Goal: Task Accomplishment & Management: Use online tool/utility

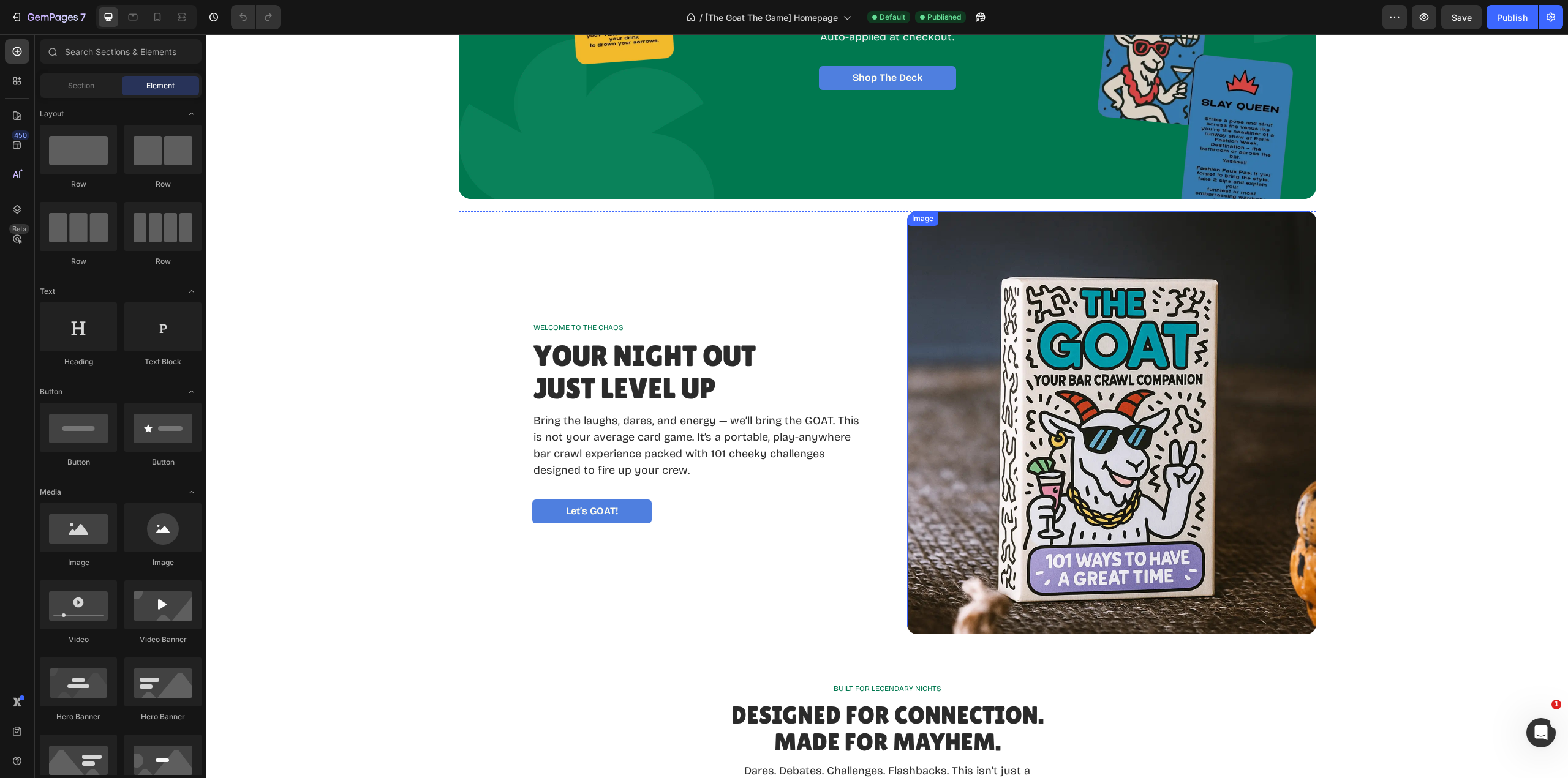
scroll to position [245, 0]
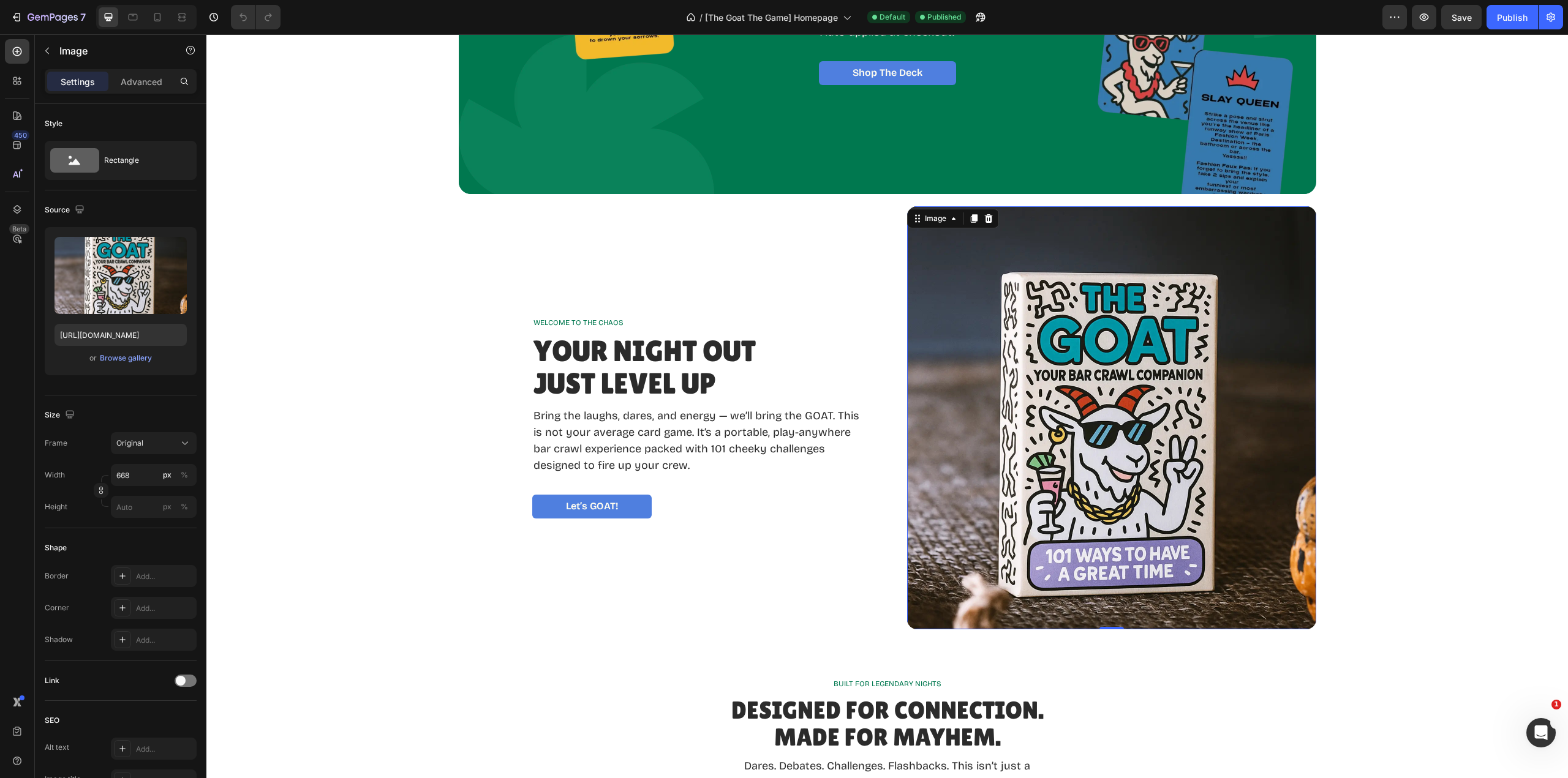
click at [1261, 431] on img at bounding box center [1111, 418] width 409 height 423
click at [950, 224] on div "Image" at bounding box center [935, 219] width 51 height 15
click at [1101, 318] on img at bounding box center [1111, 418] width 409 height 423
click at [1012, 238] on img at bounding box center [1111, 418] width 409 height 423
click at [1135, 361] on img at bounding box center [1111, 418] width 409 height 423
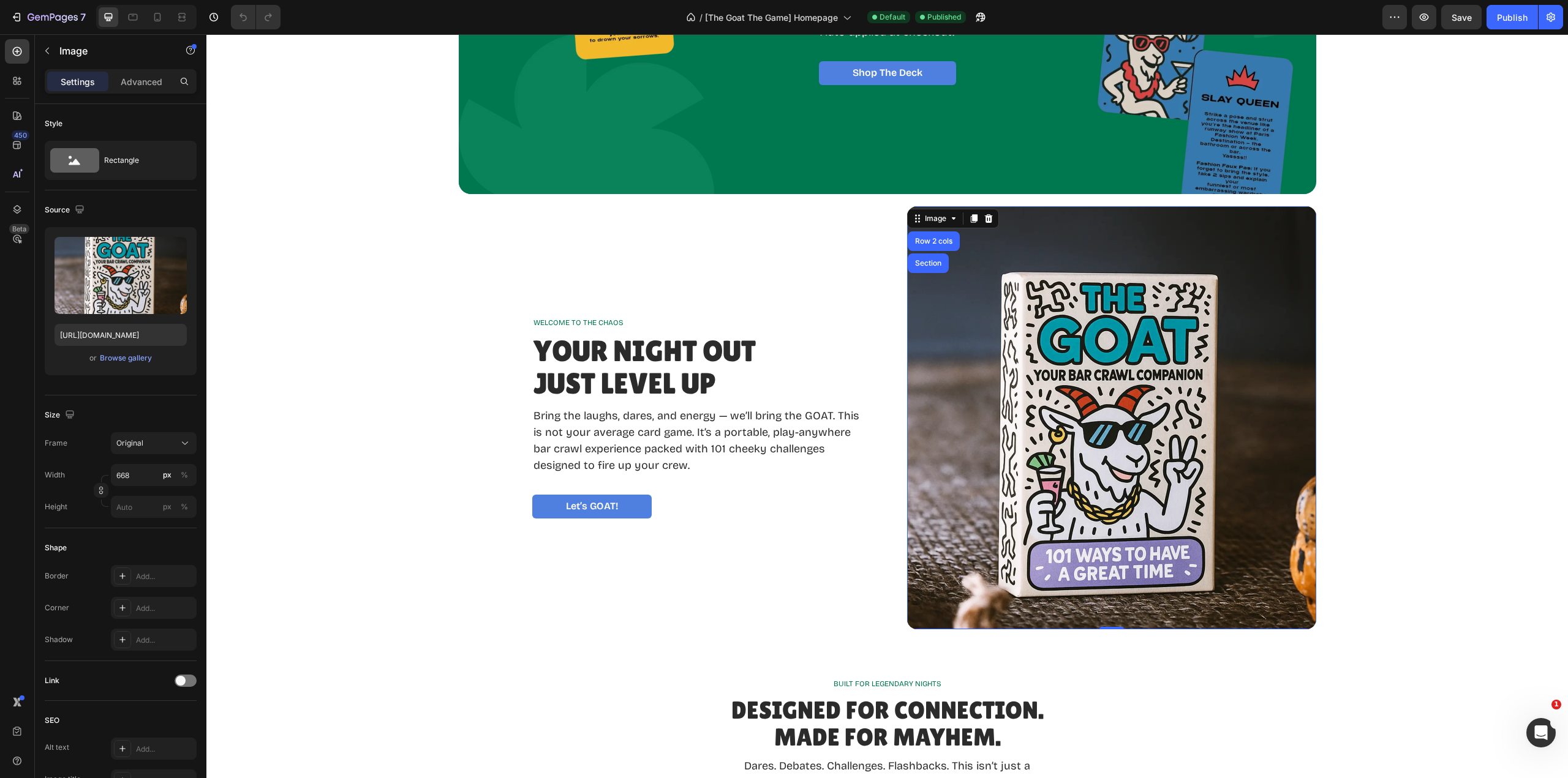
click at [988, 220] on icon at bounding box center [989, 219] width 10 height 10
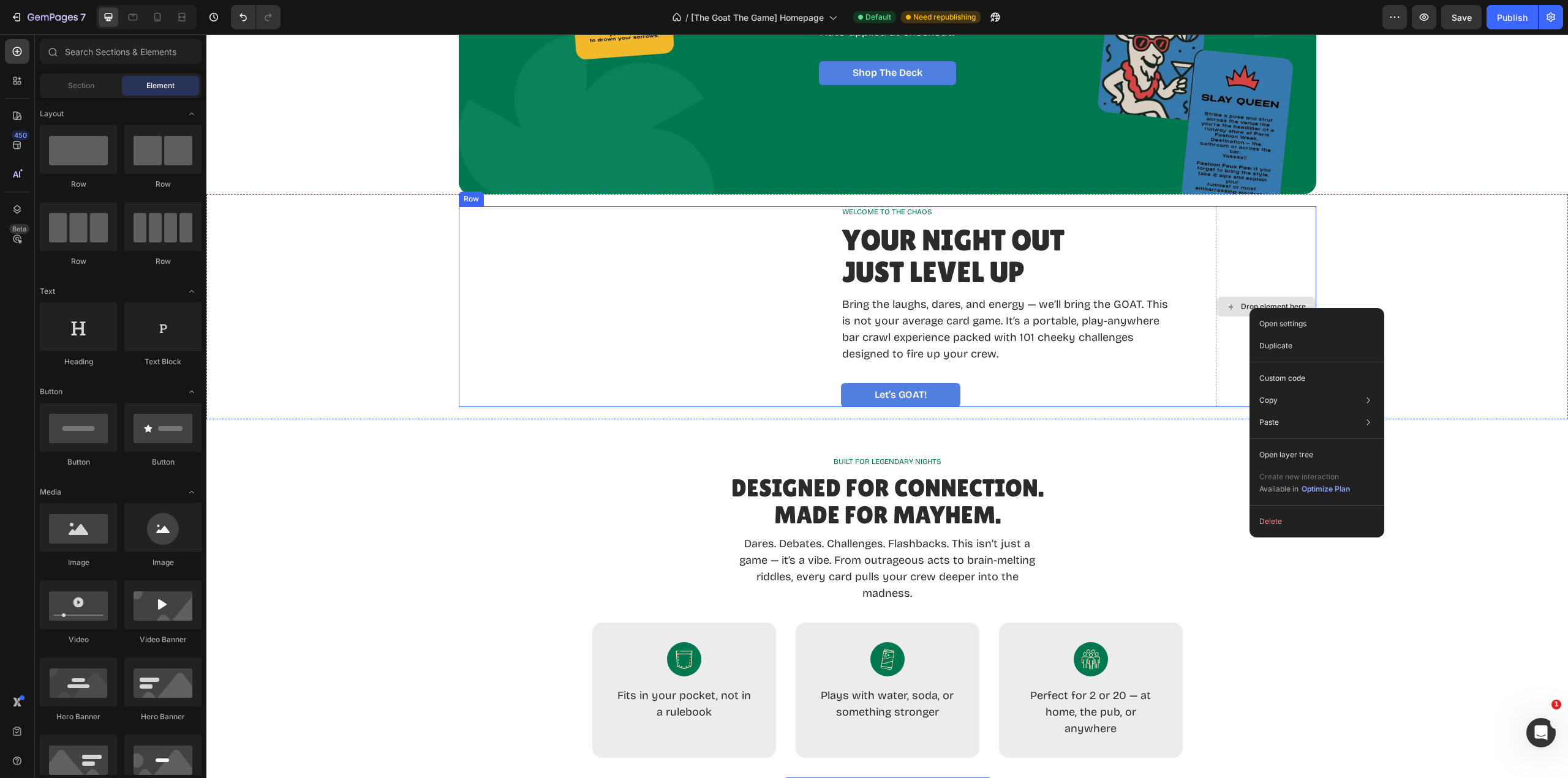
click at [1249, 306] on div "Drop element here" at bounding box center [1273, 307] width 65 height 10
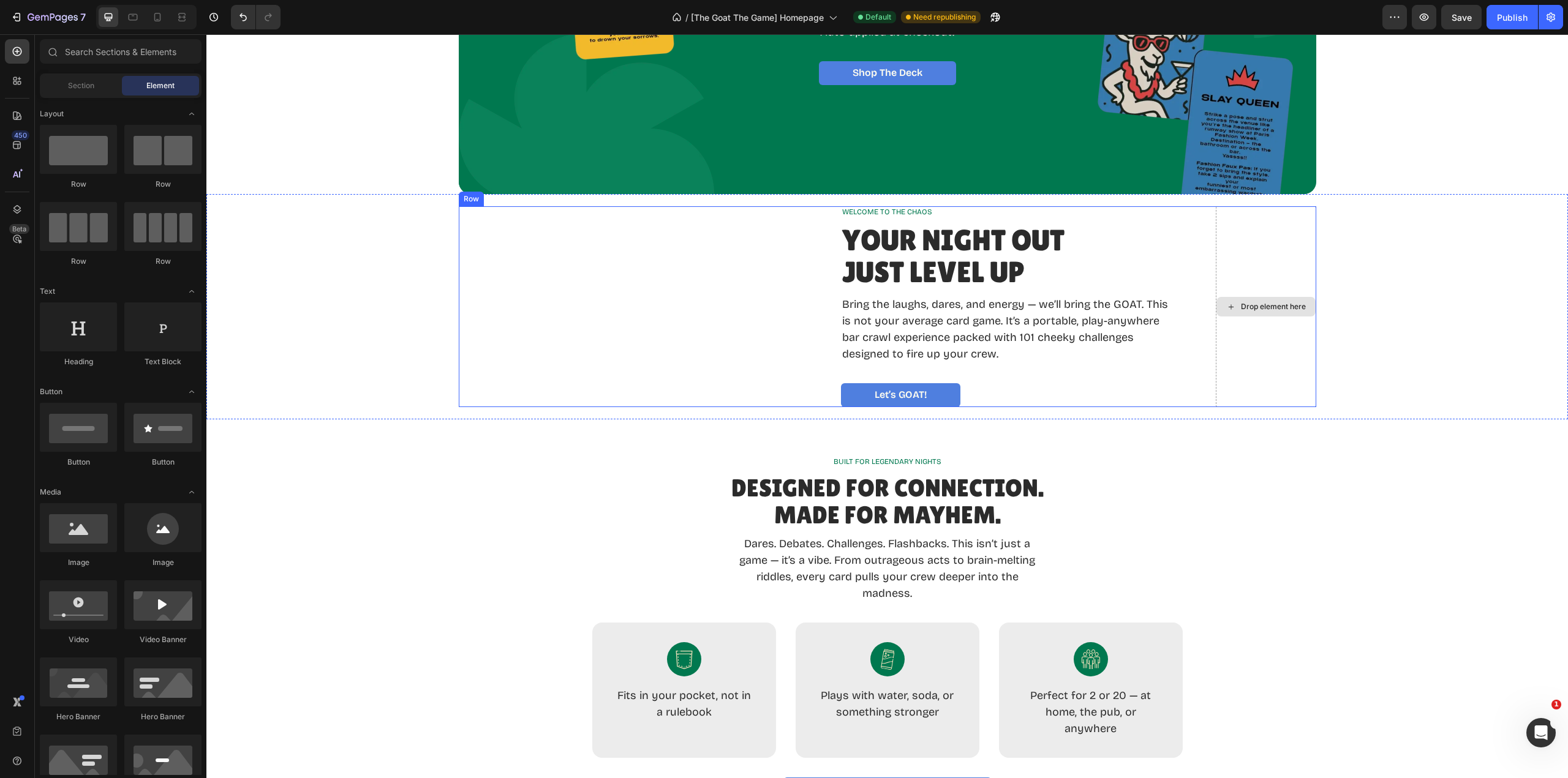
click at [1249, 306] on div "Drop element here" at bounding box center [1273, 307] width 65 height 10
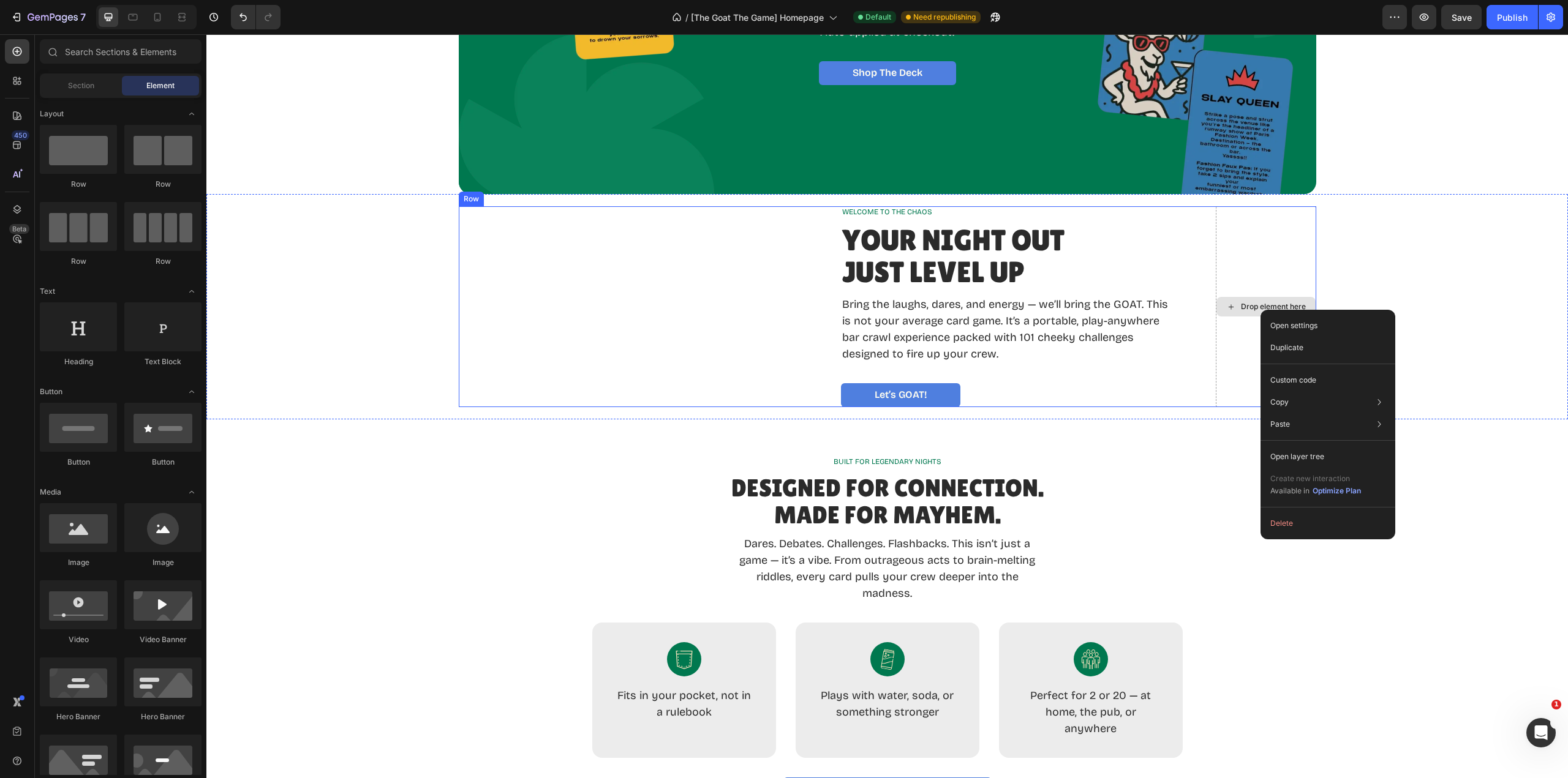
click at [1267, 252] on div "Drop element here" at bounding box center [1265, 307] width 100 height 201
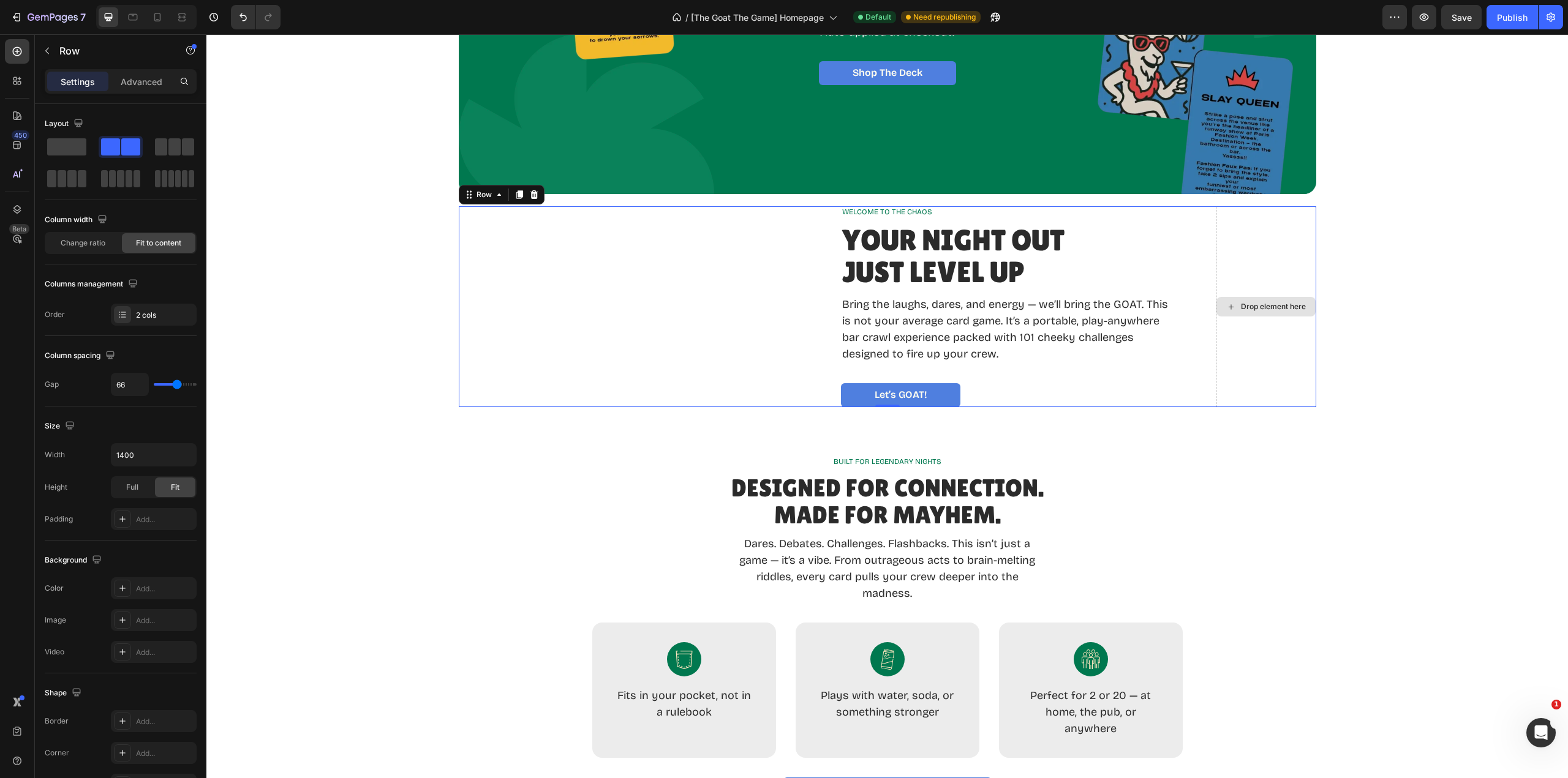
click at [1283, 328] on div "Drop element here" at bounding box center [1265, 307] width 100 height 201
click at [1280, 313] on div "Drop element here" at bounding box center [1265, 307] width 99 height 20
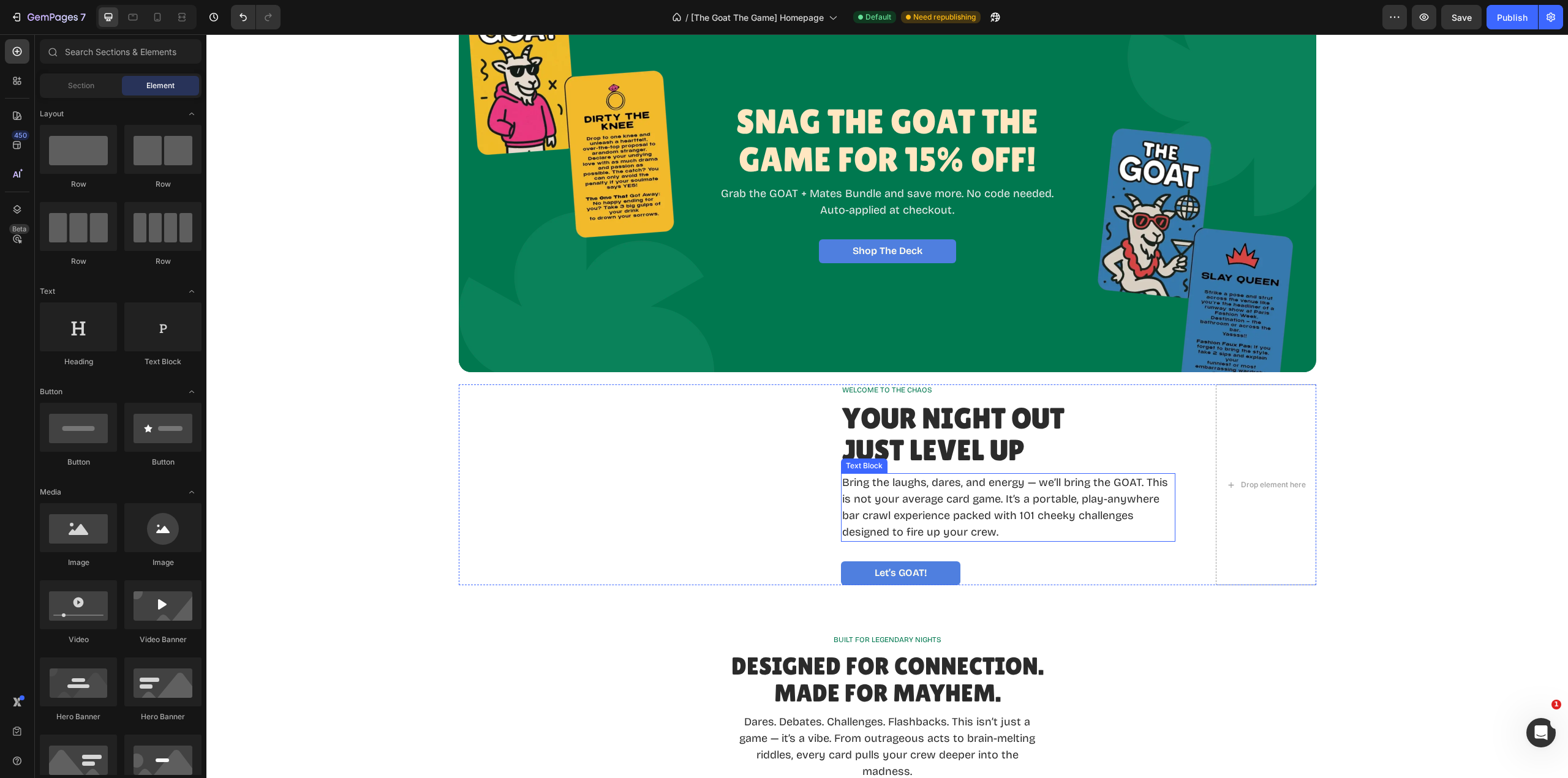
scroll to position [184, 0]
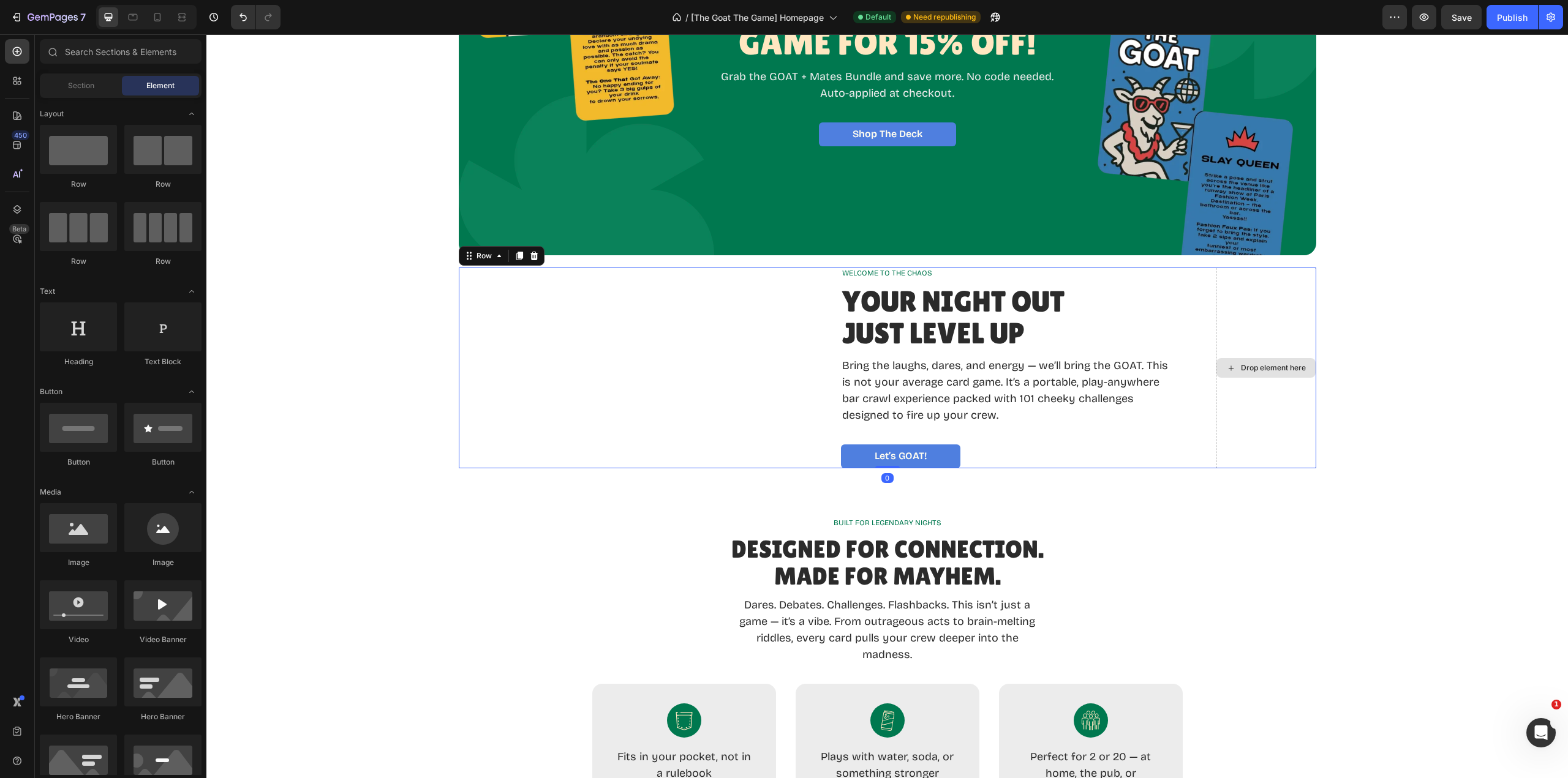
click at [1237, 390] on div "Drop element here" at bounding box center [1265, 367] width 100 height 201
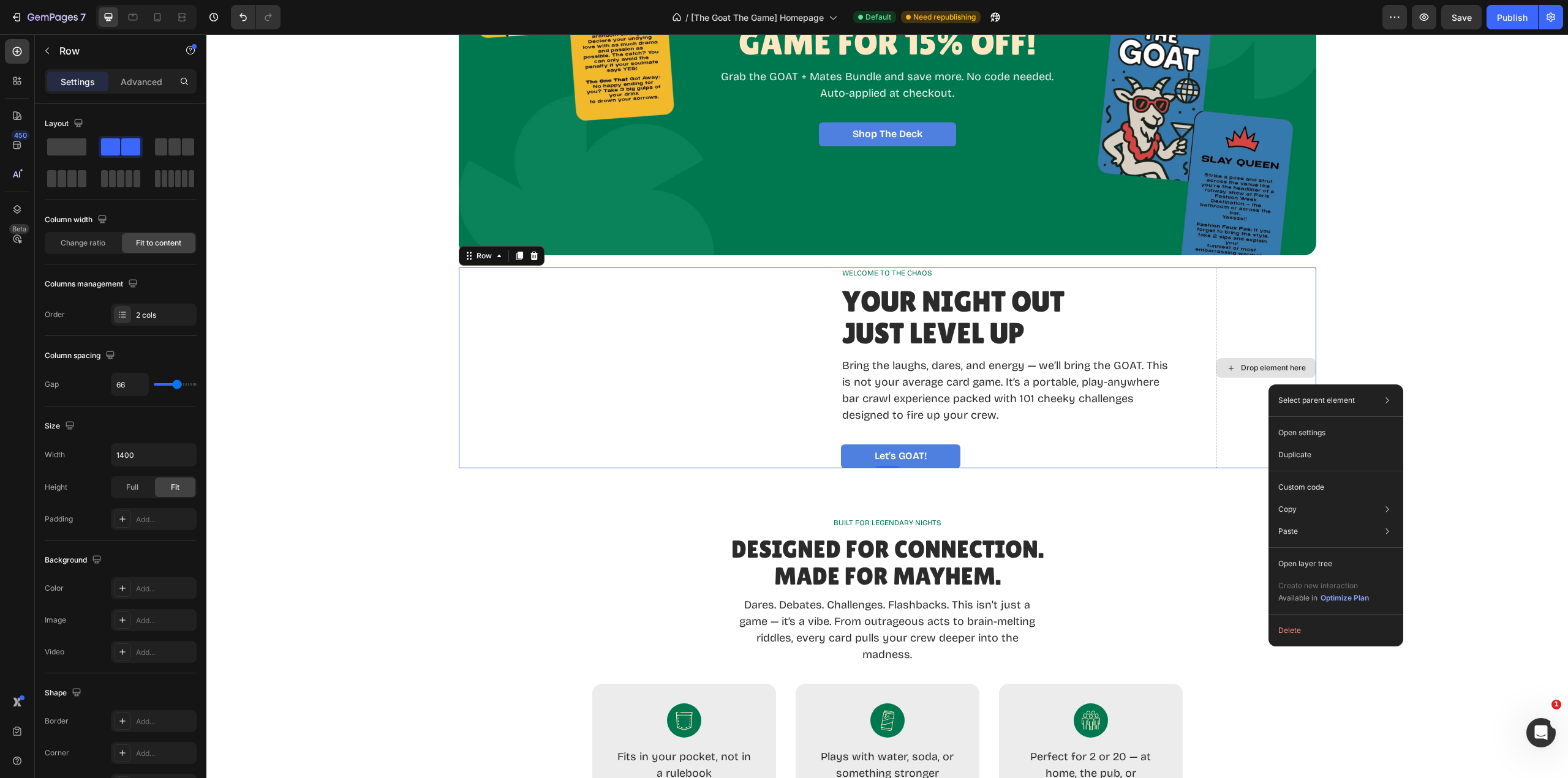
click at [1241, 316] on div "Drop element here" at bounding box center [1265, 367] width 100 height 201
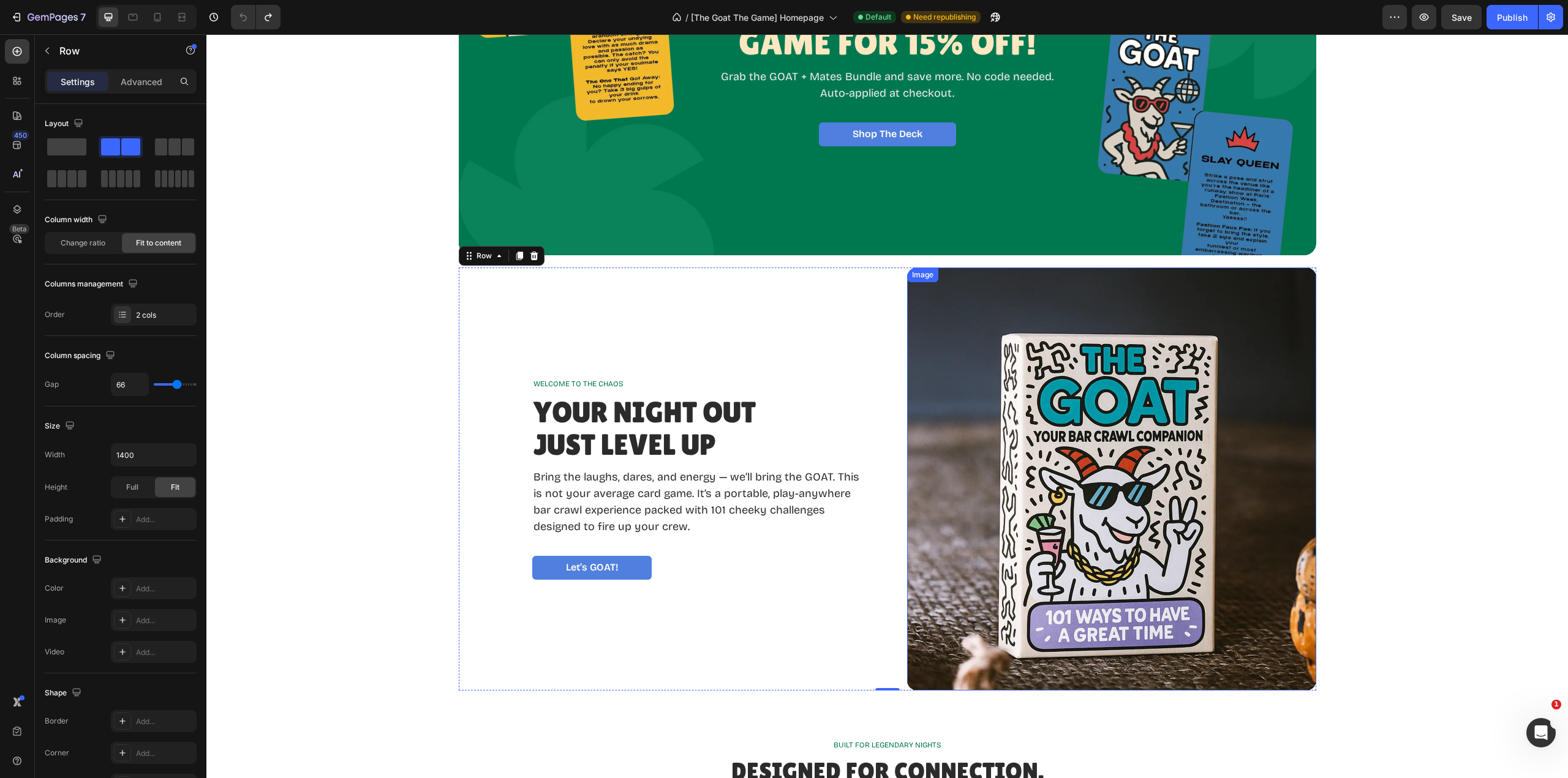
click at [1229, 440] on img at bounding box center [1111, 479] width 409 height 423
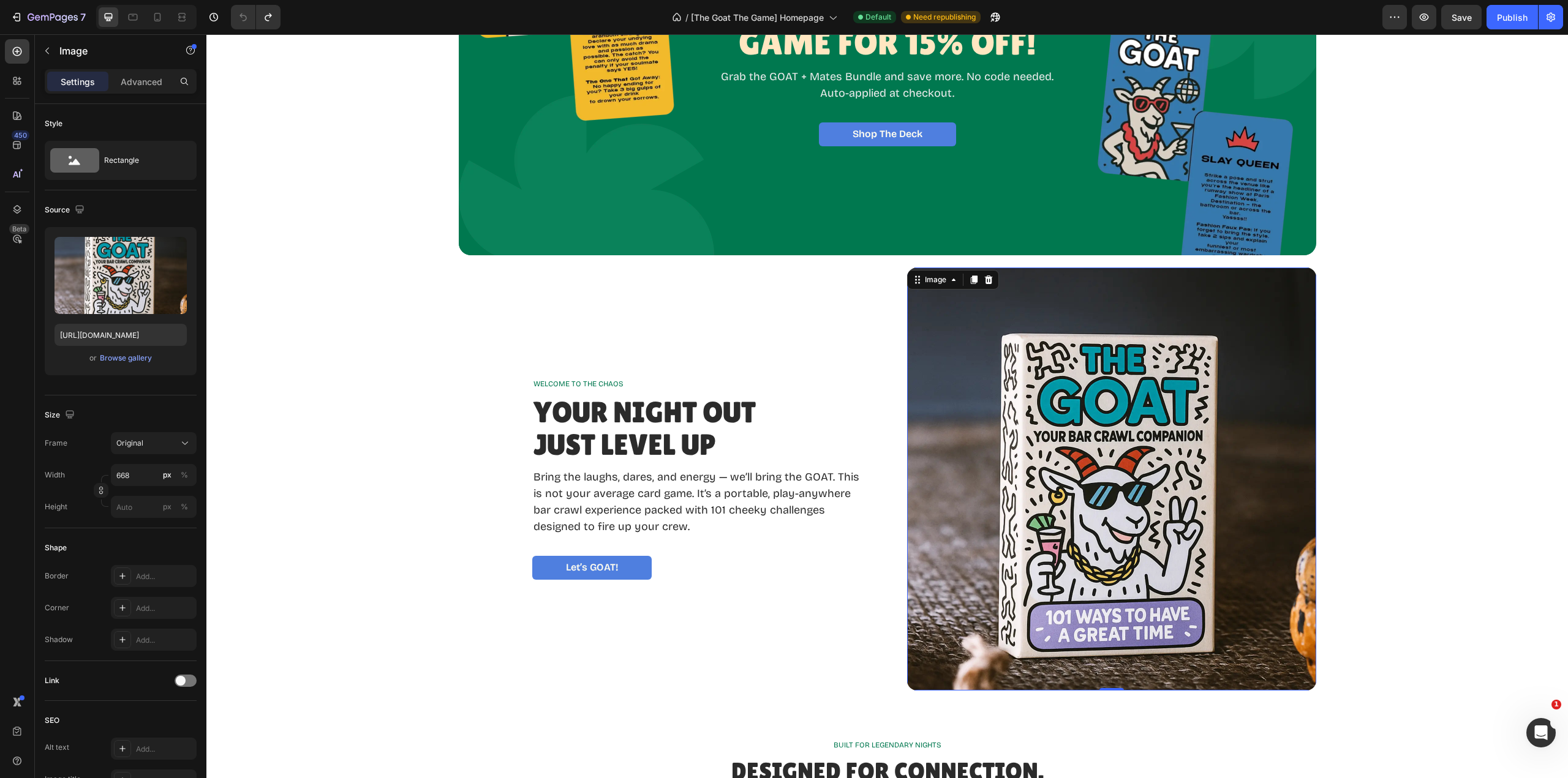
click at [130, 358] on div "Browse gallery" at bounding box center [125, 358] width 52 height 11
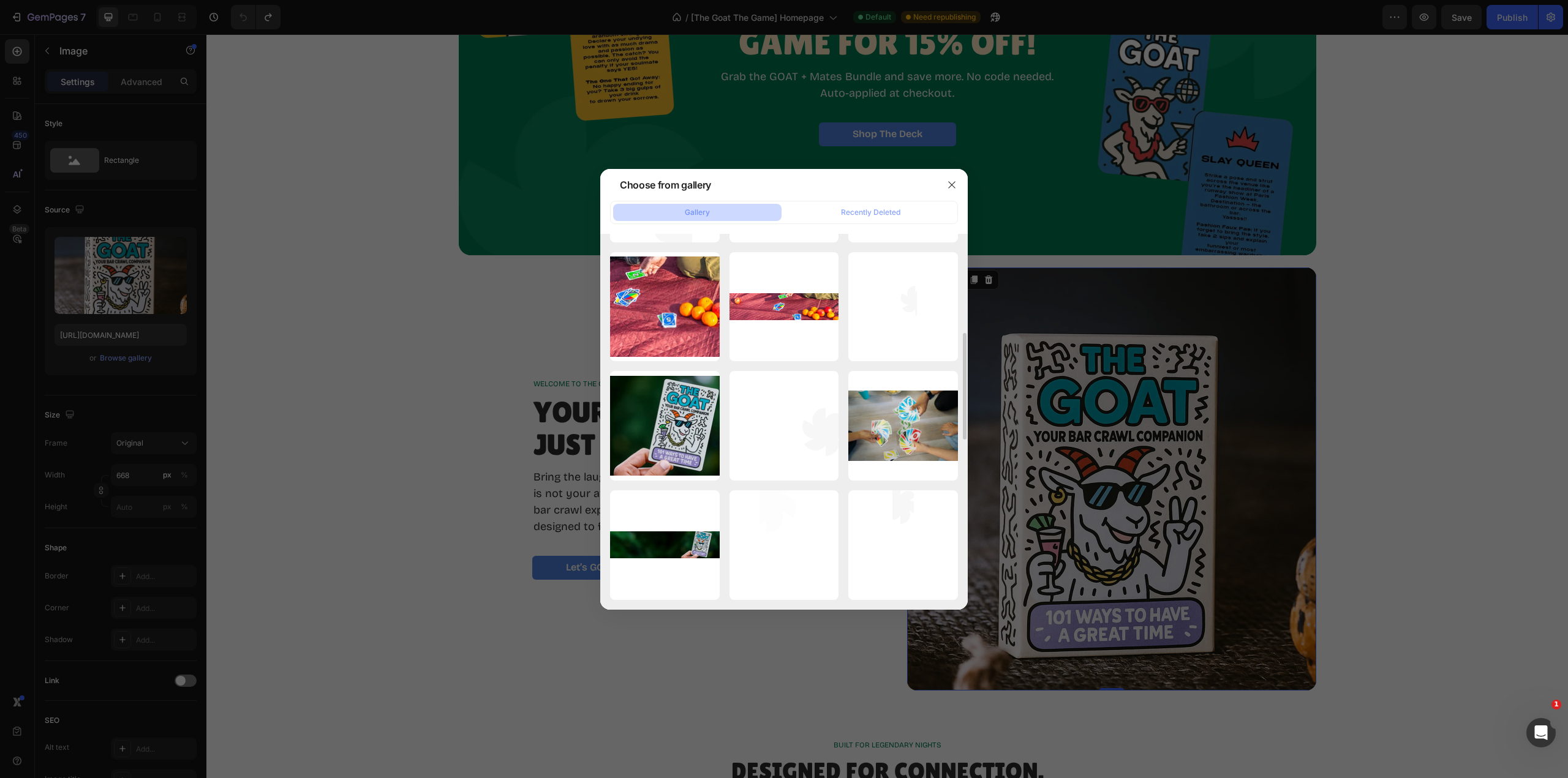
scroll to position [0, 0]
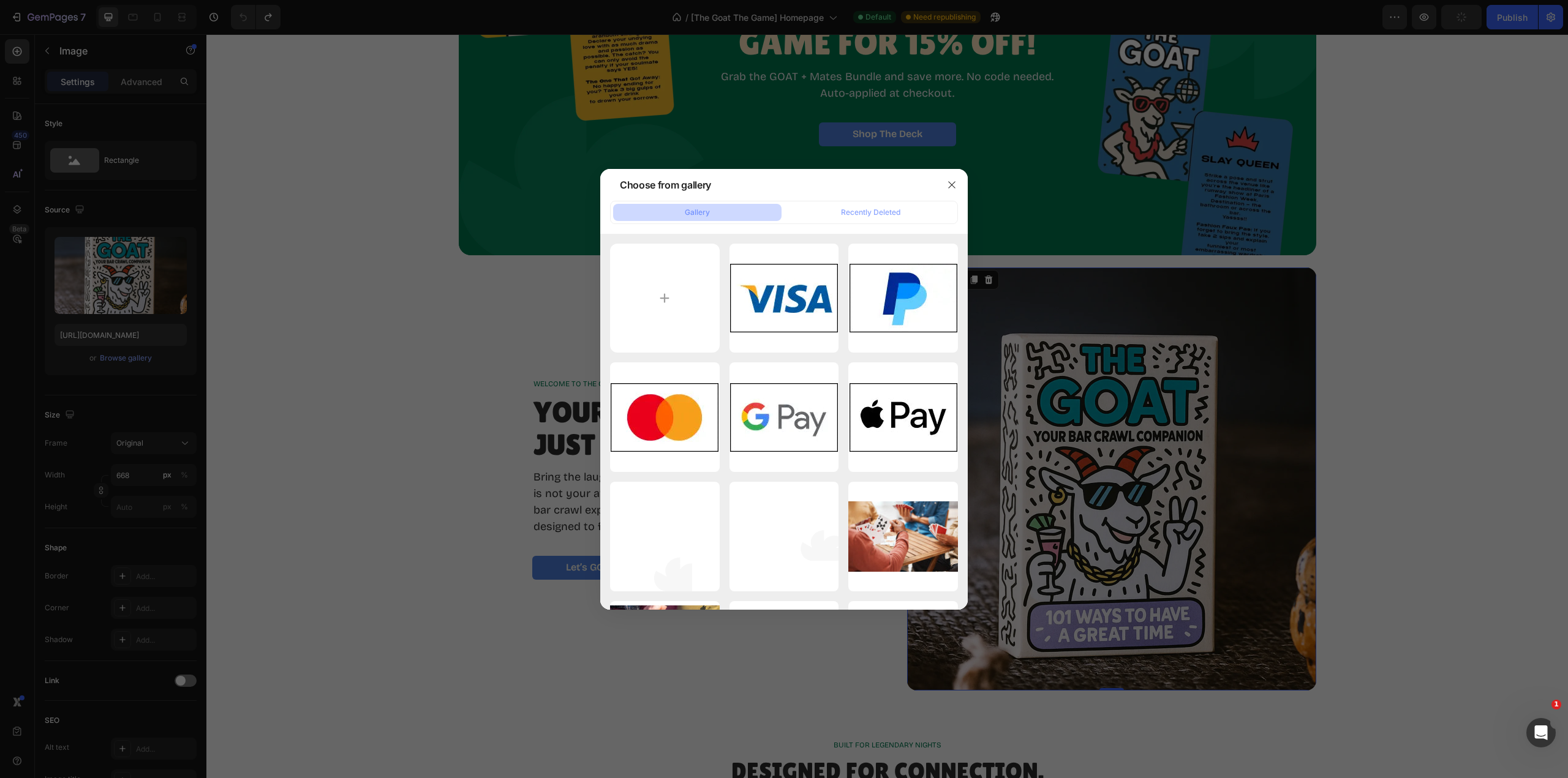
click at [958, 182] on button "button" at bounding box center [952, 185] width 20 height 20
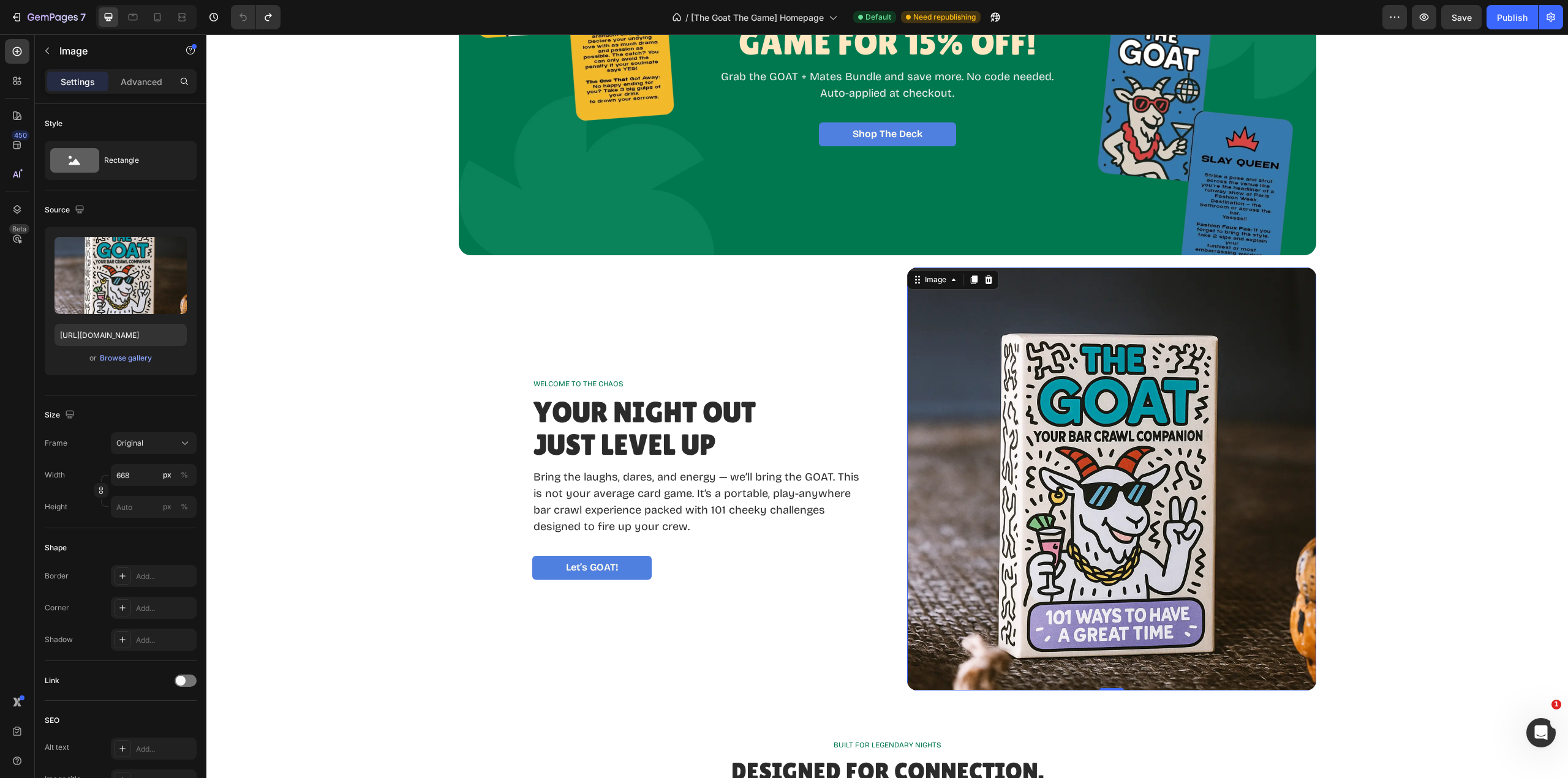
click at [135, 290] on input "file" at bounding box center [121, 296] width 84 height 21
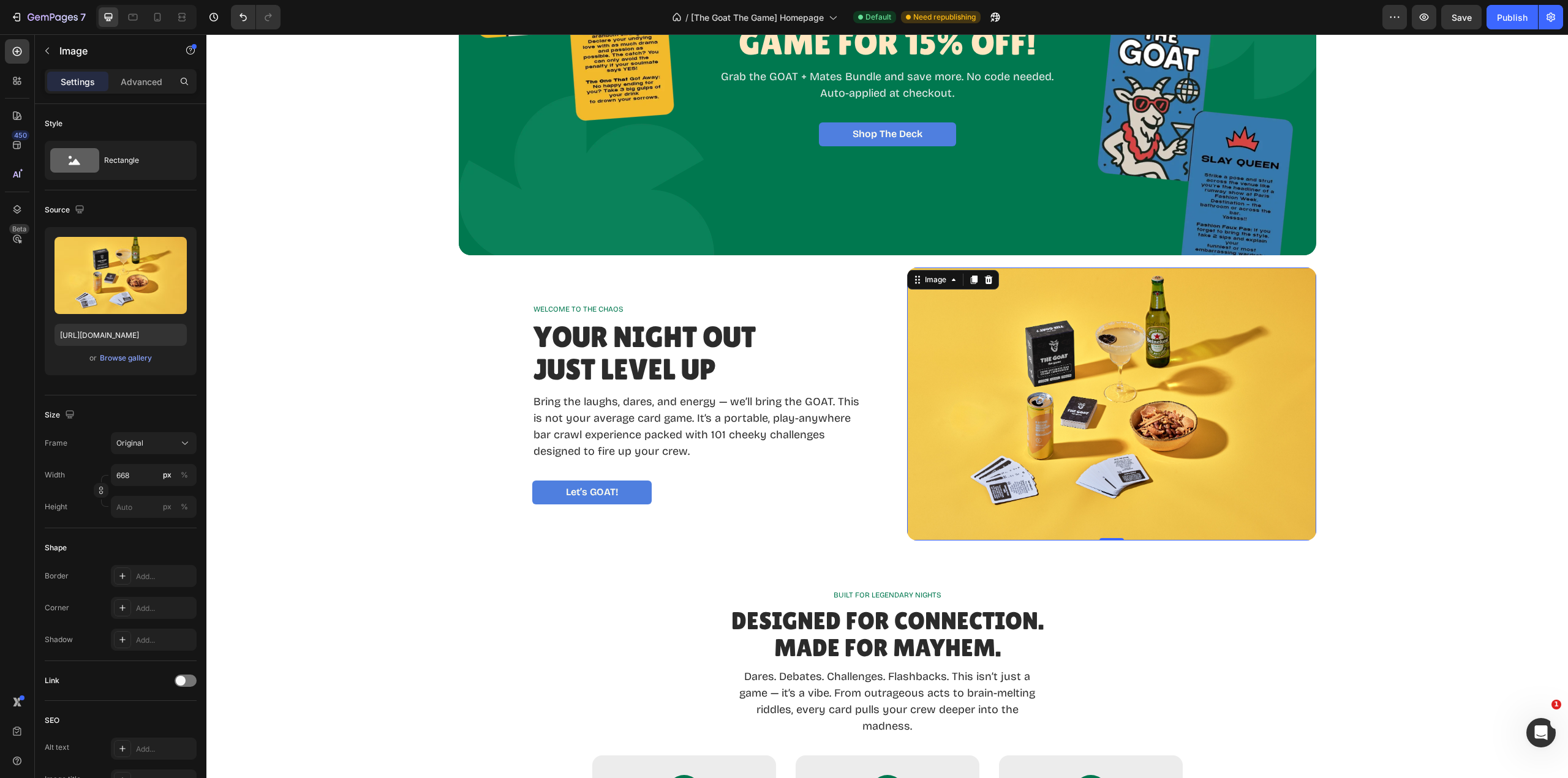
click at [117, 291] on input "file" at bounding box center [121, 296] width 84 height 21
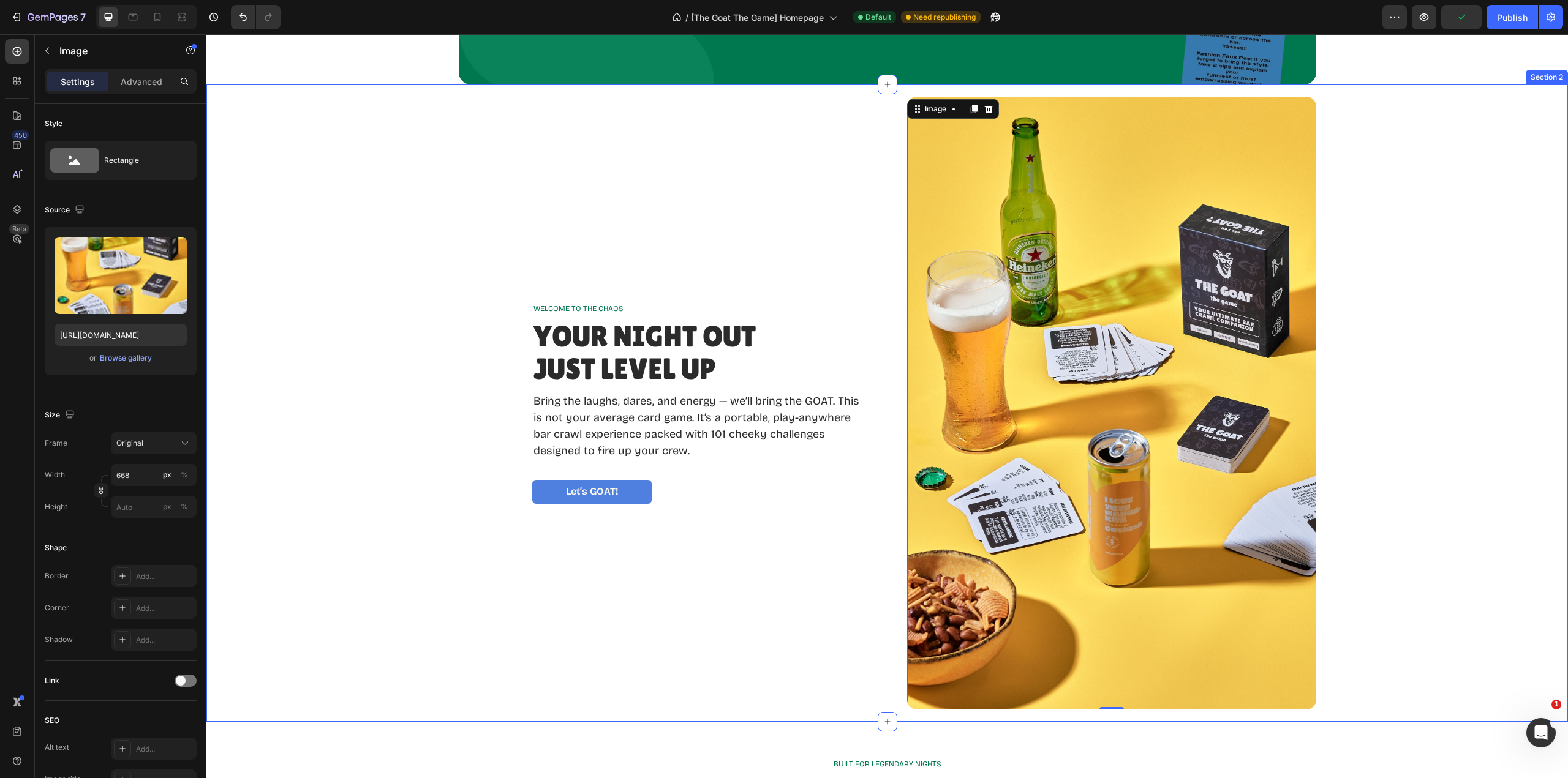
scroll to position [367, 0]
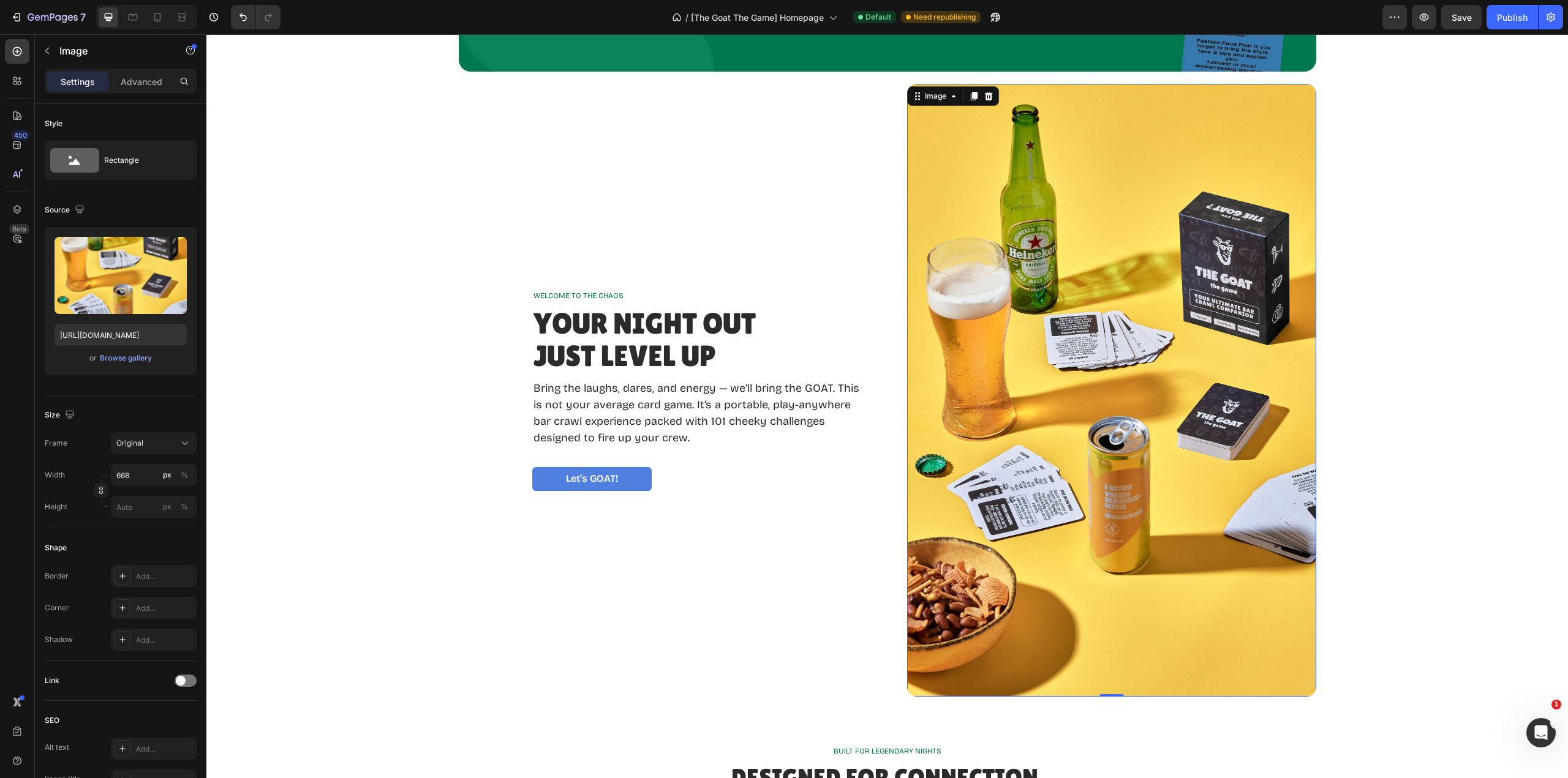
click at [119, 359] on div "Browse gallery" at bounding box center [125, 358] width 52 height 11
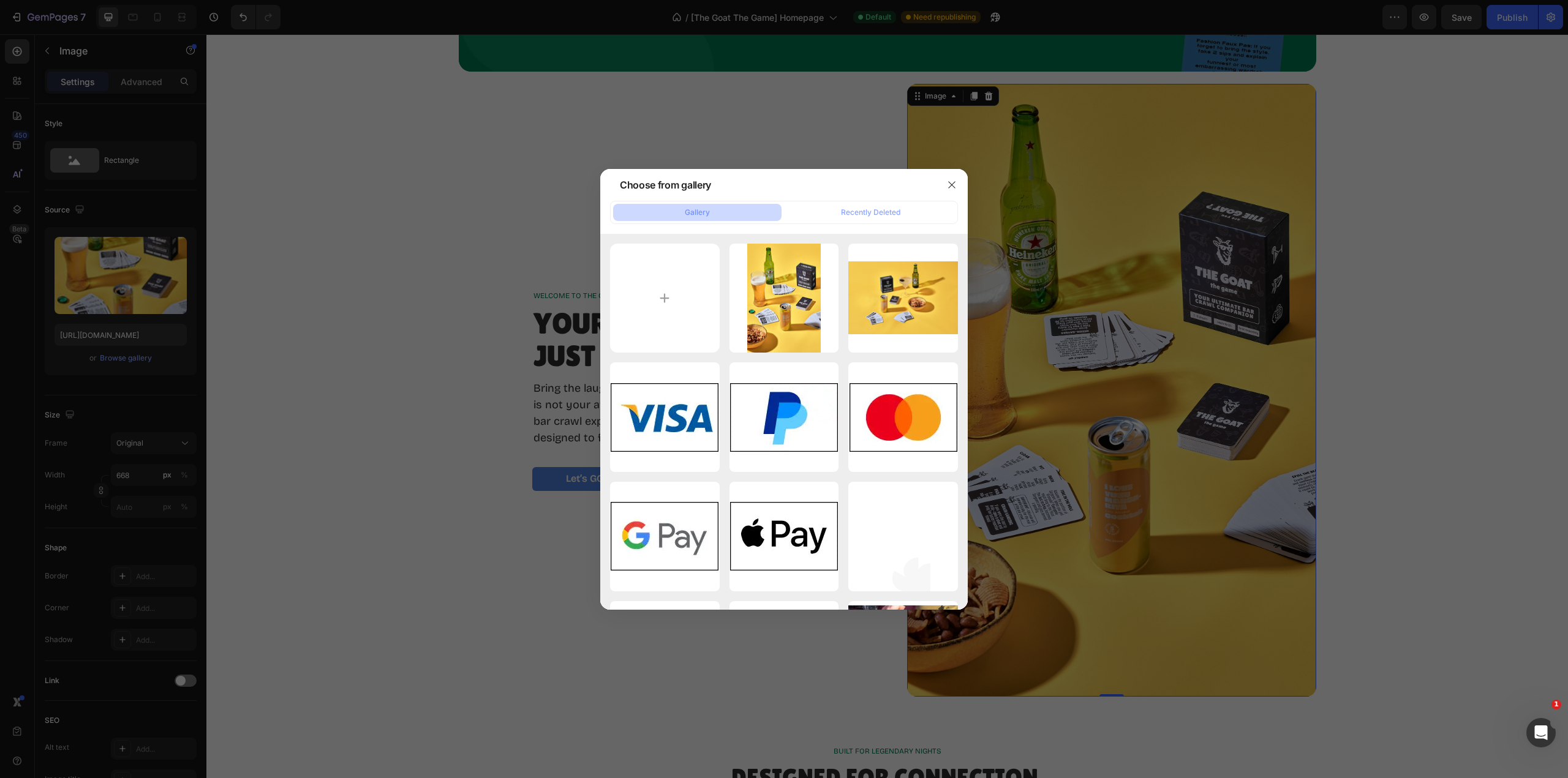
click at [0, 0] on div "THEGOAT_Aug25_2x3WEB_015.jpg 1217.37 kb" at bounding box center [0, 0] width 0 height 0
type input "https://cdn.shopify.com/s/files/1/0700/5156/1638/files/gempages_576833835258348…"
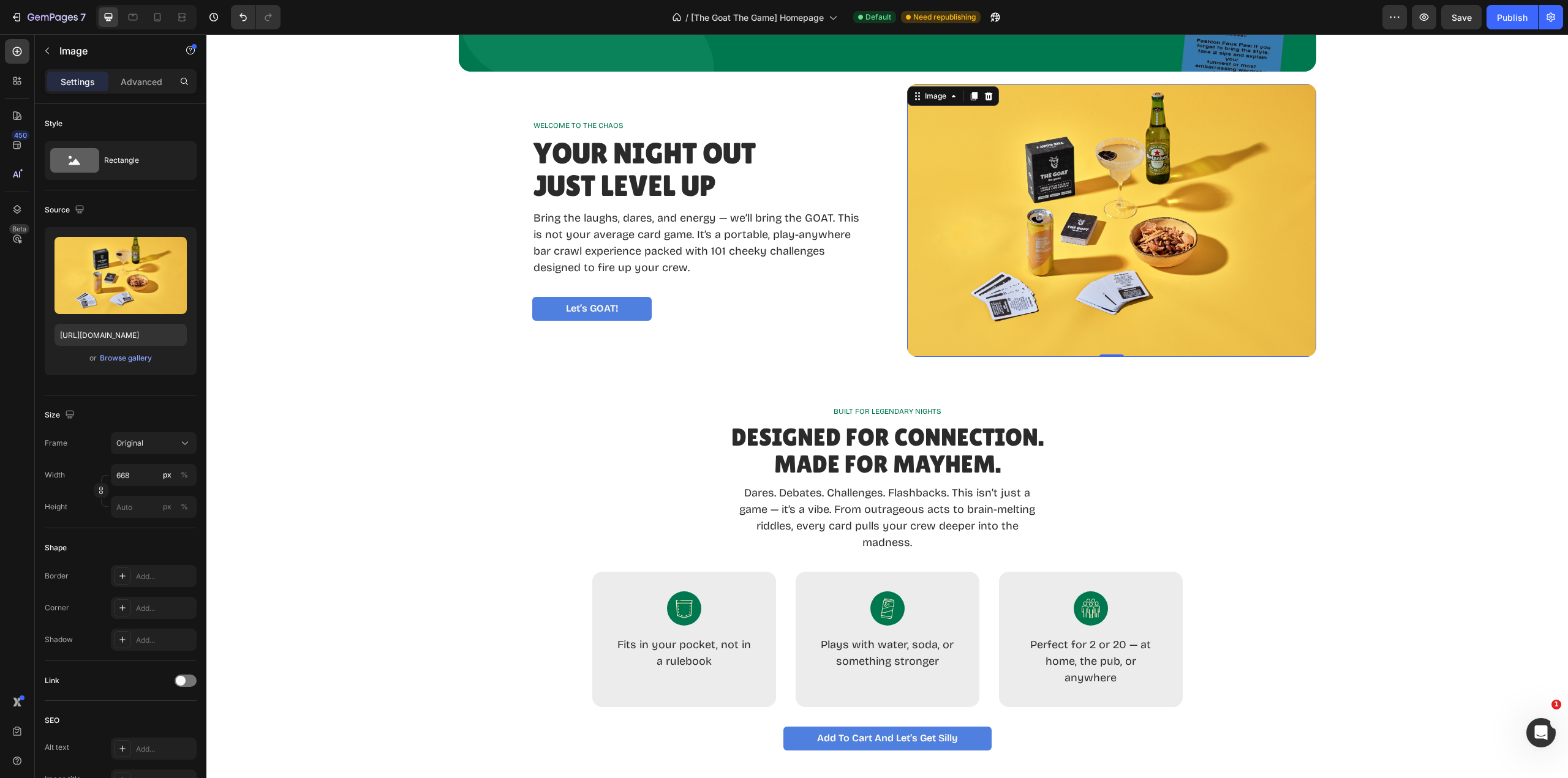
click at [952, 237] on img at bounding box center [1111, 220] width 409 height 273
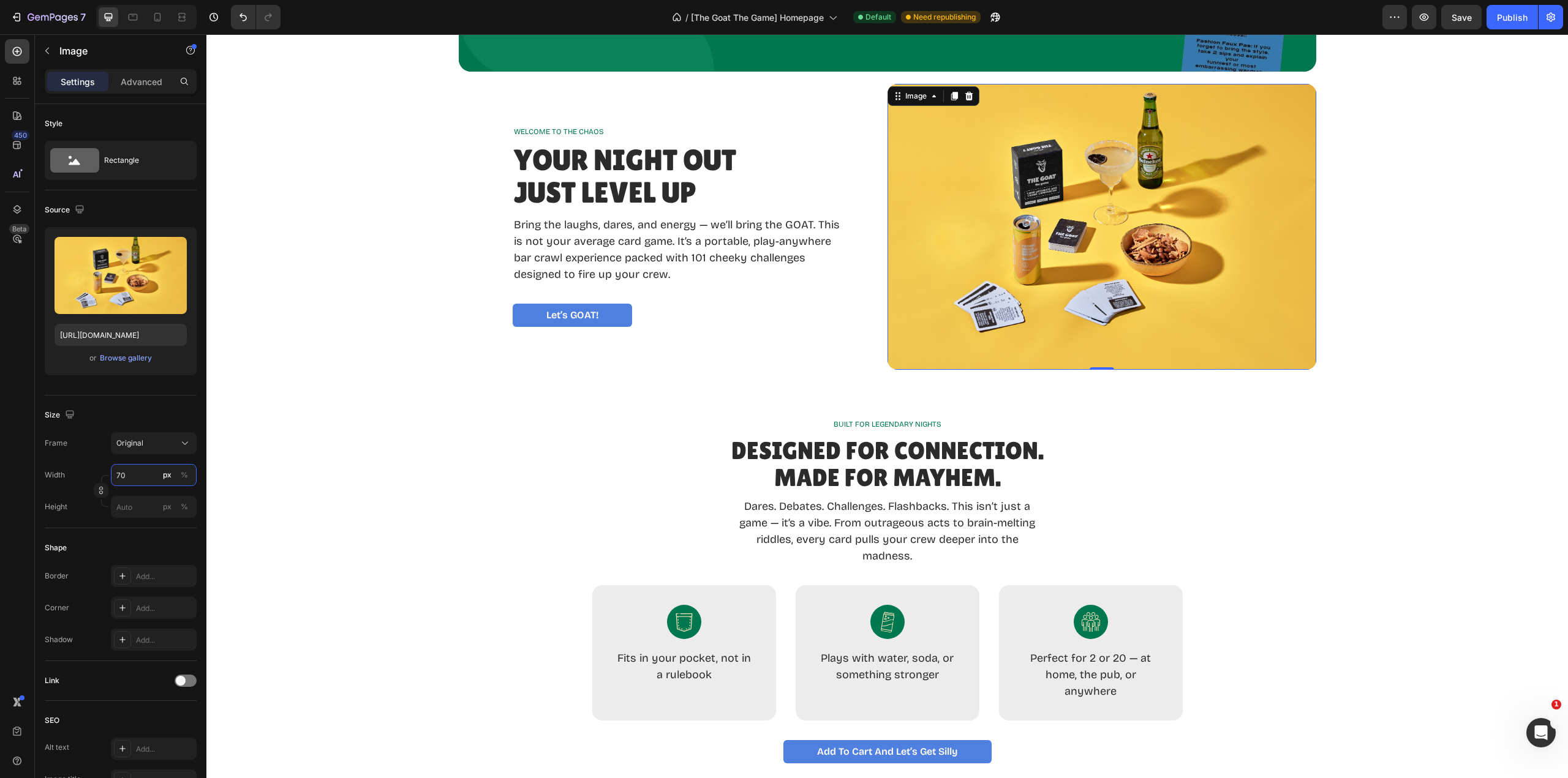
type input "7"
type input "668"
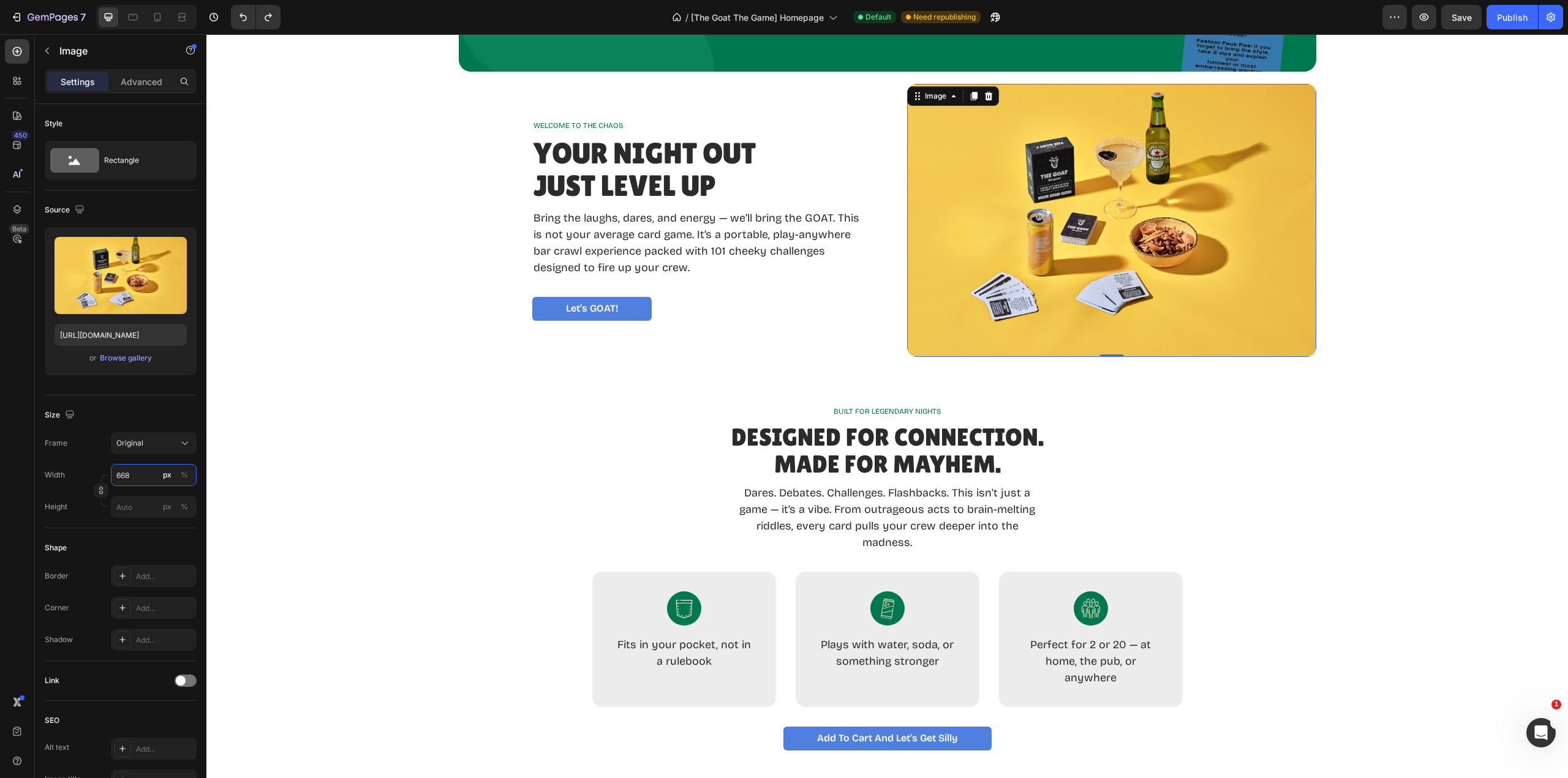
type input "https://cdn.shopify.com/s/files/1/0700/5156/1638/files/gempages_576833835258348…"
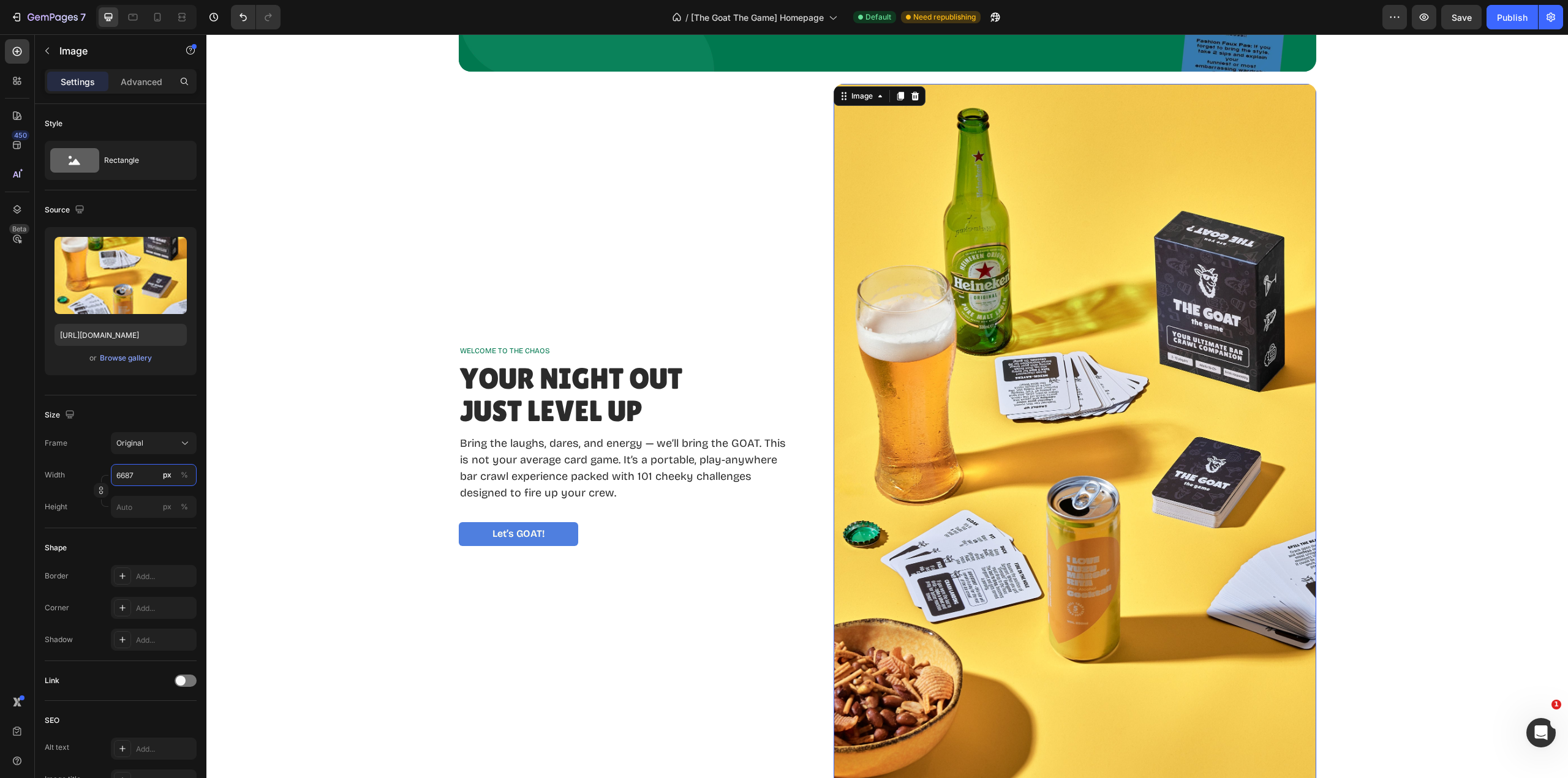
type input "668"
click at [135, 357] on div "Browse gallery" at bounding box center [125, 358] width 52 height 11
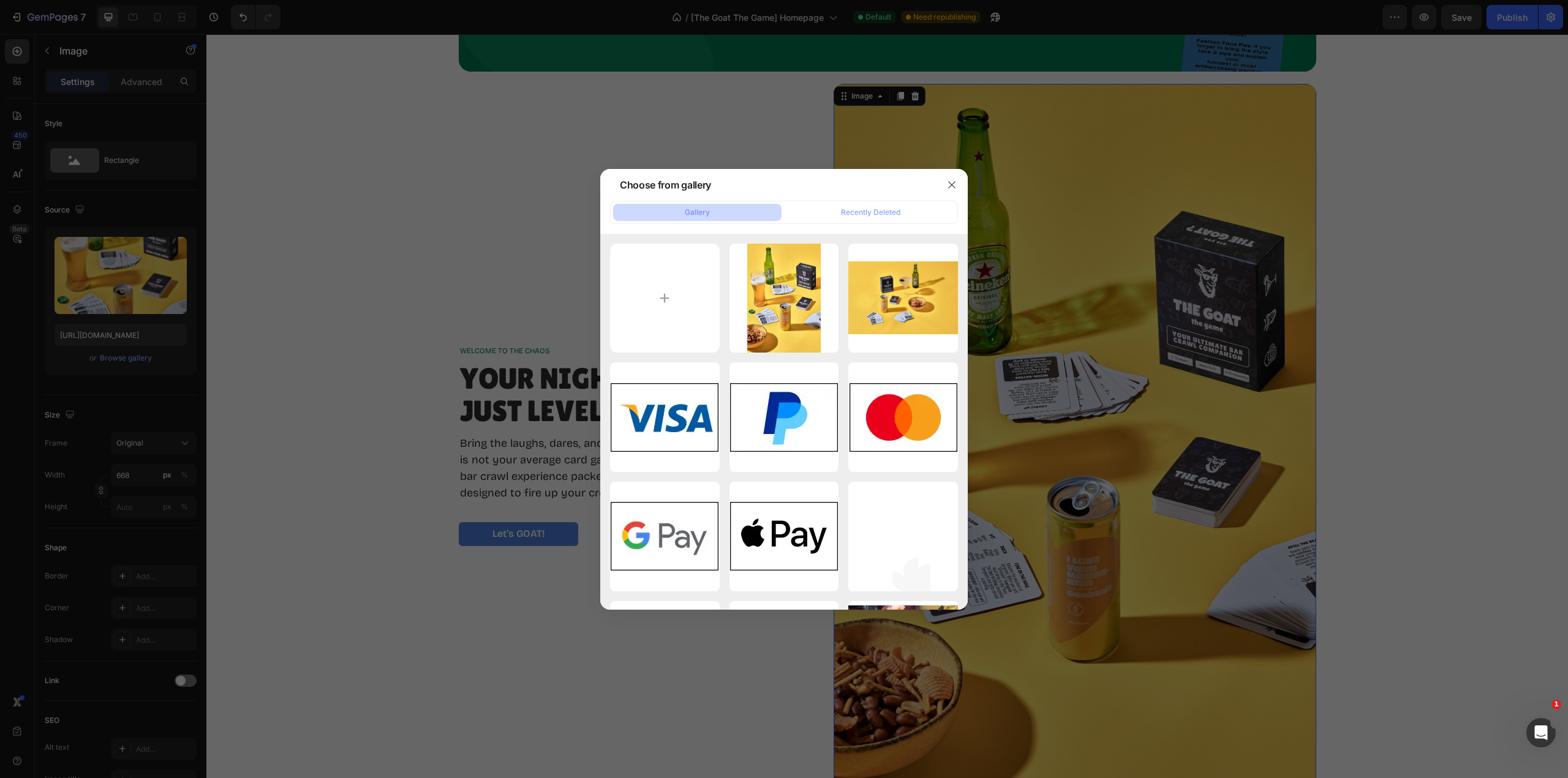
click at [0, 0] on div "THEGOAT_Aug25_2x3WEB_015.jpg 1217.37 kb" at bounding box center [0, 0] width 0 height 0
type input "https://cdn.shopify.com/s/files/1/0700/5156/1638/files/gempages_576833835258348…"
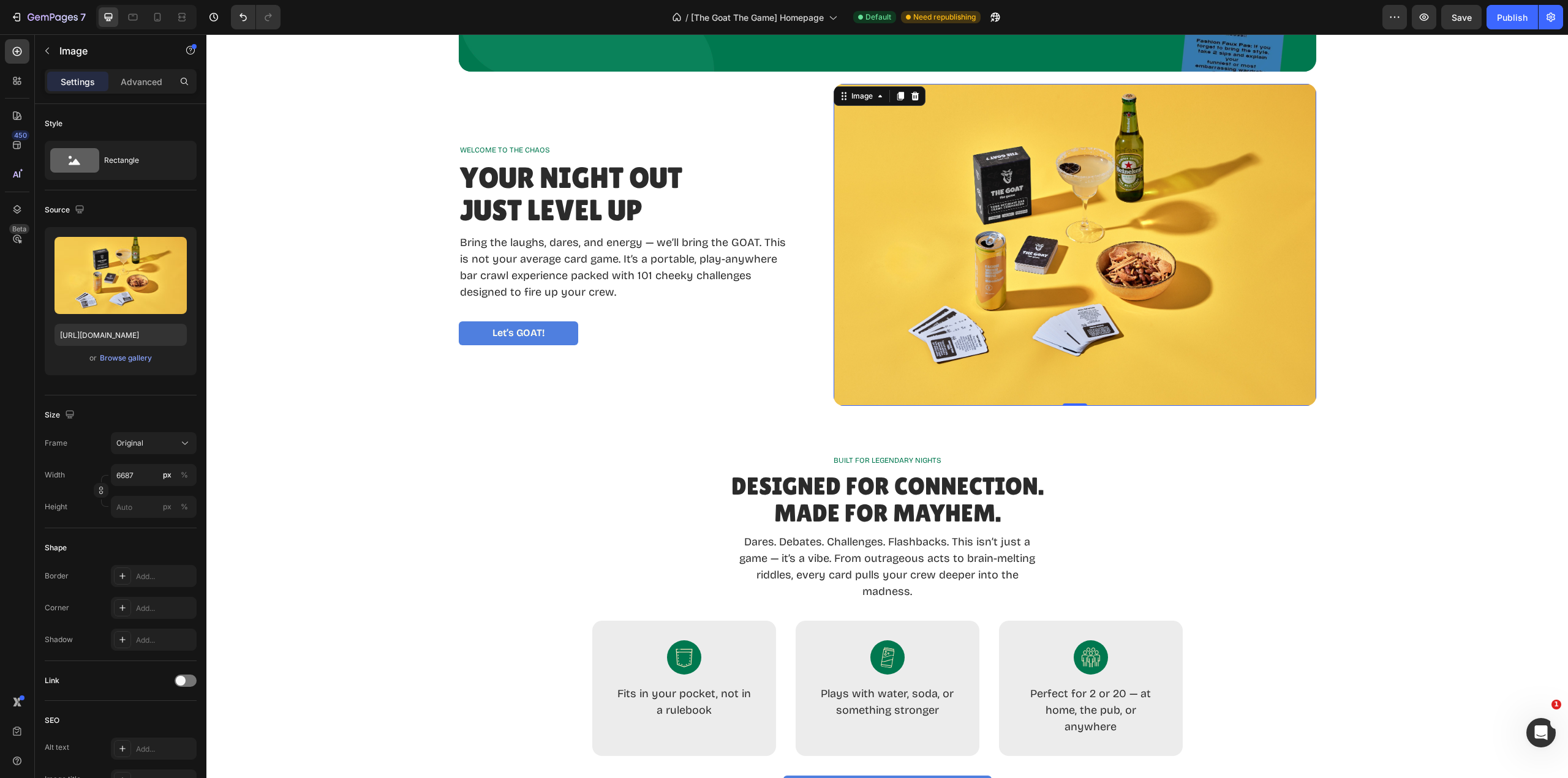
click at [1253, 273] on img at bounding box center [1075, 245] width 483 height 322
click at [139, 477] on input "6687" at bounding box center [153, 475] width 85 height 22
click at [144, 474] on input "6687" at bounding box center [153, 475] width 85 height 22
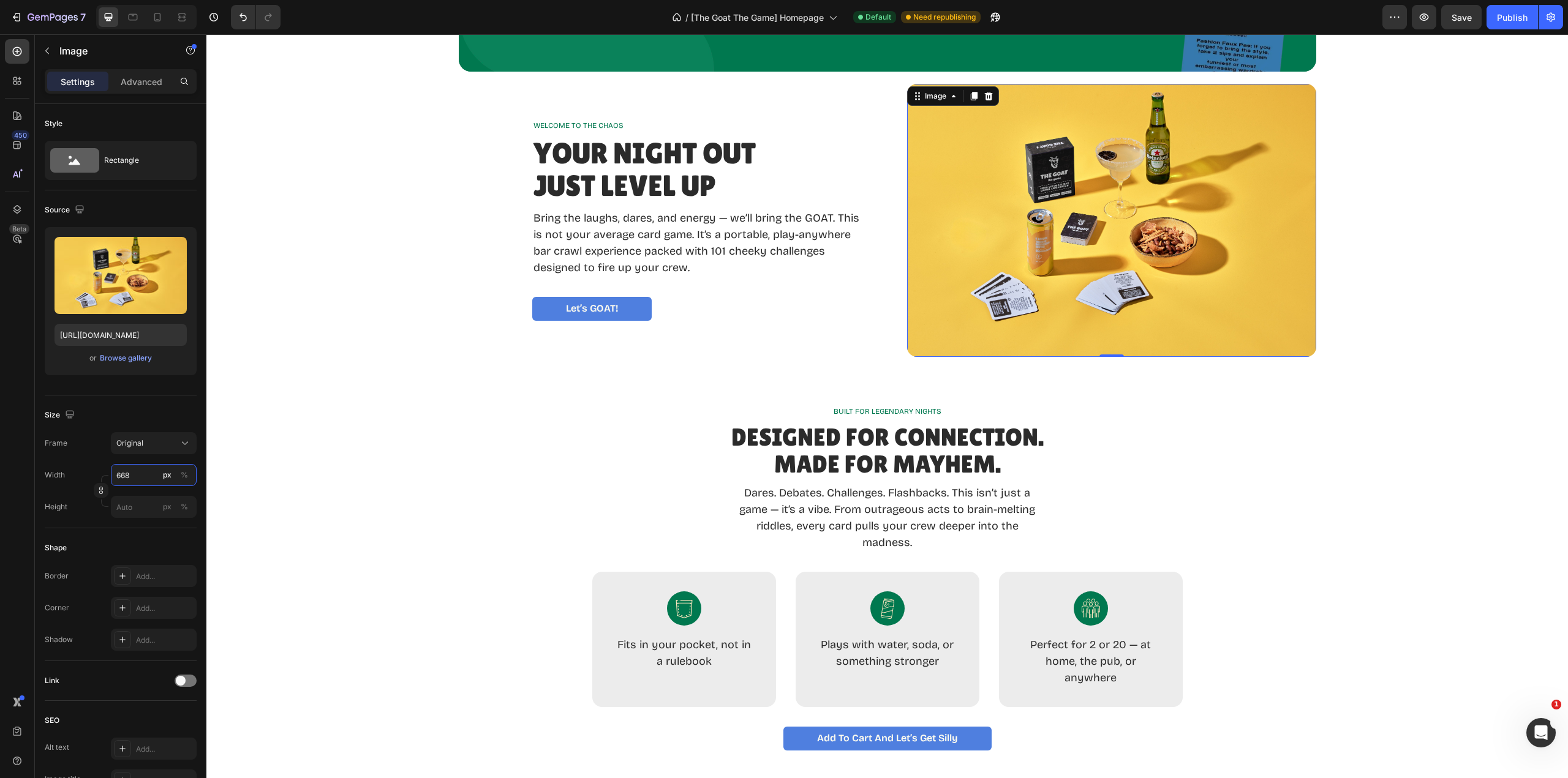
click at [133, 474] on input "668" at bounding box center [153, 475] width 85 height 22
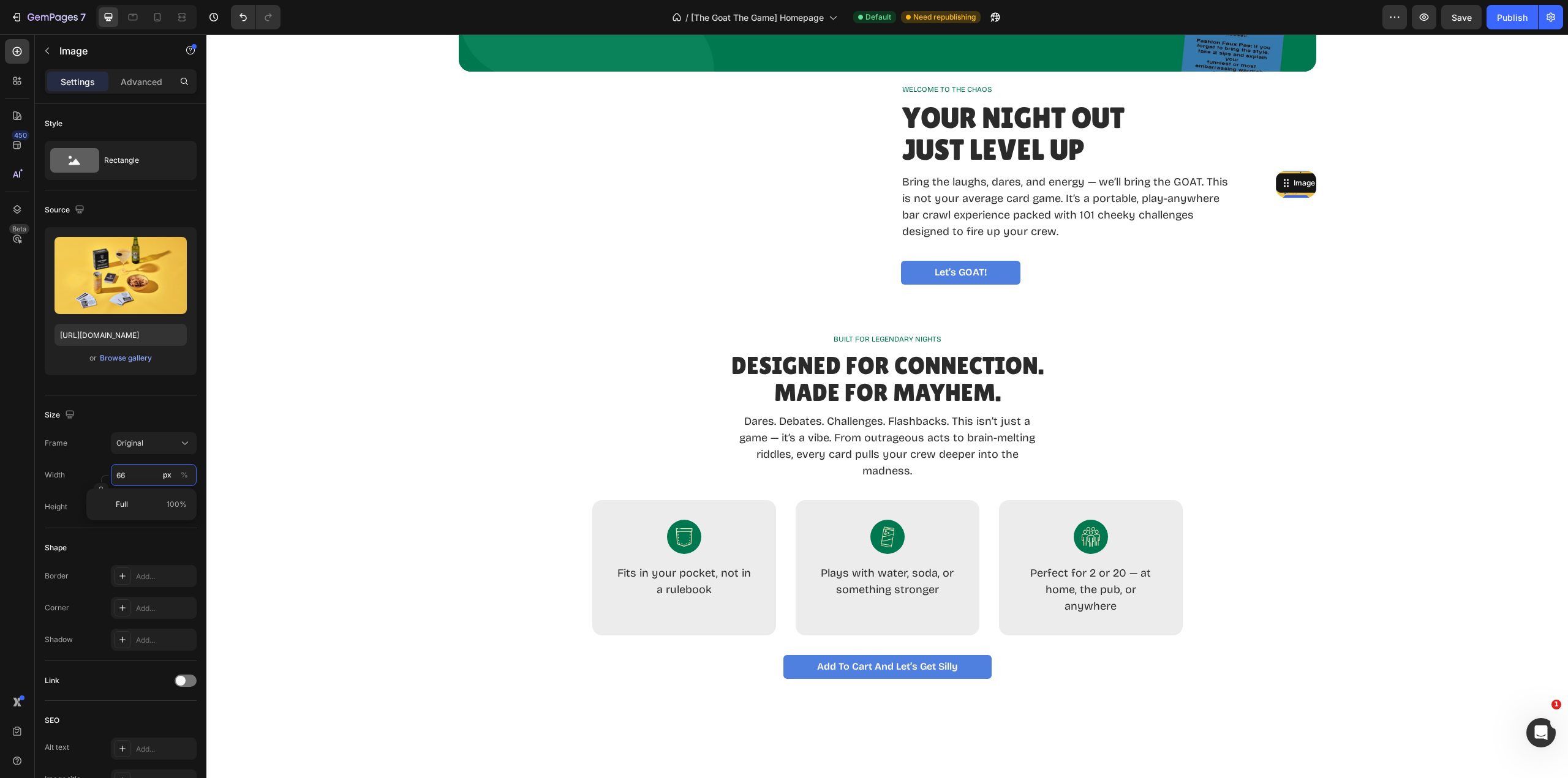
type input "6"
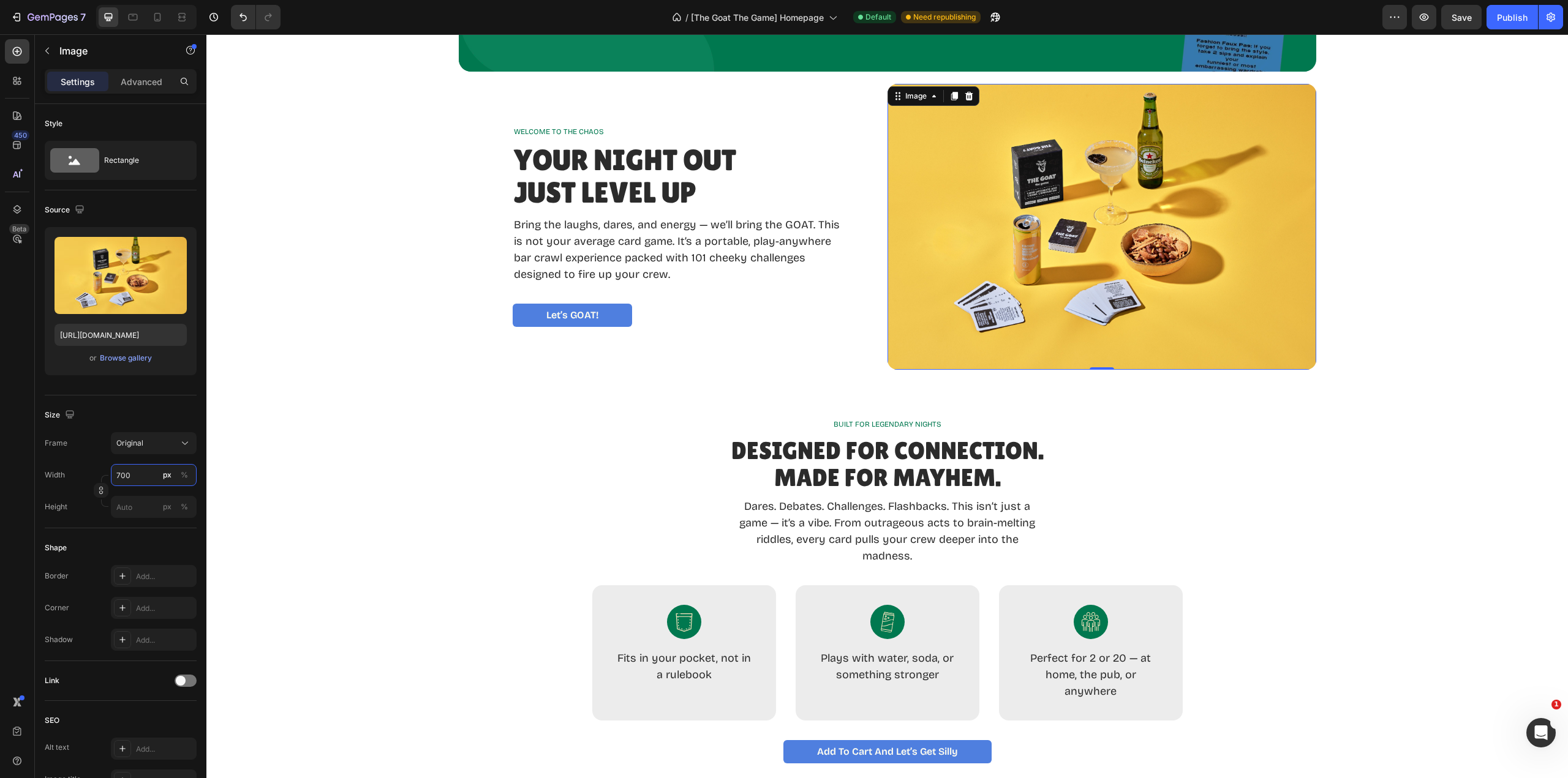
type input "700"
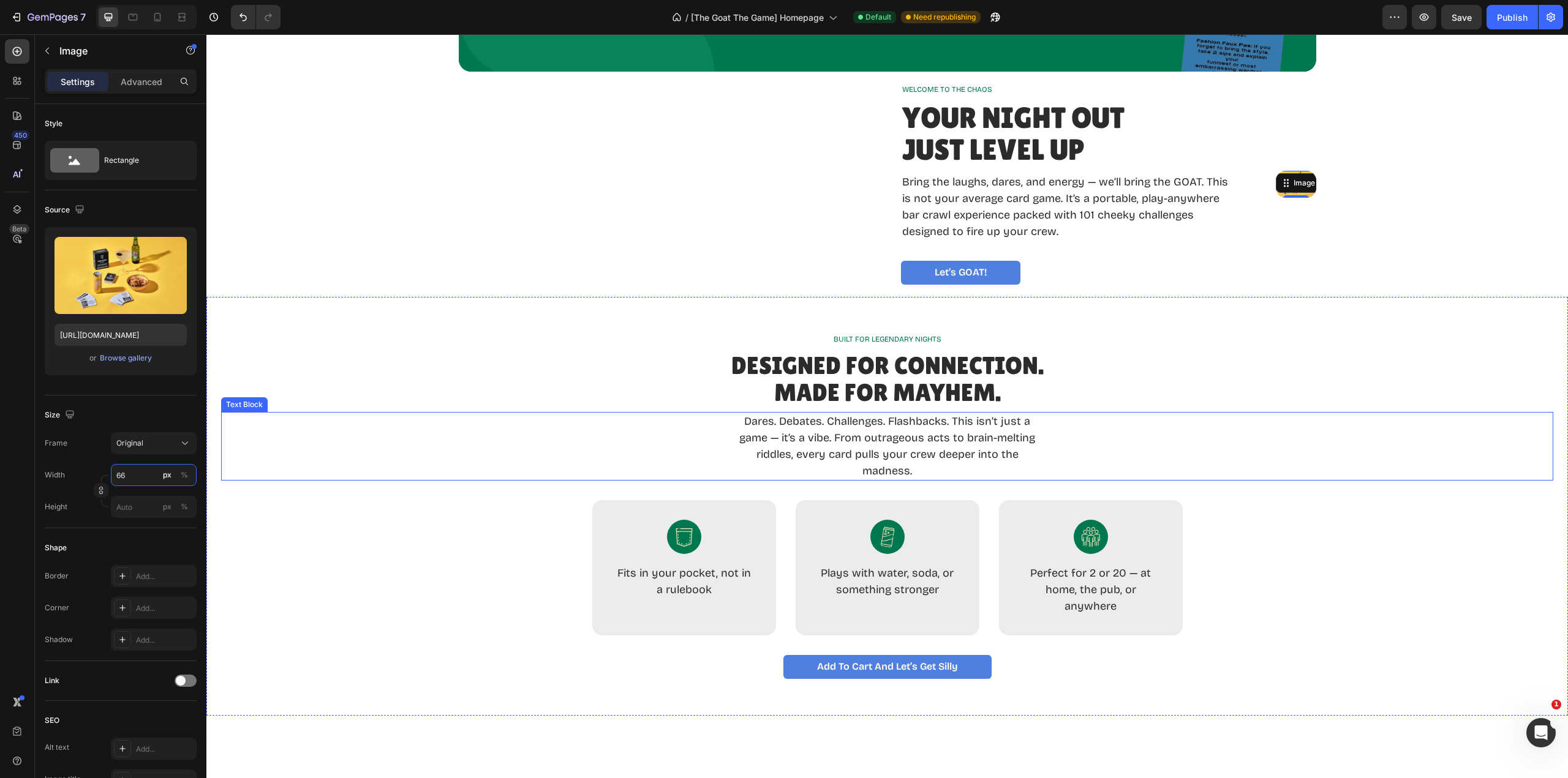
type input "6"
click at [156, 450] on button "Original" at bounding box center [153, 443] width 85 height 22
click at [167, 701] on div "Source Upload Image https://cdn.shopify.com/s/files/1/0700/5156/1638/files/gemp…" at bounding box center [121, 752] width 152 height 101
click at [144, 471] on input "700" at bounding box center [153, 475] width 85 height 22
click at [153, 482] on input "70" at bounding box center [153, 475] width 85 height 22
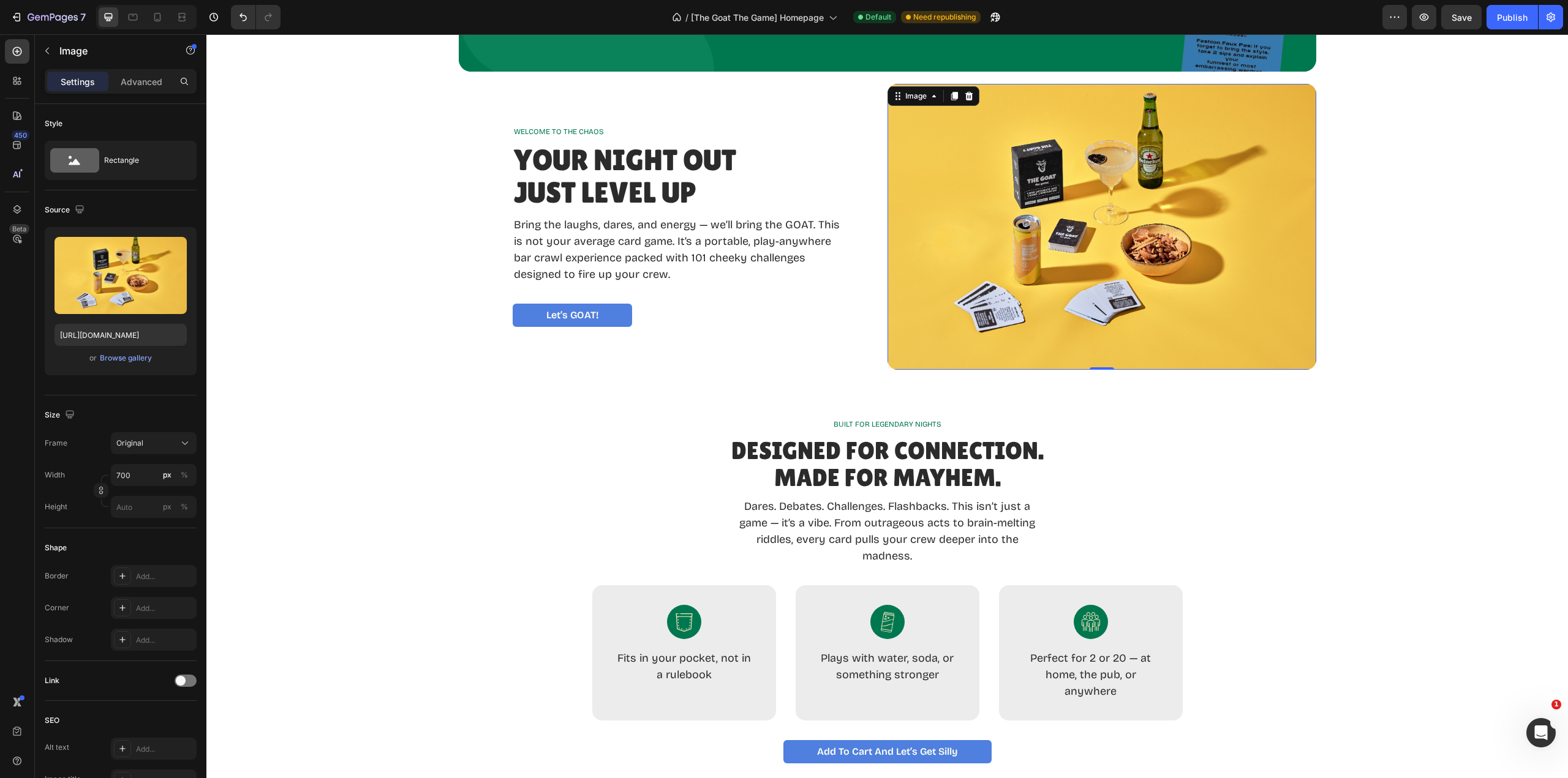
click at [179, 412] on div "Size" at bounding box center [121, 415] width 152 height 20
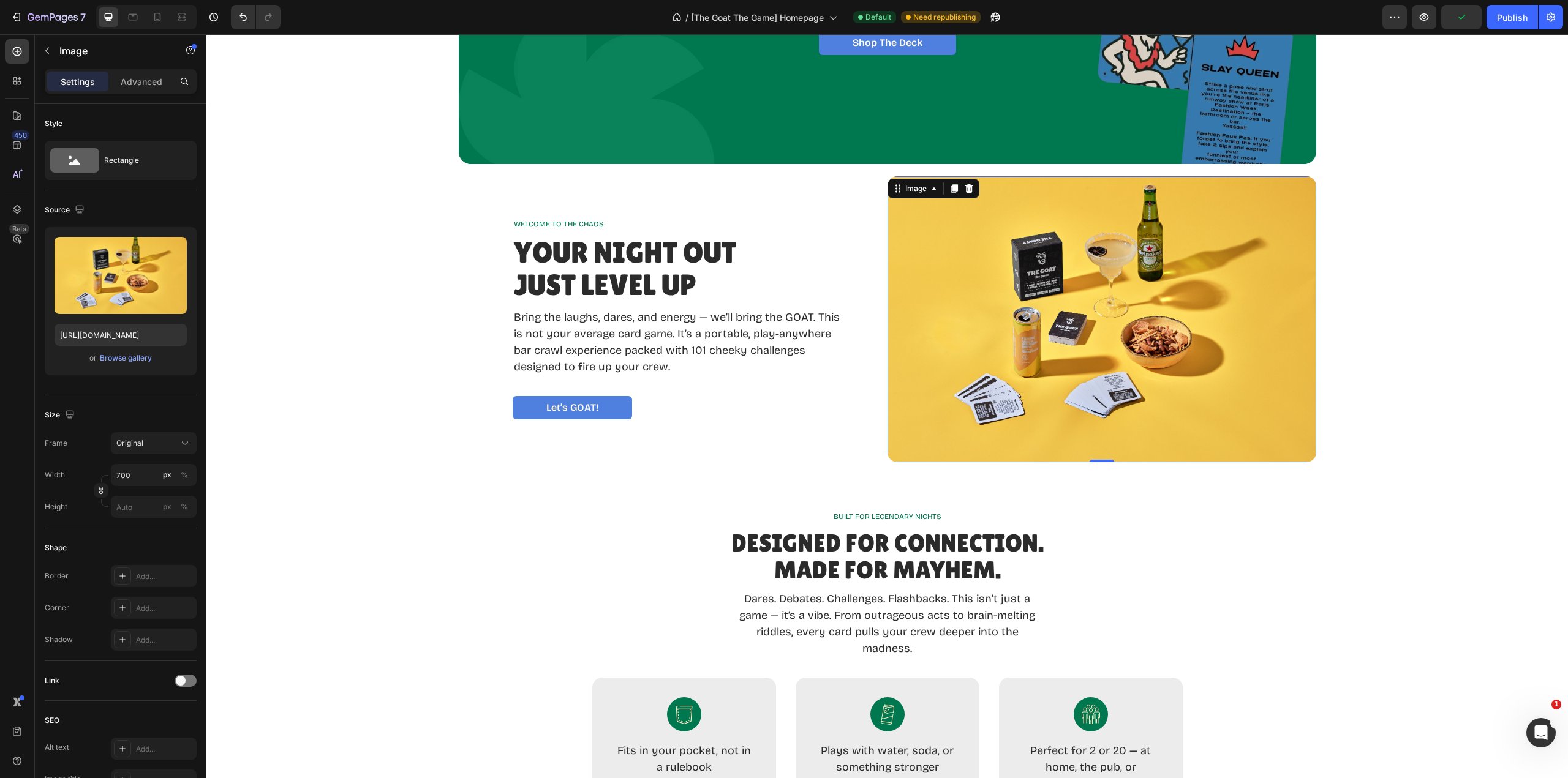
scroll to position [245, 0]
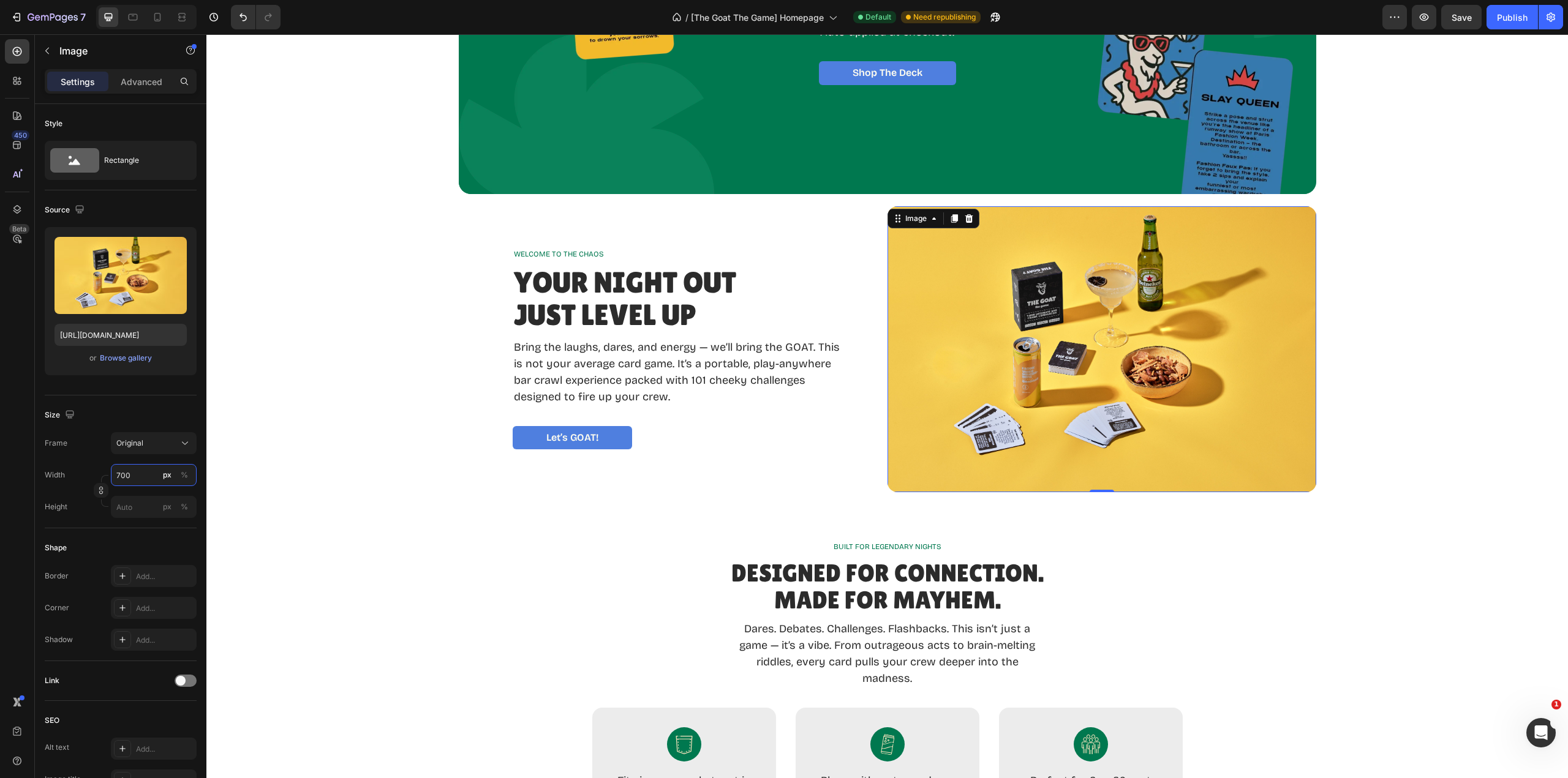
click at [138, 476] on input "700" at bounding box center [153, 475] width 85 height 22
type input "668"
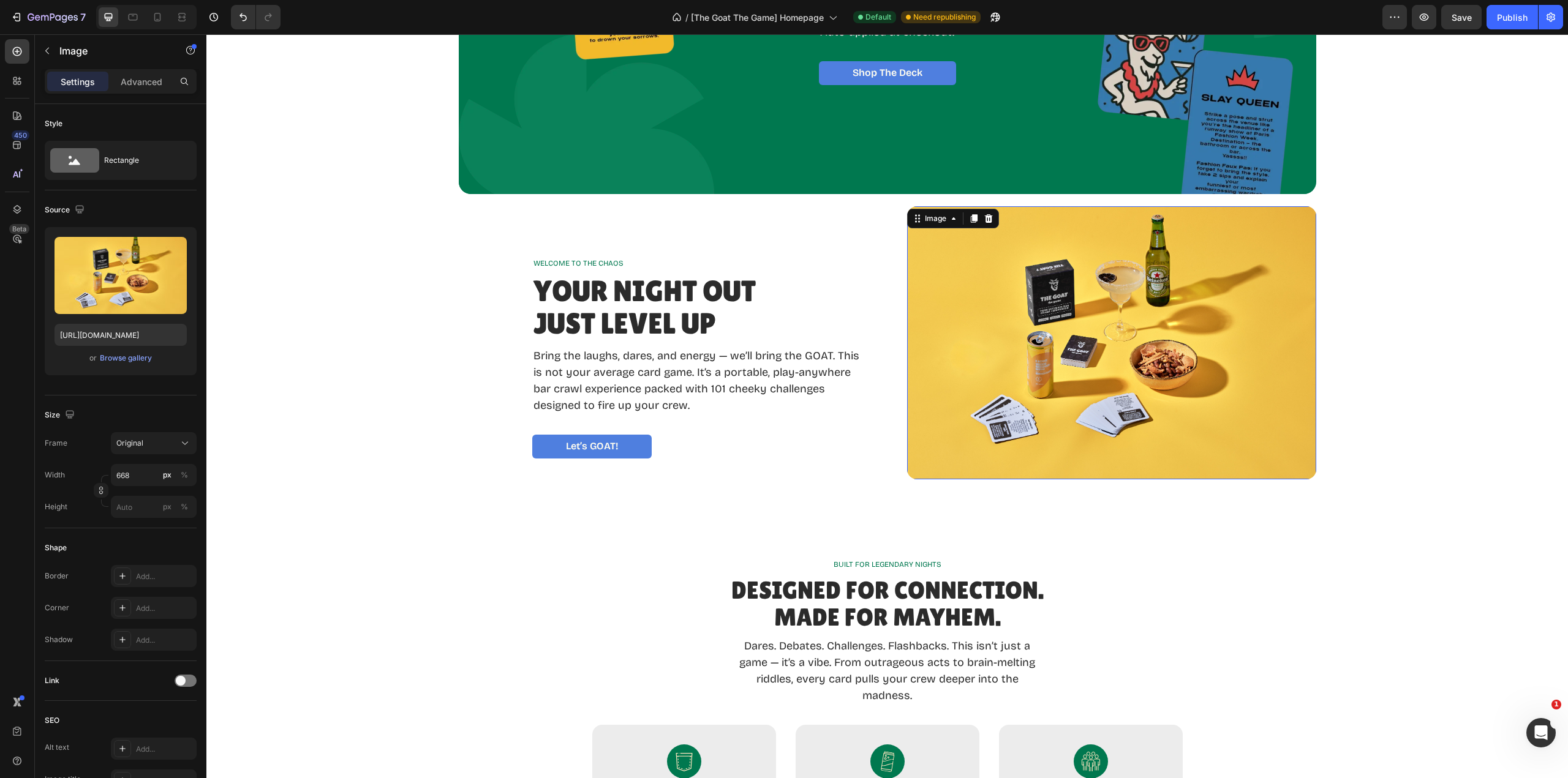
drag, startPoint x: 1109, startPoint y: 478, endPoint x: 1109, endPoint y: 509, distance: 31.0
click at [1109, 509] on div "Image 50" at bounding box center [1111, 358] width 409 height 304
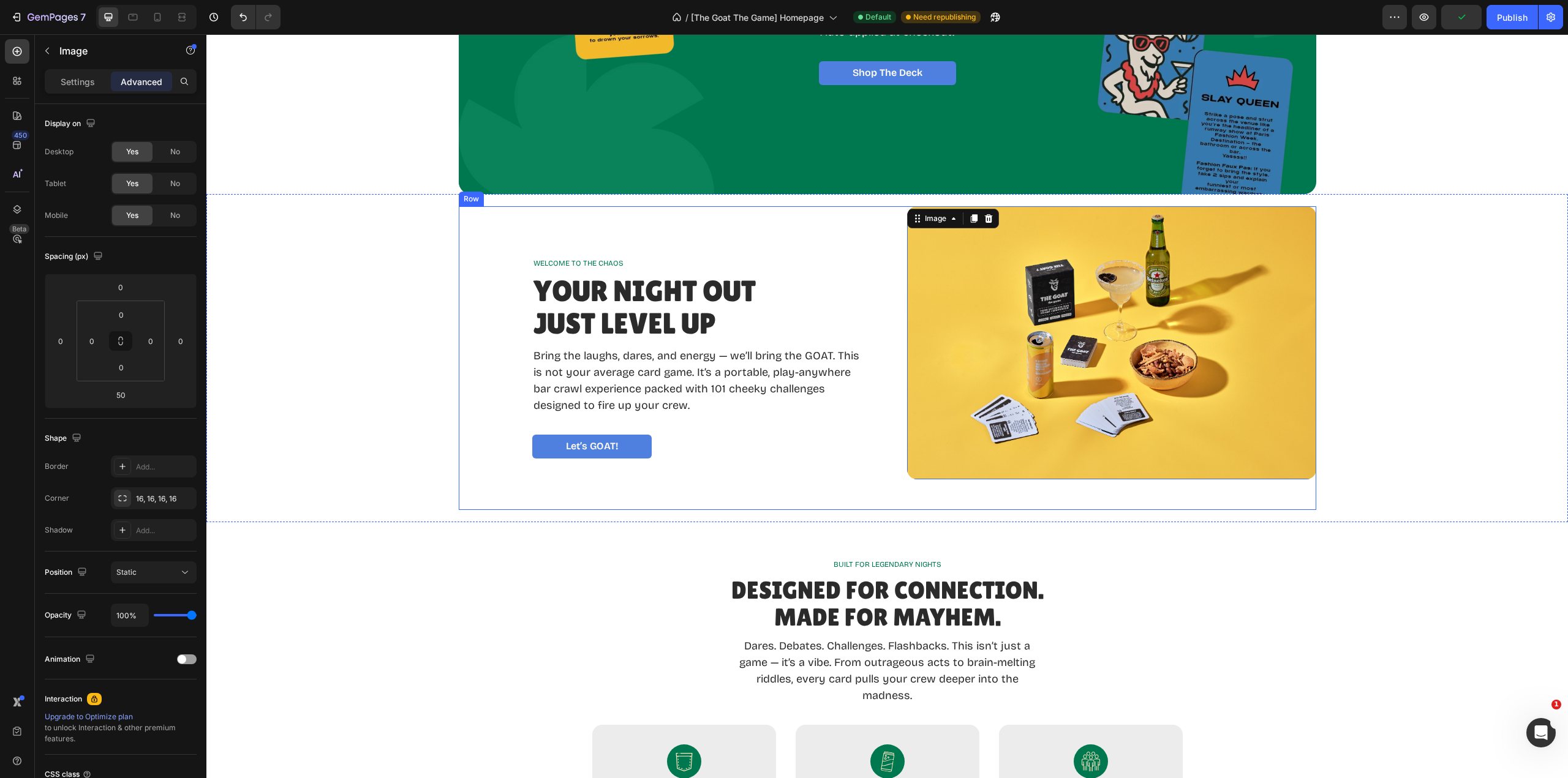
type input "0"
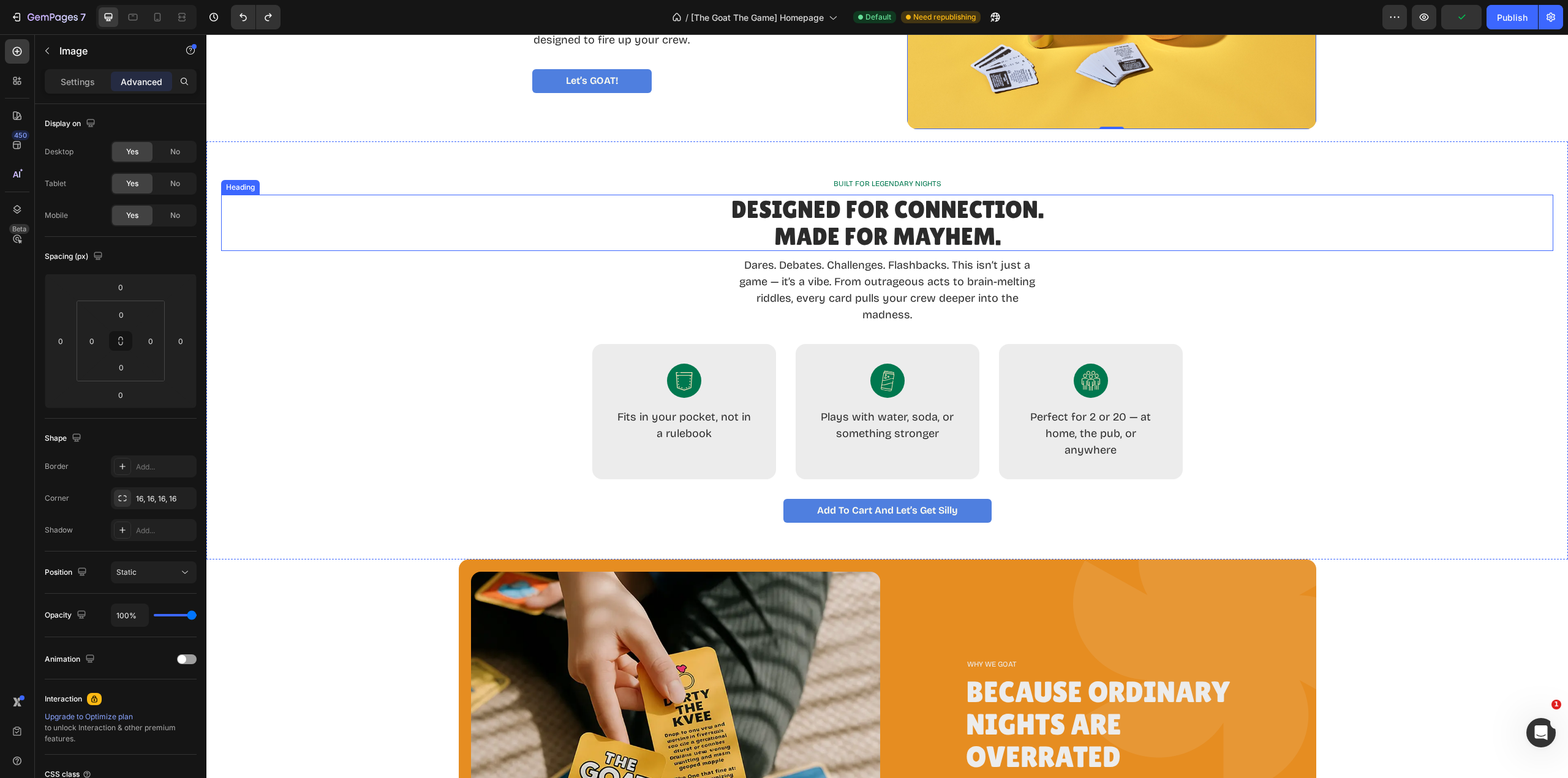
scroll to position [674, 0]
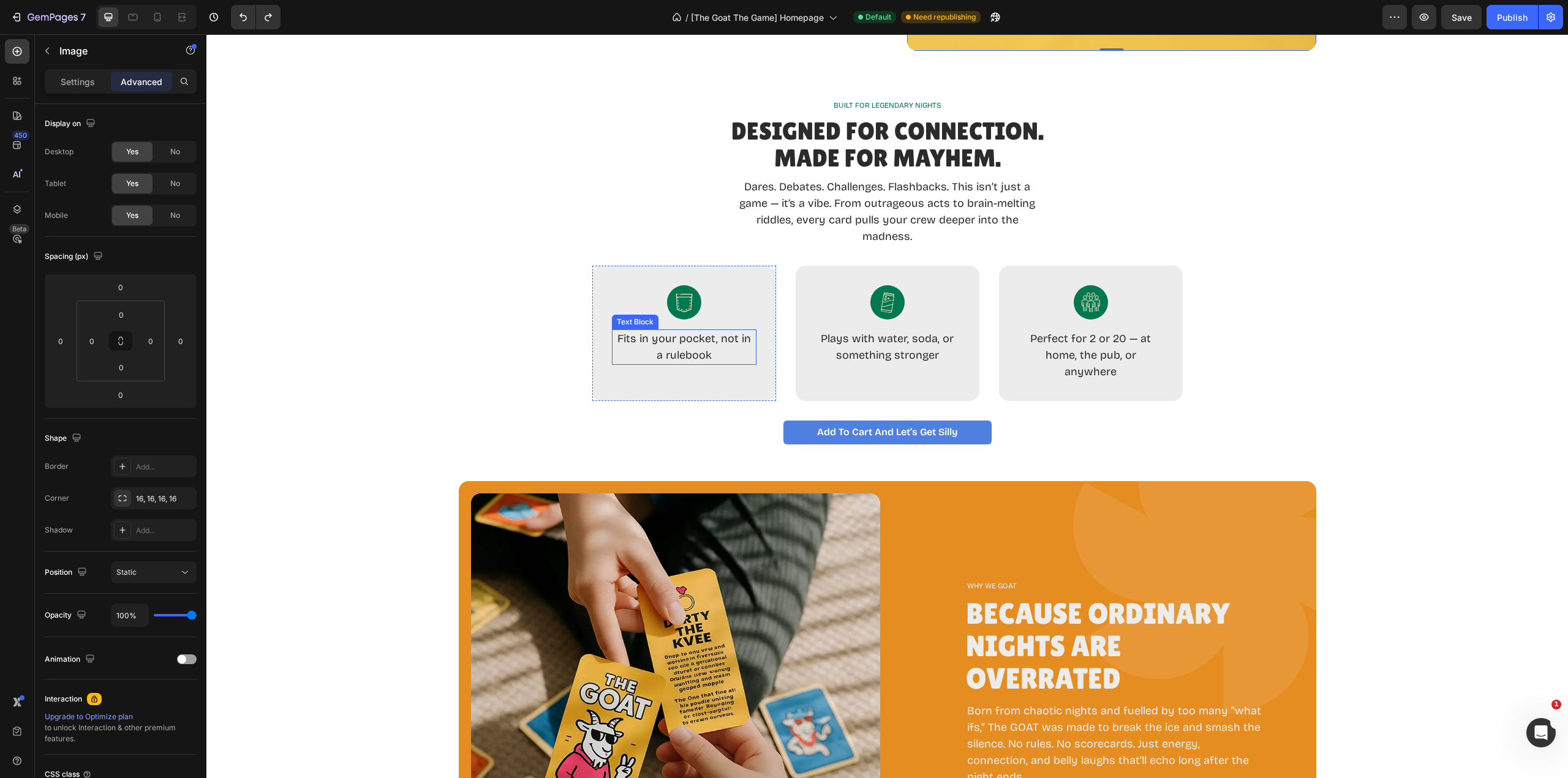
click at [692, 348] on p "Fits in your pocket, not in a rulebook" at bounding box center [684, 347] width 142 height 33
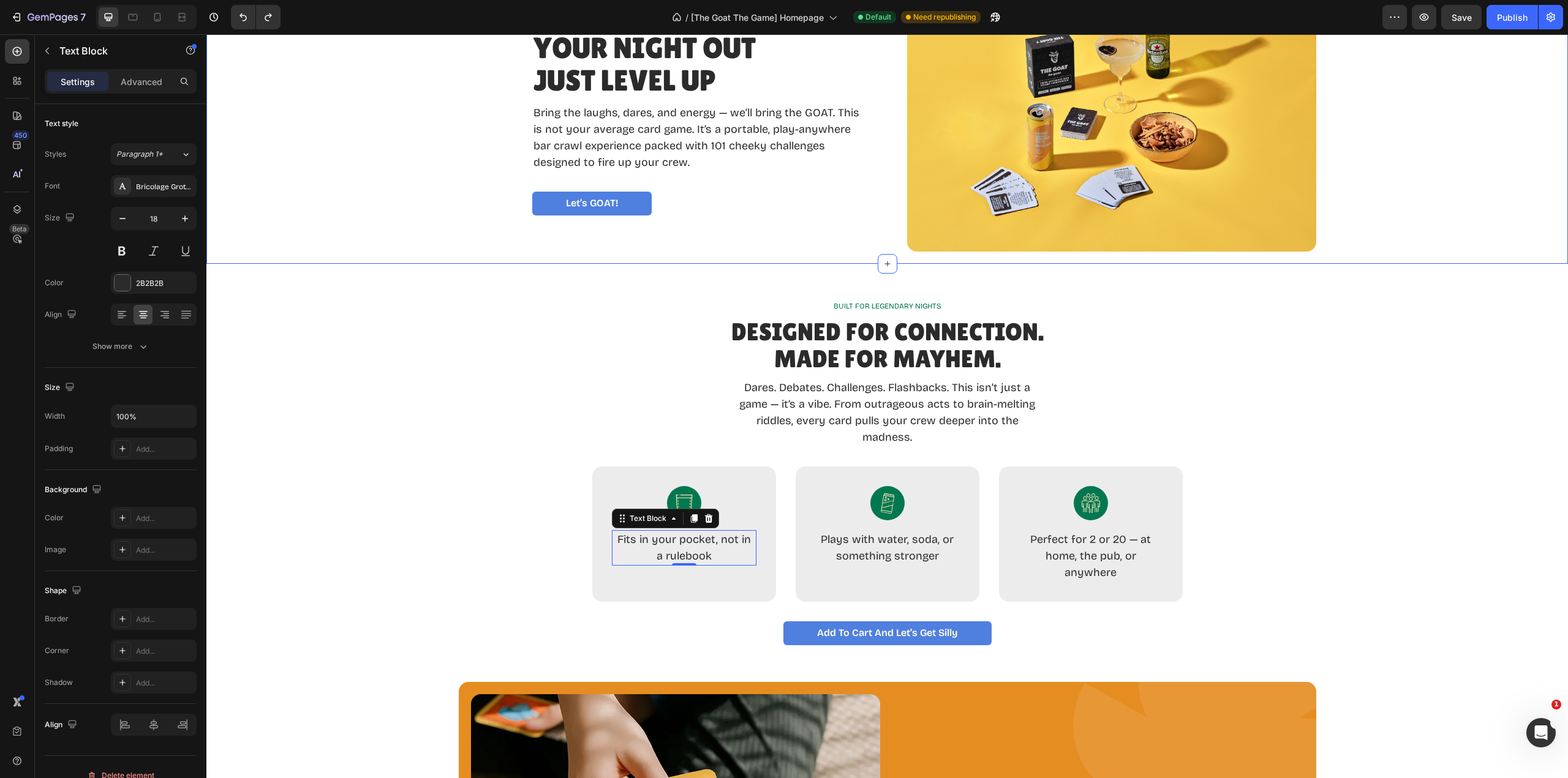
scroll to position [551, 0]
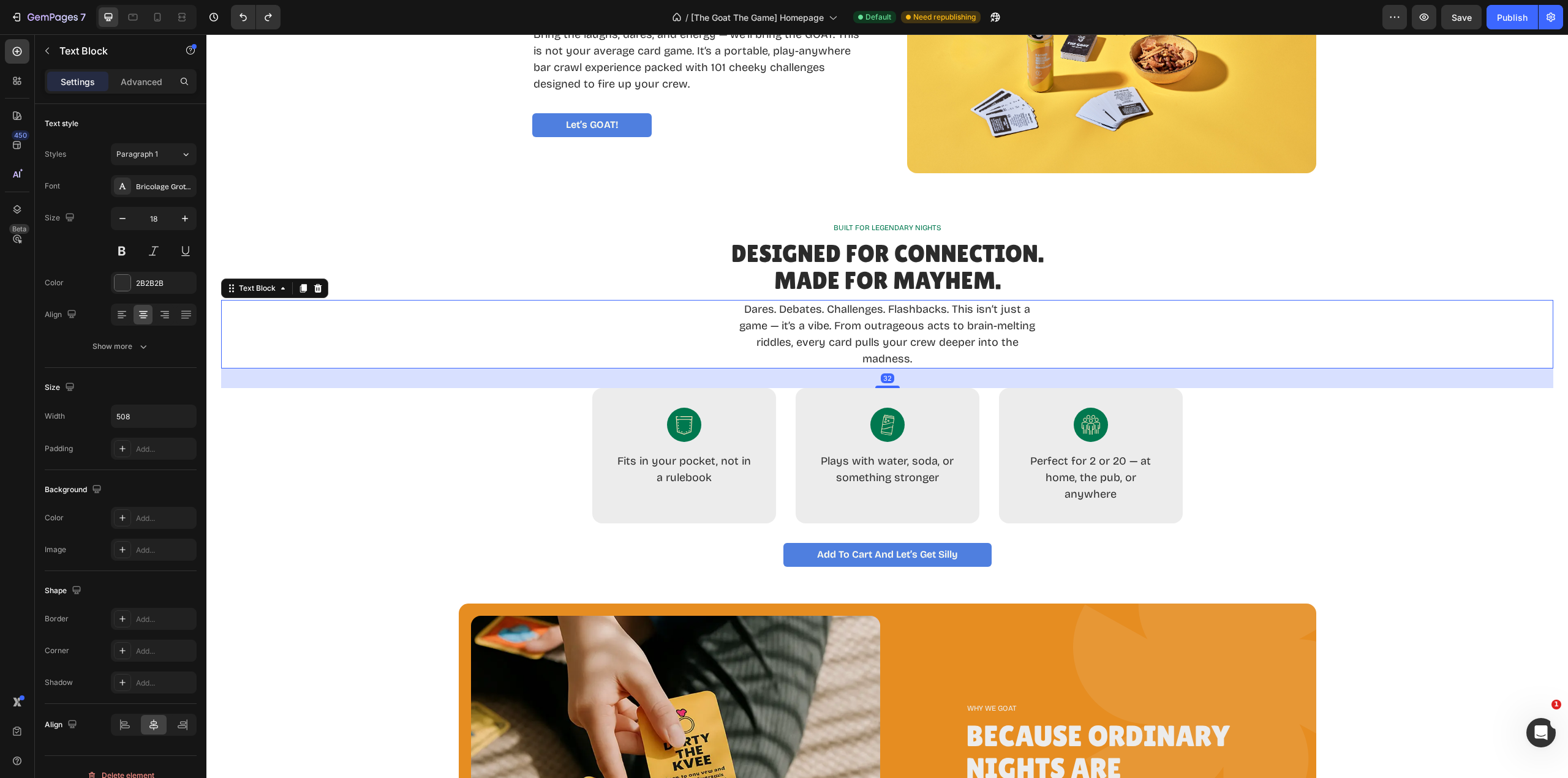
click at [916, 333] on p "Dares. Debates. Challenges. Flashbacks. This isn’t just a game — it’s a vibe. F…" at bounding box center [887, 334] width 309 height 66
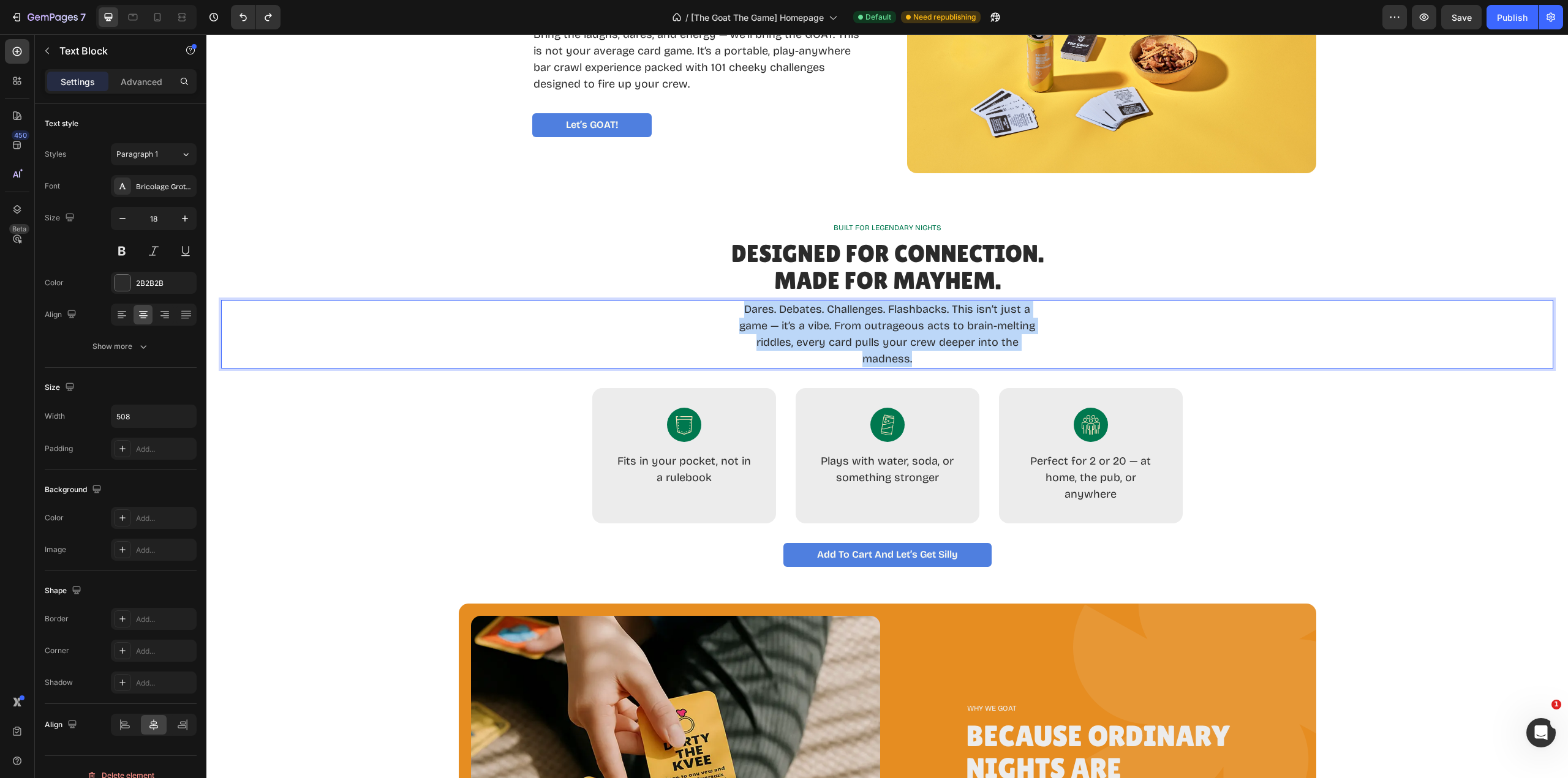
click at [916, 333] on p "Dares. Debates. Challenges. Flashbacks. This isn’t just a game — it’s a vibe. F…" at bounding box center [887, 334] width 309 height 66
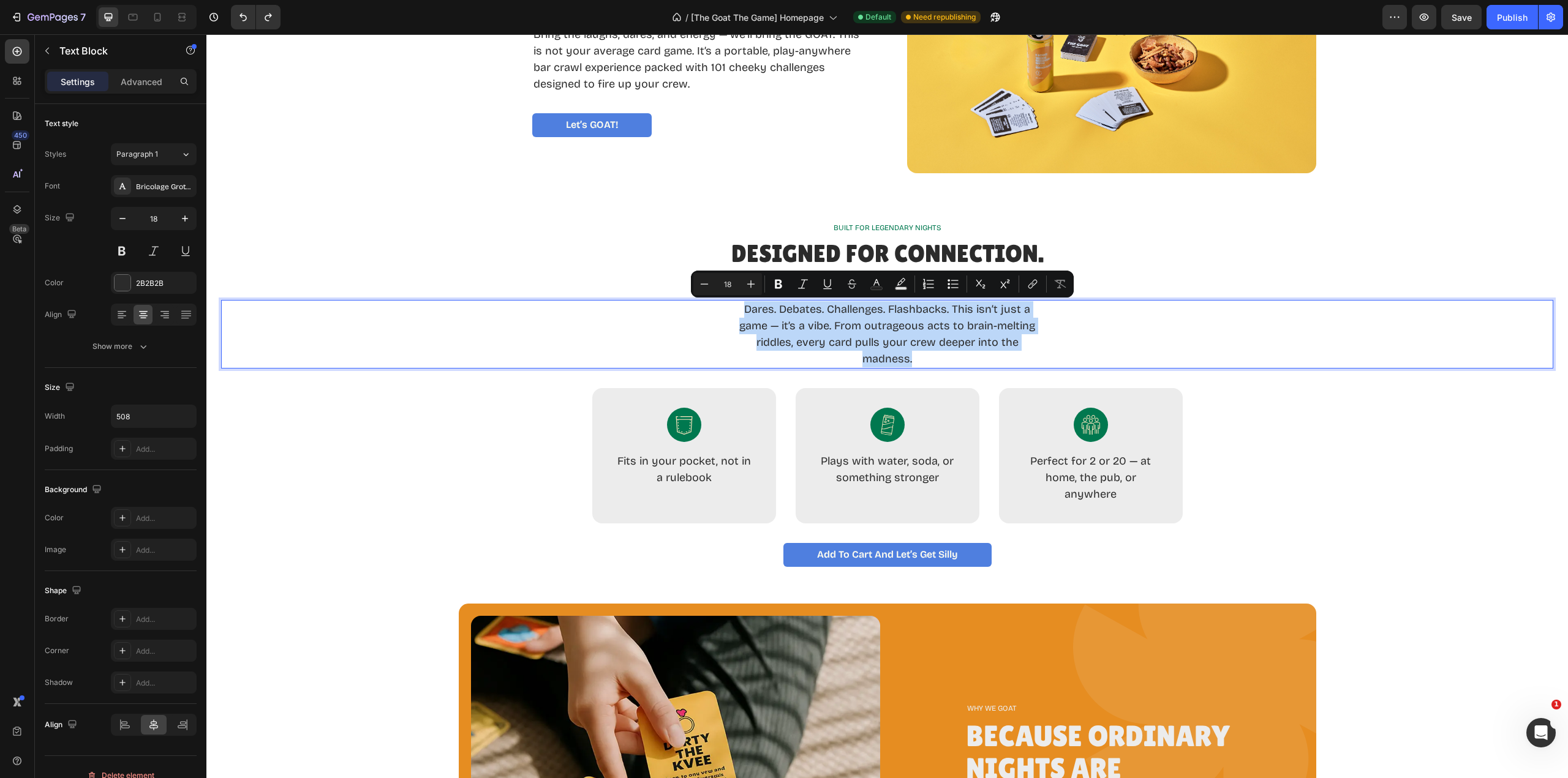
copy p "Dares. Debates. Challenges. Flashbacks. This isn’t just a game — it’s a vibe. F…"
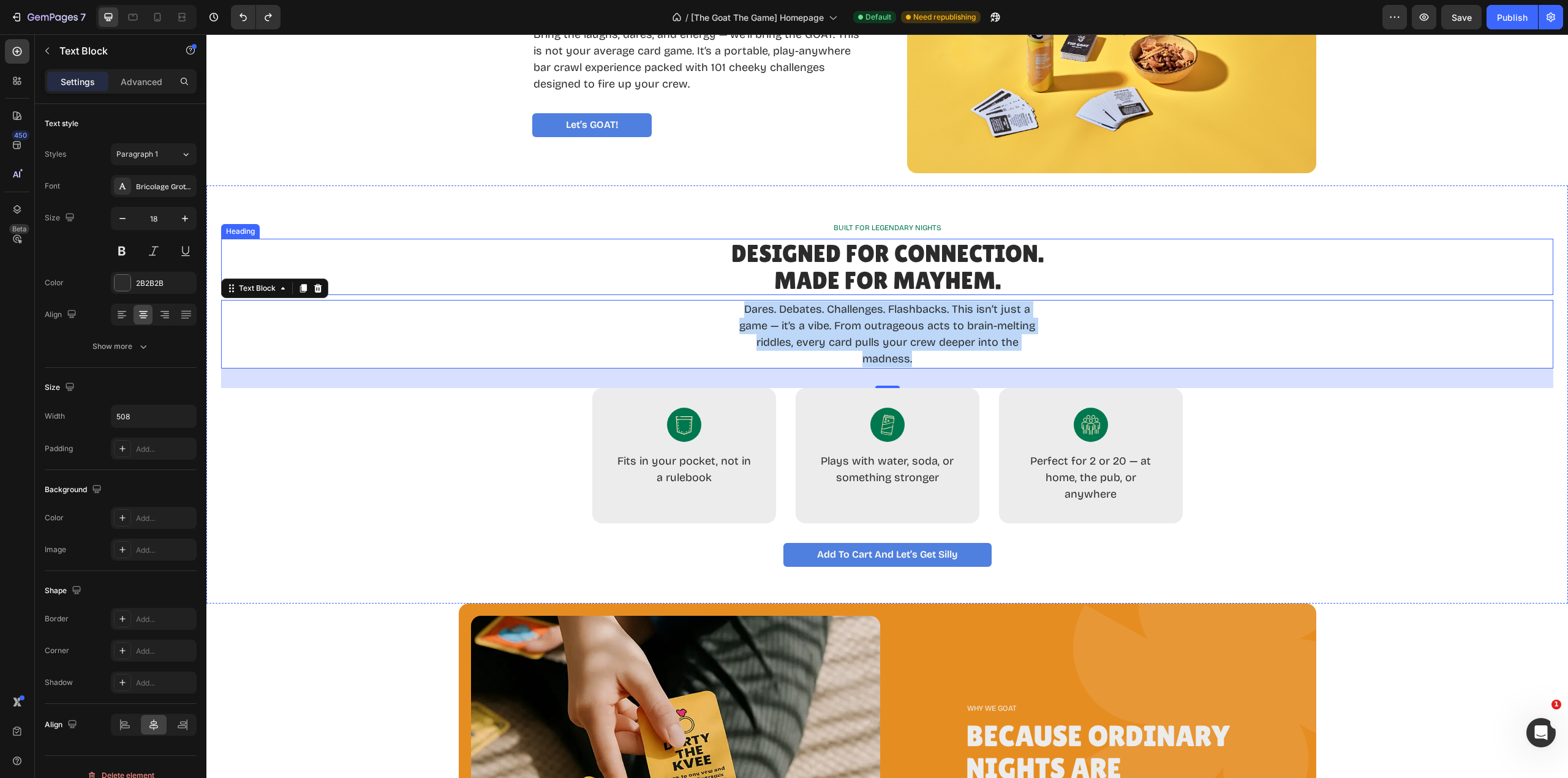
click at [970, 259] on h2 "Designed for Connection. Made for Mayhem." at bounding box center [887, 267] width 315 height 57
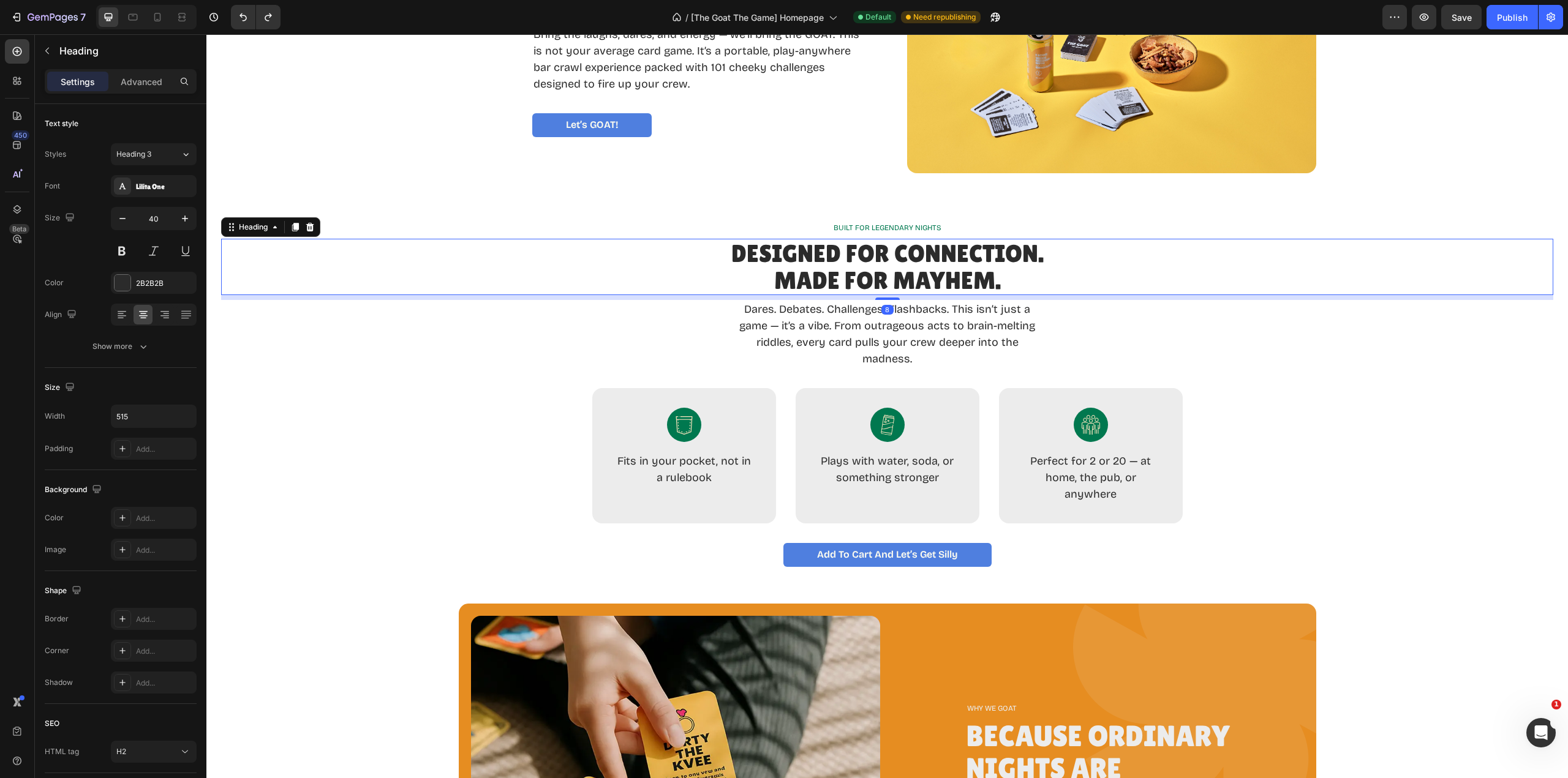
click at [970, 259] on h2 "Designed for Connection. Made for Mayhem." at bounding box center [887, 267] width 315 height 57
click at [970, 259] on p "Designed for Connection. Made for Mayhem." at bounding box center [887, 267] width 315 height 54
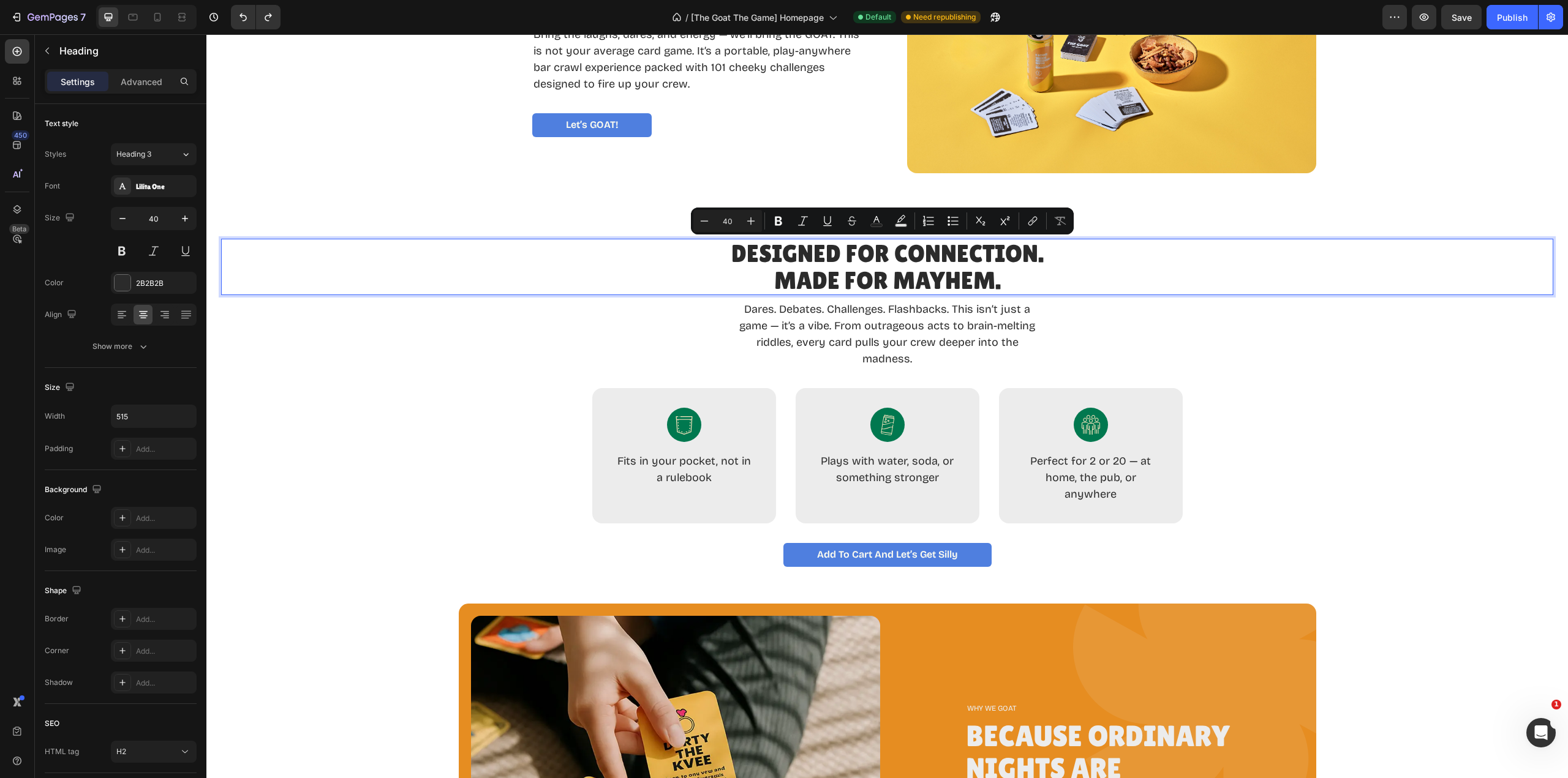
click at [991, 284] on p "Designed for Connection. Made for Mayhem." at bounding box center [887, 267] width 315 height 54
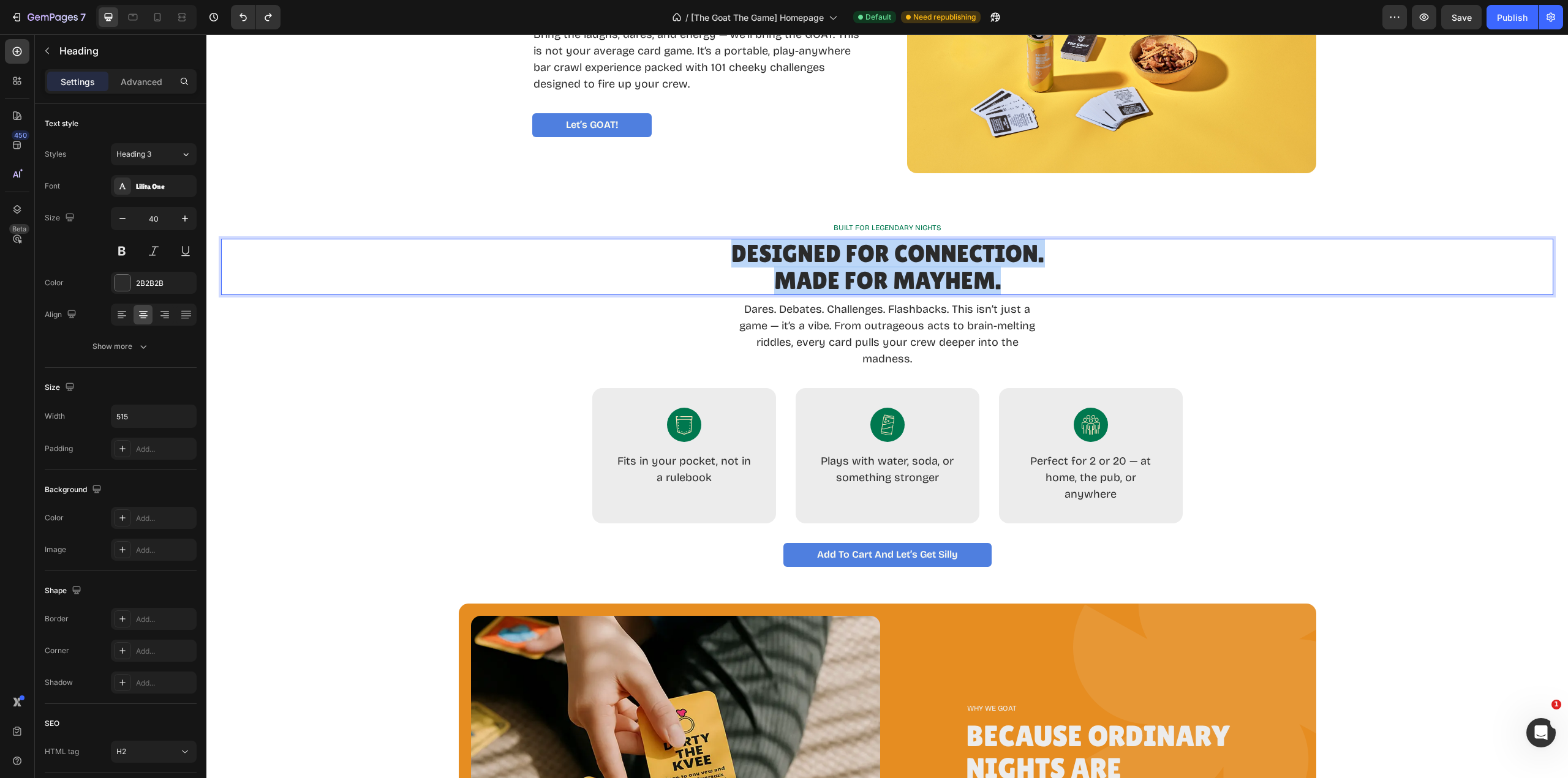
drag, startPoint x: 951, startPoint y: 283, endPoint x: 732, endPoint y: 256, distance: 220.7
click at [732, 256] on p "Designed for Connection. Made for Mayhem." at bounding box center [887, 267] width 315 height 54
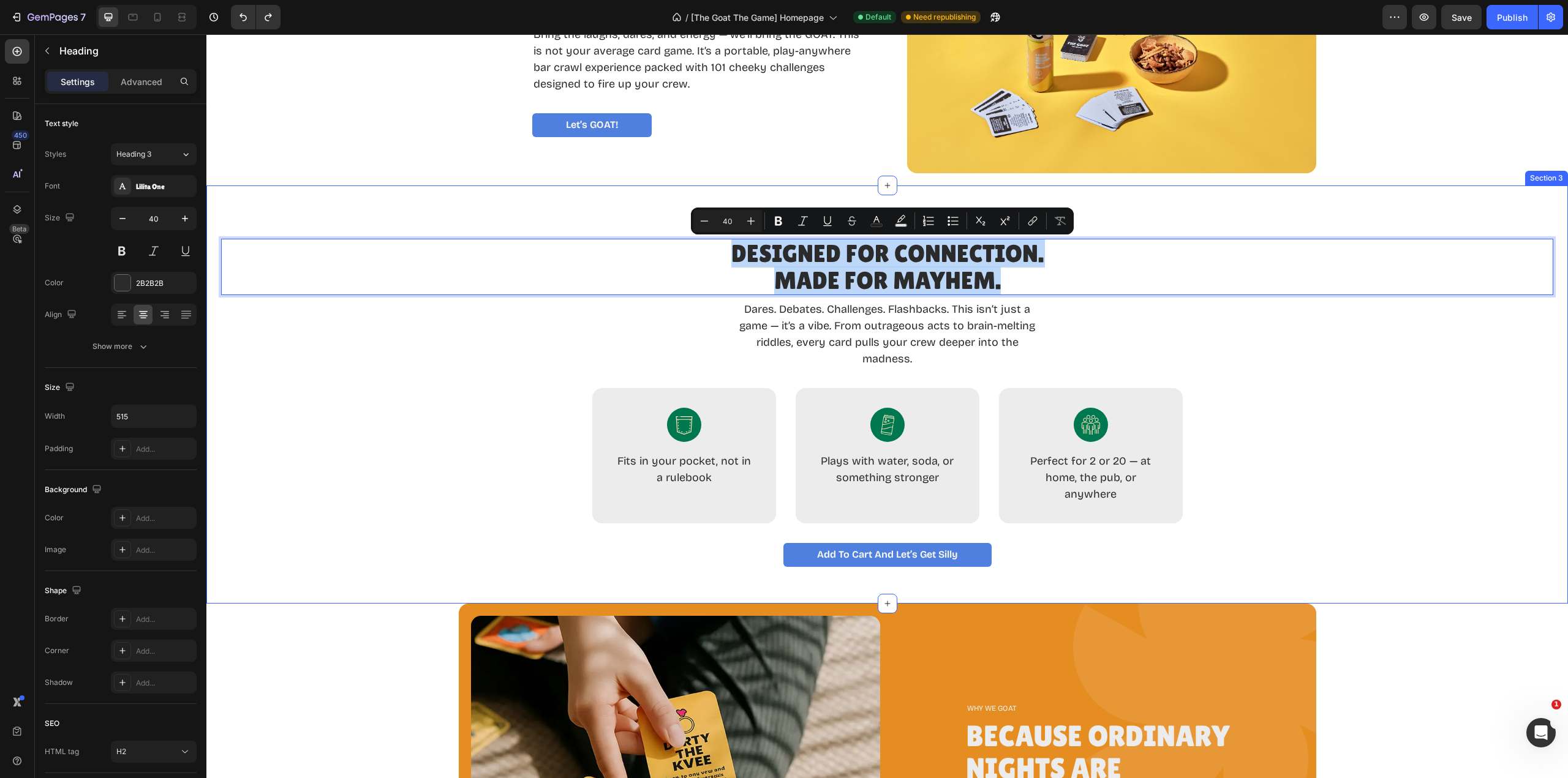
copy p "Designed for Connection. Made for Mayhem."
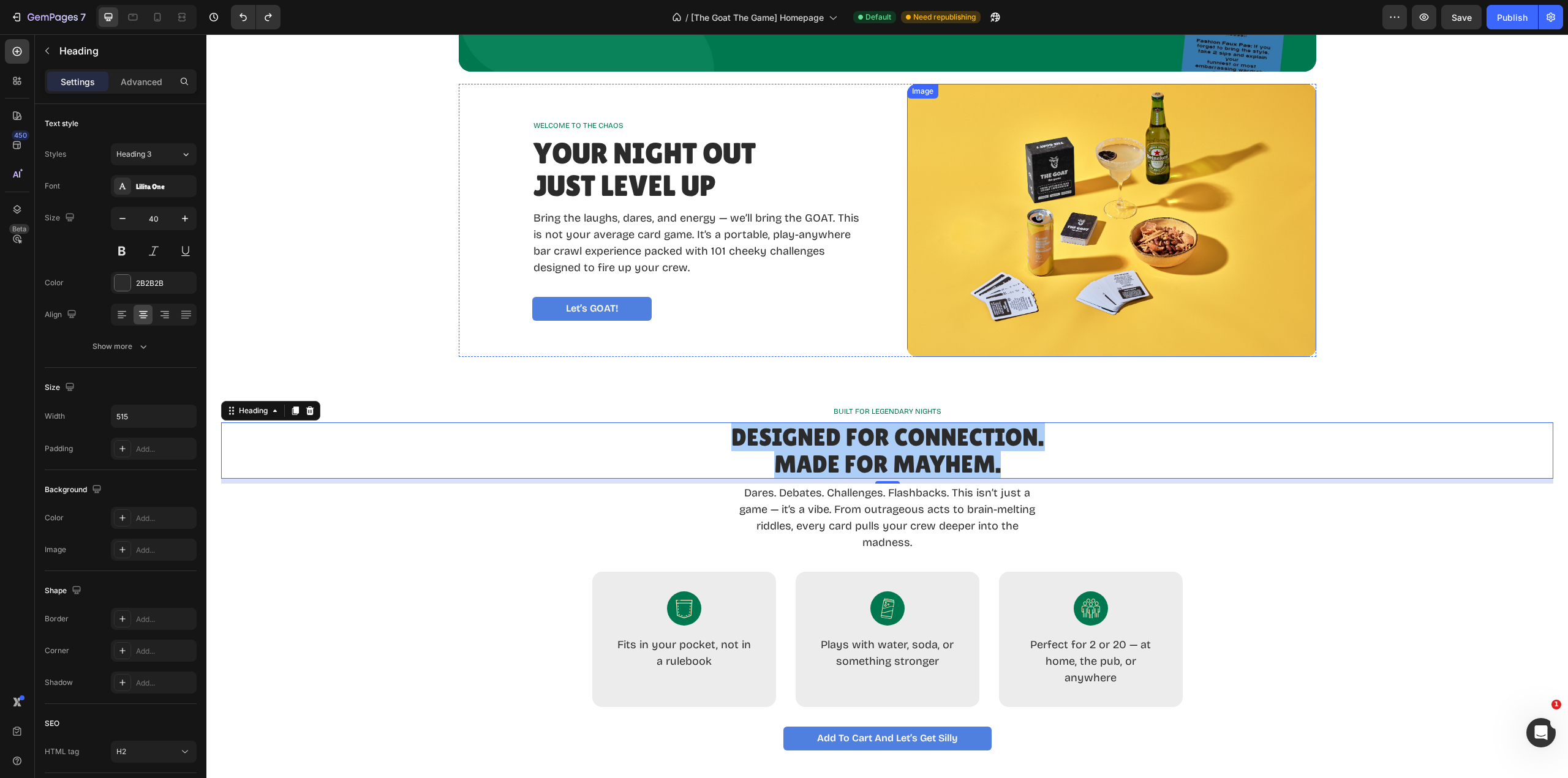
scroll to position [306, 0]
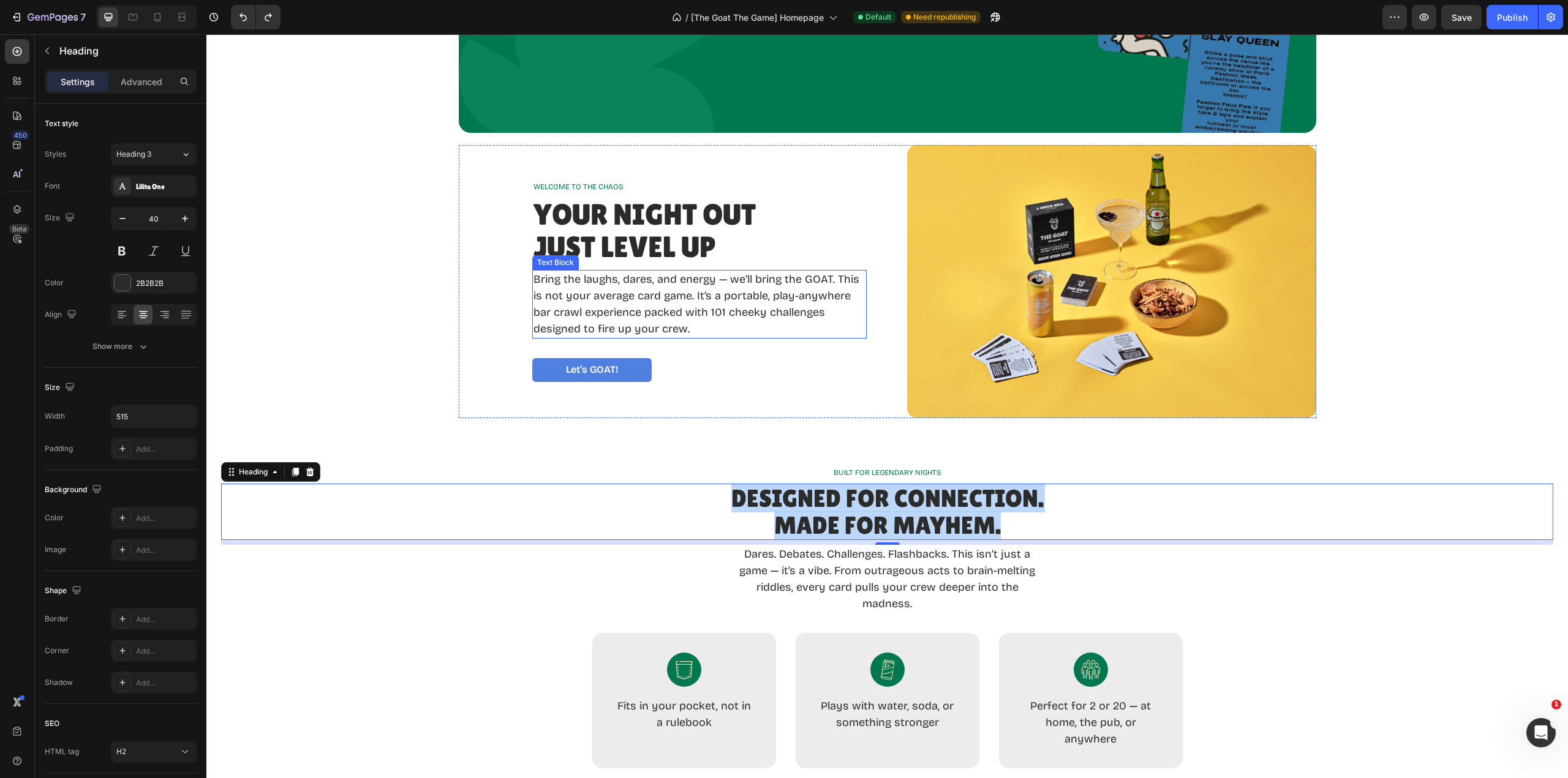
click at [788, 277] on p "Bring the laughs, dares, and energy — we’ll bring the GOAT. This is not your av…" at bounding box center [700, 304] width 332 height 66
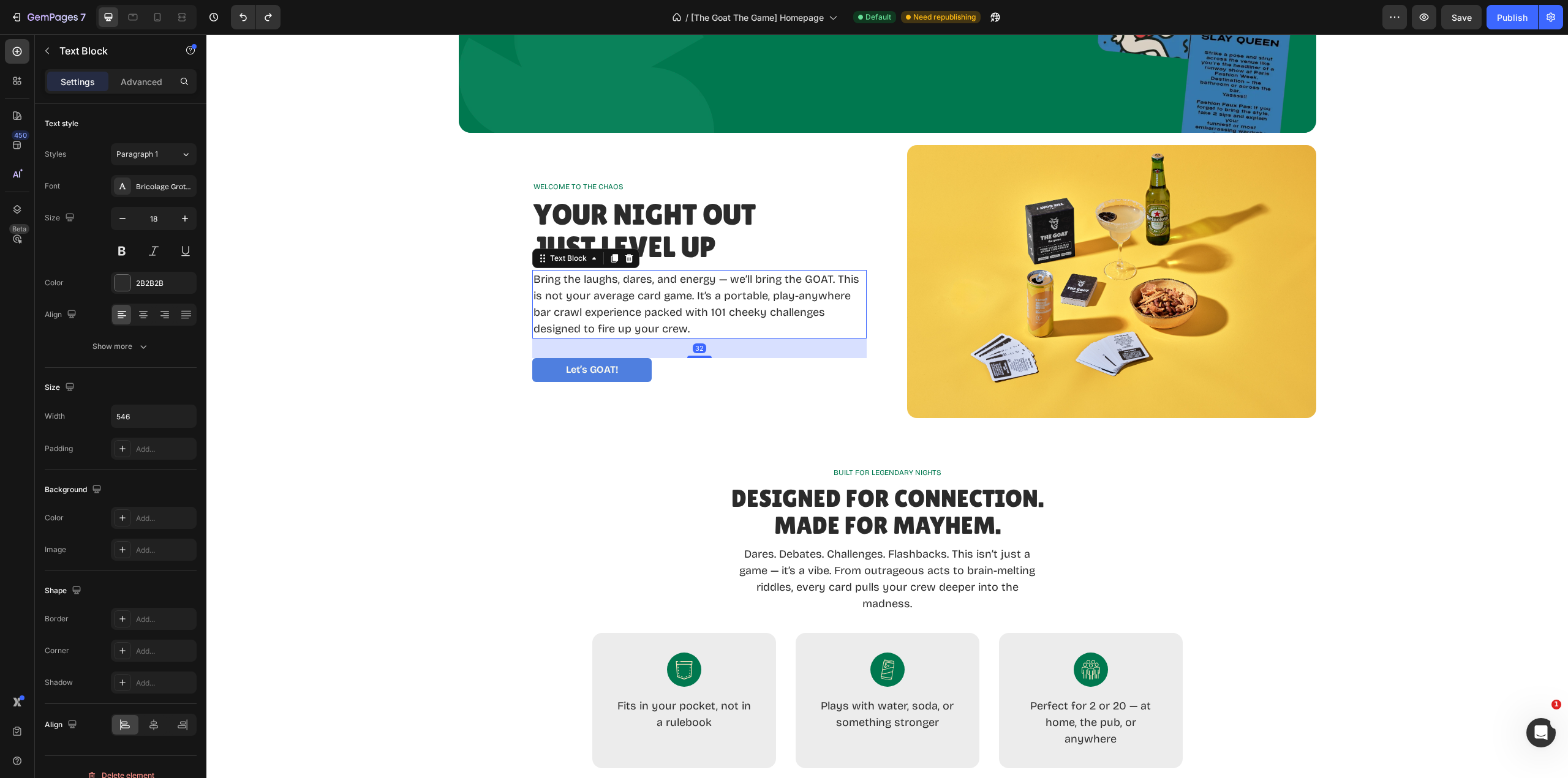
click at [793, 279] on p "Bring the laughs, dares, and energy — we’ll bring the GOAT. This is not your av…" at bounding box center [700, 304] width 332 height 66
click at [790, 281] on p "Bring the laughs, dares, and energy — we’ll bring the GOAT. This is not your av…" at bounding box center [700, 304] width 332 height 66
click at [794, 281] on p "Bring the laughs, dares, and energy — we’ll bring the GOAT. This is not your av…" at bounding box center [700, 304] width 332 height 66
click at [881, 313] on div "WELCOME TO THE CHAOS Text Block Your Night Out Just Level Up Heading Bring the …" at bounding box center [887, 281] width 858 height 273
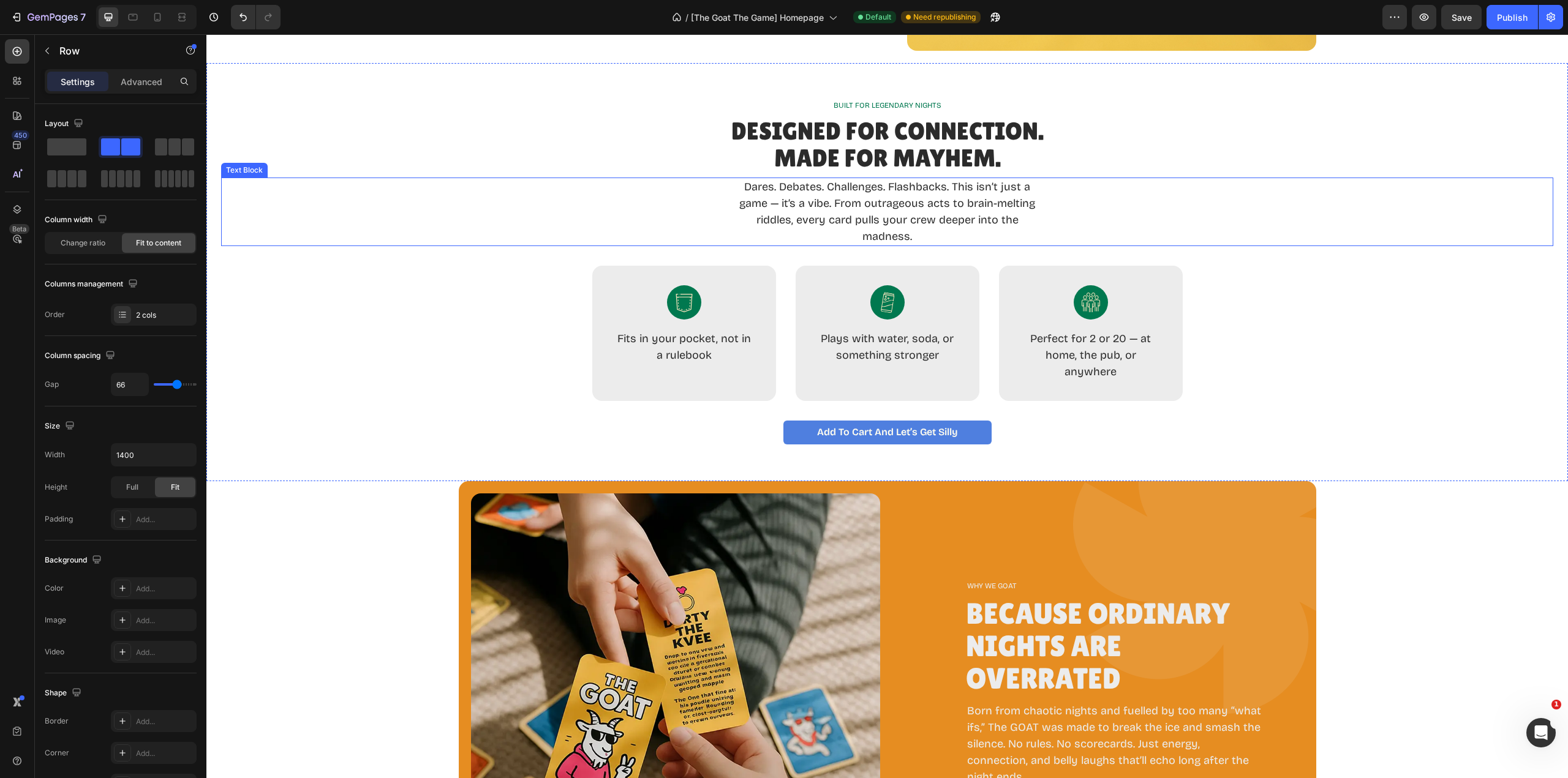
scroll to position [612, 0]
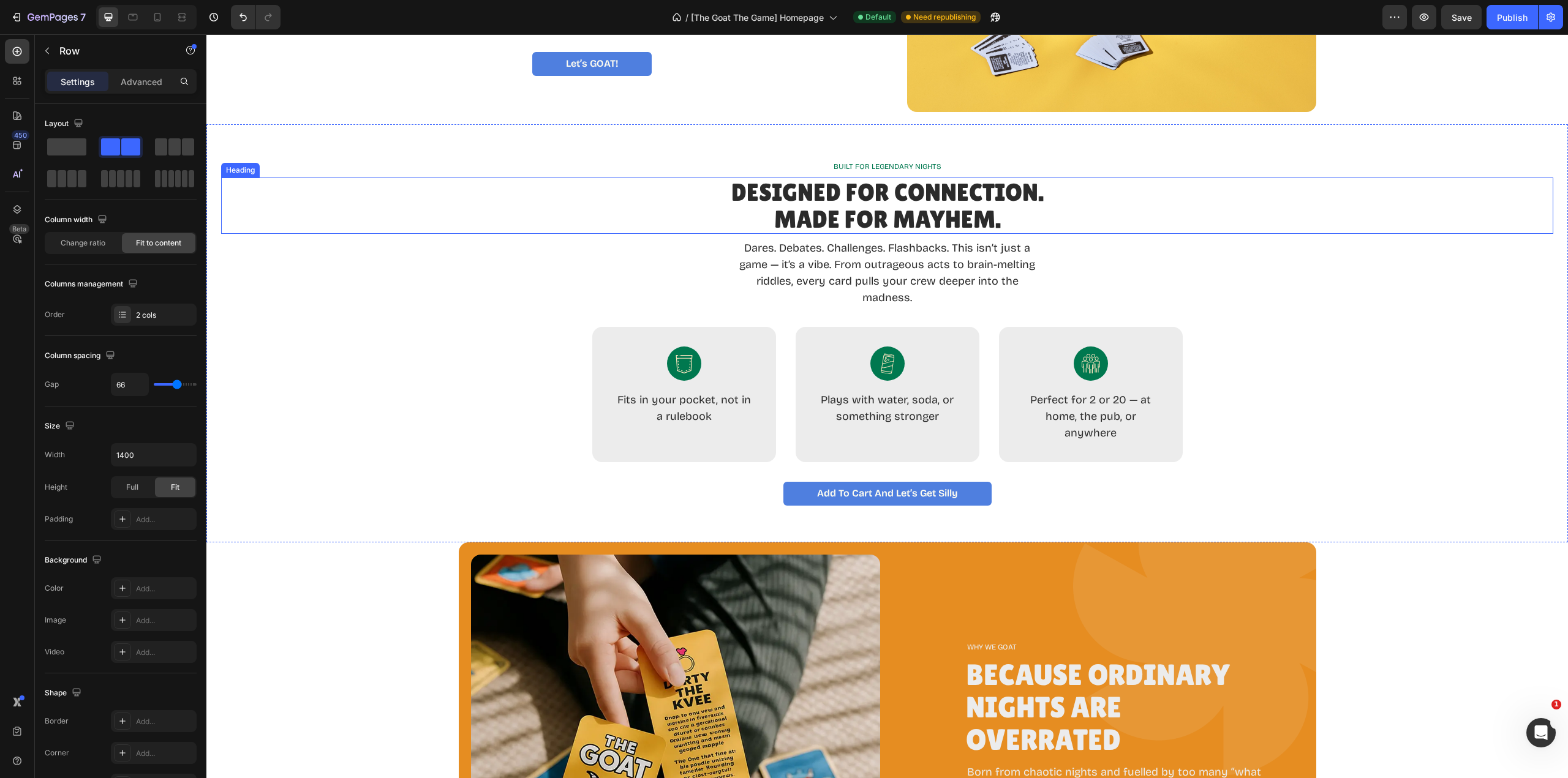
click at [913, 267] on p "Dares. Debates. Challenges. Flashbacks. This isn’t just a game — it’s a vibe. F…" at bounding box center [887, 273] width 309 height 66
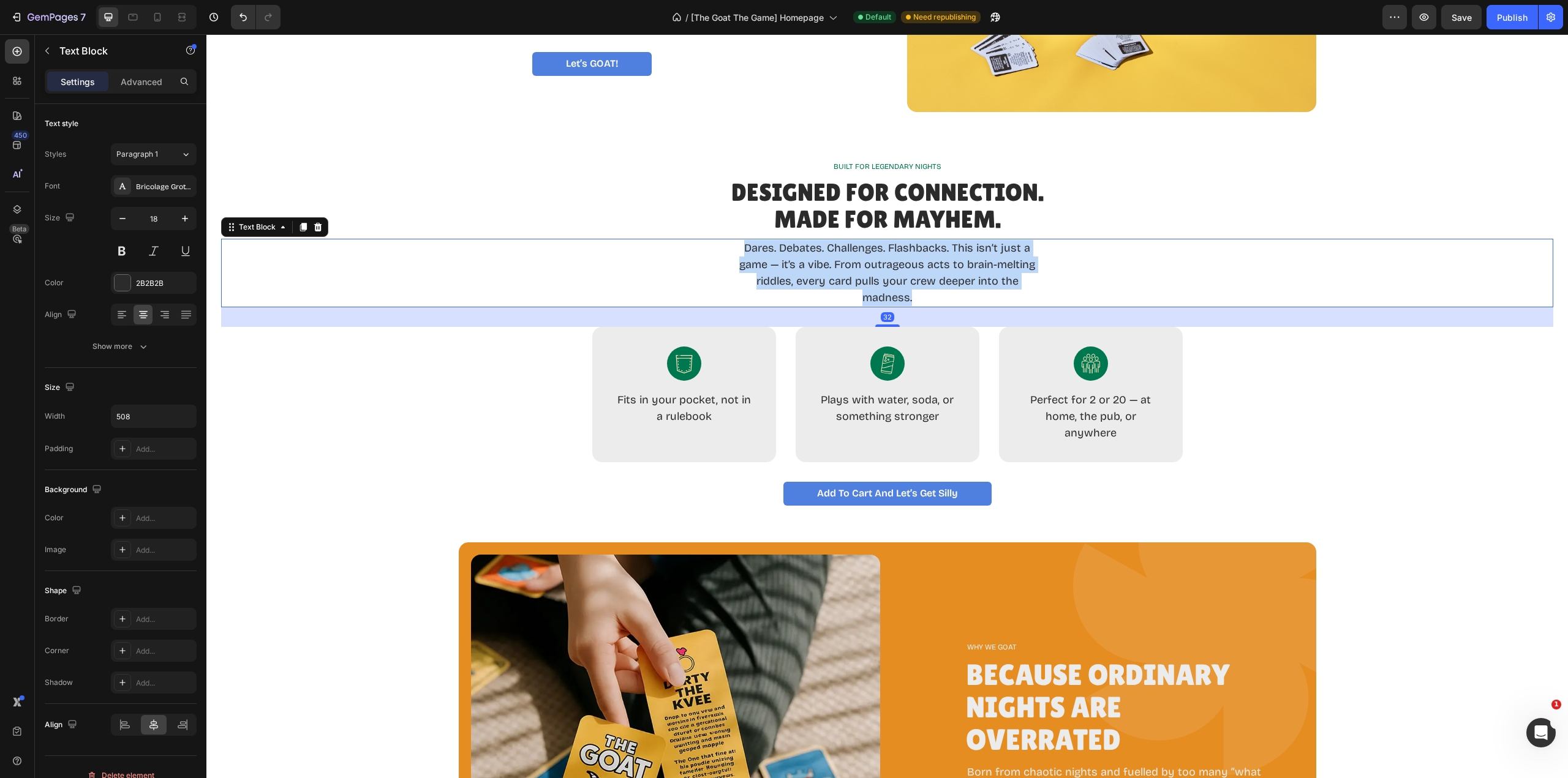
click at [913, 267] on p "Dares. Debates. Challenges. Flashbacks. This isn’t just a game — it’s a vibe. F…" at bounding box center [887, 273] width 309 height 66
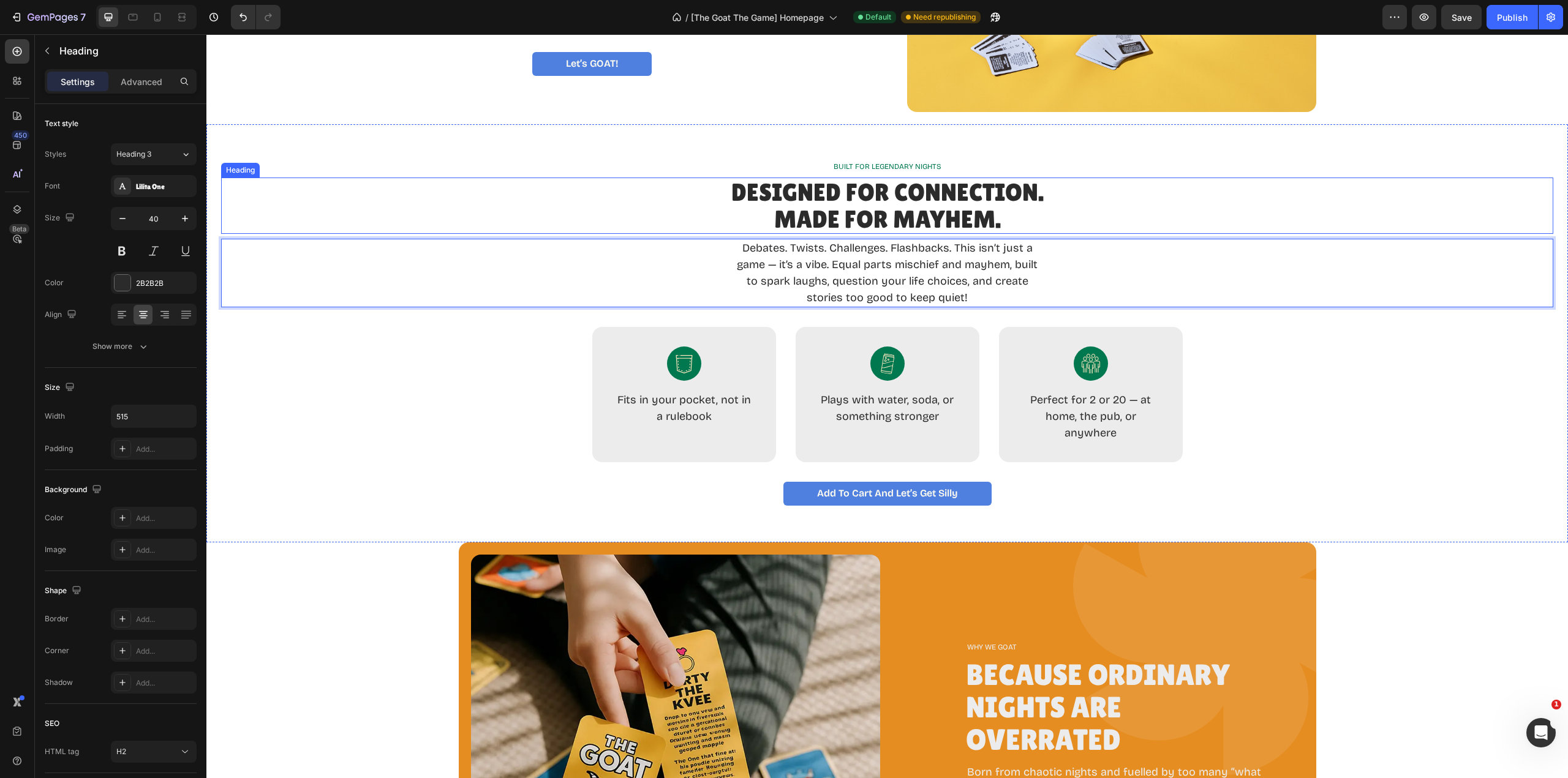
click at [809, 207] on p "Designed for Connection. Made for Mayhem." at bounding box center [887, 206] width 315 height 54
click at [925, 291] on p "Debates. Twists. Challenges. Flashbacks. This isn’t just a game — it’s a vibe. …" at bounding box center [887, 273] width 309 height 66
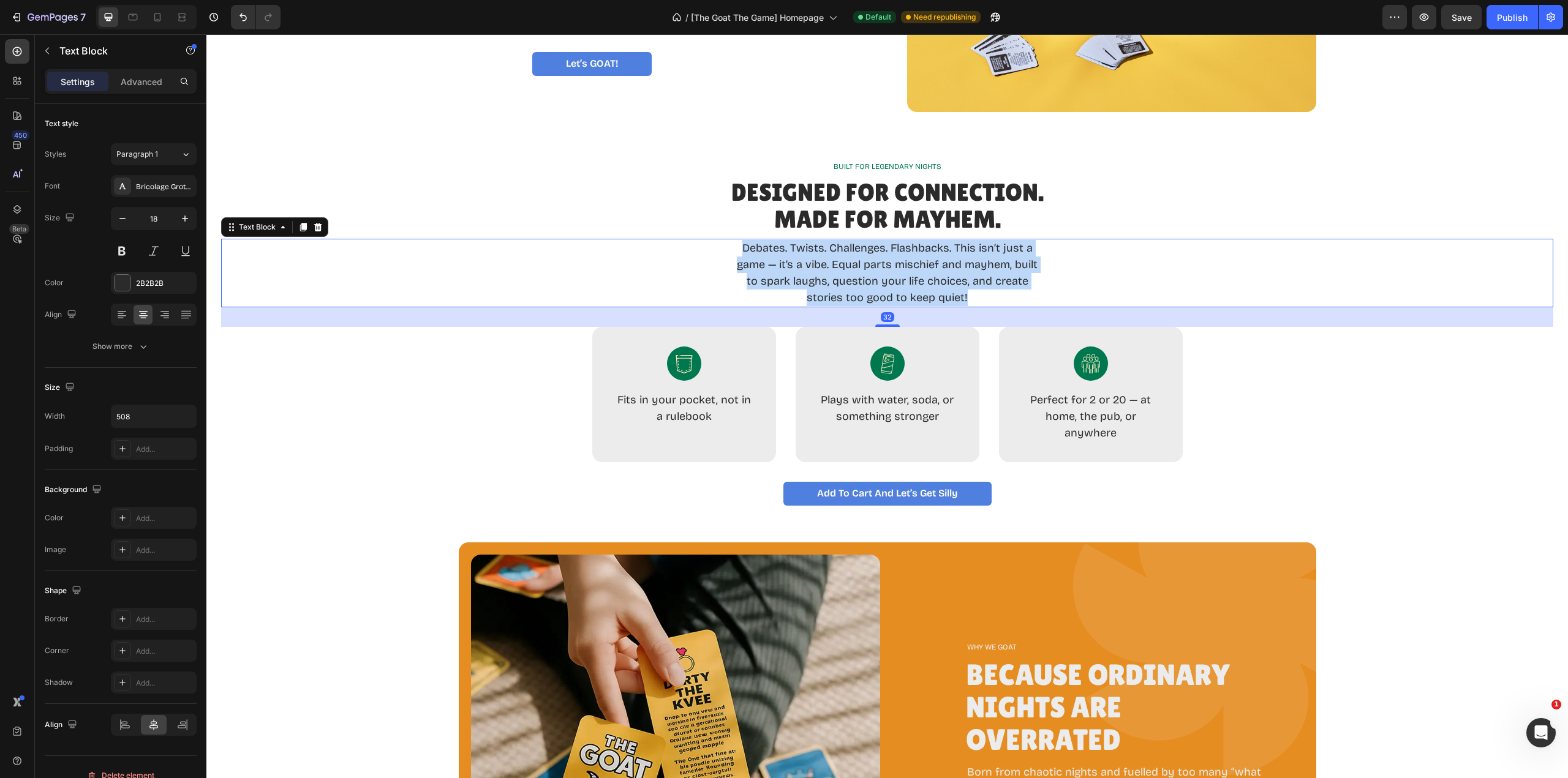
click at [925, 291] on p "Debates. Twists. Challenges. Flashbacks. This isn’t just a game — it’s a vibe. …" at bounding box center [887, 273] width 309 height 66
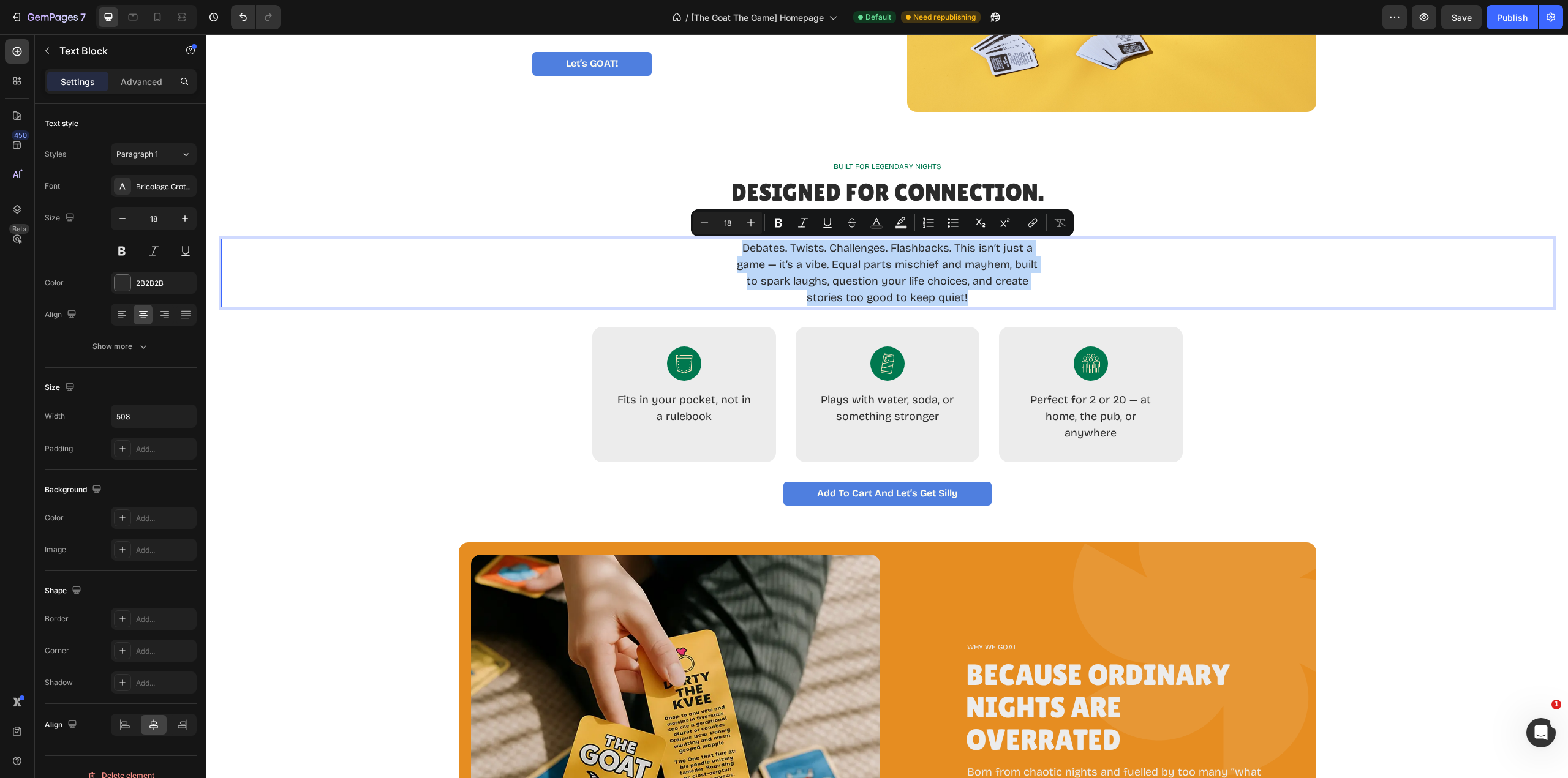
copy p "Debates. Twists. Challenges. Flashbacks. This isn’t just a game — it’s a vibe. …"
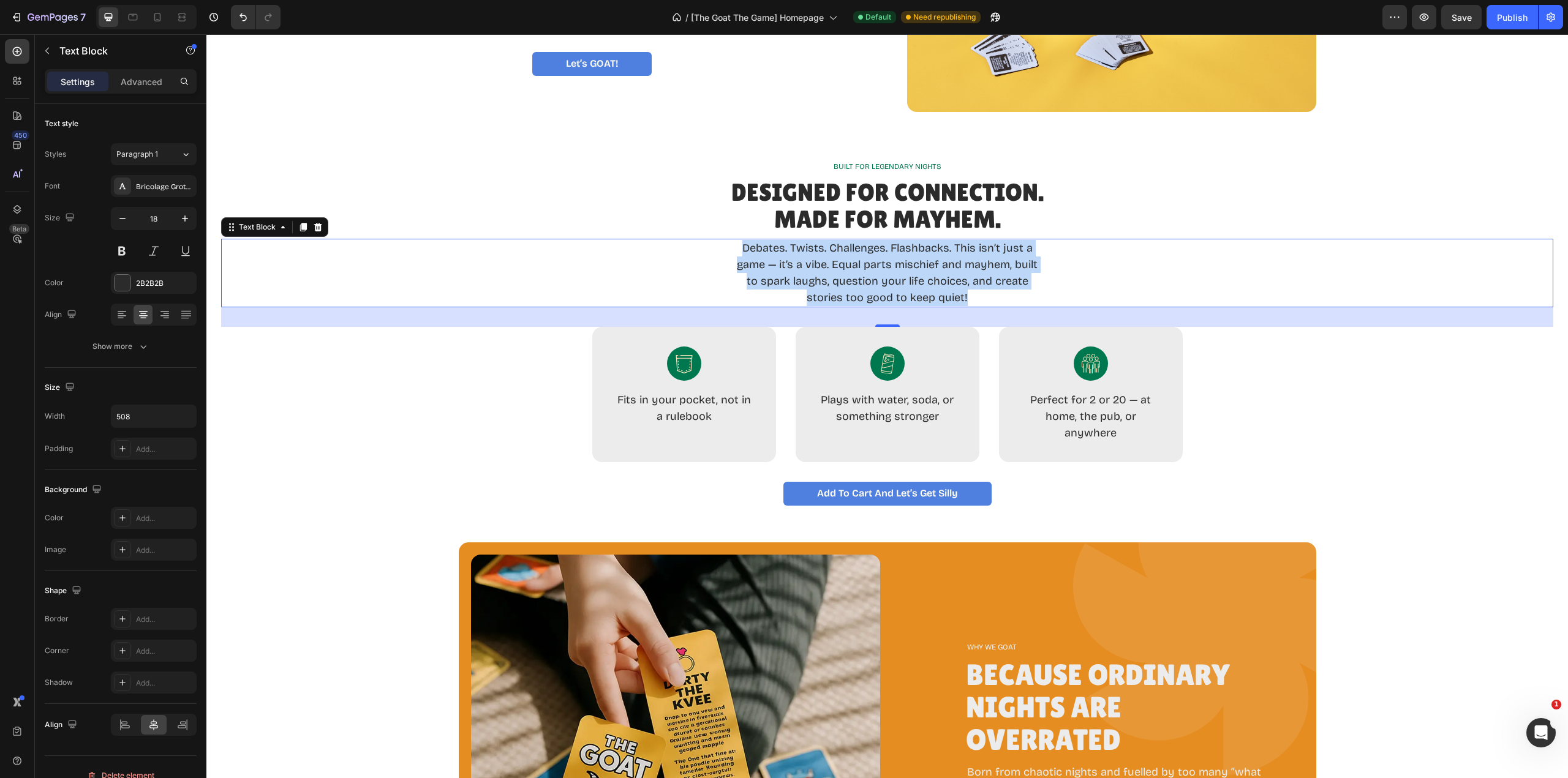
click at [1257, 392] on div "BUILT FOR LEGENDARY NIGHTS Text Block Designed for Connection. Made for Mayhem.…" at bounding box center [887, 333] width 1332 height 345
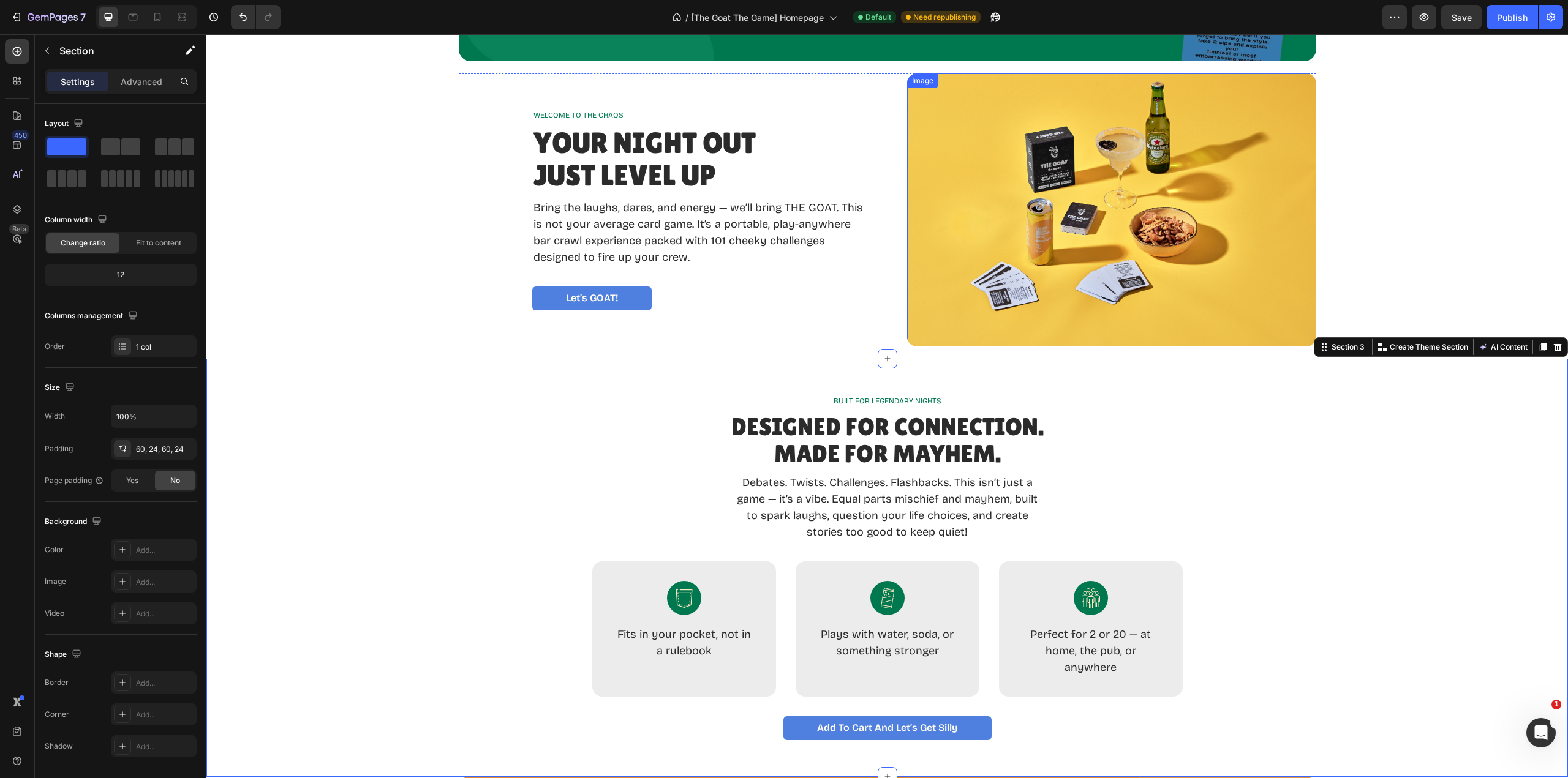
scroll to position [367, 0]
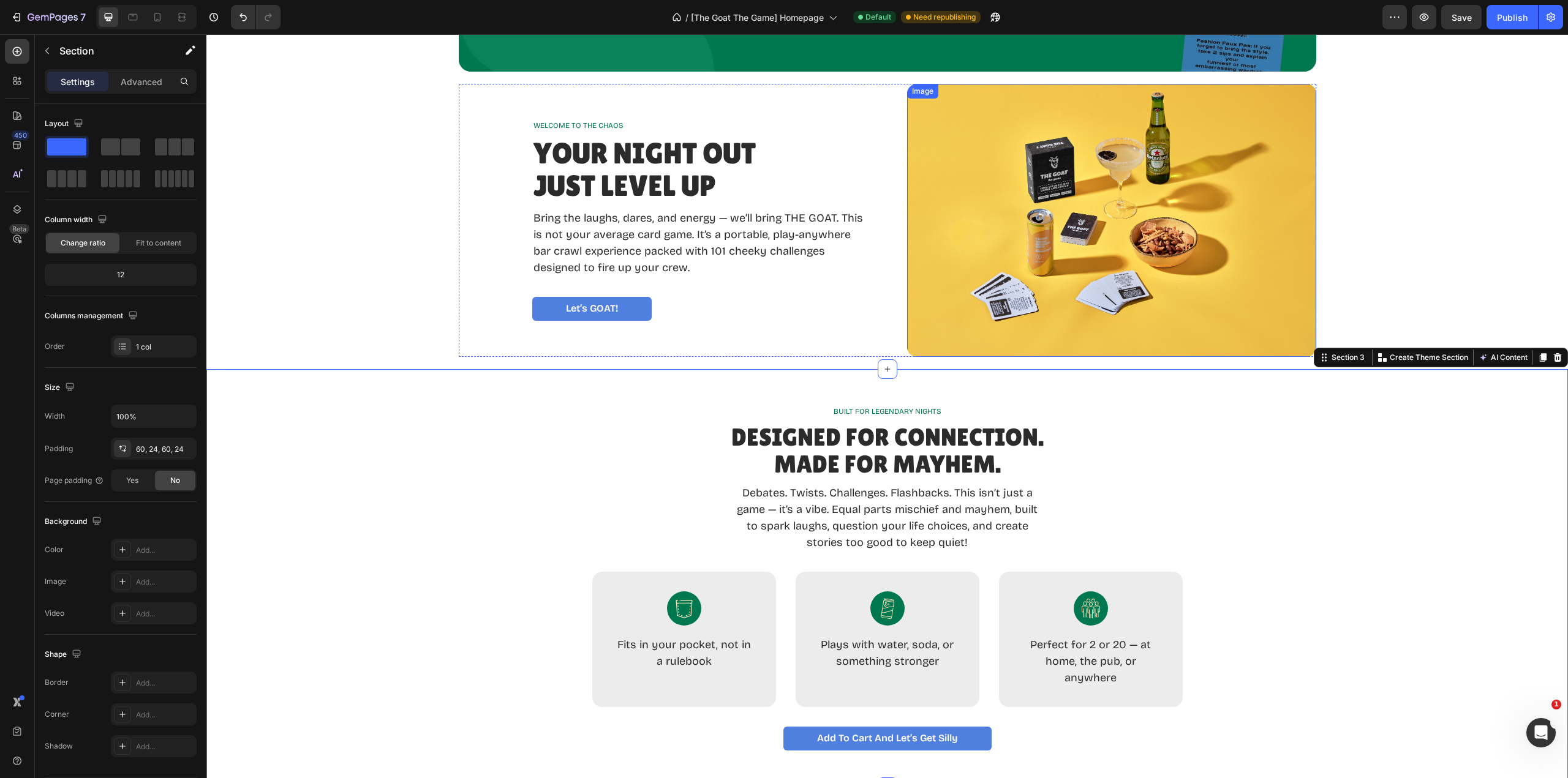
click at [1050, 190] on img at bounding box center [1111, 220] width 409 height 273
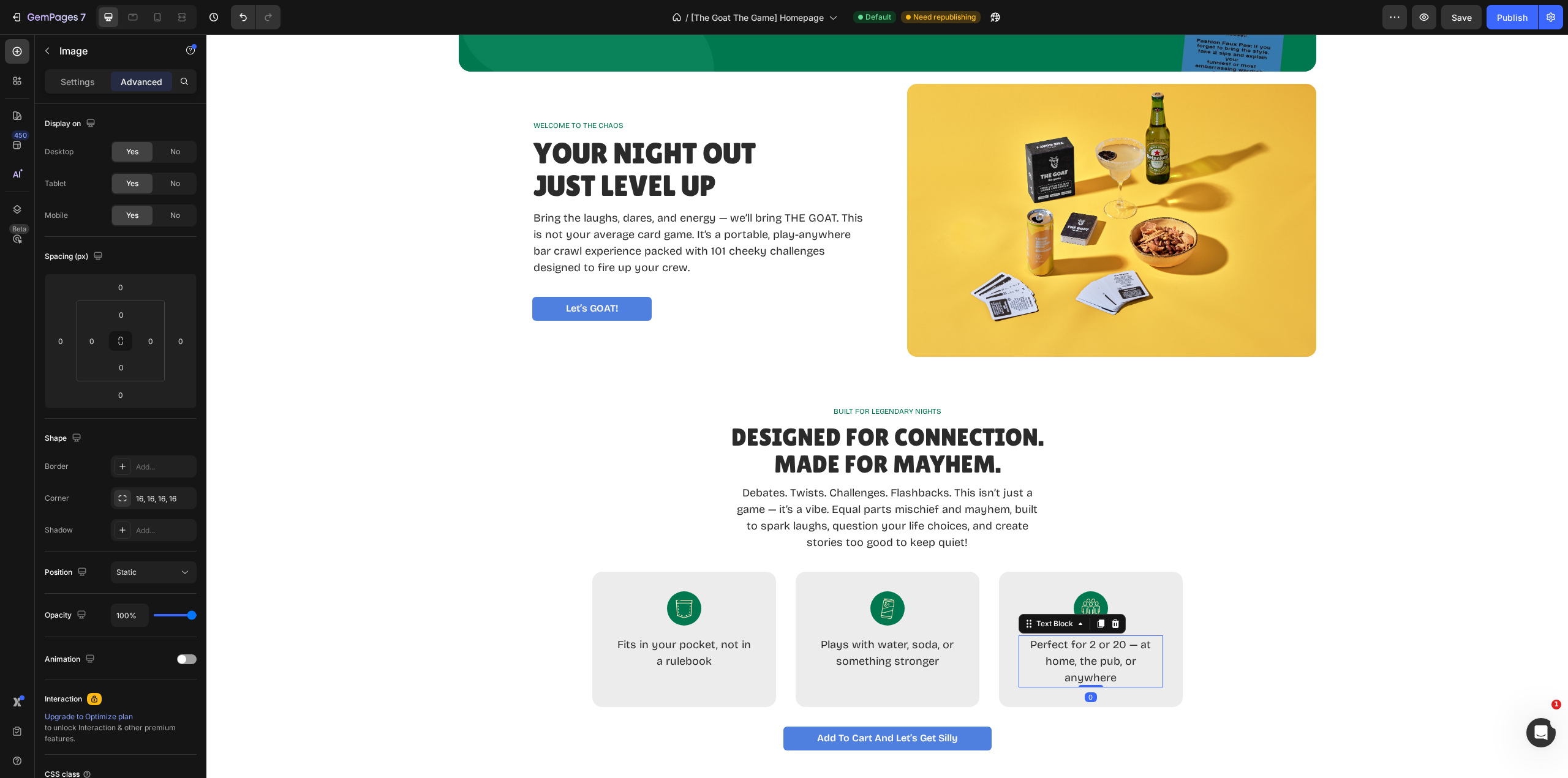
click at [1088, 643] on p "Perfect for 2 or 20 — at home, the pub, or anywhere" at bounding box center [1091, 661] width 145 height 50
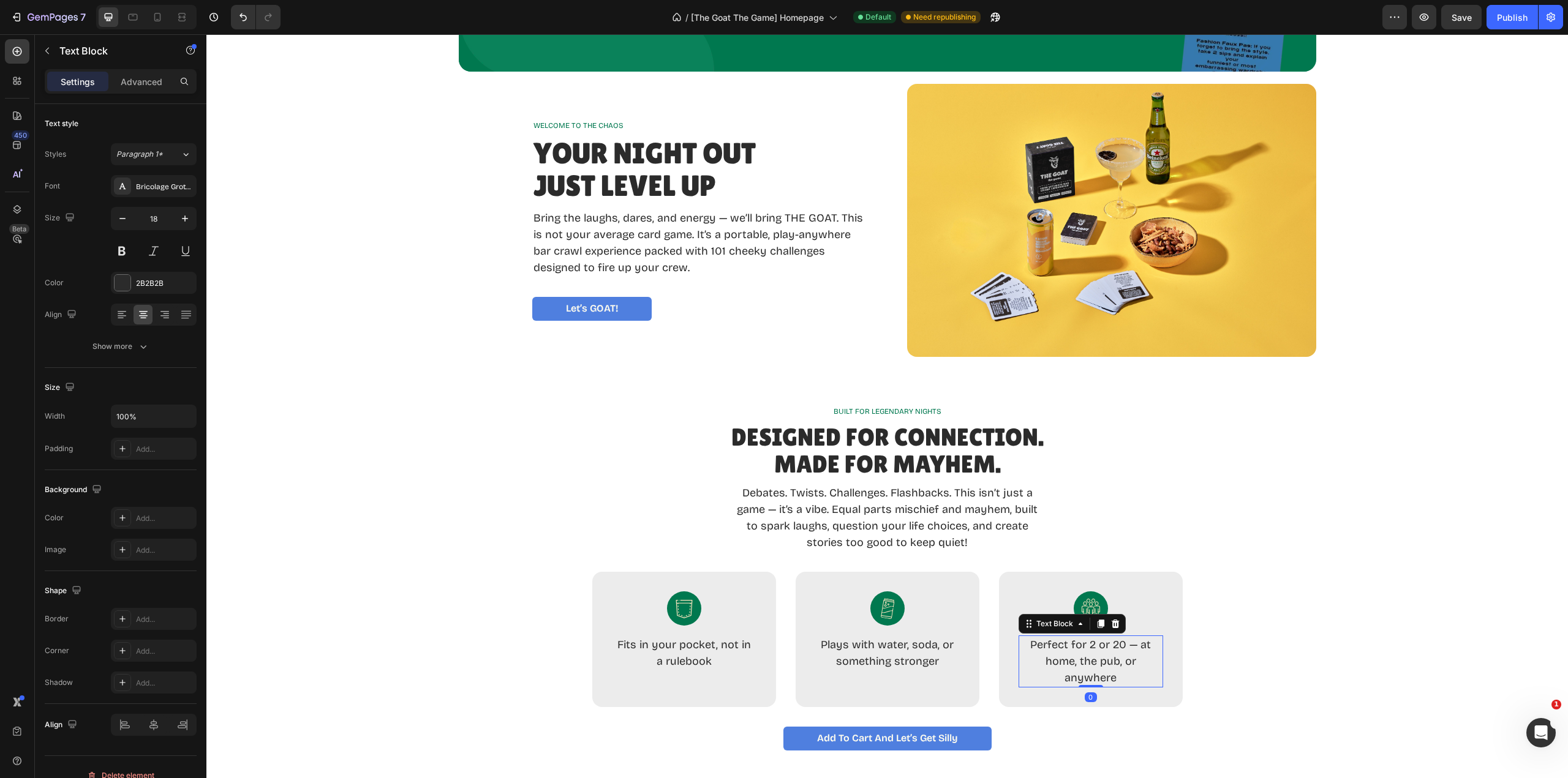
click at [1088, 644] on p "Perfect for 2 or 20 — at home, the pub, or anywhere" at bounding box center [1091, 661] width 145 height 50
click at [1094, 643] on p "Perfect for 32 or 20 — at home, the pub, or anywhere" at bounding box center [1091, 661] width 145 height 50
click at [1120, 644] on p "Perfect for 3 or 20 — at home, the pub, or anywhere" at bounding box center [1091, 661] width 145 height 50
click at [1091, 664] on p "Perfect for 3 or 12 — at home, the pub, or anywhere" at bounding box center [1091, 661] width 145 height 50
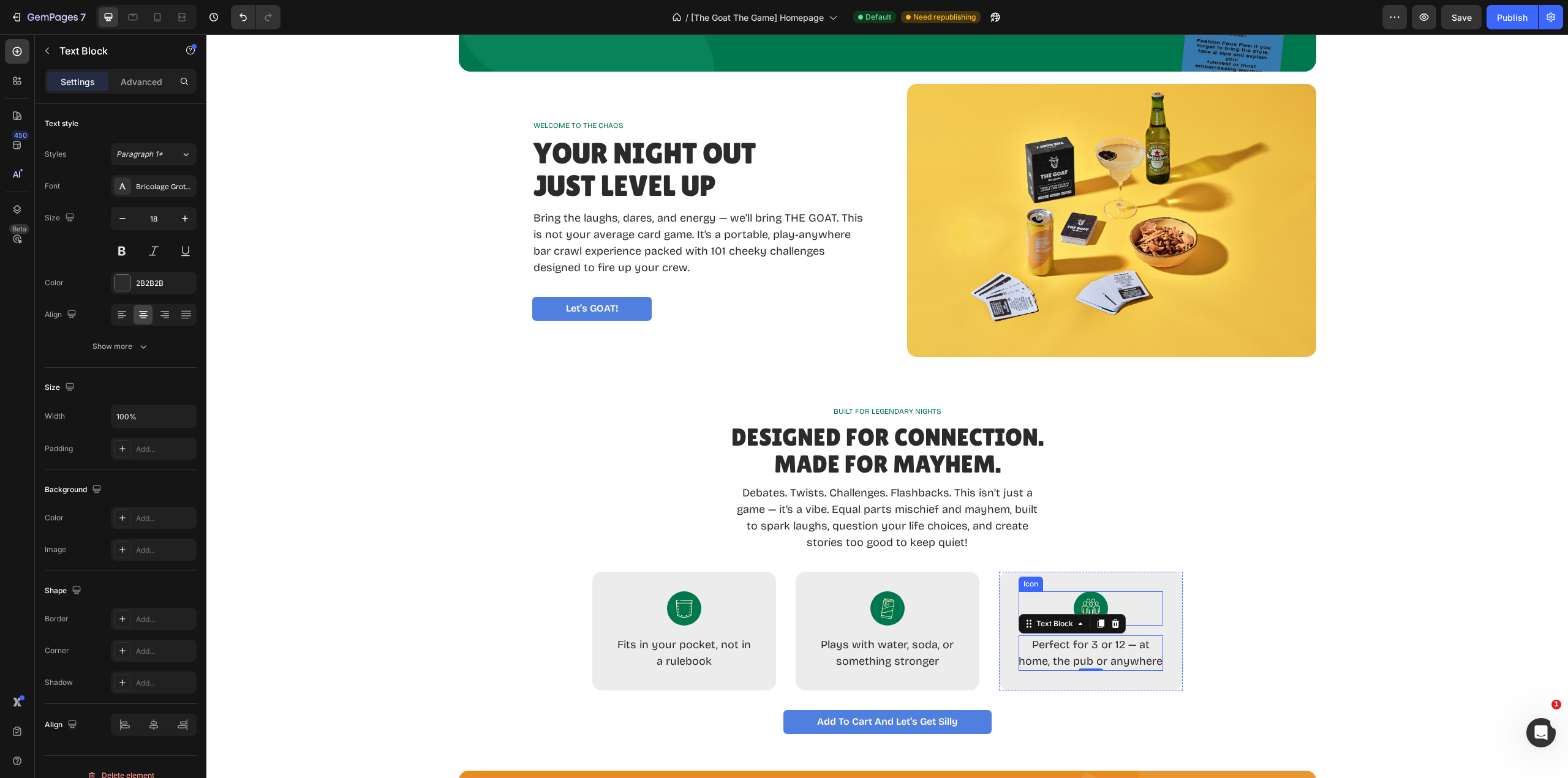
click at [1154, 599] on div "Icon" at bounding box center [1091, 608] width 145 height 34
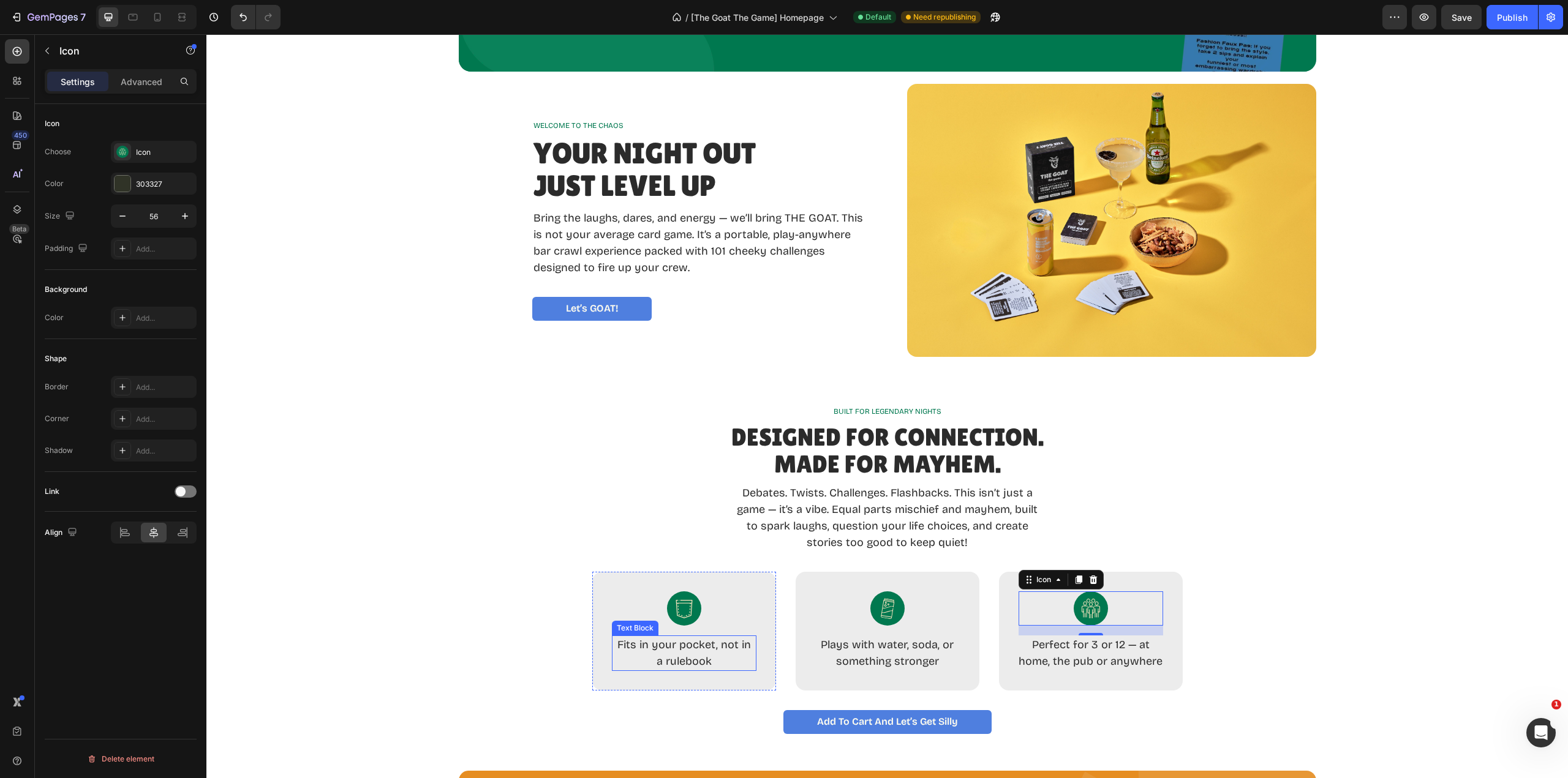
click at [711, 655] on p "Fits in your pocket, not in a rulebook" at bounding box center [684, 653] width 142 height 33
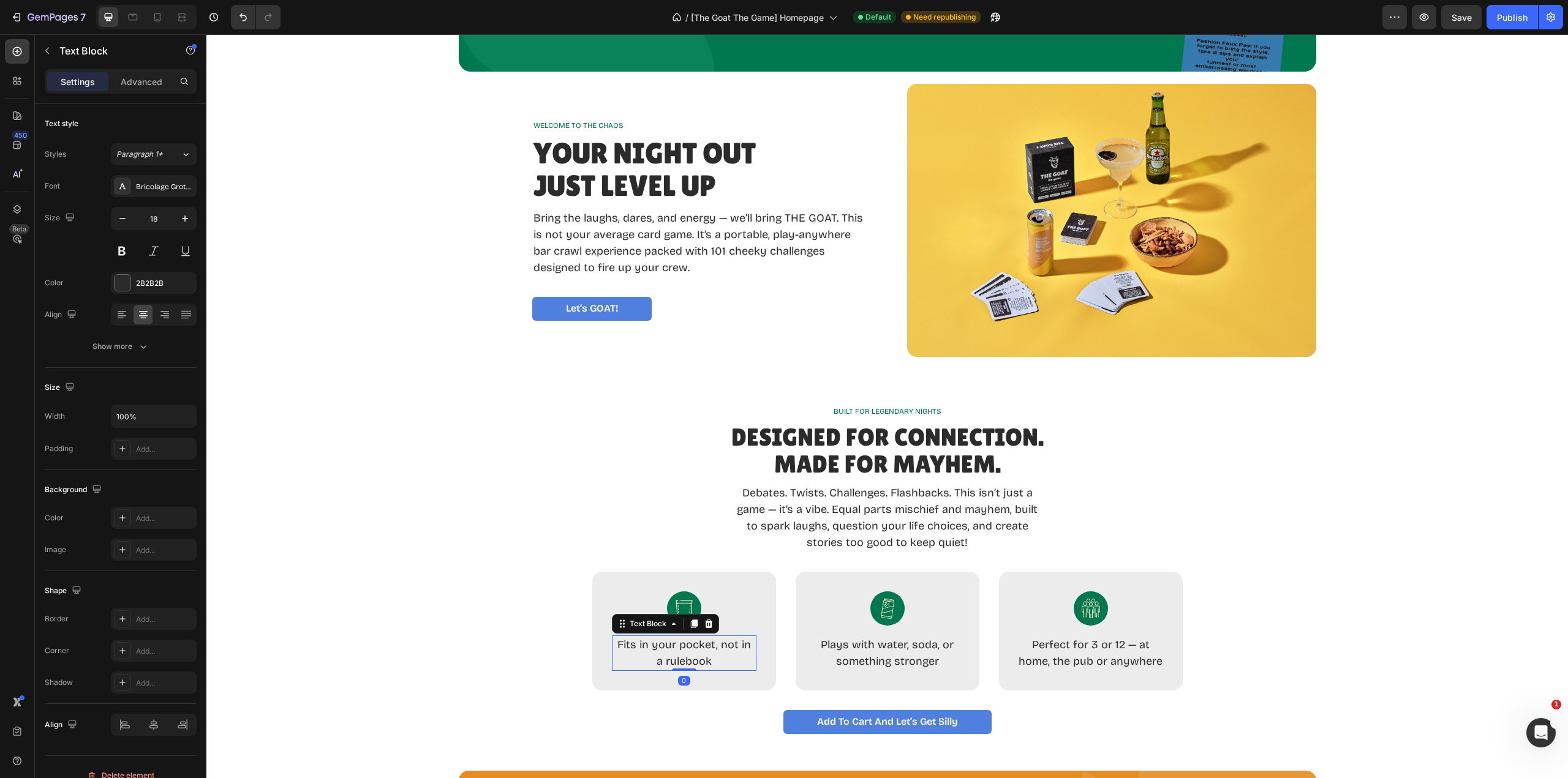
click at [703, 662] on p "Fits in your pocket, not in a rulebook" at bounding box center [684, 653] width 142 height 33
click at [703, 662] on p "Fits in your pocket, not in a rulebook" at bounding box center [684, 653] width 142 height 33
click at [1120, 653] on p "Perfect for 3 or 12 — at home, the pub or anywhere" at bounding box center [1091, 653] width 145 height 33
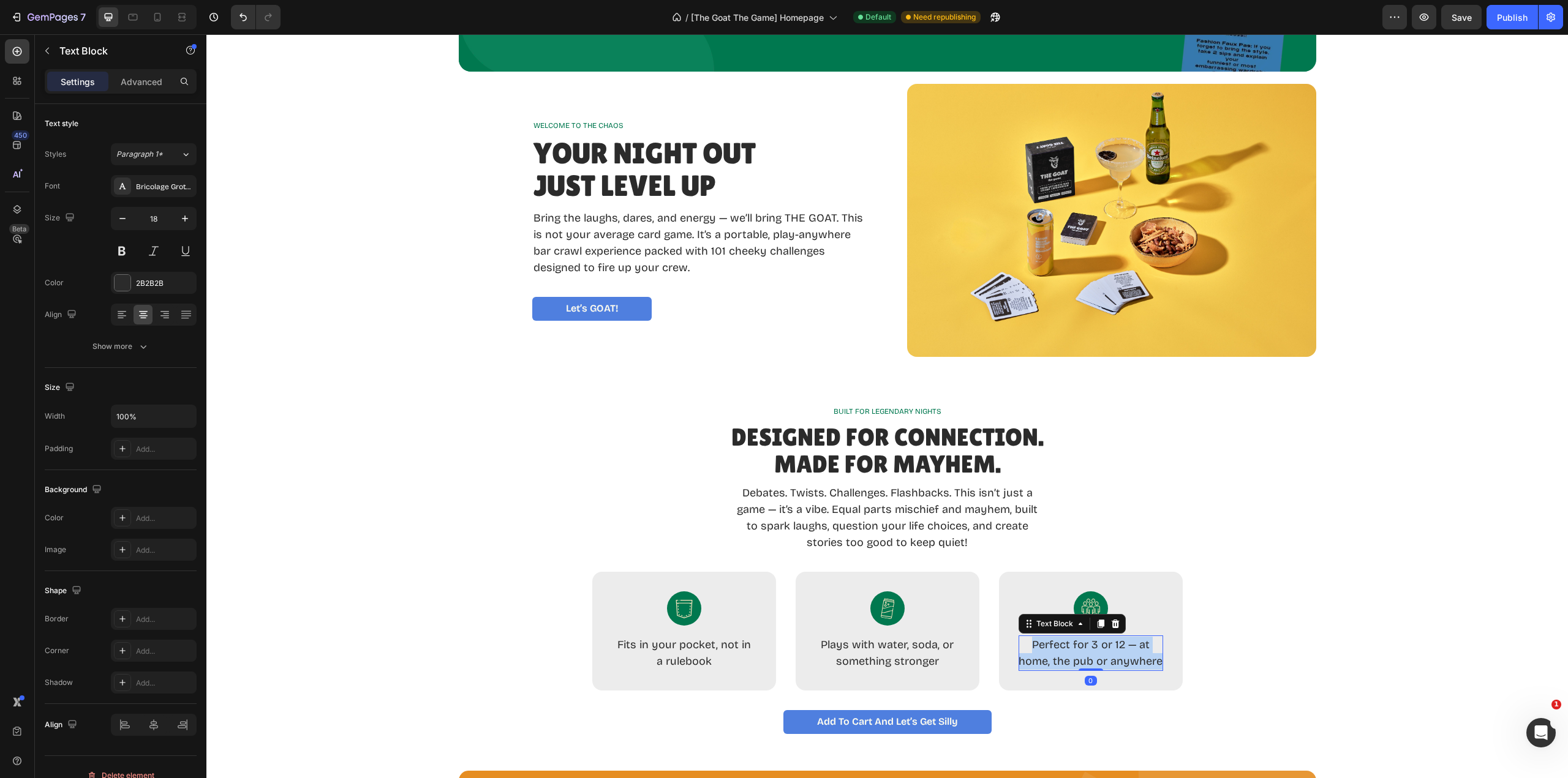
click at [1120, 653] on p "Perfect for 3 or 12 — at home, the pub or anywhere" at bounding box center [1091, 653] width 145 height 33
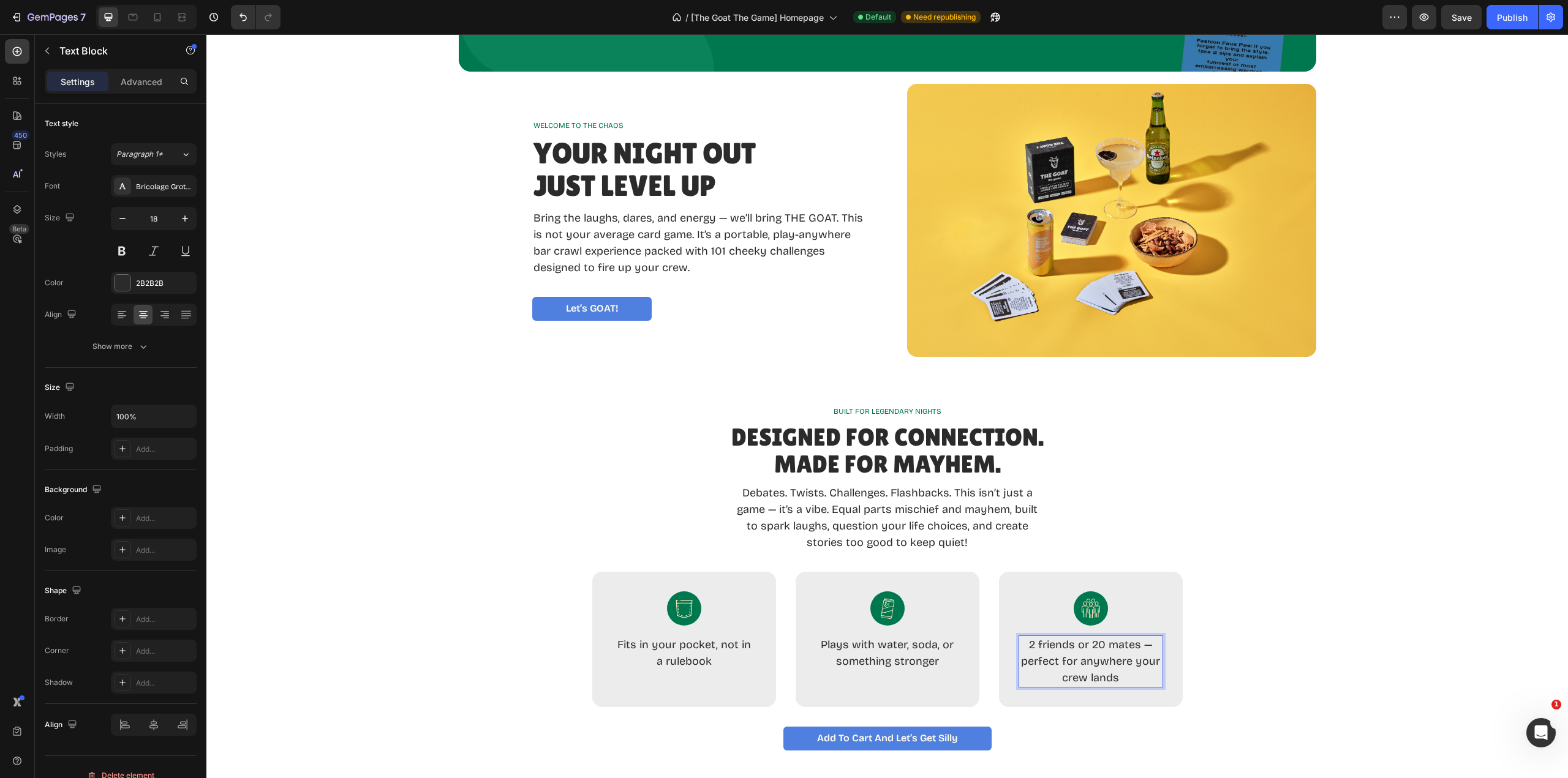
click at [1139, 645] on p "2 friends or 20 mates — perfect for anywhere your crew lands" at bounding box center [1091, 661] width 145 height 50
click at [1104, 642] on p "2 friends or 20 mates - Perfect for anywhere your crew lands" at bounding box center [1091, 661] width 145 height 50
click at [1122, 681] on p "3 friends or 12 mates - Perfect for anywhere your crew lands" at bounding box center [1091, 661] width 145 height 50
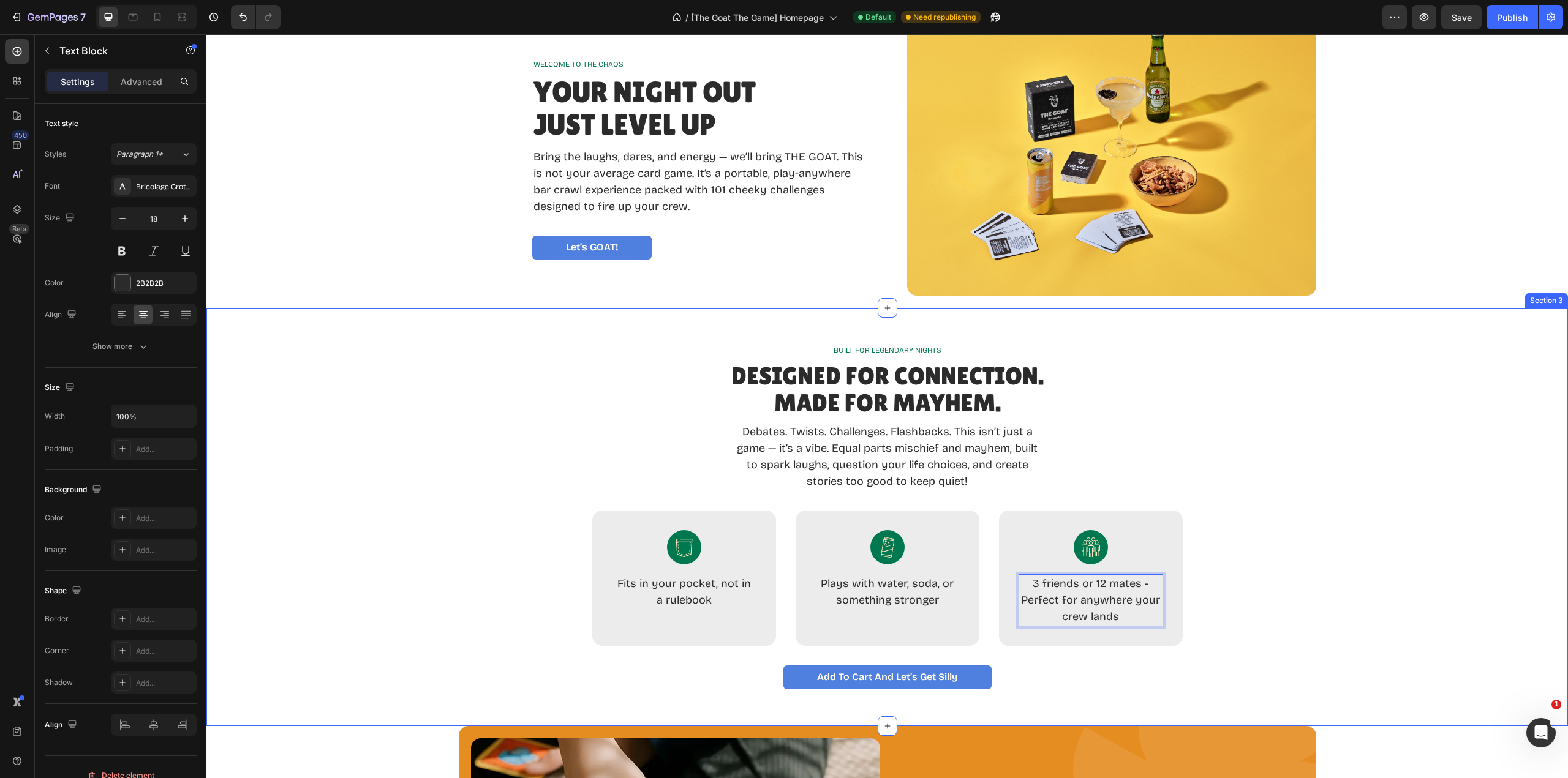
scroll to position [490, 0]
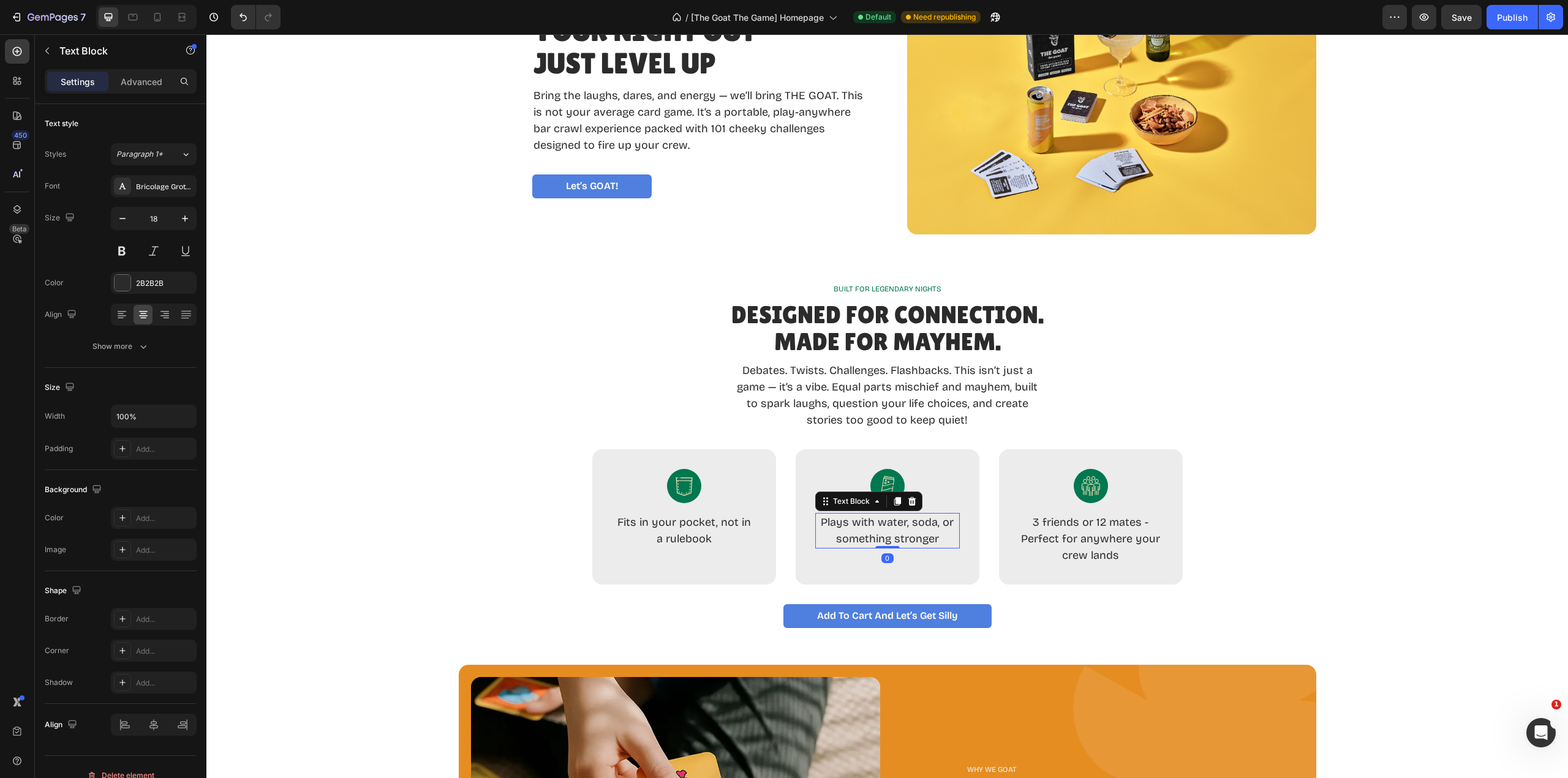
click at [935, 523] on p "Plays with water, soda, or something stronger" at bounding box center [887, 531] width 142 height 33
click at [936, 524] on p "Plays with water, soda, or something stronger" at bounding box center [887, 531] width 142 height 33
click at [707, 541] on p "Fits in your pocket, not in a rulebook" at bounding box center [684, 531] width 142 height 33
click at [843, 528] on p "Plays with water, soda, whisky or something stronger" at bounding box center [887, 539] width 142 height 50
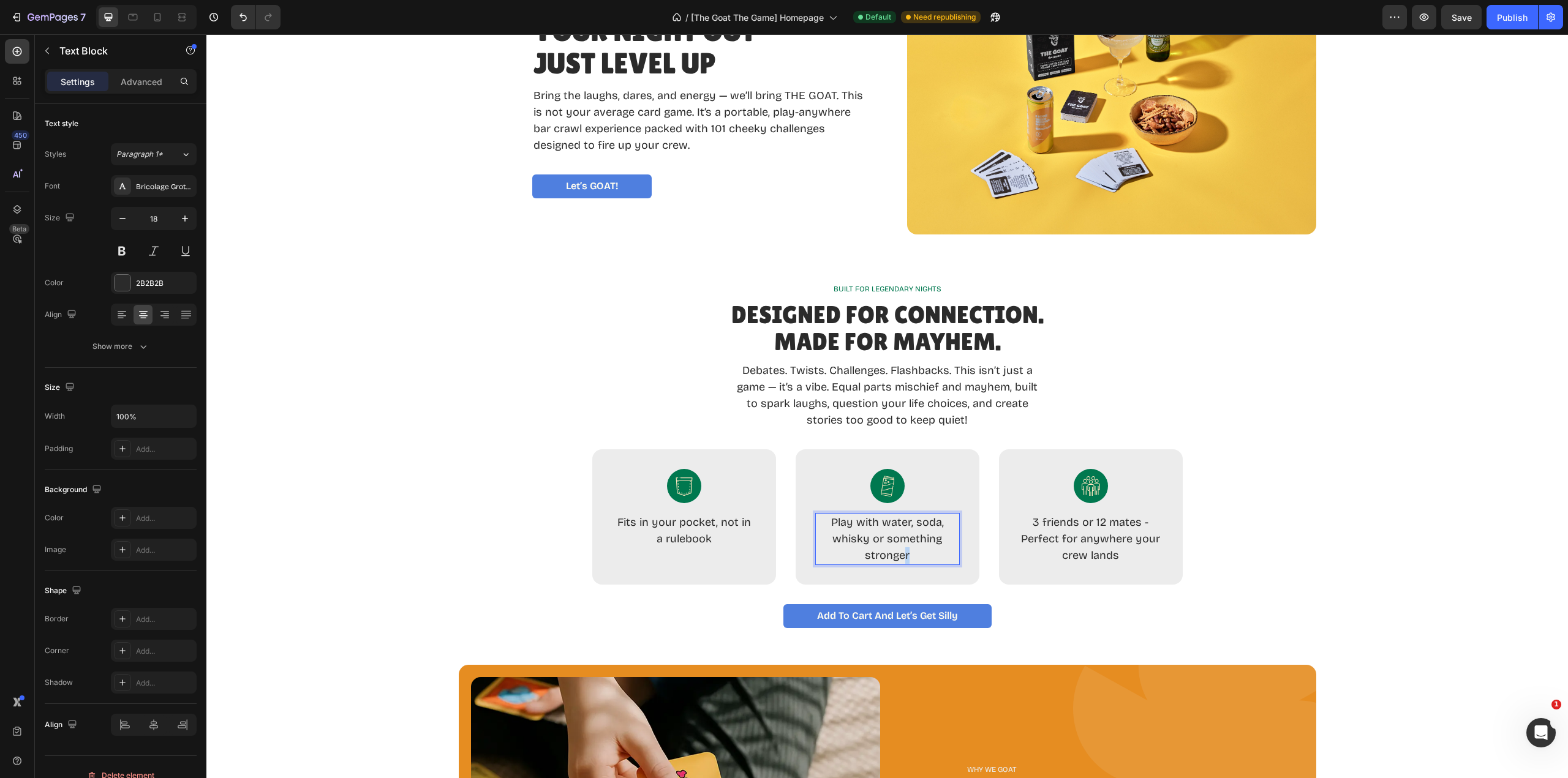
drag, startPoint x: 908, startPoint y: 555, endPoint x: 897, endPoint y: 551, distance: 11.7
click at [897, 551] on p "Play with water, soda, whisky or something stronger" at bounding box center [887, 539] width 142 height 50
drag, startPoint x: 855, startPoint y: 554, endPoint x: 849, endPoint y: 546, distance: 10.0
click at [854, 554] on p "Play with water, soda, whisky or something stronger" at bounding box center [887, 539] width 142 height 50
click at [847, 537] on p "Play with water, soda, whisky or something stronger" at bounding box center [887, 539] width 142 height 50
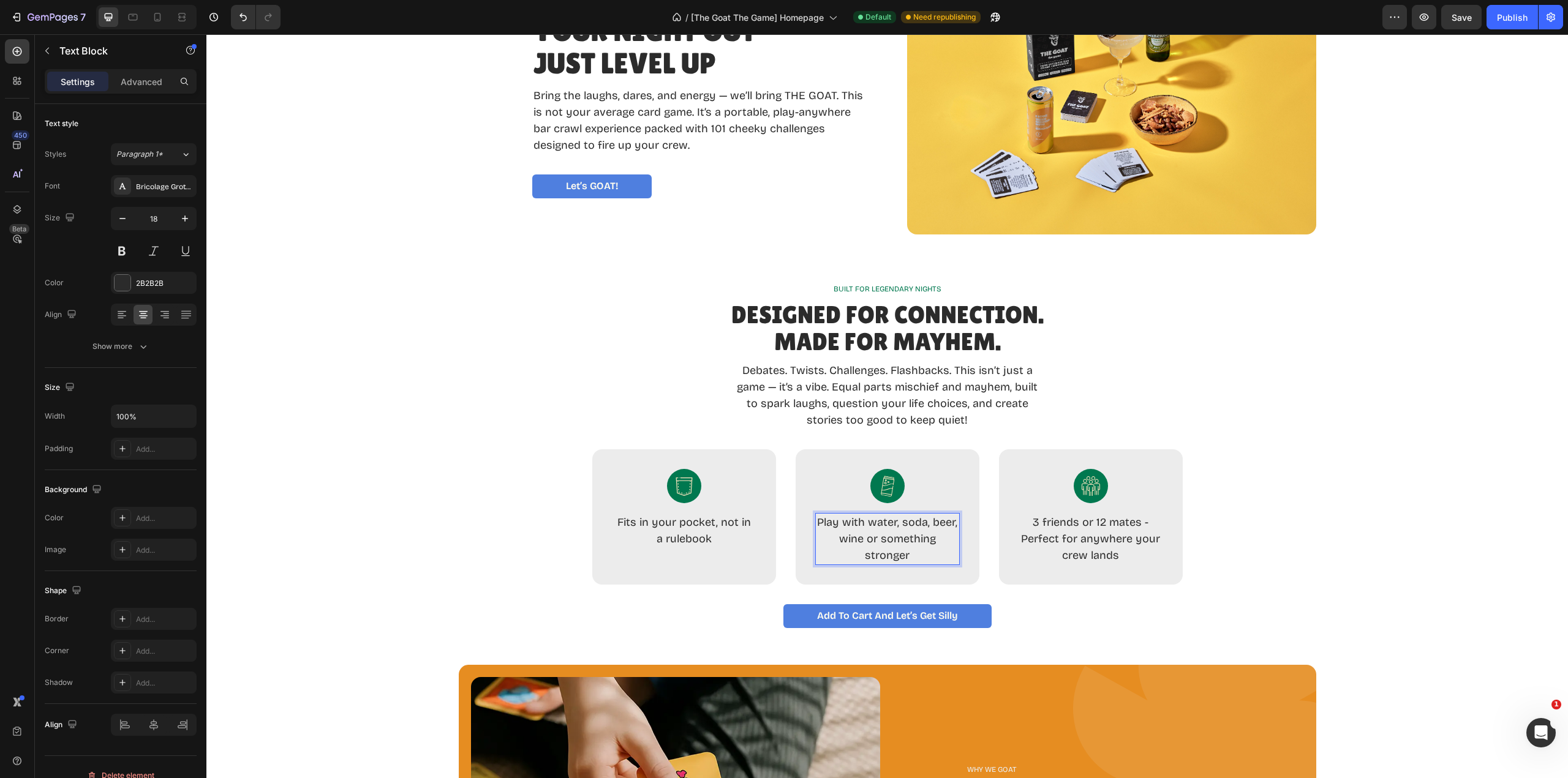
click at [928, 554] on p "Play with water, soda, beer, wine or something stronger" at bounding box center [887, 539] width 142 height 50
click at [908, 551] on p "Play with water, soda, beer, wine or something stronger" at bounding box center [887, 539] width 142 height 50
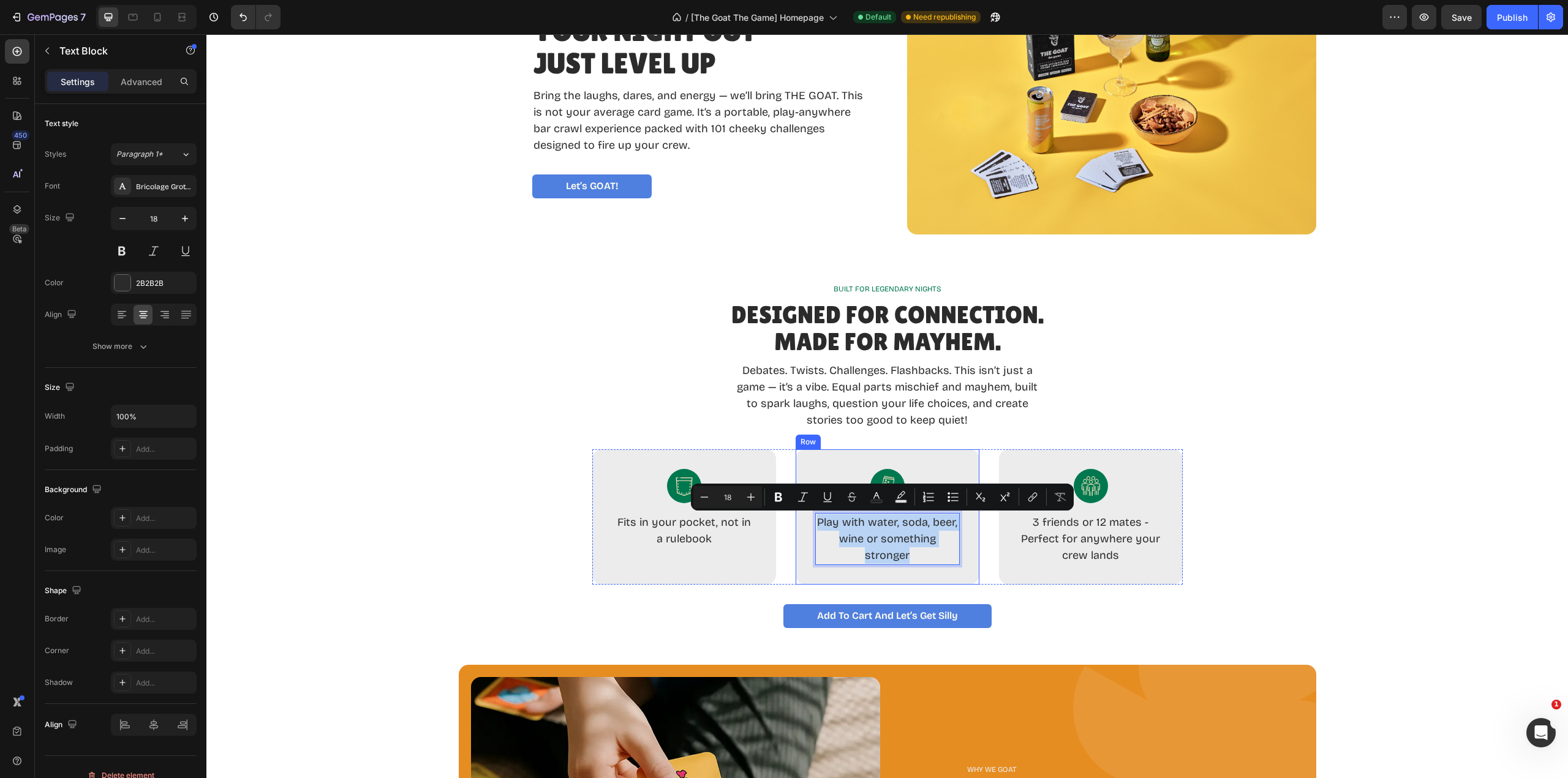
copy p "Play with water, soda, beer, wine or something stronger"
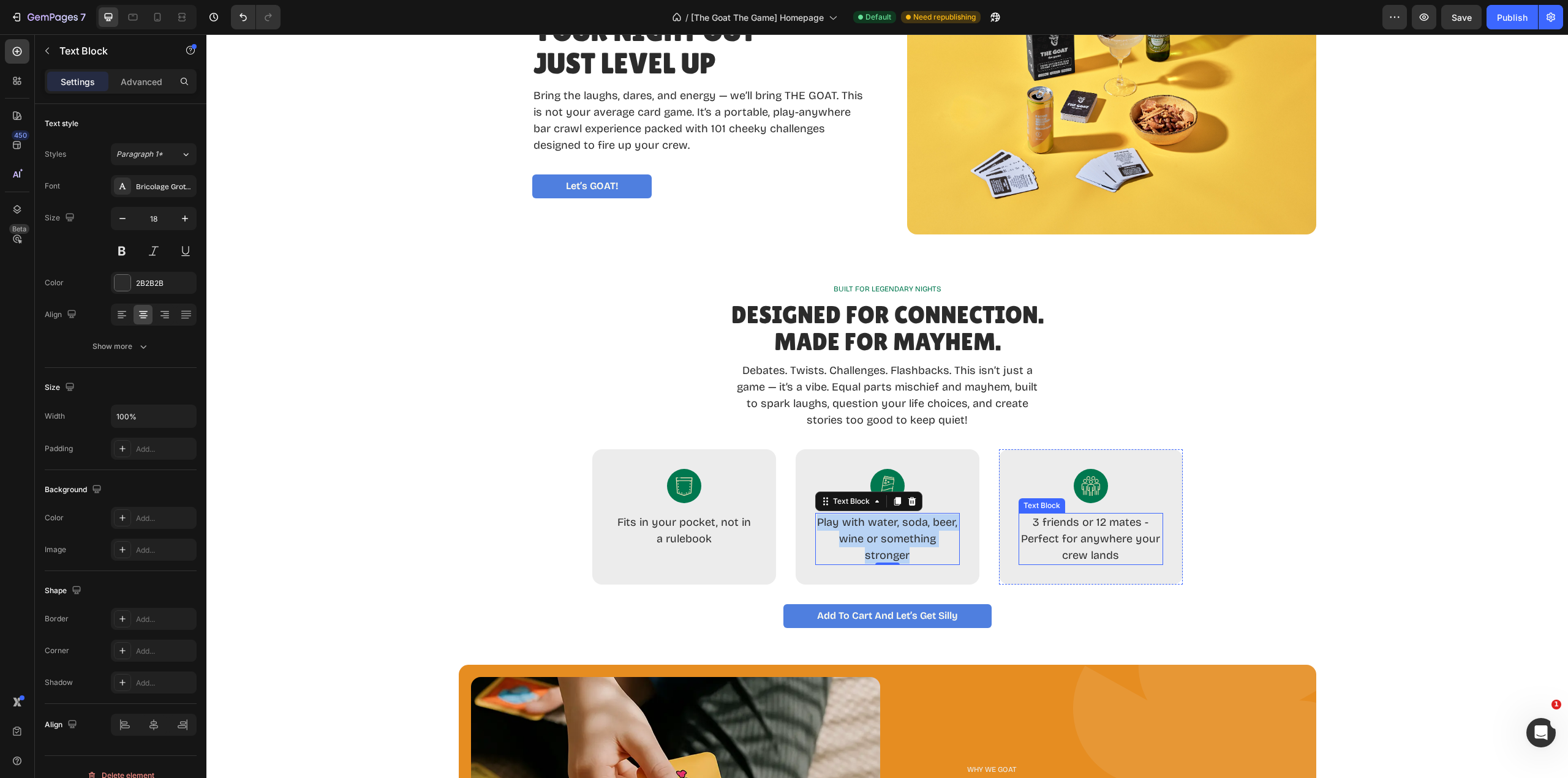
click at [1040, 548] on p "3 friends or 12 mates - Perfect for anywhere your crew lands" at bounding box center [1091, 539] width 145 height 50
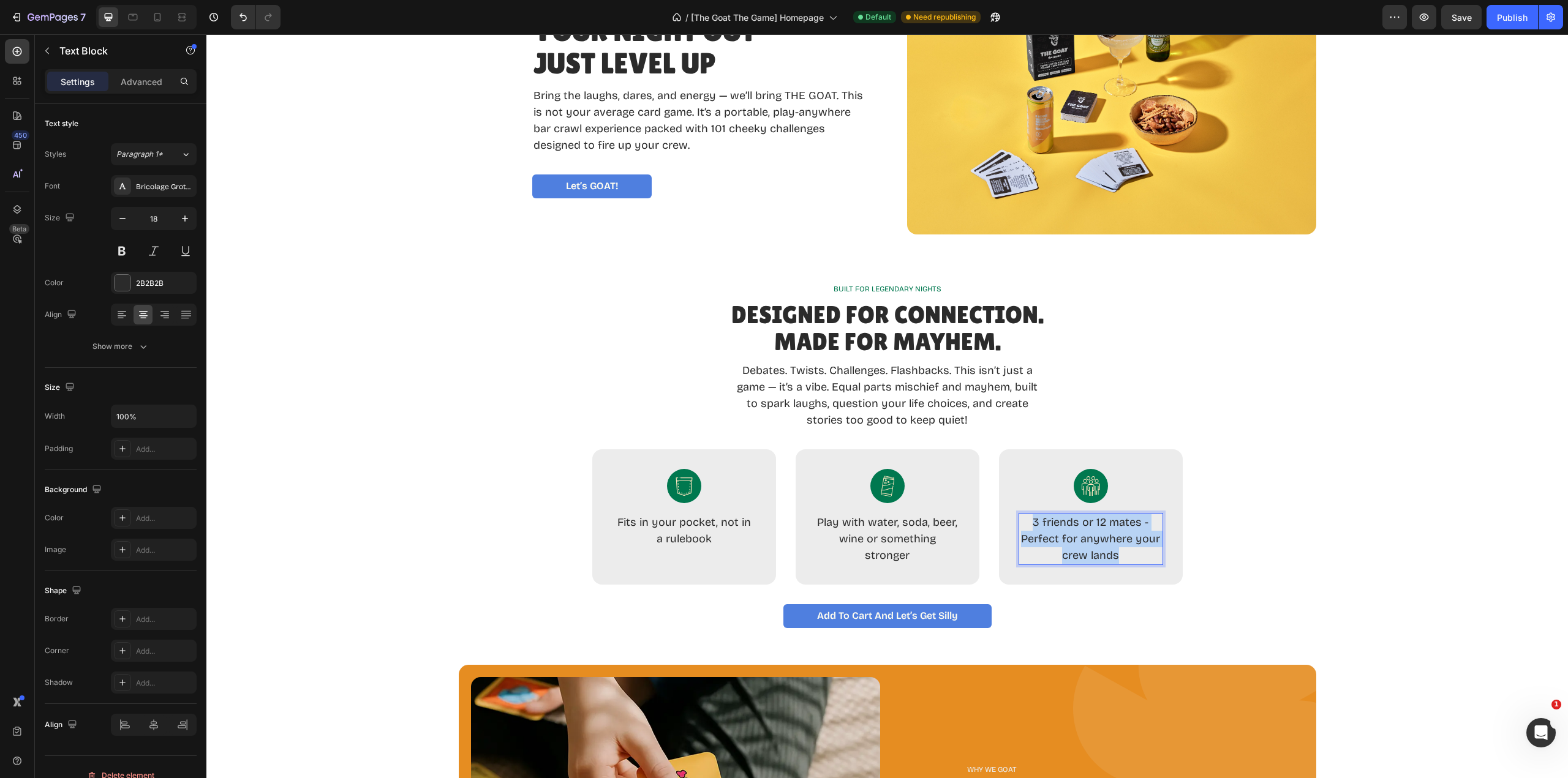
click at [1040, 548] on p "3 friends or 12 mates - Perfect for anywhere your crew lands" at bounding box center [1091, 539] width 145 height 50
click at [697, 540] on p "Fits in your pocket, not in a rulebook" at bounding box center [684, 531] width 142 height 33
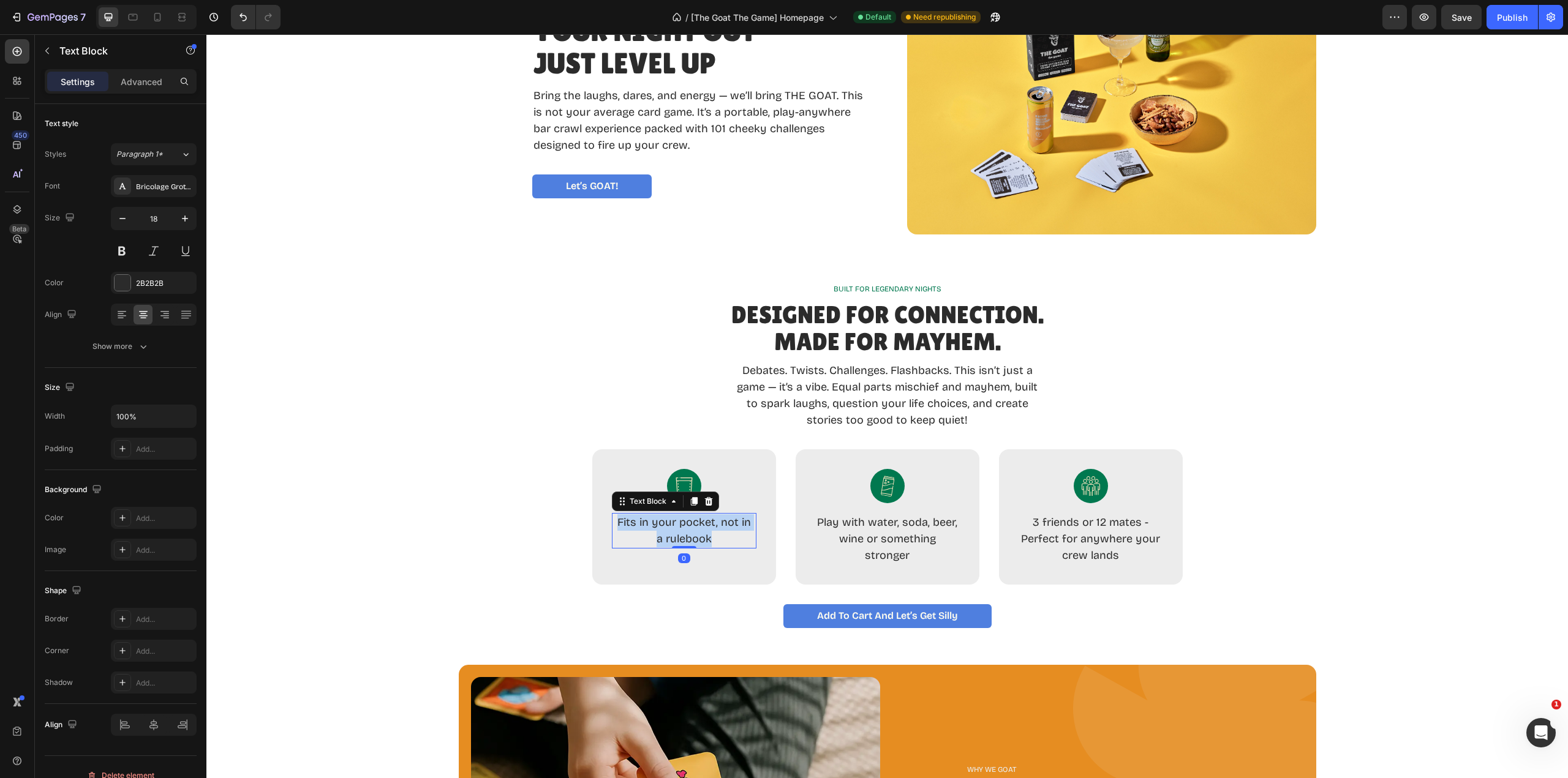
click at [697, 540] on p "Fits in your pocket, not in a rulebook" at bounding box center [684, 531] width 142 height 33
click at [630, 524] on p "Tiny in size, huge on laughs" at bounding box center [684, 522] width 142 height 17
click at [852, 520] on p "Play with water, soda, beer, wine or something stronger" at bounding box center [887, 539] width 142 height 50
click at [925, 523] on p "Play with water, soda, beer, wine or something stronger" at bounding box center [887, 539] width 142 height 50
click at [913, 556] on p "Play with water, soft drink, beer, wine or something stronger" at bounding box center [887, 539] width 142 height 50
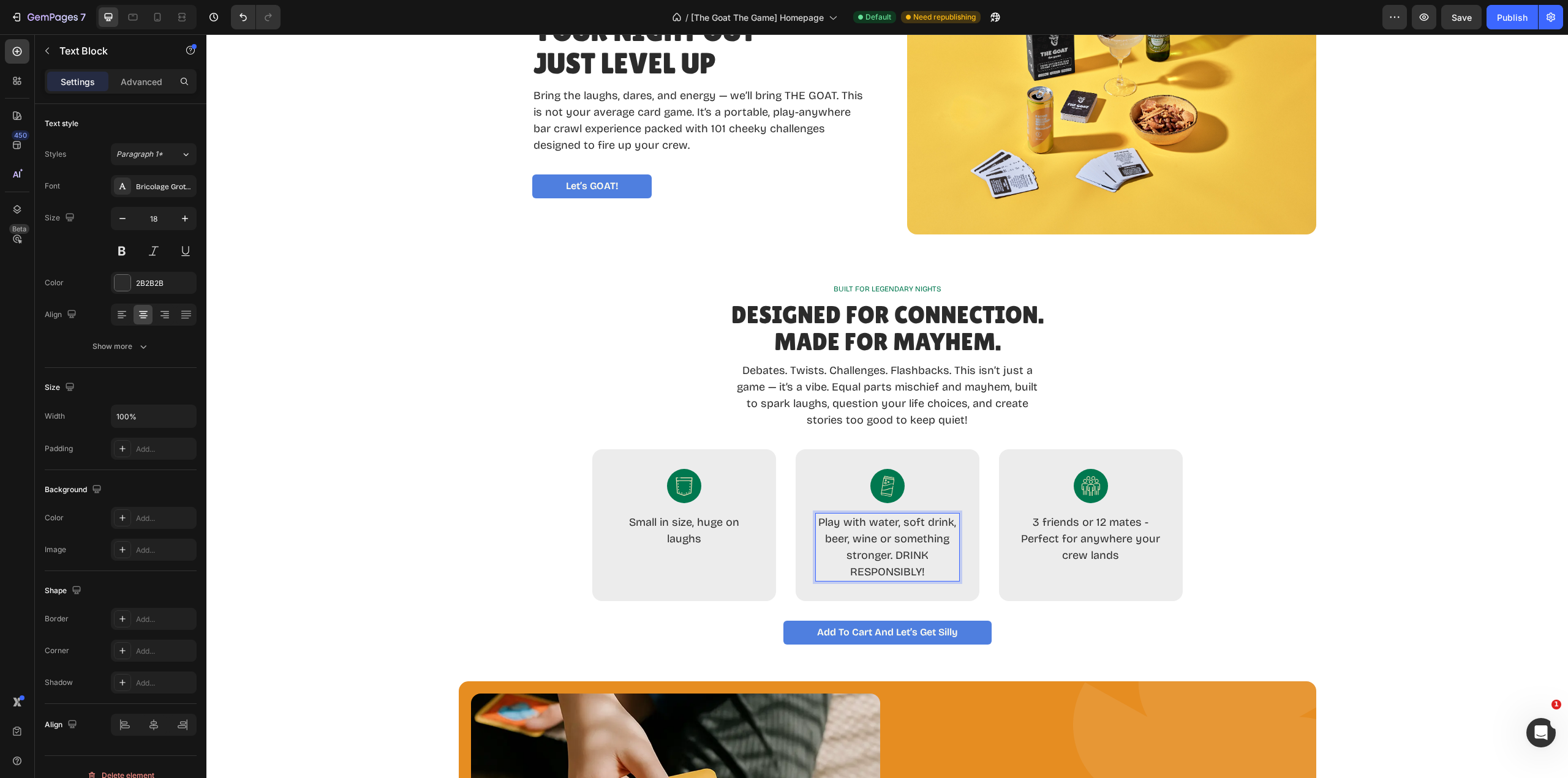
click at [823, 522] on p "Play with water, soft drink, beer, wine or something stronger. DRINK RESPONSIBL…" at bounding box center [887, 548] width 142 height 66
click at [903, 547] on p "Play with water, soft drink, beer, wine or something stronger. DRINK RESPONSIBL…" at bounding box center [887, 548] width 142 height 66
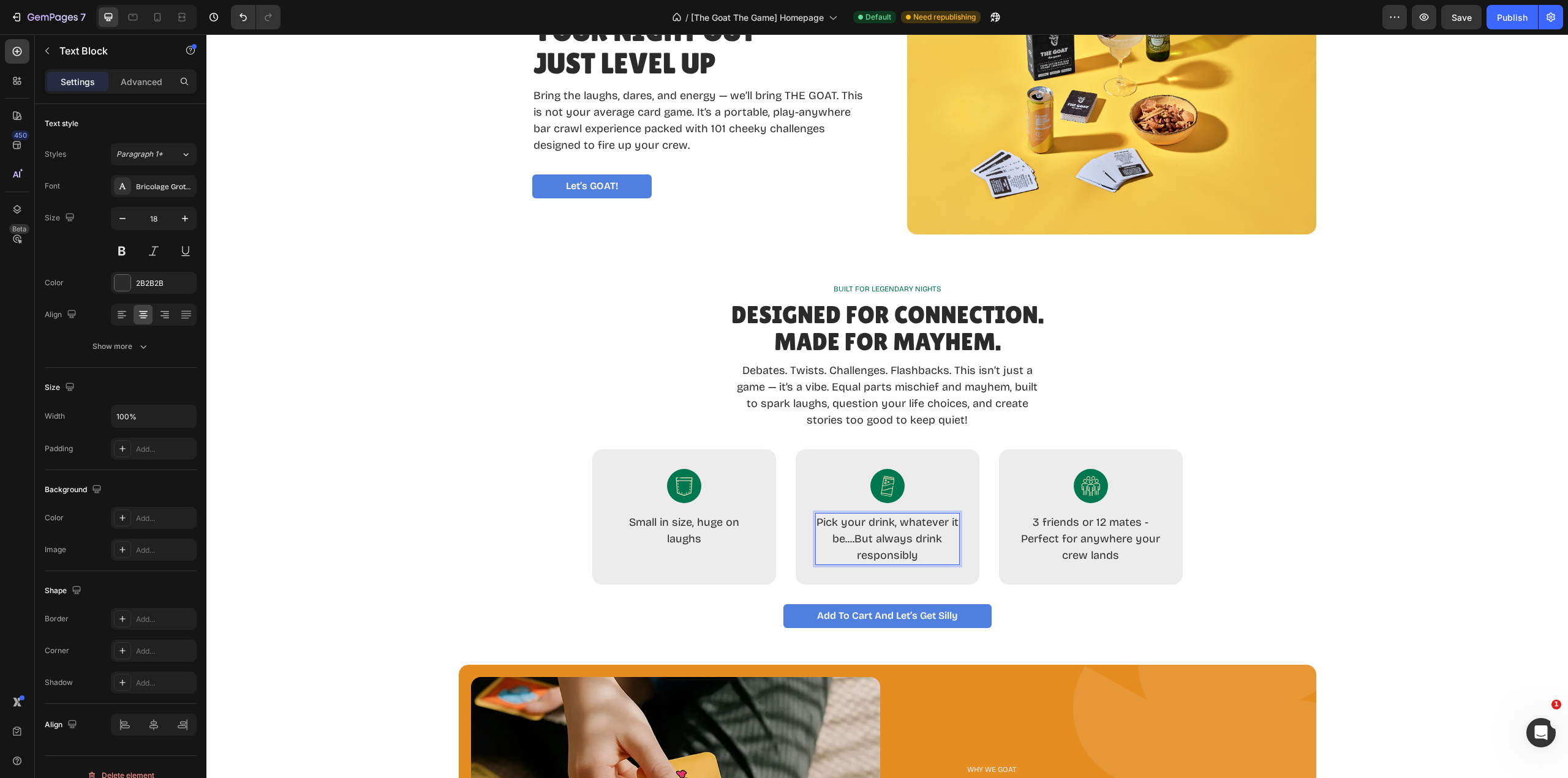
click at [855, 539] on p "Pick your drink, whatever it be....But always drink responsibly" at bounding box center [887, 539] width 142 height 50
click at [1131, 538] on p "3 friends or 12 mates - Perfect for anywhere your crew lands" at bounding box center [1091, 539] width 145 height 50
click at [1082, 524] on p "Crew of 3 or whole squad - Perfect for anywhere your crew lands" at bounding box center [1091, 539] width 145 height 50
drag, startPoint x: 1155, startPoint y: 557, endPoint x: 1018, endPoint y: 527, distance: 140.2
click at [1019, 527] on p "Gang of 3 or your whole squad - perfect for anywhere your crew lands" at bounding box center [1091, 539] width 145 height 50
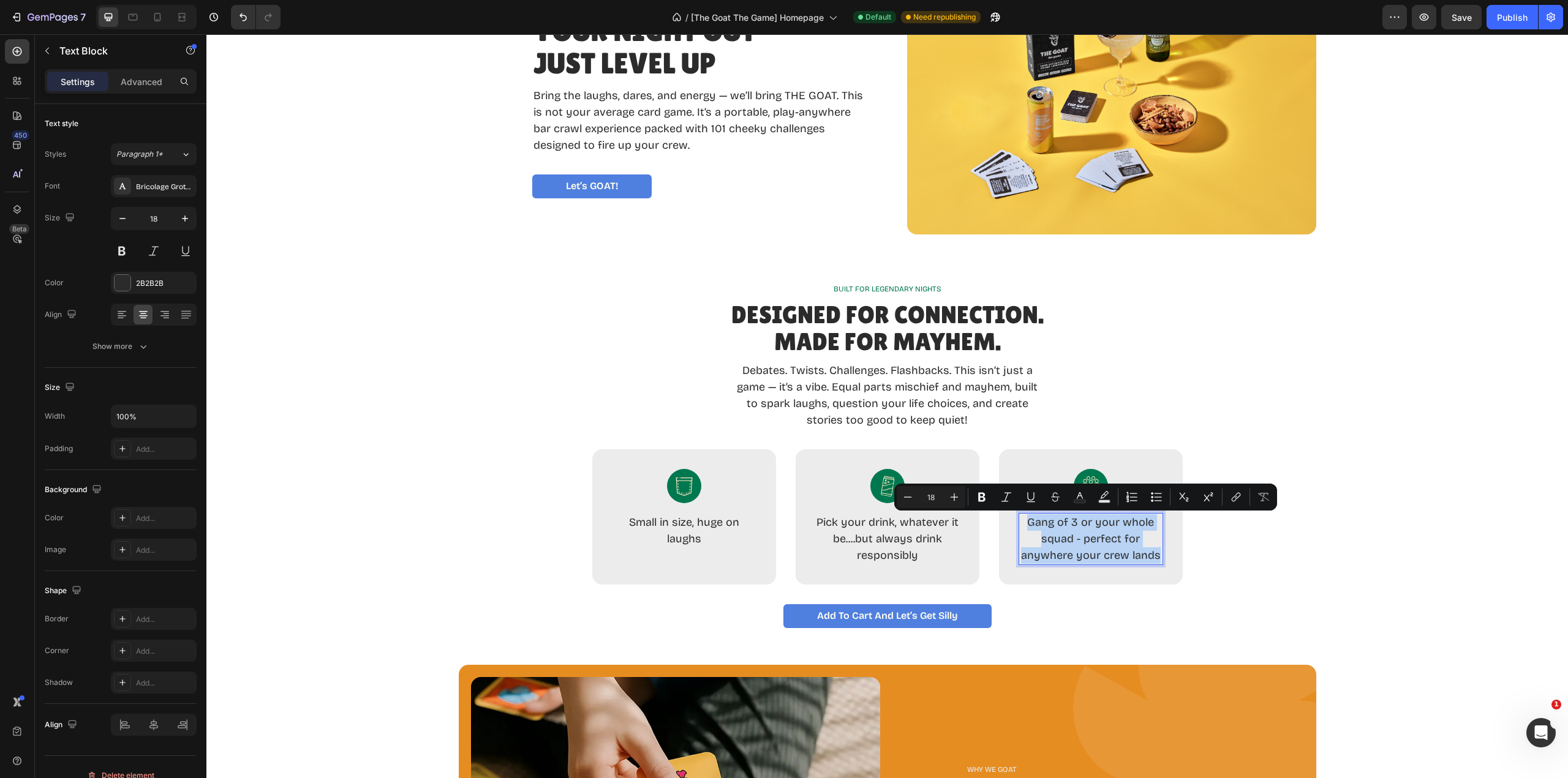
copy p "Gang of 3 or your whole squad - perfect for anywhere your crew lands"
click at [1034, 521] on p "Gang of 3 or your whole squad - perfect for anywhere your crew lands" at bounding box center [1091, 539] width 145 height 50
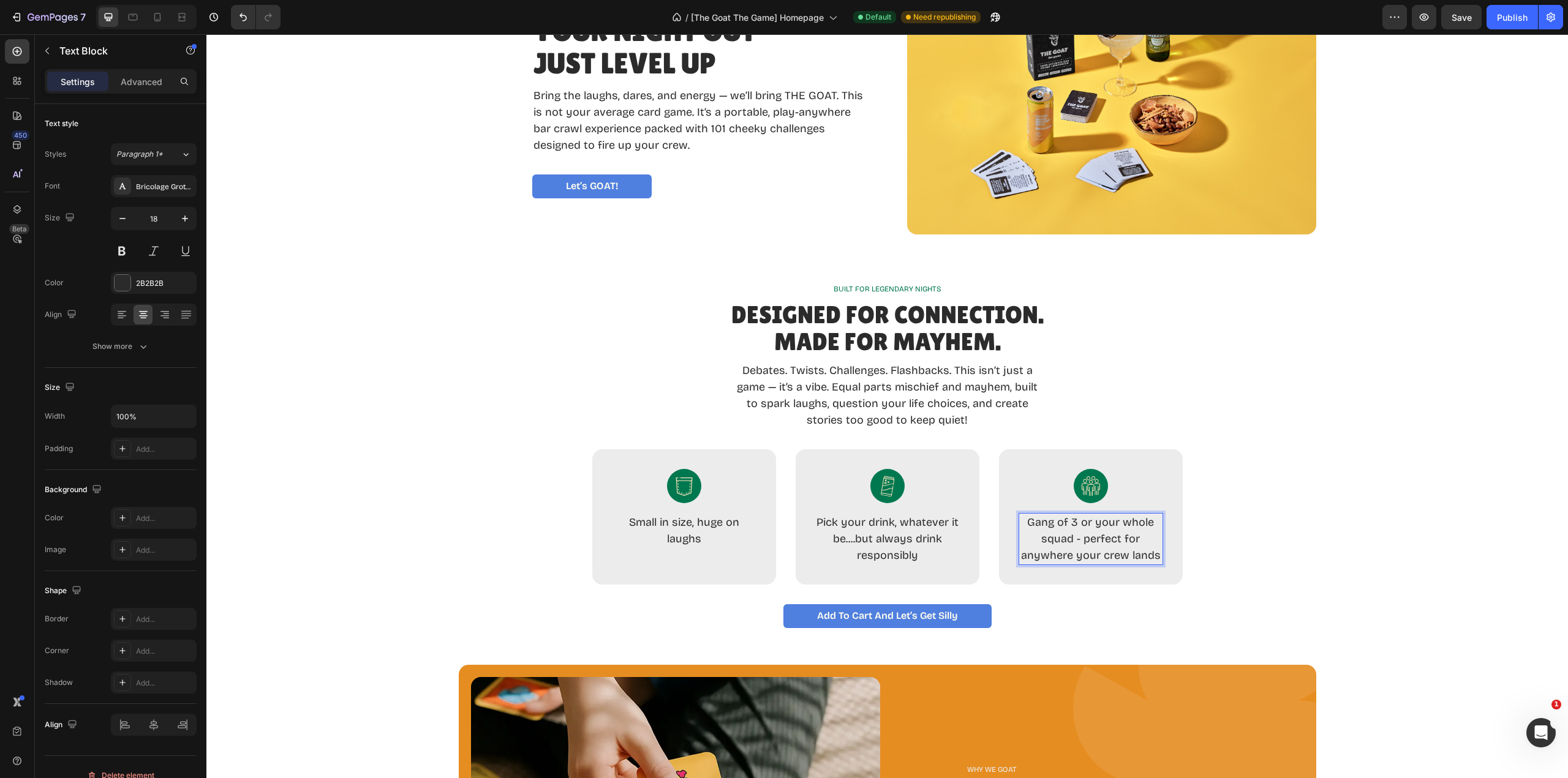
click at [1047, 522] on p "Gang of 3 or your whole squad - perfect for anywhere your crew lands" at bounding box center [1091, 539] width 145 height 50
click at [1049, 522] on p "Gang of 3 or your whole squad - perfect for anywhere your crew lands" at bounding box center [1091, 539] width 145 height 50
click at [1155, 556] on p "Tribe of 3 or your whole squad - perfect for anywhere your crew lands" at bounding box center [1091, 539] width 145 height 50
drag, startPoint x: 1155, startPoint y: 557, endPoint x: 1022, endPoint y: 525, distance: 136.8
click at [1021, 526] on p "Tribe of 3 or your whole squad - perfect for anywhere your crew lands" at bounding box center [1091, 539] width 145 height 50
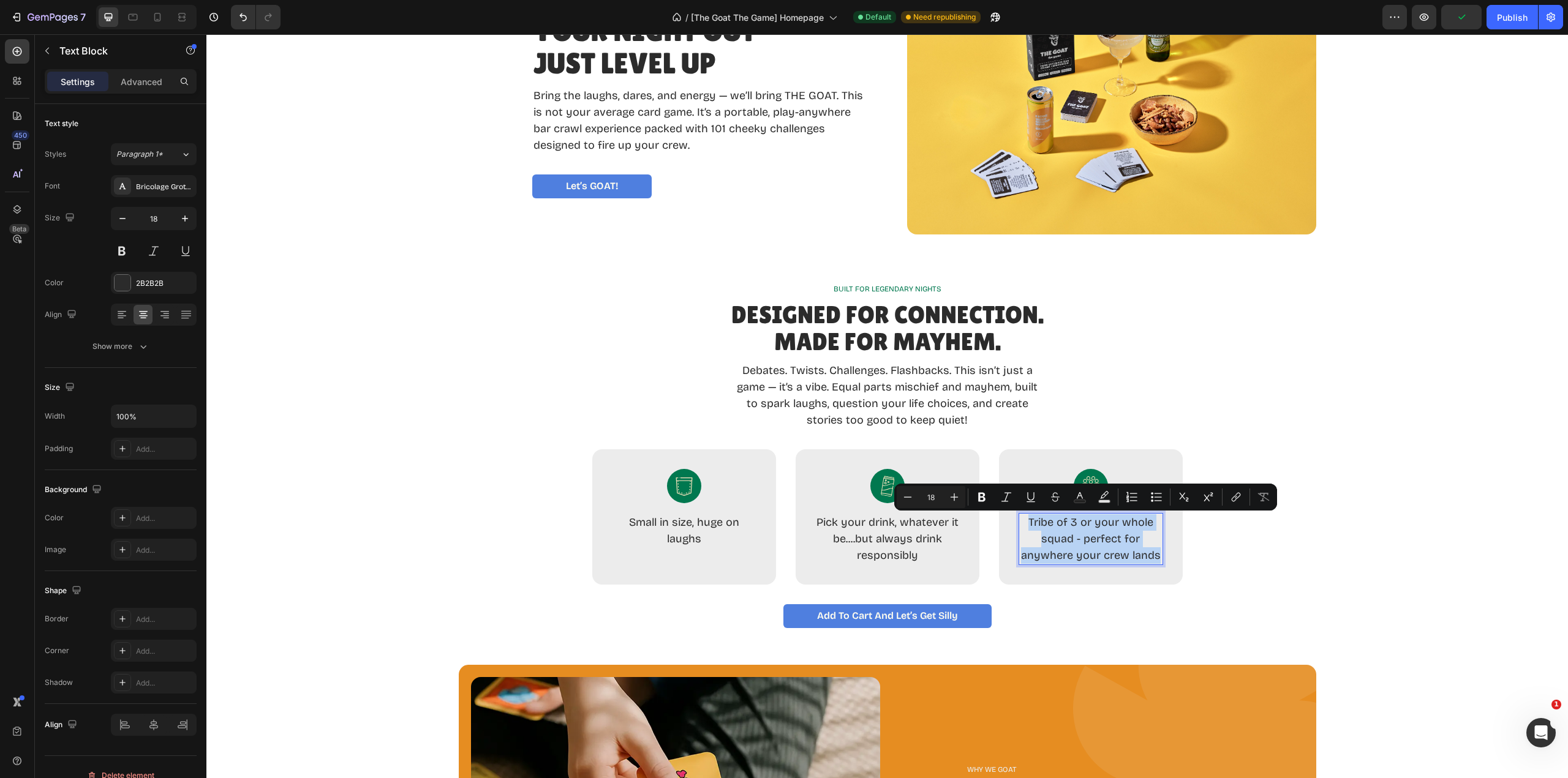
copy p "Tribe of 3 or your whole squad - perfect for anywhere your crew lands"
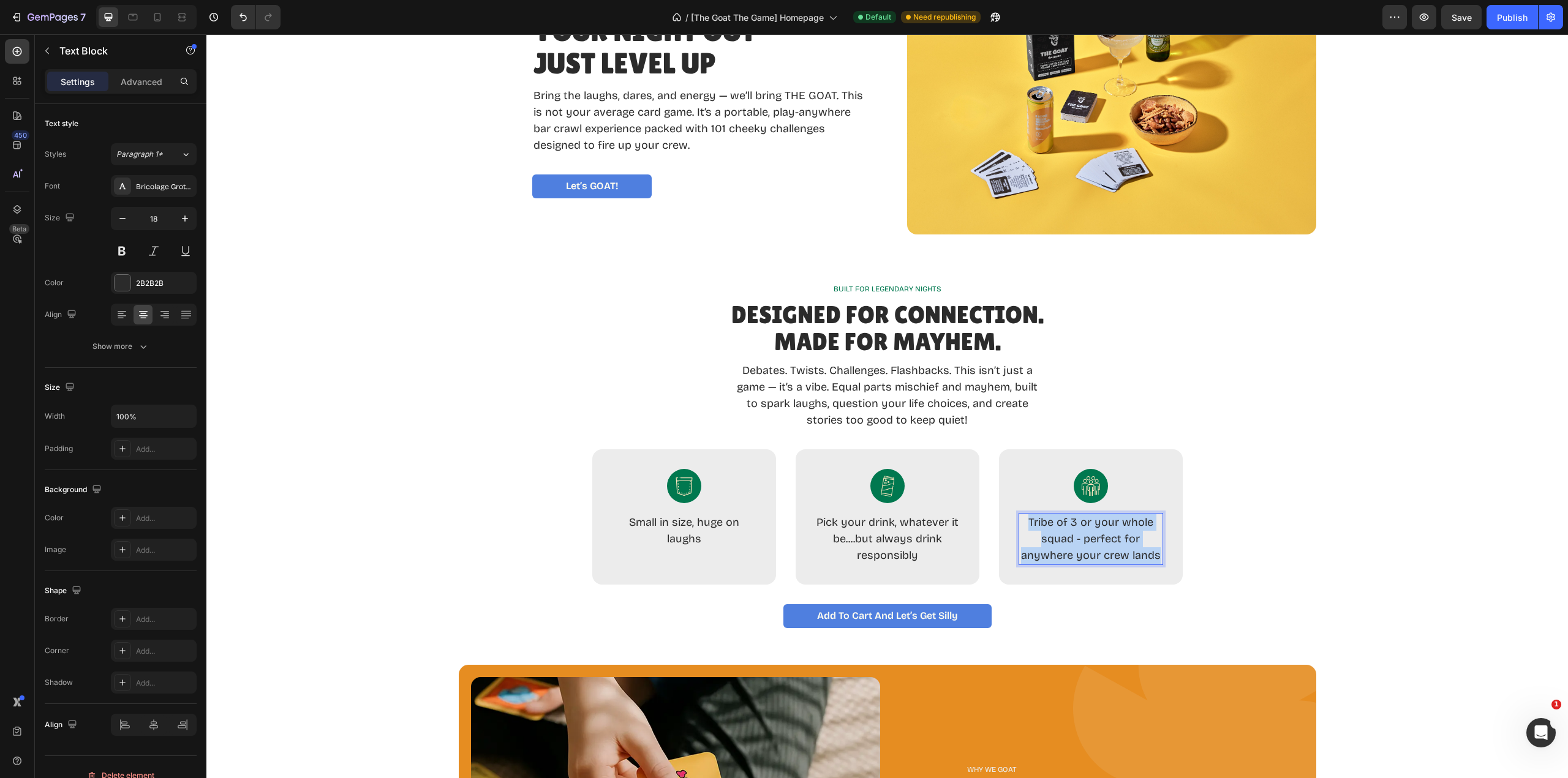
click at [1109, 543] on p "Tribe of 3 or your whole squad - perfect for anywhere your crew lands" at bounding box center [1091, 539] width 145 height 50
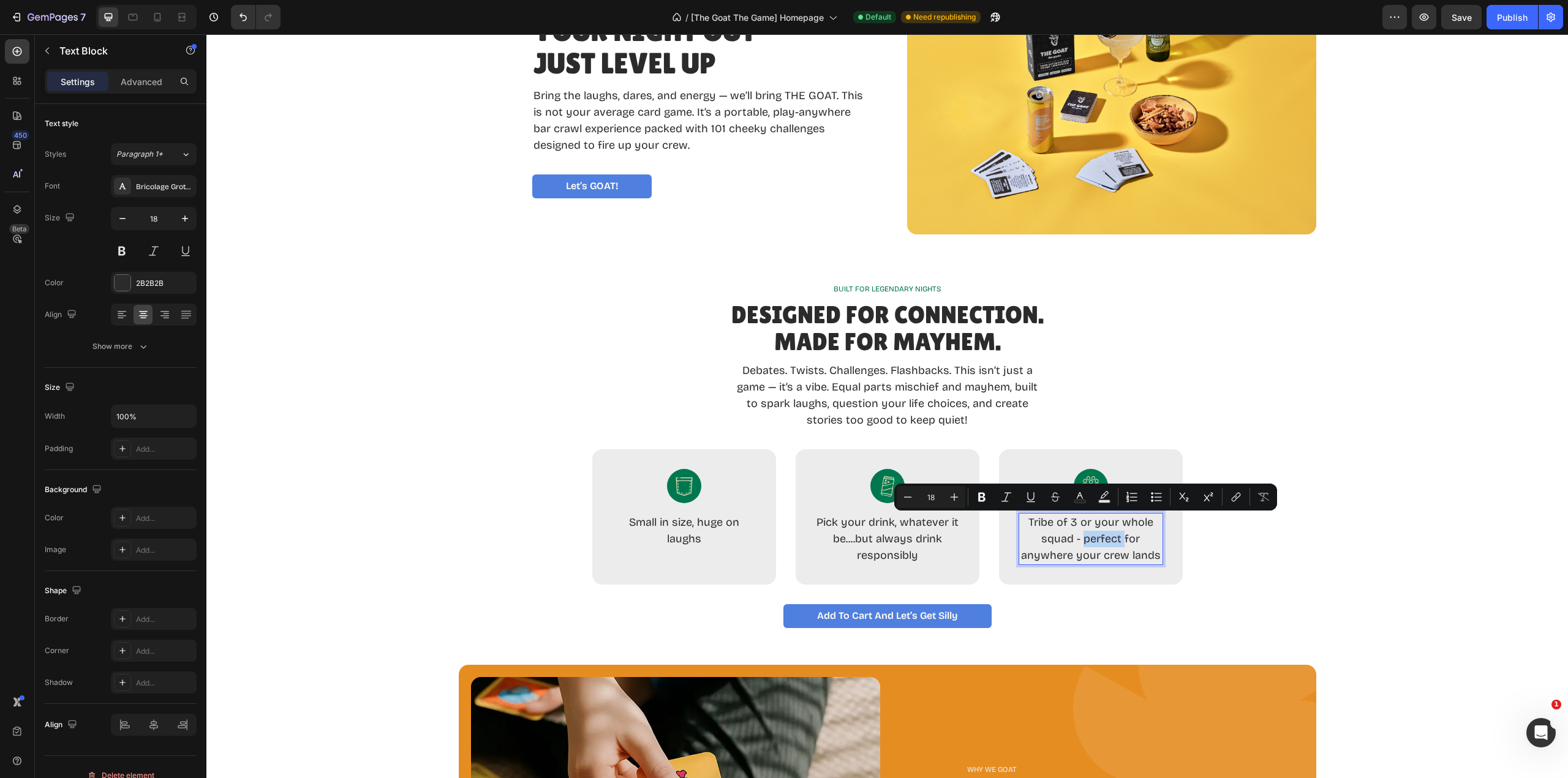
click at [1109, 543] on p "Tribe of 3 or your whole squad - perfect for anywhere your crew lands" at bounding box center [1091, 539] width 145 height 50
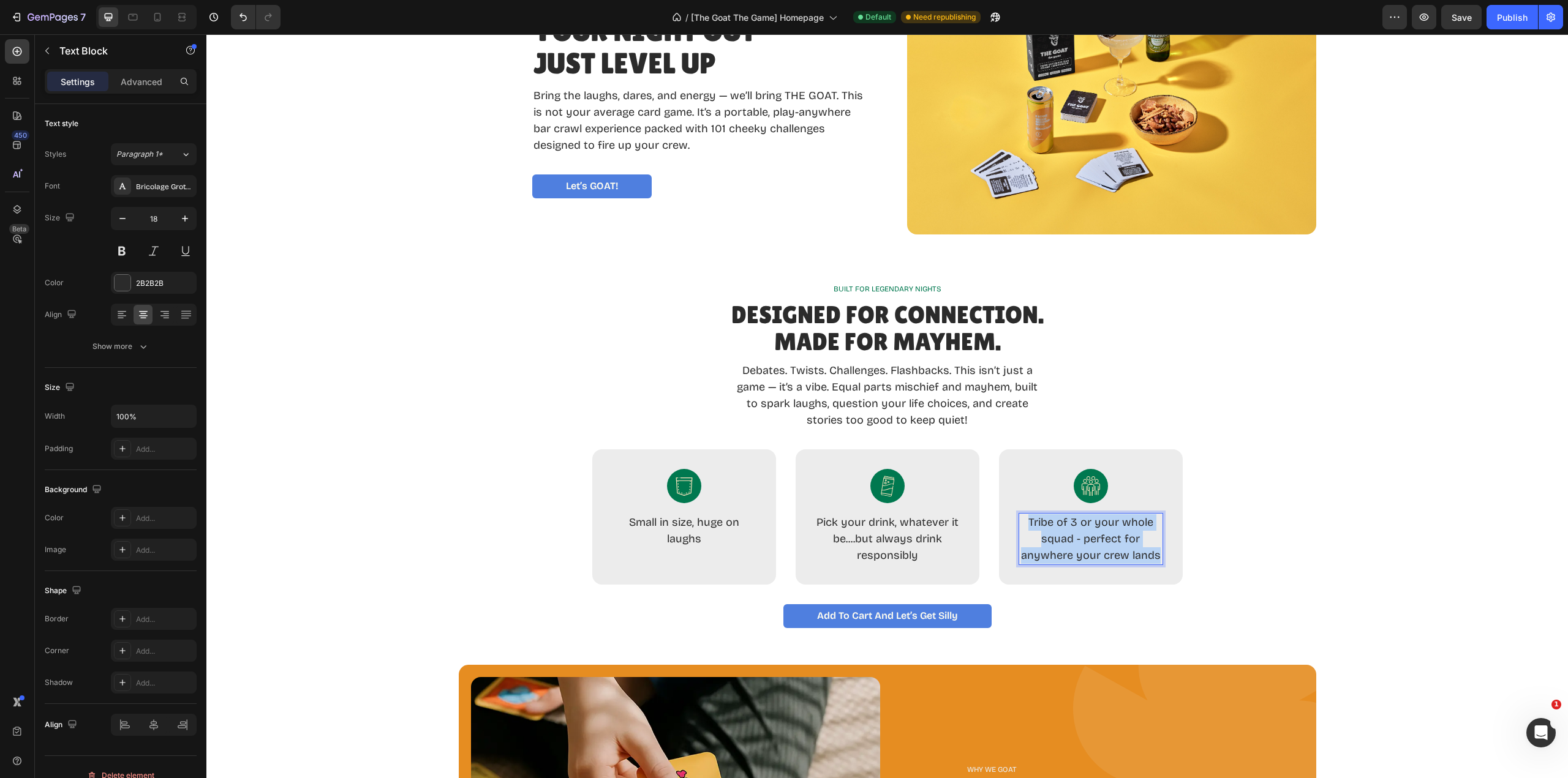
click at [1109, 543] on p "Tribe of 3 or your whole squad - perfect for anywhere your crew lands" at bounding box center [1091, 539] width 145 height 50
click at [1023, 521] on p "Three amigos or the entire squad – bring the fun wherever your crew lands" at bounding box center [1091, 539] width 145 height 50
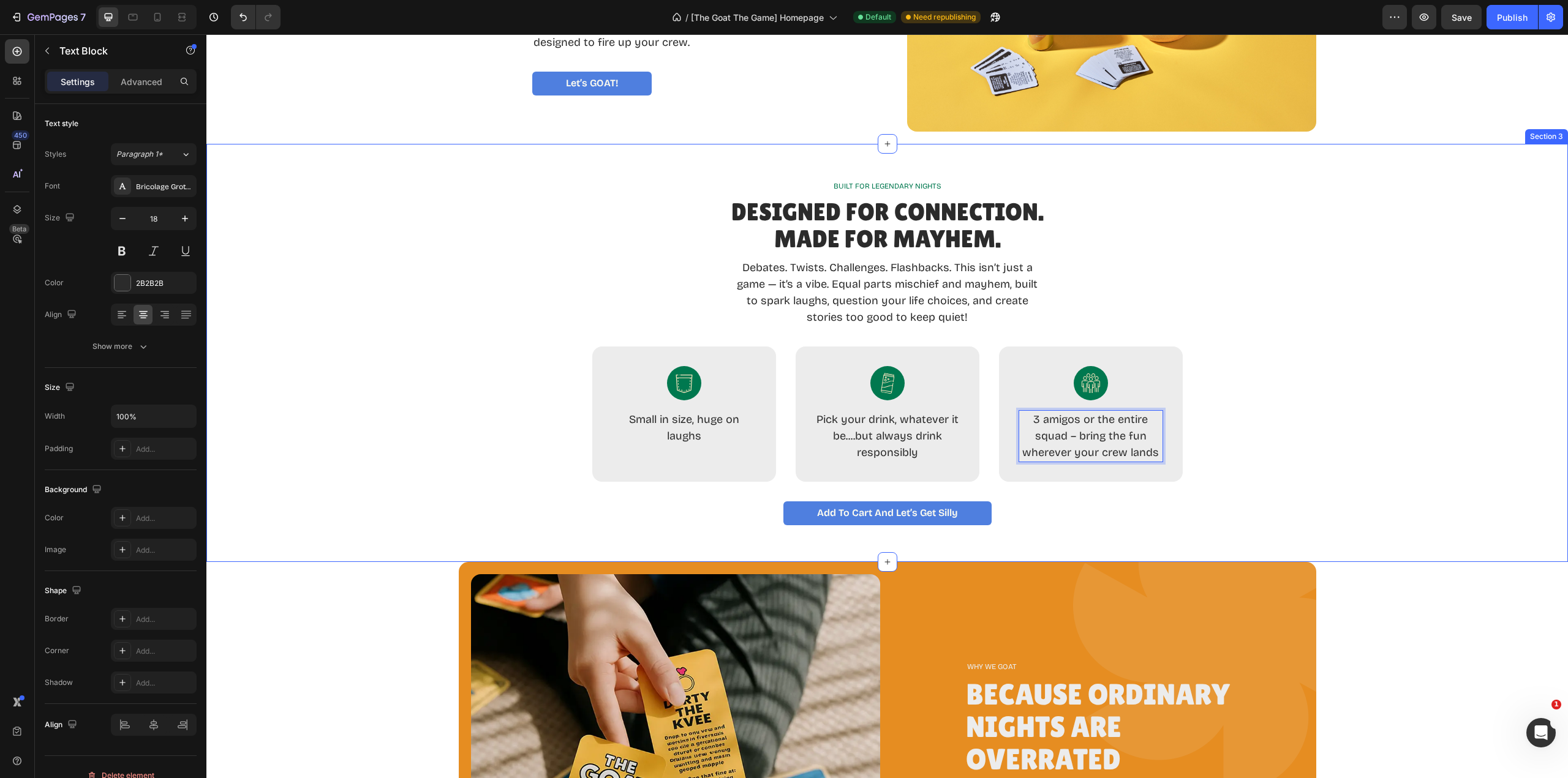
scroll to position [612, 0]
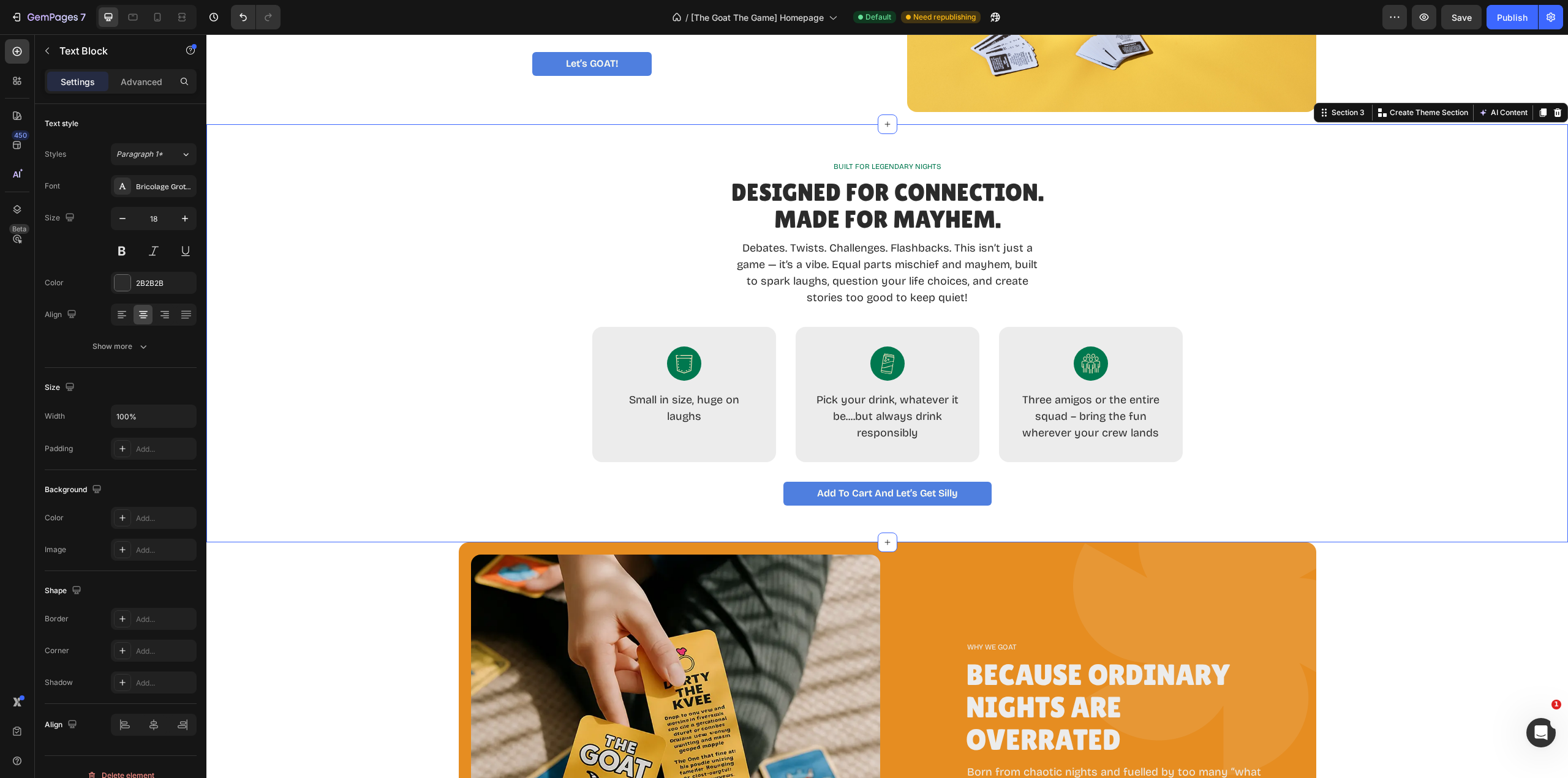
click at [1318, 470] on div "BUILT FOR LEGENDARY NIGHTS Text Block Designed for Connection. Made for Mayhem.…" at bounding box center [887, 333] width 1332 height 345
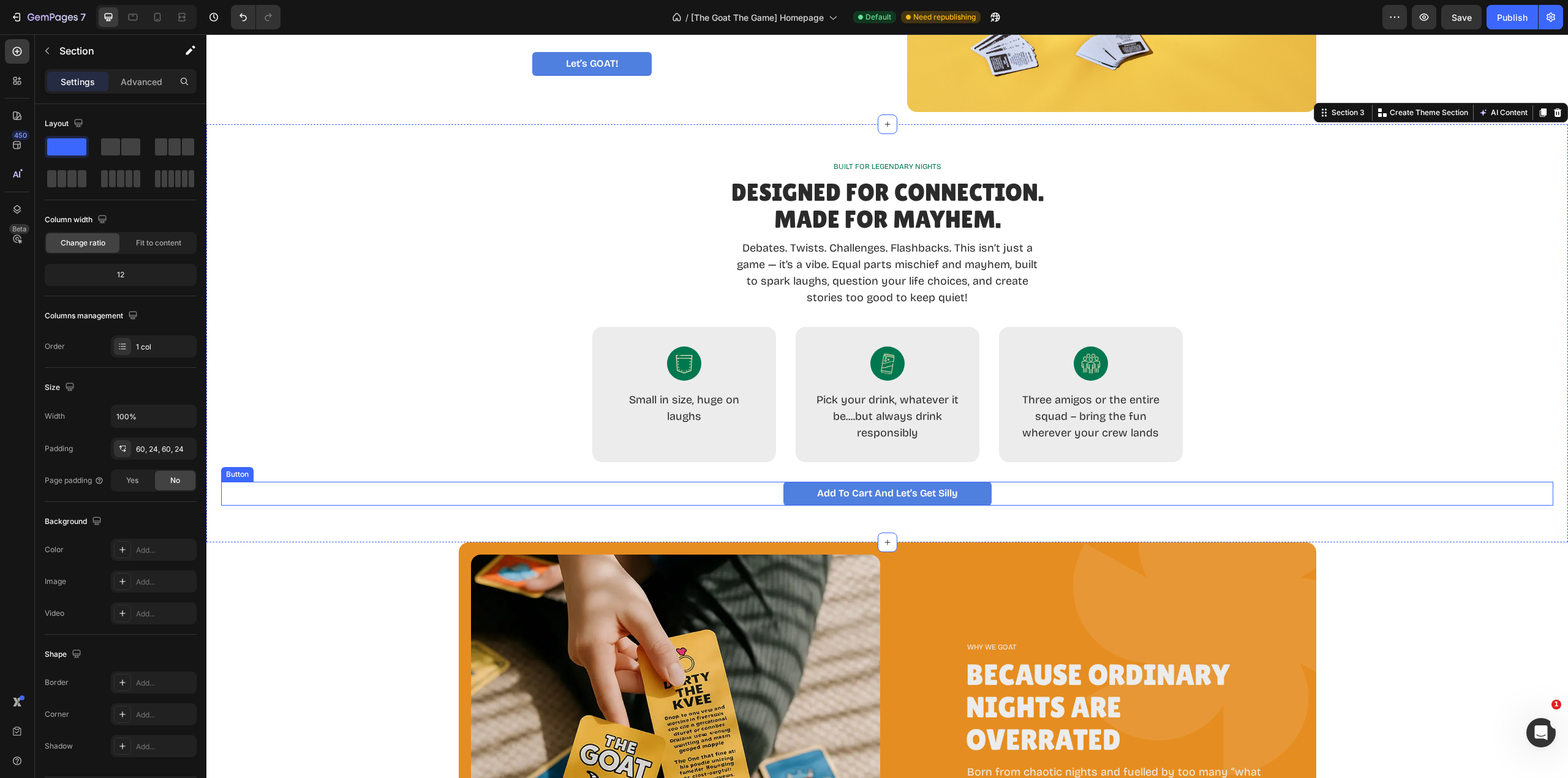
click at [954, 493] on link "Add to Cart and Let’s Get Silly" at bounding box center [887, 493] width 208 height 24
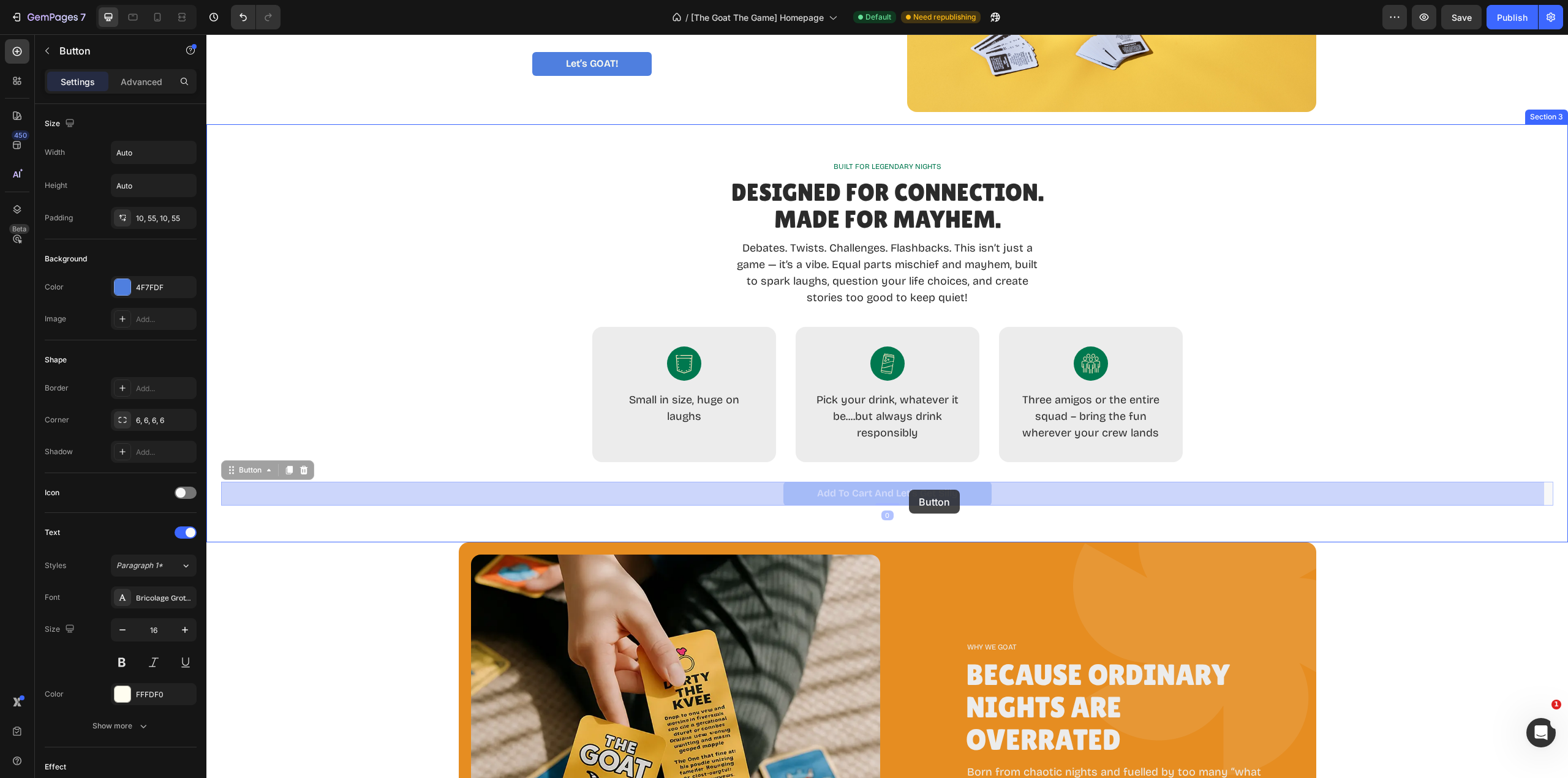
drag, startPoint x: 957, startPoint y: 492, endPoint x: 909, endPoint y: 490, distance: 48.0
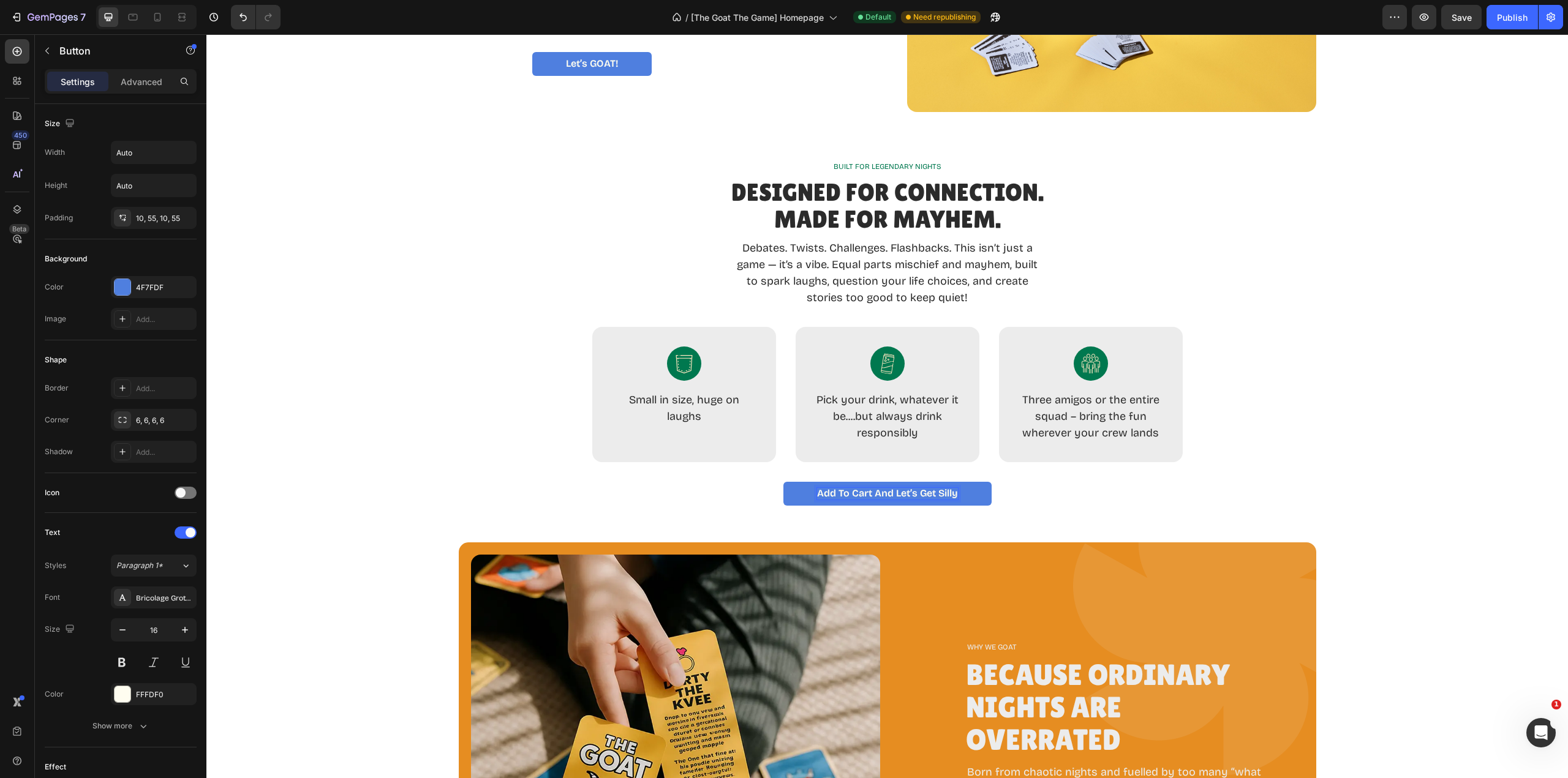
click at [921, 493] on p "Add to Cart and Let’s Get Silly" at bounding box center [887, 493] width 141 height 12
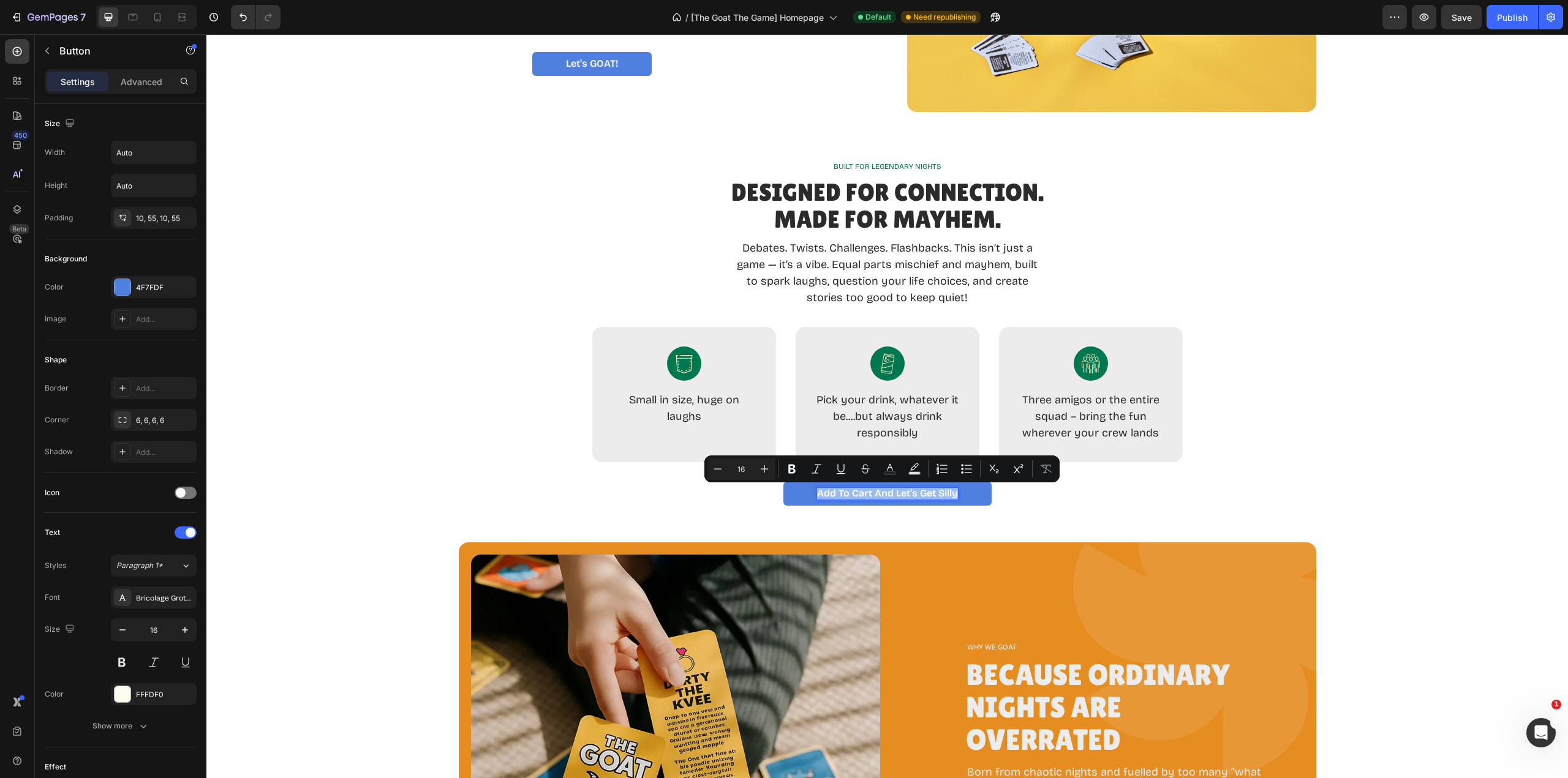
click at [934, 493] on p "Add to Cart and Let’s Get Silly" at bounding box center [887, 493] width 141 height 12
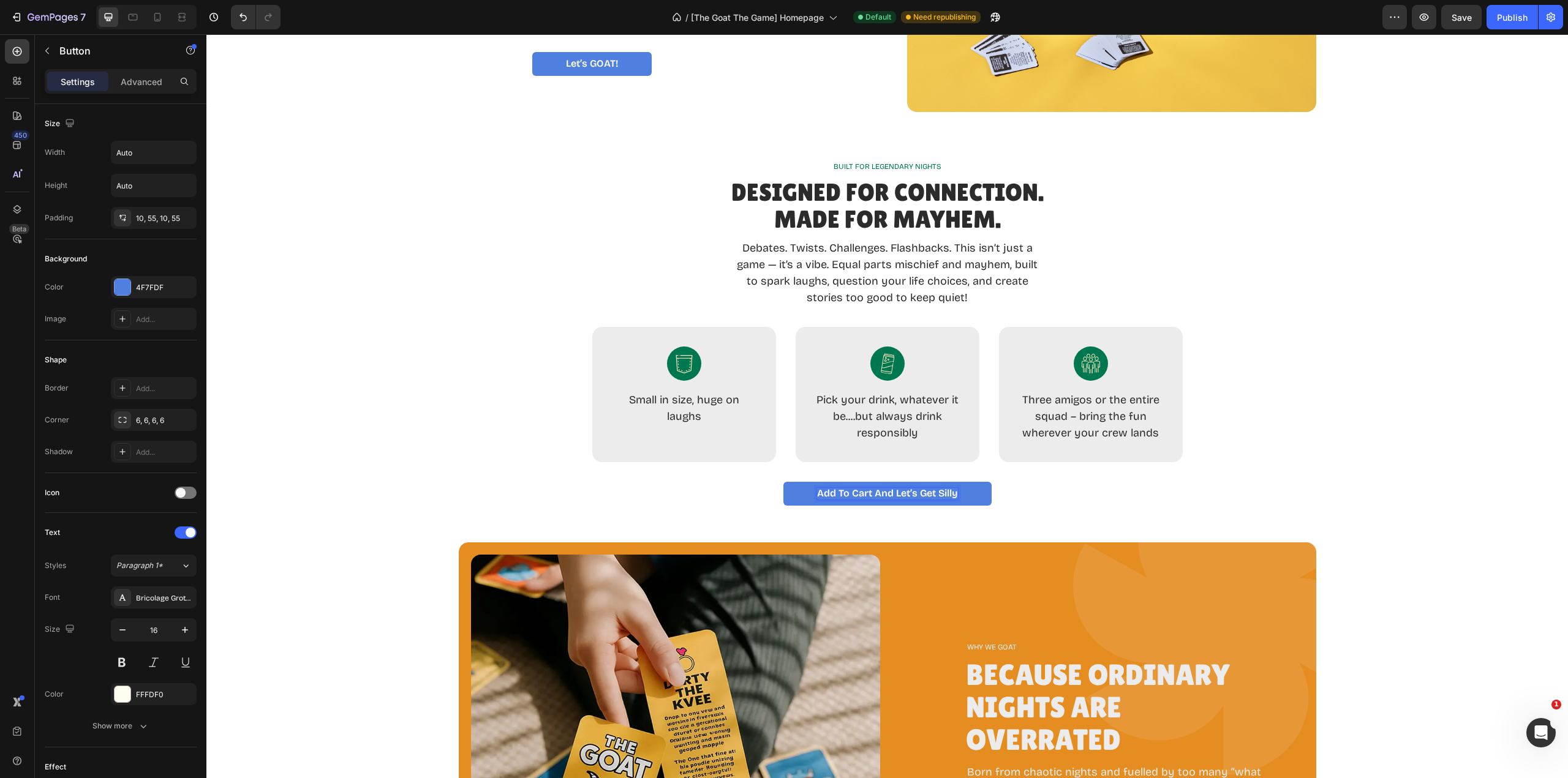
click at [940, 494] on p "Add to Cart and Let’s Get Silly" at bounding box center [887, 493] width 141 height 12
click at [1096, 507] on div "BUILT FOR LEGENDARY NIGHTS Text Block Designed for Connection. Made for Mayhem.…" at bounding box center [887, 333] width 1361 height 418
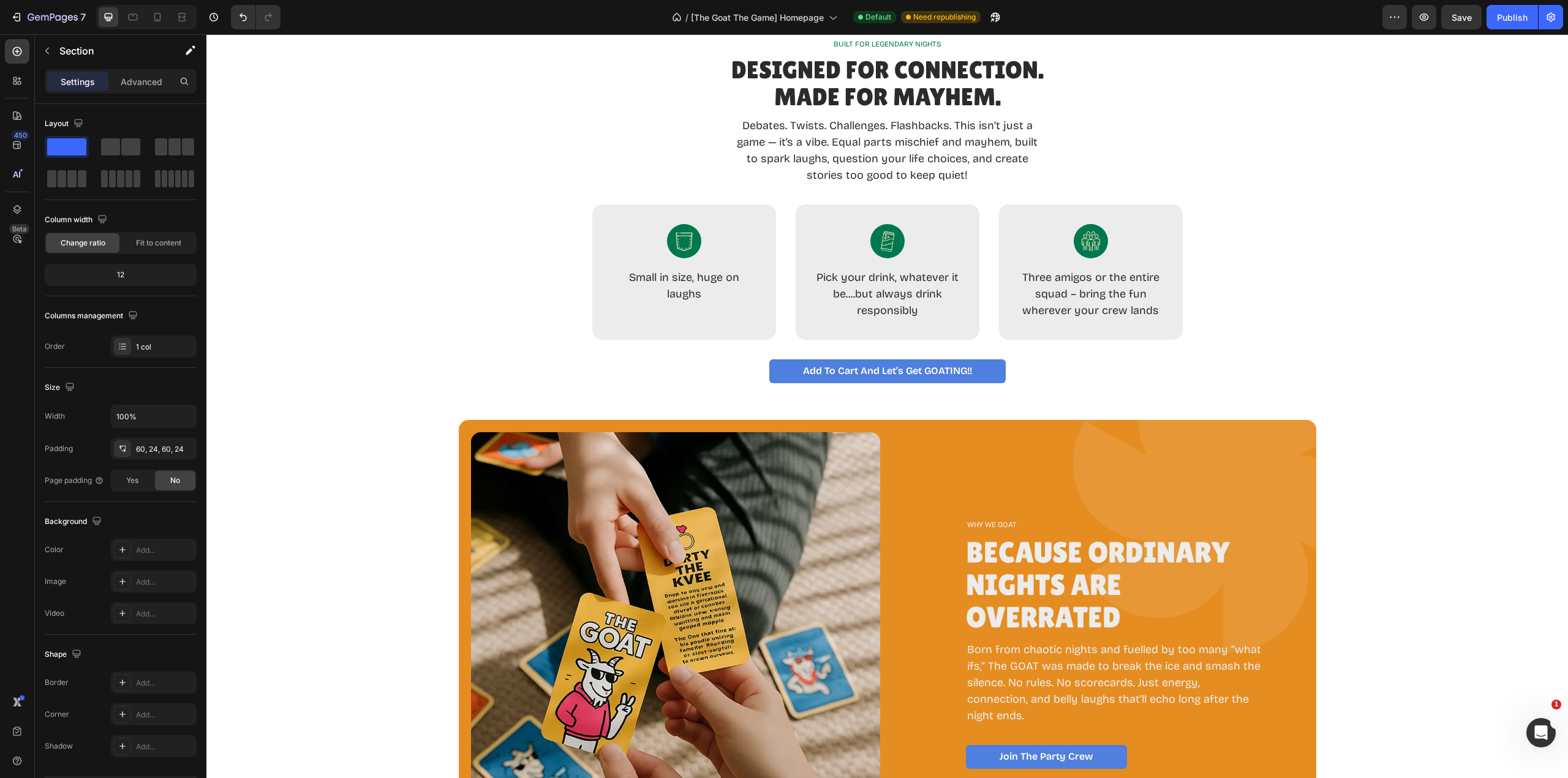
scroll to position [796, 0]
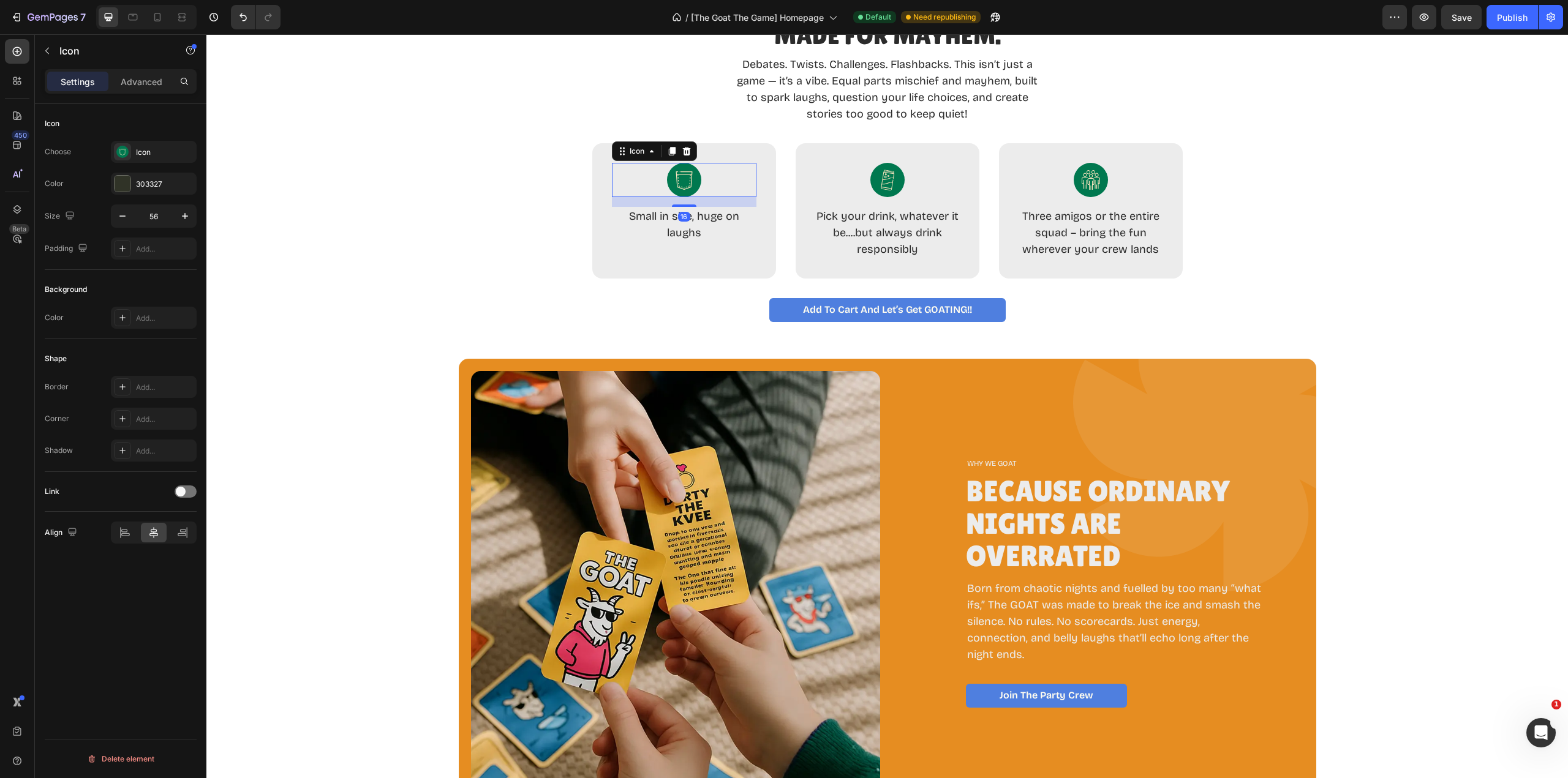
click at [682, 185] on circle at bounding box center [684, 180] width 34 height 34
click at [681, 182] on circle at bounding box center [684, 180] width 34 height 34
click at [164, 152] on div "Icon" at bounding box center [165, 152] width 58 height 11
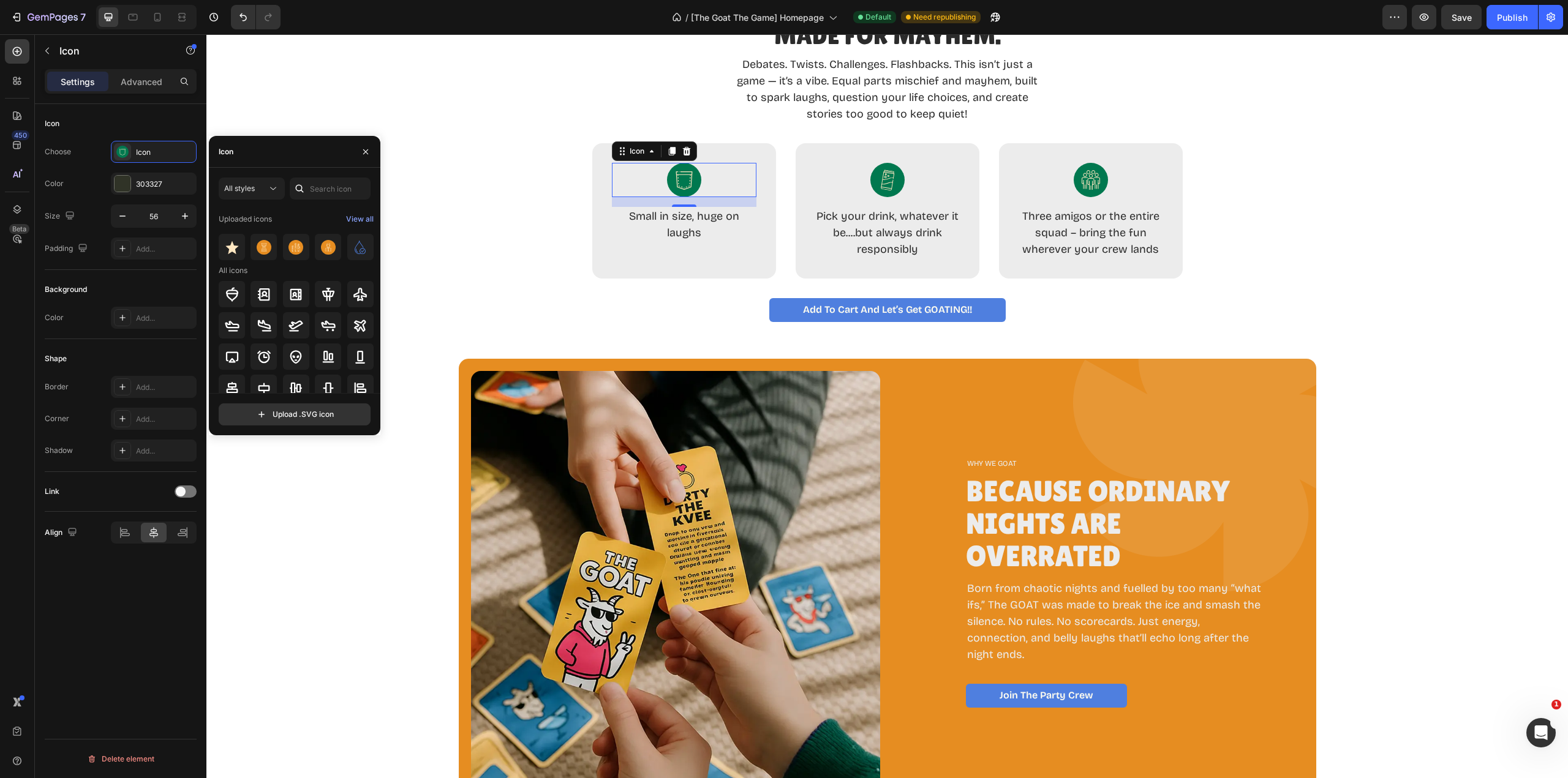
click at [362, 218] on div "View all" at bounding box center [360, 219] width 28 height 15
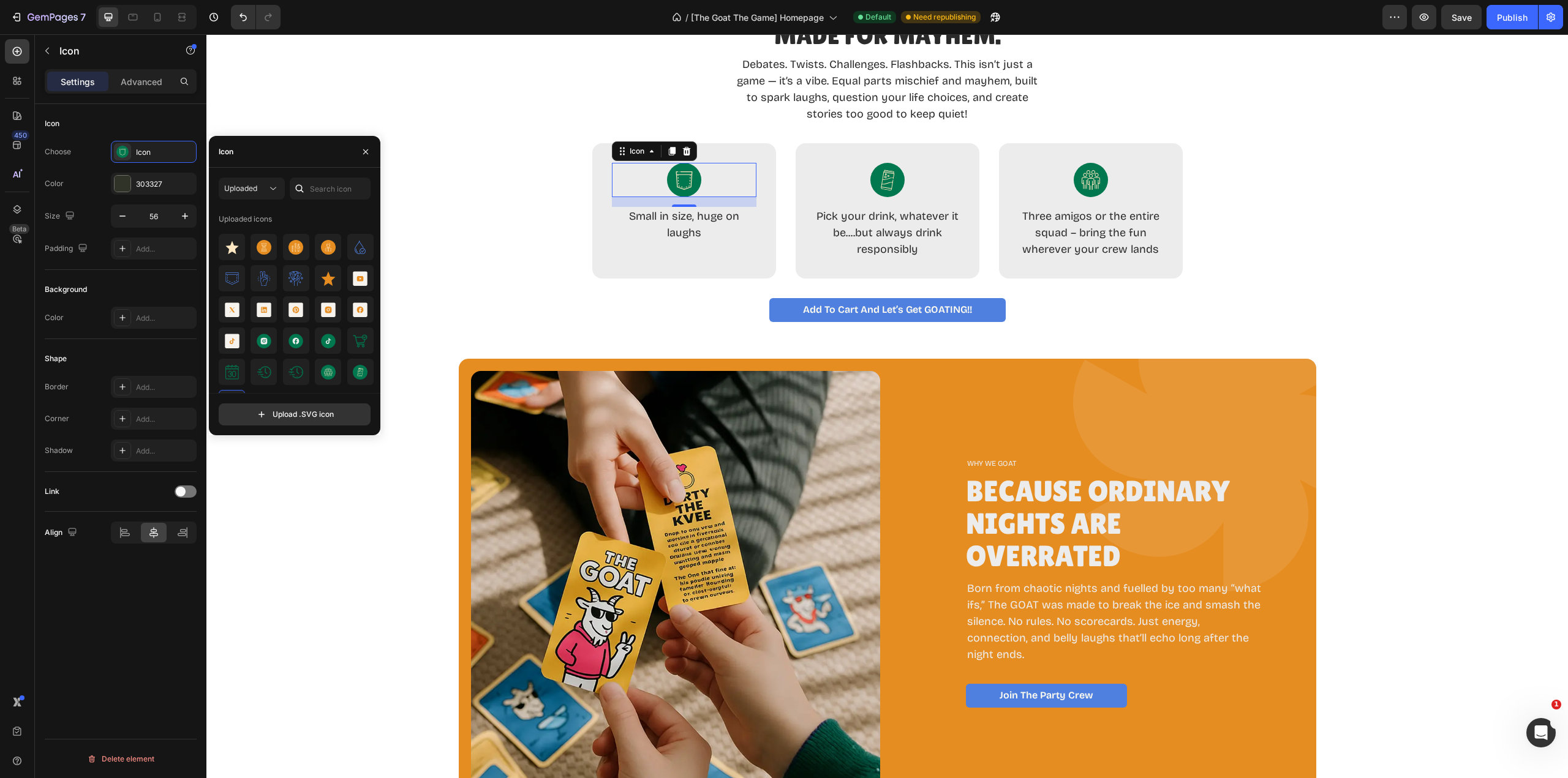
scroll to position [23, 0]
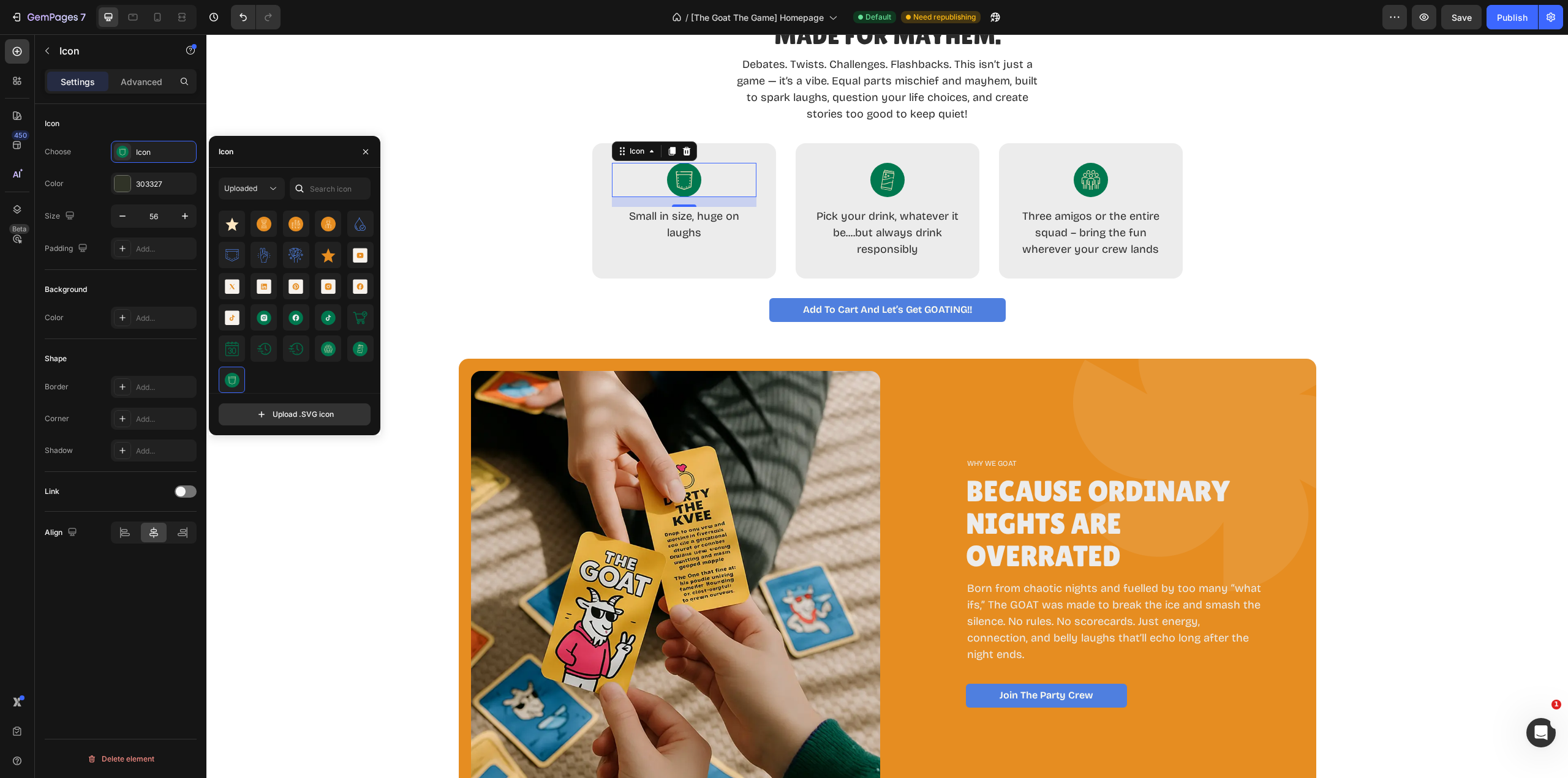
drag, startPoint x: 239, startPoint y: 383, endPoint x: 331, endPoint y: 153, distance: 247.7
click at [331, 153] on div "Icon" at bounding box center [295, 152] width 172 height 32
click at [235, 256] on img at bounding box center [232, 255] width 15 height 15
click at [299, 255] on img at bounding box center [296, 255] width 15 height 15
click at [238, 382] on img at bounding box center [232, 380] width 15 height 15
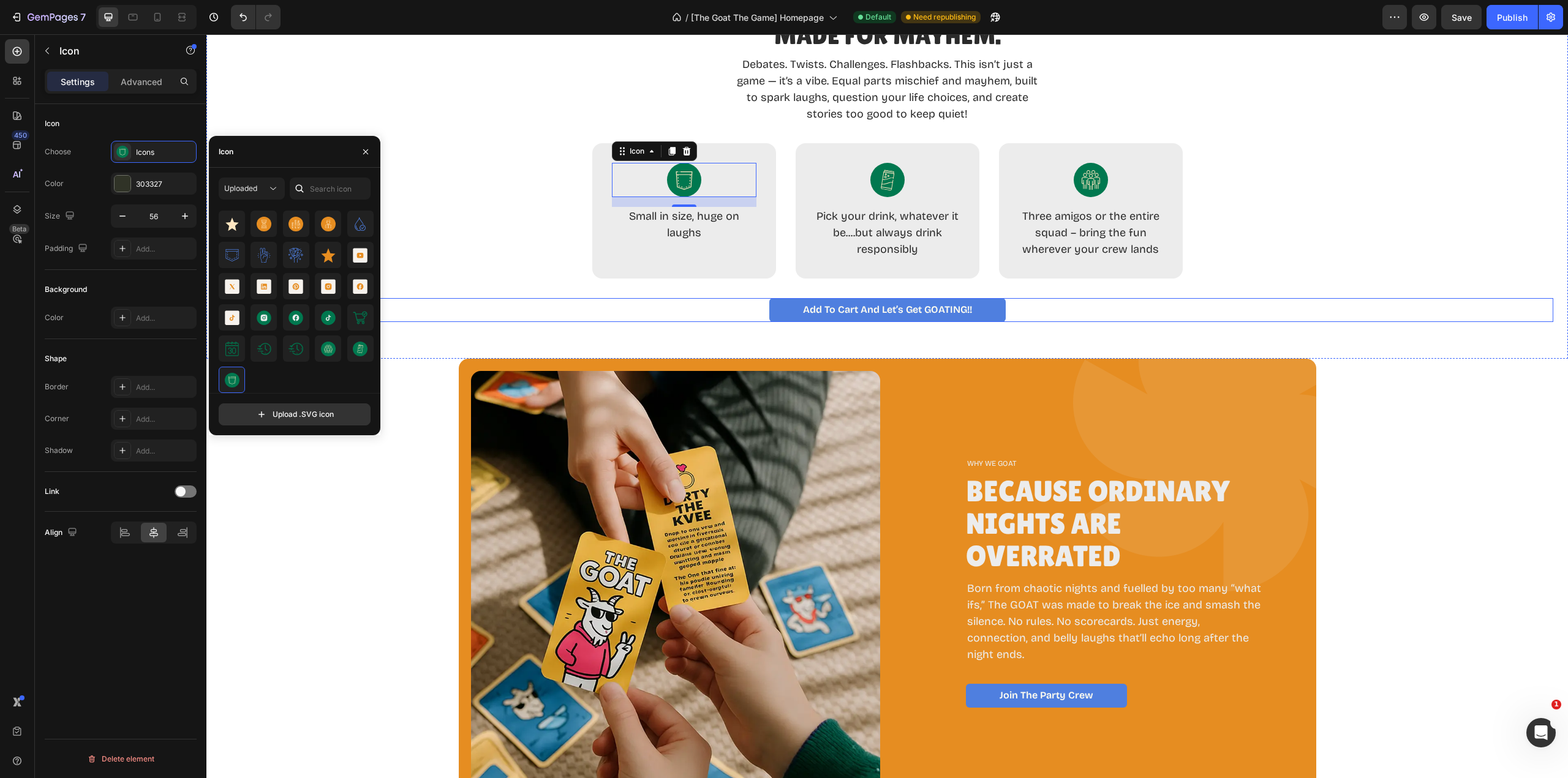
click at [486, 316] on div "Add to Cart and Let’s Get GOATING!! Button" at bounding box center [887, 310] width 1332 height 24
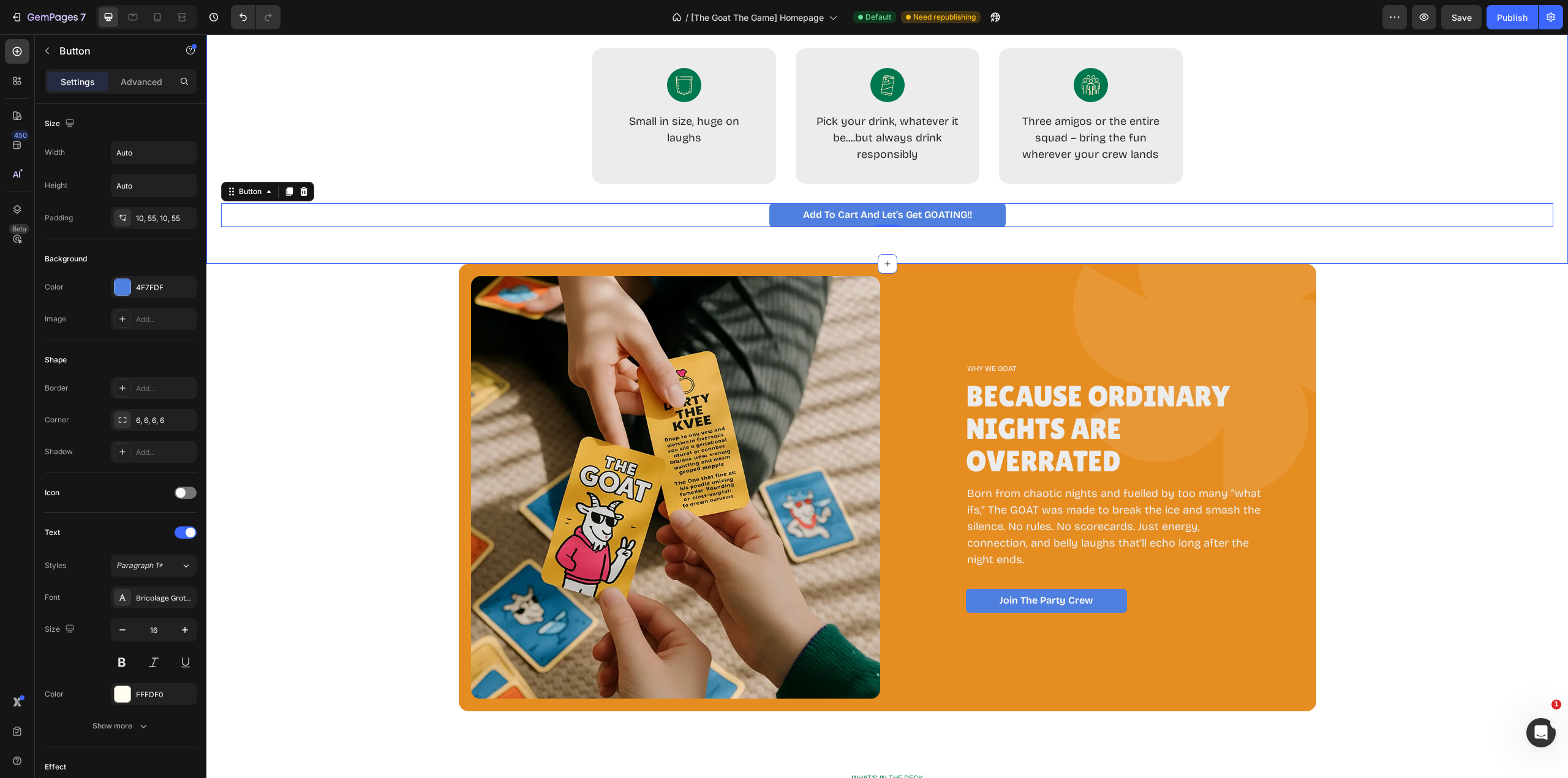
scroll to position [734, 0]
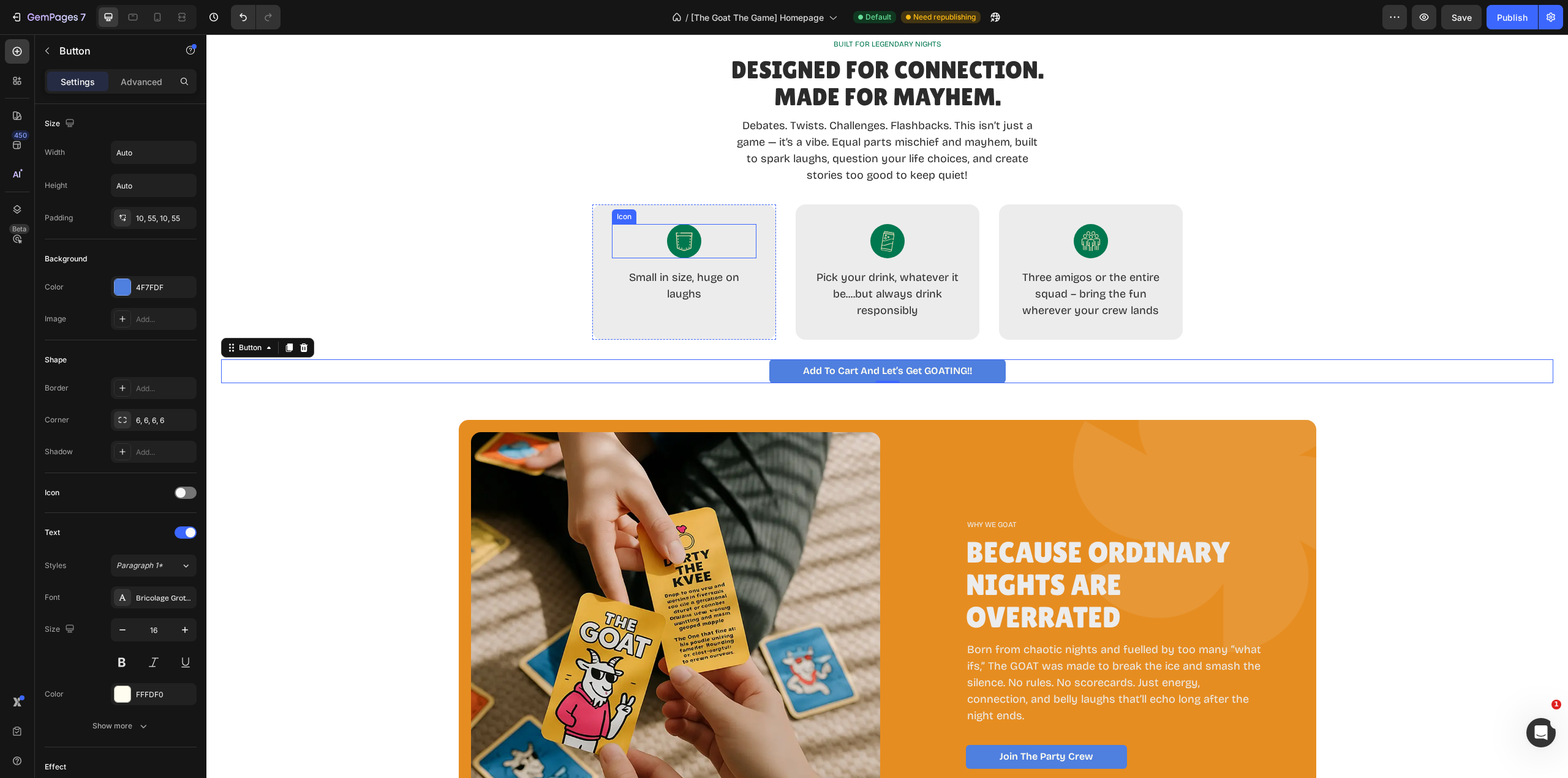
click at [681, 244] on circle at bounding box center [684, 242] width 34 height 34
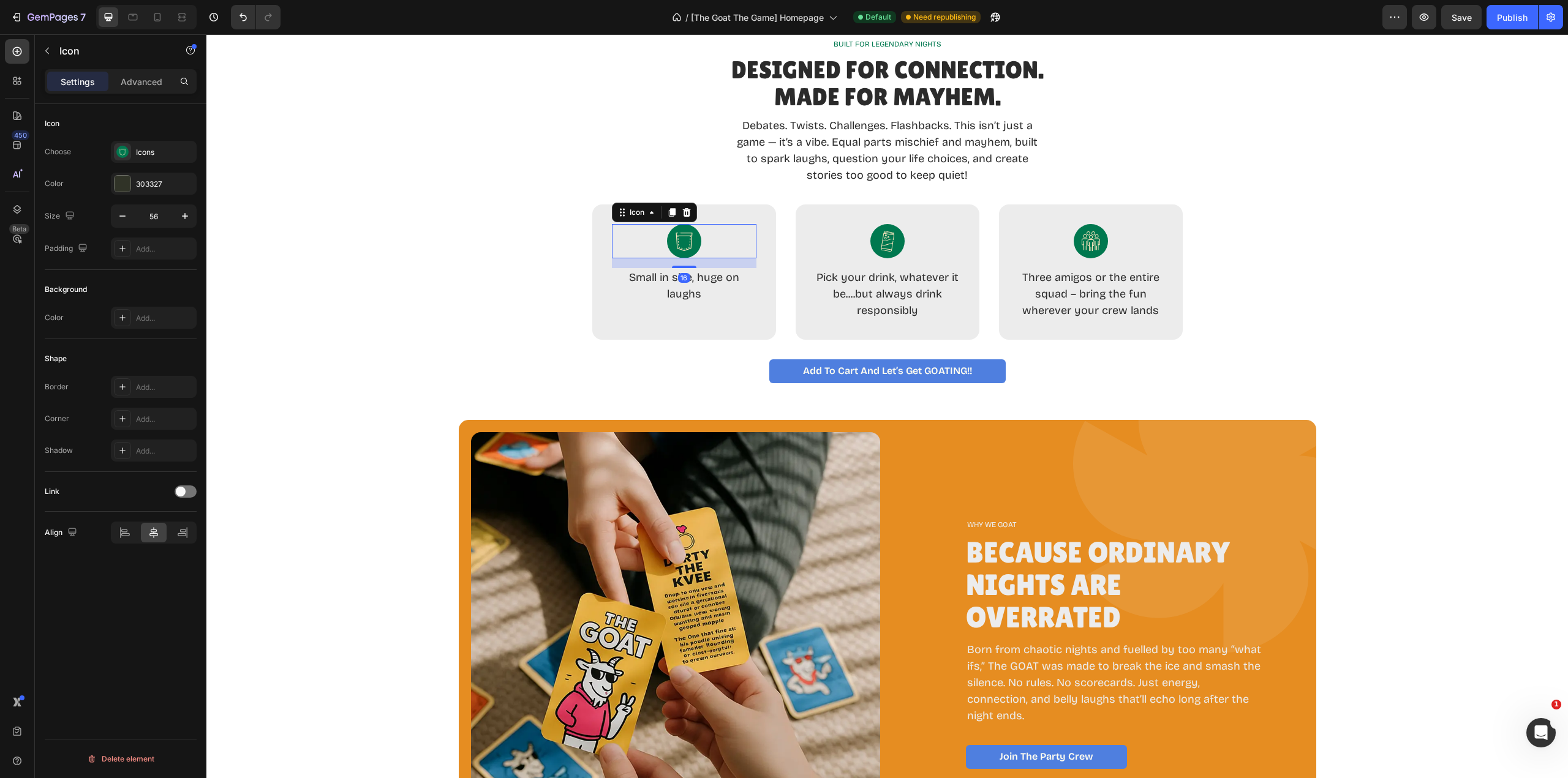
click at [163, 156] on div "Icons" at bounding box center [165, 152] width 58 height 11
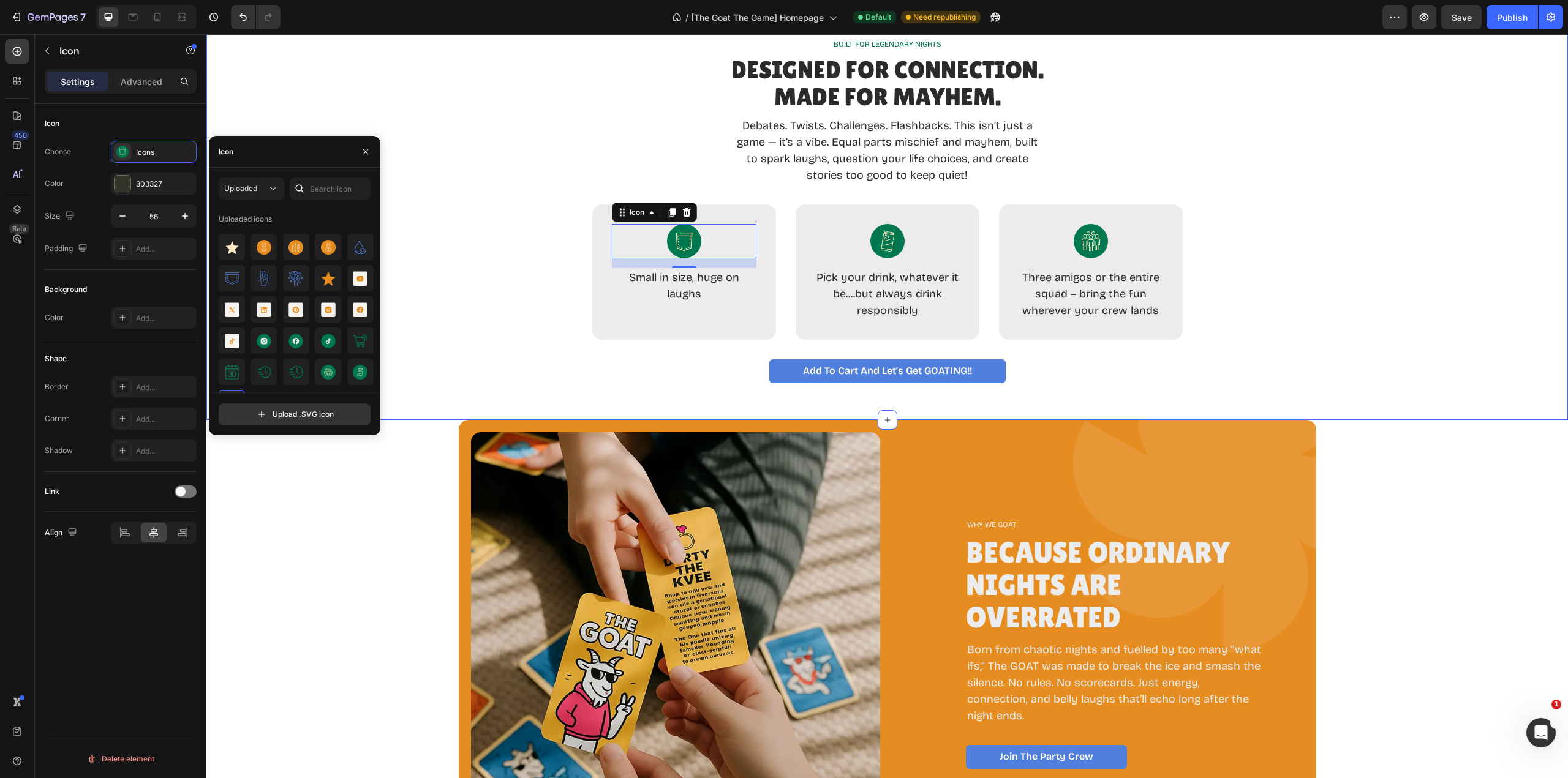
click at [518, 364] on div "Add to Cart and Let’s Get GOATING!! Button" at bounding box center [887, 371] width 1332 height 24
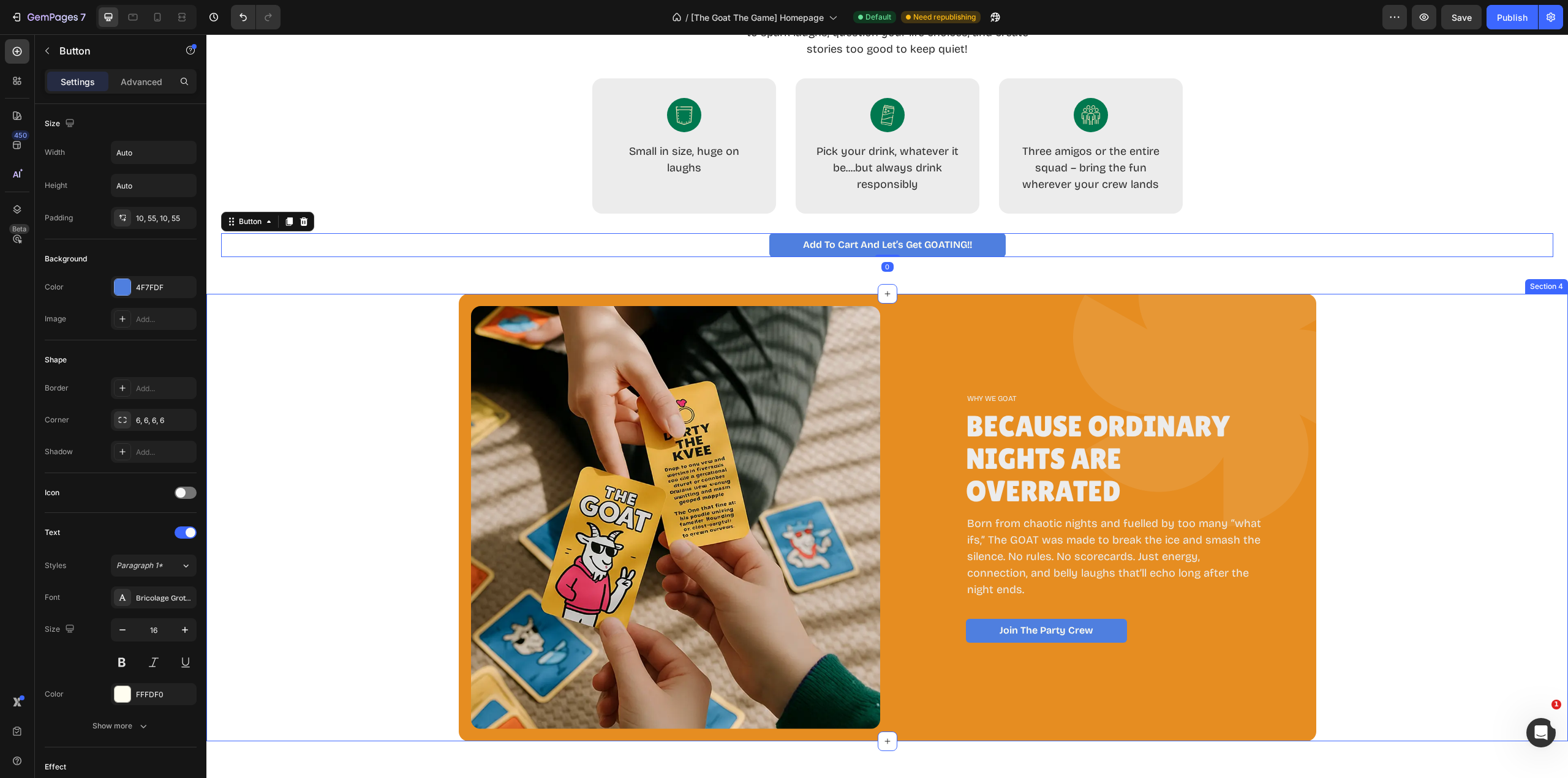
scroll to position [980, 0]
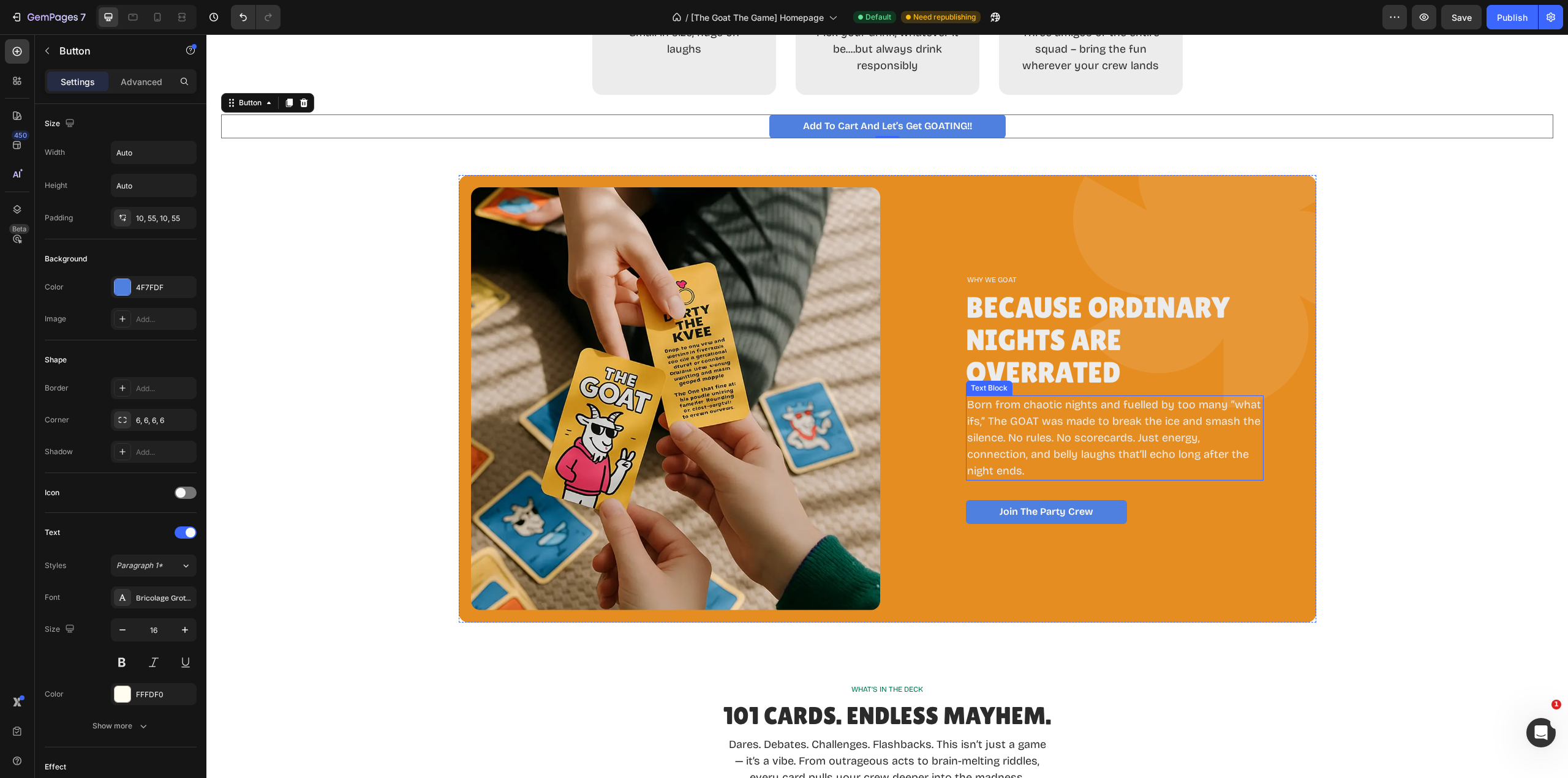
click at [1000, 426] on p "Born from chaotic nights and fuelled by too many “what ifs,” The GOAT was made …" at bounding box center [1115, 438] width 295 height 82
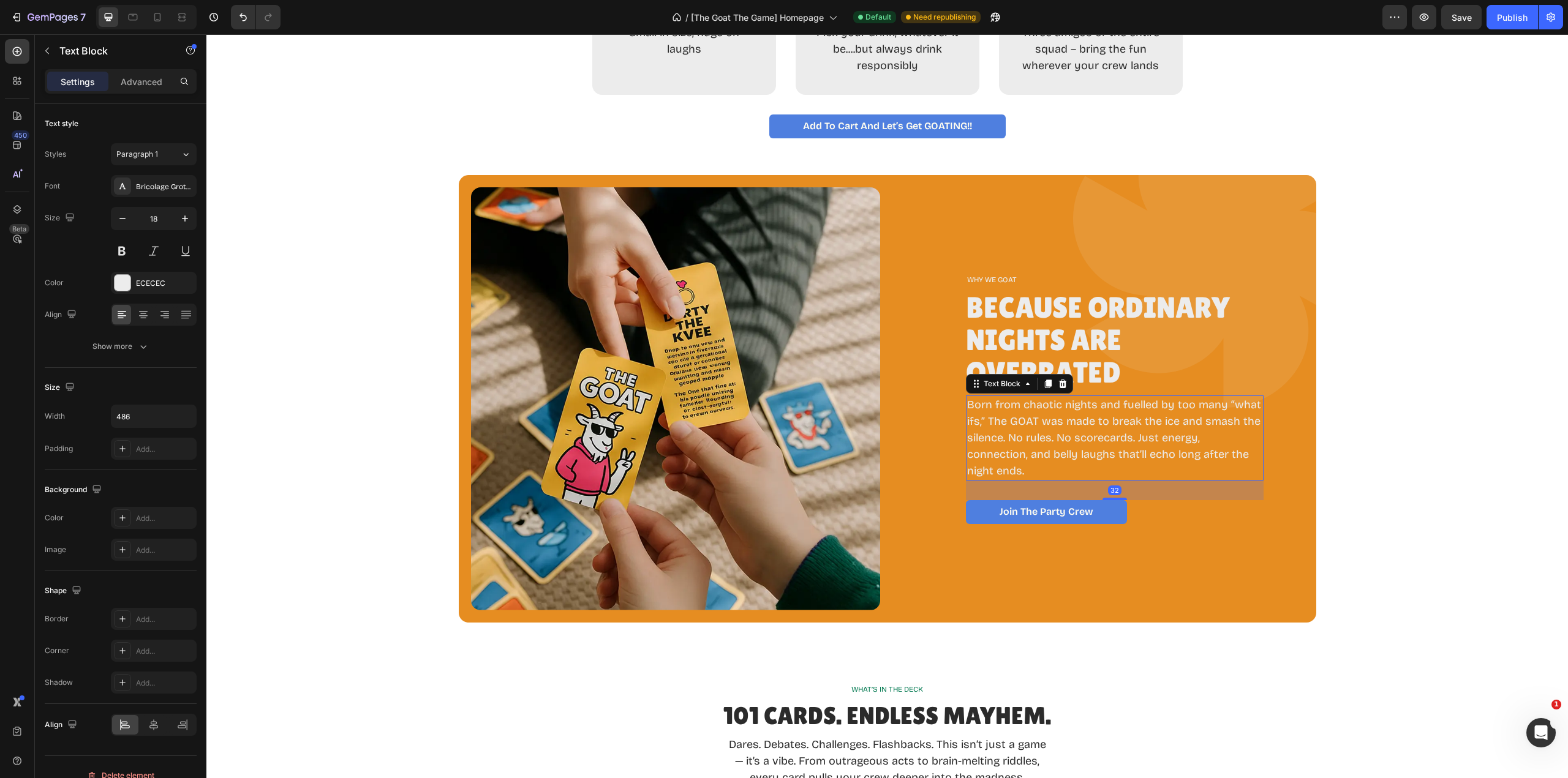
click at [1000, 430] on p "Born from chaotic nights and fuelled by too many “what ifs,” The GOAT was made …" at bounding box center [1115, 438] width 295 height 82
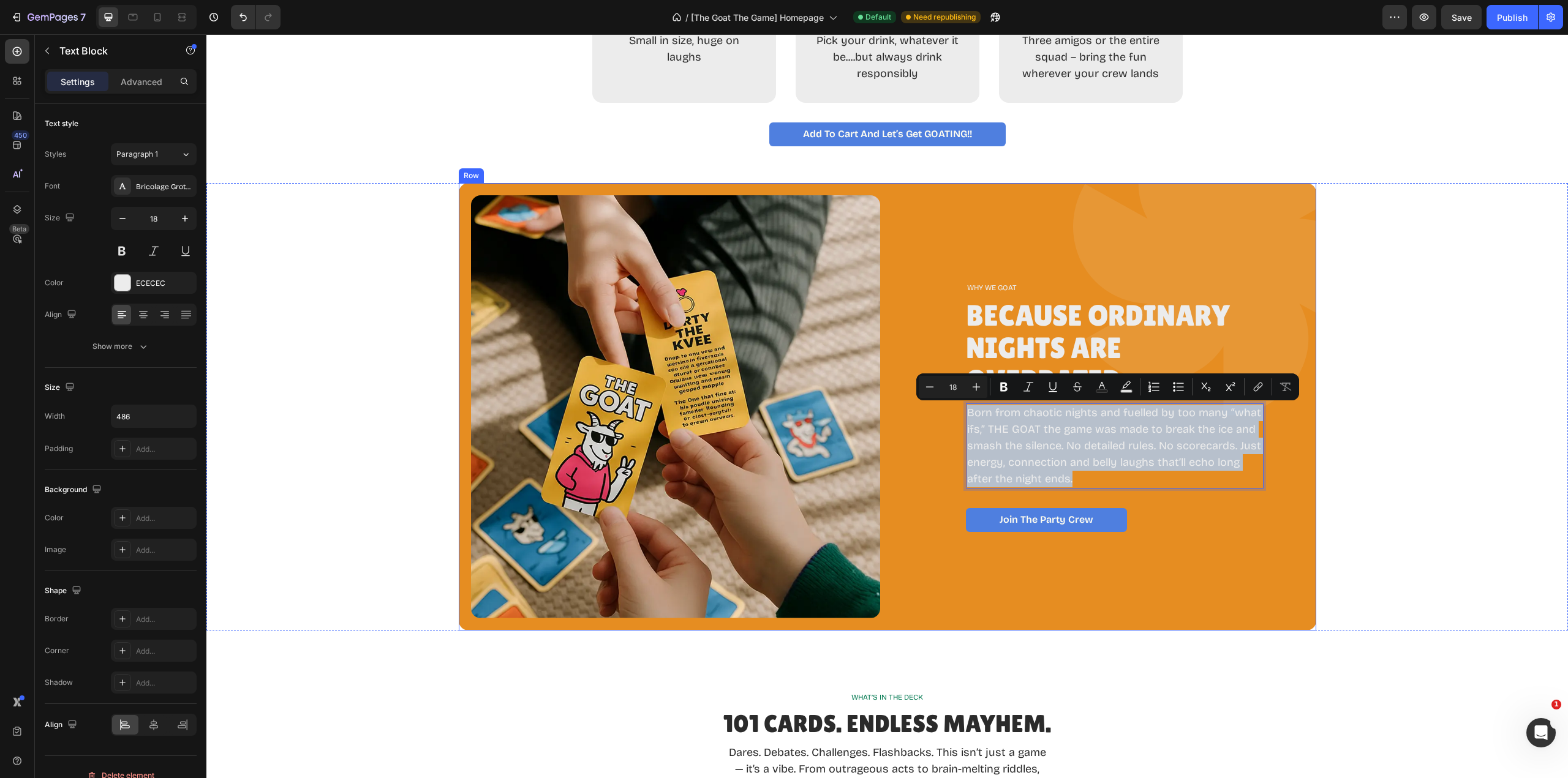
drag, startPoint x: 1079, startPoint y: 475, endPoint x: 951, endPoint y: 416, distance: 140.9
click at [951, 416] on div "Image WHY WE GOAT Text Block Because Ordinary Nights Are Overrated Heading Born…" at bounding box center [887, 407] width 858 height 447
copy p "Born from chaotic nights and fuelled by too many “what ifs,” THE GOAT the game …"
click at [1227, 412] on p "Born from chaotic nights and fuelled by too many “what ifs,” THE GOAT the game …" at bounding box center [1115, 446] width 295 height 82
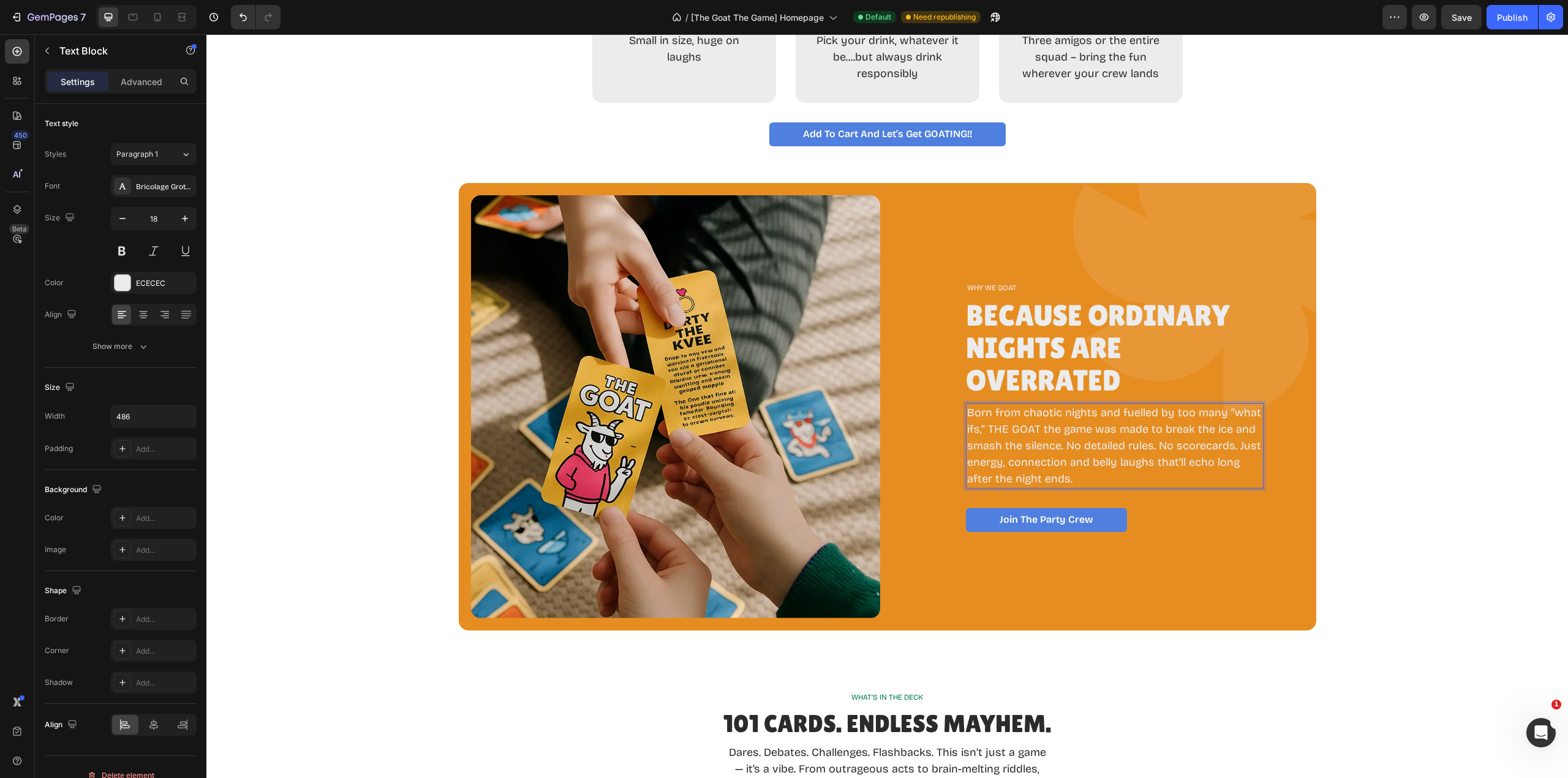
click at [1250, 411] on p "Born from chaotic nights and fuelled by too many “what ifs,” THE GOAT the game …" at bounding box center [1115, 446] width 295 height 82
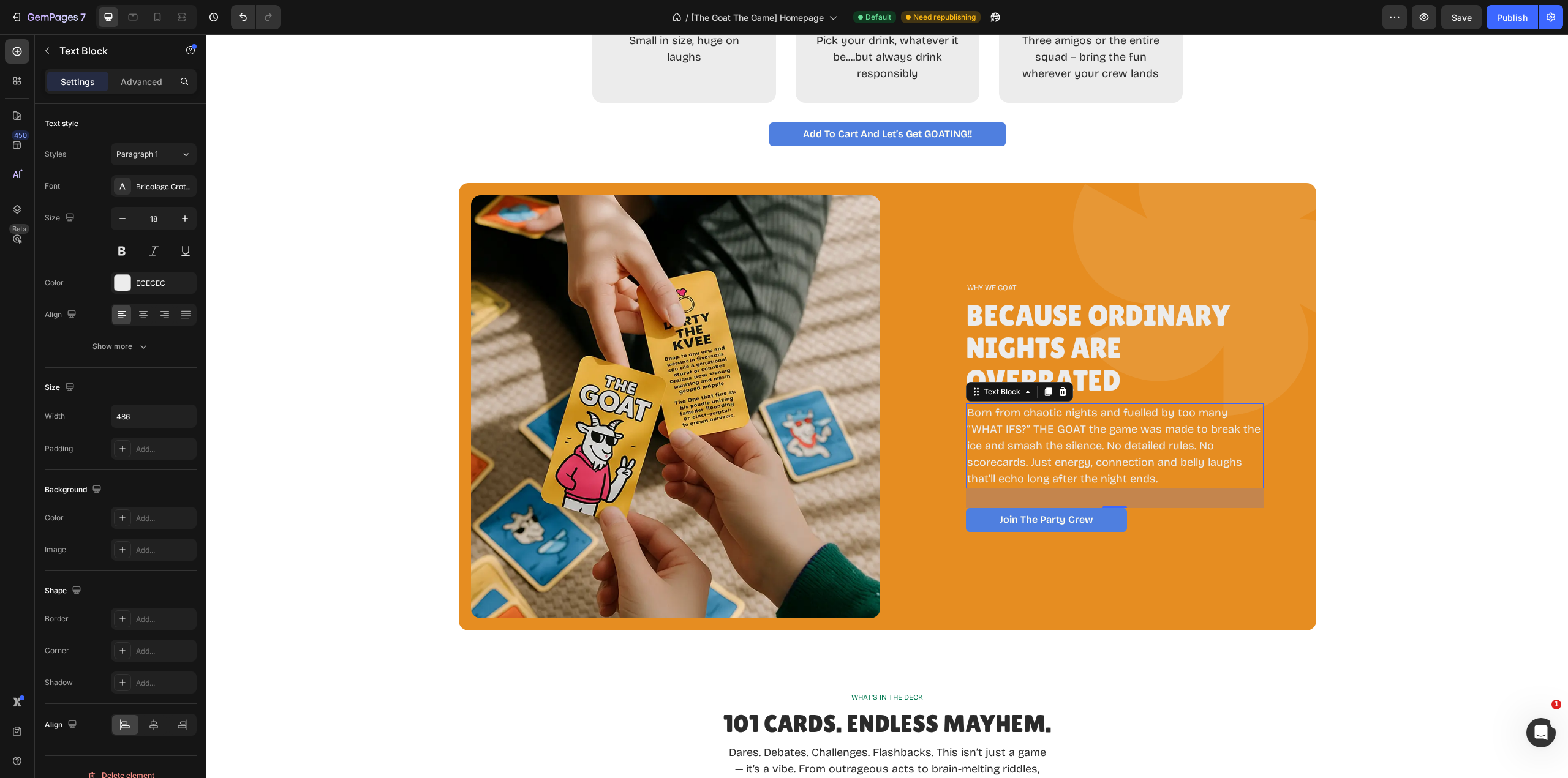
click at [1035, 415] on p "Born from chaotic nights and fuelled by too many “WHAT IFS?” THE GOAT the game …" at bounding box center [1115, 446] width 295 height 82
click at [1037, 415] on p "Born from chaotic nights and fuelled by too many “WHAT IFS?” THE GOAT the game …" at bounding box center [1115, 446] width 295 height 82
click at [1042, 414] on p "Born from chaotic nights and fuelled by too many “WHAT IFS?” THE GOAT the game …" at bounding box center [1115, 446] width 295 height 82
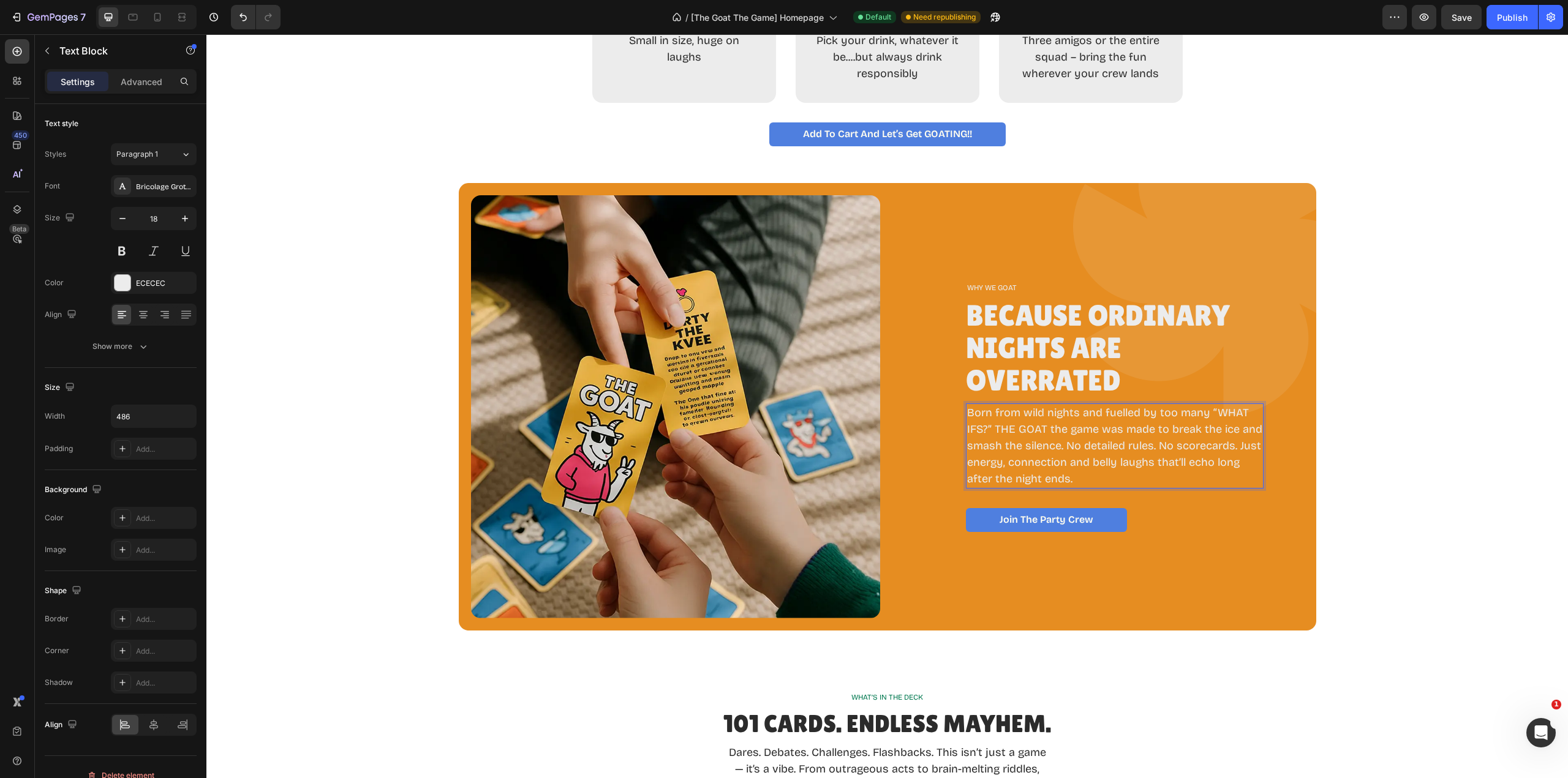
click at [973, 428] on p "Born from wild nights and fuelled by too many “WHAT IFS?” THE GOAT the game was…" at bounding box center [1115, 446] width 295 height 82
click at [980, 430] on p "Born from wild nights and fuelled by too many “WHAT IFs?” THE GOAT the game was…" at bounding box center [1115, 446] width 295 height 82
click at [986, 430] on p "Born from wild nights and fuelled by too many “WHAT IFs” THE GOAT the game was …" at bounding box center [1115, 446] width 295 height 82
click at [1072, 455] on p "Born from wild nights and fuelled by too many “WHAT IFs” - THE GOAT the game wa…" at bounding box center [1115, 446] width 295 height 82
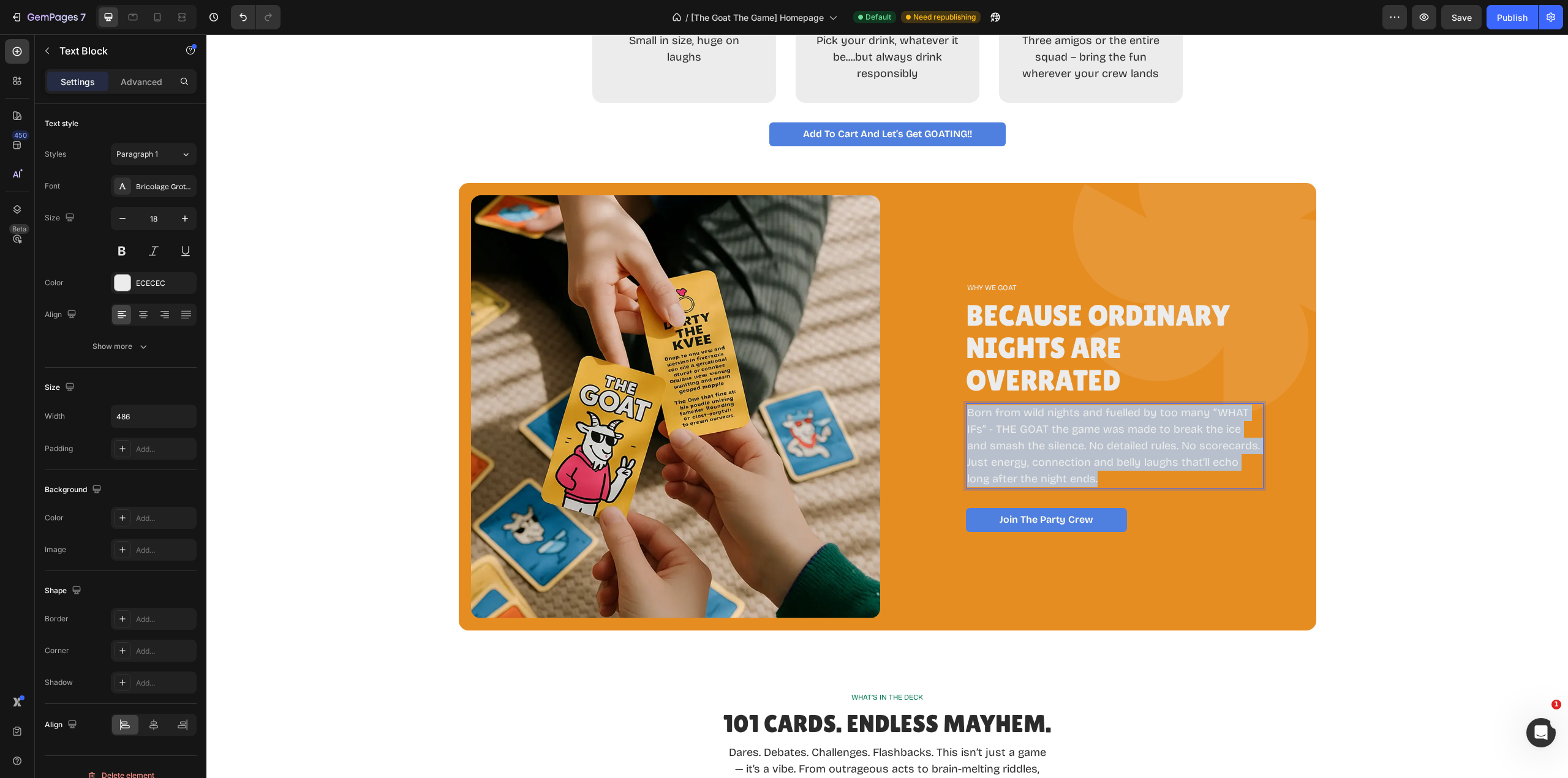
click at [1072, 455] on p "Born from wild nights and fuelled by too many “WHAT IFs” - THE GOAT the game wa…" at bounding box center [1115, 446] width 295 height 82
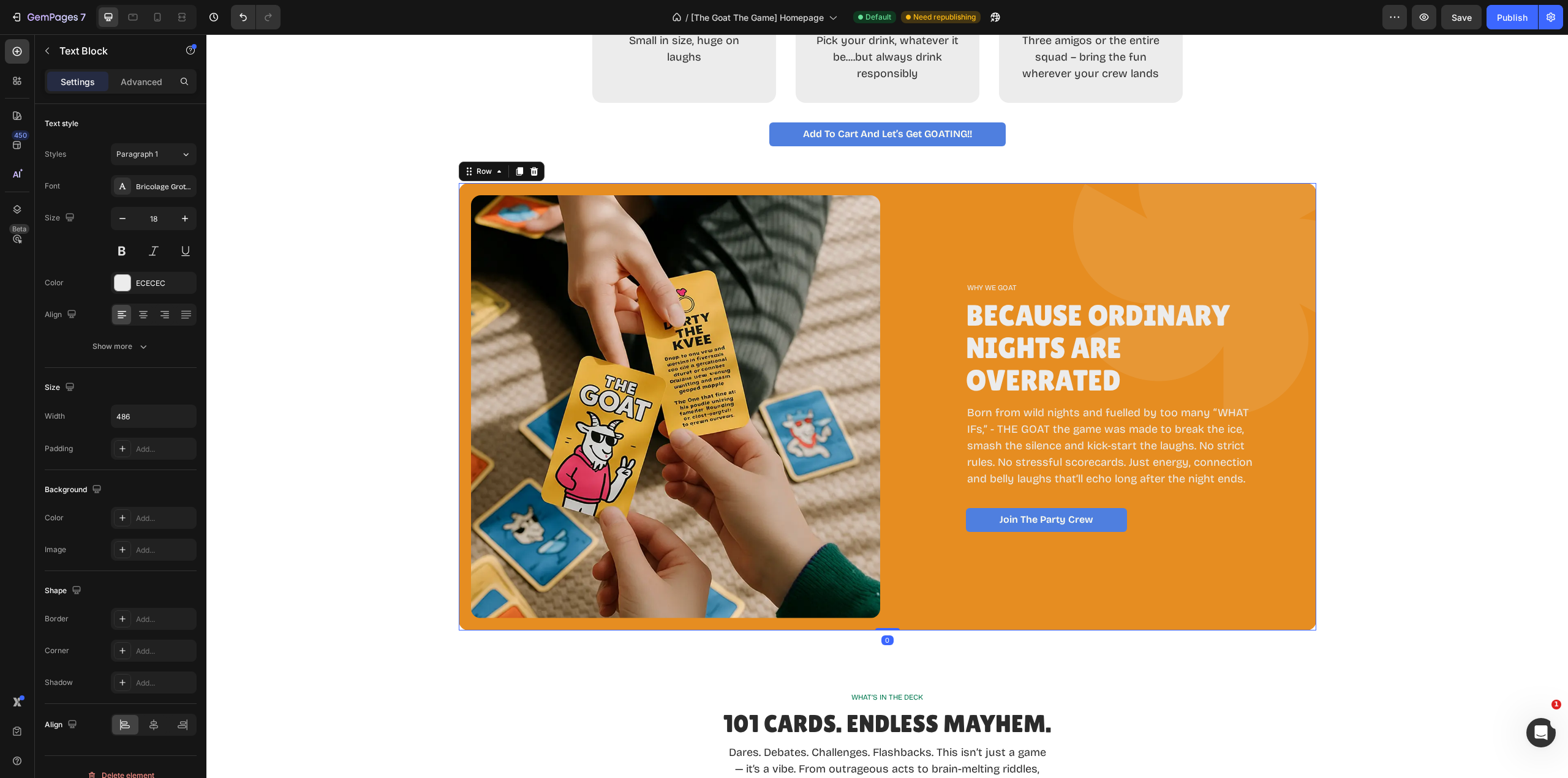
click at [1234, 595] on div "WHY WE GOAT Text Block Because Ordinary Nights Are Overrated Heading Born from …" at bounding box center [1115, 407] width 298 height 423
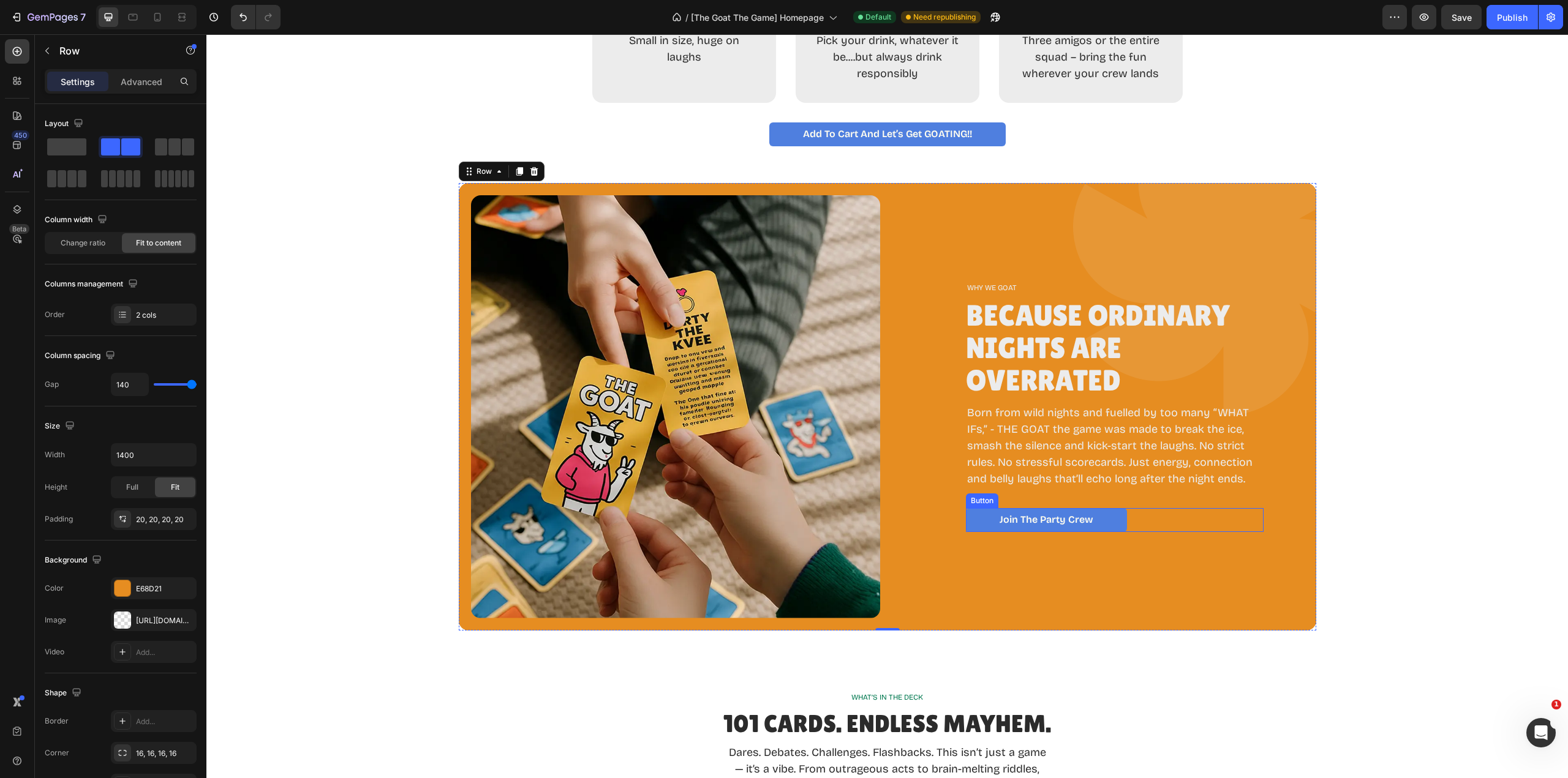
click at [1068, 519] on p "Join the Party Crew" at bounding box center [1047, 520] width 93 height 12
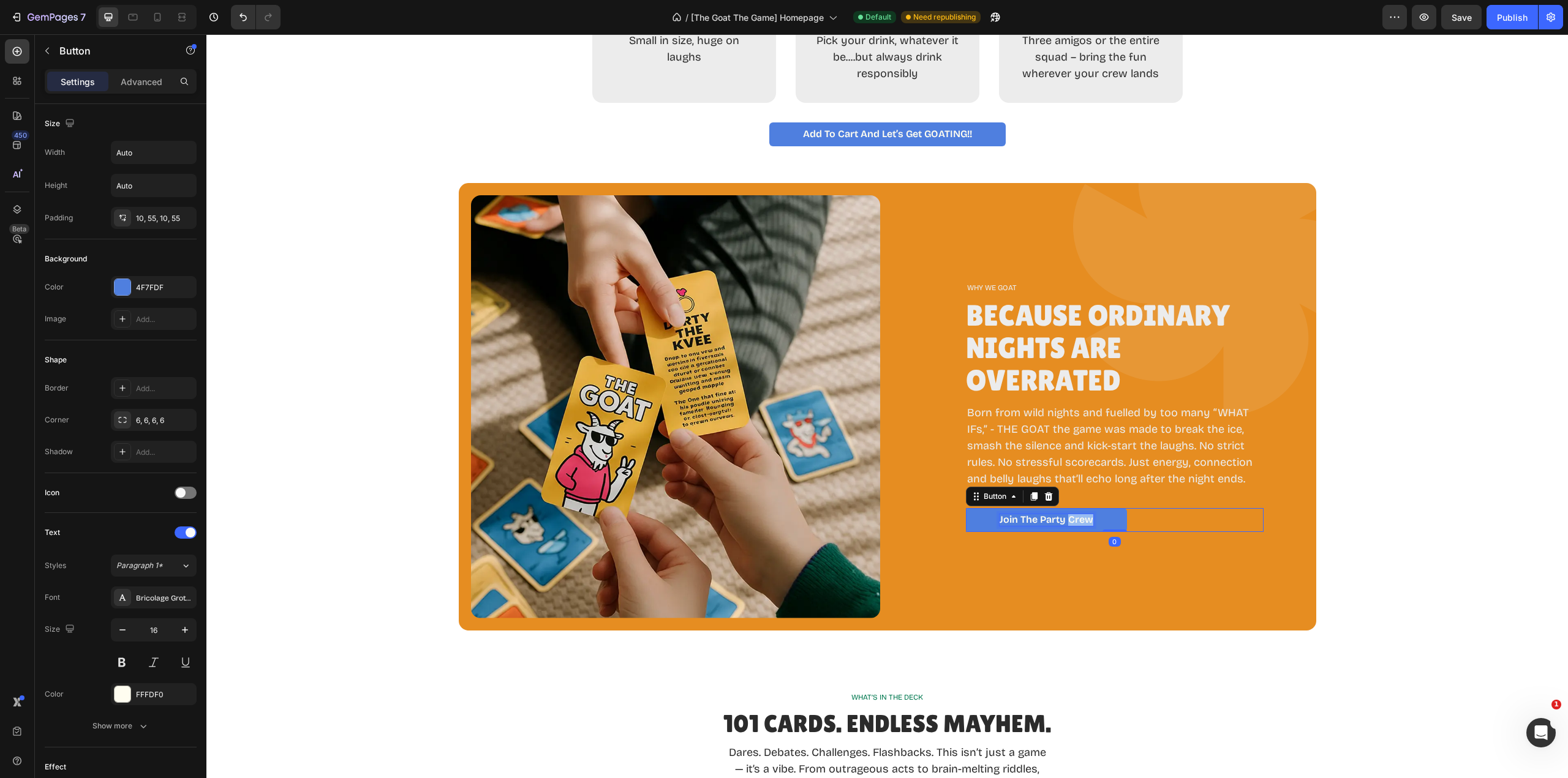
click at [1068, 519] on p "Join the Party Crew" at bounding box center [1047, 520] width 93 height 12
drag, startPoint x: 1020, startPoint y: 519, endPoint x: 1058, endPoint y: 520, distance: 38.0
click at [1058, 520] on p "Join the Party Crew" at bounding box center [1047, 520] width 93 height 12
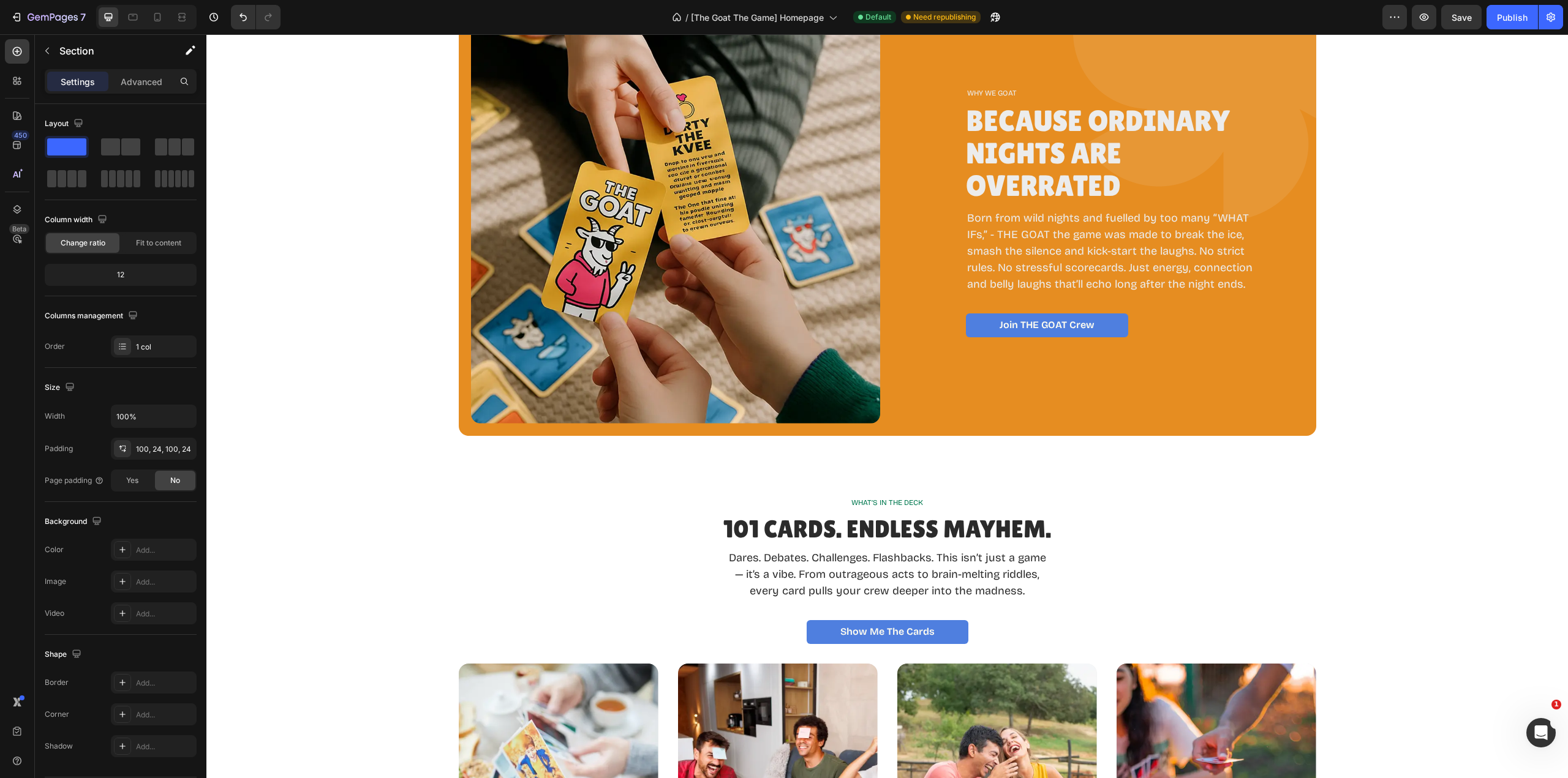
scroll to position [1339, 0]
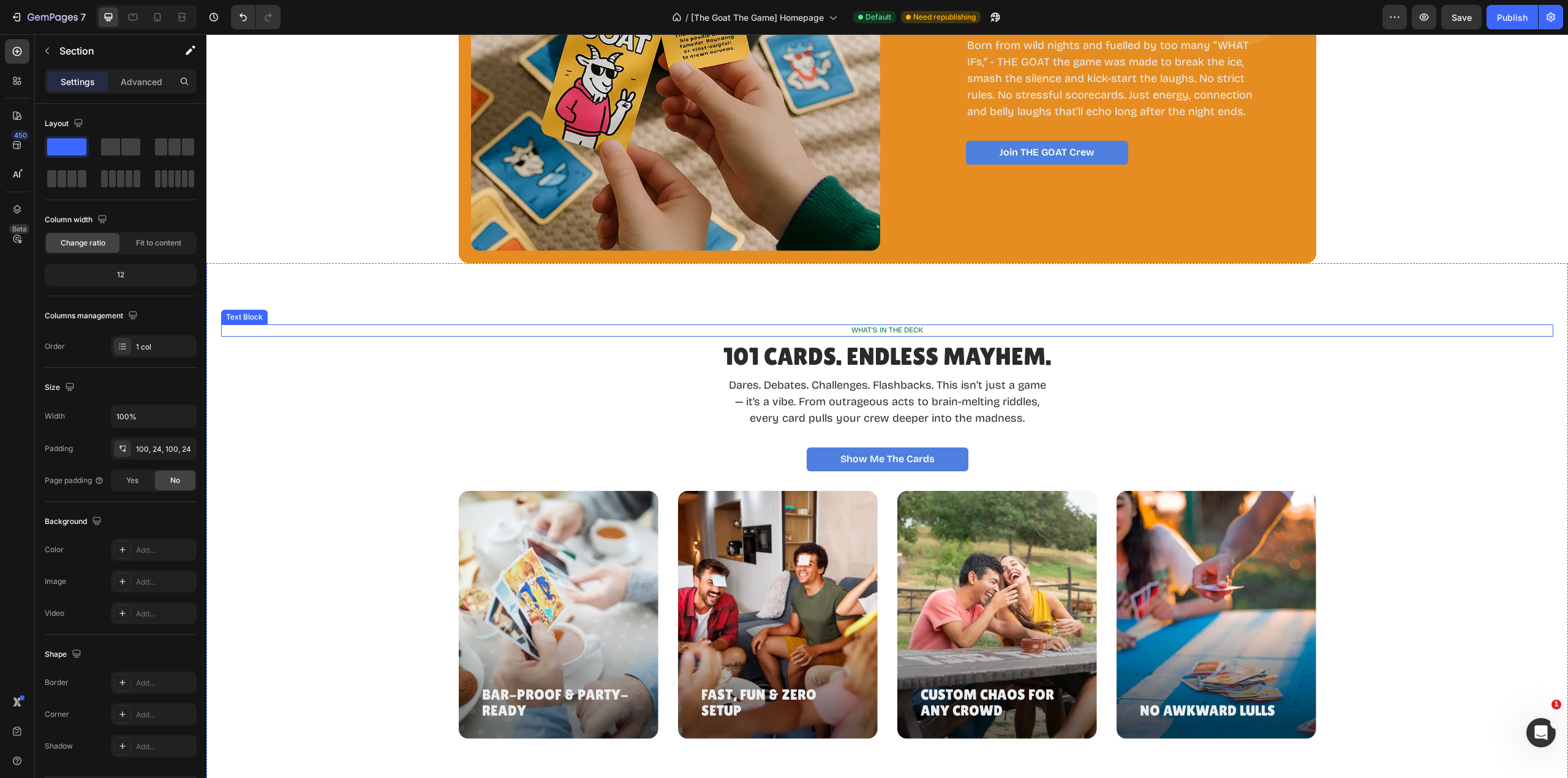
click at [916, 329] on p "WHAT’S IN THE DECK" at bounding box center [887, 331] width 1330 height 10
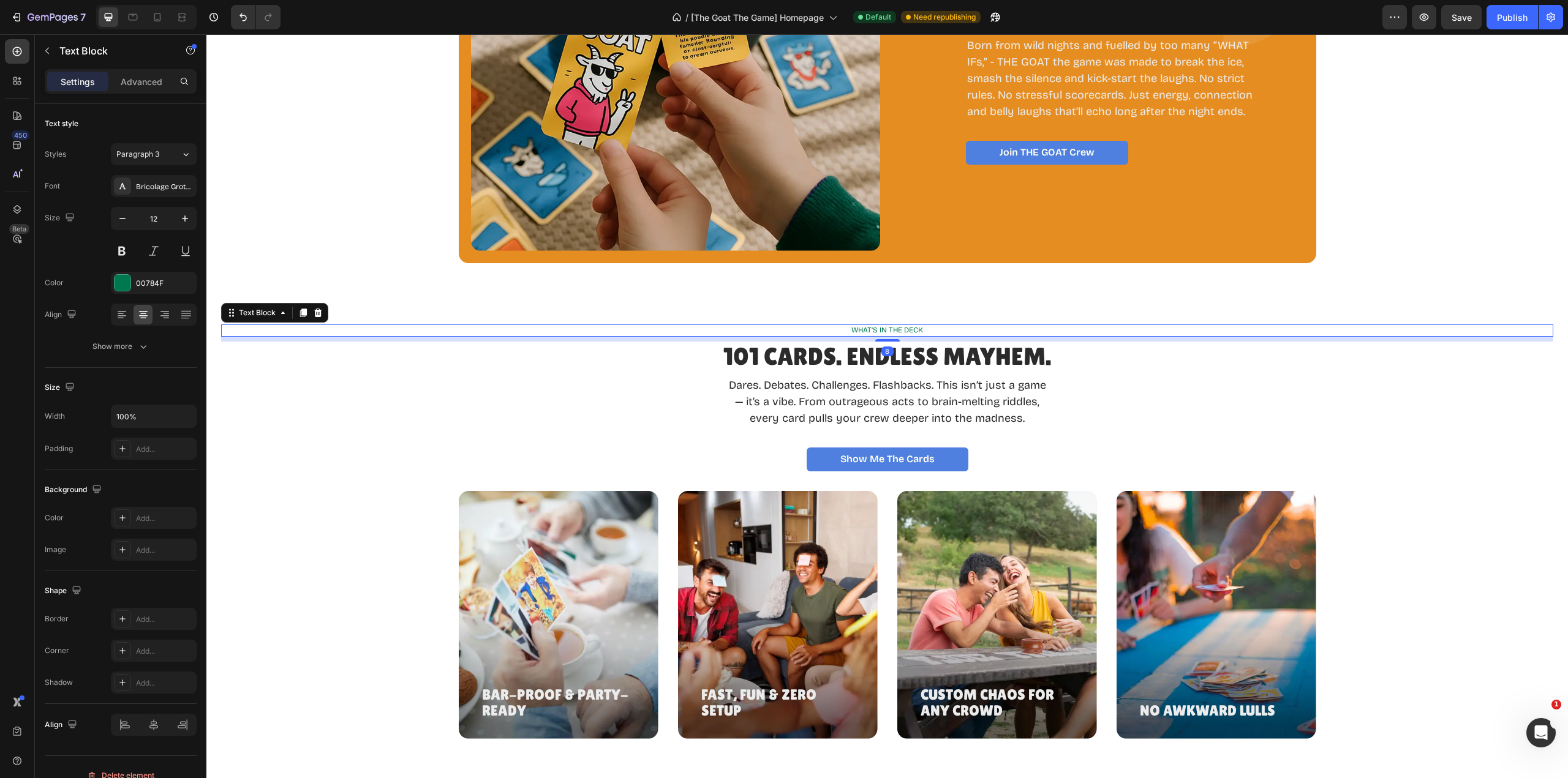
click at [916, 329] on p "WHAT’S IN THE DECK" at bounding box center [887, 331] width 1330 height 10
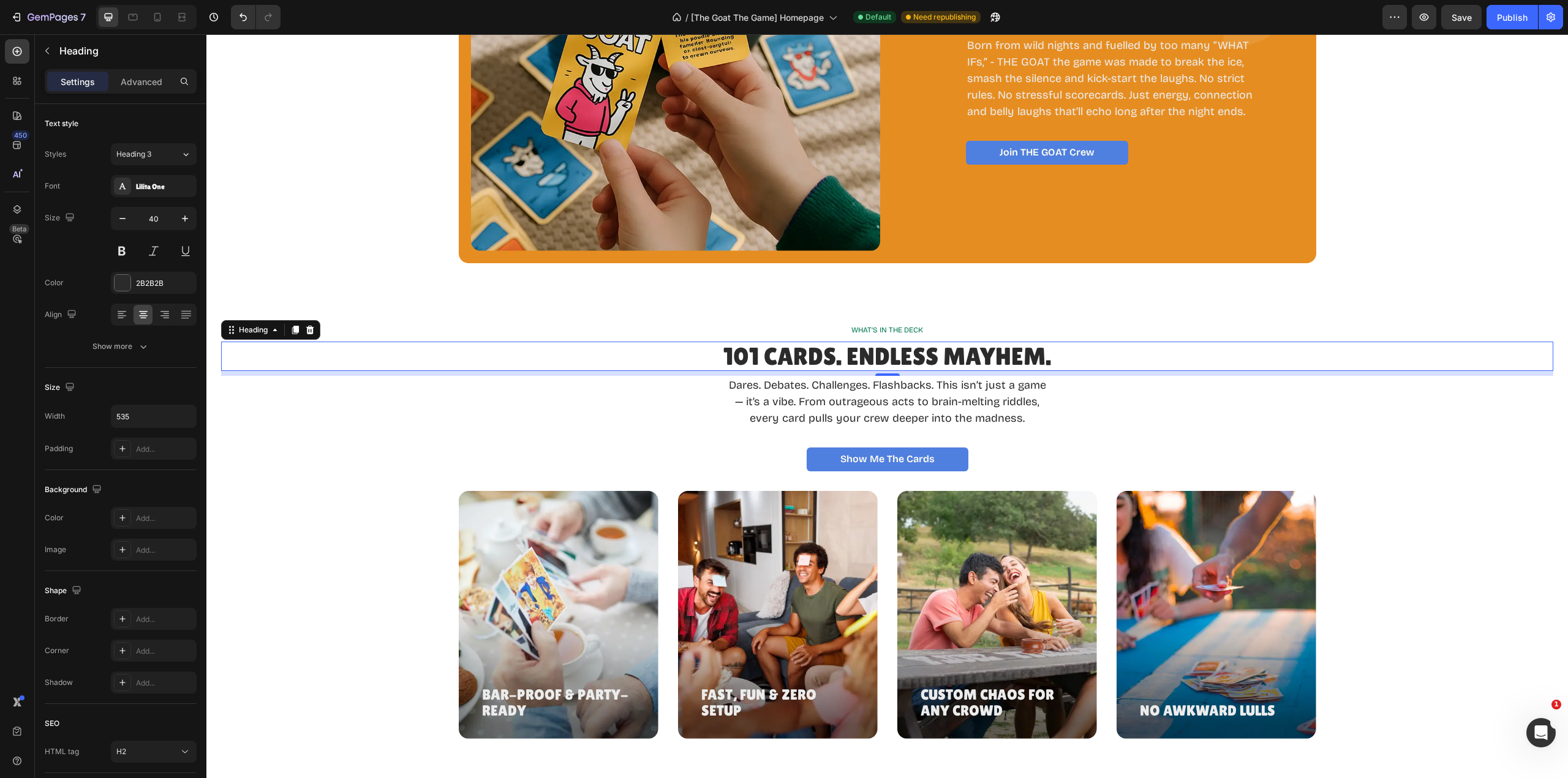
click at [808, 353] on h2 "101 Cards. Endless Mayhem." at bounding box center [887, 356] width 328 height 29
click at [839, 353] on p "101 Cards. Endless Mayhem." at bounding box center [887, 356] width 328 height 27
click at [846, 355] on p "101 Cards. Endless Mayhem." at bounding box center [887, 356] width 328 height 27
click at [1043, 354] on p "101 Cards. Endless Mayhem." at bounding box center [887, 356] width 328 height 27
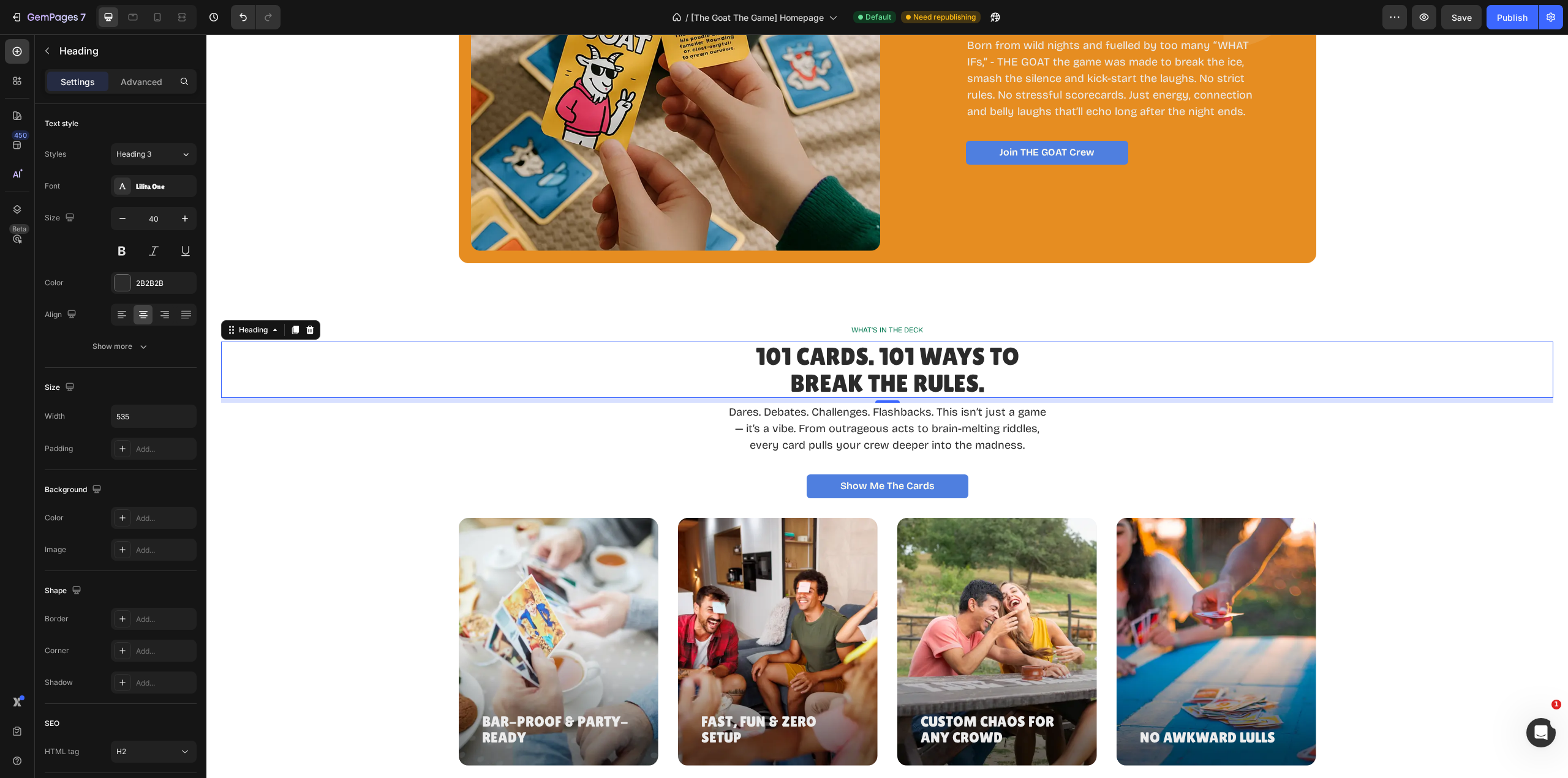
click at [916, 357] on p "101 Cards. 101 Ways to Break the Rules." at bounding box center [887, 370] width 328 height 54
click at [983, 382] on p "101 Cards. 101 Ways to Break the Rules." at bounding box center [887, 370] width 328 height 54
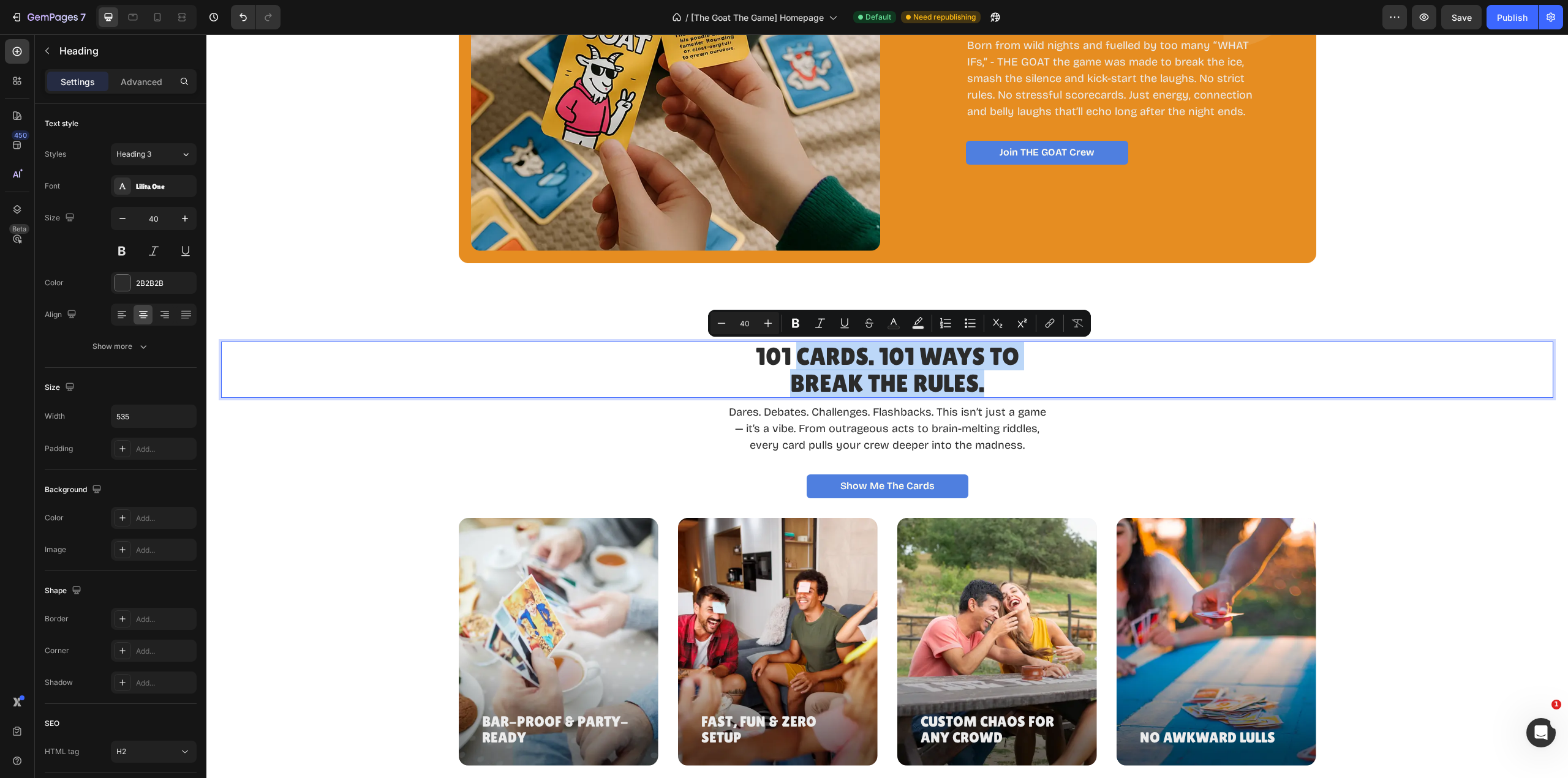
drag, startPoint x: 983, startPoint y: 385, endPoint x: 797, endPoint y: 357, distance: 188.1
click at [797, 357] on p "101 Cards. 101 Ways to Break the Rules." at bounding box center [887, 370] width 328 height 54
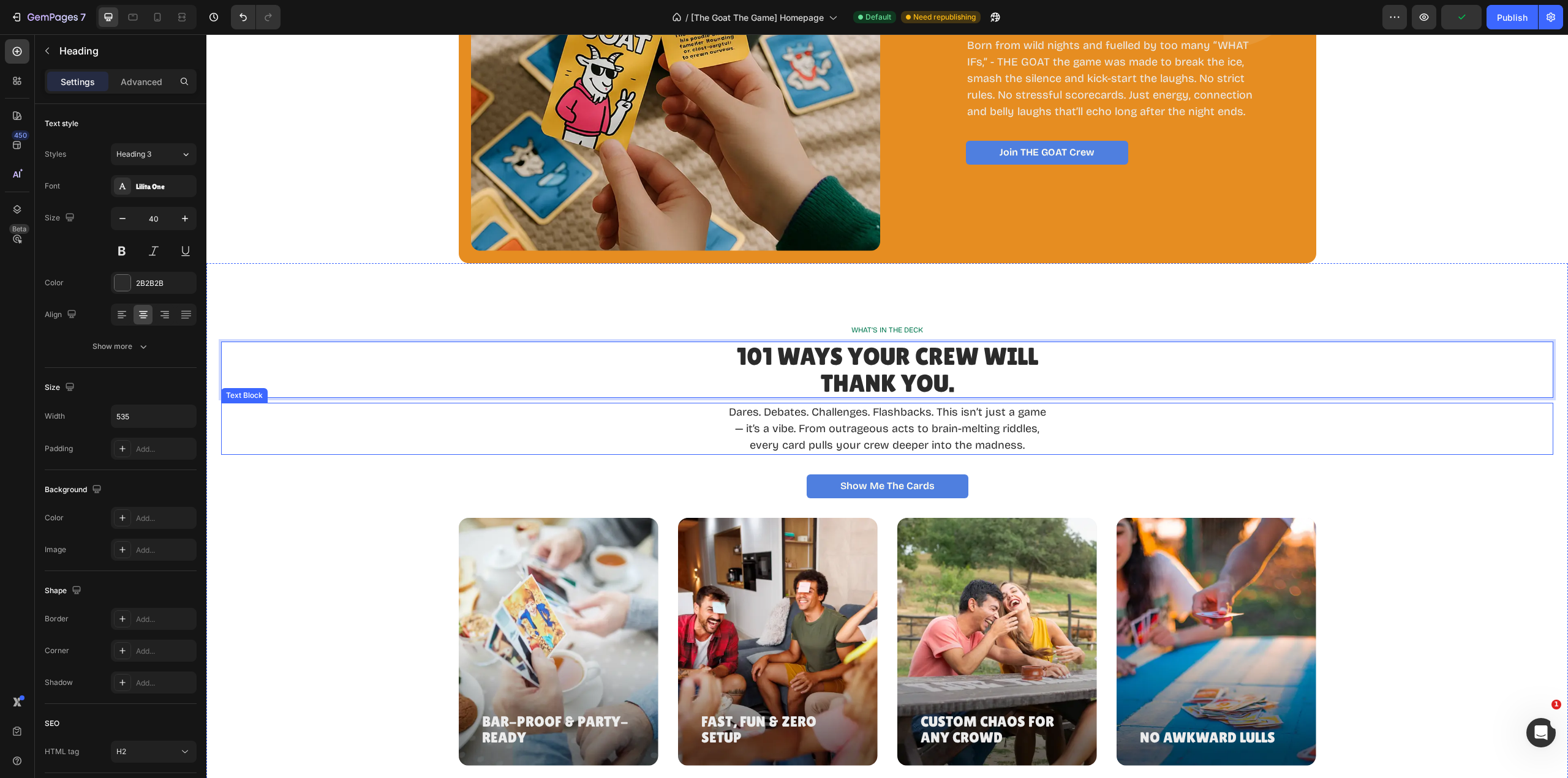
click at [1055, 430] on div "Dares. Debates. Challenges. Flashbacks. This isn’t just a game — it’s a vibe. F…" at bounding box center [887, 428] width 1332 height 52
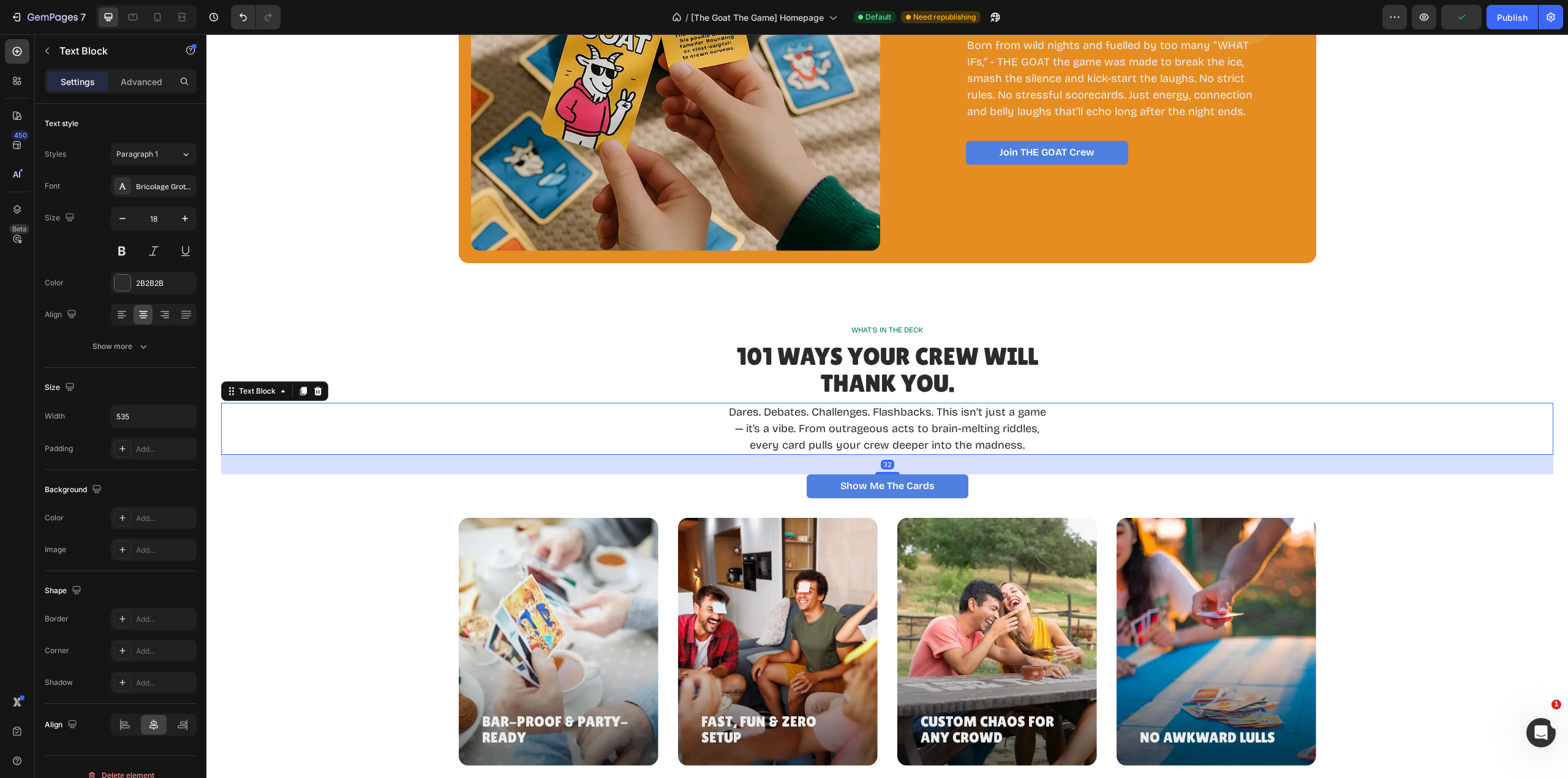
click at [736, 415] on p "Dares. Debates. Challenges. Flashbacks. This isn’t just a game — it’s a vibe. F…" at bounding box center [887, 428] width 325 height 50
click at [866, 358] on p "101 WAYS YOUR CREW WILL THANK YOU." at bounding box center [887, 370] width 328 height 54
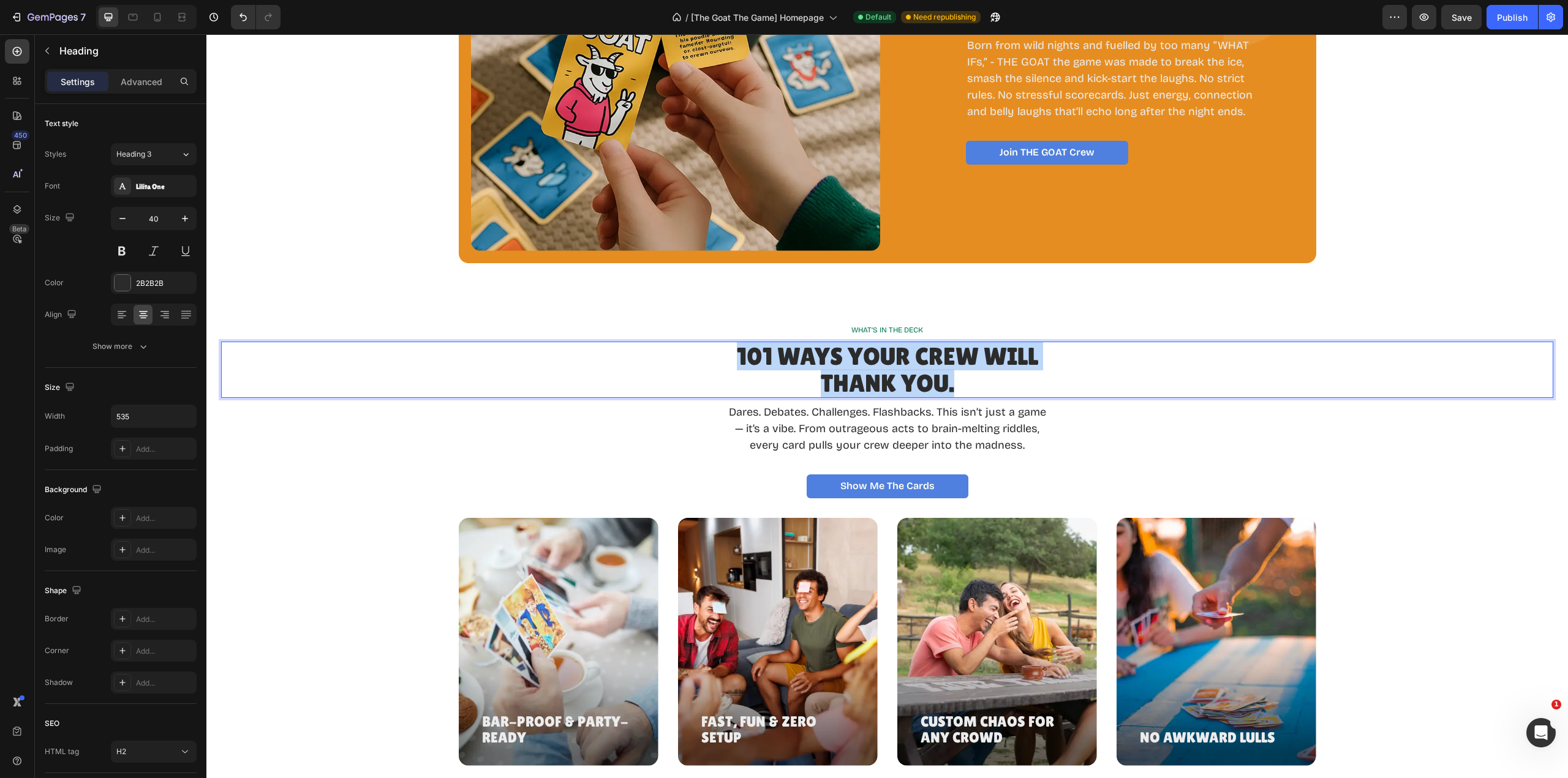
click at [866, 358] on p "101 WAYS YOUR CREW WILL THANK YOU." at bounding box center [887, 370] width 328 height 54
click at [964, 435] on p "Dares. Debates. Challenges. Flashbacks. This isn’t just a game — it’s a vibe. F…" at bounding box center [887, 428] width 325 height 50
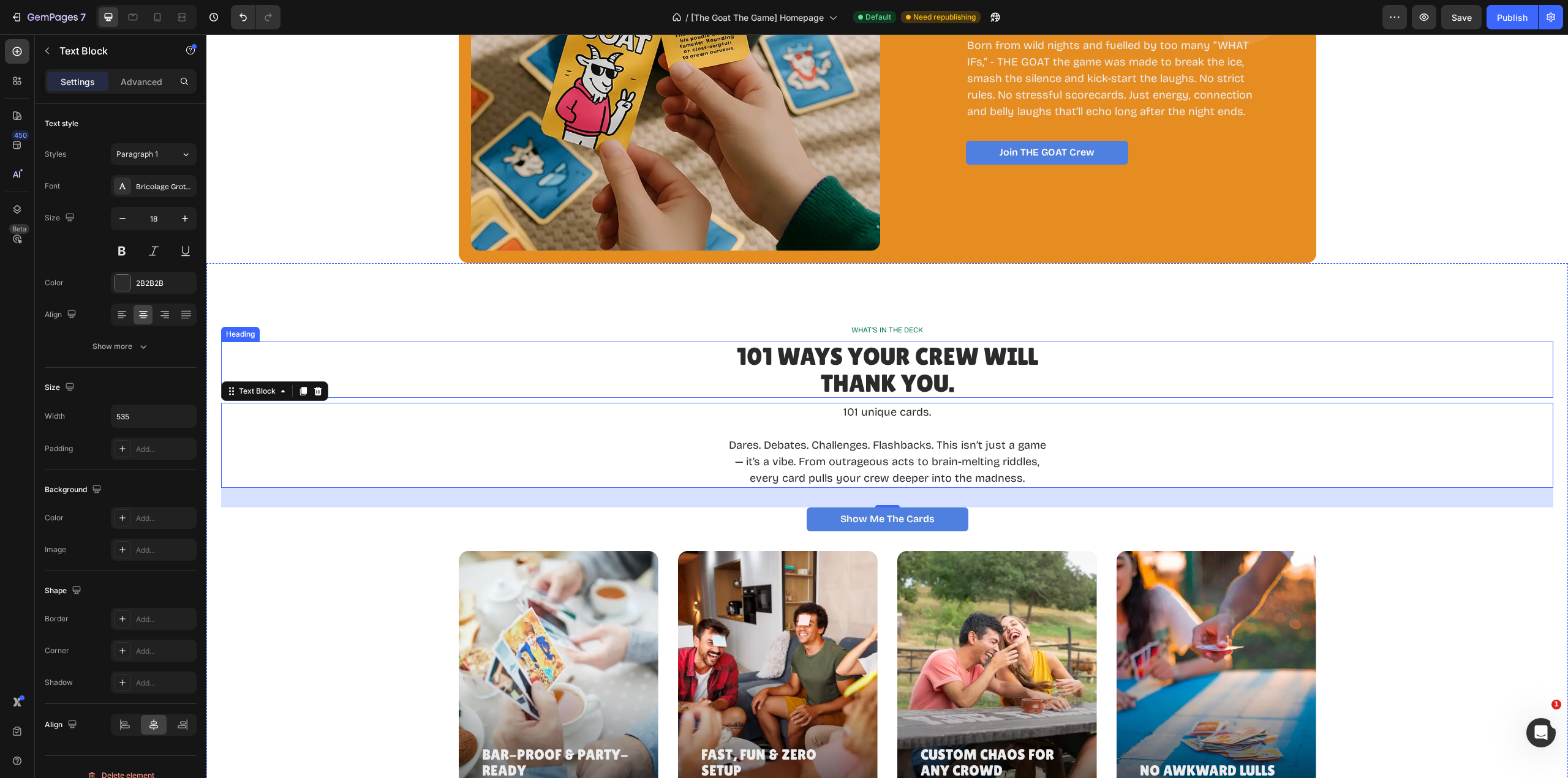
click at [836, 363] on p "101 WAYS YOUR CREW WILL THANK YOU." at bounding box center [887, 370] width 328 height 54
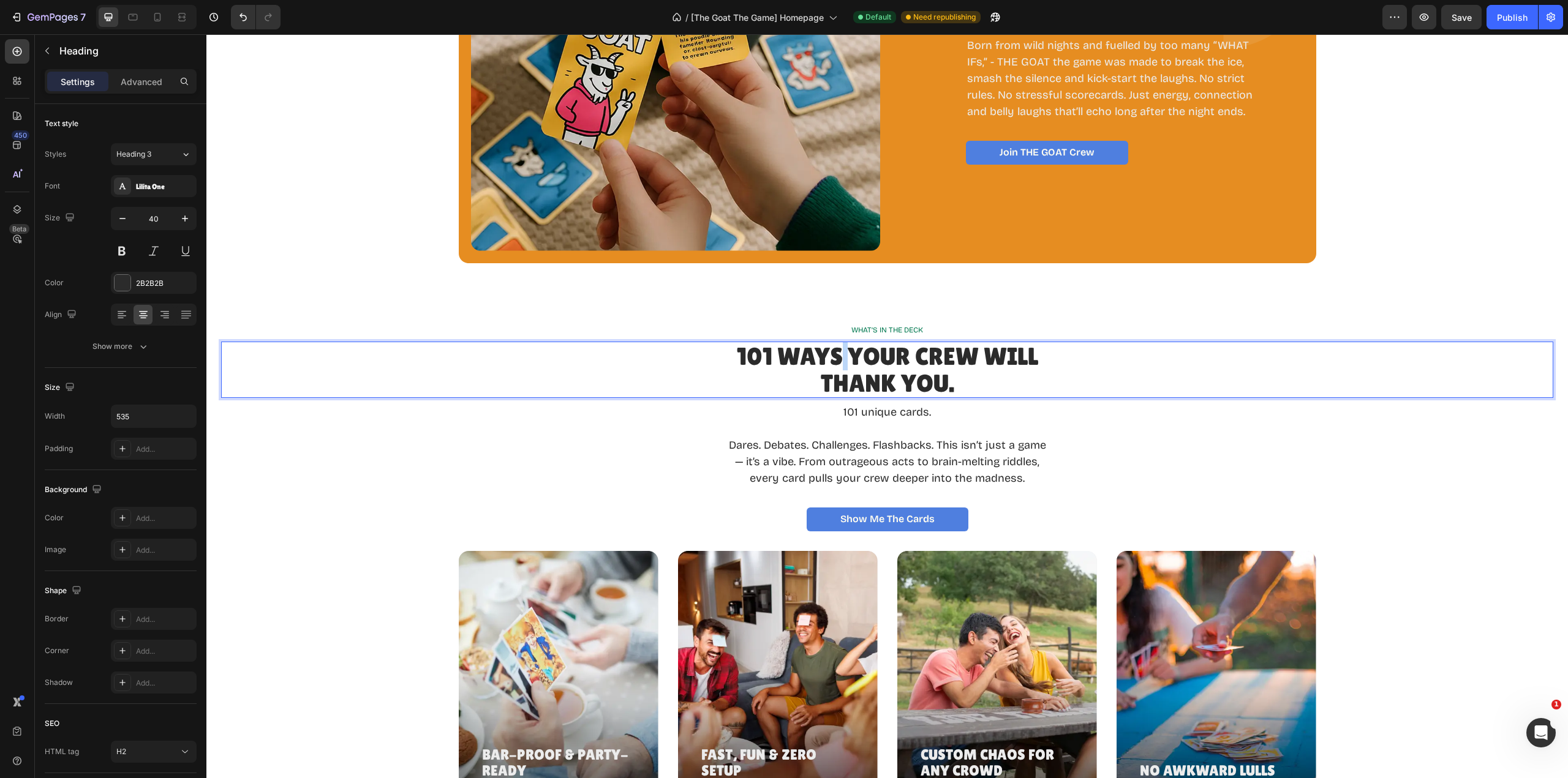
click at [836, 358] on p "101 WAYS YOUR CREW WILL THANK YOU." at bounding box center [887, 370] width 328 height 54
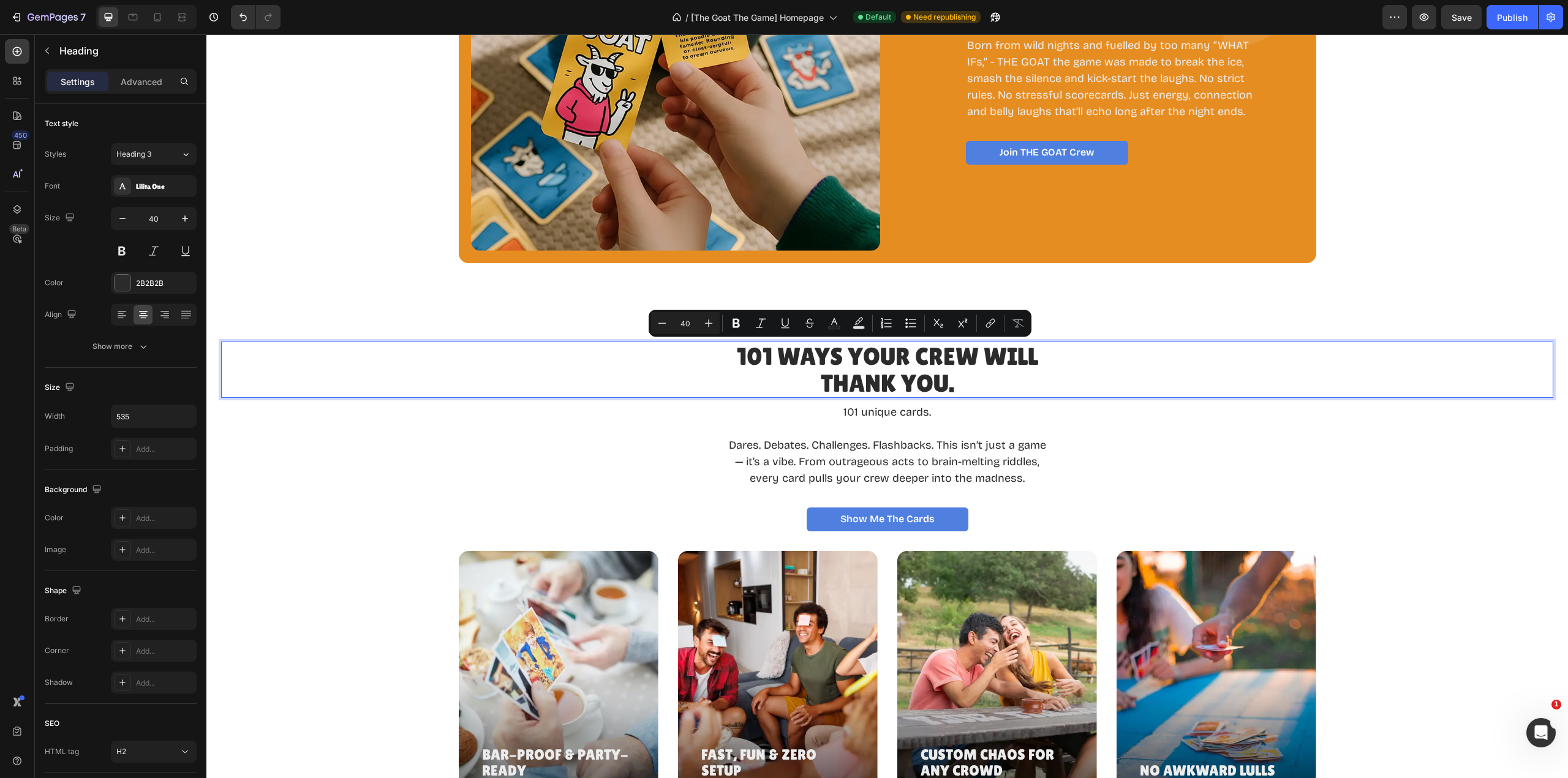
click at [831, 358] on p "101 WAYS YOUR CREW WILL THANK YOU." at bounding box center [887, 370] width 328 height 54
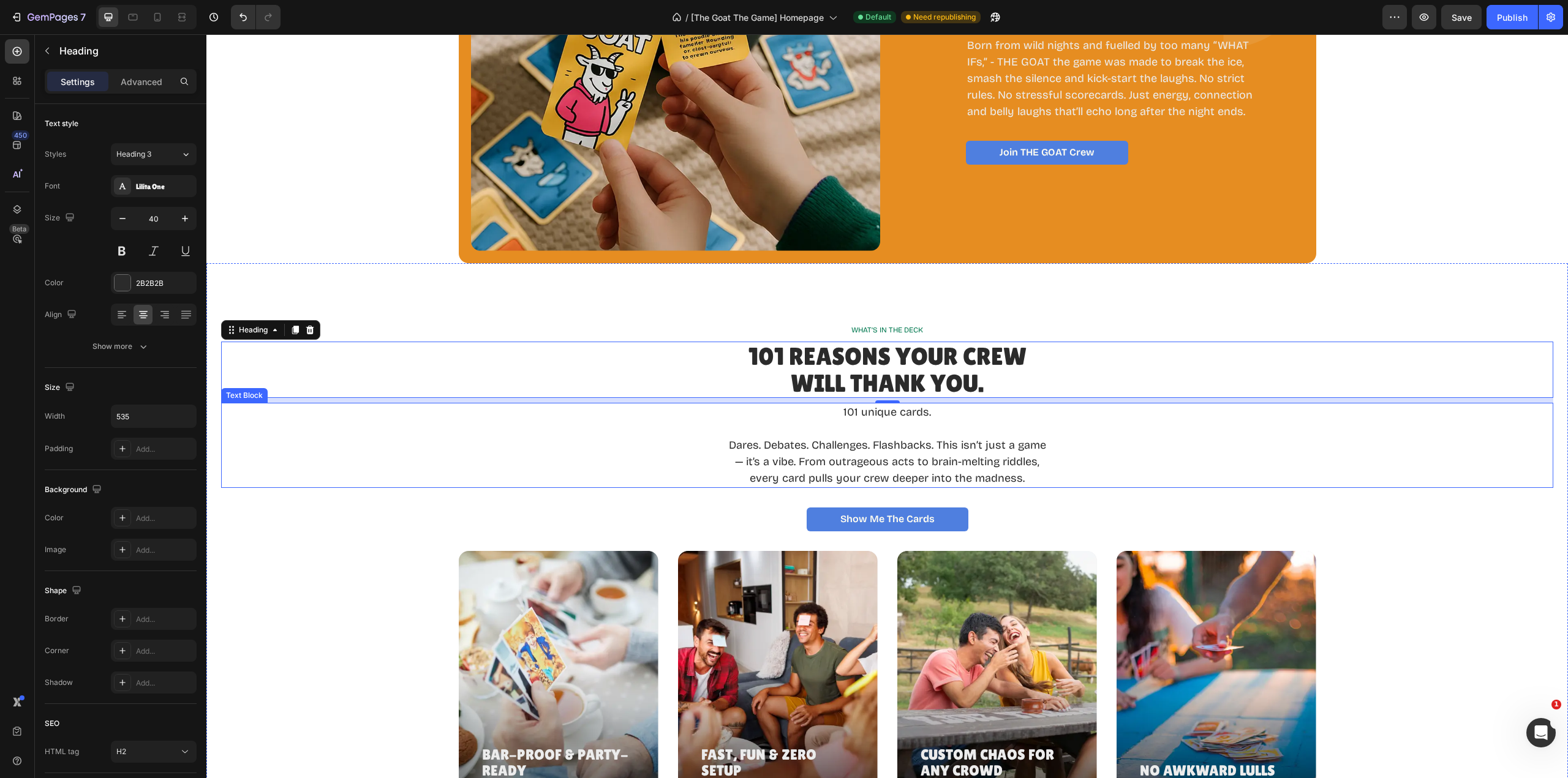
click at [888, 459] on p "Dares. Debates. Challenges. Flashbacks. This isn’t just a game — it’s a vibe. F…" at bounding box center [887, 462] width 325 height 50
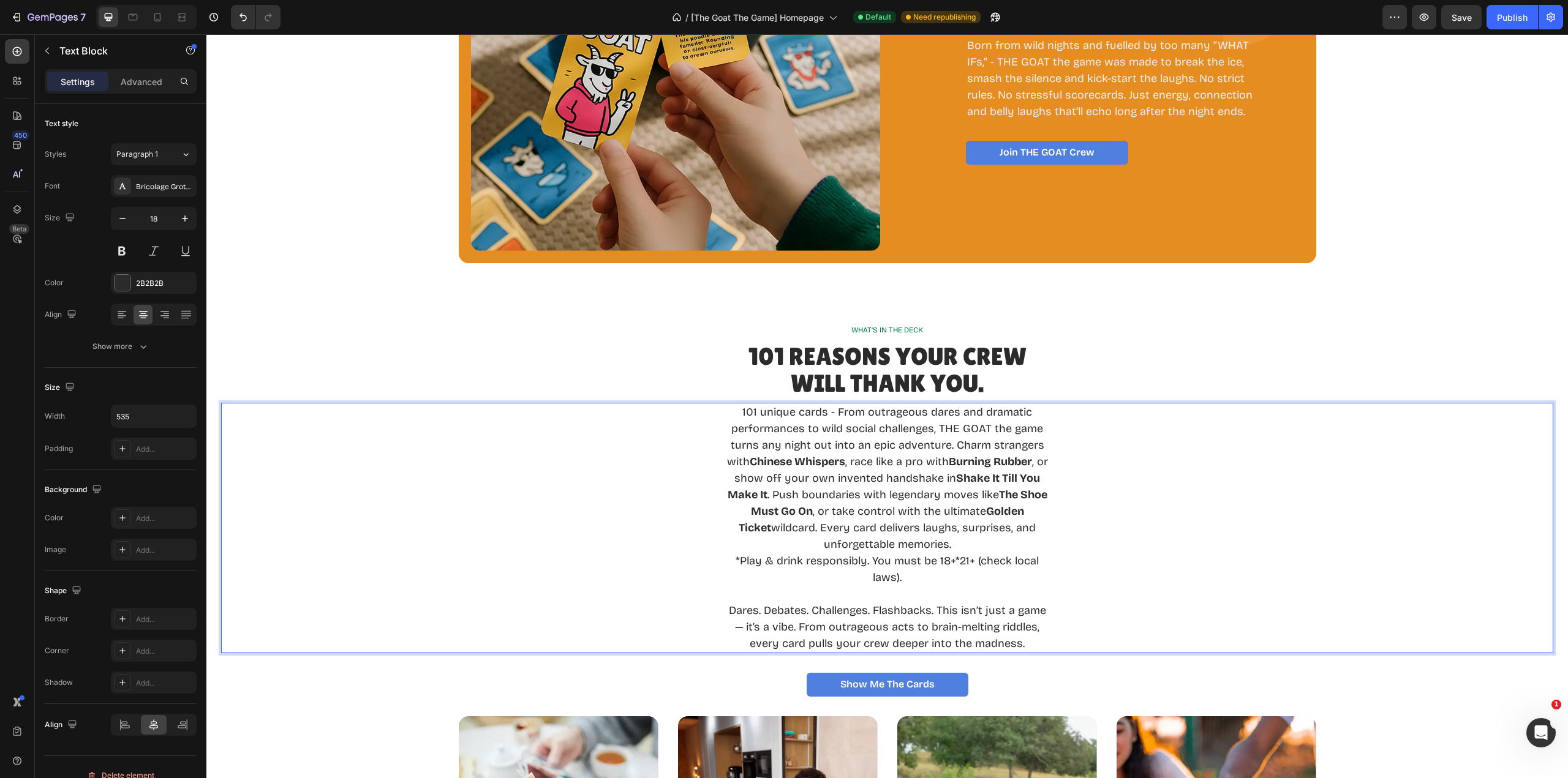
click at [1008, 631] on p "Dares. Debates. Challenges. Flashbacks. This isn’t just a game — it’s a vibe. F…" at bounding box center [887, 627] width 325 height 50
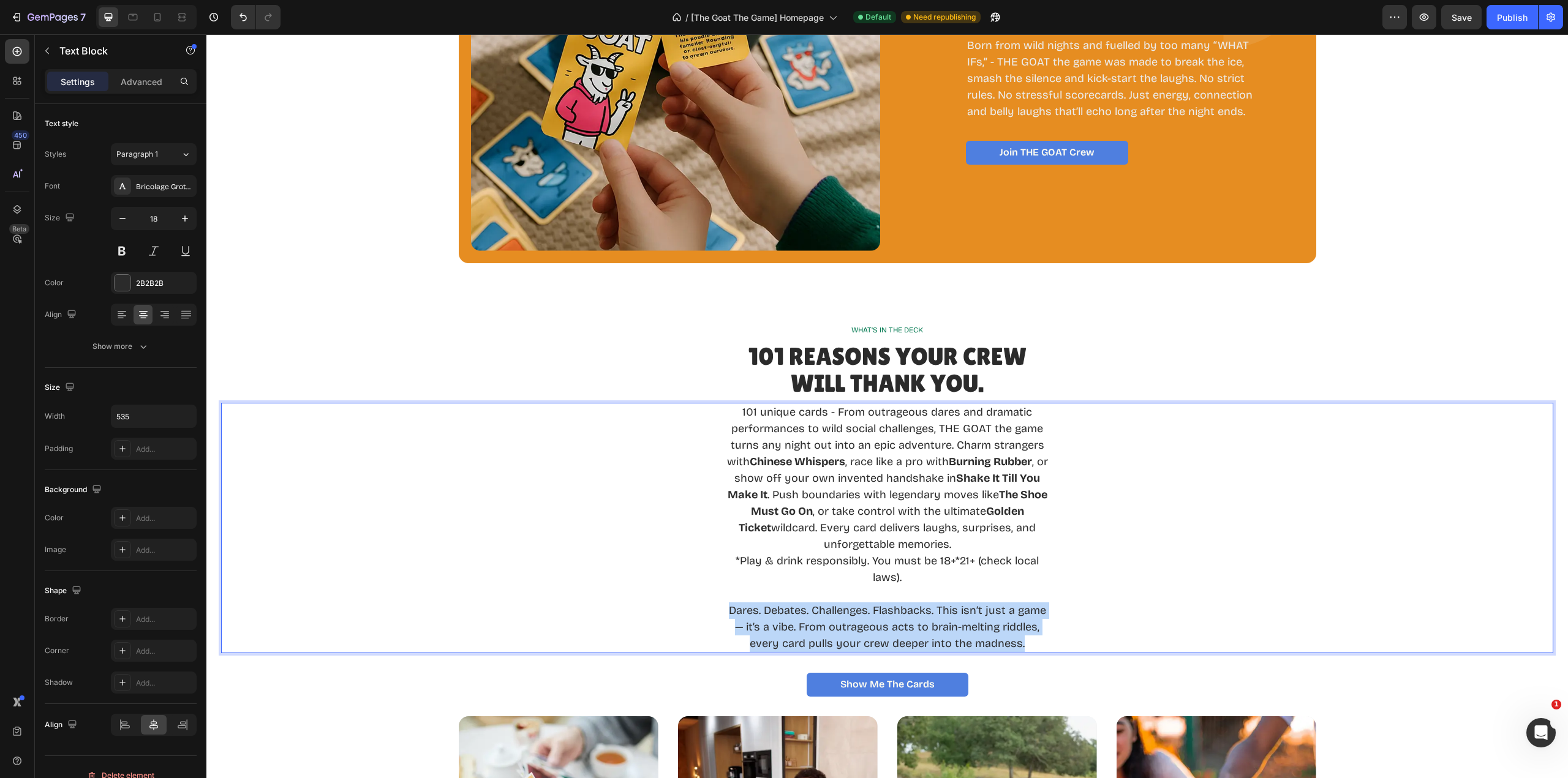
click at [1008, 631] on p "Dares. Debates. Challenges. Flashbacks. This isn’t just a game — it’s a vibe. F…" at bounding box center [887, 627] width 325 height 50
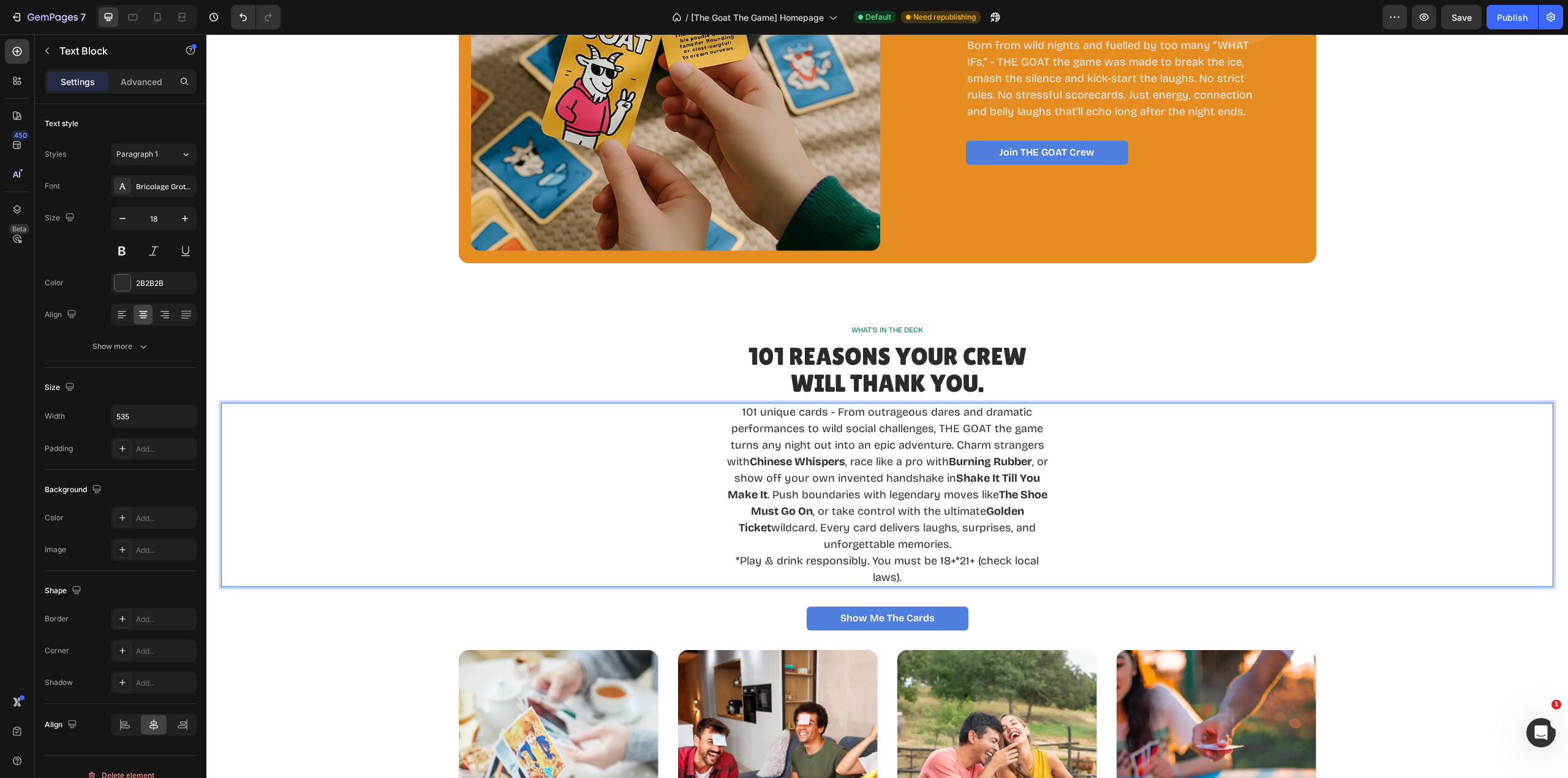
click at [1046, 414] on div "101 unique cards - From outrageous dares and dramatic performances to wild soci…" at bounding box center [887, 495] width 328 height 184
click at [1037, 470] on p "101 unique cards - From outrageous dares and dramatic performances to wild soci…" at bounding box center [887, 478] width 325 height 149
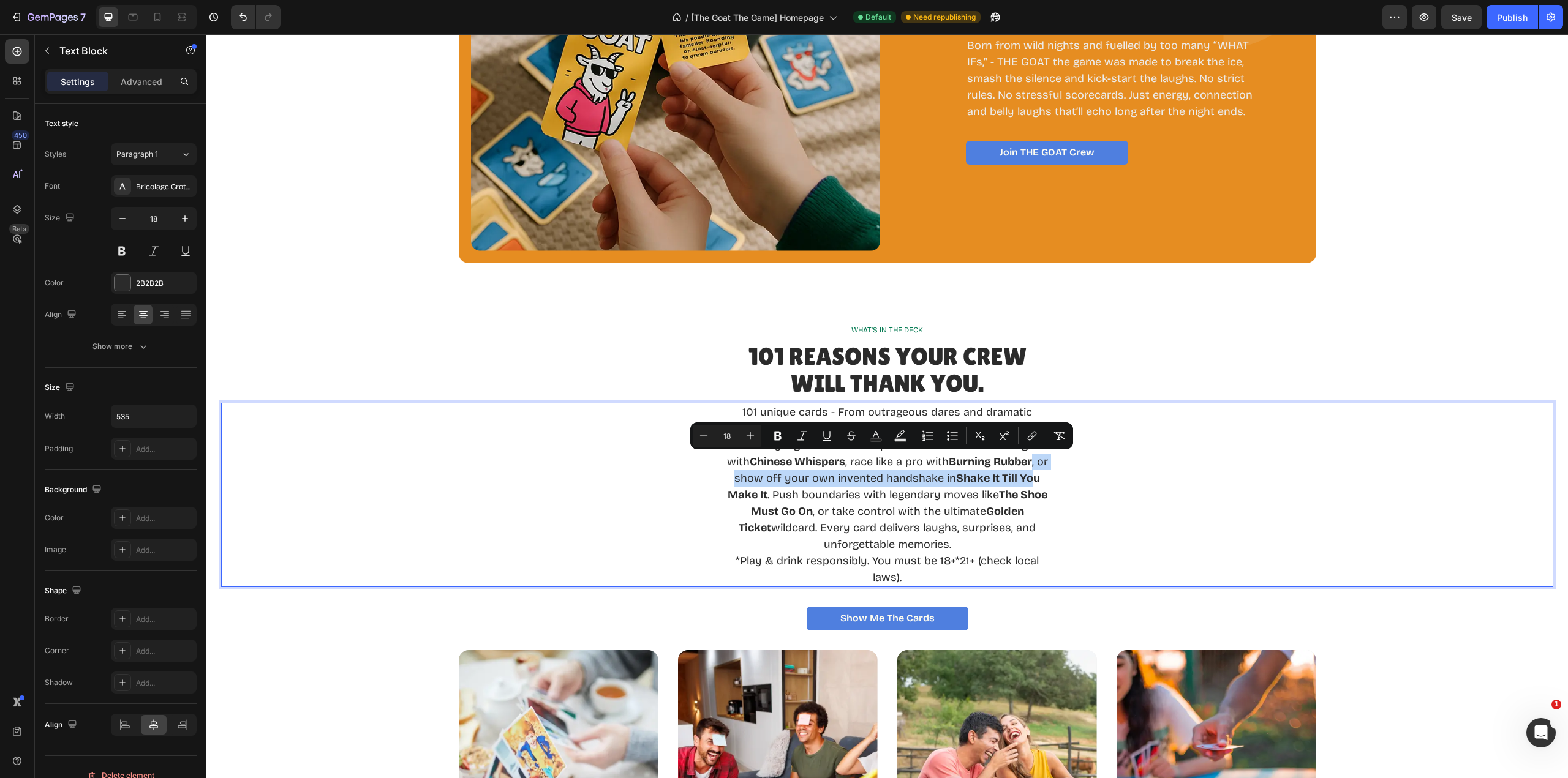
click at [1095, 465] on div "101 unique cards - From outrageous dares and dramatic performances to wild soci…" at bounding box center [887, 495] width 1332 height 184
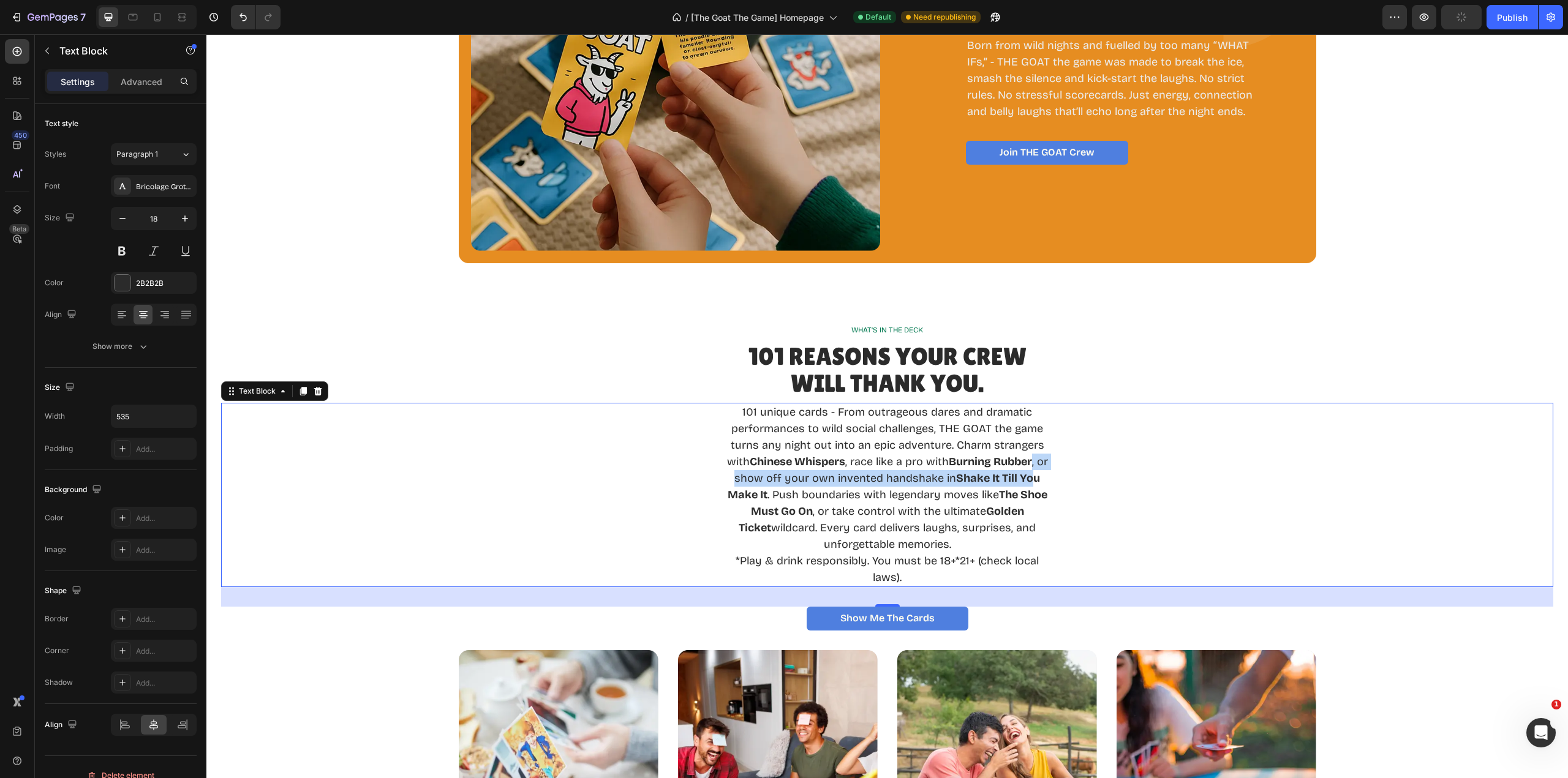
click at [1112, 496] on div "101 unique cards - From outrageous dares and dramatic performances to wild soci…" at bounding box center [887, 495] width 1332 height 184
click at [1109, 462] on div "101 unique cards - From outrageous dares and dramatic performances to wild soci…" at bounding box center [887, 495] width 1332 height 184
click at [1061, 436] on div "101 unique cards - From outrageous dares and dramatic performances to wild soci…" at bounding box center [887, 495] width 1332 height 184
click at [1034, 450] on p "101 unique cards - From outrageous dares and dramatic performances to wild soci…" at bounding box center [887, 478] width 325 height 149
click at [1053, 471] on div "101 unique cards - From outrageous dares and dramatic performances to wild soci…" at bounding box center [887, 495] width 1332 height 184
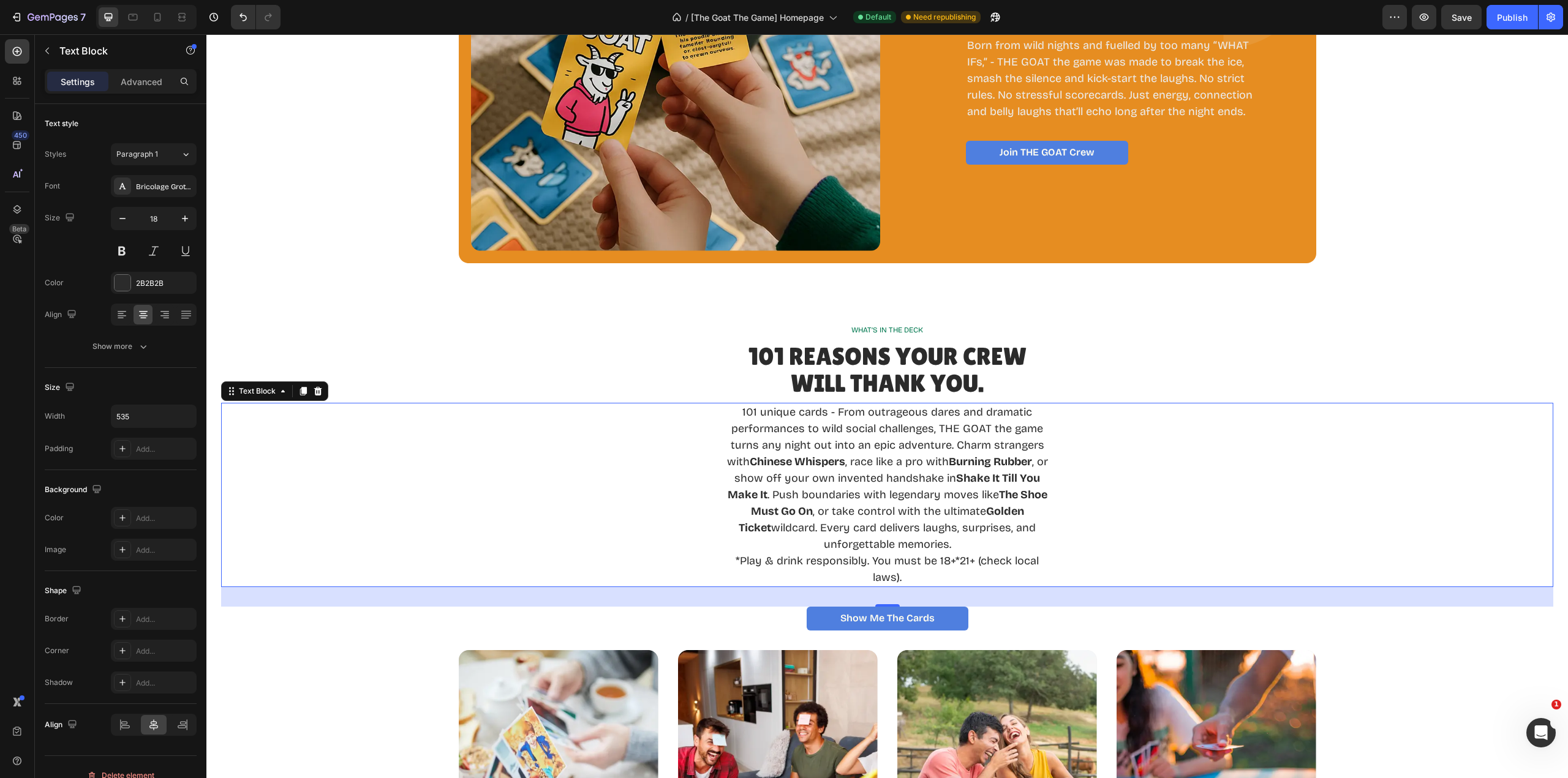
click at [257, 397] on div "Text Block" at bounding box center [258, 391] width 66 height 15
click at [261, 399] on div "Text Block Section" at bounding box center [275, 391] width 107 height 20
click at [262, 394] on div "Text Block" at bounding box center [258, 391] width 42 height 11
click at [267, 398] on div "Text Block" at bounding box center [258, 391] width 66 height 15
click at [1150, 503] on div "101 unique cards - From outrageous dares and dramatic performances to wild soci…" at bounding box center [887, 495] width 1332 height 184
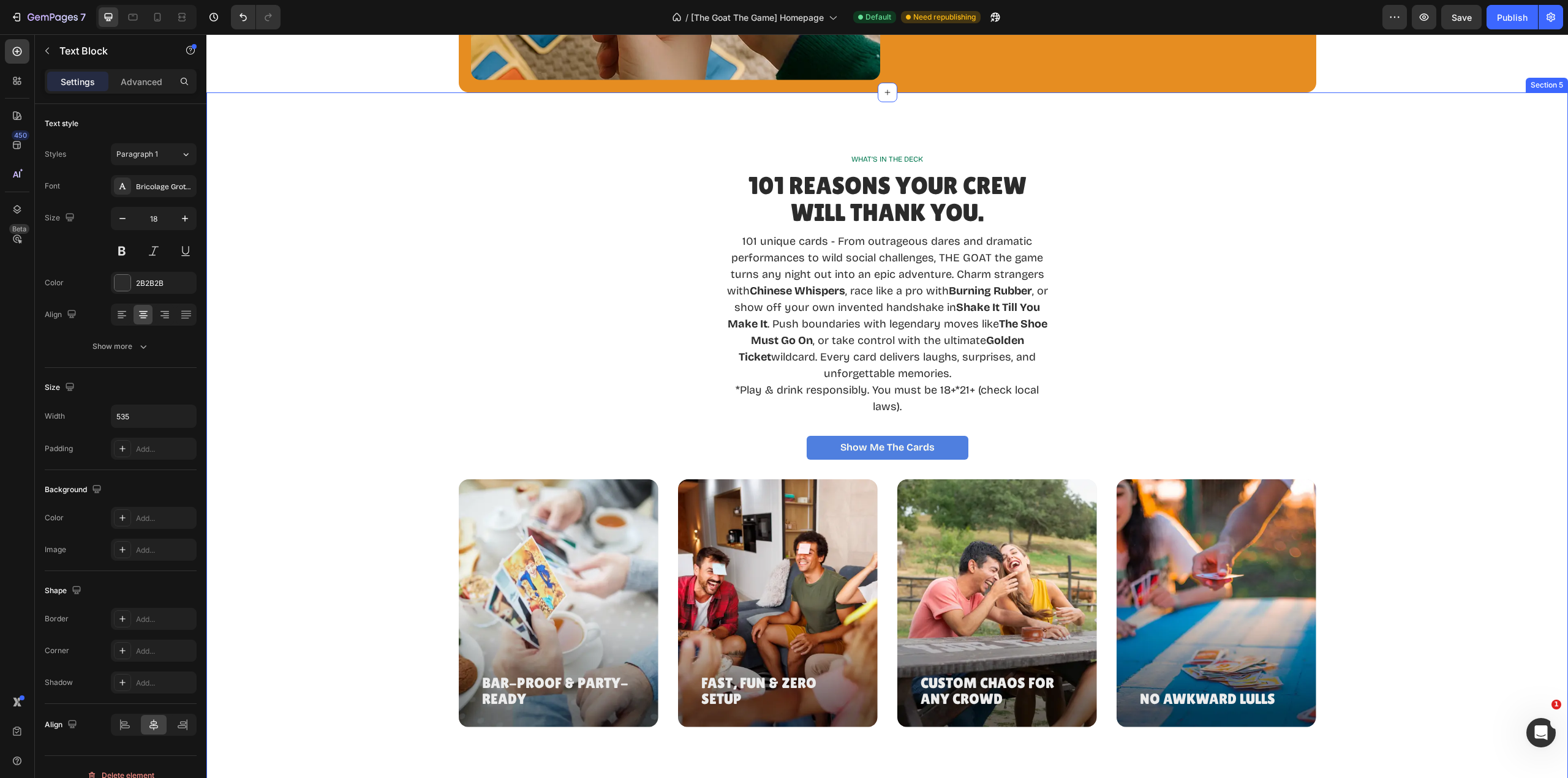
scroll to position [1530, 0]
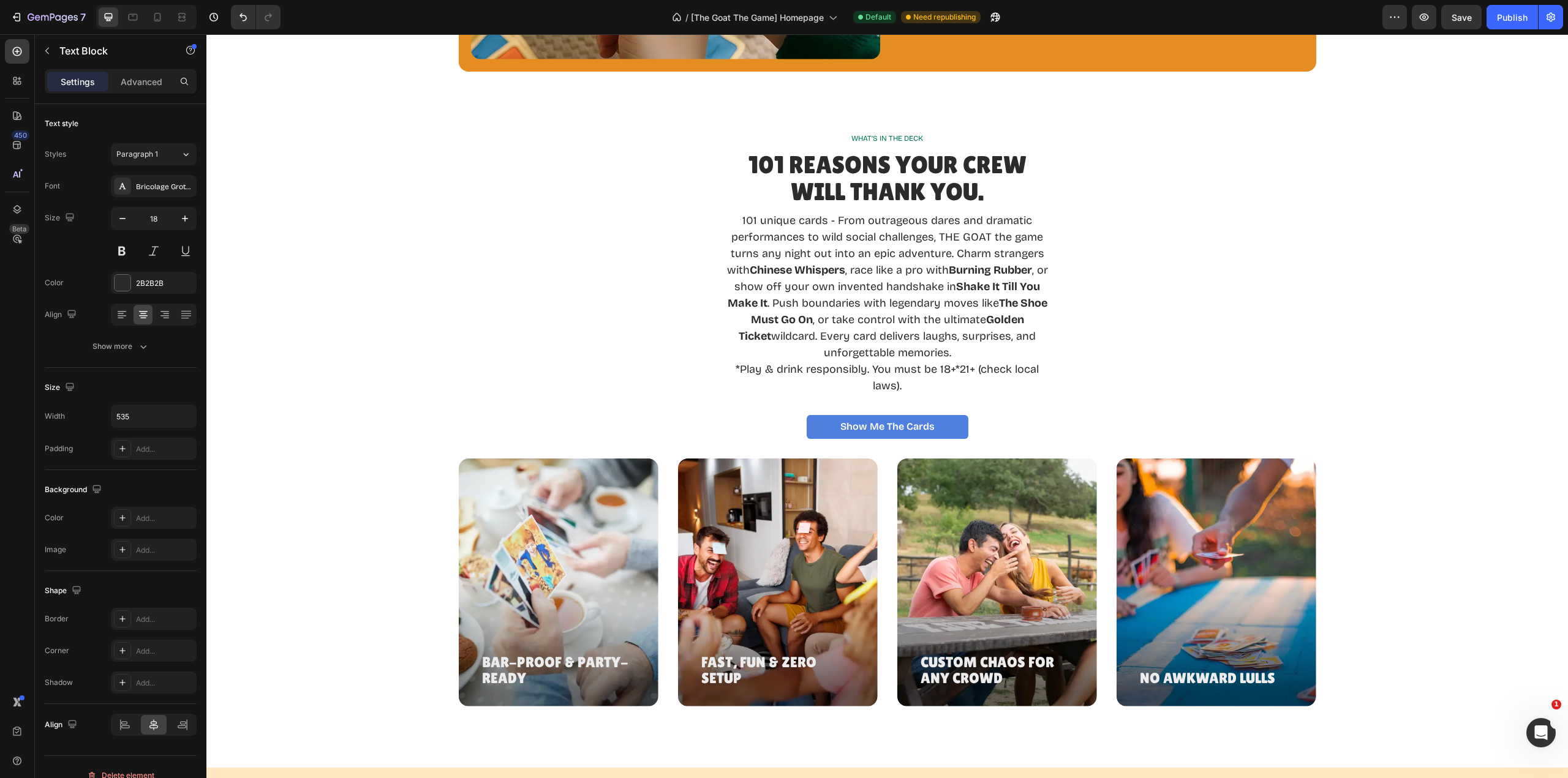
click at [951, 254] on p "101 unique cards - From outrageous dares and dramatic performances to wild soci…" at bounding box center [887, 287] width 325 height 149
click at [767, 302] on p "101 unique cards - From outrageous dares and dramatic performances to wild soci…" at bounding box center [887, 287] width 325 height 149
click at [953, 368] on p "*Play & drink responsibly. You must be 18+*21+ (check local laws)." at bounding box center [887, 378] width 325 height 33
click at [957, 352] on p "101 unique cards - From outrageous dares and dramatic performances to wild soci…" at bounding box center [887, 287] width 325 height 149
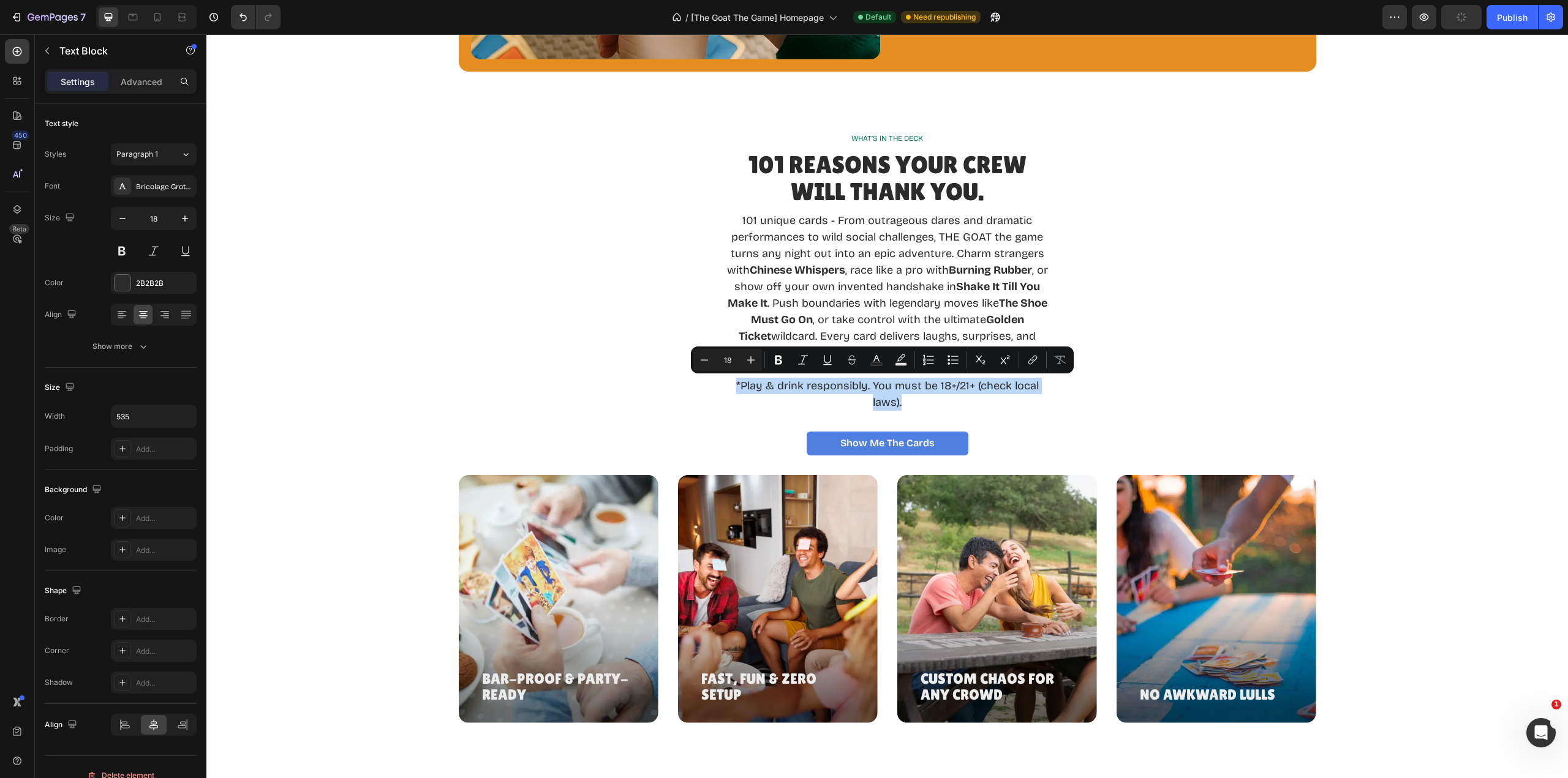
drag, startPoint x: 903, startPoint y: 406, endPoint x: 727, endPoint y: 379, distance: 178.1
click at [727, 379] on p "*Play & drink responsibly. You must be 18+/21+ (check local laws)." at bounding box center [887, 395] width 325 height 33
drag, startPoint x: 775, startPoint y: 359, endPoint x: 790, endPoint y: 363, distance: 15.5
click at [776, 358] on icon "Editor contextual toolbar" at bounding box center [778, 360] width 7 height 9
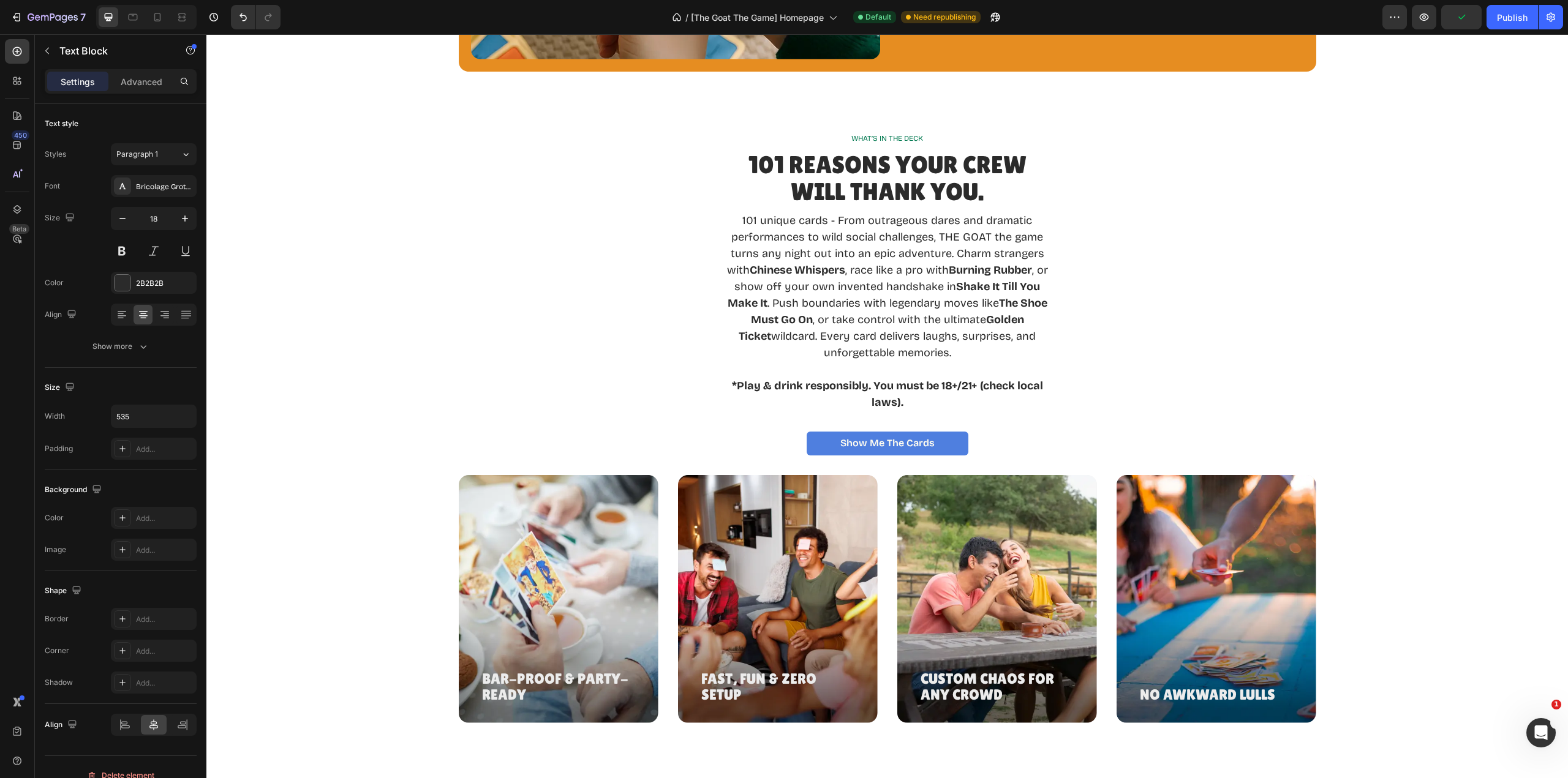
click at [1140, 392] on div "101 unique cards - From outrageous dares and dramatic performances to wild soci…" at bounding box center [887, 312] width 1332 height 201
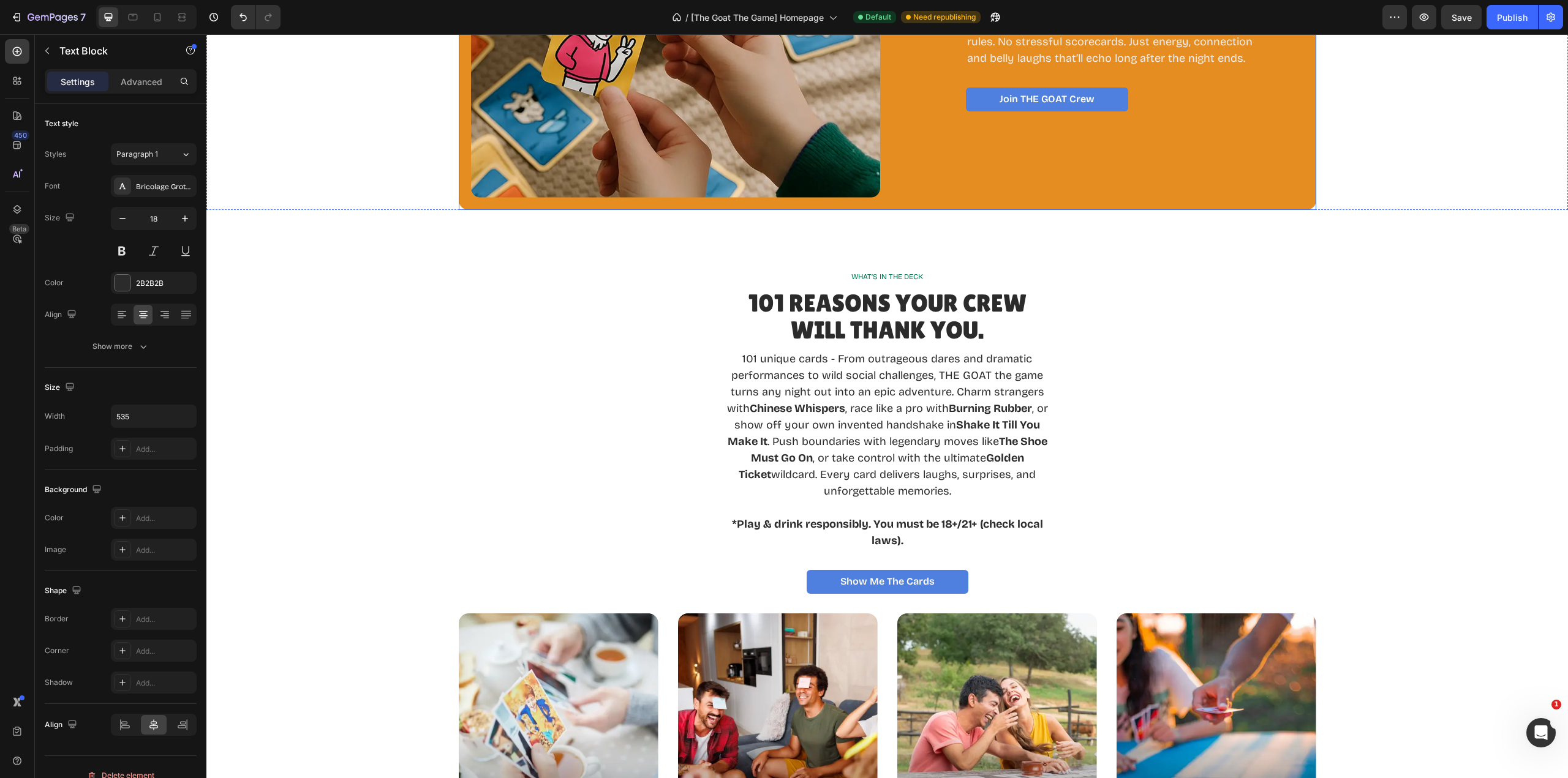
scroll to position [1408, 0]
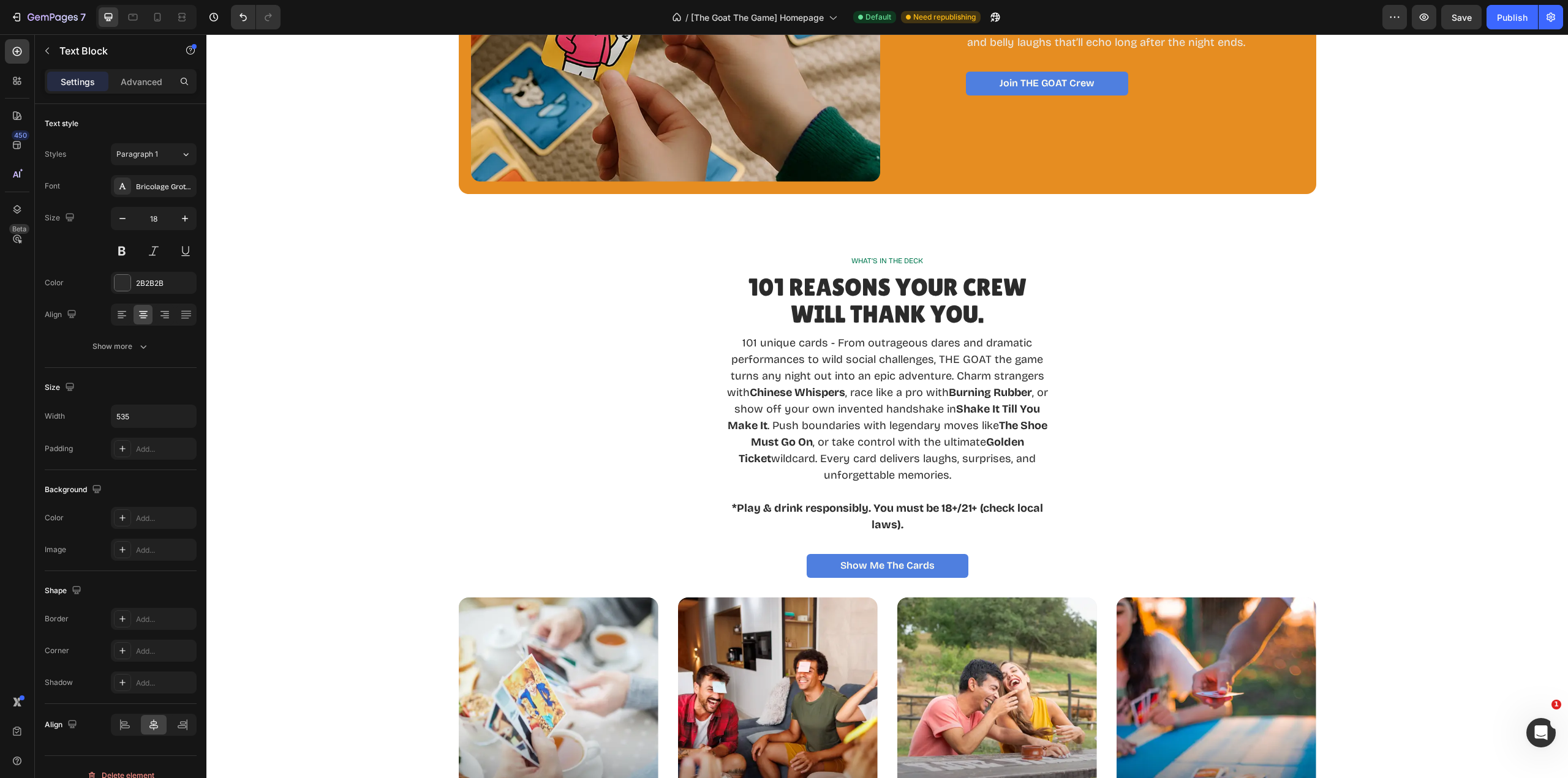
click at [903, 513] on strong "*Play & drink responsibly. You must be 18+/21+ (check local laws)." at bounding box center [887, 516] width 311 height 30
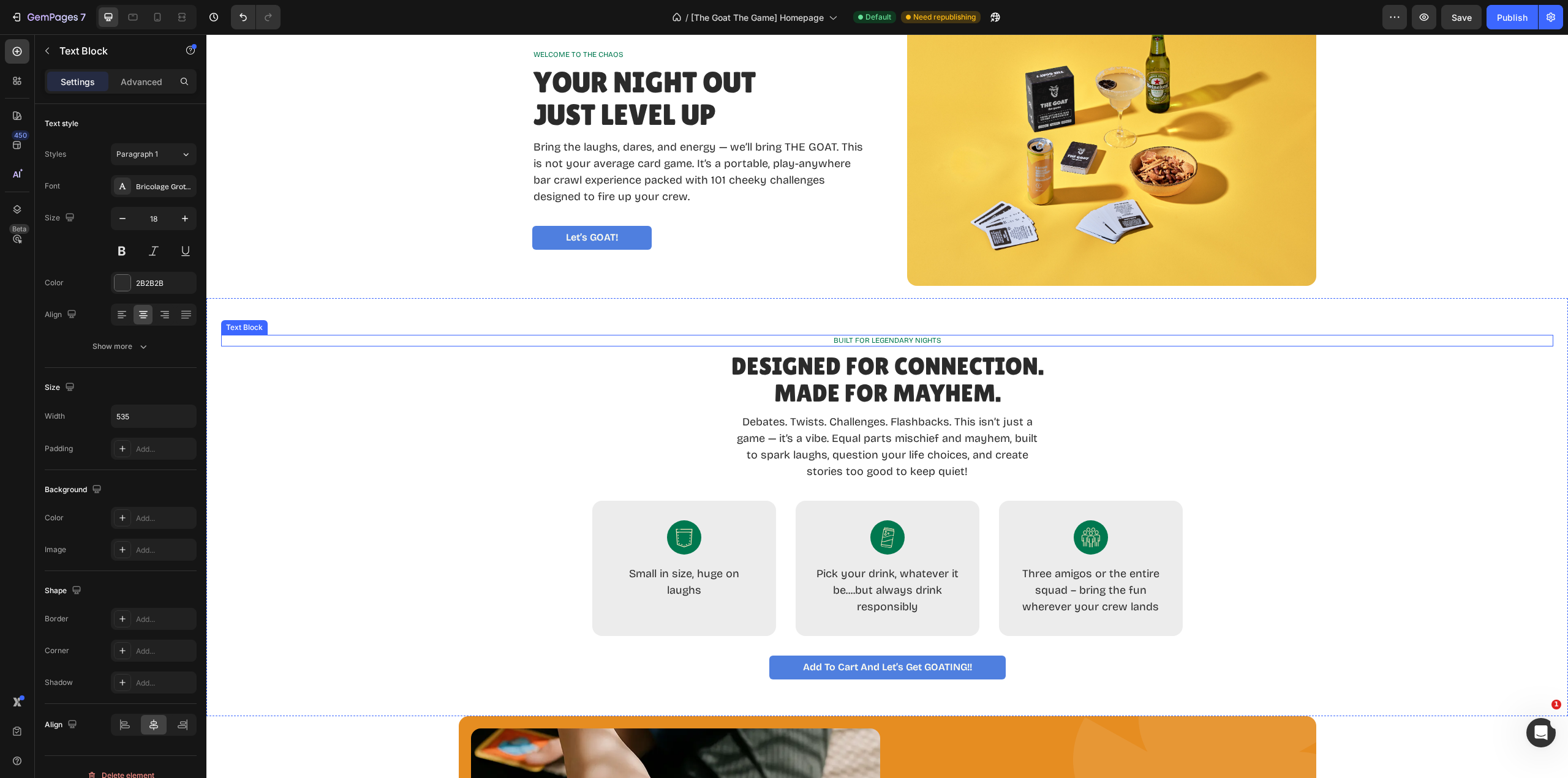
scroll to position [245, 0]
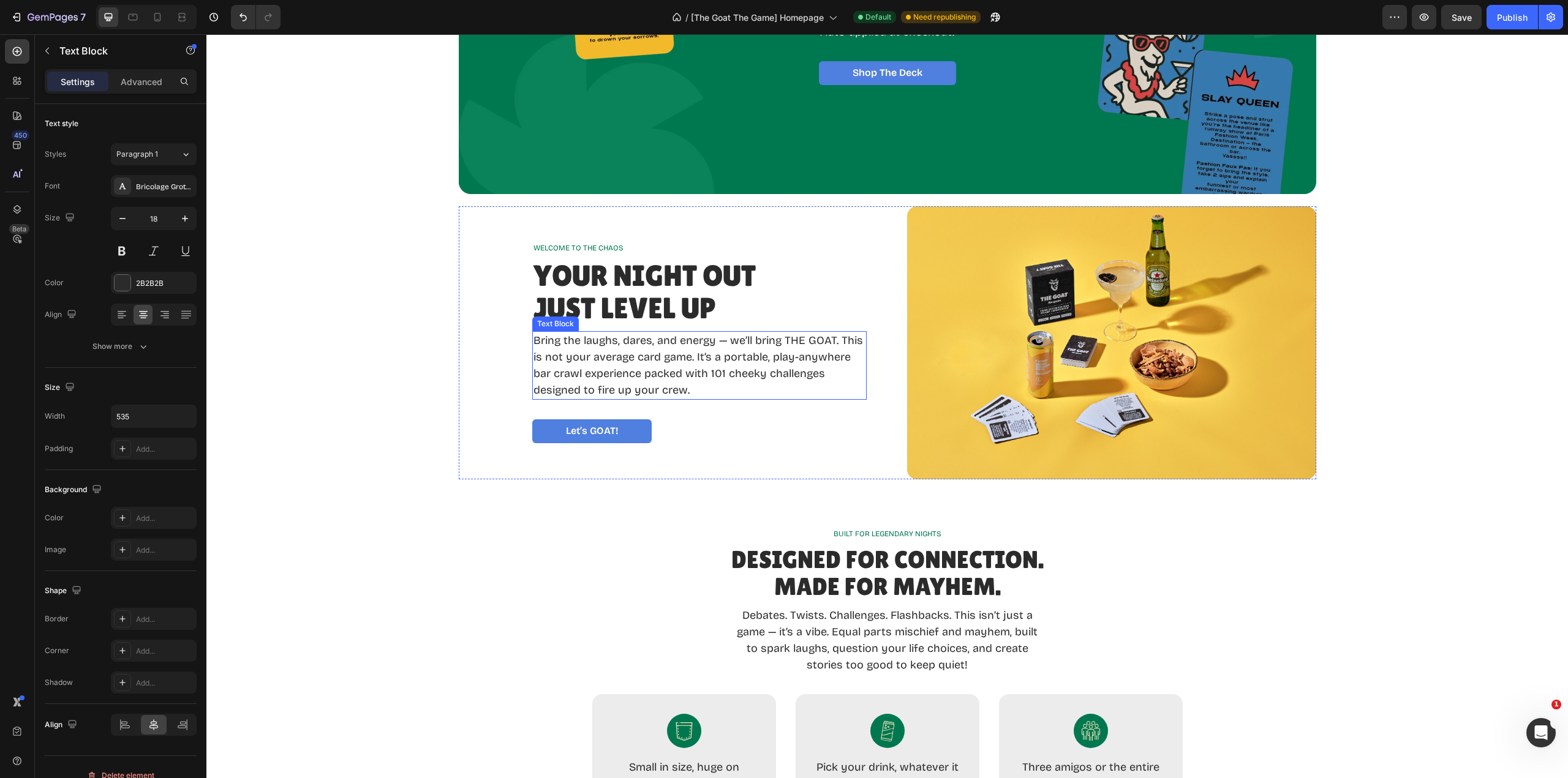
click at [708, 391] on p "Bring the laughs, dares, and energy — we’ll bring THE GOAT. This is not your av…" at bounding box center [700, 366] width 332 height 66
click at [706, 390] on p "Bring the laughs, dares, and energy — we’ll bring THE GOAT. This is not your av…" at bounding box center [700, 366] width 332 height 66
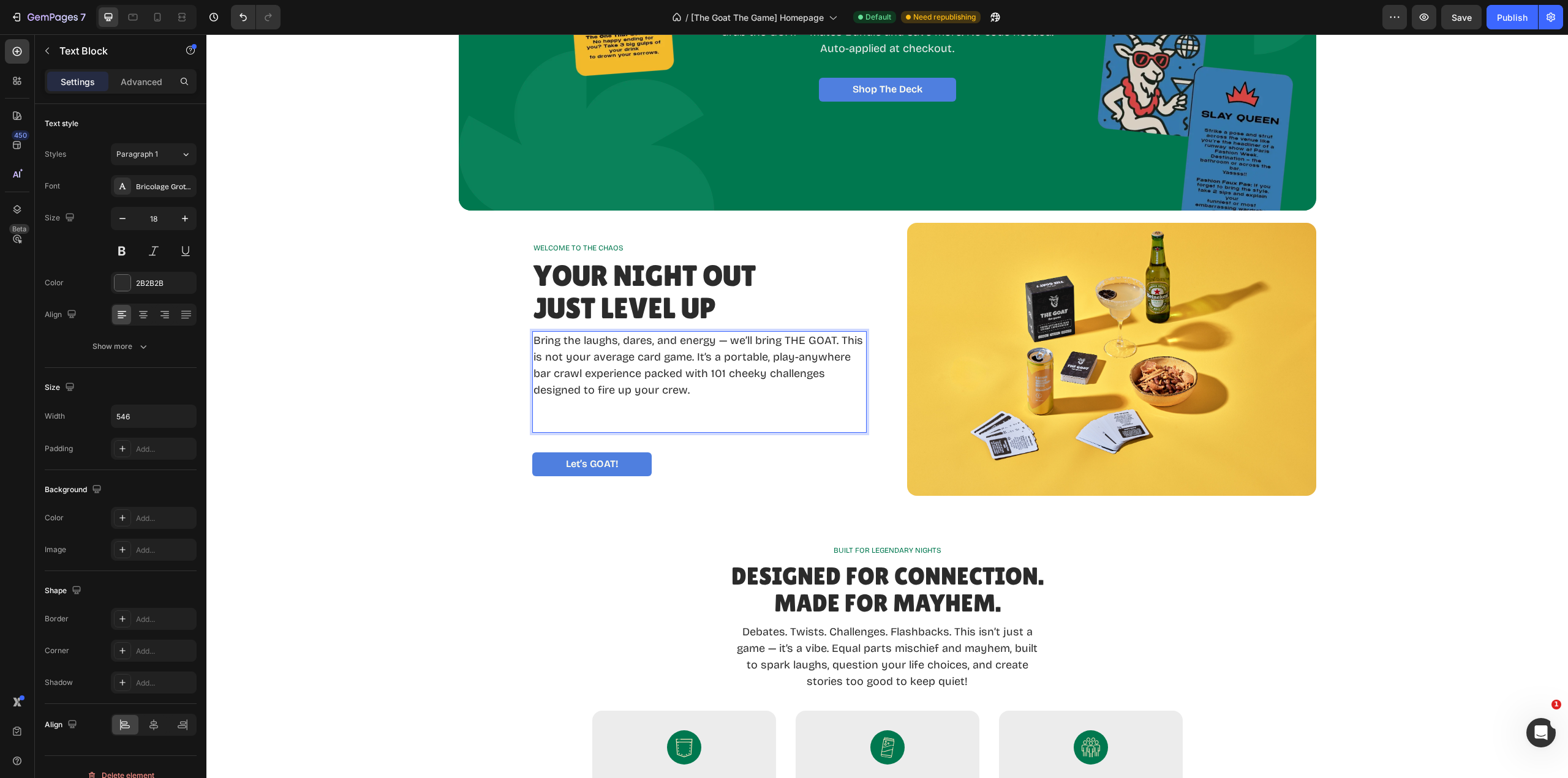
scroll to position [220, 0]
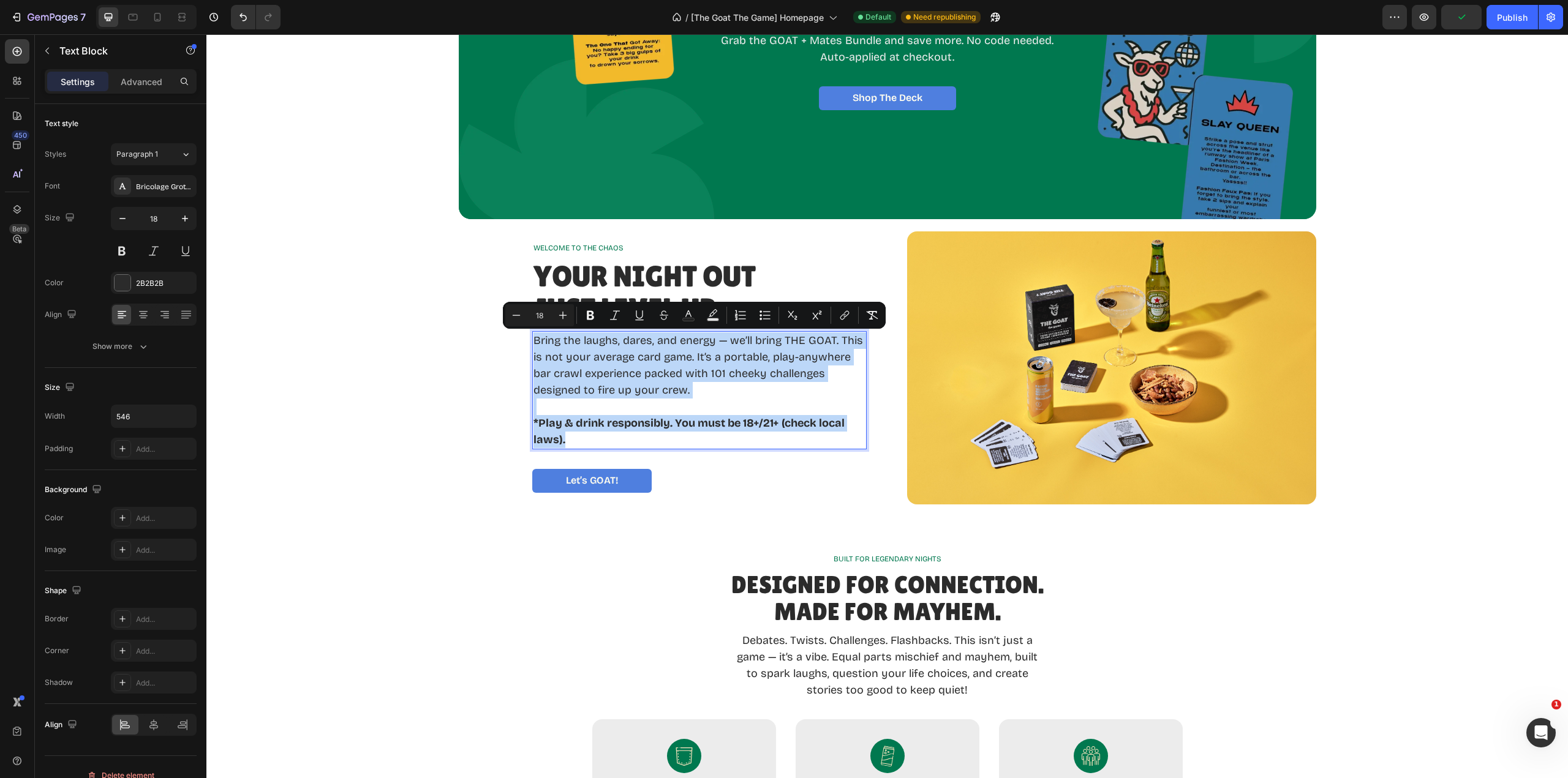
drag, startPoint x: 592, startPoint y: 436, endPoint x: 532, endPoint y: 347, distance: 107.3
click at [533, 347] on div "Bring the laughs, dares, and energy — we’ll bring THE GOAT. This is not your av…" at bounding box center [700, 390] width 335 height 118
click at [145, 313] on icon at bounding box center [143, 314] width 6 height 1
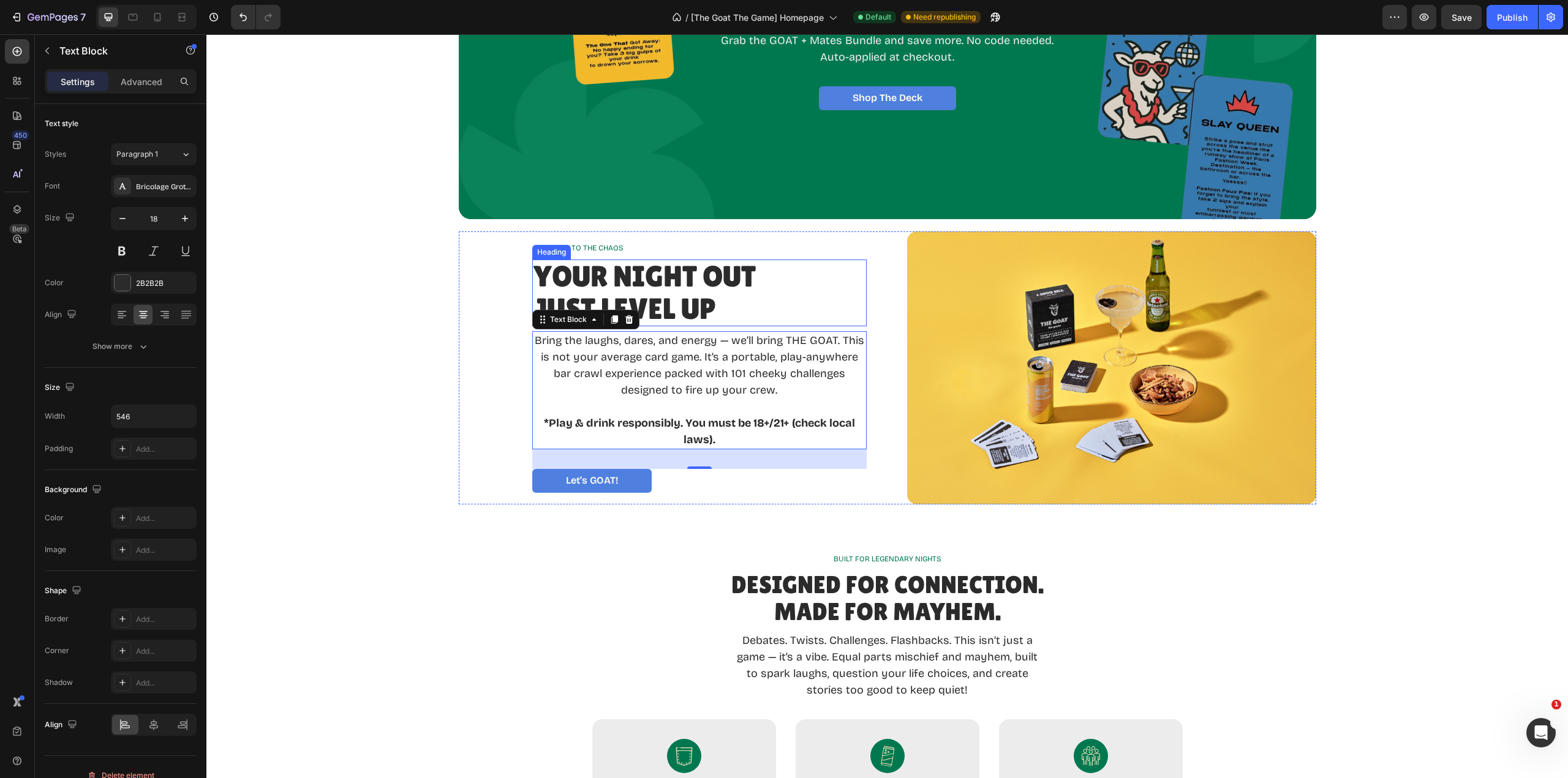
click at [774, 296] on div "Your Night Out Just Level Up" at bounding box center [700, 293] width 335 height 68
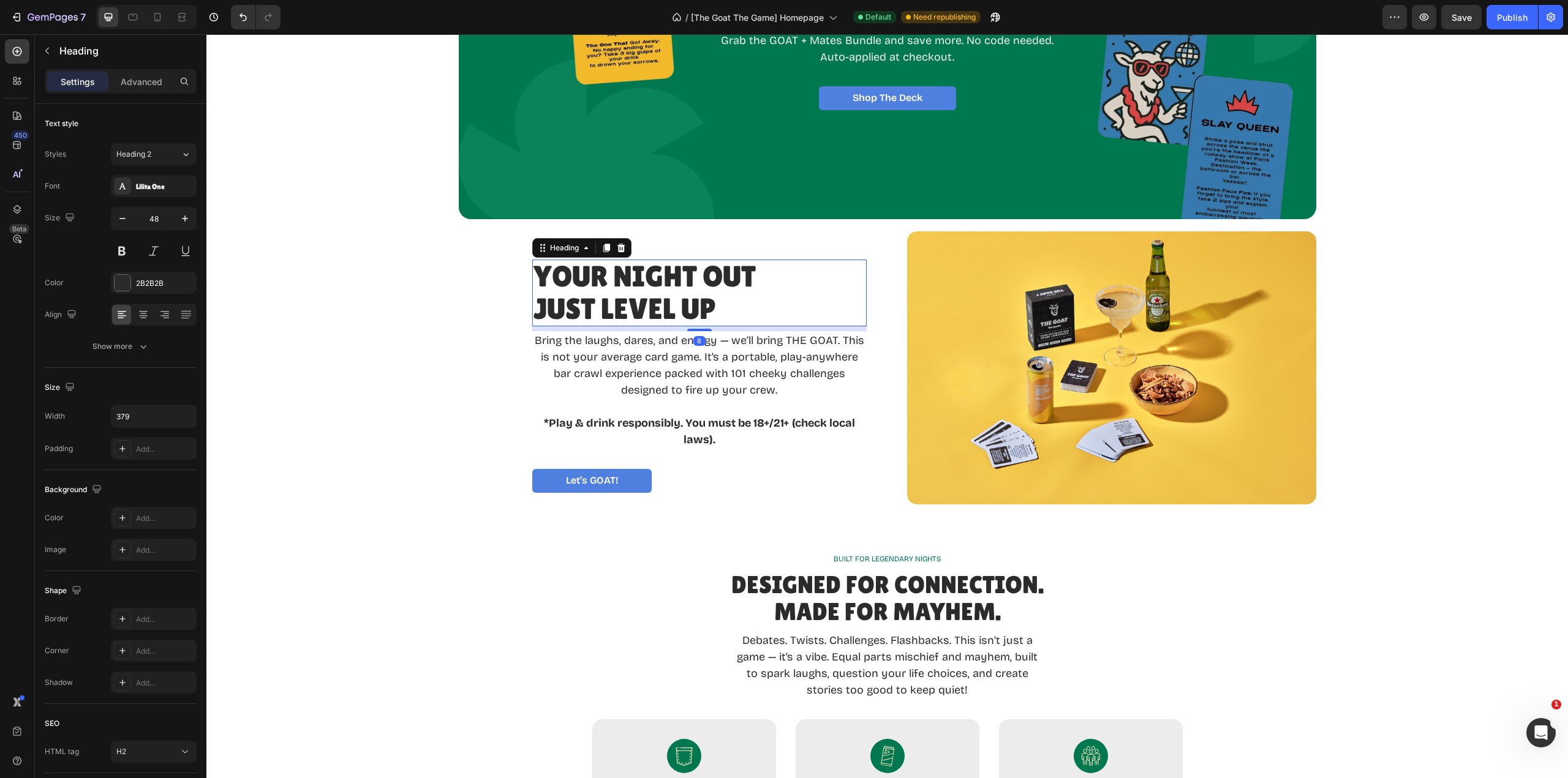
click at [774, 296] on div "Your Night Out Just Level Up" at bounding box center [700, 293] width 335 height 68
click at [723, 303] on h2 "Your Night Out Just Level Up" at bounding box center [649, 293] width 232 height 68
click at [721, 303] on p "Your Night Out Just Level Up" at bounding box center [649, 293] width 230 height 65
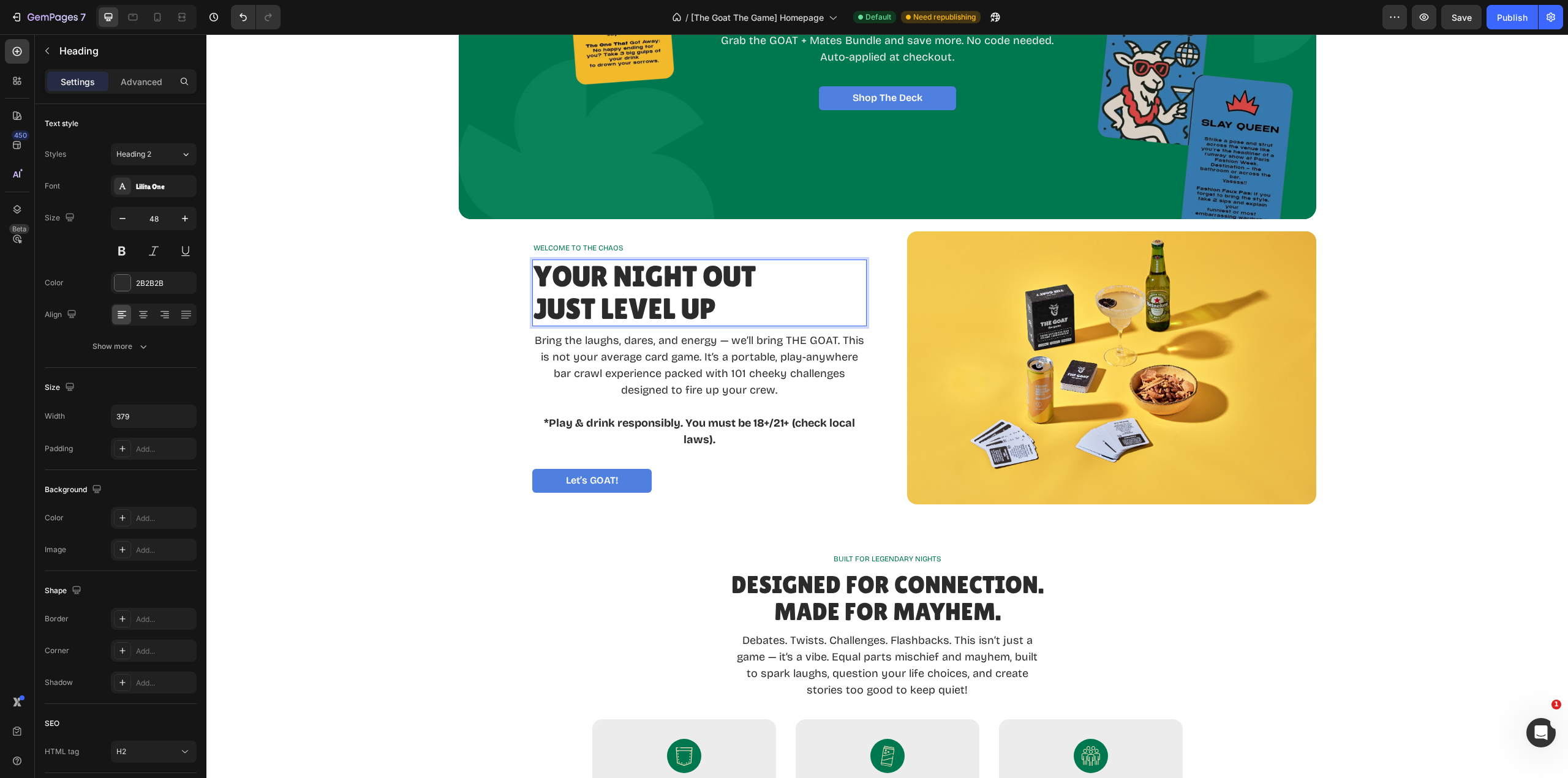
click at [721, 303] on p "Your Night Out Just Level Up" at bounding box center [649, 293] width 230 height 65
drag, startPoint x: 721, startPoint y: 303, endPoint x: 711, endPoint y: 305, distance: 10.2
click at [720, 304] on p "Your Night Out Just Level Up" at bounding box center [649, 293] width 230 height 65
click at [702, 305] on p "Your Night Out Just Level Up" at bounding box center [649, 293] width 230 height 65
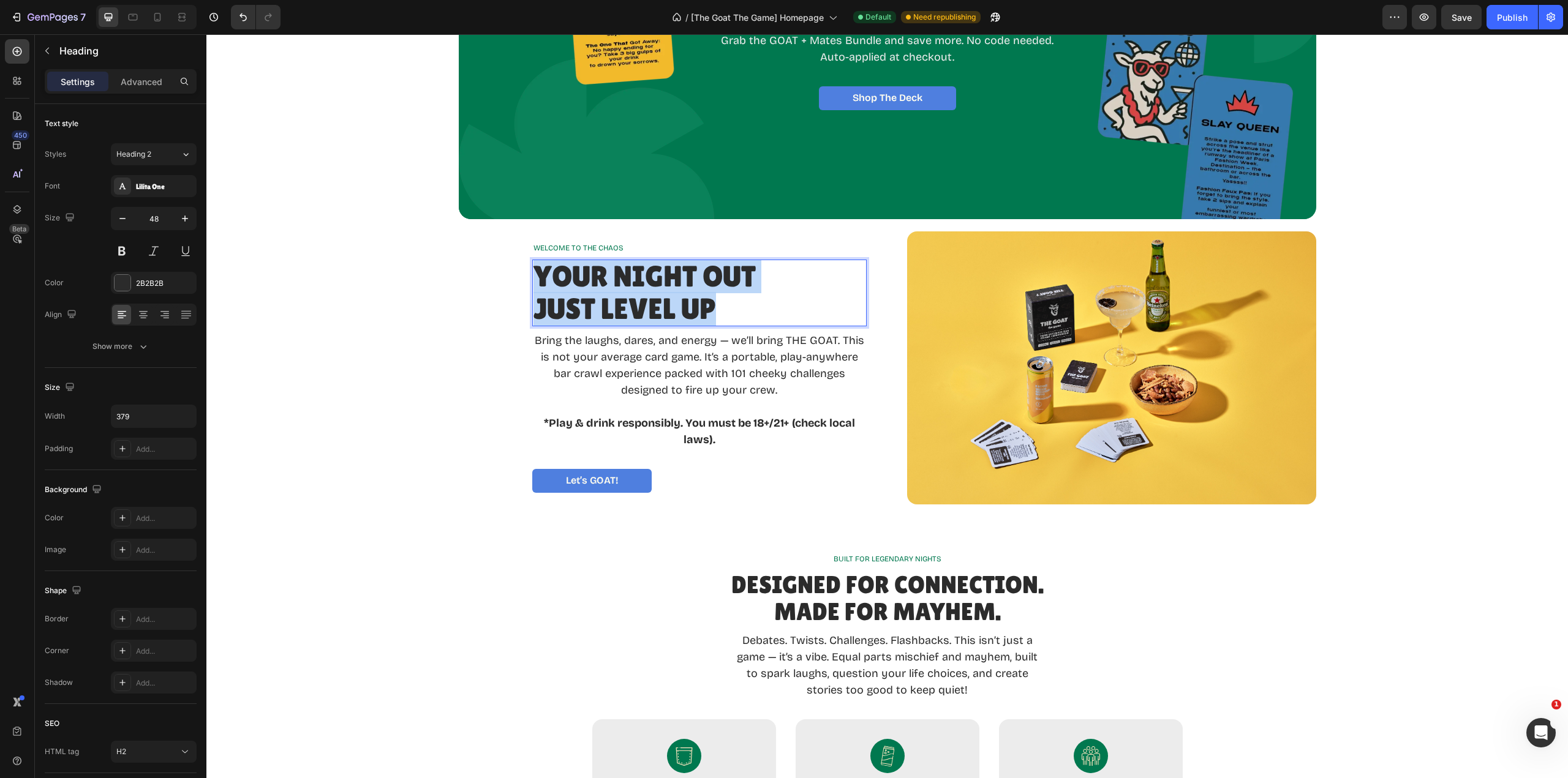
click at [702, 305] on p "Your Night Out Just Level Up" at bounding box center [649, 293] width 230 height 65
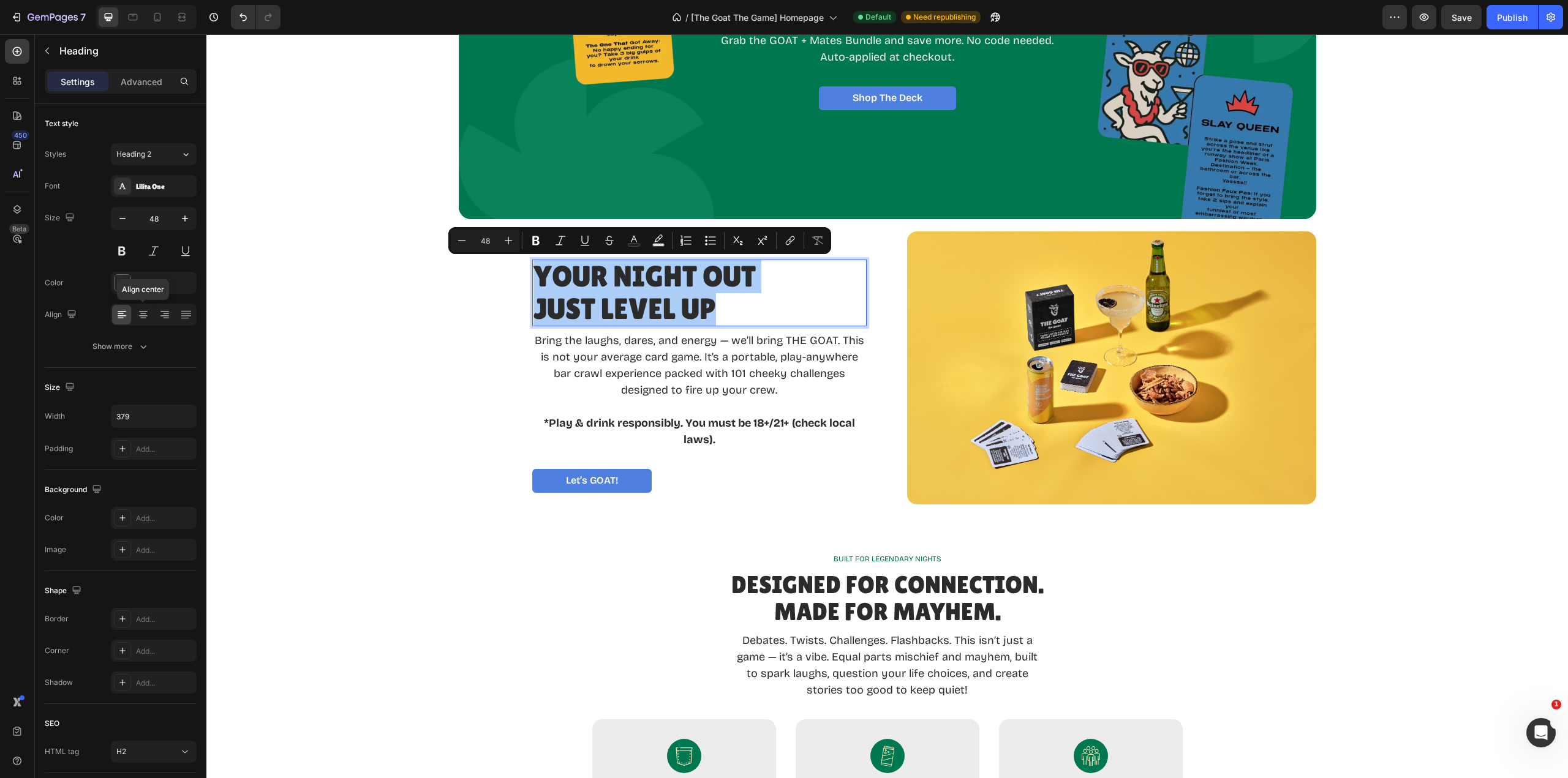
click at [141, 318] on icon at bounding box center [143, 318] width 6 height 1
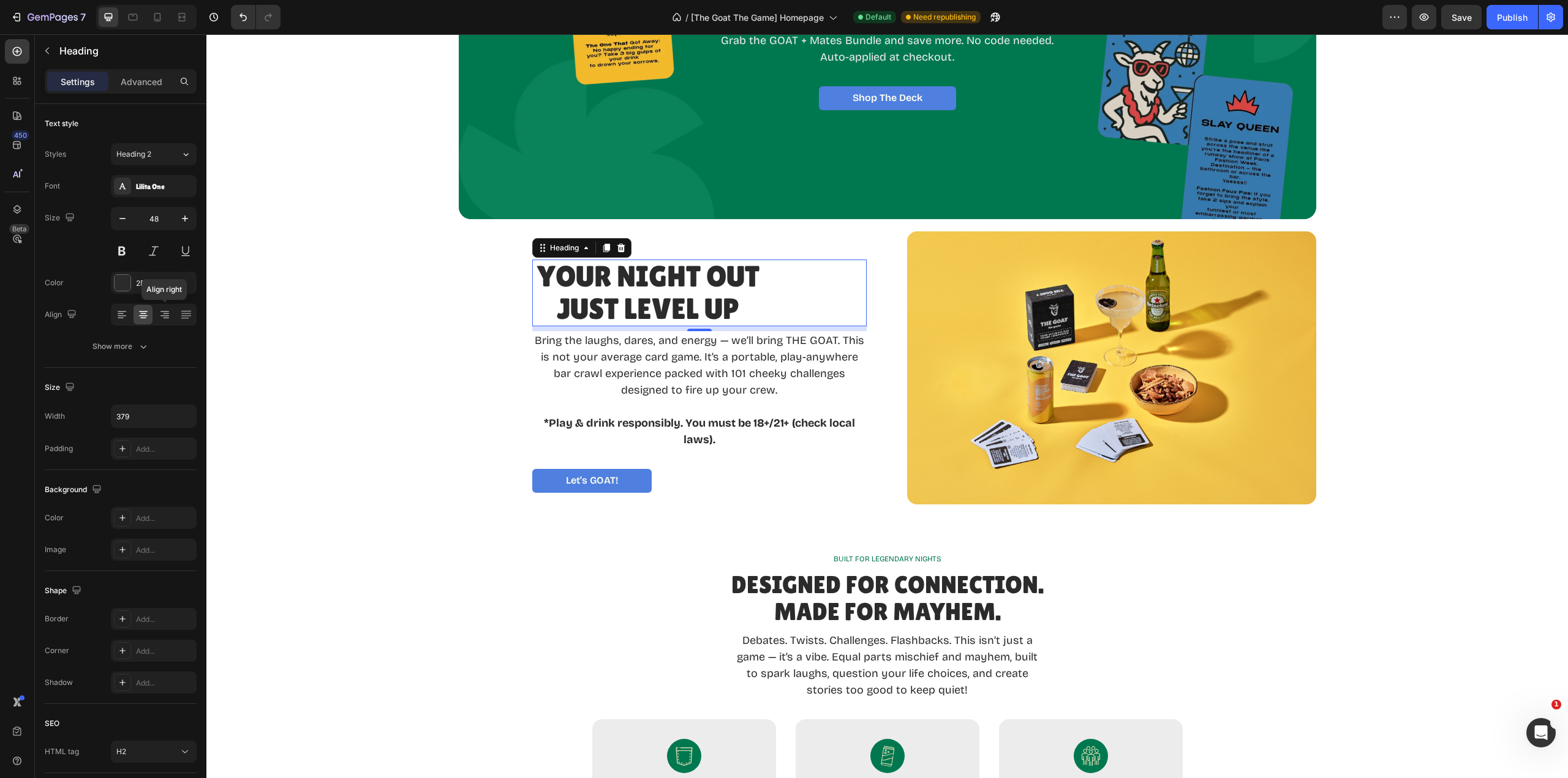
click at [165, 316] on icon at bounding box center [165, 316] width 9 height 1
click at [188, 318] on icon at bounding box center [186, 315] width 12 height 12
click at [188, 317] on icon at bounding box center [186, 315] width 12 height 12
click at [167, 318] on icon at bounding box center [166, 318] width 6 height 1
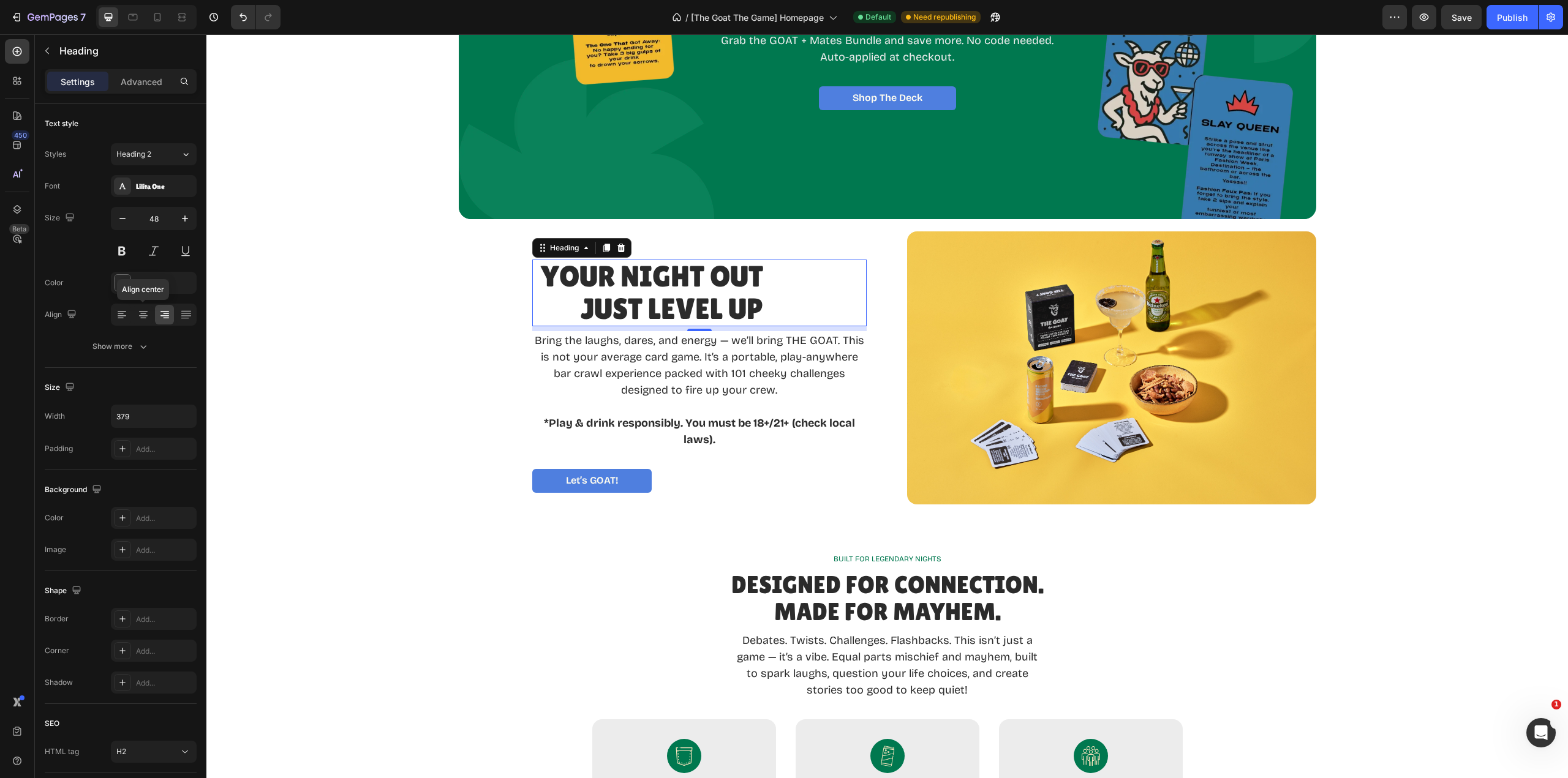
click at [146, 318] on icon at bounding box center [143, 318] width 6 height 1
click at [114, 315] on div at bounding box center [121, 315] width 19 height 20
click at [784, 276] on div "Your Night Out Just Level Up" at bounding box center [700, 293] width 335 height 68
click at [535, 277] on p "Your Night Out Just Level Up" at bounding box center [649, 293] width 230 height 65
click at [145, 319] on icon at bounding box center [143, 315] width 12 height 12
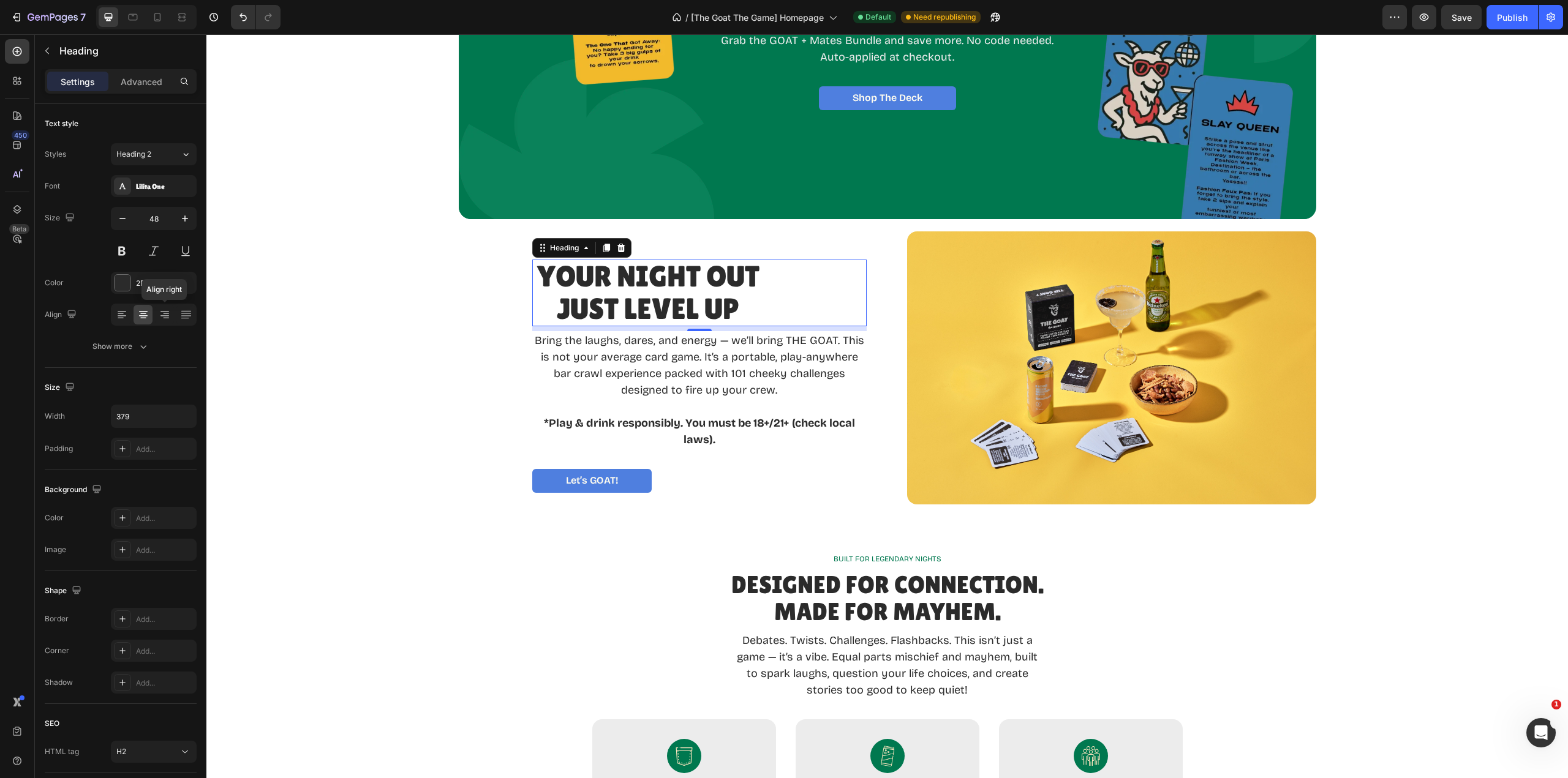
click at [160, 319] on icon at bounding box center [165, 315] width 12 height 12
click at [145, 319] on icon at bounding box center [143, 315] width 12 height 12
click at [122, 319] on icon at bounding box center [122, 315] width 12 height 12
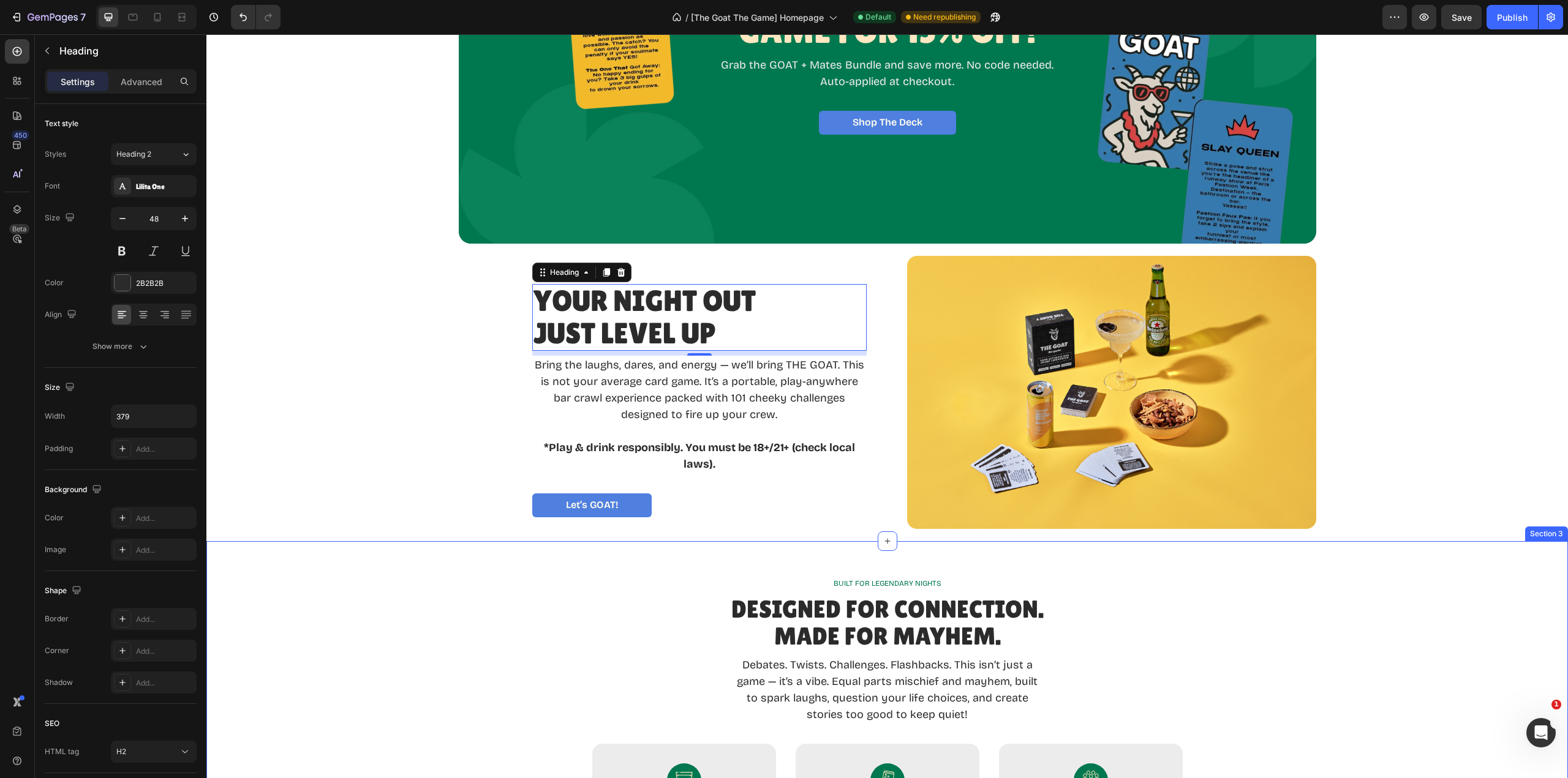
scroll to position [159, 0]
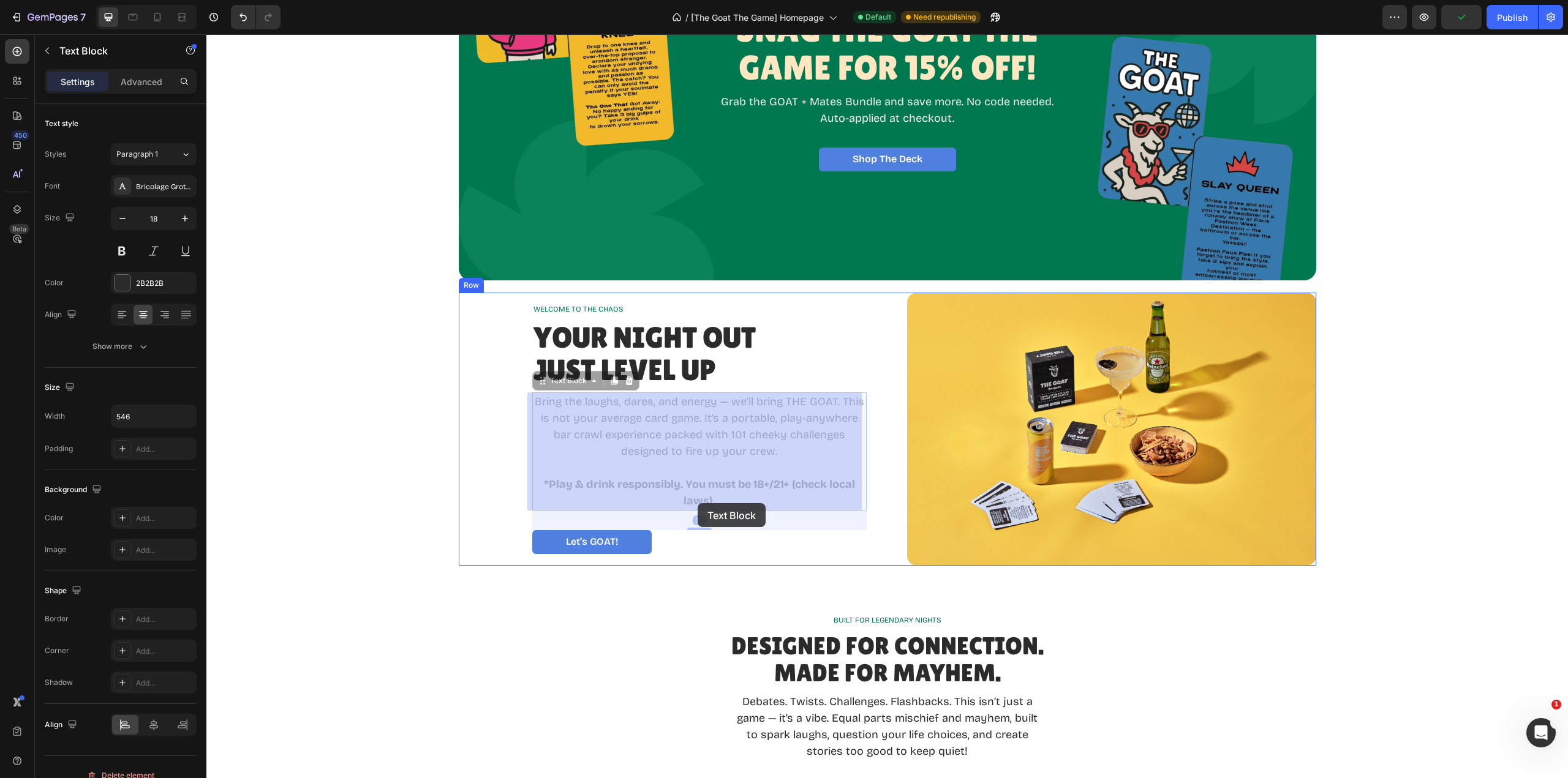
drag, startPoint x: 718, startPoint y: 498, endPoint x: 698, endPoint y: 503, distance: 20.6
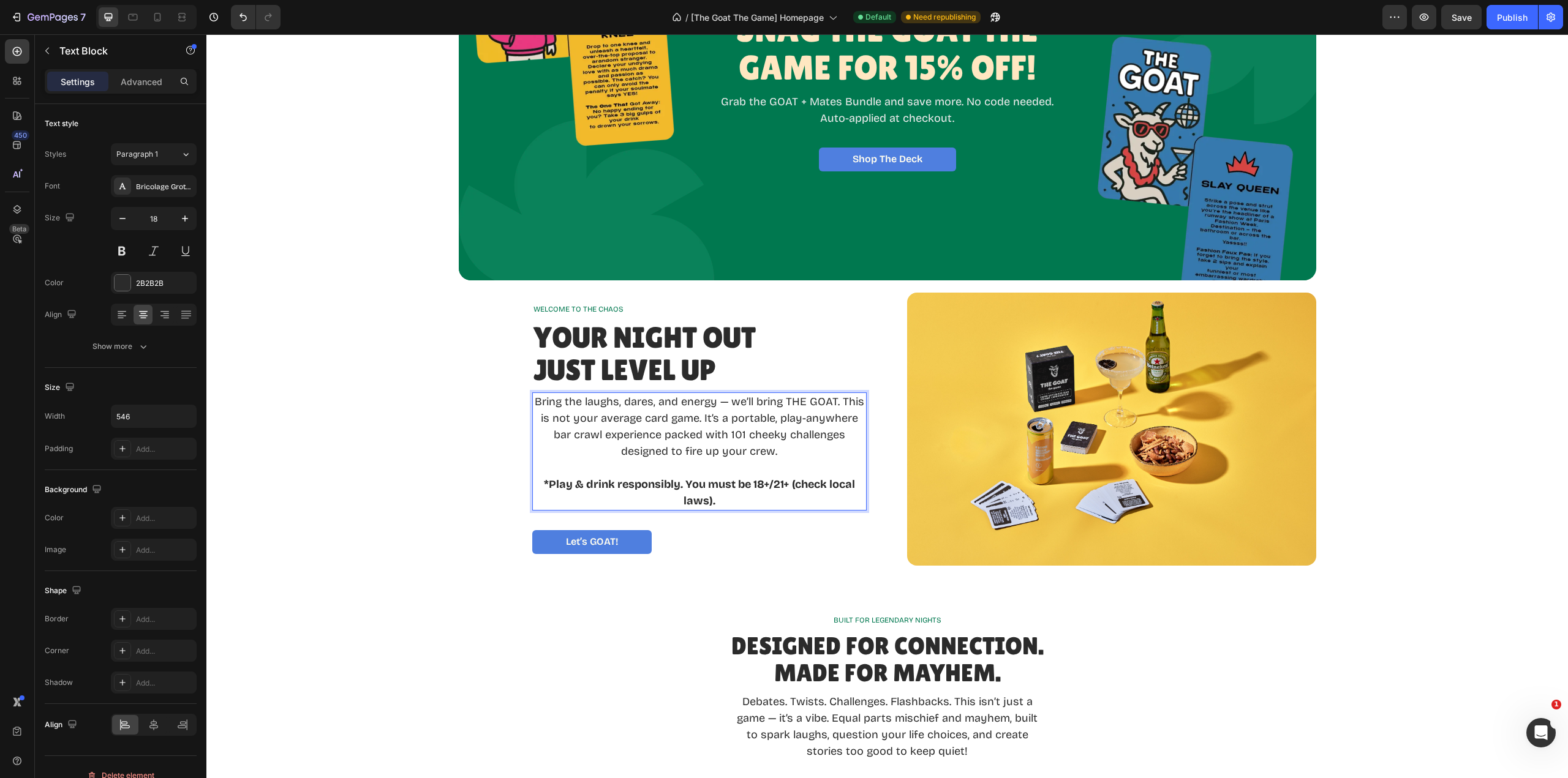
click at [723, 507] on p "*Play & drink responsibly. You must be 18+/21+ (check local laws)." at bounding box center [700, 493] width 332 height 33
click at [724, 500] on p "*Play & drink responsibly. You must be 18+/21+ (check local laws)." at bounding box center [700, 493] width 332 height 33
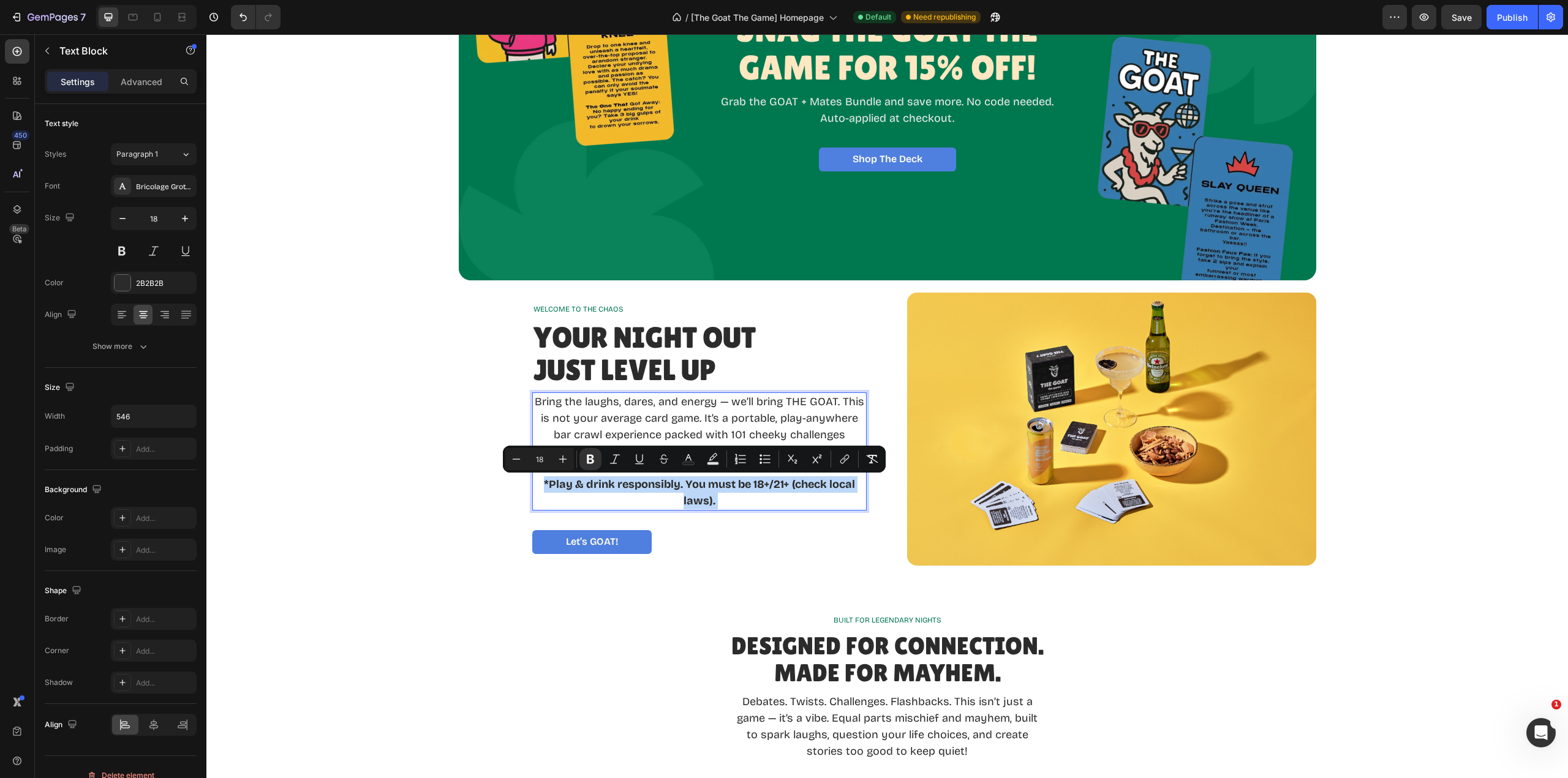
drag, startPoint x: 724, startPoint y: 500, endPoint x: 592, endPoint y: 433, distance: 148.0
click at [592, 433] on div "Bring the laughs, dares, and energy — we’ll bring THE GOAT. This is not your av…" at bounding box center [700, 452] width 335 height 118
click at [740, 505] on p "*Play & drink responsibly. You must be 18+/21+ (check local laws)." at bounding box center [700, 493] width 332 height 33
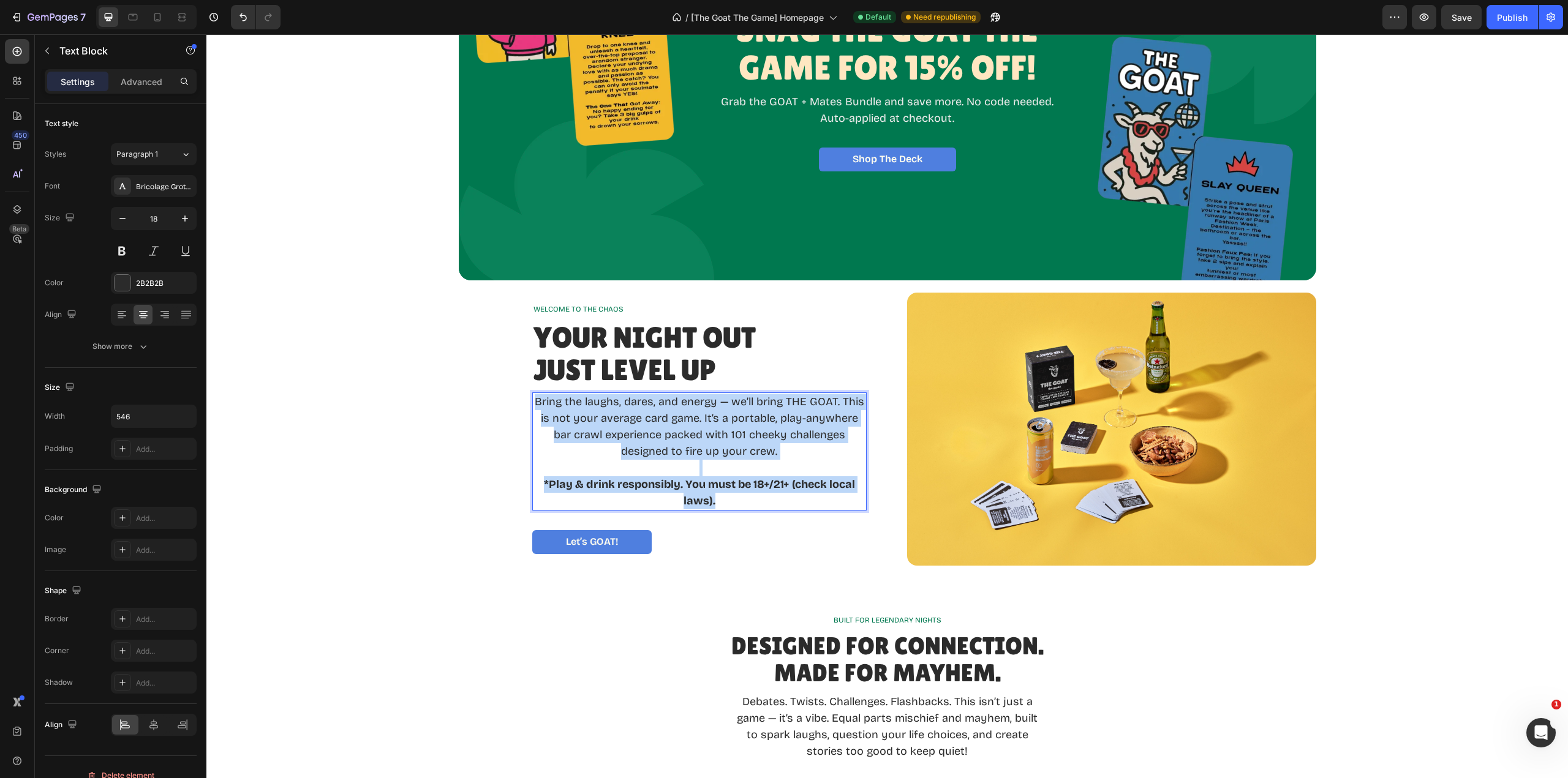
drag, startPoint x: 729, startPoint y: 501, endPoint x: 531, endPoint y: 404, distance: 220.5
click at [533, 402] on div "Bring the laughs, dares, and energy — we’ll bring THE GOAT. This is not your av…" at bounding box center [700, 452] width 335 height 118
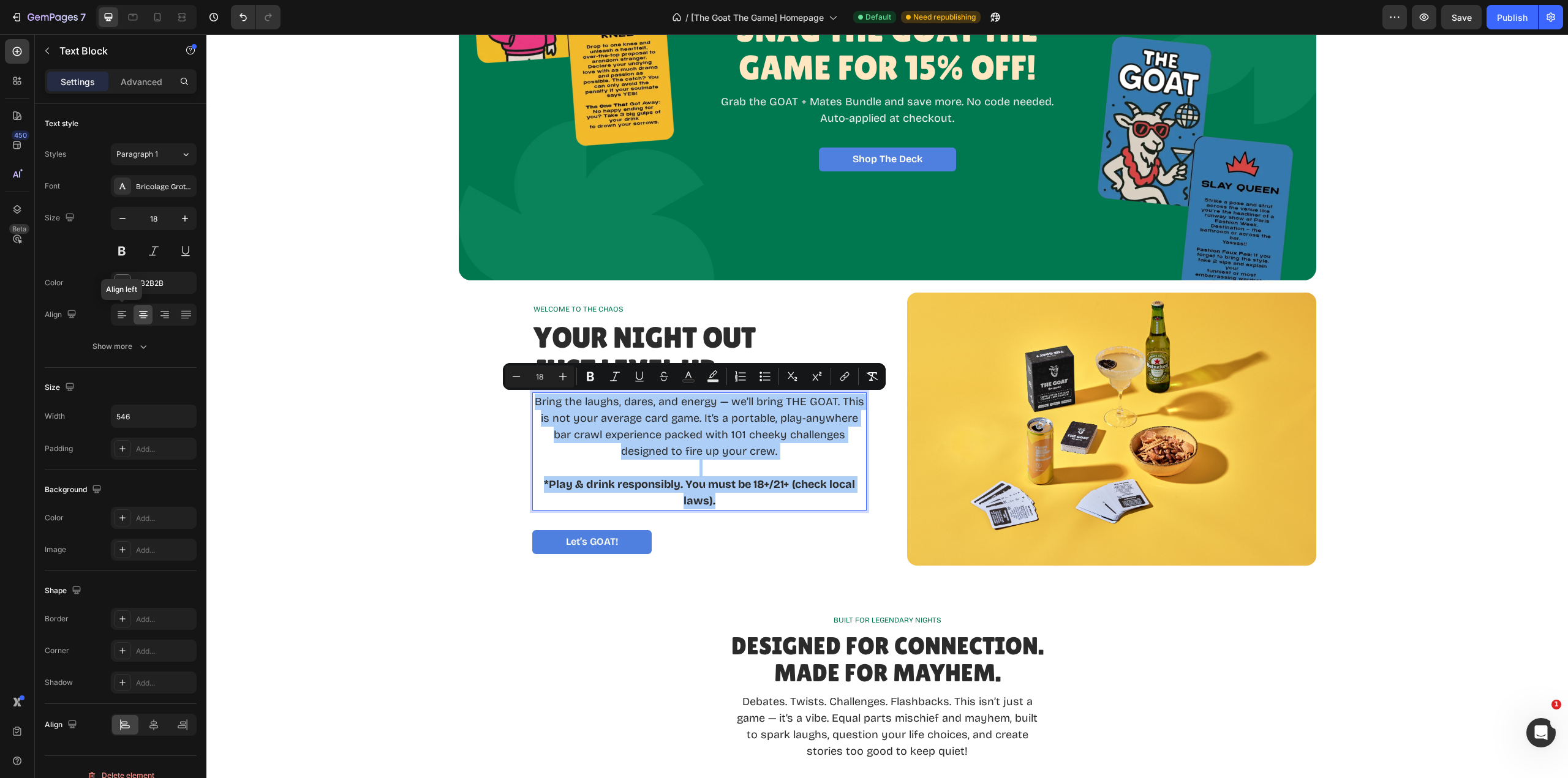
click at [125, 318] on icon at bounding box center [122, 315] width 12 height 12
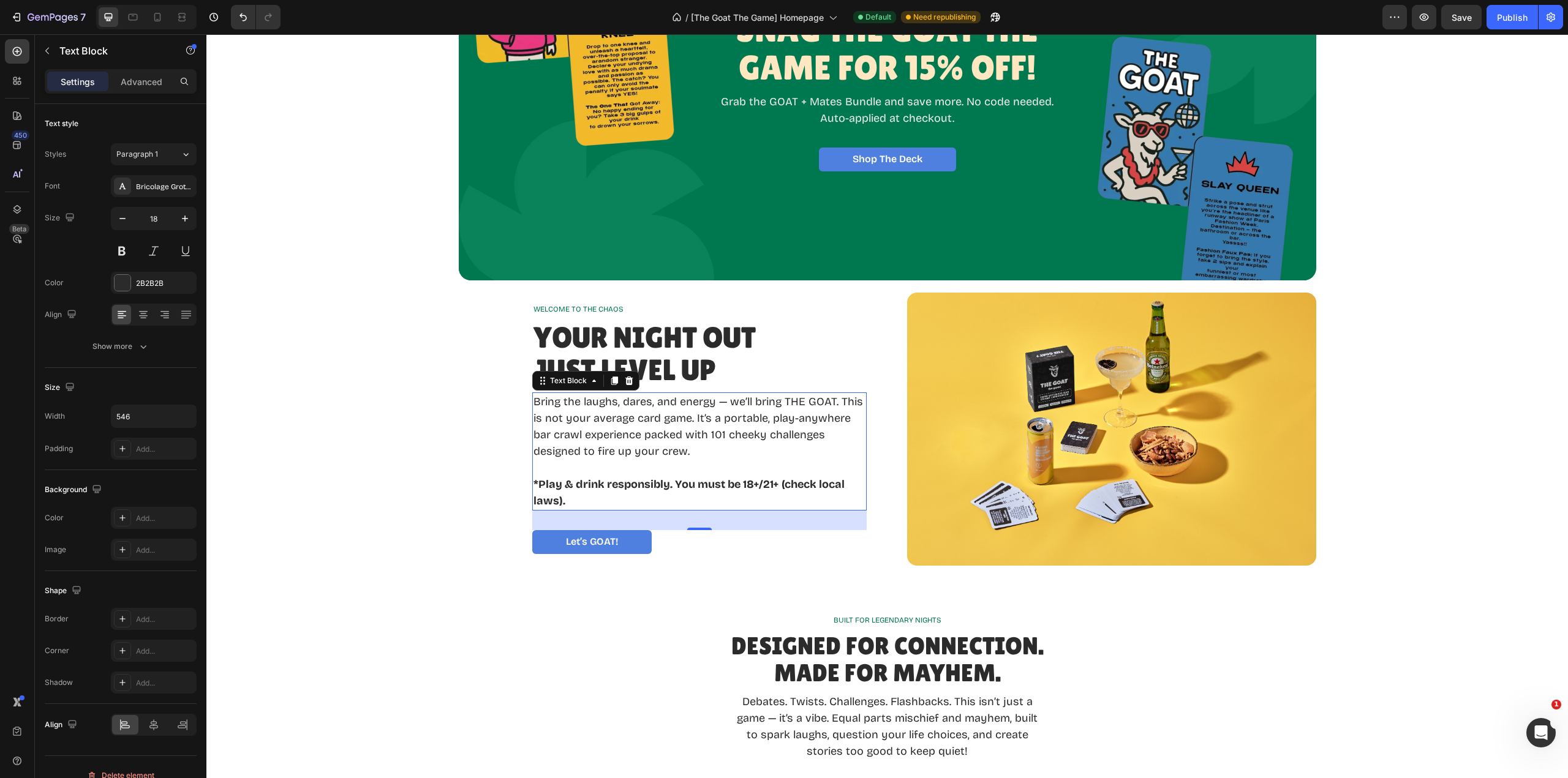
click at [835, 462] on p "Rich Text Editor. Editing area: main" at bounding box center [700, 468] width 332 height 17
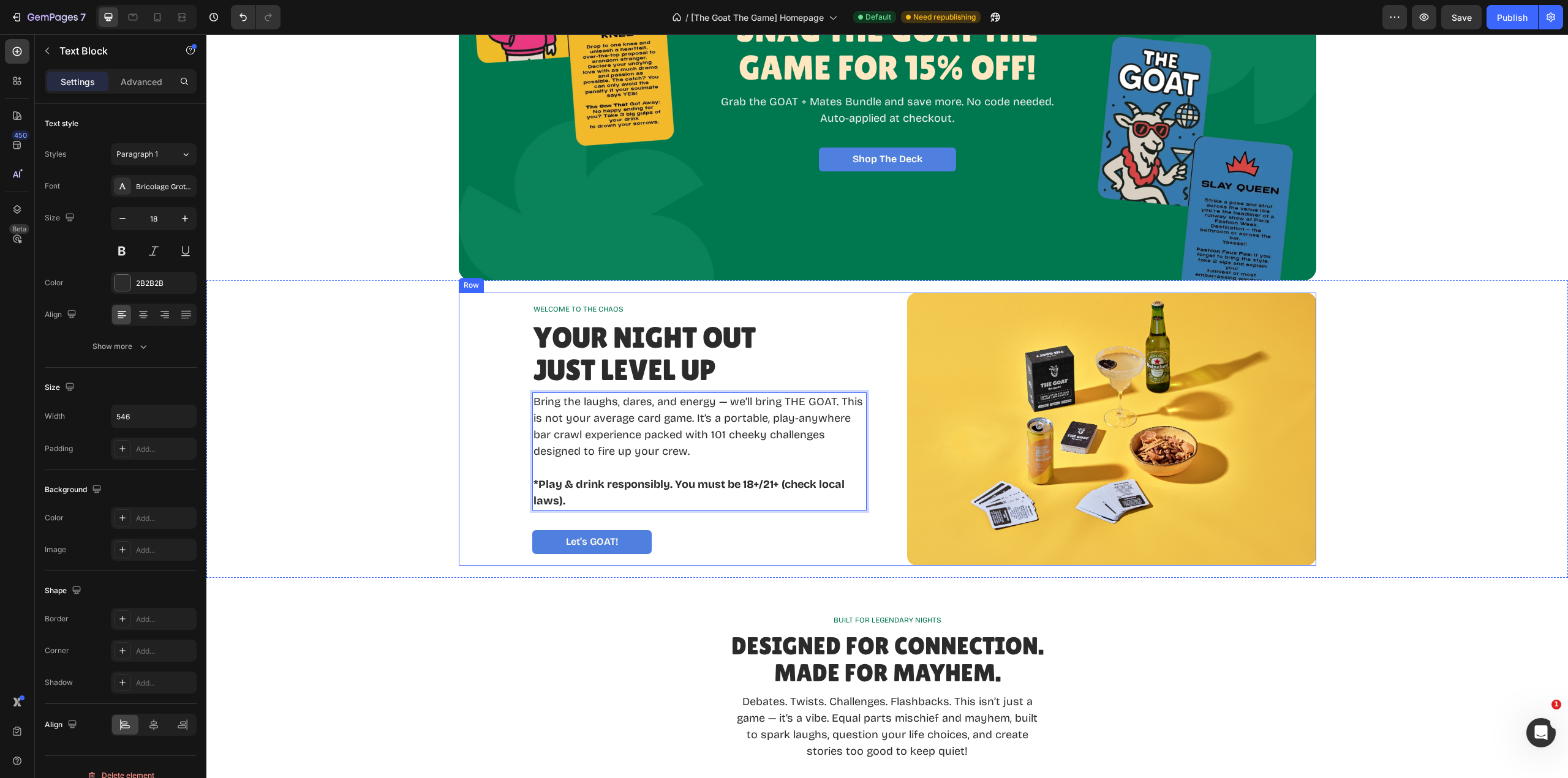
click at [850, 364] on div "Your Night Out Just Level Up" at bounding box center [700, 355] width 335 height 68
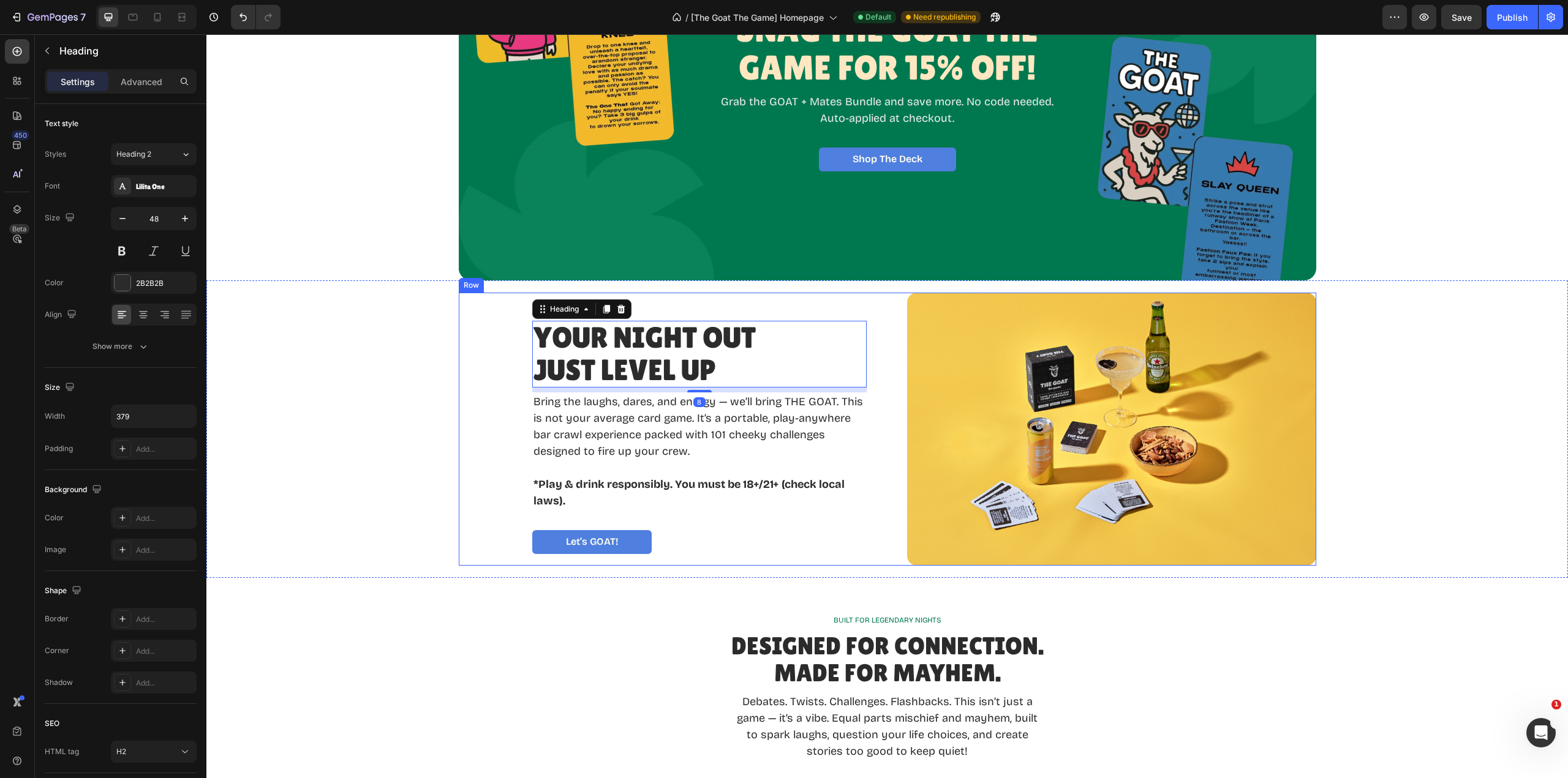
click at [874, 537] on div "WELCOME TO THE CHAOS Text Block Your Night Out Just Level Up Heading 8 Bring th…" at bounding box center [887, 429] width 858 height 273
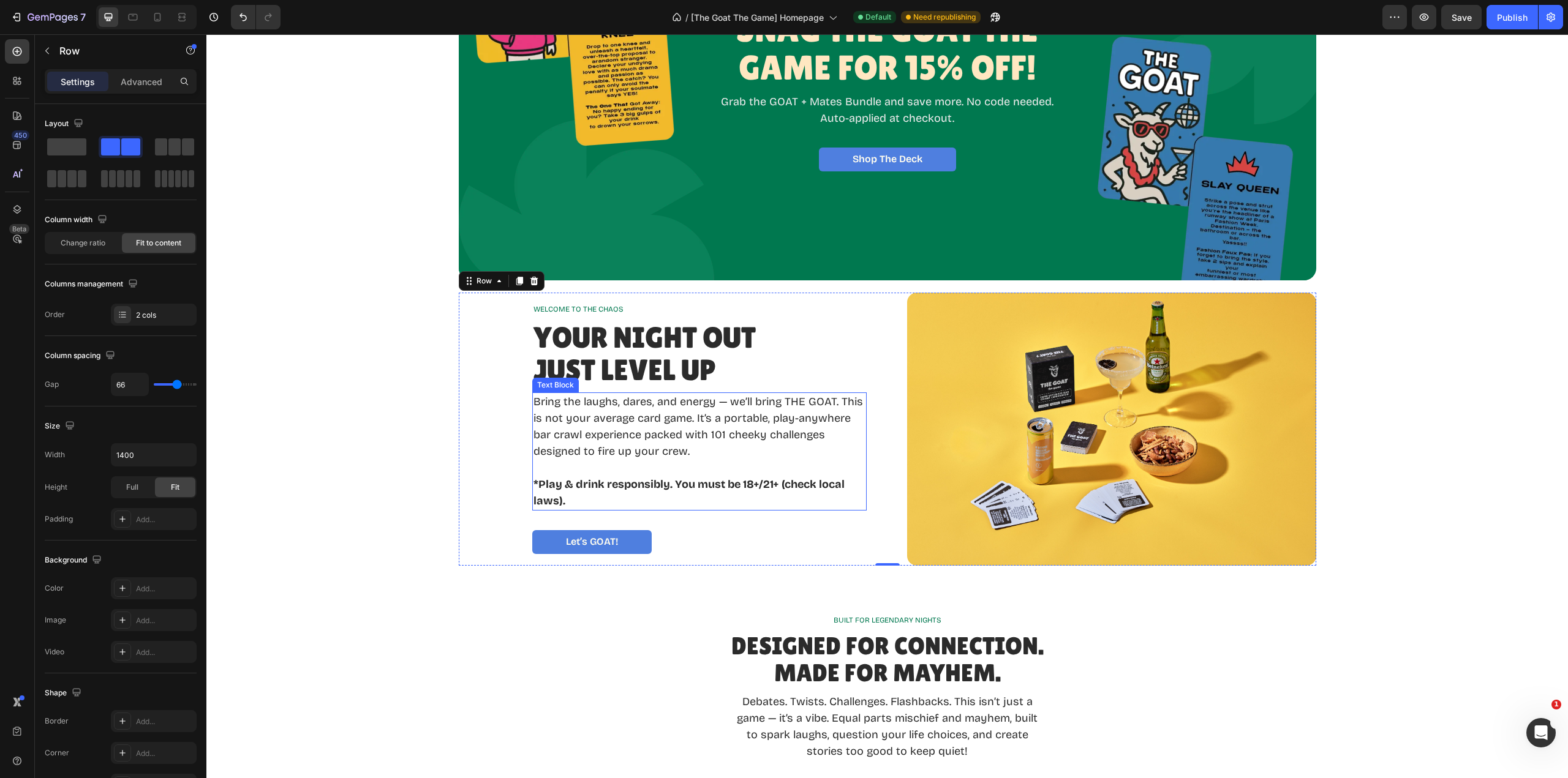
click at [534, 485] on strong "*Play & drink responsibly. You must be 18+/21+ (check local laws)." at bounding box center [689, 492] width 311 height 30
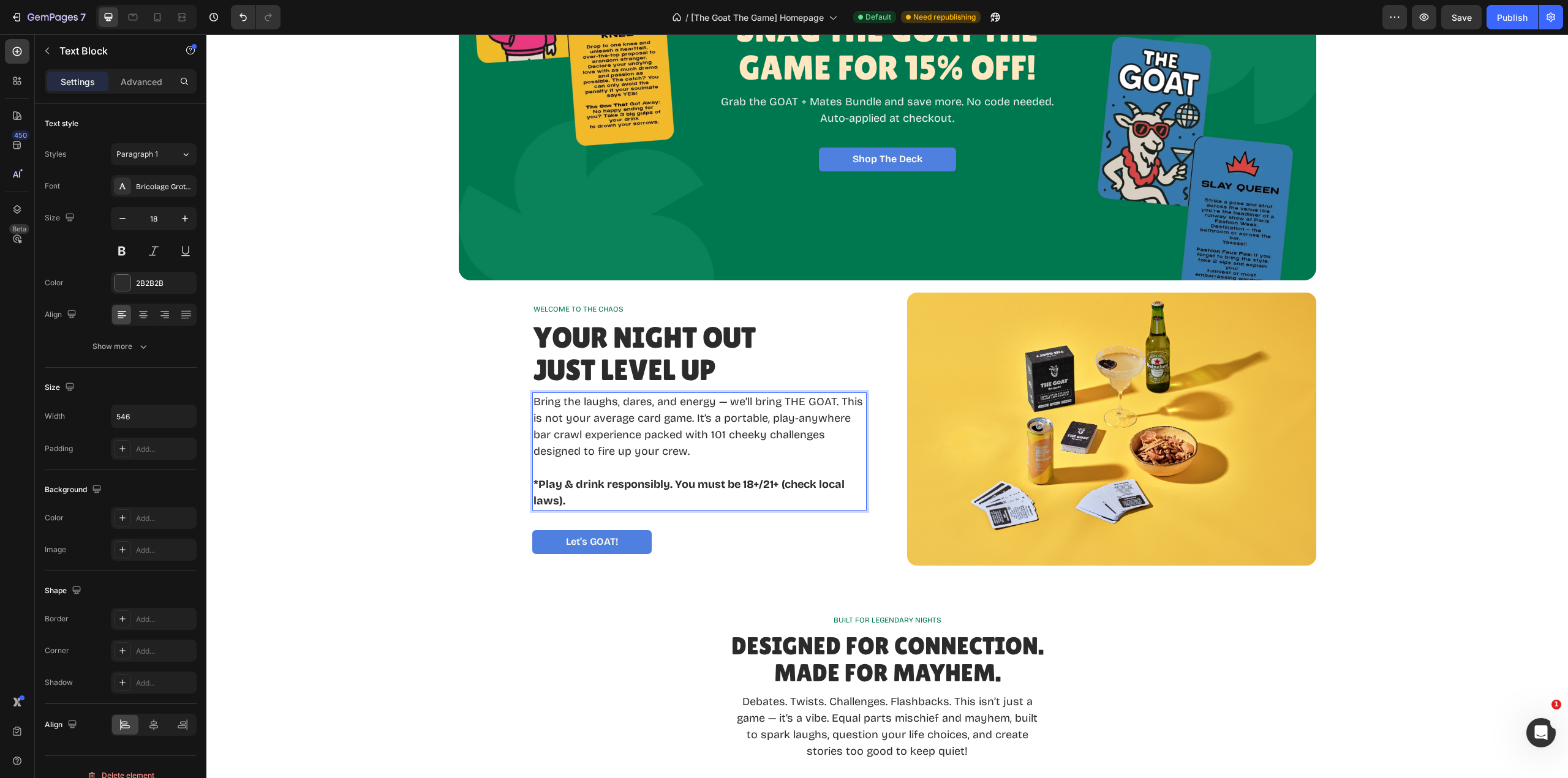
click at [535, 481] on strong "*Play & drink responsibly. You must be 18+/21+ (check local laws)." at bounding box center [689, 492] width 311 height 30
click at [668, 345] on p "Your Night Out Just Level Up" at bounding box center [649, 355] width 230 height 65
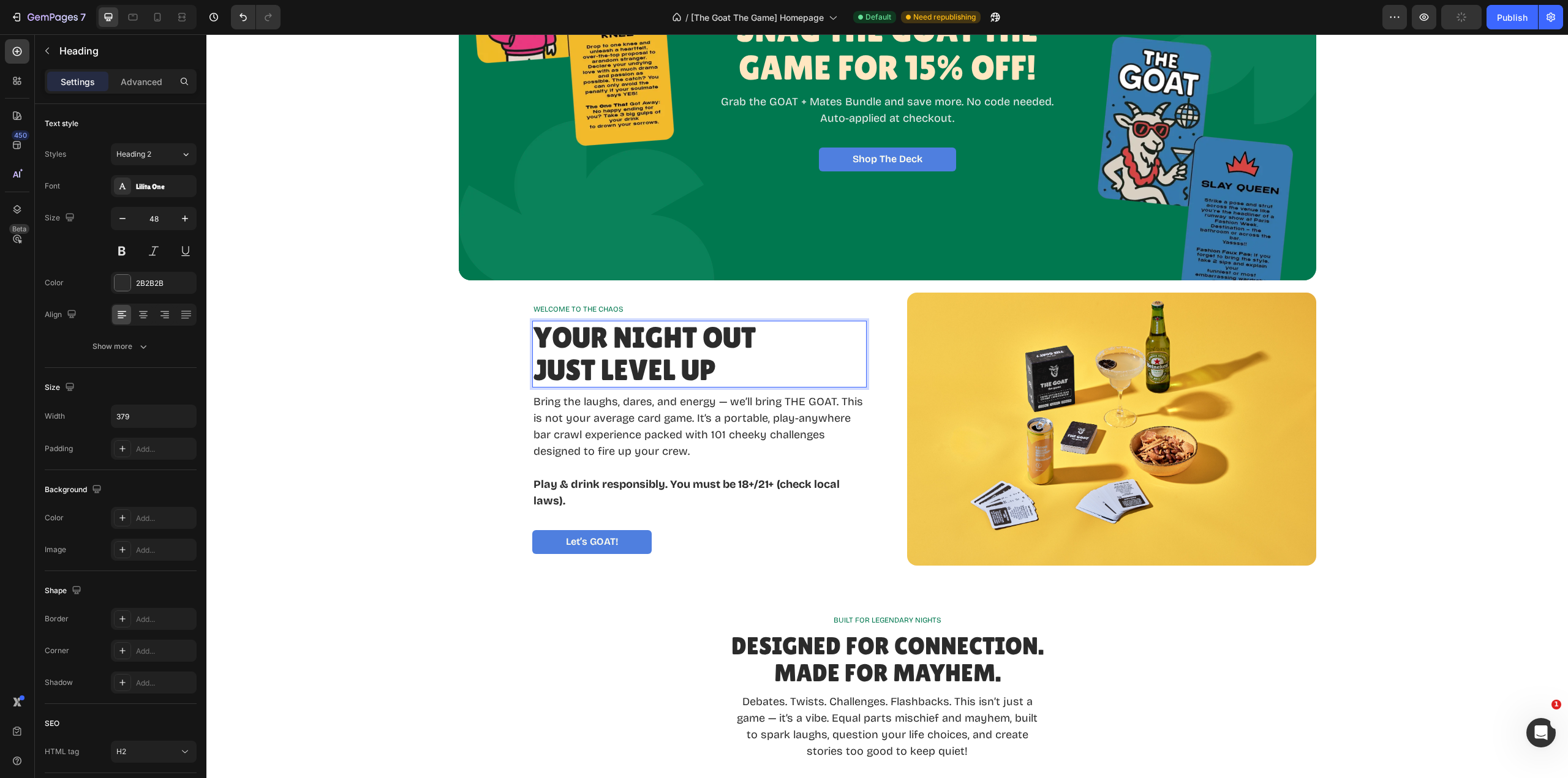
scroll to position [147, 0]
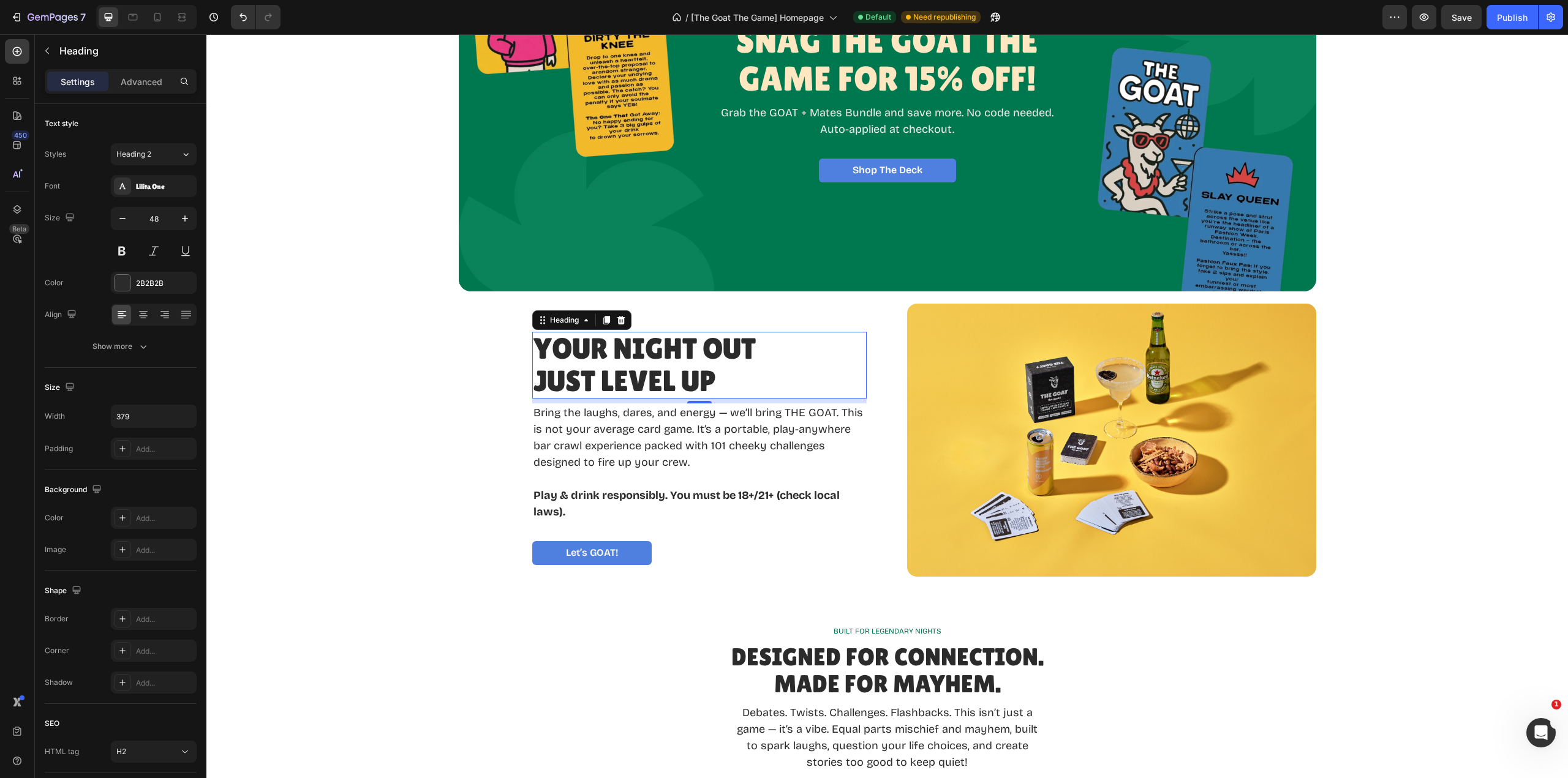
click at [861, 357] on div "Your Night Out Just Level Up" at bounding box center [700, 366] width 335 height 68
click at [861, 362] on div "Your Night Out Just Level Up" at bounding box center [700, 366] width 335 height 68
drag, startPoint x: 842, startPoint y: 366, endPoint x: 860, endPoint y: 370, distance: 18.4
click at [844, 367] on div "Your Night Out Just Level Up" at bounding box center [700, 366] width 335 height 68
drag, startPoint x: 853, startPoint y: 370, endPoint x: 842, endPoint y: 369, distance: 11.0
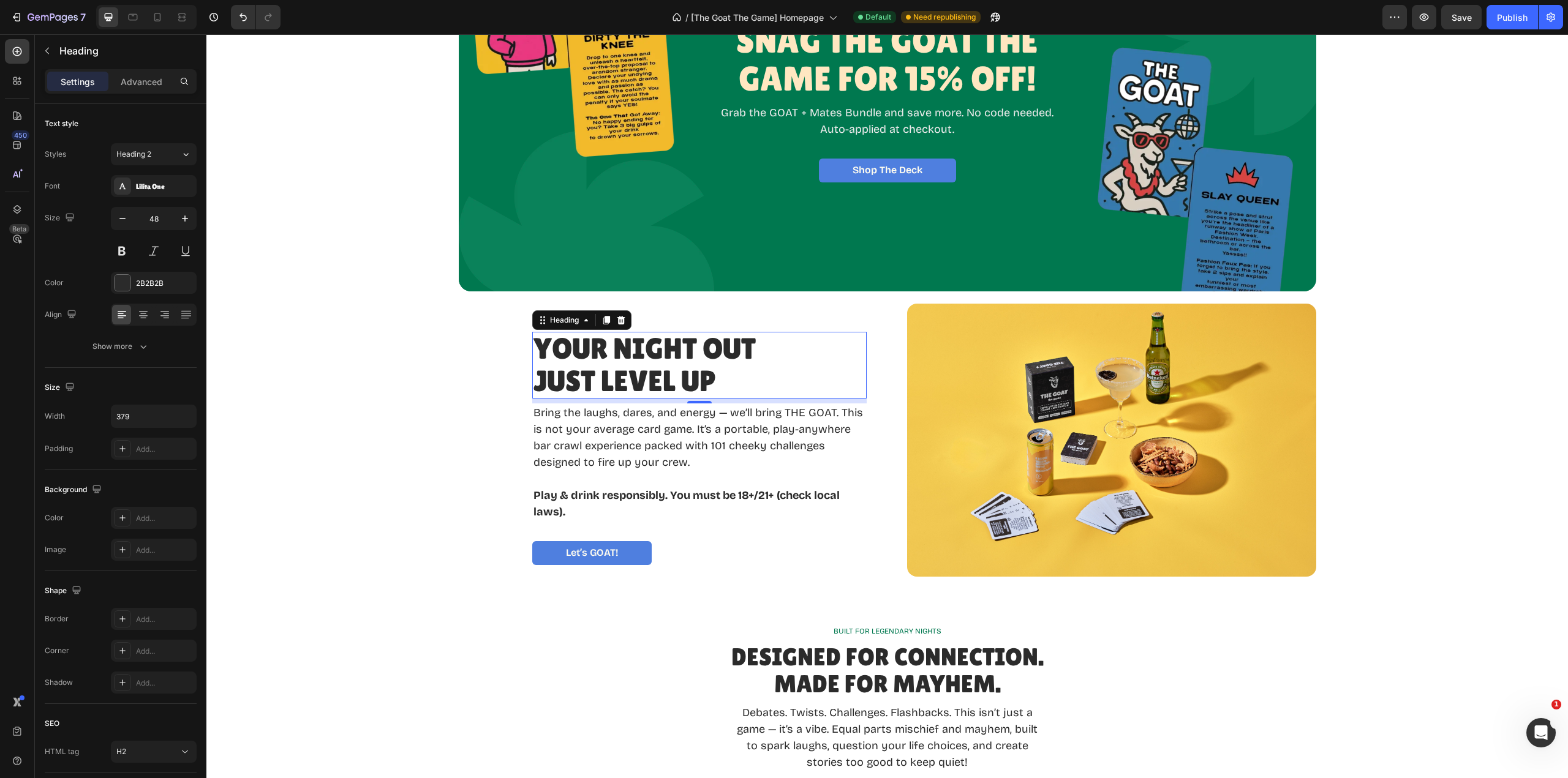
click at [842, 369] on div "Your Night Out Just Level Up" at bounding box center [700, 366] width 335 height 68
click at [556, 338] on p "Your Night Out Just Level Up" at bounding box center [649, 366] width 230 height 65
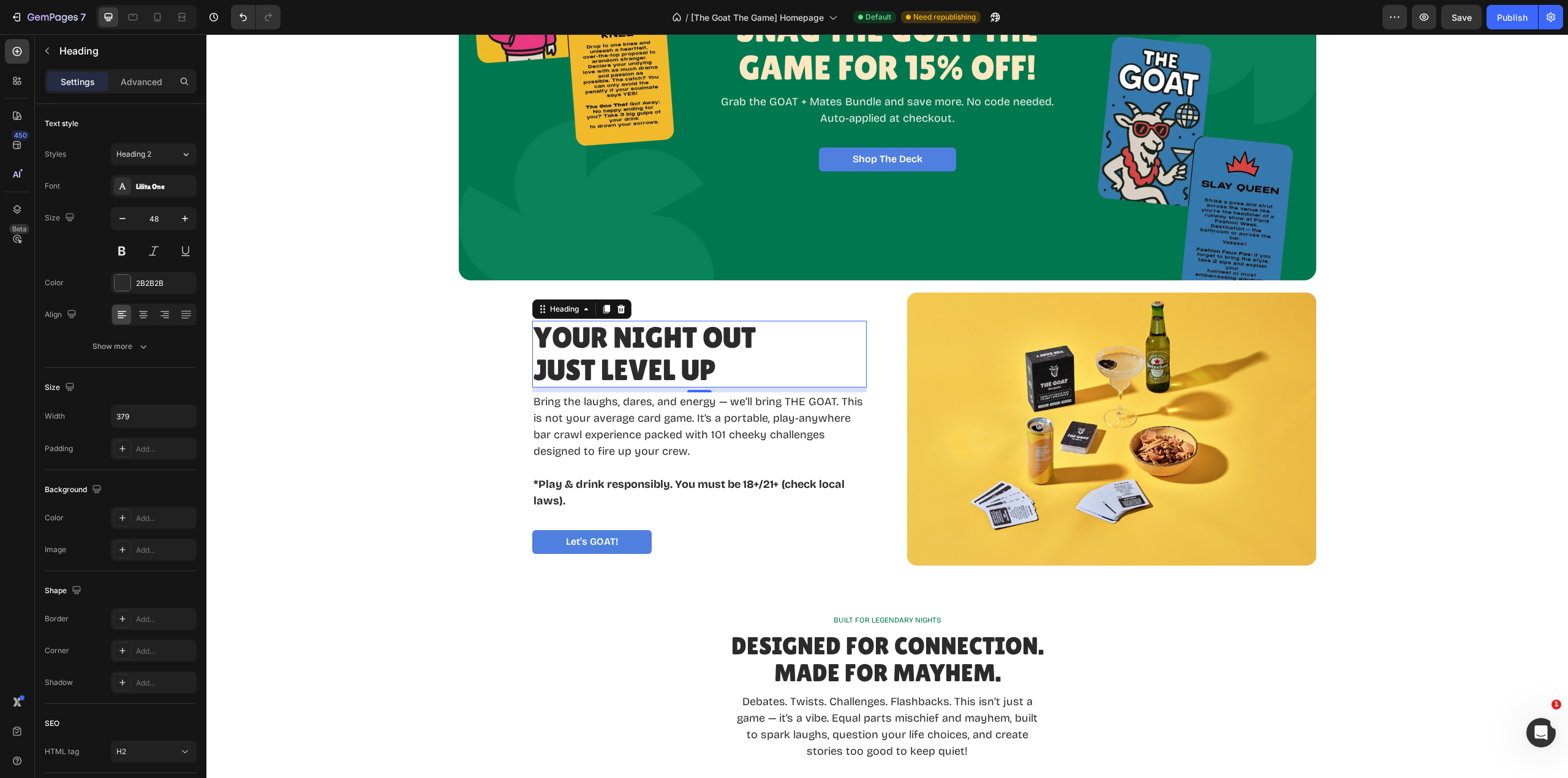
click at [768, 365] on div "Your Night Out Just Level Up" at bounding box center [700, 355] width 335 height 68
click at [801, 354] on div "Your Night Out Just Level Up" at bounding box center [700, 355] width 335 height 68
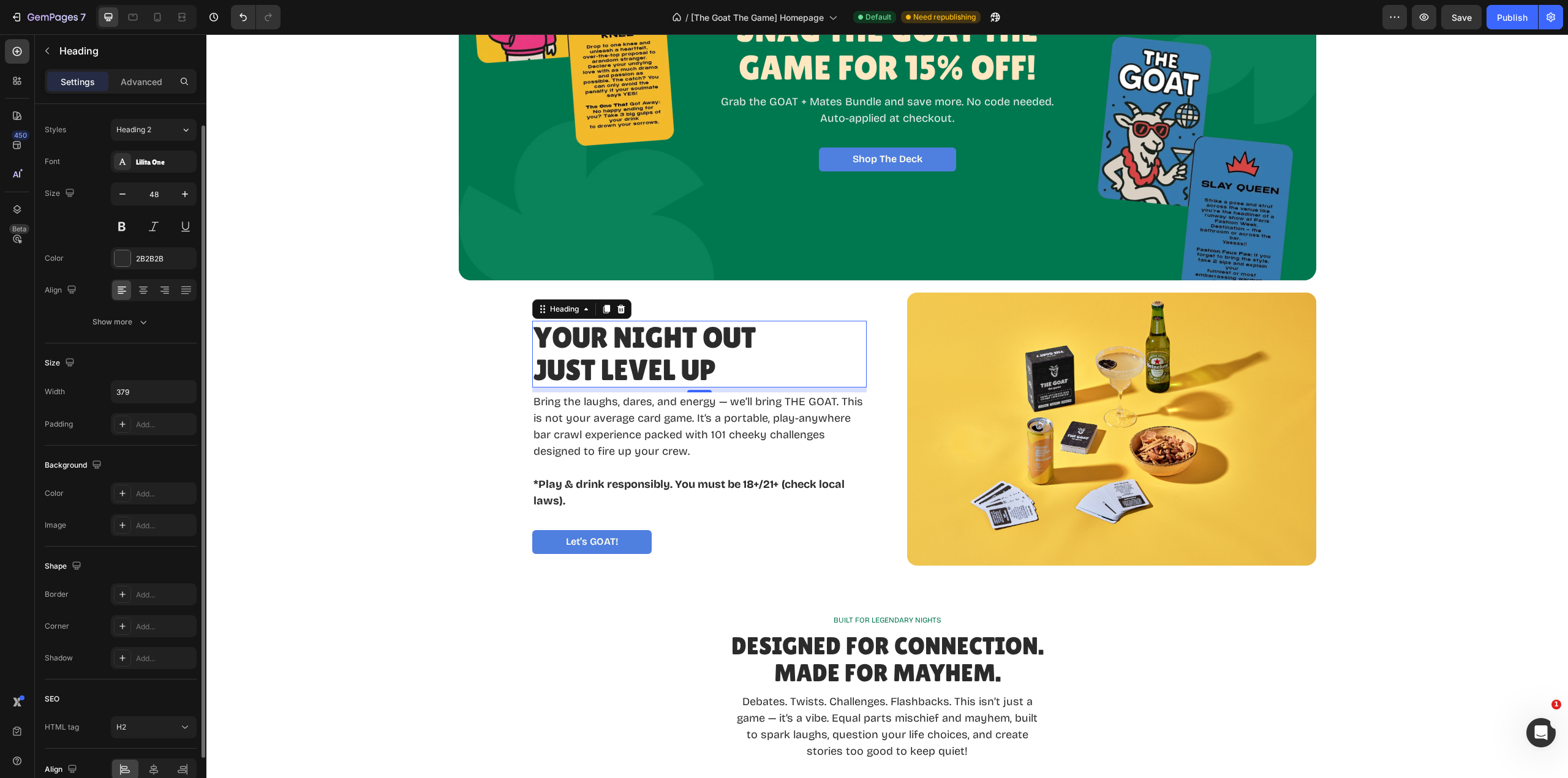
scroll to position [0, 0]
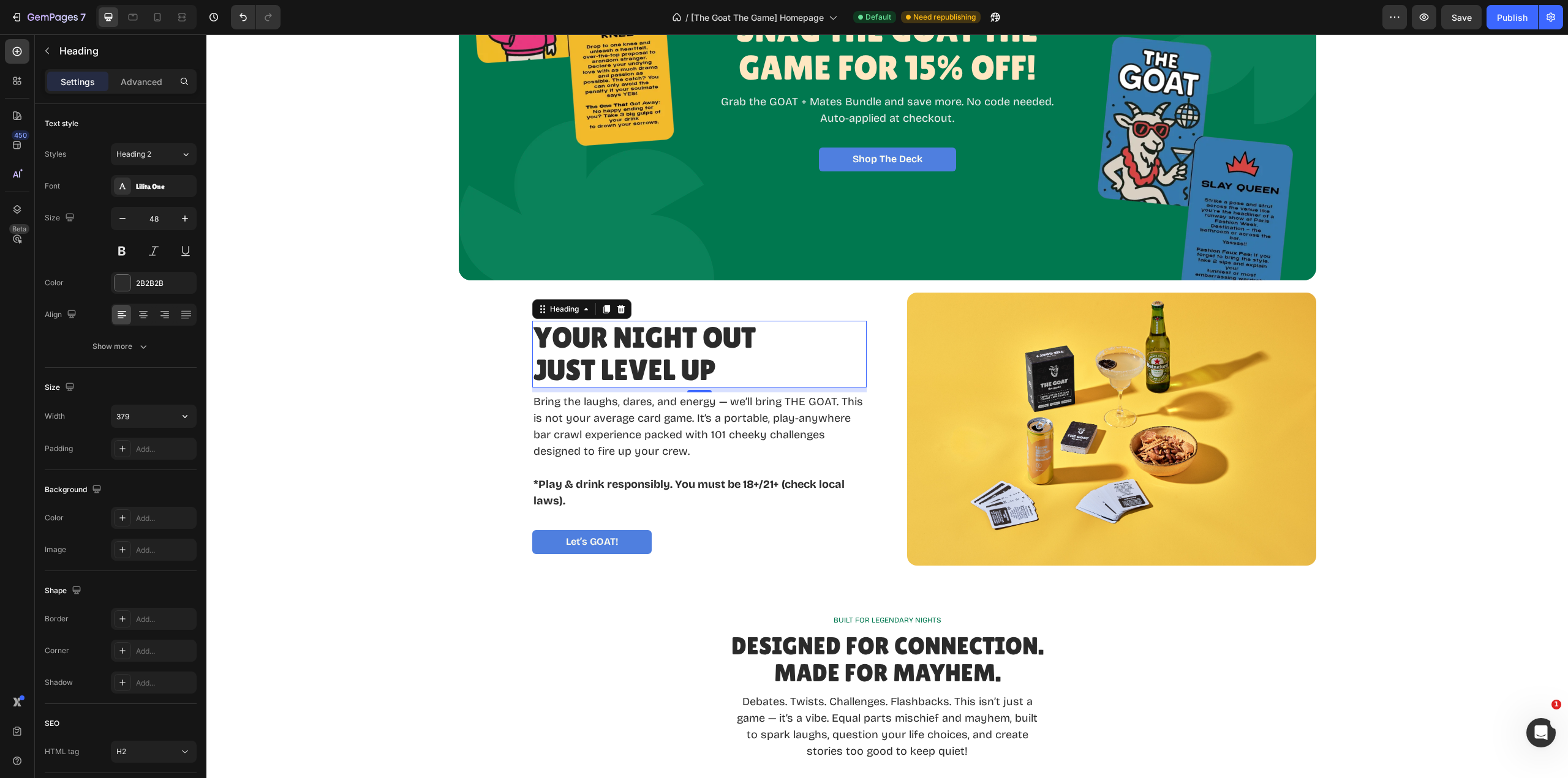
click at [186, 415] on icon "button" at bounding box center [185, 416] width 12 height 12
click at [140, 452] on span "Fit content" at bounding box center [134, 447] width 37 height 11
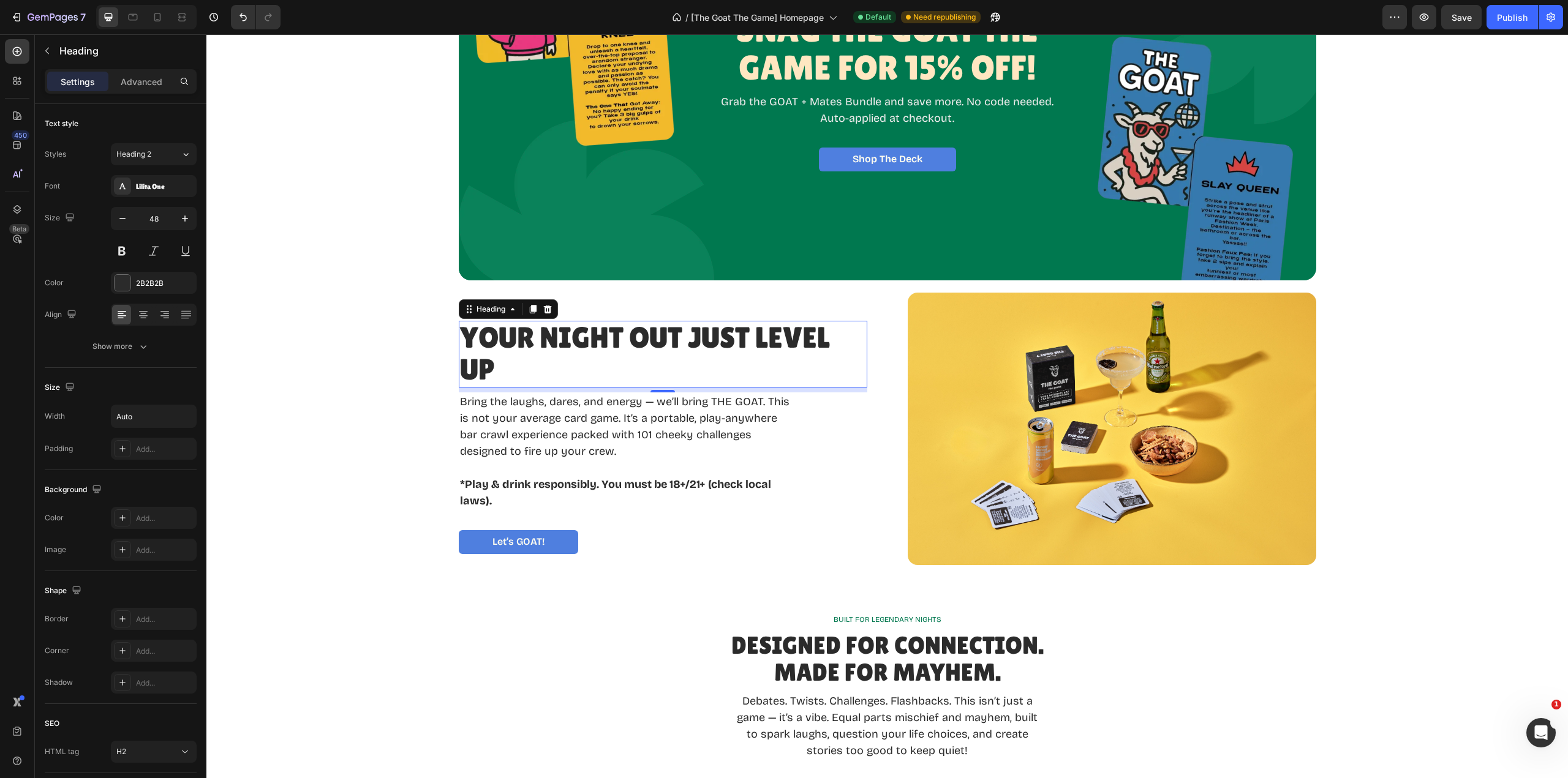
click at [493, 369] on p "Your Night Out Just Level Up" at bounding box center [663, 355] width 406 height 65
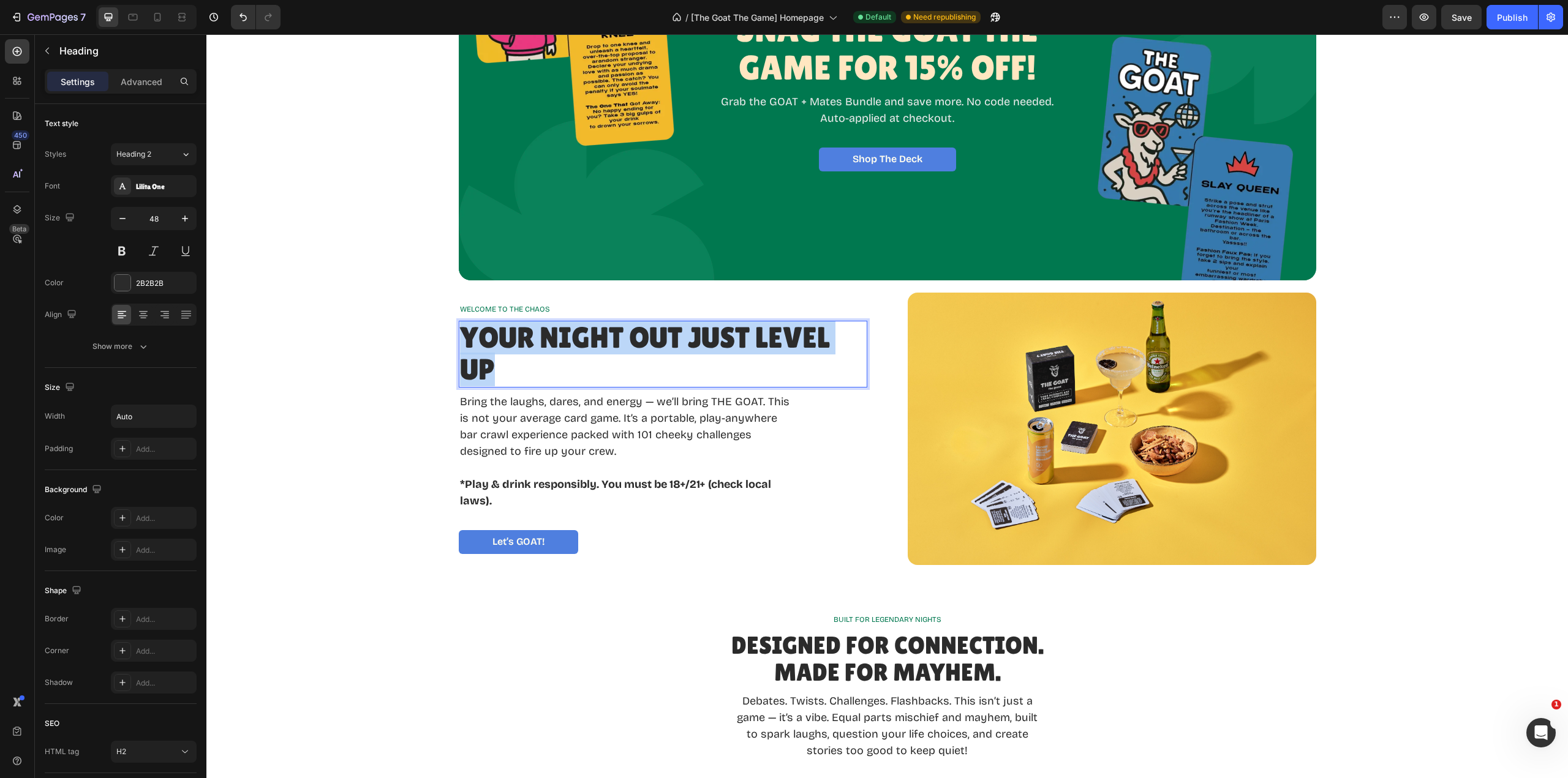
click at [493, 369] on p "Your Night Out Just Level Up" at bounding box center [663, 355] width 406 height 65
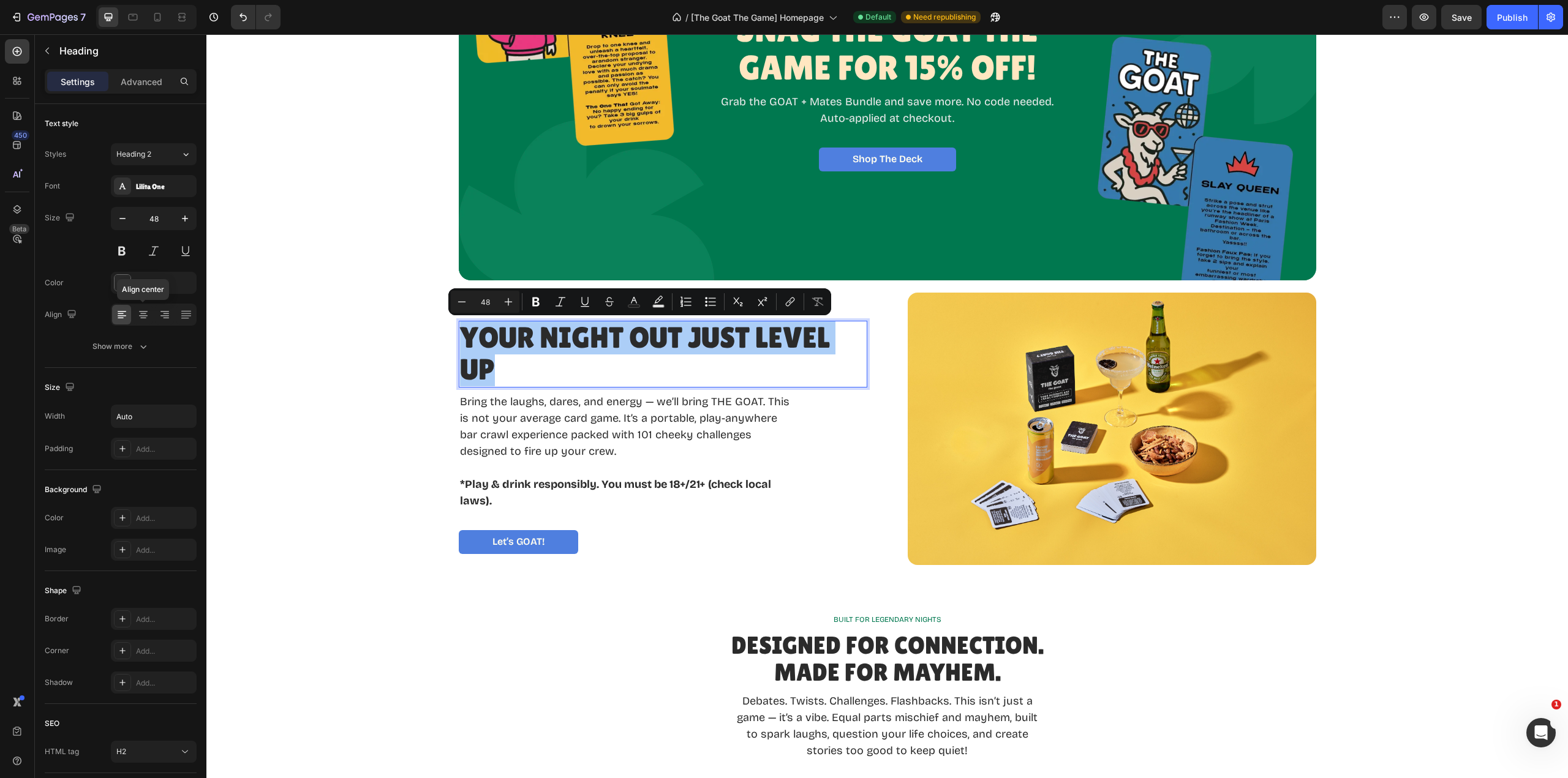
click at [146, 318] on icon at bounding box center [143, 315] width 12 height 12
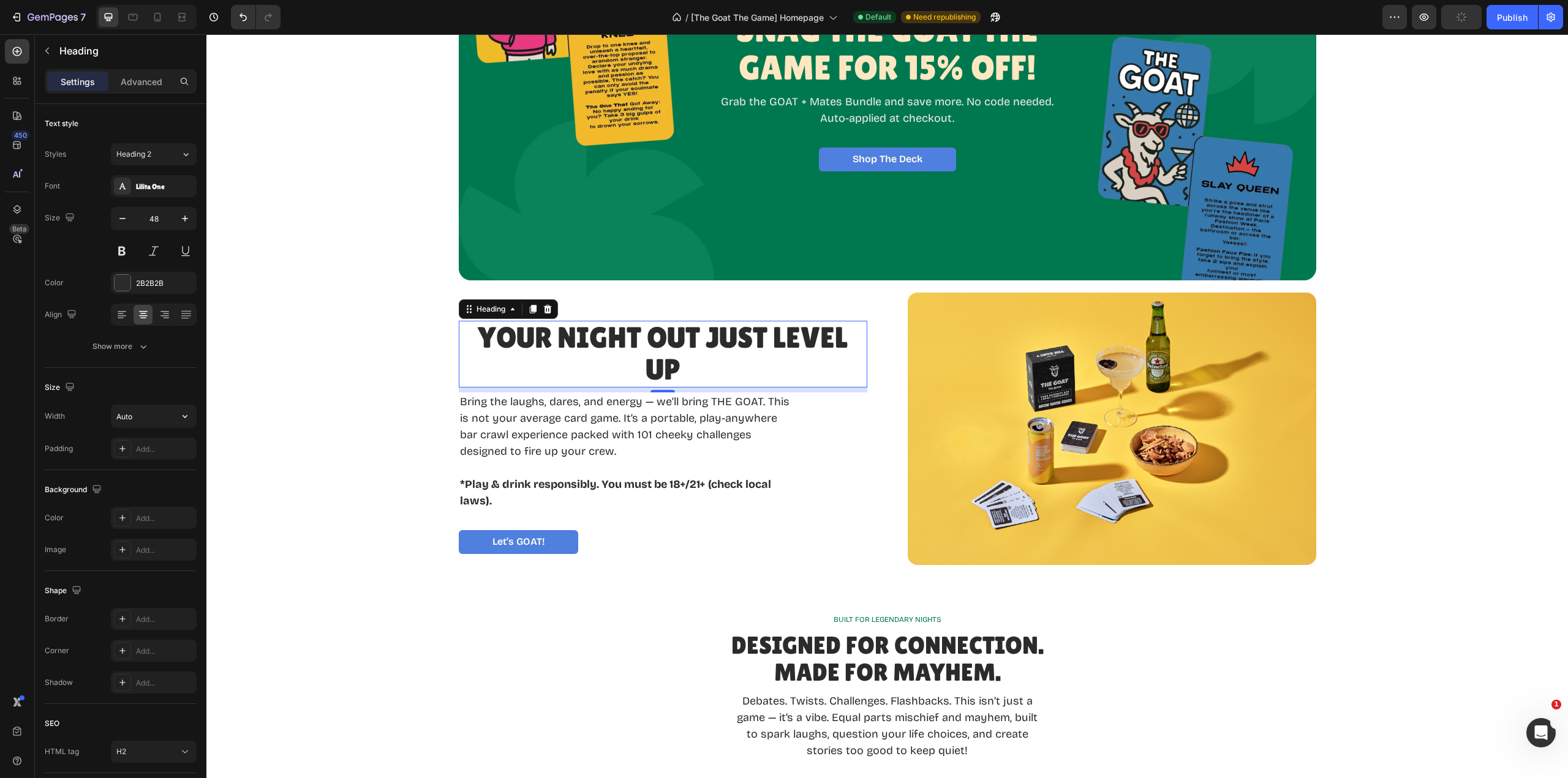
click at [152, 421] on input "Auto" at bounding box center [153, 416] width 84 height 22
click at [186, 418] on icon "button" at bounding box center [185, 416] width 12 height 12
click at [135, 473] on p "Full 100%" at bounding box center [151, 471] width 70 height 11
type input "100%"
click at [478, 339] on p "Your Night Out Just Level Up" at bounding box center [663, 355] width 406 height 65
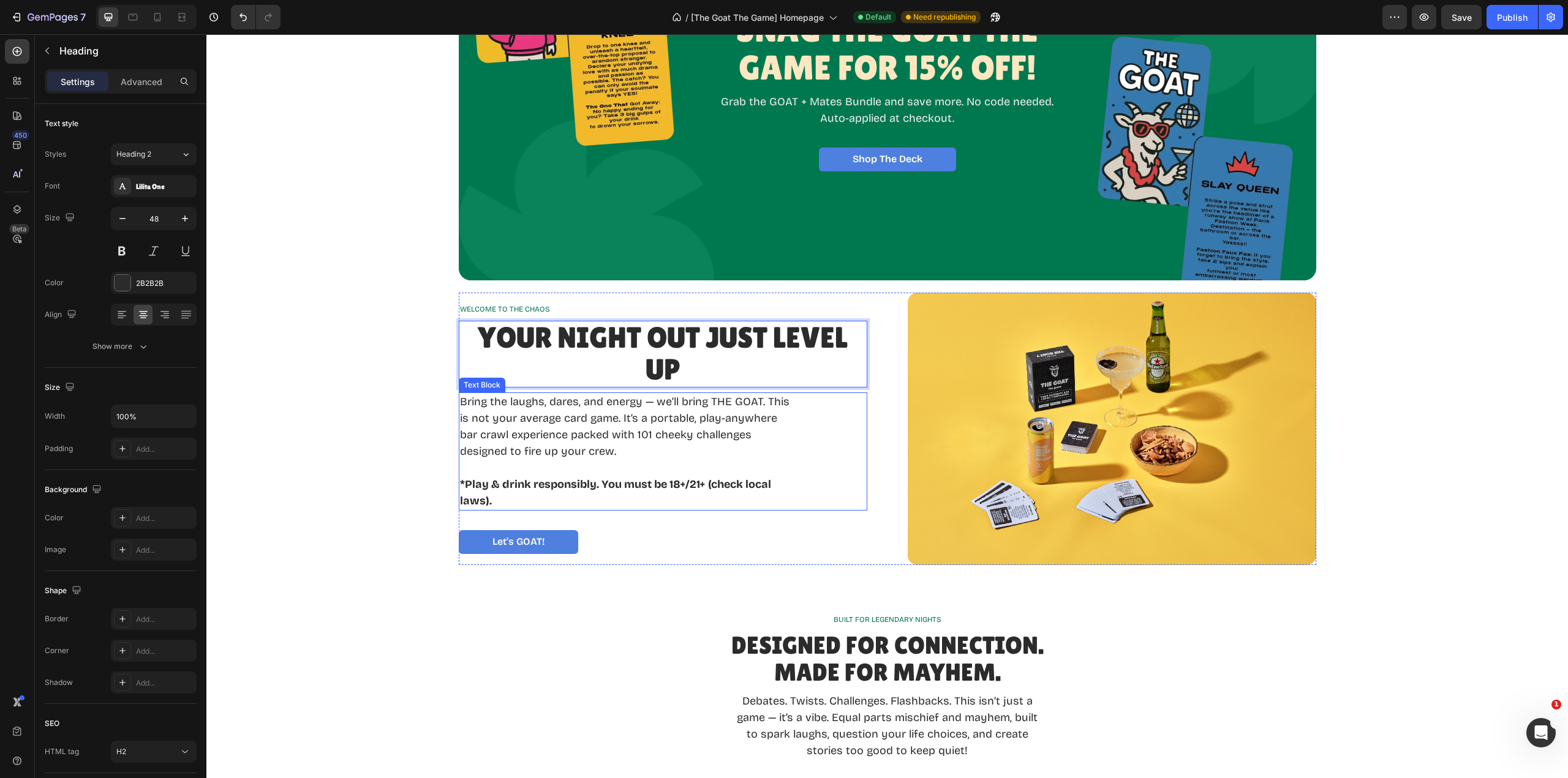
click at [663, 472] on p "Rich Text Editor. Editing area: main" at bounding box center [626, 468] width 332 height 17
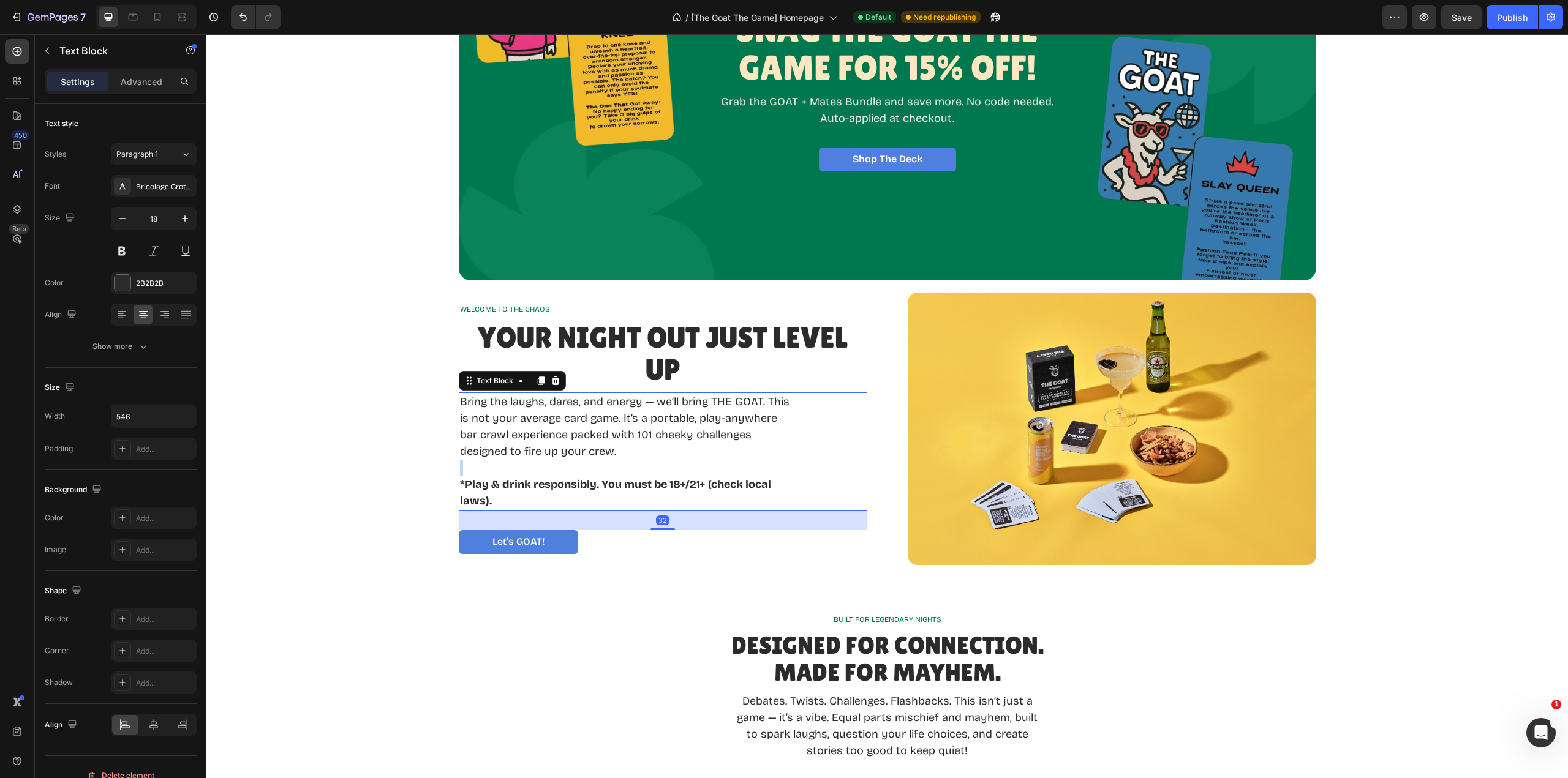
click at [663, 472] on p "Rich Text Editor. Editing area: main" at bounding box center [626, 468] width 332 height 17
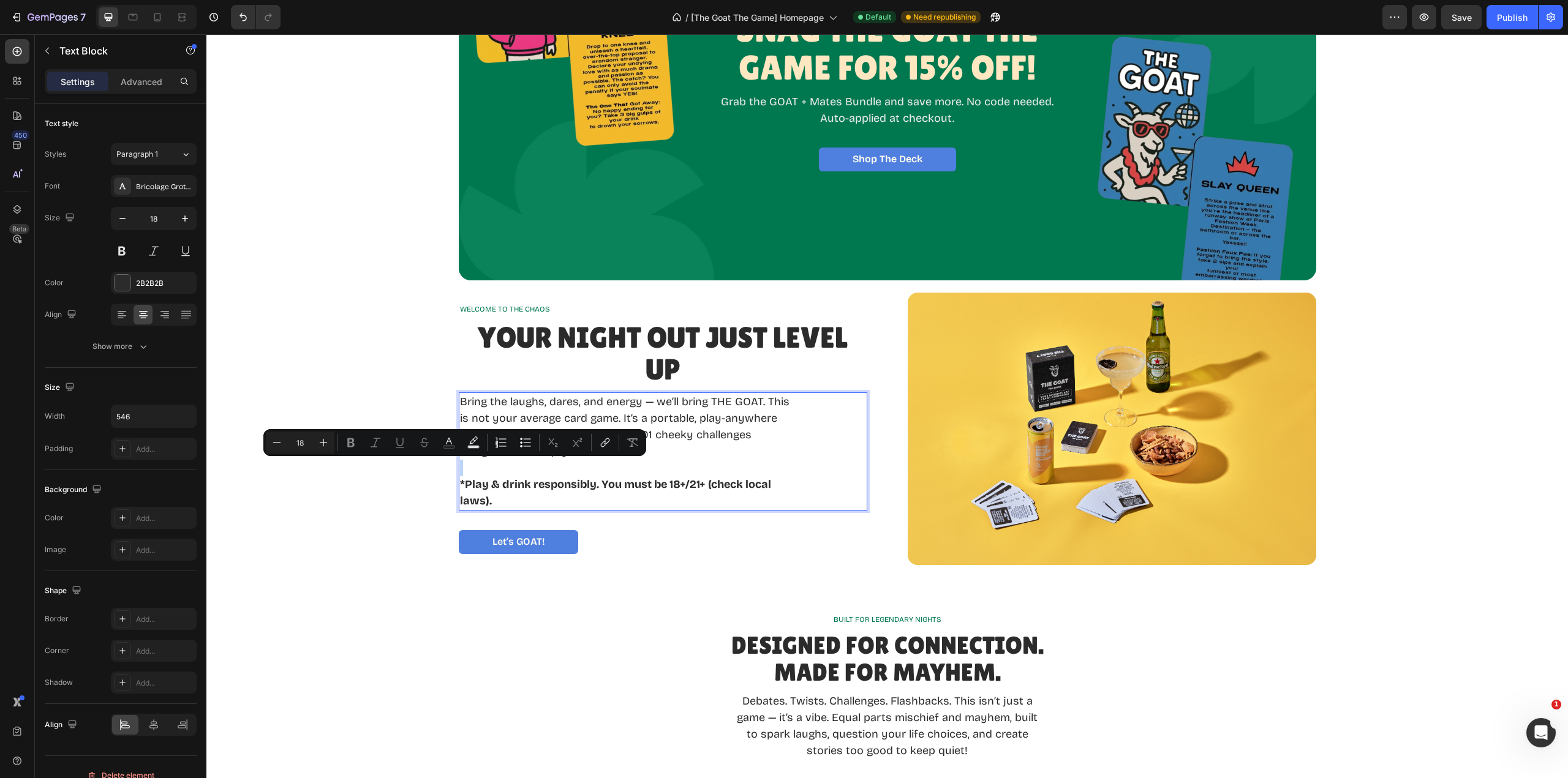
click at [764, 479] on strong "*Play & drink responsibly. You must be 18+/21+ (check local laws)." at bounding box center [616, 492] width 311 height 30
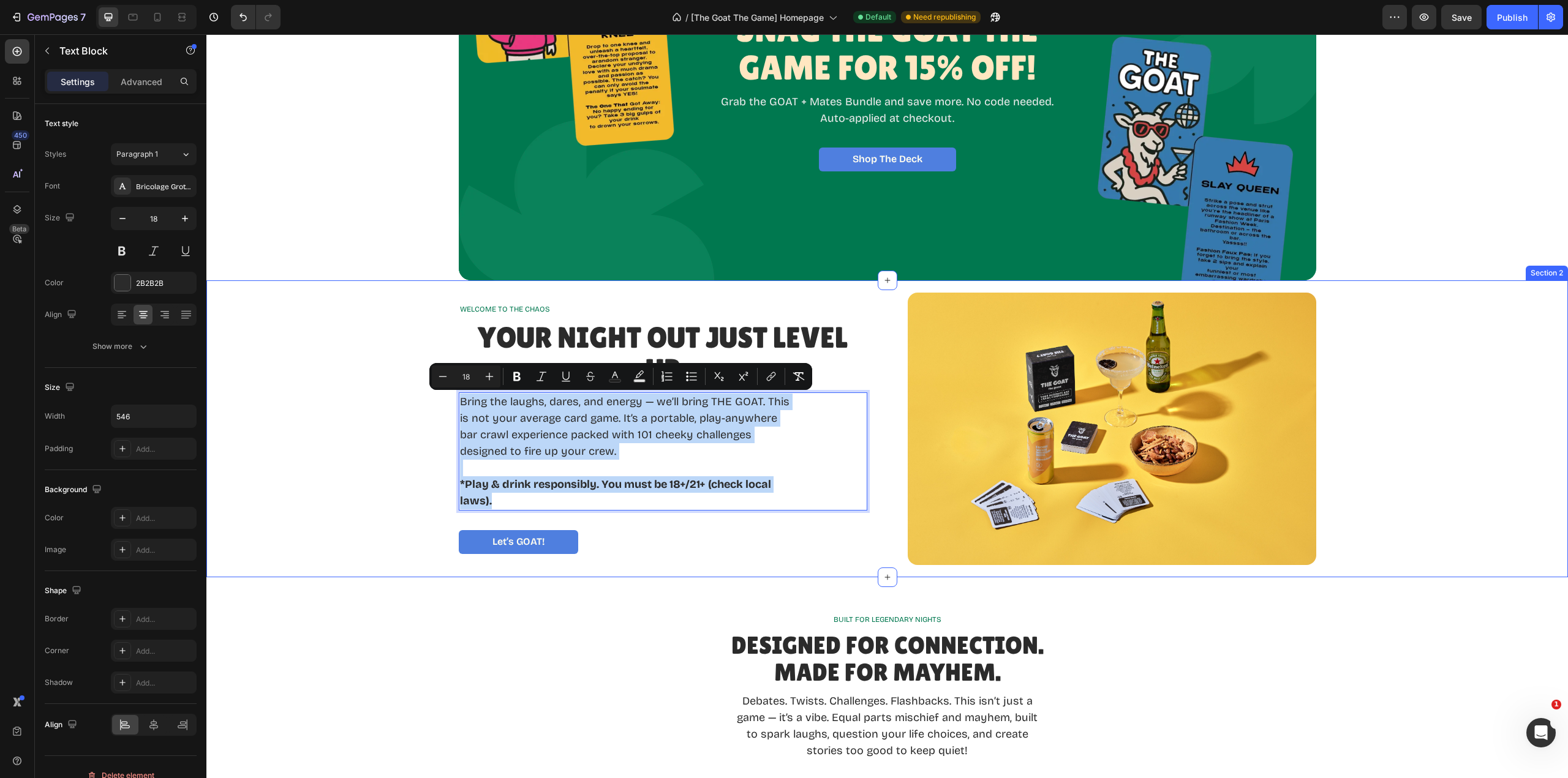
drag, startPoint x: 511, startPoint y: 507, endPoint x: 450, endPoint y: 400, distance: 123.2
click at [450, 400] on div "WELCOME TO THE CHAOS Text Block Your Night Out Just Level Up Heading Bring the …" at bounding box center [887, 428] width 1337 height 272
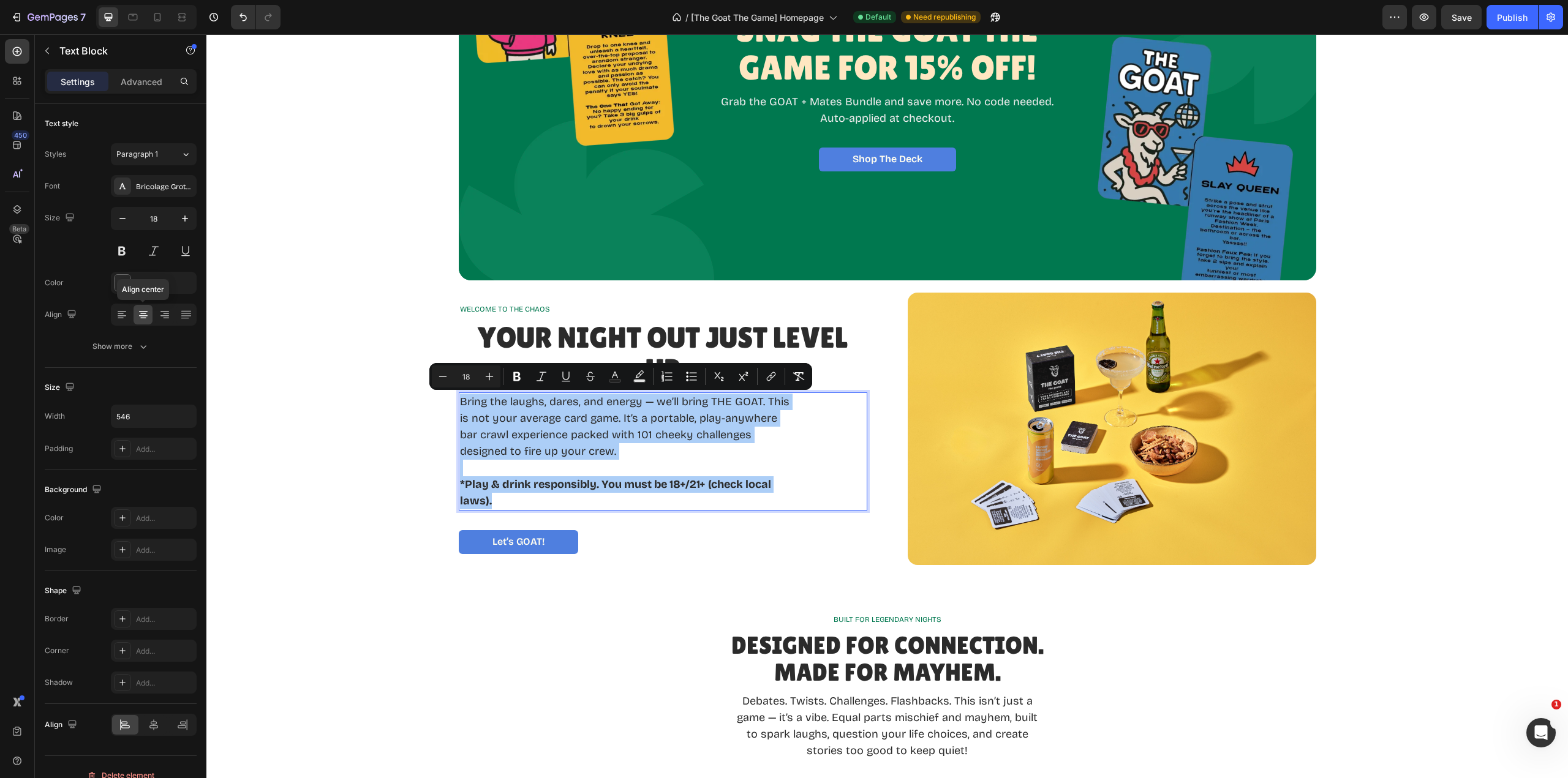
click at [146, 312] on icon at bounding box center [143, 315] width 12 height 12
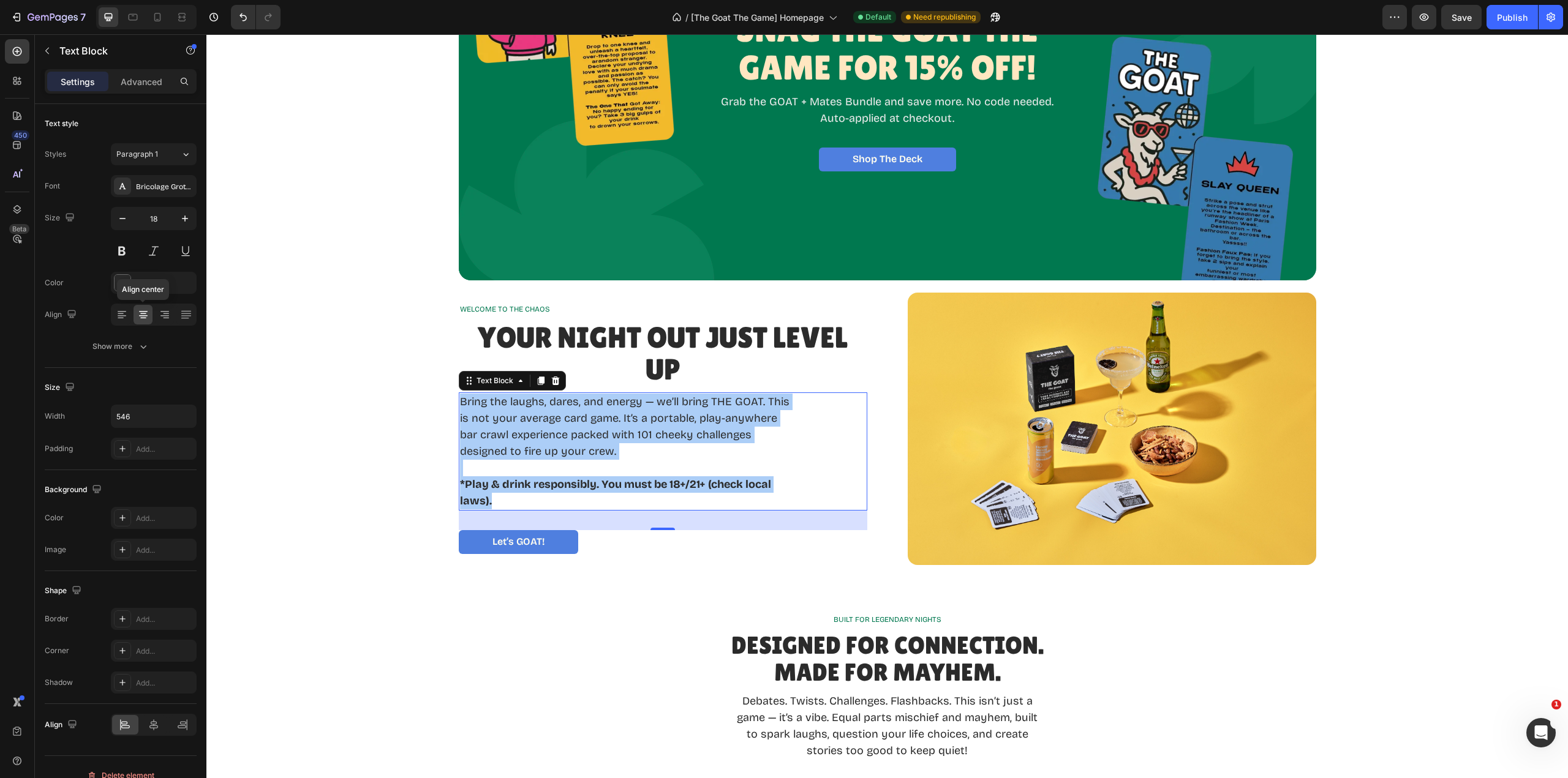
click at [146, 312] on icon at bounding box center [143, 315] width 12 height 12
click at [160, 312] on icon at bounding box center [165, 315] width 12 height 12
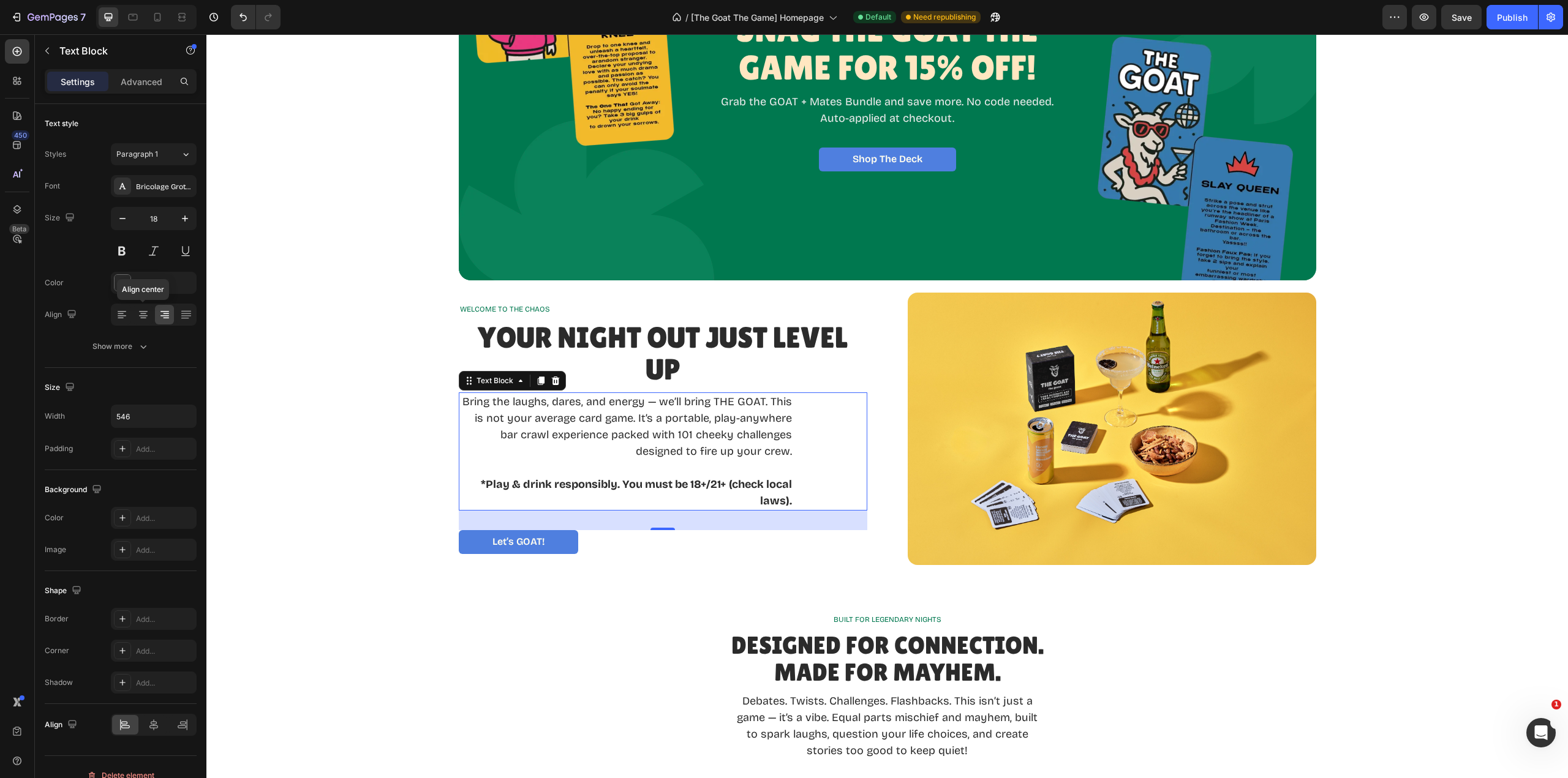
click at [146, 315] on icon at bounding box center [143, 315] width 12 height 12
click at [124, 317] on icon at bounding box center [122, 315] width 12 height 12
click at [146, 315] on icon at bounding box center [143, 316] width 9 height 1
drag, startPoint x: 117, startPoint y: 316, endPoint x: 159, endPoint y: 374, distance: 71.6
click at [117, 316] on icon at bounding box center [122, 316] width 9 height 1
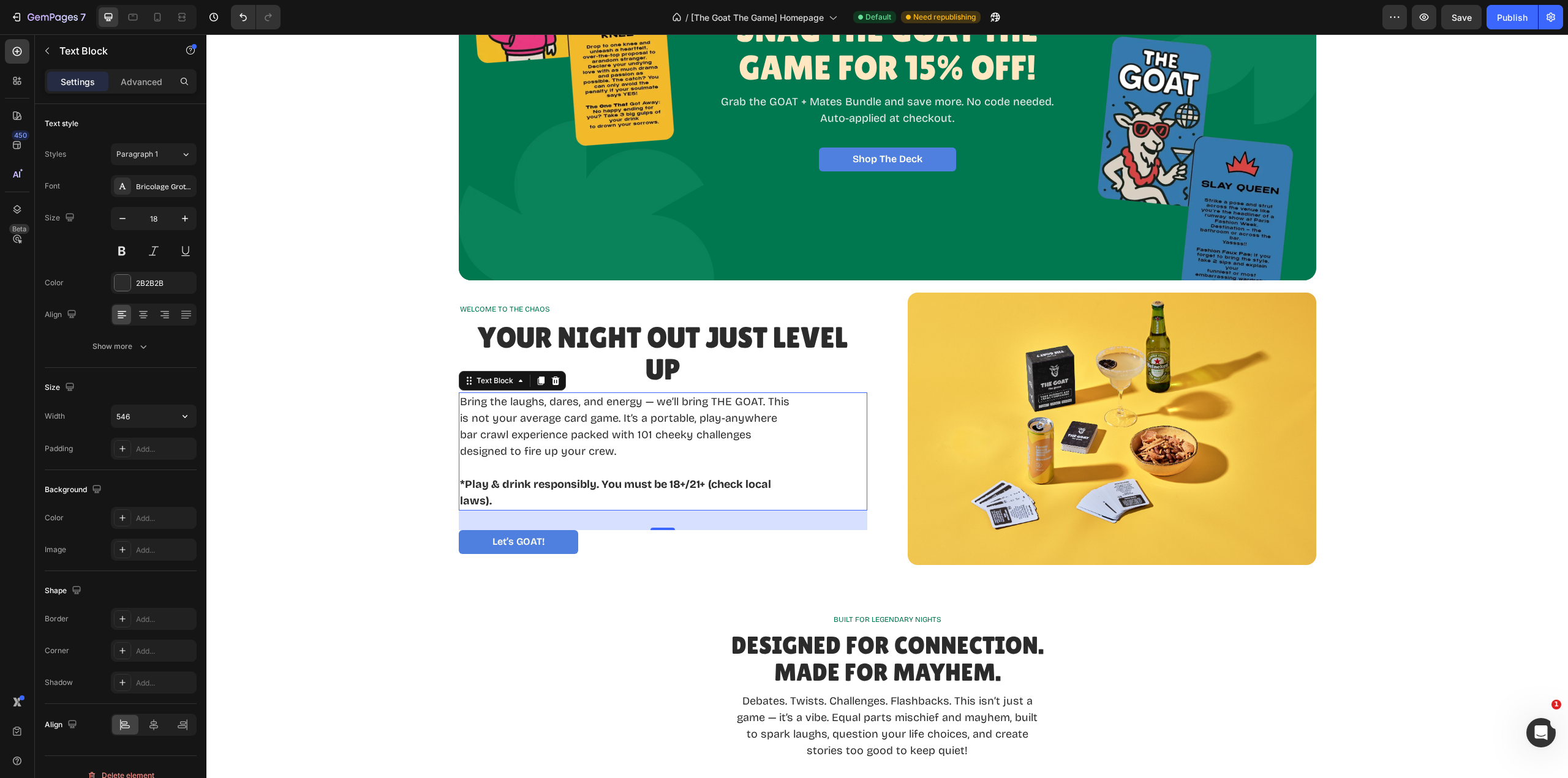
click at [165, 422] on input "546" at bounding box center [153, 416] width 84 height 22
click at [189, 420] on icon "button" at bounding box center [185, 416] width 12 height 12
click at [153, 446] on p "Fit content Auto" at bounding box center [151, 447] width 70 height 11
type input "Auto"
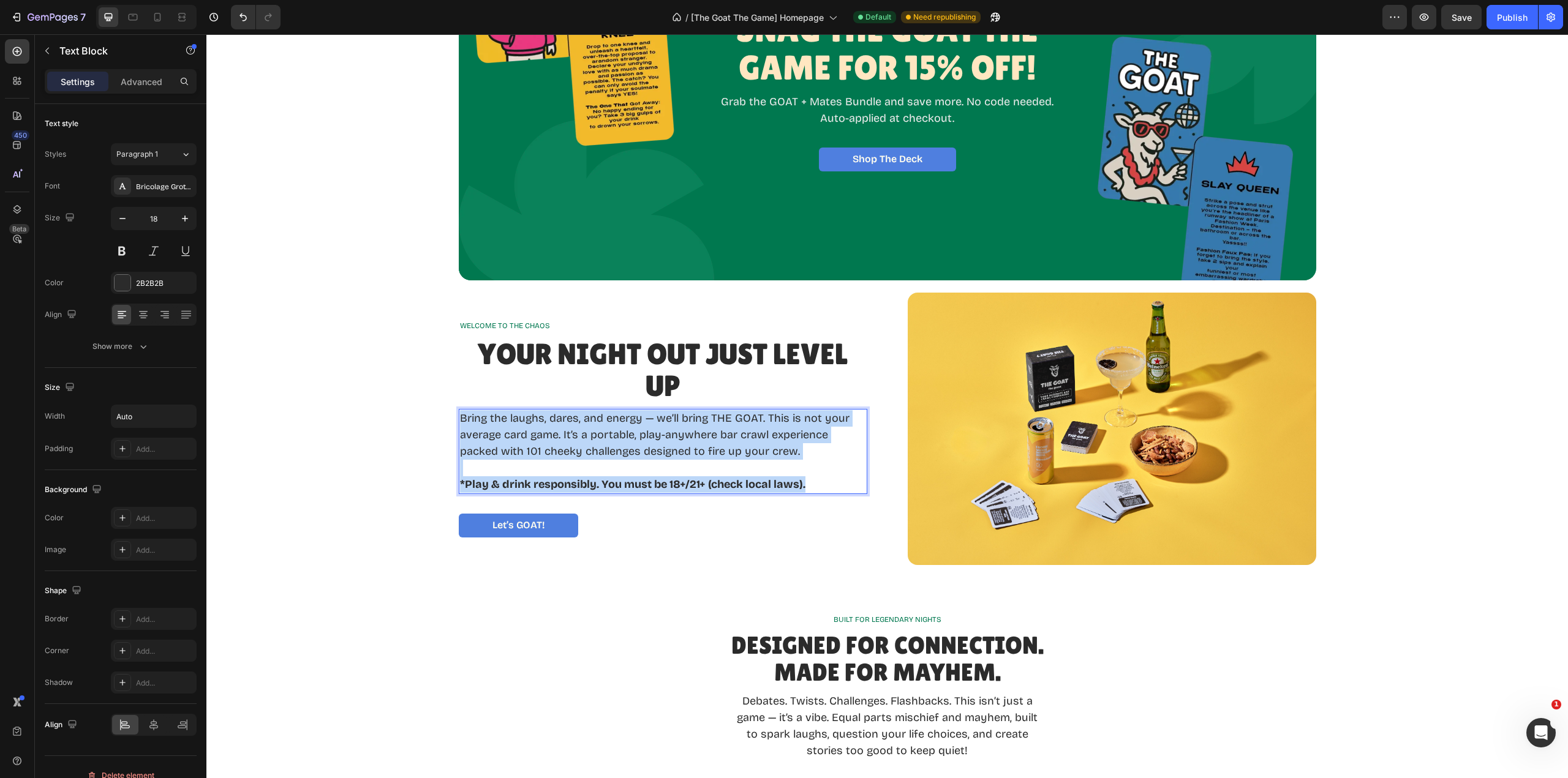
drag, startPoint x: 810, startPoint y: 486, endPoint x: 454, endPoint y: 425, distance: 361.2
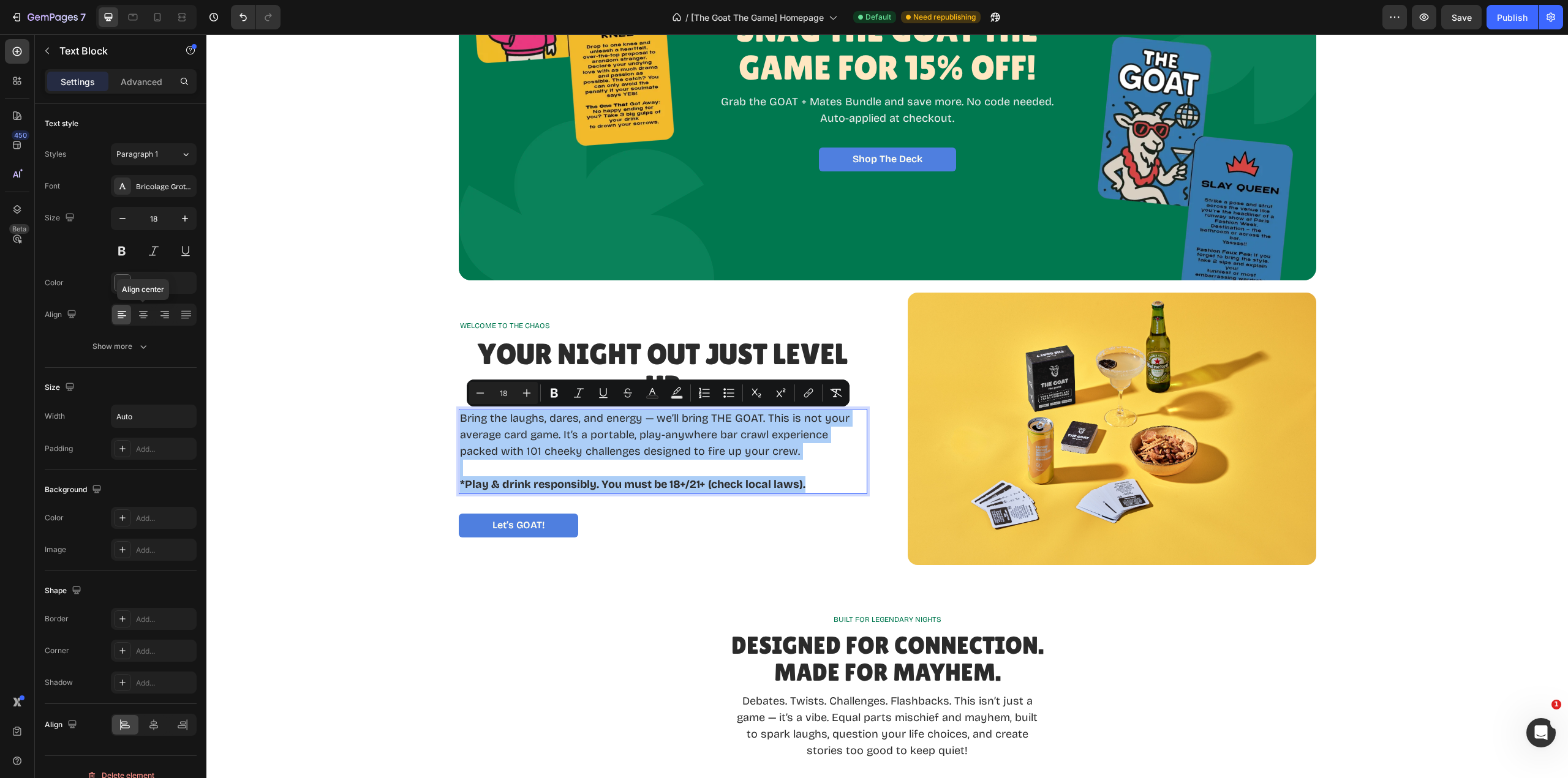
click at [142, 315] on icon at bounding box center [143, 316] width 9 height 1
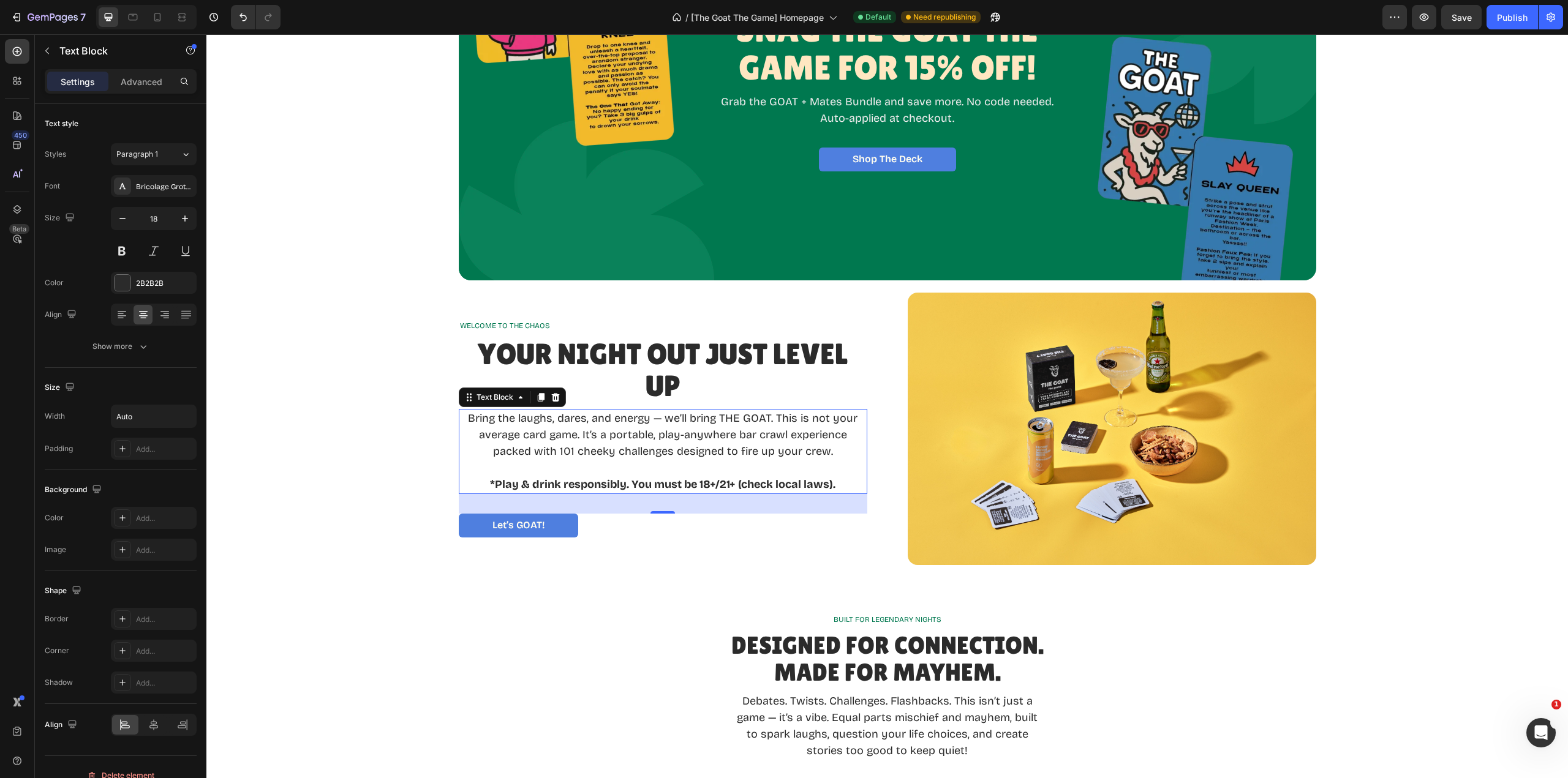
click at [846, 464] on p "Rich Text Editor. Editing area: main" at bounding box center [663, 468] width 406 height 17
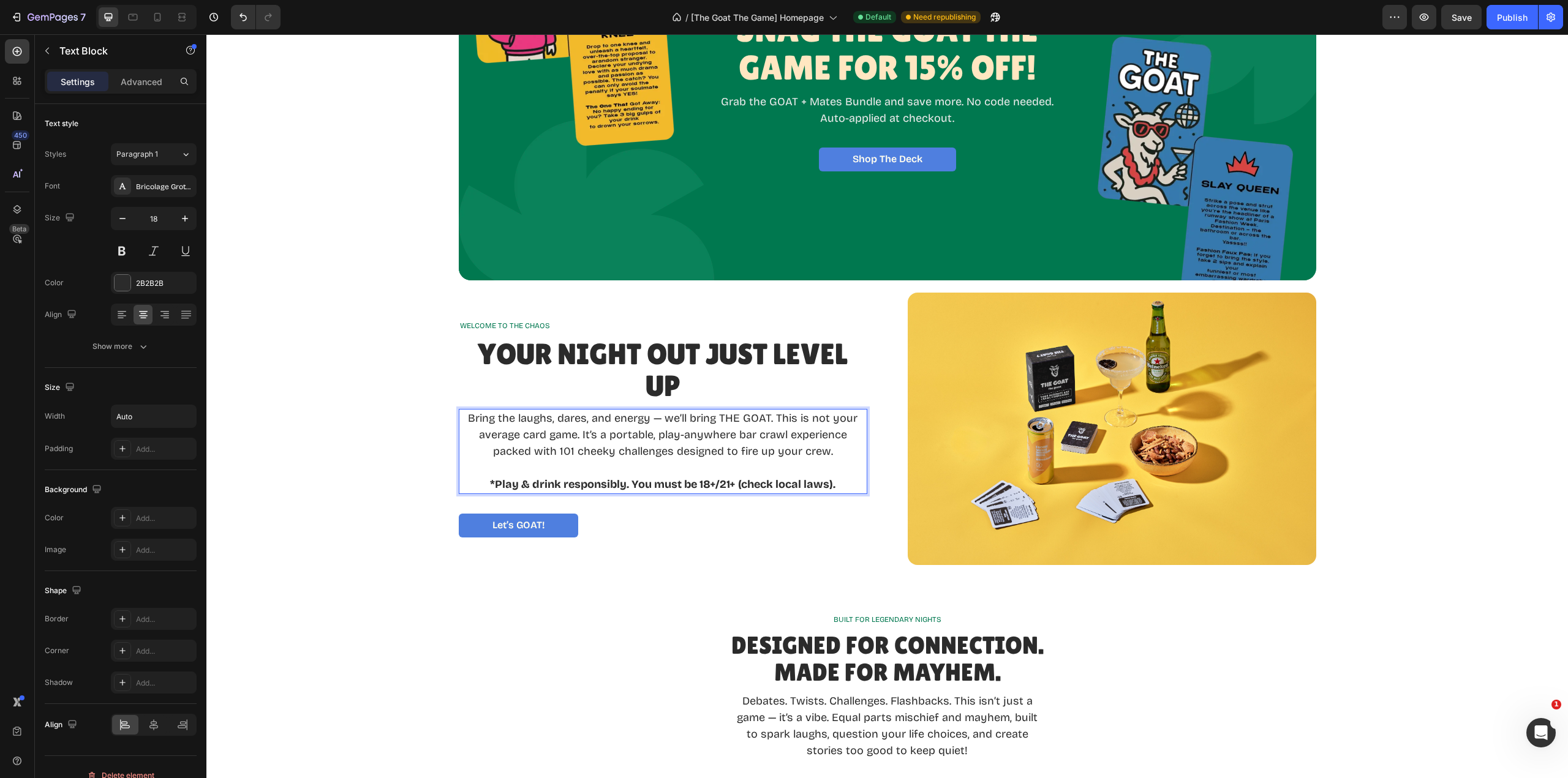
click at [852, 484] on p "*Play & drink responsibly. You must be 18+/21+ (check local laws)." at bounding box center [663, 484] width 406 height 17
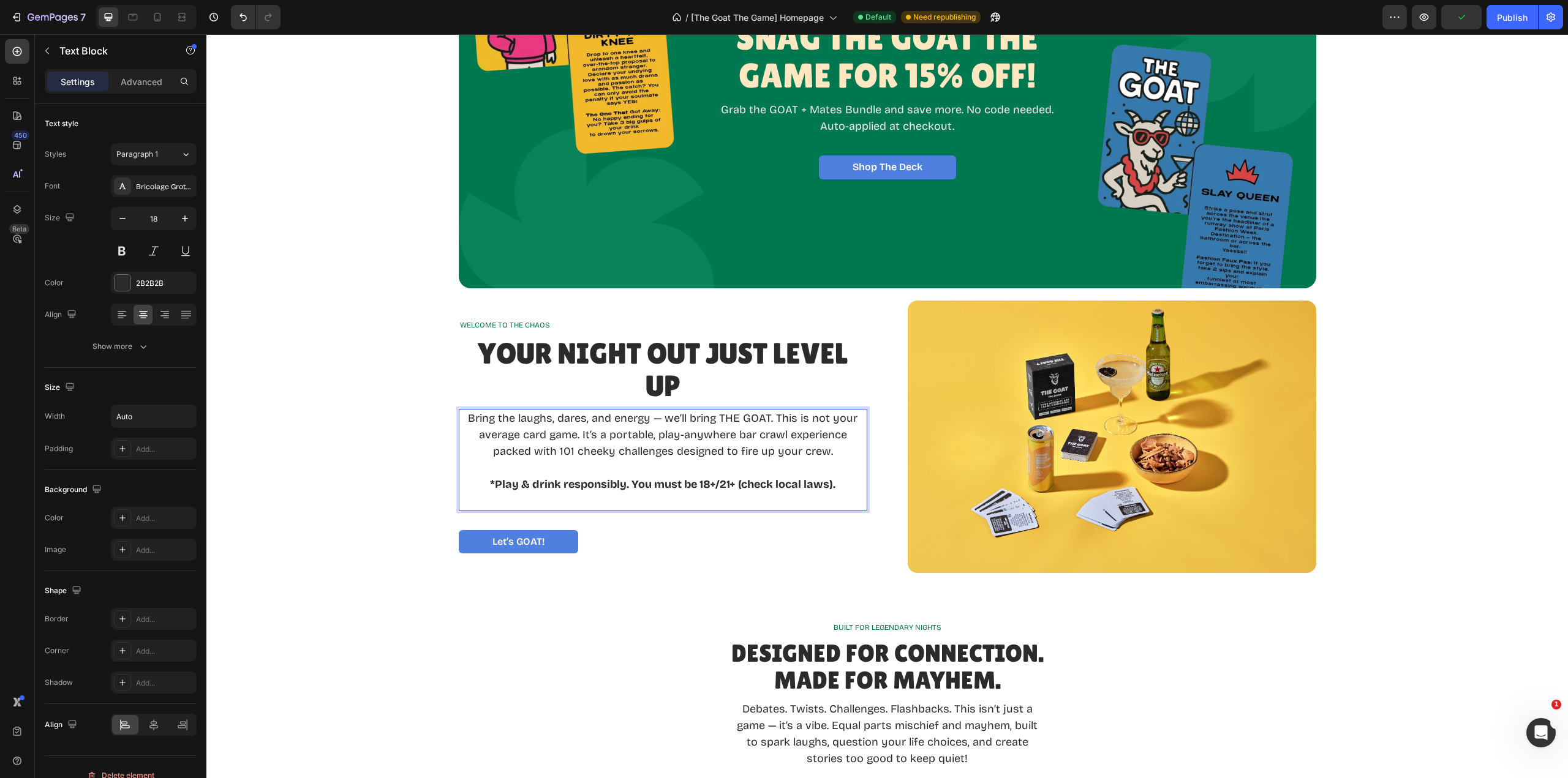
click at [467, 418] on p "Bring the laughs, dares, and energy — we’ll bring THE GOAT. This is not your av…" at bounding box center [663, 434] width 406 height 50
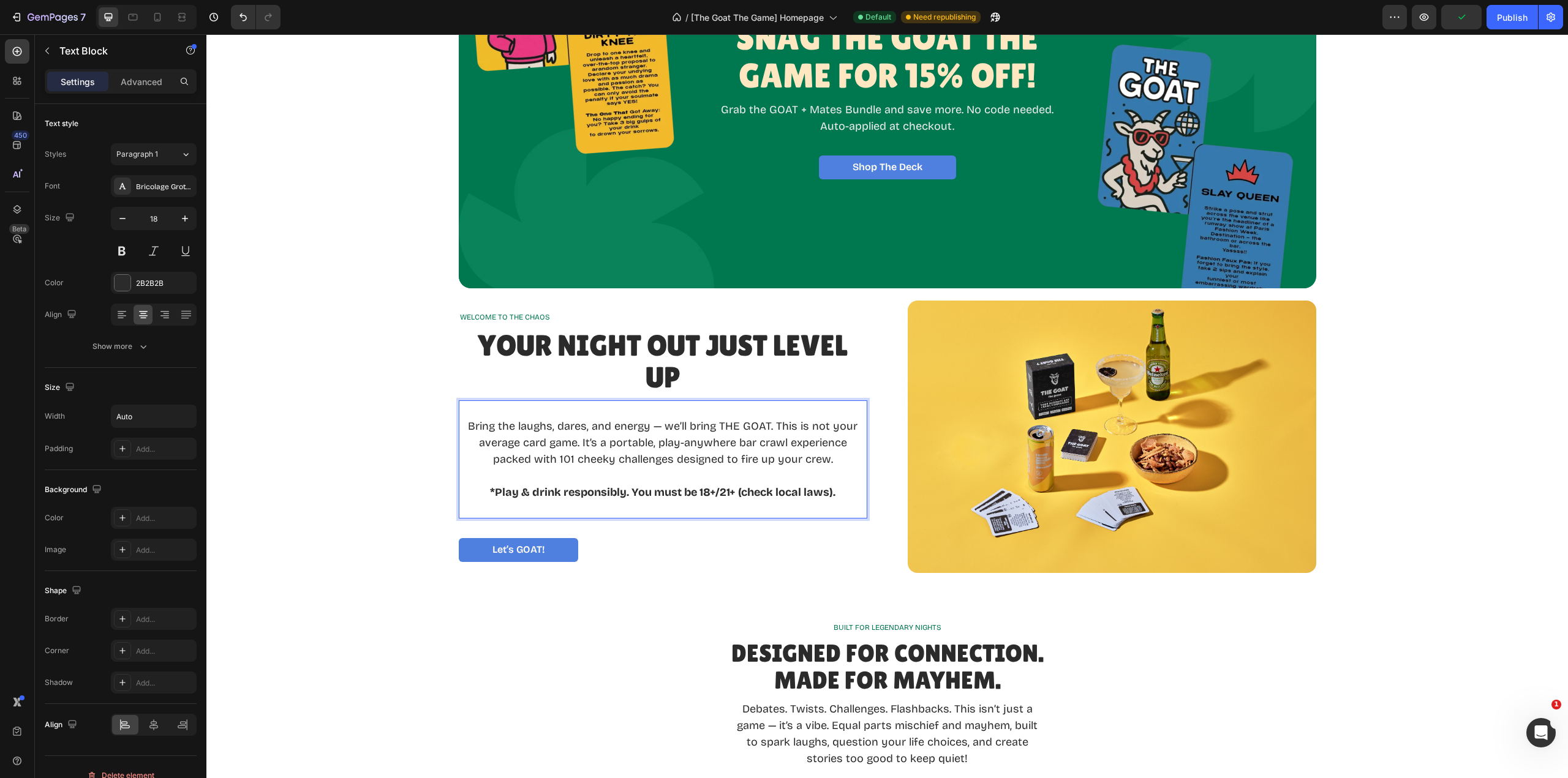
scroll to position [142, 0]
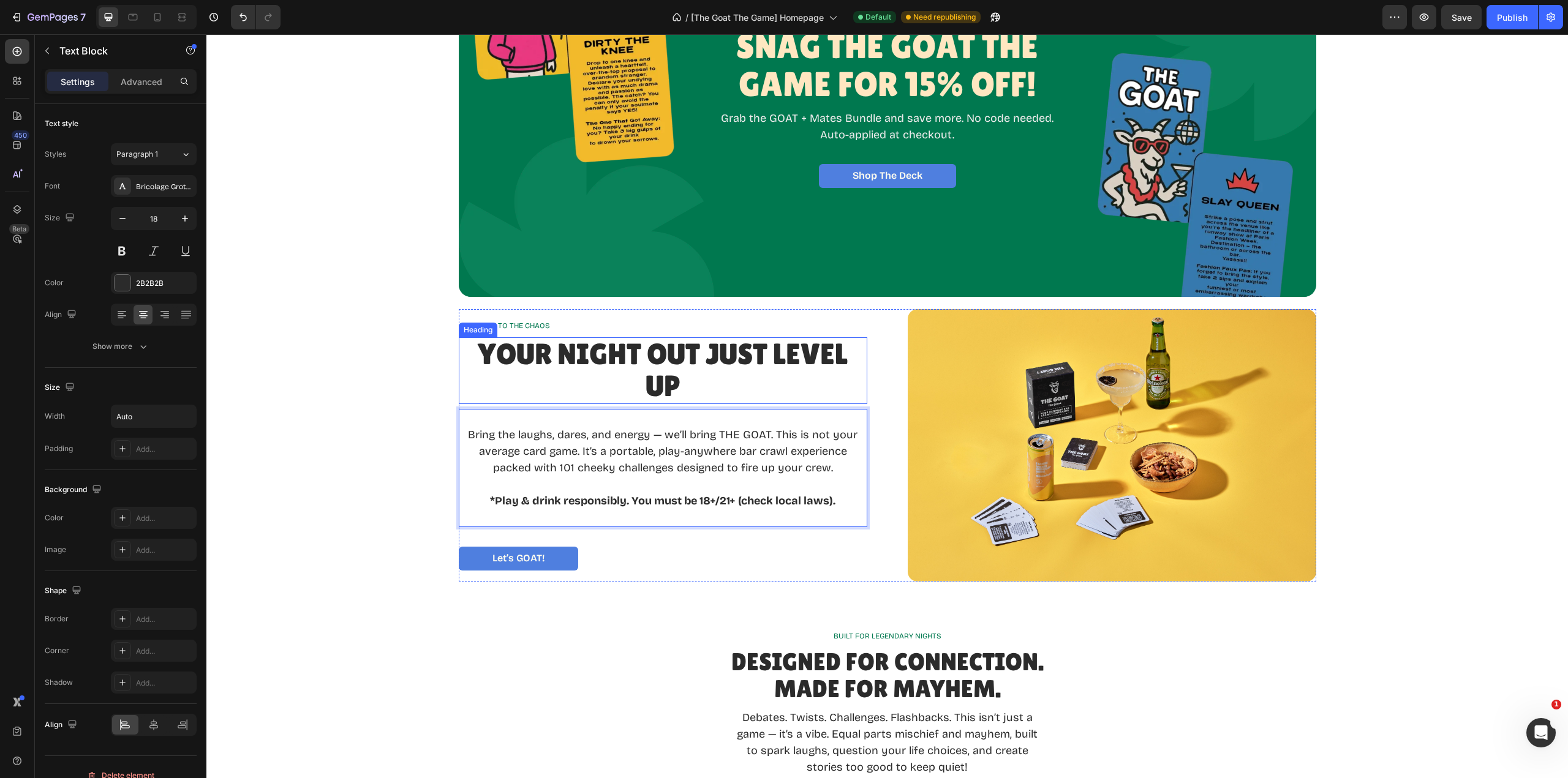
click at [691, 384] on p "Your Night Out Just Level Up" at bounding box center [663, 371] width 406 height 65
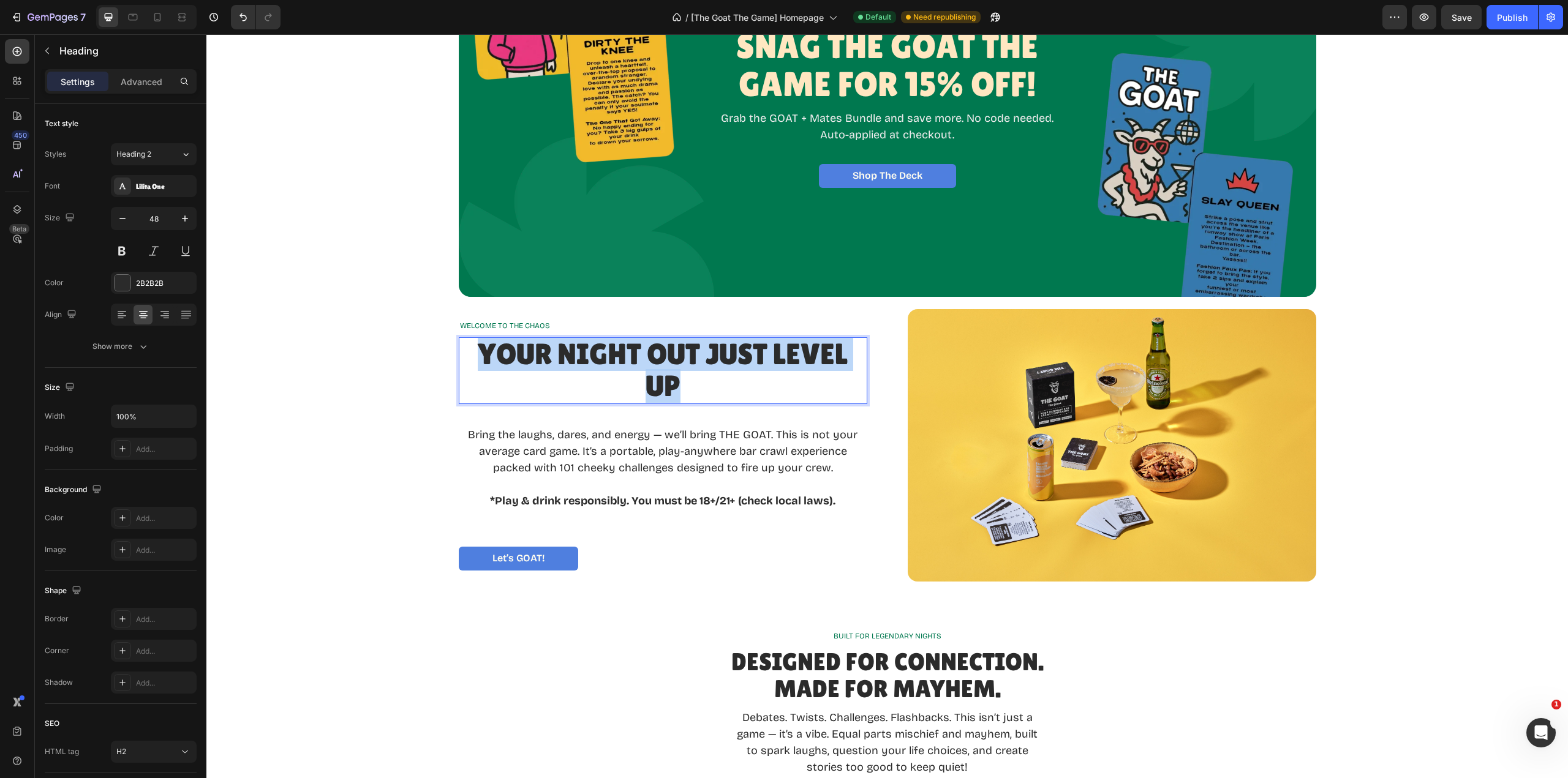
drag, startPoint x: 679, startPoint y: 385, endPoint x: 480, endPoint y: 359, distance: 200.7
click at [480, 359] on p "Your Night Out Just Level Up" at bounding box center [663, 371] width 406 height 65
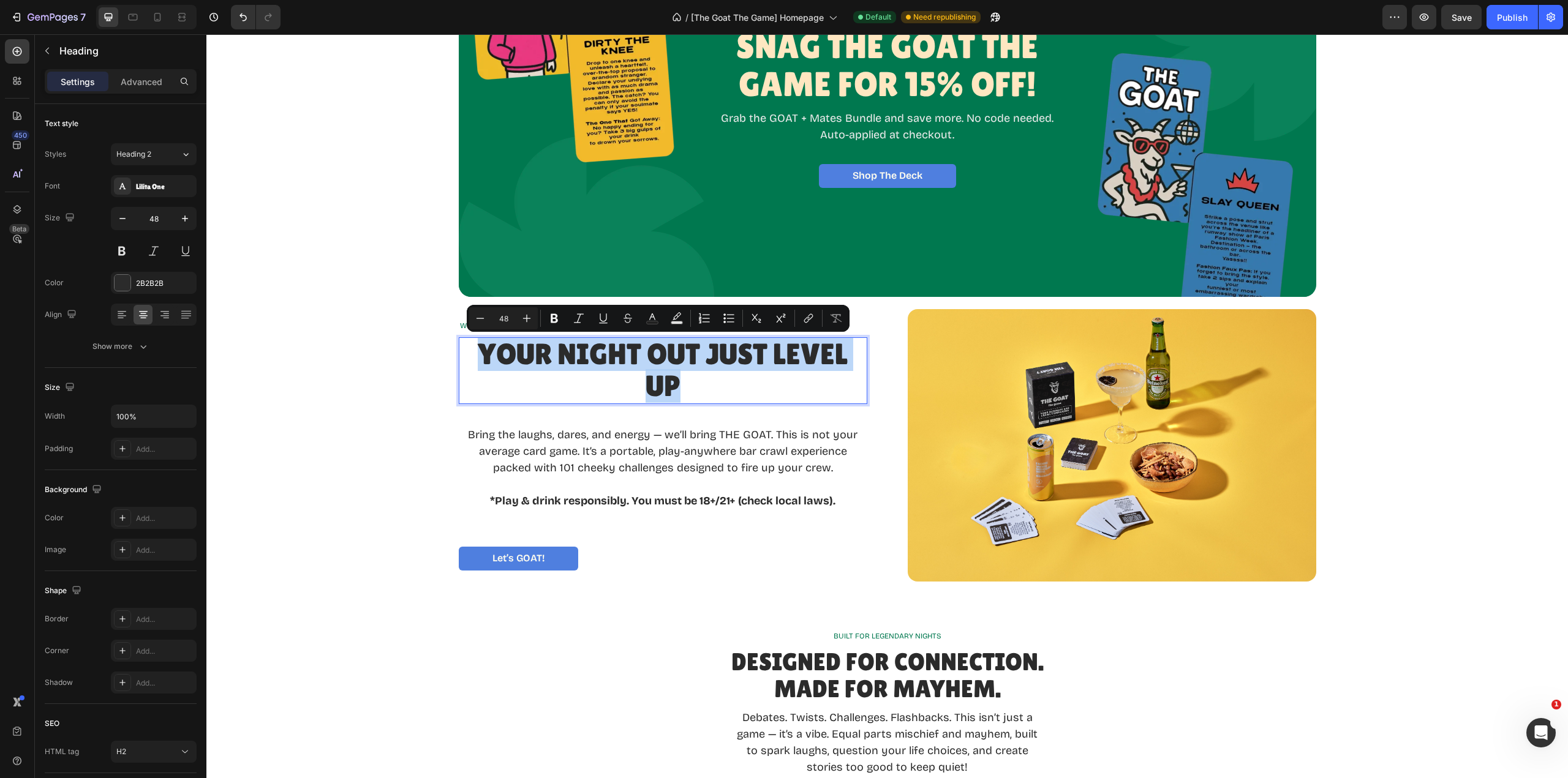
copy p "Your Night Out Just Level Up"
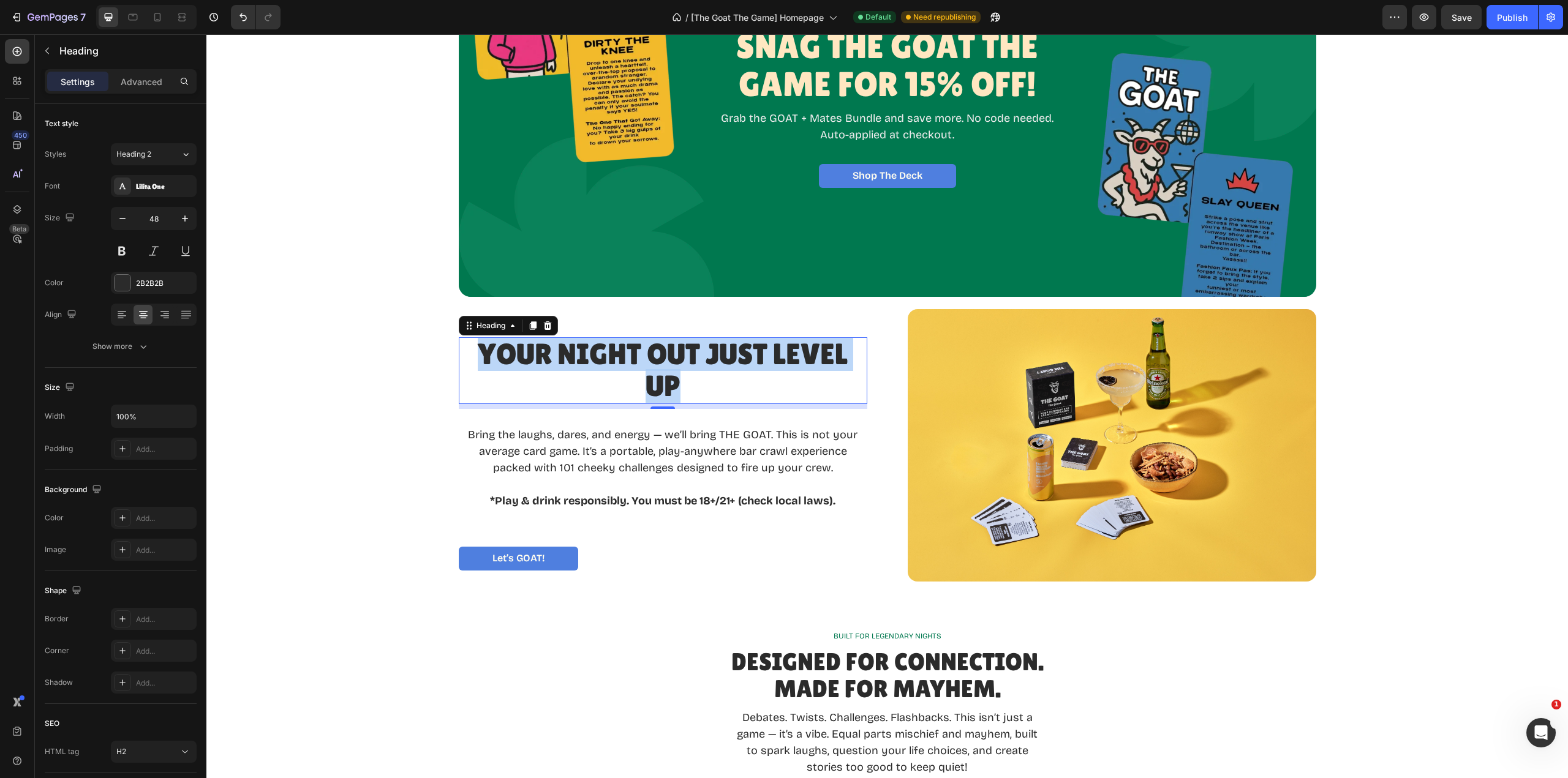
click at [841, 348] on p "Your Night Out Just Level Up" at bounding box center [663, 371] width 406 height 65
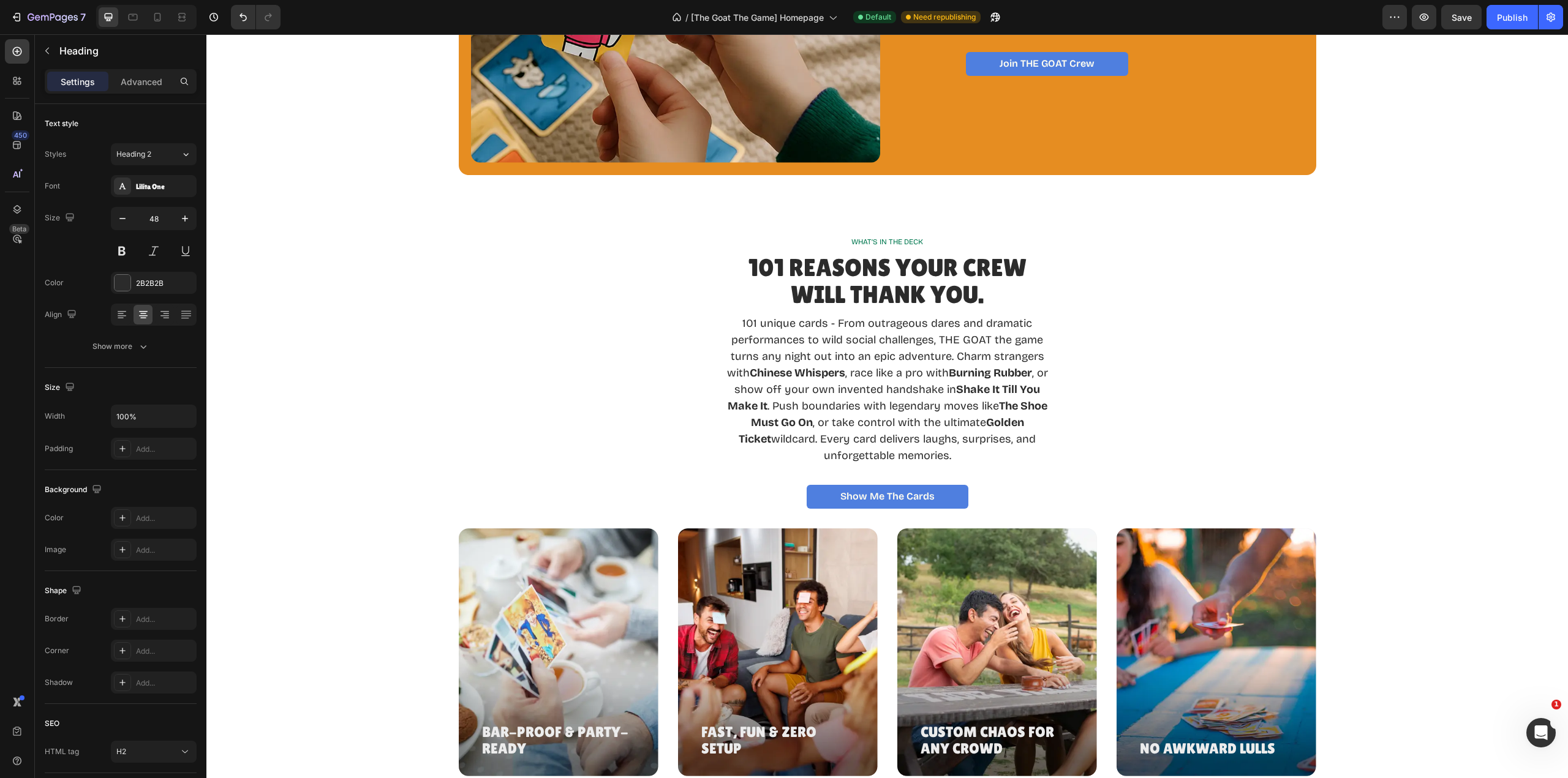
scroll to position [1428, 0]
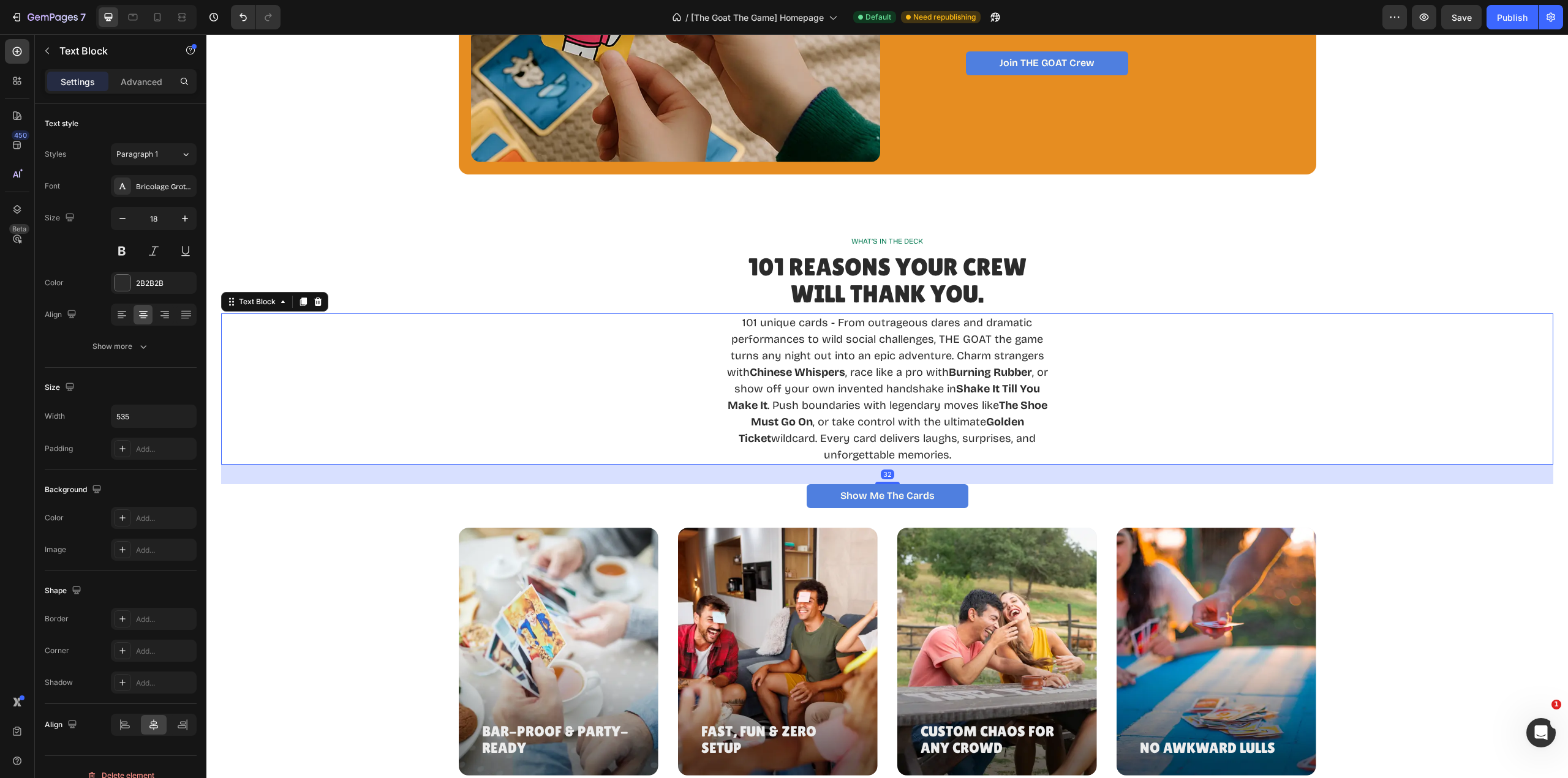
click at [936, 376] on p "101 unique cards - From outrageous dares and dramatic performances to wild soci…" at bounding box center [887, 389] width 325 height 149
click at [948, 398] on p "101 unique cards - From outrageous dares and dramatic performances to wild soci…" at bounding box center [887, 389] width 325 height 149
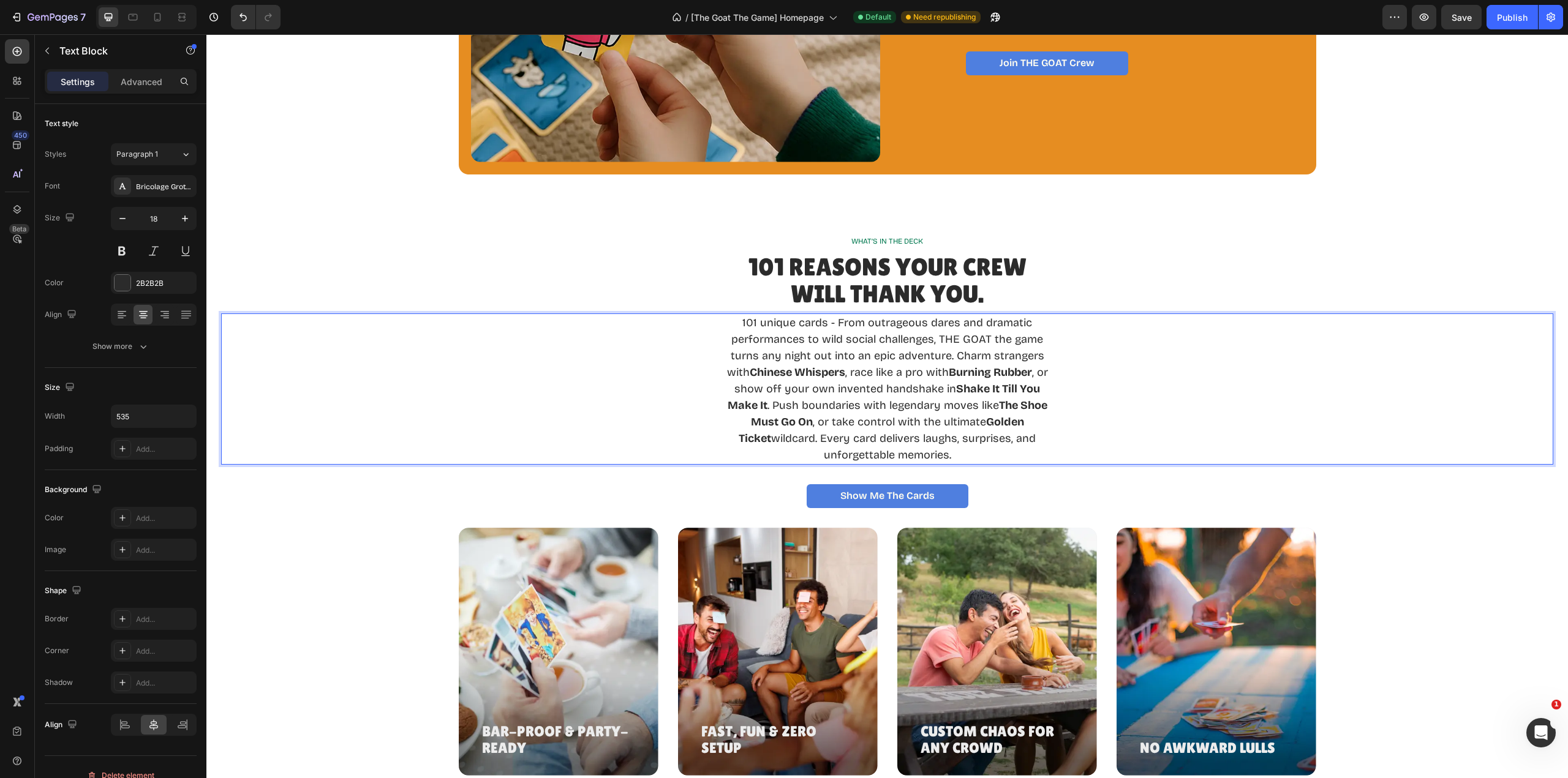
click at [948, 398] on p "101 unique cards - From outrageous dares and dramatic performances to wild soci…" at bounding box center [887, 389] width 325 height 149
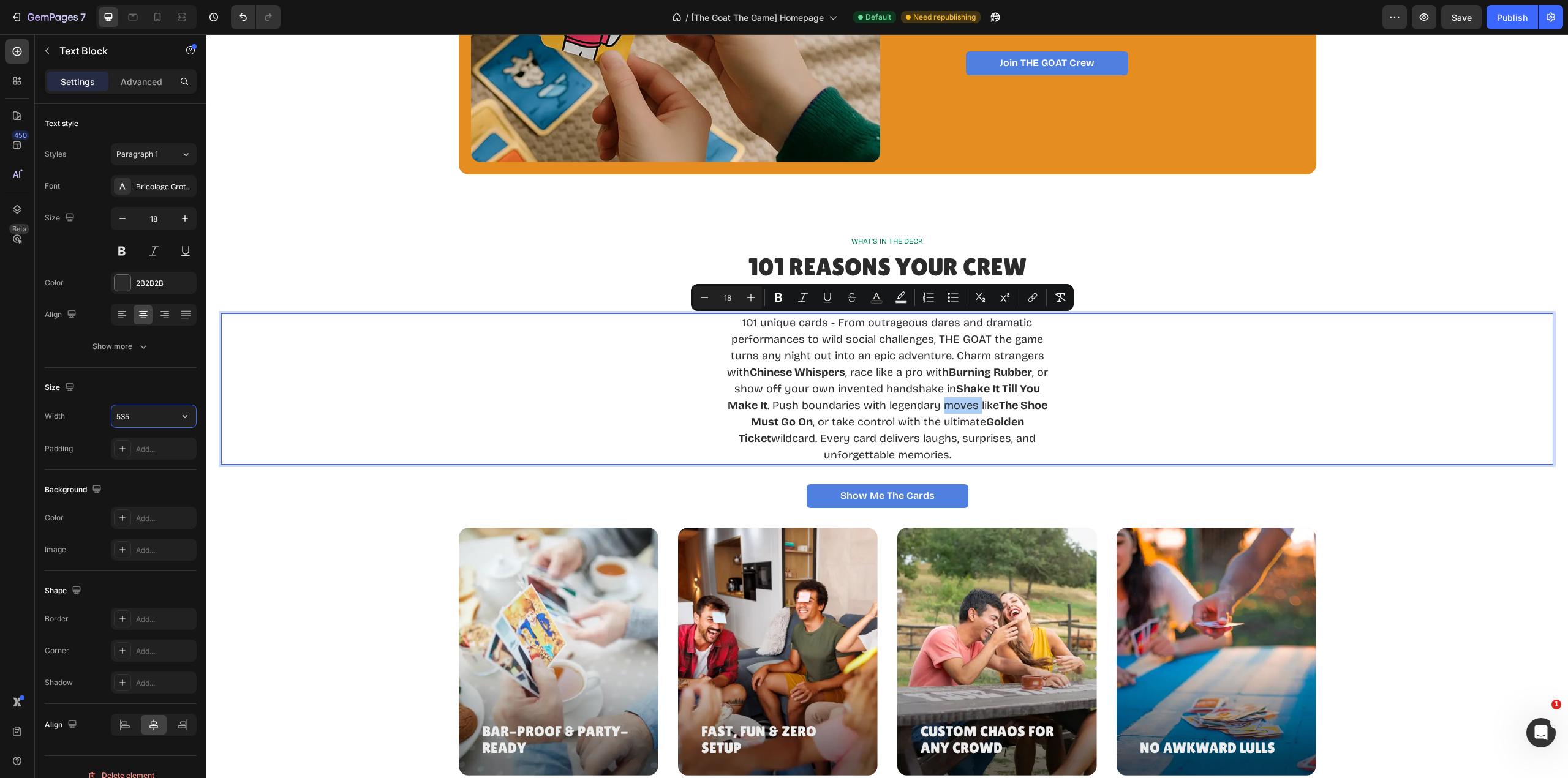
click at [149, 420] on input "535" at bounding box center [153, 416] width 84 height 22
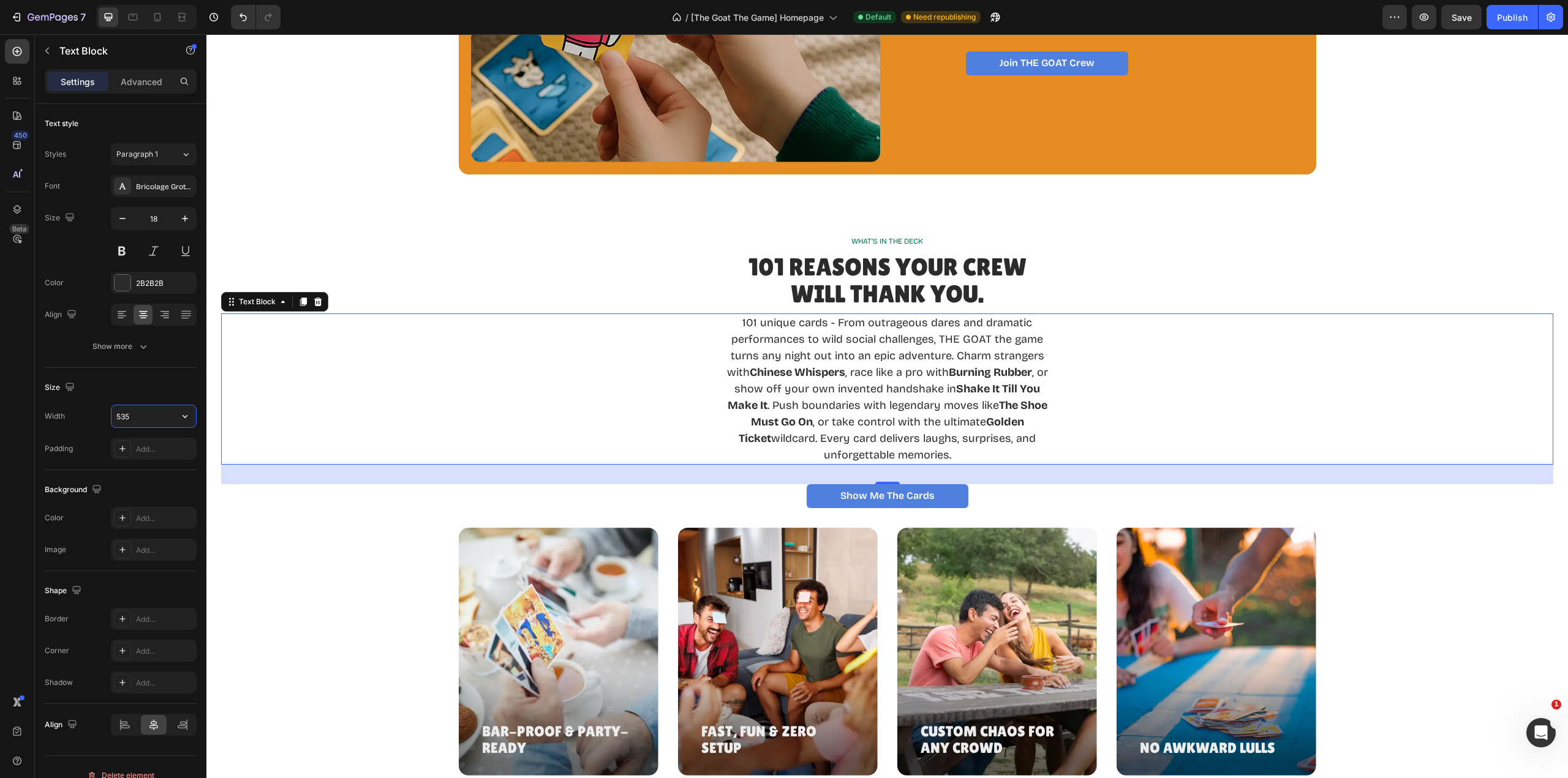
click at [180, 418] on icon "button" at bounding box center [185, 416] width 12 height 12
click at [137, 450] on span "Fit content" at bounding box center [134, 447] width 37 height 11
type input "Auto"
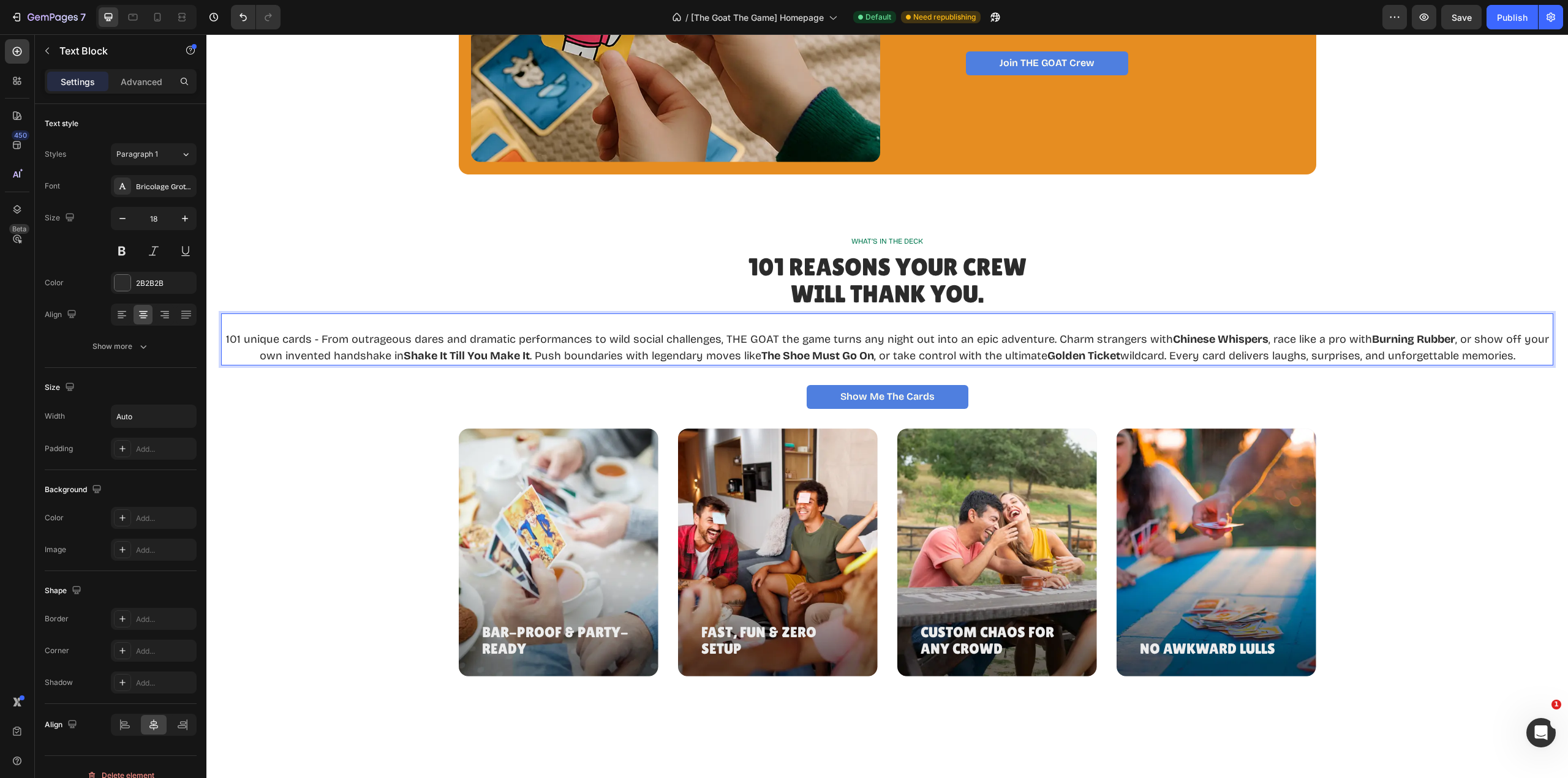
click at [1047, 339] on p "101 unique cards - From outrageous dares and dramatic performances to wild soci…" at bounding box center [887, 348] width 1330 height 33
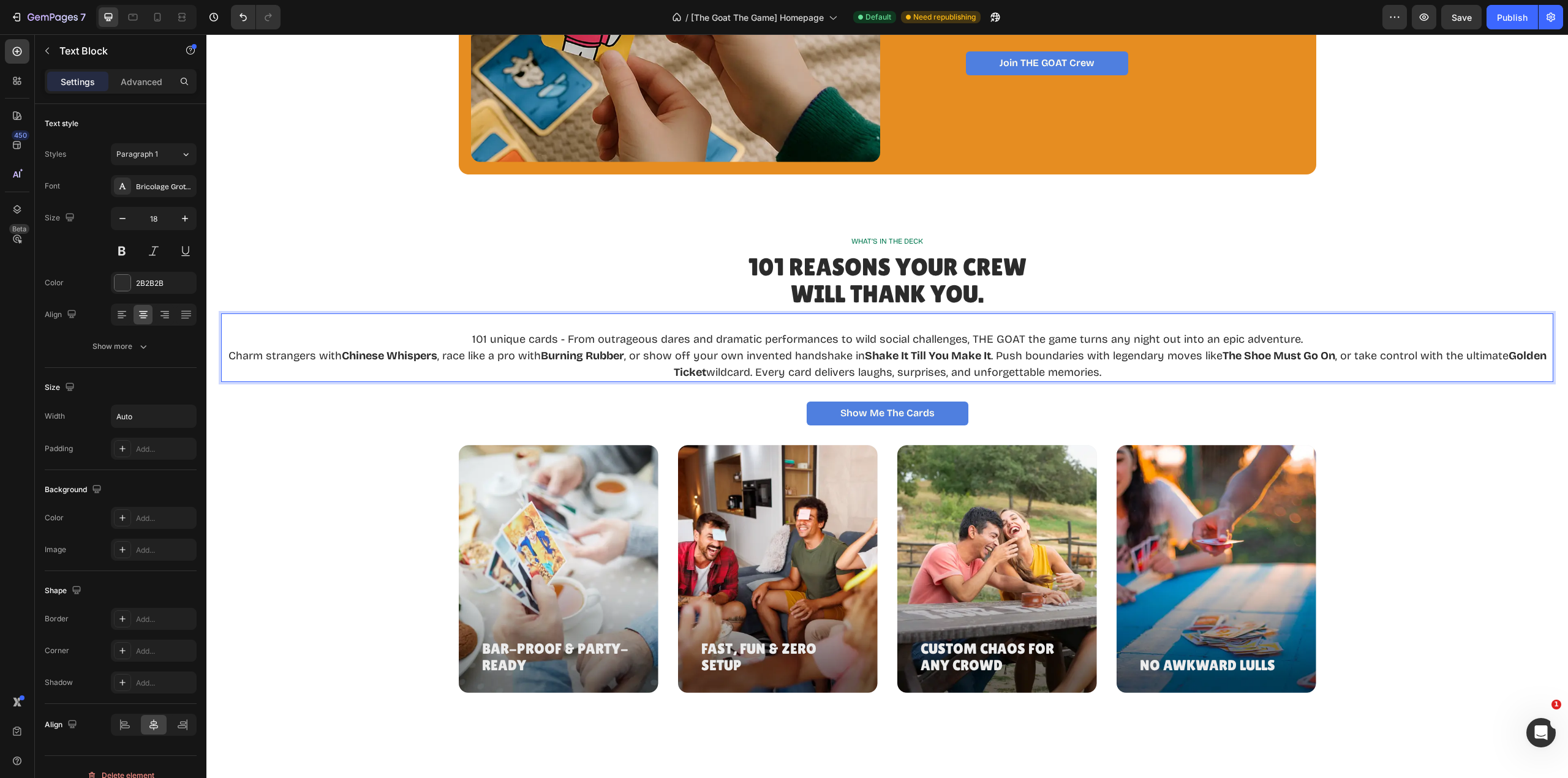
click at [1013, 355] on p "Charm strangers with Chinese Whispers , race like a pro with Burning Rubber , o…" at bounding box center [887, 364] width 1330 height 33
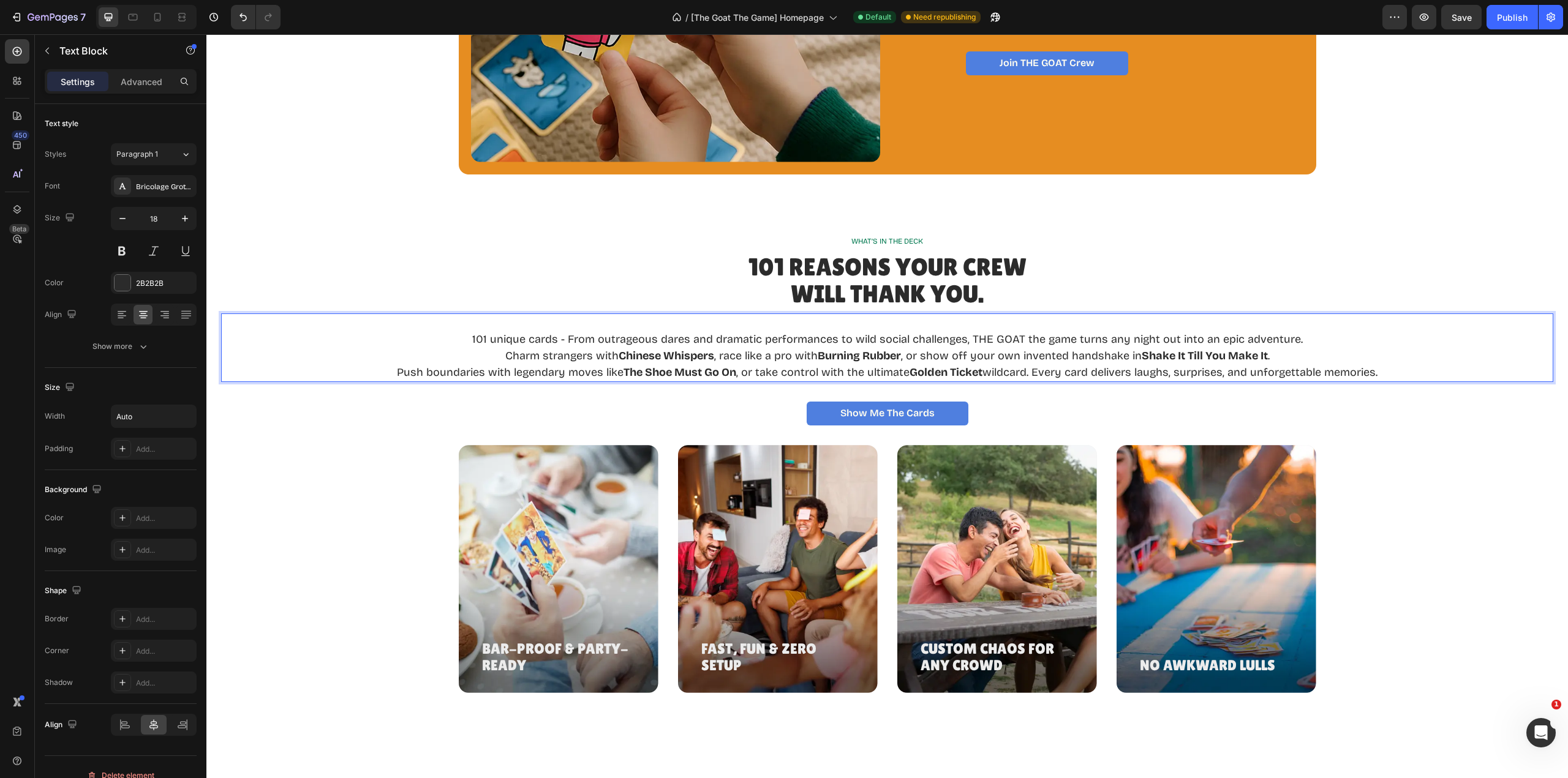
click at [1035, 372] on p "Push boundaries with legendary moves like The Shoe Must Go On , or take control…" at bounding box center [887, 372] width 981 height 17
click at [1031, 372] on p "Push boundaries with legendary moves like The Shoe Must Go On , or take control…" at bounding box center [887, 372] width 981 height 17
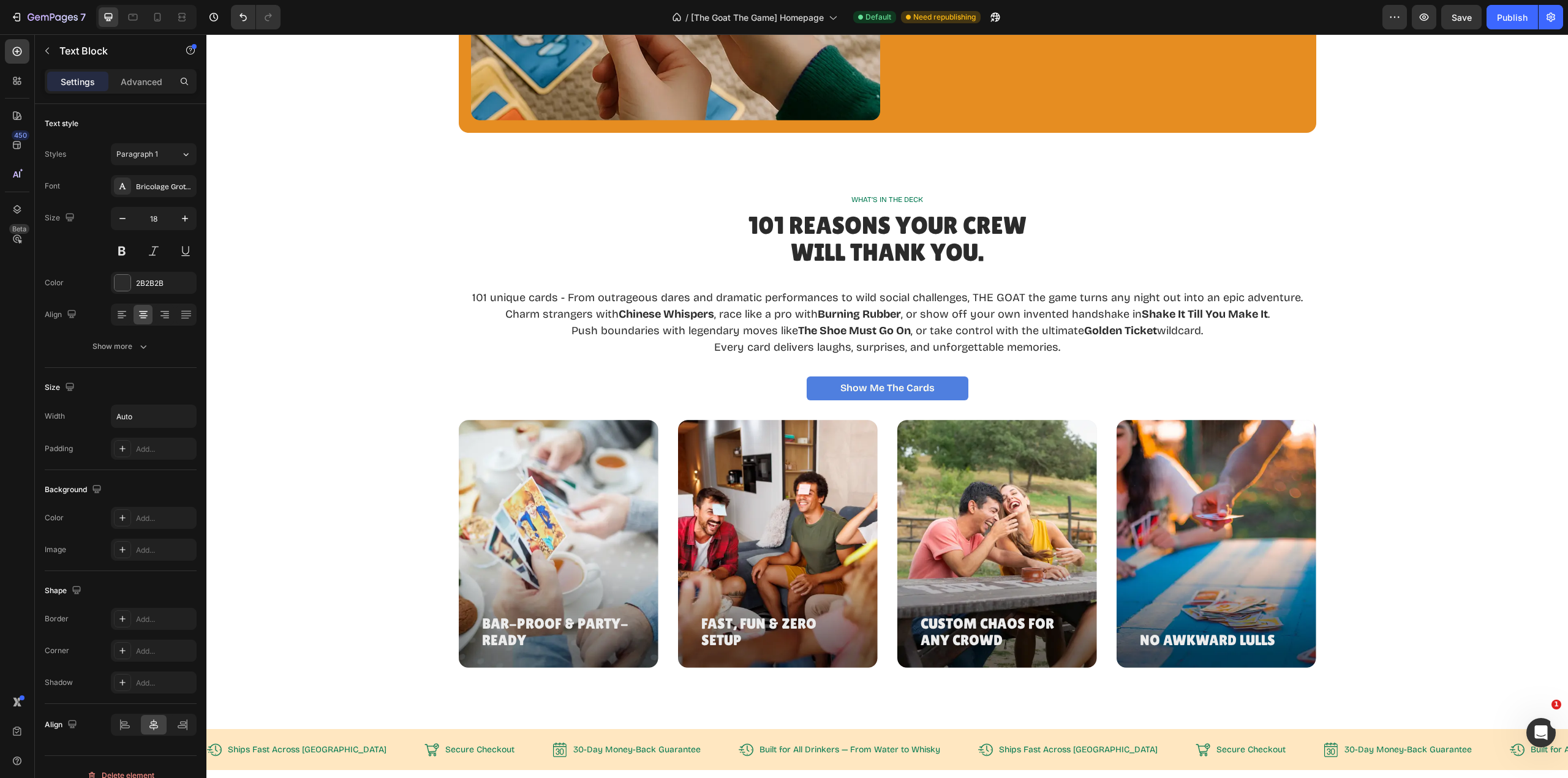
scroll to position [1530, 0]
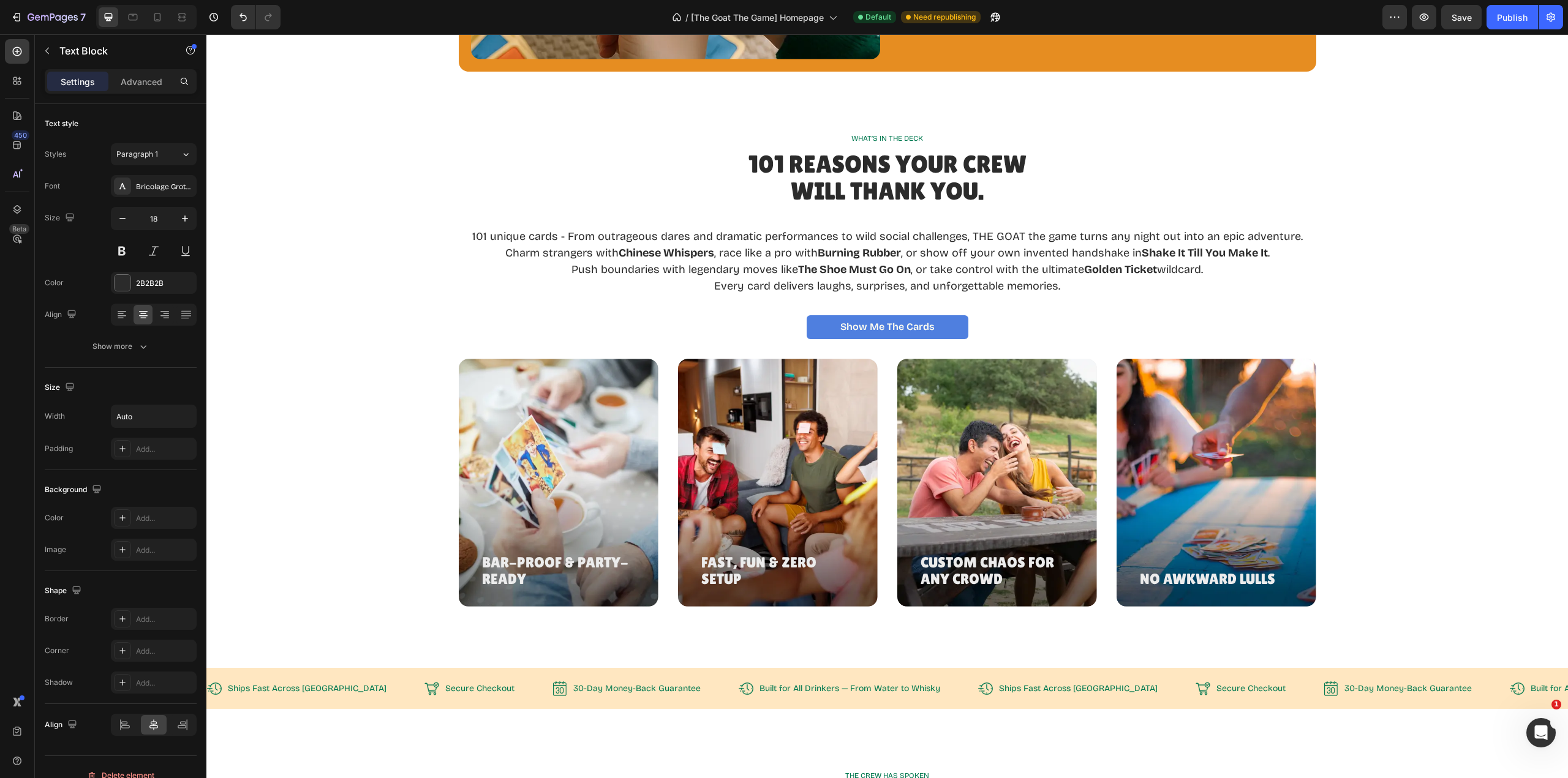
click at [968, 234] on p "101 unique cards - From outrageous dares and dramatic performances to wild soci…" at bounding box center [887, 237] width 831 height 17
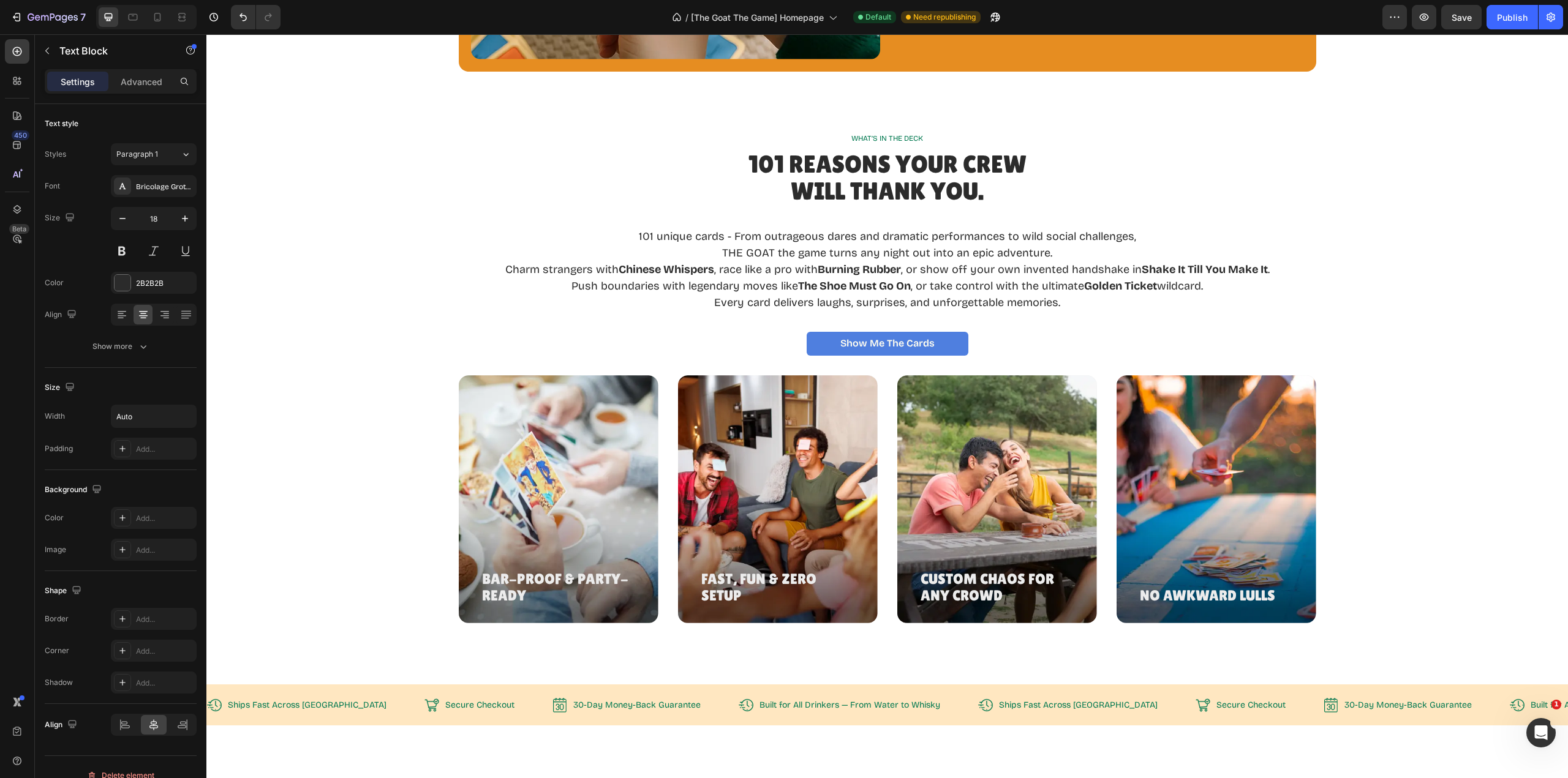
click at [903, 272] on p "Charm strangers with Chinese Whispers , race like a pro with Burning Rubber , o…" at bounding box center [887, 269] width 764 height 17
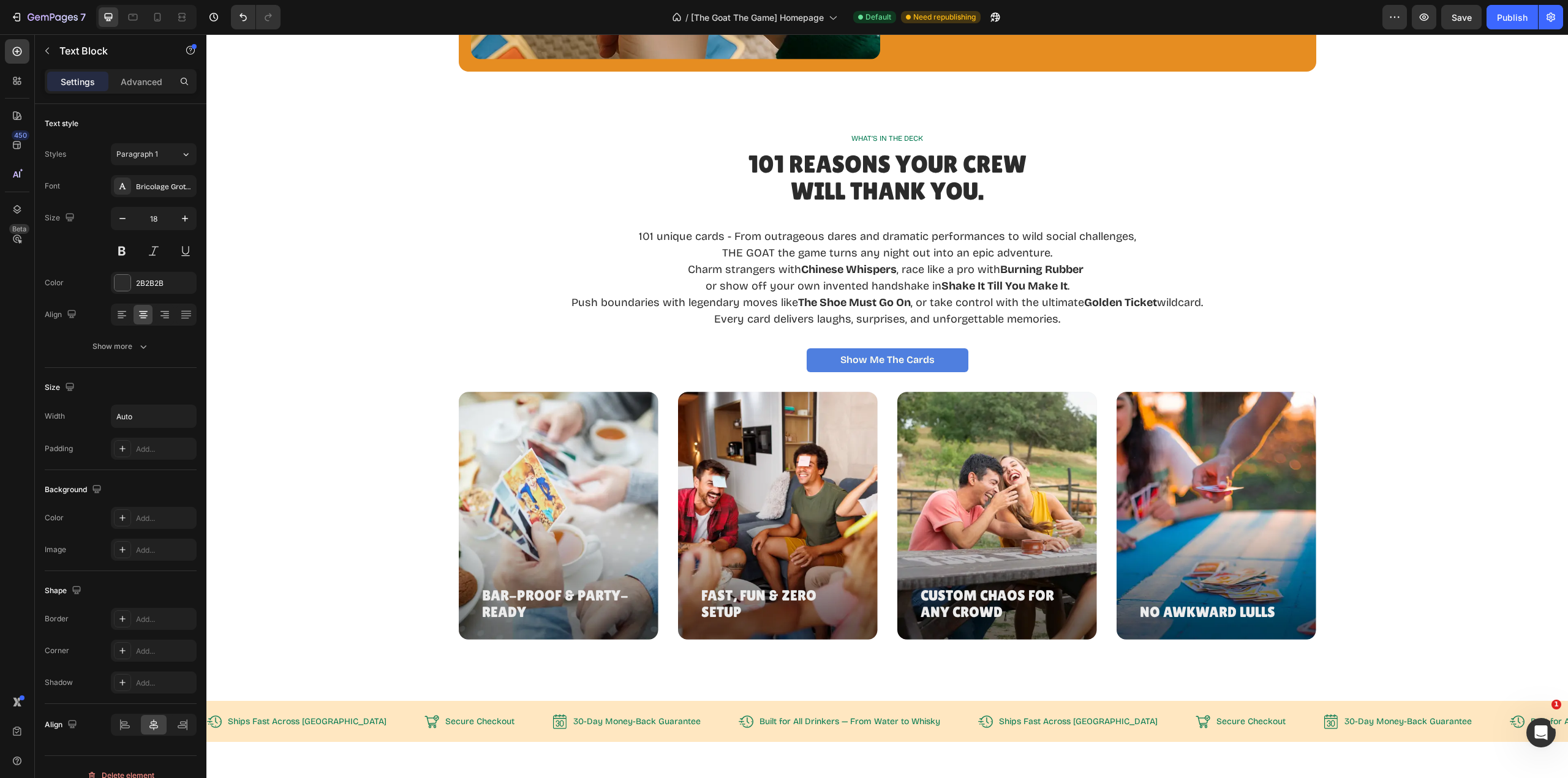
click at [860, 286] on p "or show off your own invented handshake in Shake It Till You Make It ." at bounding box center [887, 286] width 632 height 17
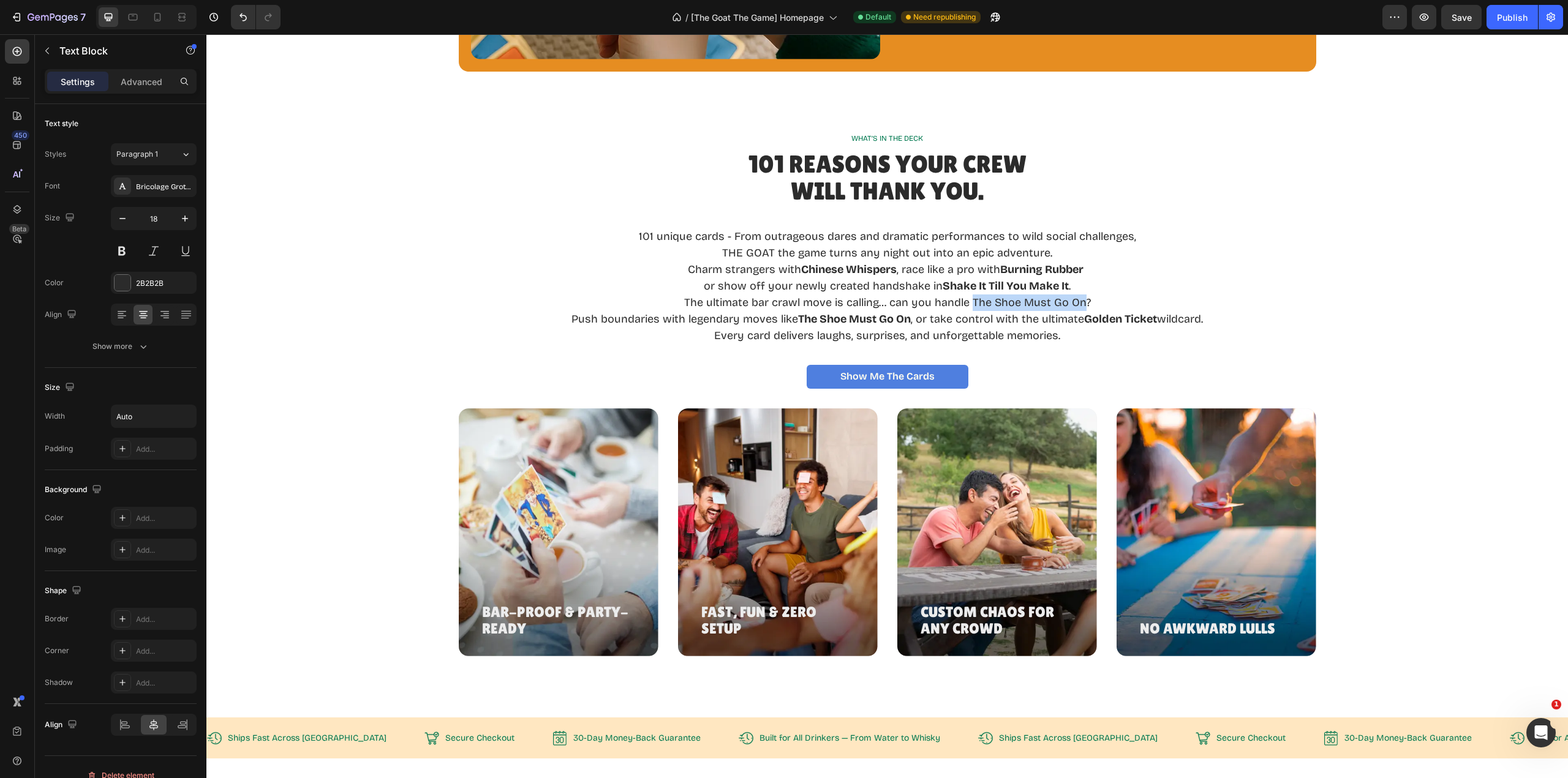
drag, startPoint x: 968, startPoint y: 304, endPoint x: 1077, endPoint y: 303, distance: 109.0
click at [1077, 303] on p "or show off your newly created handshake in Shake It Till You Make It . The ult…" at bounding box center [887, 294] width 632 height 33
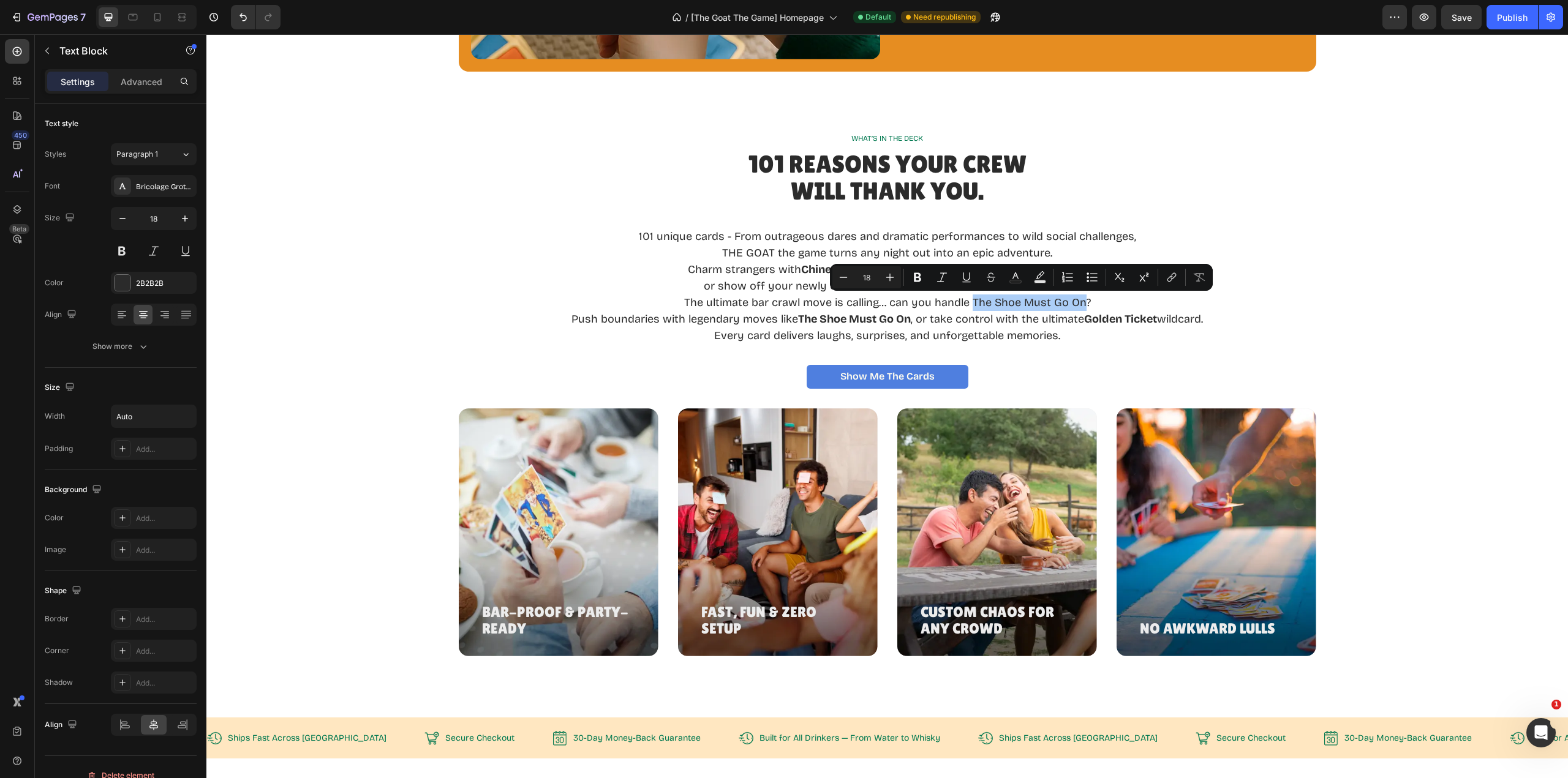
click at [913, 280] on icon "Editor contextual toolbar" at bounding box center [917, 277] width 12 height 12
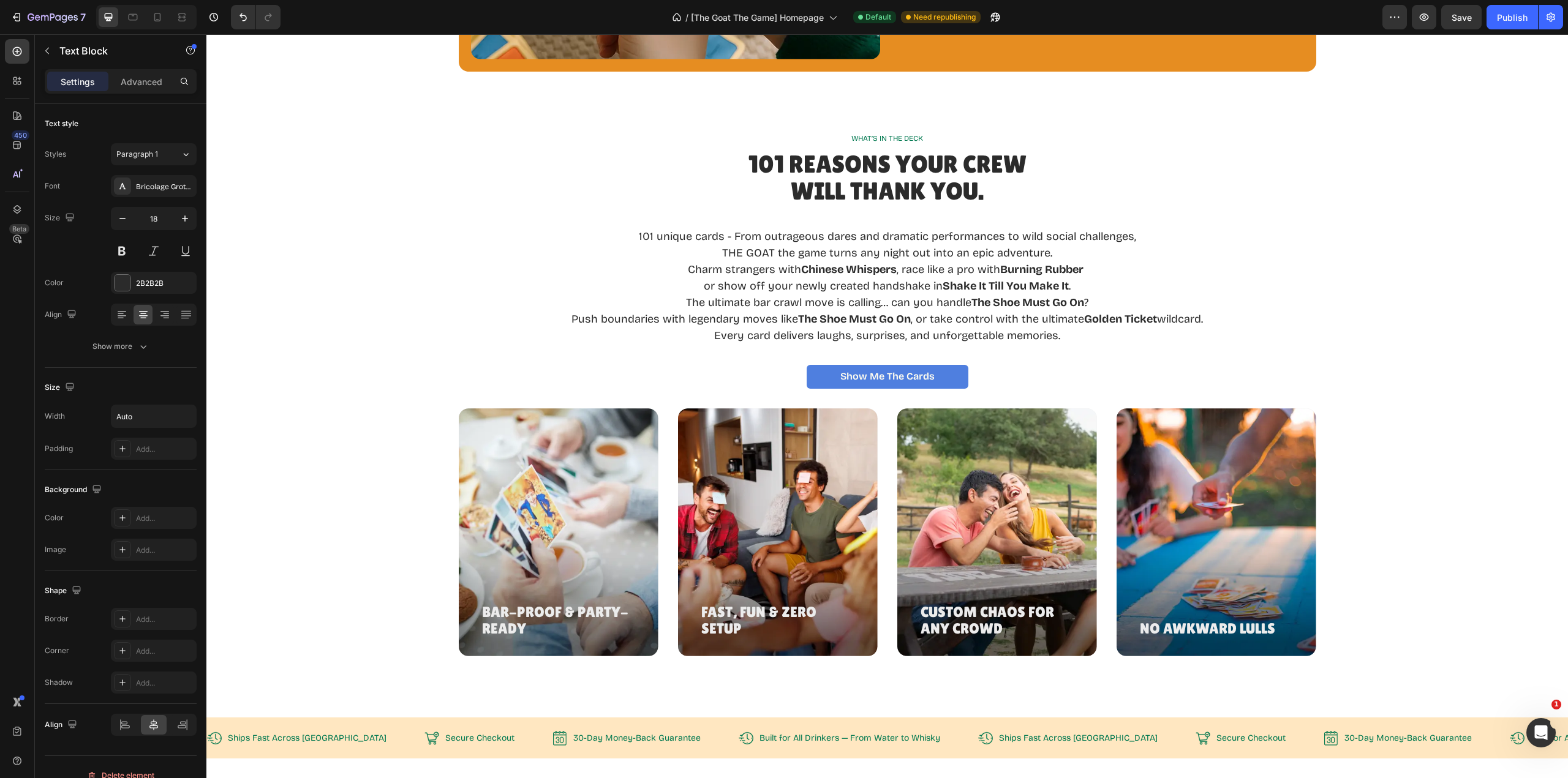
click at [884, 304] on p "or show off your newly created handshake in Shake It Till You Make It . The ult…" at bounding box center [887, 294] width 632 height 33
click at [909, 321] on p "Push boundaries with legendary moves like The Shoe Must Go On , or take control…" at bounding box center [887, 319] width 632 height 17
click at [929, 297] on p "or show off your newly created handshake in Shake It Till You Make It . The ult…" at bounding box center [887, 294] width 497 height 33
click at [982, 315] on strong "Golden Ticket" at bounding box center [958, 319] width 73 height 14
click at [731, 317] on p "Pusor take control with the ultimate Golden Ticket wildcard." at bounding box center [887, 319] width 497 height 17
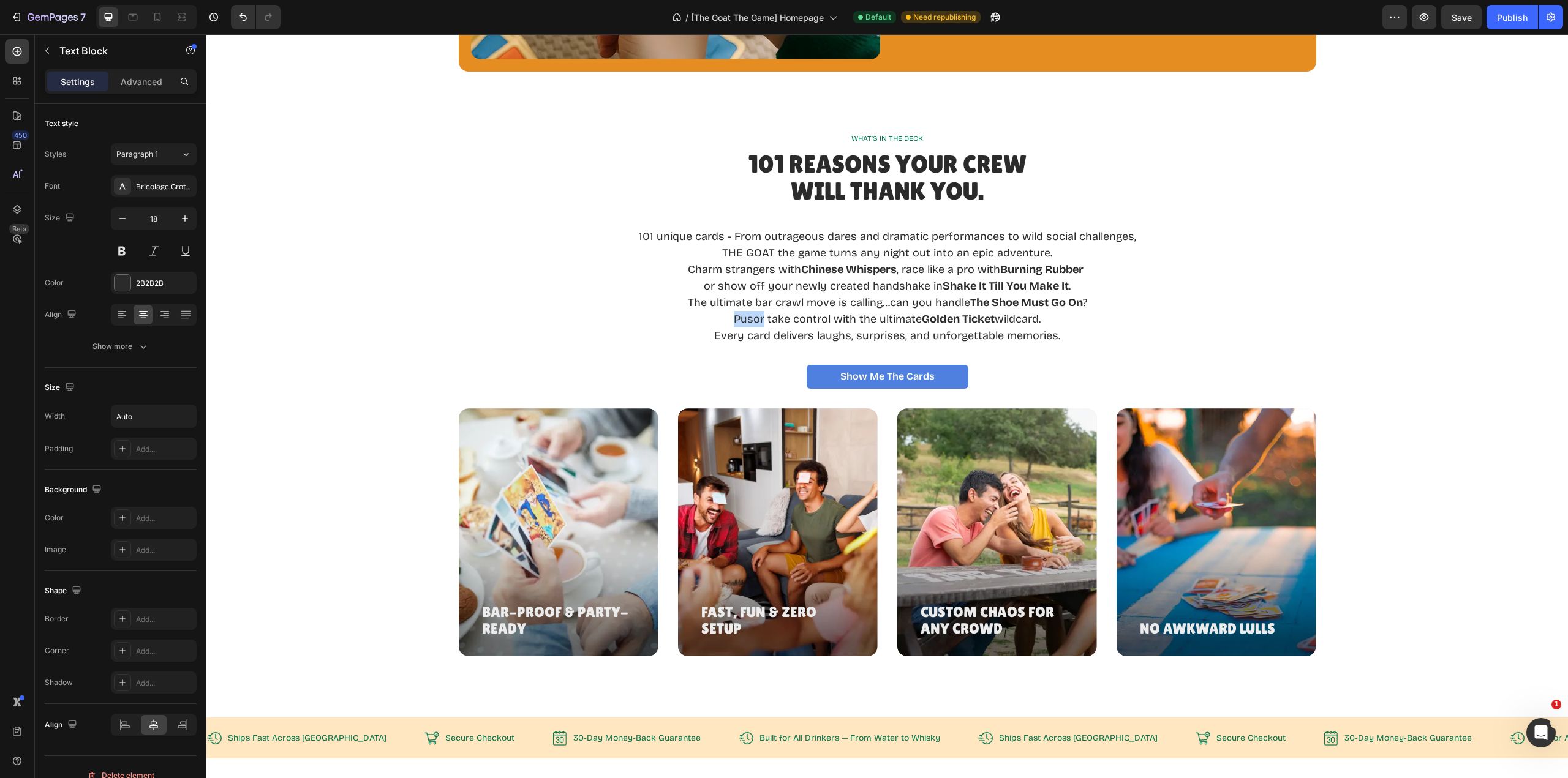
drag, startPoint x: 726, startPoint y: 316, endPoint x: 755, endPoint y: 324, distance: 30.1
click at [755, 323] on p "Pusor take control with the ultimate Golden Ticket wildcard." at bounding box center [887, 319] width 497 height 17
click at [698, 301] on p "or show off your newly created handshake in Shake It Till You Make It . The ult…" at bounding box center [887, 294] width 497 height 33
click at [900, 219] on p "maC" at bounding box center [887, 220] width 497 height 17
drag, startPoint x: 694, startPoint y: 303, endPoint x: 1067, endPoint y: 304, distance: 373.0
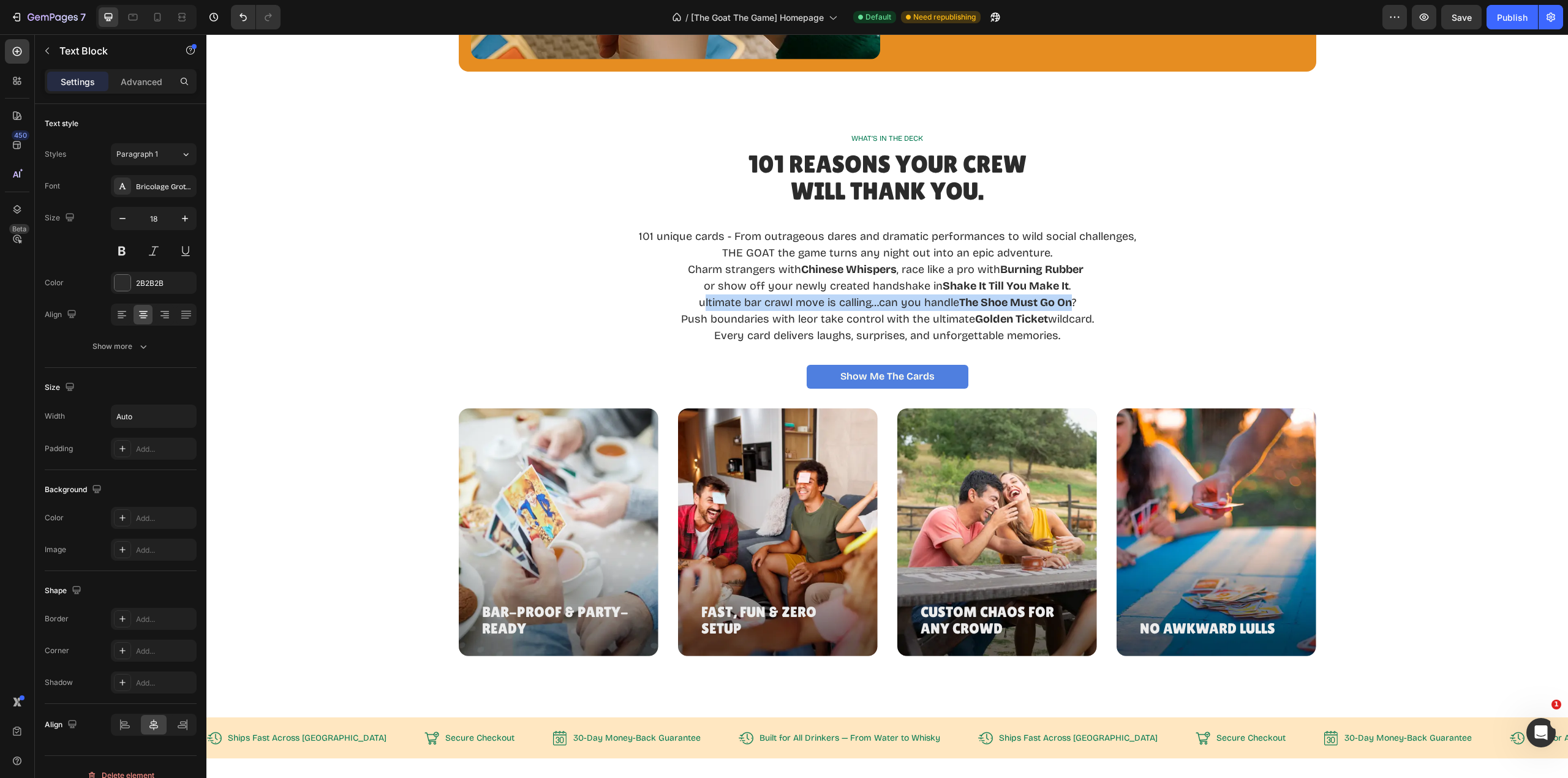
click at [1067, 304] on p "or show off your newly created handshake in Shake It Till You Make It . ultimat…" at bounding box center [887, 294] width 497 height 33
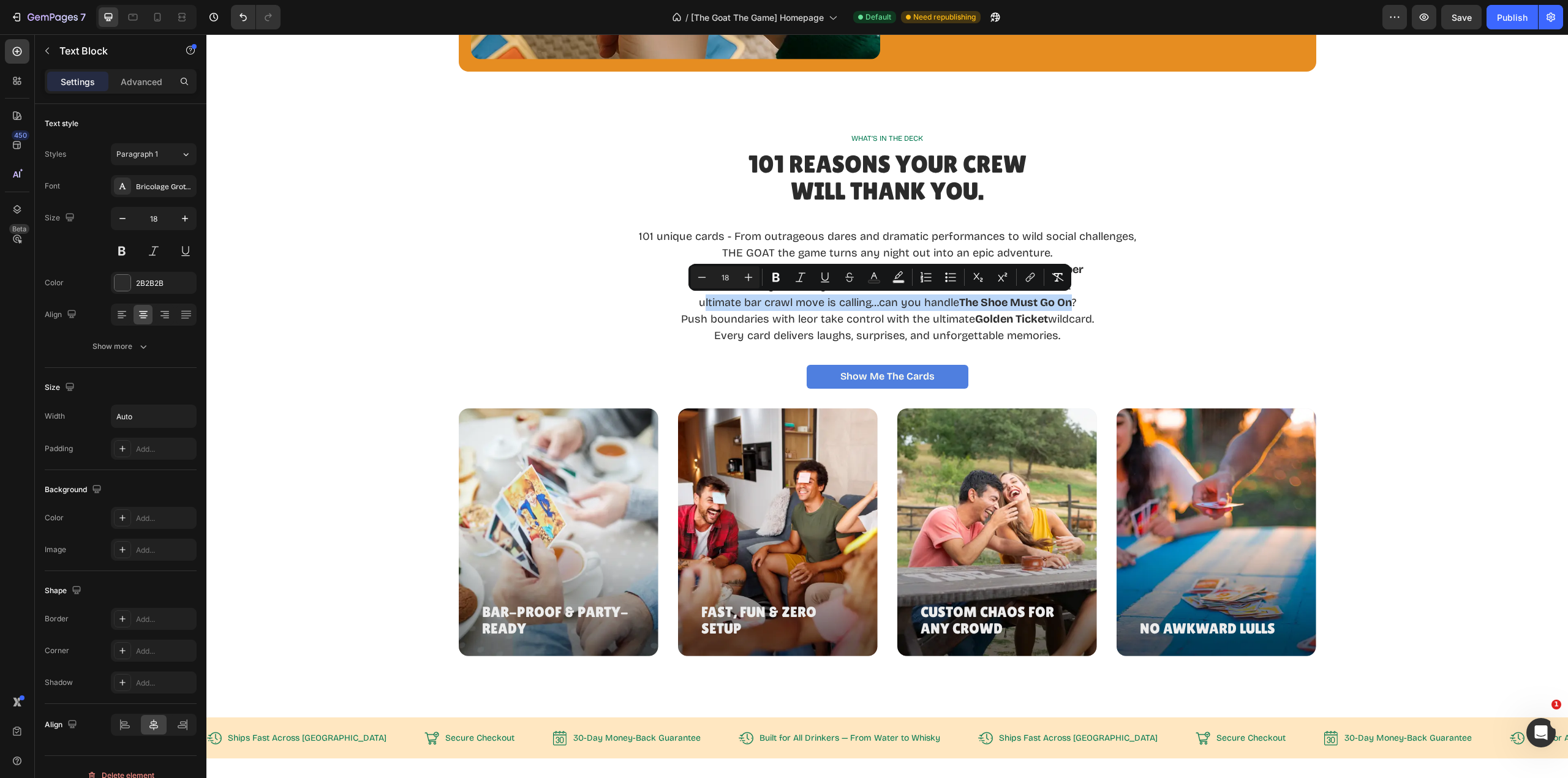
copy p "ultimate bar crawl move is calling…can you handle The Shoe Must Go On"
click at [778, 317] on p "Push boundaries with leor take control with the ultimate Golden Ticket wildcard." at bounding box center [887, 319] width 497 height 17
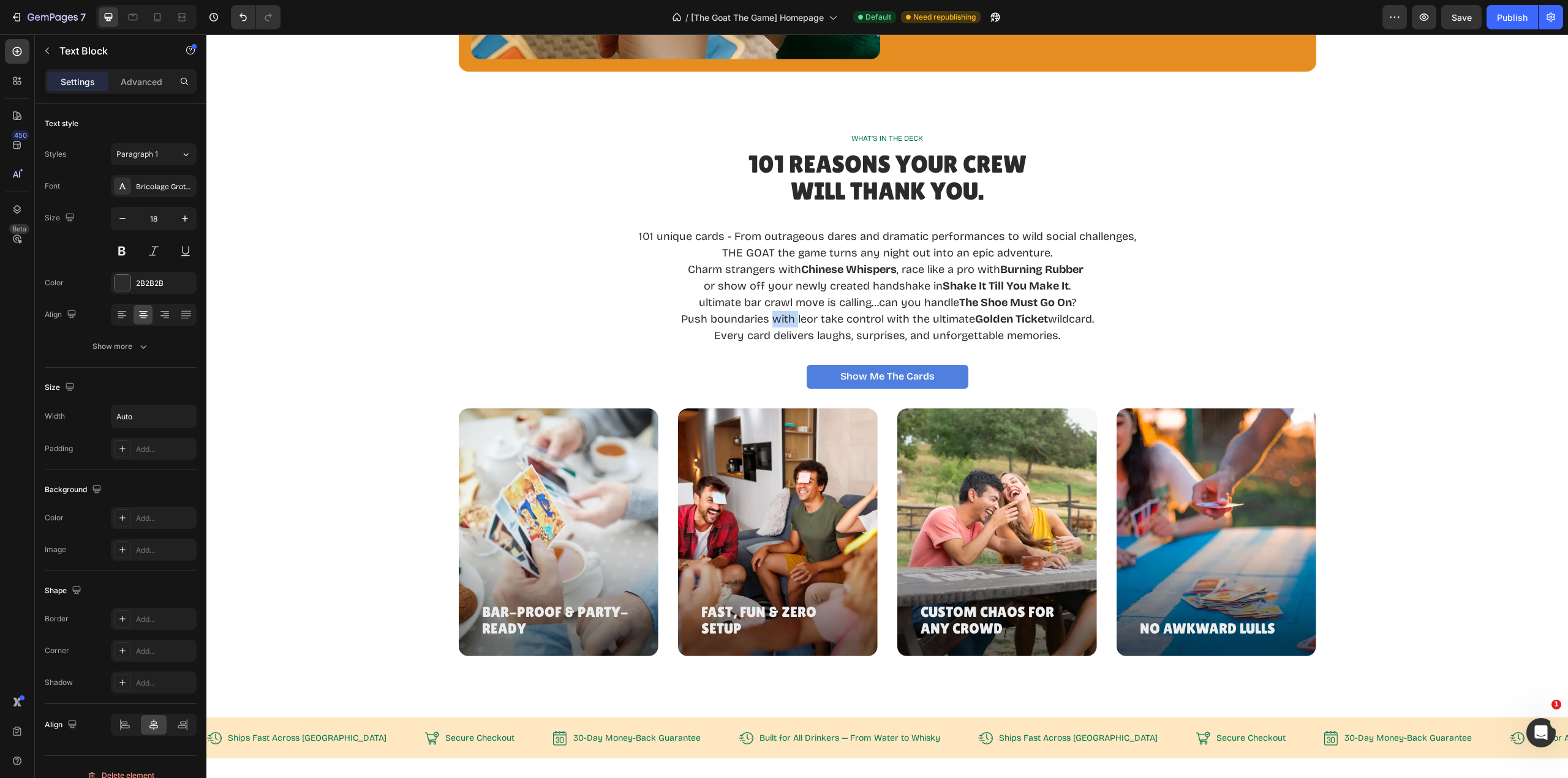
click at [778, 317] on p "Push boundaries with leor take control with the ultimate Golden Ticket wildcard." at bounding box center [887, 319] width 497 height 17
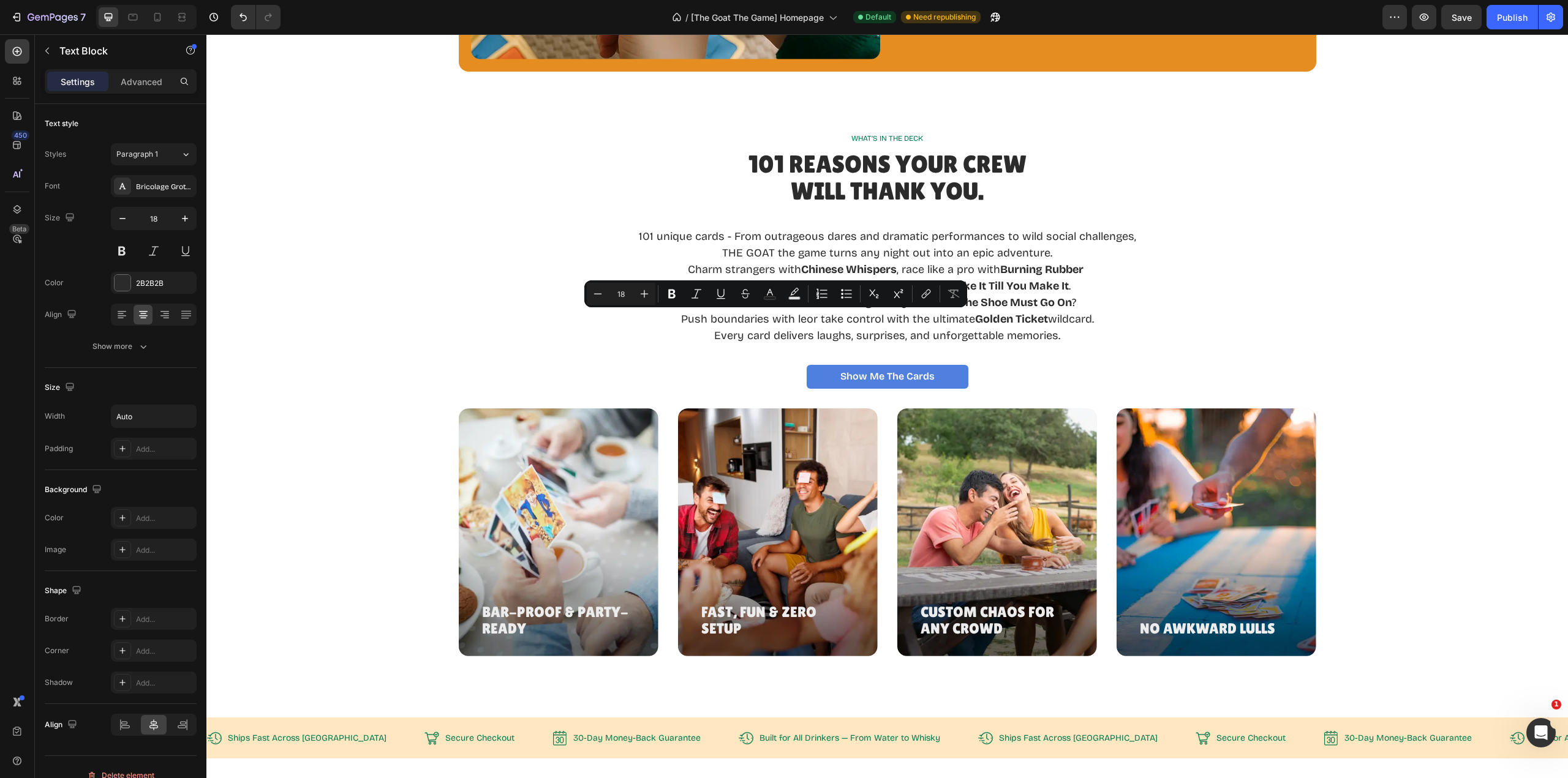
click at [1073, 303] on p "or show off your newly created handshake in Shake It Till You Make It . ultimat…" at bounding box center [887, 294] width 497 height 33
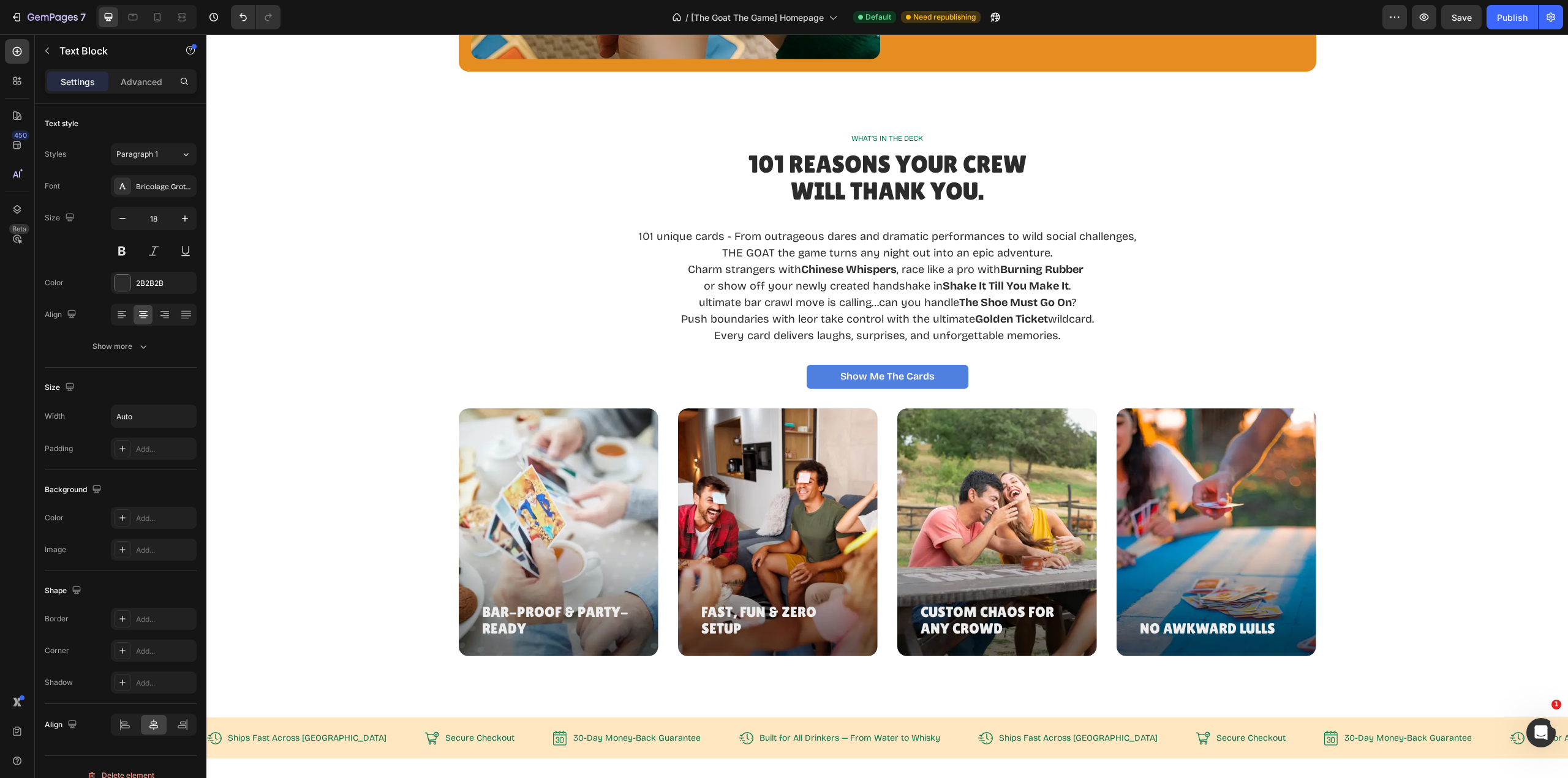
click at [1069, 303] on p "or show off your newly created handshake in Shake It Till You Make It . ultimat…" at bounding box center [887, 294] width 497 height 33
click at [1067, 303] on p "or show off your newly created handshake in Shake It Till You Make It . ultimat…" at bounding box center [887, 294] width 497 height 33
click at [1067, 303] on strong "The Shoe Must Go On" at bounding box center [1015, 302] width 113 height 14
click at [1037, 303] on strong "The Shoe Must Go On" at bounding box center [1015, 302] width 113 height 14
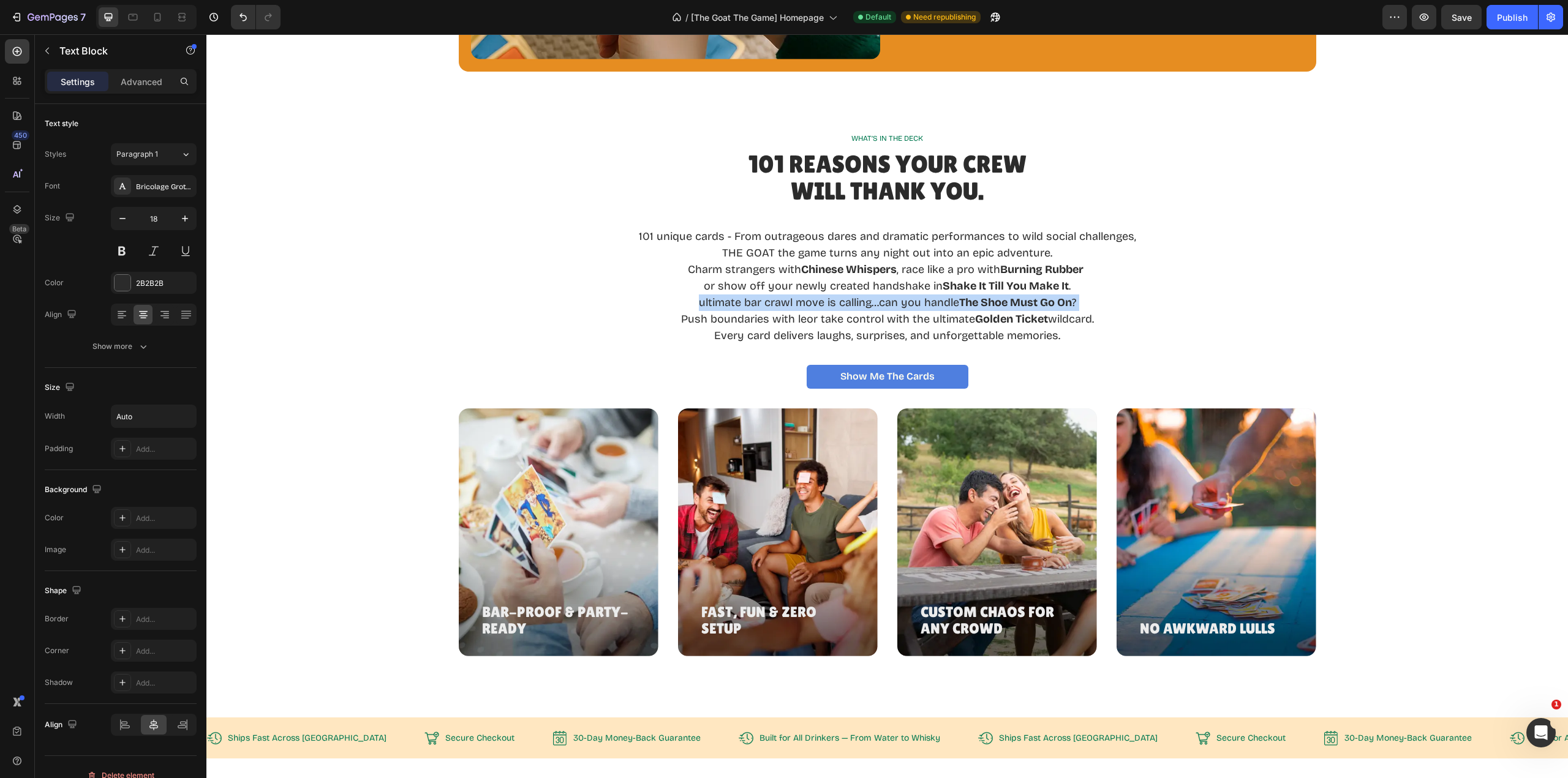
click at [1037, 303] on strong "The Shoe Must Go On" at bounding box center [1015, 302] width 113 height 14
drag, startPoint x: 949, startPoint y: 300, endPoint x: 1059, endPoint y: 304, distance: 110.1
click at [1059, 304] on p "or show off your newly created handshake in Shake It Till You Make It . Can you…" at bounding box center [887, 294] width 497 height 33
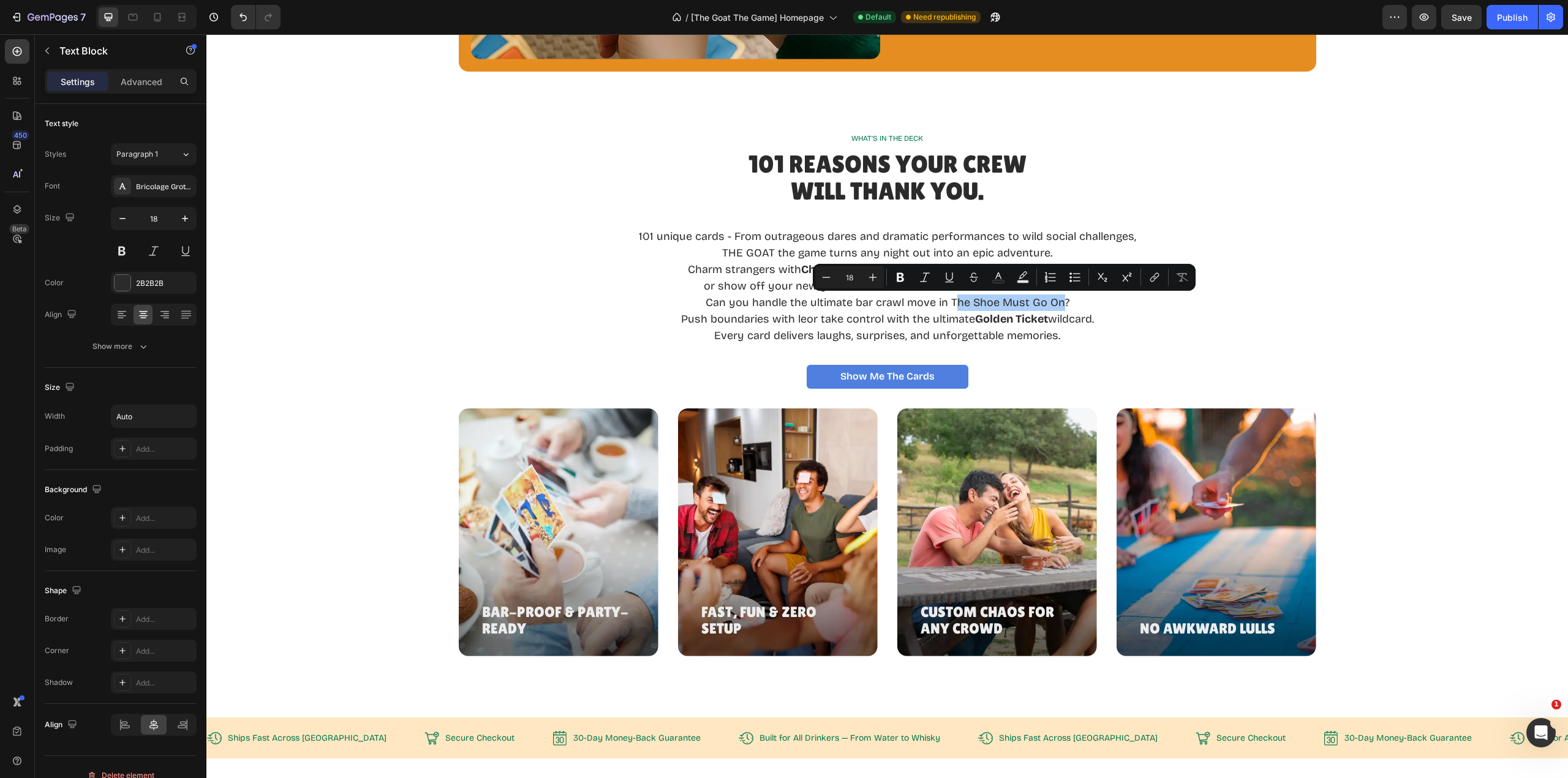
click at [901, 277] on icon "Editor contextual toolbar" at bounding box center [900, 277] width 7 height 9
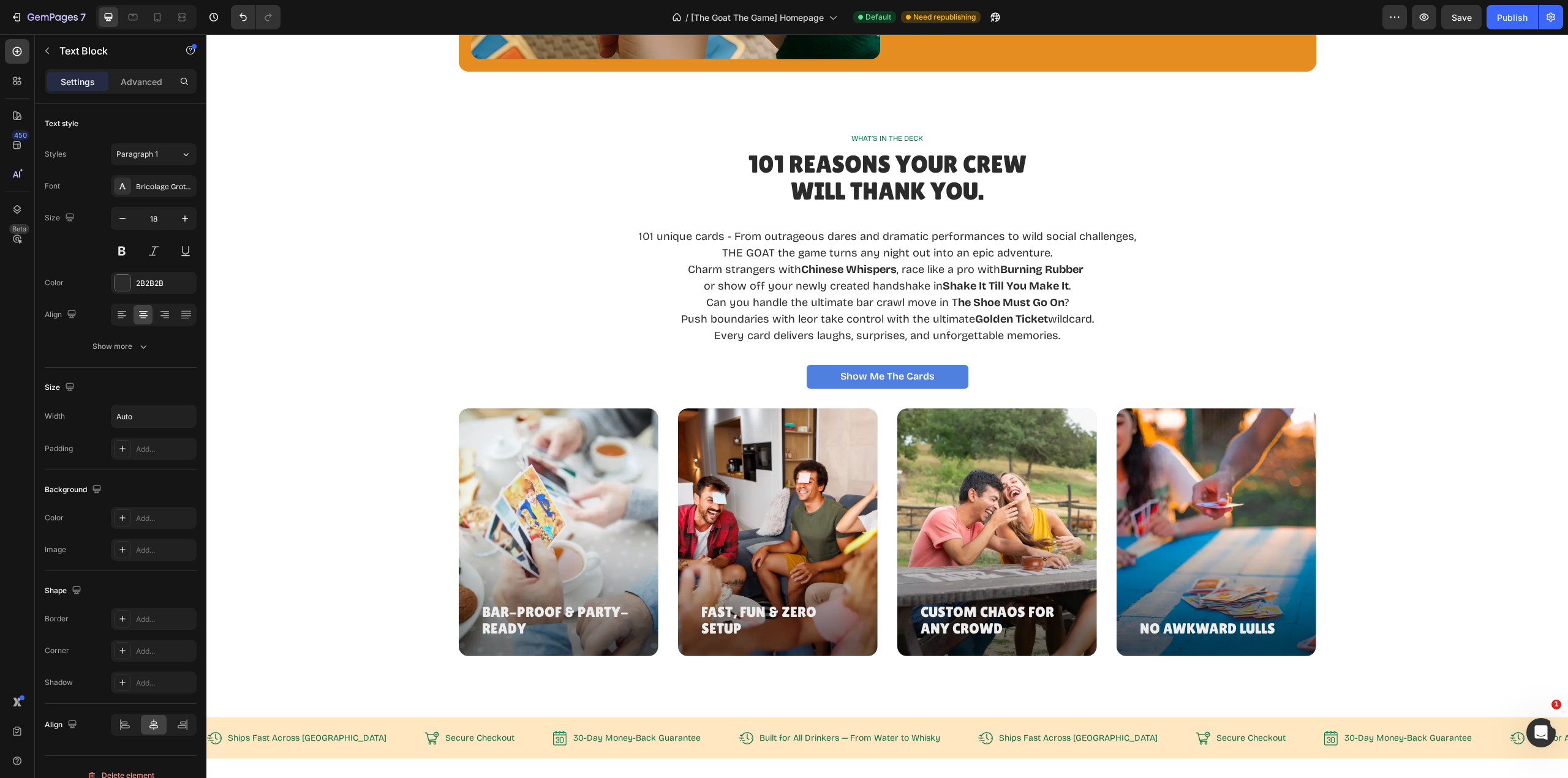
click at [958, 303] on strong "he Shoe Must Go On" at bounding box center [1011, 302] width 106 height 14
click at [953, 302] on strong "he Shoe Must Go On" at bounding box center [1006, 302] width 106 height 14
click at [954, 304] on strong "he Shoe Must Go On" at bounding box center [1006, 302] width 106 height 14
click at [953, 303] on strong "he Shoe Must Go On" at bounding box center [1006, 302] width 106 height 14
click at [958, 300] on strong "he Shoe Must Go On" at bounding box center [1011, 302] width 106 height 14
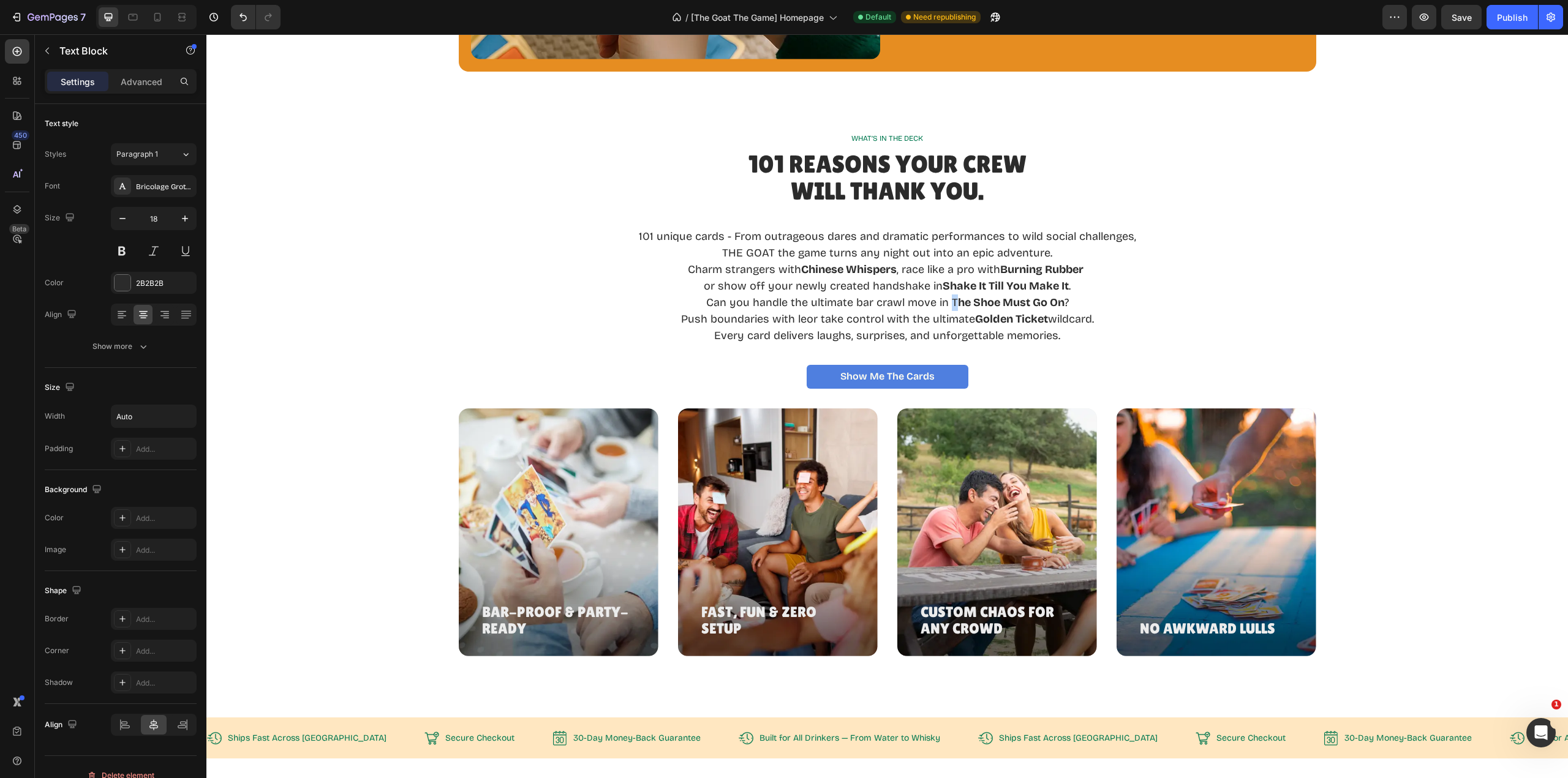
click at [944, 300] on p "or show off your newly created handshake in Shake It Till You Make It . Can you…" at bounding box center [887, 294] width 497 height 33
drag, startPoint x: 948, startPoint y: 301, endPoint x: 932, endPoint y: 301, distance: 16.0
click at [948, 299] on p "or show off your newly created handshake in Shake It Till You Make It . Can you…" at bounding box center [887, 294] width 497 height 33
drag, startPoint x: 944, startPoint y: 301, endPoint x: 973, endPoint y: 300, distance: 29.0
click at [973, 300] on p "or show off your newly created handshake in Shake It Till You Make It . Can you…" at bounding box center [887, 294] width 497 height 33
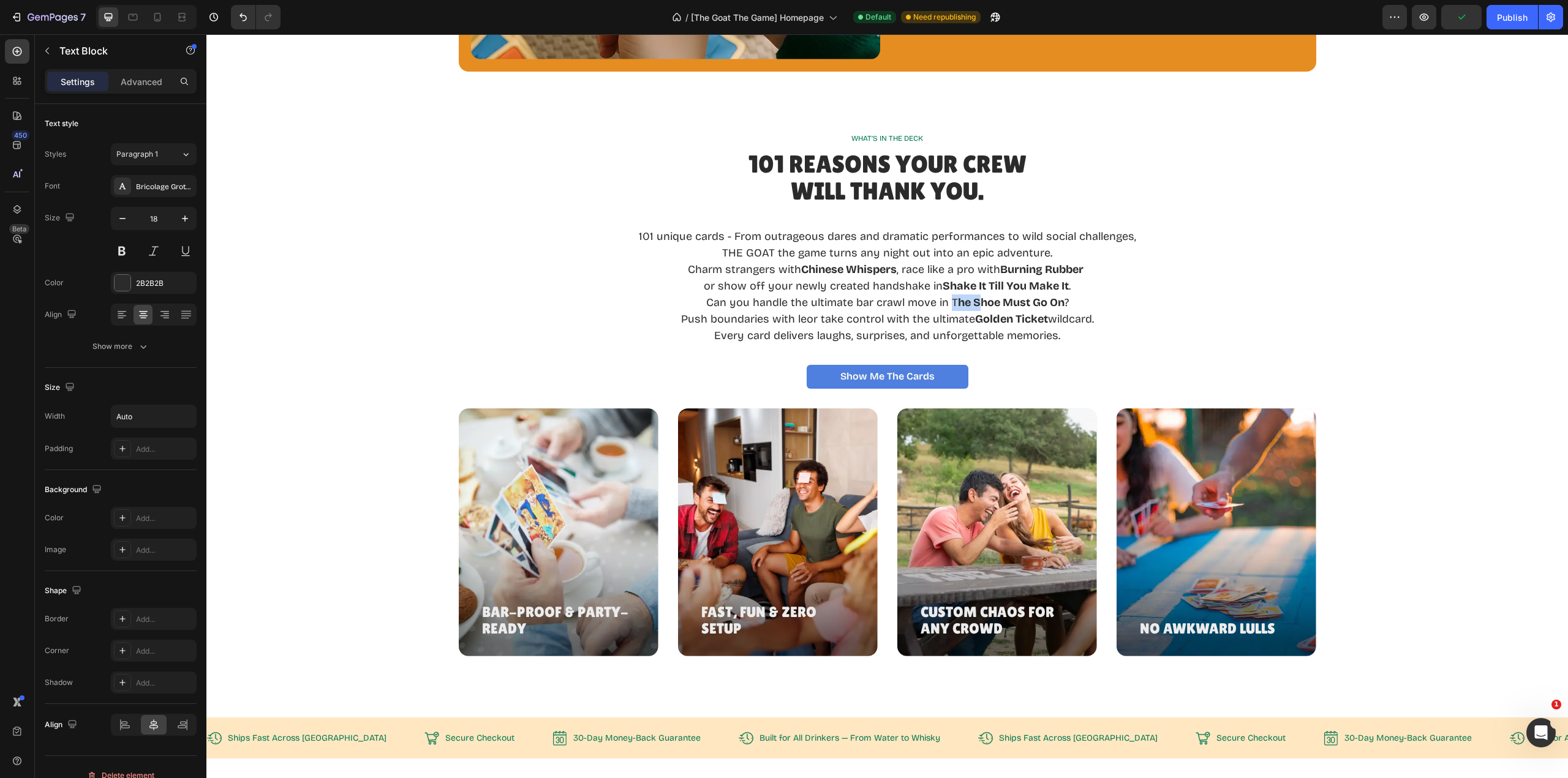
click at [976, 300] on strong "he Shoe Must Go On" at bounding box center [1011, 302] width 106 height 14
click at [1063, 303] on p "or show off your newly created handshake in Shake It Till You Make It . Can you…" at bounding box center [887, 294] width 497 height 33
click at [1037, 302] on strong "he Shoe Must Go On" at bounding box center [1011, 302] width 106 height 14
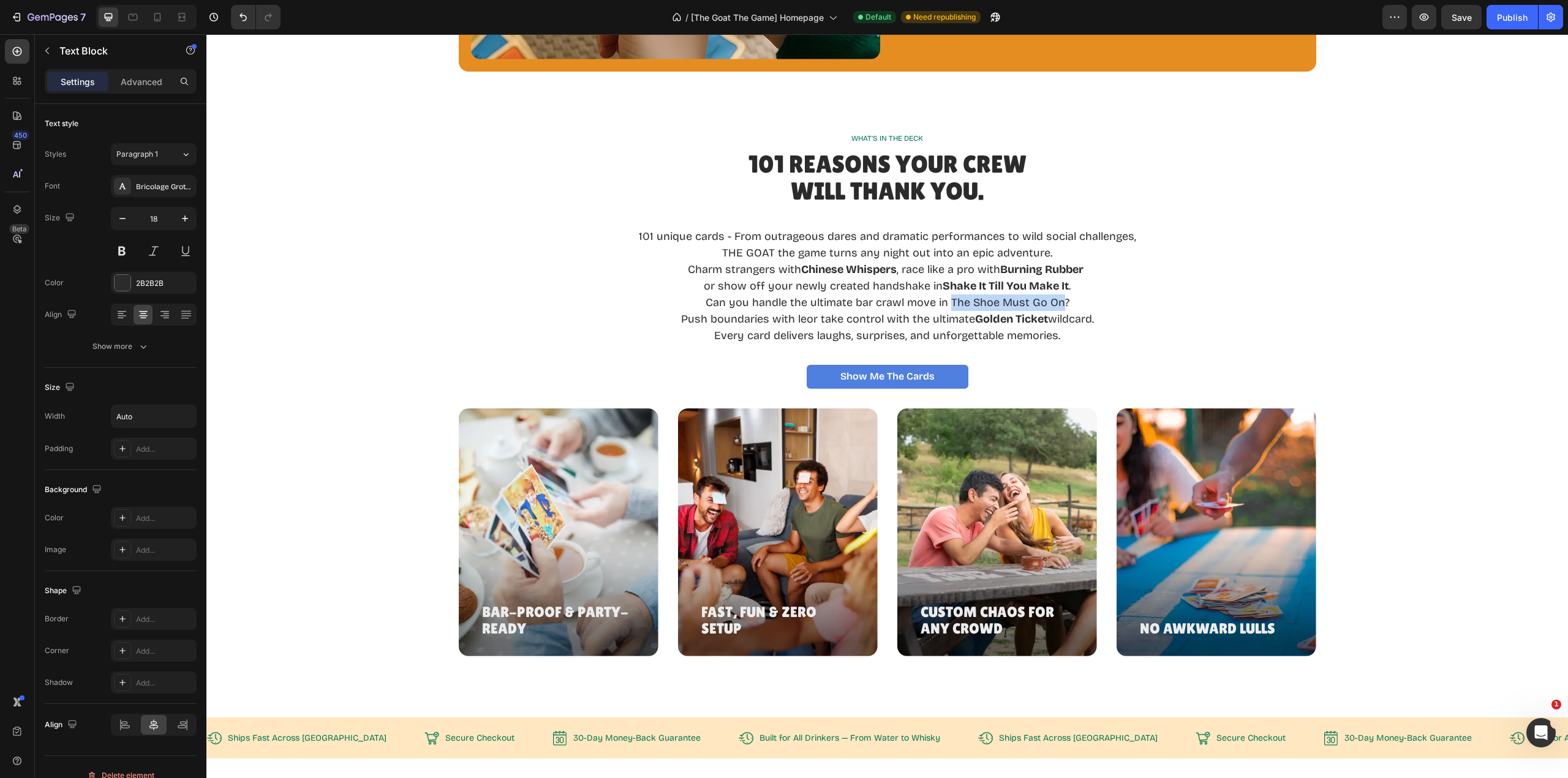
drag, startPoint x: 948, startPoint y: 300, endPoint x: 1055, endPoint y: 305, distance: 107.1
click at [1055, 305] on p "or show off your newly created handshake in Shake It Till You Make It . Can you…" at bounding box center [887, 294] width 497 height 33
drag, startPoint x: 826, startPoint y: 268, endPoint x: 118, endPoint y: 251, distance: 708.2
click at [118, 251] on button at bounding box center [122, 251] width 22 height 22
drag, startPoint x: 948, startPoint y: 303, endPoint x: 1057, endPoint y: 300, distance: 109.0
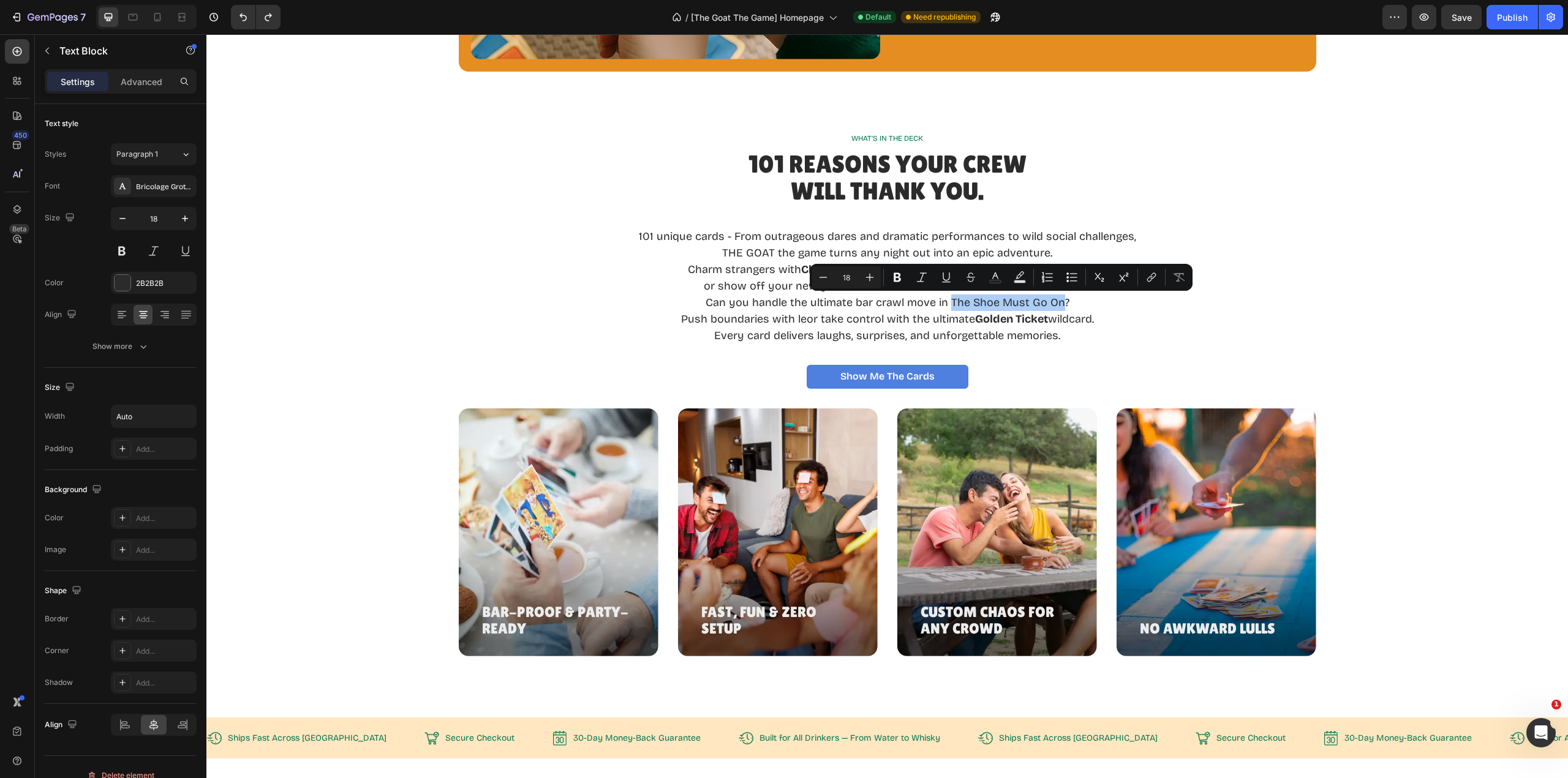
click at [899, 281] on icon "Editor contextual toolbar" at bounding box center [897, 277] width 7 height 9
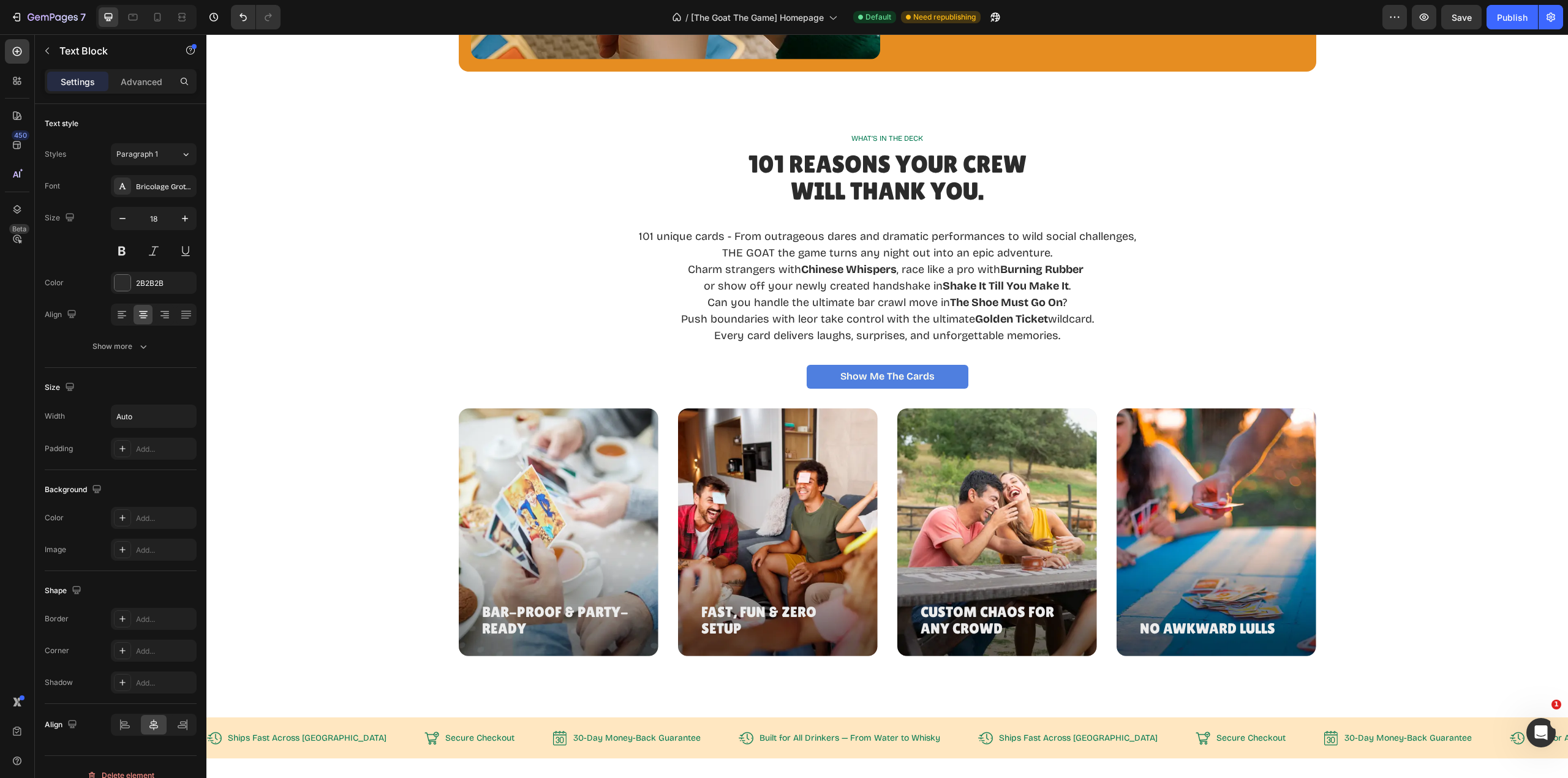
click at [1082, 305] on p "or show off your newly created handshake in Shake It Till You Make It . Can you…" at bounding box center [887, 294] width 497 height 33
click at [1129, 240] on p "101 unique cards - From outrageous dares and dramatic performances to wild soci…" at bounding box center [887, 237] width 497 height 17
drag, startPoint x: 719, startPoint y: 250, endPoint x: 735, endPoint y: 248, distance: 16.1
click at [720, 250] on p "THE GOAT the game turns any night out into an epic adventure." at bounding box center [887, 253] width 496 height 17
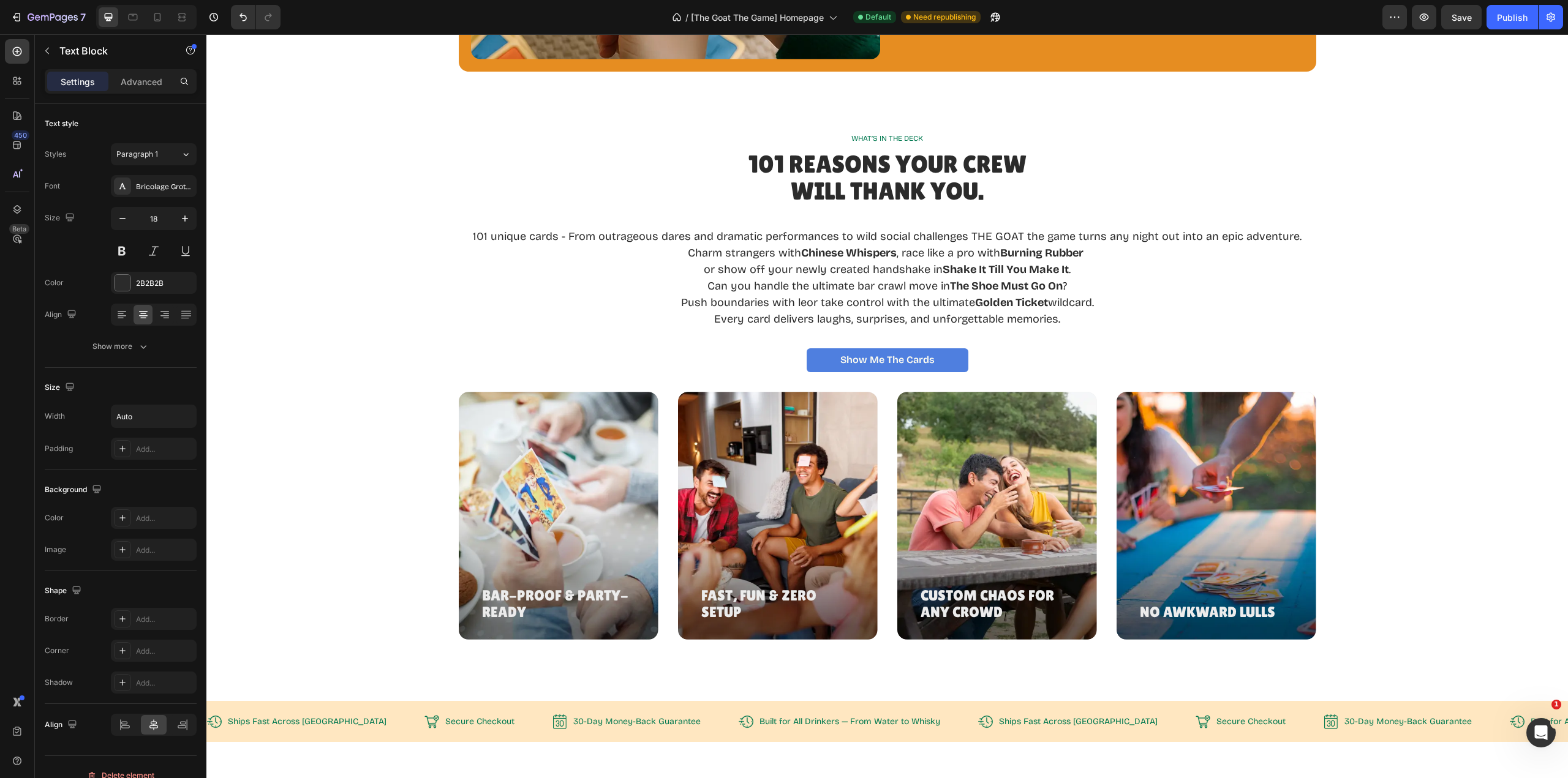
click at [965, 237] on p "101 unique cards - From outrageous dares and dramatic performances to wild soci…" at bounding box center [887, 237] width 829 height 17
click at [969, 235] on p "101 unique cards - From outrageous dares and dramatic performances to wild soci…" at bounding box center [887, 237] width 831 height 17
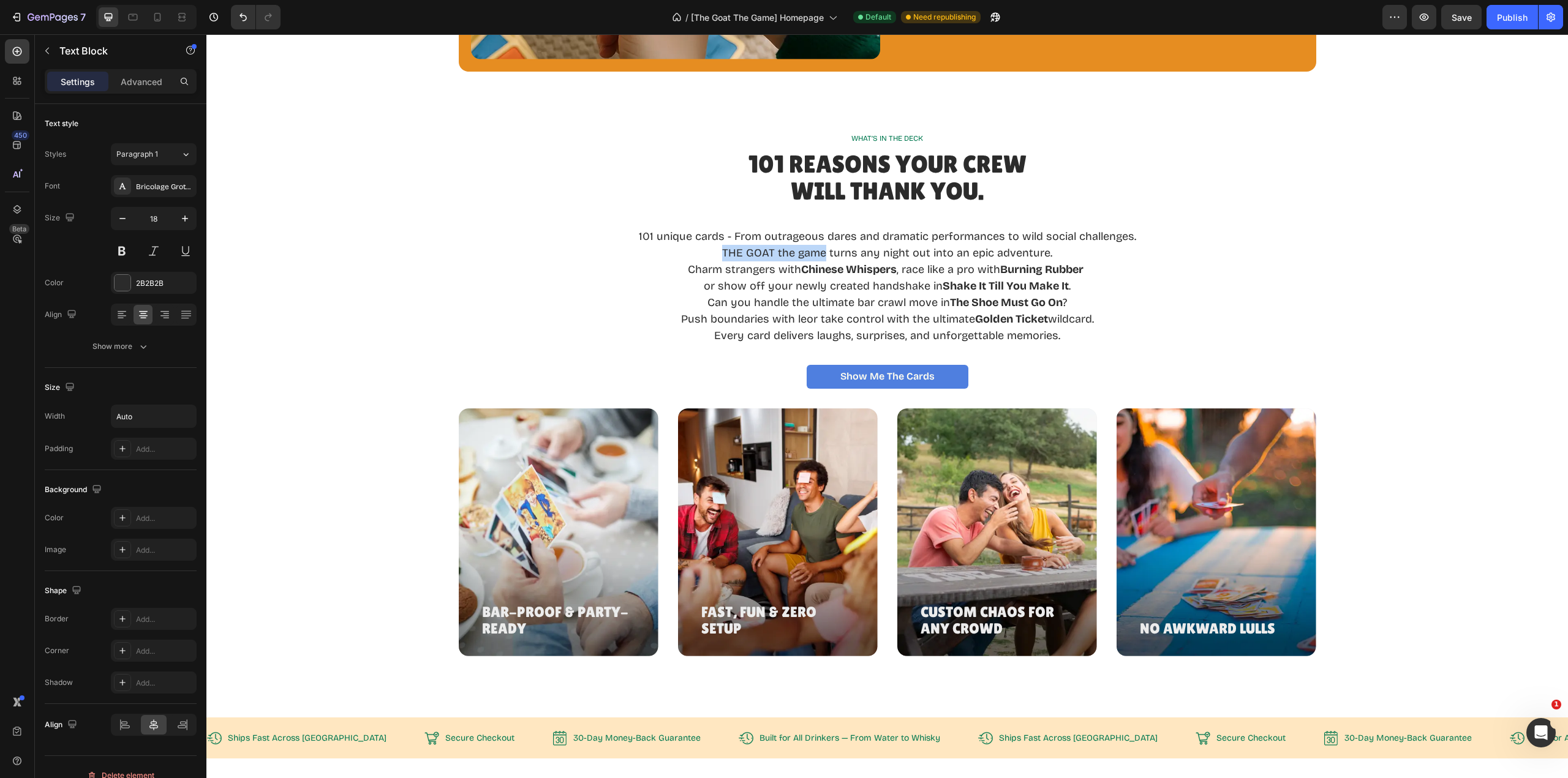
drag, startPoint x: 720, startPoint y: 253, endPoint x: 822, endPoint y: 253, distance: 102.0
click at [822, 253] on p "THE GOAT the game turns any night out into an epic adventure." at bounding box center [887, 253] width 497 height 17
click at [120, 254] on button at bounding box center [122, 251] width 22 height 22
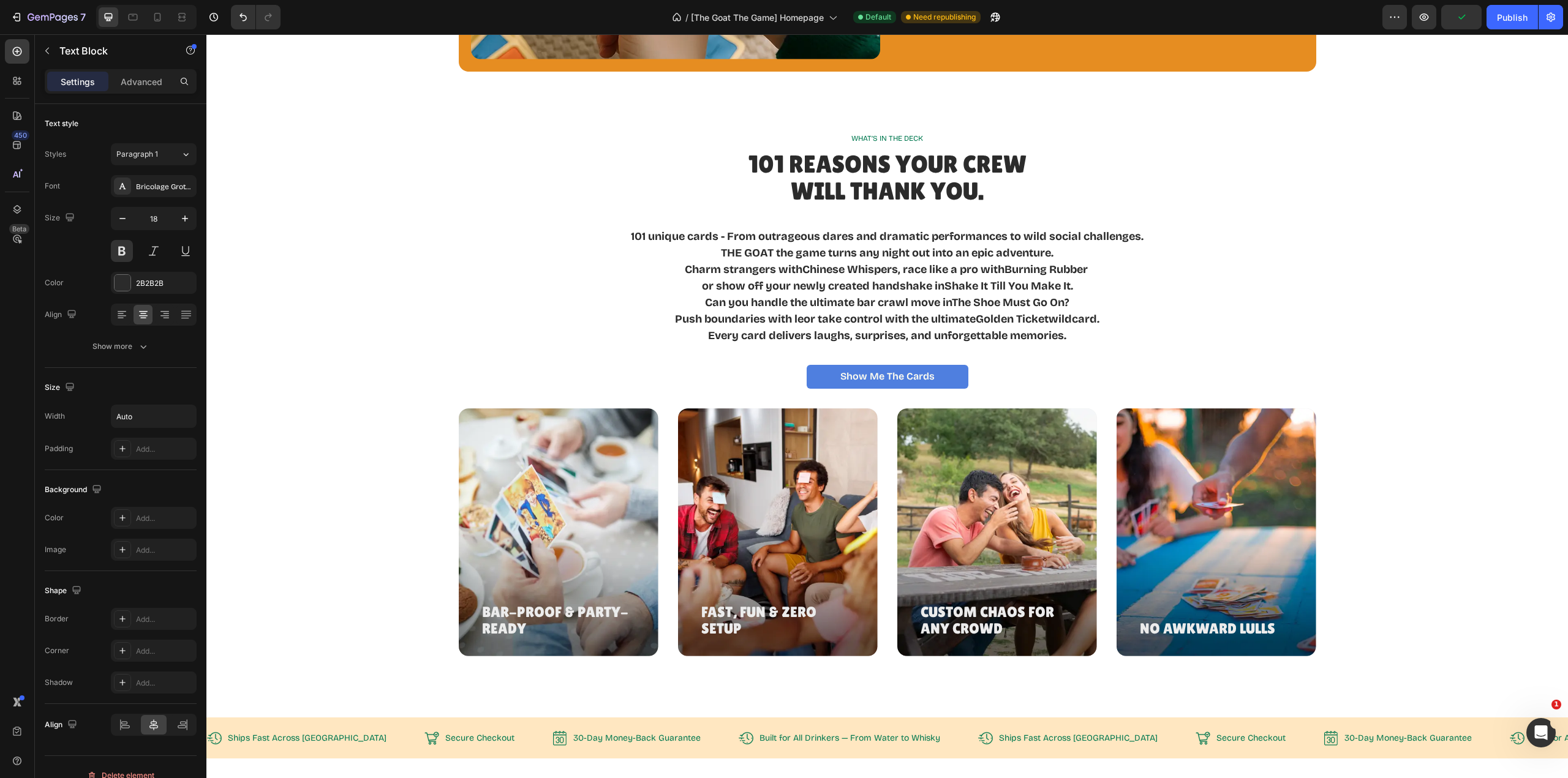
click at [120, 254] on button at bounding box center [122, 251] width 22 height 22
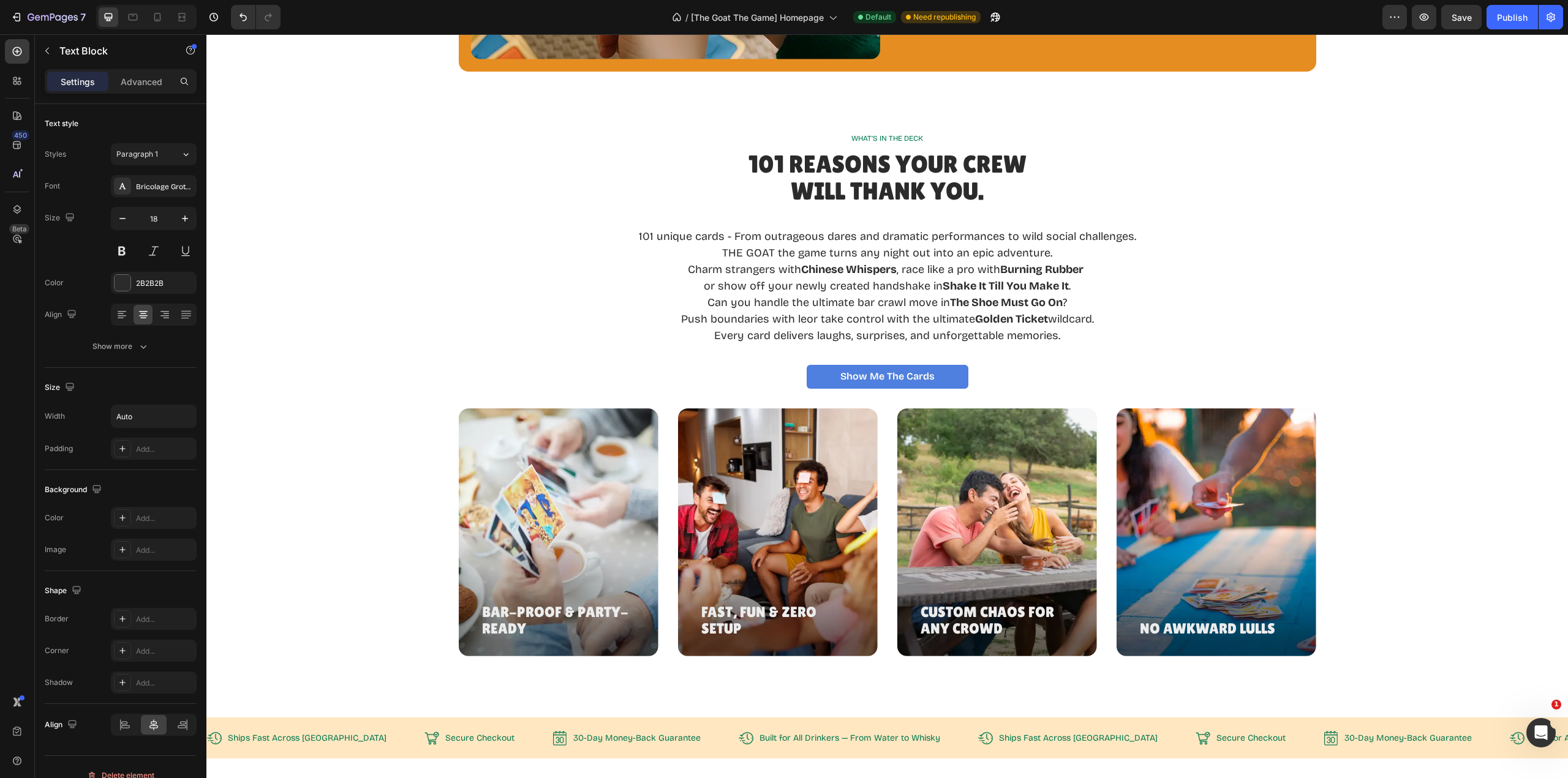
click at [718, 254] on p "THE GOAT the game turns any night out into an epic adventure." at bounding box center [887, 253] width 497 height 17
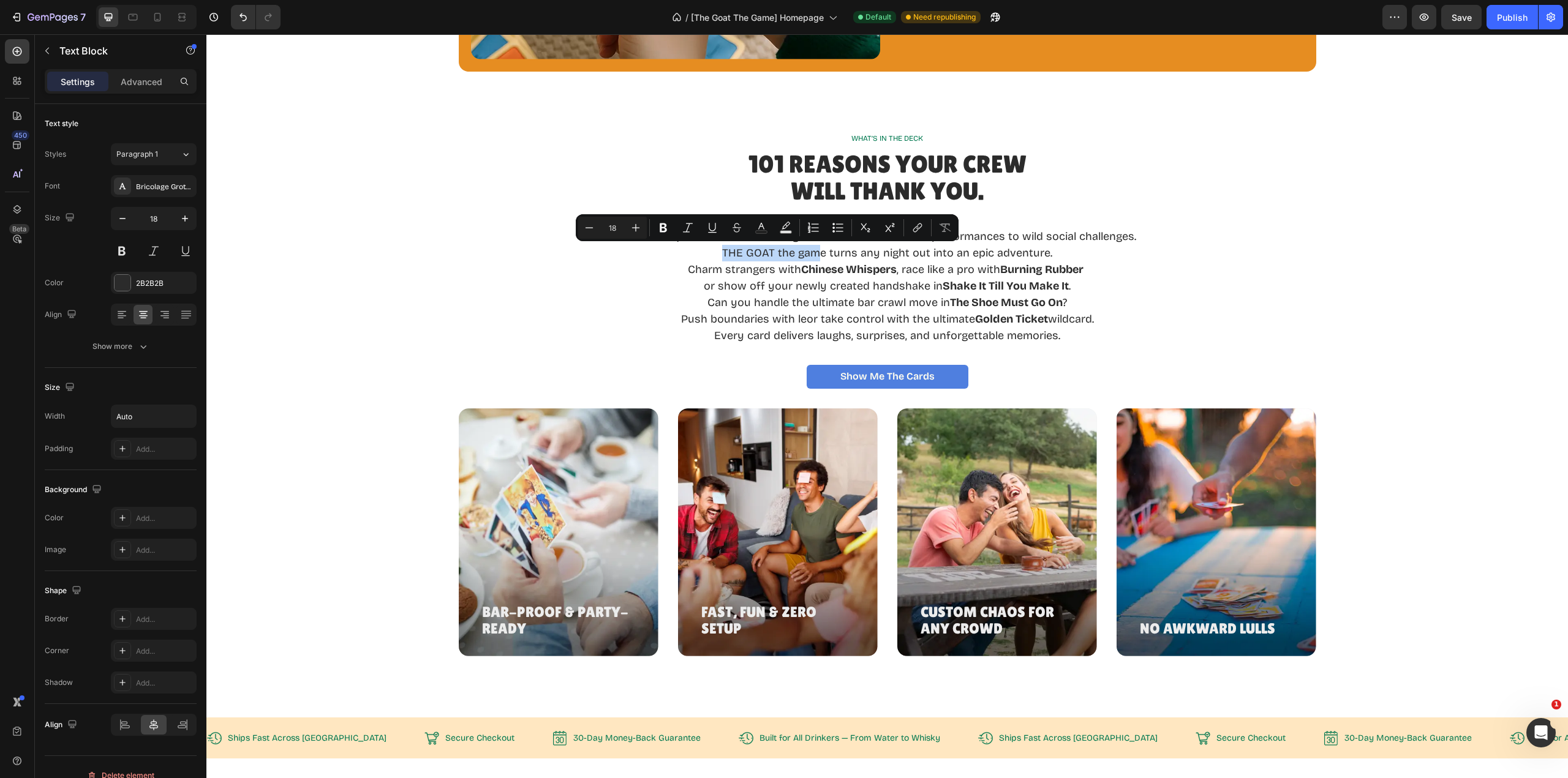
drag, startPoint x: 721, startPoint y: 251, endPoint x: 818, endPoint y: 252, distance: 97.0
click at [818, 252] on p "THE GOAT the game turns any night out into an epic adventure." at bounding box center [887, 253] width 497 height 17
click at [660, 224] on icon "Editor contextual toolbar" at bounding box center [663, 228] width 12 height 12
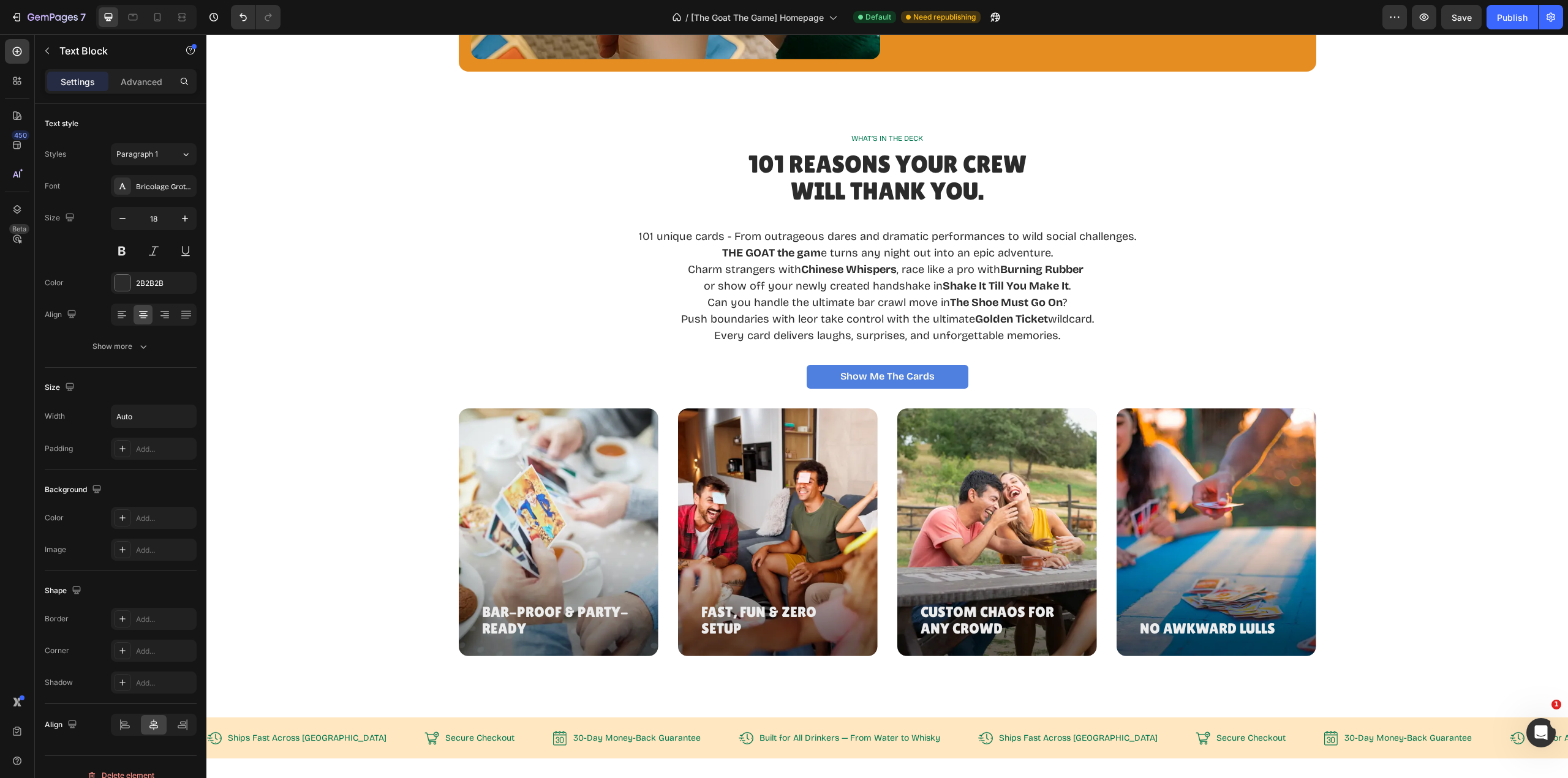
click at [819, 254] on p "THE GOAT the gam e turns any night out into an epic adventure." at bounding box center [887, 253] width 497 height 17
click at [826, 253] on p "THE GOAT the game e turns any night out into an epic adventure." at bounding box center [887, 253] width 497 height 17
click at [797, 320] on p "Push boundaries with leor take control with the ultimate Golden Ticket wildcard." at bounding box center [887, 319] width 497 height 17
click at [750, 318] on p "or take control with the ultimate Golden Ticket wildcard." at bounding box center [887, 319] width 497 height 17
click at [747, 318] on p "ortake control with the ultimate Golden Ticket wildcard." at bounding box center [887, 319] width 497 height 17
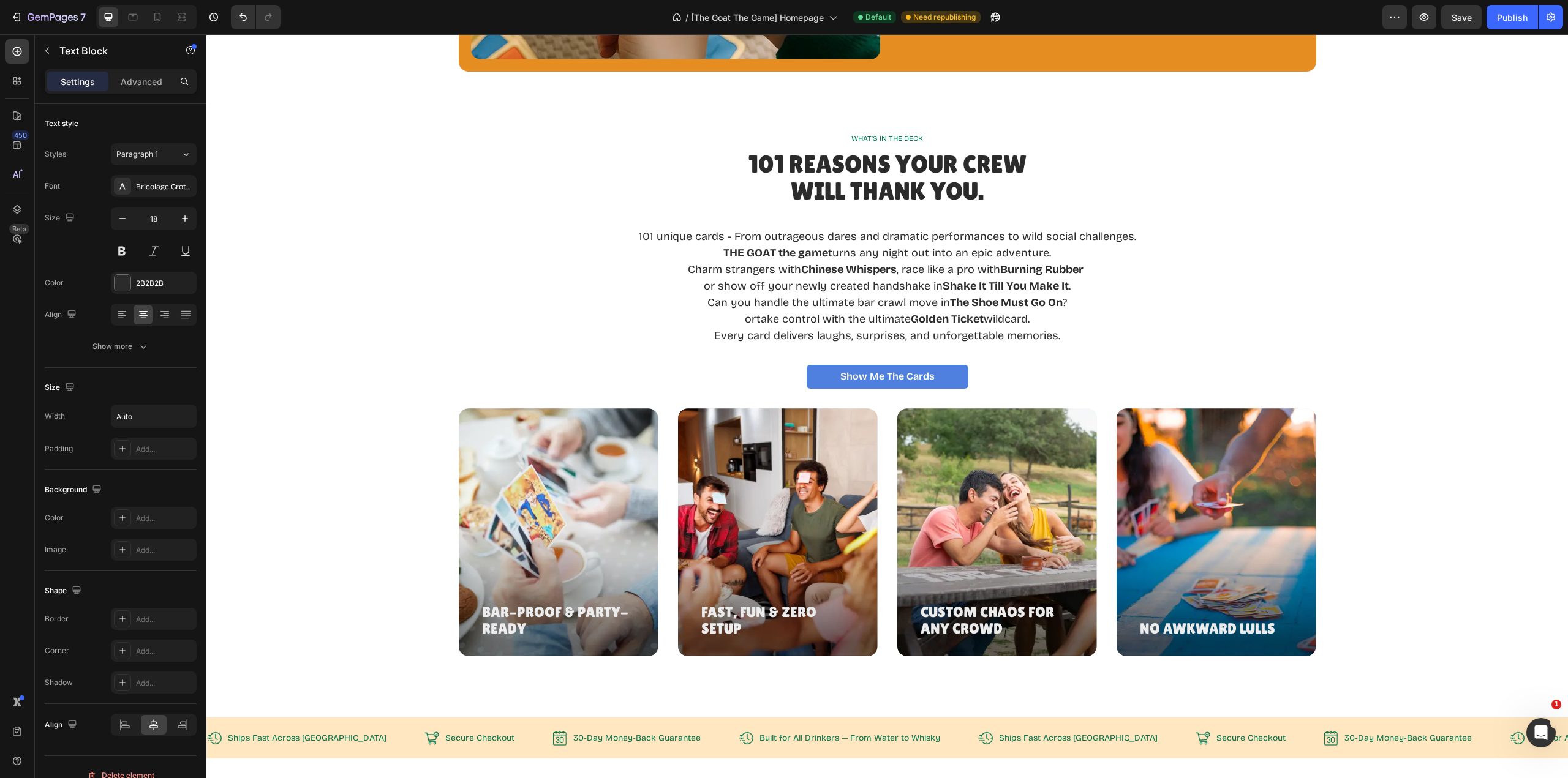
click at [750, 318] on p "ortake control with the ultimate Golden Ticket wildcard." at bounding box center [887, 319] width 497 height 17
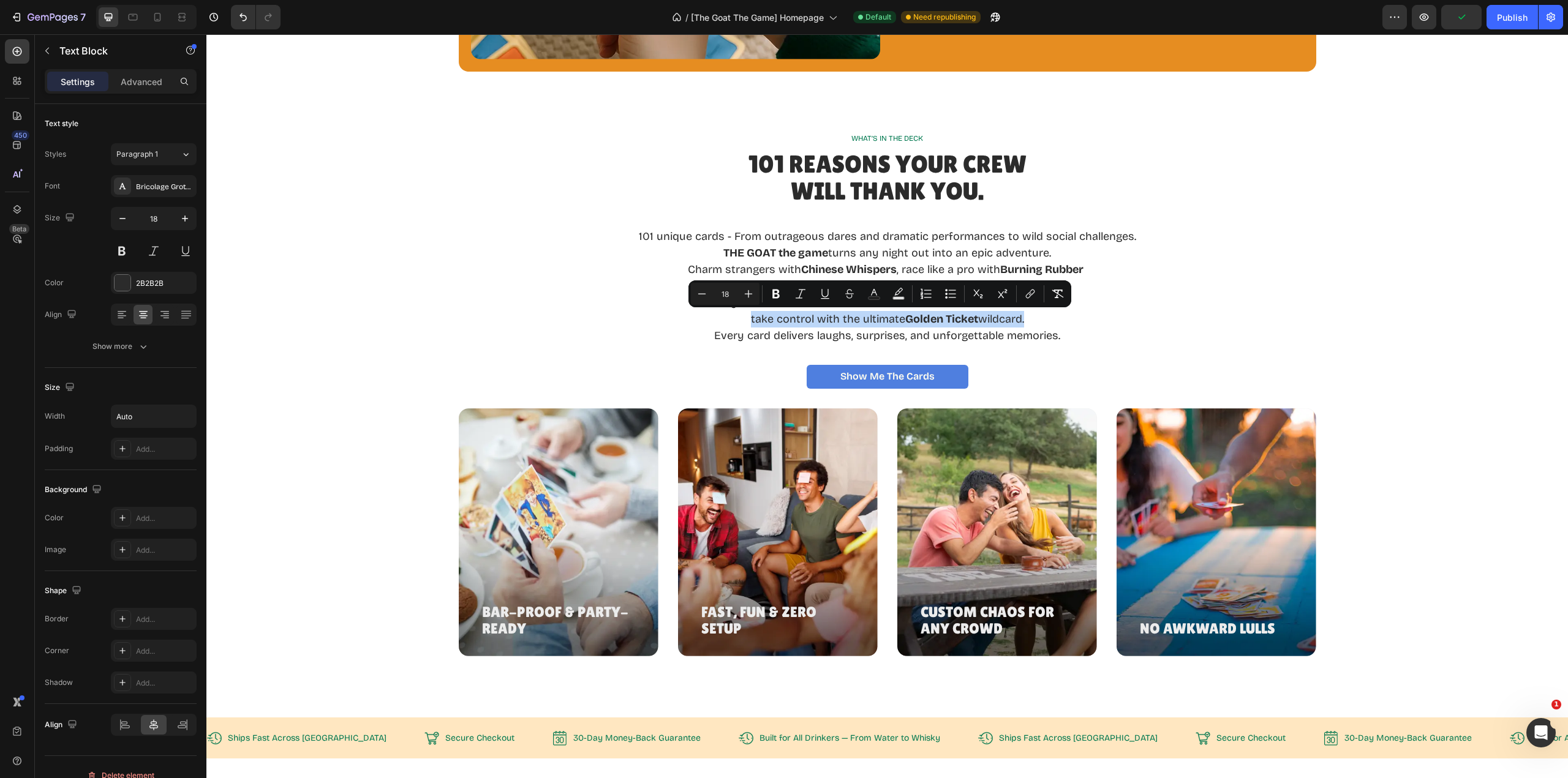
drag, startPoint x: 743, startPoint y: 320, endPoint x: 1018, endPoint y: 322, distance: 275.0
click at [1018, 322] on p "take control with the ultimate Golden Ticket wildcard." at bounding box center [887, 319] width 497 height 17
copy p "take control with the ultimate Golden Ticket wildcard"
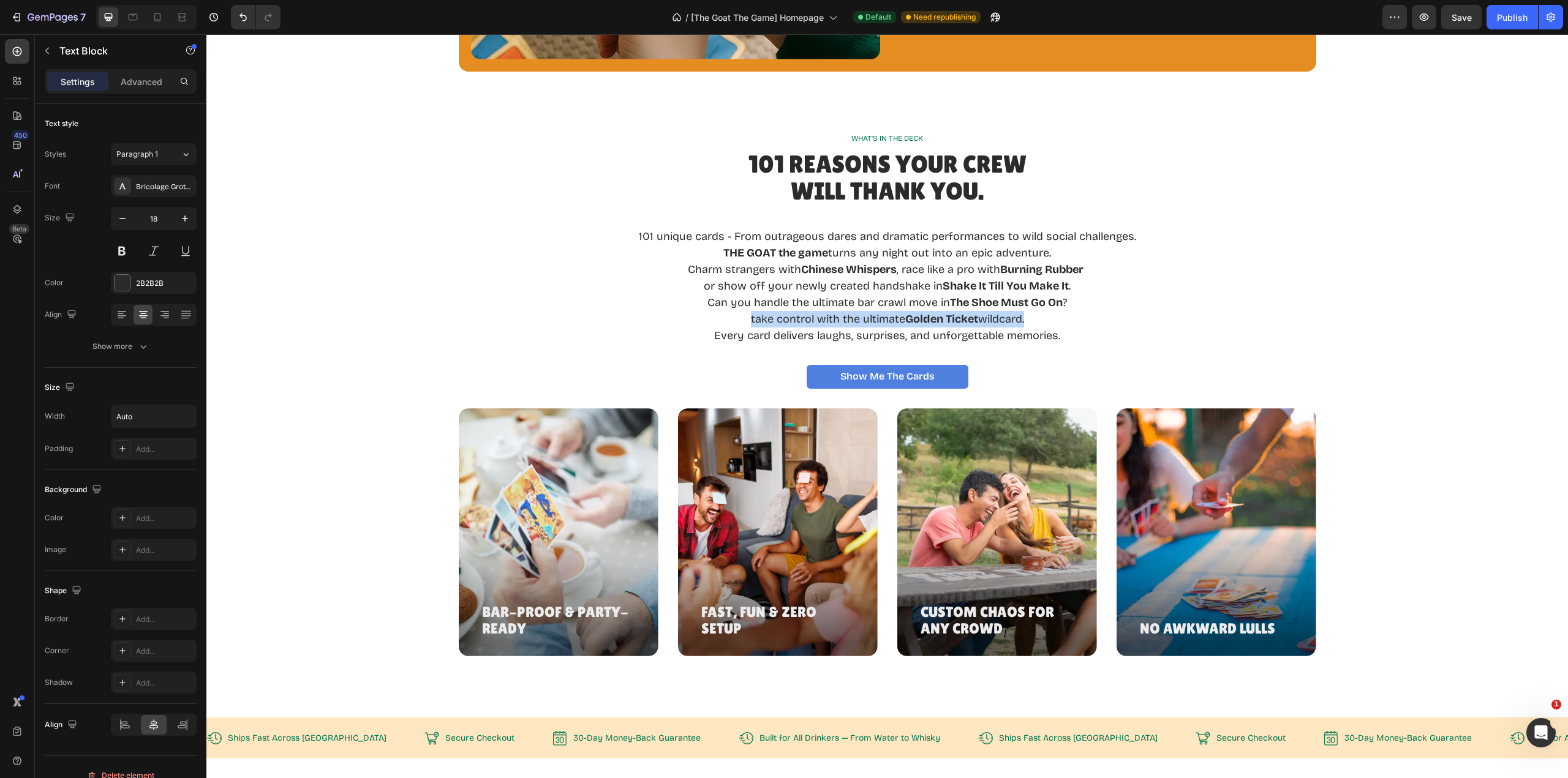
click at [758, 317] on p "take control with the ultimate Golden Ticket wildcard." at bounding box center [887, 319] width 497 height 17
click at [922, 317] on p "Maybe take control with the ultimate Golden Ticket wildcard" at bounding box center [887, 319] width 497 height 17
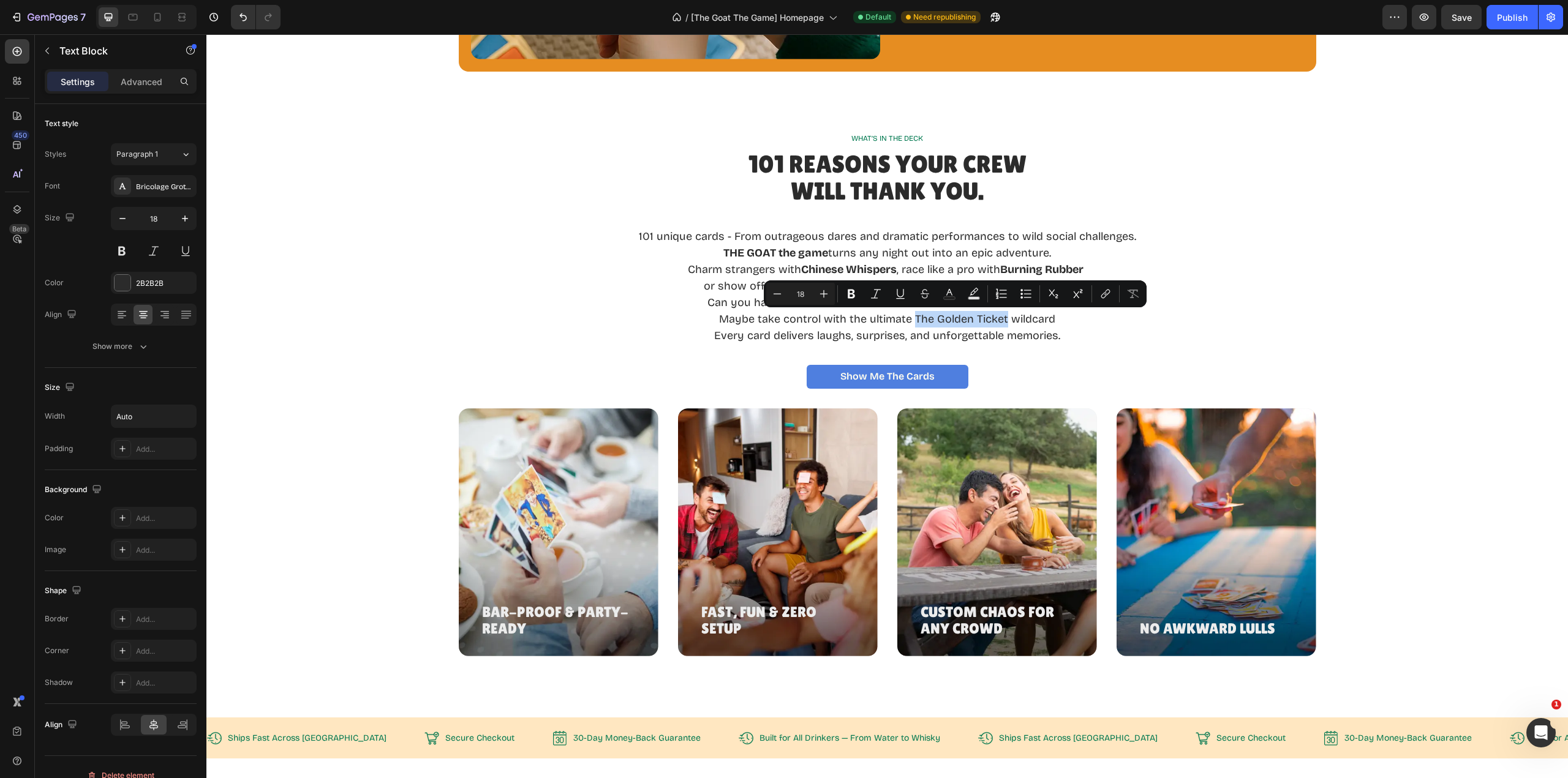
drag, startPoint x: 912, startPoint y: 319, endPoint x: 1002, endPoint y: 319, distance: 90.0
click at [1002, 319] on p "Maybe take control with the ultimate The Golden Ticket wildcard" at bounding box center [887, 319] width 497 height 17
click at [852, 296] on icon "Editor contextual toolbar" at bounding box center [852, 294] width 12 height 12
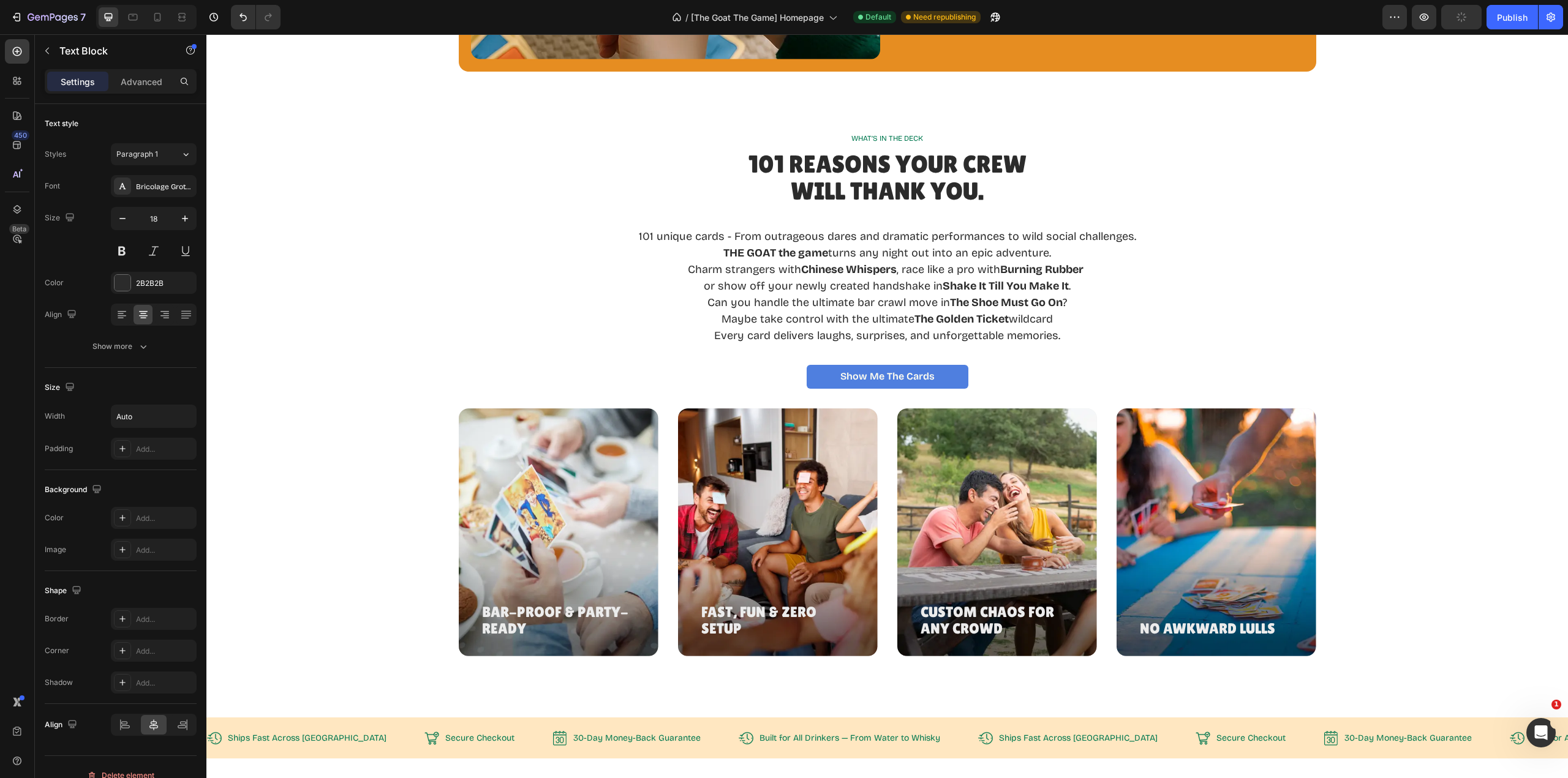
click at [1134, 324] on div "101 unique cards - From outrageous dares and dramatic performances to wild soci…" at bounding box center [887, 278] width 1332 height 135
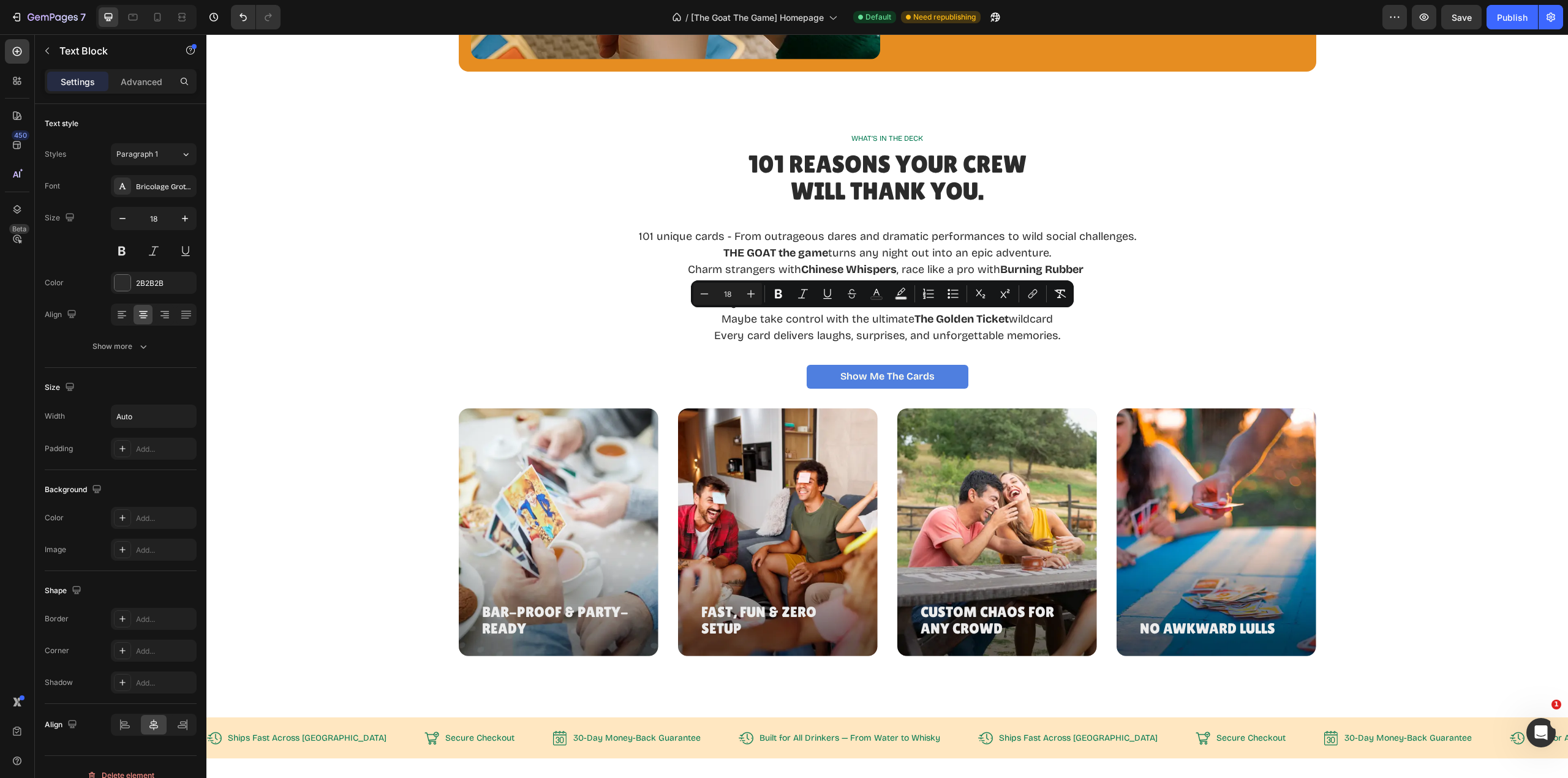
drag, startPoint x: 1051, startPoint y: 320, endPoint x: 716, endPoint y: 324, distance: 335.0
click at [716, 324] on p "Maybe take control with the ultimate The Golden Ticket wildcard" at bounding box center [887, 319] width 497 height 17
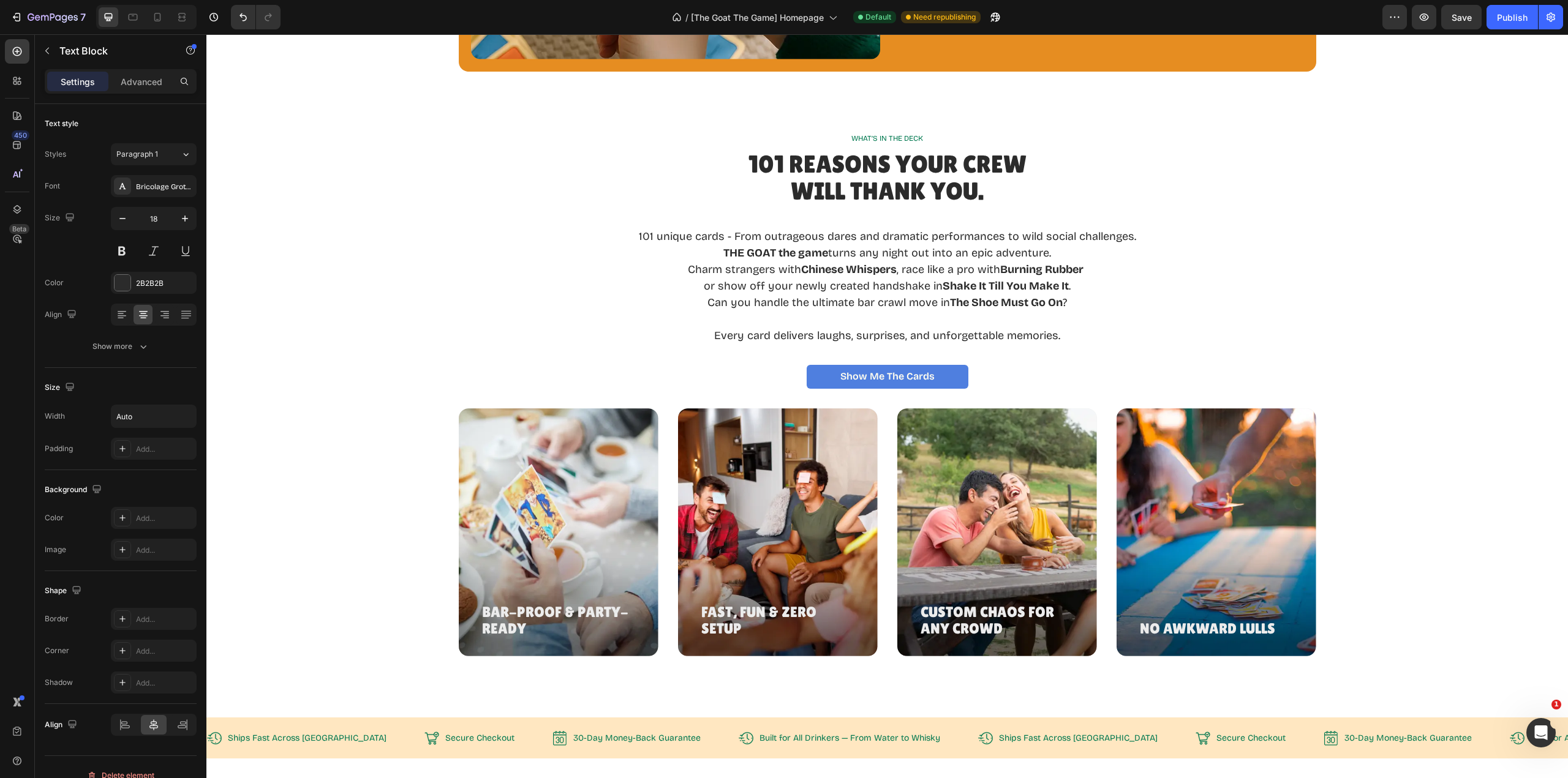
click at [1074, 286] on p "or show off your newly created handshake in Shake It Till You Make It . Can you…" at bounding box center [887, 294] width 497 height 33
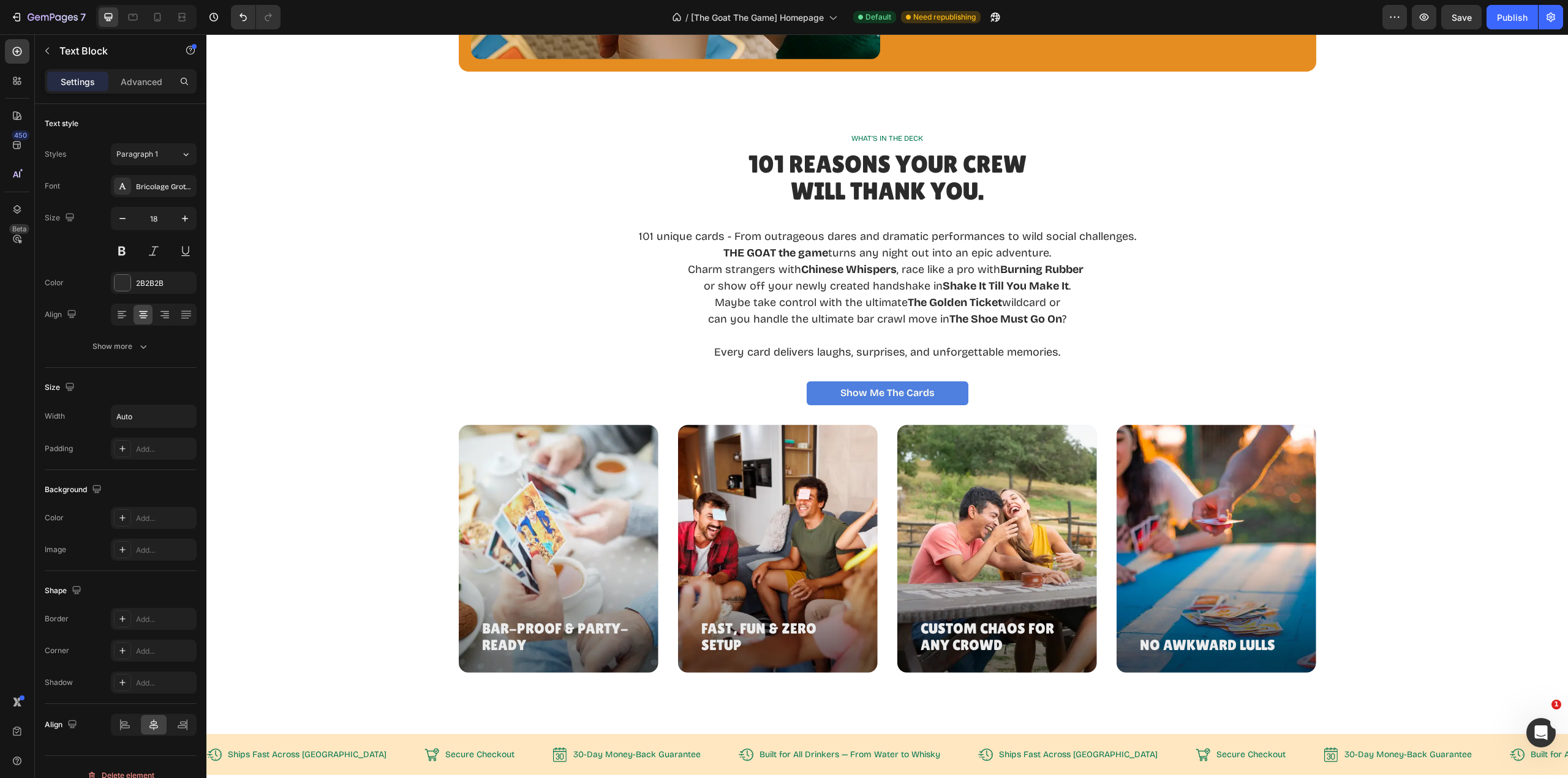
click at [996, 237] on p "101 unique cards - From outrageous dares and dramatic performances to wild soci…" at bounding box center [887, 237] width 497 height 17
click at [1045, 298] on p "Maybe take control with the ultimate wildcard - The Golden Ticket wildcard or c…" at bounding box center [887, 311] width 499 height 33
click at [898, 319] on p "Maybe take control with the ultimate wildcard - The Golden Ticket or etch your …" at bounding box center [887, 311] width 559 height 33
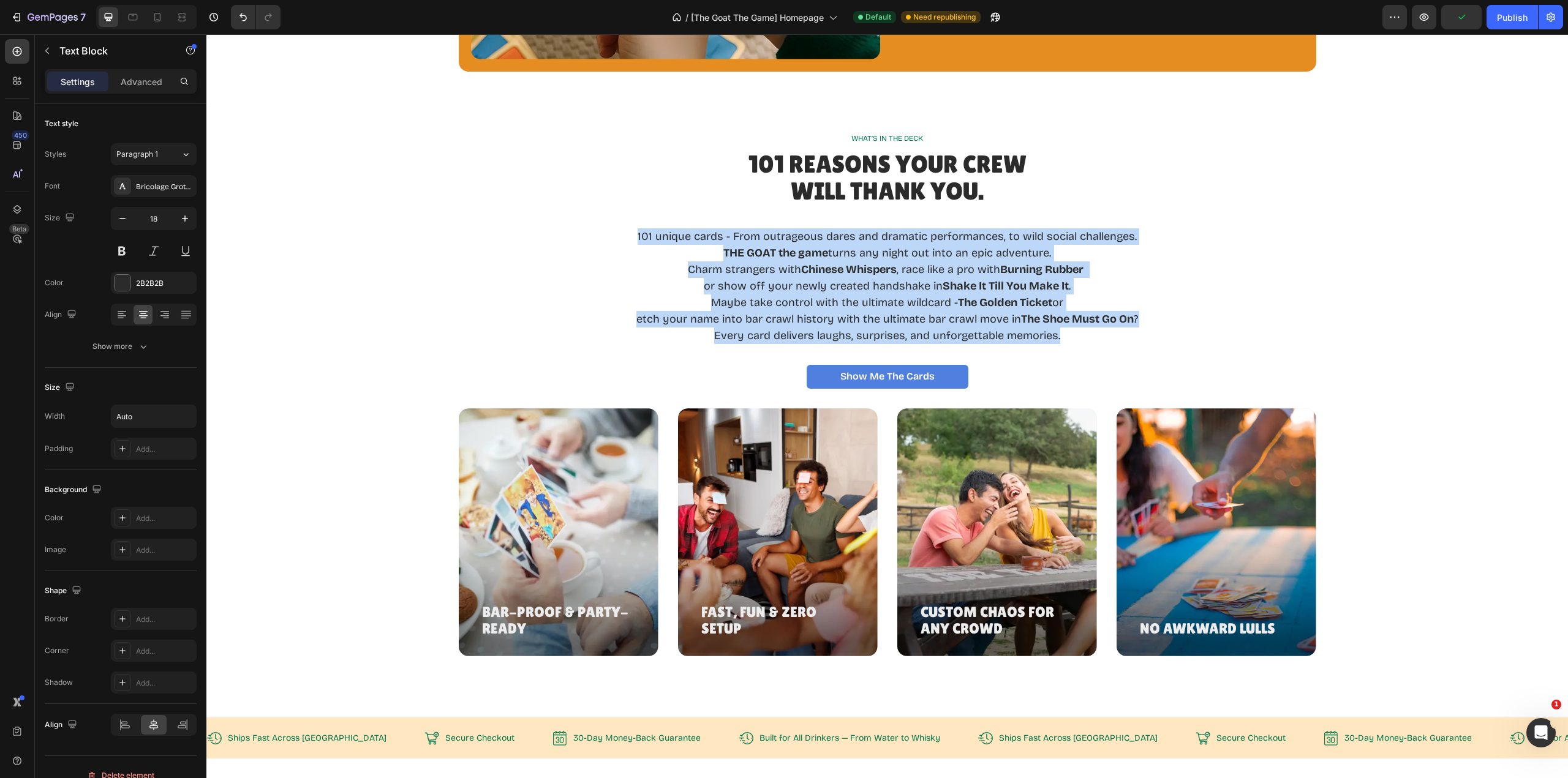
drag, startPoint x: 979, startPoint y: 339, endPoint x: 606, endPoint y: 238, distance: 386.4
click at [606, 238] on div "101 unique cards - From outrageous dares and dramatic performances, to wild soc…" at bounding box center [887, 278] width 1332 height 135
click at [999, 240] on p "101 unique cards - From outrageous dares and dramatic performances, to wild soc…" at bounding box center [887, 237] width 502 height 17
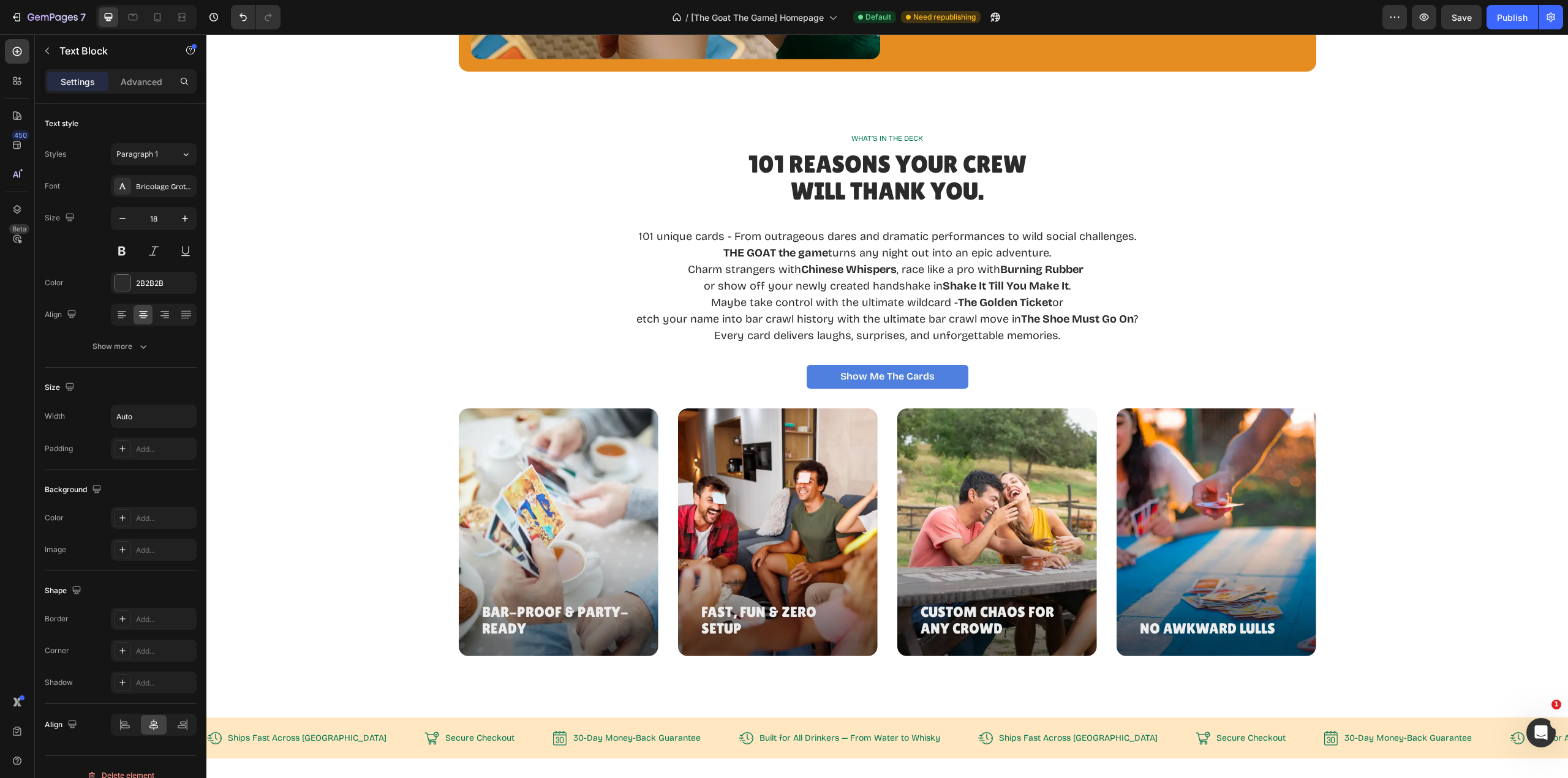
click at [734, 235] on p "101 unique cards - From outrageous dares and dramatic performances to wild soci…" at bounding box center [887, 237] width 502 height 17
click at [1072, 332] on p "Every card delivers laughs, surprises, and unforgettable memories." at bounding box center [887, 336] width 502 height 17
click at [1063, 333] on p "Every card delivers laughs, surprises, and unforgettable memories." at bounding box center [887, 336] width 502 height 17
click at [1063, 334] on p "Every card delivers laughs, surprises, and unforgettable memories." at bounding box center [887, 336] width 502 height 17
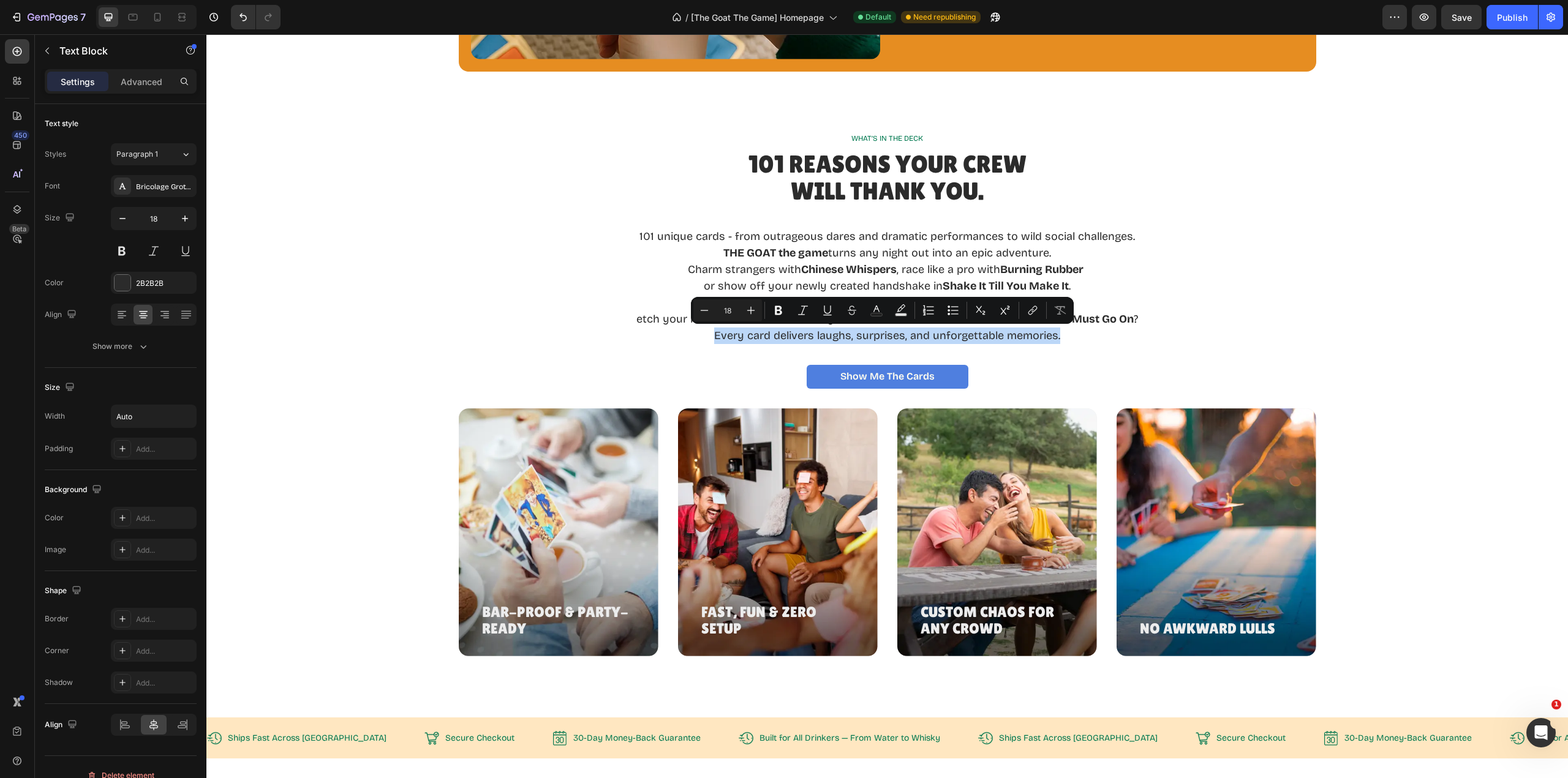
click at [1063, 334] on p "Every card delivers laughs, surprises, and unforgettable memories." at bounding box center [887, 336] width 502 height 17
click at [1085, 342] on p "Every card delivers laughs, surprises, and unforgettable memories." at bounding box center [887, 336] width 502 height 17
click at [1083, 340] on p "Every card delivers laughs, surprises, and unforgettable memories." at bounding box center [887, 336] width 502 height 17
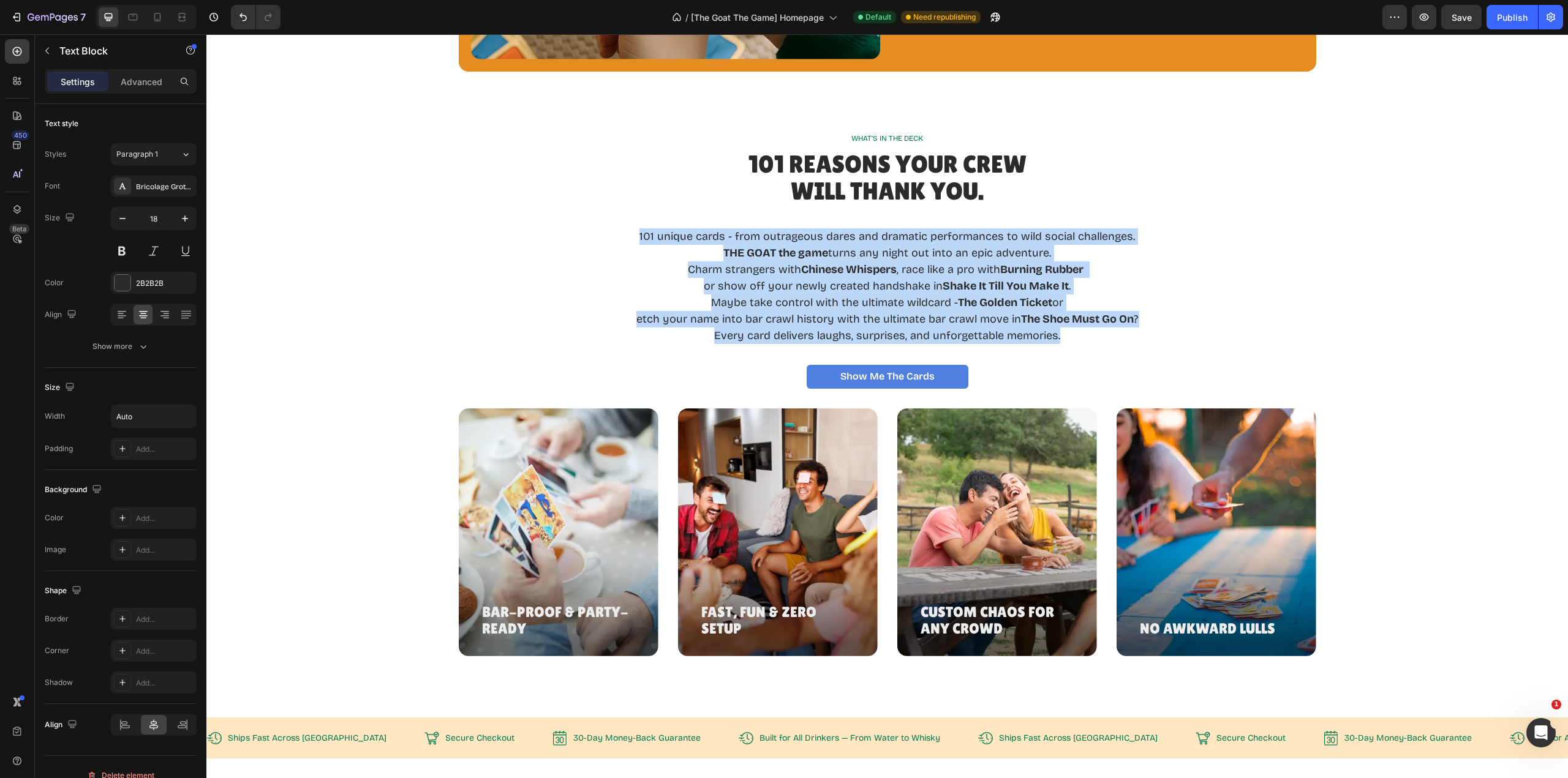
drag, startPoint x: 1063, startPoint y: 338, endPoint x: 635, endPoint y: 241, distance: 438.9
click at [635, 241] on div "101 unique cards - from outrageous dares and dramatic performances to wild soci…" at bounding box center [887, 278] width 504 height 135
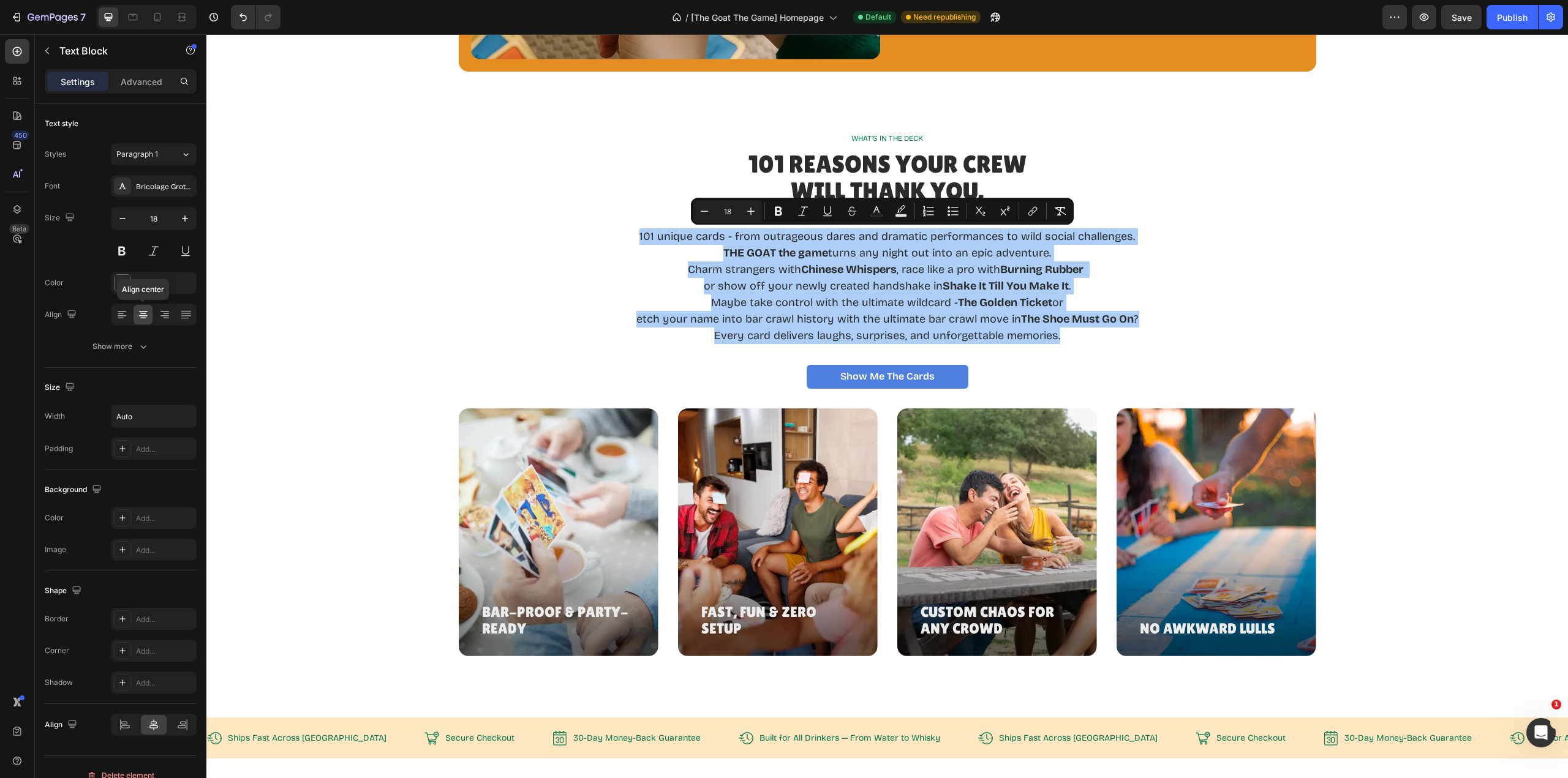
click at [144, 317] on icon at bounding box center [143, 315] width 12 height 12
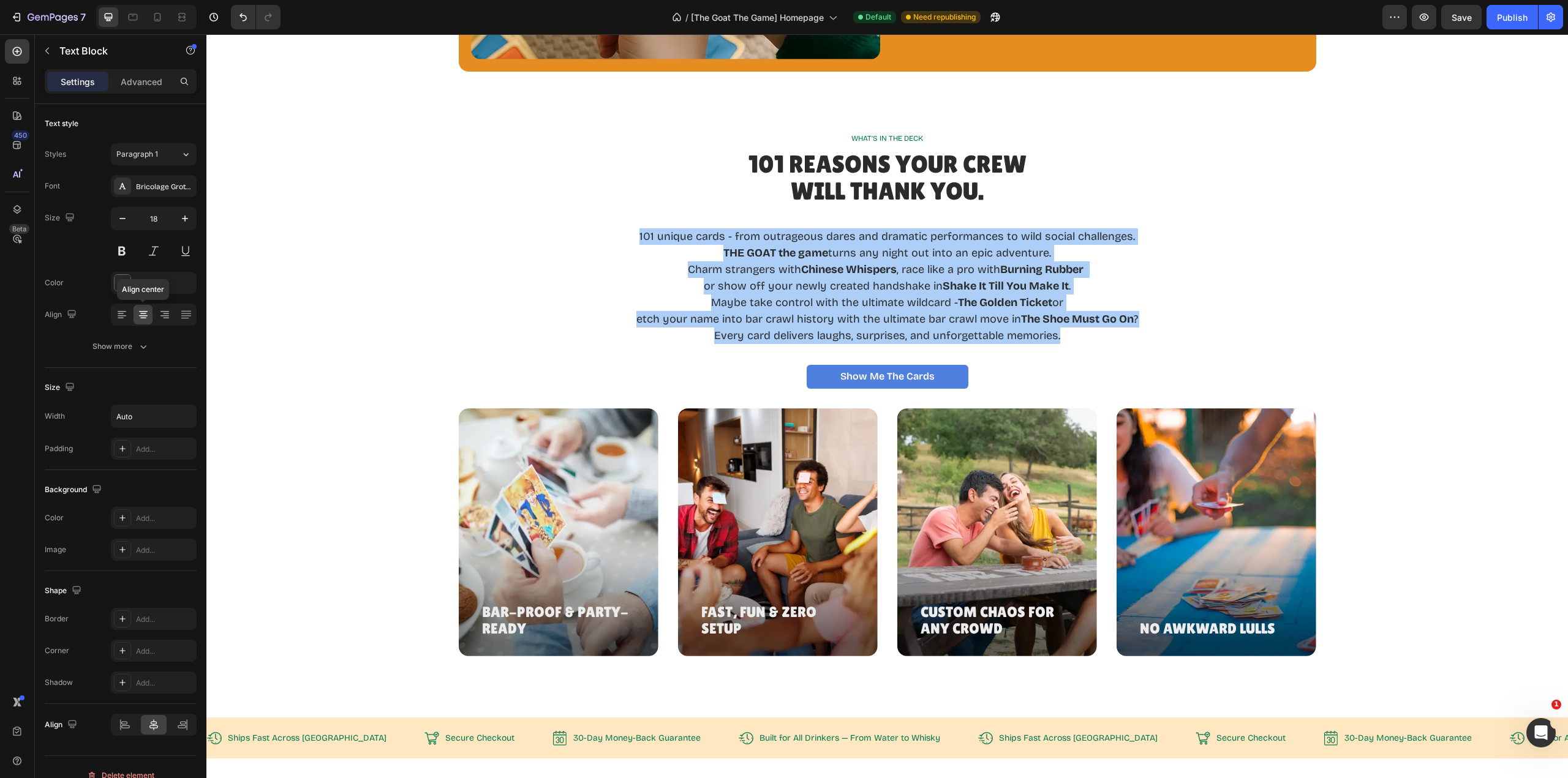
click at [144, 318] on icon at bounding box center [143, 318] width 6 height 1
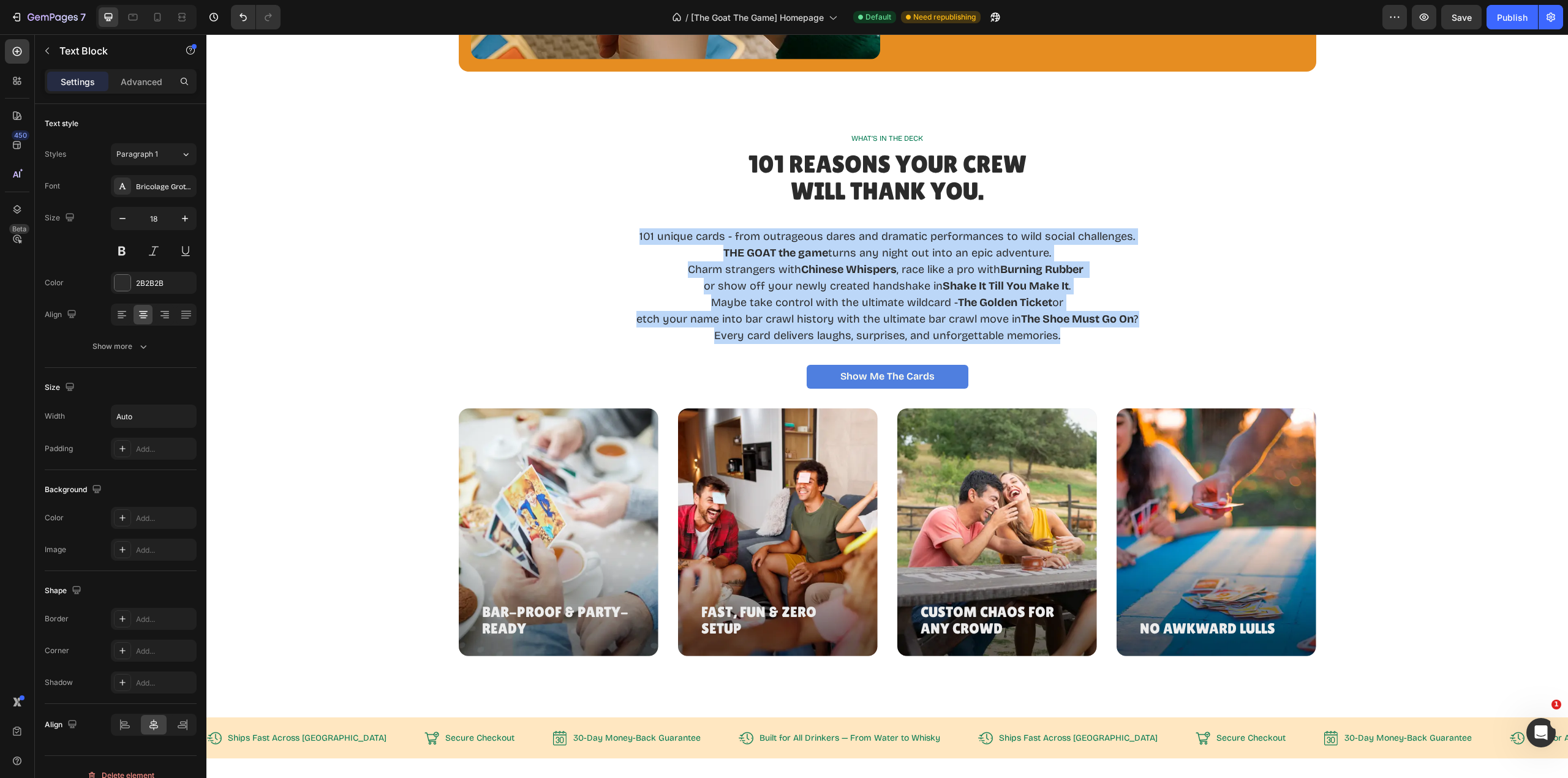
click at [973, 301] on strong "The Golden Ticket" at bounding box center [1005, 302] width 94 height 14
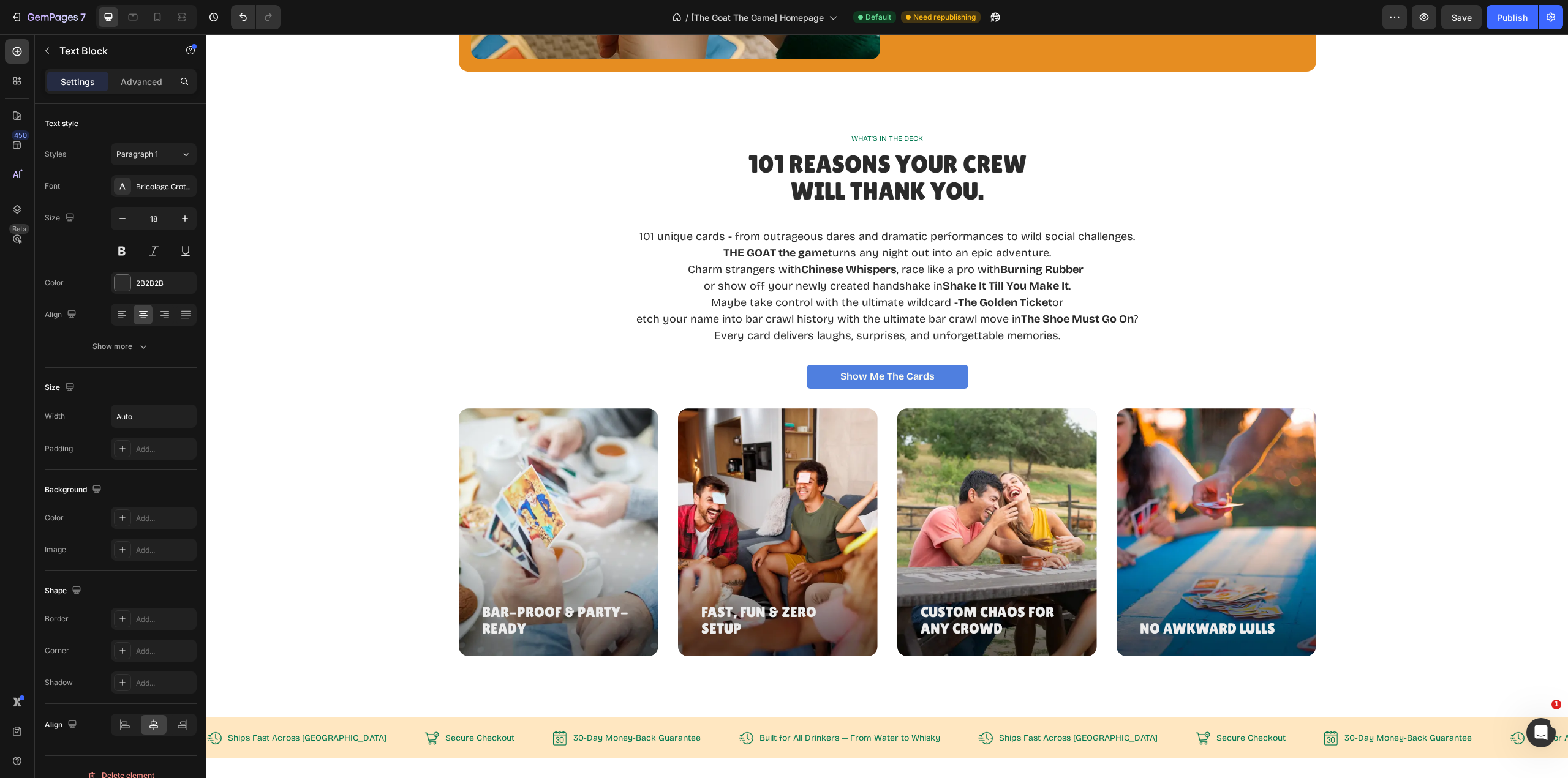
click at [740, 304] on p "Maybe take control with the ultimate wildcard - The Golden Ticket or etch your …" at bounding box center [887, 311] width 502 height 33
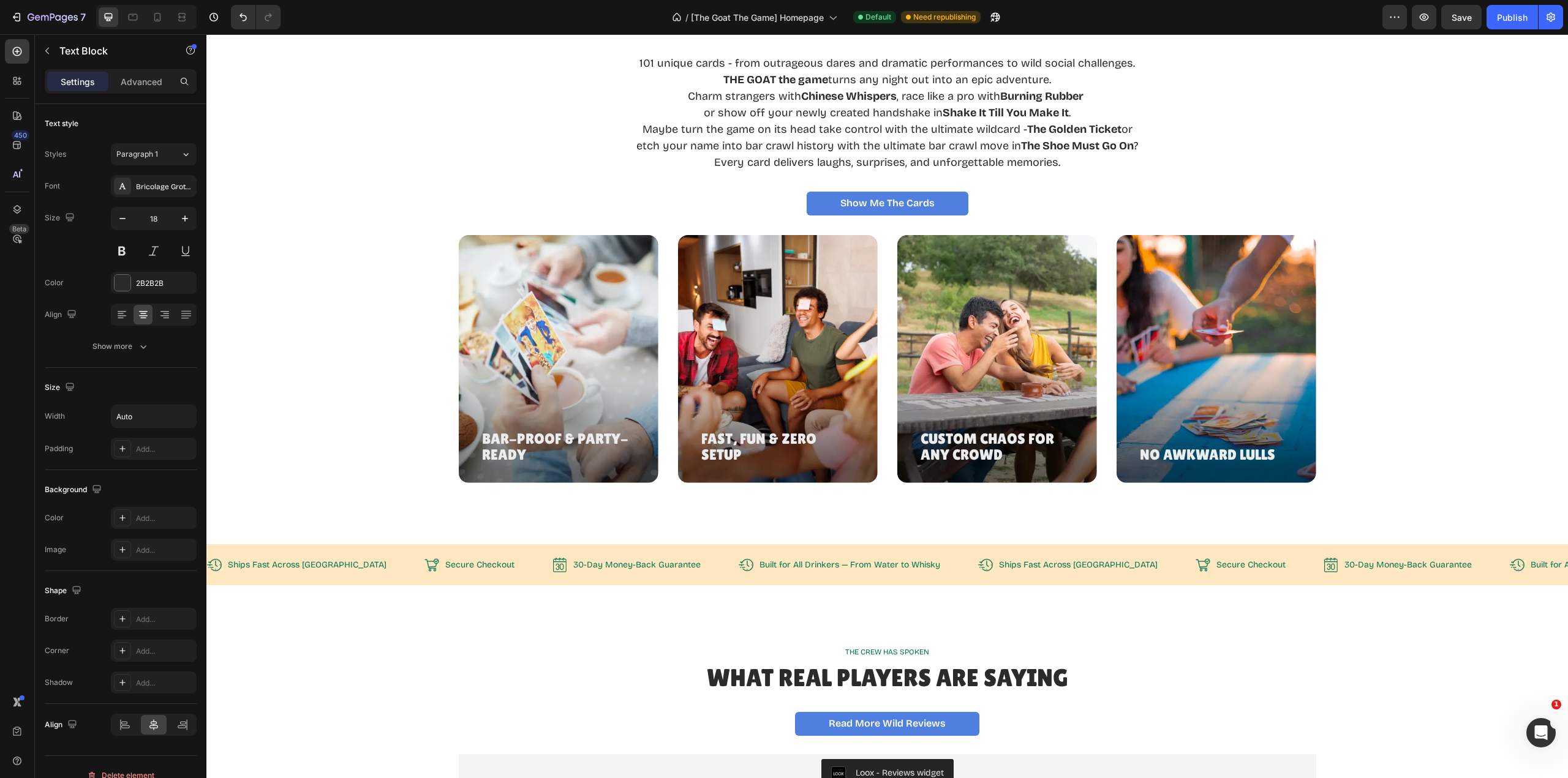
click at [1062, 171] on p "Every card delivers laughs, surprises, and unforgettable memories." at bounding box center [887, 162] width 502 height 17
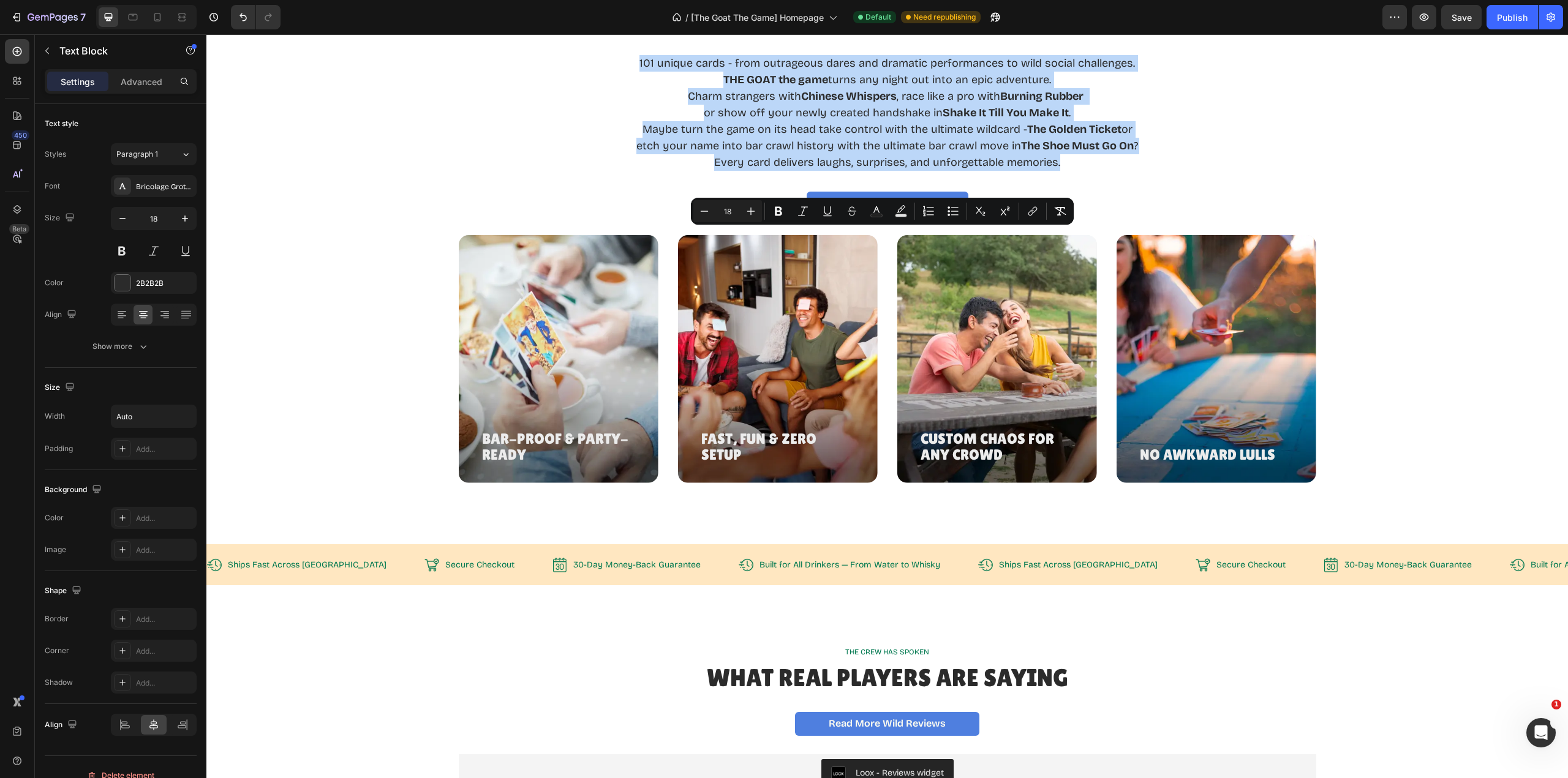
drag, startPoint x: 1066, startPoint y: 336, endPoint x: 636, endPoint y: 236, distance: 441.5
click at [636, 172] on div "101 unique cards - from outrageous dares and dramatic performances to wild soci…" at bounding box center [887, 104] width 504 height 135
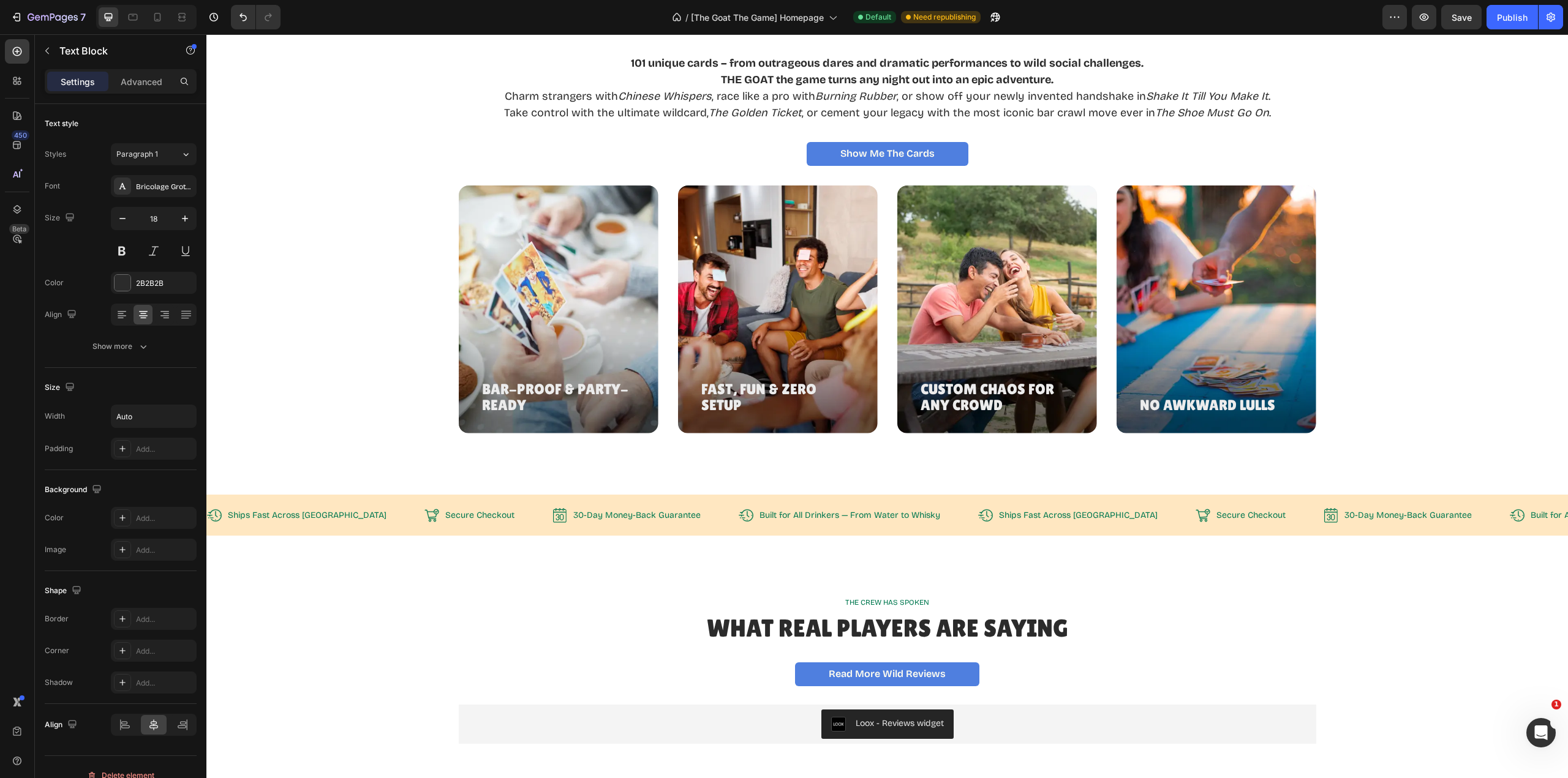
click at [898, 104] on p "Charm strangers with Chinese Whispers , race like a pro with Burning Rubber , o…" at bounding box center [887, 96] width 767 height 17
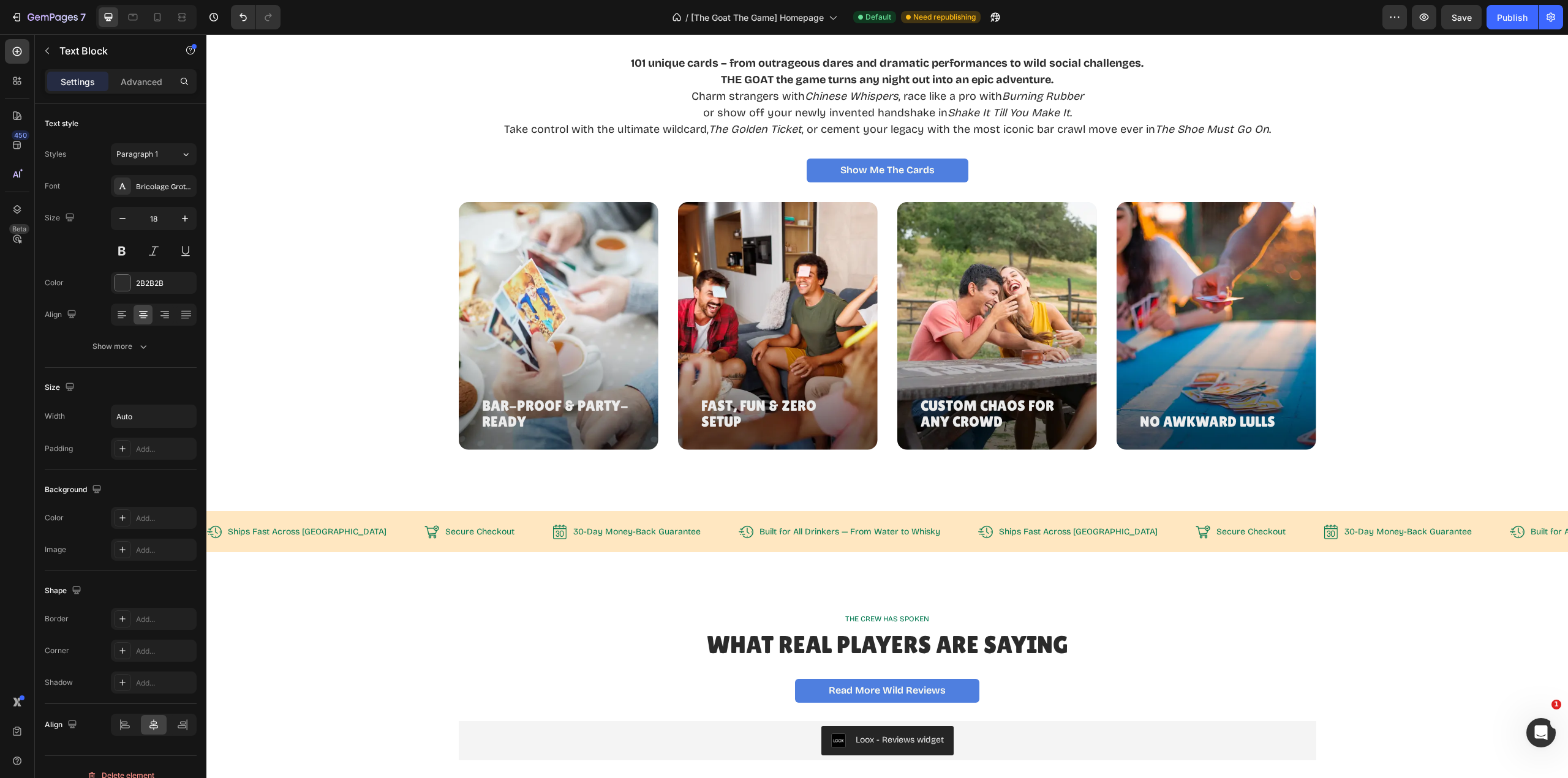
drag, startPoint x: 801, startPoint y: 305, endPoint x: 809, endPoint y: 301, distance: 8.9
click at [801, 138] on p "Take control with the ultimate wildcard, The Golden Ticket , or cement your leg…" at bounding box center [887, 129] width 767 height 17
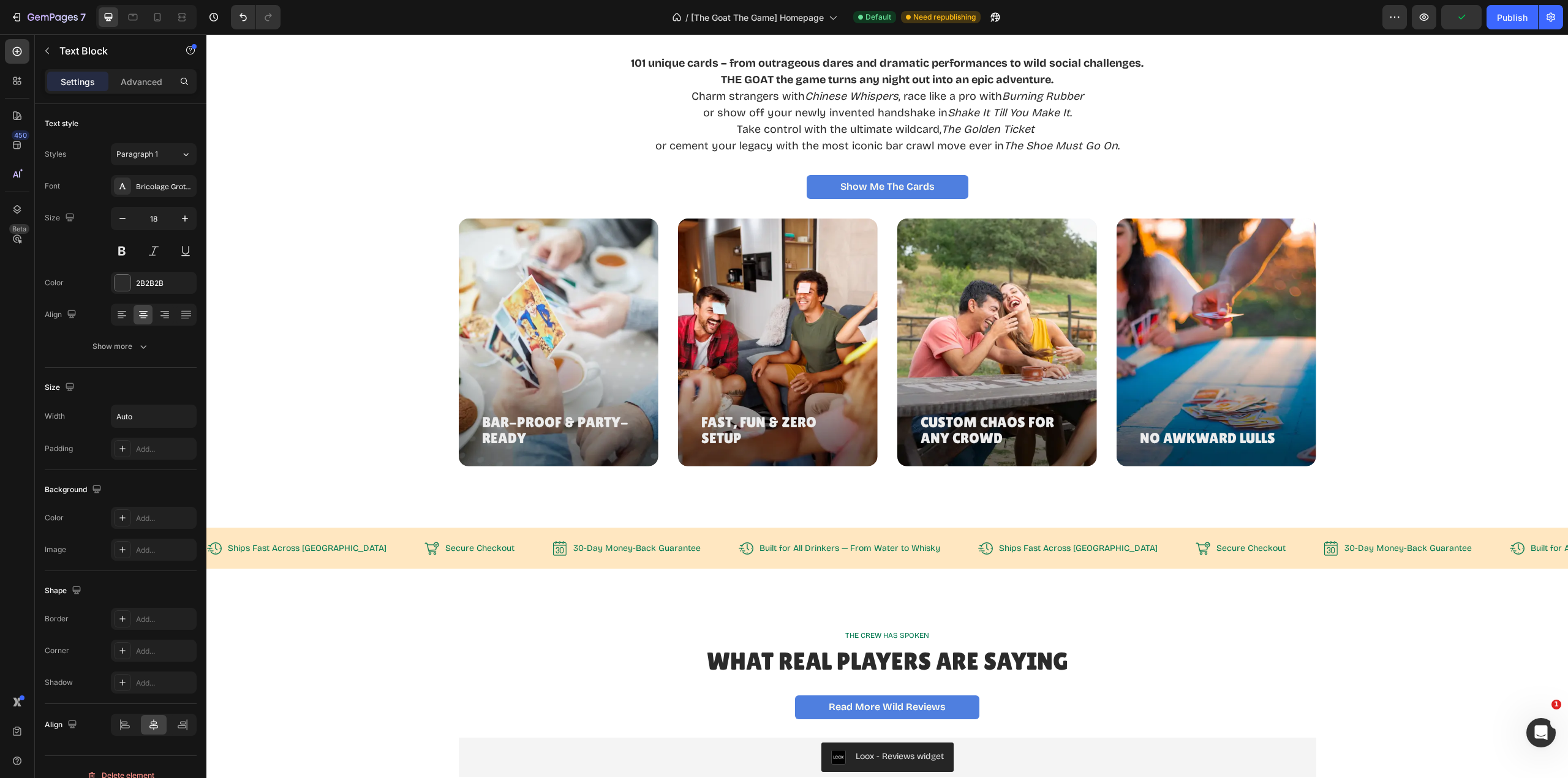
click at [1119, 154] on p "or cement your legacy with the most iconic bar crawl move ever in The Shoe Must…" at bounding box center [887, 146] width 513 height 17
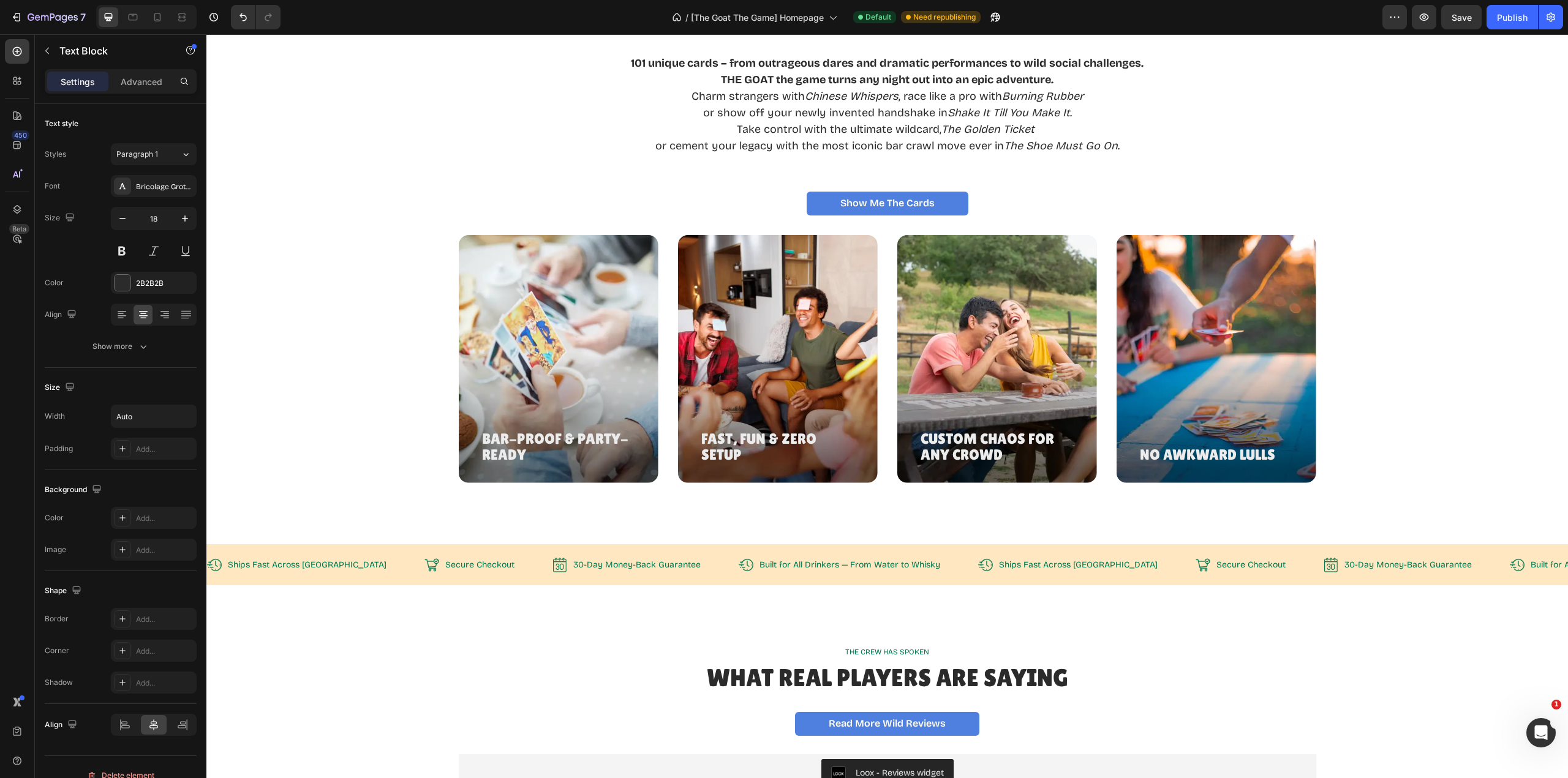
click at [889, 171] on p "Rich Text Editor. Editing area: main" at bounding box center [887, 162] width 513 height 17
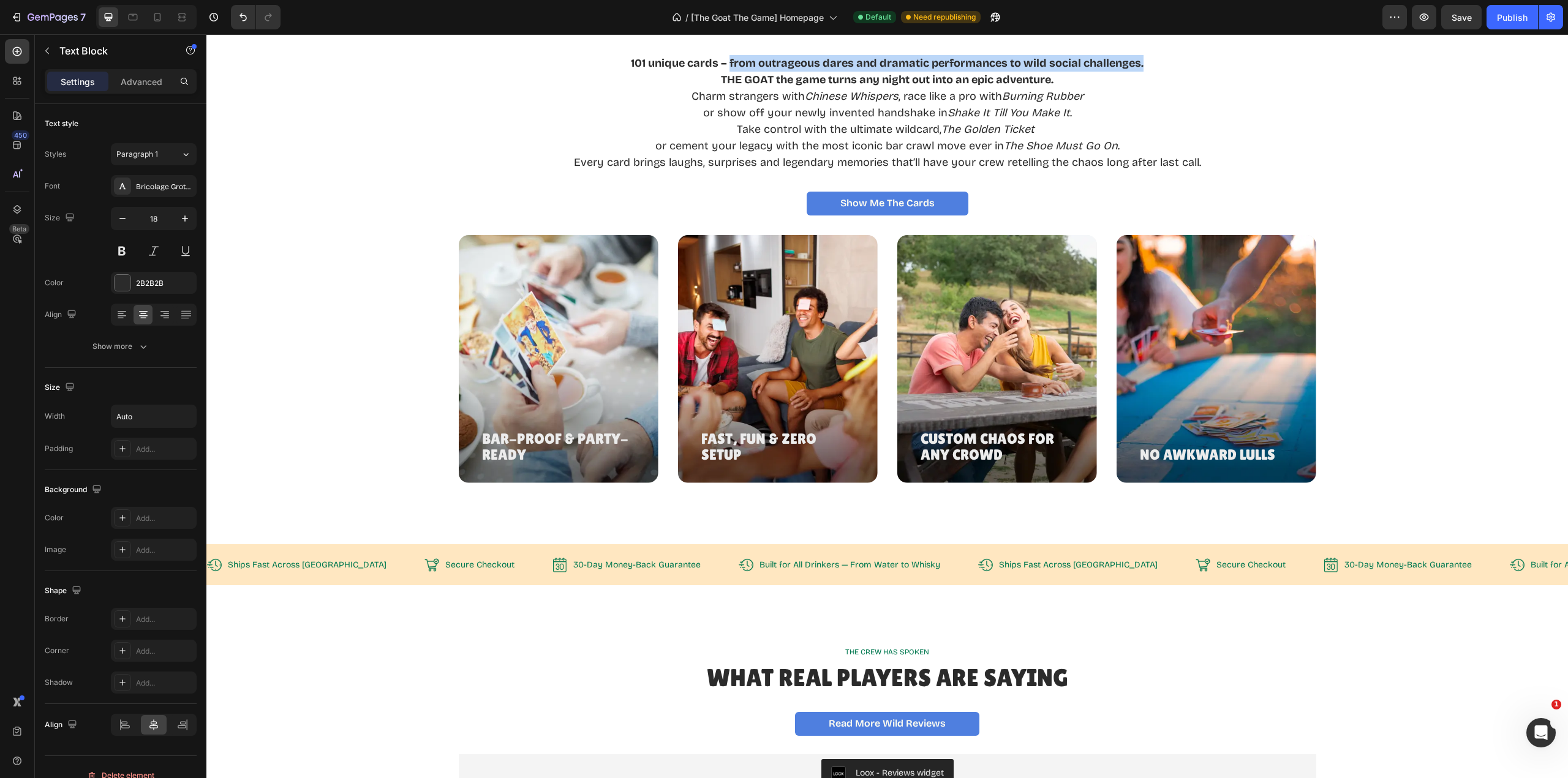
drag, startPoint x: 726, startPoint y: 236, endPoint x: 1139, endPoint y: 239, distance: 413.0
click at [1139, 72] on p "101 unique cards – from outrageous dares and dramatic performances to wild soci…" at bounding box center [887, 63] width 627 height 17
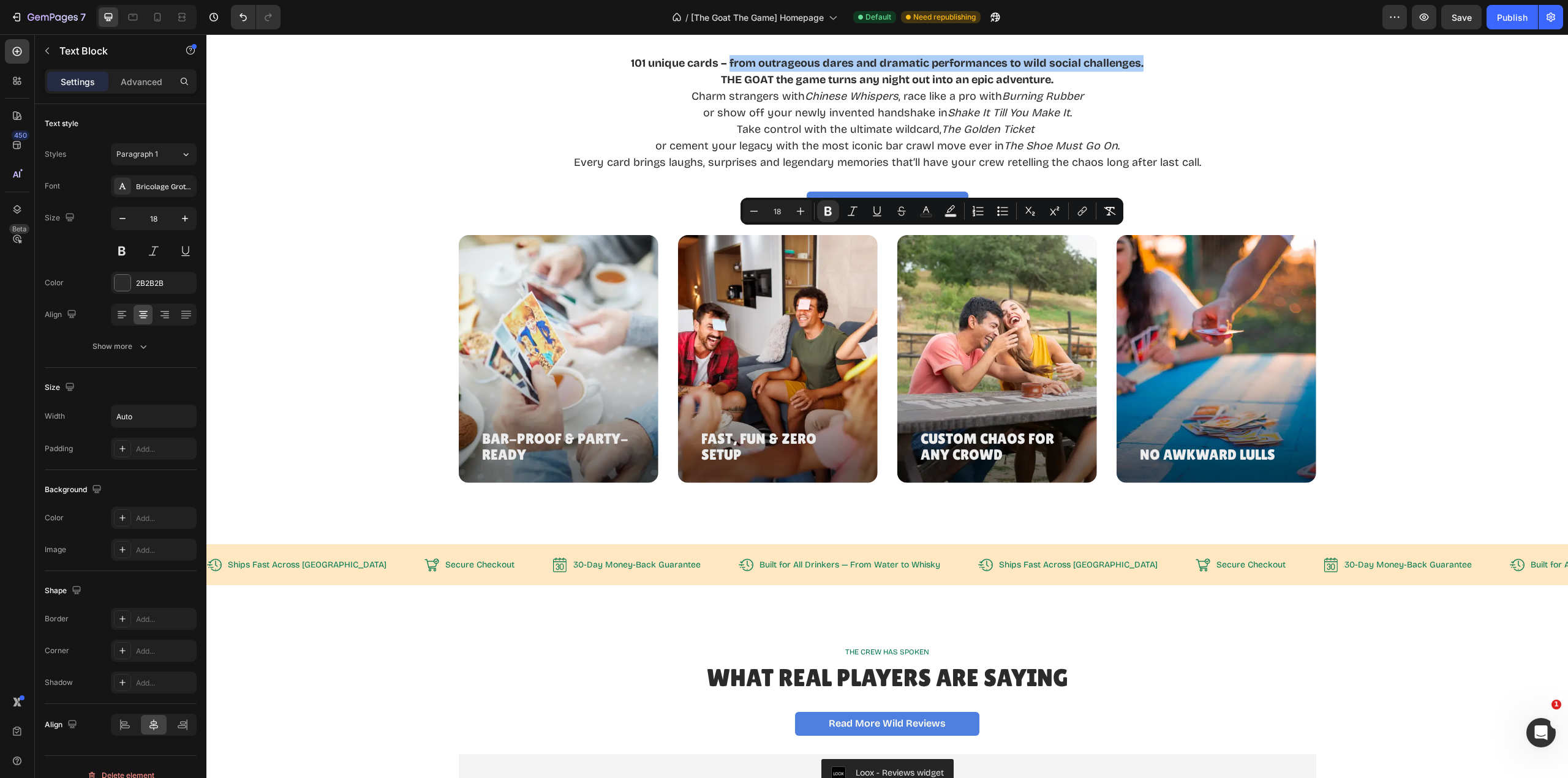
click at [826, 211] on icon "Editor contextual toolbar" at bounding box center [828, 211] width 7 height 9
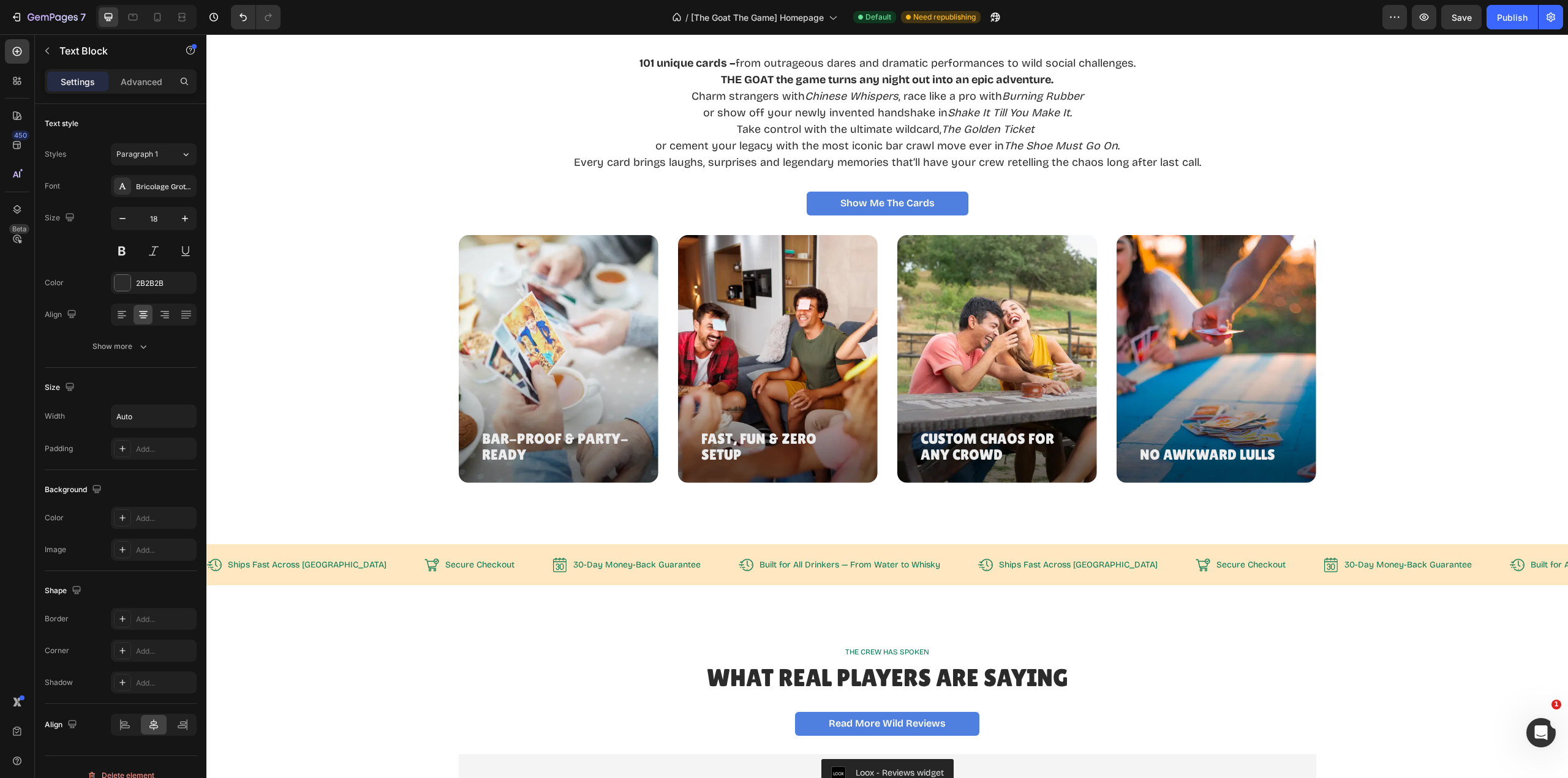
click at [1106, 88] on p "THE GOAT the game turns any night out into an epic adventure." at bounding box center [887, 80] width 627 height 17
drag, startPoint x: 824, startPoint y: 253, endPoint x: 1053, endPoint y: 259, distance: 229.1
click at [1053, 88] on p "THE GOAT the game turns any night out into an epic adventure." at bounding box center [887, 80] width 627 height 17
click at [853, 86] on strong "THE GOAT the game turns any night out into an epic adventure." at bounding box center [887, 80] width 333 height 14
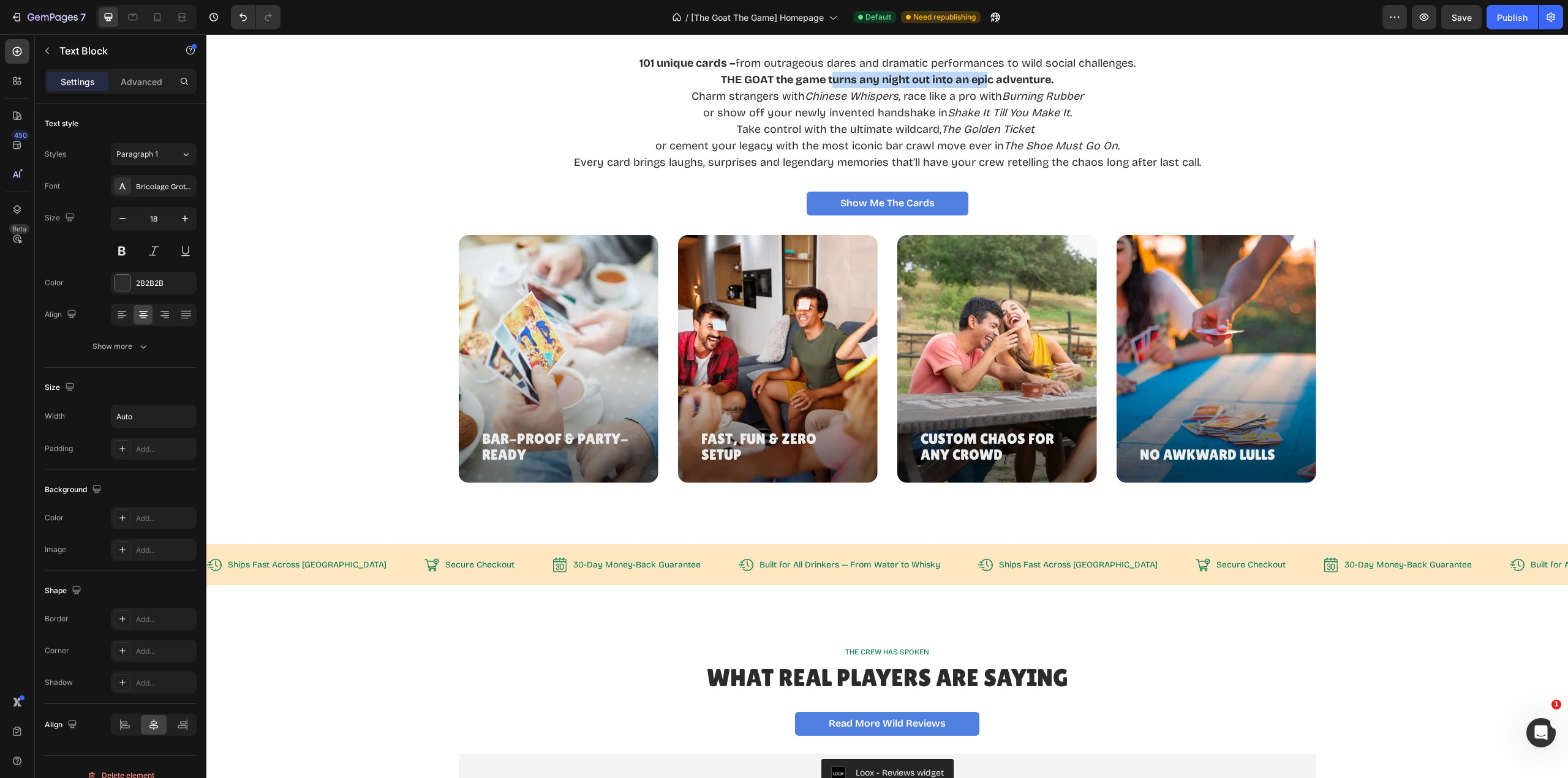
drag, startPoint x: 854, startPoint y: 252, endPoint x: 983, endPoint y: 253, distance: 129.0
click at [983, 86] on strong "THE GOAT the game turns any night out into an epic adventure." at bounding box center [887, 80] width 333 height 14
click at [828, 86] on strong "THE GOAT the game turns any night out into an epic adventure." at bounding box center [887, 80] width 333 height 14
click at [819, 86] on strong "THE GOAT the game turns any night out into an epic adventure." at bounding box center [887, 80] width 333 height 14
drag, startPoint x: 824, startPoint y: 251, endPoint x: 1051, endPoint y: 249, distance: 227.0
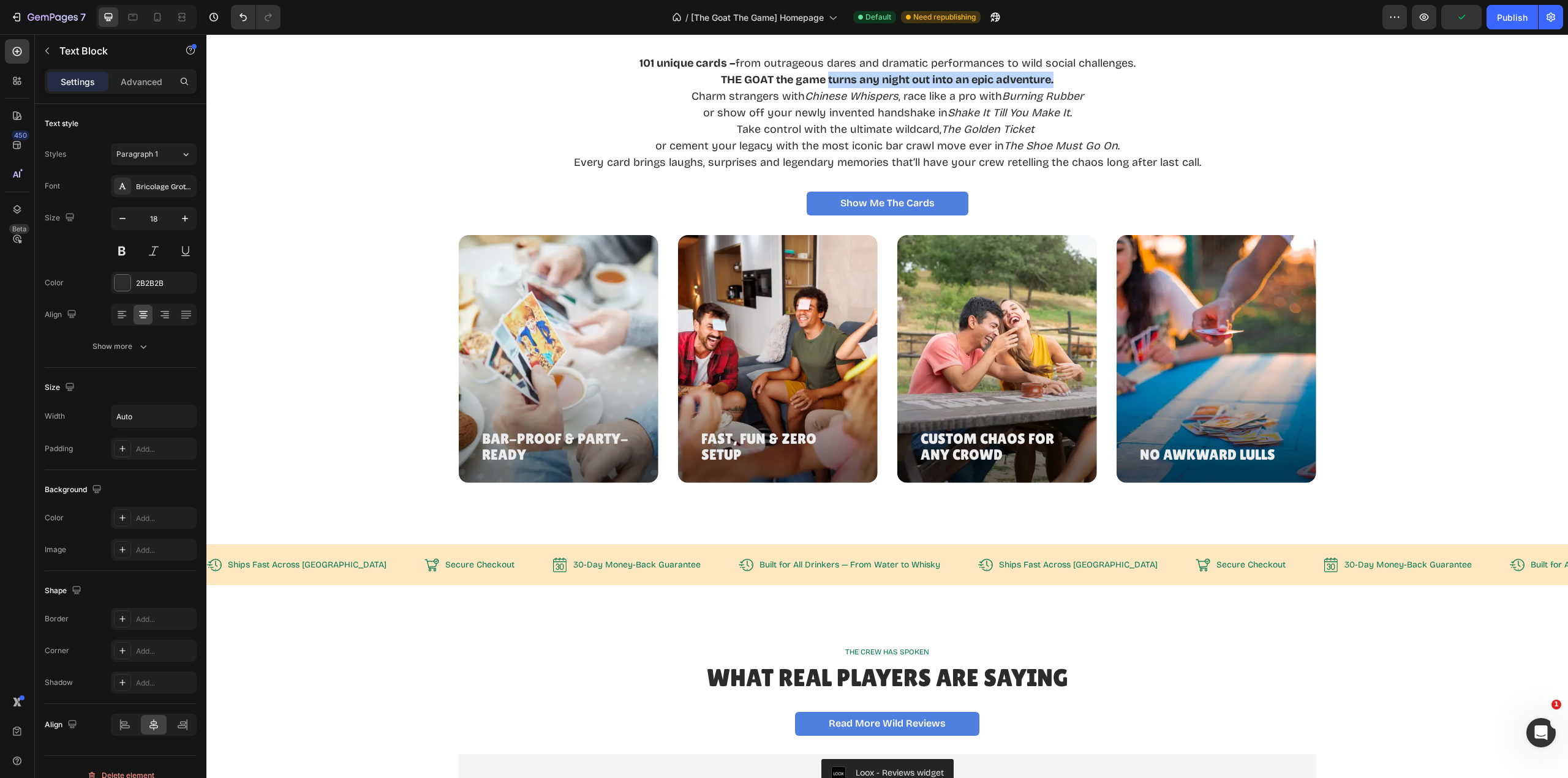
click at [1051, 88] on p "THE GOAT the game turns any night out into an epic adventure." at bounding box center [887, 80] width 627 height 17
click at [794, 121] on p "or show off your newly invented handshake in Shake It Till You Make It ." at bounding box center [887, 112] width 627 height 17
click at [745, 138] on p "Take control with the ultimate wildcard, The Golden Ticket" at bounding box center [887, 129] width 627 height 17
click at [744, 138] on p "Take control with the ultimate wildcard, The Golden Ticket" at bounding box center [887, 129] width 627 height 17
click at [818, 121] on p "or show off your newly invented handshake in Shake It Till You Make It ." at bounding box center [887, 112] width 627 height 17
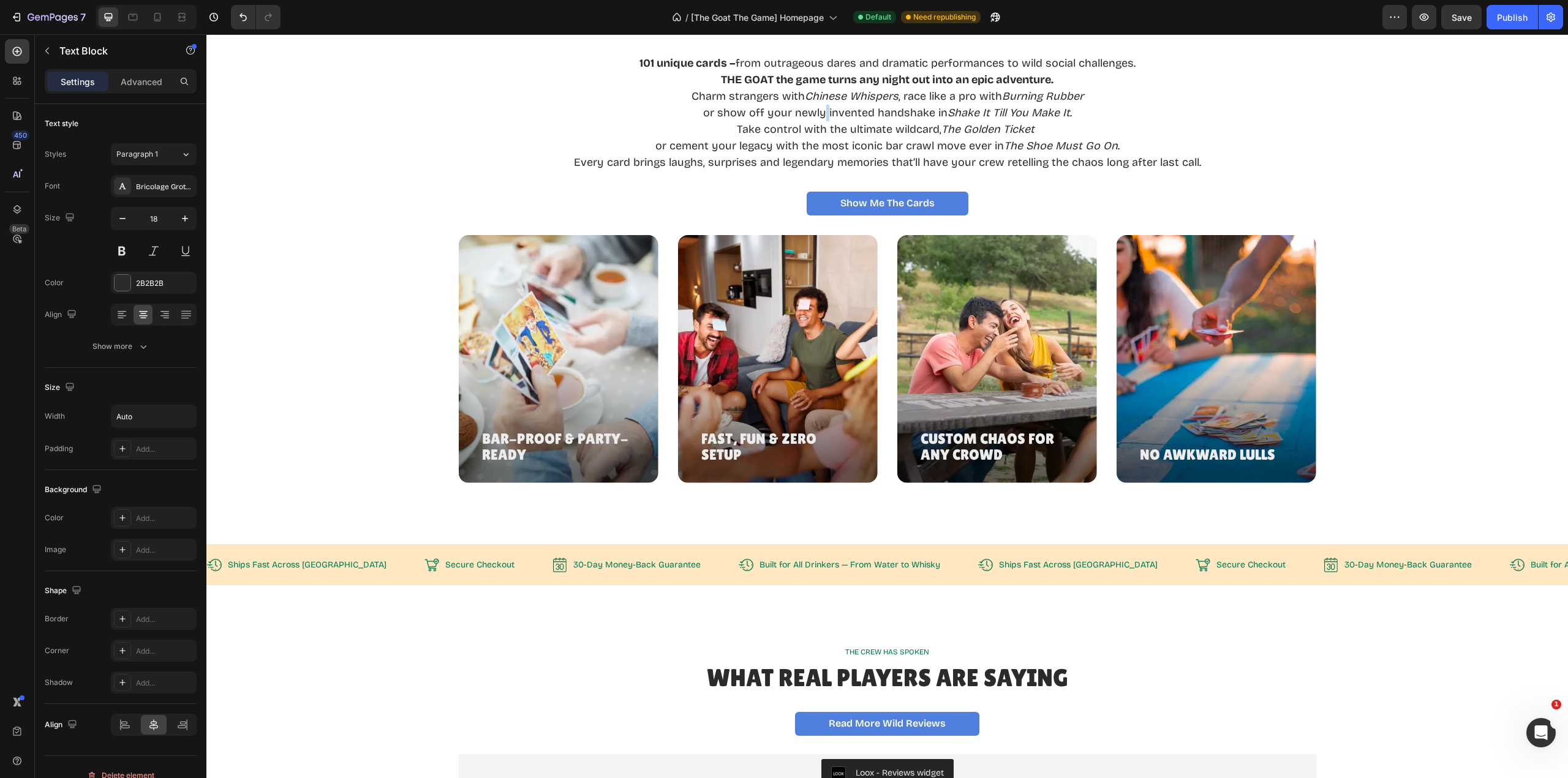
click at [818, 121] on p "or show off your newly invented handshake in Shake It Till You Make It ." at bounding box center [887, 112] width 627 height 17
click at [847, 121] on p "or show off your newly invented handshake in Shake It Till You Make It ." at bounding box center [887, 112] width 627 height 17
click at [349, 172] on div "101 unique cards – from outrageous dares and dramatic performances to wild soci…" at bounding box center [887, 104] width 1332 height 135
click at [161, 186] on div "Bricolage Grotesque" at bounding box center [165, 187] width 58 height 11
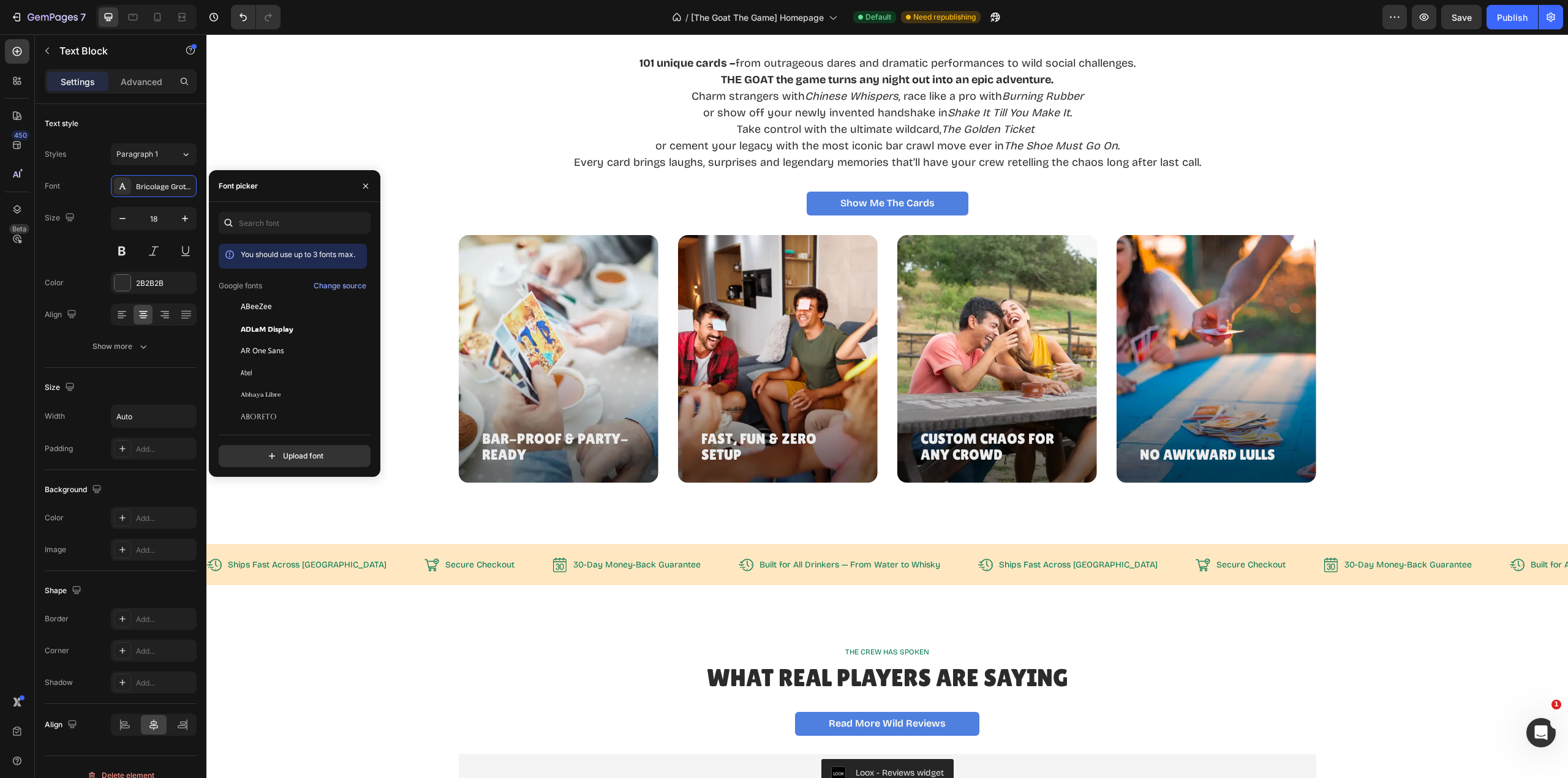
click at [546, 172] on div "101 unique cards – from outrageous dares and dramatic performances to wild soci…" at bounding box center [887, 104] width 1332 height 135
click at [1400, 172] on div "101 unique cards – from outrageous dares and dramatic performances to wild soci…" at bounding box center [887, 104] width 1332 height 135
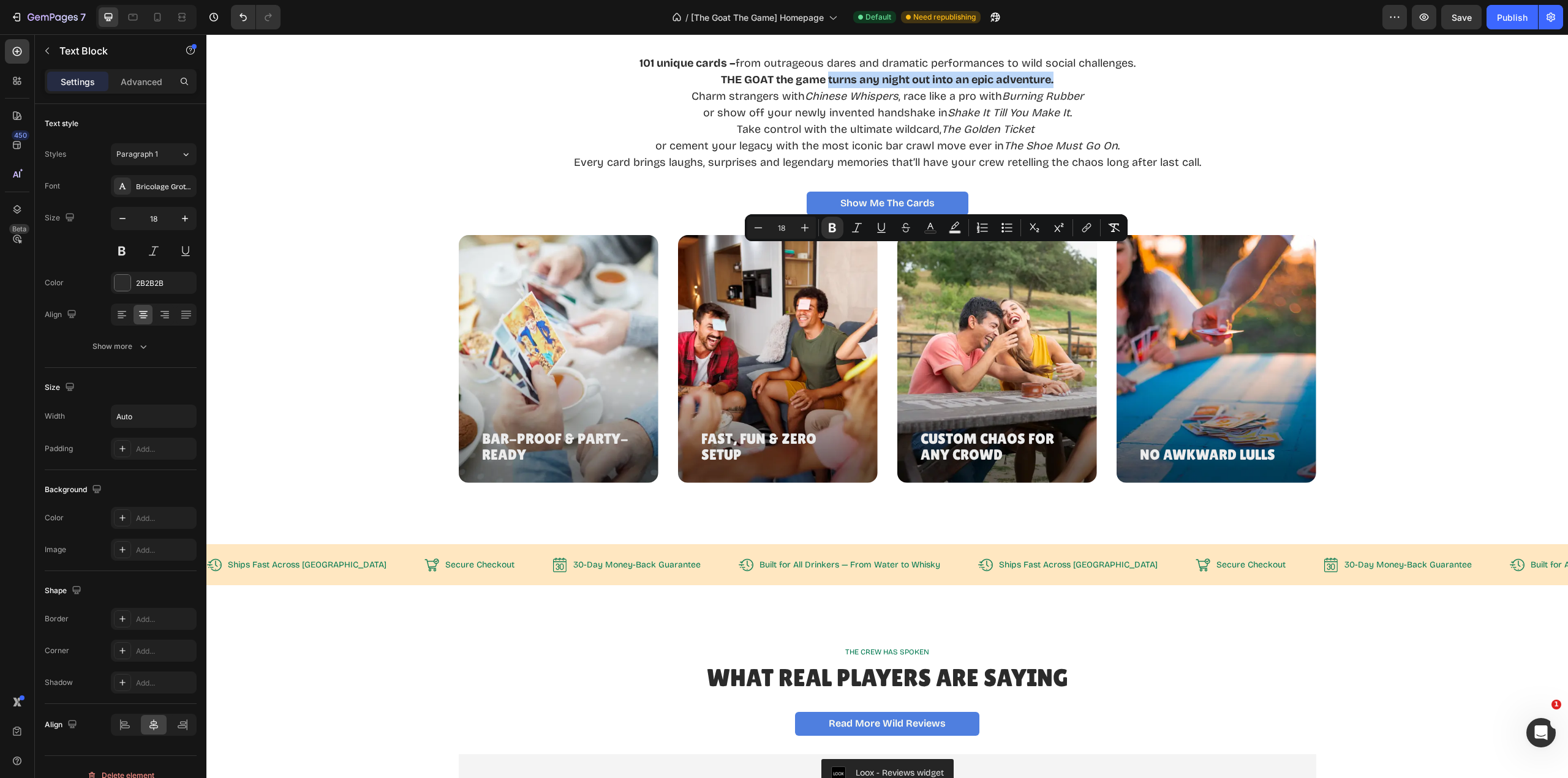
drag, startPoint x: 823, startPoint y: 254, endPoint x: 1047, endPoint y: 257, distance: 224.0
click at [835, 227] on icon "Editor contextual toolbar" at bounding box center [833, 228] width 12 height 12
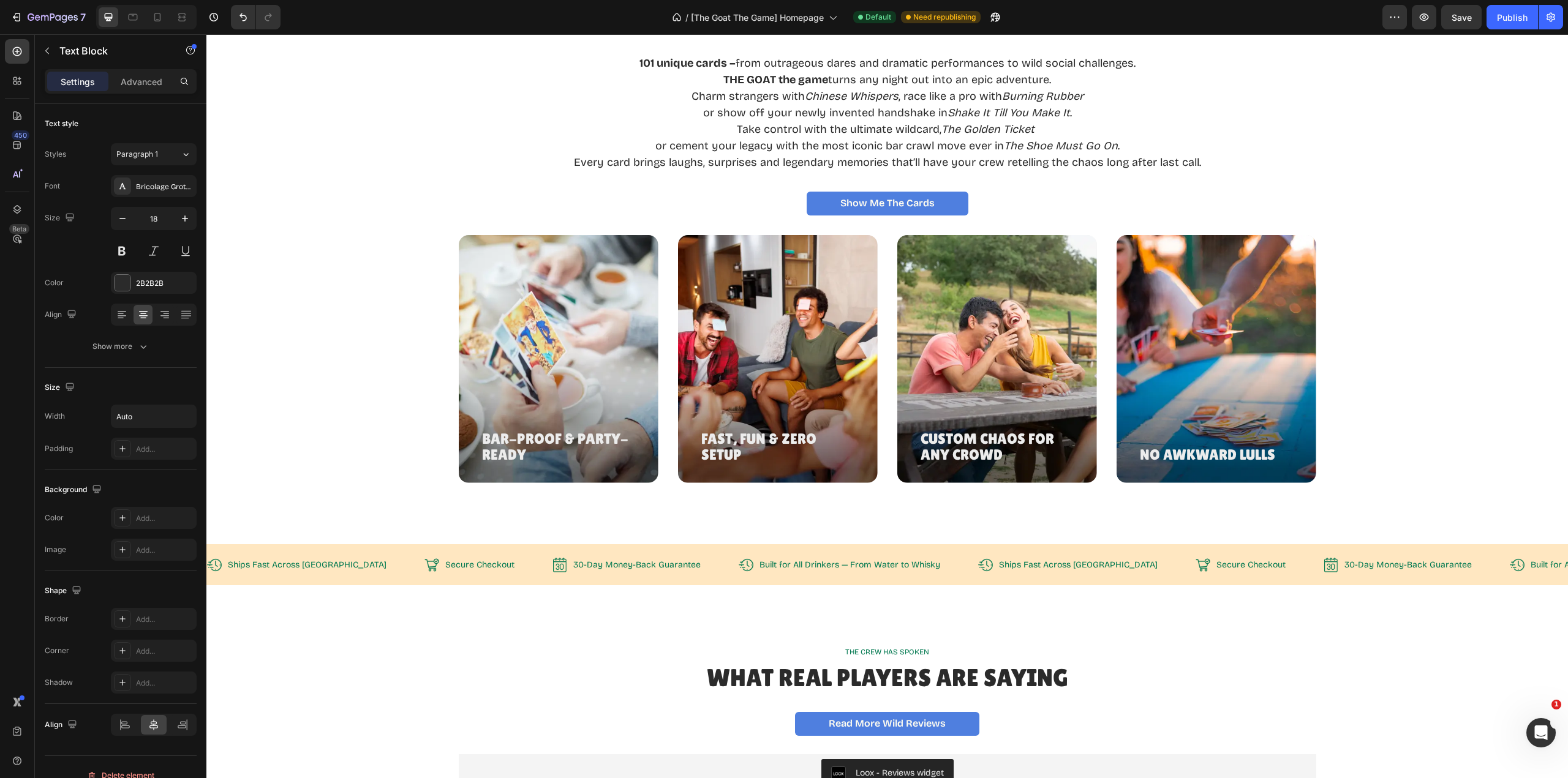
click at [1174, 104] on p "Charm strangers with Chinese Whispers , race like a pro with Burning Rubber" at bounding box center [887, 96] width 627 height 17
click at [1181, 104] on p "Charm strangers with Chinese Whispers , race like a pro with Burning Rubber" at bounding box center [887, 96] width 627 height 17
drag, startPoint x: 999, startPoint y: 270, endPoint x: 1077, endPoint y: 272, distance: 78.0
click at [1077, 103] on icon "Burning Rubber" at bounding box center [1043, 96] width 81 height 14
click at [122, 249] on button at bounding box center [122, 251] width 22 height 22
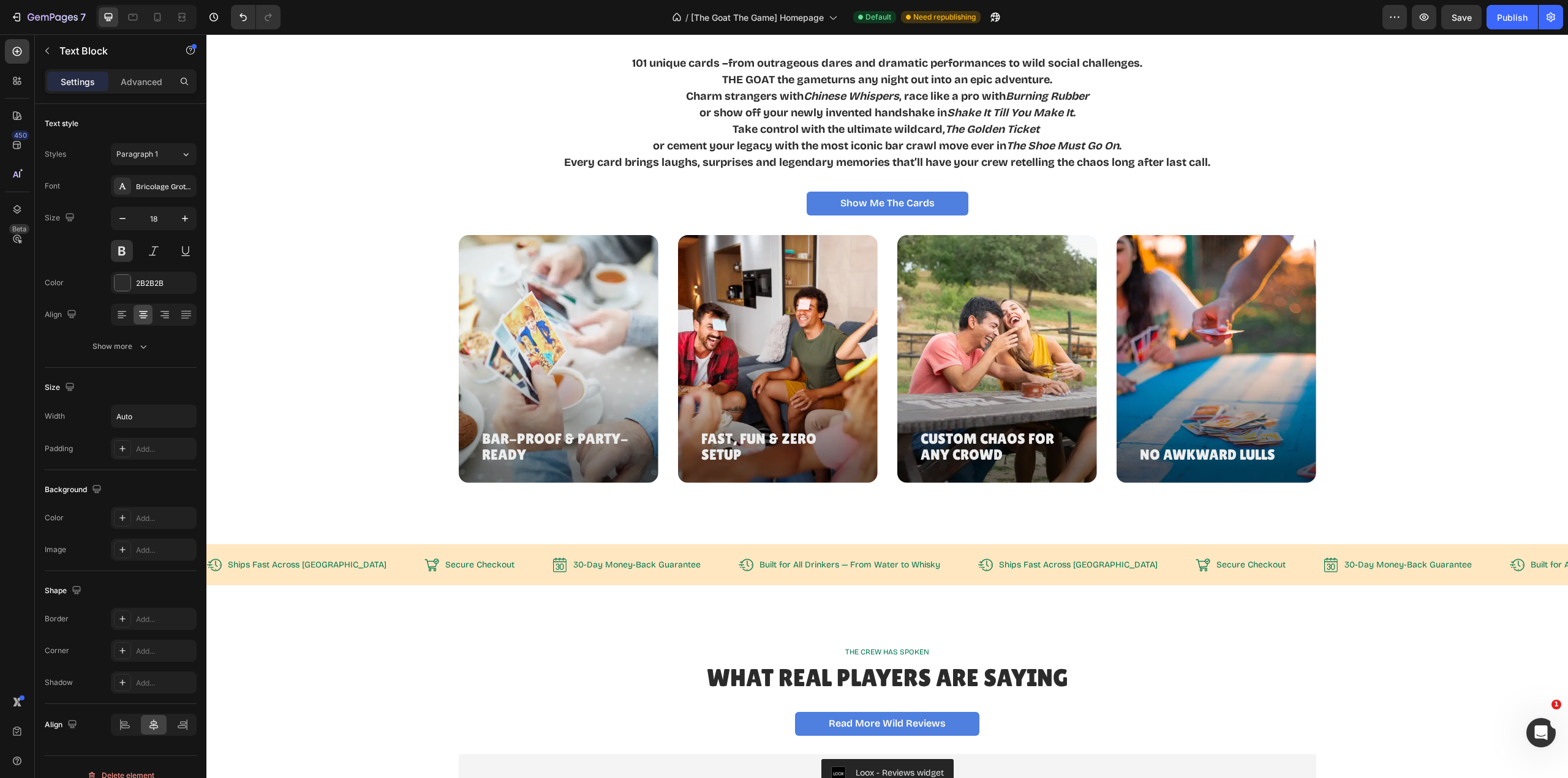
click at [1200, 104] on p "Charm strangers with Chinese Whispers , race like a pro with Burning Rubber" at bounding box center [887, 96] width 646 height 17
click at [1213, 172] on div "101 unique cards – from outrageous dares and dramatic performances to wild soci…" at bounding box center [887, 104] width 1332 height 135
click at [1213, 172] on div "101 unique cards – from outrageous dares and dramatic performances to wild soci…" at bounding box center [887, 104] width 1332 height 135
click at [121, 253] on button at bounding box center [122, 251] width 22 height 22
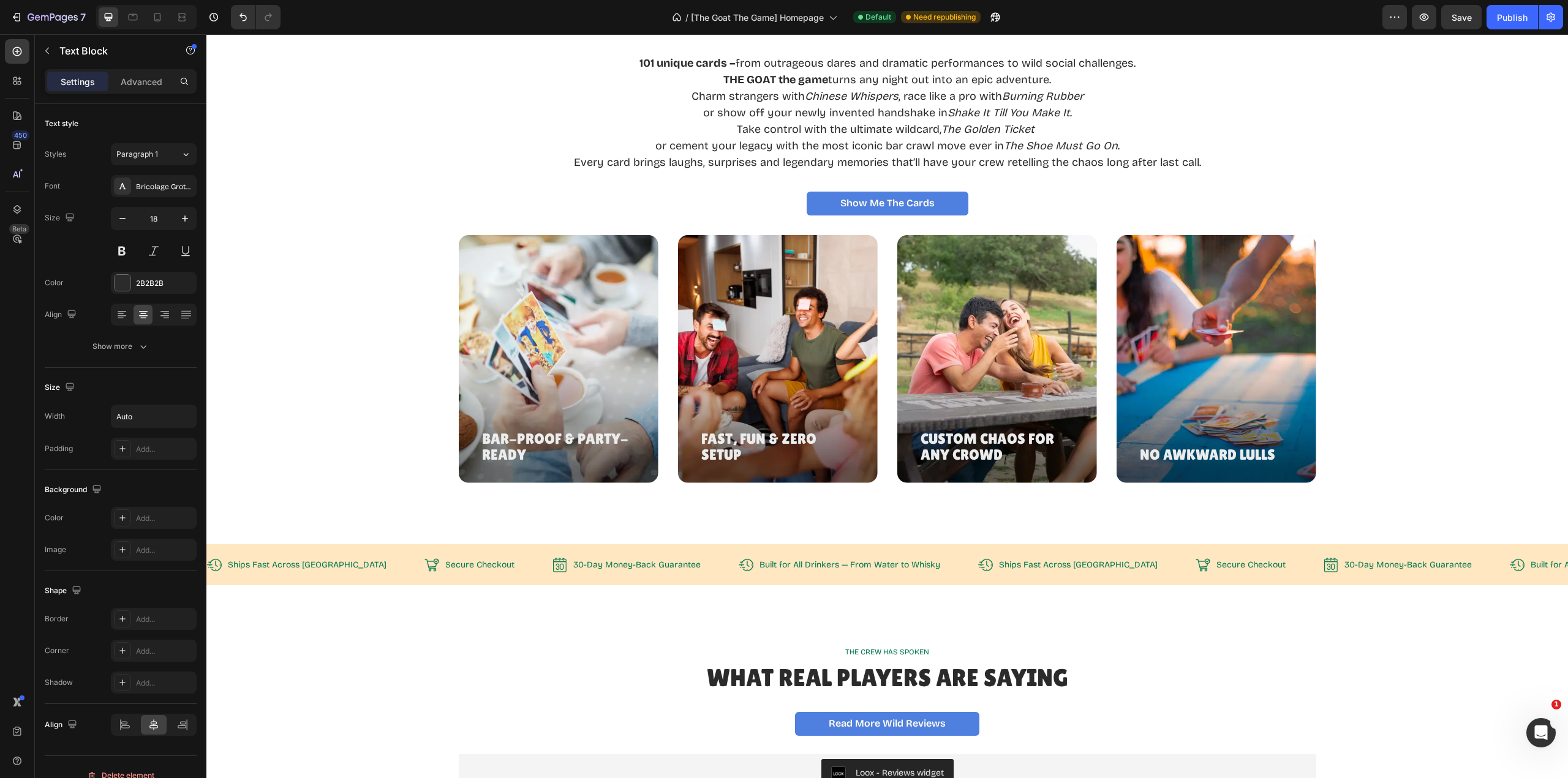
drag, startPoint x: 801, startPoint y: 270, endPoint x: 865, endPoint y: 270, distance: 64.0
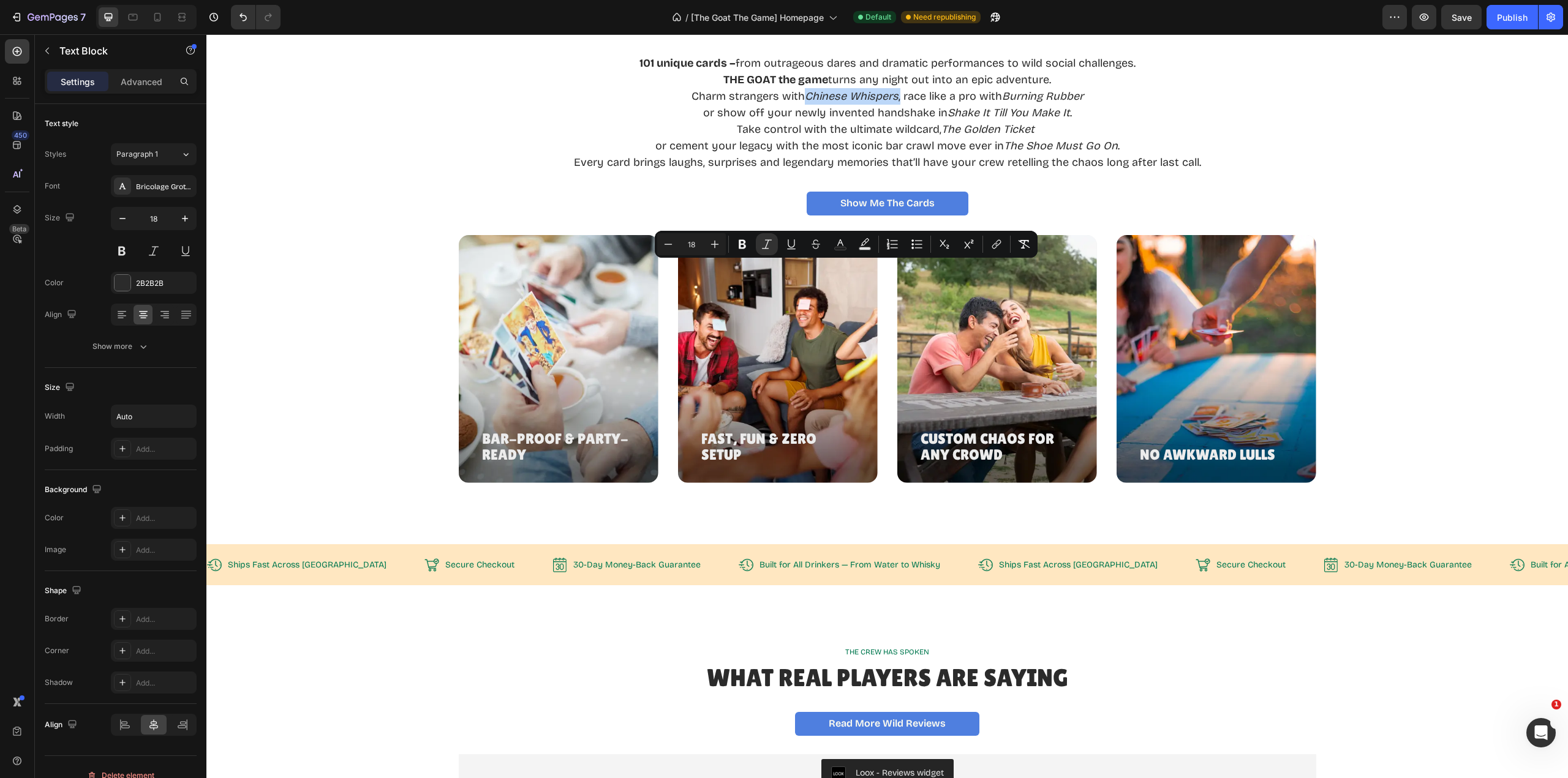
drag, startPoint x: 893, startPoint y: 270, endPoint x: 801, endPoint y: 275, distance: 92.1
click at [801, 104] on p "Charm strangers with Chinese Whispers , race like a pro with Burning Rubber" at bounding box center [887, 96] width 627 height 17
click at [741, 246] on icon "Editor contextual toolbar" at bounding box center [742, 245] width 12 height 12
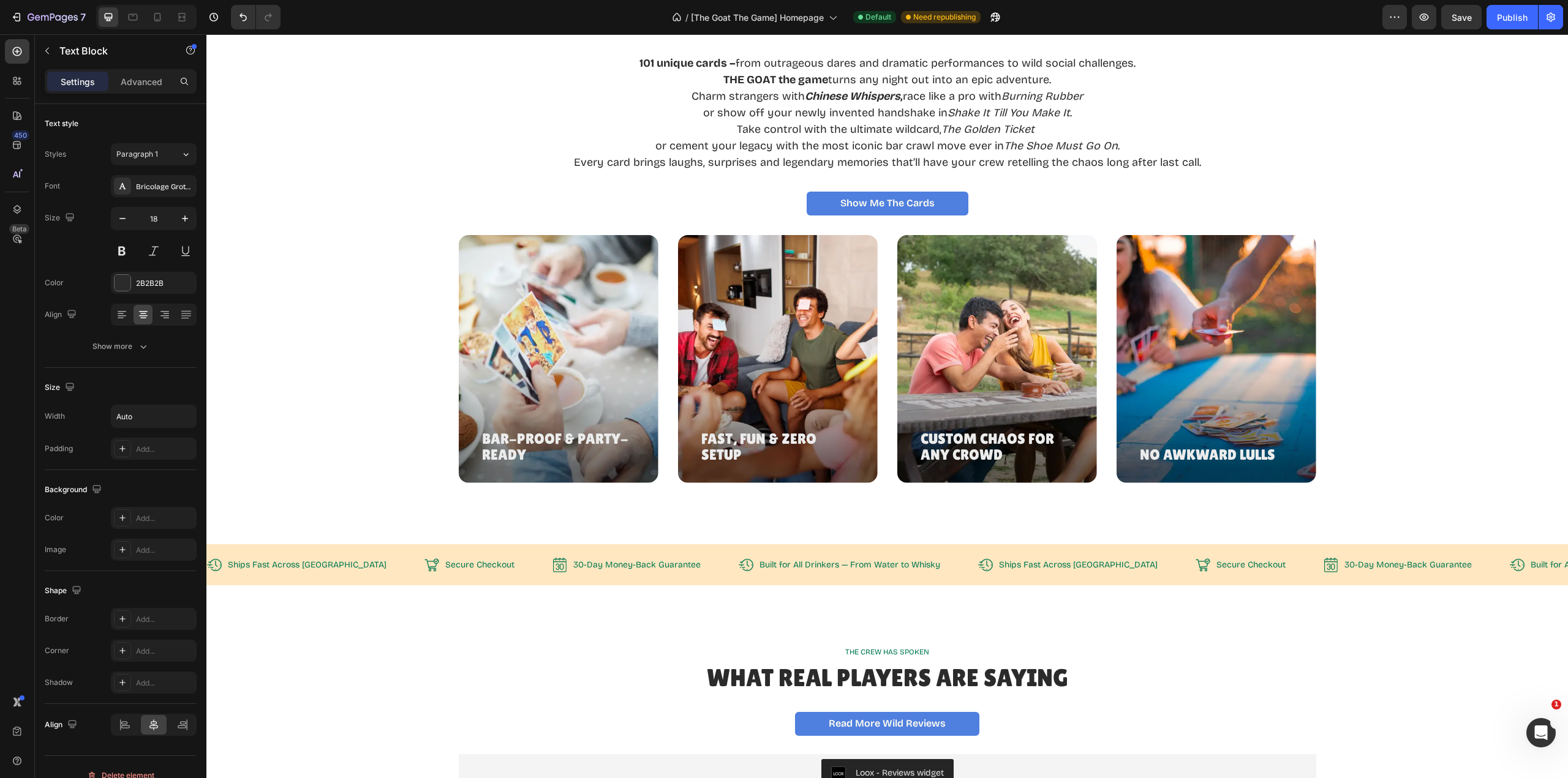
click at [892, 103] on strong "Chinese Whispers" at bounding box center [852, 96] width 95 height 14
click at [897, 104] on p "Charm strangers with Chinese Whispers ,race like a pro with Burning Rubber" at bounding box center [887, 96] width 627 height 17
click at [929, 104] on p "Charm strangers with Chinese Whispers , race like a pro with Burning Rubber" at bounding box center [887, 96] width 627 height 17
click at [1003, 103] on icon "Burning Rubber" at bounding box center [1043, 96] width 81 height 14
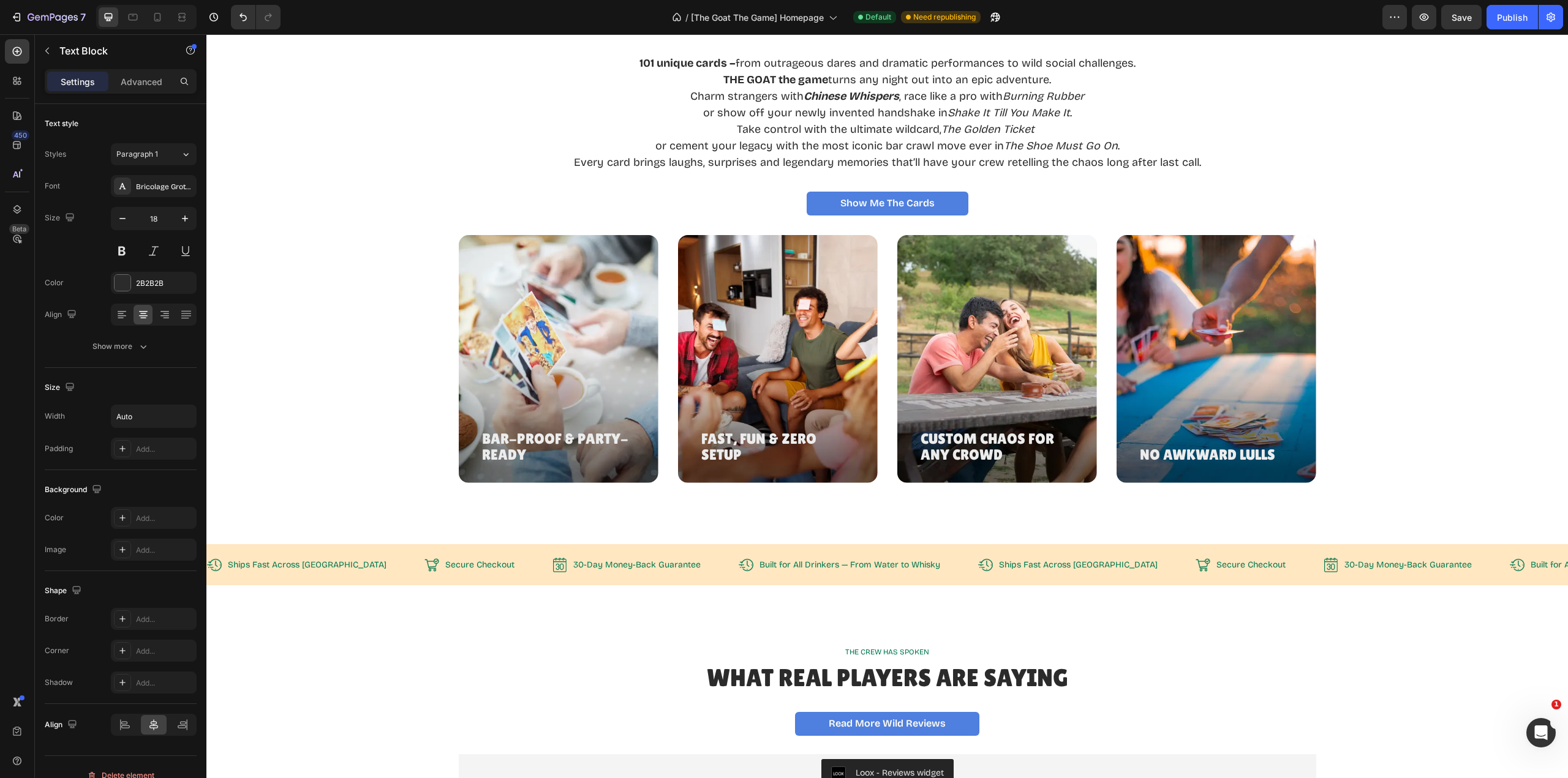
click at [1017, 103] on icon "Burning Rubber" at bounding box center [1043, 96] width 81 height 14
drag, startPoint x: 1001, startPoint y: 269, endPoint x: 1079, endPoint y: 270, distance: 78.0
click at [1079, 103] on icon "Burning Rubber" at bounding box center [1043, 96] width 81 height 14
click at [1074, 103] on icon "Burning Rubber" at bounding box center [1043, 96] width 81 height 14
click at [1252, 172] on div "101 unique cards – from outrageous dares and dramatic performances to wild soci…" at bounding box center [887, 104] width 1332 height 135
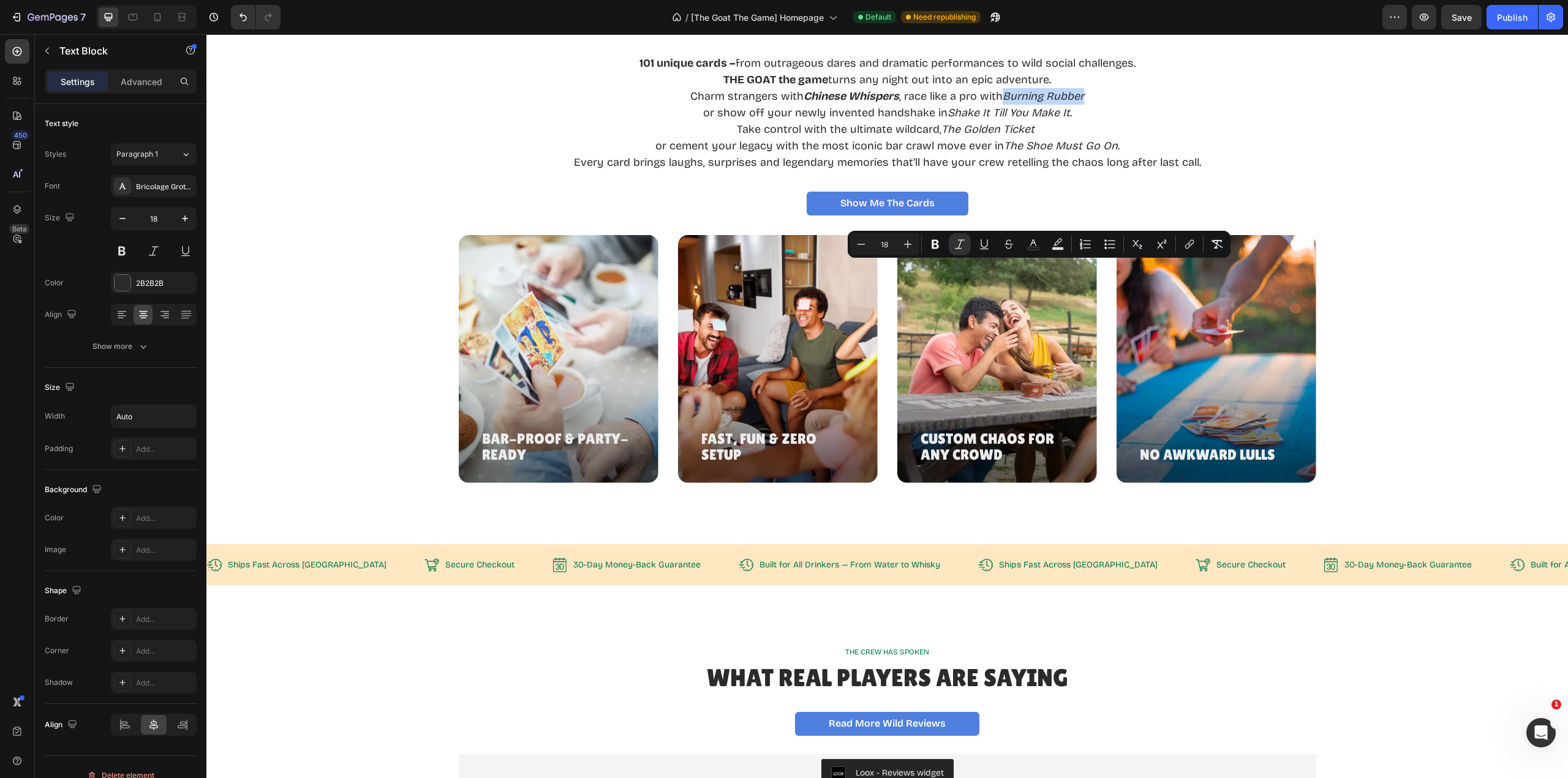
drag, startPoint x: 1002, startPoint y: 269, endPoint x: 1078, endPoint y: 270, distance: 76.0
click at [1078, 103] on icon "Burning Rubber" at bounding box center [1043, 96] width 81 height 14
click at [938, 246] on icon "Editor contextual toolbar" at bounding box center [935, 244] width 7 height 9
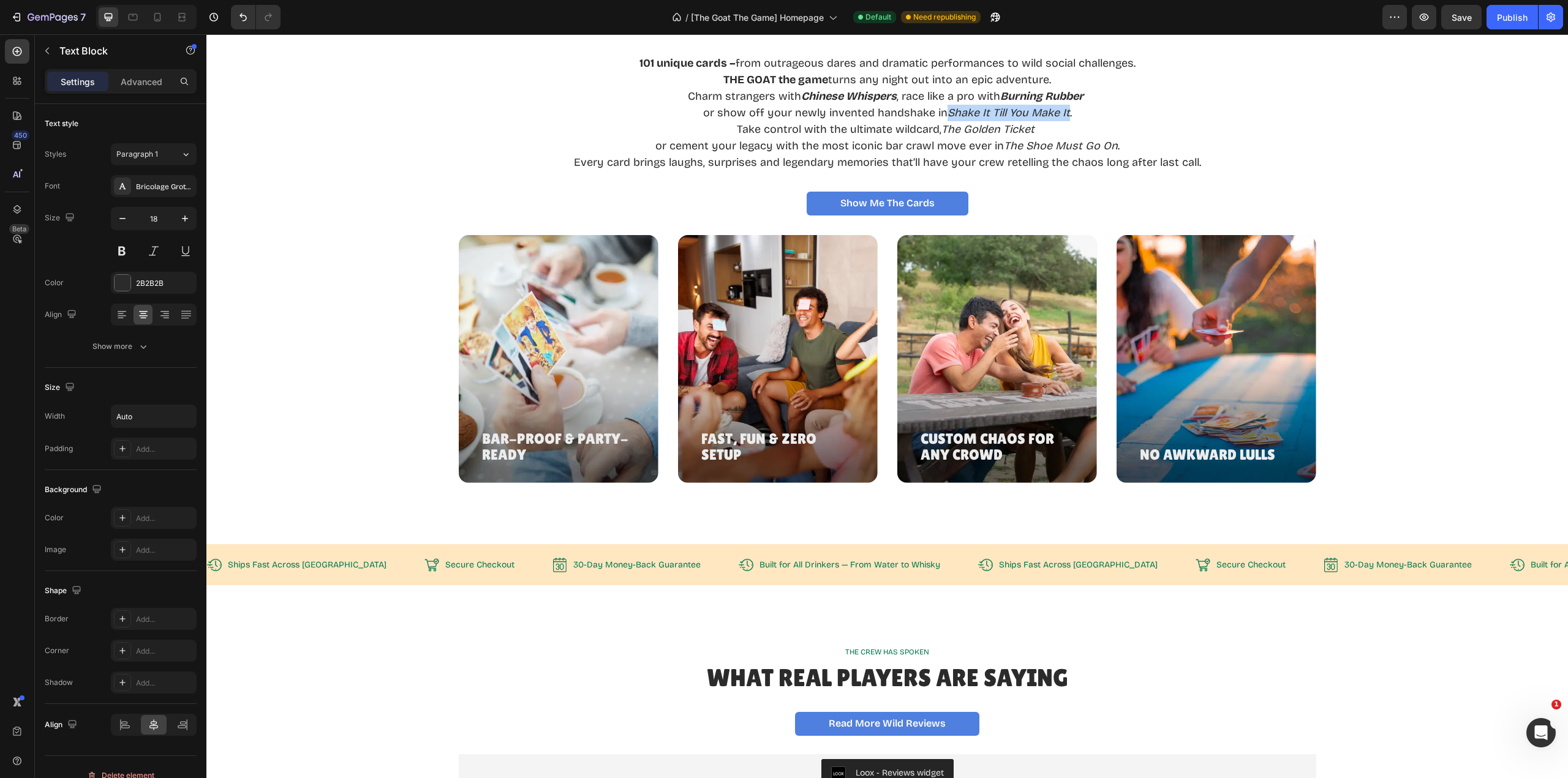
drag, startPoint x: 944, startPoint y: 285, endPoint x: 1062, endPoint y: 287, distance: 118.0
click at [1062, 119] on icon "Shake It Till You Make It" at bounding box center [1008, 112] width 122 height 14
click at [900, 257] on icon "Editor contextual toolbar" at bounding box center [898, 261] width 7 height 9
drag, startPoint x: 940, startPoint y: 299, endPoint x: 1031, endPoint y: 302, distance: 91.0
click at [1031, 138] on p "Take control with the ultimate wildcard, The Golden Ticket" at bounding box center [887, 129] width 627 height 17
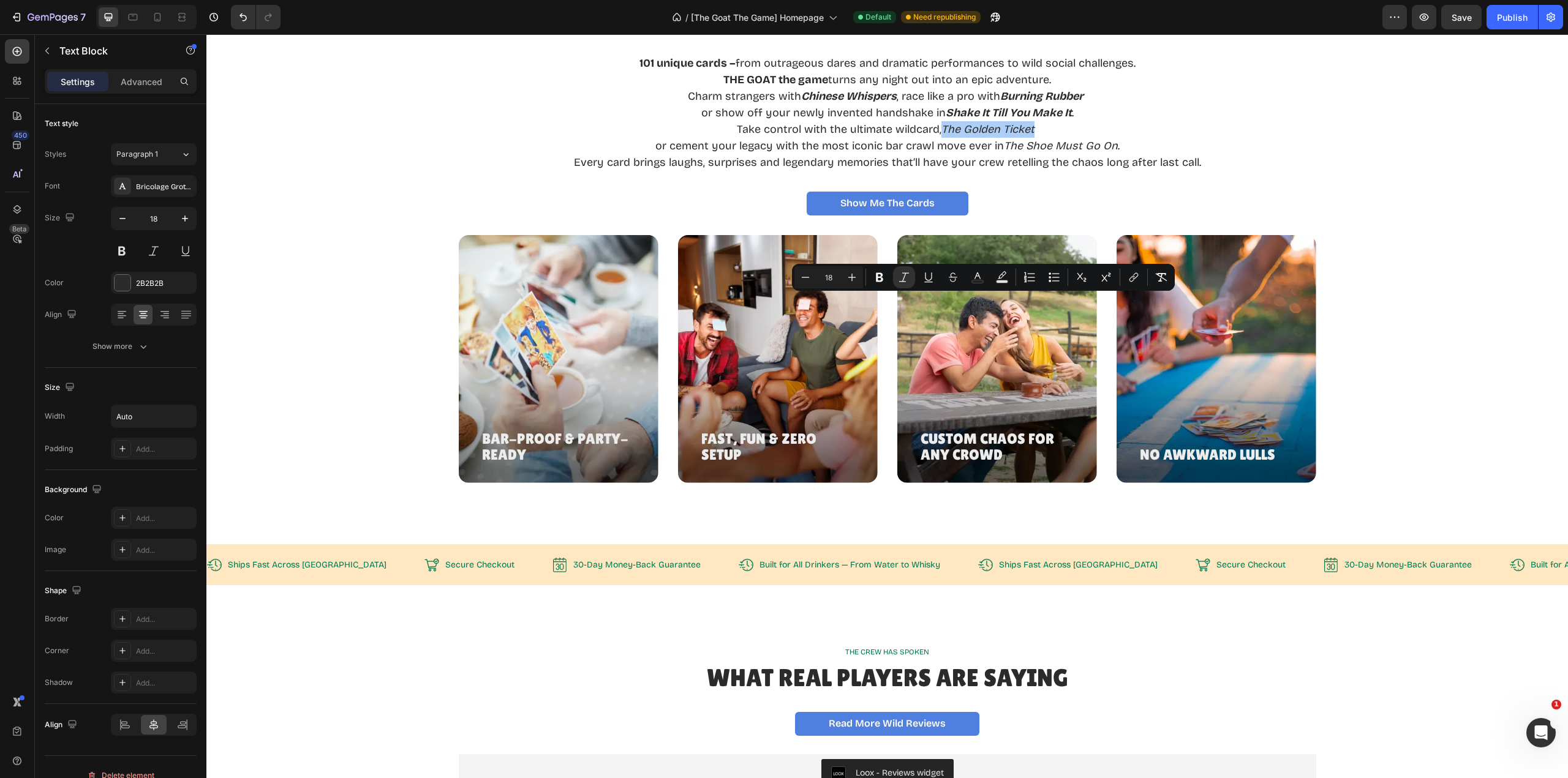
click at [876, 279] on icon "Editor contextual toolbar" at bounding box center [880, 277] width 12 height 12
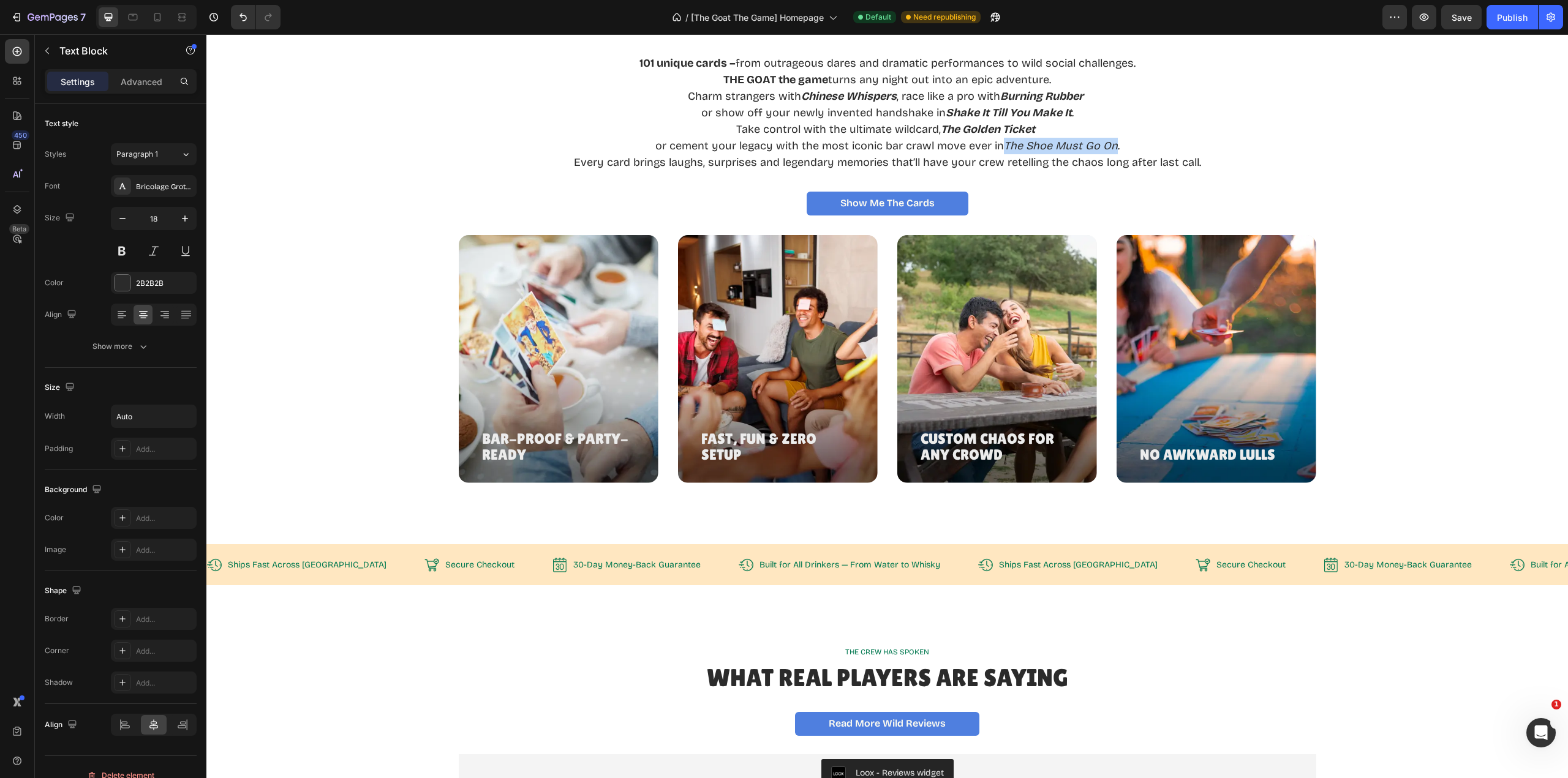
drag, startPoint x: 1002, startPoint y: 320, endPoint x: 1111, endPoint y: 320, distance: 109.0
click at [1111, 154] on p "or cement your legacy with the most iconic bar crawl move ever in The Shoe Must…" at bounding box center [887, 146] width 627 height 17
click at [948, 295] on icon "Editor contextual toolbar" at bounding box center [951, 294] width 7 height 9
click at [1320, 172] on div "101 unique cards – from outrageous dares and dramatic performances to wild soci…" at bounding box center [887, 104] width 1332 height 135
click at [1331, 172] on div "101 unique cards – from outrageous dares and dramatic performances to wild soci…" at bounding box center [887, 104] width 1332 height 135
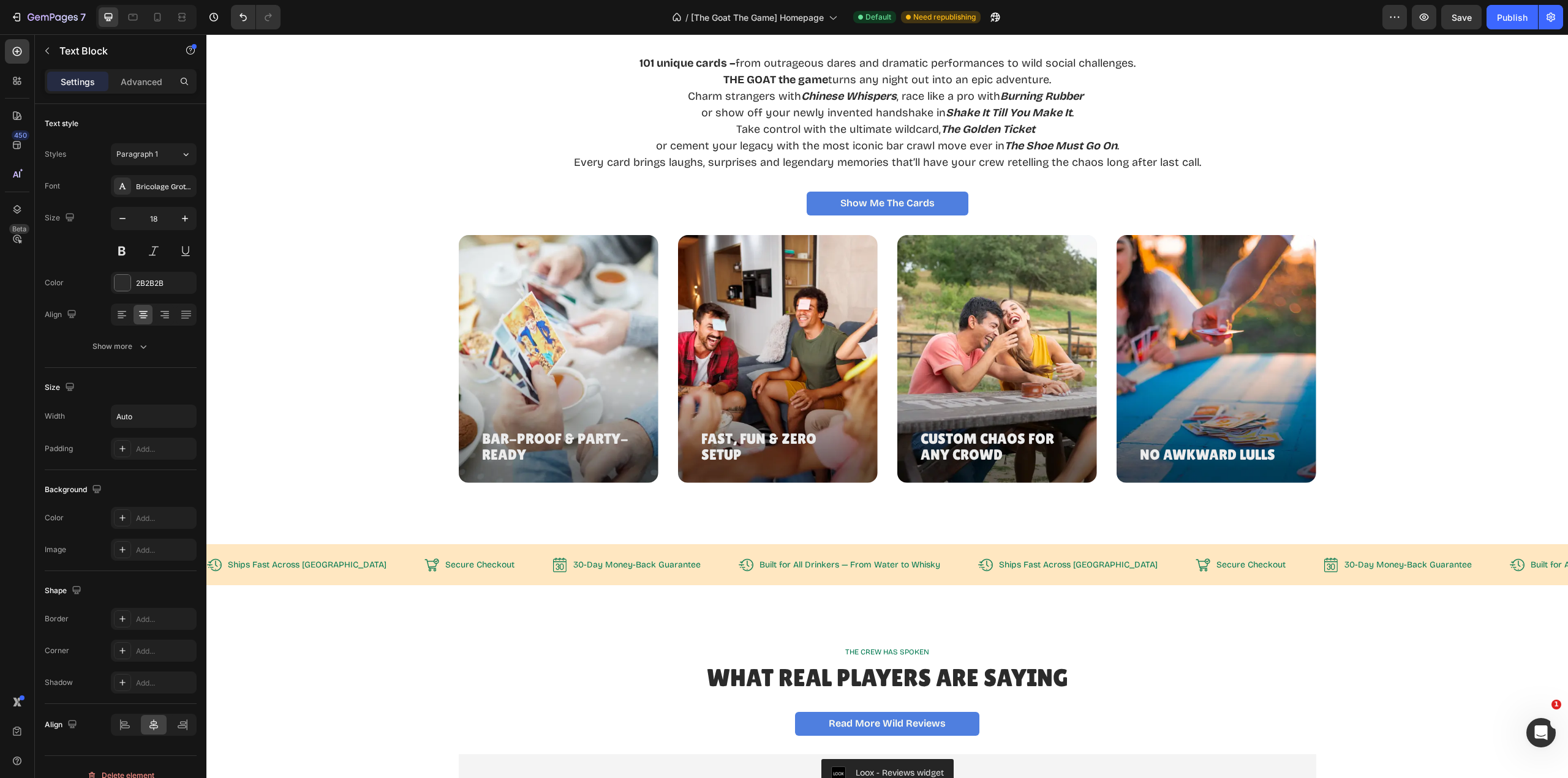
click at [935, 138] on p "Take control with the ultimate wildcard, The Golden Ticket" at bounding box center [887, 129] width 627 height 17
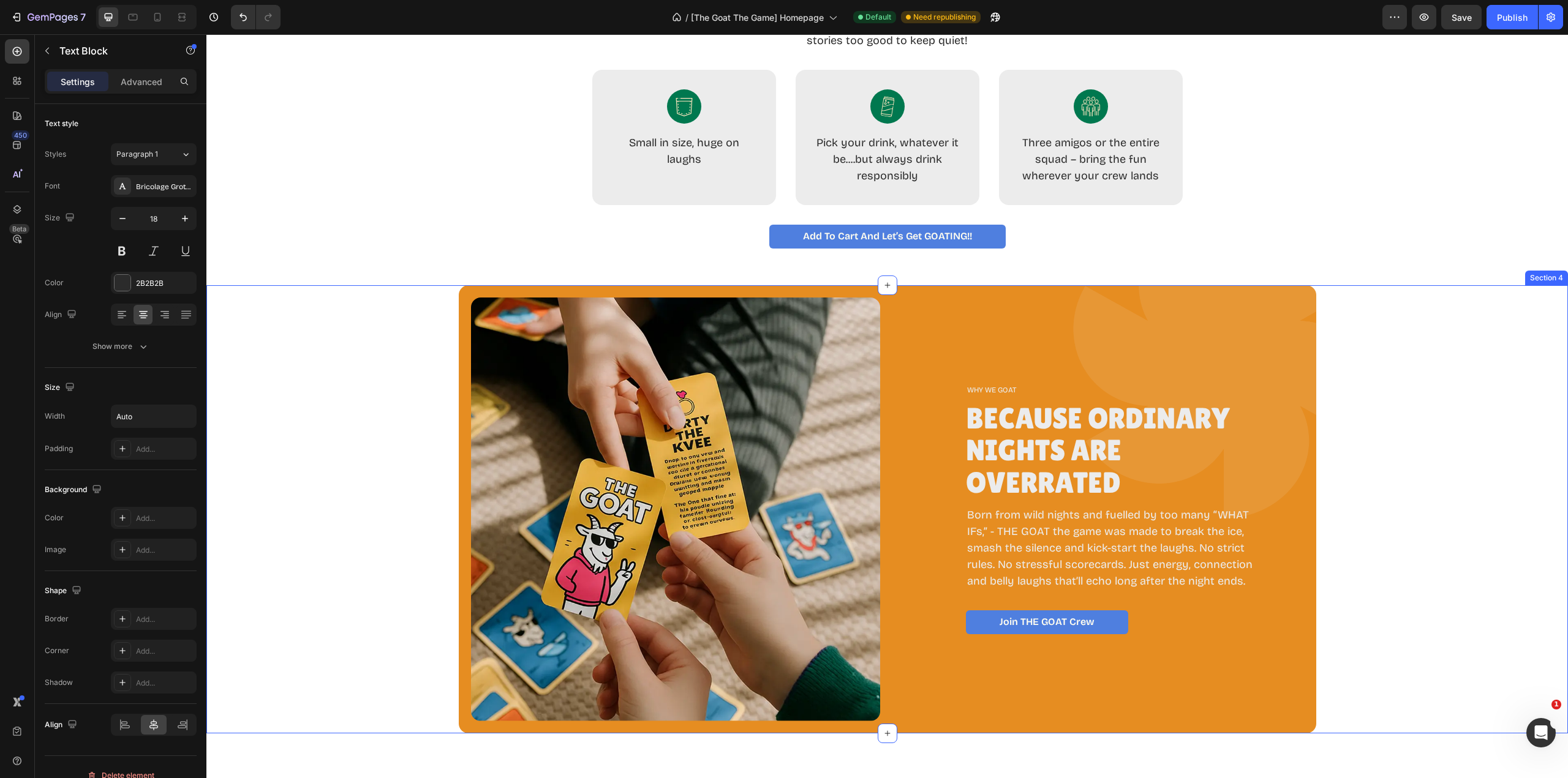
scroll to position [1040, 0]
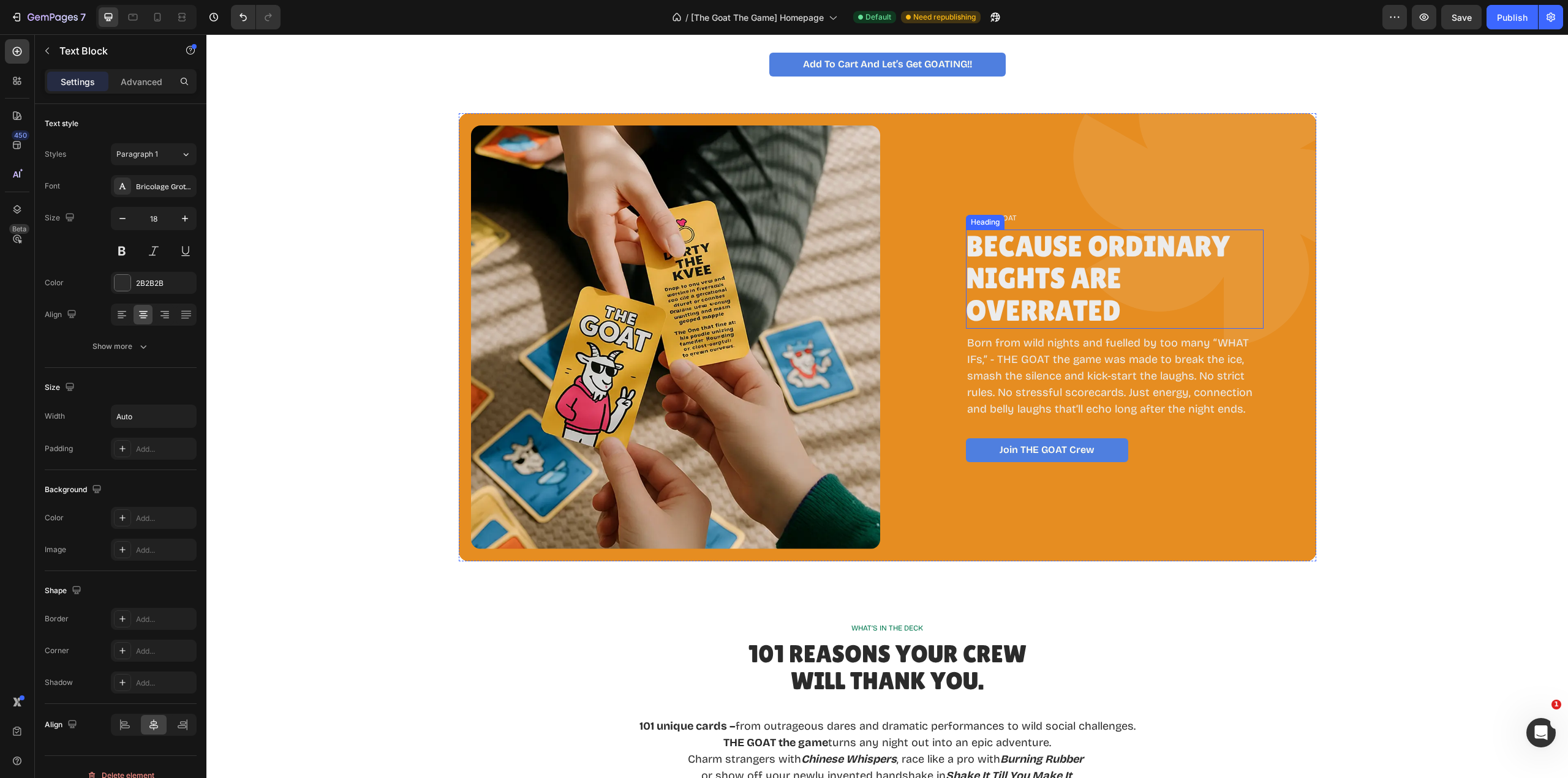
click at [1114, 313] on h2 "Because Ordinary Nights Are Overrated" at bounding box center [1102, 279] width 272 height 99
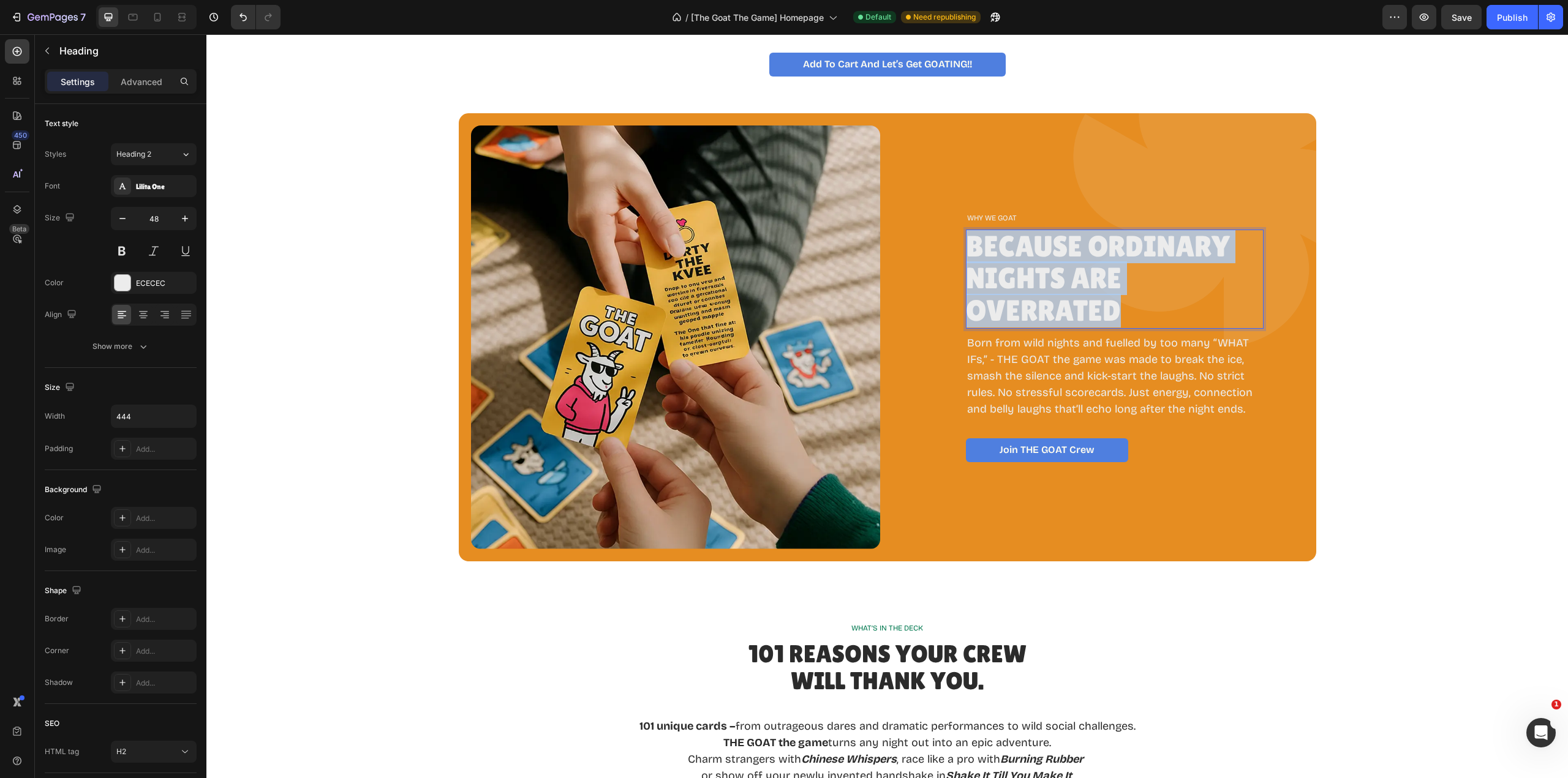
click at [1114, 313] on p "Because Ordinary Nights Are Overrated" at bounding box center [1101, 279] width 271 height 96
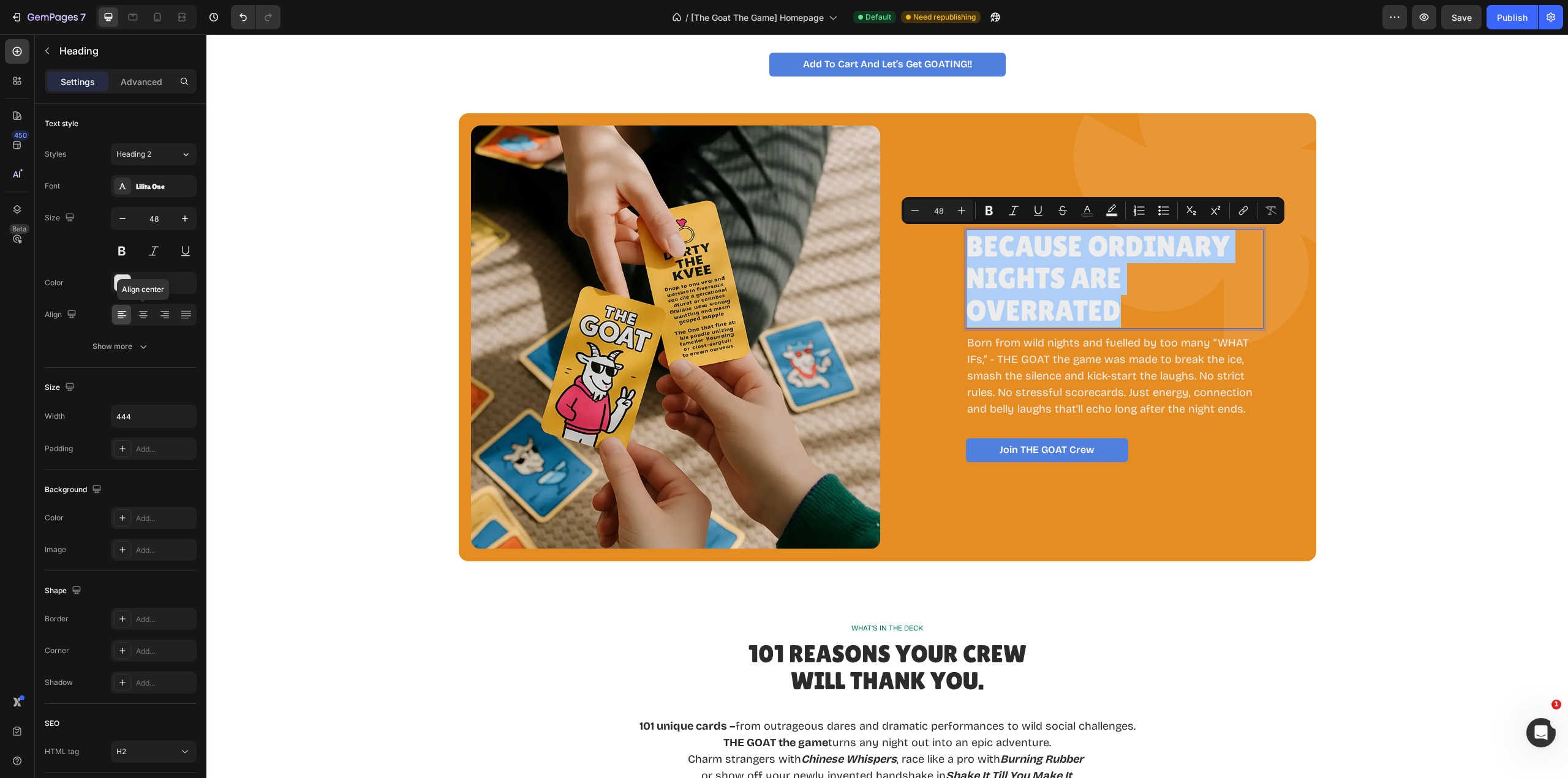
click at [143, 316] on icon at bounding box center [143, 315] width 12 height 12
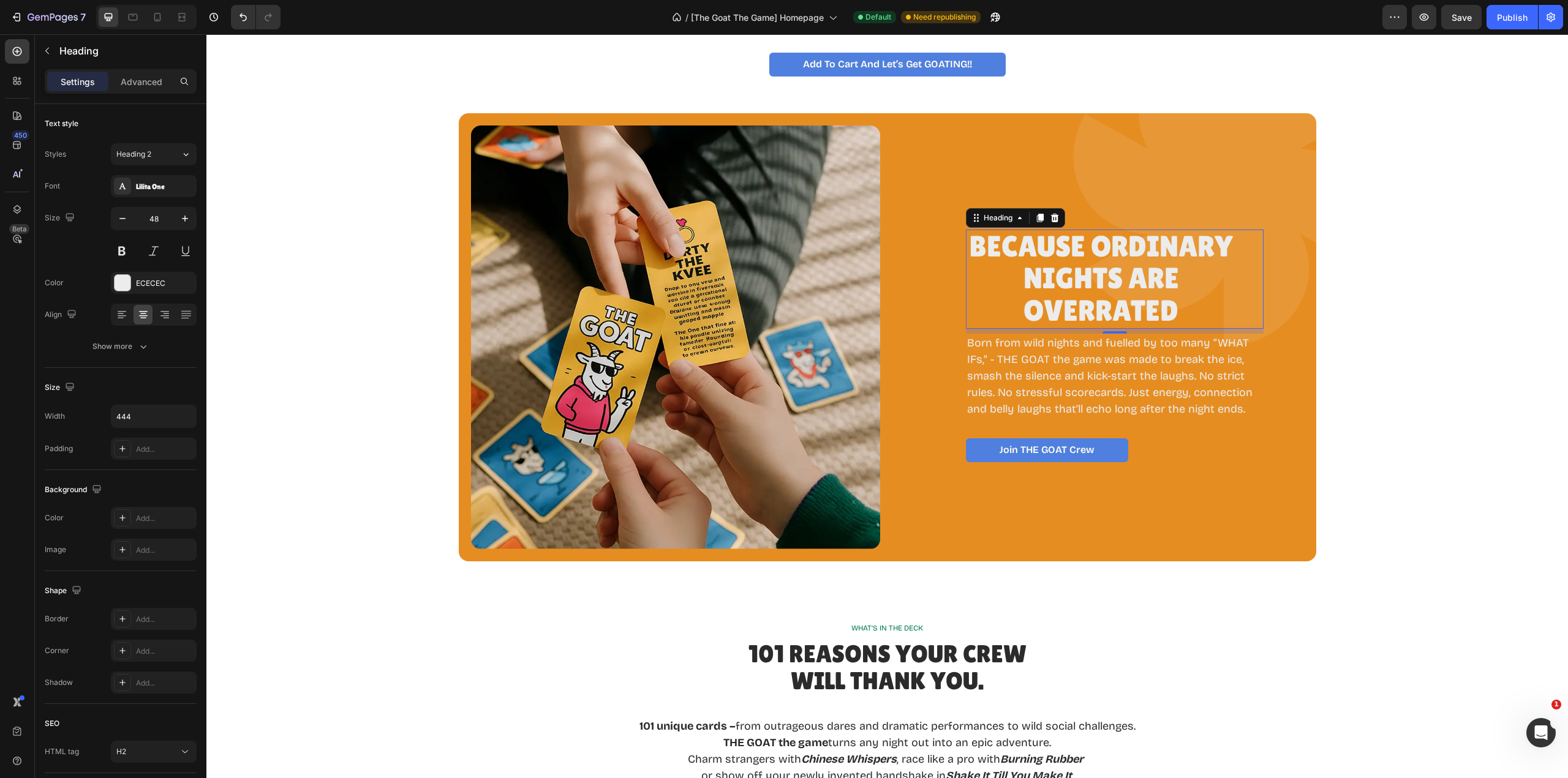
click at [1074, 284] on p "Because Ordinary Nights Are Overrated" at bounding box center [1101, 279] width 271 height 96
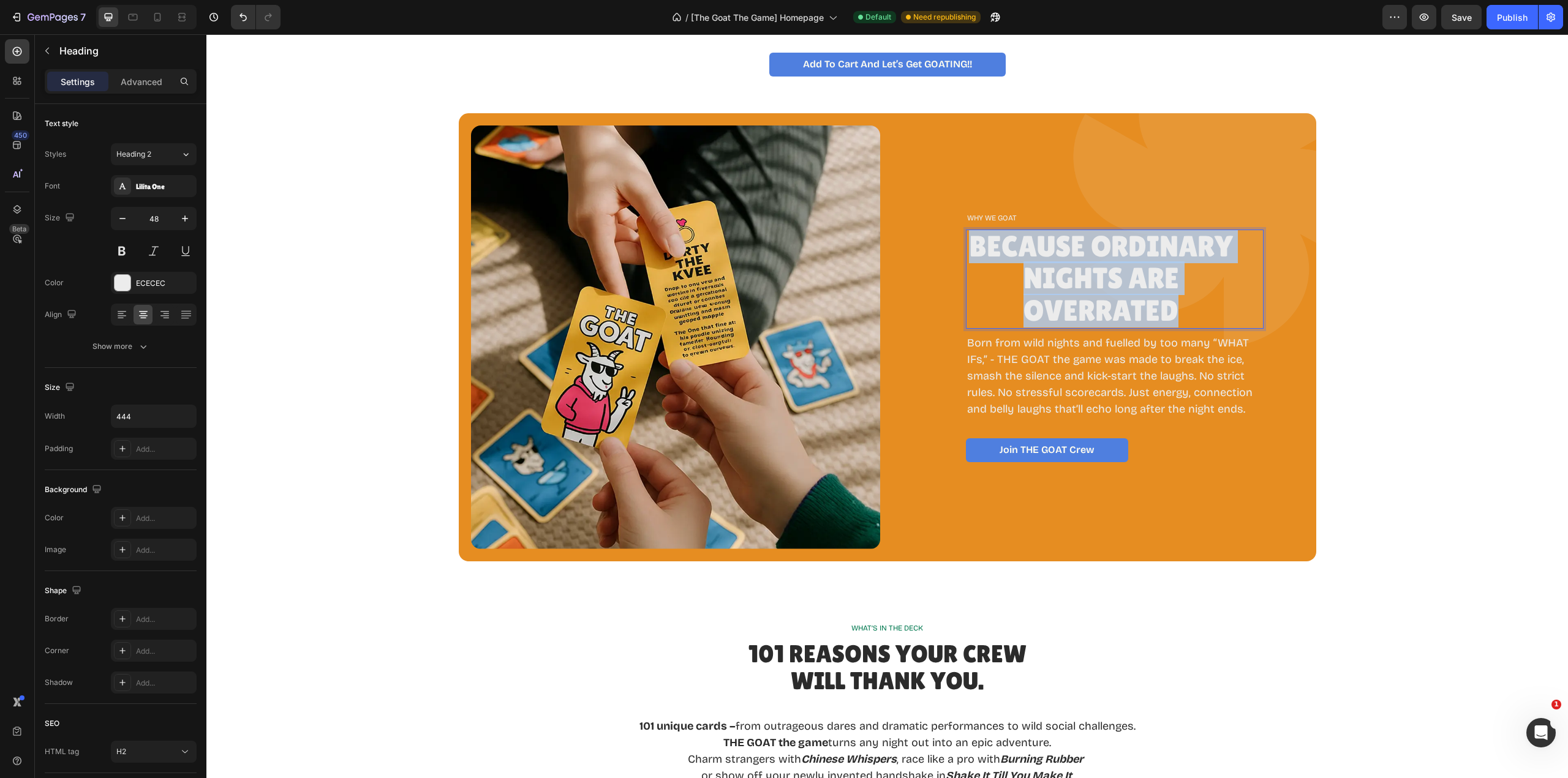
click at [1074, 284] on p "Because Ordinary Nights Are Overrated" at bounding box center [1101, 279] width 271 height 96
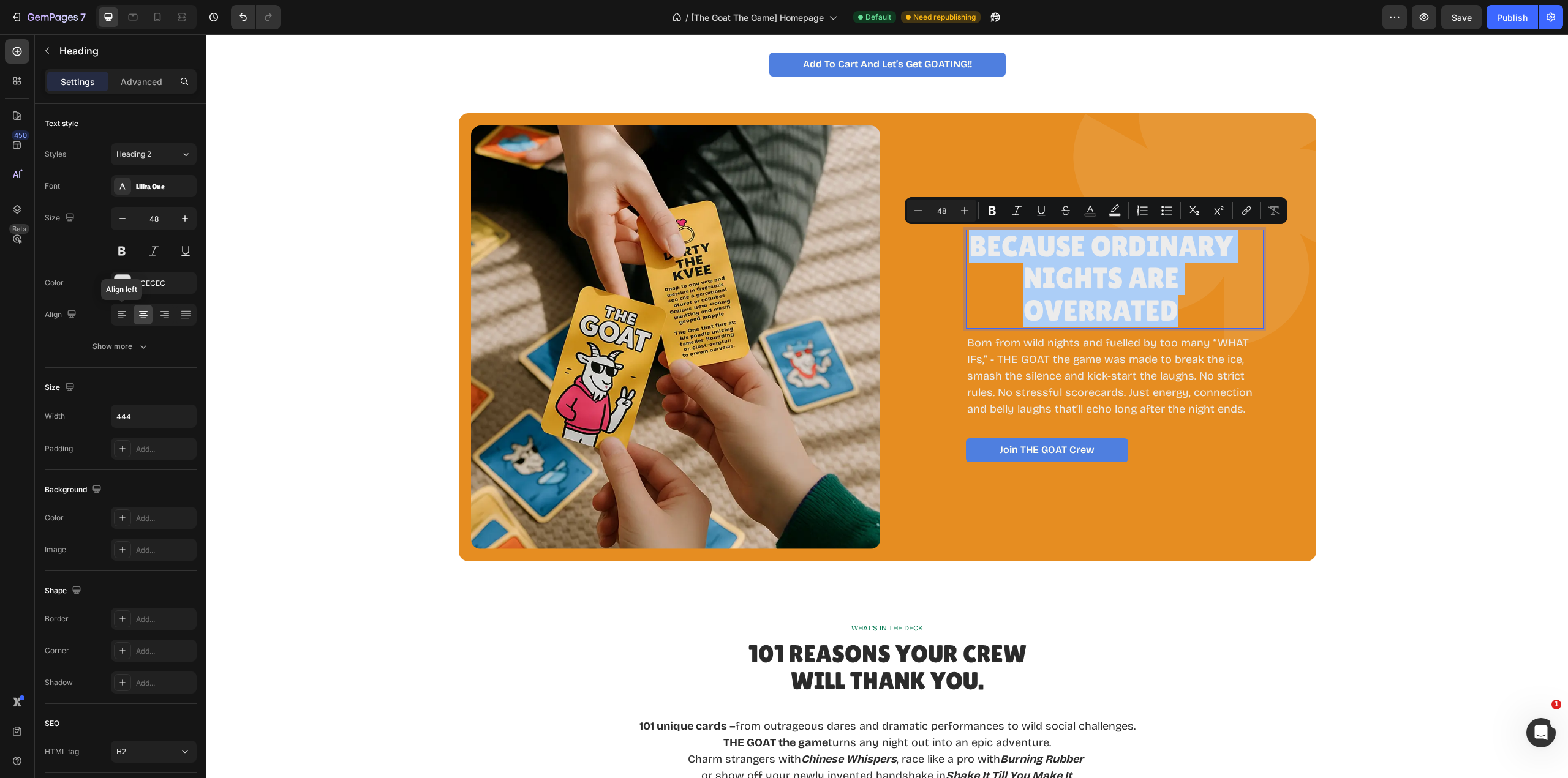
click at [119, 319] on icon at bounding box center [122, 315] width 12 height 12
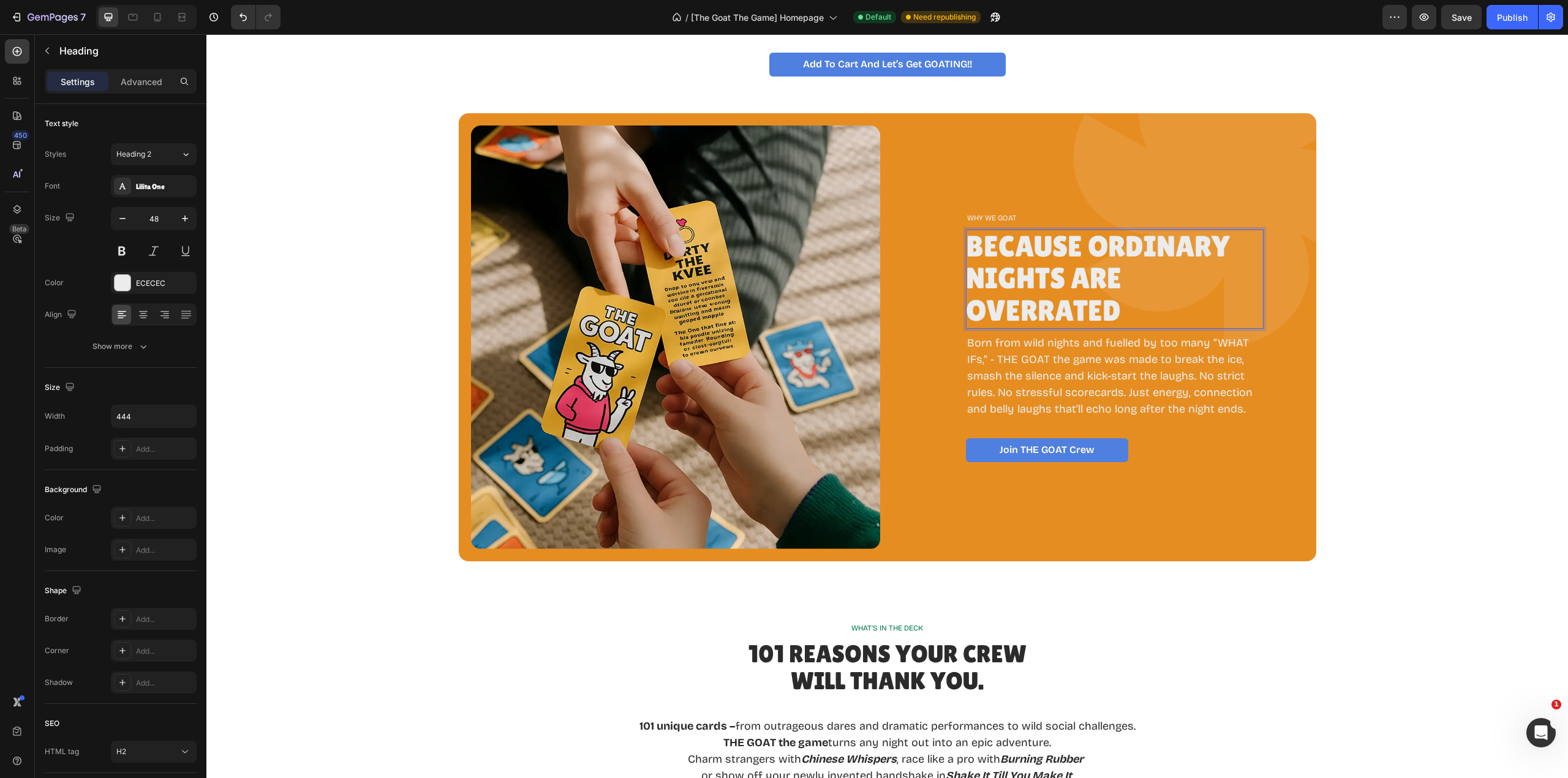
click at [1044, 279] on p "Because Ordinary Nights Are Overrated" at bounding box center [1101, 279] width 271 height 96
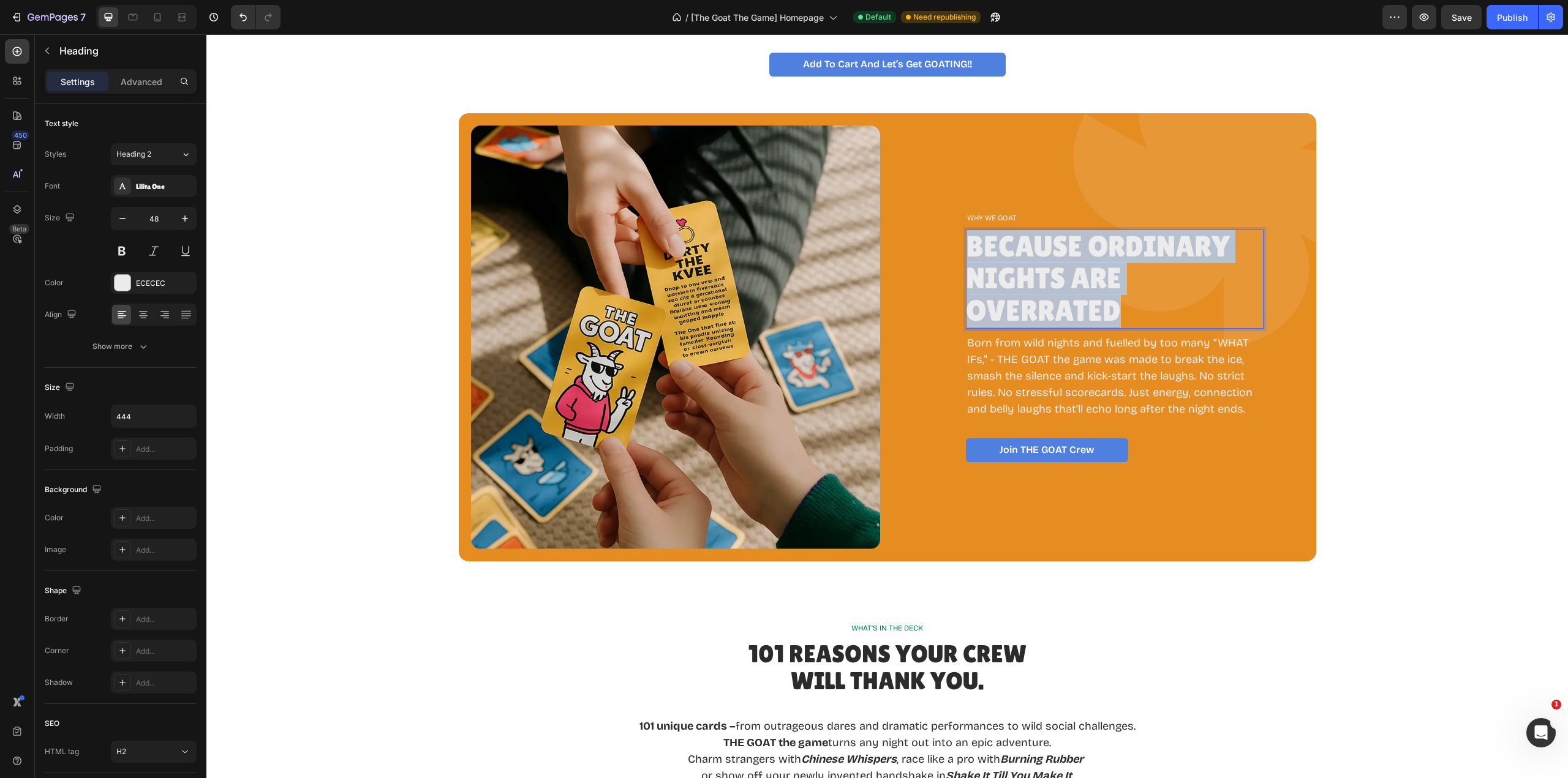
click at [1044, 279] on p "Because Ordinary Nights Are Overrated" at bounding box center [1101, 279] width 271 height 96
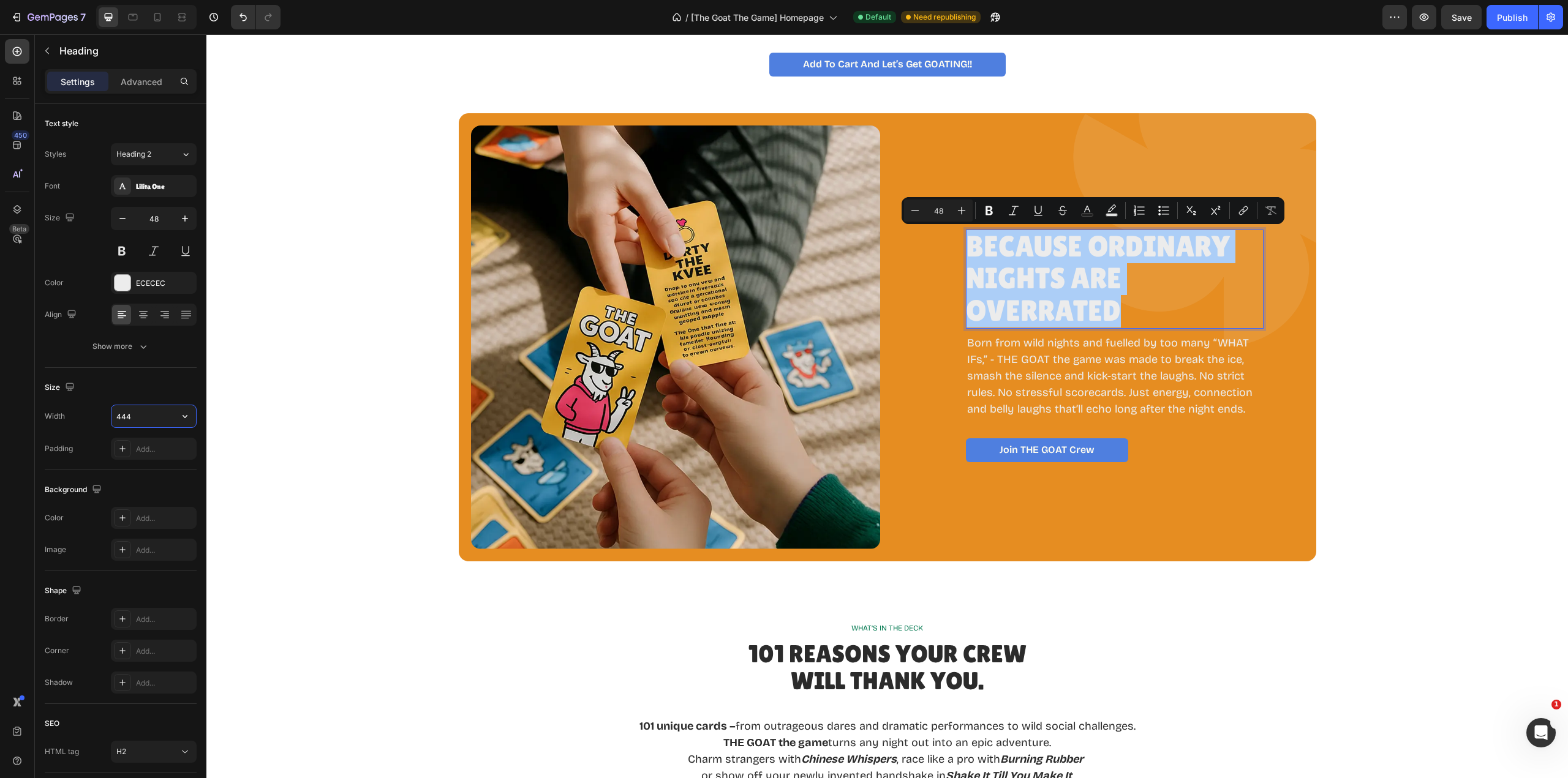
click at [147, 418] on input "444" at bounding box center [153, 416] width 84 height 22
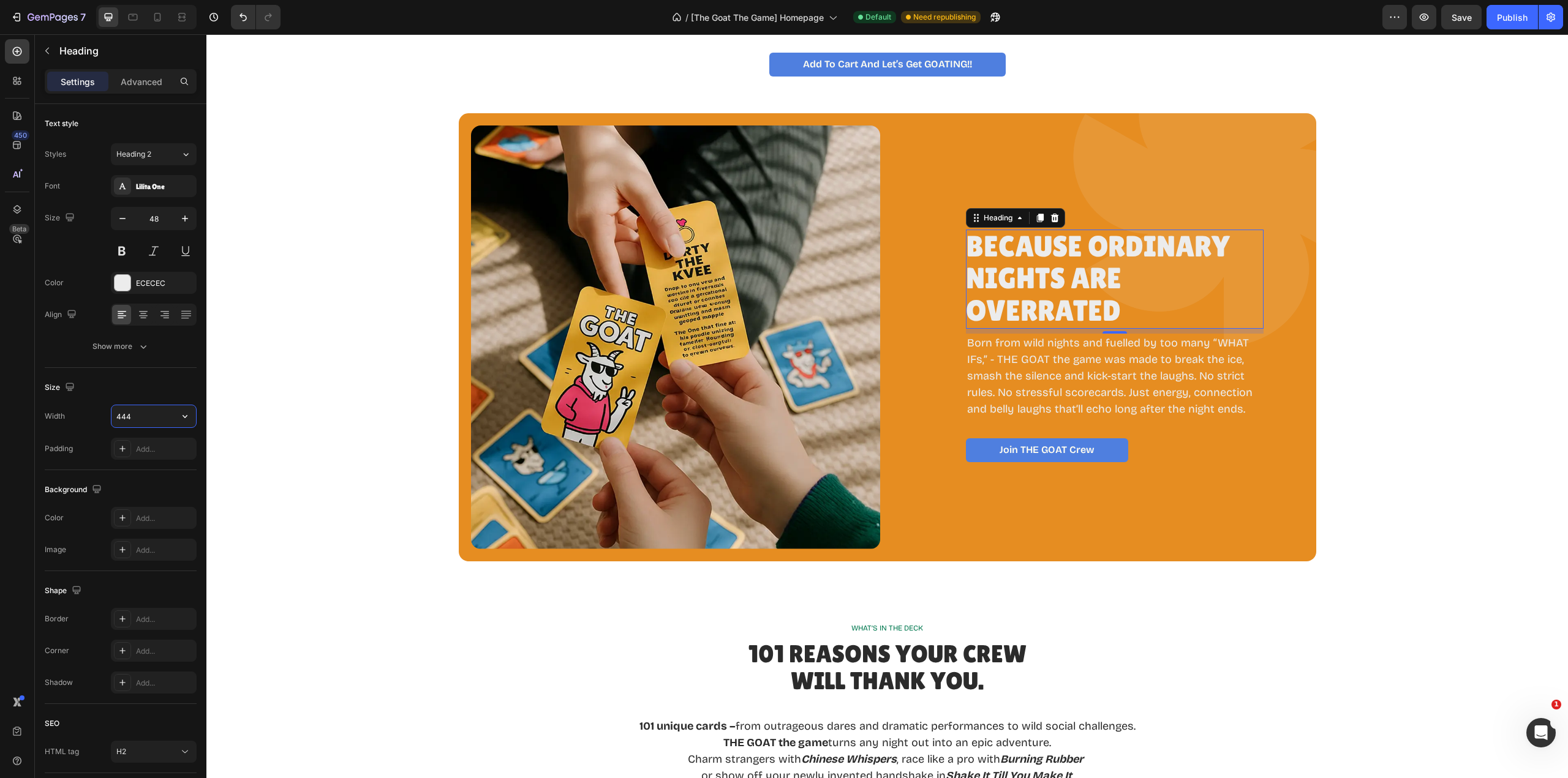
click at [184, 419] on icon "button" at bounding box center [185, 416] width 12 height 12
click at [142, 448] on span "Fit content" at bounding box center [134, 447] width 37 height 11
type input "Auto"
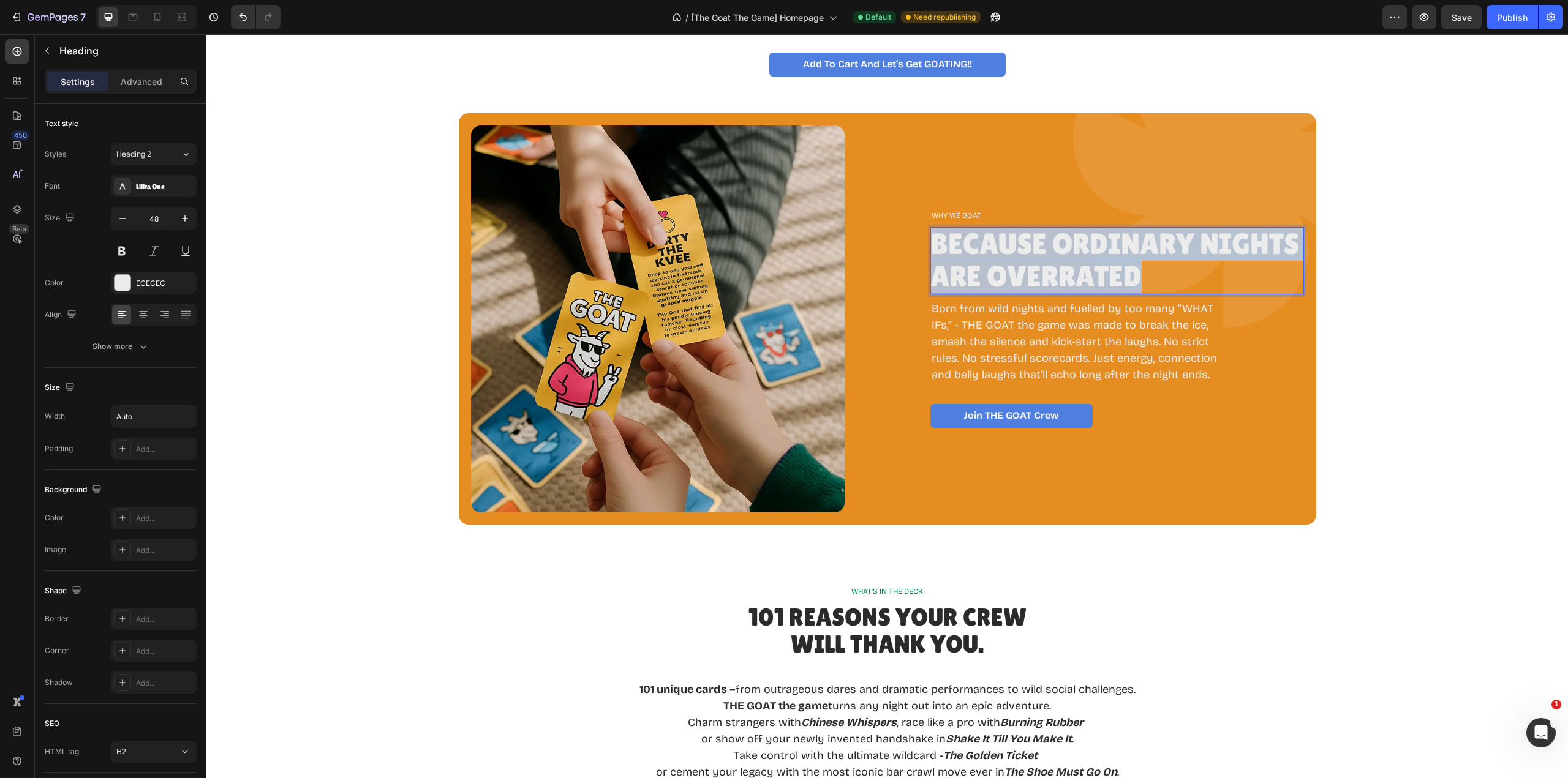
drag, startPoint x: 1139, startPoint y: 279, endPoint x: 926, endPoint y: 253, distance: 214.6
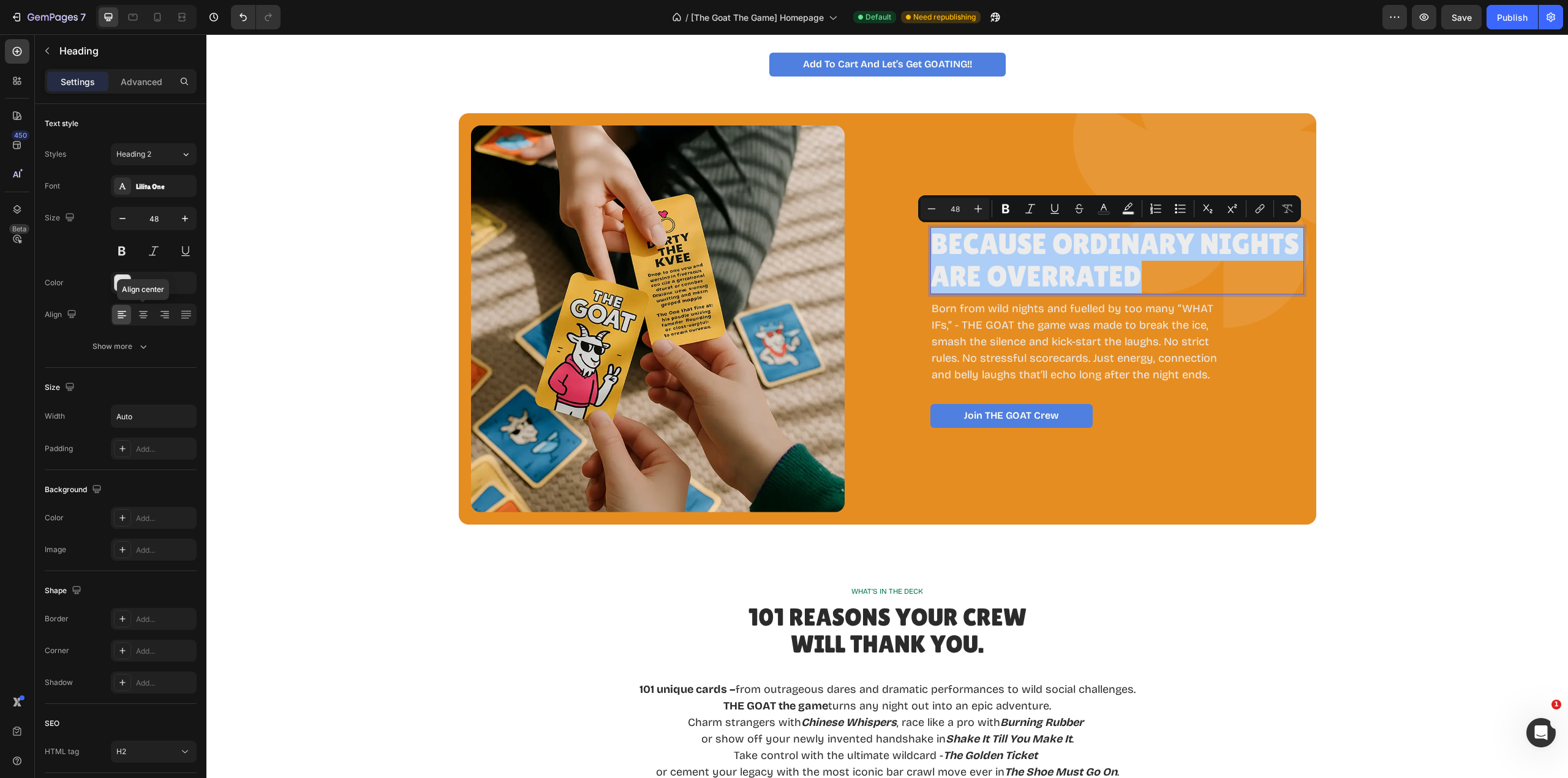
click at [139, 316] on icon at bounding box center [143, 315] width 12 height 12
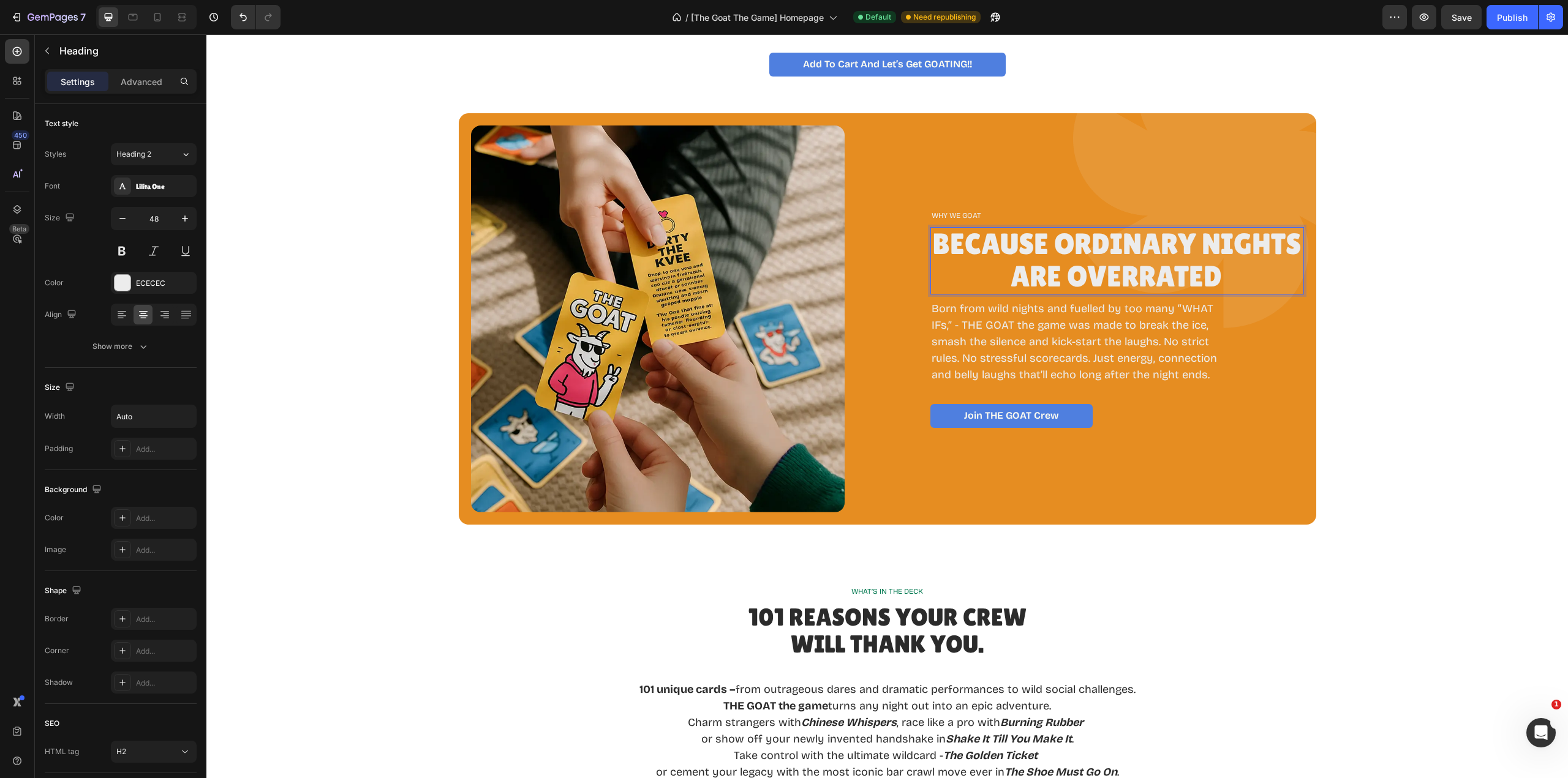
click at [1247, 275] on p "Because Ordinary Nights Are Overrated" at bounding box center [1117, 261] width 373 height 65
click at [1227, 194] on div "WHY WE GOAT Text Block Because Ordinary Nights Are Overrated Heading 8 Born fro…" at bounding box center [1117, 318] width 374 height 387
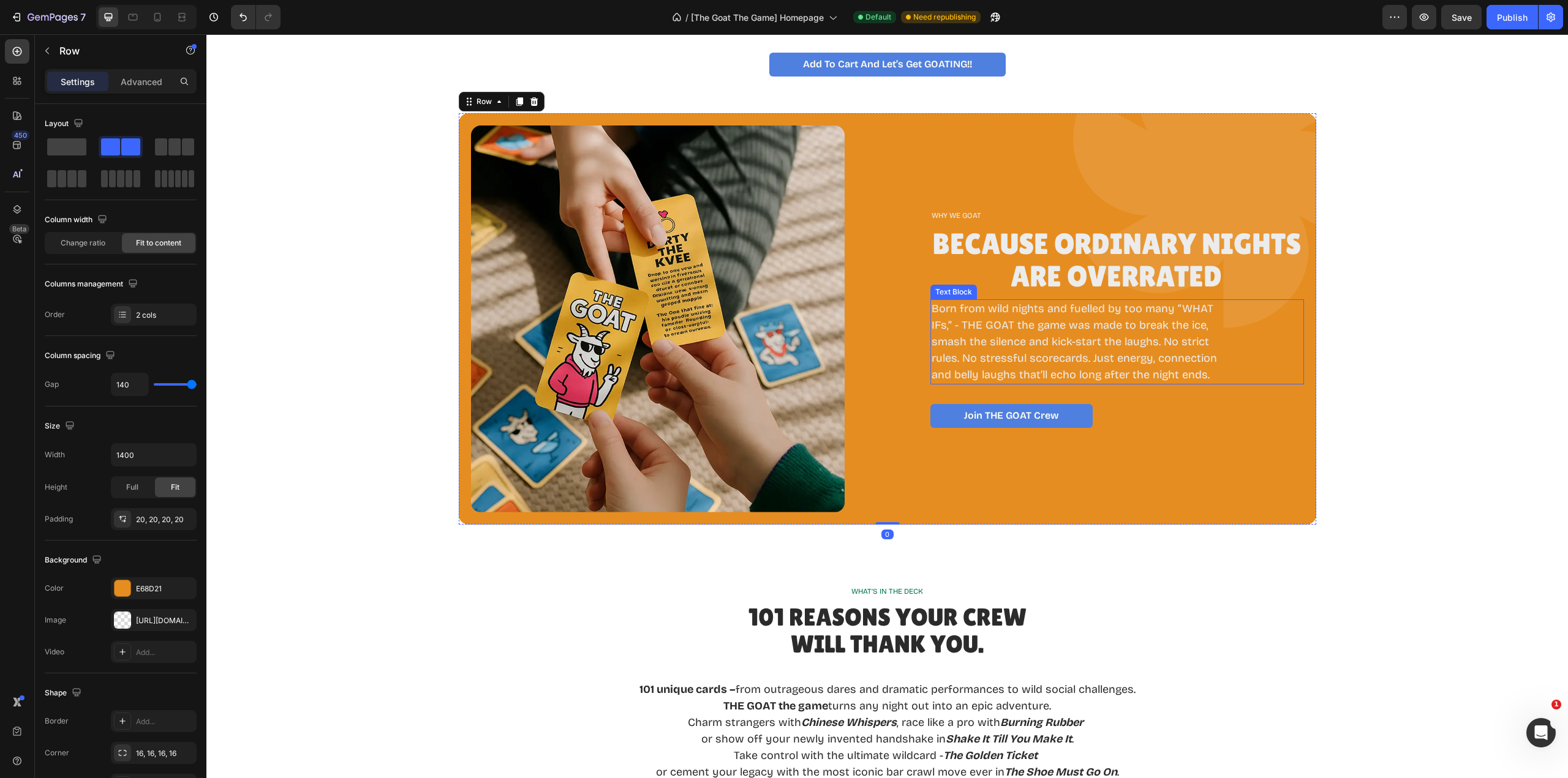
click at [1135, 334] on p "Born from wild nights and fuelled by too many “WHAT IFs,” - THE GOAT the game w…" at bounding box center [1079, 342] width 295 height 82
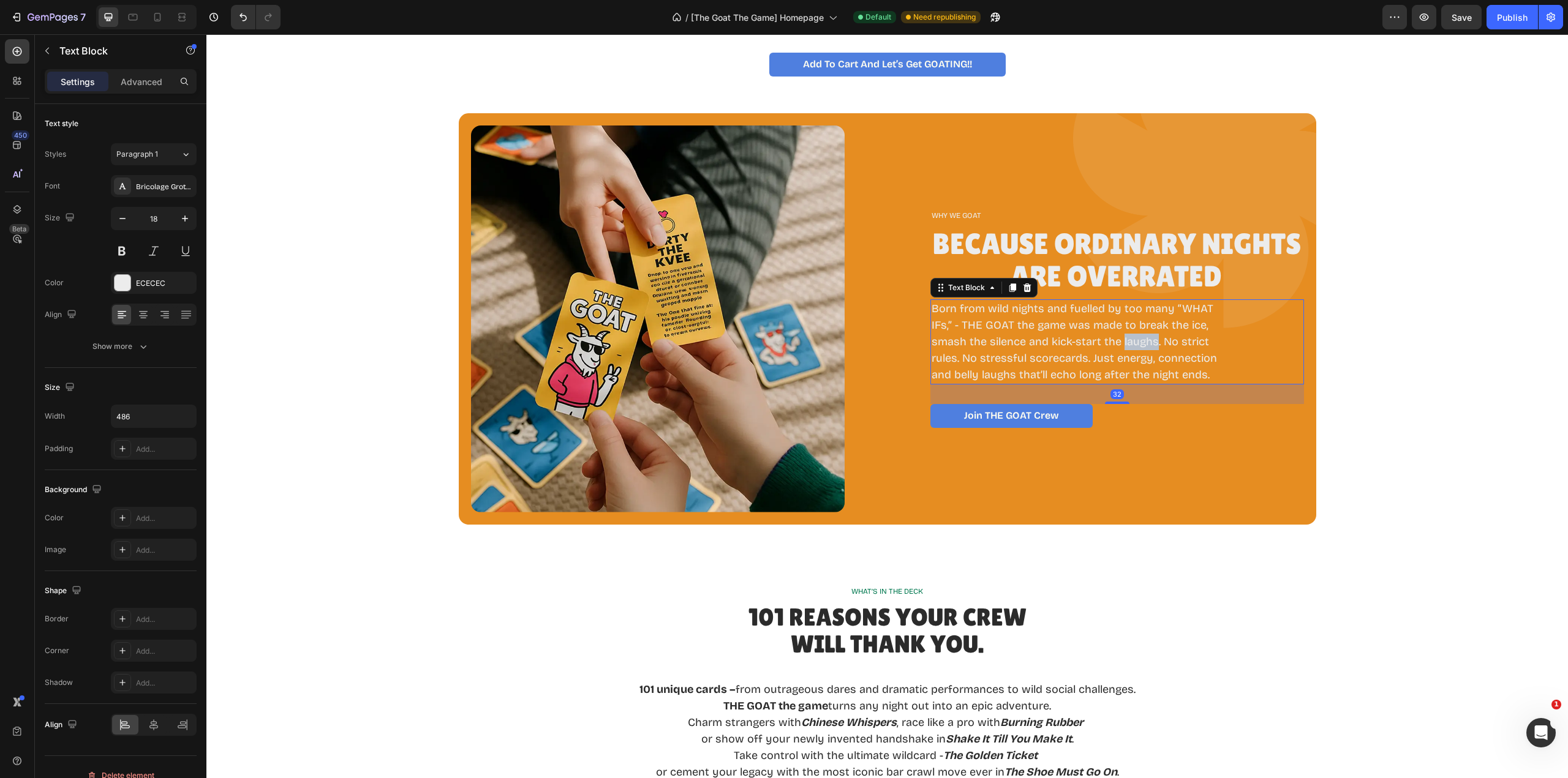
click at [1135, 334] on p "Born from wild nights and fuelled by too many “WHAT IFs,” - THE GOAT the game w…" at bounding box center [1079, 342] width 295 height 82
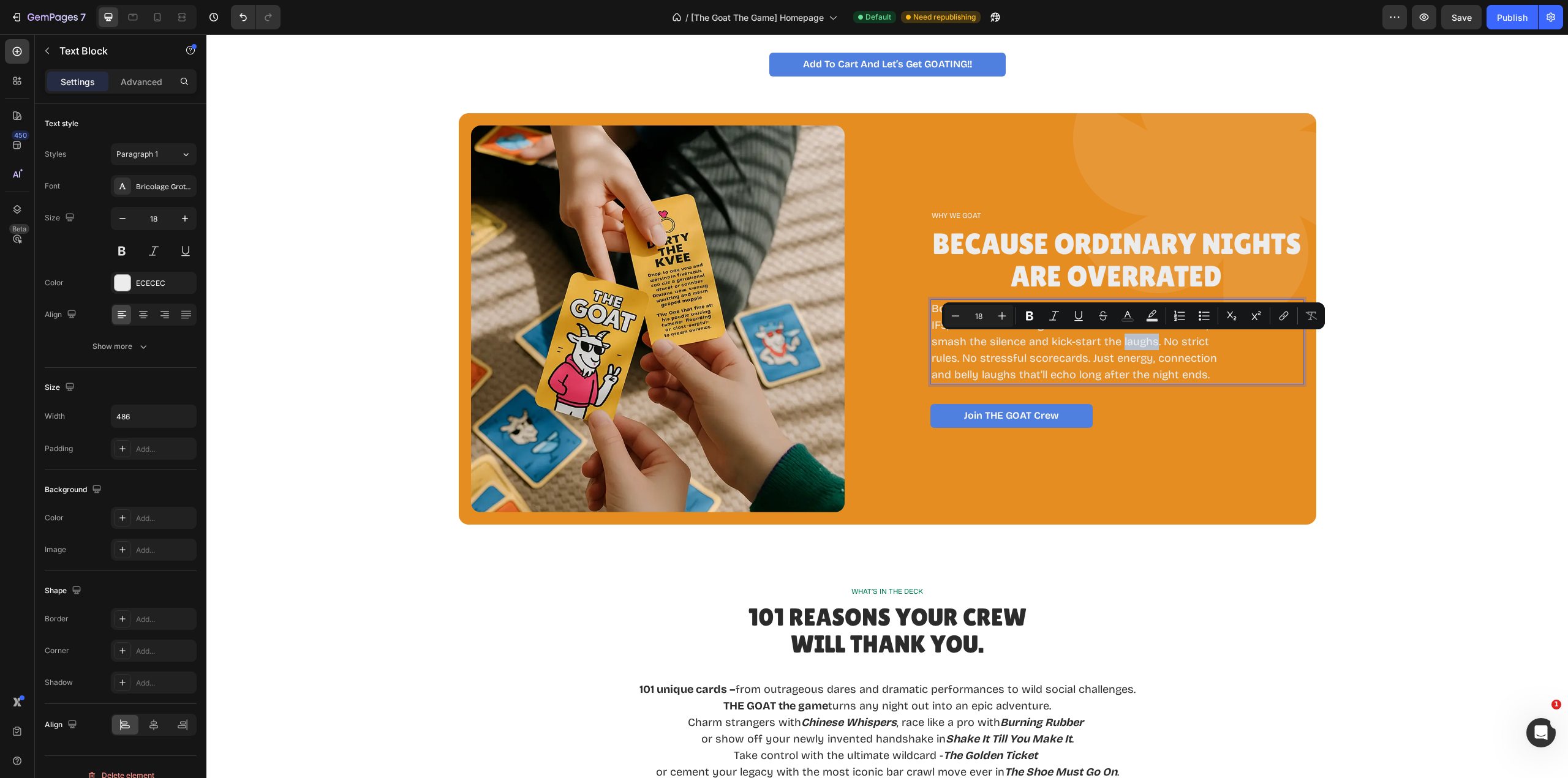
click at [1242, 375] on div "Born from wild nights and fuelled by too many “WHAT IFs,” - THE GOAT the game w…" at bounding box center [1117, 342] width 374 height 85
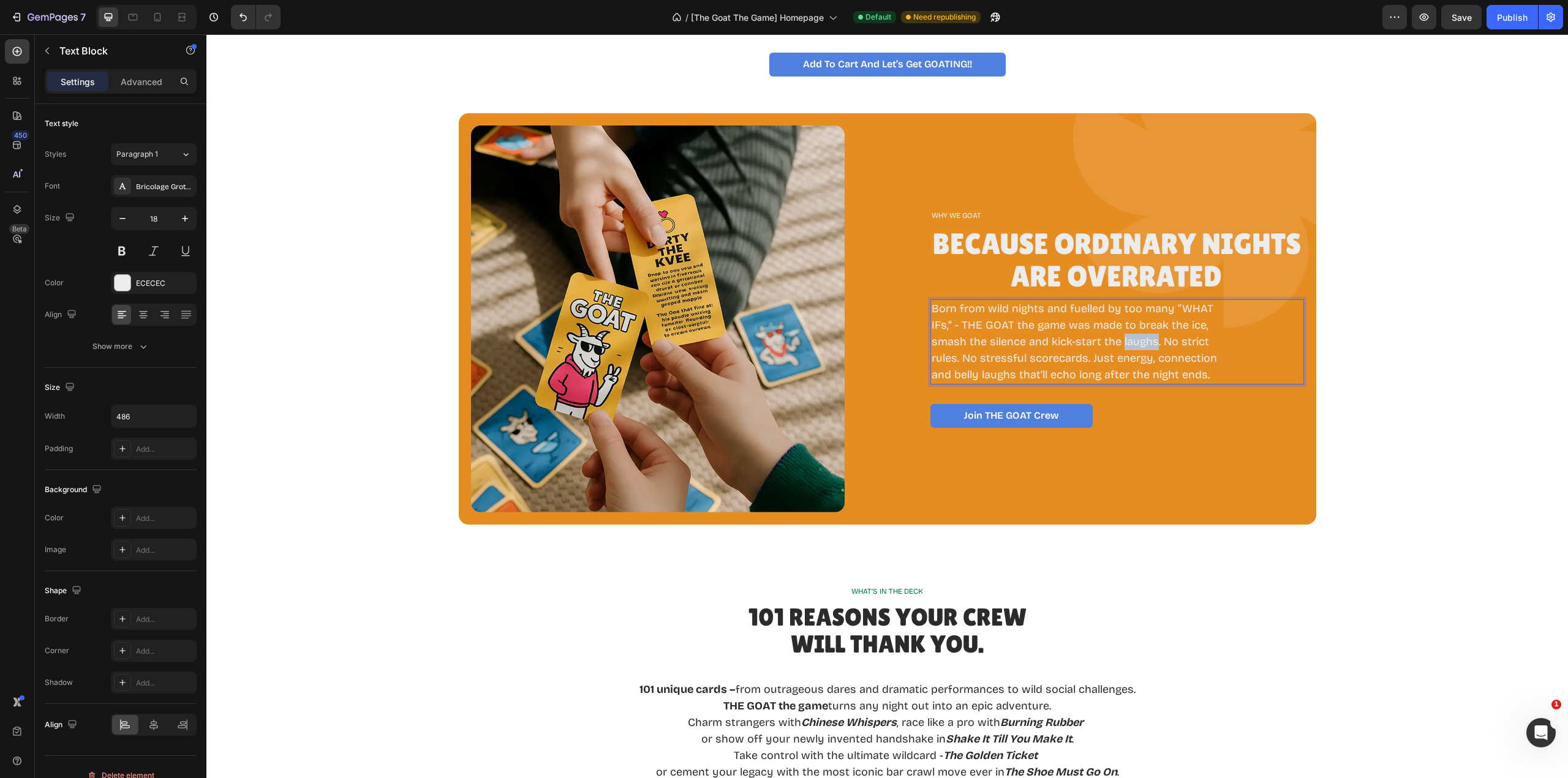
click at [1230, 376] on div "Born from wild nights and fuelled by too many “WHAT IFs,” - THE GOAT the game w…" at bounding box center [1117, 342] width 374 height 85
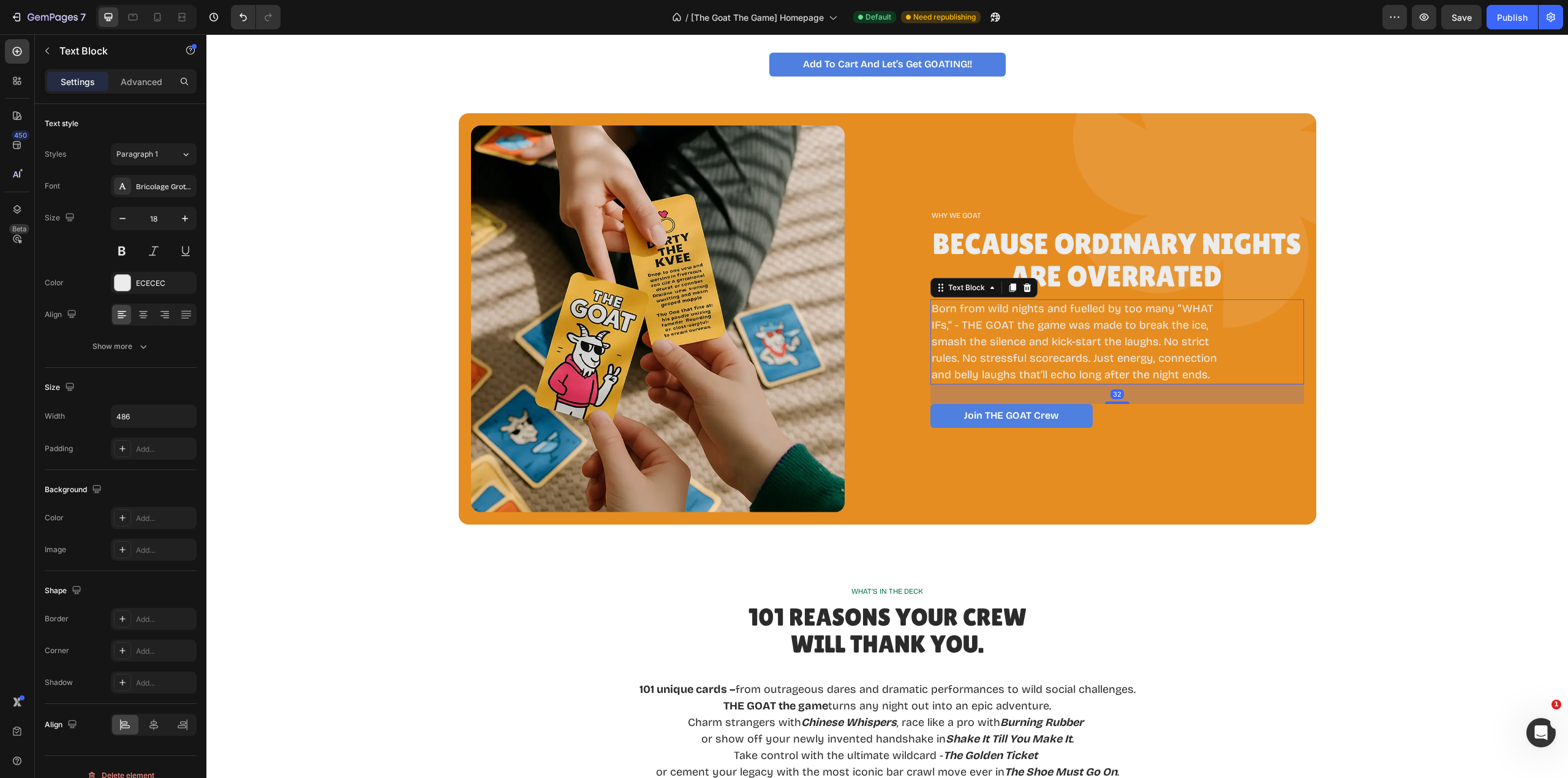
click at [1218, 375] on p "Born from wild nights and fuelled by too many “WHAT IFs,” - THE GOAT the game w…" at bounding box center [1079, 342] width 295 height 82
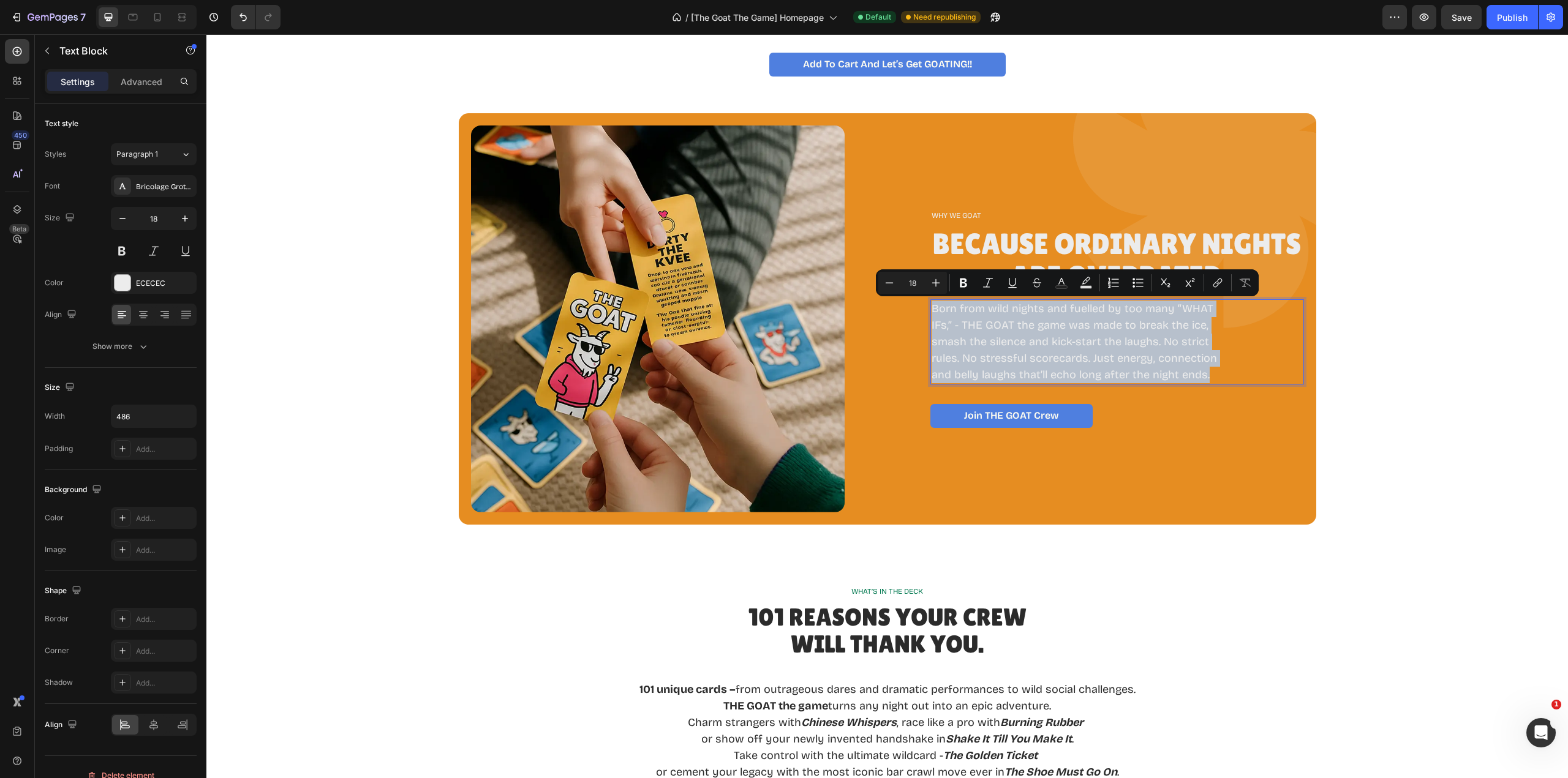
drag, startPoint x: 1211, startPoint y: 373, endPoint x: 929, endPoint y: 315, distance: 287.9
click at [932, 315] on p "Born from wild nights and fuelled by too many “WHAT IFs,” - THE GOAT the game w…" at bounding box center [1079, 342] width 295 height 82
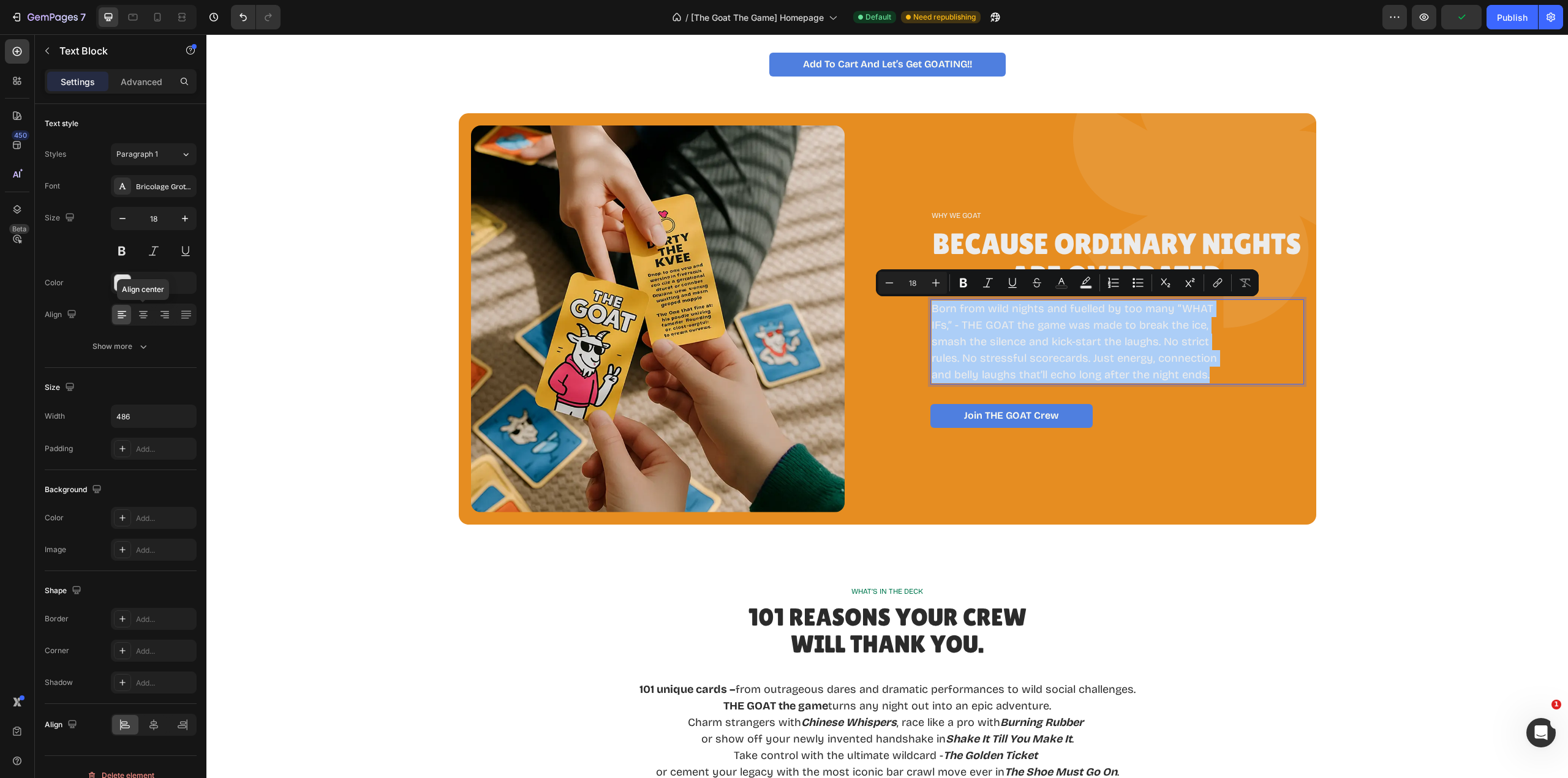
click at [140, 315] on icon at bounding box center [143, 316] width 9 height 1
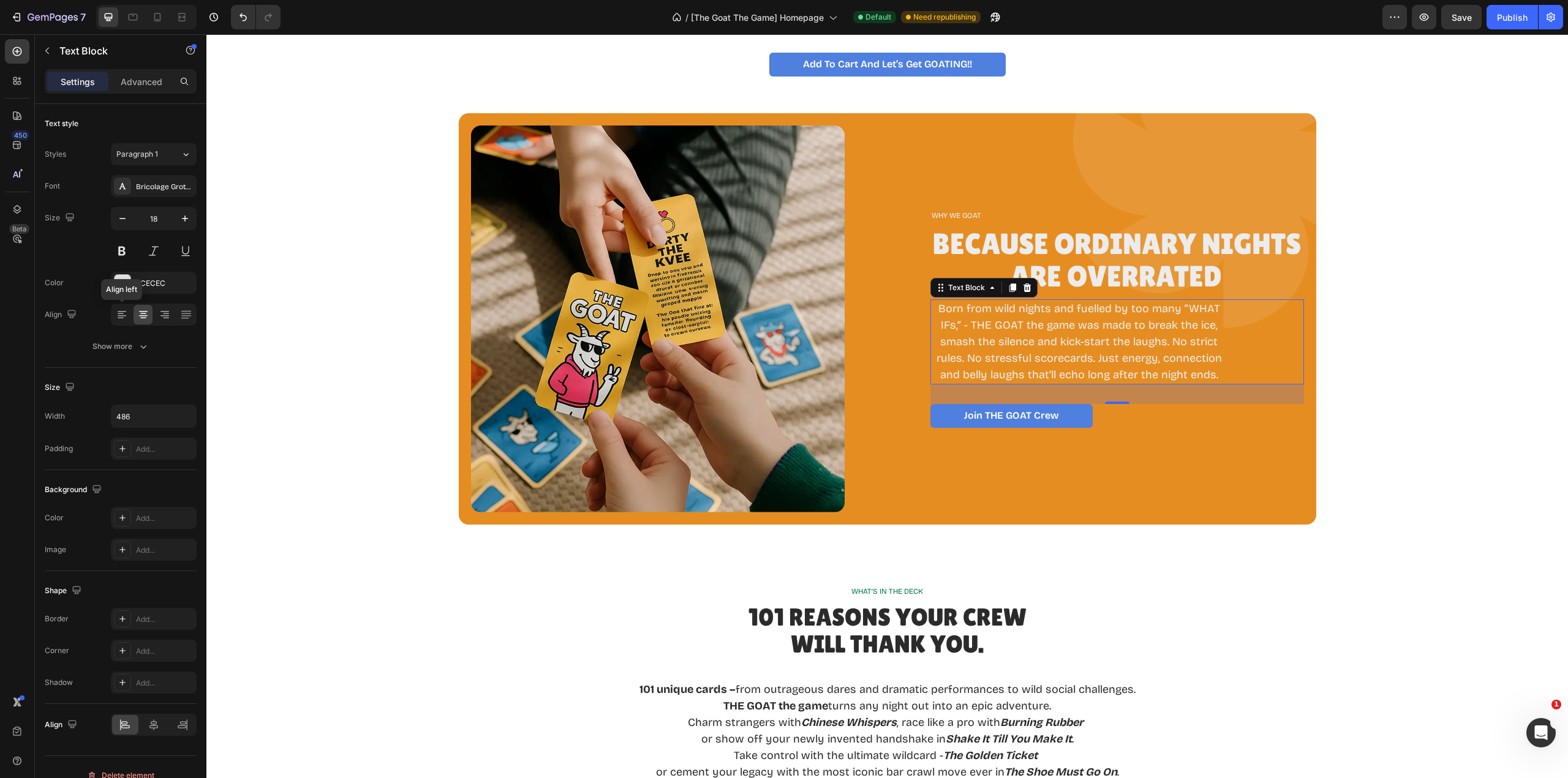
click at [122, 318] on icon at bounding box center [121, 318] width 6 height 1
click at [154, 433] on div "Width 486 Padding Add..." at bounding box center [121, 432] width 152 height 55
click at [157, 417] on input "486" at bounding box center [153, 416] width 84 height 22
click at [189, 413] on icon "button" at bounding box center [185, 416] width 12 height 12
click at [140, 471] on p "Full 100%" at bounding box center [151, 471] width 70 height 11
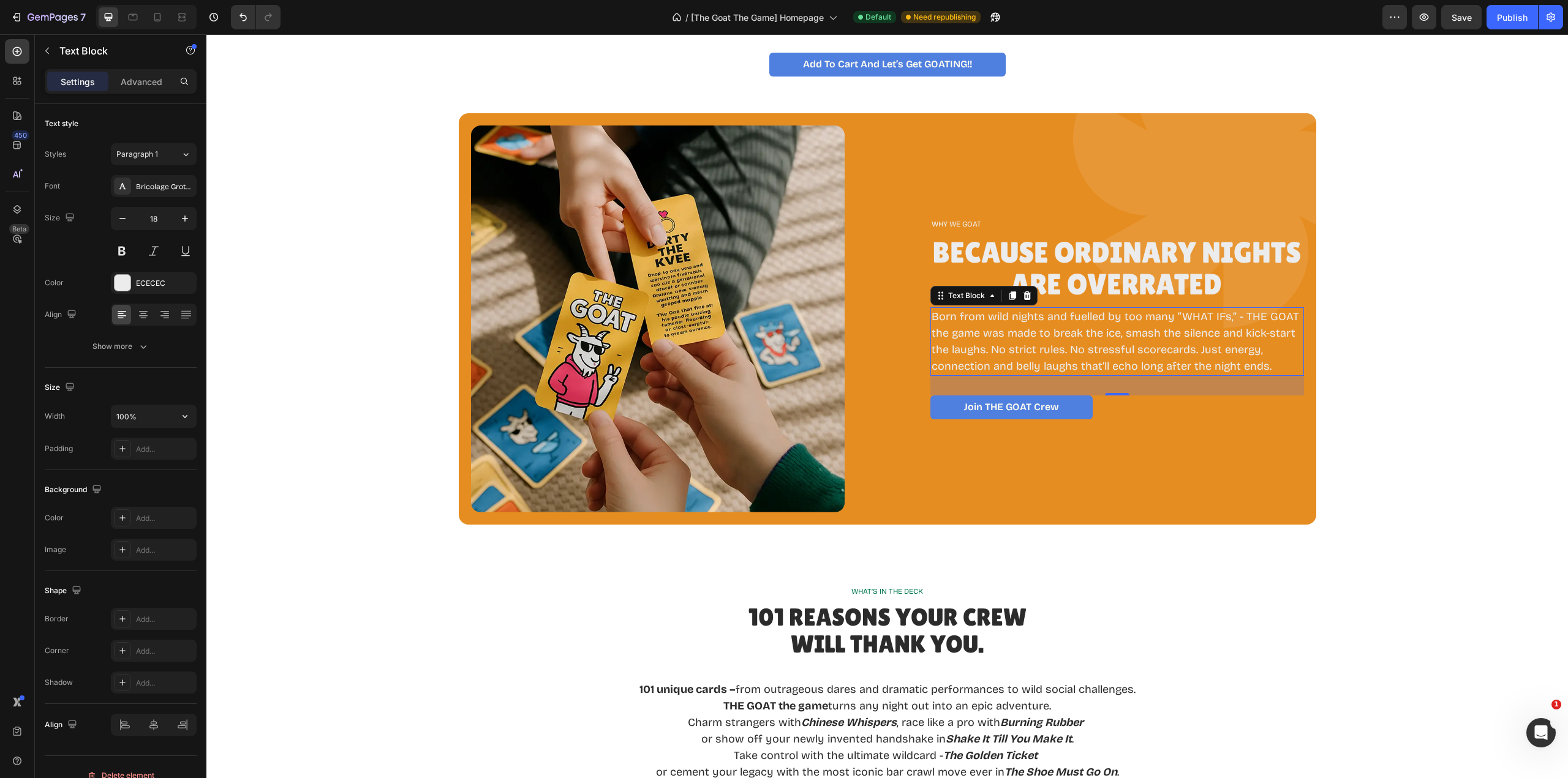
click at [191, 418] on icon "button" at bounding box center [185, 416] width 12 height 12
click at [138, 450] on span "Fit content" at bounding box center [134, 447] width 37 height 11
click at [141, 447] on div "Add..." at bounding box center [165, 449] width 58 height 11
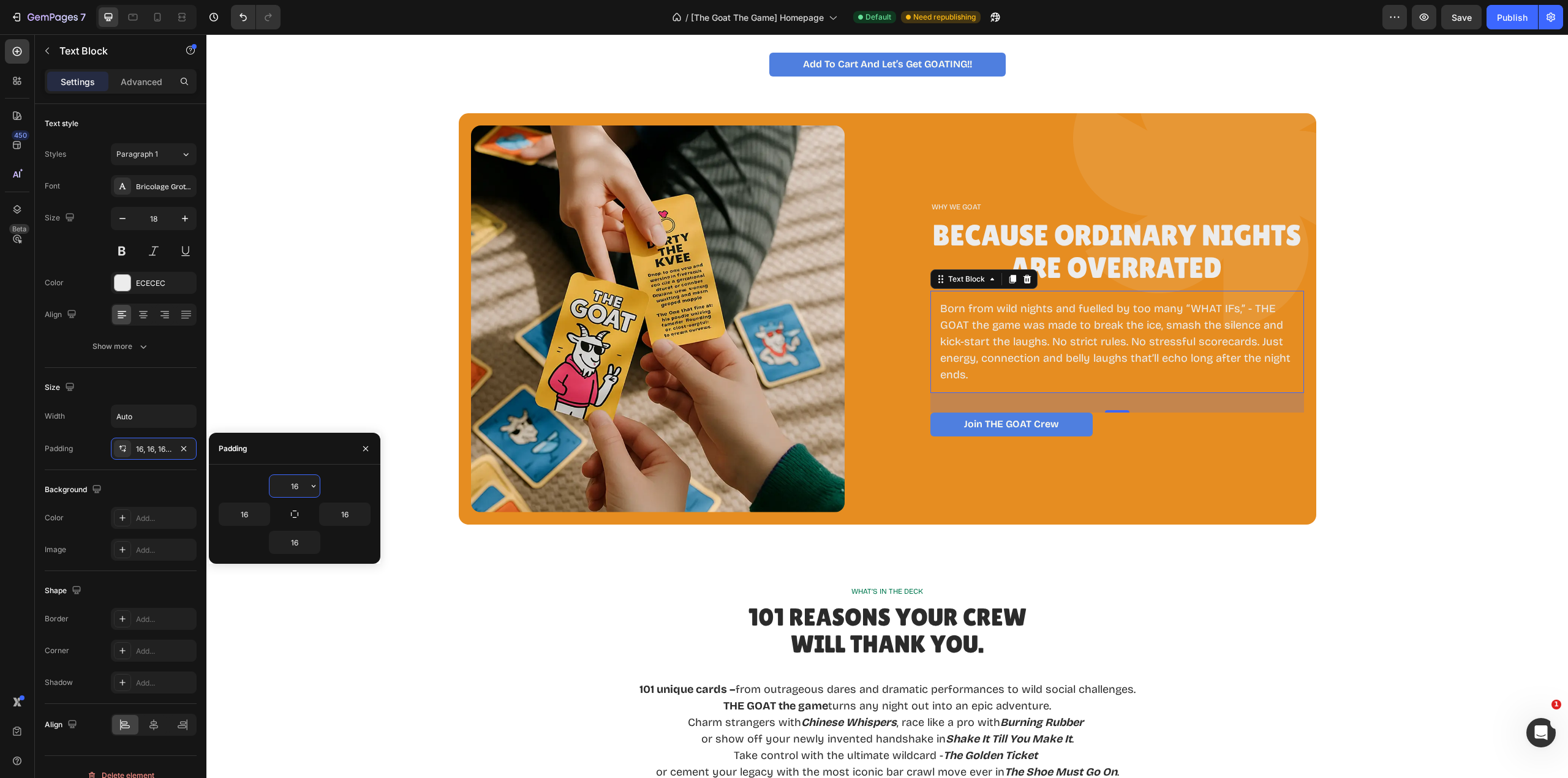
click at [170, 391] on div "Size" at bounding box center [121, 388] width 152 height 20
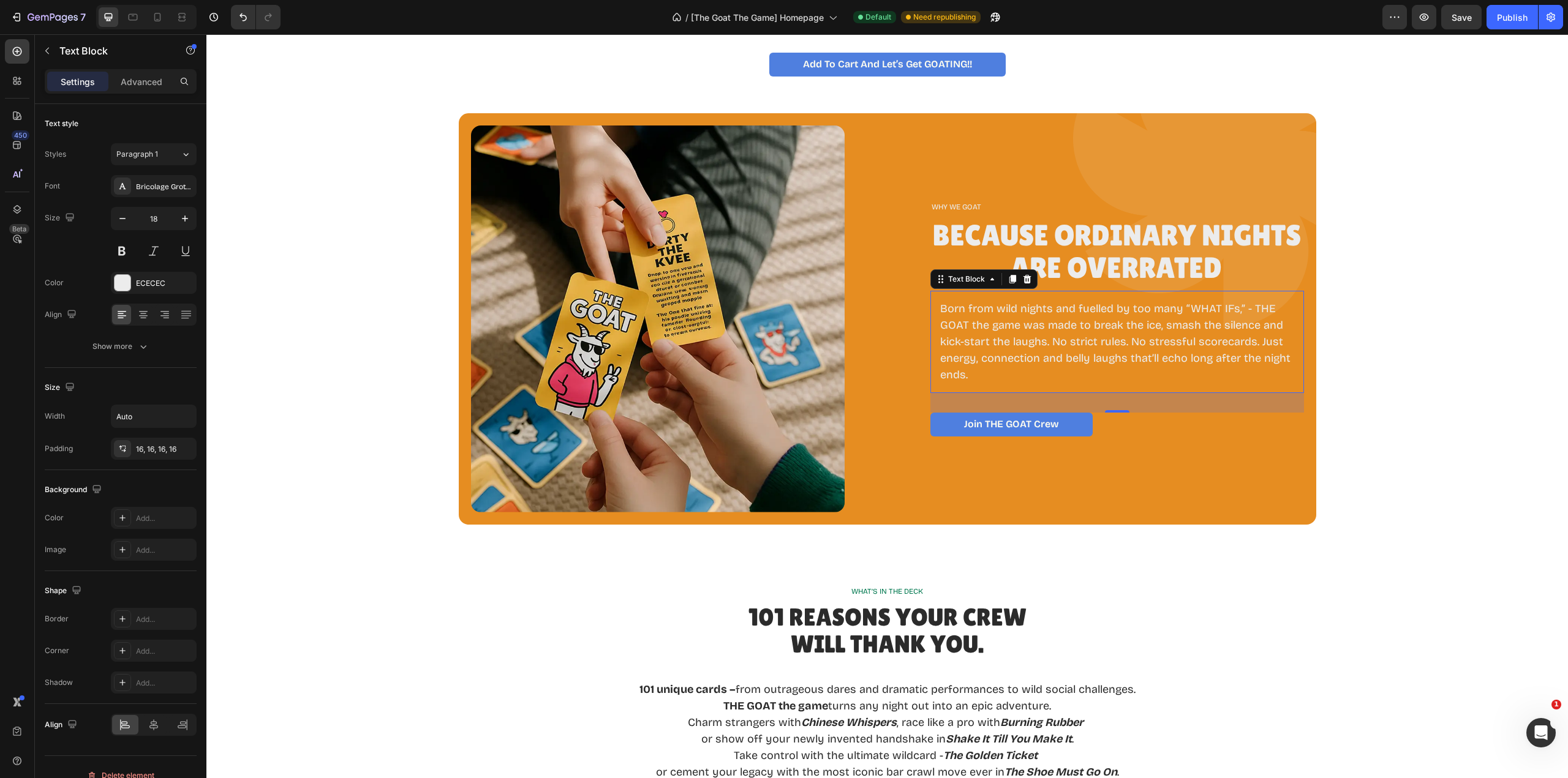
click at [143, 391] on div "Size" at bounding box center [121, 388] width 152 height 20
click at [145, 411] on input "Auto" at bounding box center [153, 416] width 84 height 22
click at [183, 422] on icon "button" at bounding box center [185, 416] width 12 height 12
click at [993, 372] on p "Born from wild nights and fuelled by too many “WHAT IFs,” - THE GOAT the game w…" at bounding box center [1117, 342] width 354 height 82
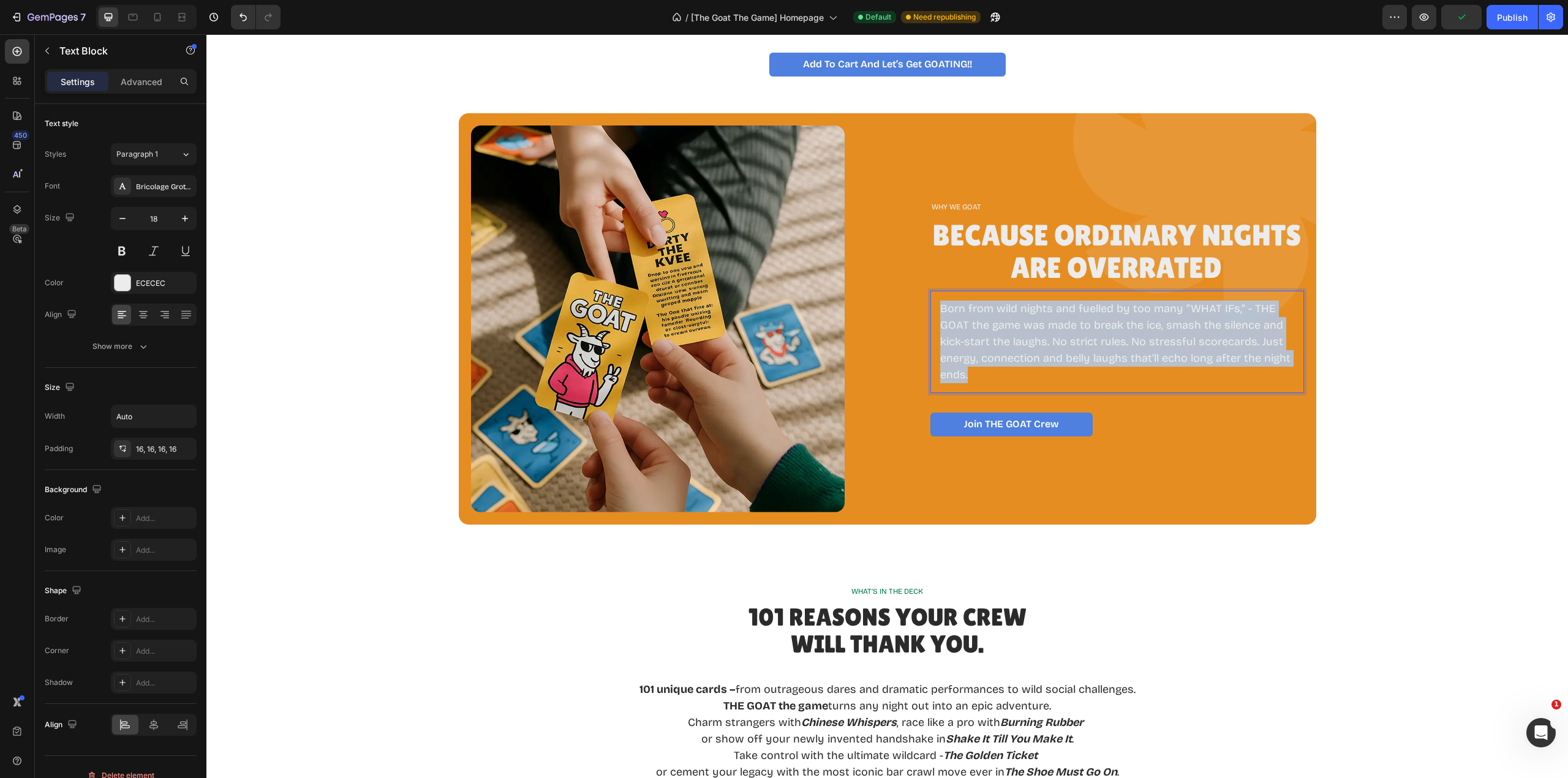
click at [993, 372] on p "Born from wild nights and fuelled by too many “WHAT IFs,” - THE GOAT the game w…" at bounding box center [1117, 342] width 354 height 82
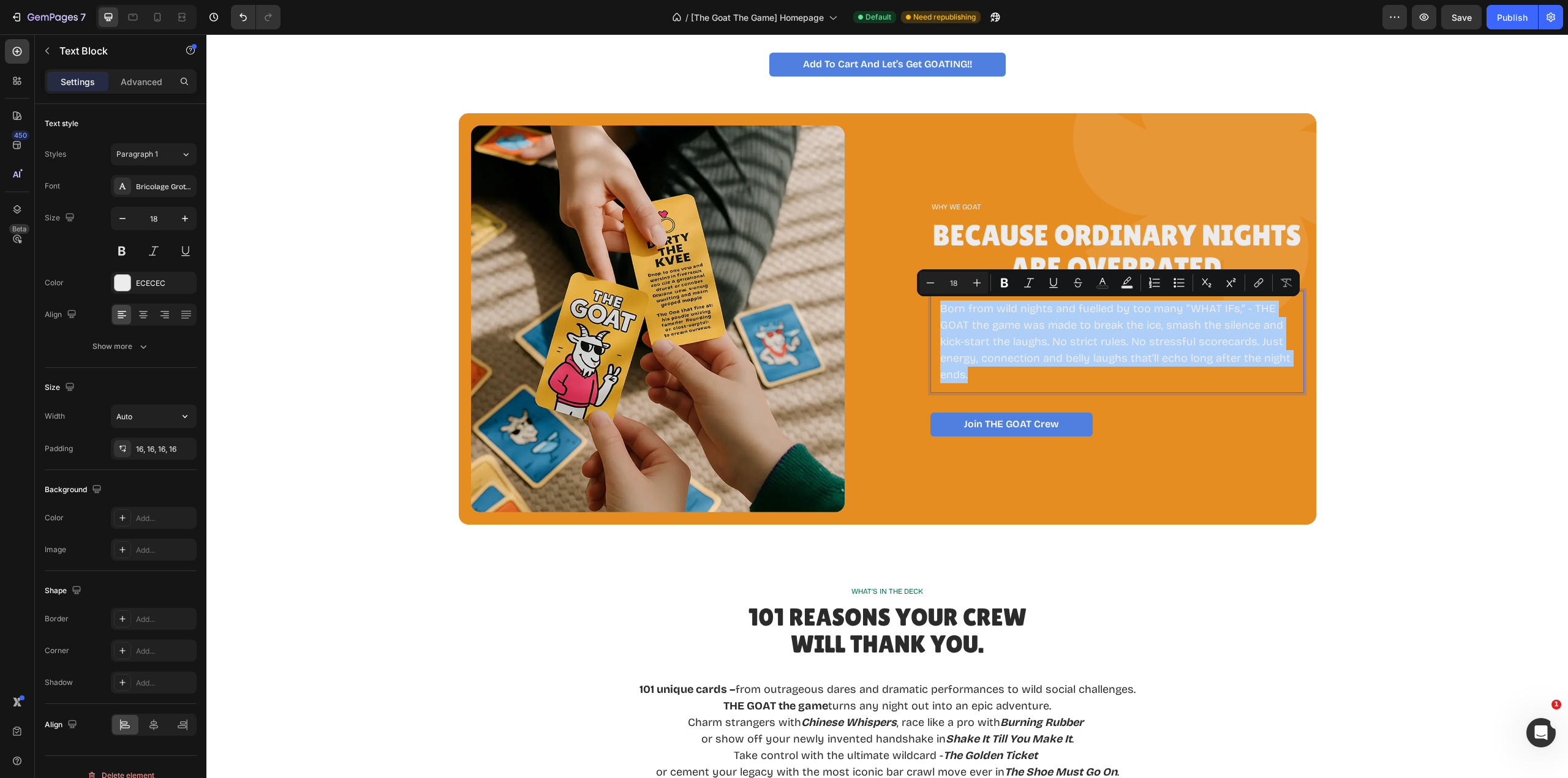
click at [152, 418] on input "Auto" at bounding box center [153, 416] width 84 height 22
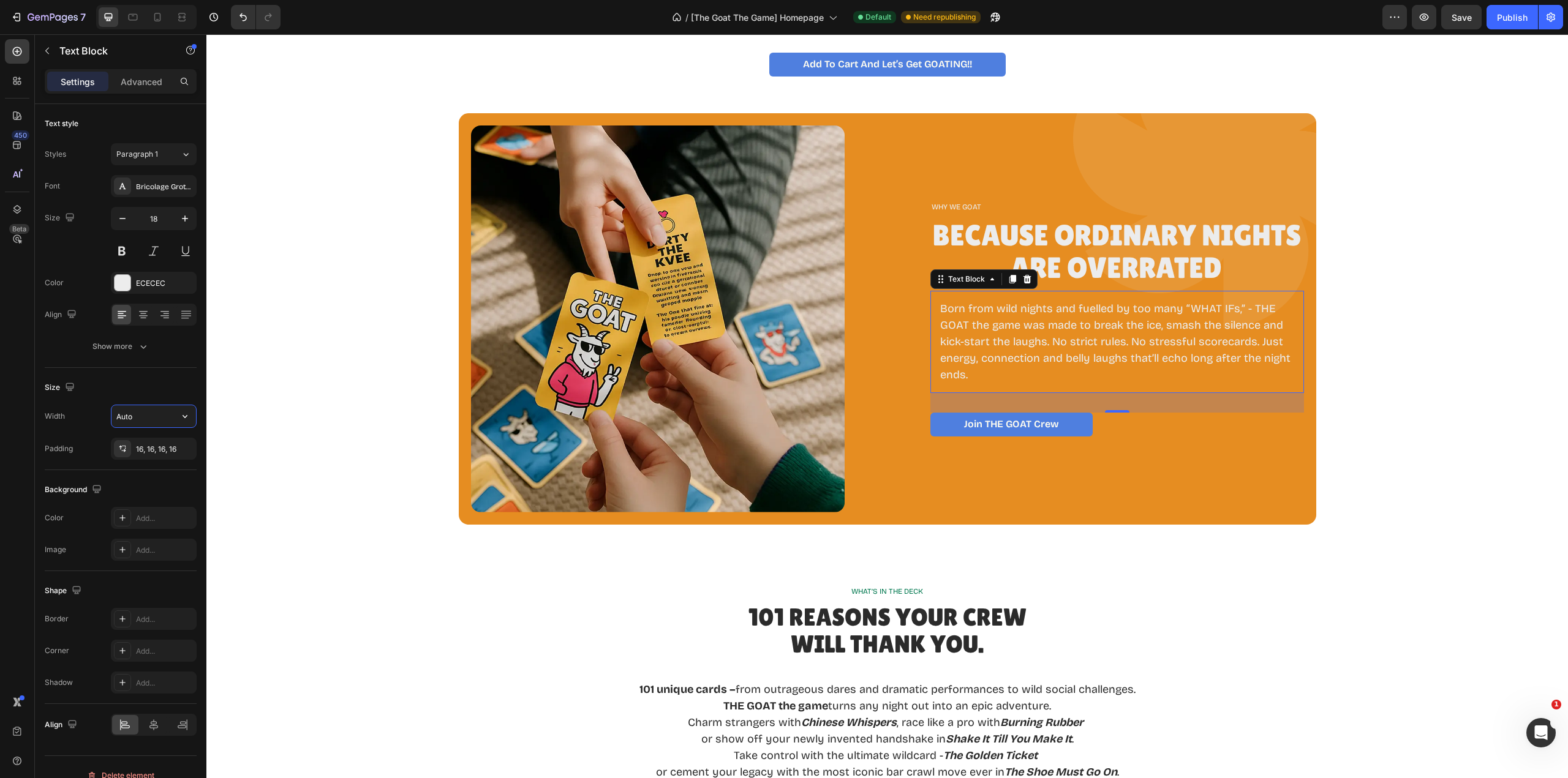
click at [190, 419] on icon "button" at bounding box center [185, 416] width 12 height 12
click at [142, 491] on p "Default 1400px" at bounding box center [151, 494] width 70 height 11
click at [163, 493] on div "Background" at bounding box center [121, 490] width 152 height 20
click at [185, 415] on icon "button" at bounding box center [185, 416] width 12 height 12
click at [137, 449] on span "Fit content" at bounding box center [134, 447] width 37 height 11
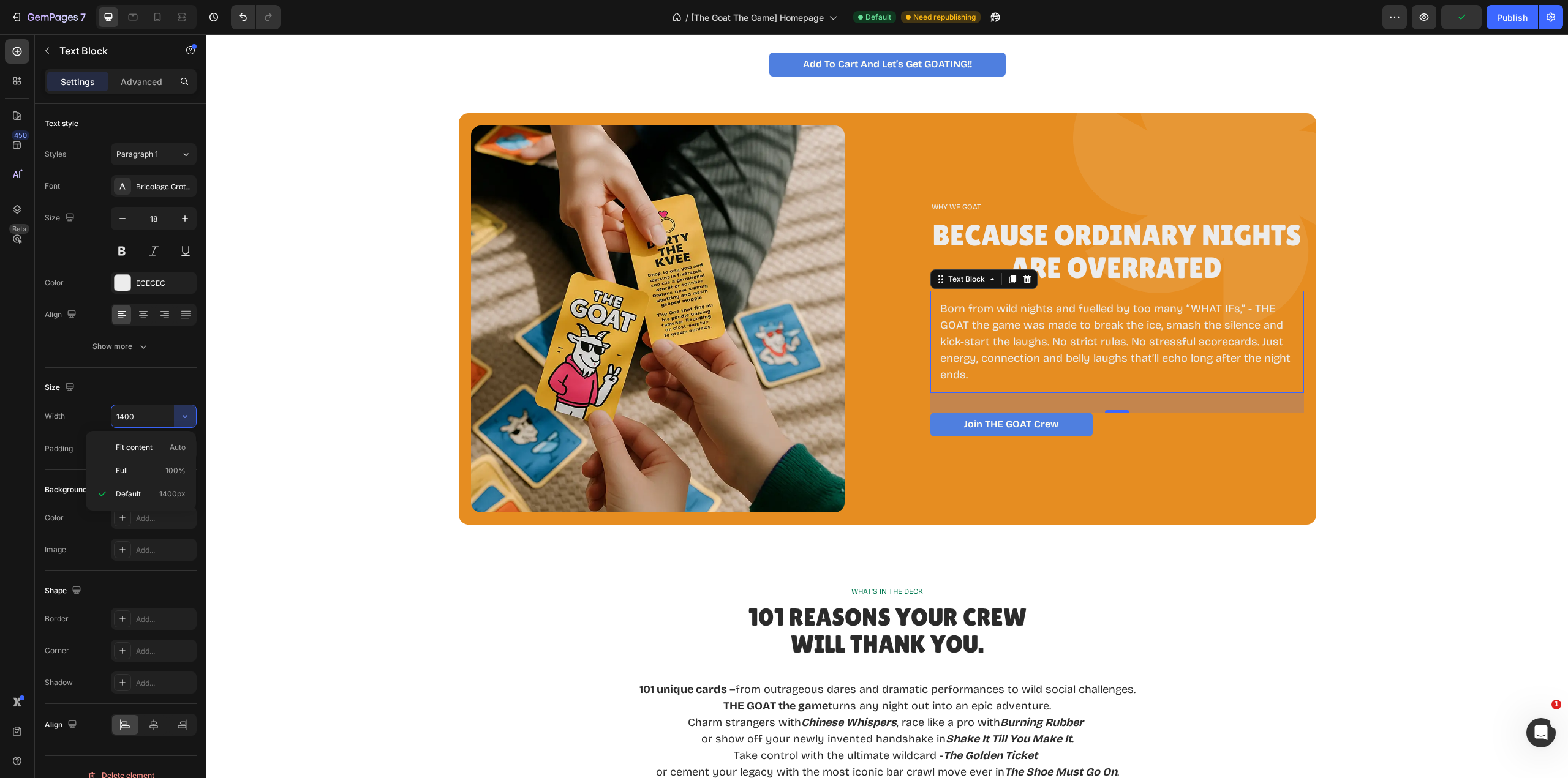
type input "Auto"
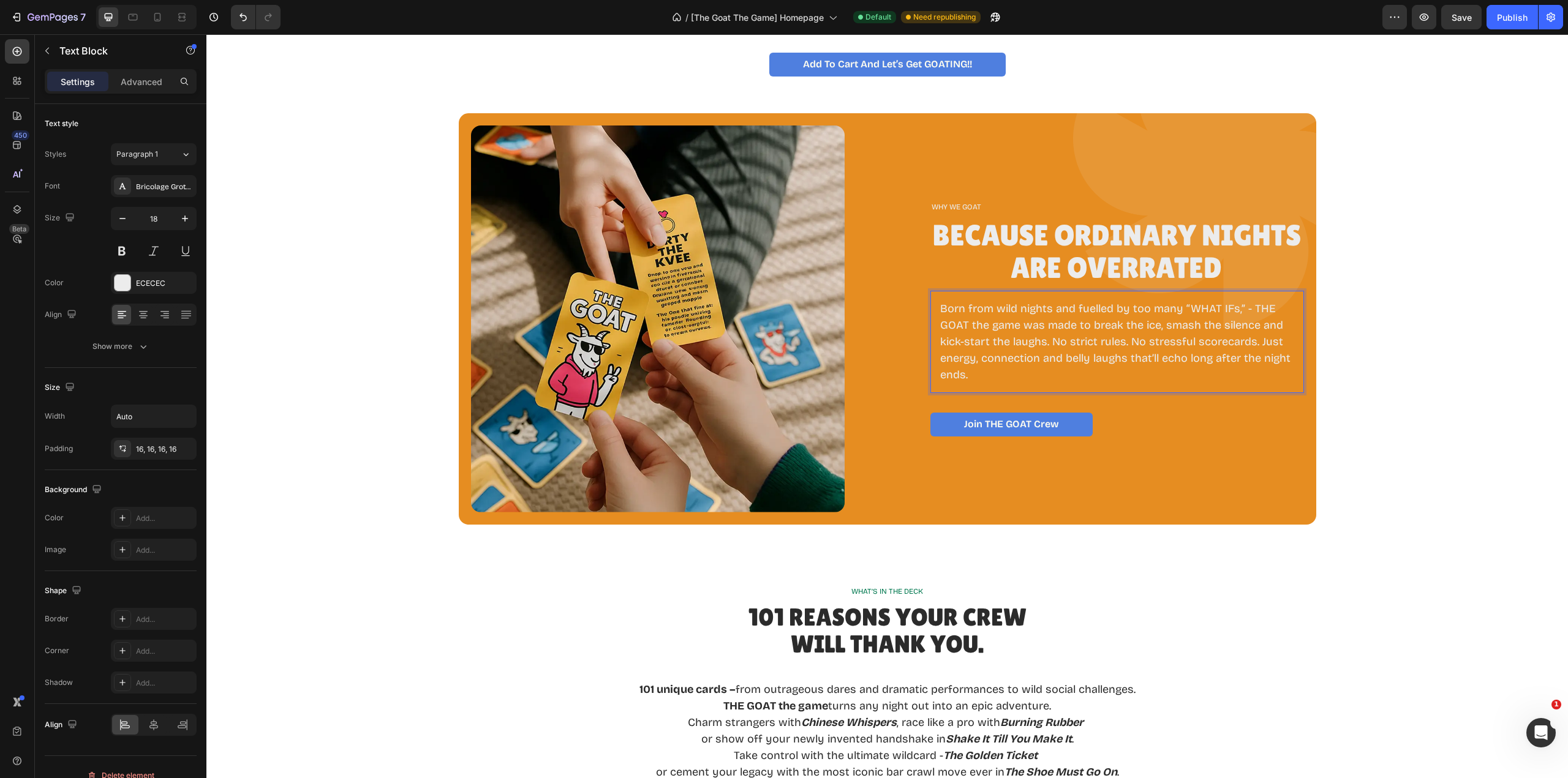
click at [973, 374] on p "Born from wild nights and fuelled by too many “WHAT IFs,” - THE GOAT the game w…" at bounding box center [1117, 342] width 354 height 82
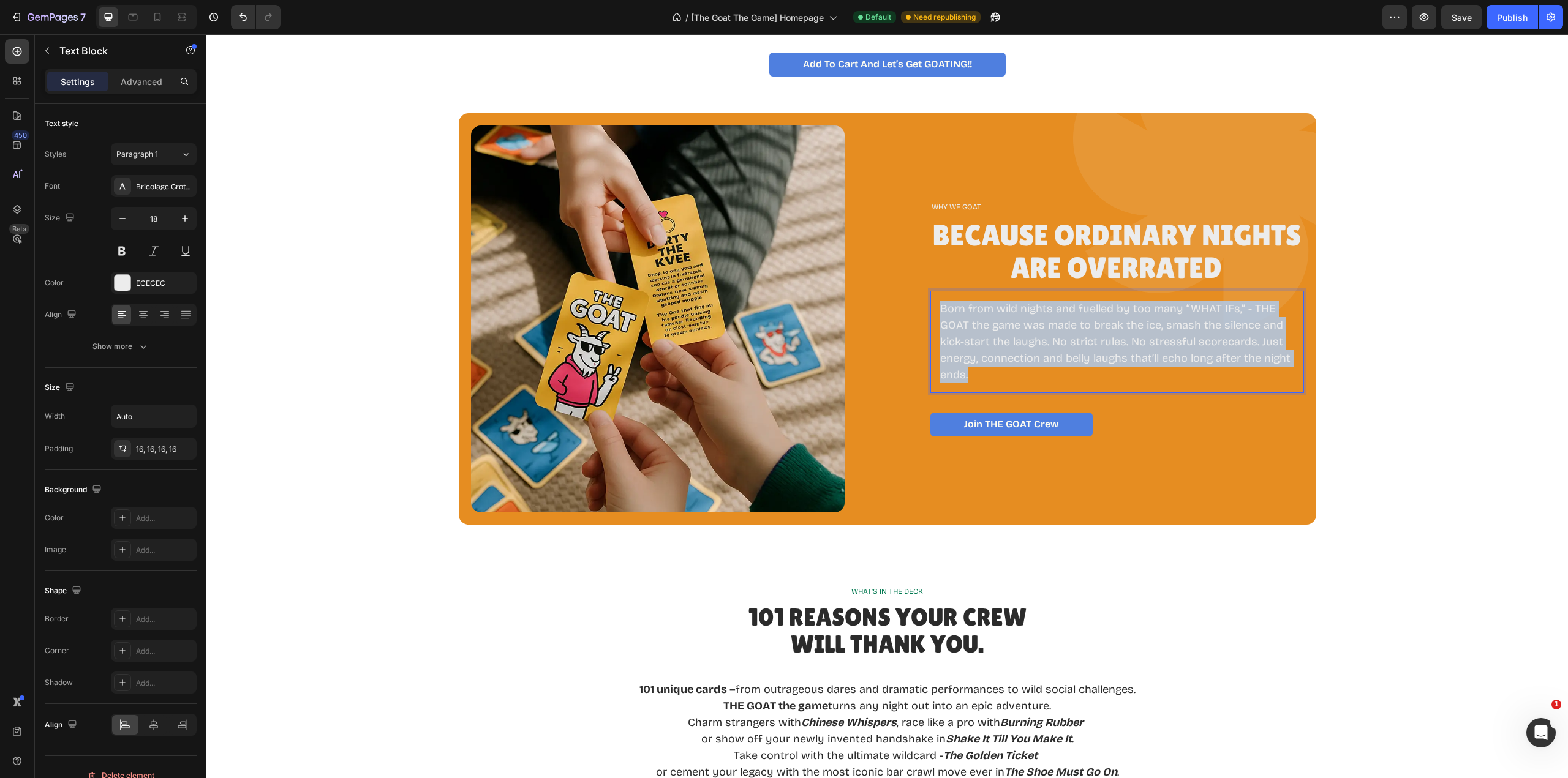
drag, startPoint x: 973, startPoint y: 374, endPoint x: 954, endPoint y: 371, distance: 19.2
click at [970, 374] on p "Born from wild nights and fuelled by too many “WHAT IFs,” - THE GOAT the game w…" at bounding box center [1117, 342] width 354 height 82
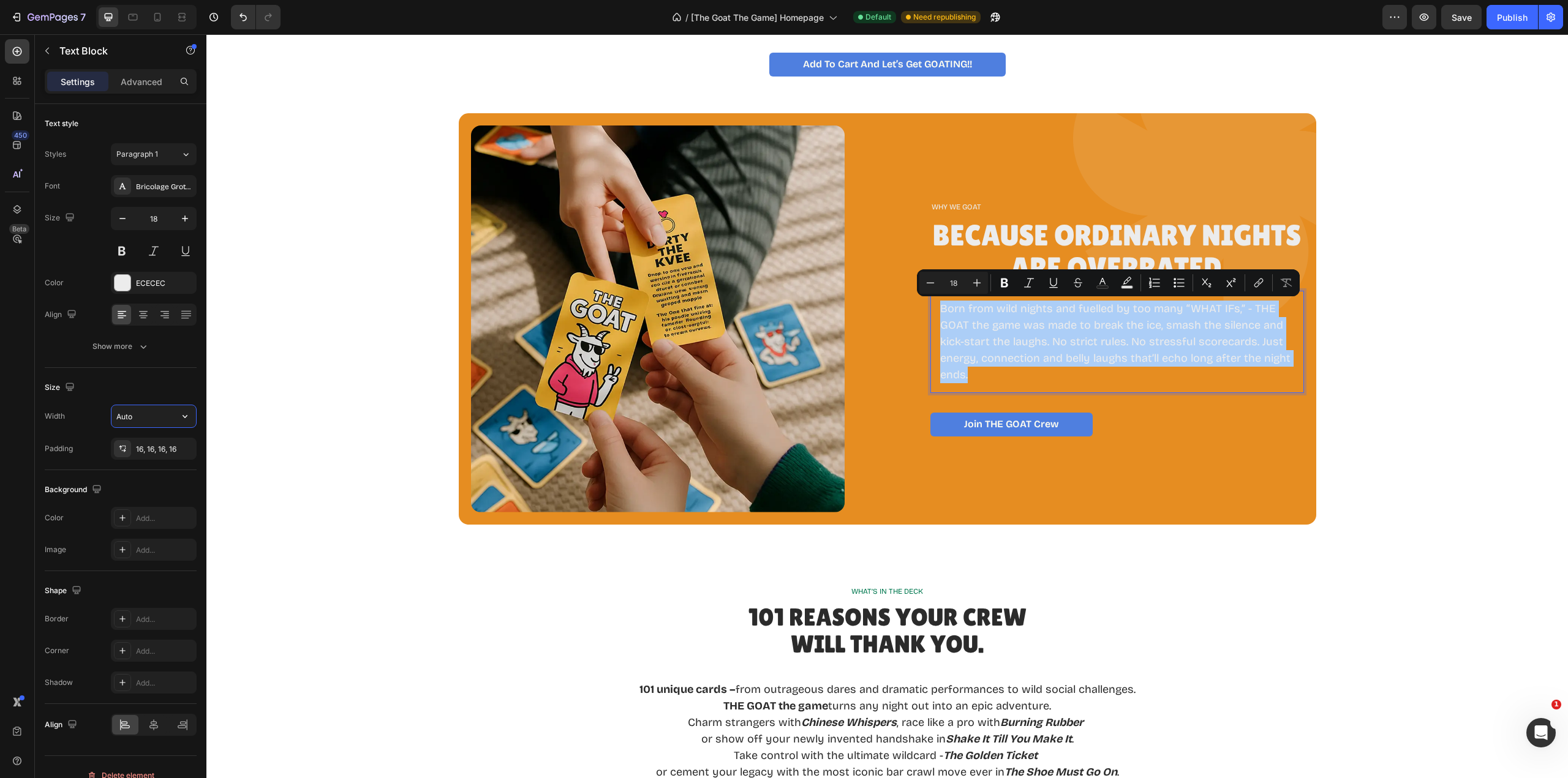
click at [138, 418] on input "Auto" at bounding box center [153, 416] width 84 height 22
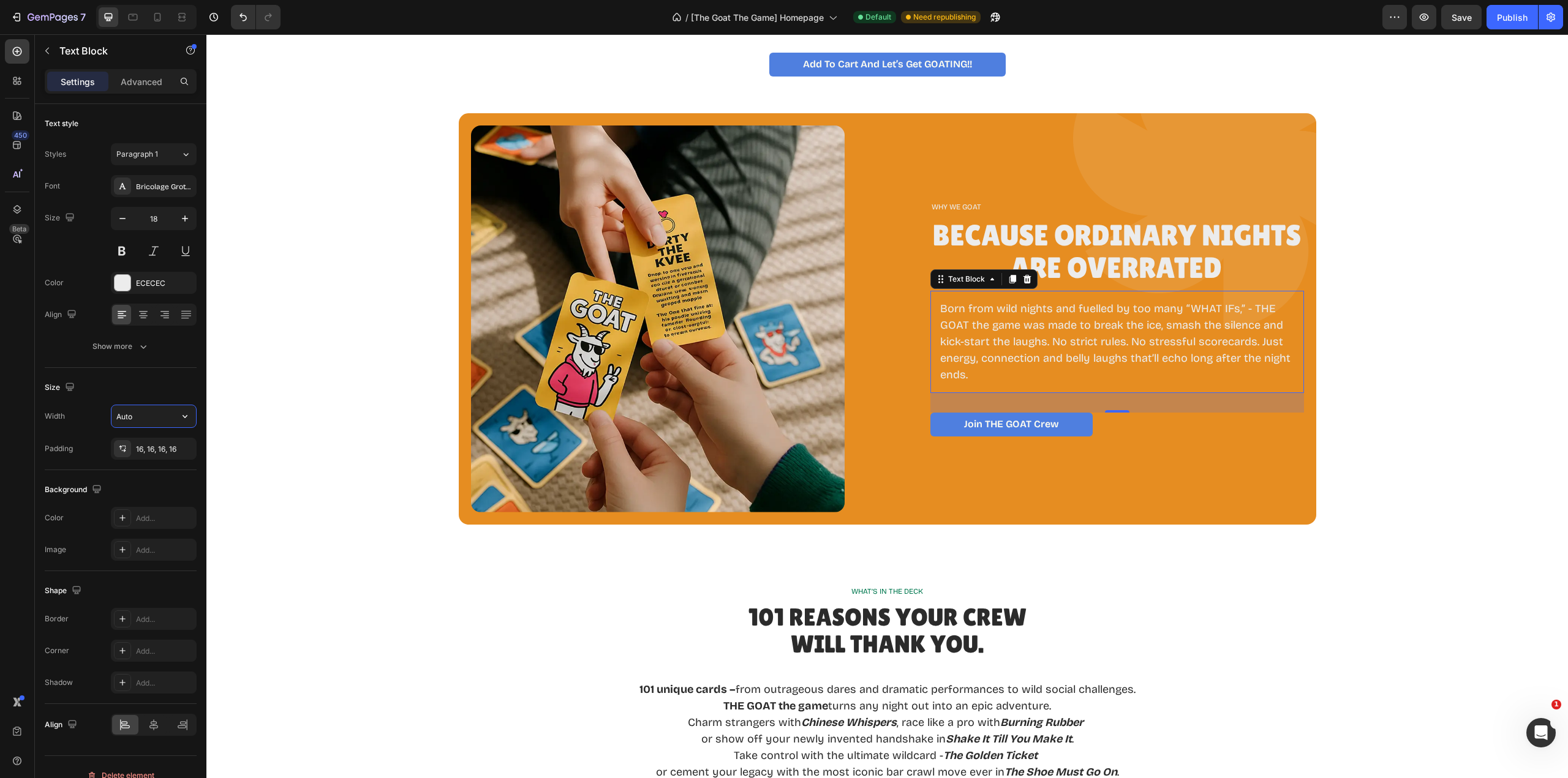
click at [184, 417] on icon "button" at bounding box center [185, 416] width 5 height 3
click at [978, 405] on div "32" at bounding box center [1117, 403] width 374 height 20
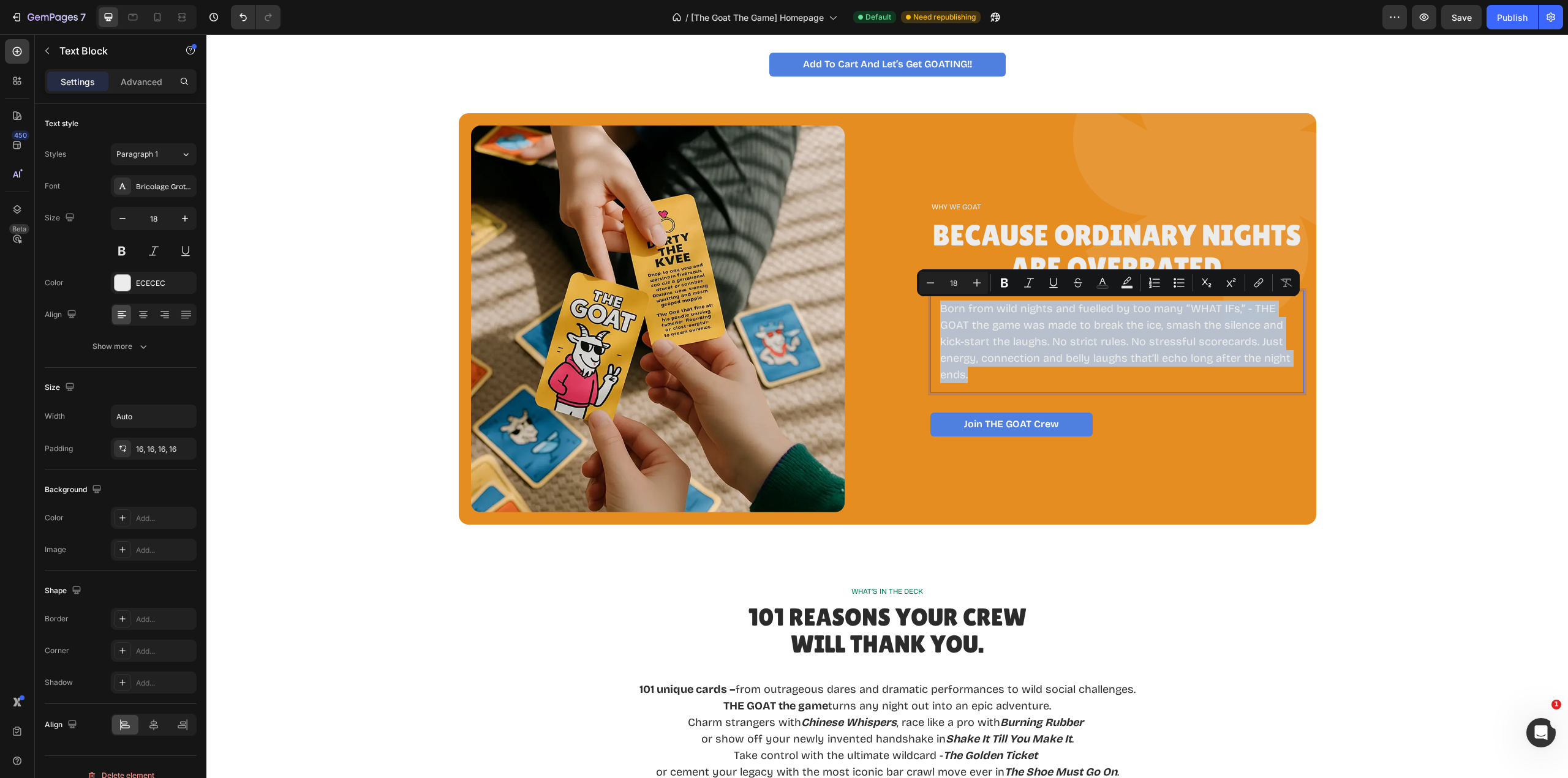
drag, startPoint x: 992, startPoint y: 372, endPoint x: 924, endPoint y: 306, distance: 94.8
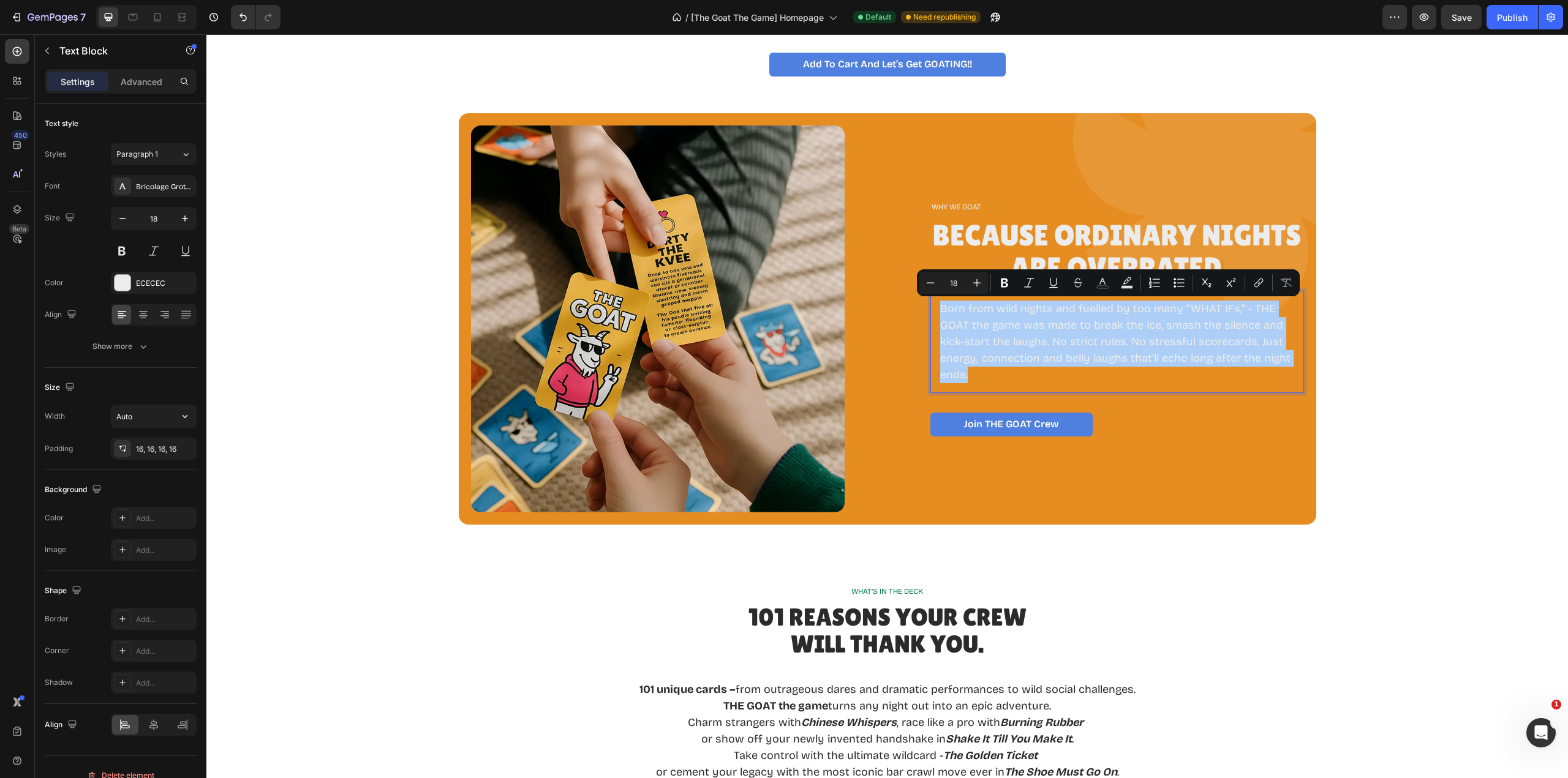
click at [184, 414] on icon "button" at bounding box center [185, 416] width 12 height 12
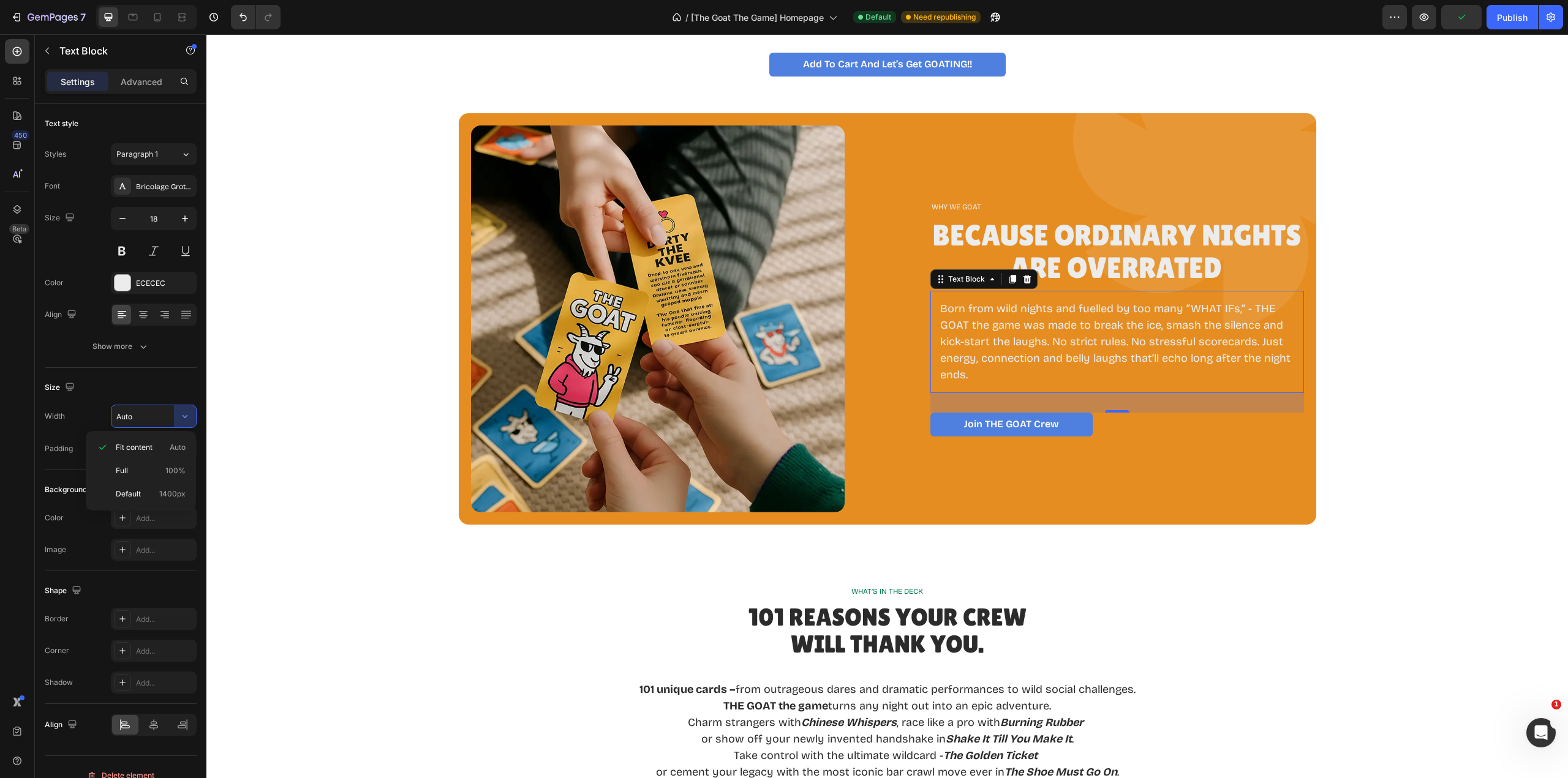
click at [141, 446] on span "Fit content" at bounding box center [134, 447] width 37 height 11
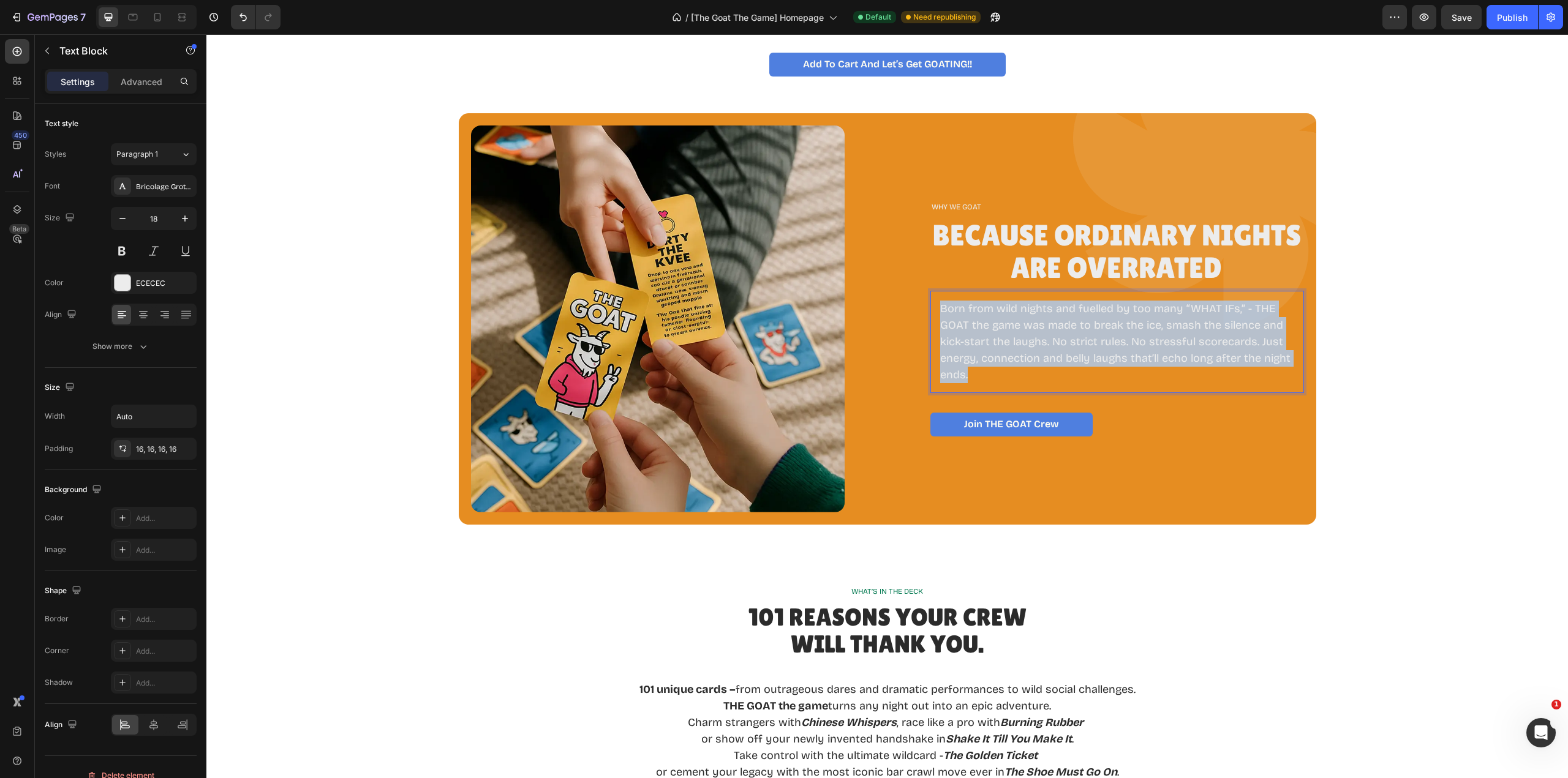
drag, startPoint x: 980, startPoint y: 377, endPoint x: 929, endPoint y: 302, distance: 90.7
click at [930, 302] on div "Born from wild nights and fuelled by too many “WHAT IFs,” - THE GOAT the game w…" at bounding box center [1117, 342] width 374 height 102
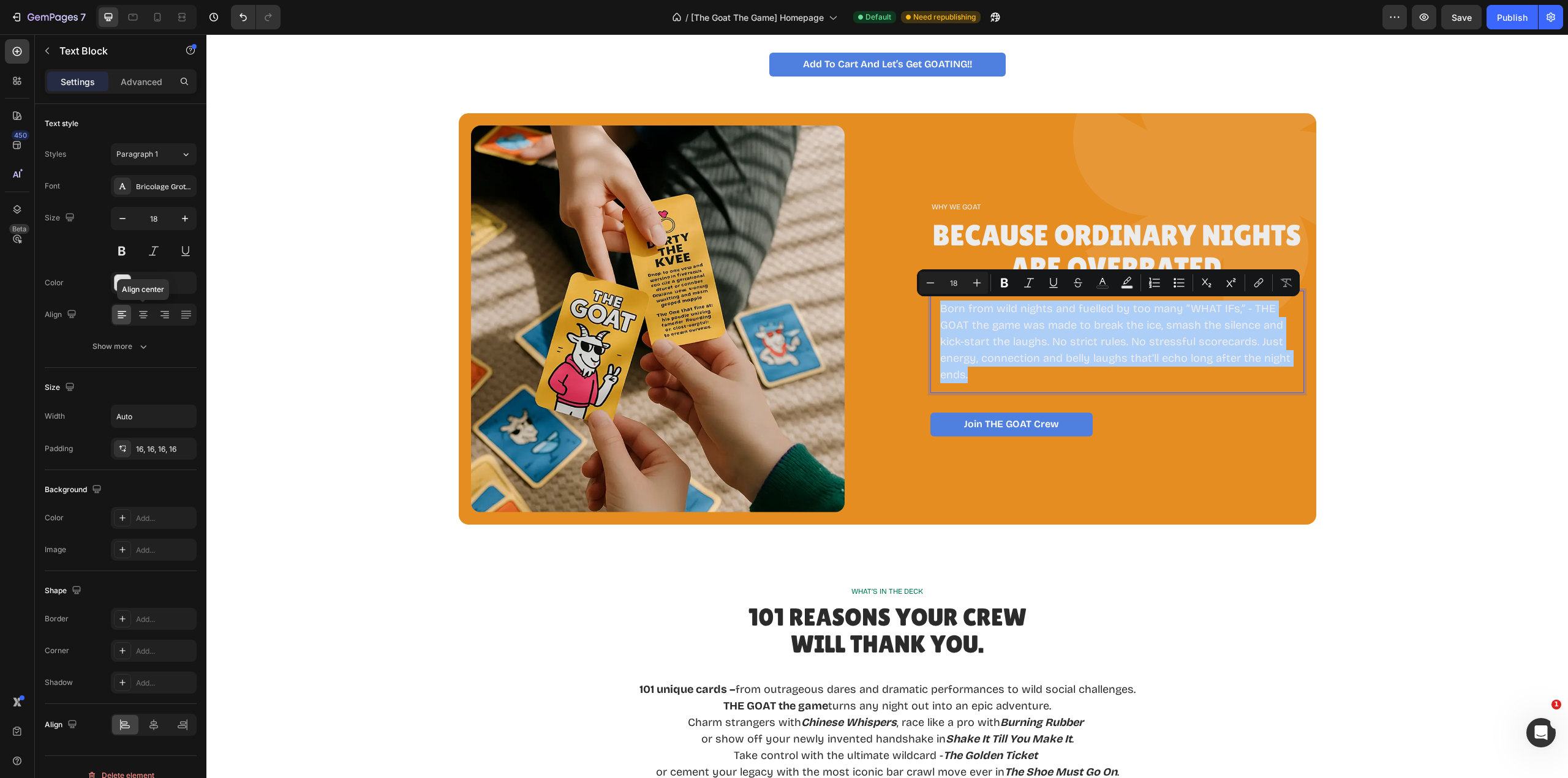
click at [141, 313] on icon at bounding box center [143, 314] width 6 height 1
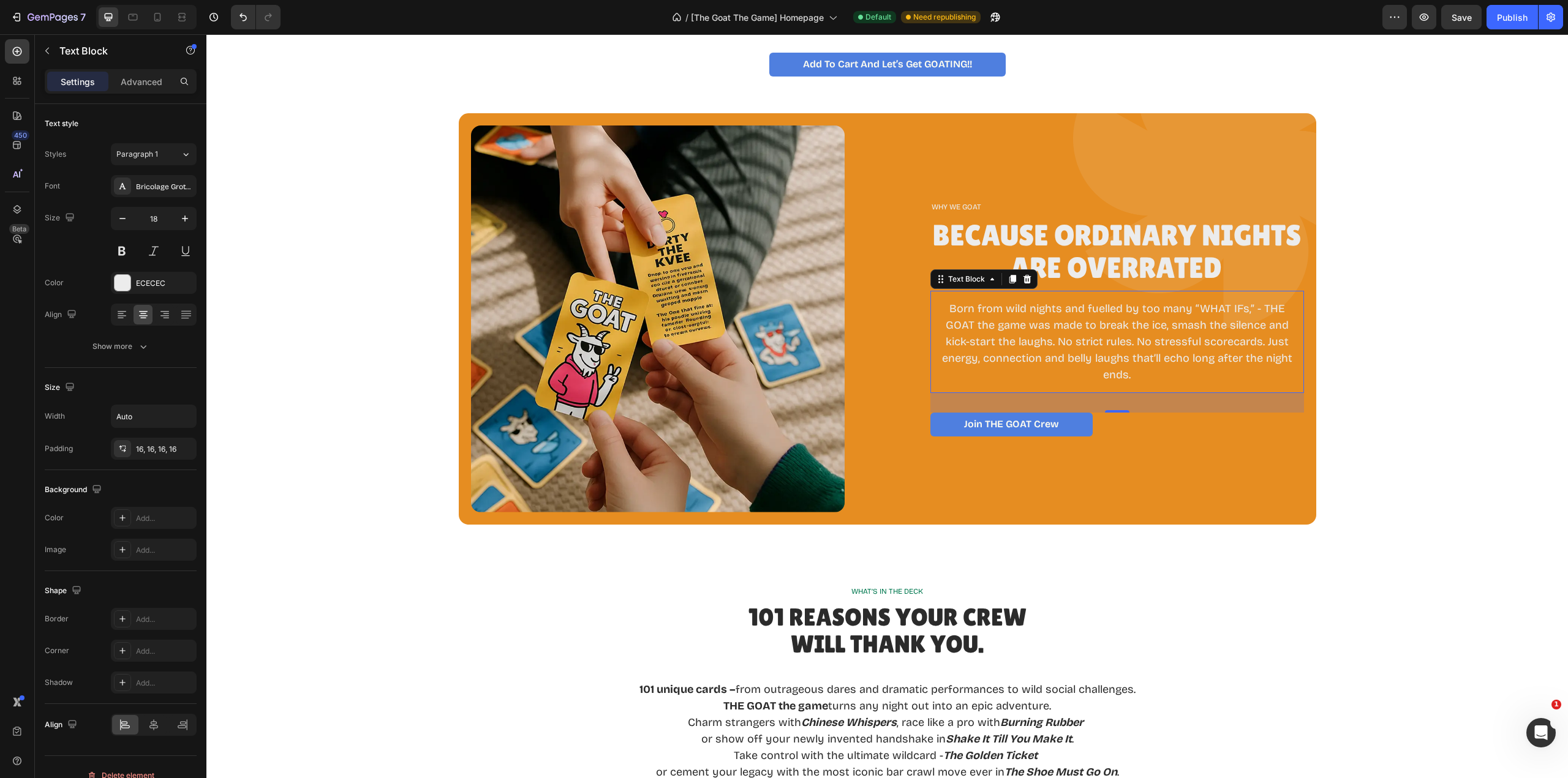
click at [1173, 380] on p "Born from wild nights and fuelled by too many “WHAT IFs,” - THE GOAT the game w…" at bounding box center [1117, 342] width 354 height 82
click at [1254, 310] on p "Born from wild nights and fuelled by too many “WHAT IFs,” - THE GOAT the game w…" at bounding box center [1117, 342] width 354 height 82
click at [1265, 326] on p "Born from wild nights and fuelled by too many “WHAT IFs,” - THE GOAT the game w…" at bounding box center [1117, 342] width 354 height 82
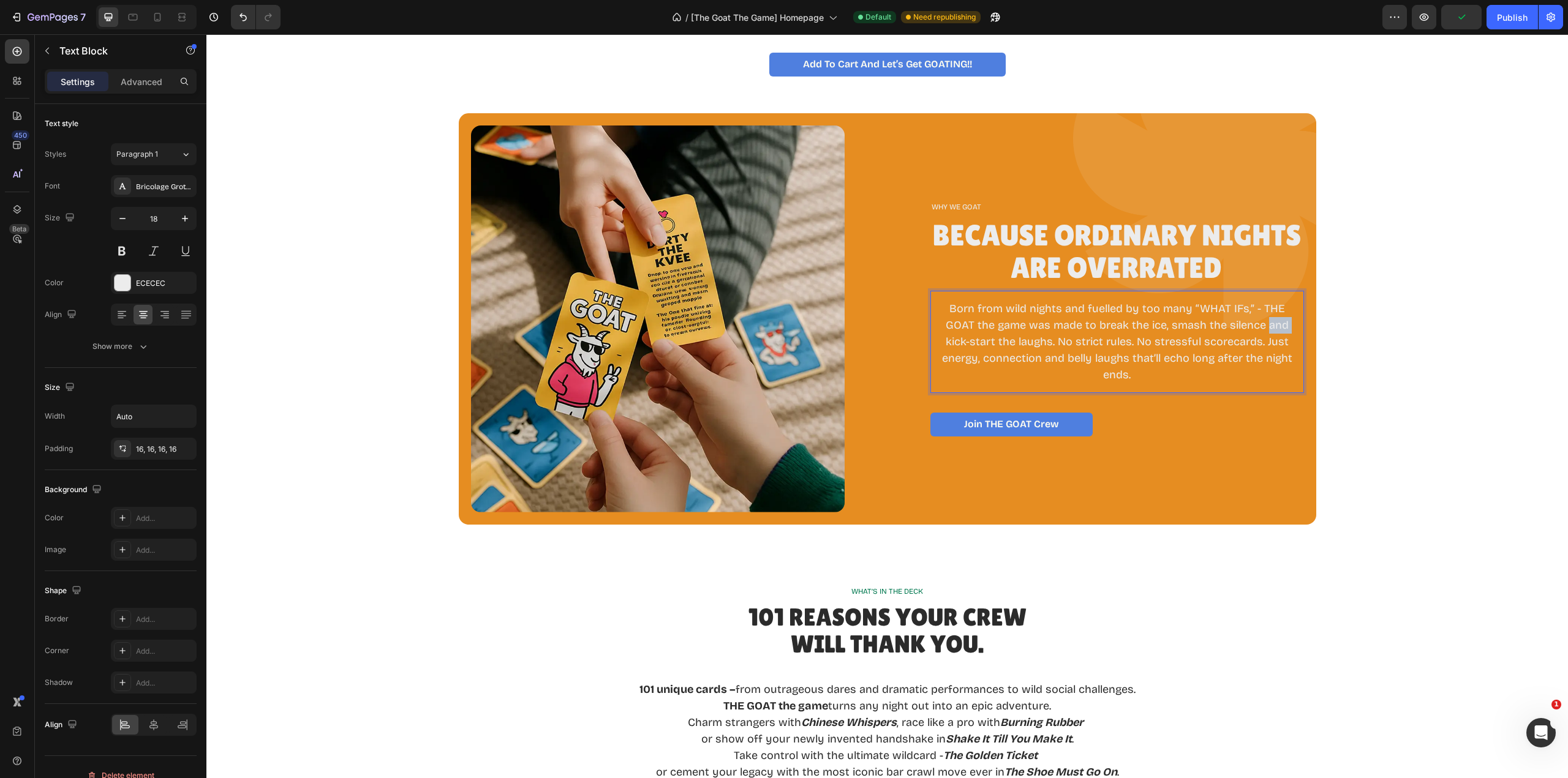
click at [1265, 326] on p "Born from wild nights and fuelled by too many “WHAT IFs,” - THE GOAT the game w…" at bounding box center [1117, 342] width 354 height 82
click at [1049, 356] on p "Born from wild nights and fuelled by too many “WHAT IFs,” - THE GOAT the game w…" at bounding box center [1117, 342] width 354 height 82
click at [1281, 360] on p "Born from wild nights and fuelled by too many “WHAT IFs,” - THE GOAT the game w…" at bounding box center [1117, 342] width 354 height 82
click at [1210, 371] on p "Born from wild nights and fuelled by too many “WHAT IFs,” - THE GOAT the game w…" at bounding box center [1117, 342] width 354 height 82
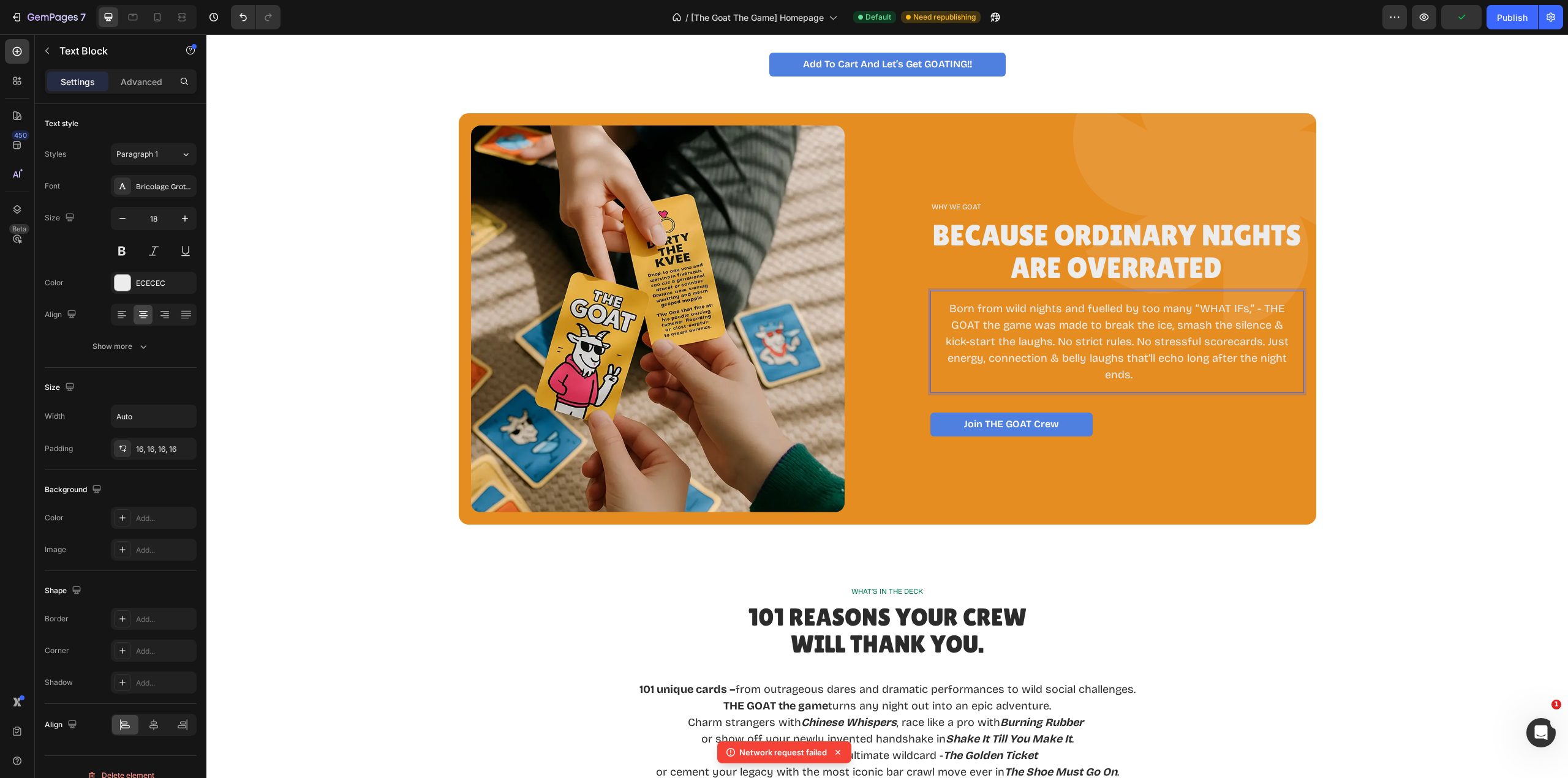
click at [1101, 376] on p "Born from wild nights and fuelled by too many “WHAT IFs,” - THE GOAT the game w…" at bounding box center [1117, 342] width 354 height 82
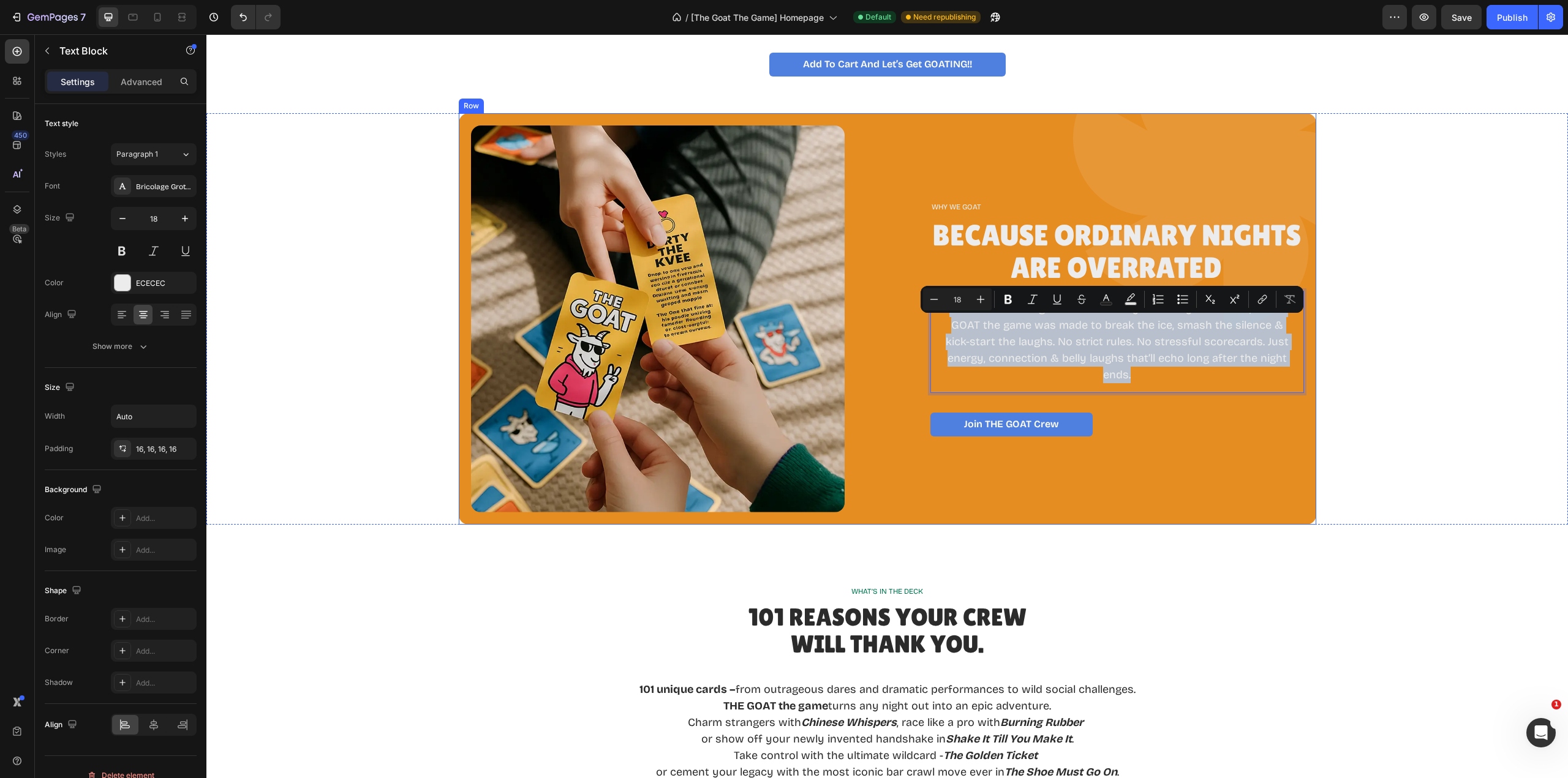
drag, startPoint x: 1157, startPoint y: 382, endPoint x: 922, endPoint y: 315, distance: 244.4
click at [922, 315] on div "Image WHY WE GOAT Text Block Because Ordinary Nights Are Overrated Heading Born…" at bounding box center [887, 318] width 858 height 411
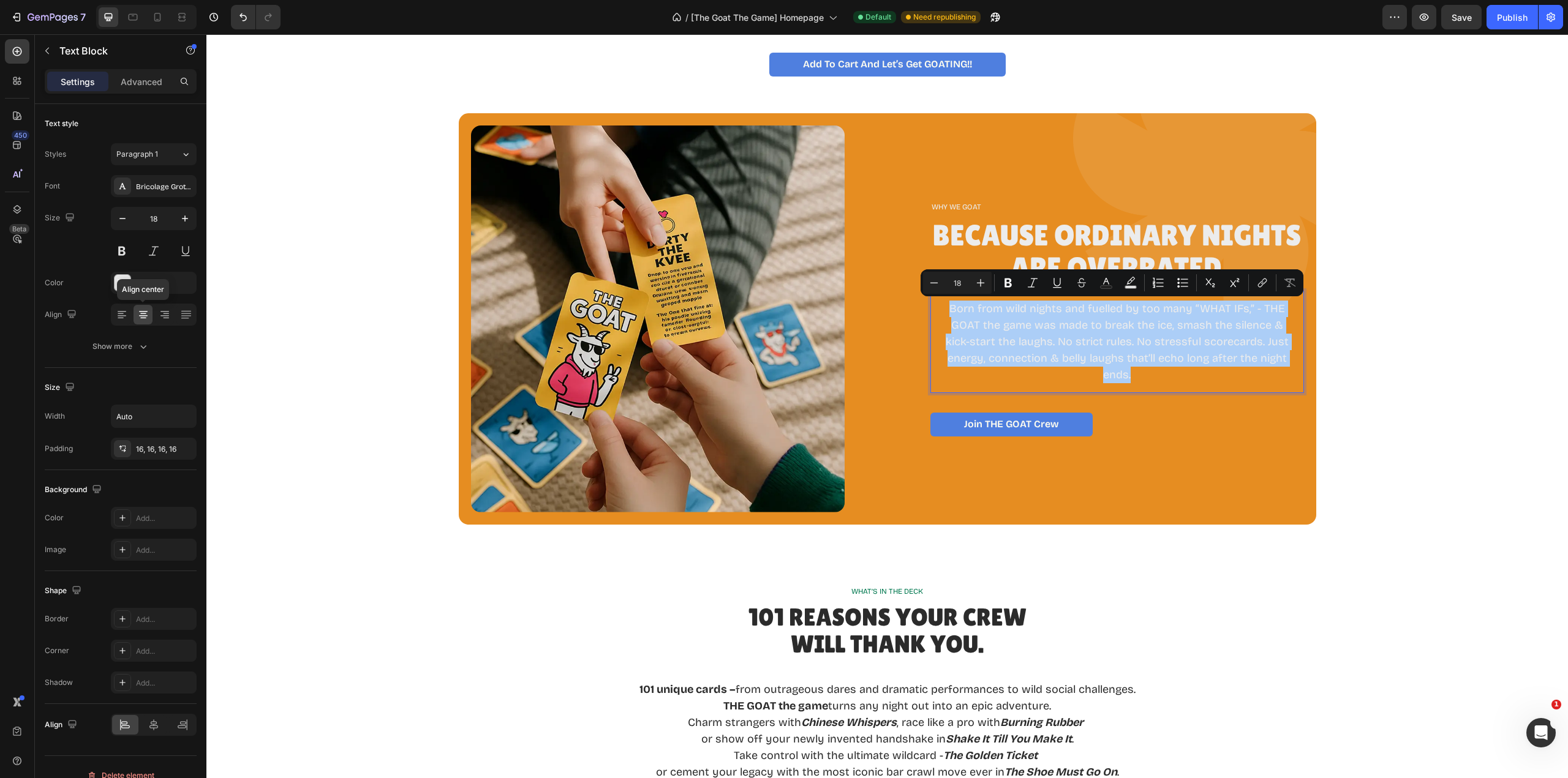
click at [141, 316] on icon at bounding box center [143, 315] width 12 height 12
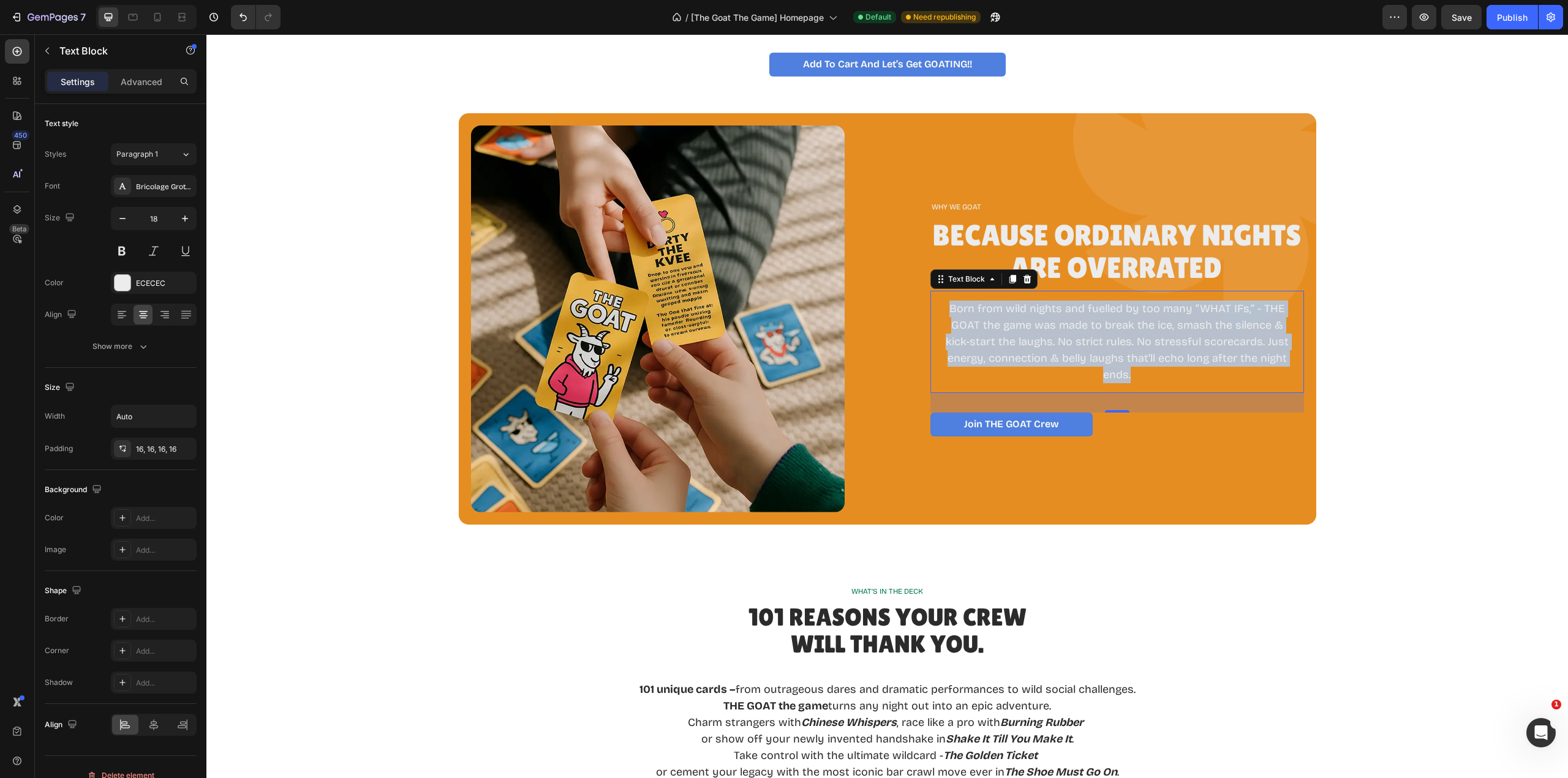
click at [1210, 376] on p "Born from wild nights and fuelled by too many “WHAT IFs,” - THE GOAT the game w…" at bounding box center [1117, 342] width 354 height 82
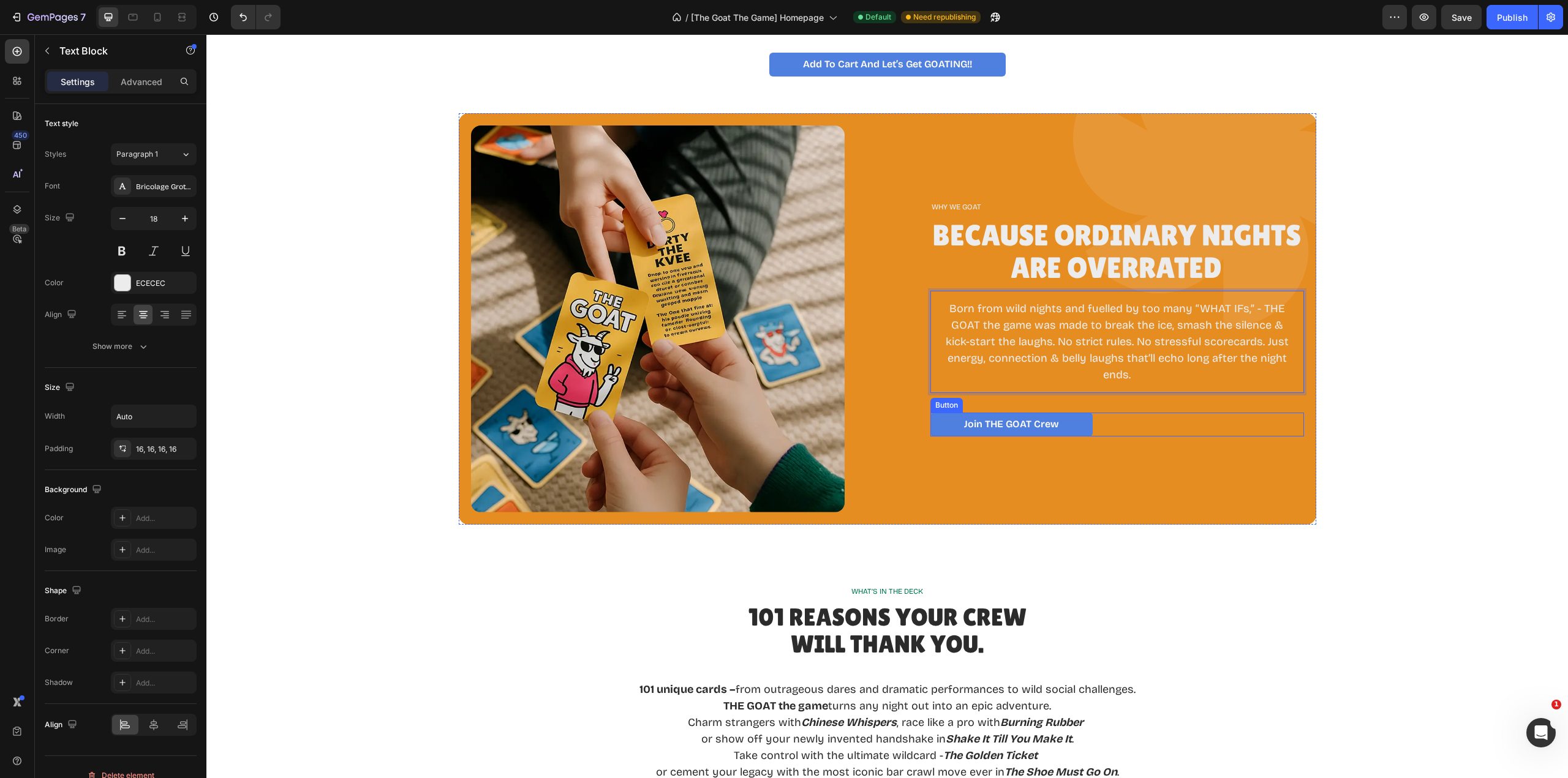
click at [1107, 427] on div "Join tHE GOAT Crew Button" at bounding box center [1117, 424] width 374 height 24
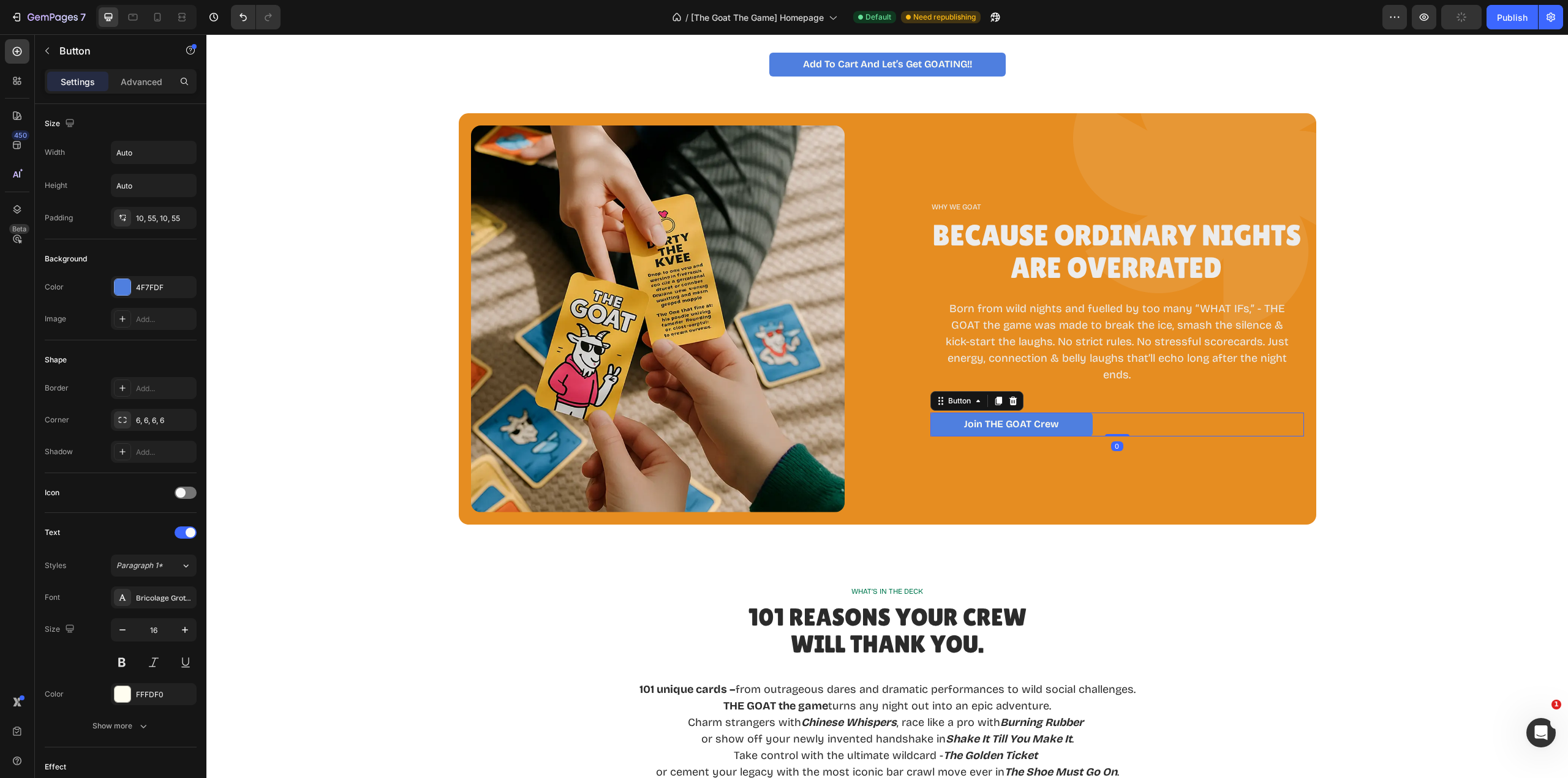
click at [1080, 422] on link "Join tHE GOAT Crew" at bounding box center [1012, 424] width 162 height 24
click at [1163, 426] on div "Join tHE GOAT Crew Button 0" at bounding box center [1117, 424] width 374 height 24
click at [184, 155] on icon "button" at bounding box center [185, 152] width 12 height 12
click at [131, 205] on p "Full 100%" at bounding box center [151, 207] width 70 height 11
type input "100%"
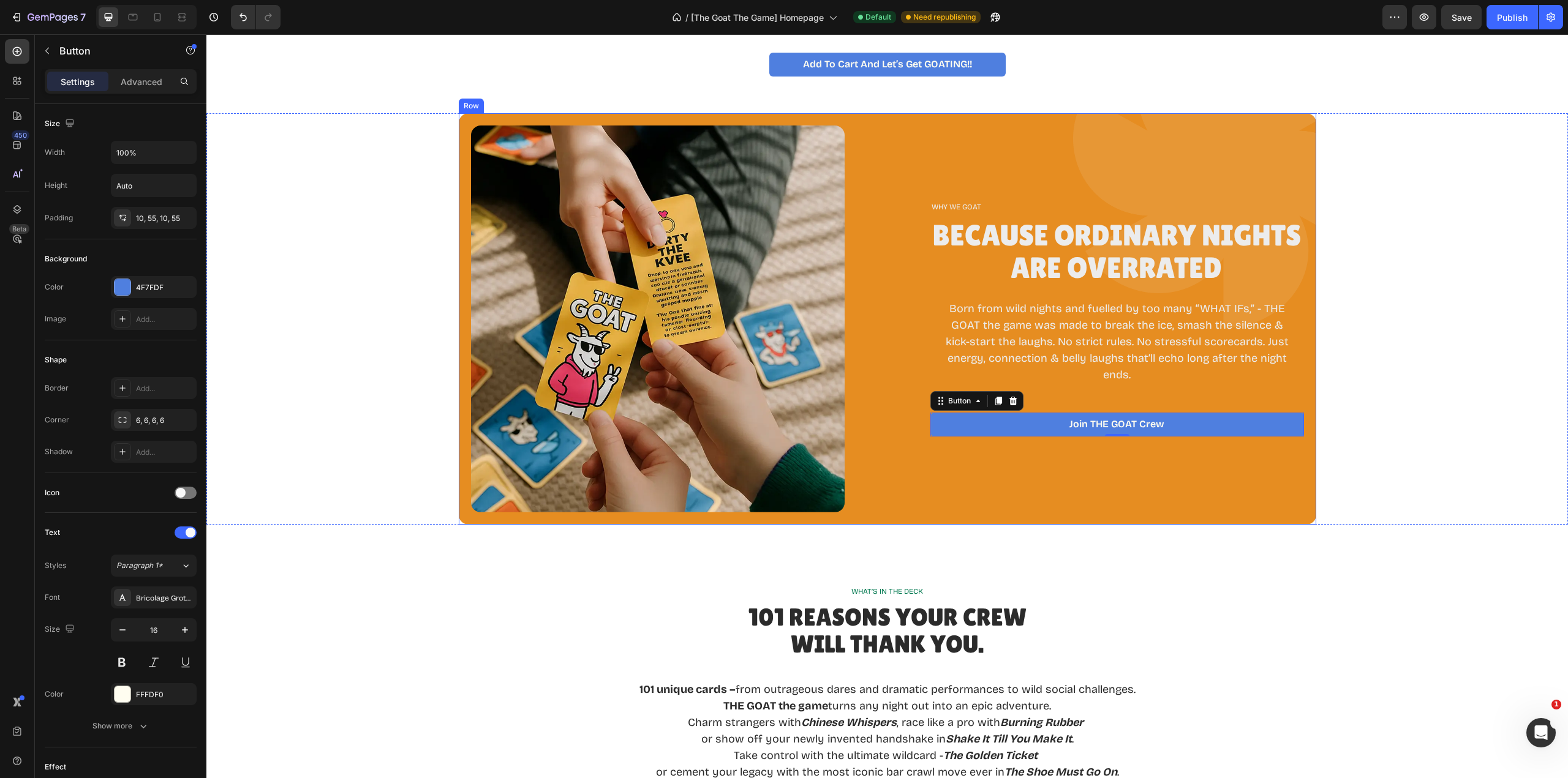
click at [1128, 470] on div "WHY WE GOAT Text Block Because Ordinary Nights Are Overrated Heading Born from …" at bounding box center [1117, 318] width 374 height 387
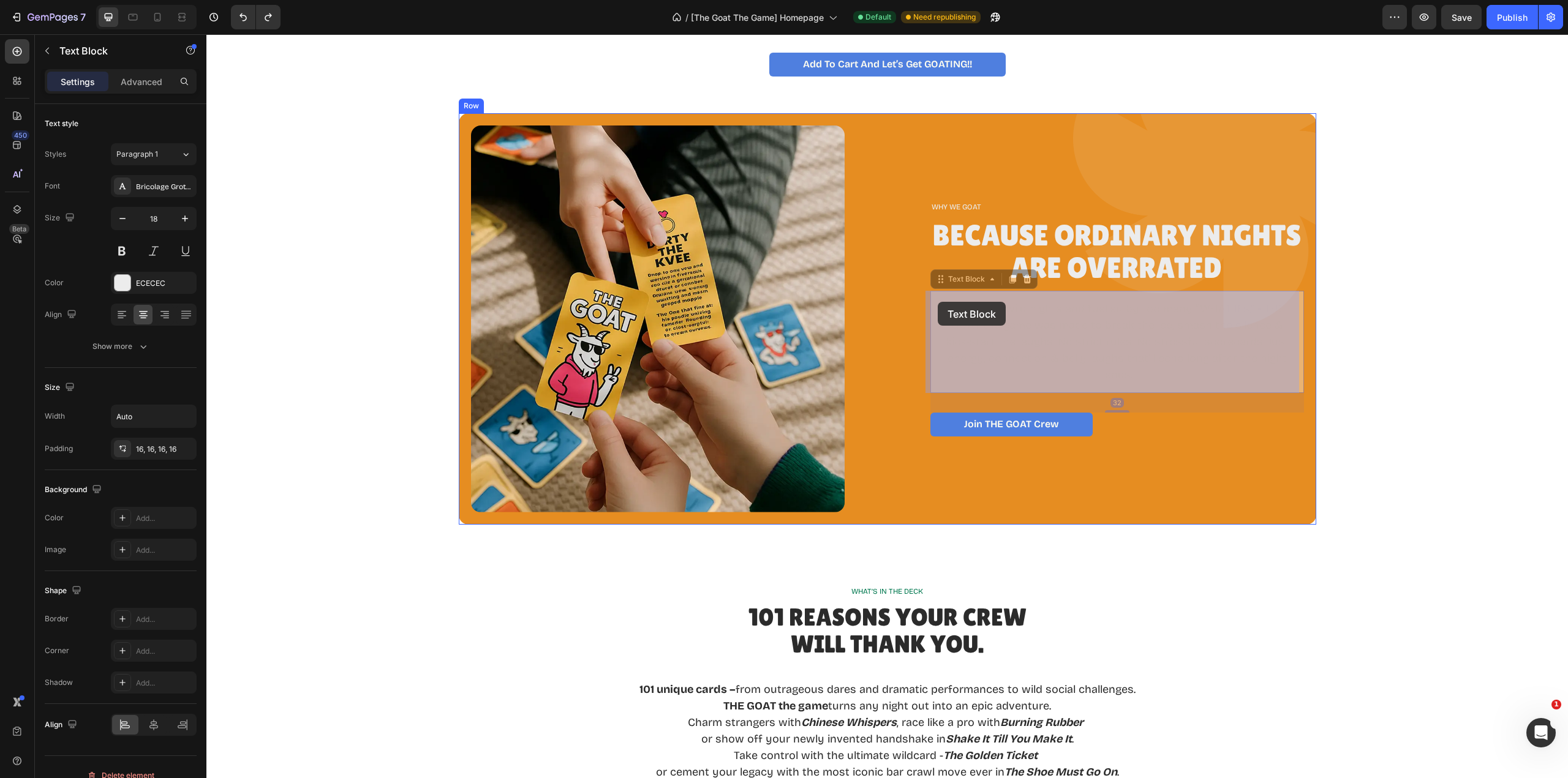
drag, startPoint x: 1157, startPoint y: 375, endPoint x: 973, endPoint y: 333, distance: 188.7
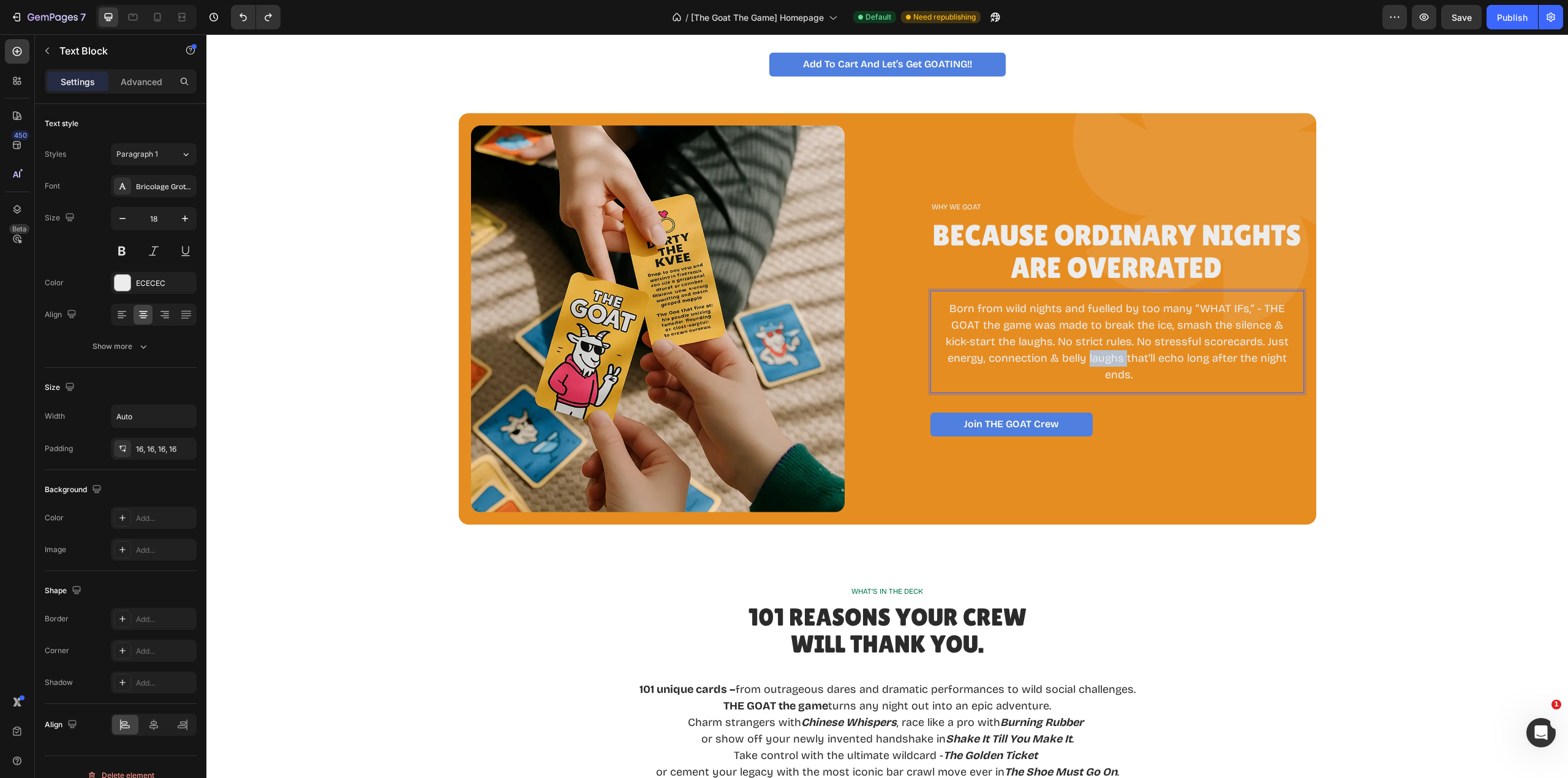
click at [1096, 351] on p "Born from wild nights and fuelled by too many “WHAT IFs,” - THE GOAT the game w…" at bounding box center [1117, 342] width 354 height 82
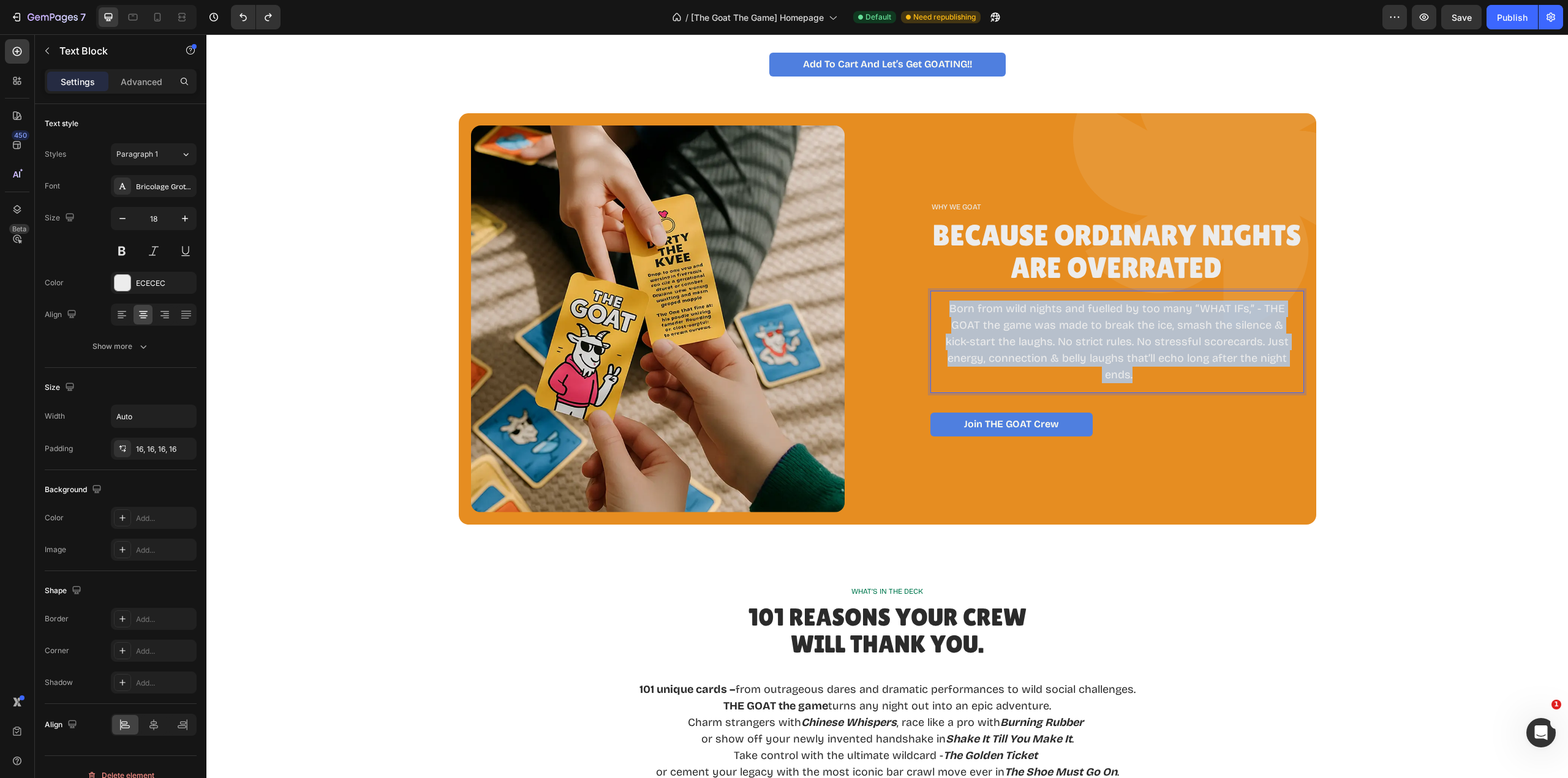
click at [1096, 351] on p "Born from wild nights and fuelled by too many “WHAT IFs,” - THE GOAT the game w…" at bounding box center [1117, 342] width 354 height 82
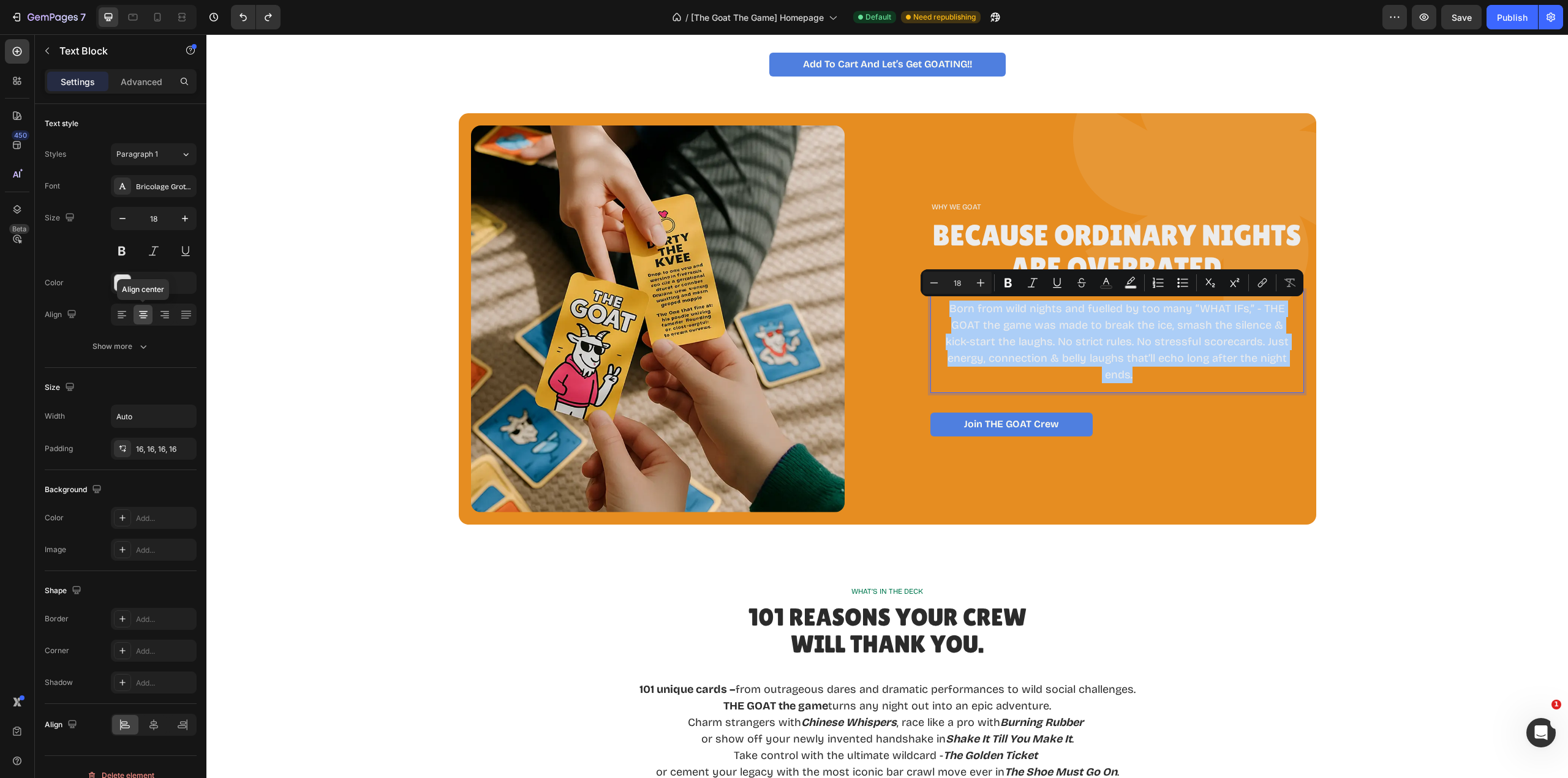
click at [144, 313] on icon at bounding box center [143, 314] width 6 height 1
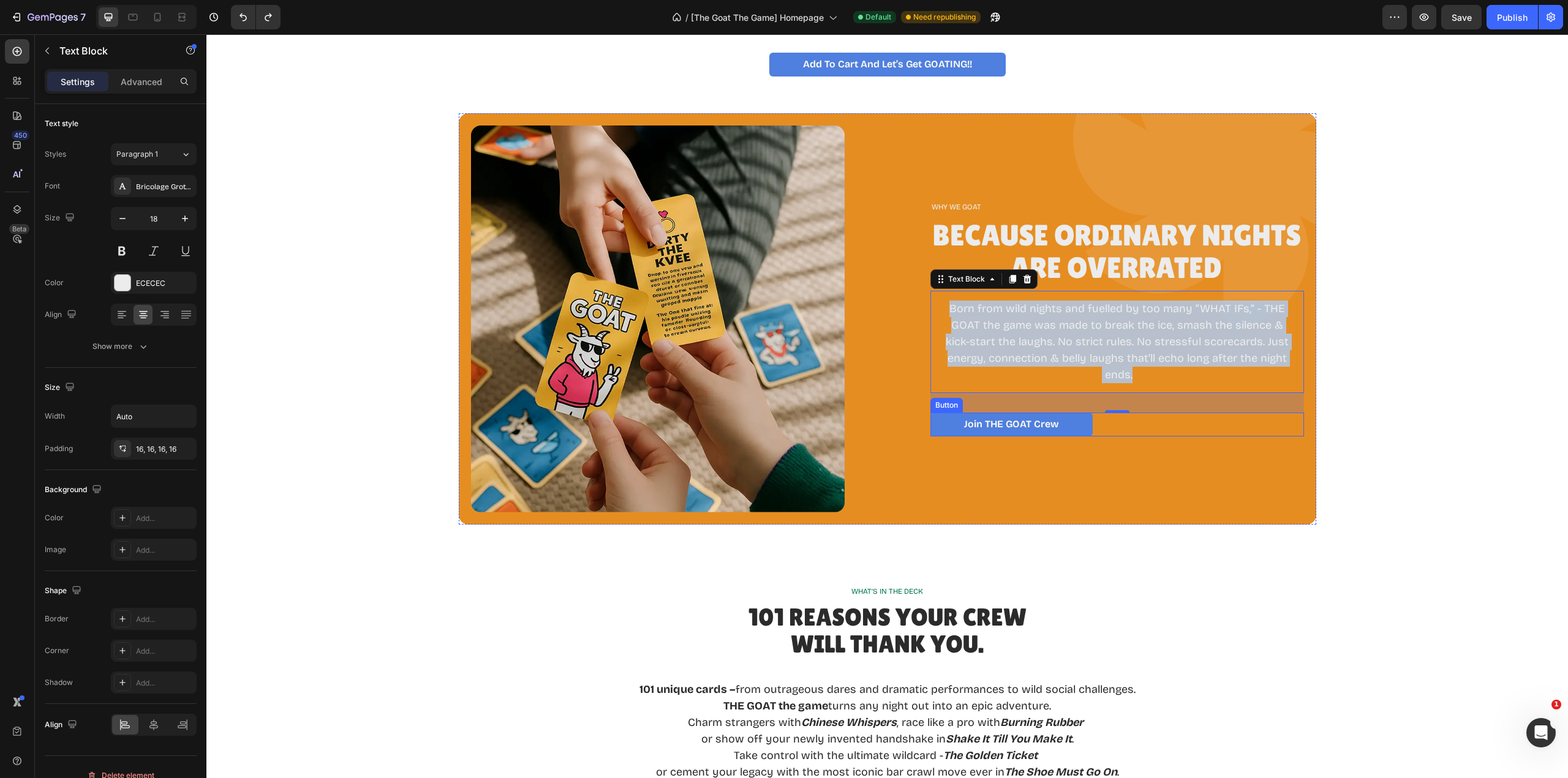
click at [992, 429] on p "Join tHE GOAT Crew" at bounding box center [1012, 424] width 95 height 12
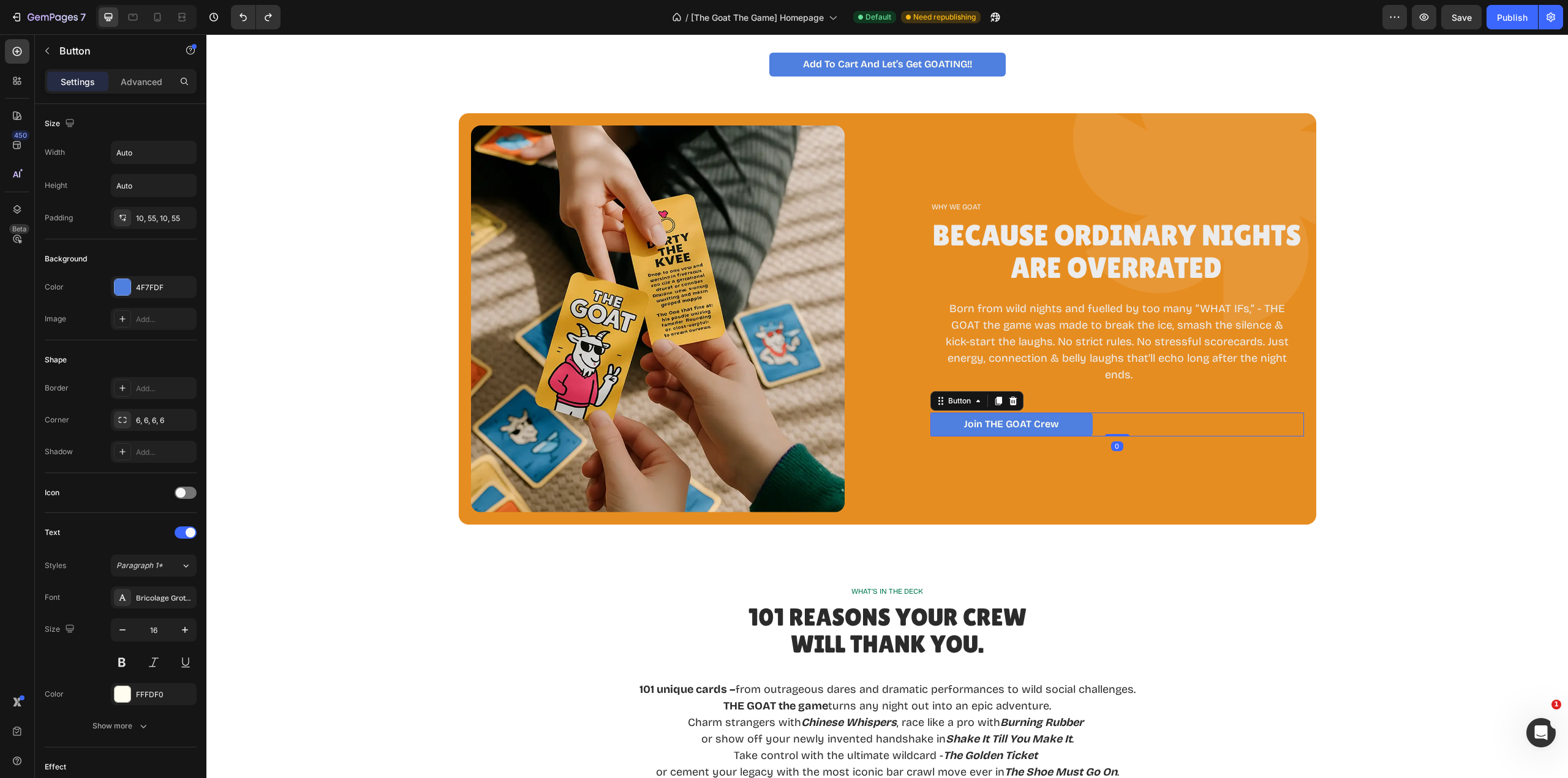
click at [1118, 425] on div "Join tHE GOAT Crew Button 0" at bounding box center [1117, 424] width 374 height 24
click at [183, 156] on icon "button" at bounding box center [185, 152] width 12 height 12
click at [132, 204] on p "Full 100%" at bounding box center [151, 207] width 70 height 11
click at [1262, 423] on link "Join tHE GOAT Crew" at bounding box center [1117, 424] width 374 height 24
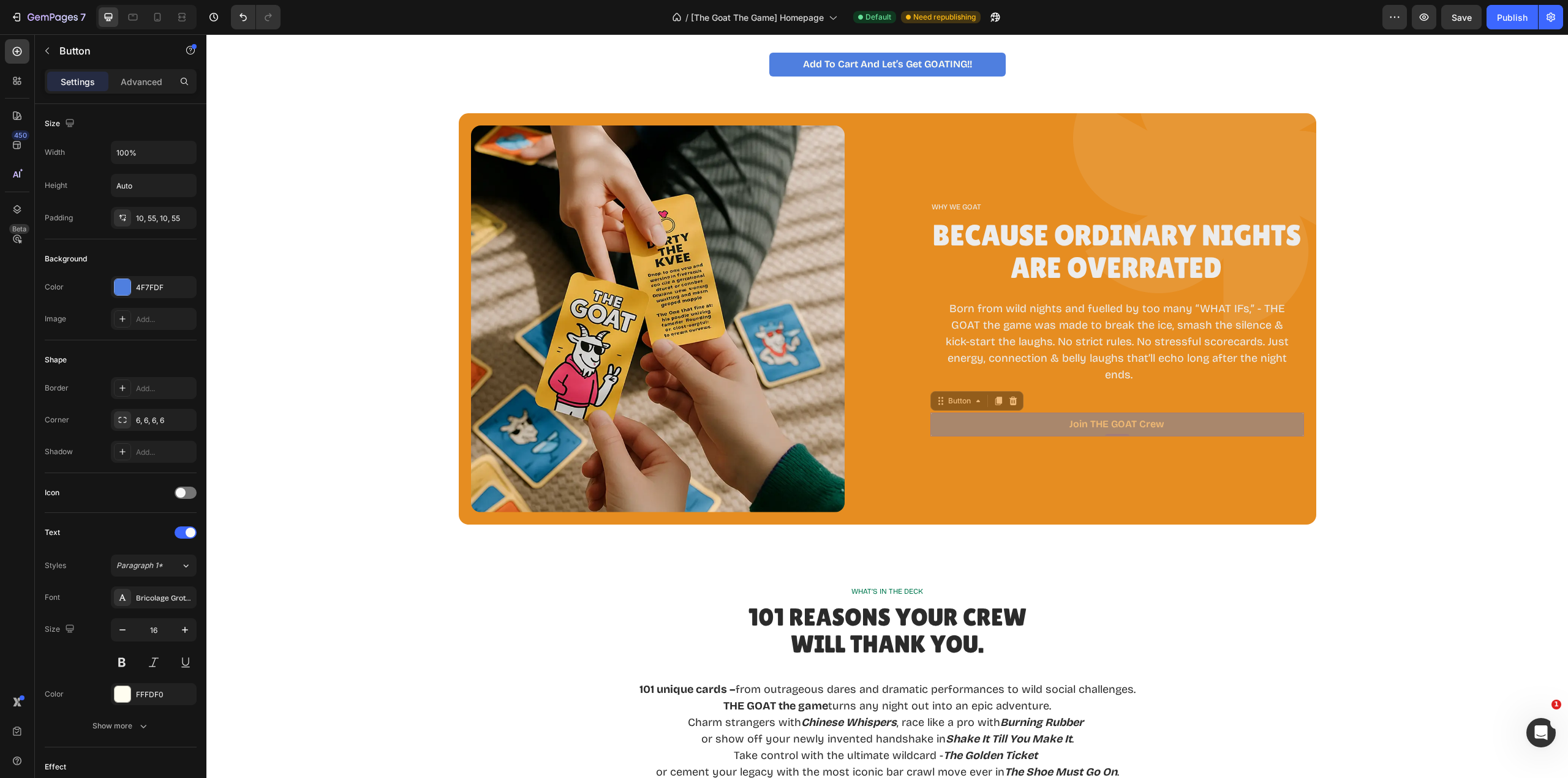
drag, startPoint x: 1294, startPoint y: 422, endPoint x: 1170, endPoint y: 427, distance: 124.1
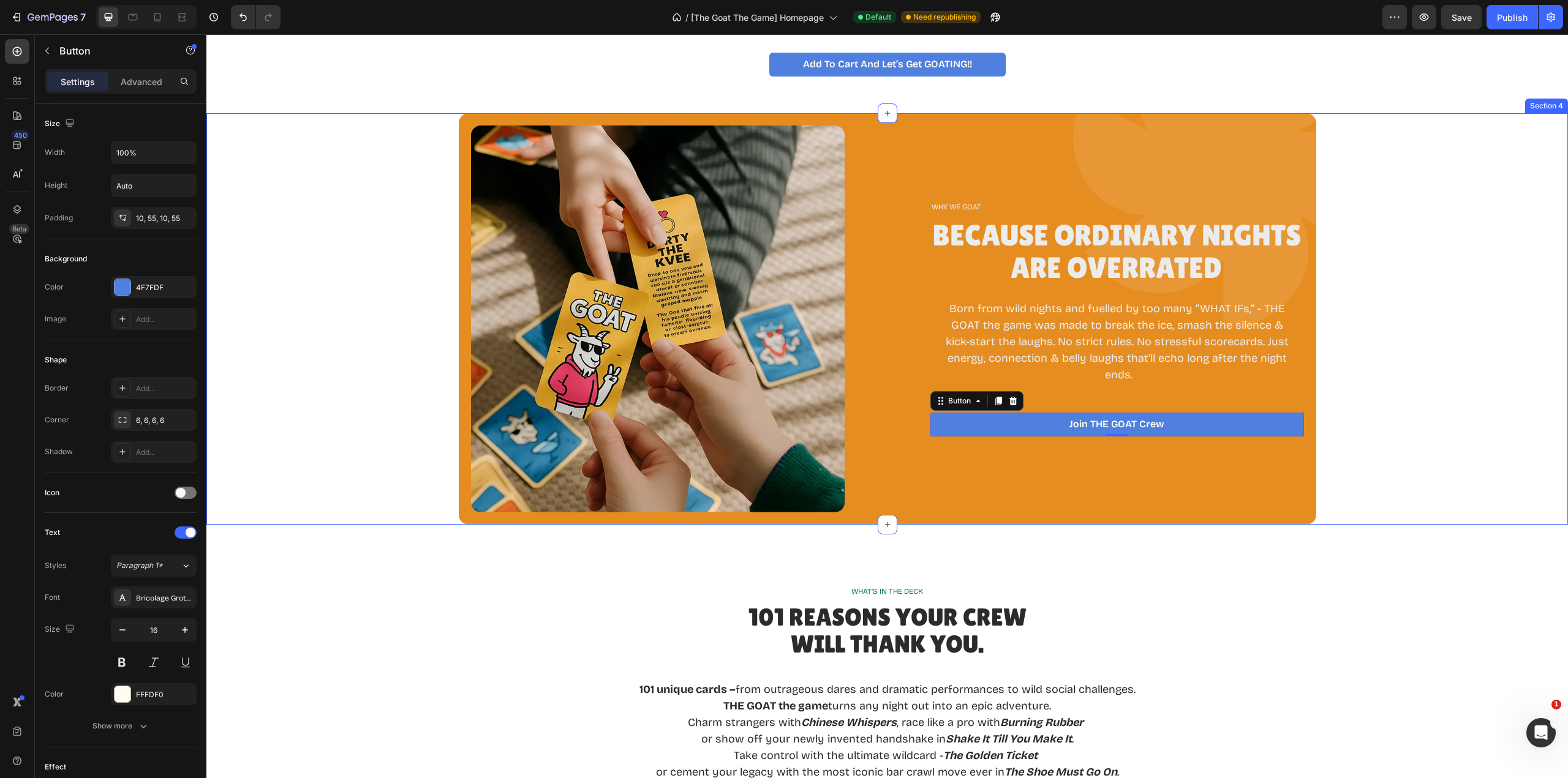
type input "Auto"
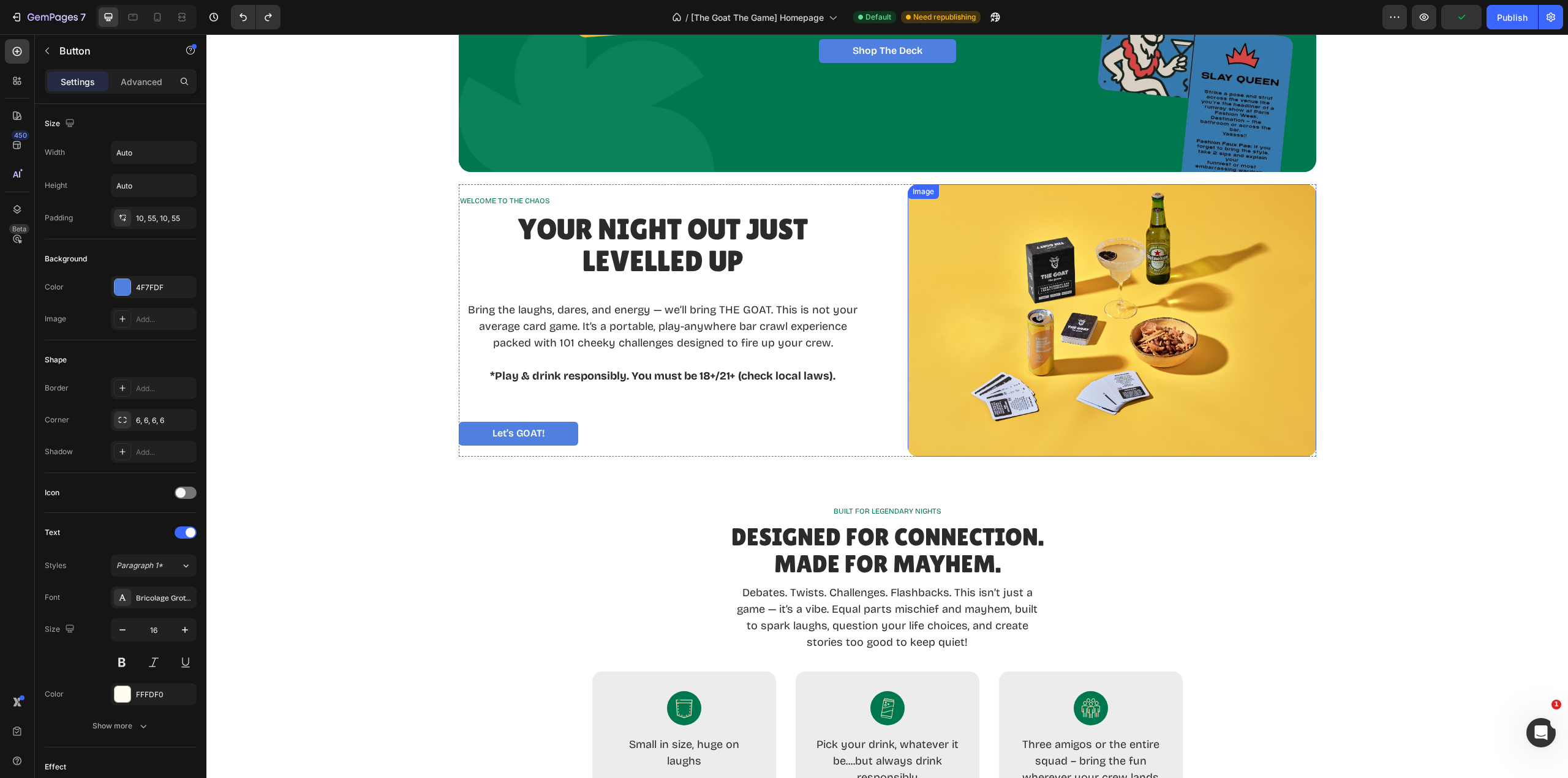
scroll to position [245, 0]
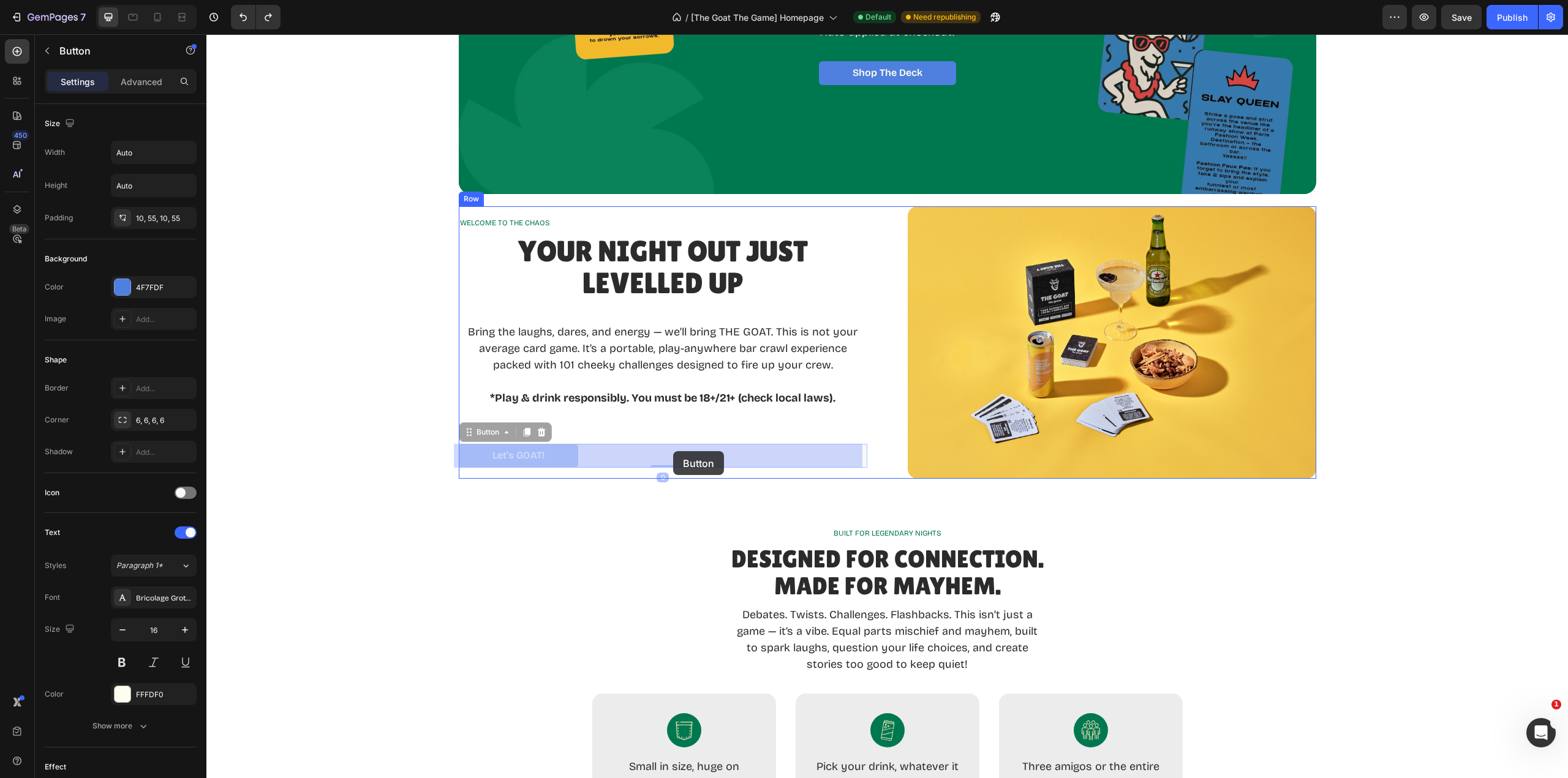
drag, startPoint x: 570, startPoint y: 453, endPoint x: 673, endPoint y: 451, distance: 103.0
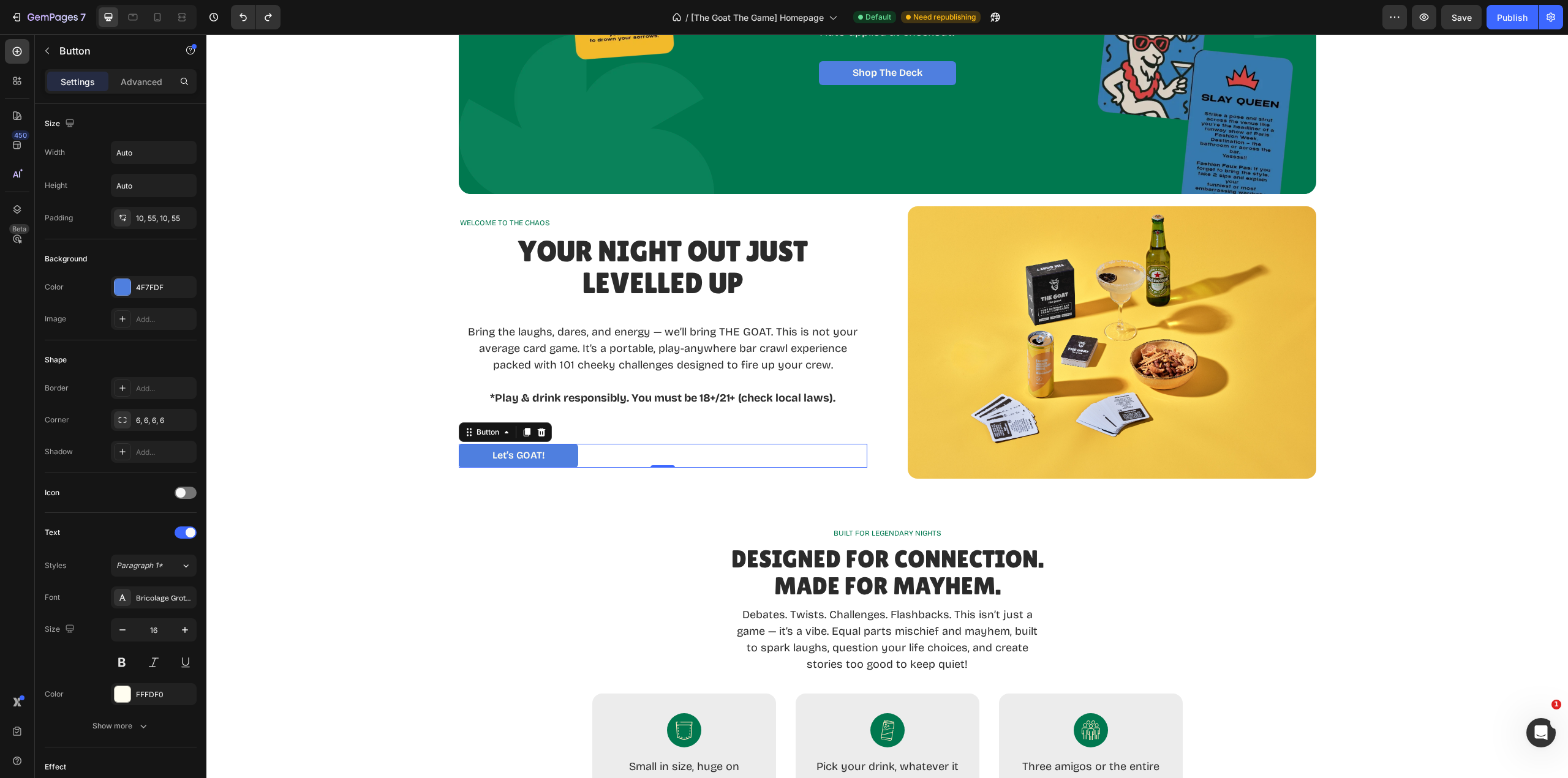
click at [536, 455] on p "Let’s GOAT!" at bounding box center [518, 455] width 52 height 12
click at [564, 456] on link "Let’s GOAT!" at bounding box center [518, 455] width 119 height 24
click at [608, 457] on div "Let’s GOAT! Button 0" at bounding box center [663, 455] width 408 height 24
click at [590, 458] on div "Let’s GOAT! Button 0" at bounding box center [663, 455] width 408 height 24
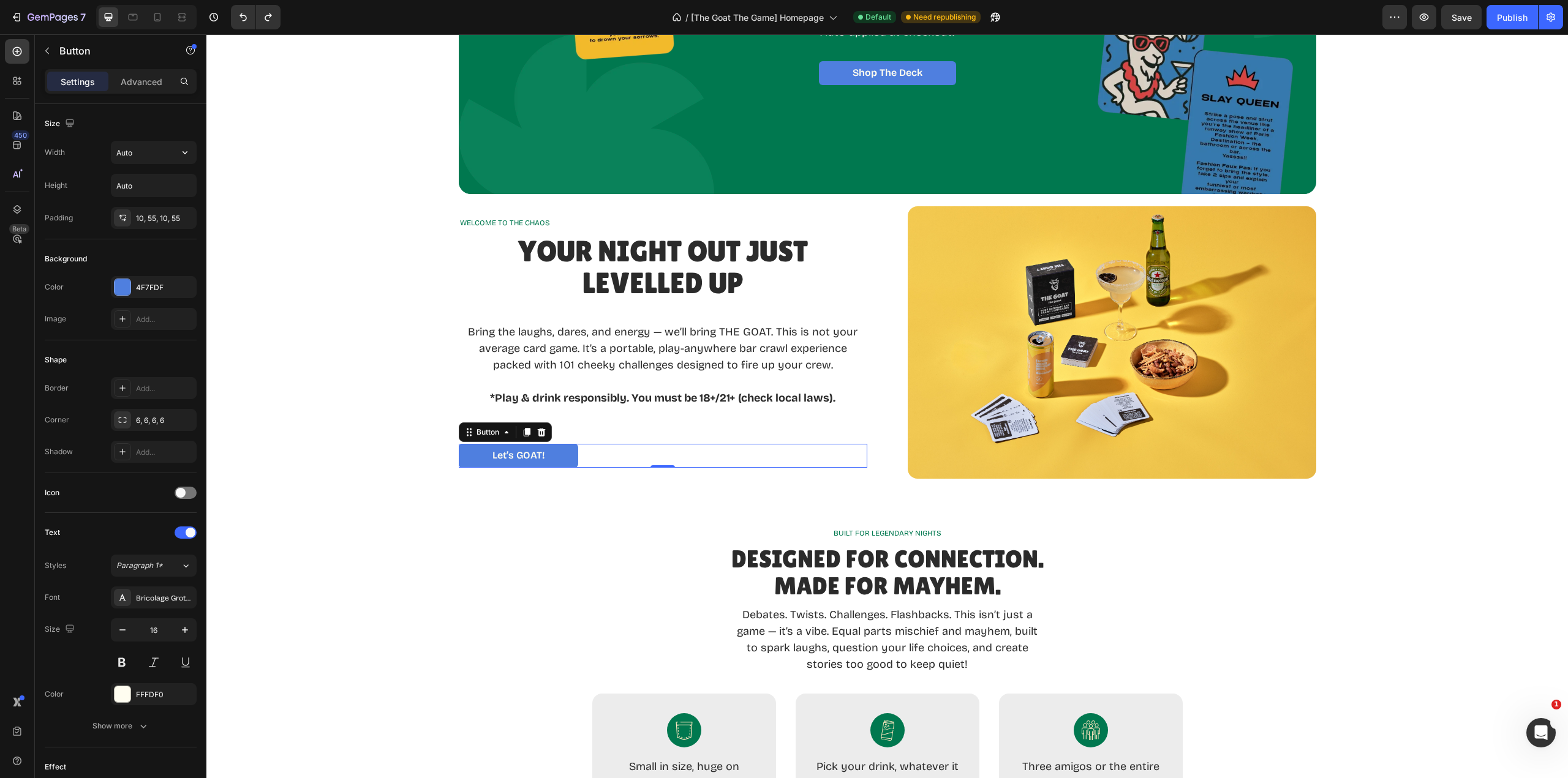
click at [186, 154] on icon "button" at bounding box center [185, 152] width 12 height 12
click at [130, 202] on p "Full 100%" at bounding box center [151, 207] width 70 height 11
type input "100%"
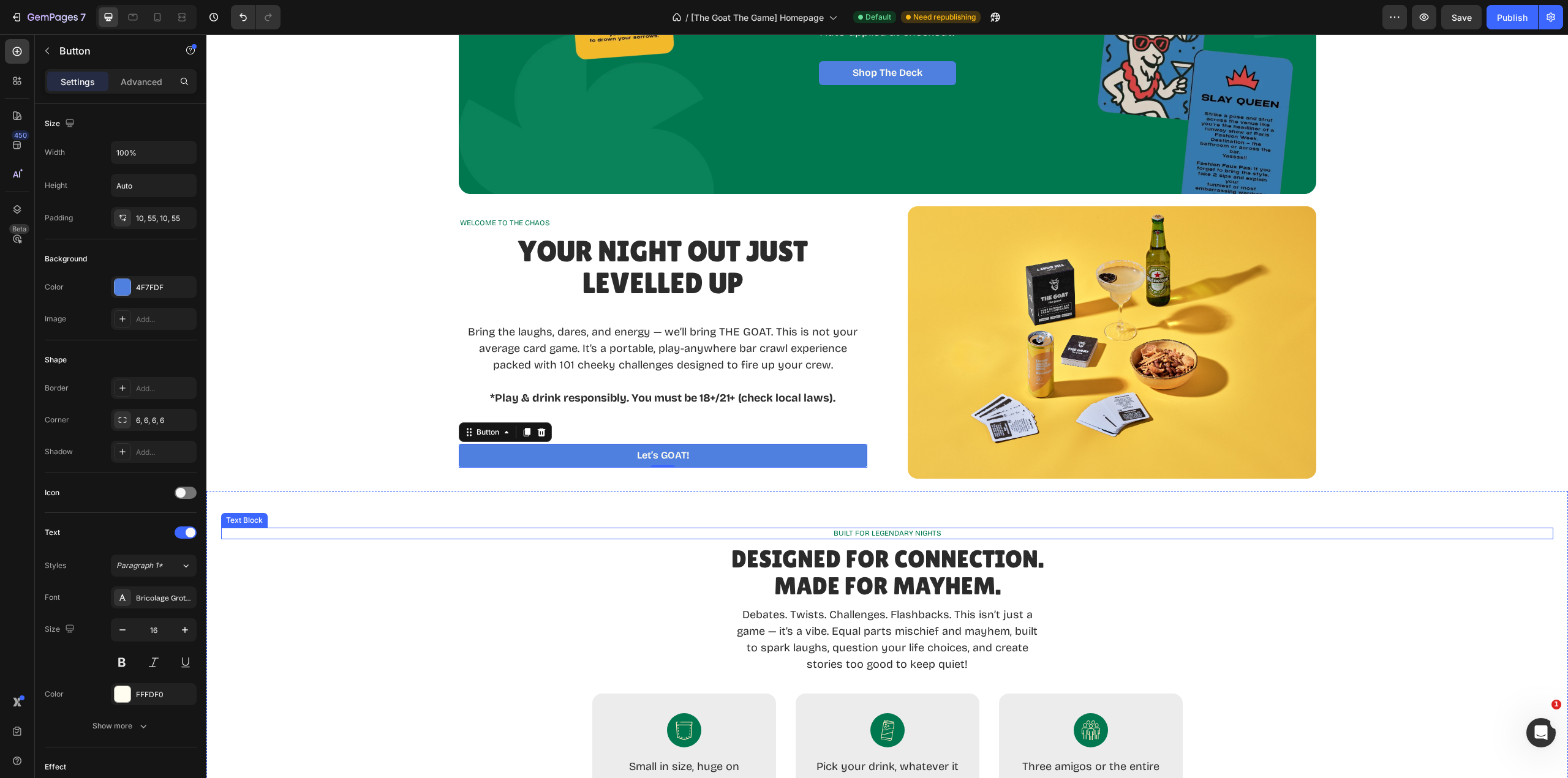
click at [681, 532] on p "BUILT FOR LEGENDARY NIGHTS" at bounding box center [887, 534] width 1330 height 10
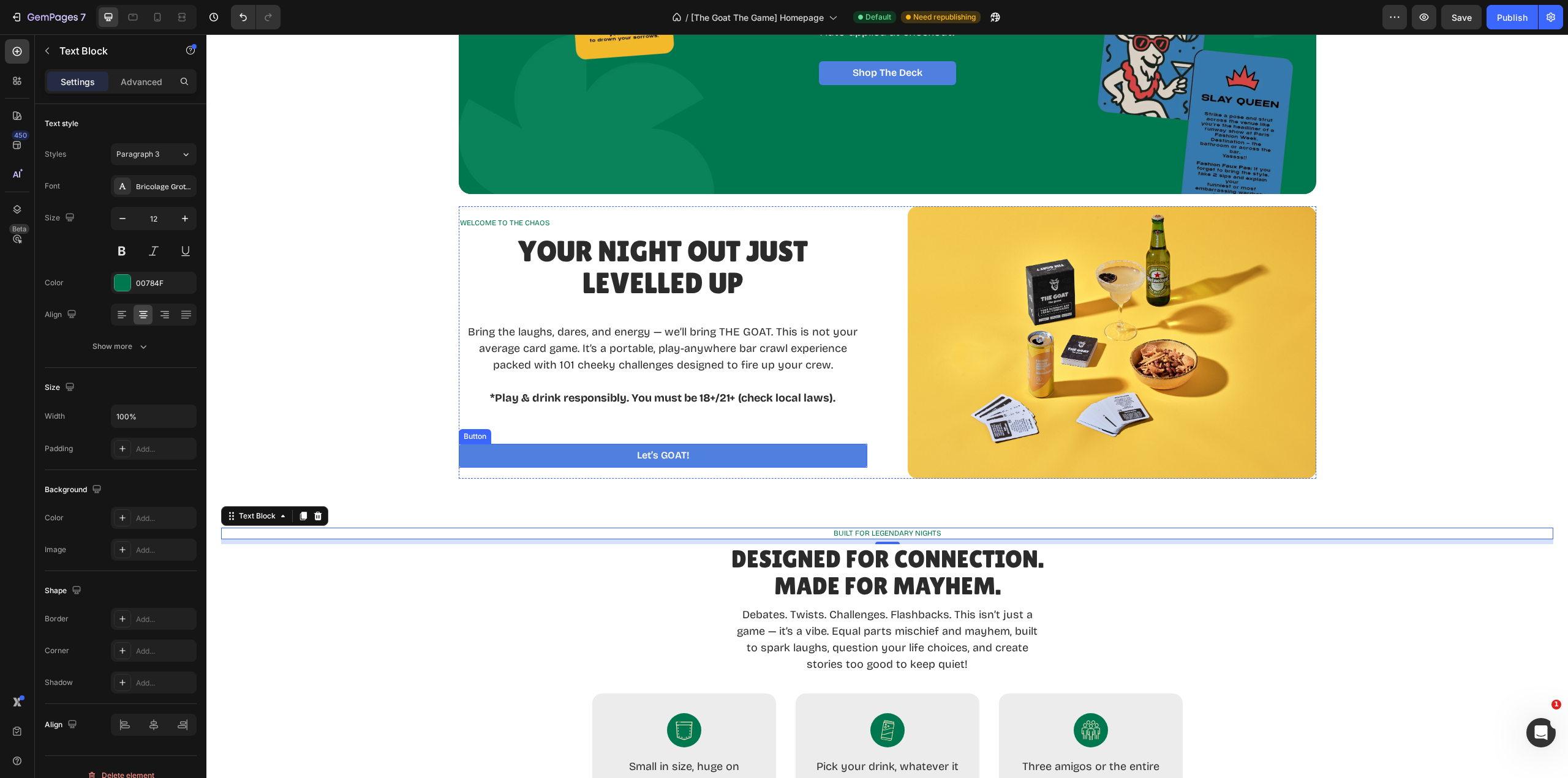
click at [774, 458] on link "Let’s GOAT!" at bounding box center [663, 455] width 408 height 24
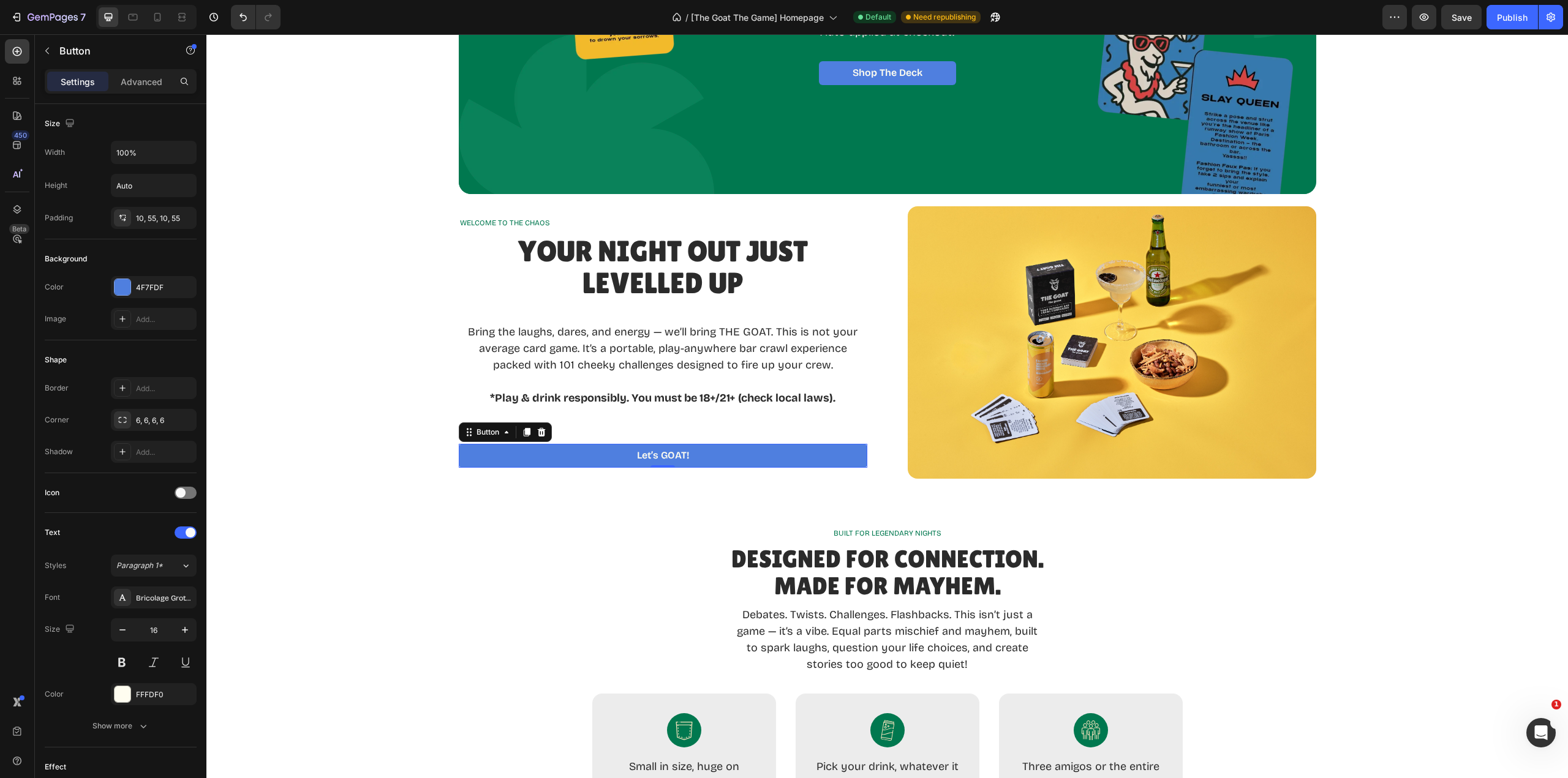
click at [478, 437] on div "Button" at bounding box center [488, 432] width 28 height 11
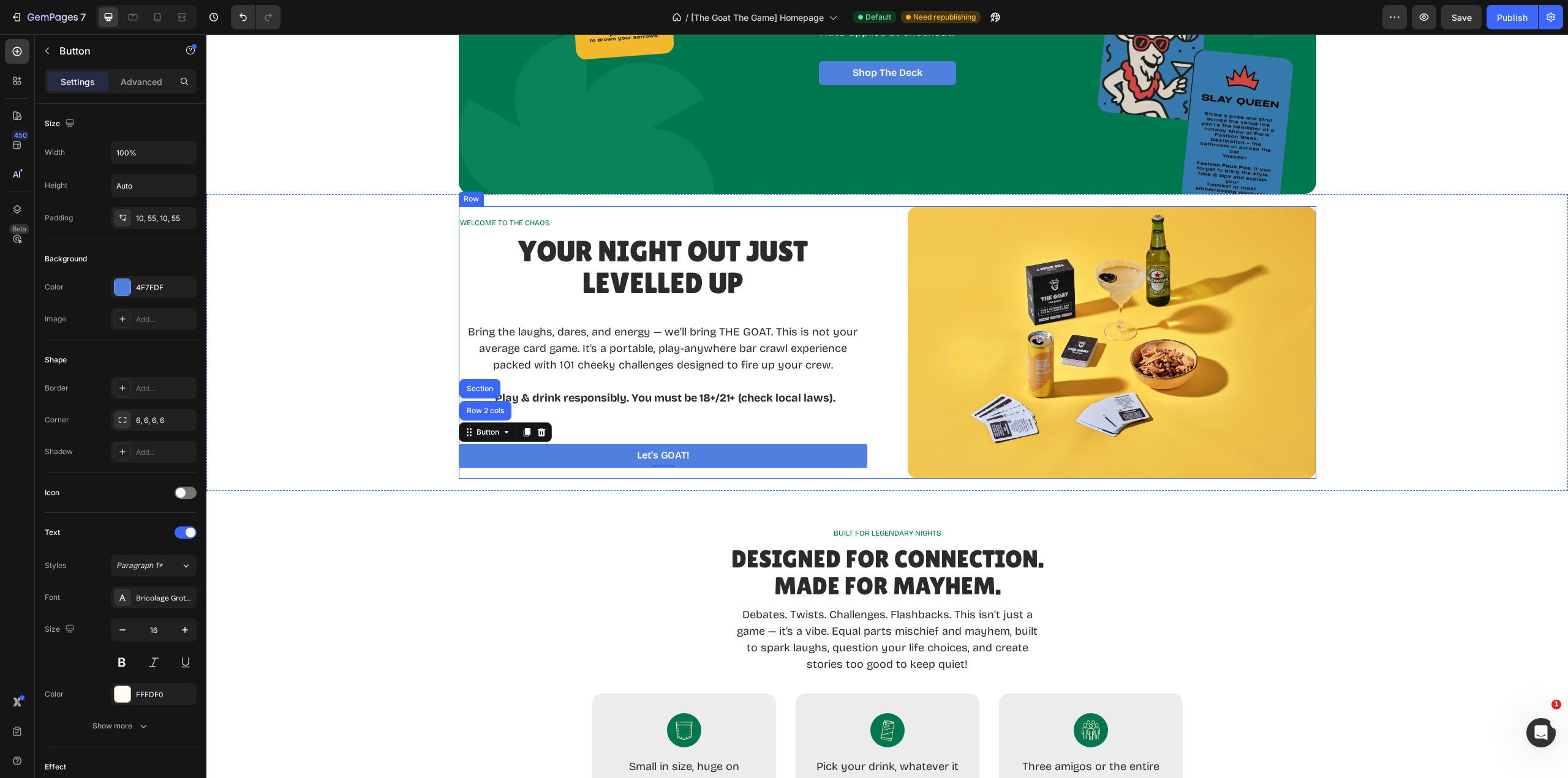
click at [697, 423] on div "Bring the laughs, dares, and energy — we’ll bring THE GOAT. This is not your av…" at bounding box center [663, 365] width 408 height 118
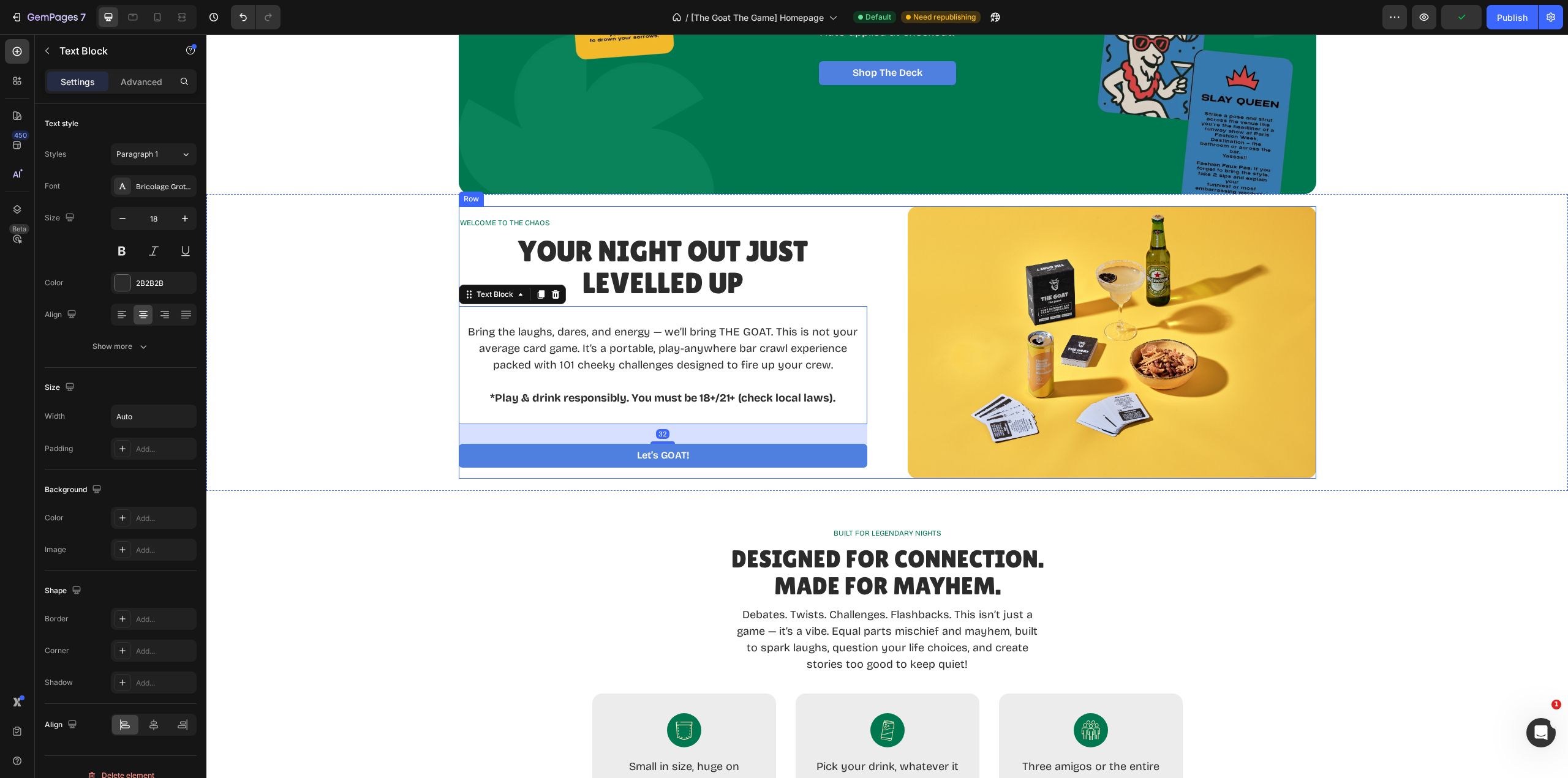
click at [877, 425] on div "WELCOME TO THE CHAOS Text Block Your Night Out Just LevelLED Up Heading Bring t…" at bounding box center [887, 342] width 858 height 272
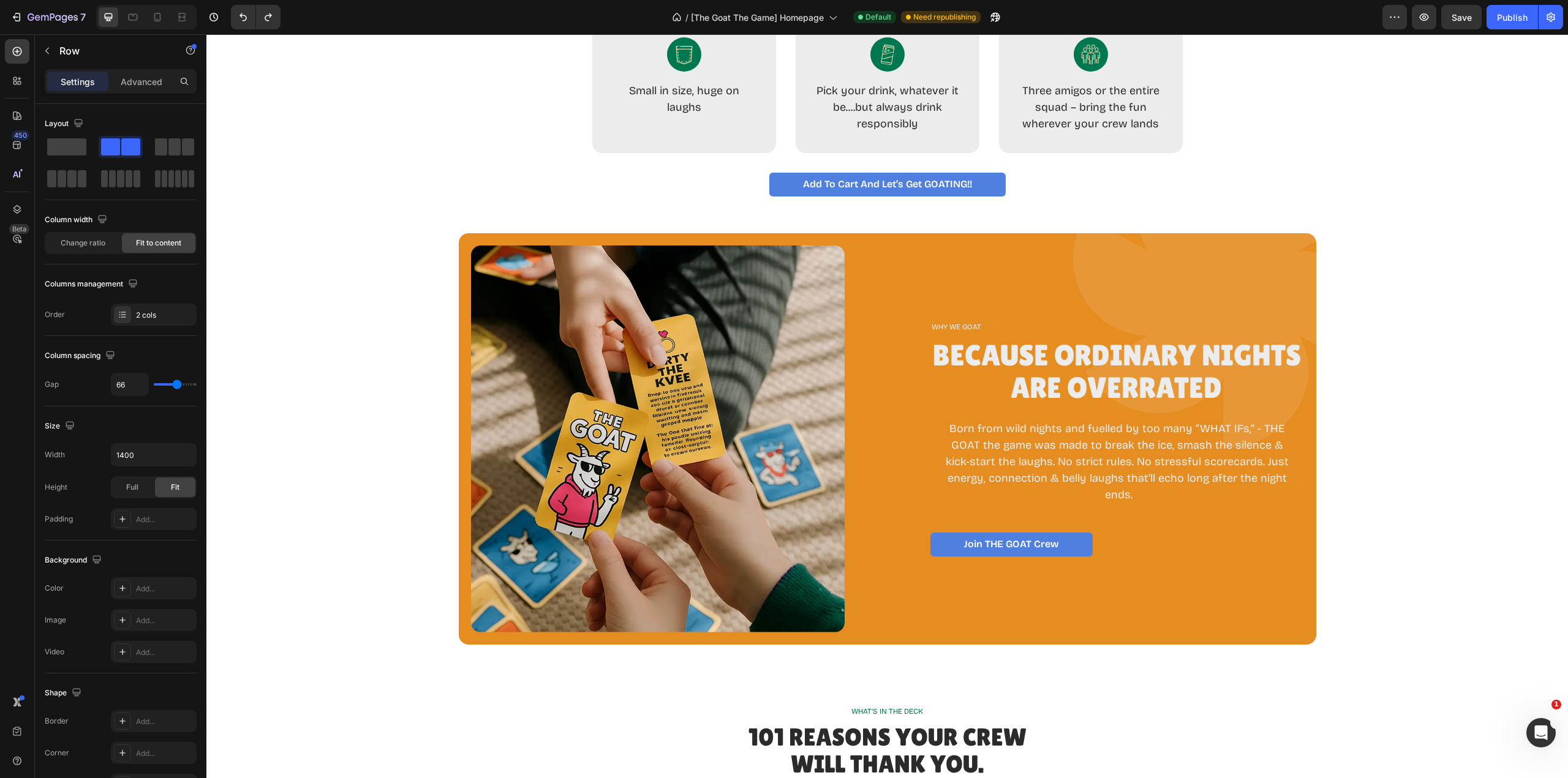
scroll to position [918, 0]
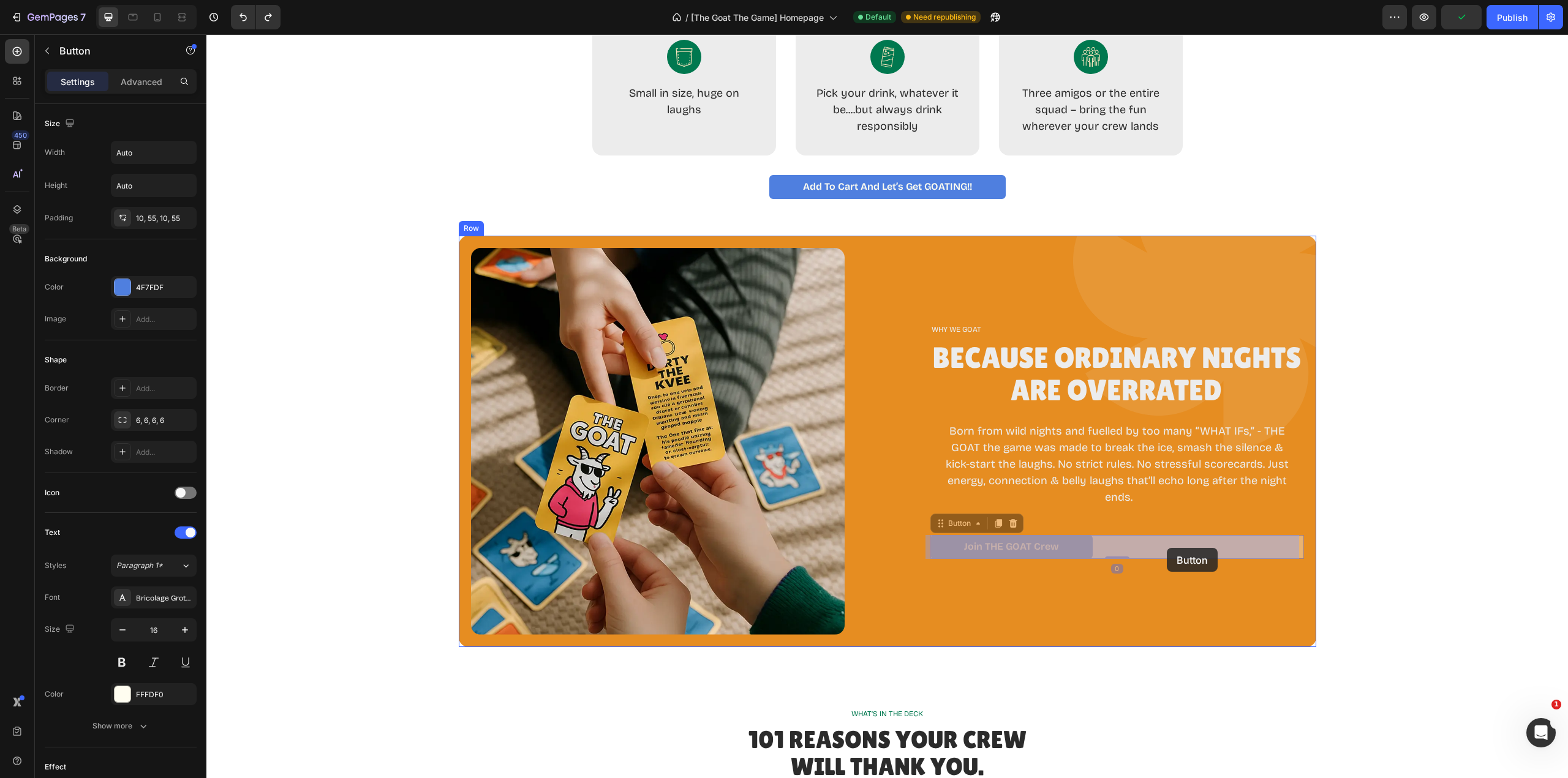
drag, startPoint x: 1067, startPoint y: 551, endPoint x: 1167, endPoint y: 548, distance: 100.0
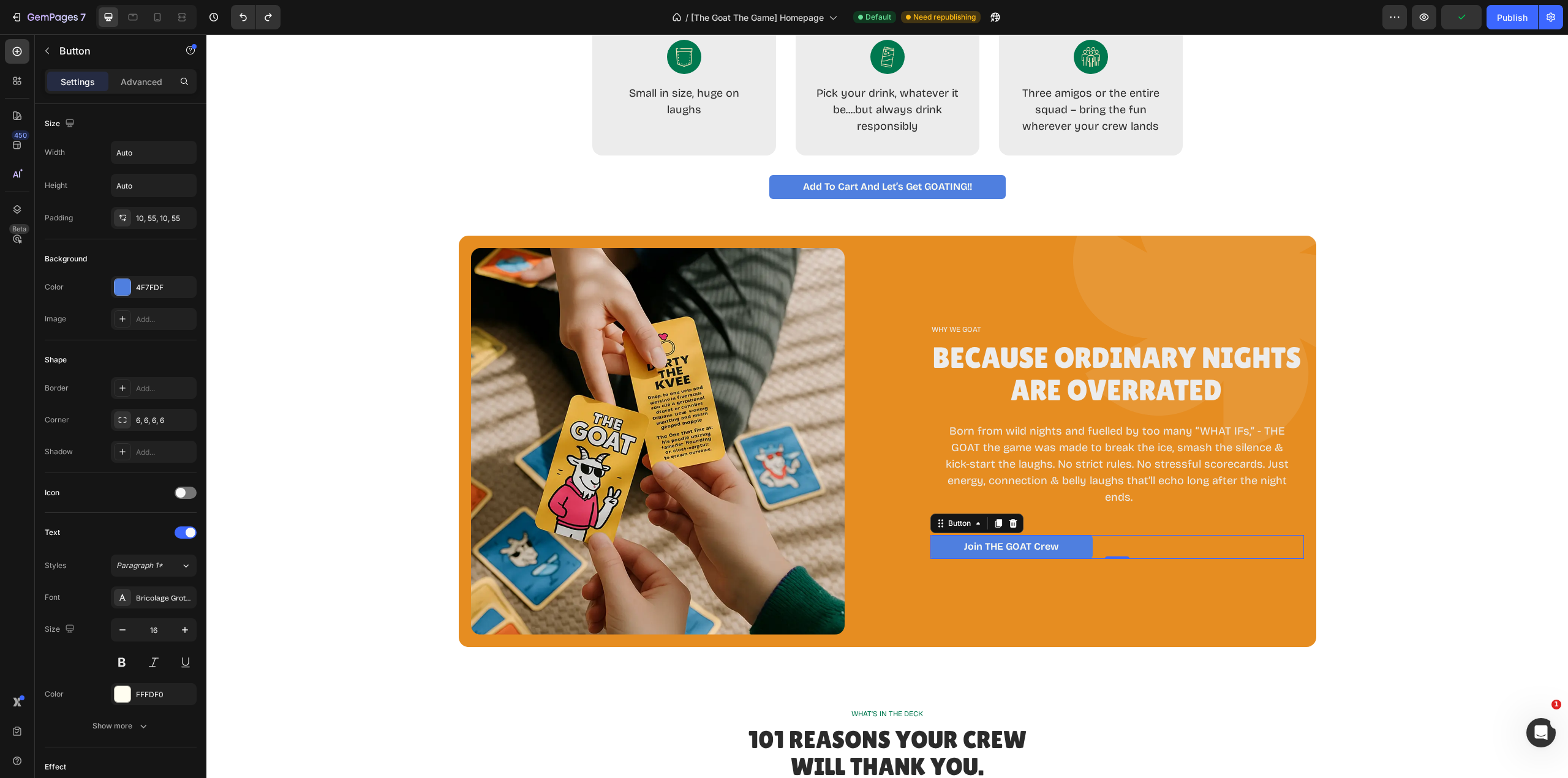
click at [957, 547] on link "Join tHE GOAT Crew" at bounding box center [1012, 547] width 162 height 24
click at [964, 546] on p "Join tHE GOAT Crew" at bounding box center [1012, 547] width 95 height 12
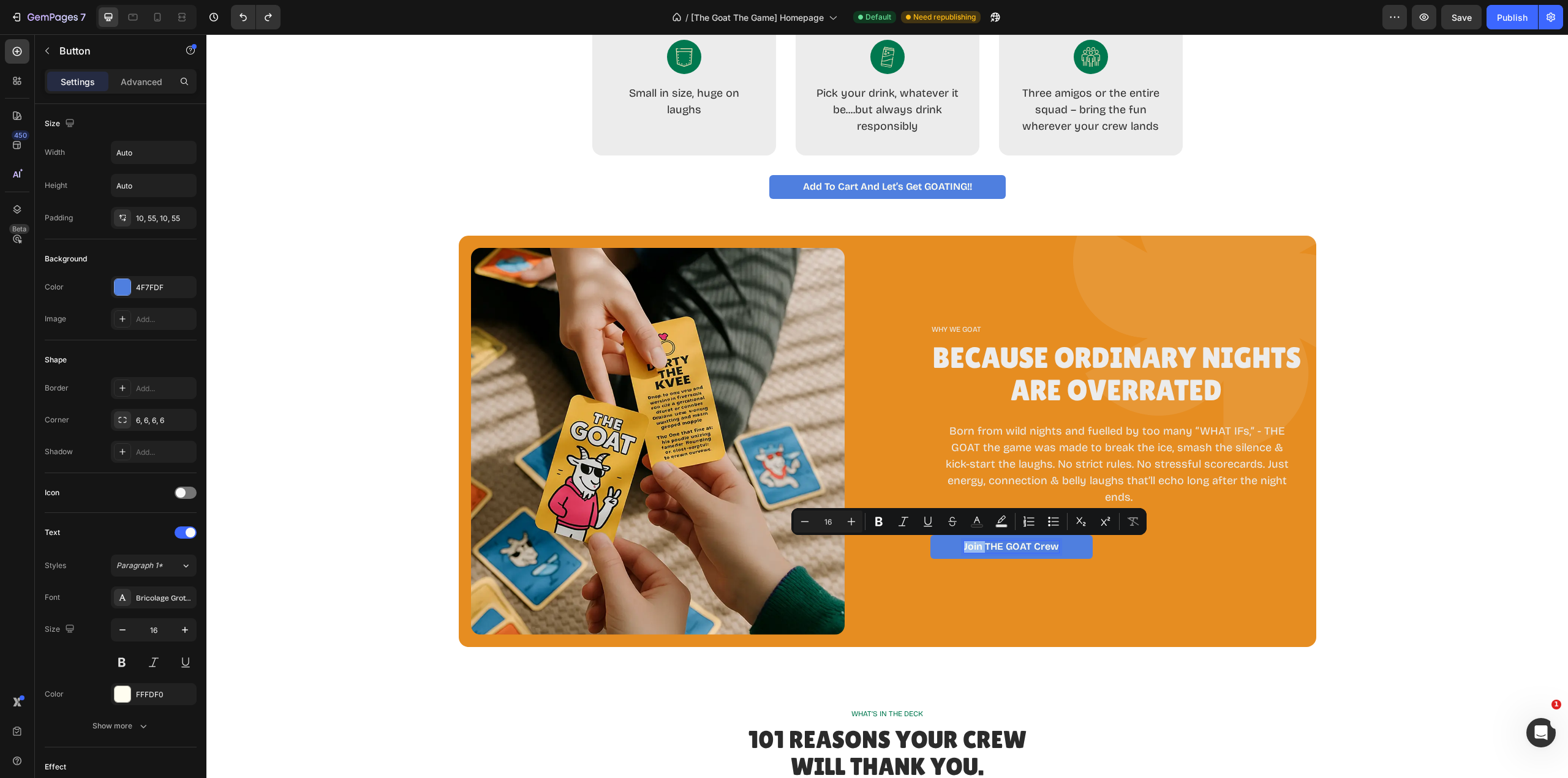
click at [956, 546] on link "Join tHE GOAT Crew" at bounding box center [1012, 547] width 162 height 24
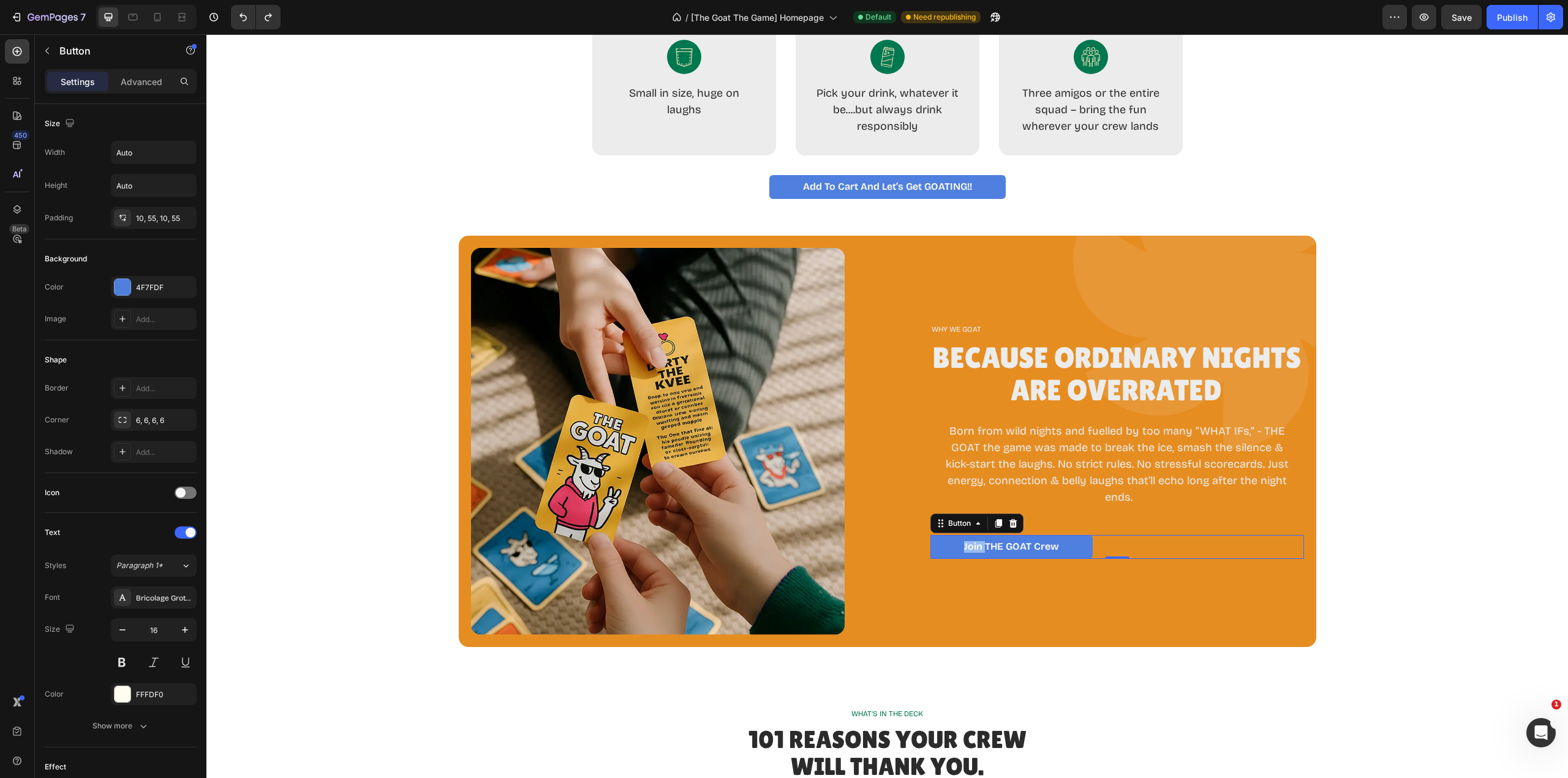
click at [956, 547] on link "Join tHE GOAT Crew" at bounding box center [1012, 547] width 162 height 24
click at [949, 549] on link "Join tHE GOAT Crew" at bounding box center [1012, 547] width 162 height 24
click at [964, 546] on p "Join tHE GOAT Crew" at bounding box center [1012, 547] width 95 height 12
click at [952, 543] on link "Join tHE GOAT Crew" at bounding box center [1012, 547] width 162 height 24
click at [958, 544] on link "Join tHE GOAT Crew" at bounding box center [1012, 547] width 162 height 24
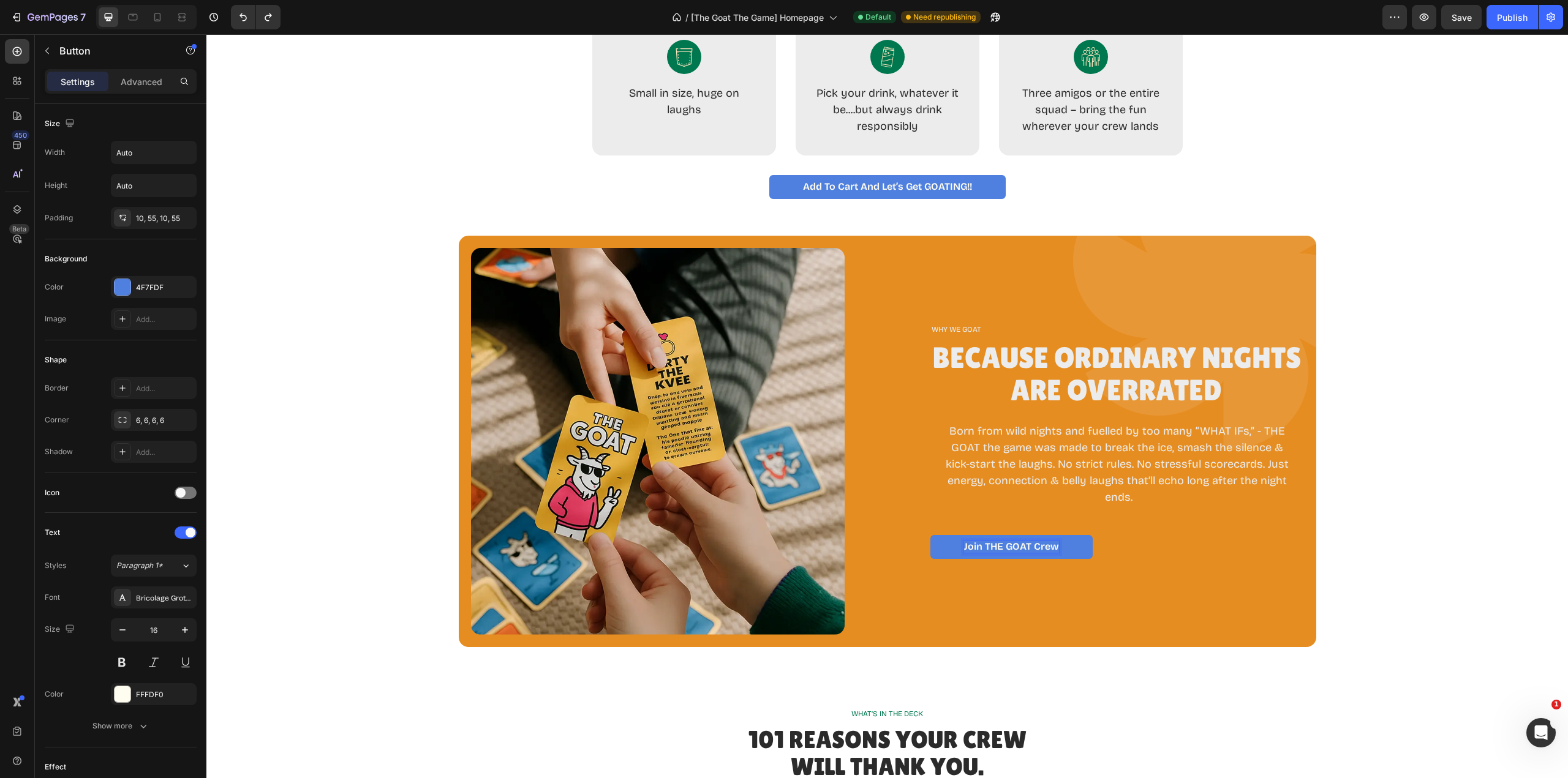
click at [1047, 545] on p "Join tHE GOAT Crew" at bounding box center [1012, 547] width 95 height 12
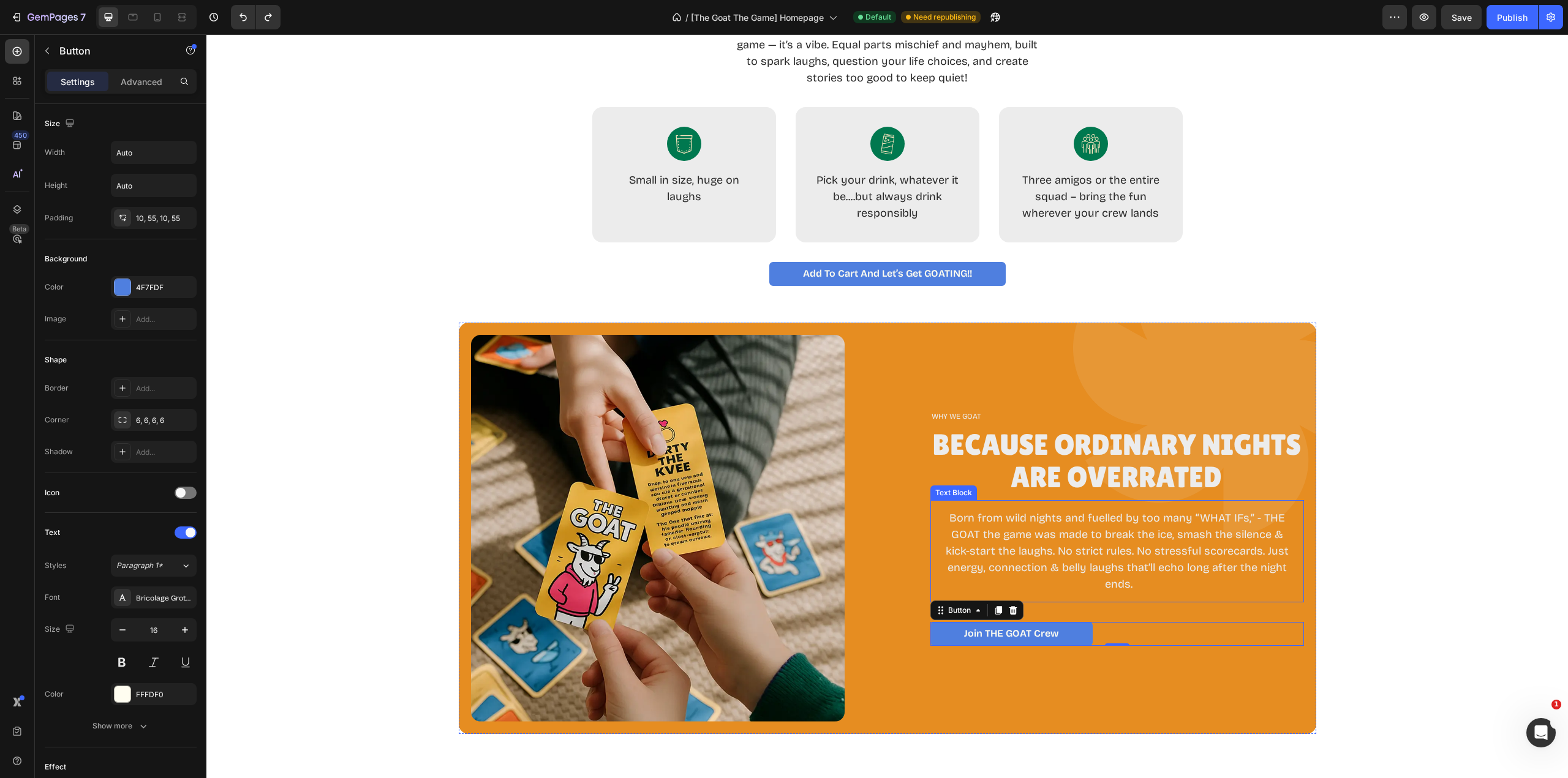
scroll to position [913, 0]
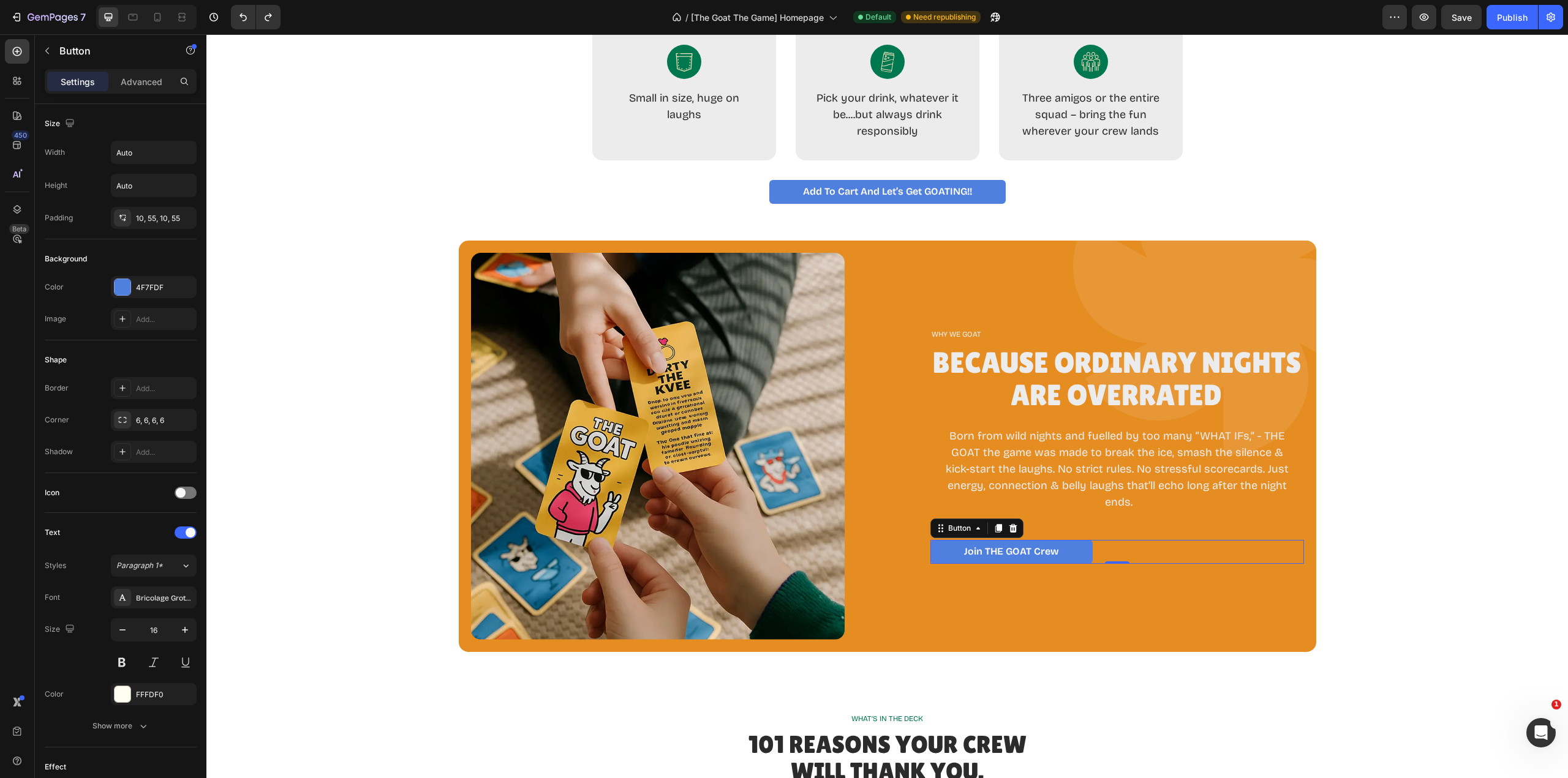
click at [1120, 575] on div "WHY WE GOAT Text Block Because Ordinary Nights Are Overrated Heading Born from …" at bounding box center [1117, 446] width 374 height 387
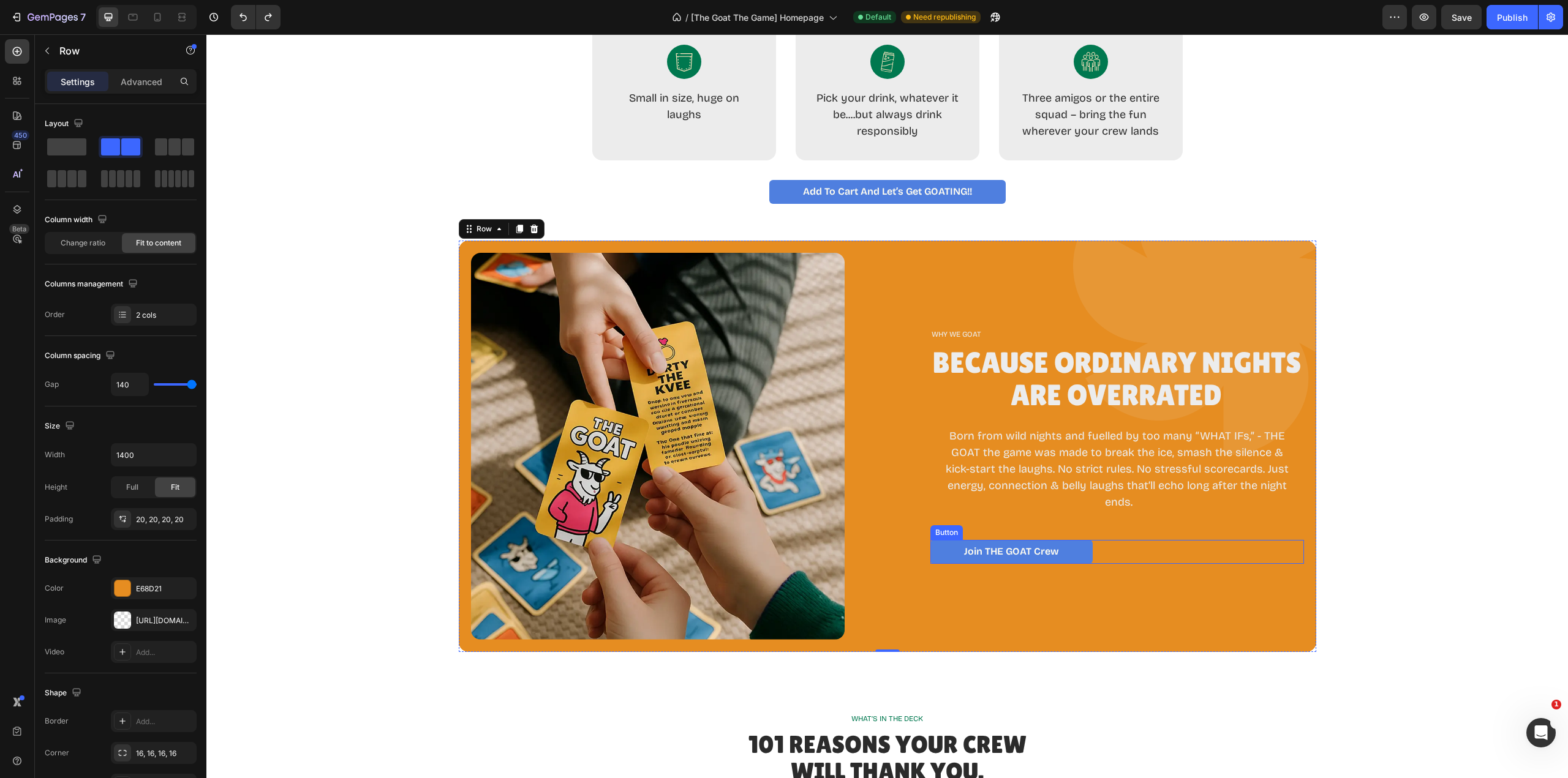
click at [1063, 555] on link "Join tHE GOAT Crew" at bounding box center [1012, 552] width 162 height 24
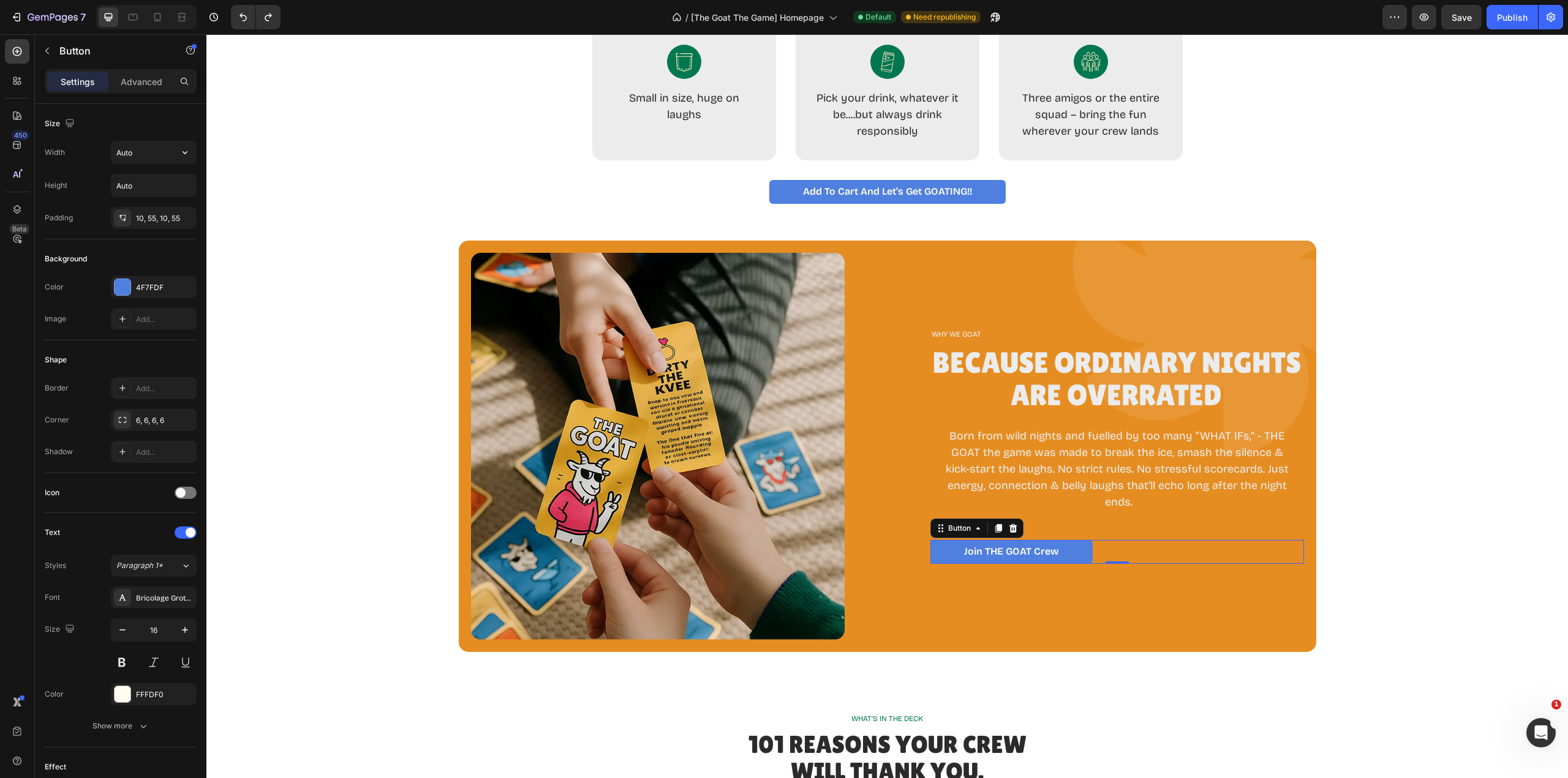
click at [153, 155] on input "Auto" at bounding box center [153, 152] width 84 height 22
click at [192, 149] on button "button" at bounding box center [185, 152] width 22 height 22
click at [185, 155] on icon "button" at bounding box center [185, 152] width 12 height 12
click at [1070, 552] on link "Join tHE GOAT Crew" at bounding box center [1012, 552] width 162 height 24
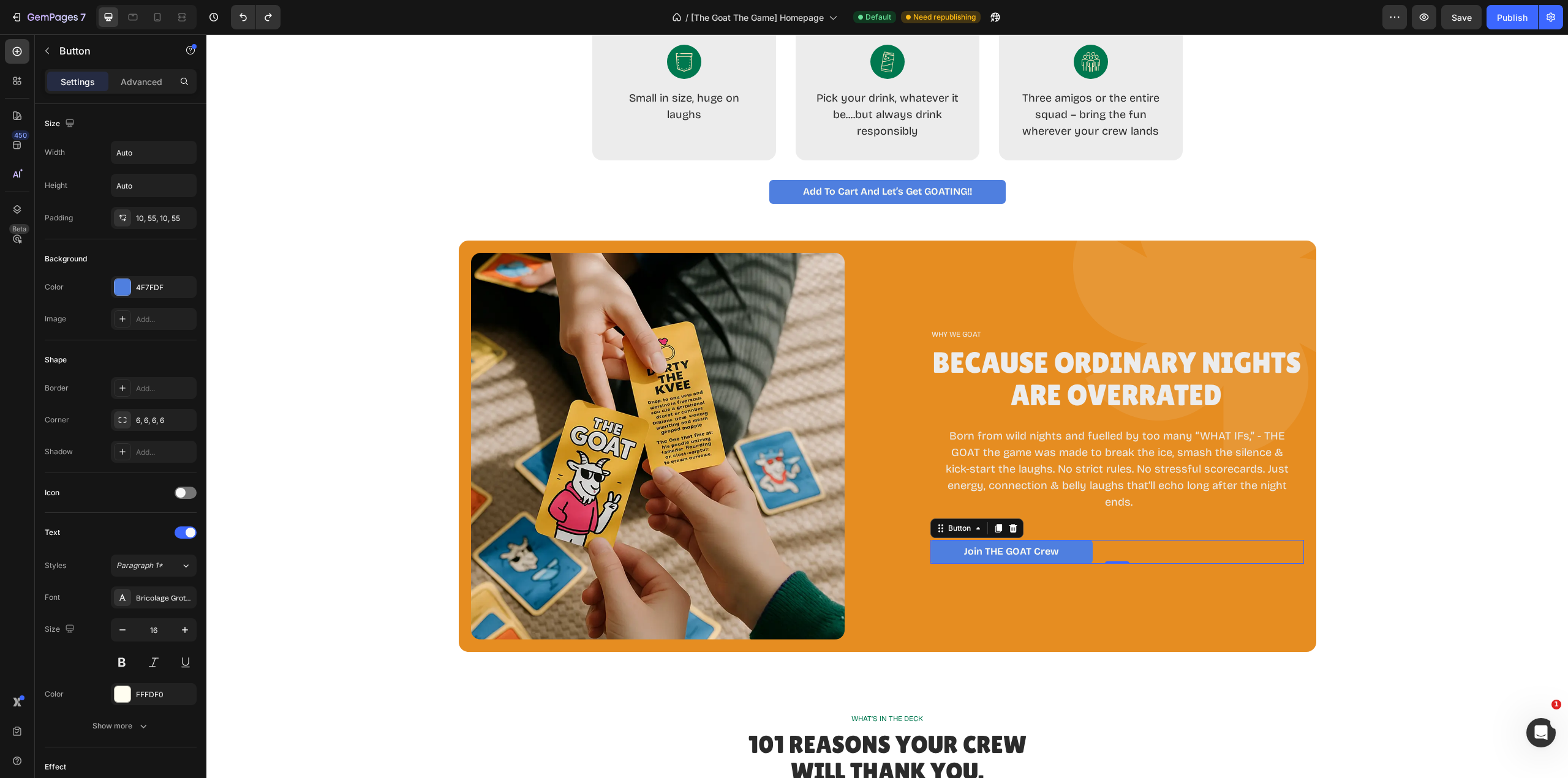
click at [1070, 552] on link "Join tHE GOAT Crew" at bounding box center [1012, 552] width 162 height 24
click at [1095, 549] on div "Join tHE GOAT Crew Button 0" at bounding box center [1117, 552] width 374 height 24
click at [1067, 558] on link "Join tHE GOAT Crew" at bounding box center [1012, 552] width 162 height 24
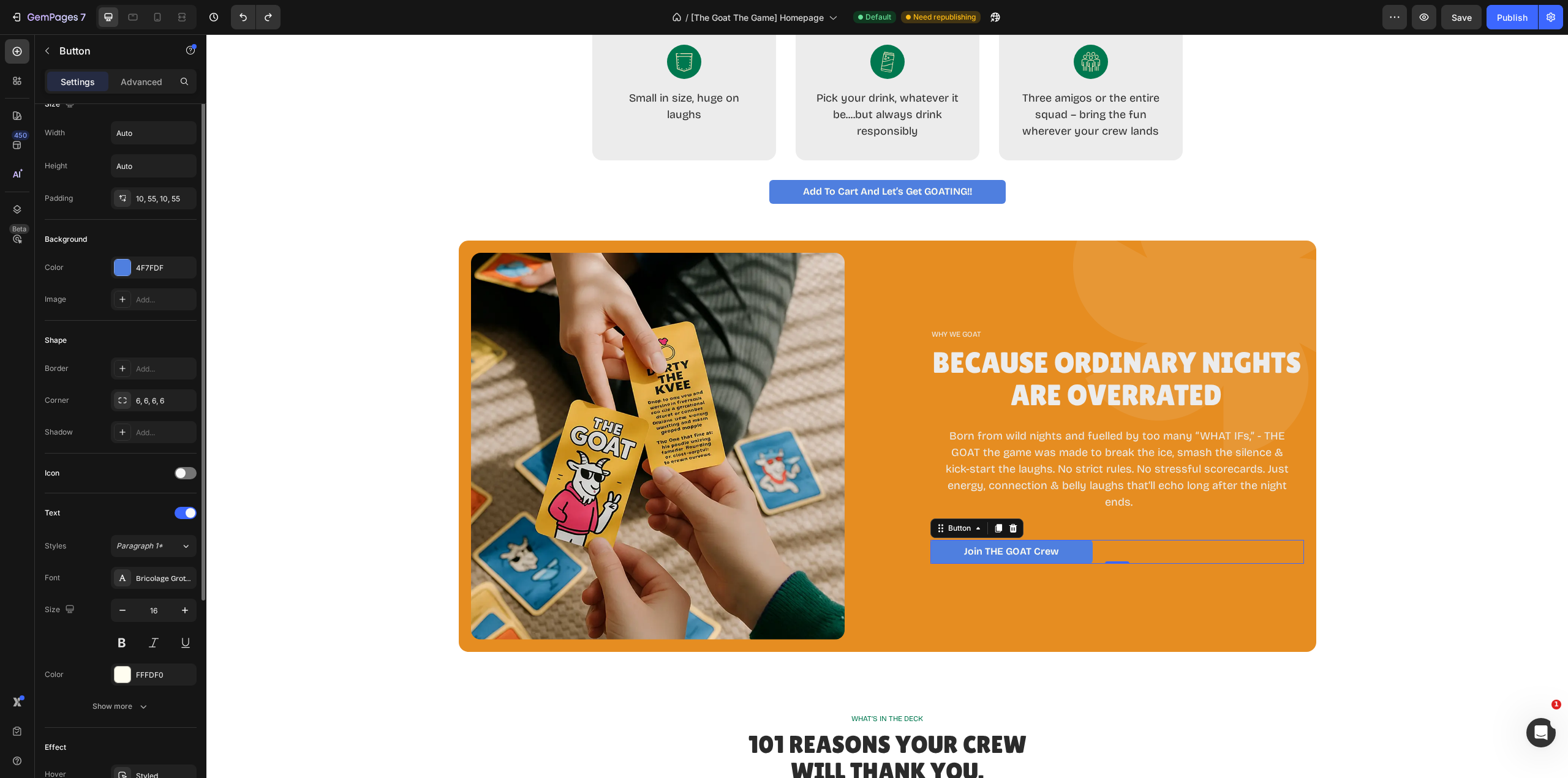
scroll to position [0, 0]
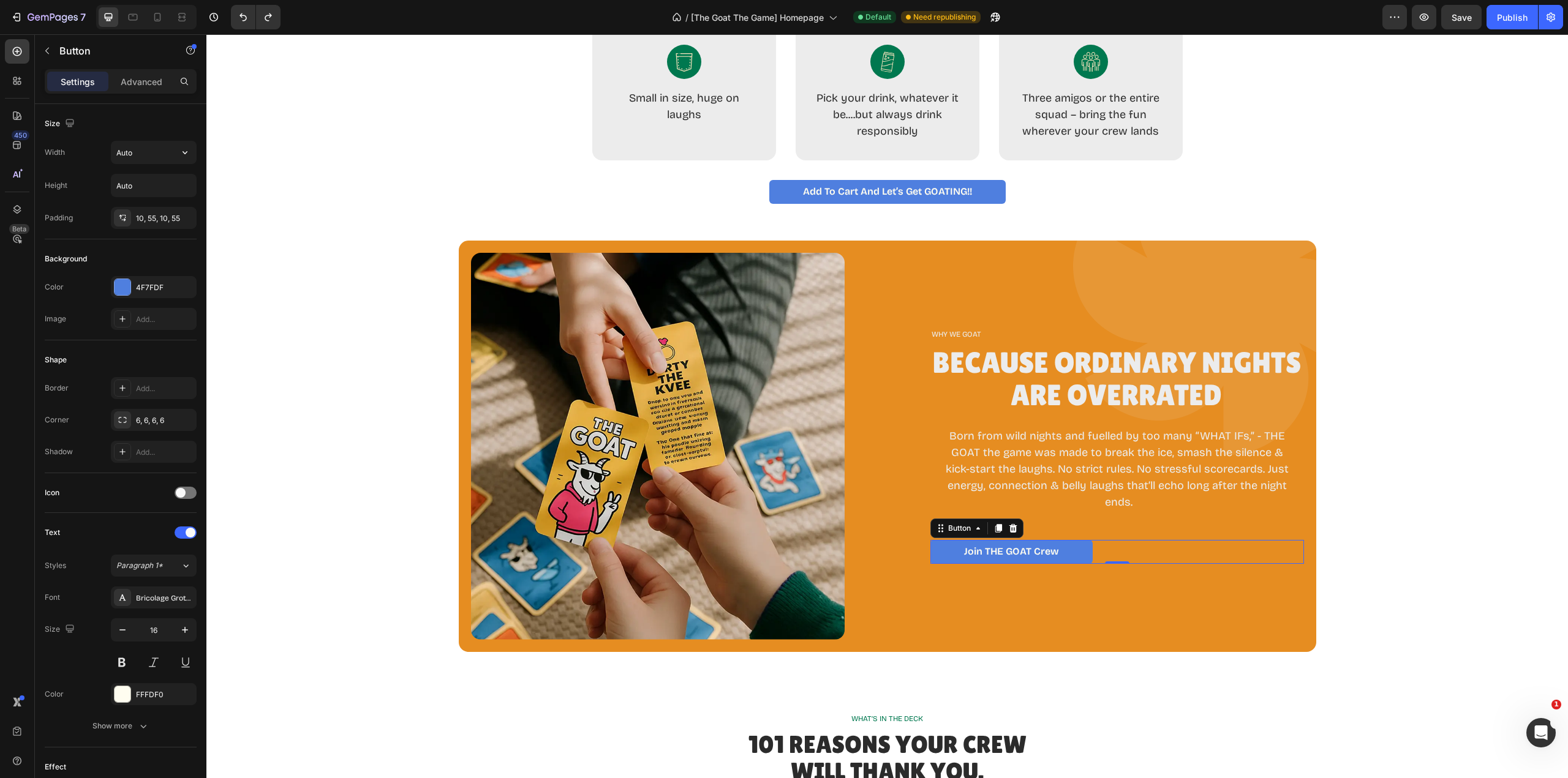
click at [156, 156] on input "Auto" at bounding box center [153, 152] width 84 height 22
click at [185, 157] on icon "button" at bounding box center [185, 152] width 12 height 12
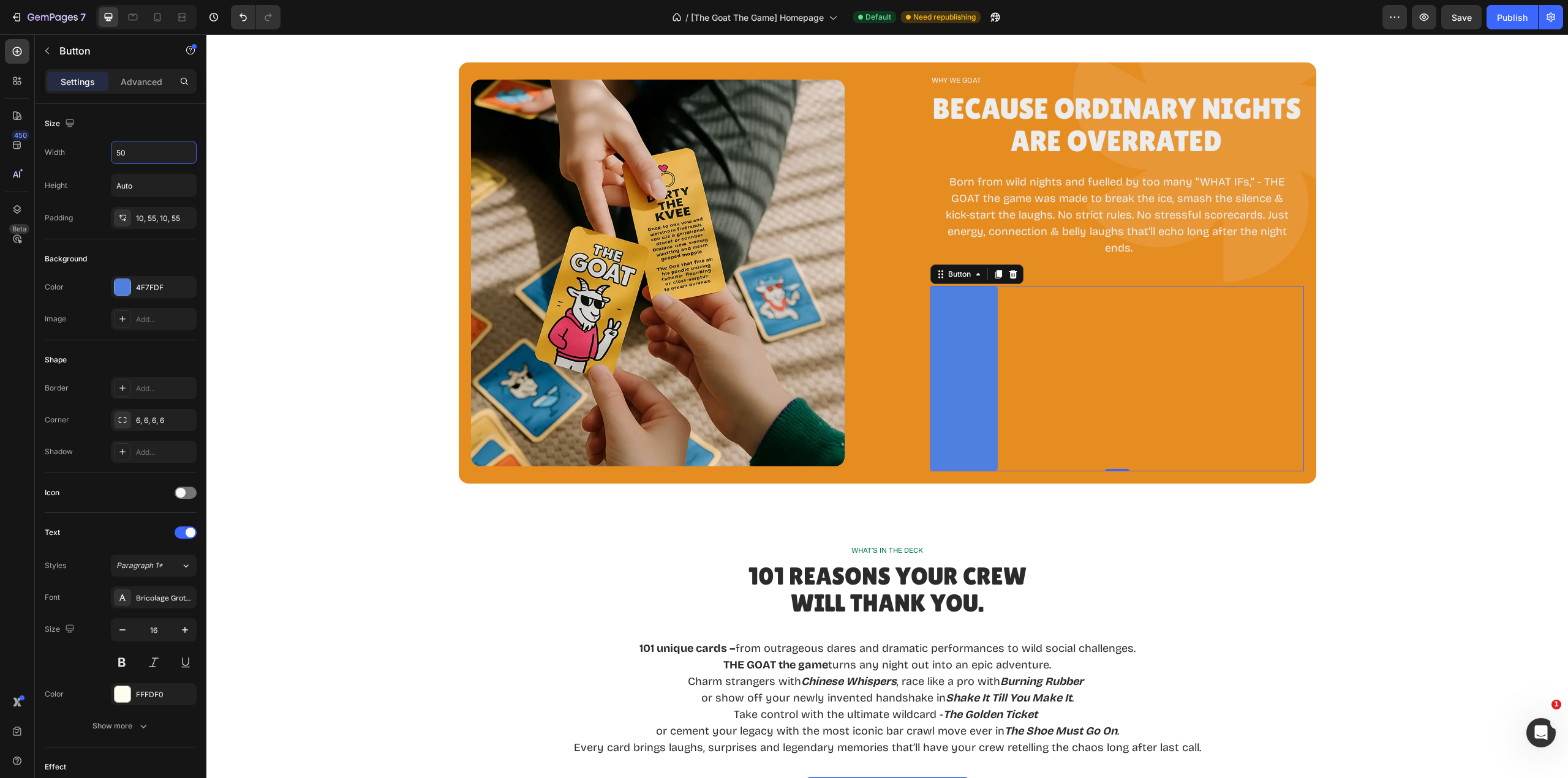
scroll to position [1097, 0]
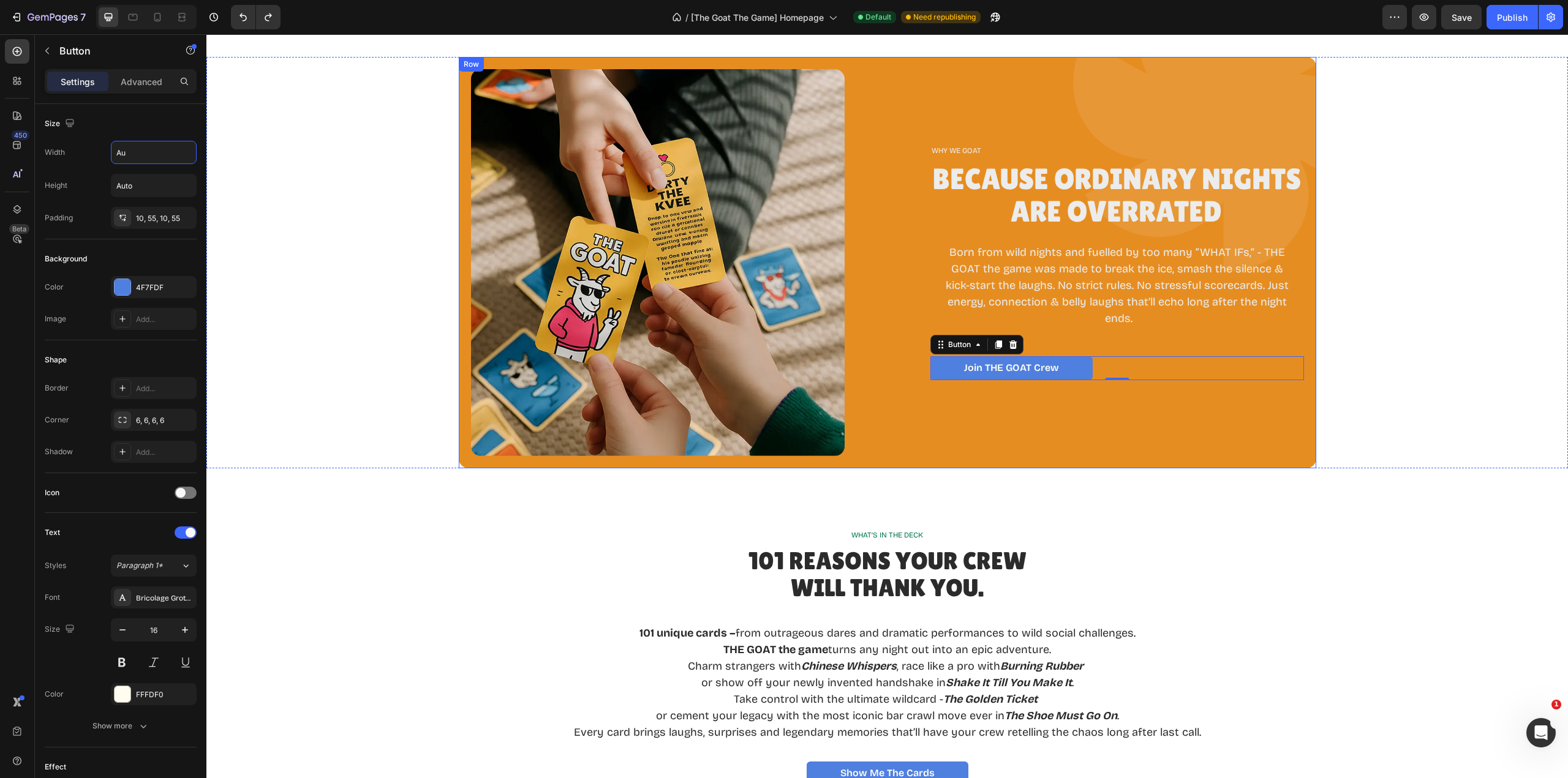
type input "A"
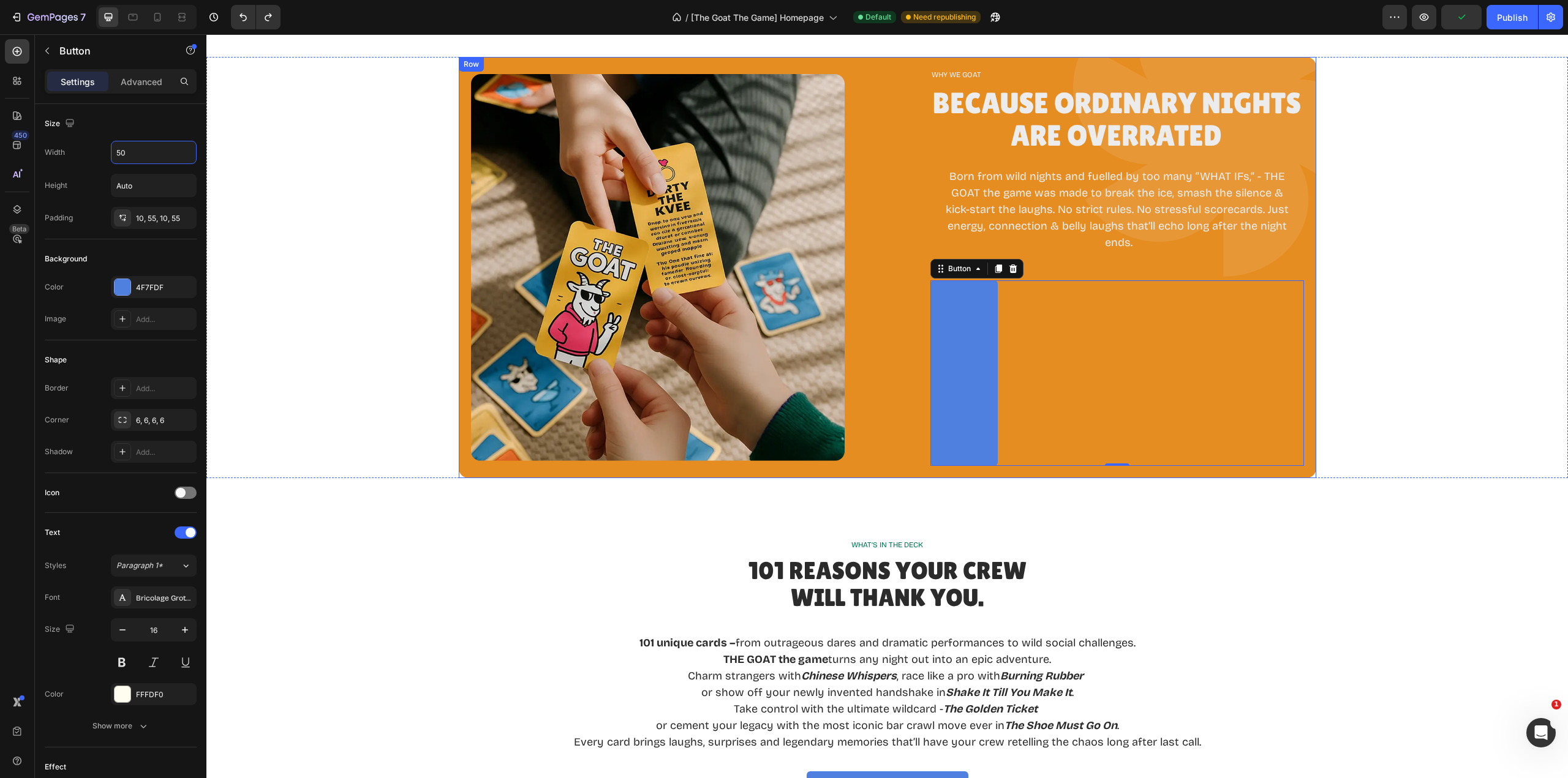
type input "50%"
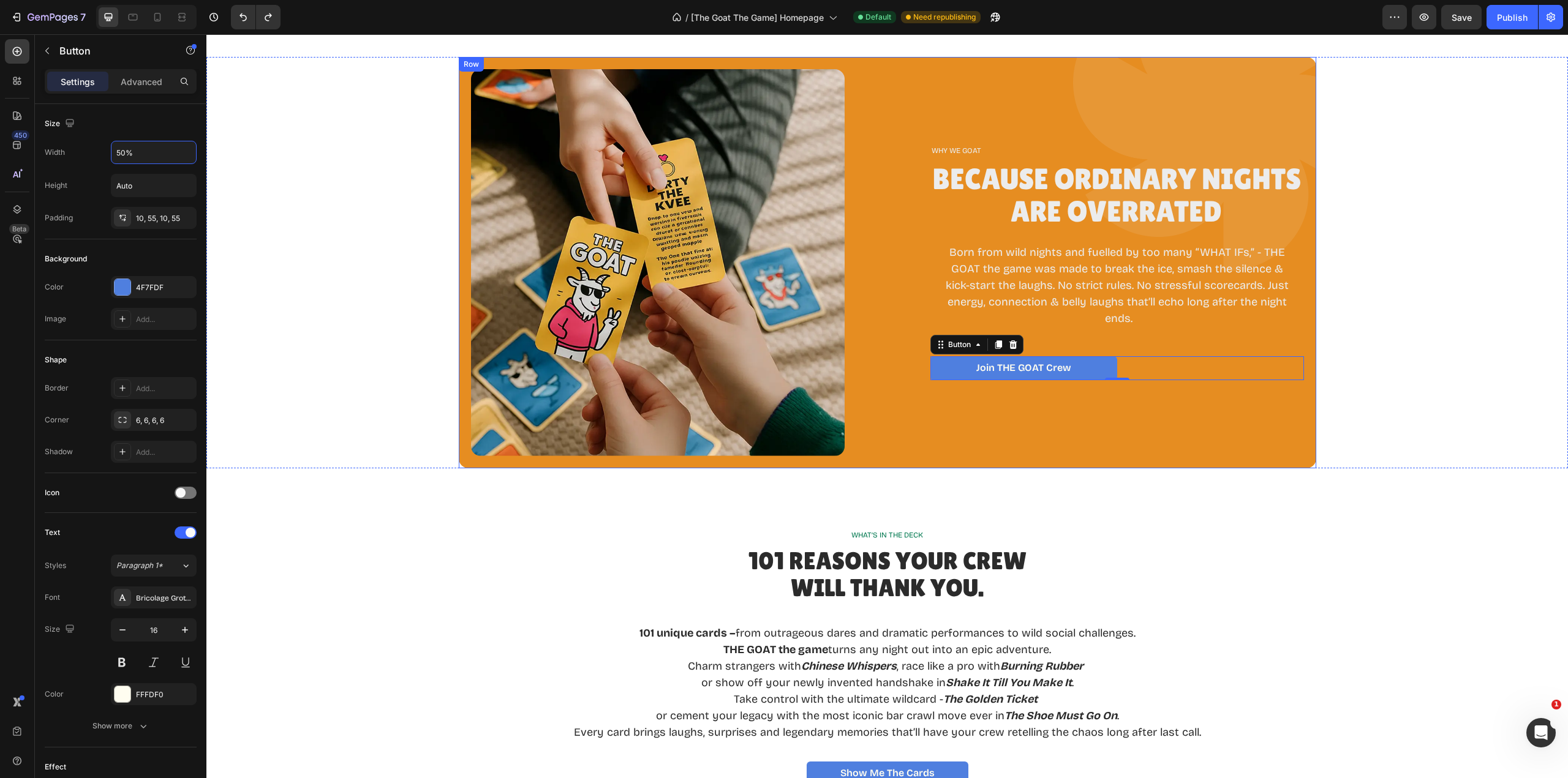
click at [1173, 405] on div "WHY WE GOAT Text Block Because Ordinary Nights Are Overrated Heading Born from …" at bounding box center [1117, 262] width 374 height 387
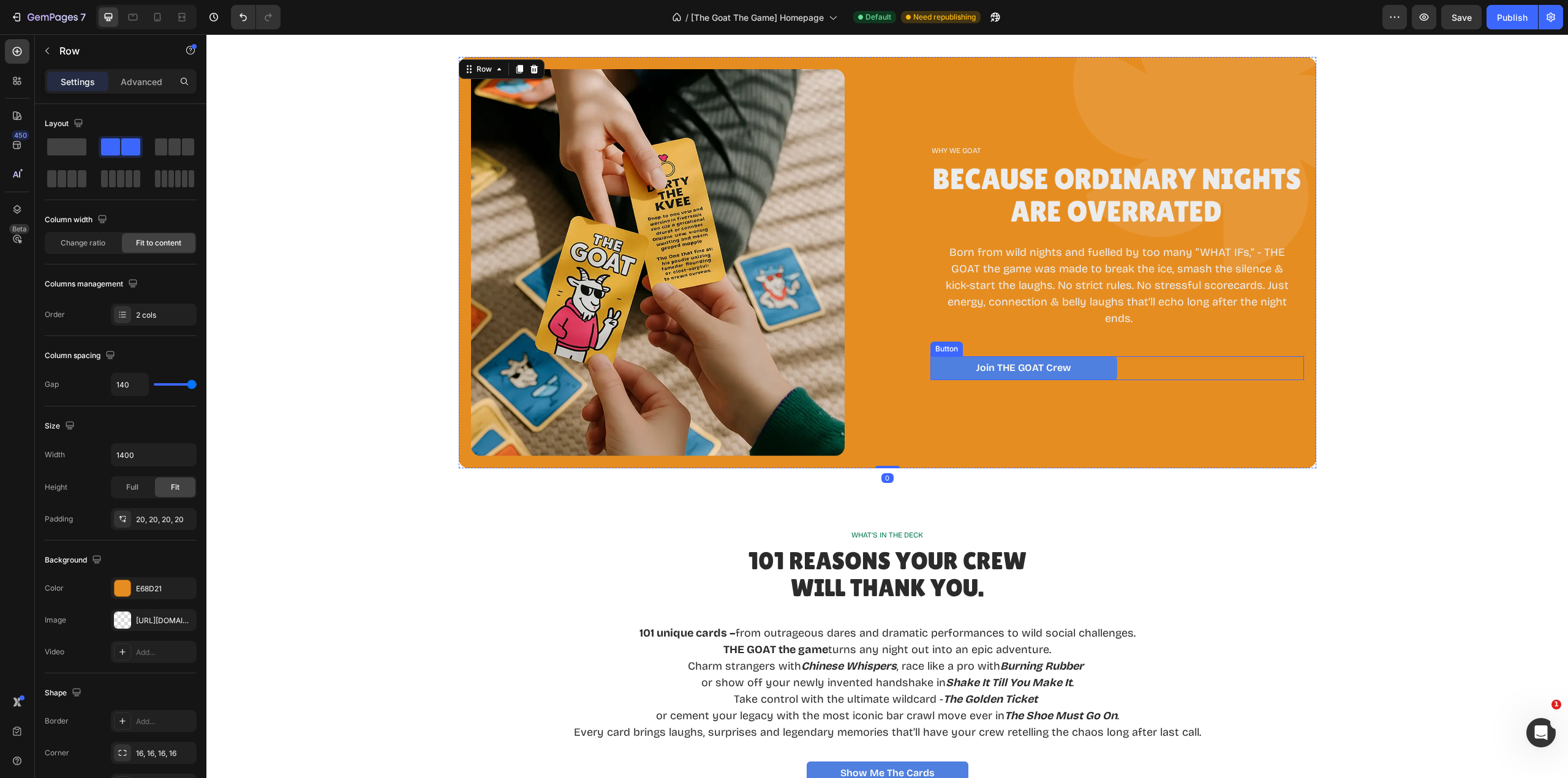
click at [1077, 367] on link "Join tHE GOAT Crew" at bounding box center [1024, 368] width 187 height 24
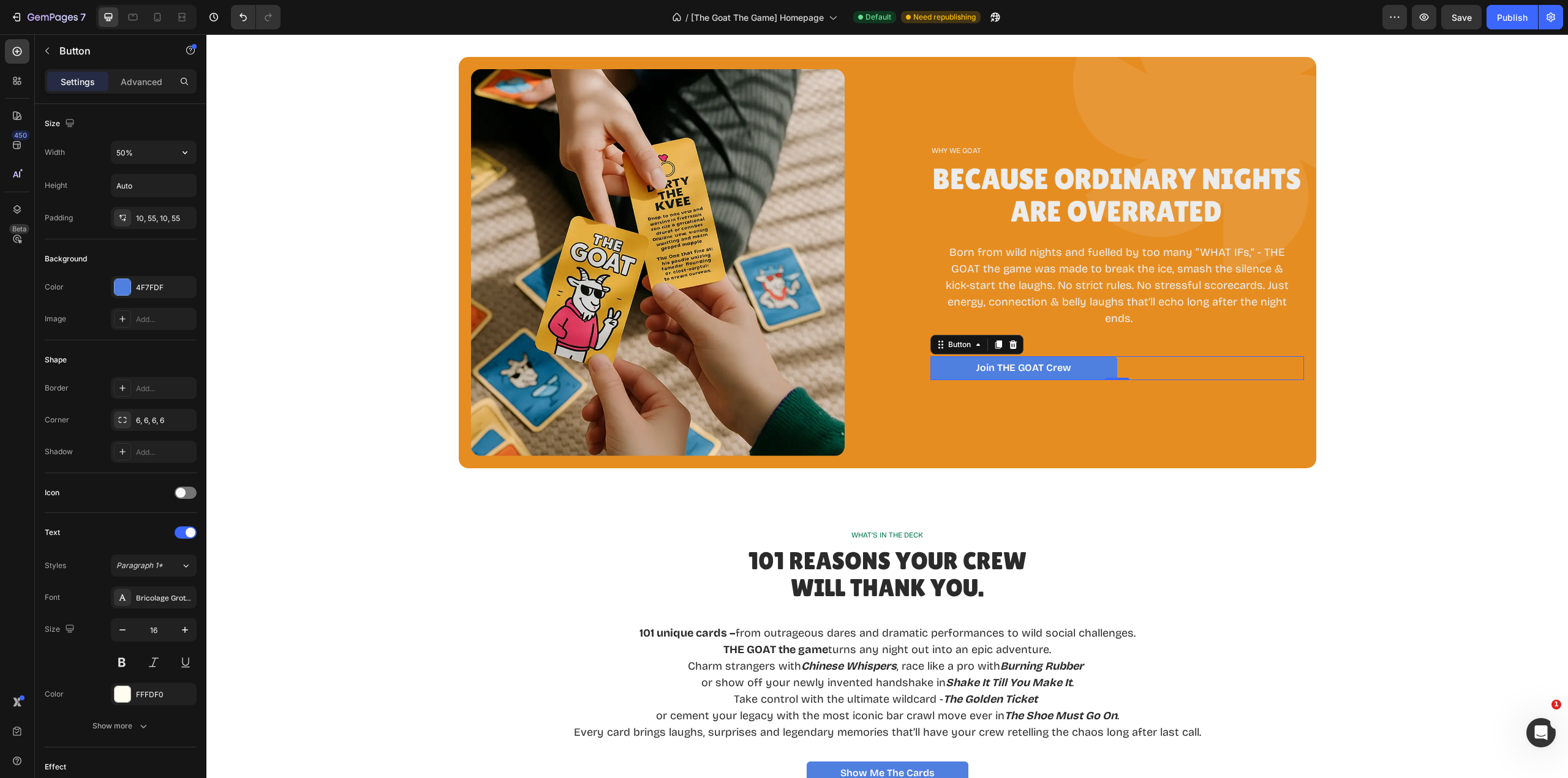
click at [143, 150] on input "50%" at bounding box center [153, 152] width 84 height 22
click at [188, 157] on icon "button" at bounding box center [185, 152] width 12 height 12
click at [173, 187] on span "Auto" at bounding box center [178, 184] width 16 height 11
click at [184, 154] on icon "button" at bounding box center [185, 152] width 12 height 12
click at [143, 202] on p "Full 100%" at bounding box center [151, 207] width 70 height 11
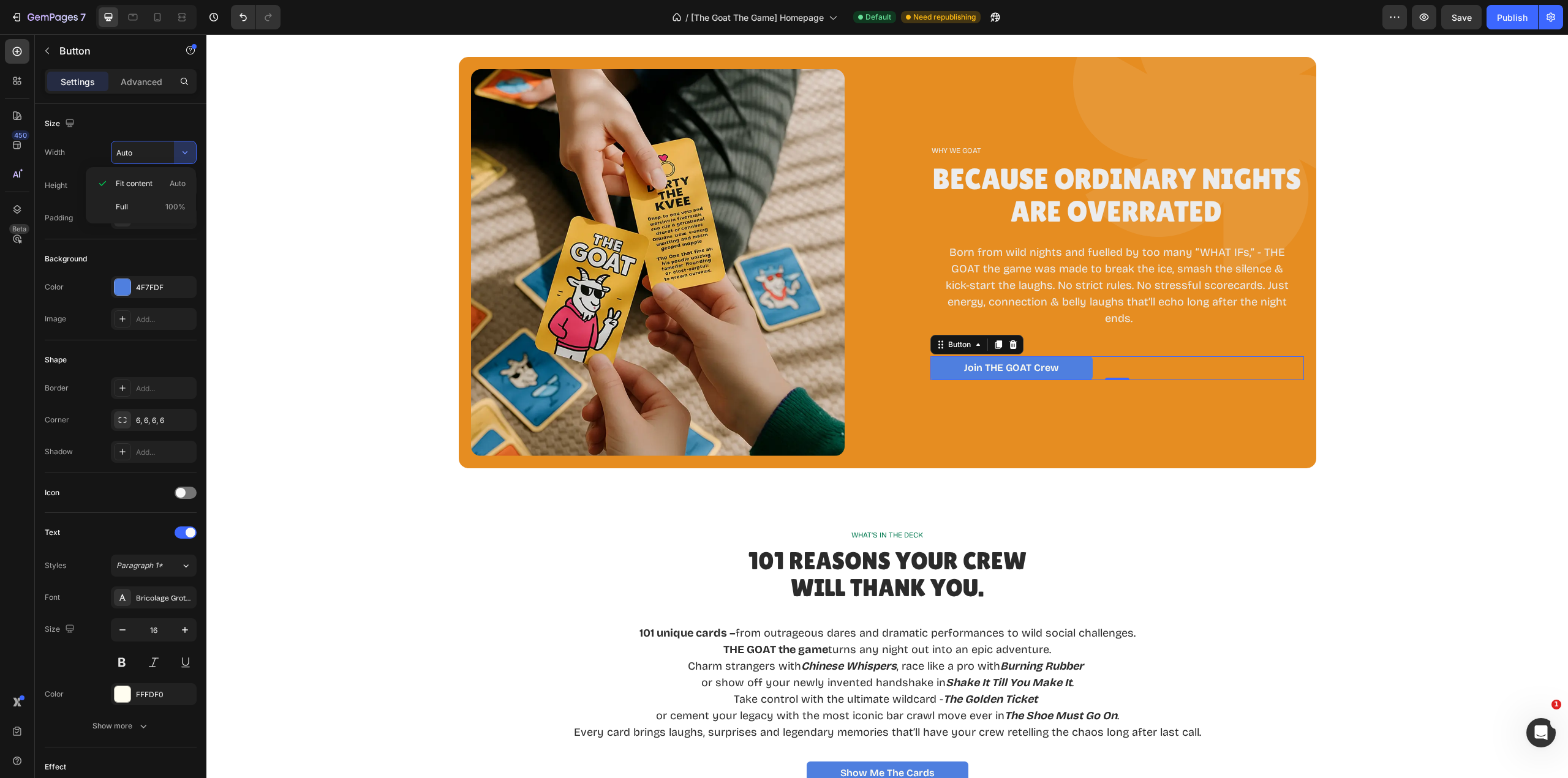
type input "100%"
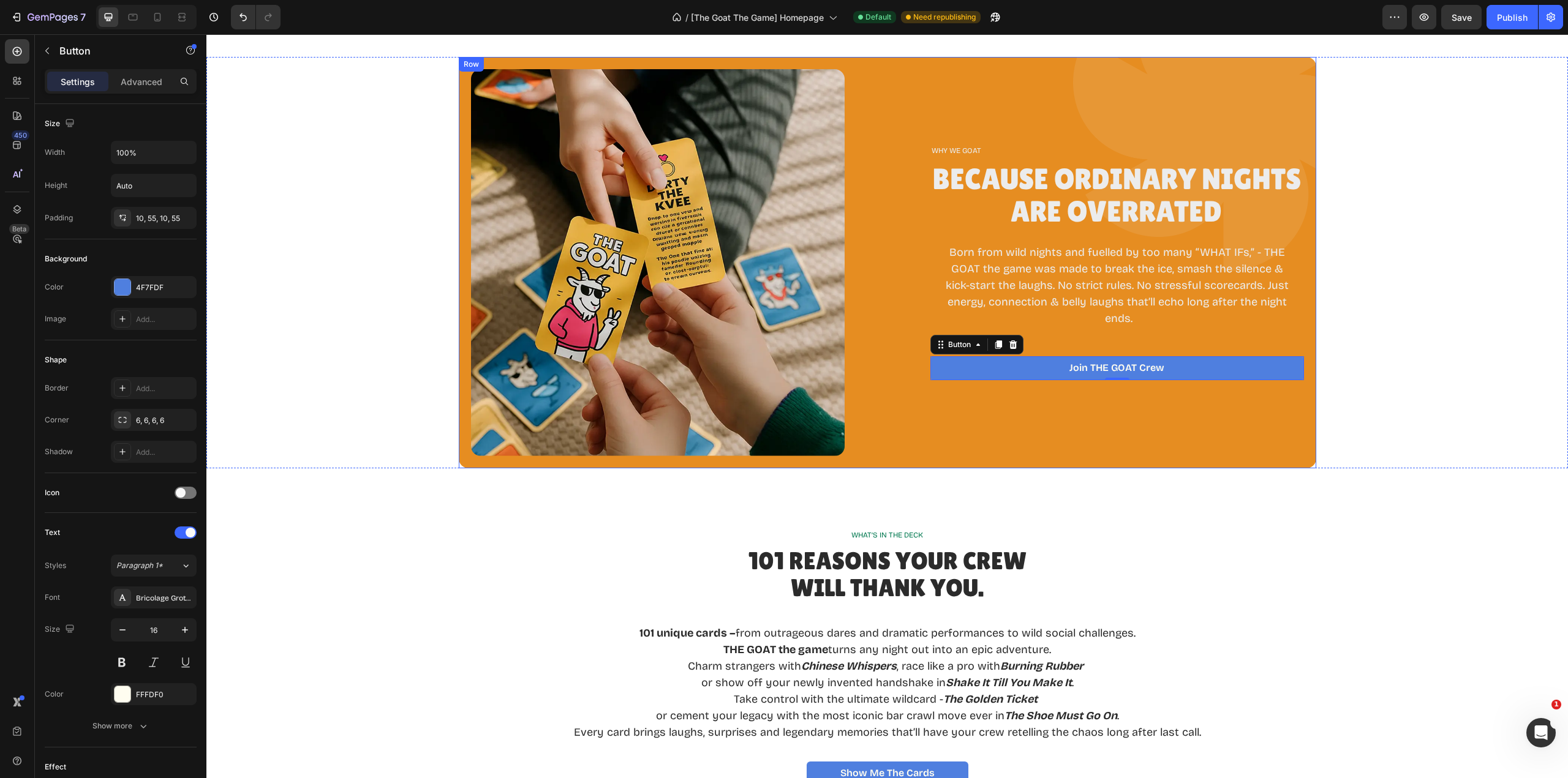
click at [1169, 436] on div "WHY WE GOAT Text Block Because Ordinary Nights Are Overrated Heading Born from …" at bounding box center [1117, 262] width 374 height 387
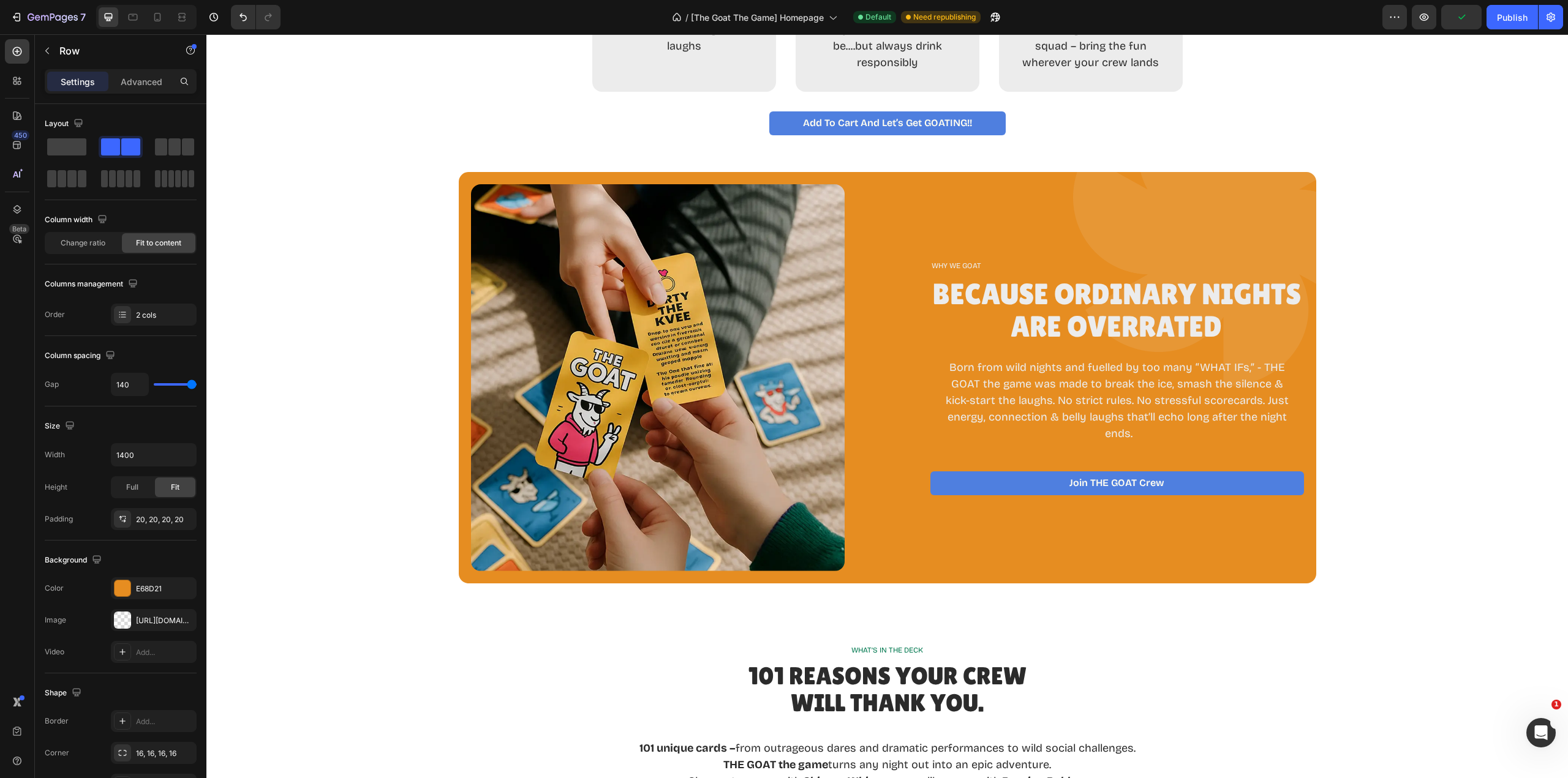
scroll to position [1036, 0]
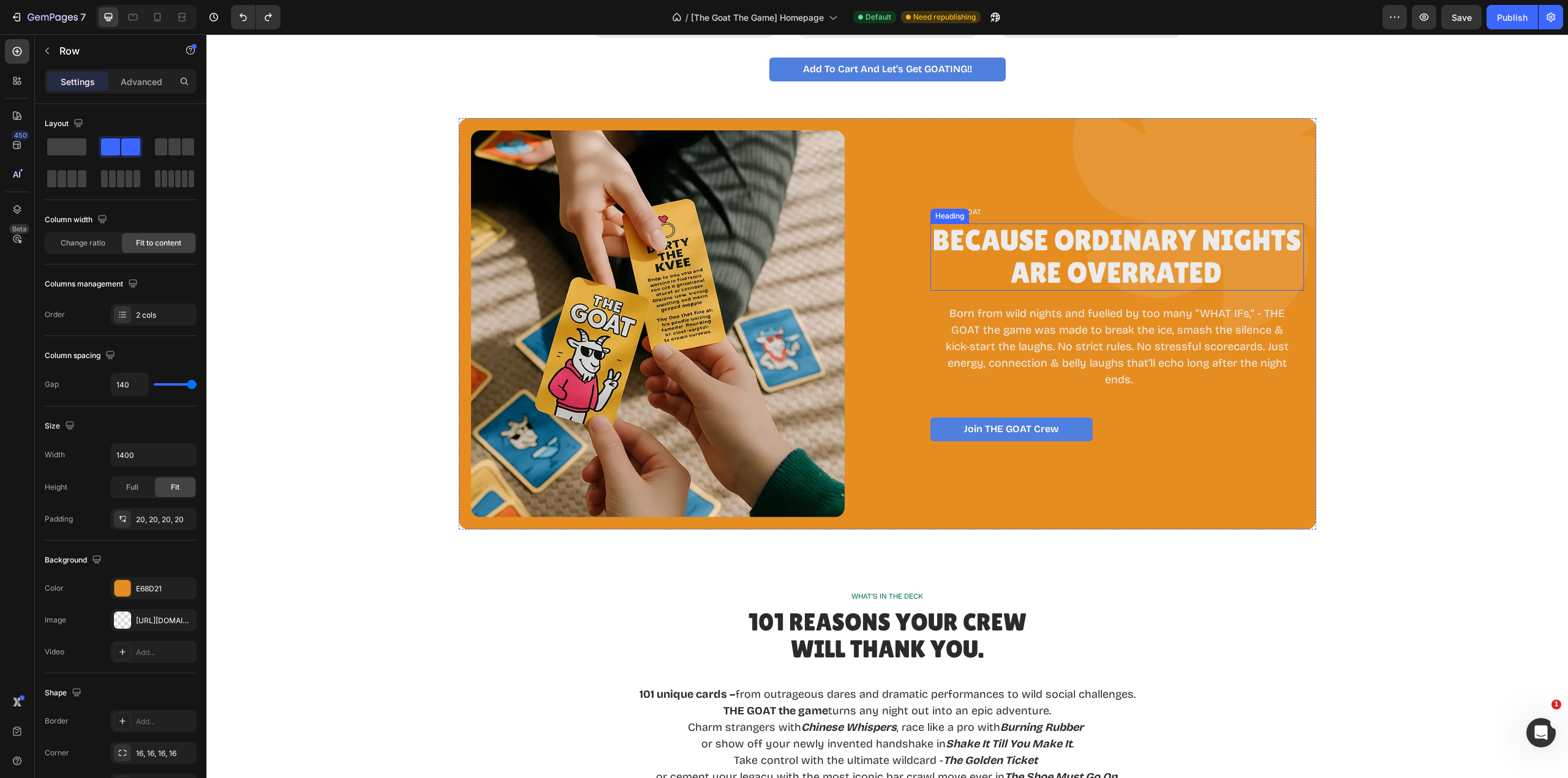
click at [954, 241] on h2 "Because Ordinary Nights Are Overrated" at bounding box center [1117, 257] width 374 height 68
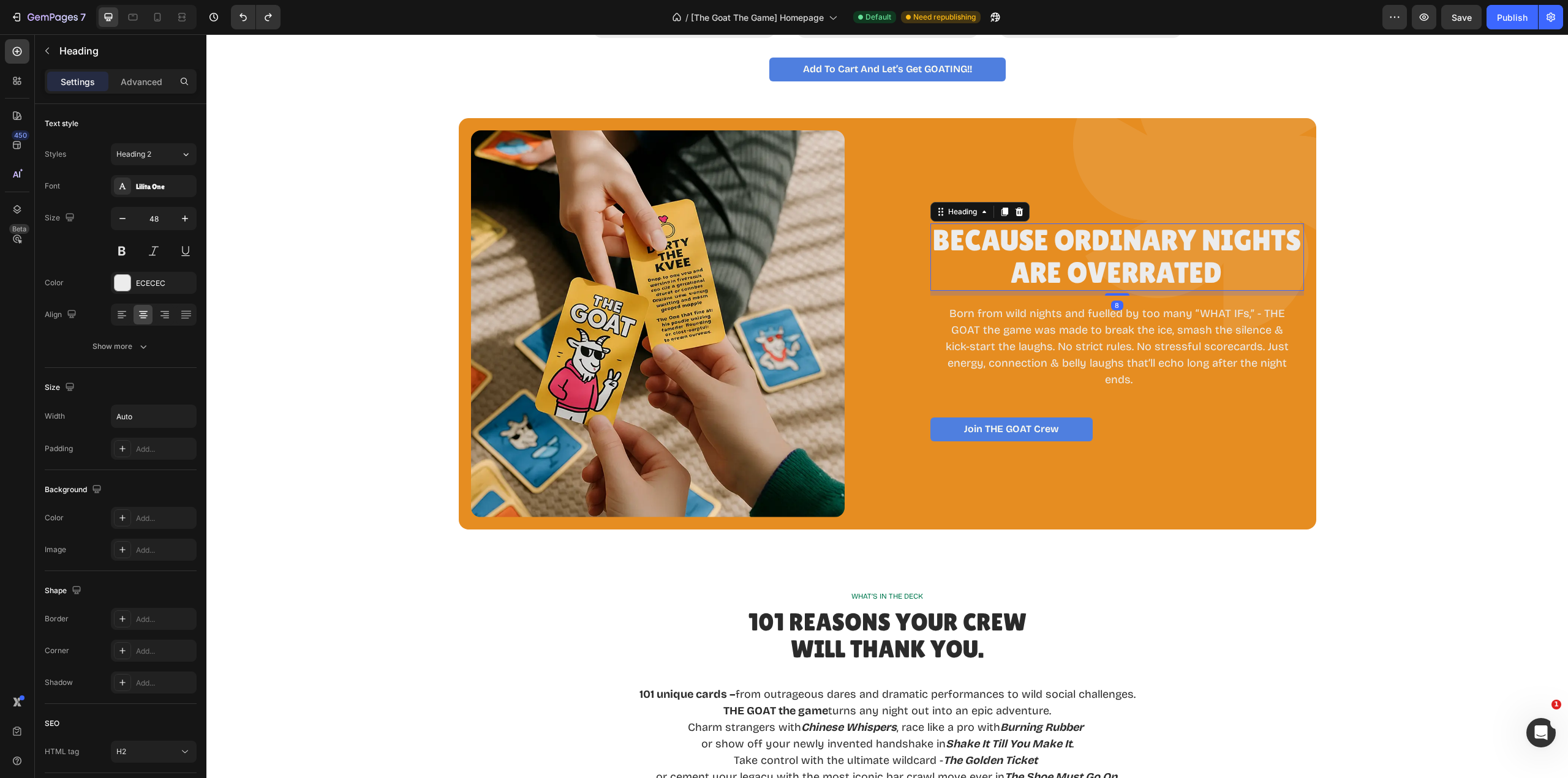
click at [954, 241] on h2 "Because Ordinary Nights Are Overrated" at bounding box center [1117, 257] width 374 height 68
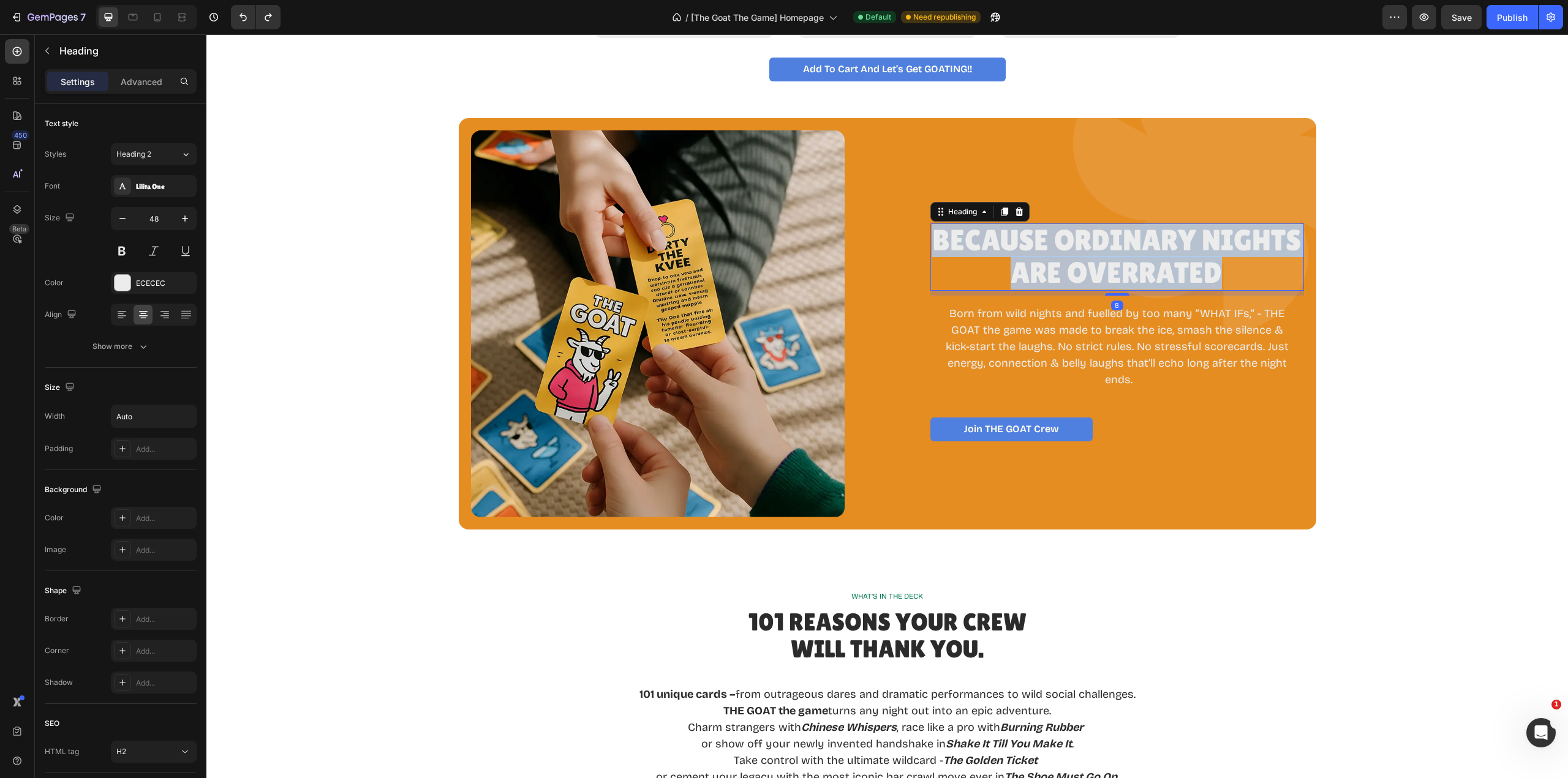
click at [954, 240] on p "Because Ordinary Nights Are Overrated" at bounding box center [1117, 257] width 373 height 65
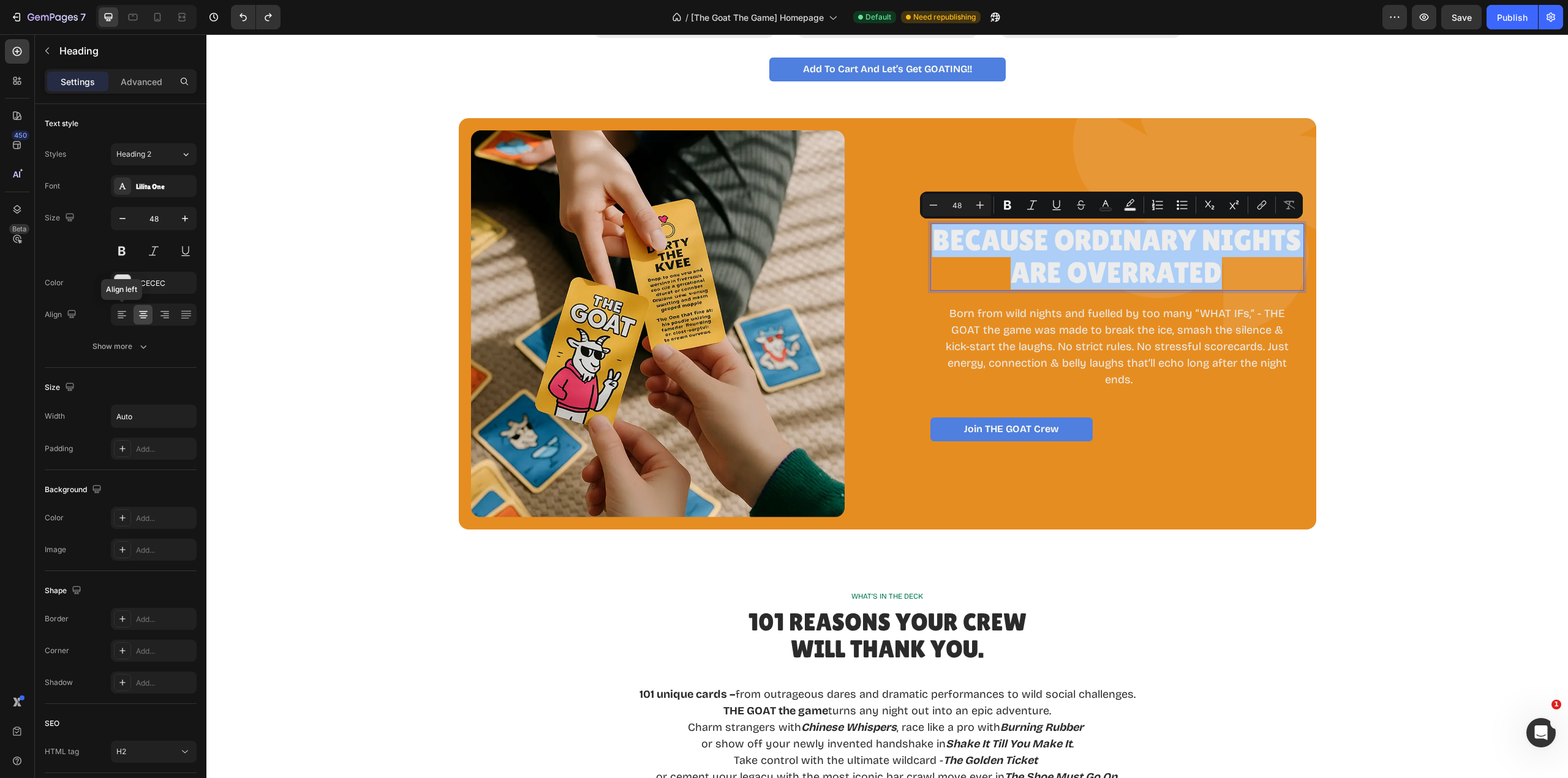
click at [120, 315] on icon at bounding box center [122, 315] width 12 height 12
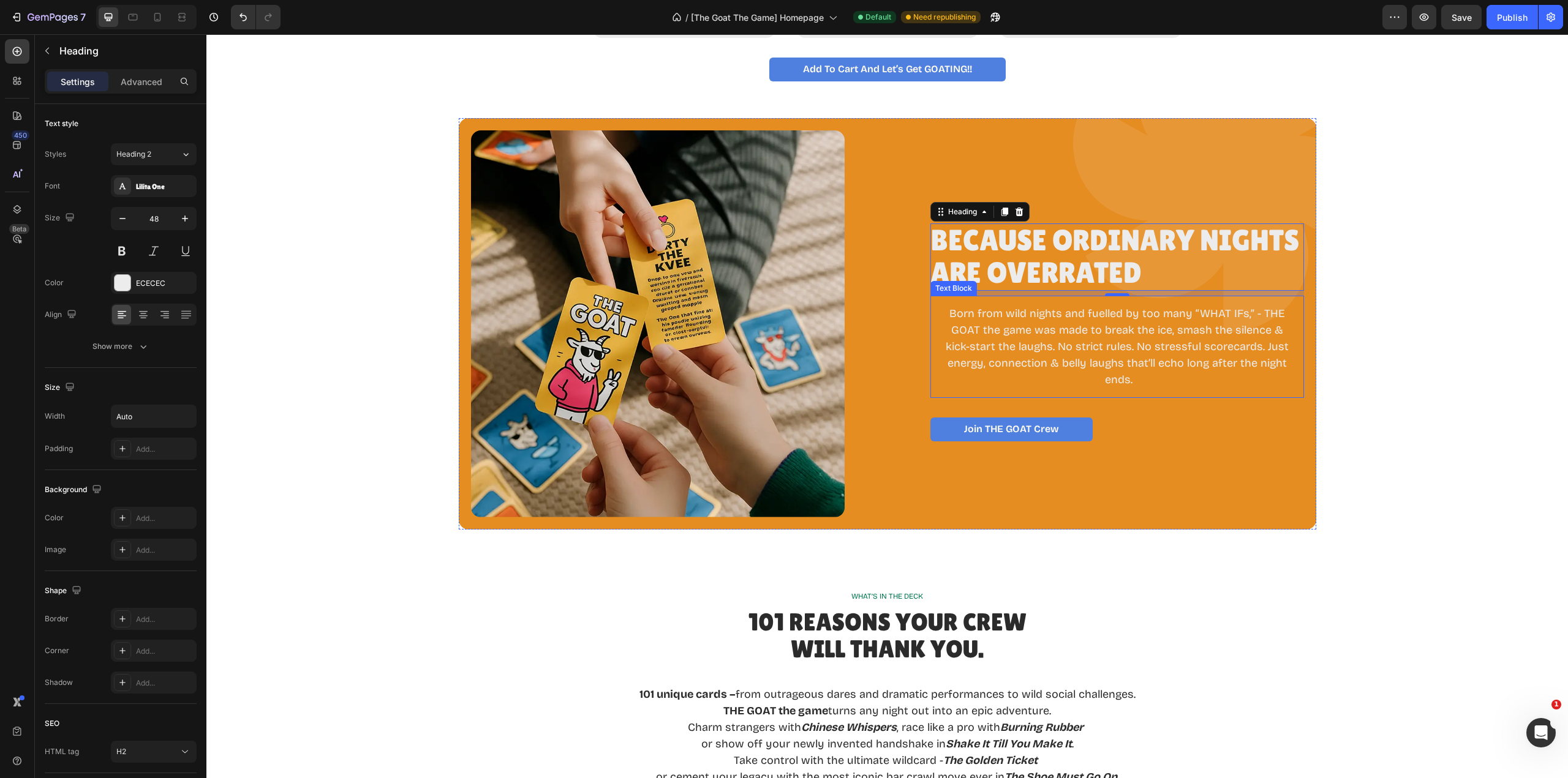
click at [971, 323] on p "Born from wild nights and fuelled by too many “WHAT IFs,” - THE GOAT the game w…" at bounding box center [1117, 347] width 354 height 82
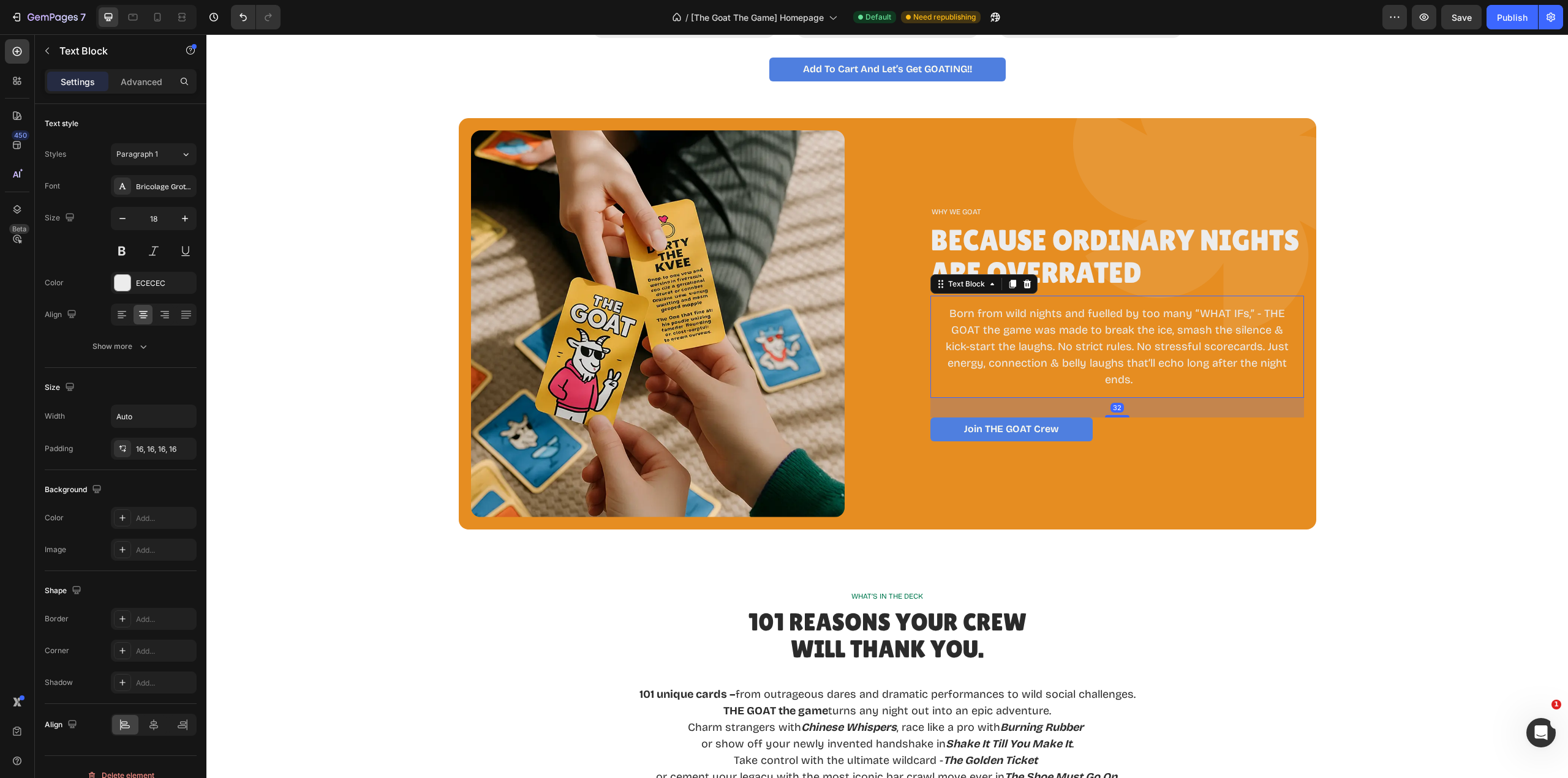
click at [971, 323] on p "Born from wild nights and fuelled by too many “WHAT IFs,” - THE GOAT the game w…" at bounding box center [1117, 347] width 354 height 82
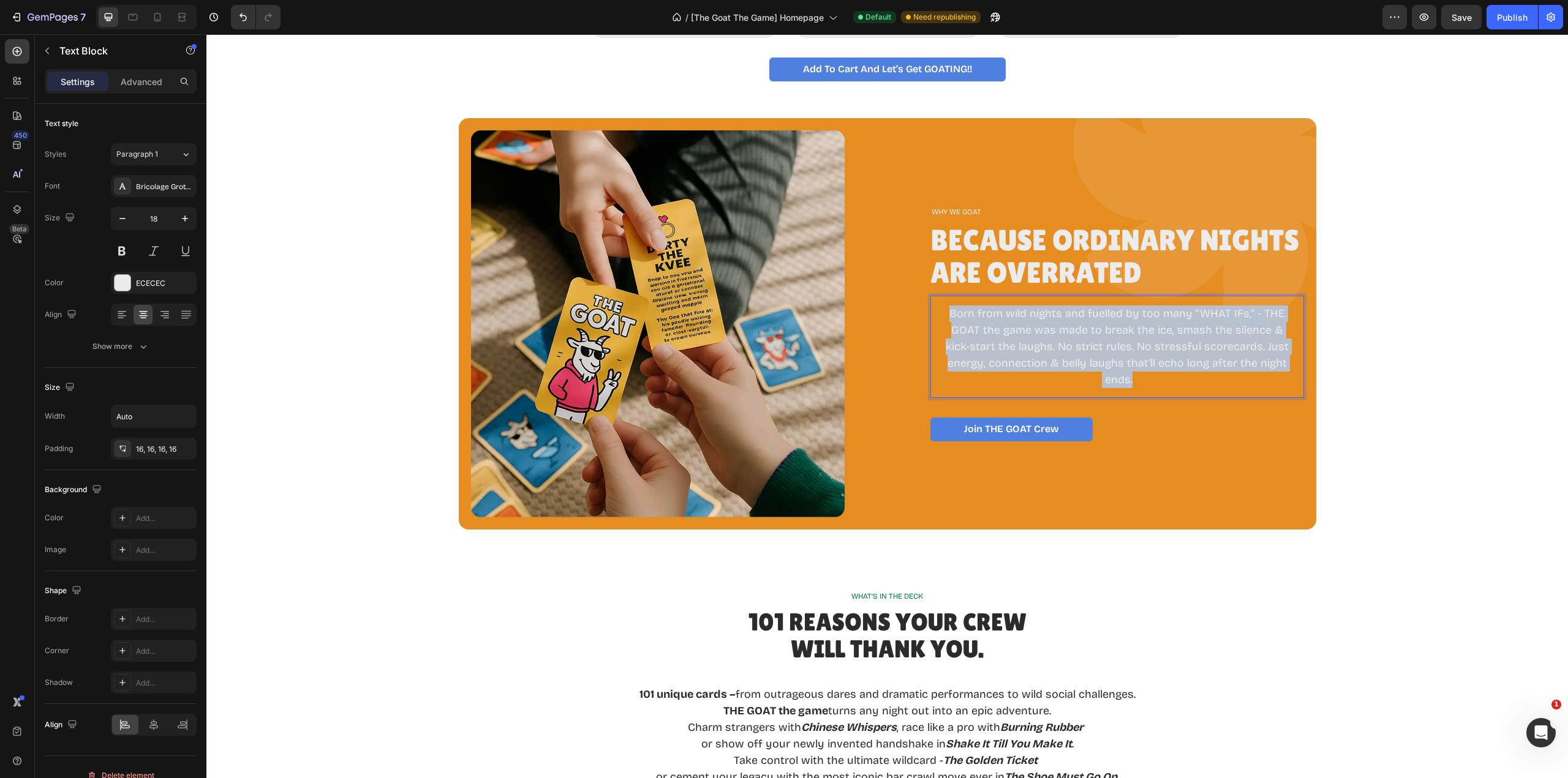
click at [971, 323] on p "Born from wild nights and fuelled by too many “WHAT IFs,” - THE GOAT the game w…" at bounding box center [1117, 347] width 354 height 82
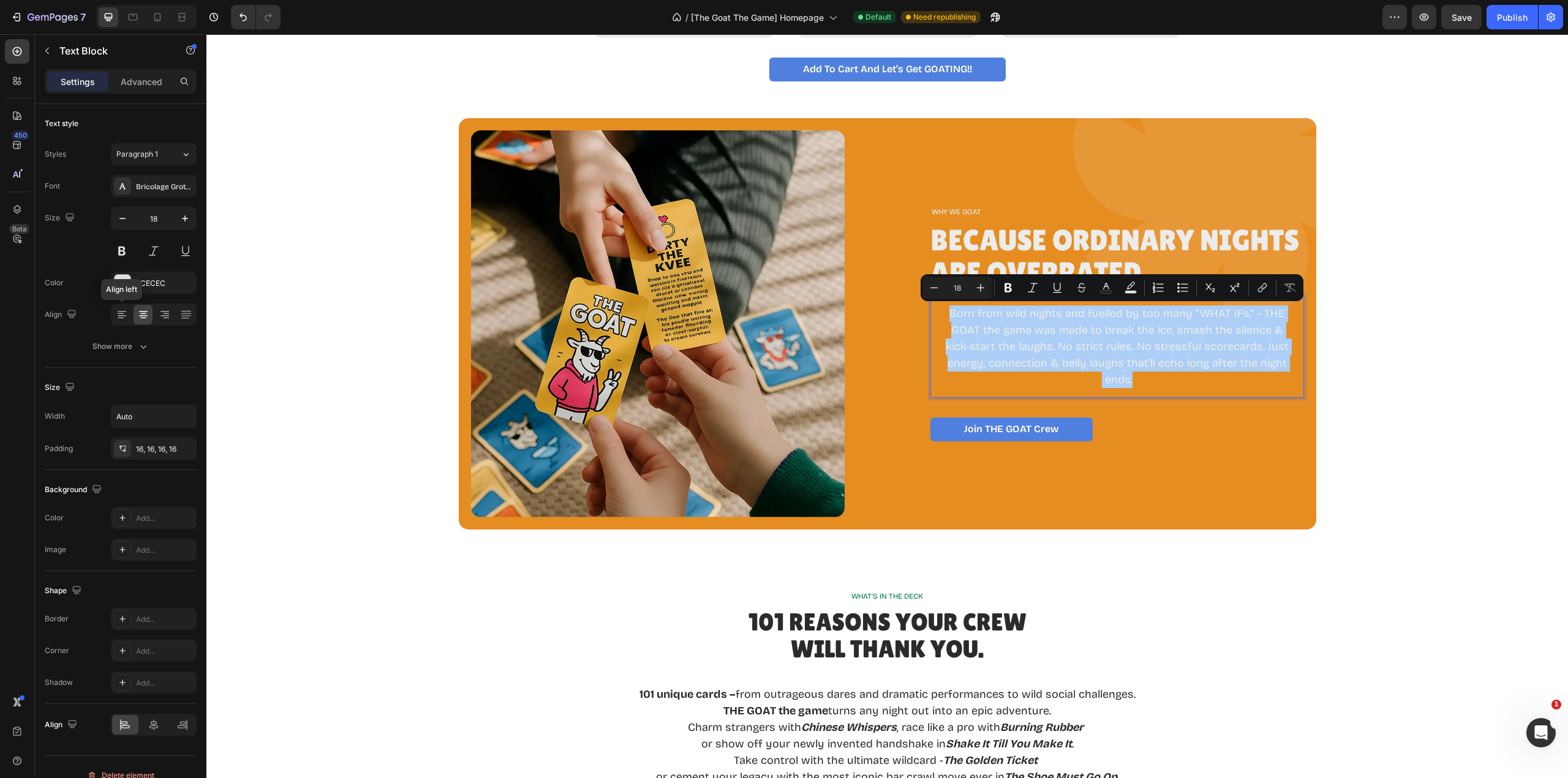
click at [121, 313] on icon at bounding box center [121, 314] width 6 height 1
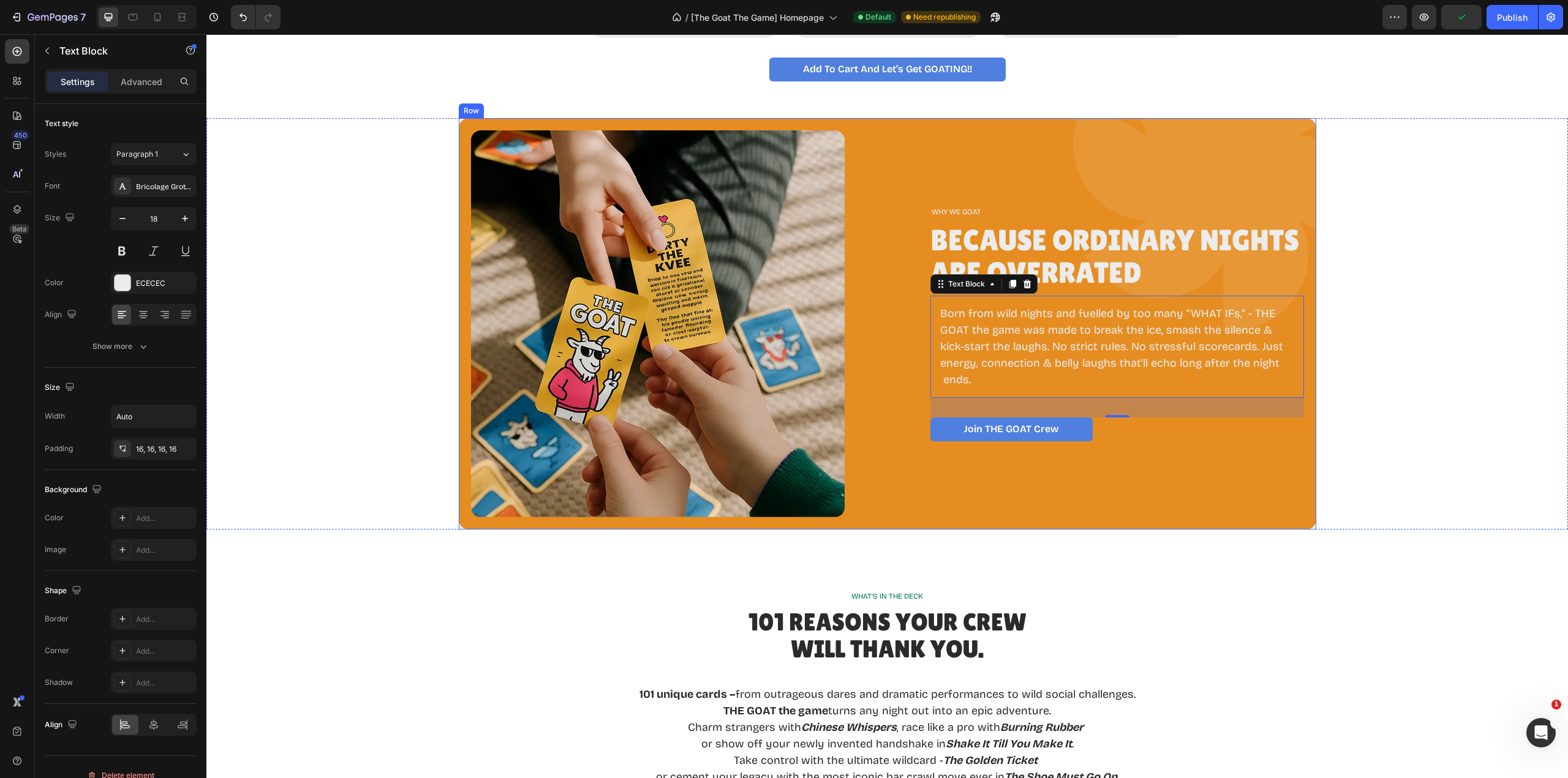
click at [1136, 479] on div "WHY WE GOAT Text Block Because Ordinary Nights Are Overrated Heading Born from …" at bounding box center [1117, 323] width 374 height 387
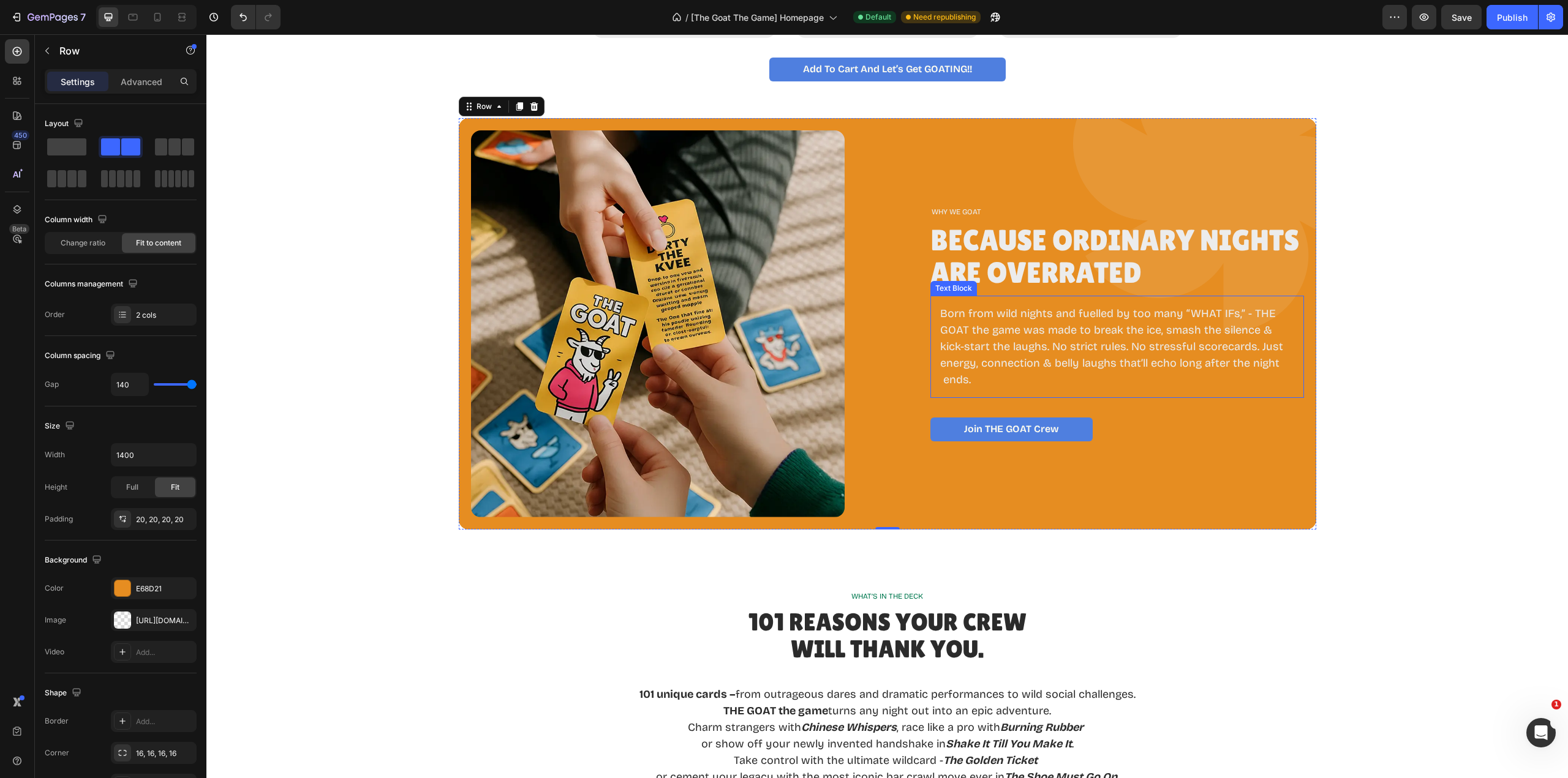
click at [933, 313] on div "Born from wild nights and fuelled by too many “WHAT IFs,” - THE GOAT the game w…" at bounding box center [1117, 347] width 374 height 102
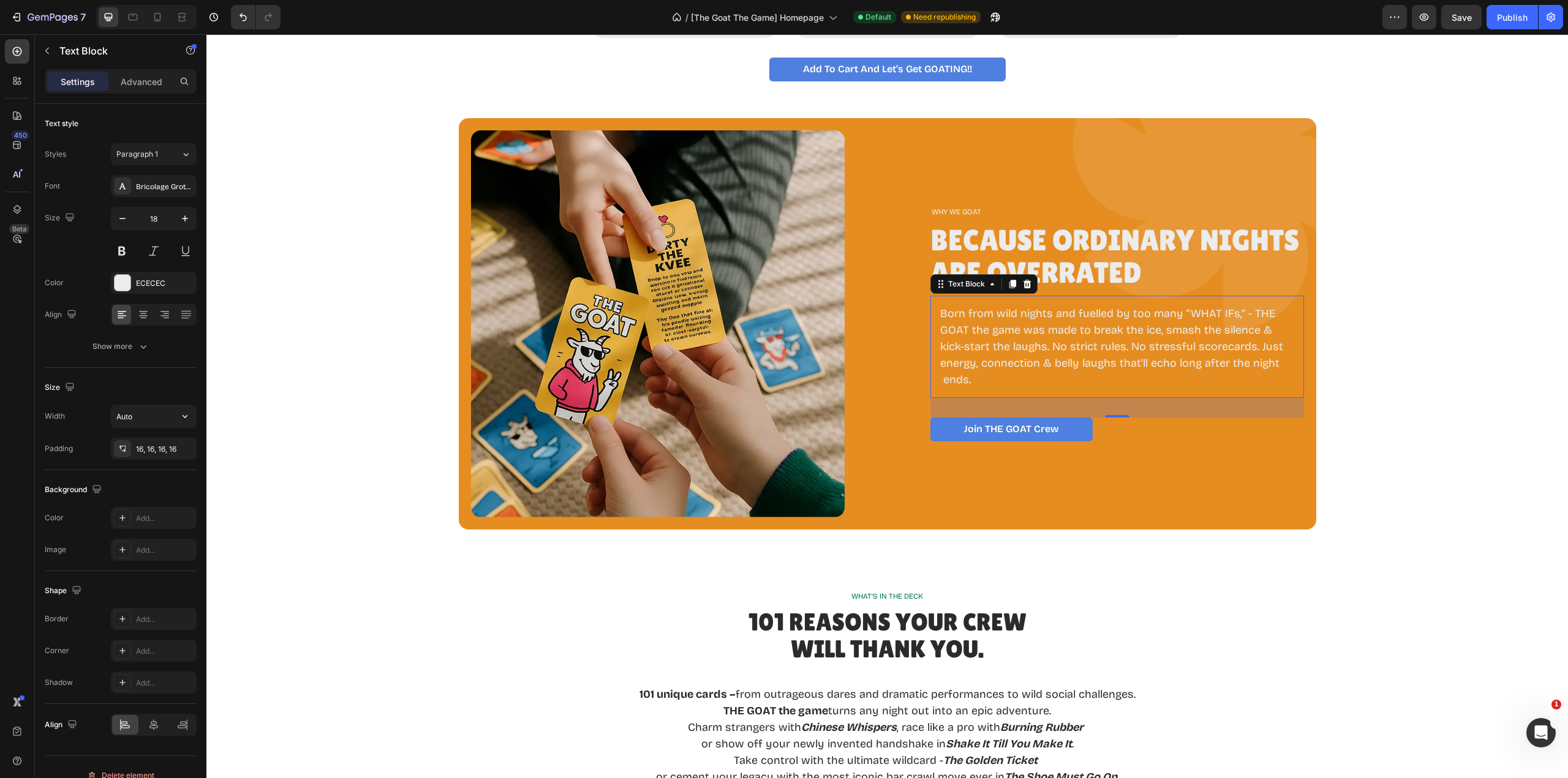
click at [188, 414] on icon "button" at bounding box center [185, 416] width 12 height 12
click at [168, 492] on span "1400px" at bounding box center [172, 494] width 26 height 11
click at [184, 417] on icon "button" at bounding box center [185, 416] width 5 height 3
click at [158, 449] on p "Fit content Auto" at bounding box center [151, 447] width 70 height 11
click at [189, 418] on icon "button" at bounding box center [185, 416] width 12 height 12
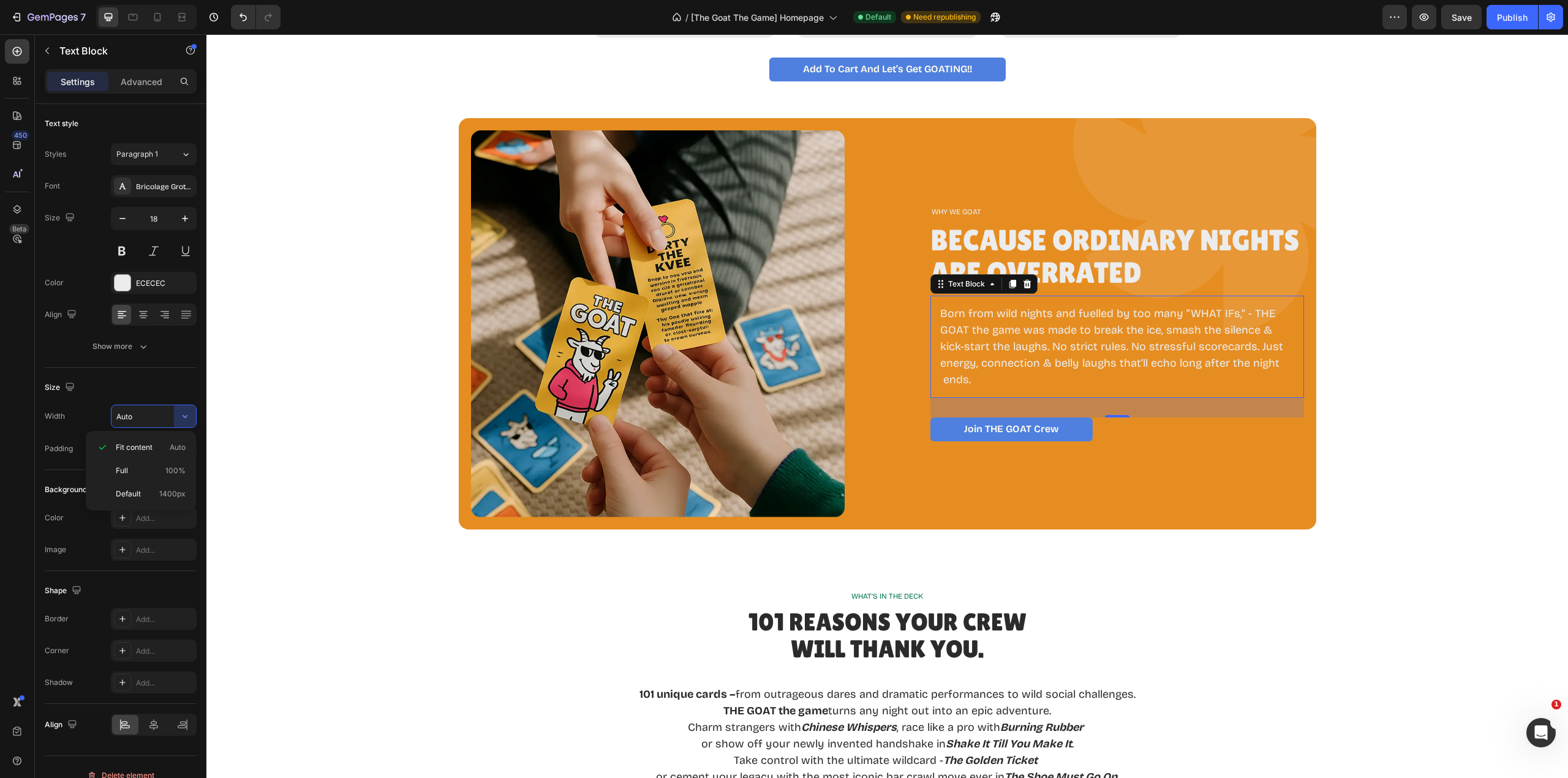
click at [146, 473] on p "Full 100%" at bounding box center [151, 471] width 70 height 11
click at [191, 418] on button "button" at bounding box center [185, 416] width 22 height 22
click at [140, 488] on div "Default 1400px" at bounding box center [140, 494] width 100 height 23
type input "1400"
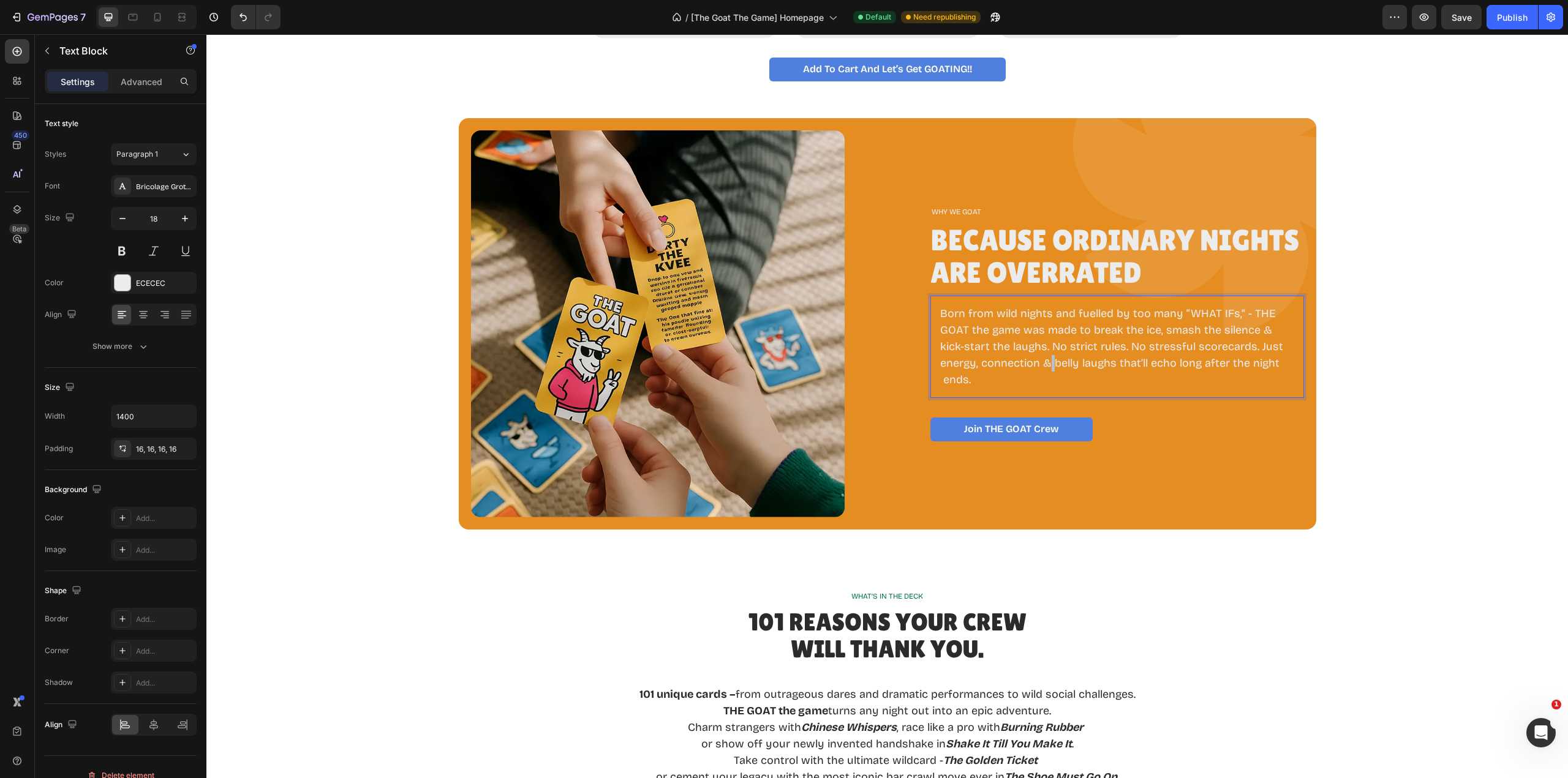
click at [1042, 371] on p "Born from wild nights and fuelled by too many “WHAT IFs,” - THE GOAT the game w…" at bounding box center [1117, 347] width 354 height 82
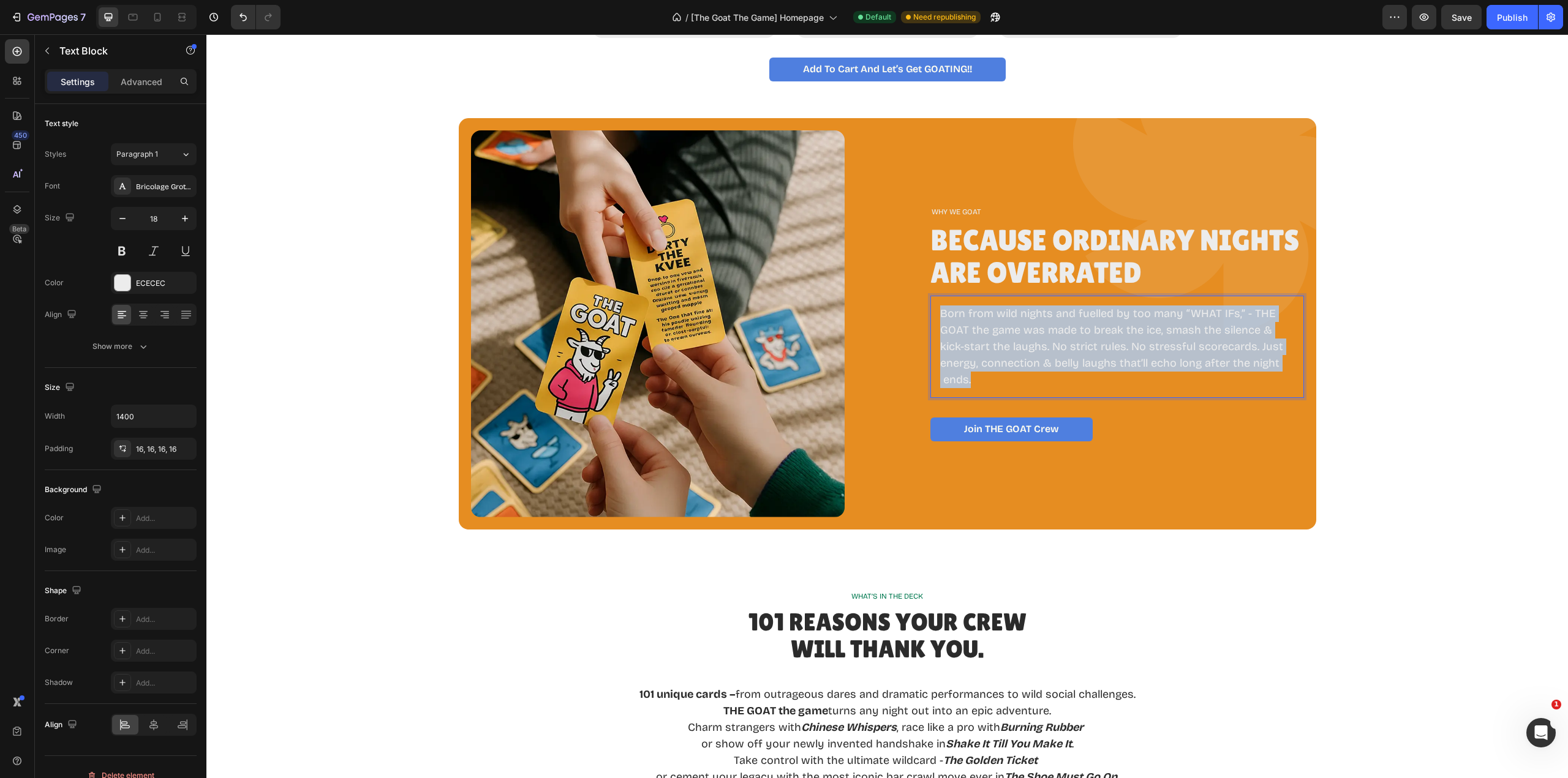
click at [1042, 371] on p "Born from wild nights and fuelled by too many “WHAT IFs,” - THE GOAT the game w…" at bounding box center [1117, 347] width 354 height 82
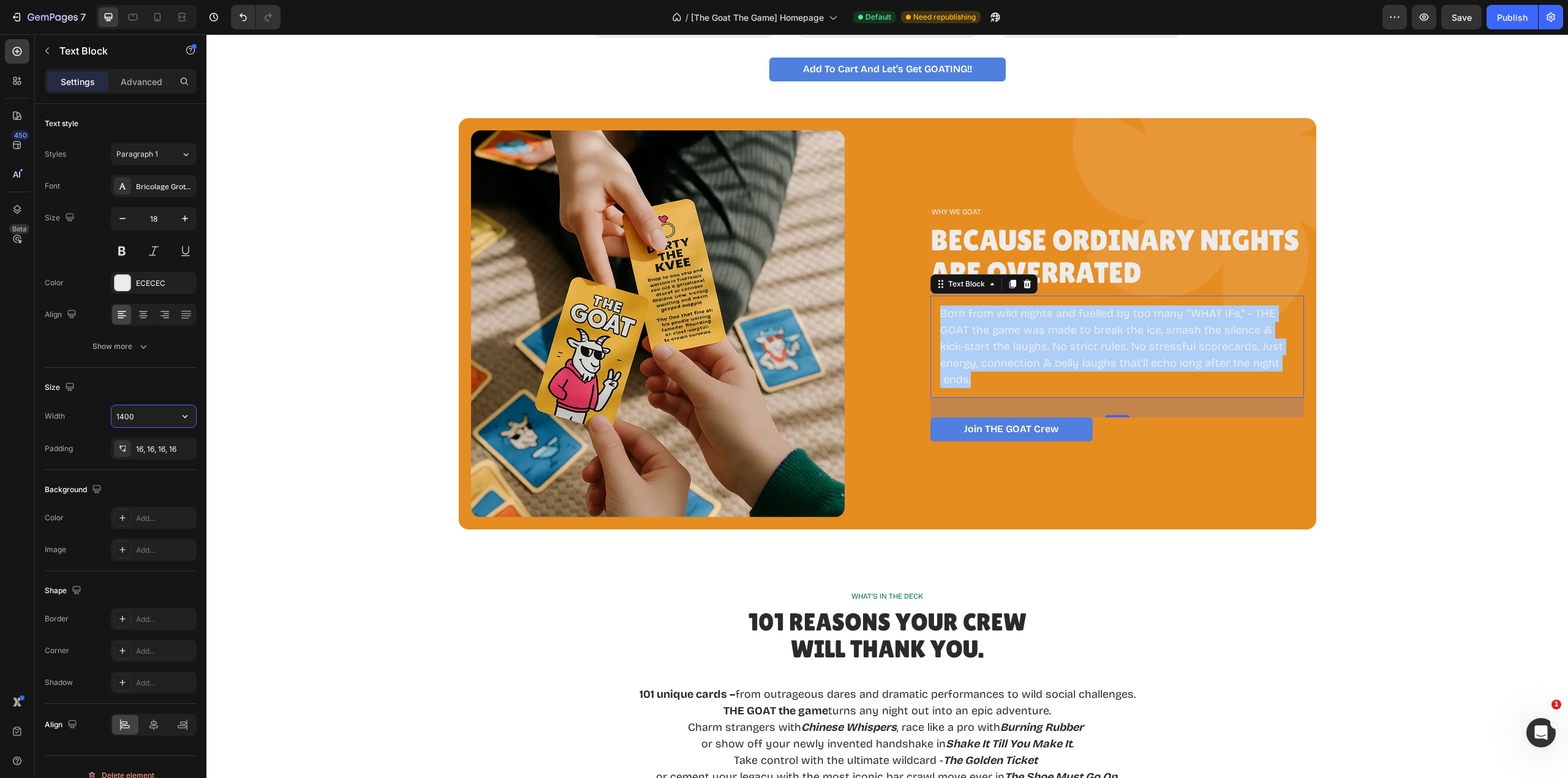
drag, startPoint x: 129, startPoint y: 421, endPoint x: 135, endPoint y: 412, distance: 10.8
click at [135, 412] on input "1400" at bounding box center [153, 416] width 84 height 22
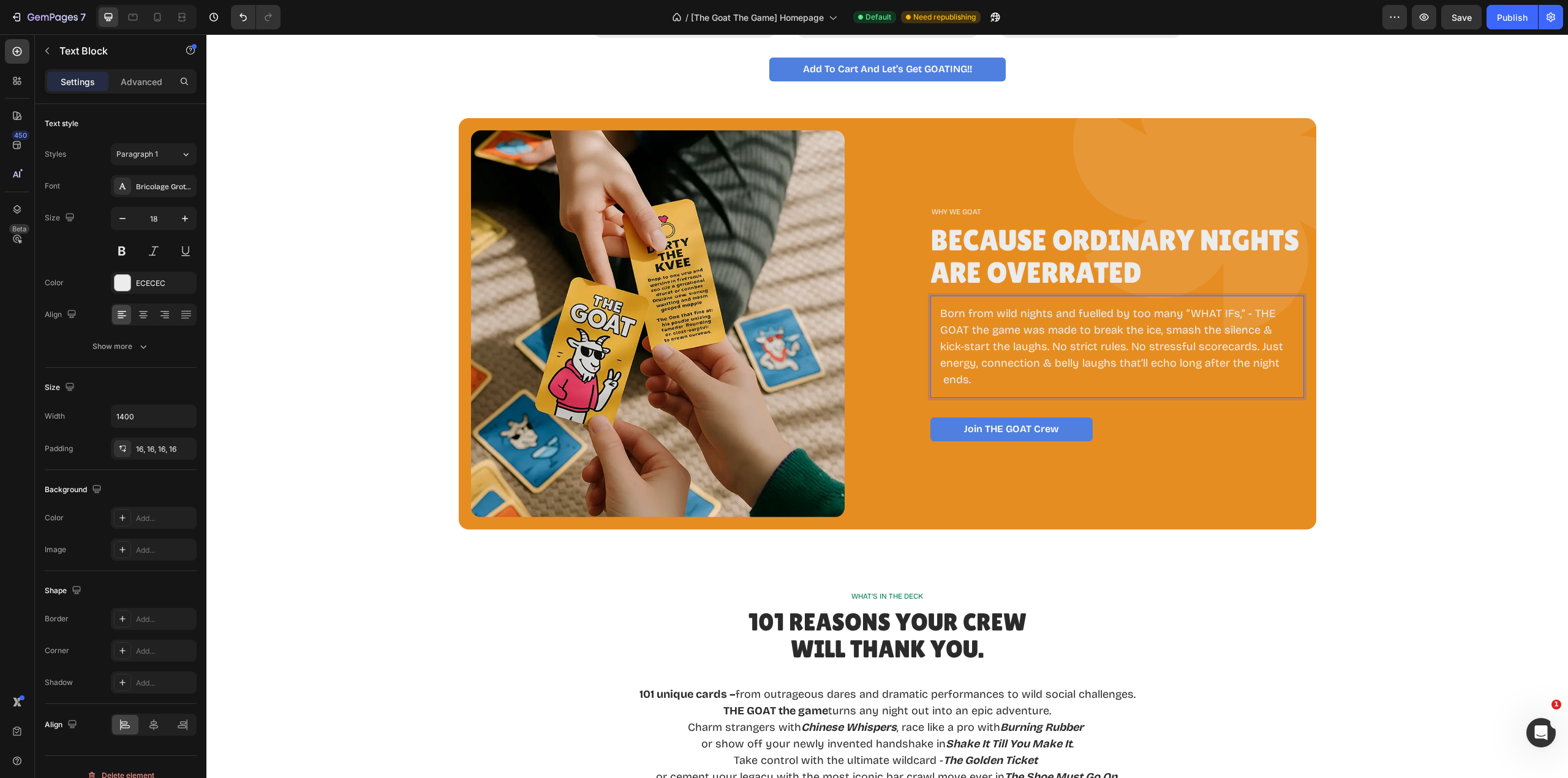
click at [993, 375] on p "Born from wild nights and fuelled by too many “WHAT IFs,” - THE GOAT the game w…" at bounding box center [1117, 347] width 354 height 82
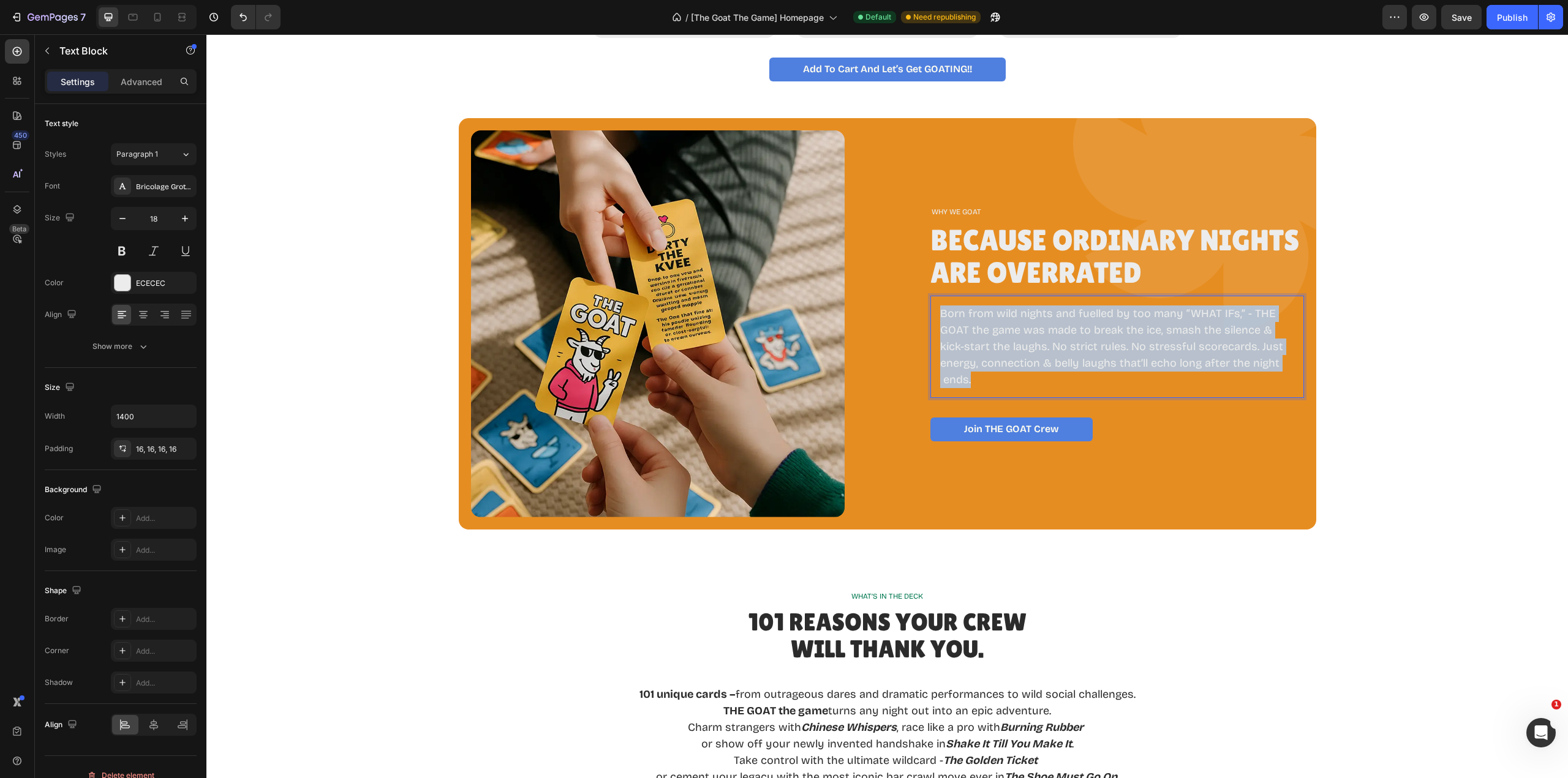
click at [993, 375] on p "Born from wild nights and fuelled by too many “WHAT IFs,” - THE GOAT the game w…" at bounding box center [1117, 347] width 354 height 82
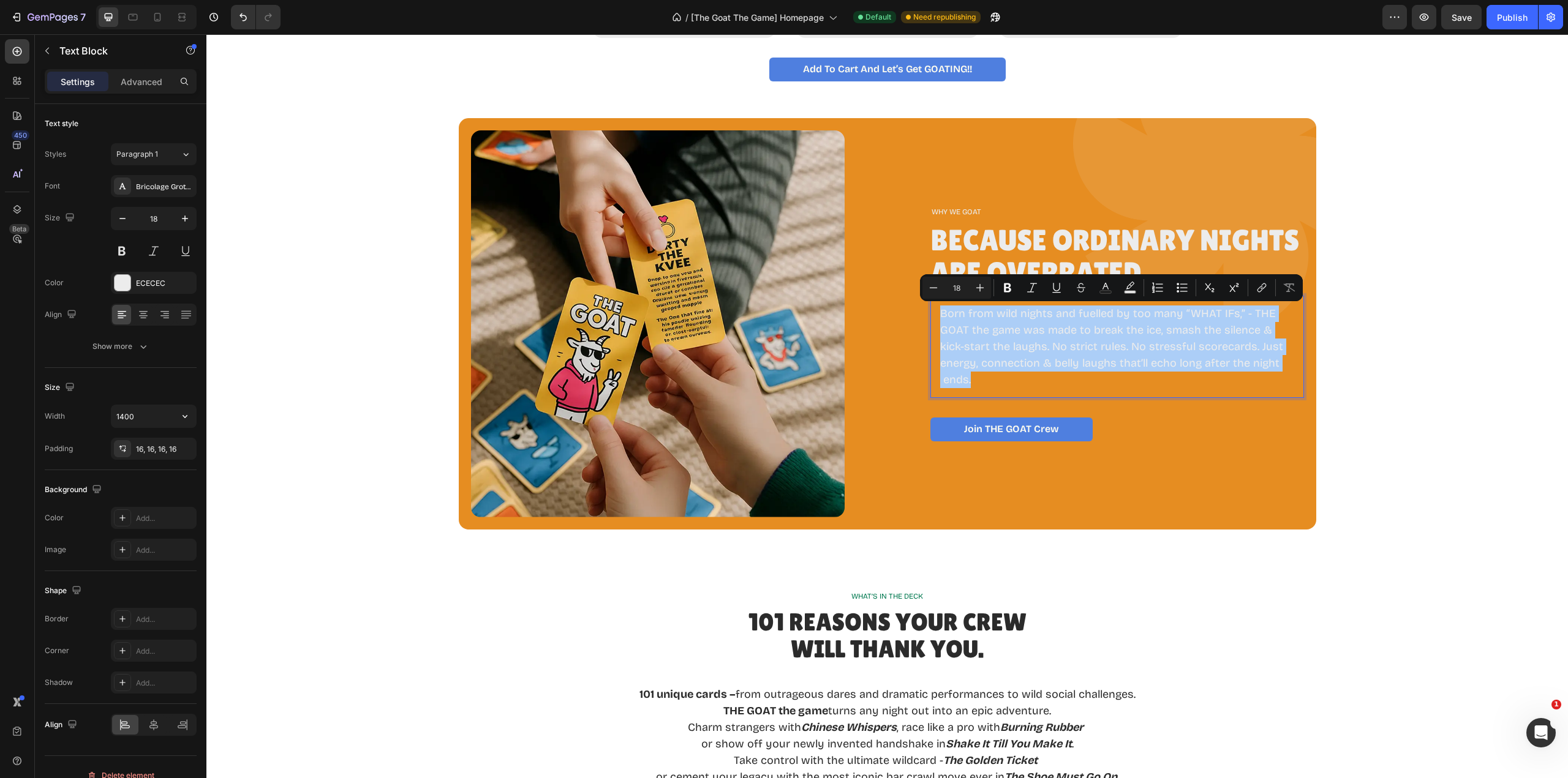
click at [185, 420] on icon "button" at bounding box center [185, 416] width 12 height 12
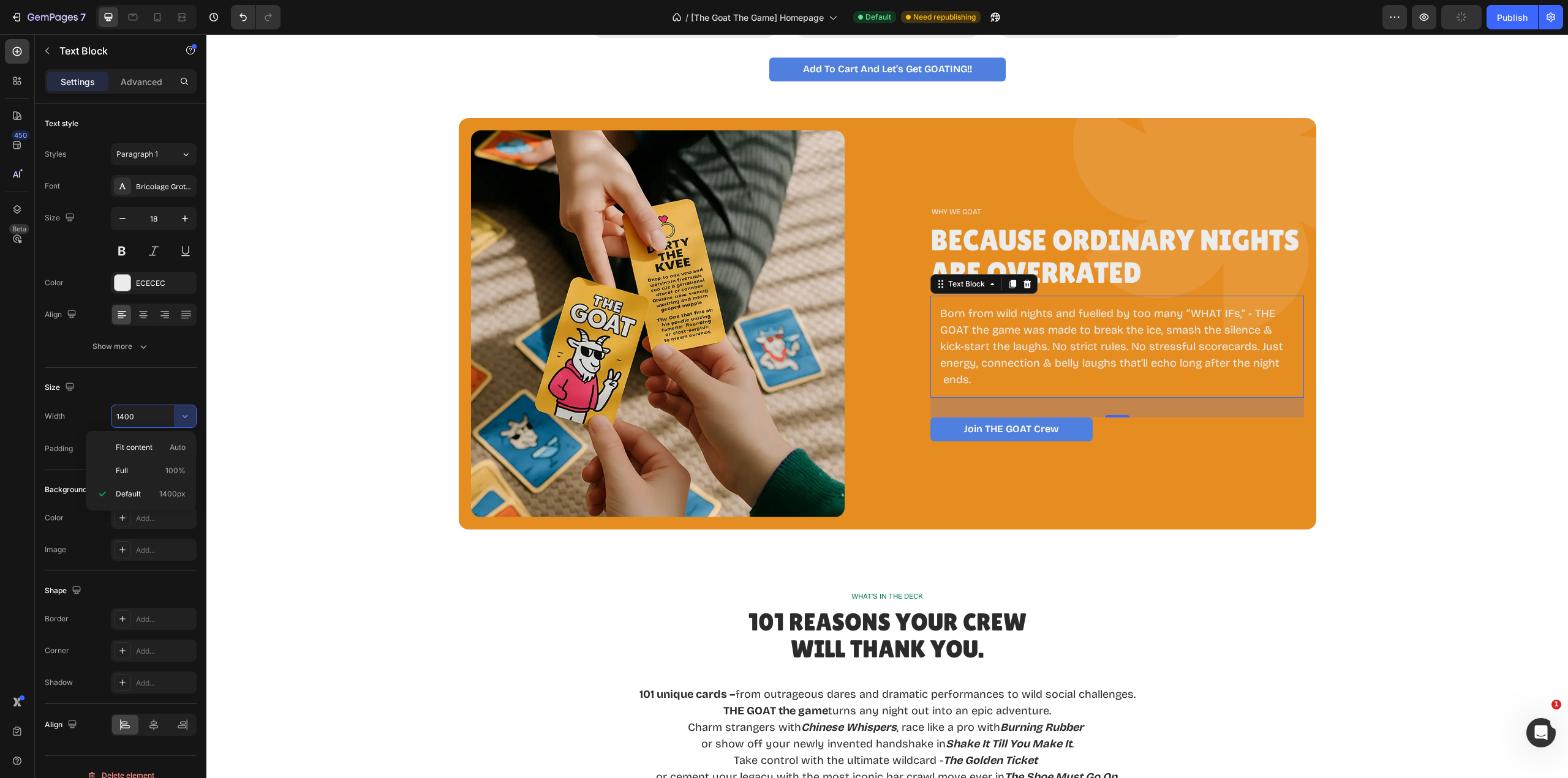
click at [132, 492] on span "Default" at bounding box center [128, 494] width 25 height 11
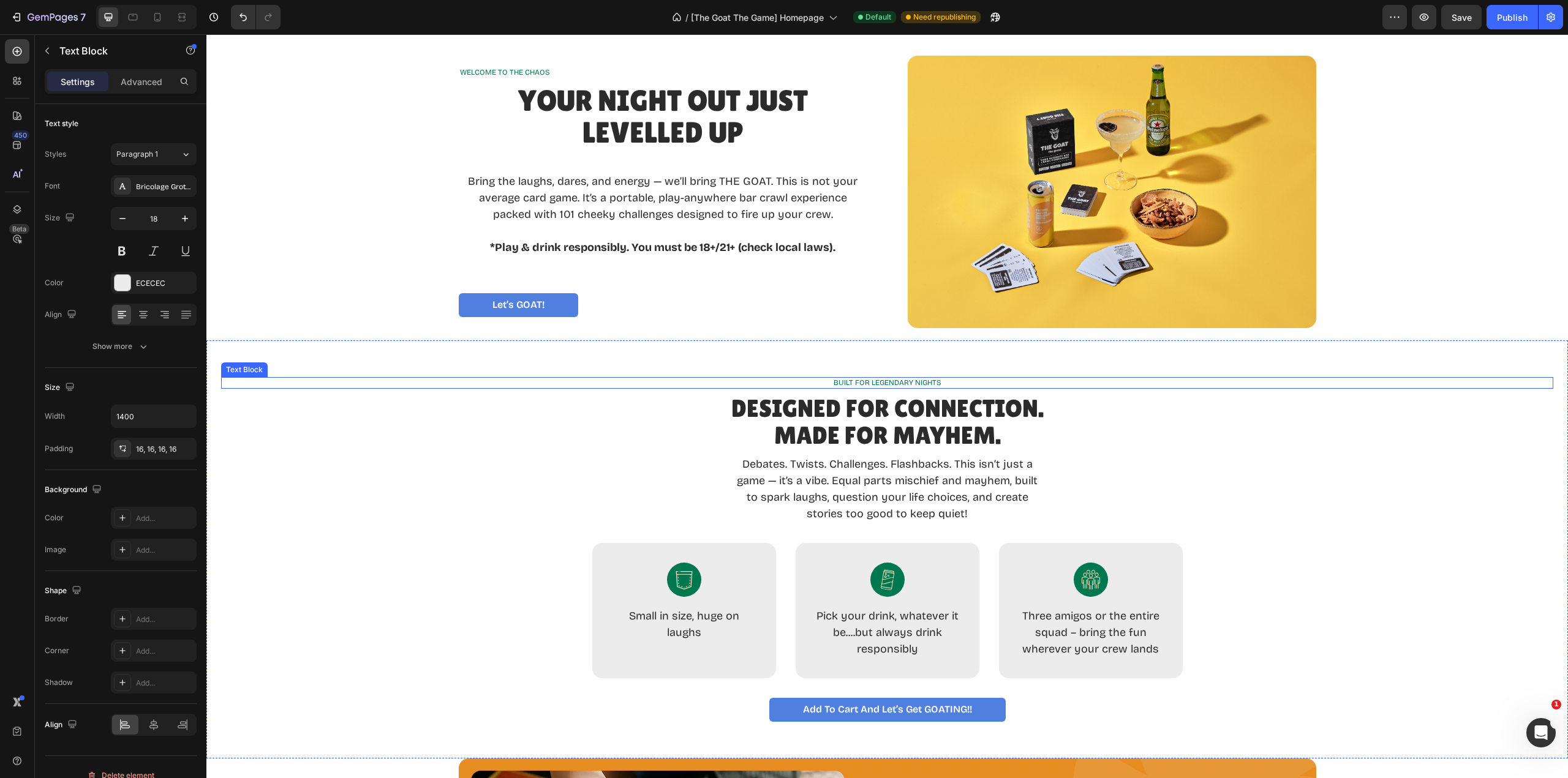
scroll to position [240, 0]
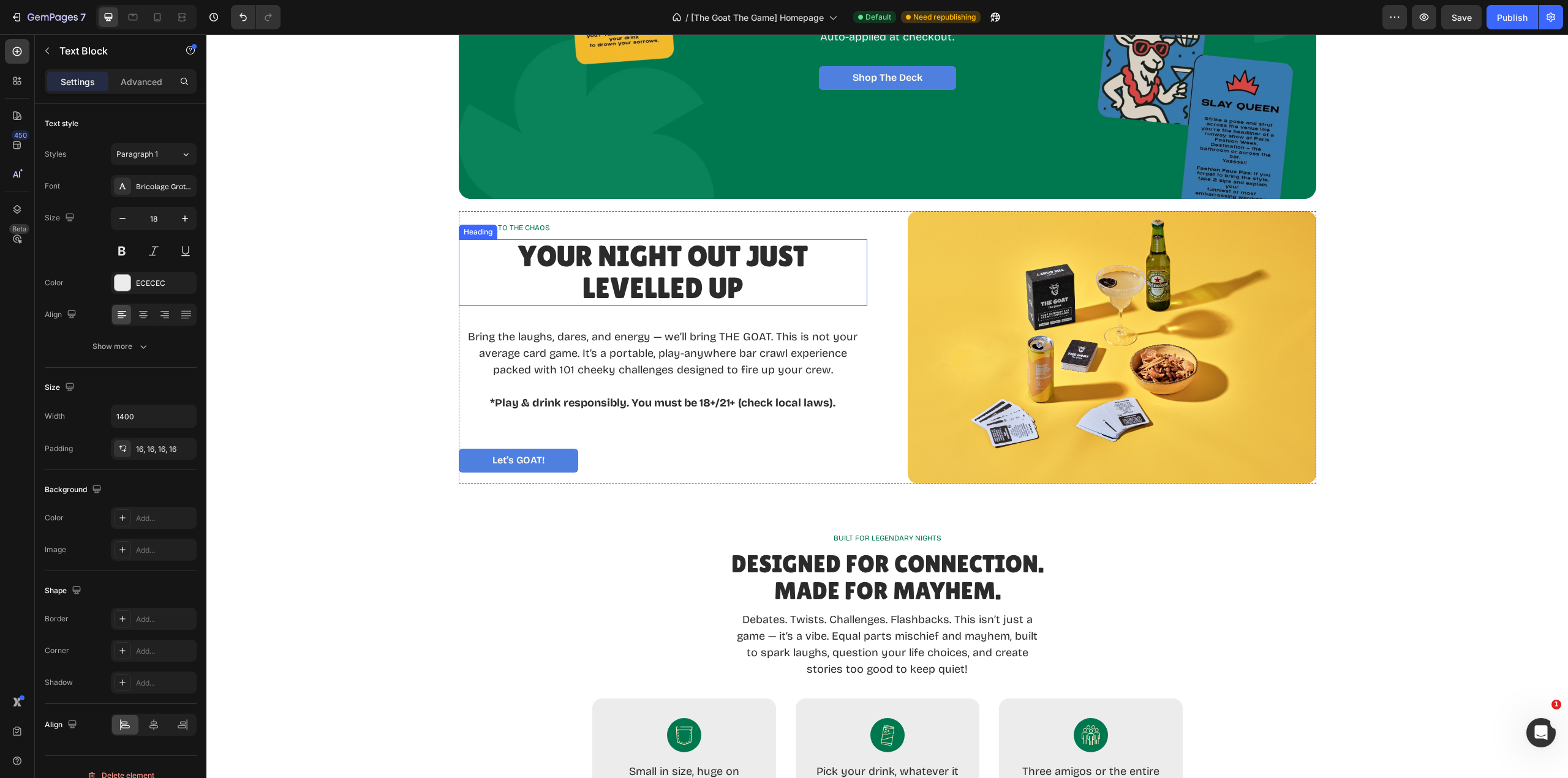
click at [572, 281] on h2 "Your Night Out Just LevelLED Up" at bounding box center [663, 273] width 408 height 68
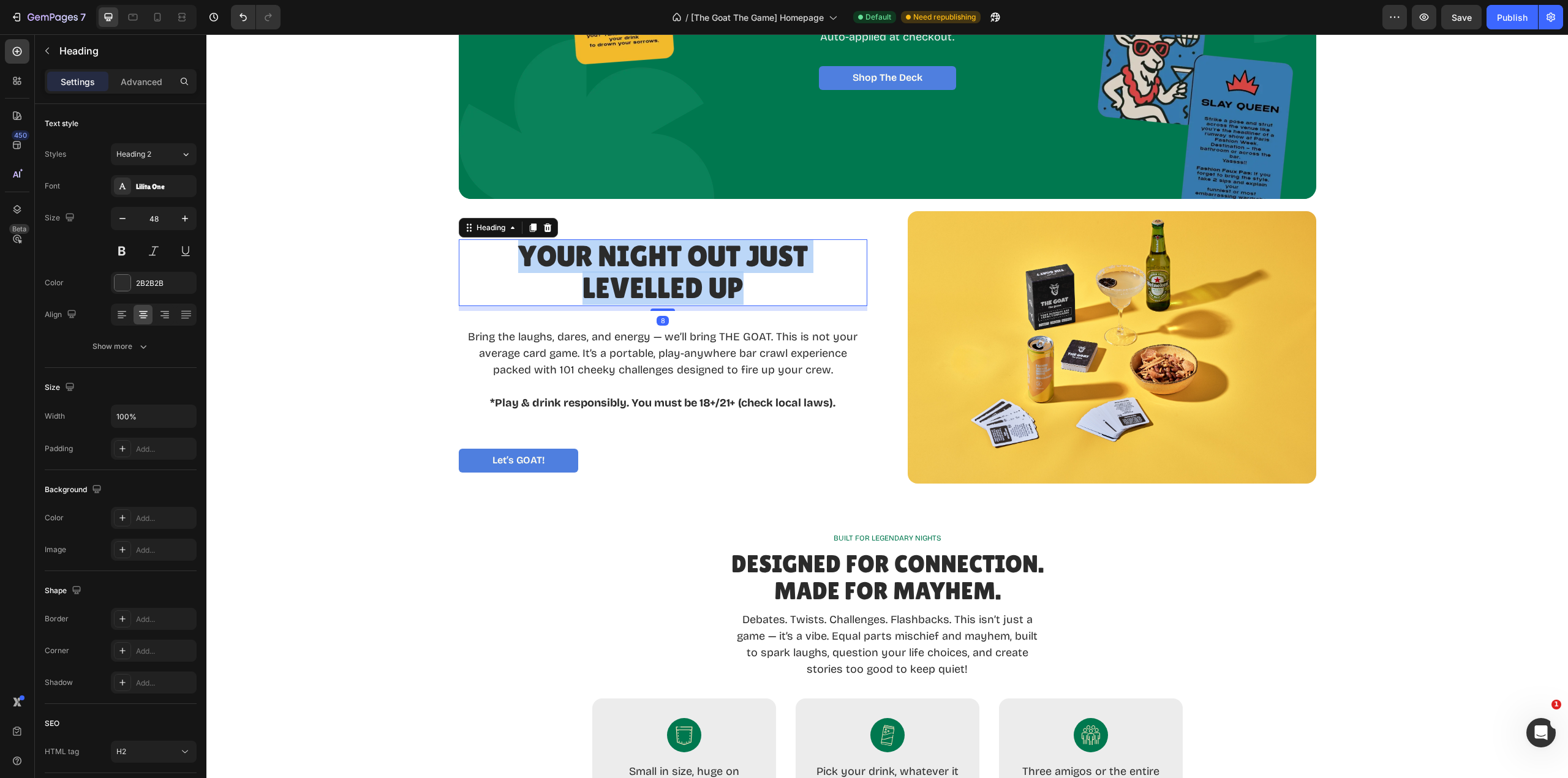
click at [572, 281] on p "Your Night Out Just LevelLED Up" at bounding box center [663, 273] width 406 height 65
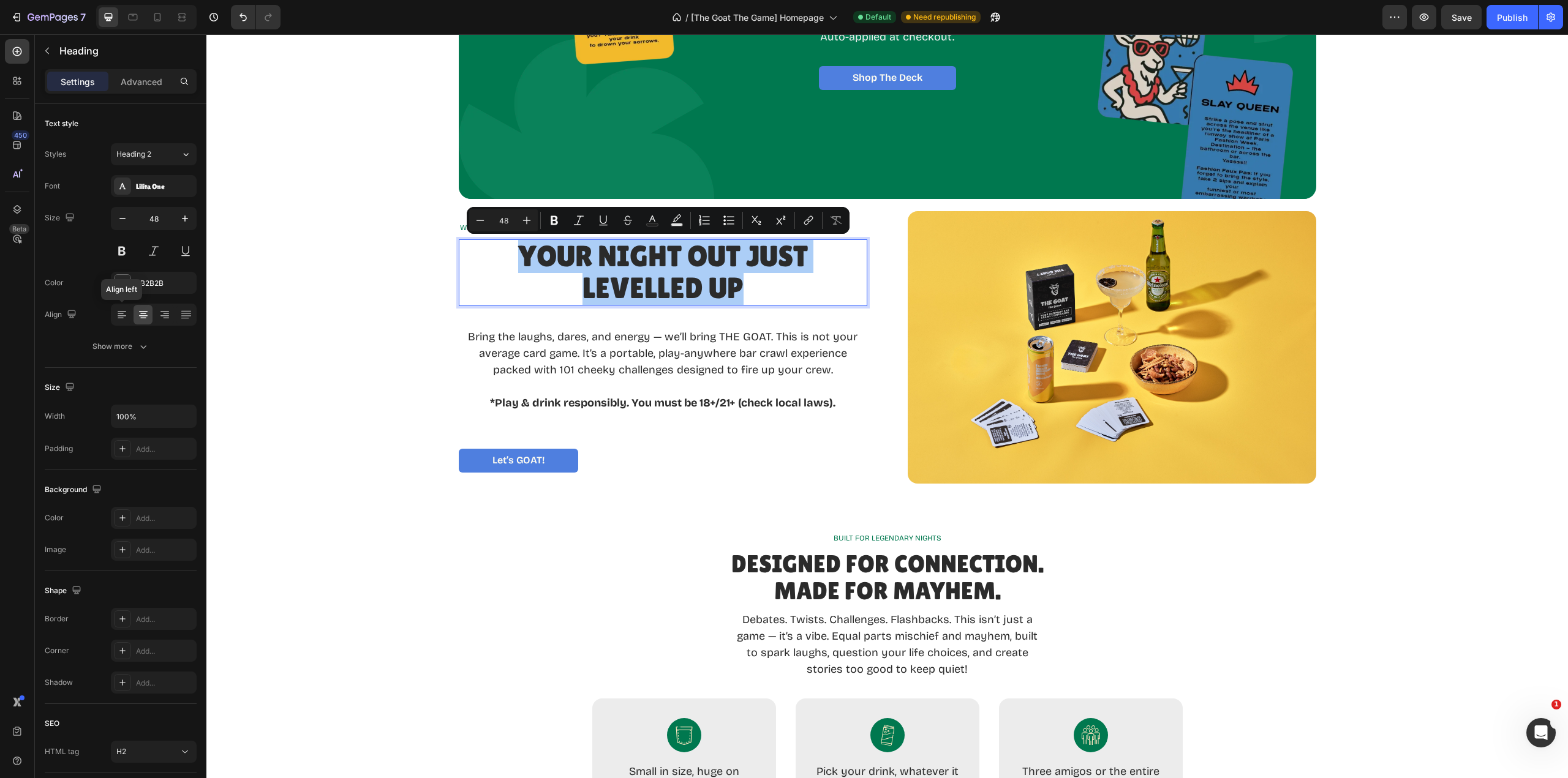
click at [120, 313] on icon at bounding box center [121, 314] width 6 height 1
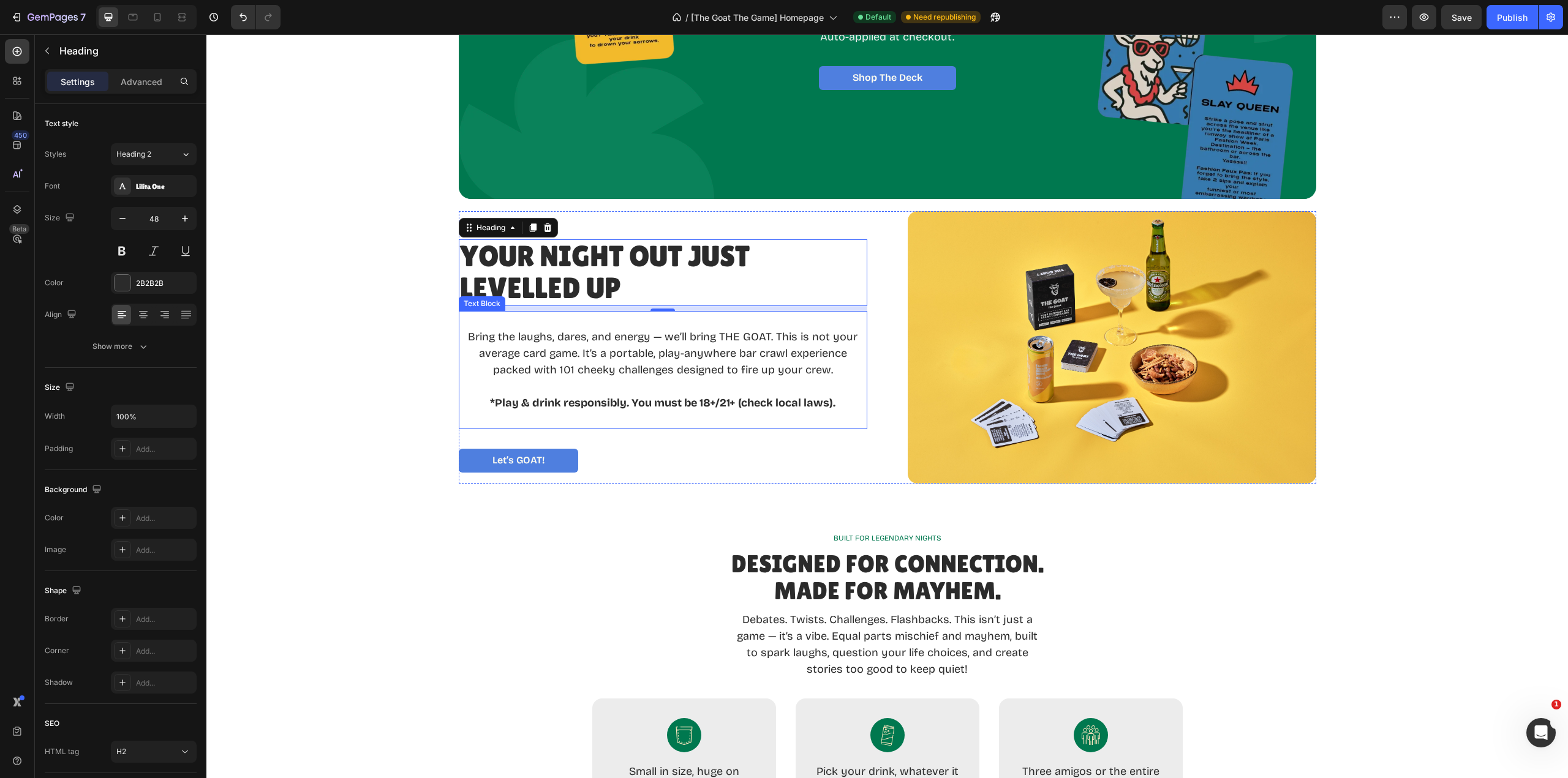
click at [532, 328] on p at bounding box center [663, 320] width 406 height 17
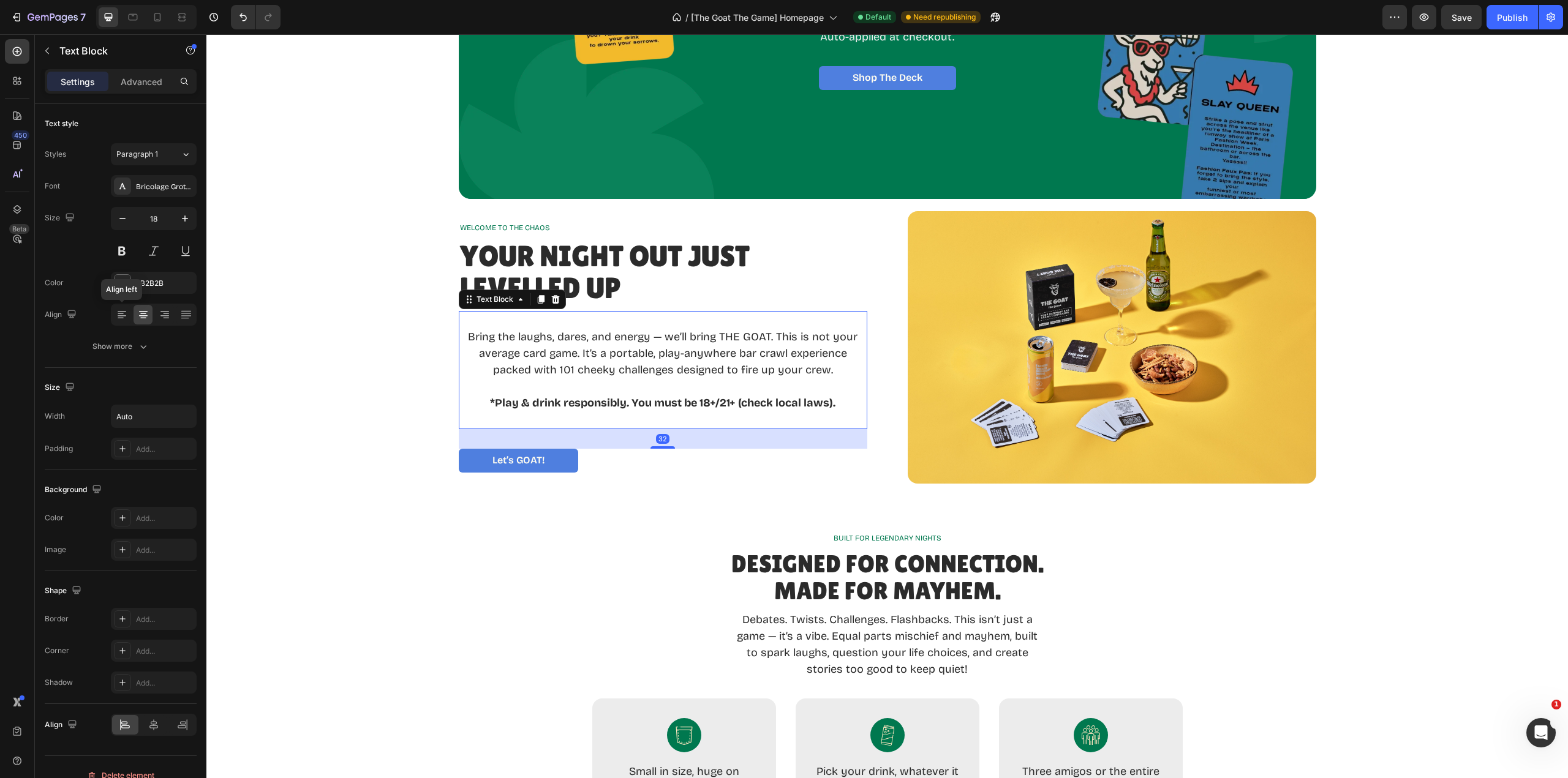
click at [117, 316] on icon at bounding box center [122, 315] width 12 height 12
click at [651, 505] on div "BUILT FOR LEGENDARY NIGHTS Text Block Designed for Connection. Made for Mayhem.…" at bounding box center [887, 705] width 1361 height 418
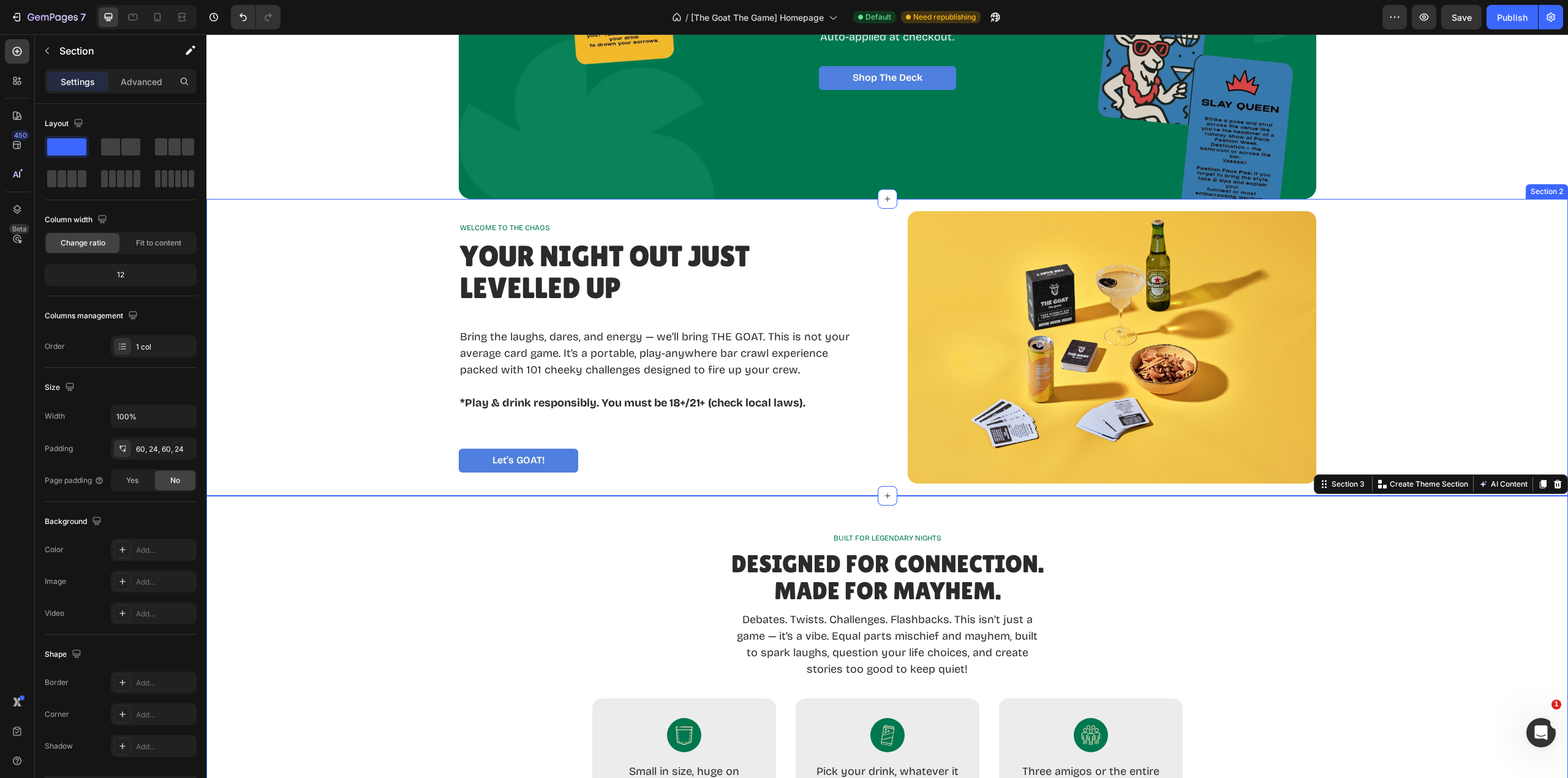
click at [1491, 340] on div "WELCOME TO THE CHAOS Text Block Your Night Out Just LevelLED Up Heading Bring t…" at bounding box center [887, 347] width 1337 height 272
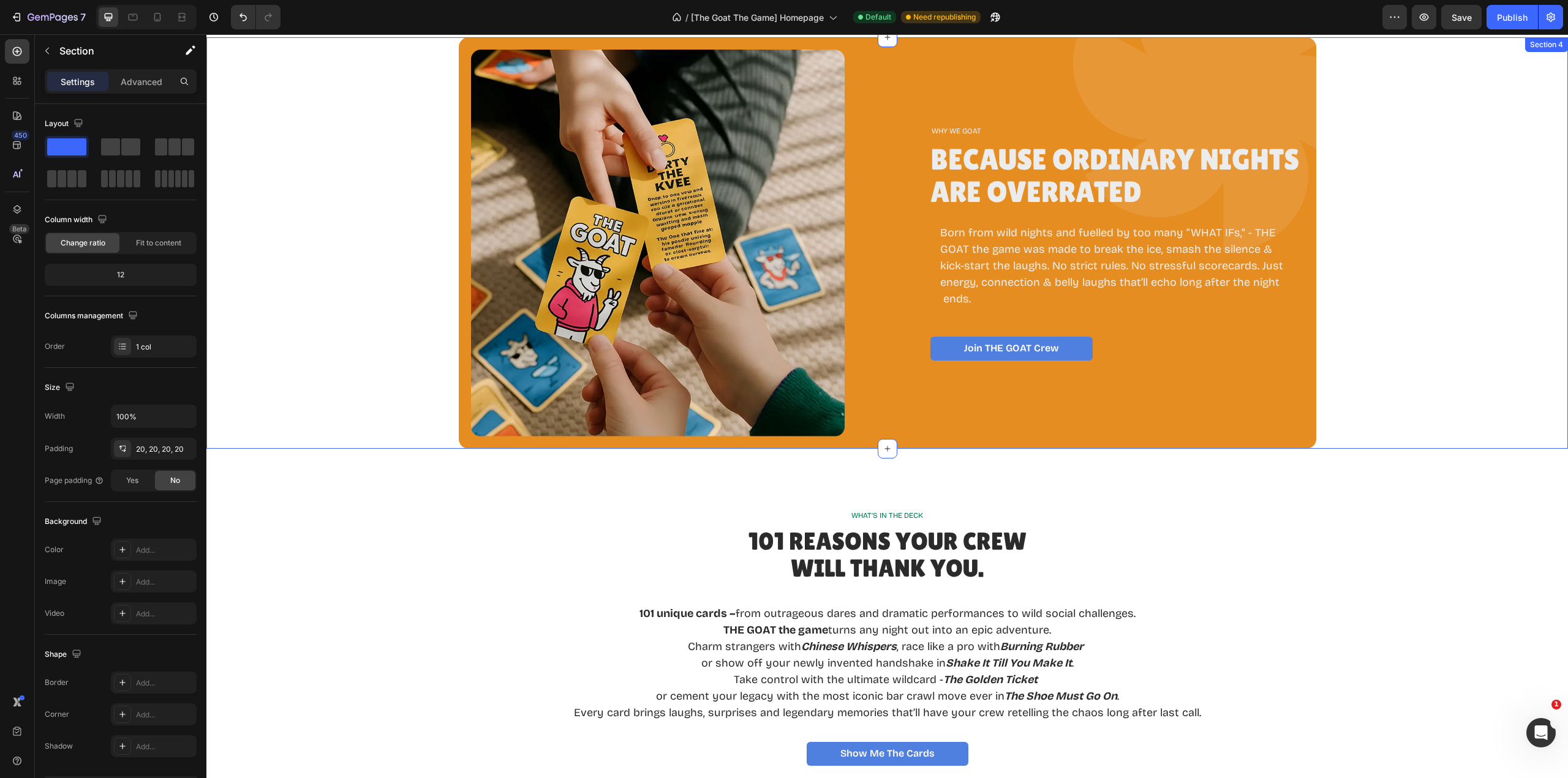
scroll to position [1097, 0]
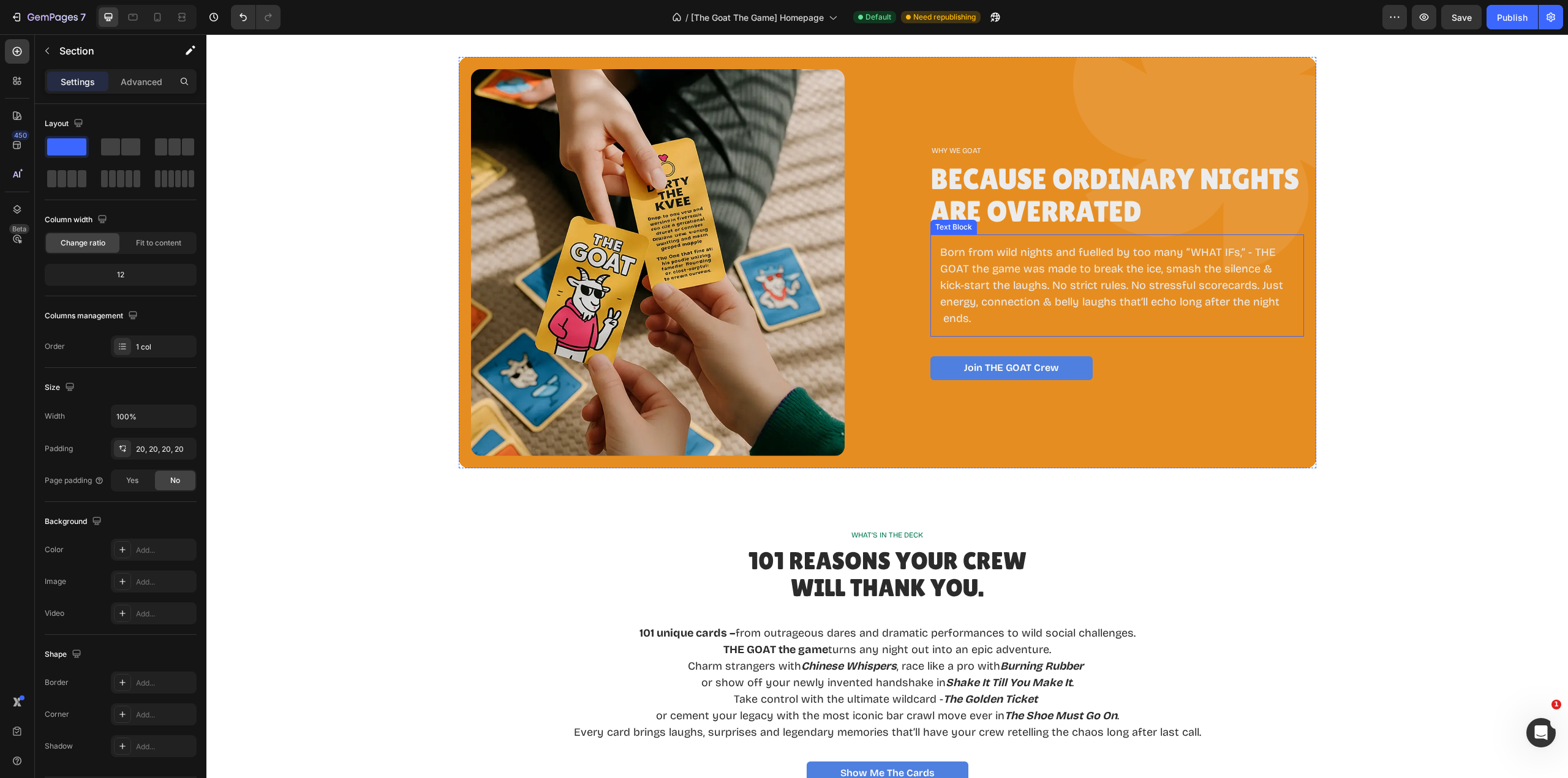
click at [1038, 295] on p "Born from wild nights and fuelled by too many “WHAT IFs,” - THE GOAT the game w…" at bounding box center [1117, 285] width 354 height 82
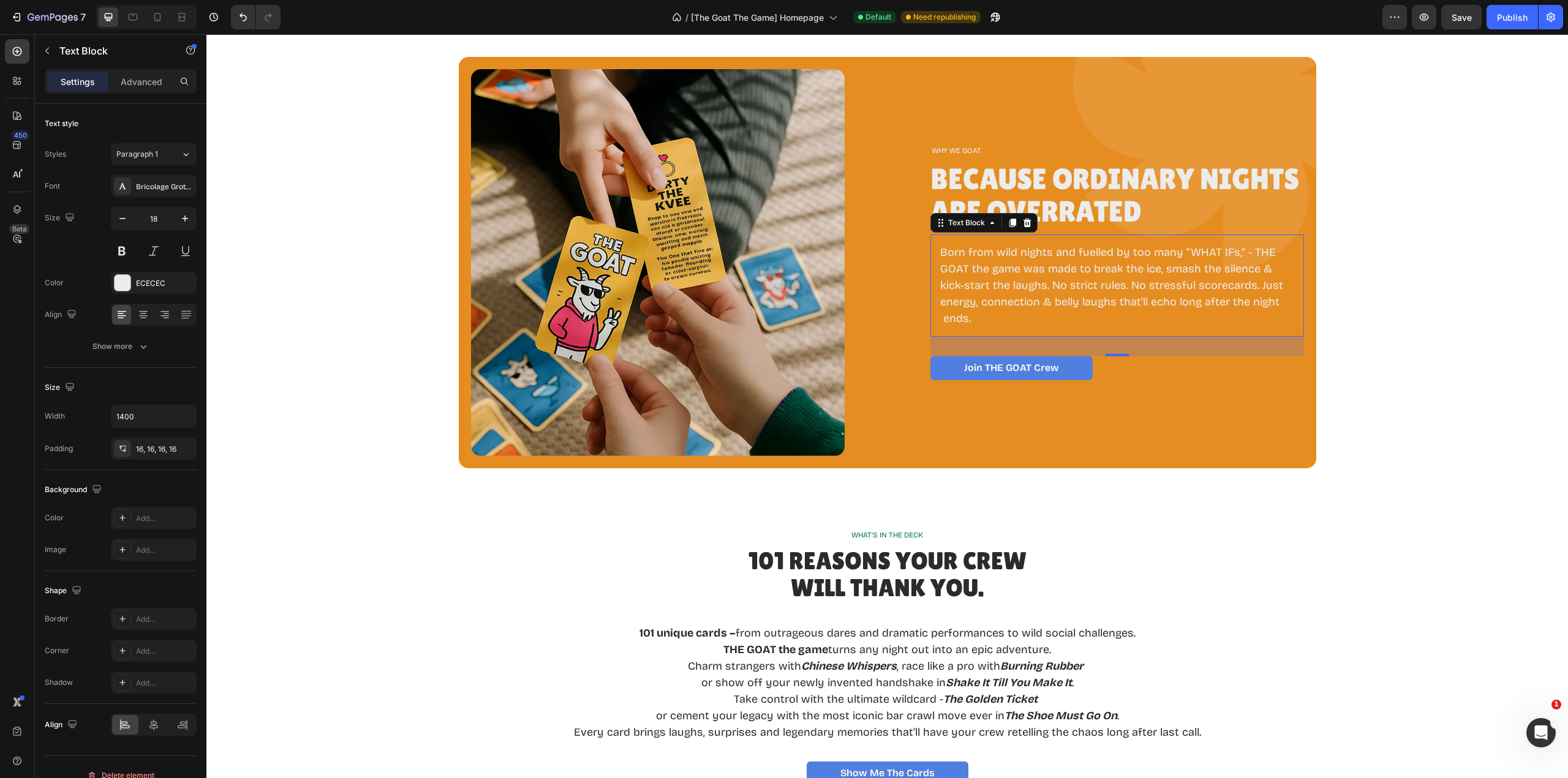
click at [996, 307] on p "Born from wild nights and fuelled by too many “WHAT IFs,” - THE GOAT the game w…" at bounding box center [1117, 285] width 354 height 82
click at [941, 318] on p "Born from wild nights and fuelled by too many “WHAT IFs,” - THE GOAT the game w…" at bounding box center [1117, 285] width 354 height 82
click at [940, 318] on p "Born from wild nights and fuelled by too many “WHAT IFs,” - THE GOAT the game w…" at bounding box center [1117, 285] width 354 height 82
click at [930, 236] on div "Born from wild nights and fuelled by too many “WHAT IFs,” - THE GOAT the game w…" at bounding box center [1117, 286] width 374 height 102
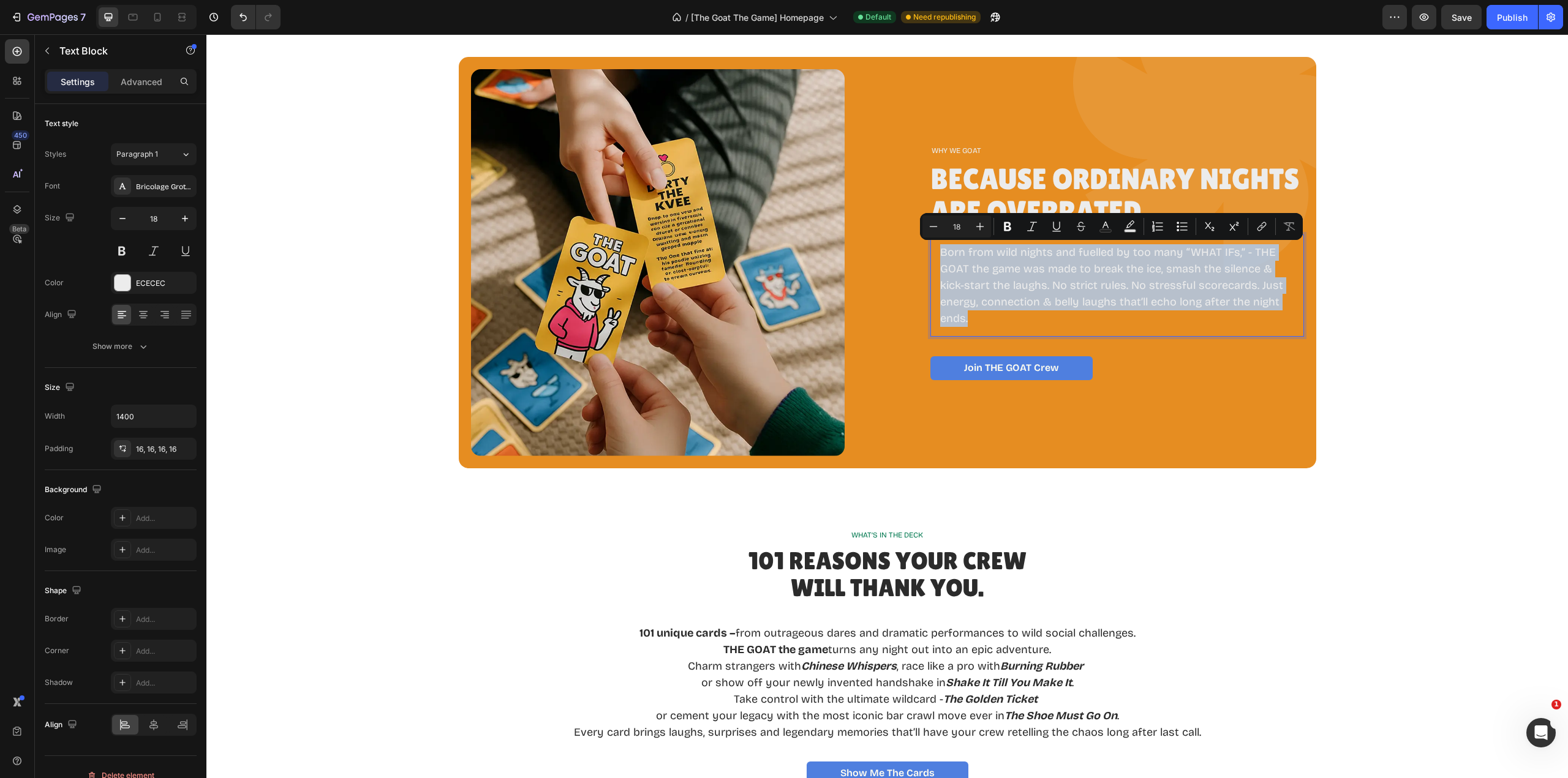
drag, startPoint x: 965, startPoint y: 318, endPoint x: 928, endPoint y: 253, distance: 74.8
click at [930, 253] on div "Born from wild nights and fuelled by too many “WHAT IFs,” - THE GOAT the game w…" at bounding box center [1117, 286] width 374 height 102
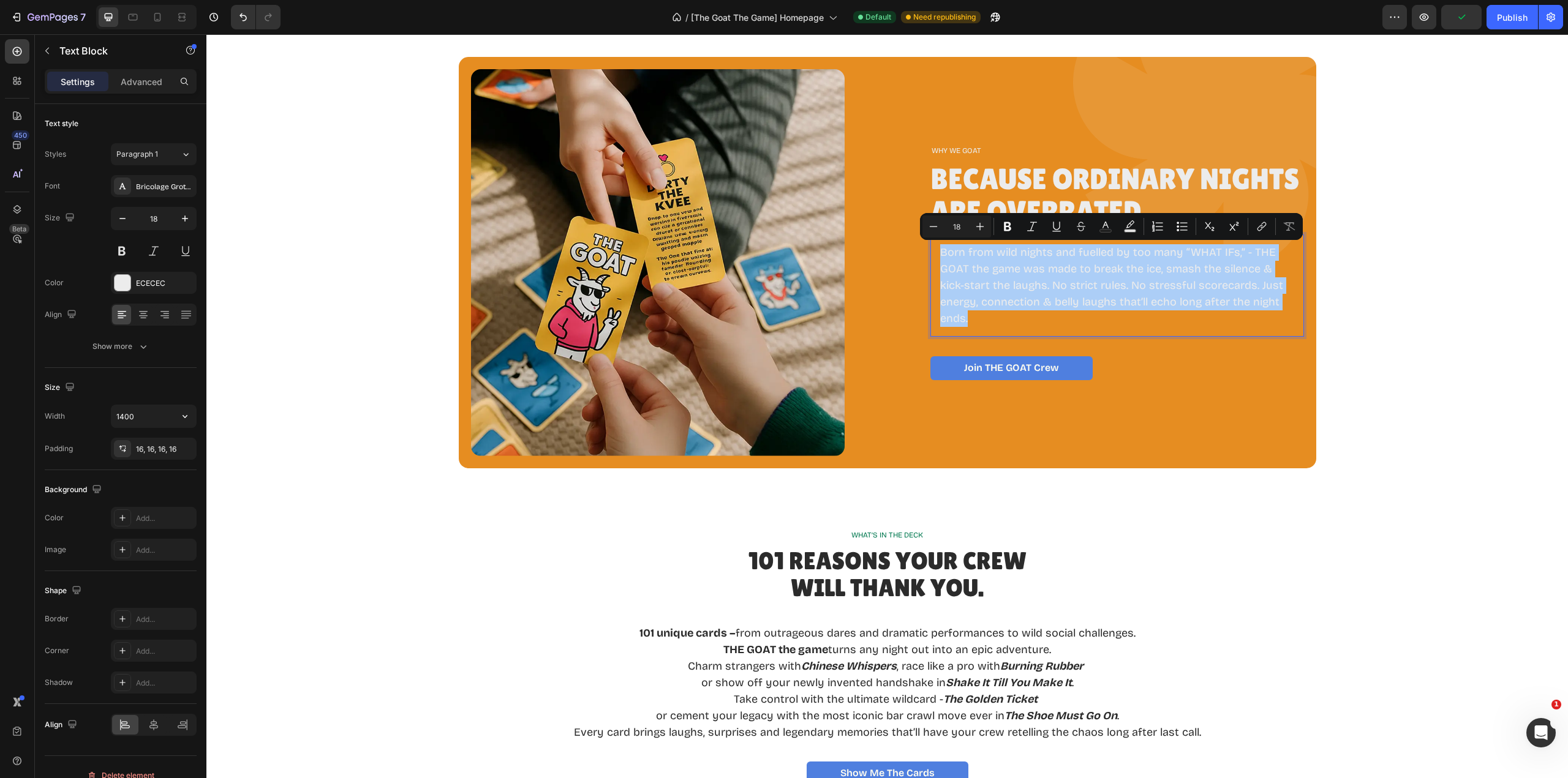
click at [188, 414] on icon "button" at bounding box center [185, 416] width 12 height 12
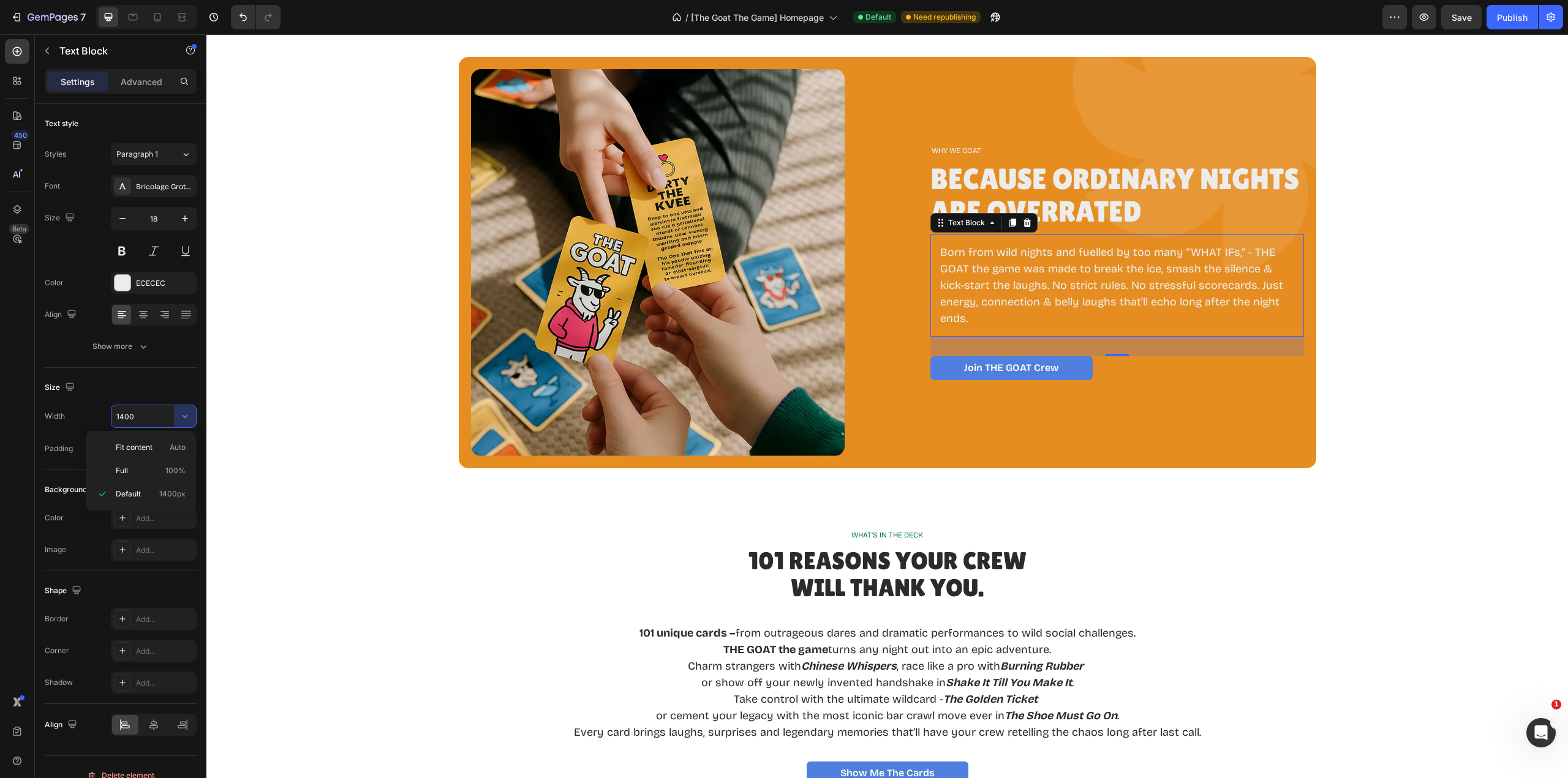
click at [147, 467] on p "Full 100%" at bounding box center [151, 471] width 70 height 11
type input "100%"
click at [984, 283] on p "Born from wild nights and fuelled by too many “WHAT IFs,” - THE GOAT the game w…" at bounding box center [1117, 285] width 354 height 82
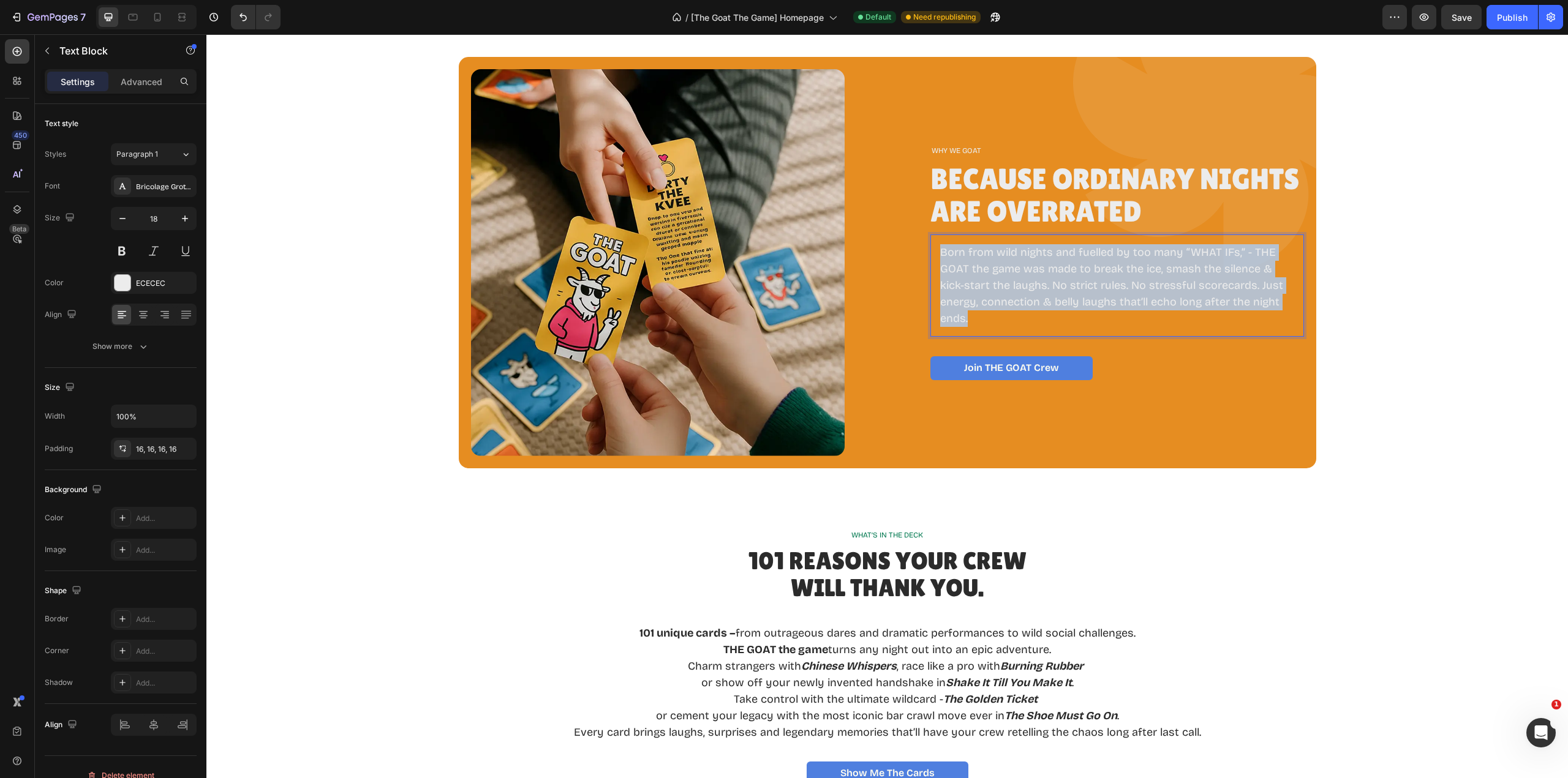
click at [984, 283] on p "Born from wild nights and fuelled by too many “WHAT IFs,” - THE GOAT the game w…" at bounding box center [1117, 285] width 354 height 82
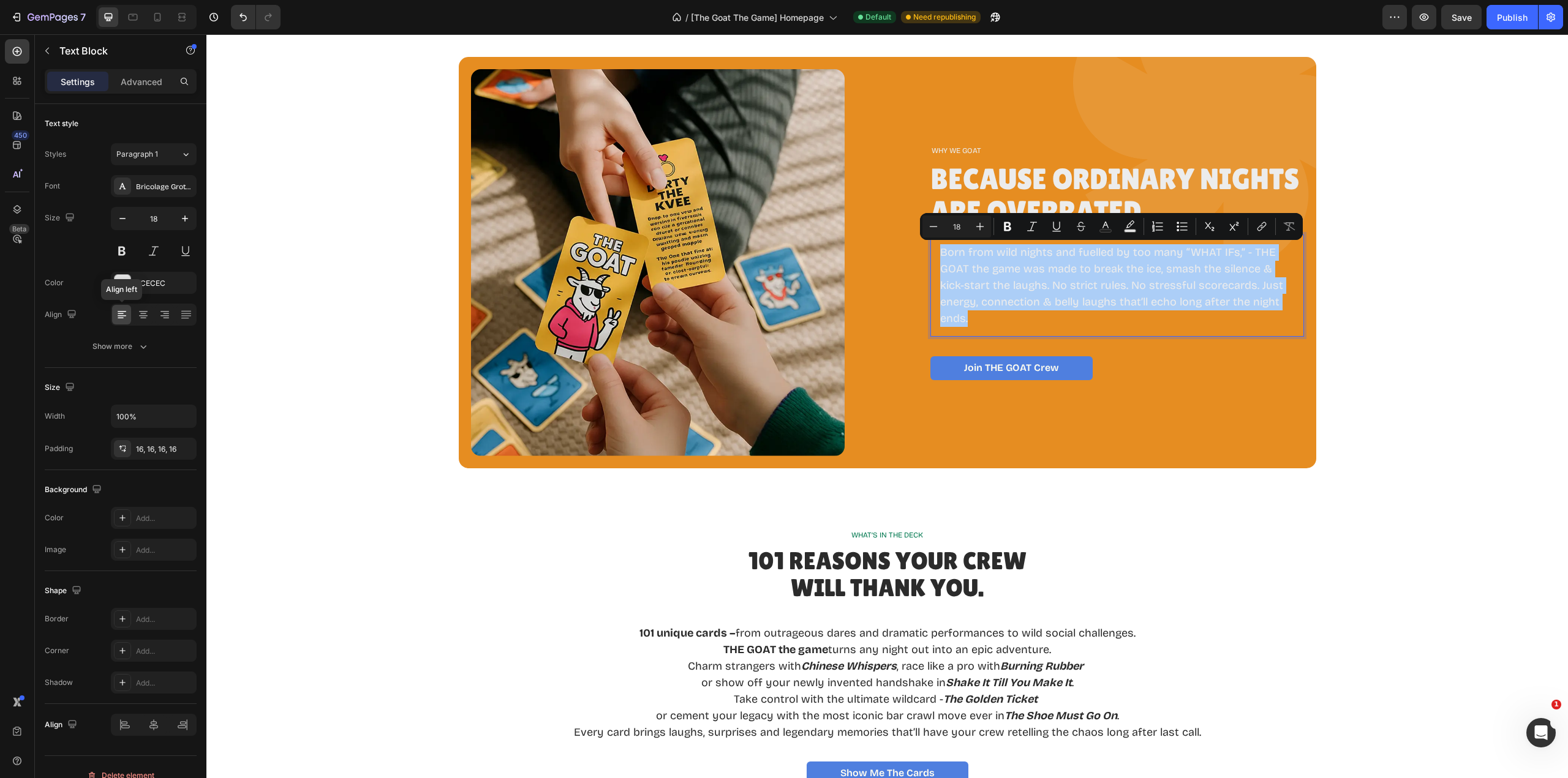
click at [122, 315] on icon at bounding box center [122, 316] width 9 height 1
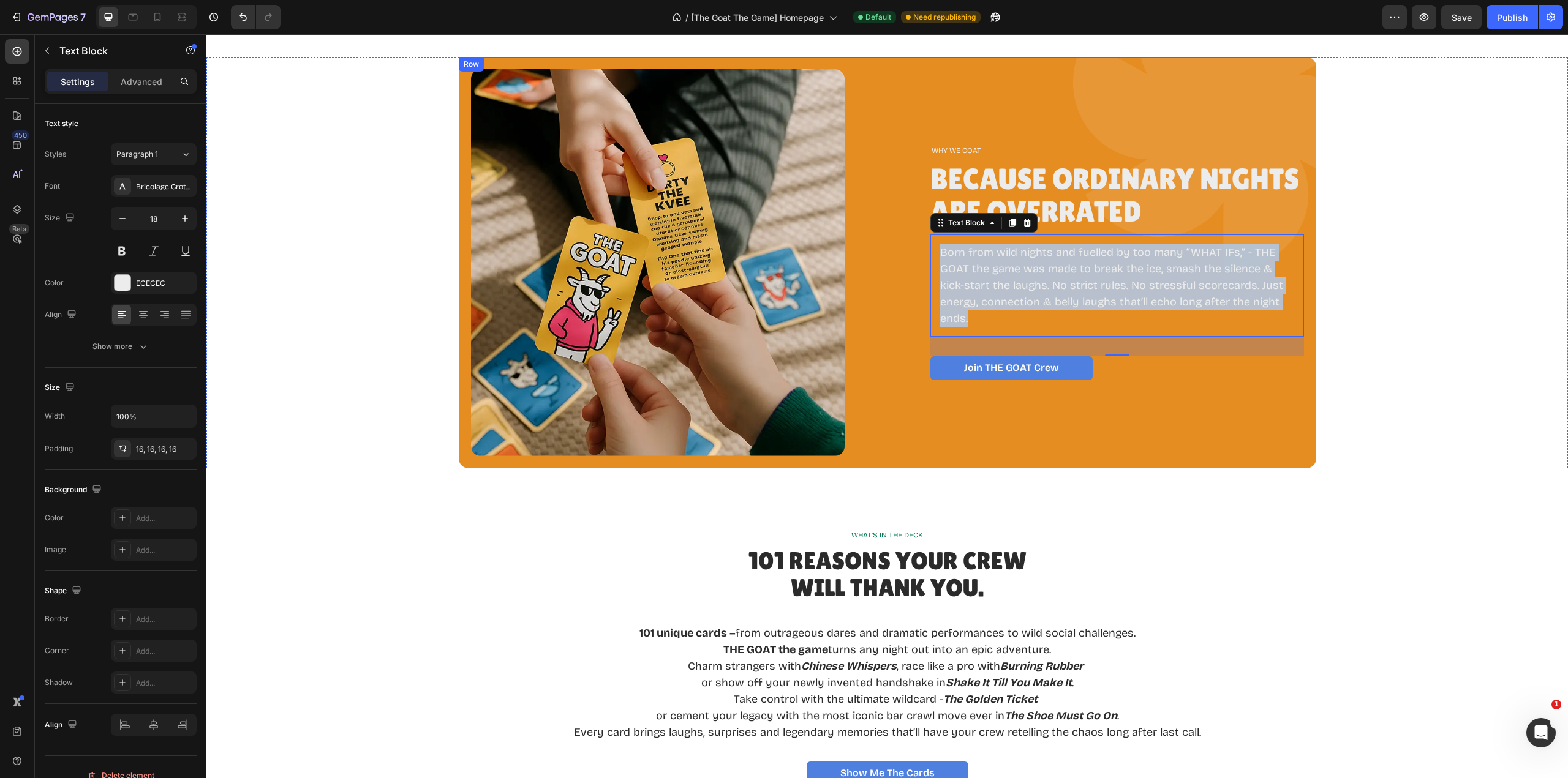
click at [1192, 420] on div "WHY WE GOAT Text Block Because Ordinary Nights Are Overrated Heading Born from …" at bounding box center [1117, 262] width 374 height 387
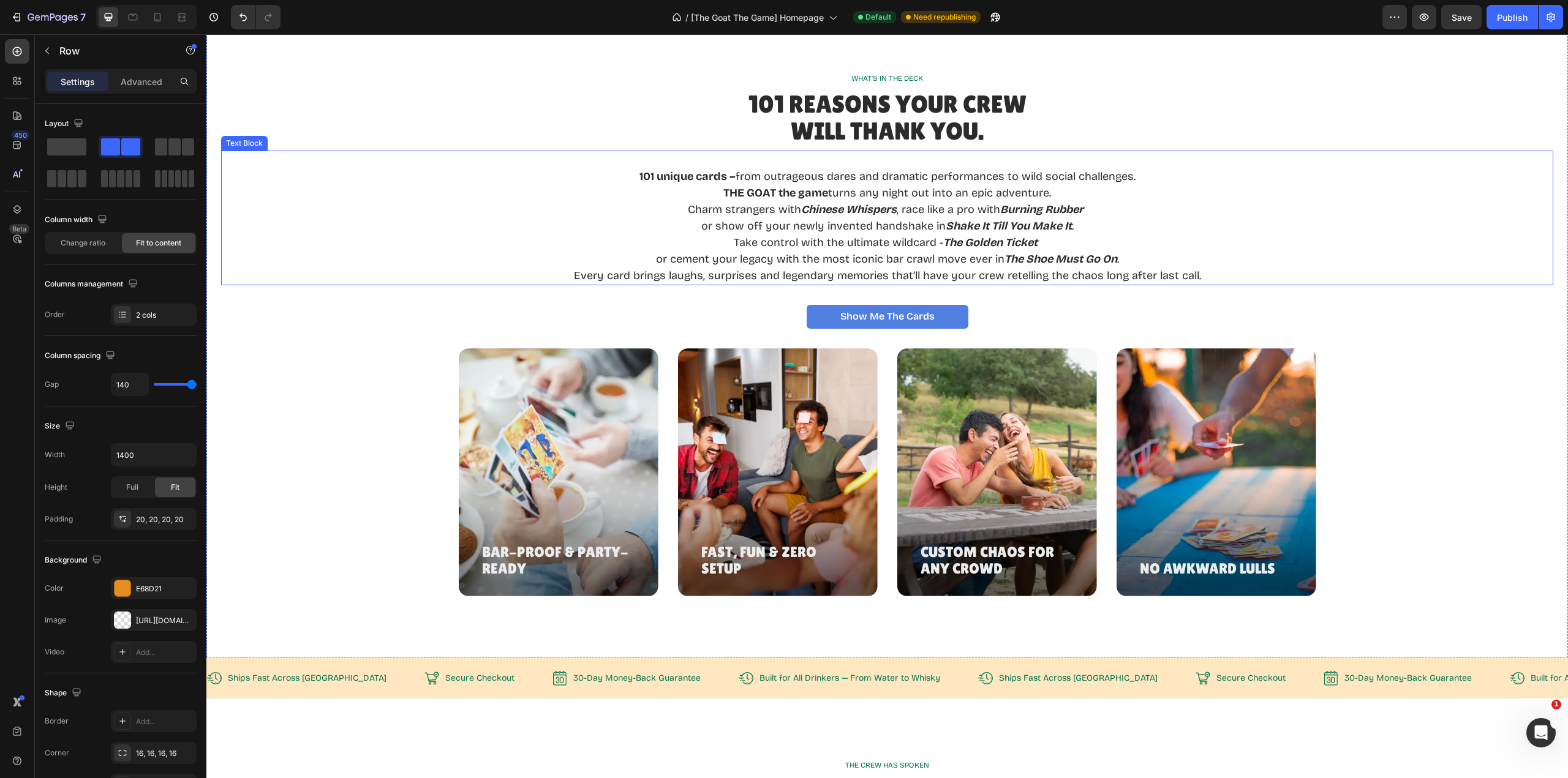
scroll to position [1464, 0]
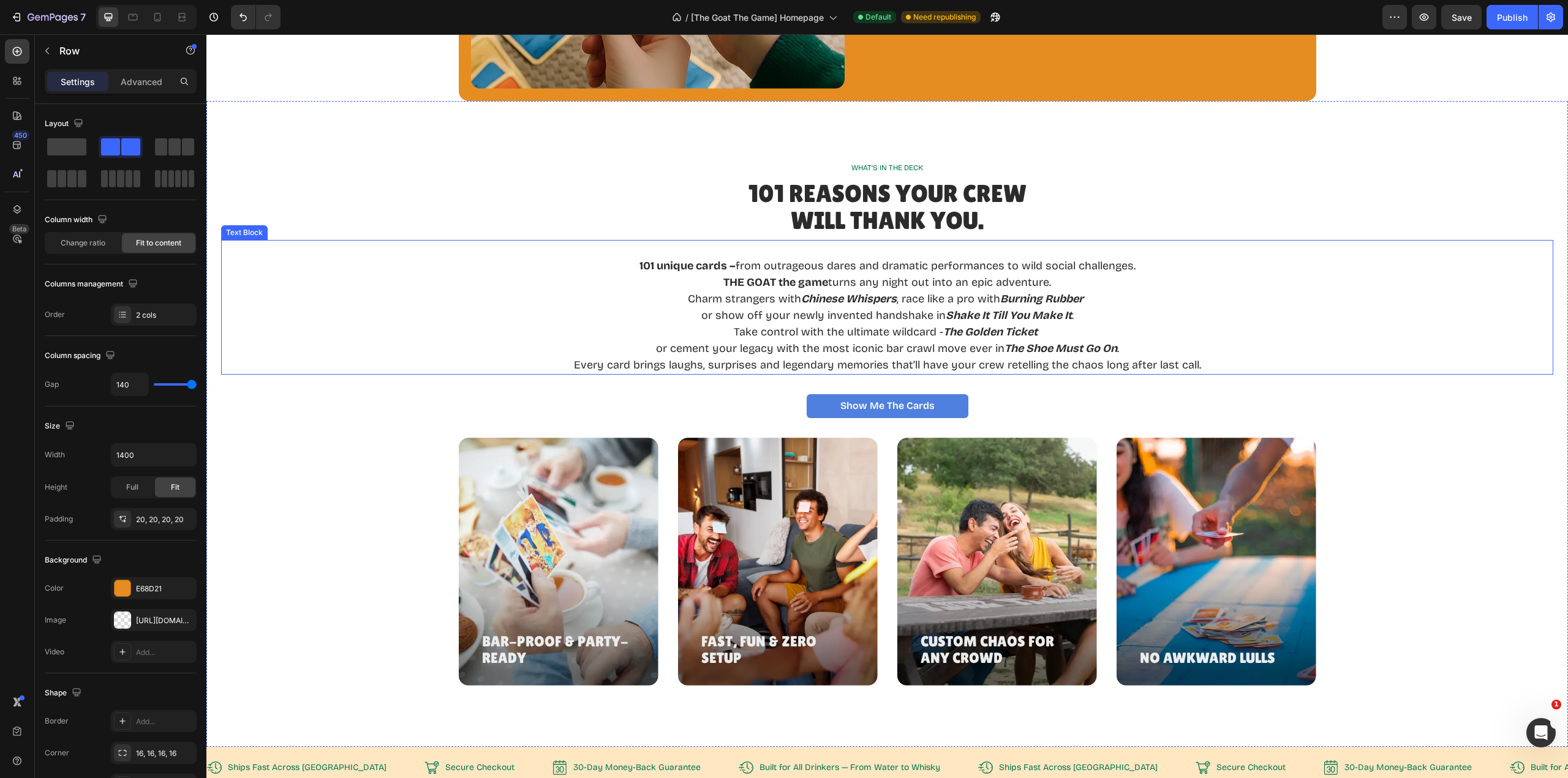
click at [1121, 313] on p "or show off your newly invented handshake in Shake It Till You Make It ." at bounding box center [887, 315] width 627 height 17
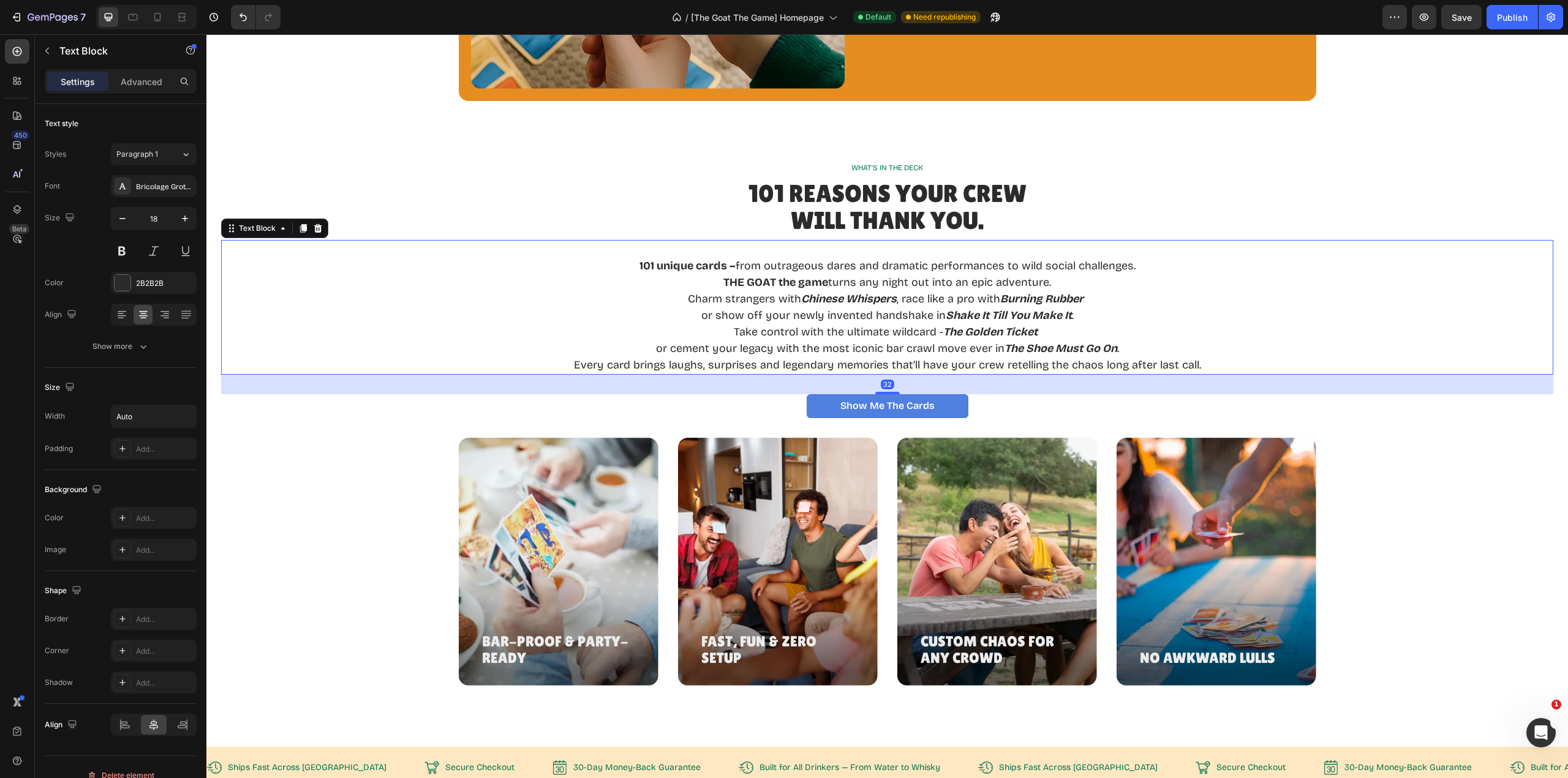
click at [1131, 295] on p "Charm strangers with Chinese Whispers , race like a pro with Burning Rubber" at bounding box center [887, 299] width 627 height 17
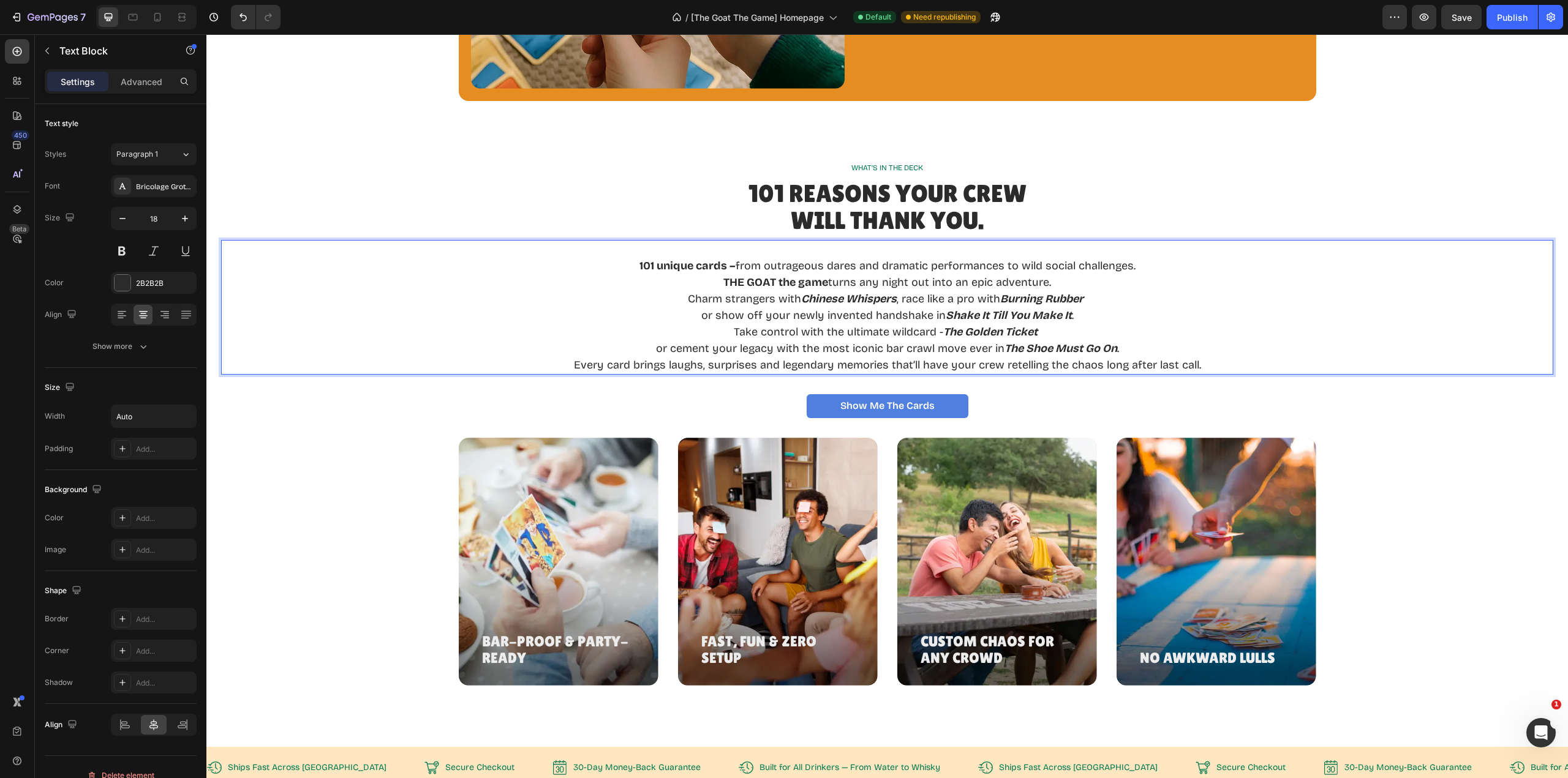
click at [1198, 365] on div "101 unique cards – from outrageous dares and dramatic performances to wild soci…" at bounding box center [887, 307] width 1332 height 135
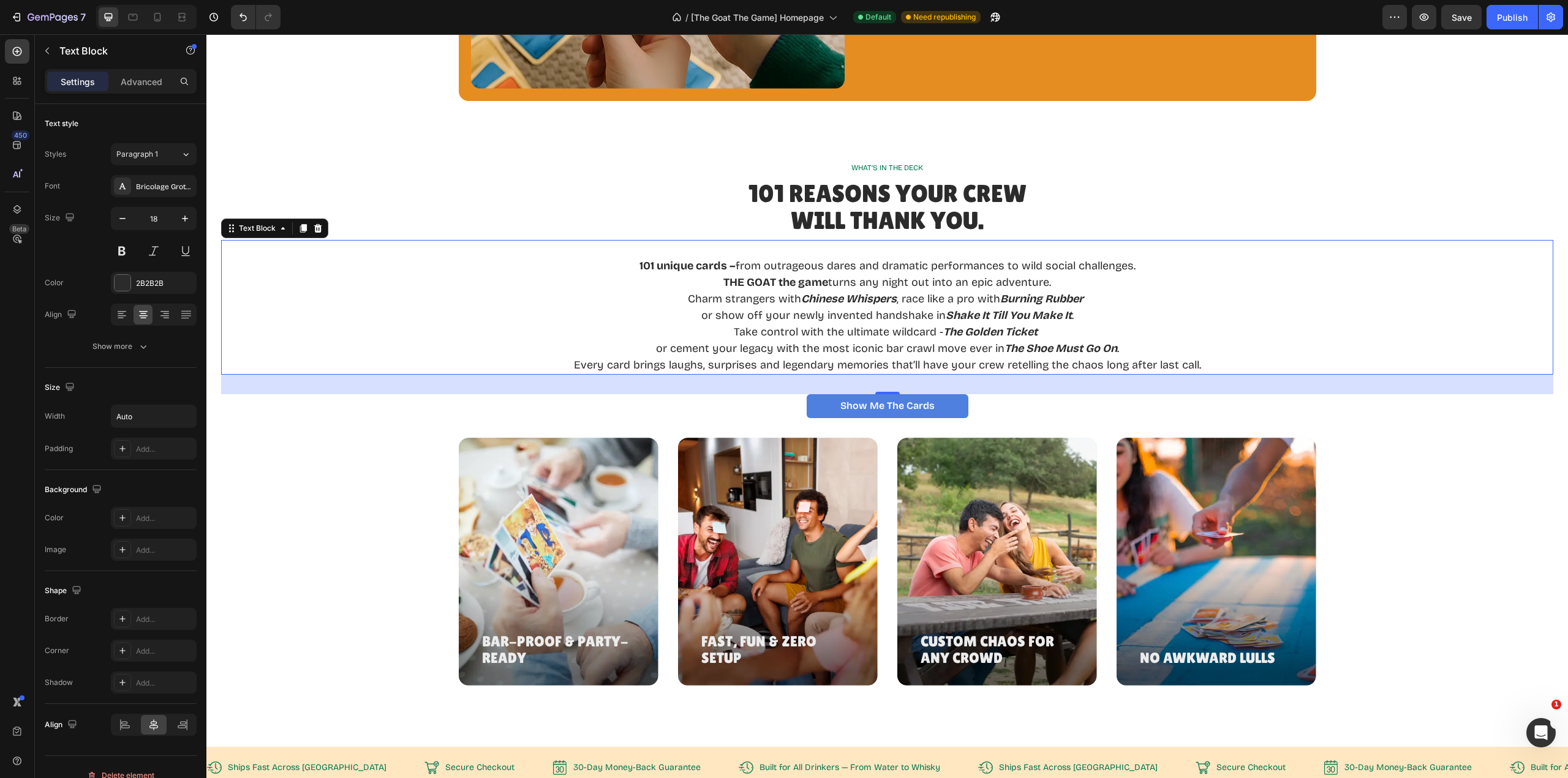
click at [1197, 370] on div "101 unique cards – from outrageous dares and dramatic performances to wild soci…" at bounding box center [887, 307] width 1332 height 135
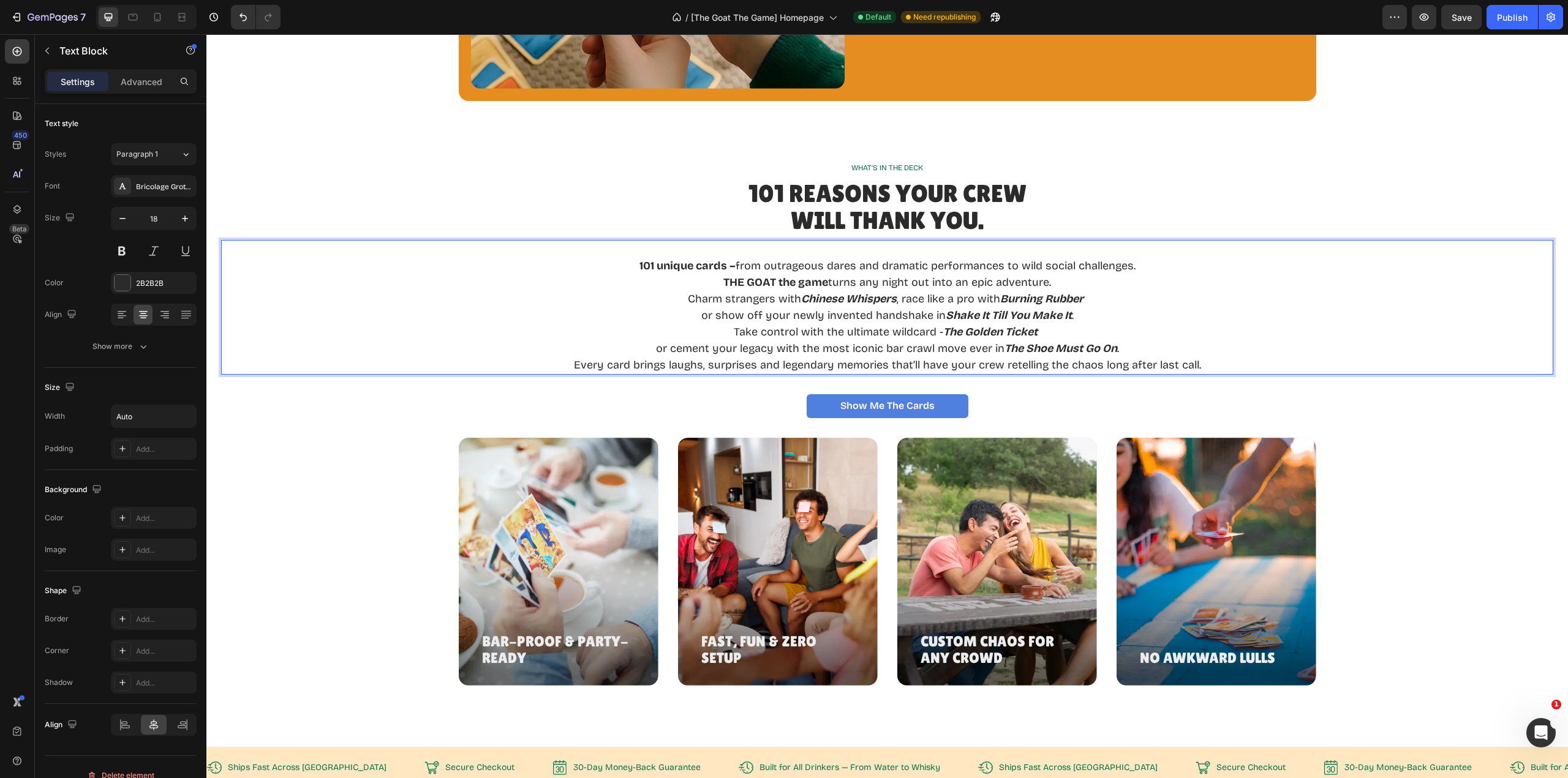
click at [1193, 367] on p "Every card brings laughs, surprises and legendary memories that’ll have your cr…" at bounding box center [887, 365] width 627 height 17
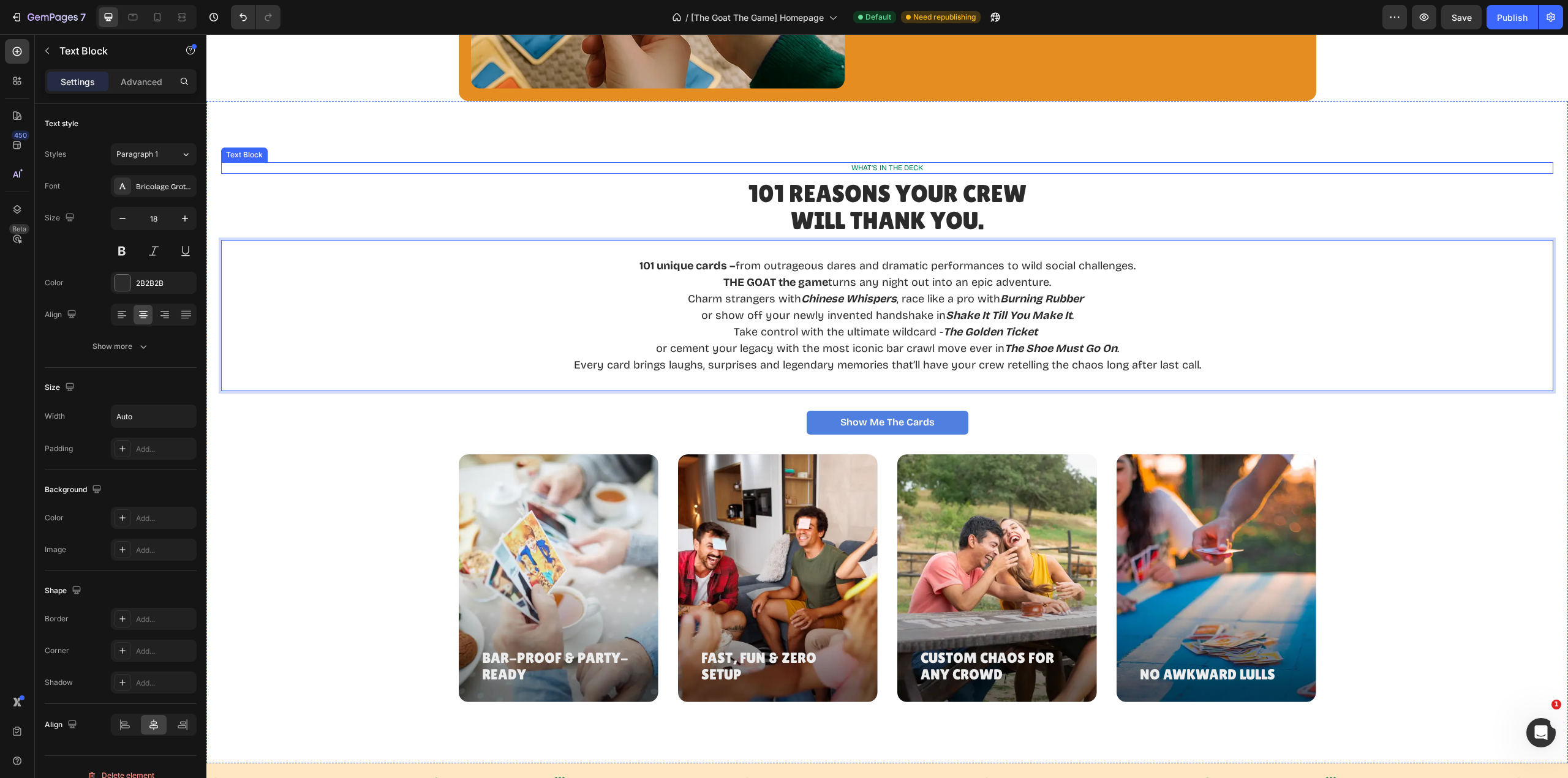
click at [1174, 154] on div "WHAT’S IN THE DECK Text Block 101 REASONS YOUR CREW WILL THANK YOU. Heading 101…" at bounding box center [887, 432] width 1361 height 662
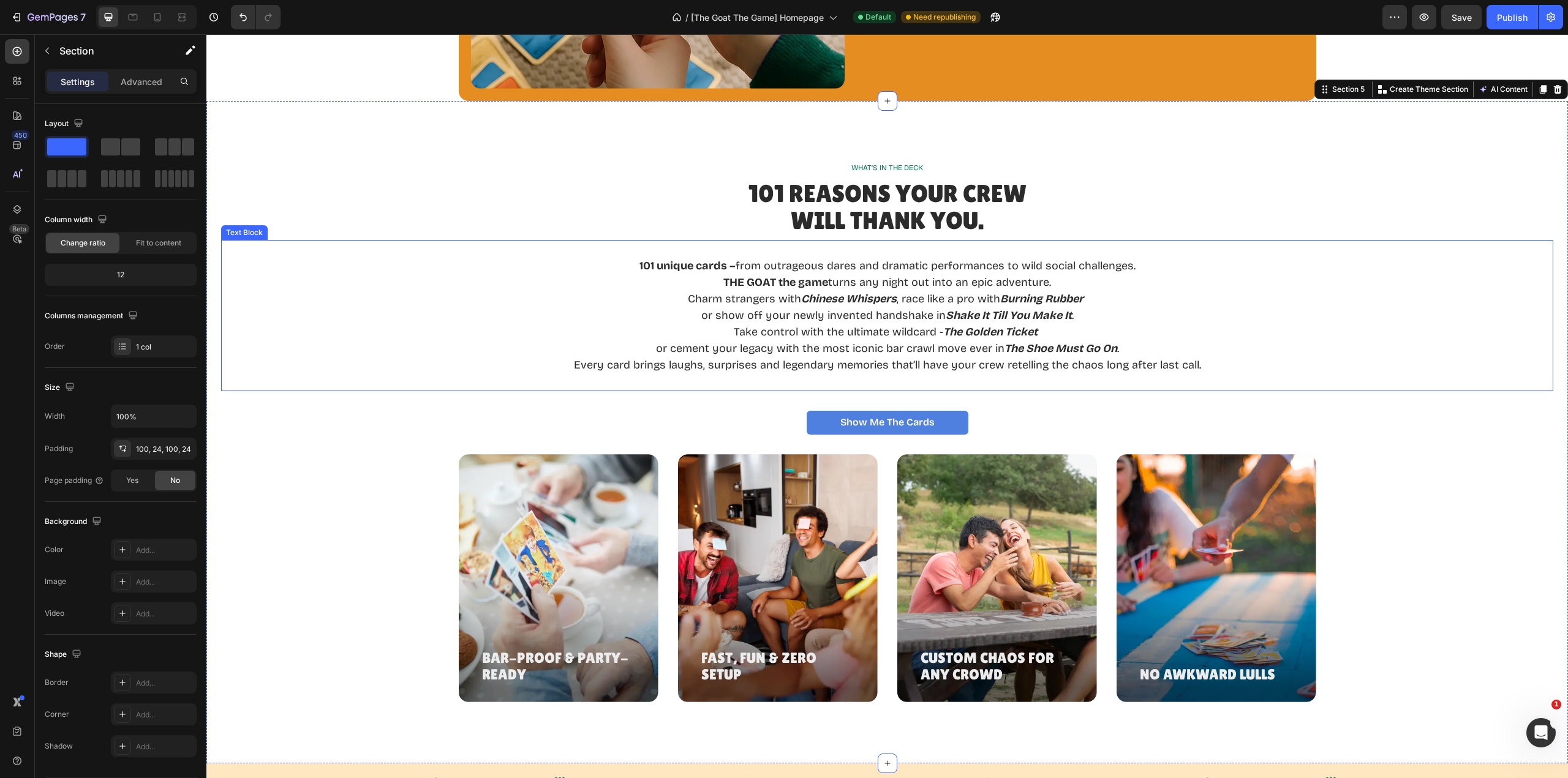
click at [1050, 384] on p "Rich Text Editor. Editing area: main" at bounding box center [887, 382] width 627 height 17
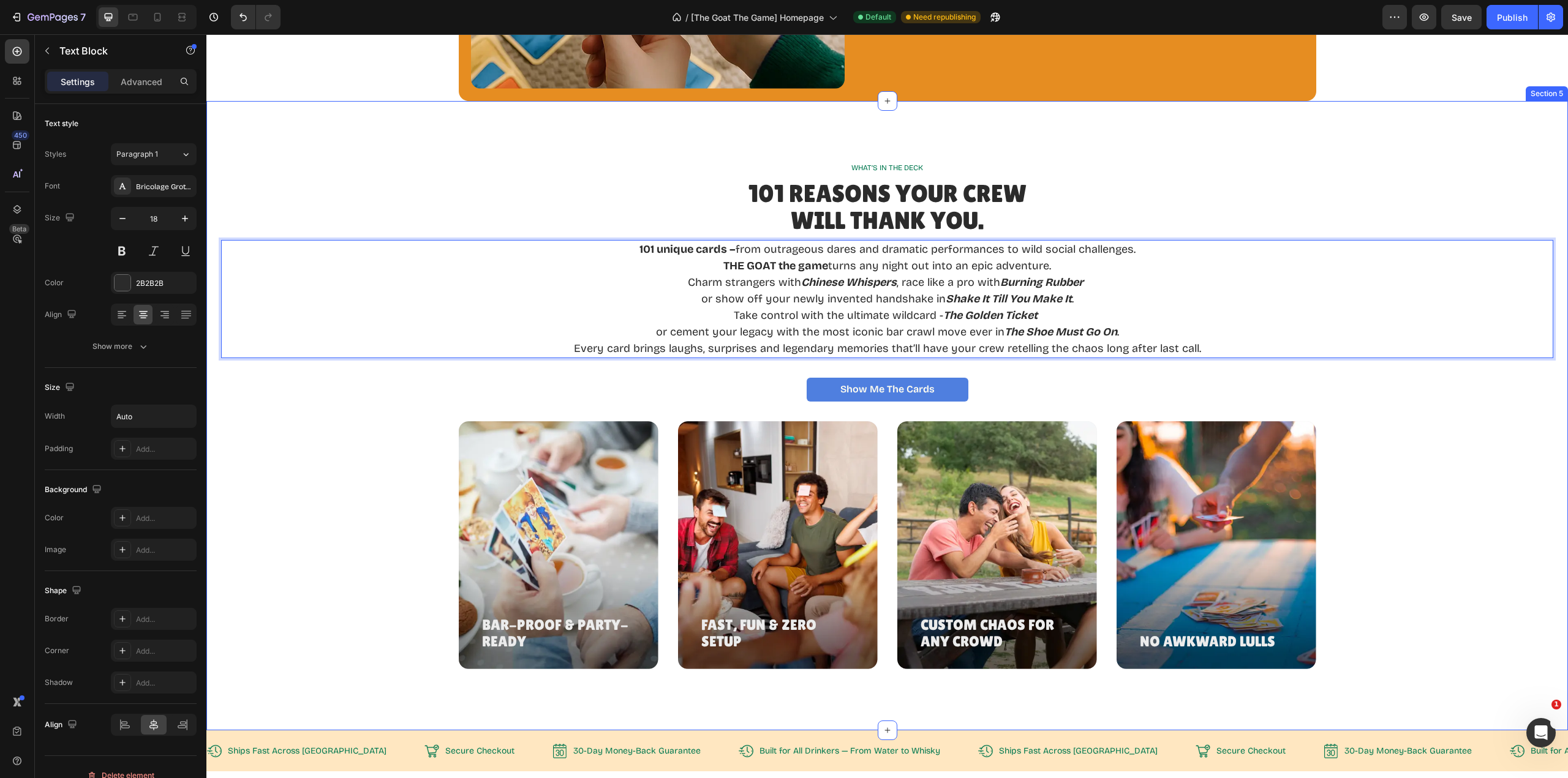
click at [1401, 447] on div "Bar-Proof & Party-Ready Heading Hero Banner Fast, Fun & Zero Setup Heading Hero…" at bounding box center [887, 544] width 1332 height 248
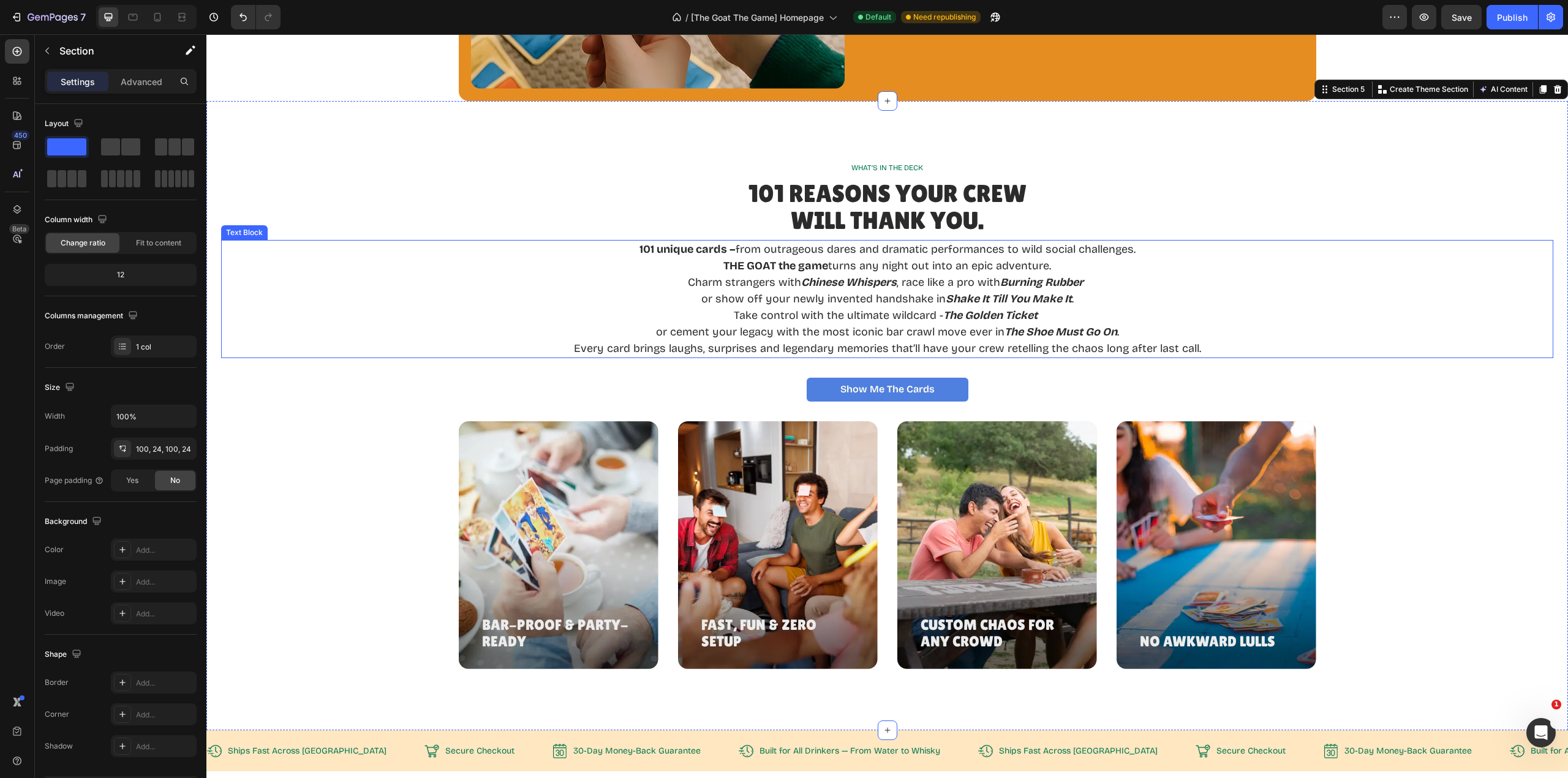
click at [639, 249] on strong "101 unique cards –" at bounding box center [687, 249] width 96 height 14
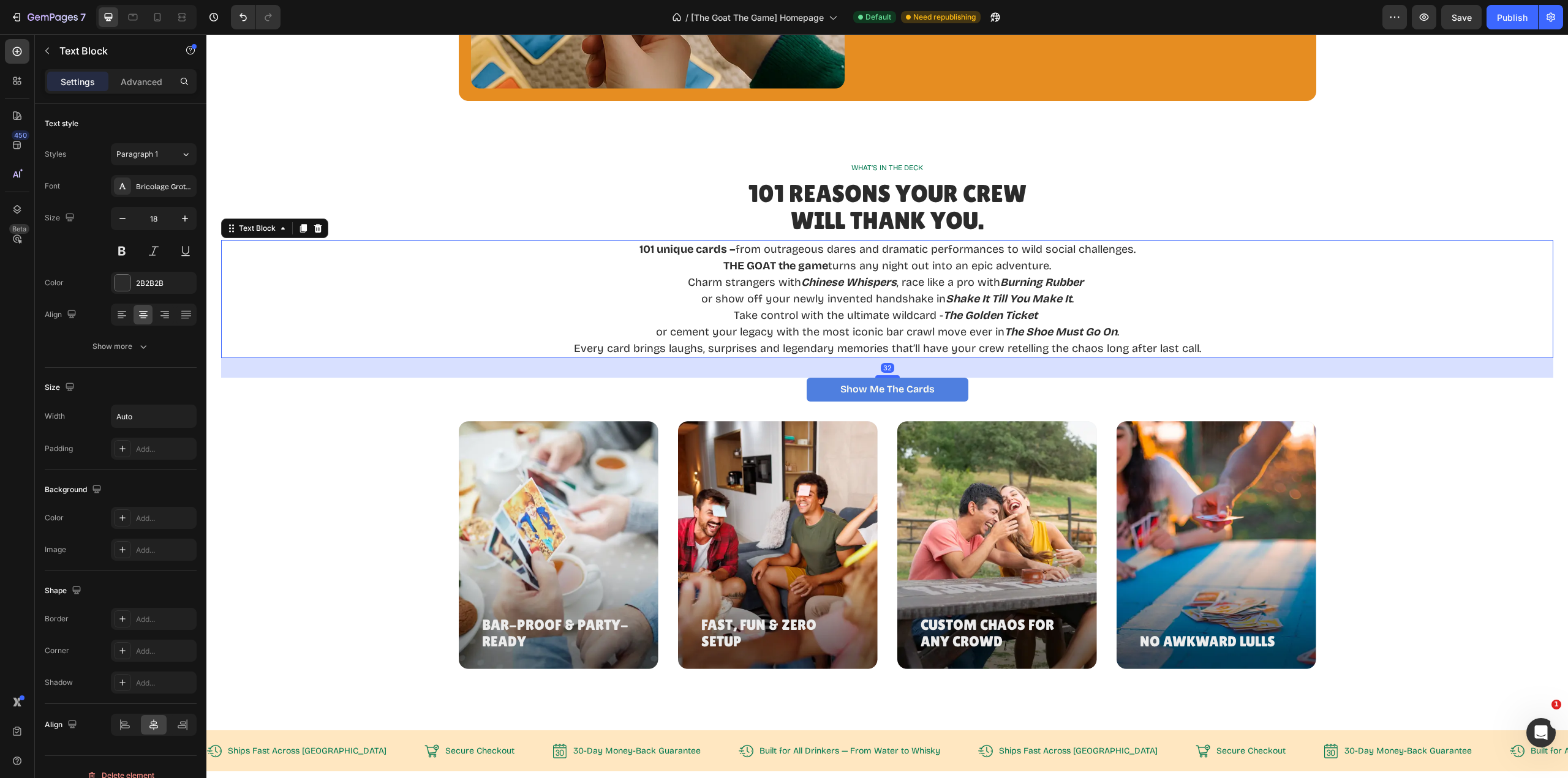
scroll to position [1440, 0]
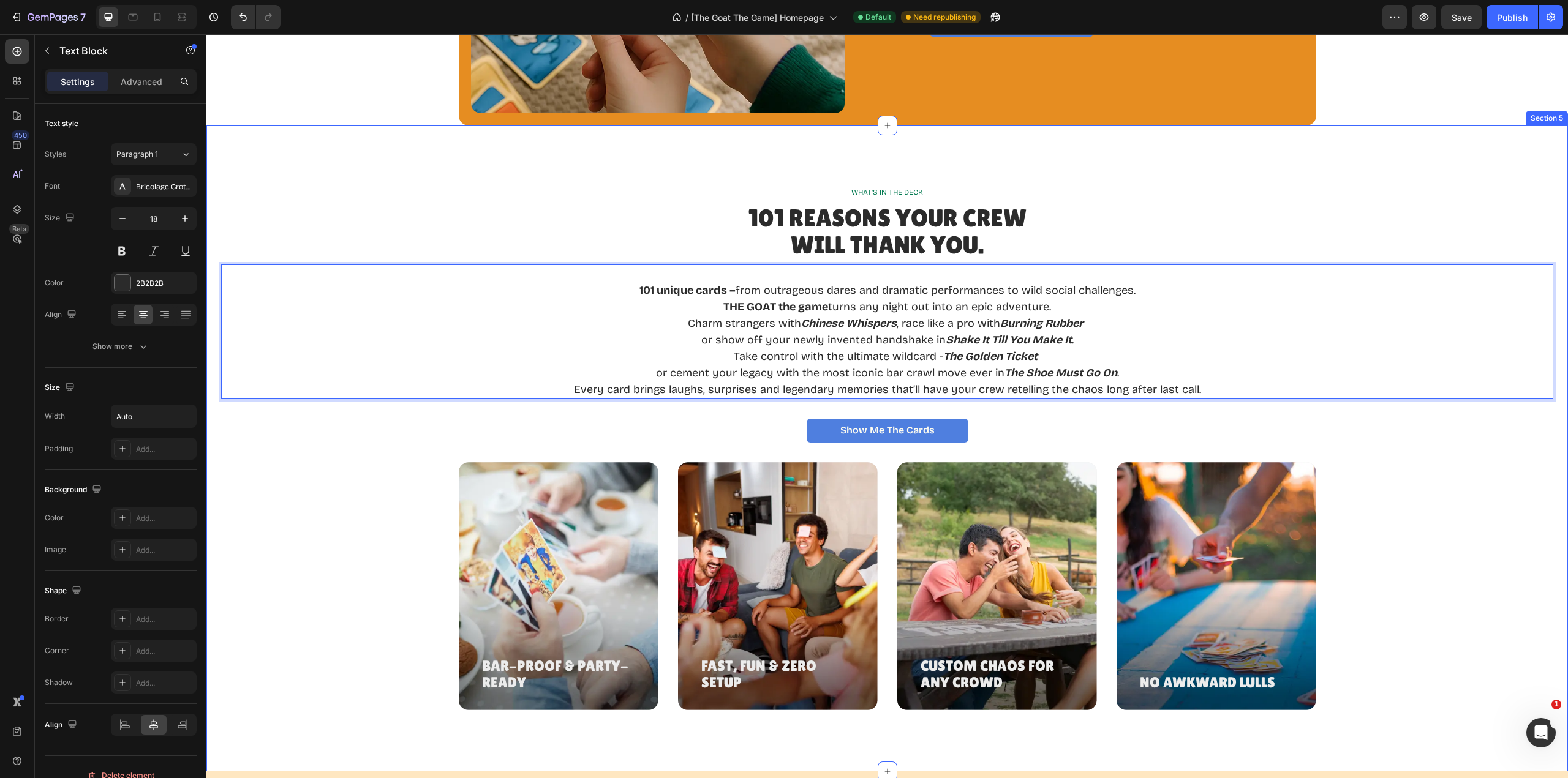
click at [1454, 486] on div "Bar-Proof & Party-Ready Heading Hero Banner Fast, Fun & Zero Setup Heading Hero…" at bounding box center [887, 586] width 1332 height 248
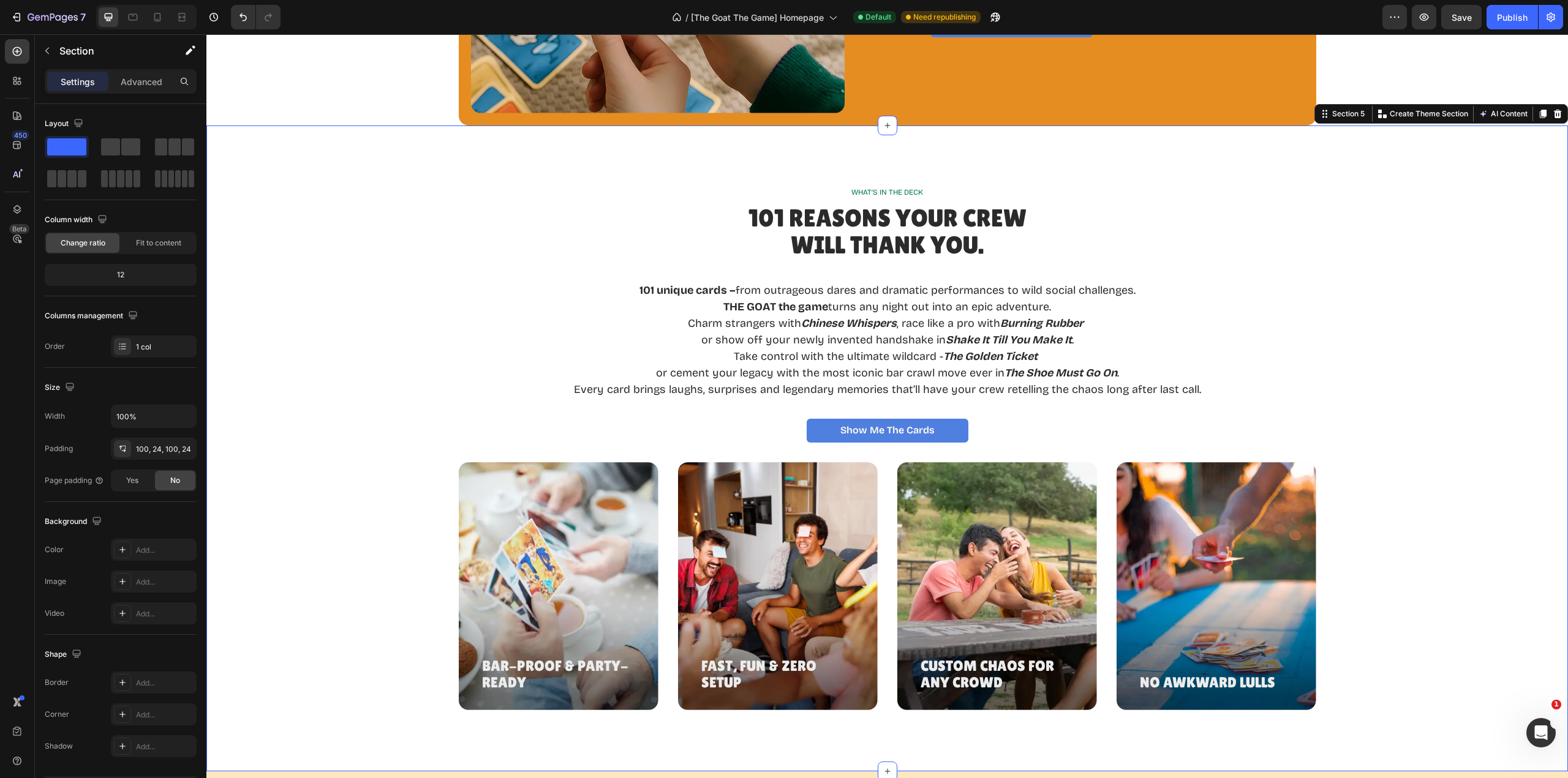
click at [987, 435] on div "Show Me the Cards Button" at bounding box center [887, 430] width 1332 height 24
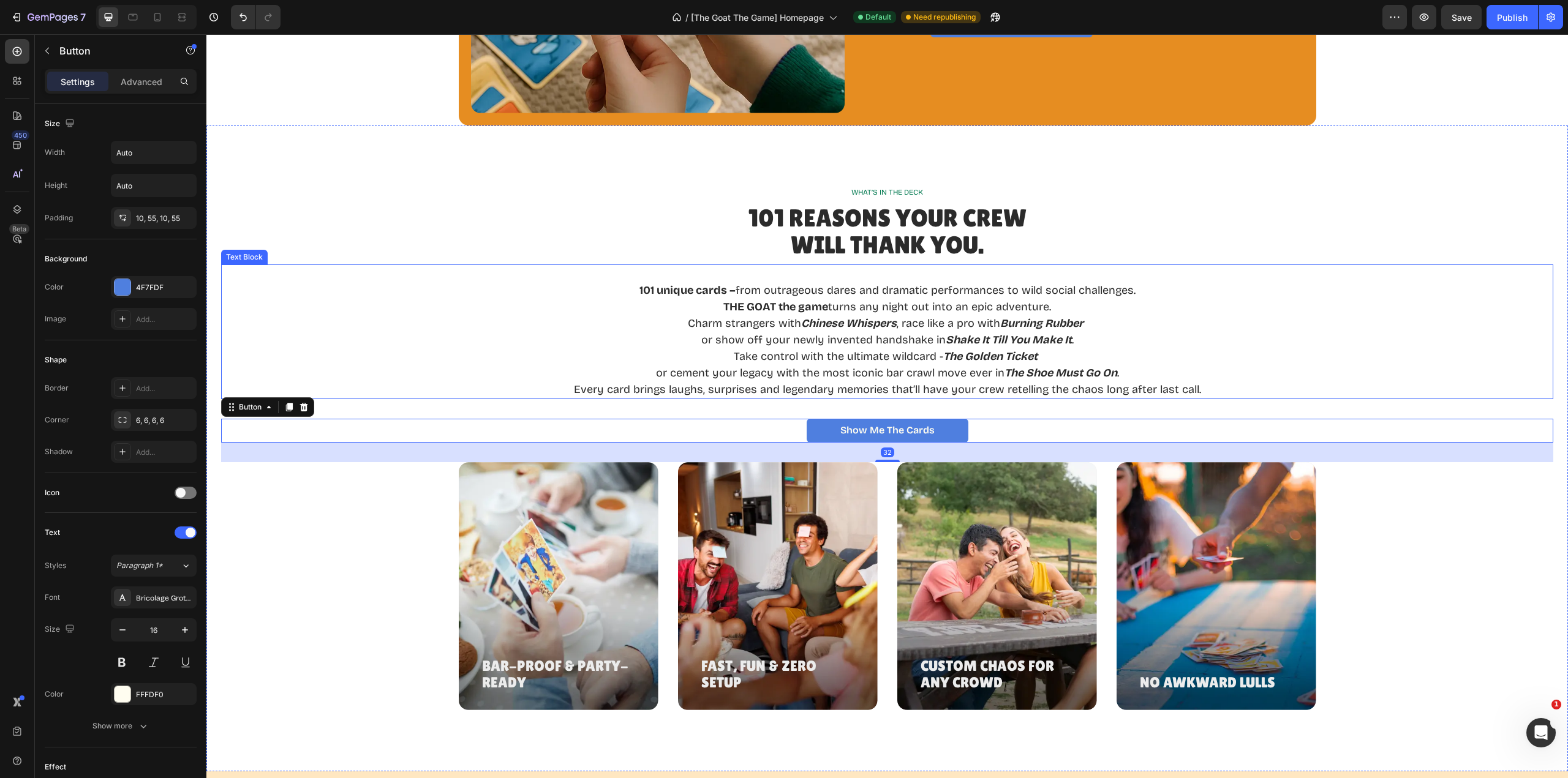
click at [1219, 393] on div "101 unique cards – from outrageous dares and dramatic performances to wild soci…" at bounding box center [887, 331] width 1332 height 135
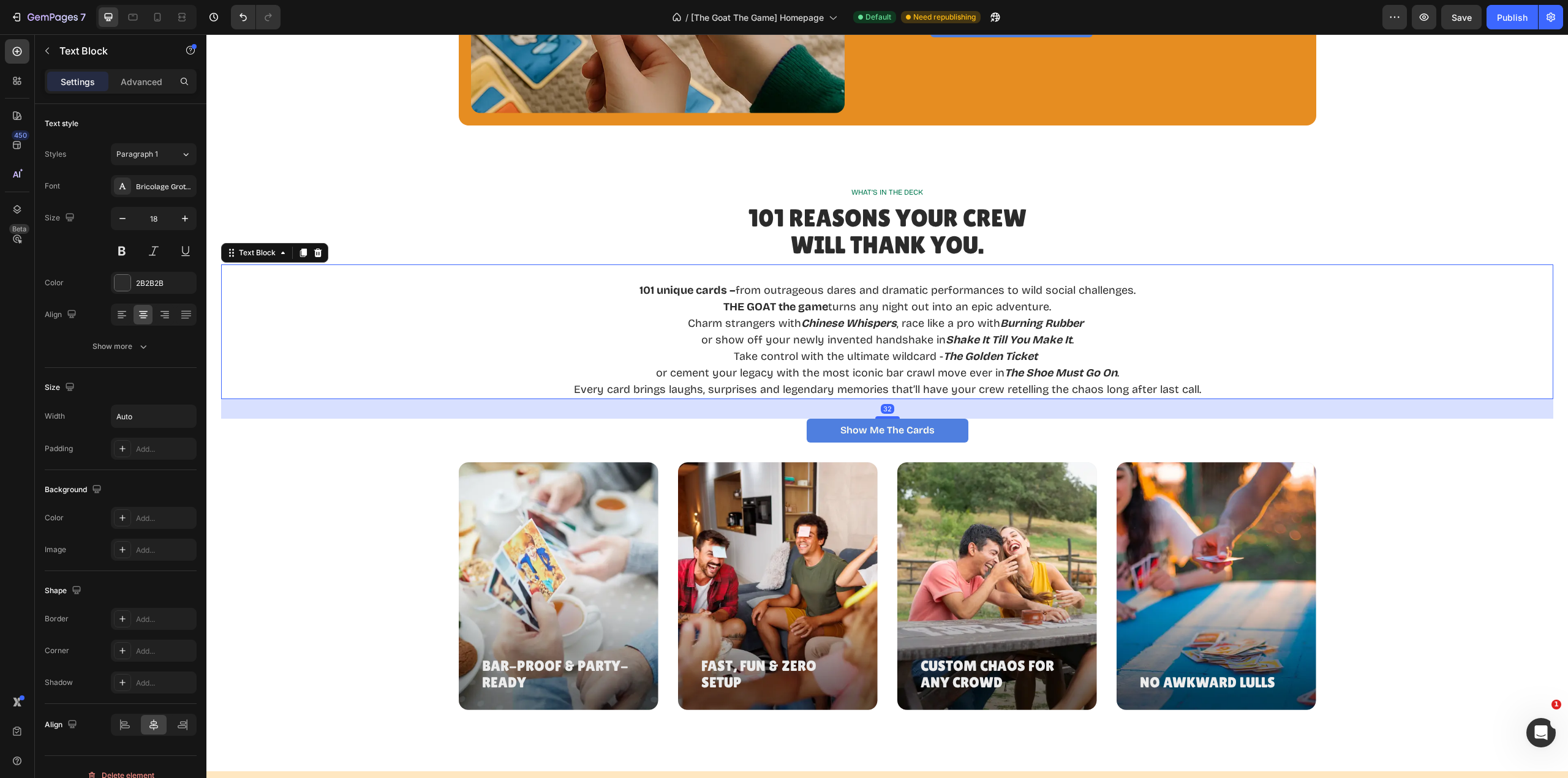
click at [1219, 387] on div "101 unique cards – from outrageous dares and dramatic performances to wild soci…" at bounding box center [887, 331] width 1332 height 135
click at [1195, 391] on div "101 unique cards – from outrageous dares and dramatic performances to wild soci…" at bounding box center [887, 331] width 630 height 135
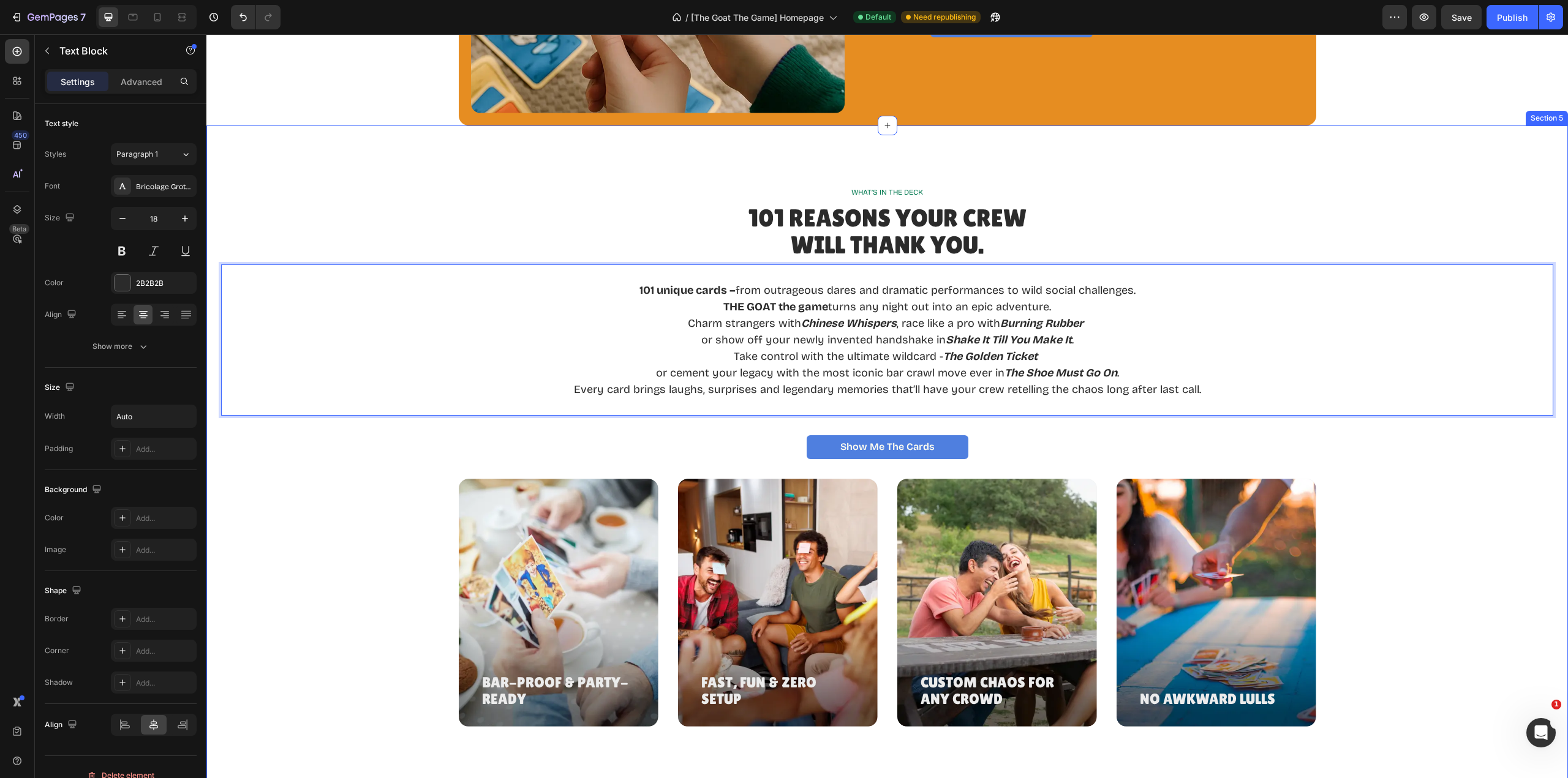
click at [1358, 496] on div "Bar-Proof & Party-Ready Heading Hero Banner Fast, Fun & Zero Setup Heading Hero…" at bounding box center [887, 602] width 1332 height 248
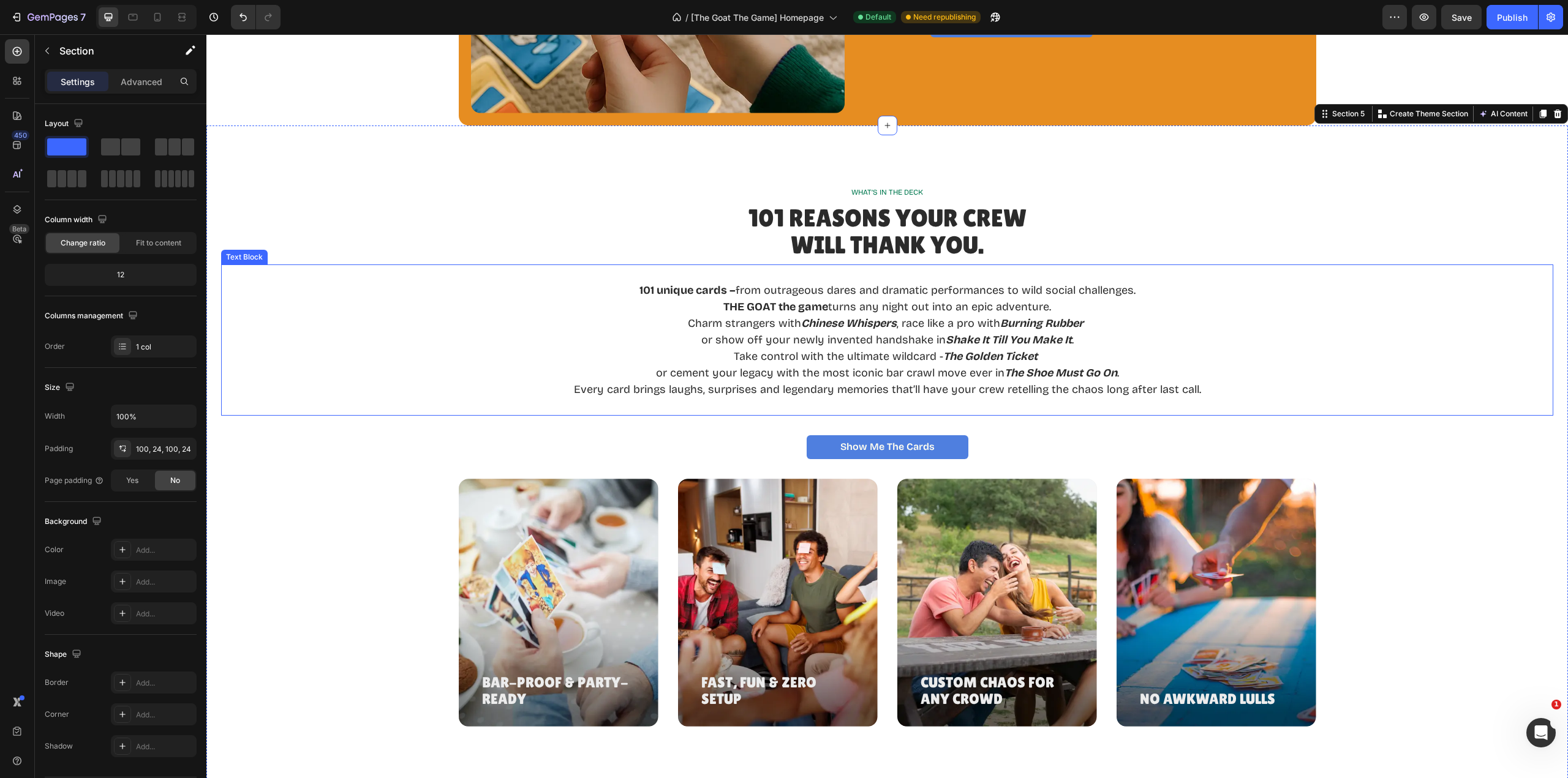
click at [974, 402] on p "Rich Text Editor. Editing area: main" at bounding box center [887, 406] width 627 height 17
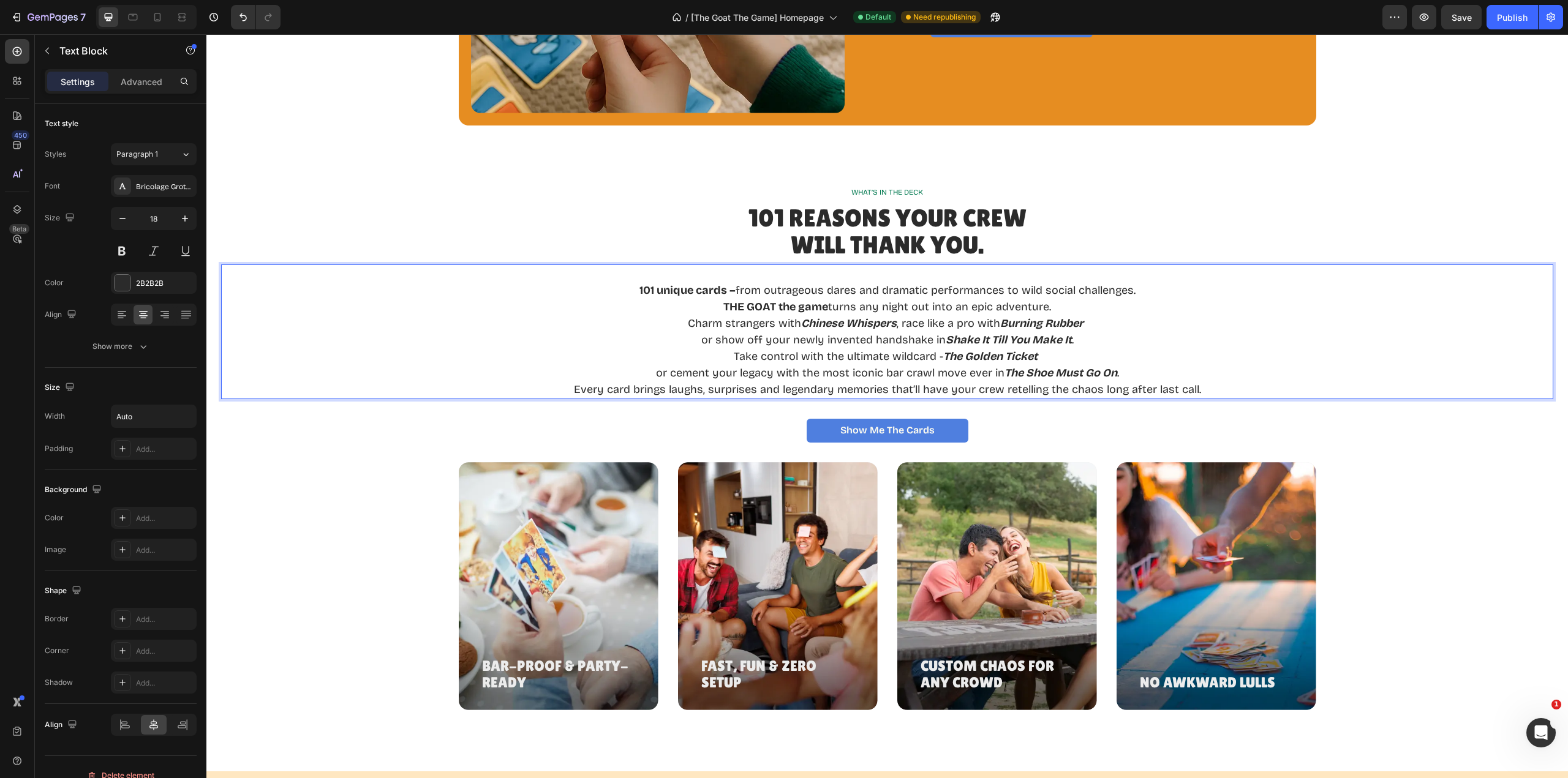
click at [1038, 281] on p "Rich Text Editor. Editing area: main" at bounding box center [887, 273] width 627 height 17
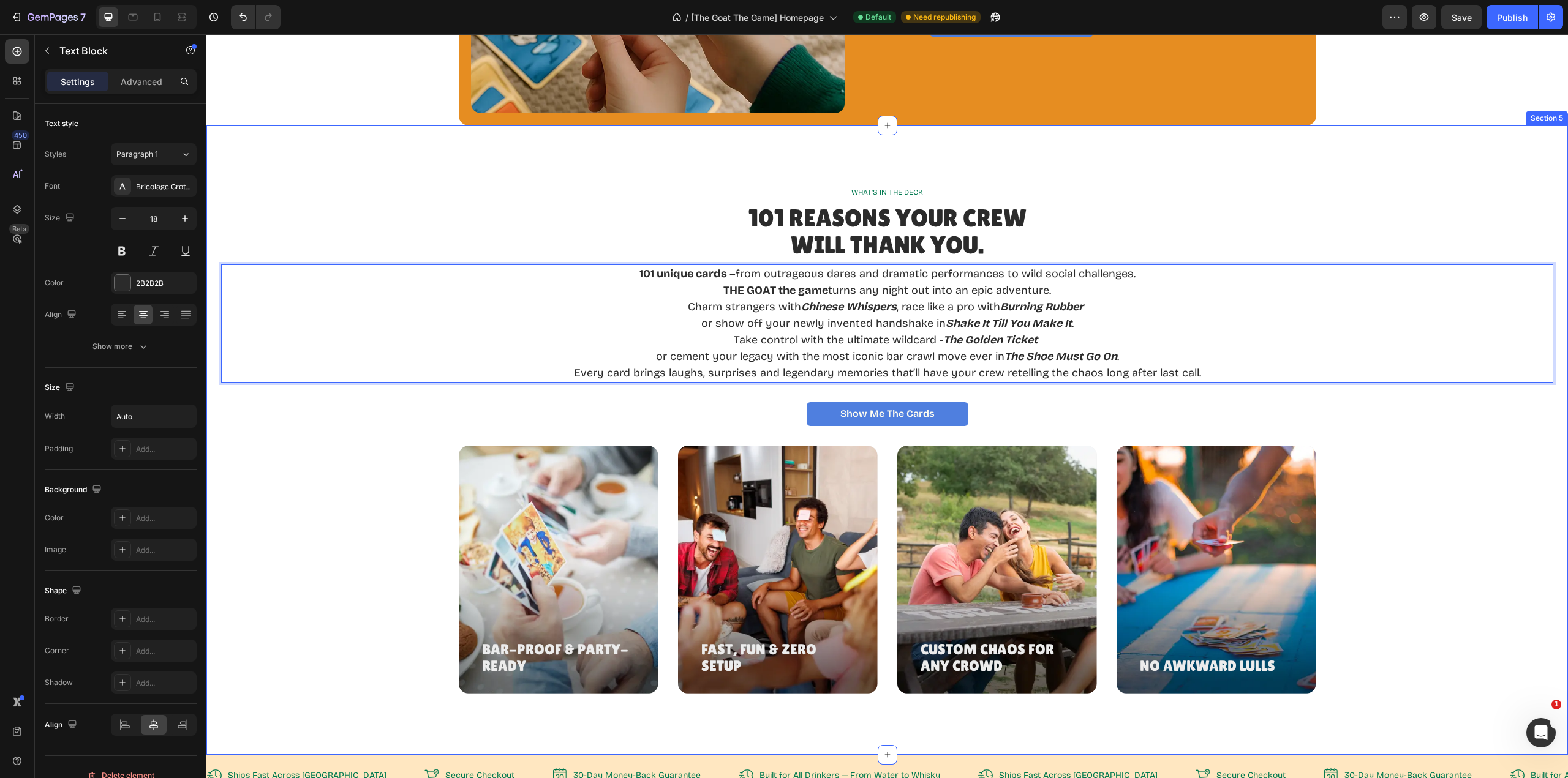
click at [1396, 544] on div "Bar-Proof & Party-Ready Heading Hero Banner Fast, Fun & Zero Setup Heading Hero…" at bounding box center [887, 569] width 1332 height 248
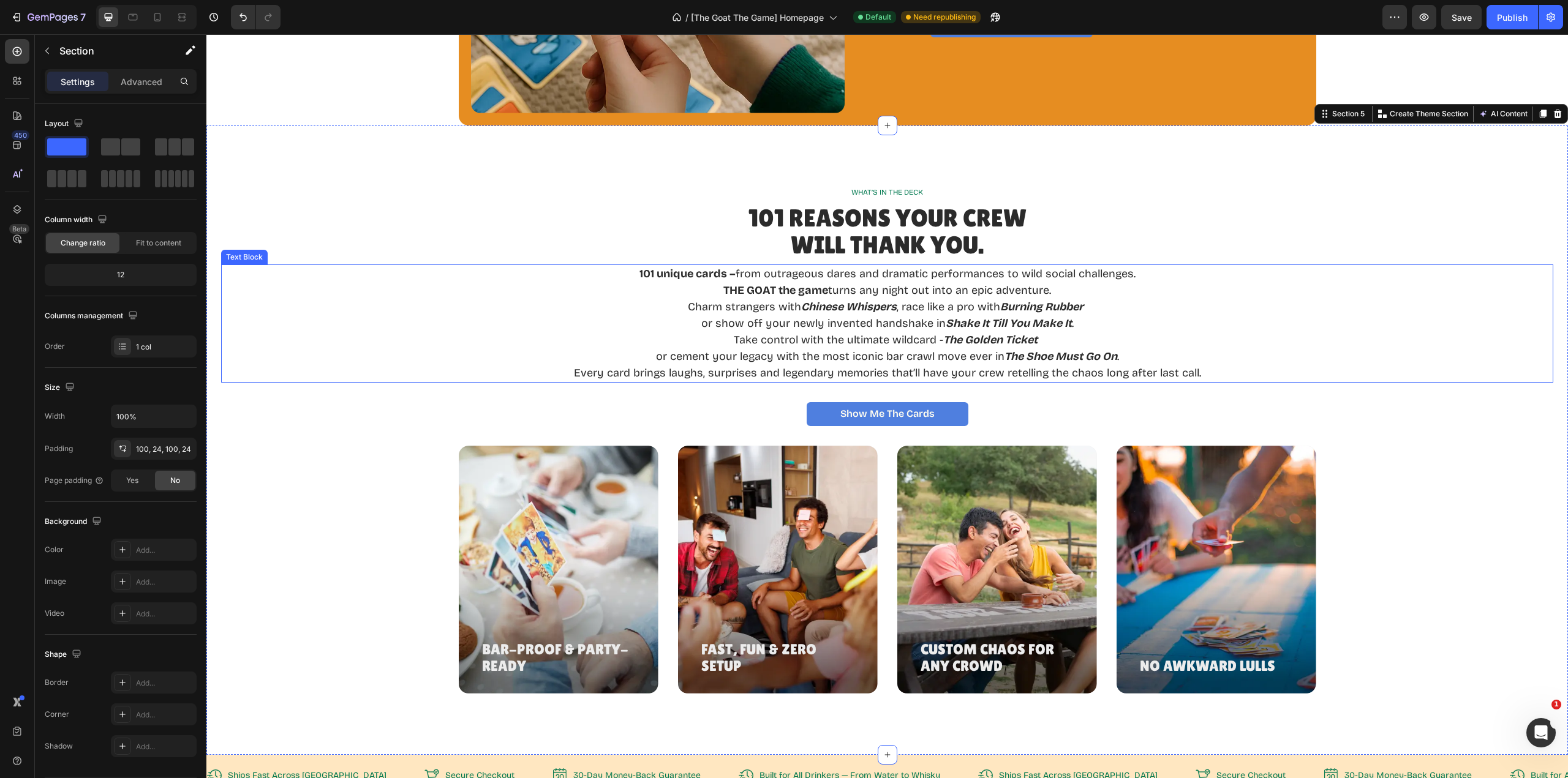
click at [633, 273] on p "101 unique cards – from outrageous dares and dramatic performances to wild soci…" at bounding box center [887, 273] width 627 height 17
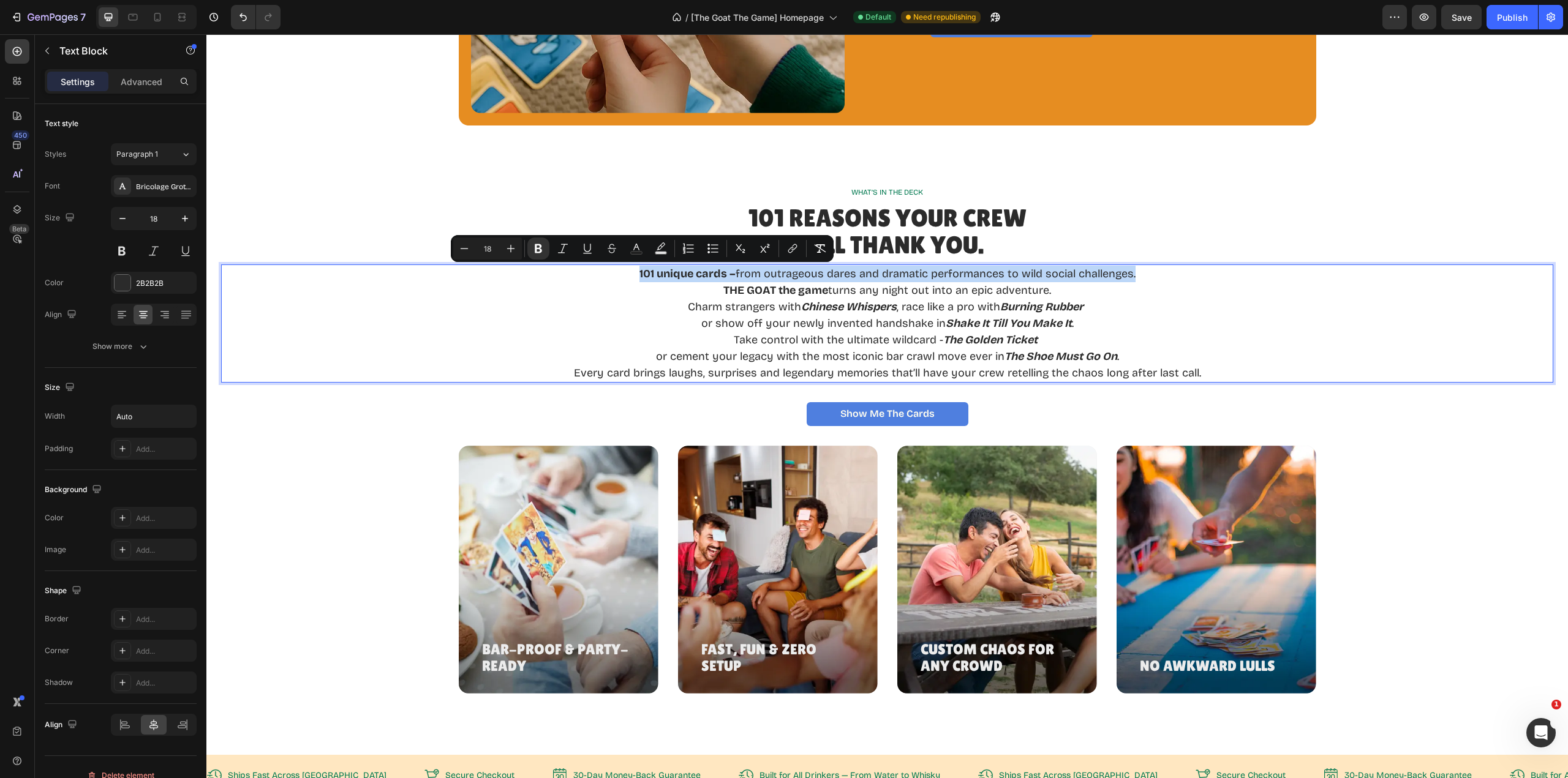
click at [639, 273] on strong "101 unique cards –" at bounding box center [687, 273] width 96 height 14
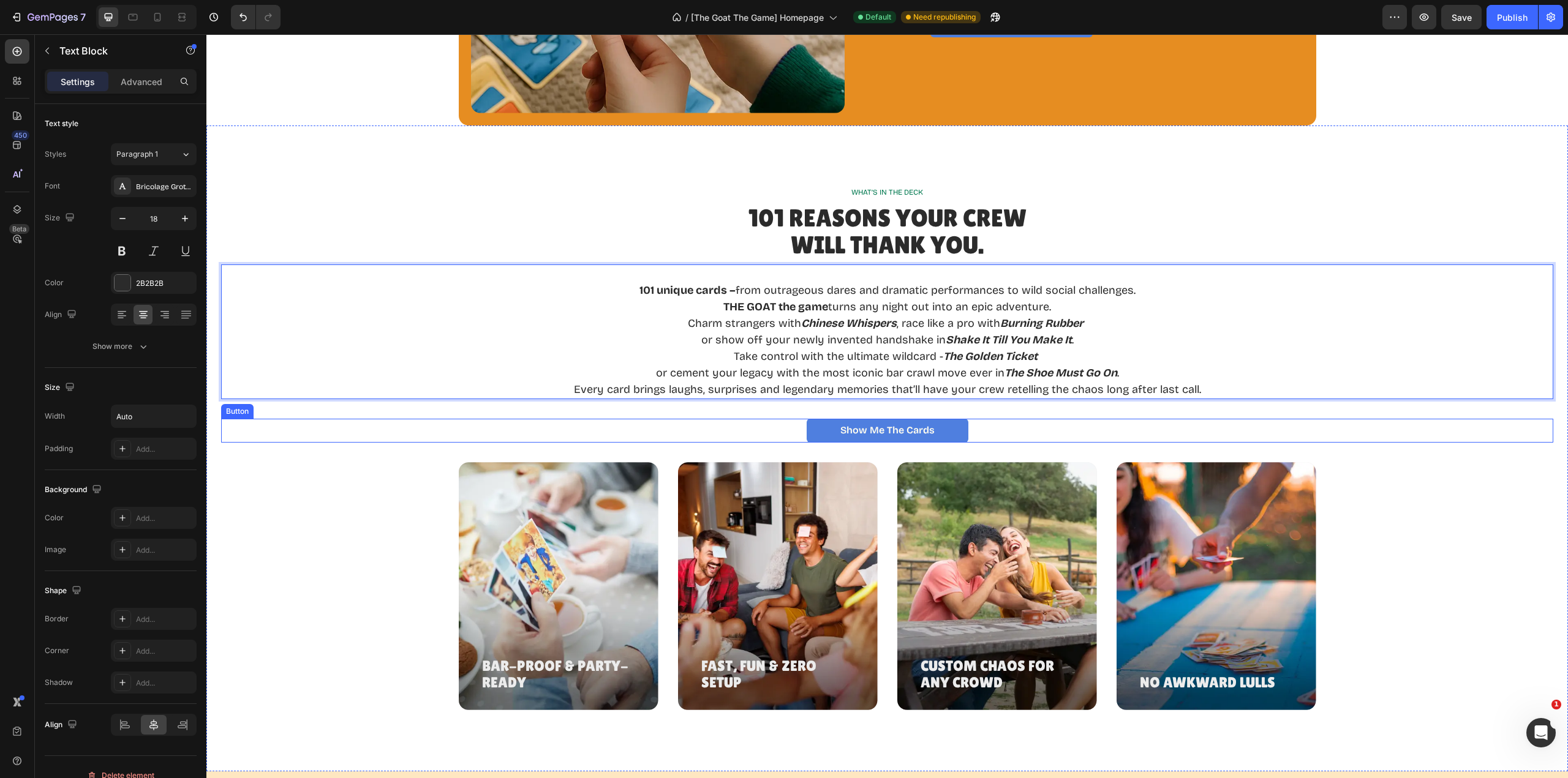
click at [1253, 432] on div "Show Me the Cards Button" at bounding box center [887, 430] width 1332 height 24
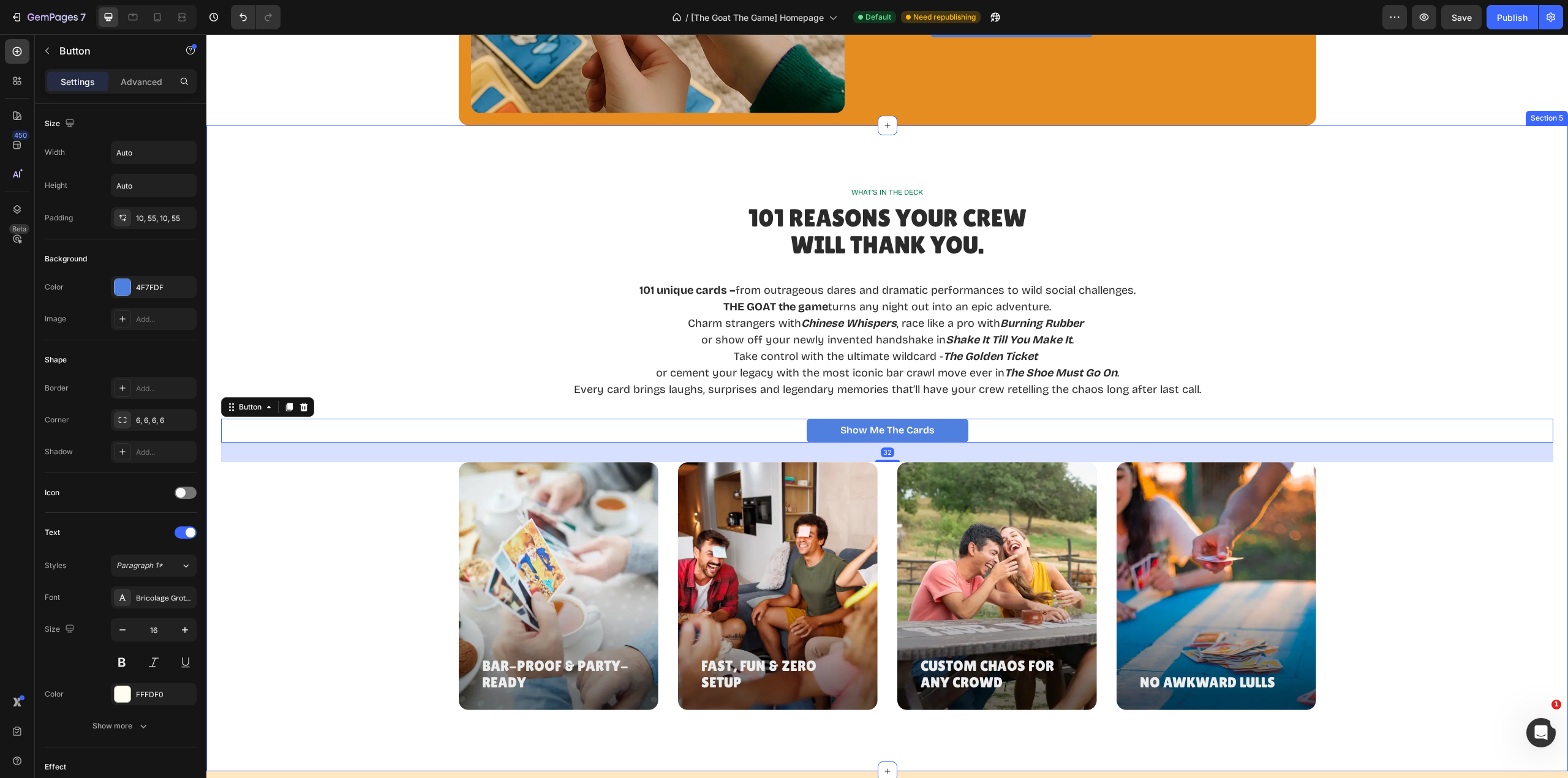
click at [1280, 385] on div "101 unique cards – from outrageous dares and dramatic performances to wild soci…" at bounding box center [887, 331] width 1332 height 135
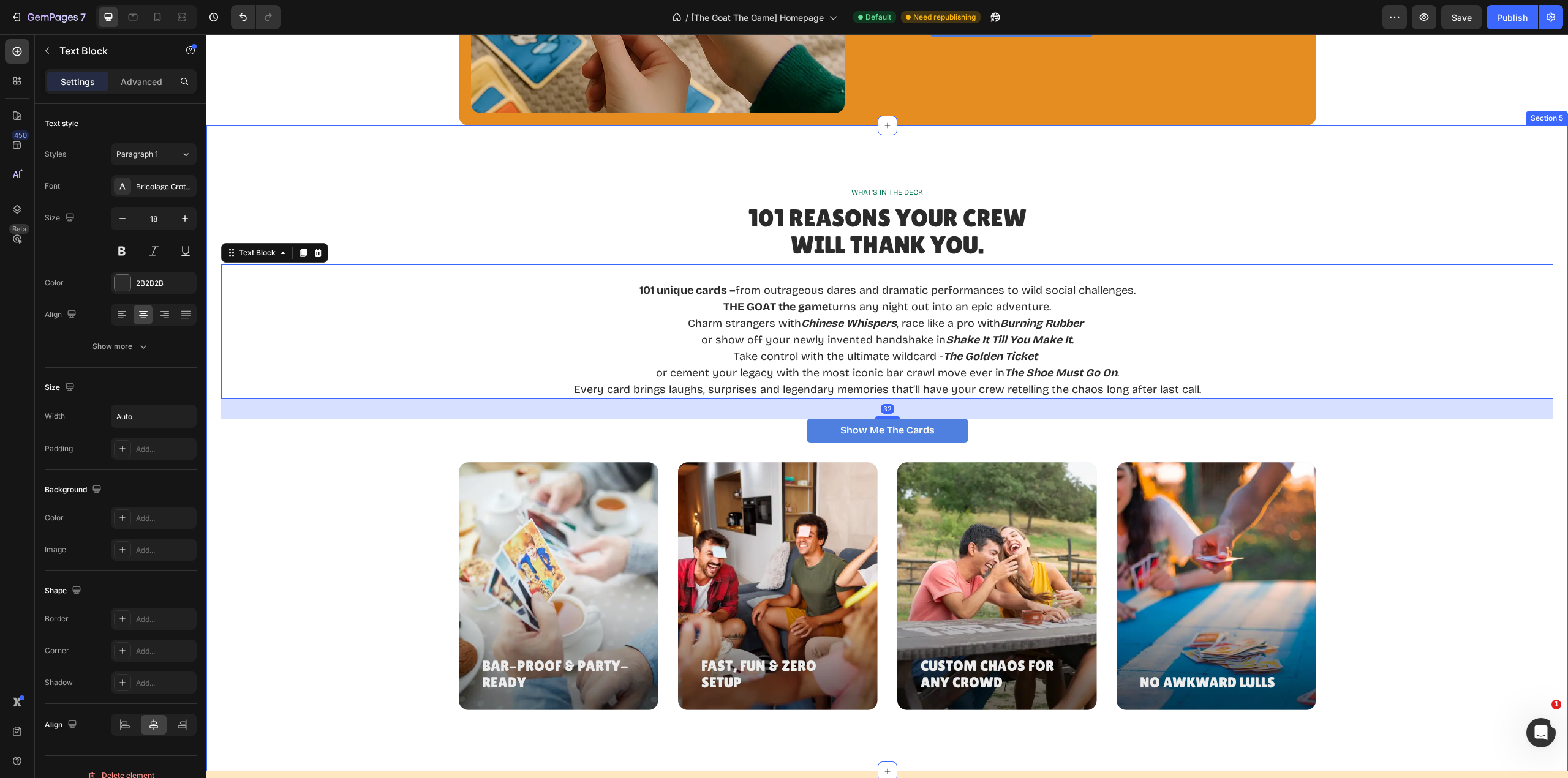
click at [1289, 438] on div "Show Me the Cards Button" at bounding box center [887, 430] width 1332 height 24
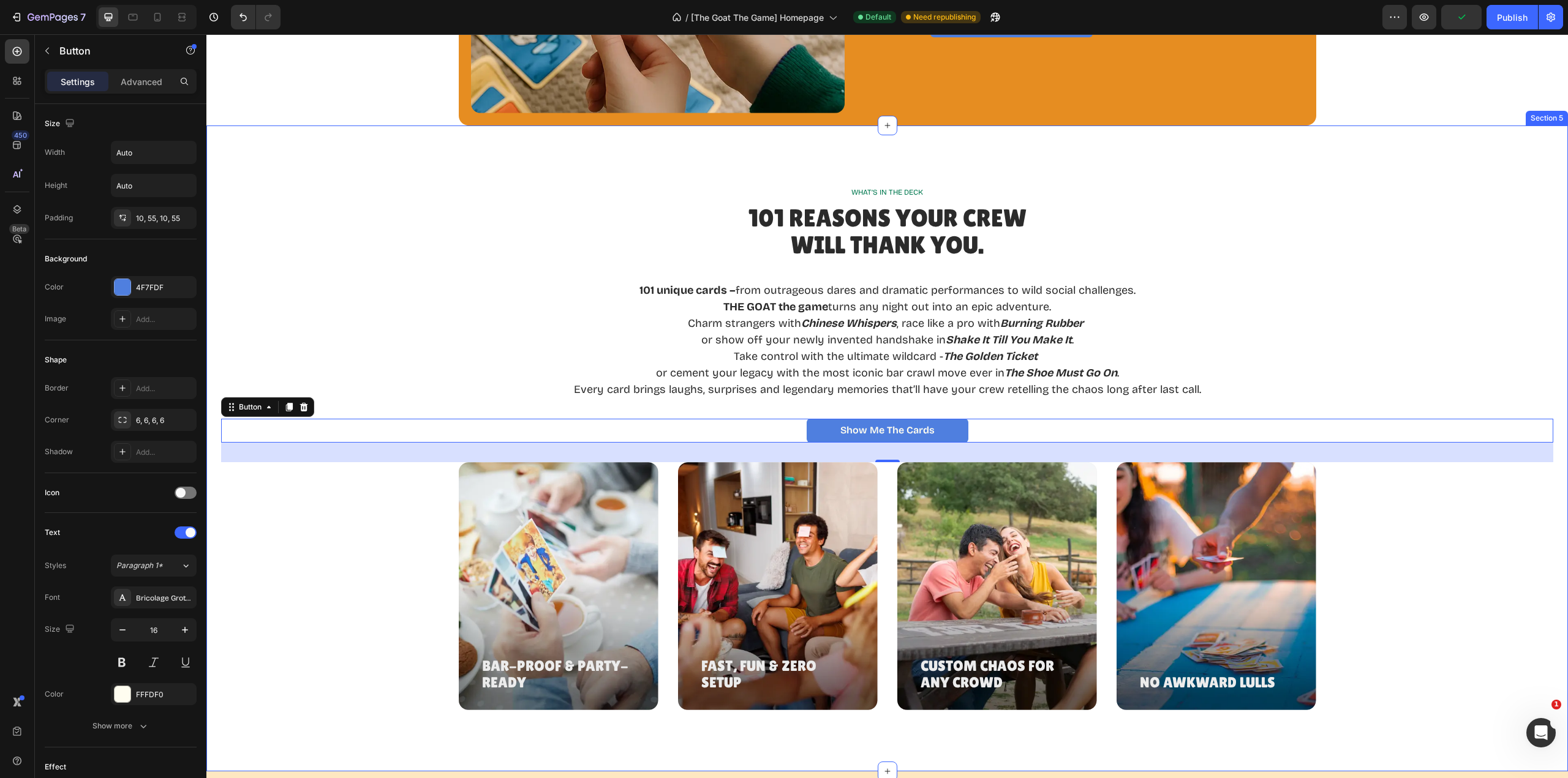
click at [1402, 549] on div "Bar-Proof & Party-Ready Heading Hero Banner Fast, Fun & Zero Setup Heading Hero…" at bounding box center [887, 586] width 1332 height 248
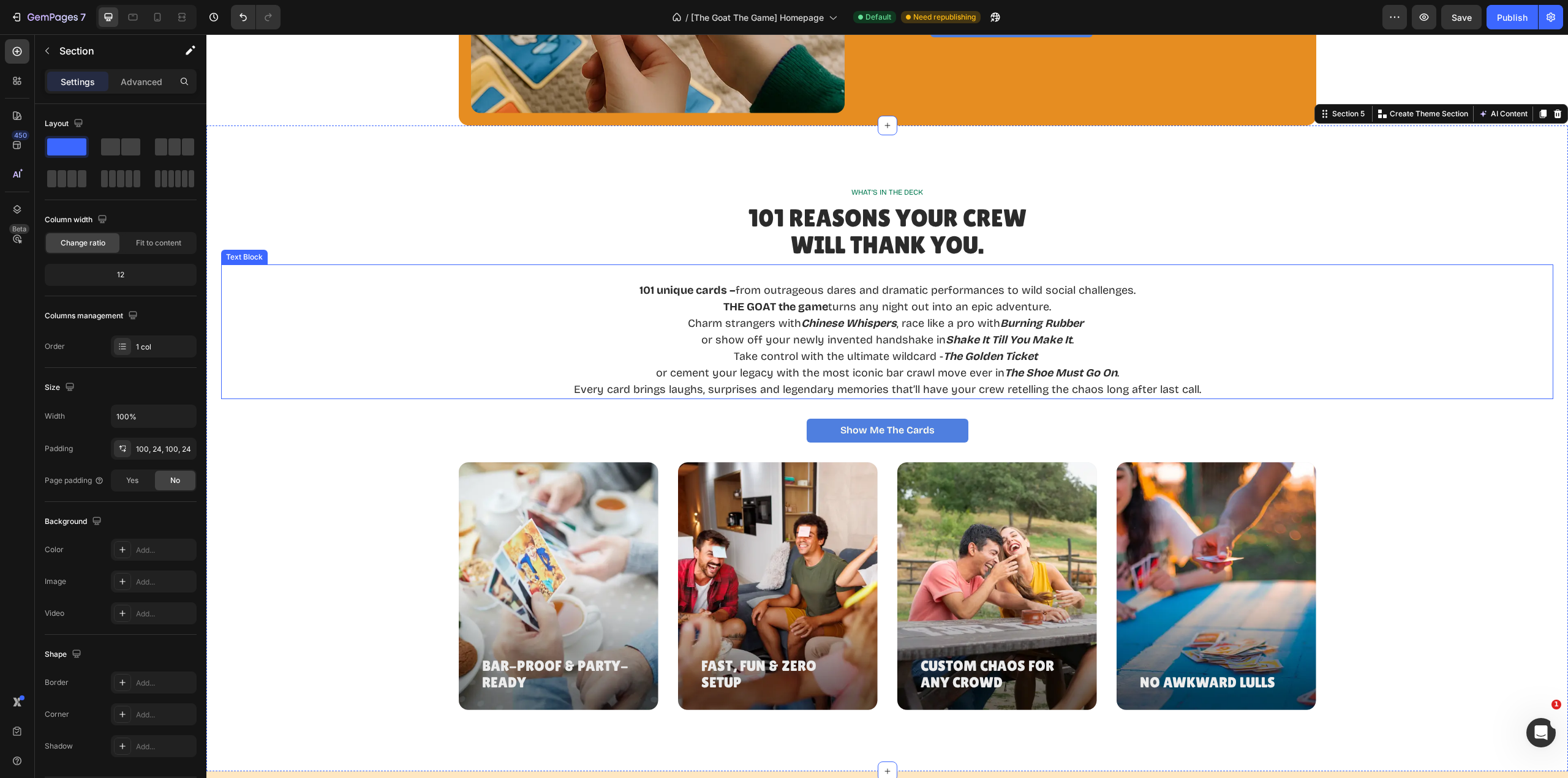
click at [1135, 291] on p "101 unique cards – from outrageous dares and dramatic performances to wild soci…" at bounding box center [887, 290] width 627 height 17
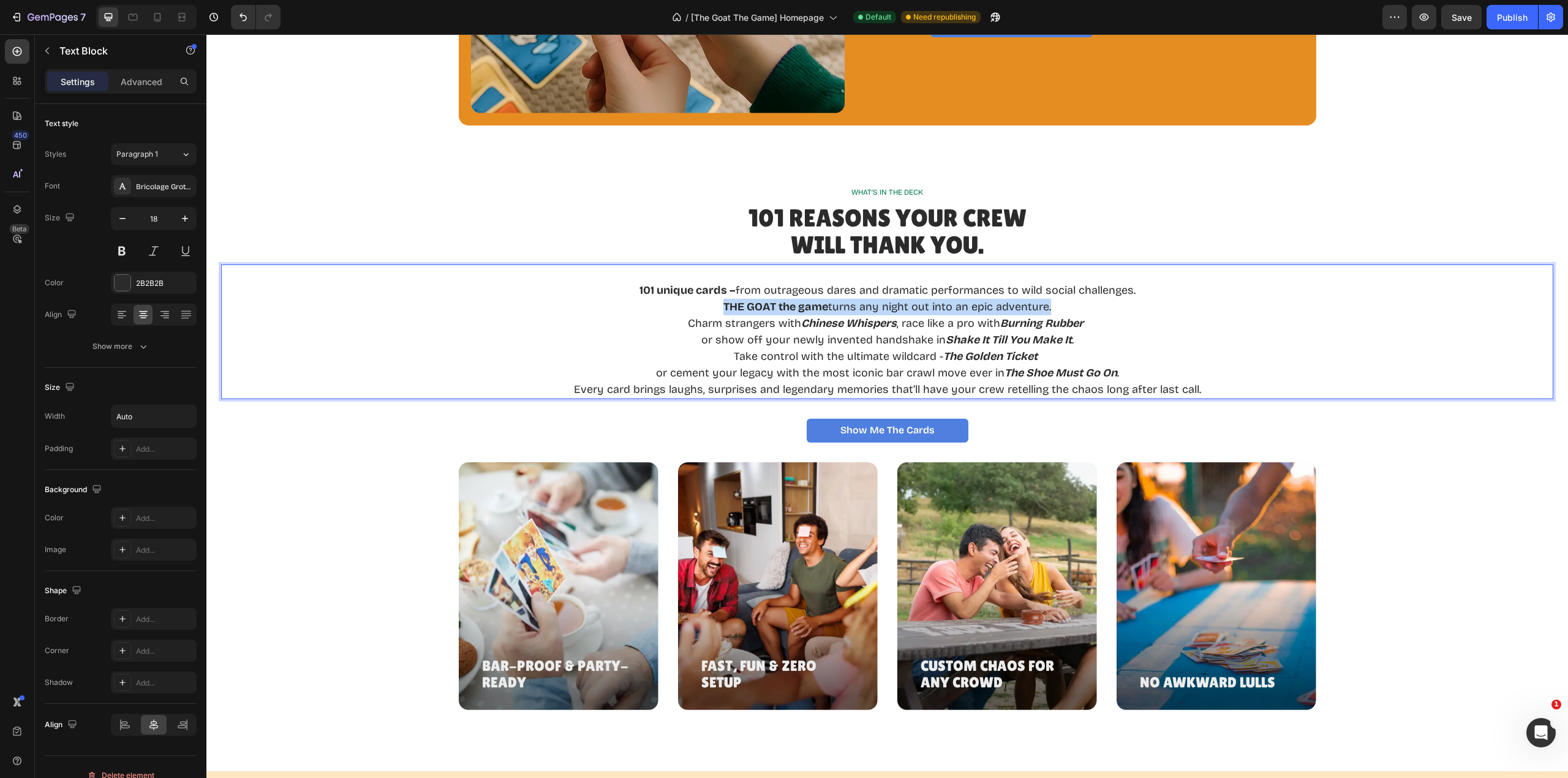
drag, startPoint x: 1051, startPoint y: 307, endPoint x: 720, endPoint y: 304, distance: 331.0
click at [720, 304] on p "THE GOAT the game turns any night out into an epic adventure." at bounding box center [887, 307] width 627 height 17
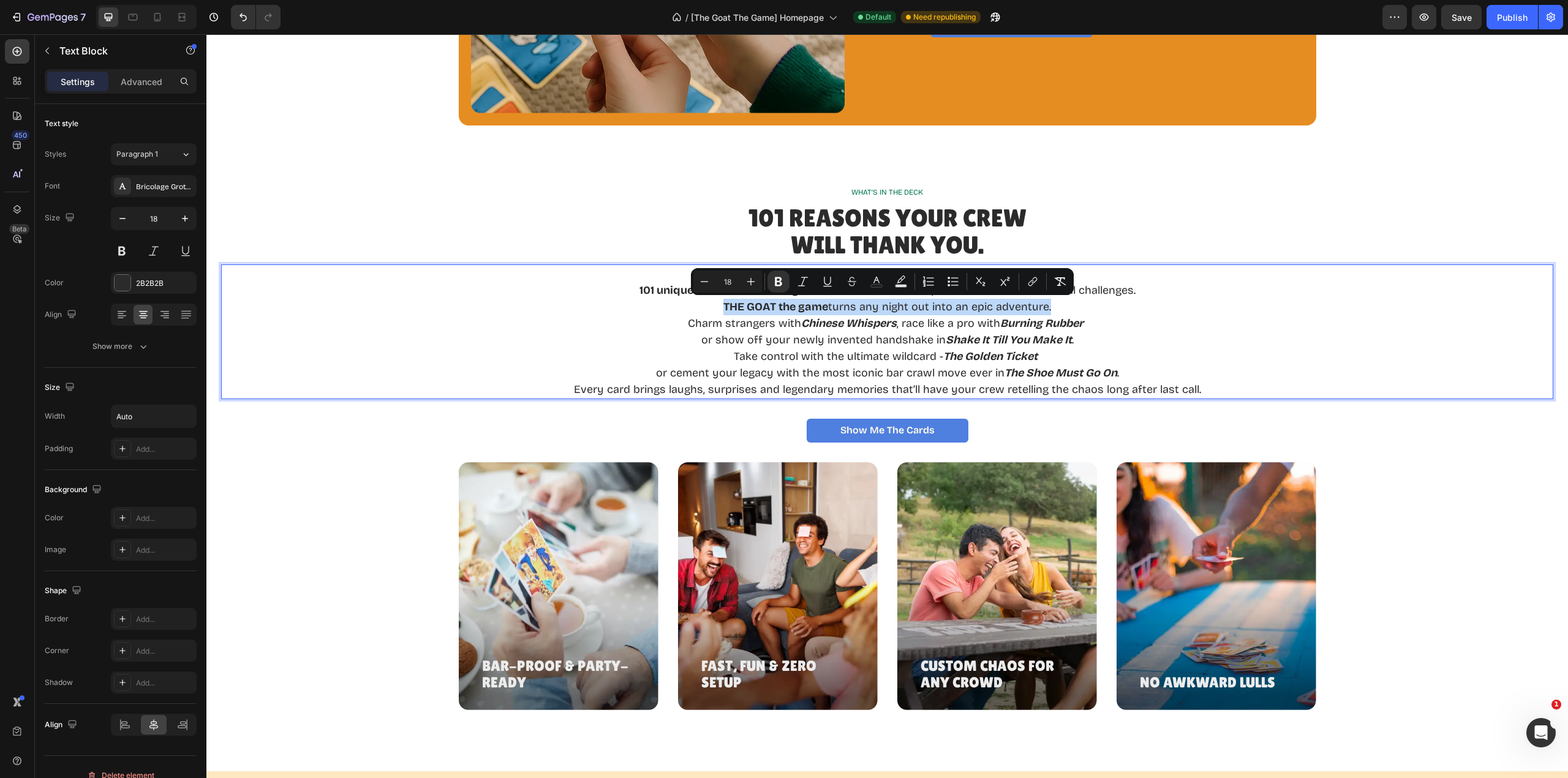
copy p "THE GOAT the game turns any night out into an epic adventure."
click at [1150, 289] on p "101 unique cards – from outrageous dares and dramatic performances to wild soci…" at bounding box center [887, 290] width 627 height 17
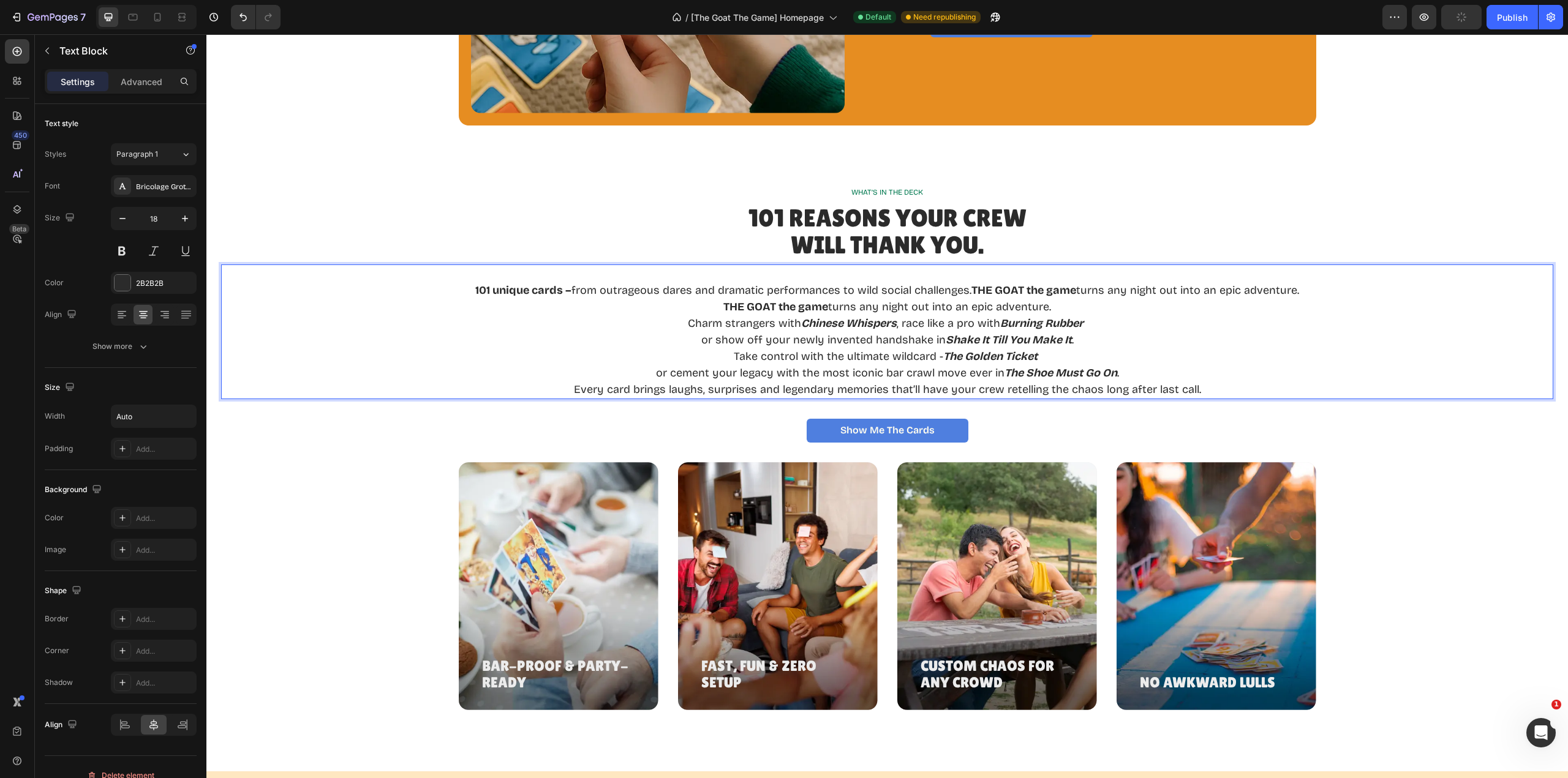
click at [765, 306] on strong "THE GOAT the game" at bounding box center [775, 307] width 105 height 14
click at [762, 306] on strong "THE GOAT the game" at bounding box center [775, 307] width 105 height 14
click at [762, 306] on strong "THE GOAT the game" at bounding box center [775, 307] width 105 height 14
click at [762, 307] on strong "THE GOAT the game" at bounding box center [775, 307] width 105 height 14
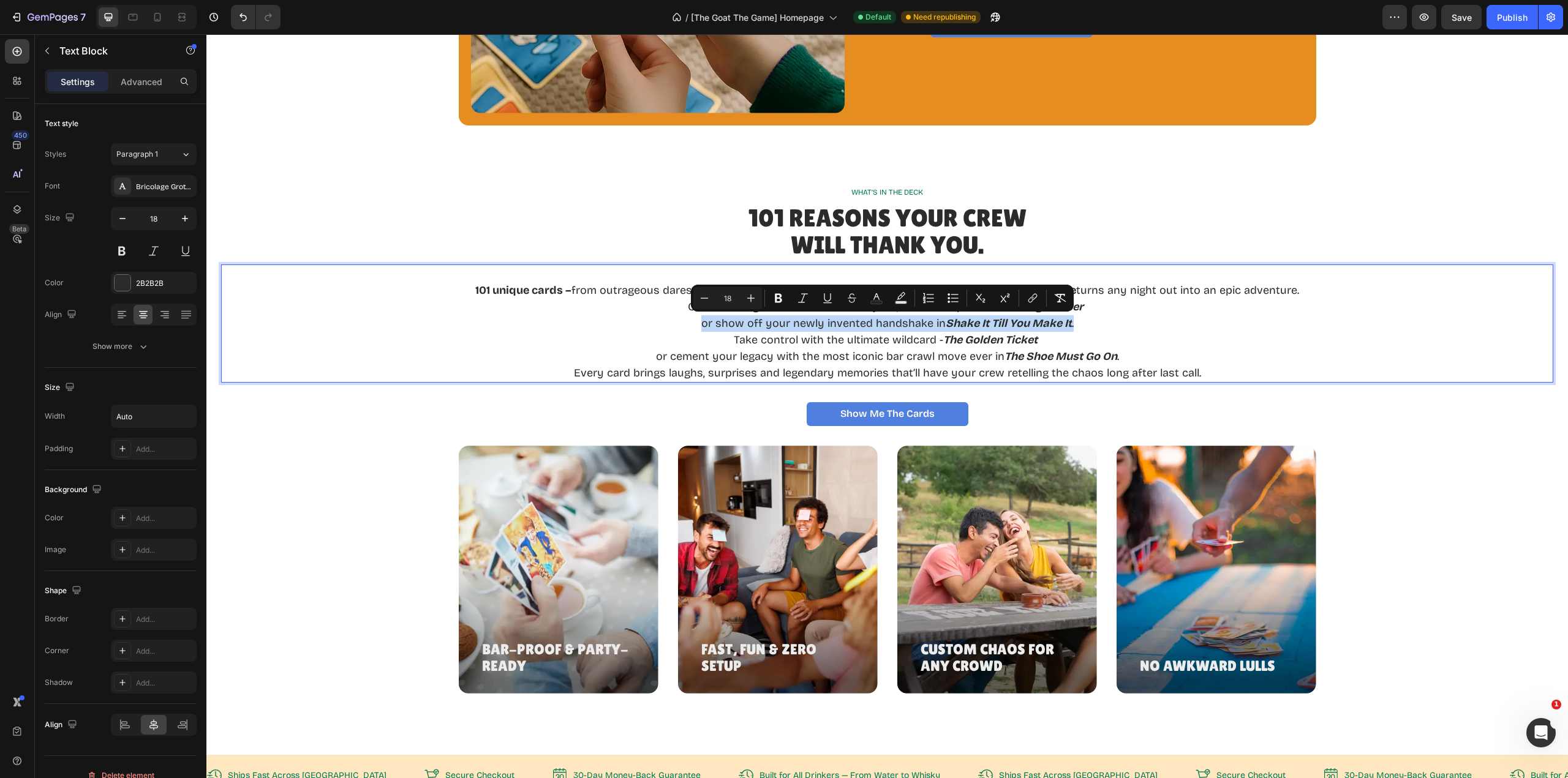
drag, startPoint x: 699, startPoint y: 324, endPoint x: 1069, endPoint y: 324, distance: 370.0
click at [1069, 324] on p "or show off your newly invented handshake in Shake It Till You Make It ." at bounding box center [887, 323] width 824 height 17
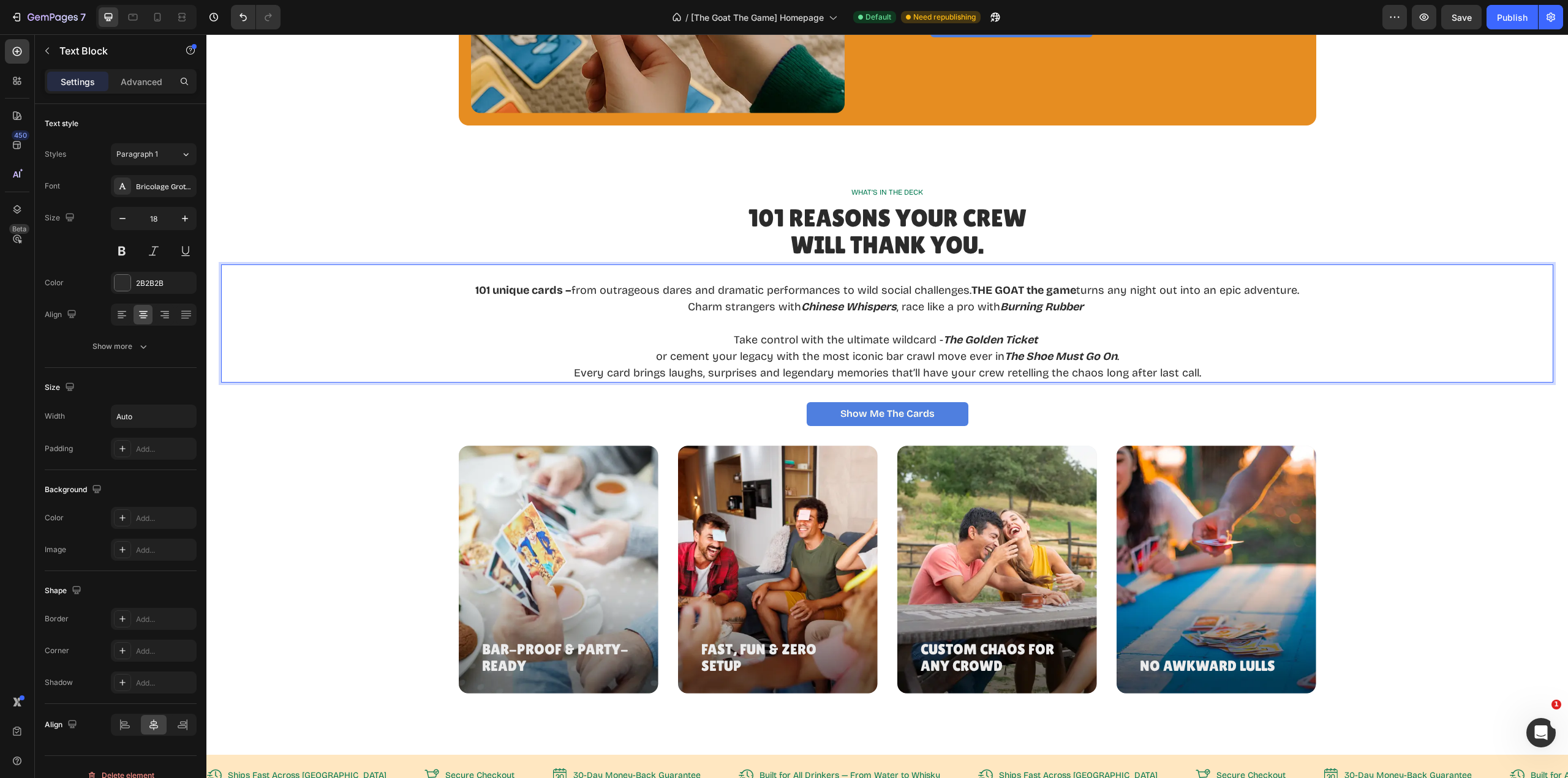
click at [1117, 305] on p "Charm strangers with Chinese Whispers , race like a pro with Burning Rubber" at bounding box center [887, 307] width 824 height 17
click at [866, 323] on p "Rich Text Editor. Editing area: main" at bounding box center [887, 323] width 824 height 17
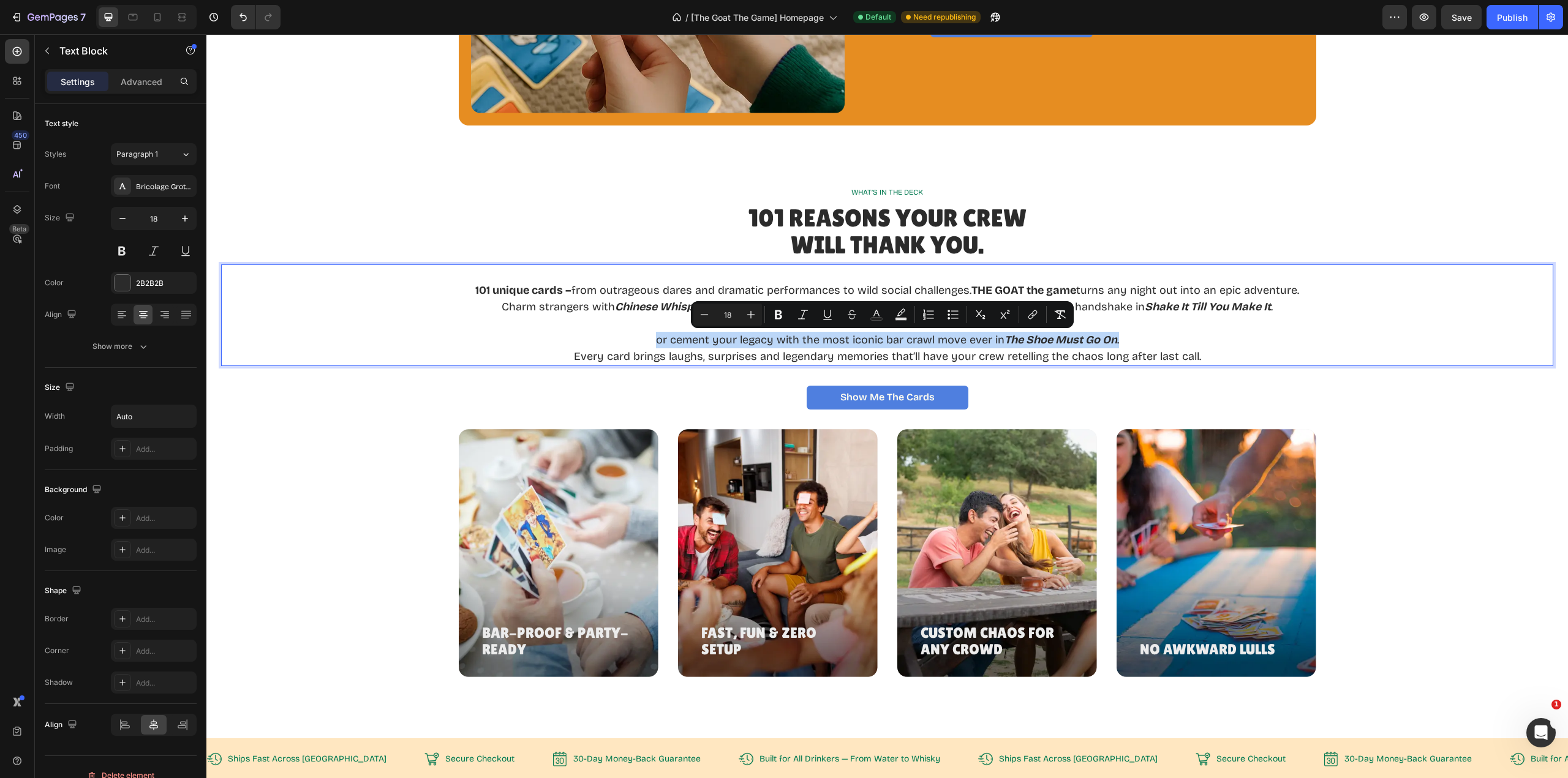
drag, startPoint x: 652, startPoint y: 340, endPoint x: 1115, endPoint y: 345, distance: 463.0
click at [1115, 345] on p "or cement your legacy with the most iconic bar crawl move ever in The Shoe Must…" at bounding box center [887, 340] width 824 height 17
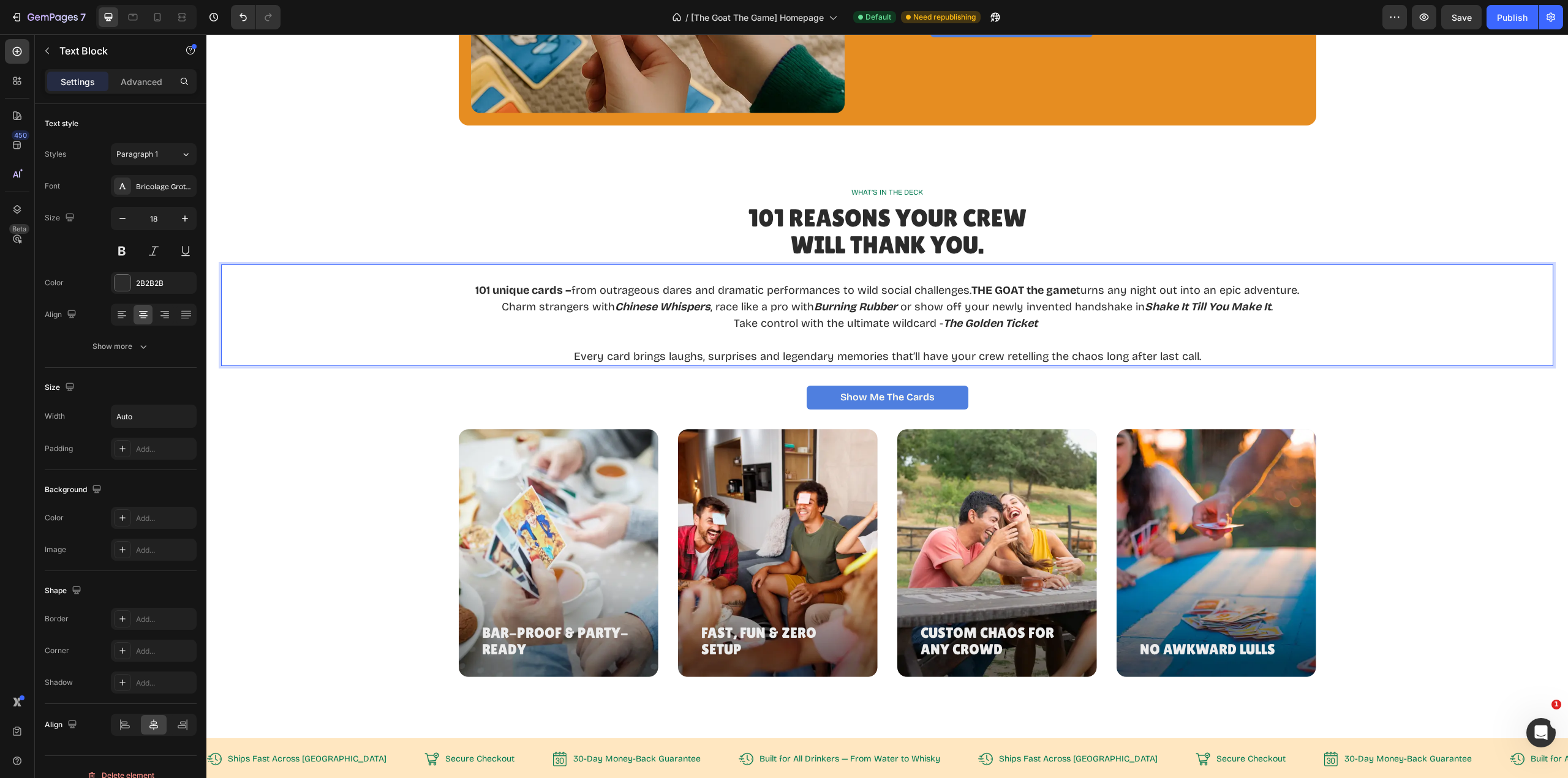
click at [1053, 325] on p "Take control with the ultimate wildcard - The Golden Ticket" at bounding box center [887, 323] width 824 height 17
click at [948, 345] on p "Rich Text Editor. Editing area: main" at bounding box center [887, 340] width 824 height 17
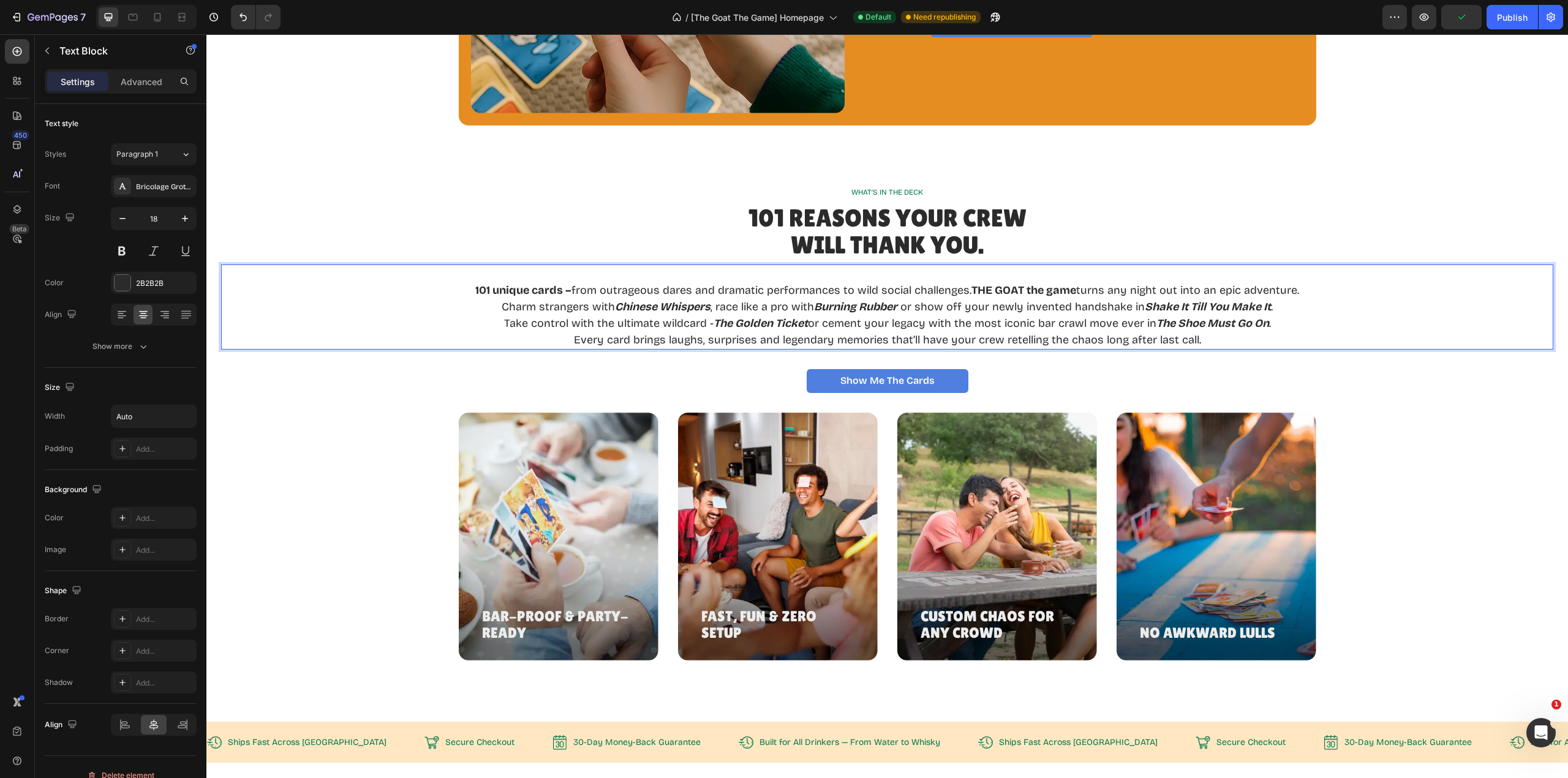
click at [1331, 294] on div "101 unique cards – from outrageous dares and dramatic performances to wild soci…" at bounding box center [887, 307] width 1332 height 85
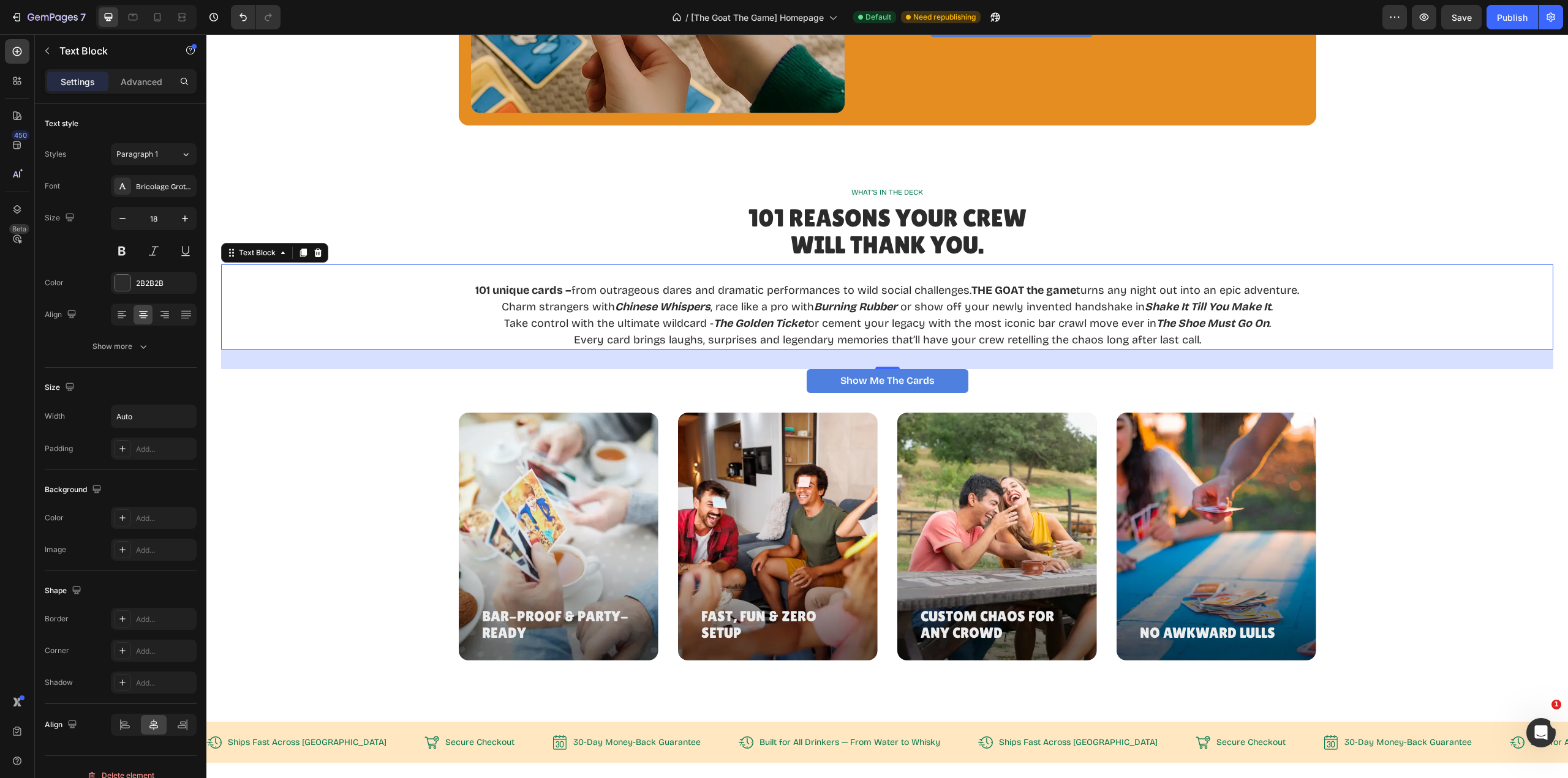
click at [1221, 340] on p "Every card brings laughs, surprises and legendary memories that’ll have your cr…" at bounding box center [887, 340] width 824 height 17
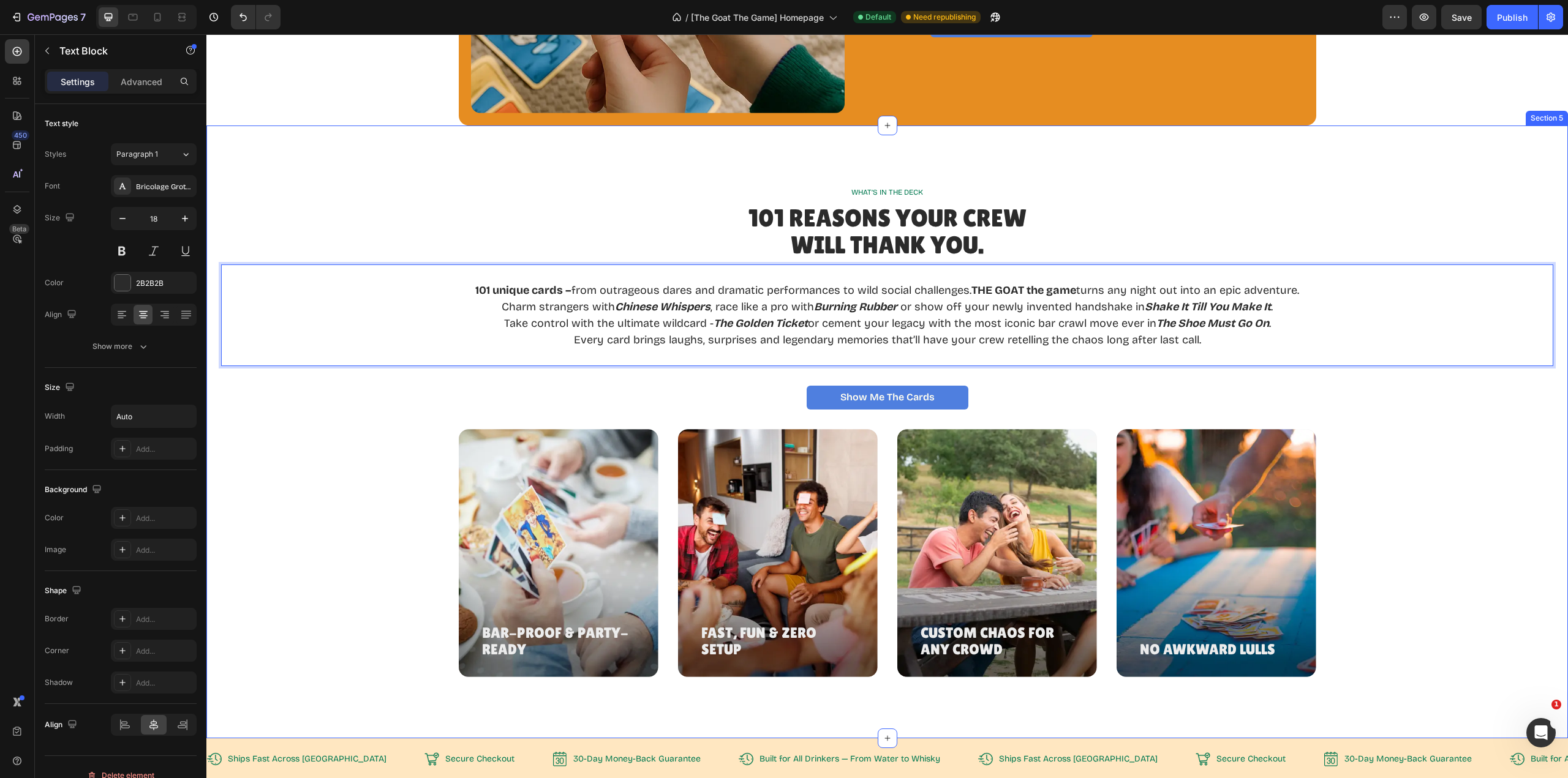
click at [1429, 506] on div "Bar-Proof & Party-Ready Heading Hero Banner Fast, Fun & Zero Setup Heading Hero…" at bounding box center [887, 552] width 1332 height 248
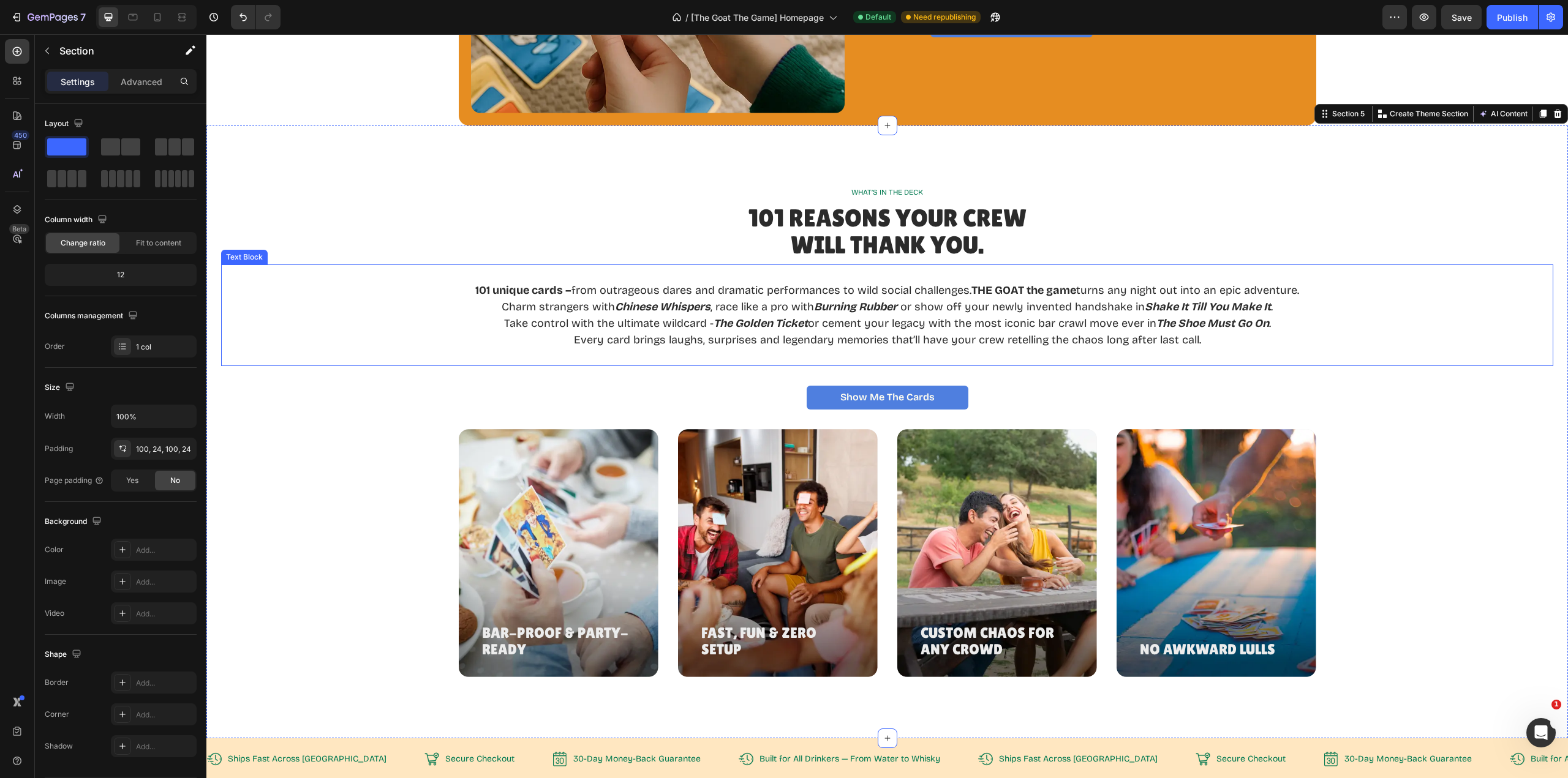
click at [1245, 347] on p "Every card brings laughs, surprises and legendary memories that’ll have your cr…" at bounding box center [887, 340] width 824 height 17
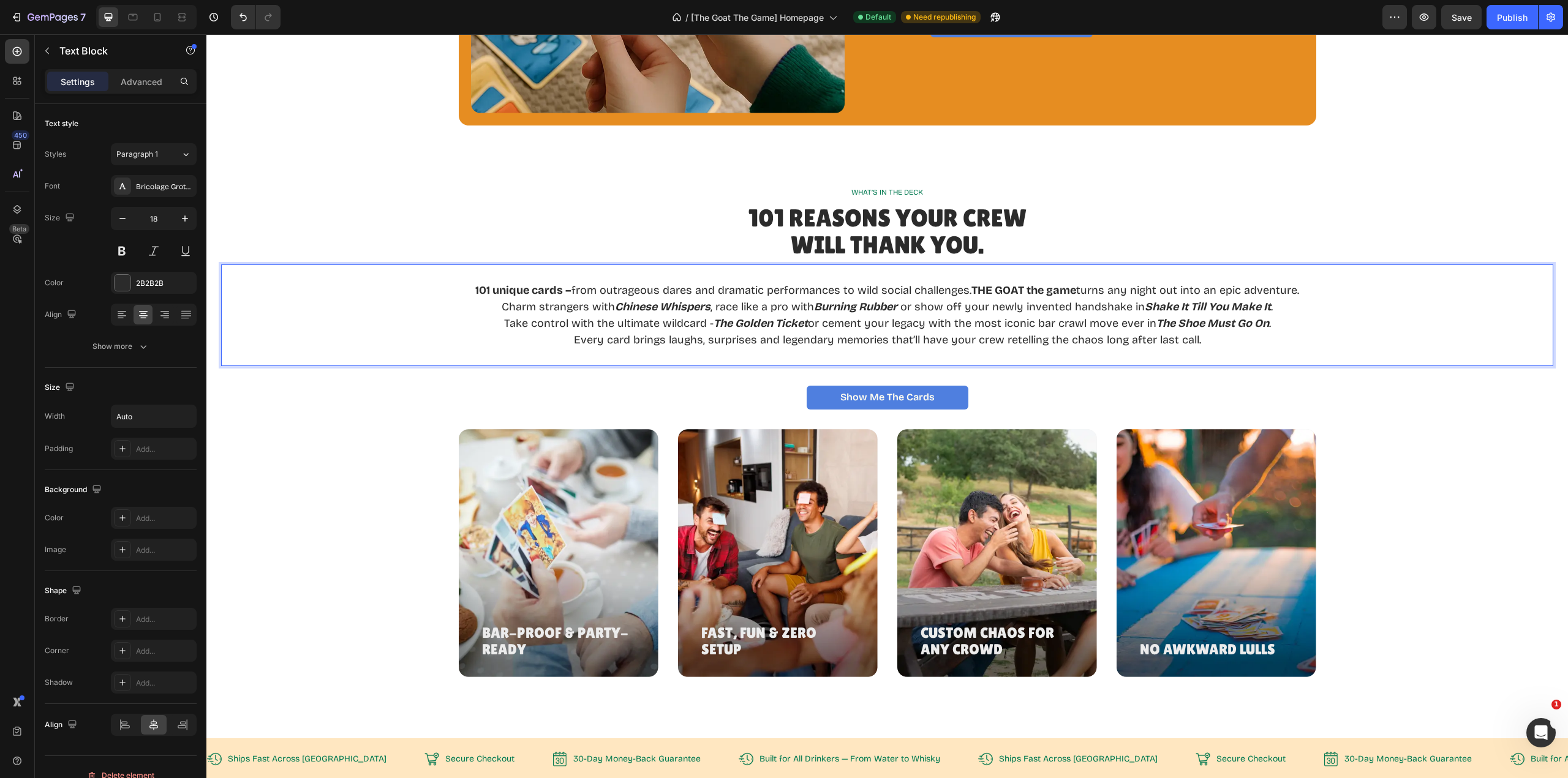
click at [1224, 352] on p "Rich Text Editor. Editing area: main" at bounding box center [887, 356] width 824 height 17
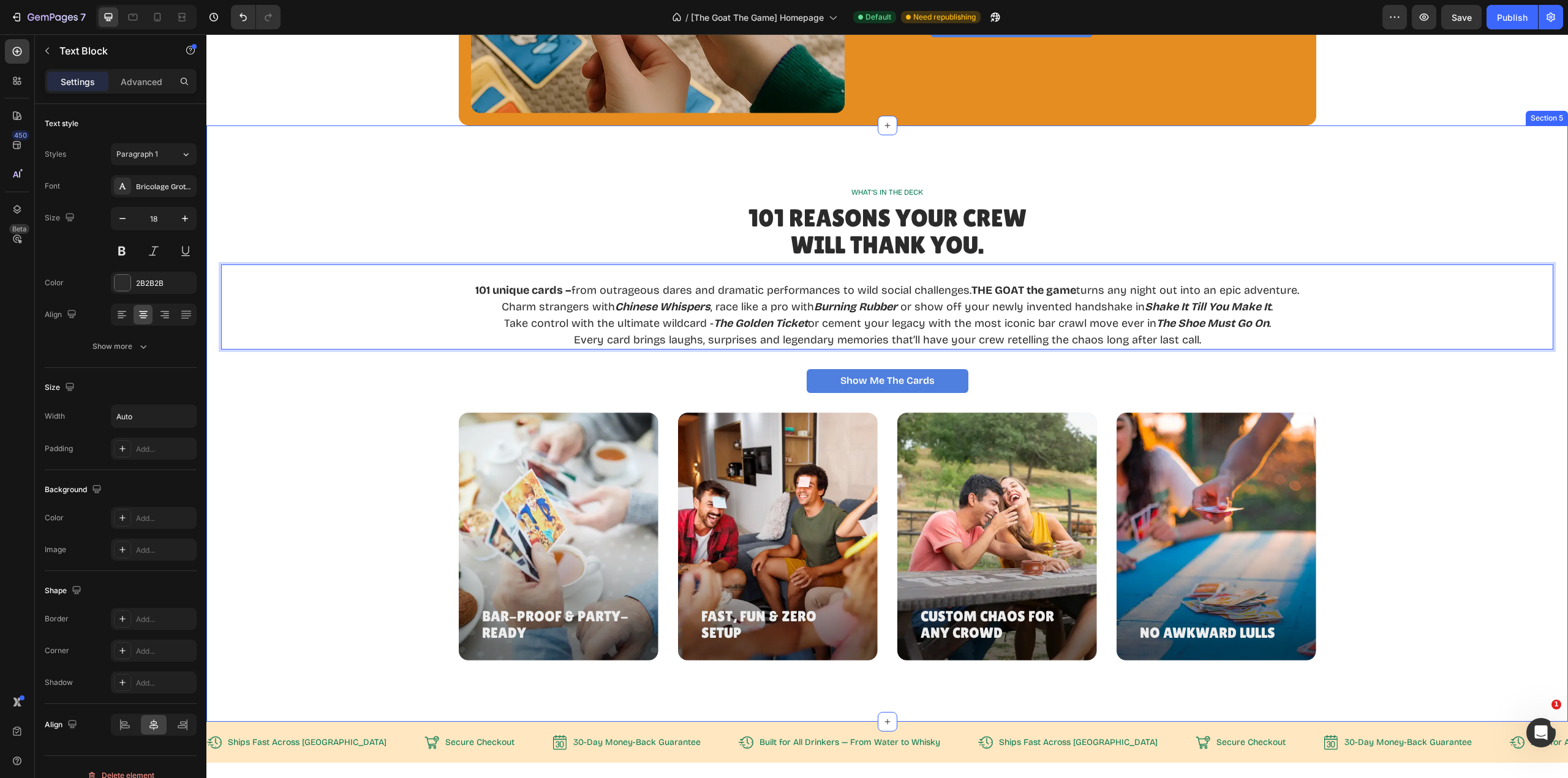
click at [1429, 229] on div "101 REASONS YOUR CREW WILL THANK YOU." at bounding box center [887, 232] width 1332 height 57
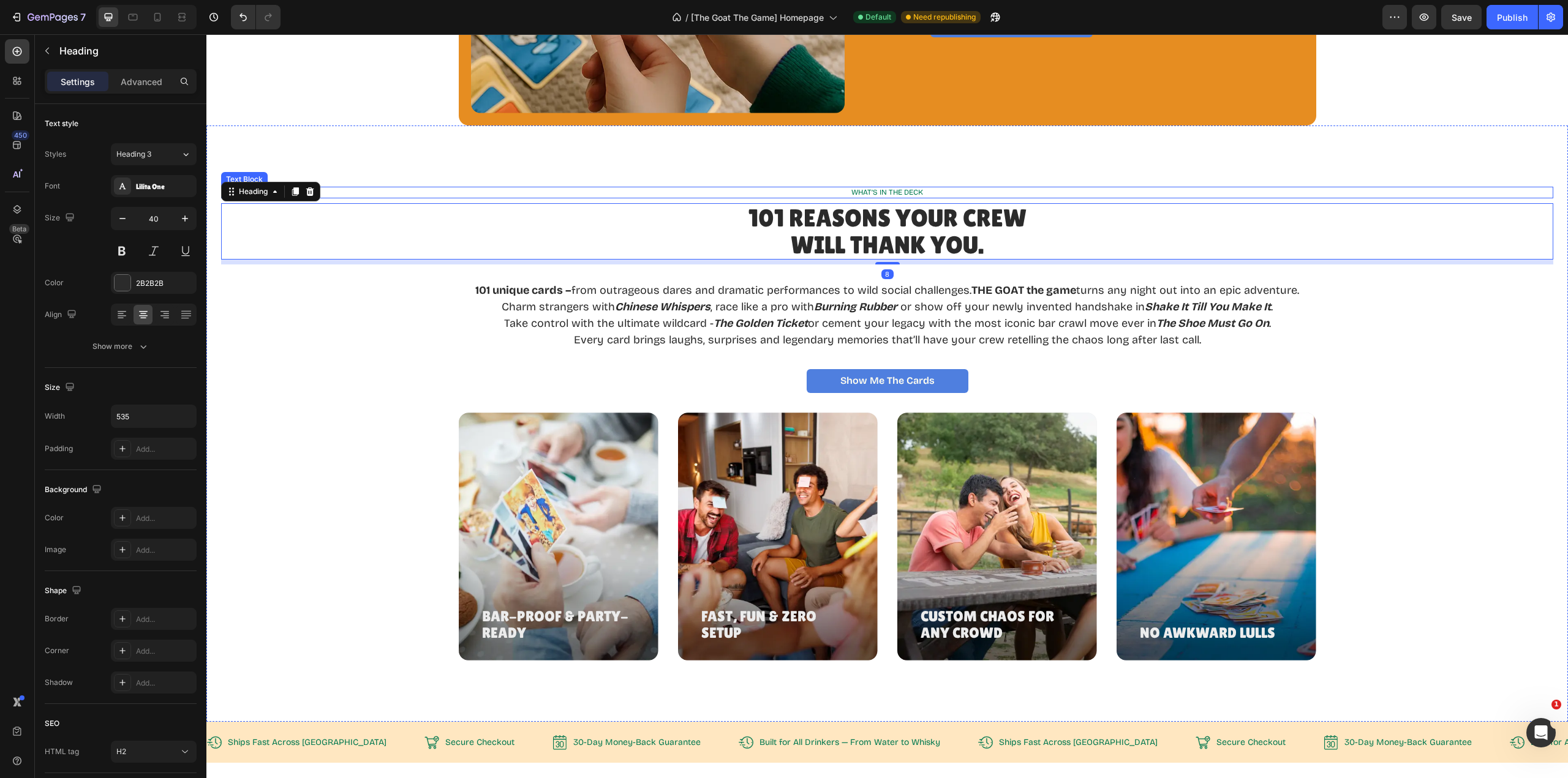
click at [1419, 170] on div "WHAT’S IN THE DECK Text Block 101 REASONS YOUR CREW WILL THANK YOU. Heading 8 1…" at bounding box center [887, 423] width 1361 height 596
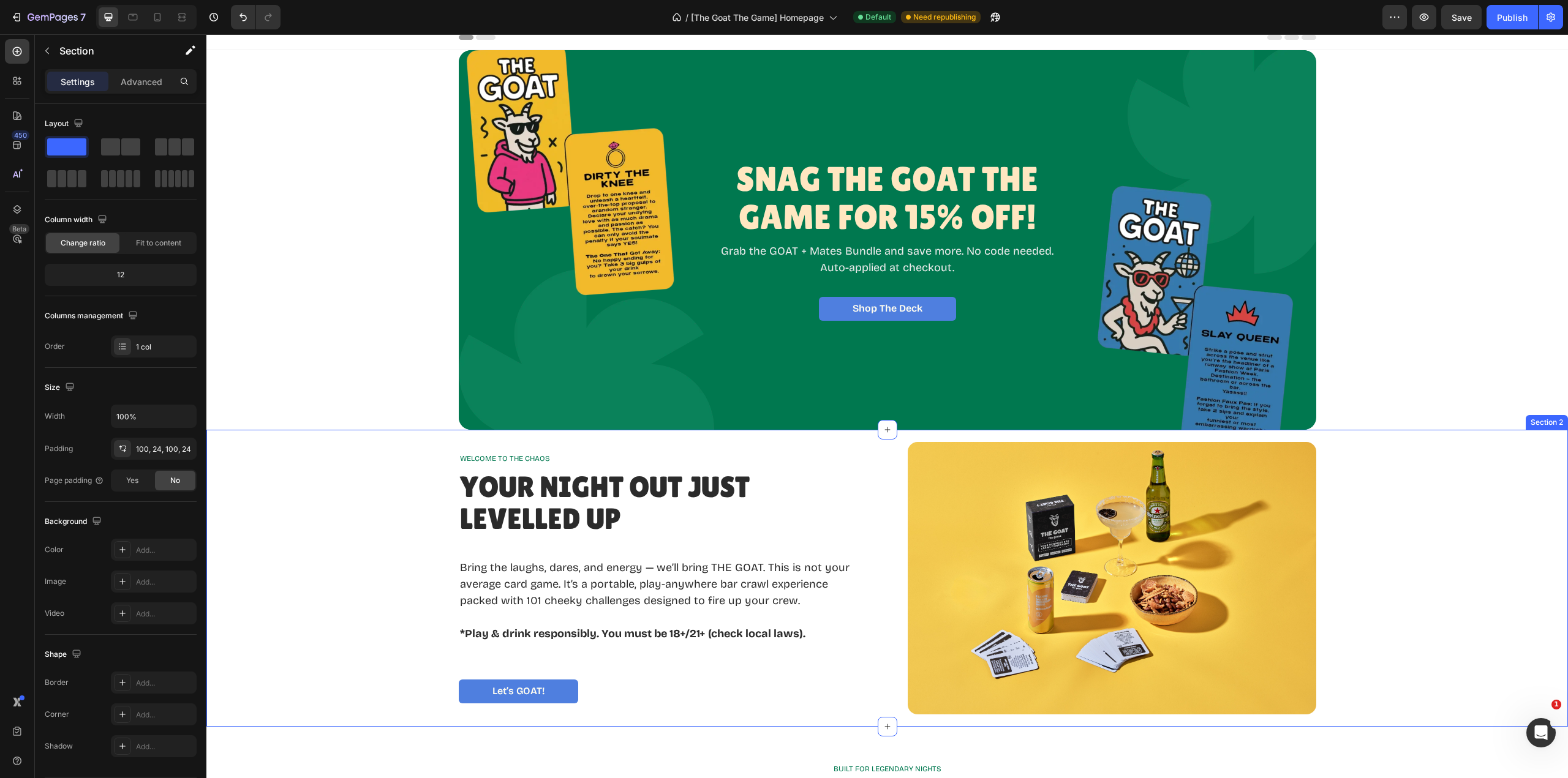
scroll to position [0, 0]
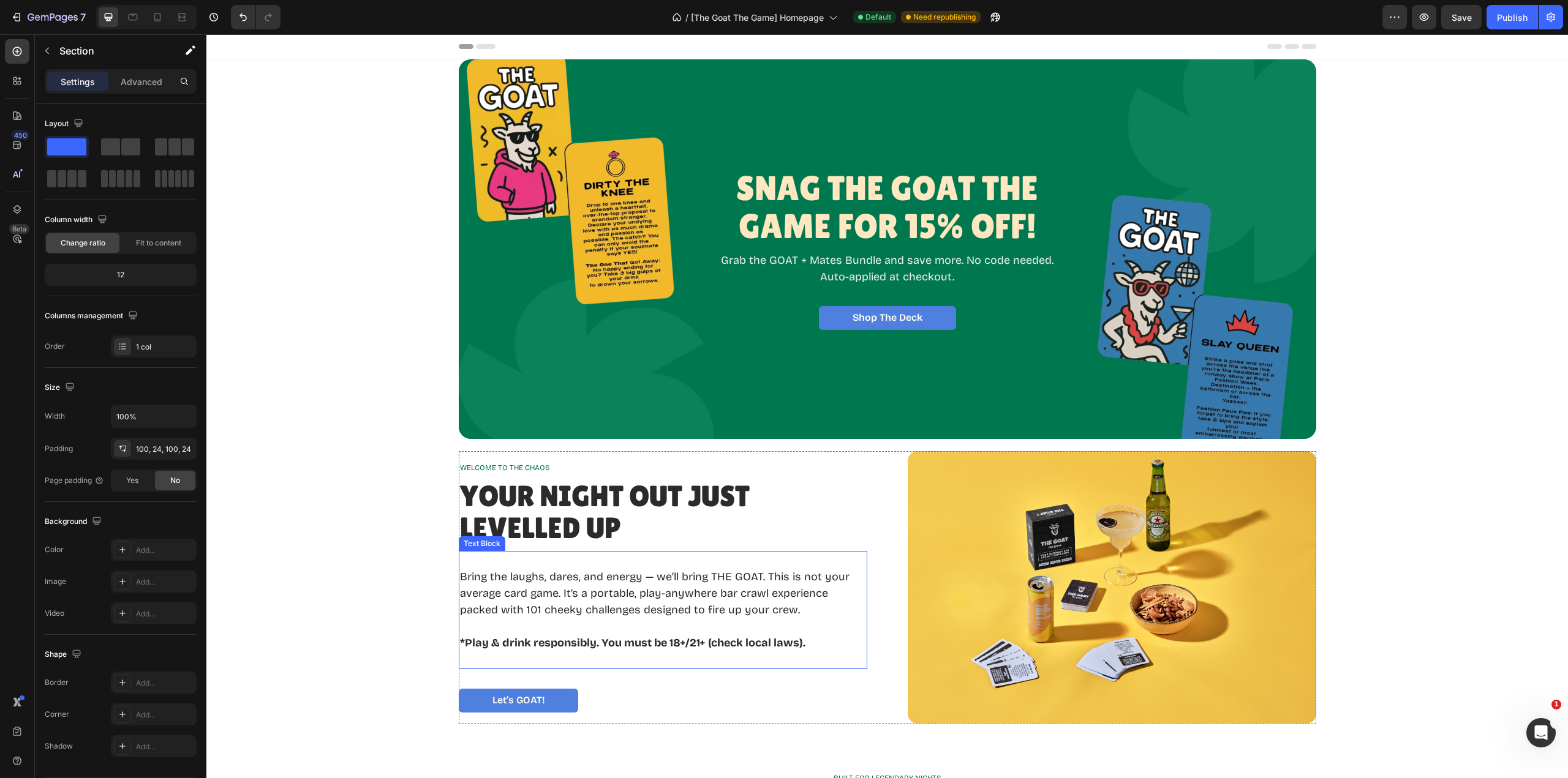
click at [573, 581] on p "Bring the laughs, dares, and energy — we’ll bring THE GOAT. This is not your av…" at bounding box center [663, 593] width 406 height 50
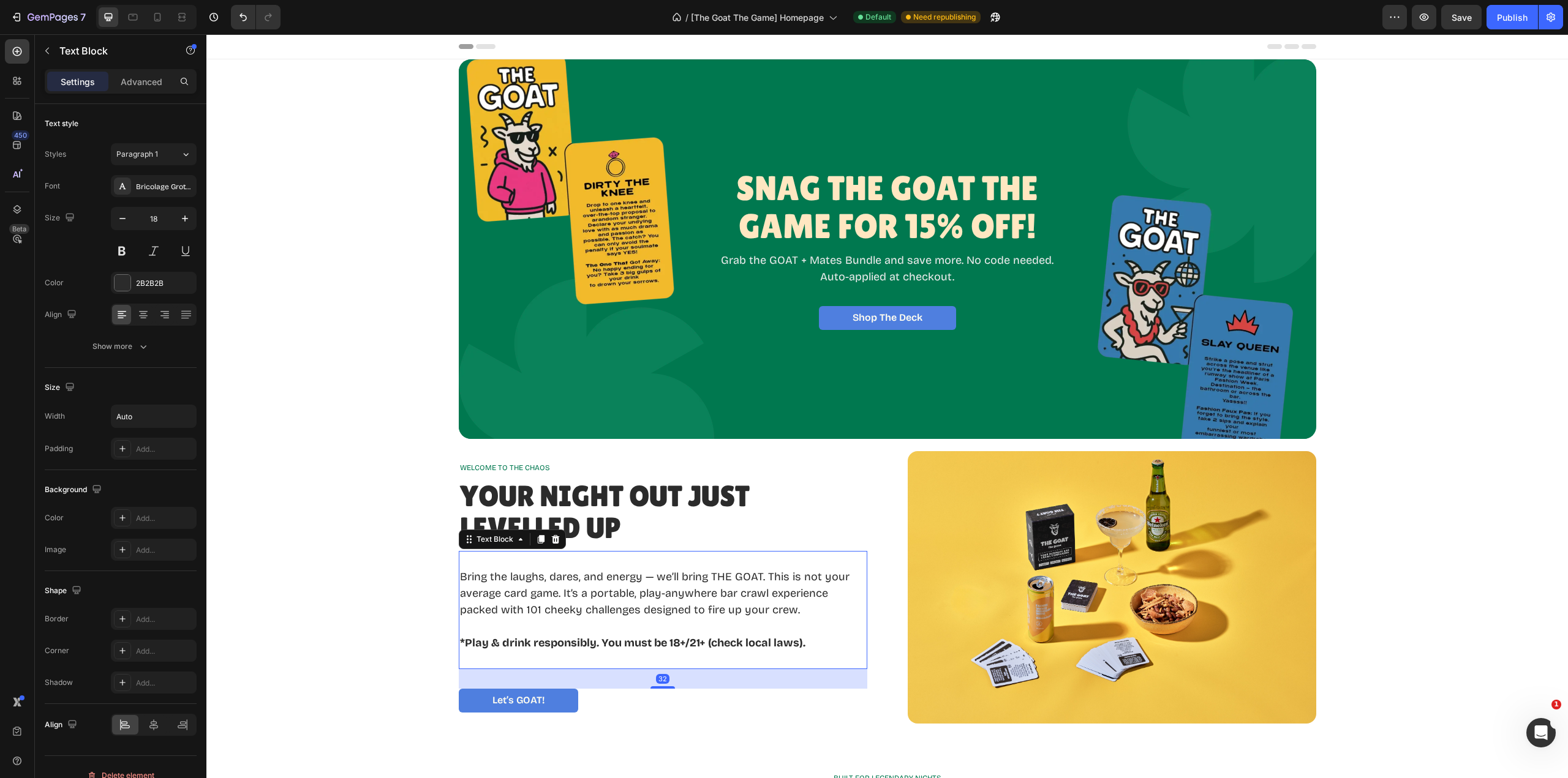
click at [574, 580] on p "Bring the laughs, dares, and energy — we’ll bring THE GOAT. This is not your av…" at bounding box center [663, 593] width 406 height 50
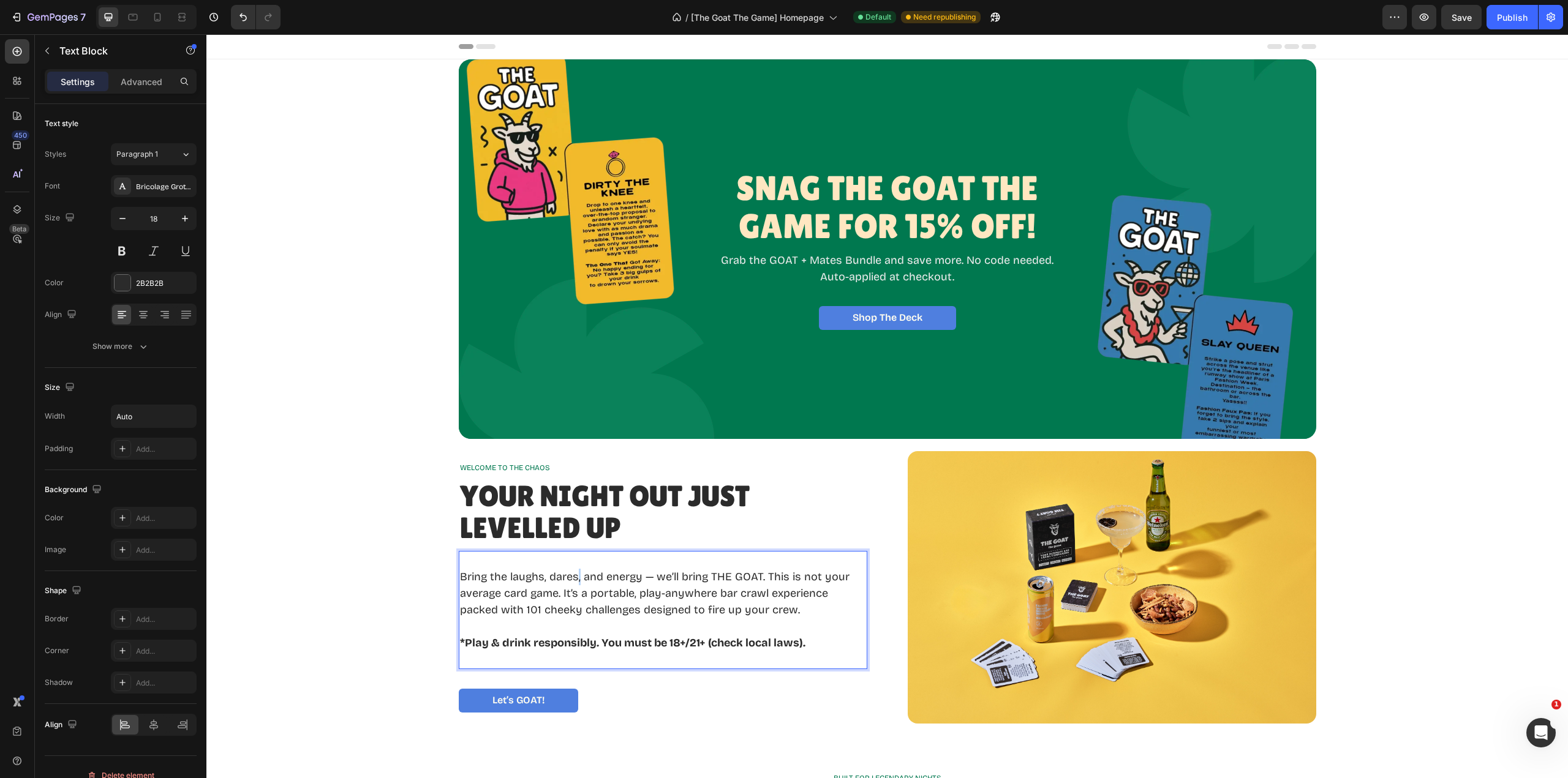
click at [574, 580] on p "Bring the laughs, dares, and energy — we’ll bring THE GOAT. This is not your av…" at bounding box center [663, 593] width 406 height 50
click at [593, 576] on p "Bring the laughs, dares and energy — we’ll bring THE GOAT. This is not your ave…" at bounding box center [663, 593] width 406 height 50
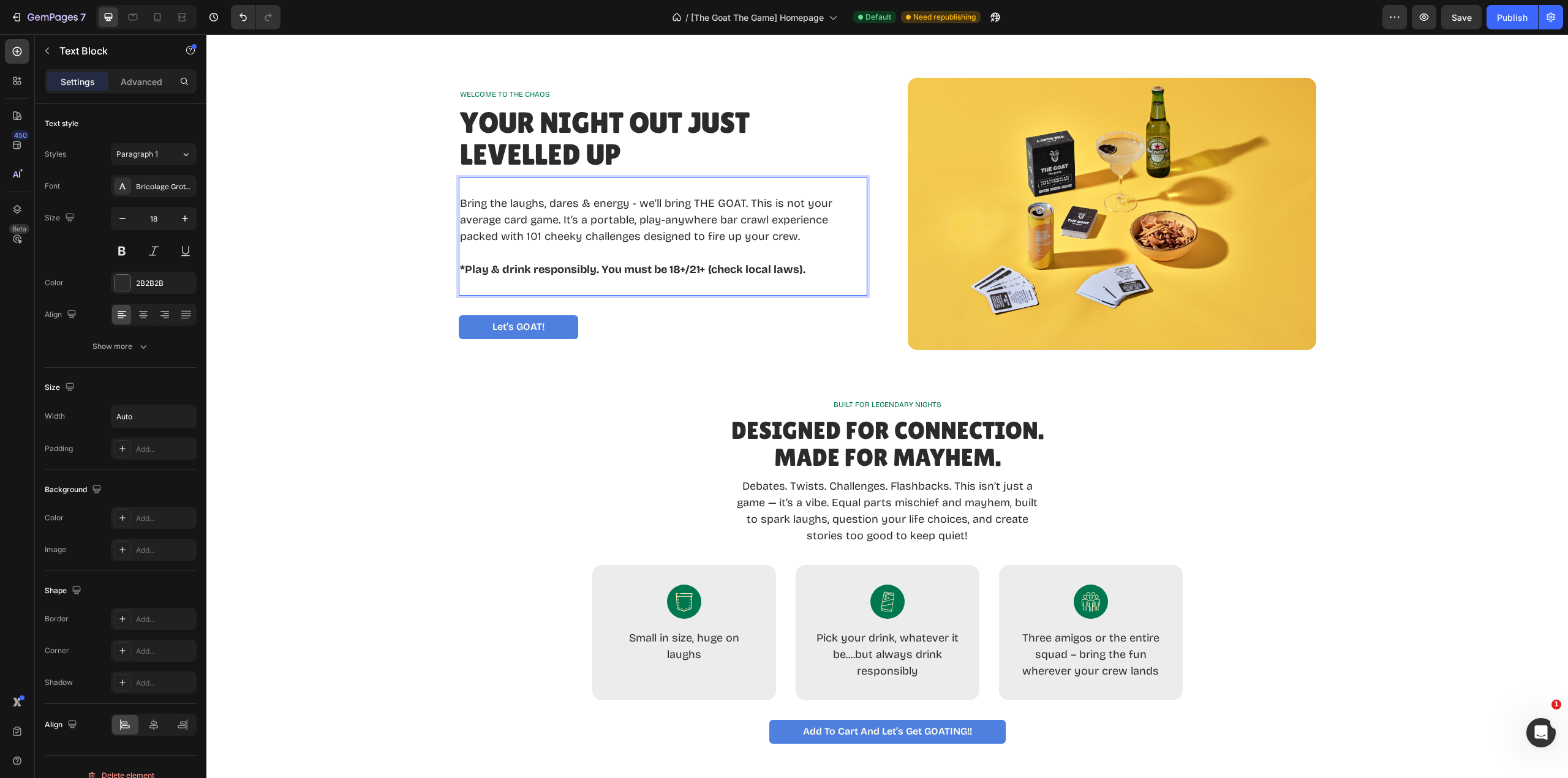
scroll to position [428, 0]
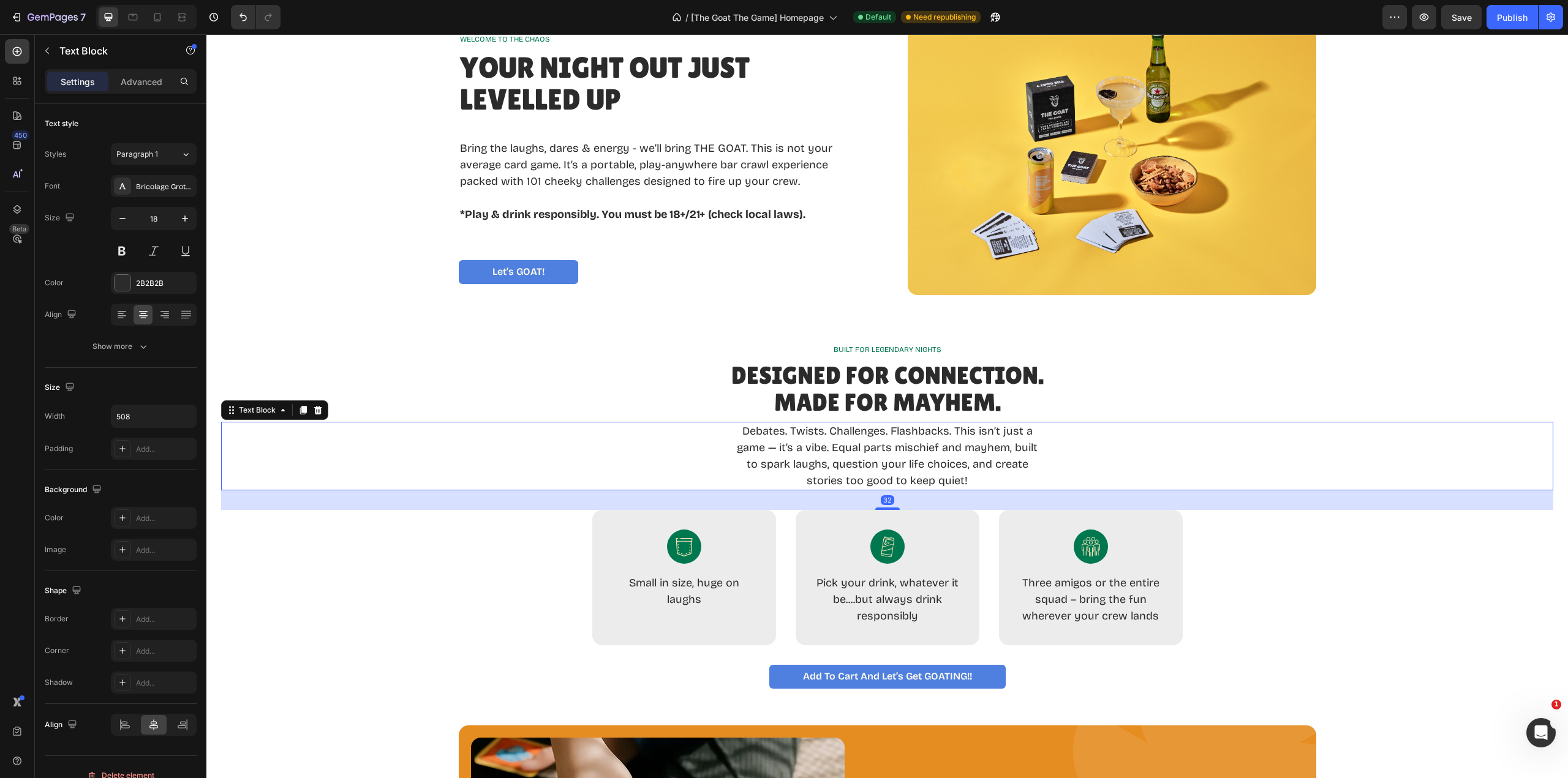
click at [818, 449] on p "Debates. Twists. Challenges. Flashbacks. This isn’t just a game — it’s a vibe. …" at bounding box center [887, 456] width 309 height 66
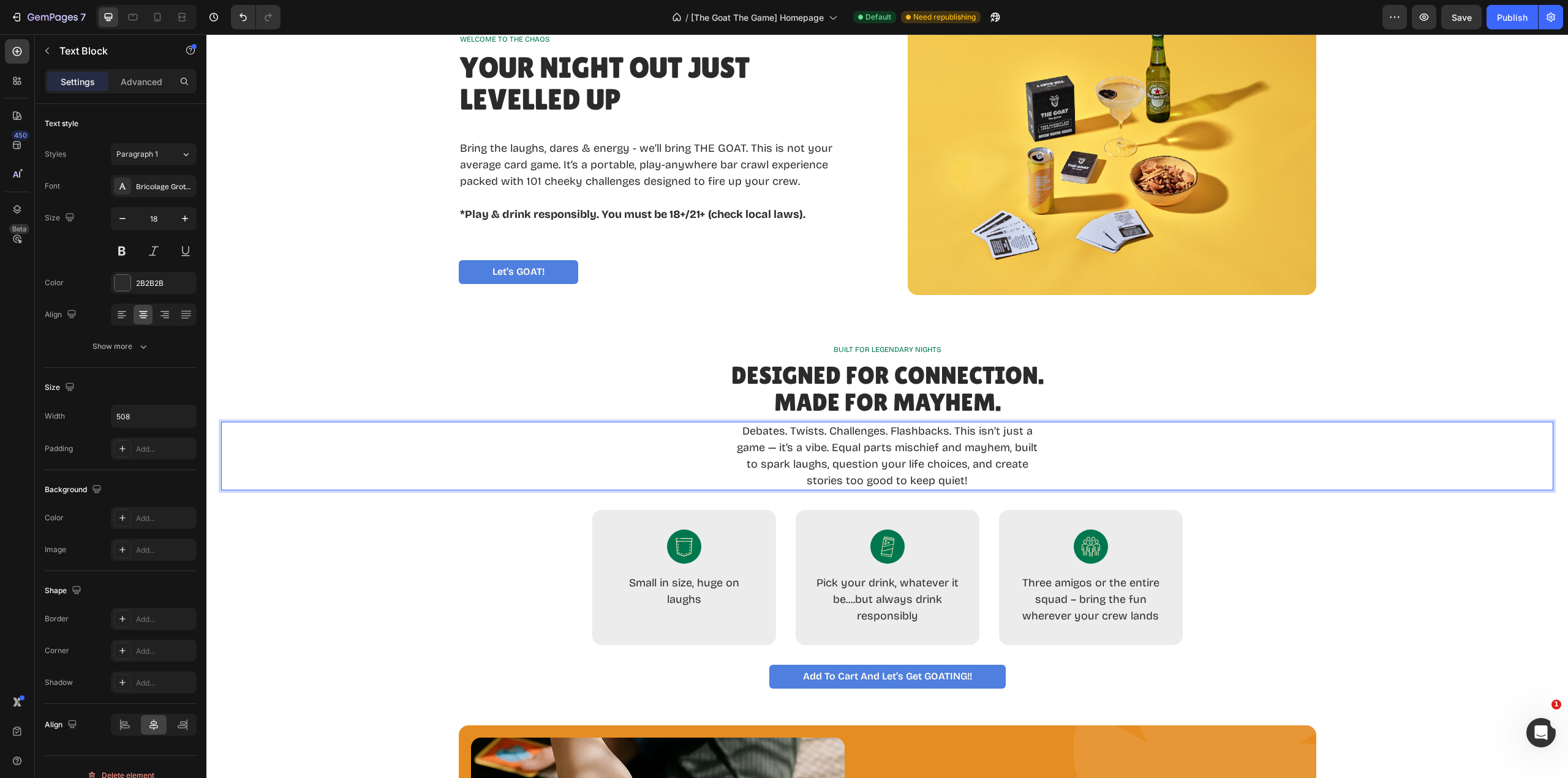
click at [774, 448] on p "Debates. Twists. Challenges. Flashbacks. This isn’t just a game — it’s a vibe. …" at bounding box center [887, 456] width 309 height 66
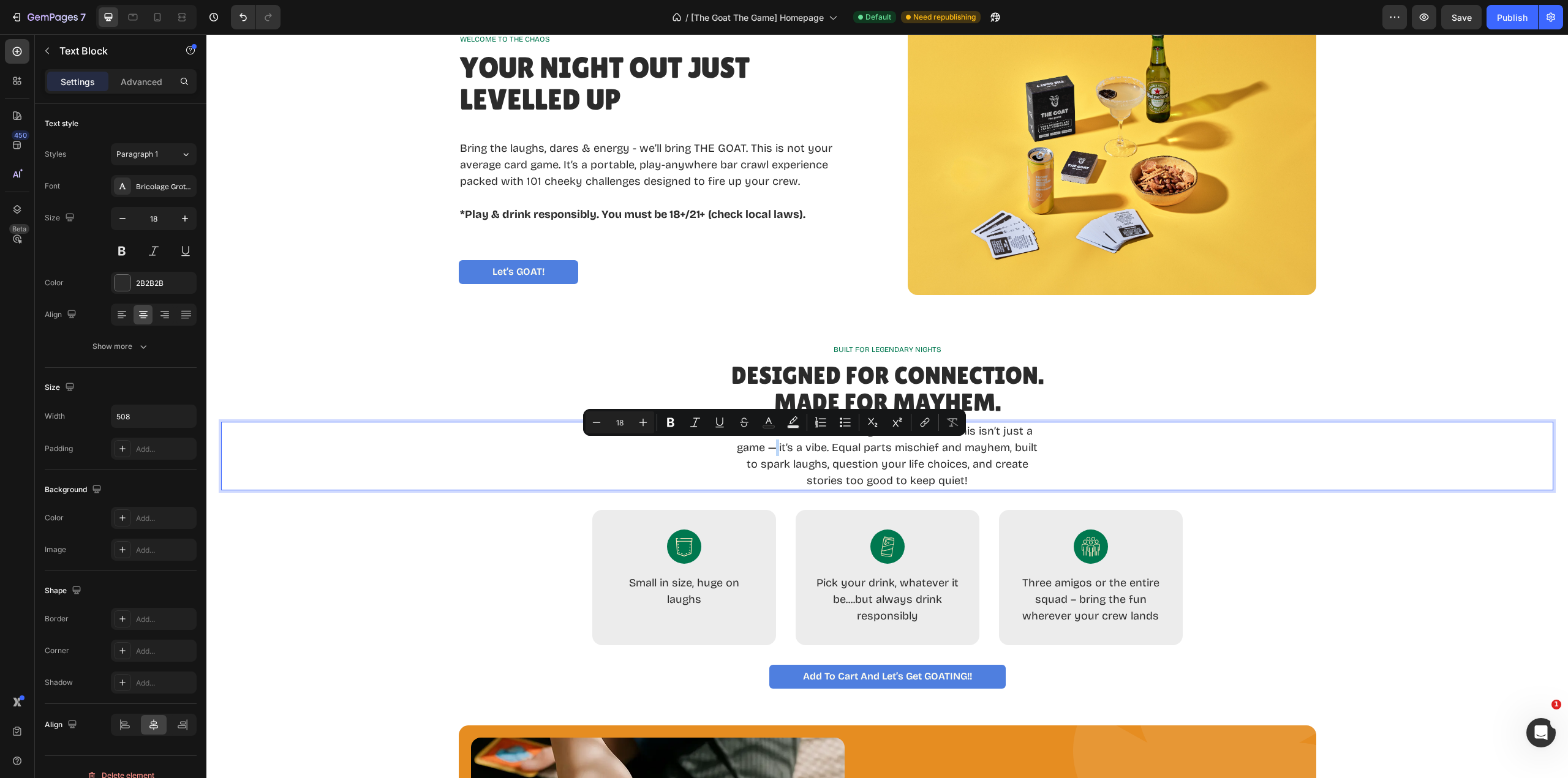
click at [771, 449] on p "Debates. Twists. Challenges. Flashbacks. This isn’t just a game — it’s a vibe. …" at bounding box center [887, 456] width 309 height 66
click at [770, 449] on p "Debates. Twists. Challenges. Flashbacks. This isn’t just a game — it’s a vibe. …" at bounding box center [887, 456] width 309 height 66
click at [770, 449] on p "Debates. Twists. Challenges. Flashbacks. This isn’t just a game — it’s a vibe. …" at bounding box center [887, 456] width 309 height 66
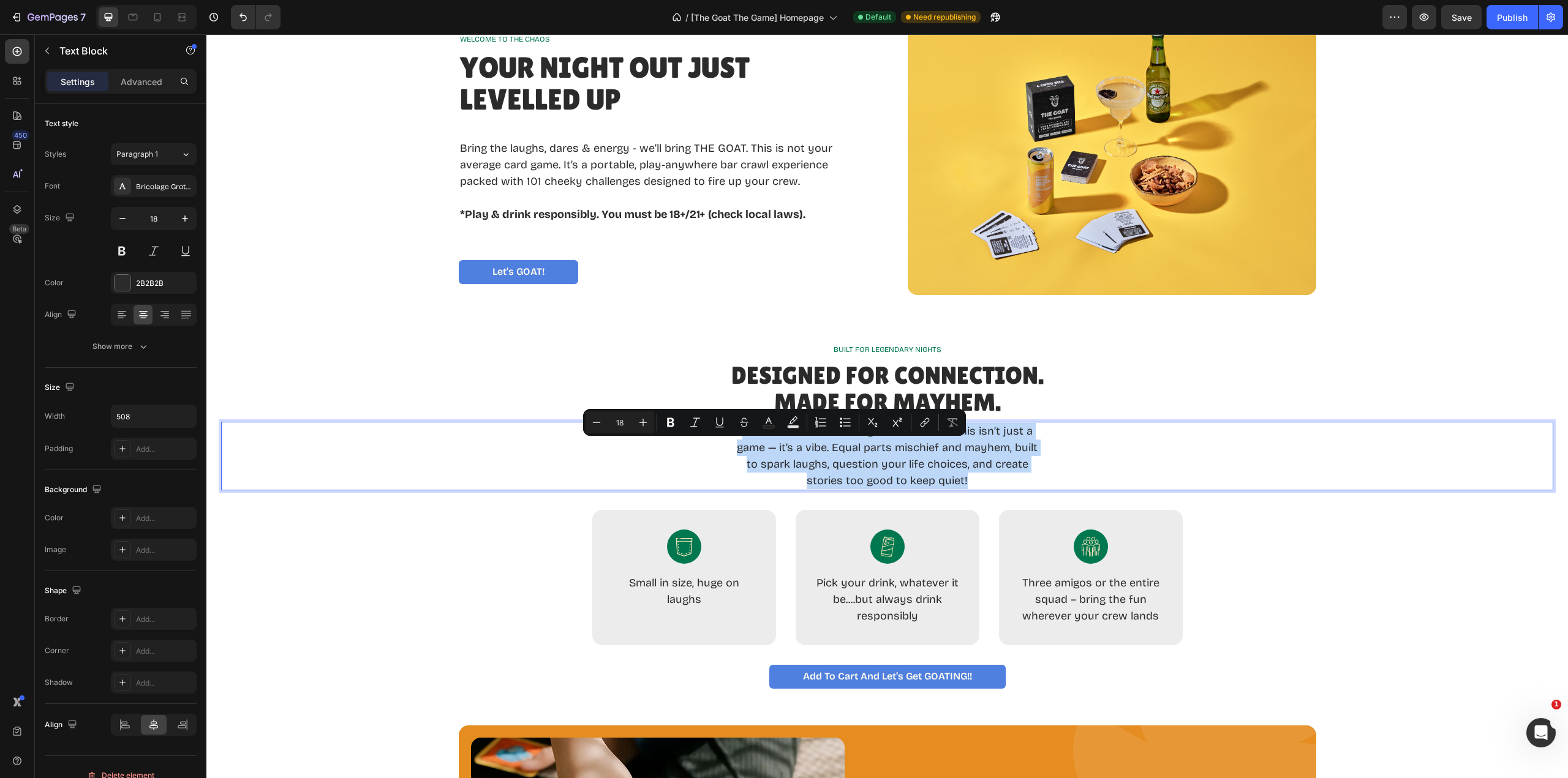
click at [769, 449] on p "Debates. Twists. Challenges. Flashbacks. This isn’t just a game — it’s a vibe. …" at bounding box center [887, 456] width 309 height 66
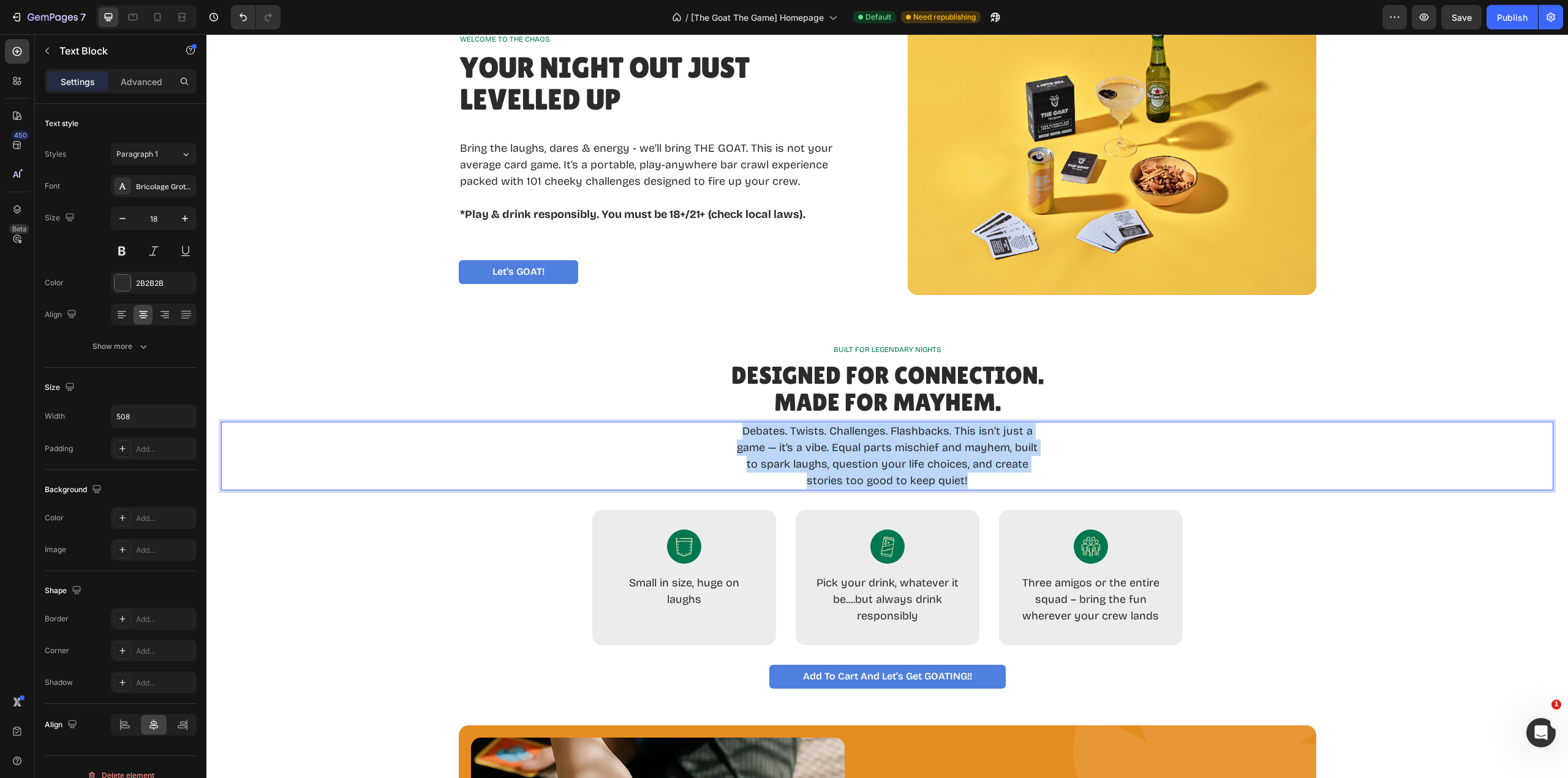
click at [769, 449] on p "Debates. Twists. Challenges. Flashbacks. This isn’t just a game — it’s a vibe. …" at bounding box center [887, 456] width 309 height 66
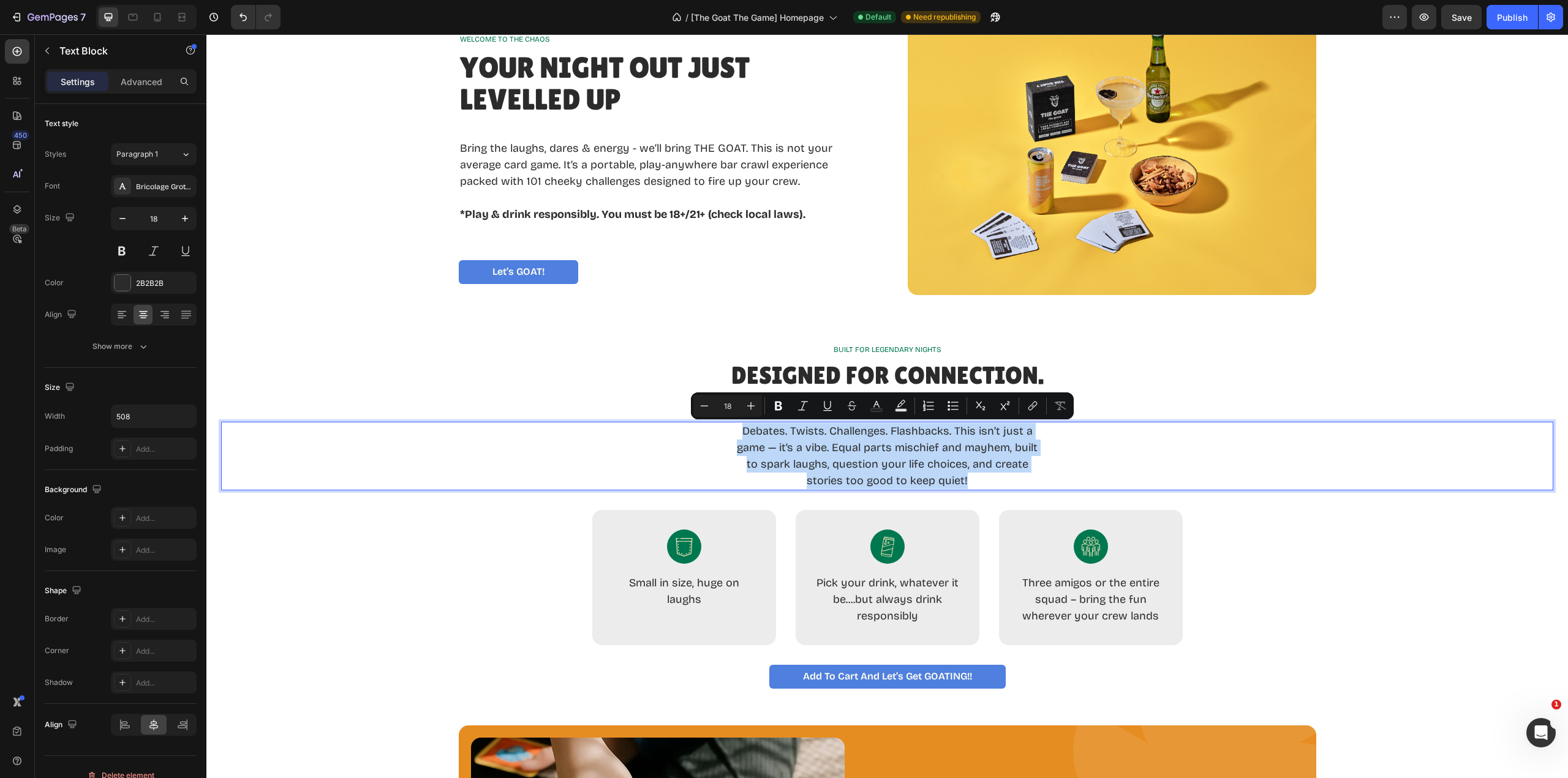
click at [769, 449] on p "Debates. Twists. Challenges. Flashbacks. This isn’t just a game — it’s a vibe. …" at bounding box center [887, 456] width 309 height 66
click at [766, 449] on p "Debates. Twists. Challenges. Flashbacks. This isn’t just a game — it’s a vibe. …" at bounding box center [887, 456] width 309 height 66
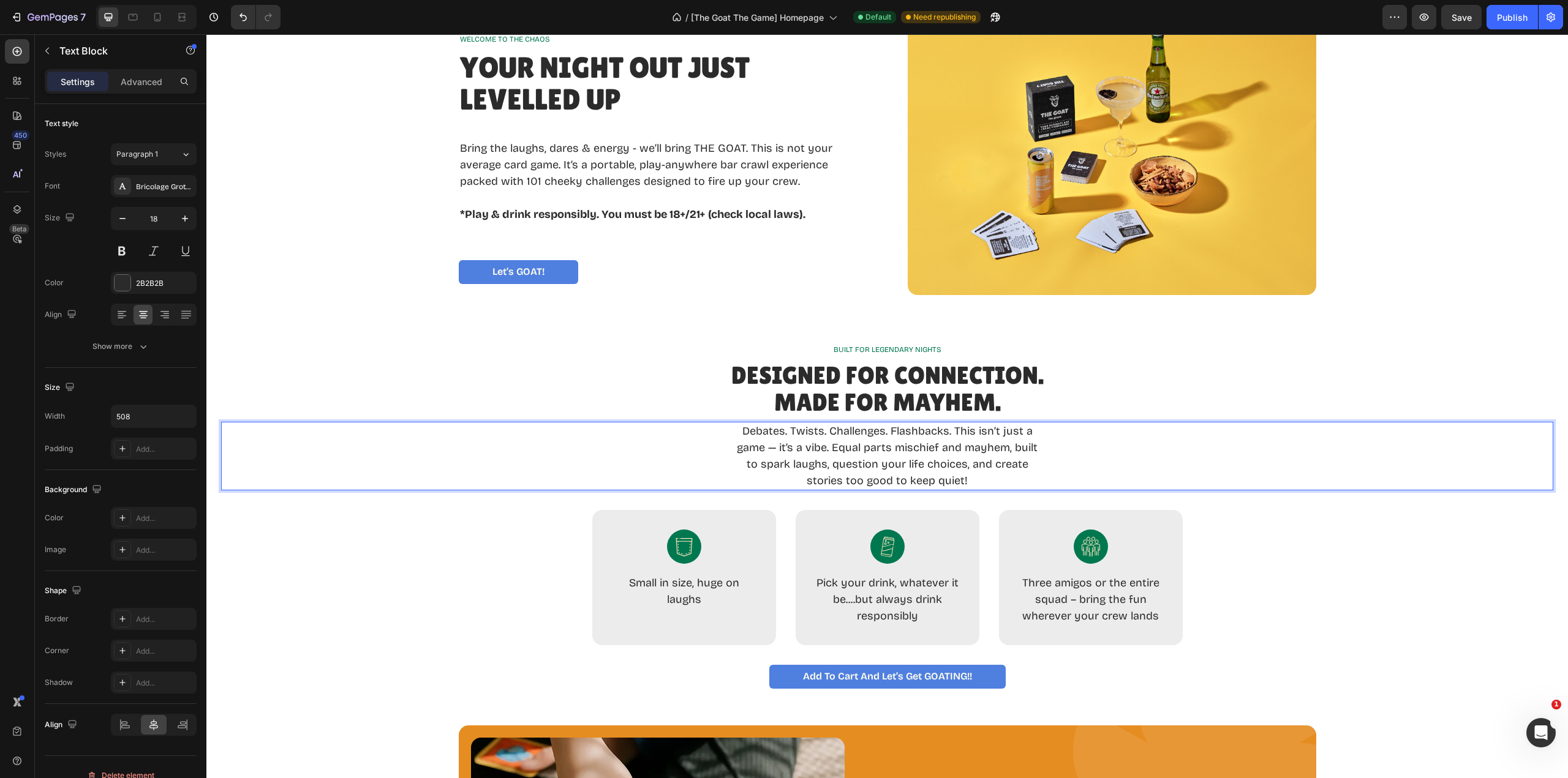
click at [794, 447] on p "Debates. Twists. Challenges. Flashbacks. This isn’t just a game — it’s a vibe. …" at bounding box center [887, 456] width 309 height 66
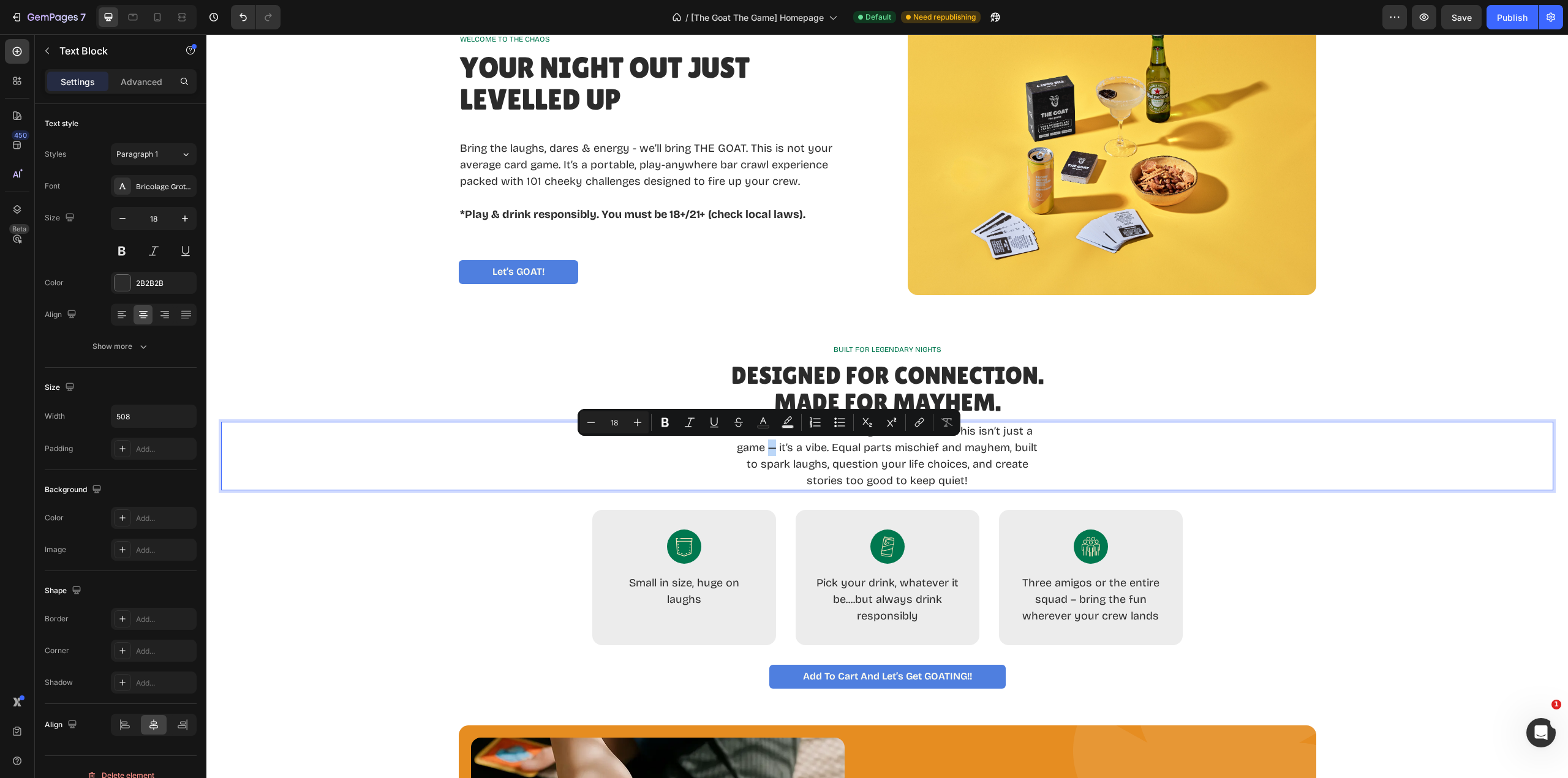
click at [767, 447] on p "Debates. Twists. Challenges. Flashbacks. This isn’t just a game — it’s a vibe. …" at bounding box center [887, 456] width 309 height 66
copy p "—"
click at [630, 149] on p "Bring the laughs, dares & energy - we’ll bring THE GOAT. This is not your avera…" at bounding box center [663, 165] width 406 height 50
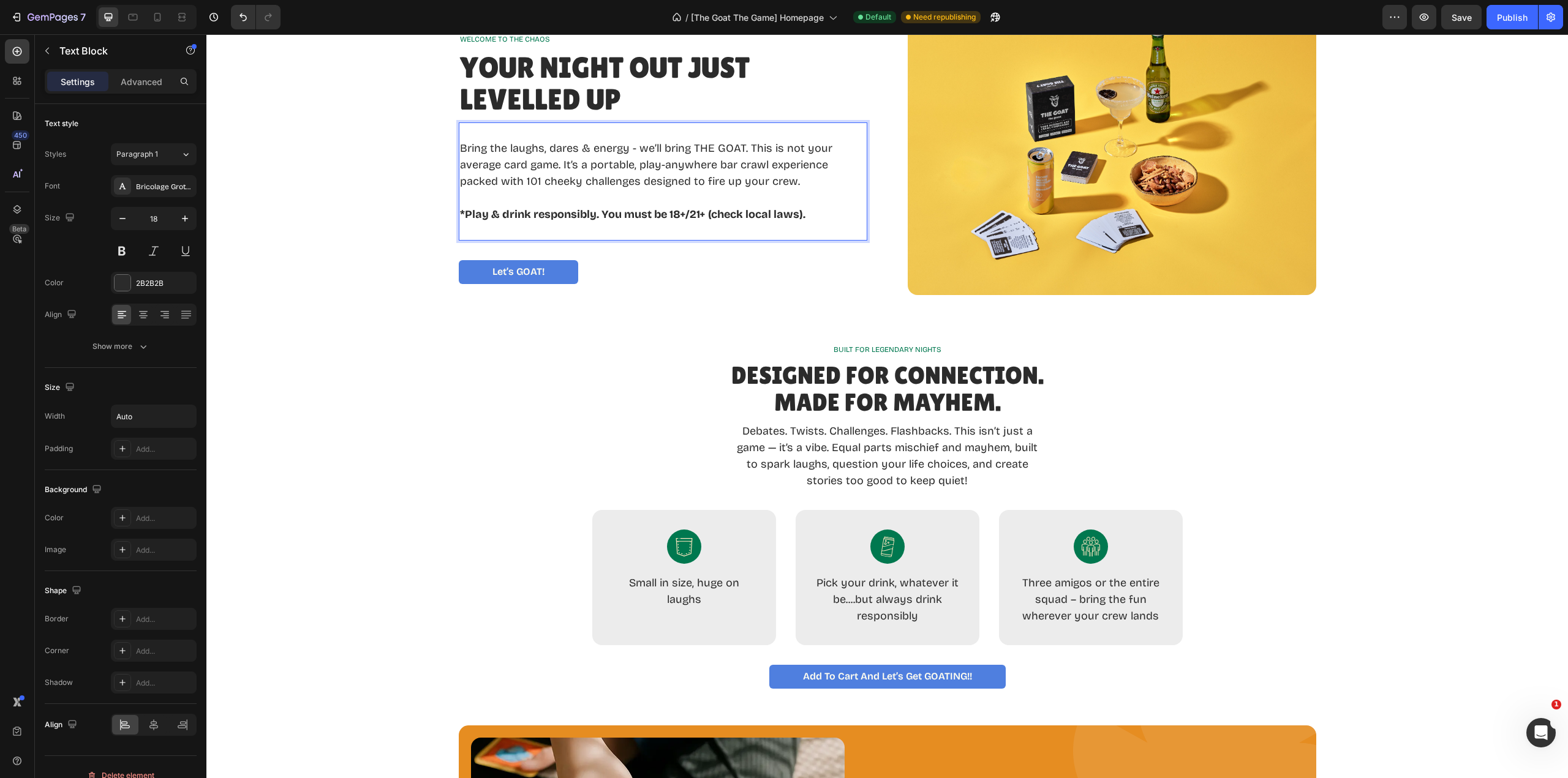
click at [628, 148] on p "Bring the laughs, dares & energy - we’ll bring THE GOAT. This is not your avera…" at bounding box center [663, 165] width 406 height 50
click at [774, 450] on p "Debates. Twists. Challenges. Flashbacks. This isn’t just a game — it’s a vibe. …" at bounding box center [887, 456] width 309 height 66
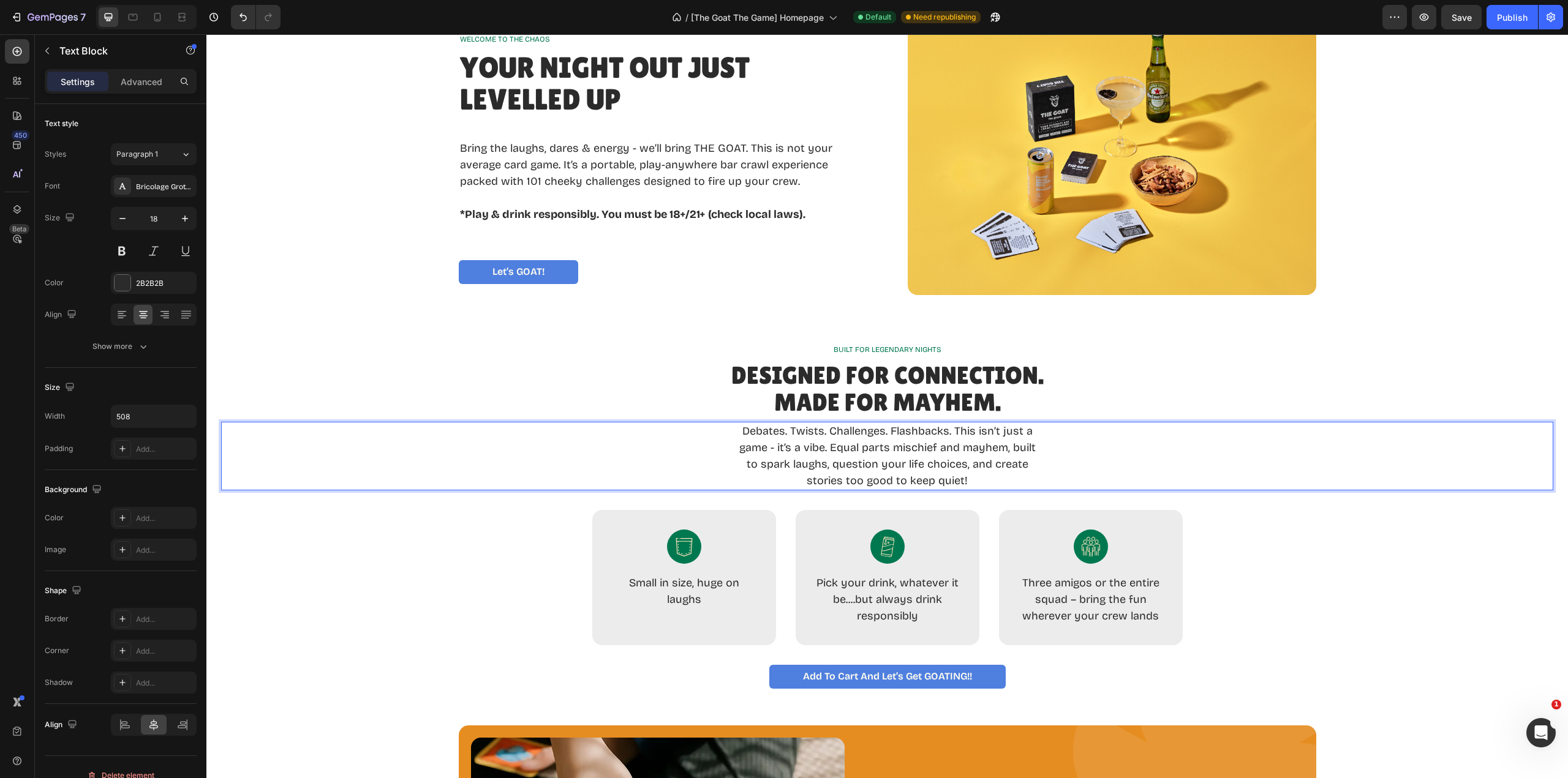
click at [940, 468] on p "Debates. Twists. Challenges. Flashbacks. This isn’t just a game - it’s a vibe. …" at bounding box center [887, 456] width 309 height 66
click at [938, 468] on p "Debates. Twists. Challenges. Flashbacks. This isn’t just a game - it’s a vibe. …" at bounding box center [887, 456] width 309 height 66
click at [959, 463] on p "Debates. Twists. Challenges. Flashbacks. This isn’t just a game - it’s a vibe. …" at bounding box center [887, 456] width 309 height 66
click at [955, 481] on p "Debates. Twists. Challenges. Flashbacks. This isn’t just a game - it’s a vibe. …" at bounding box center [887, 456] width 309 height 66
drag, startPoint x: 946, startPoint y: 447, endPoint x: 930, endPoint y: 449, distance: 16.1
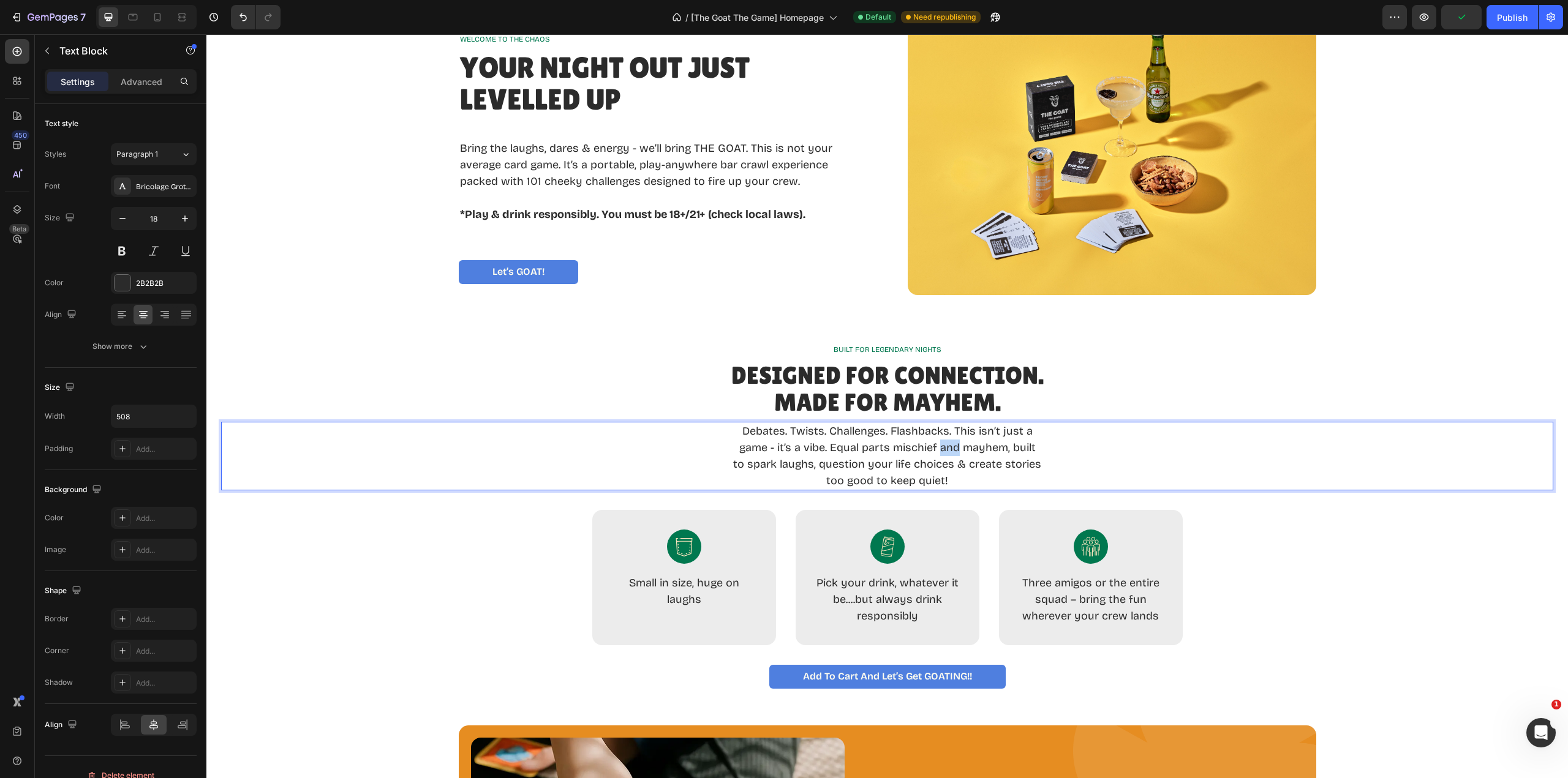
click at [930, 449] on p "Debates. Twists. Challenges. Flashbacks. This isn’t just a game - it’s a vibe. …" at bounding box center [887, 456] width 309 height 66
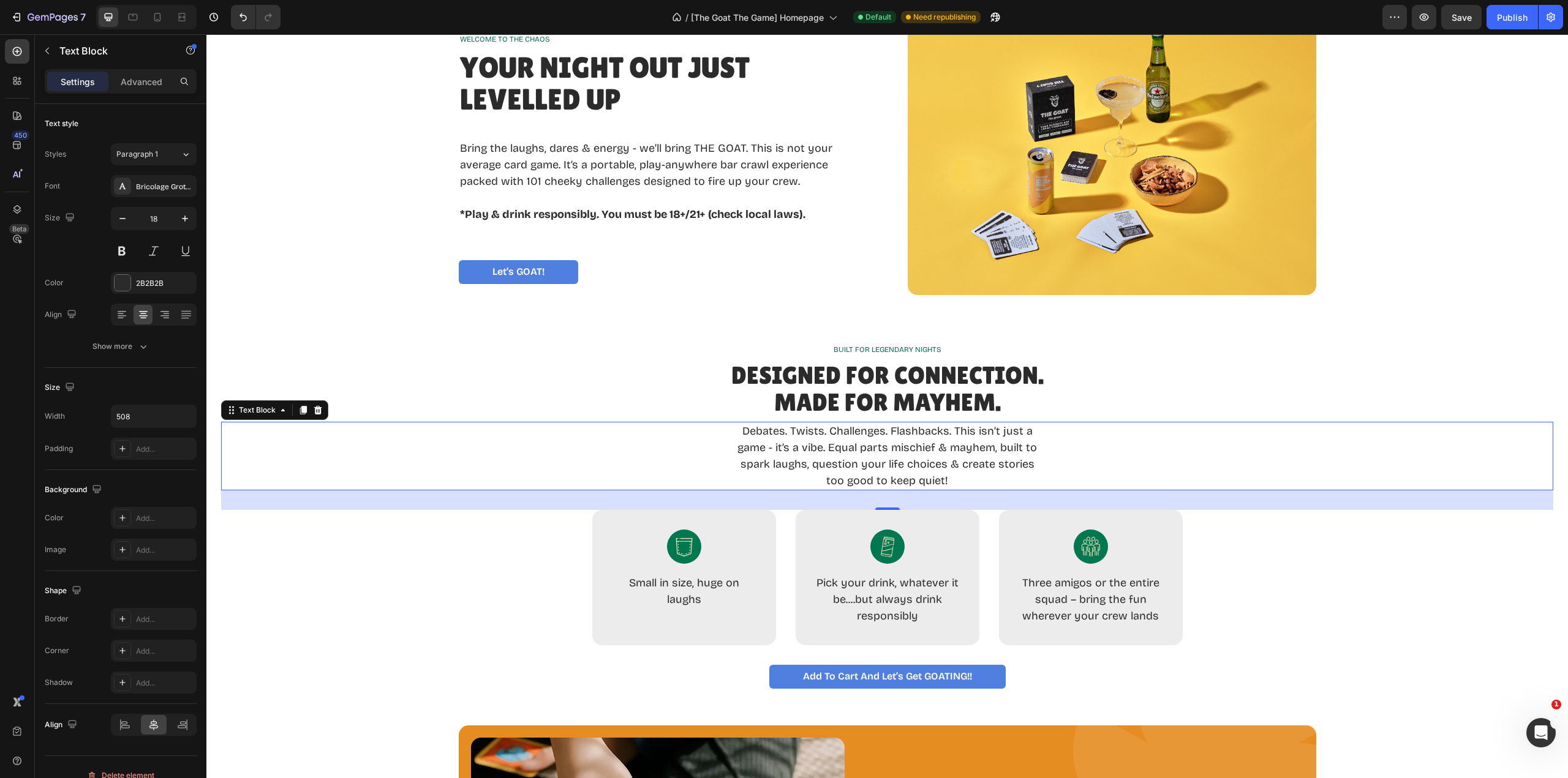
click at [1184, 462] on div "Debates. Twists. Challenges. Flashbacks. This isn’t just a game - it’s a vibe. …" at bounding box center [887, 456] width 1332 height 69
click at [866, 675] on p "Add to Cart and Let’s Get GOATING!!" at bounding box center [887, 677] width 169 height 12
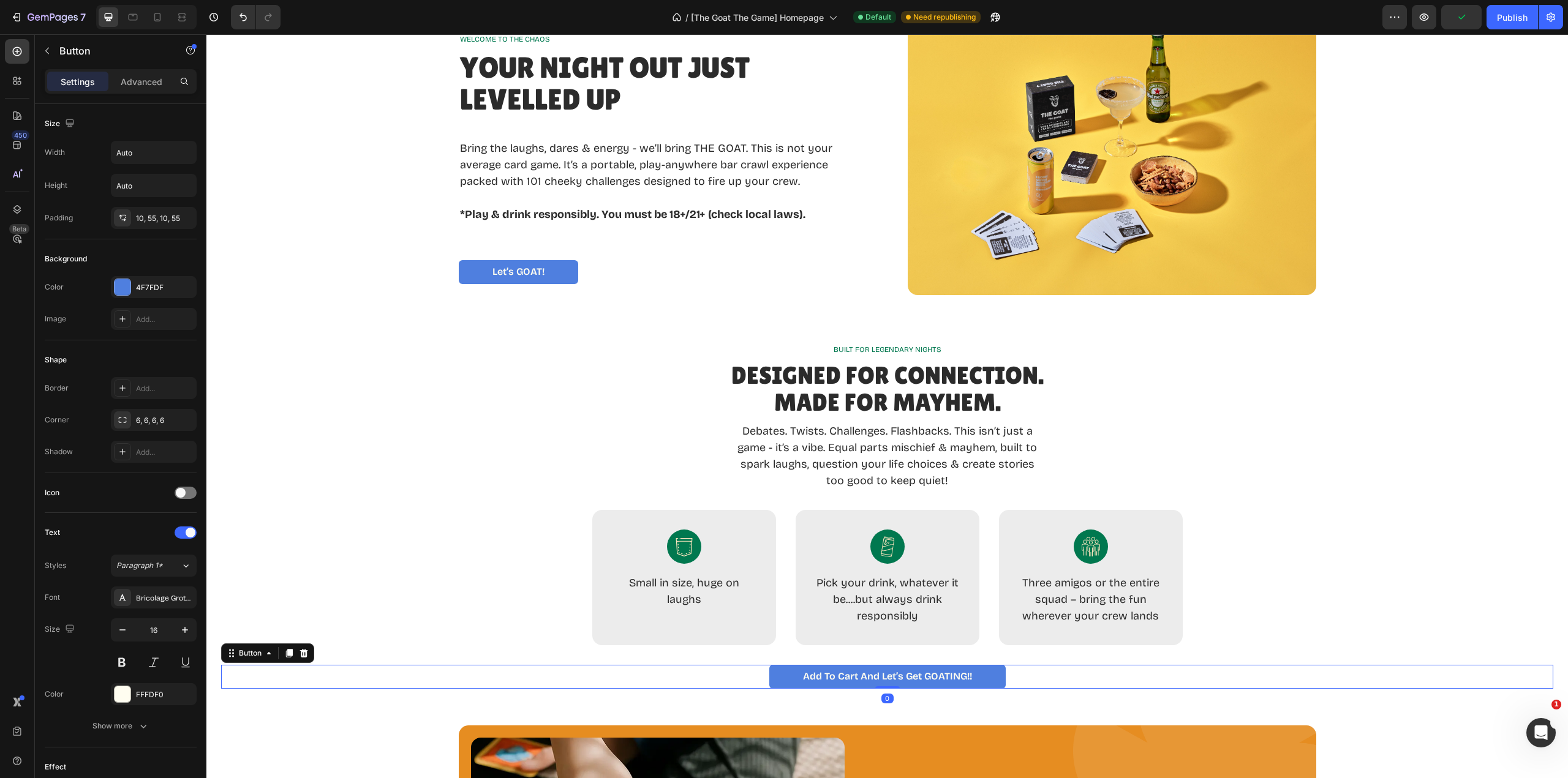
click at [867, 675] on p "Add to Cart and Let’s Get GOATING!!" at bounding box center [887, 677] width 169 height 12
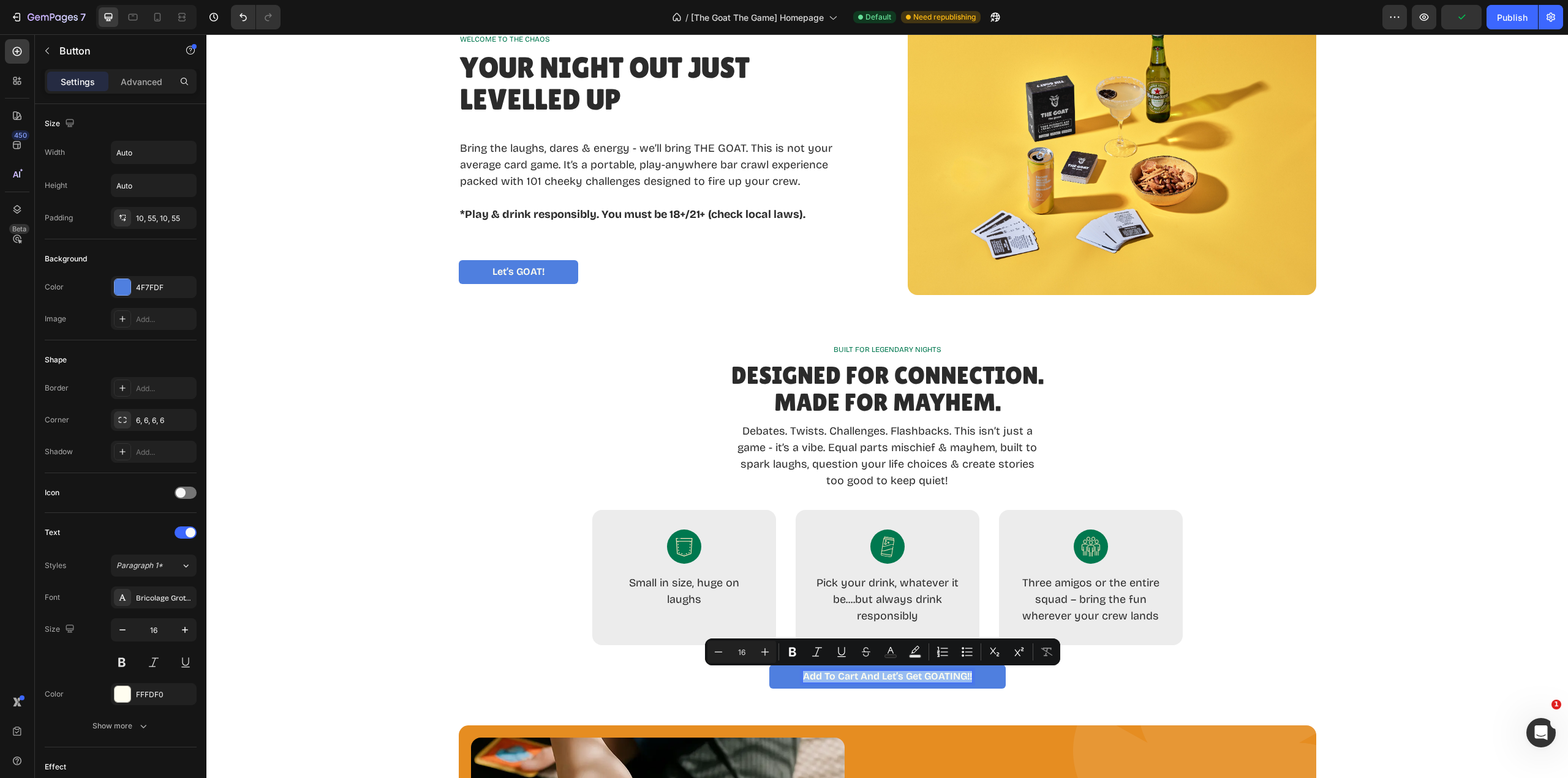
click at [867, 675] on p "Add to Cart and Let’s Get GOATING!!" at bounding box center [887, 677] width 169 height 12
click at [866, 678] on p "Add to Cart and Let’s Get GOATING!!" at bounding box center [887, 677] width 169 height 12
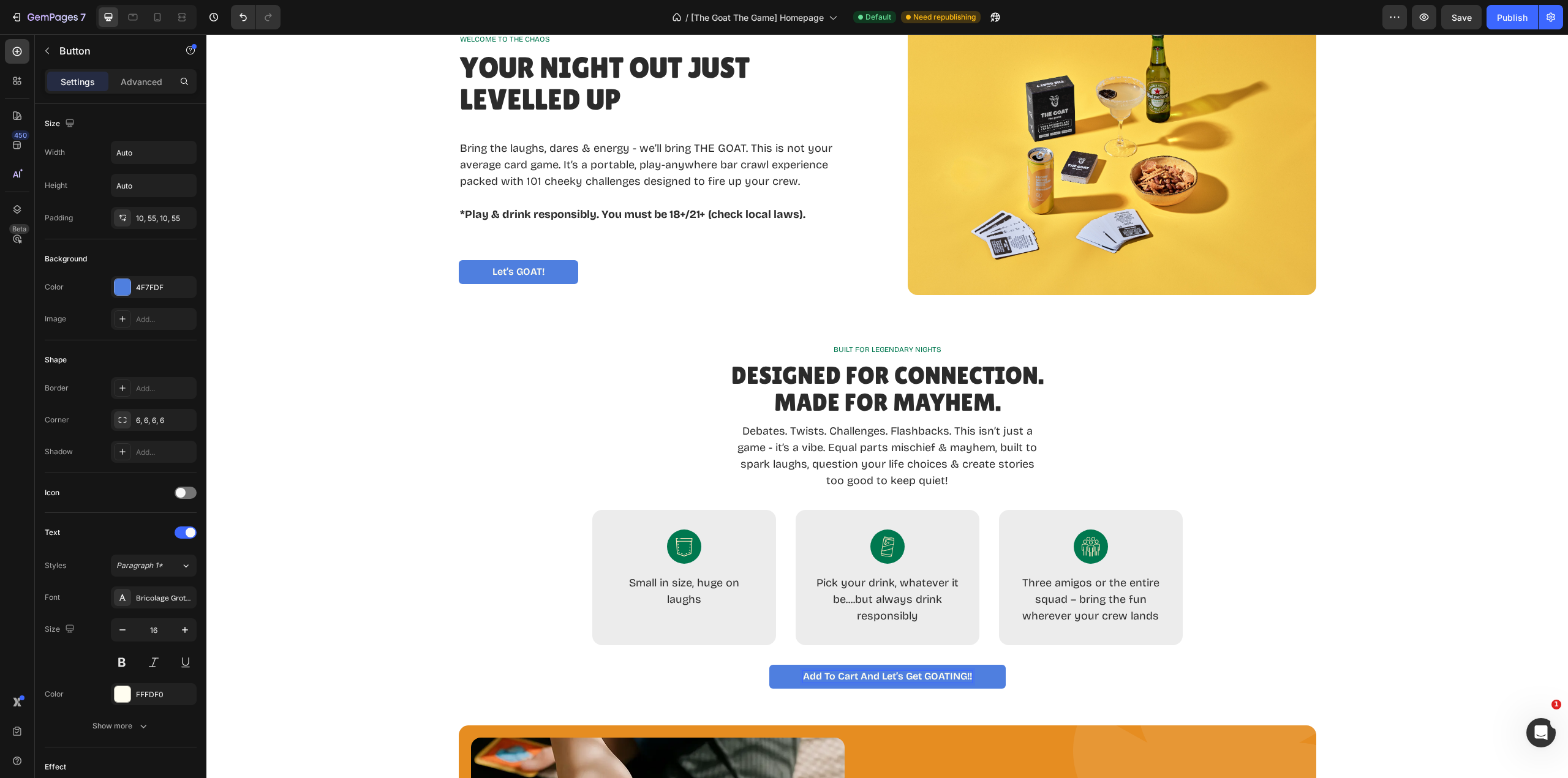
click at [867, 679] on p "Add to Cart and Let’s Get GOATING!!" at bounding box center [887, 677] width 169 height 12
drag, startPoint x: 873, startPoint y: 677, endPoint x: 857, endPoint y: 677, distance: 16.0
click at [857, 677] on p "Add to Cart and Let’s Get GOATING!!" at bounding box center [887, 677] width 169 height 12
click at [1376, 568] on div "BUILT FOR LEGENDARY NIGHTS Text Block Designed for Connection. Made for Mayhem.…" at bounding box center [887, 516] width 1332 height 345
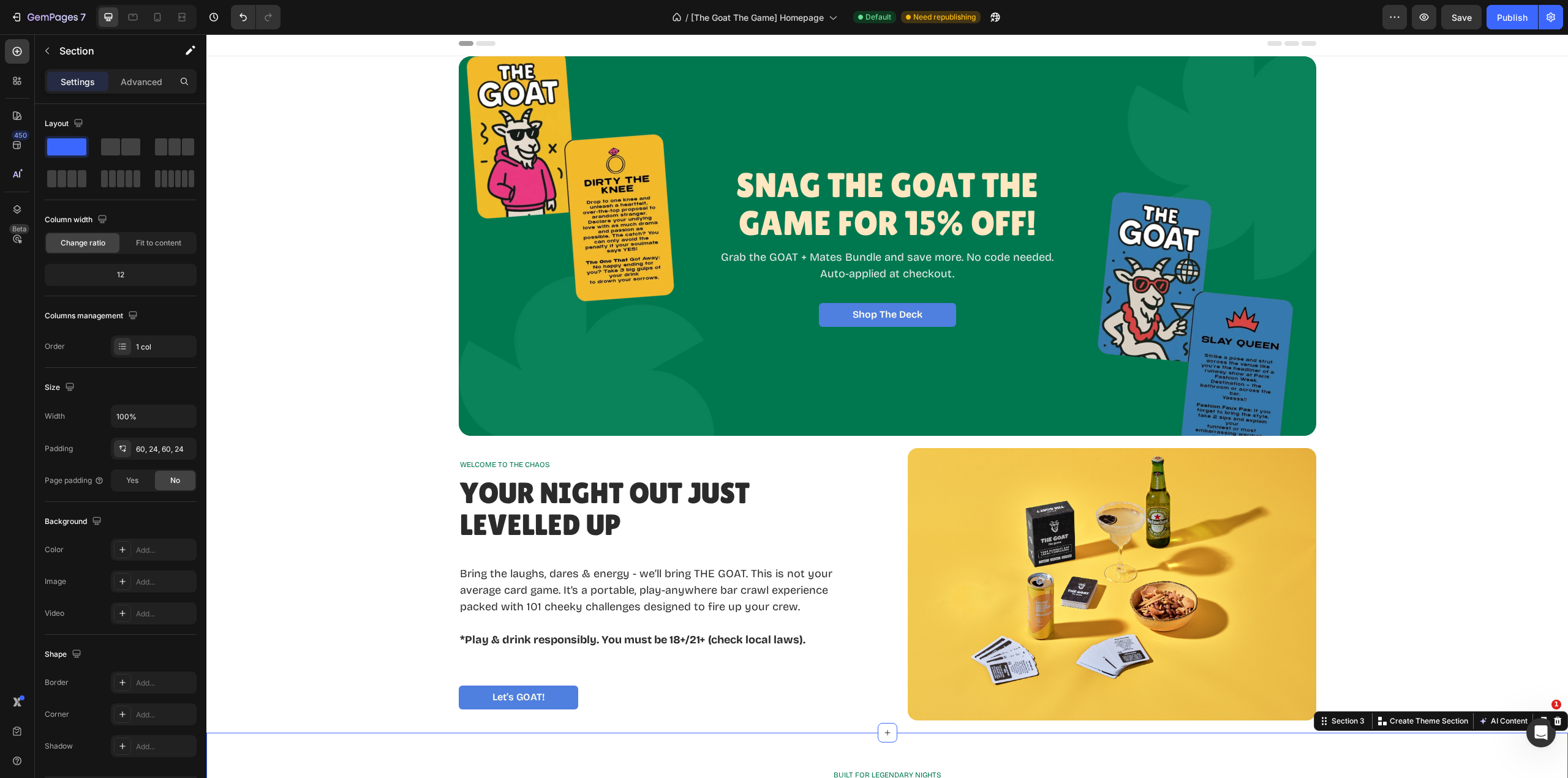
scroll to position [0, 0]
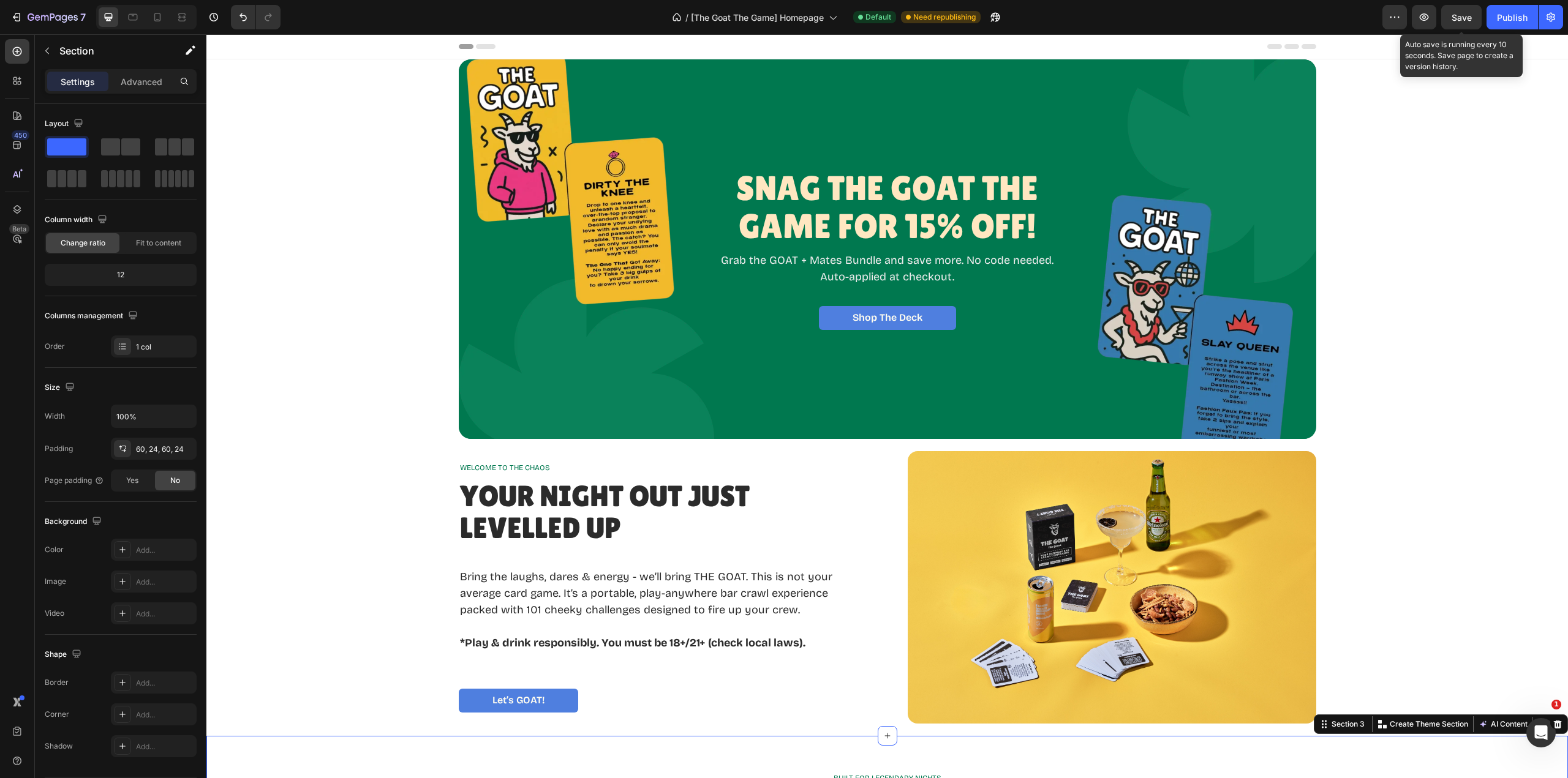
click at [1465, 25] on button "Save" at bounding box center [1462, 17] width 41 height 25
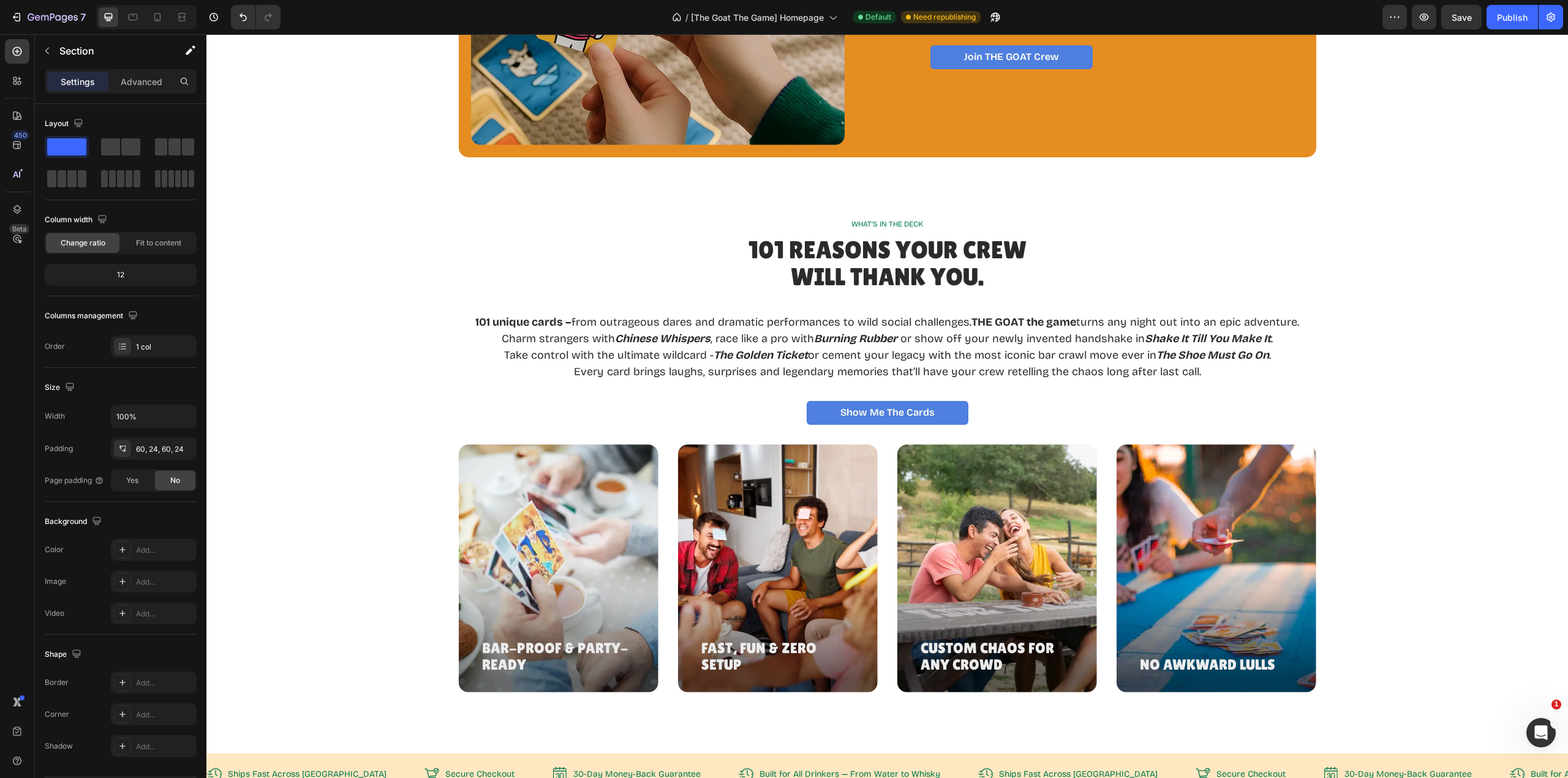
scroll to position [1469, 0]
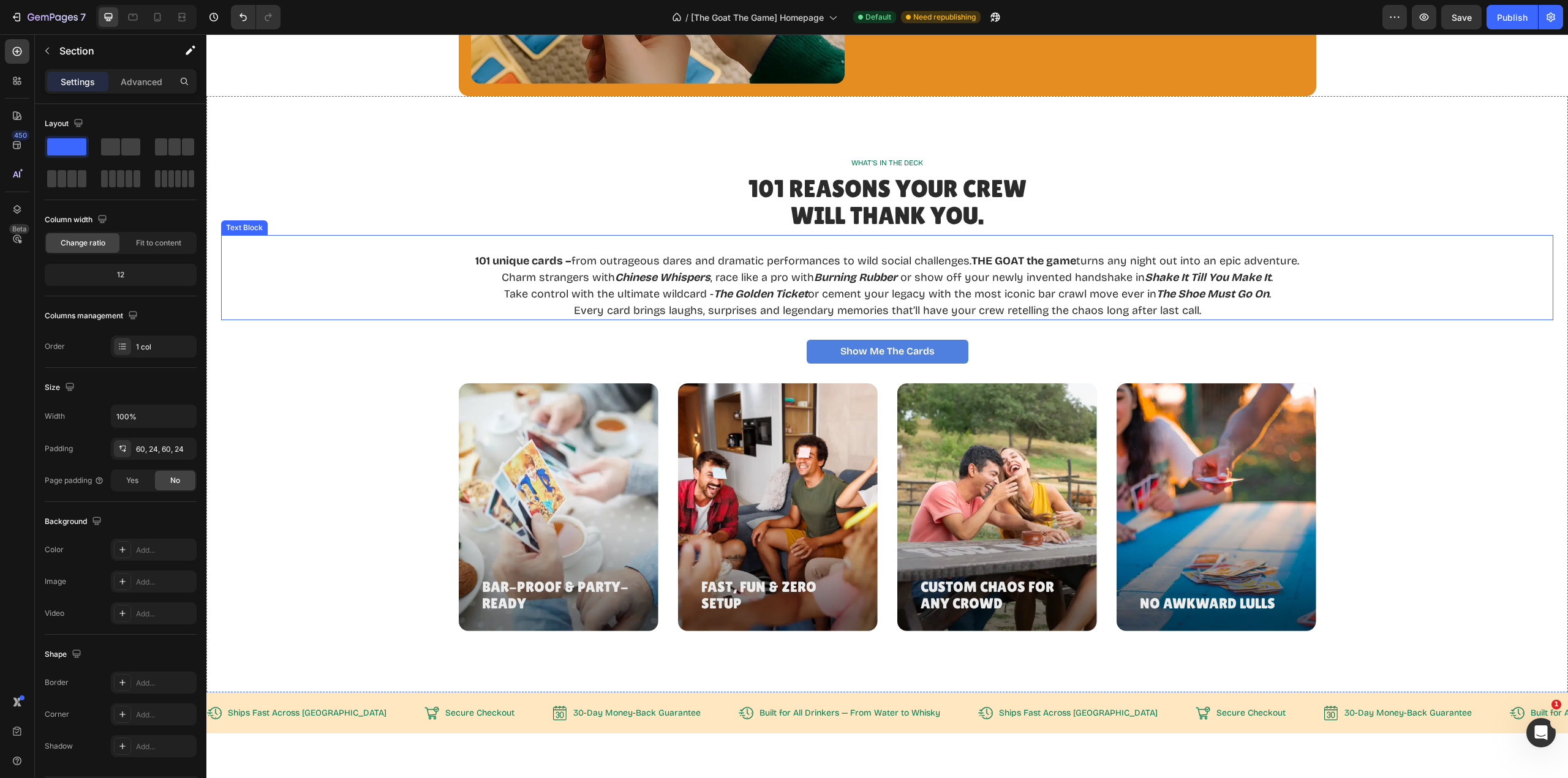
click at [700, 264] on p "101 unique cards – from outrageous dares and dramatic performances to wild soci…" at bounding box center [887, 261] width 824 height 17
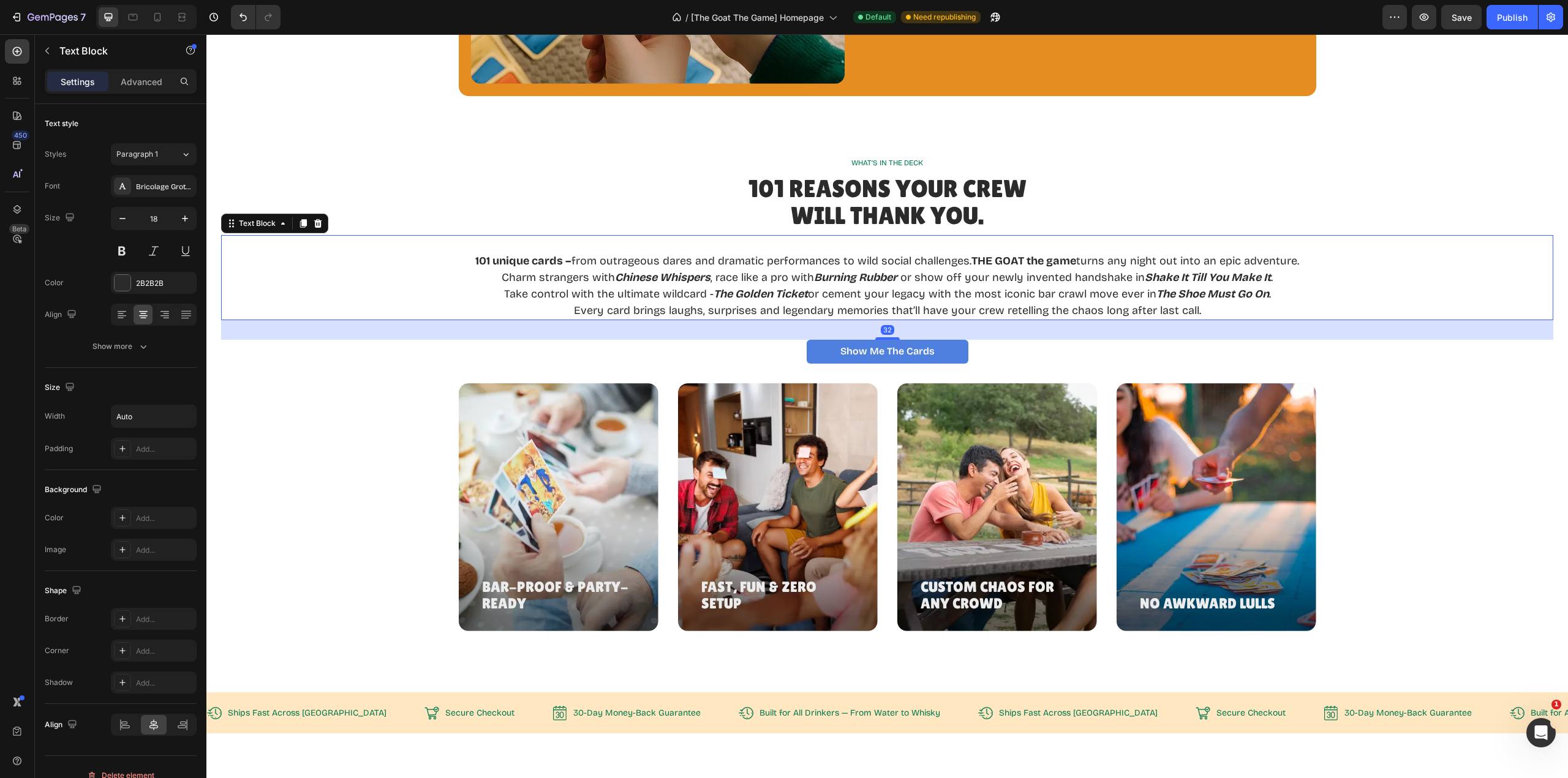
click at [710, 261] on p "101 unique cards – from outrageous dares and dramatic performances to wild soci…" at bounding box center [887, 261] width 824 height 17
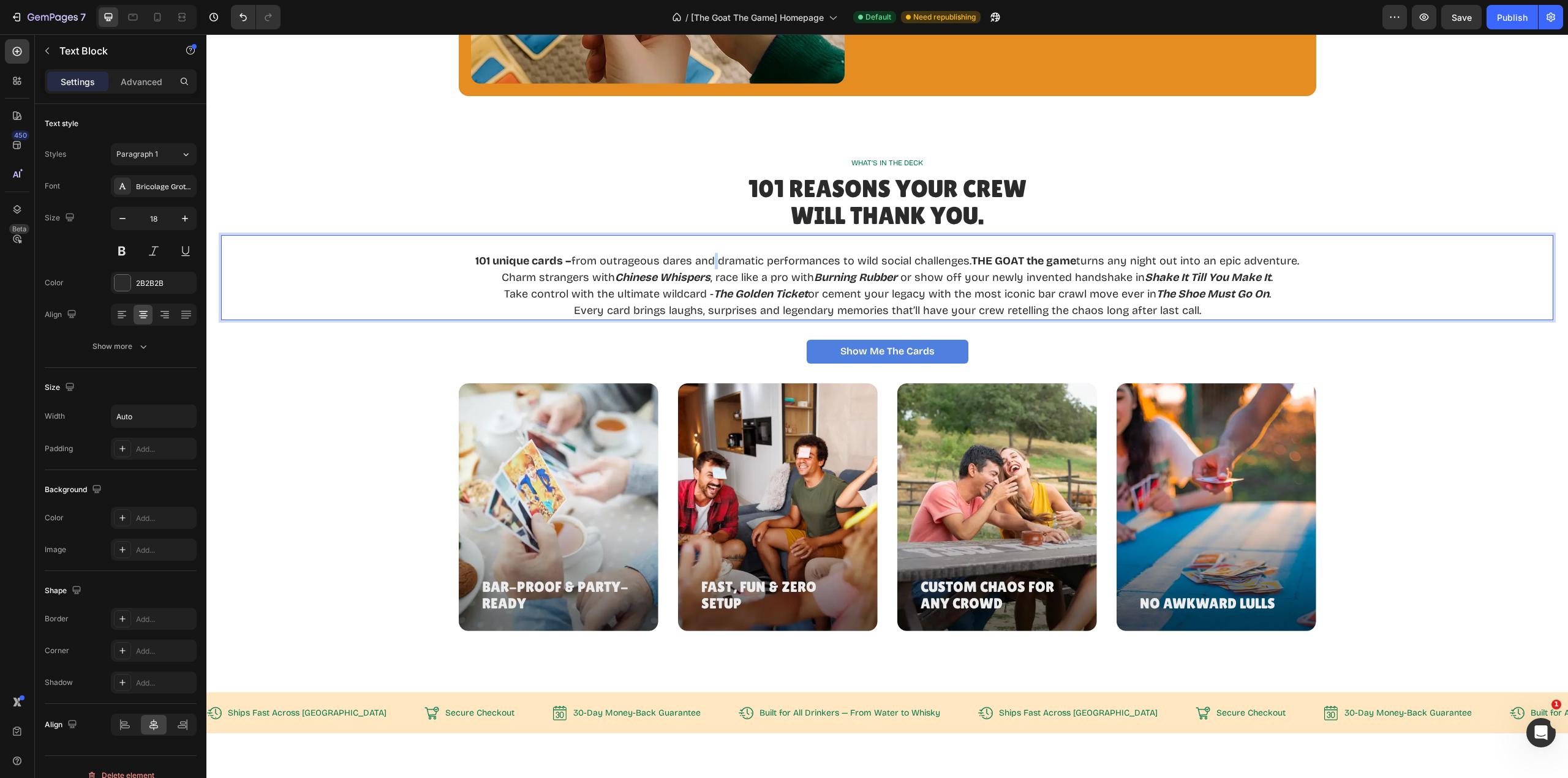
click at [710, 261] on p "101 unique cards – from outrageous dares and dramatic performances to wild soci…" at bounding box center [887, 261] width 824 height 17
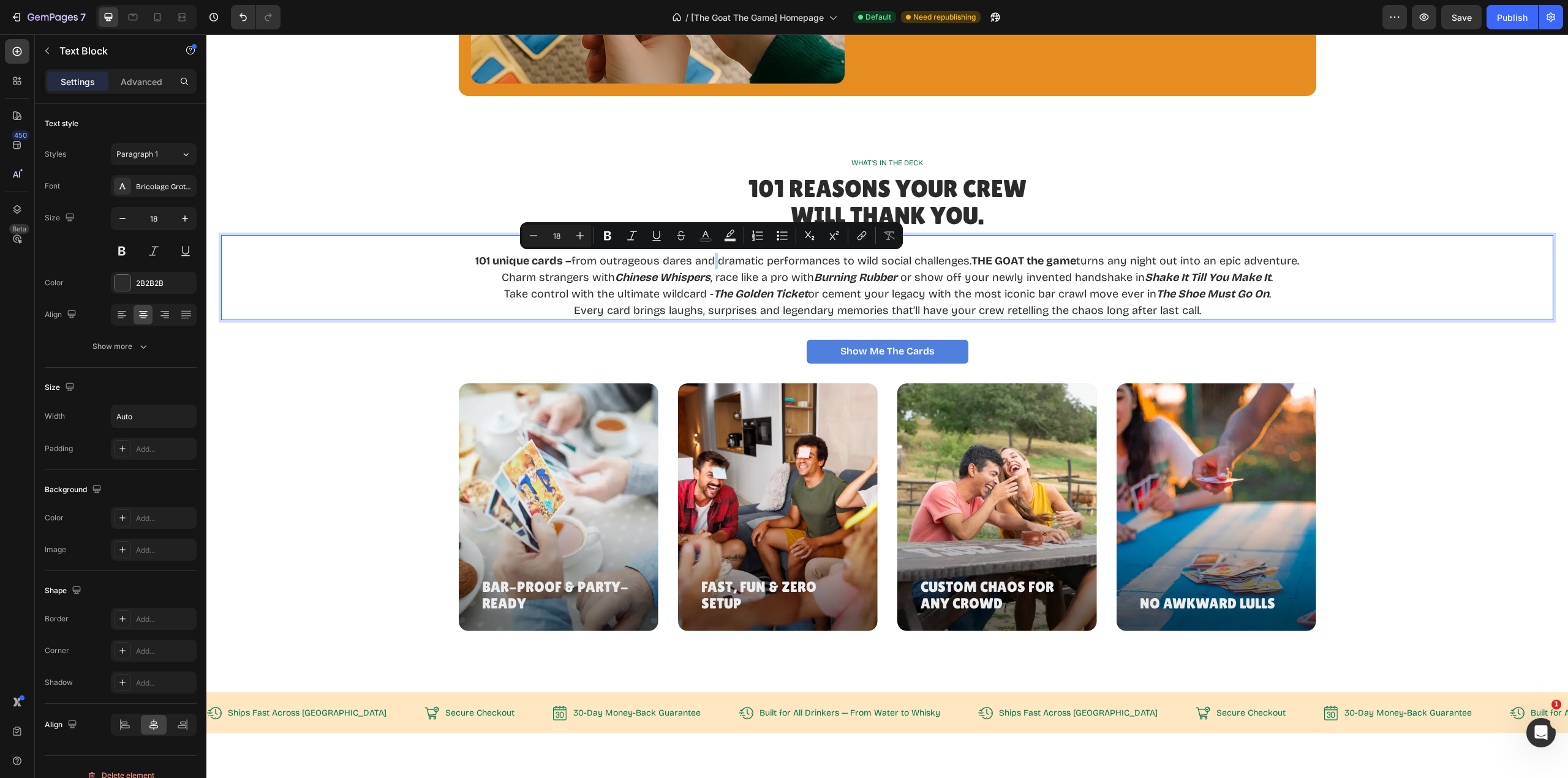
click at [708, 261] on p "101 unique cards – from outrageous dares and dramatic performances to wild soci…" at bounding box center [887, 261] width 824 height 17
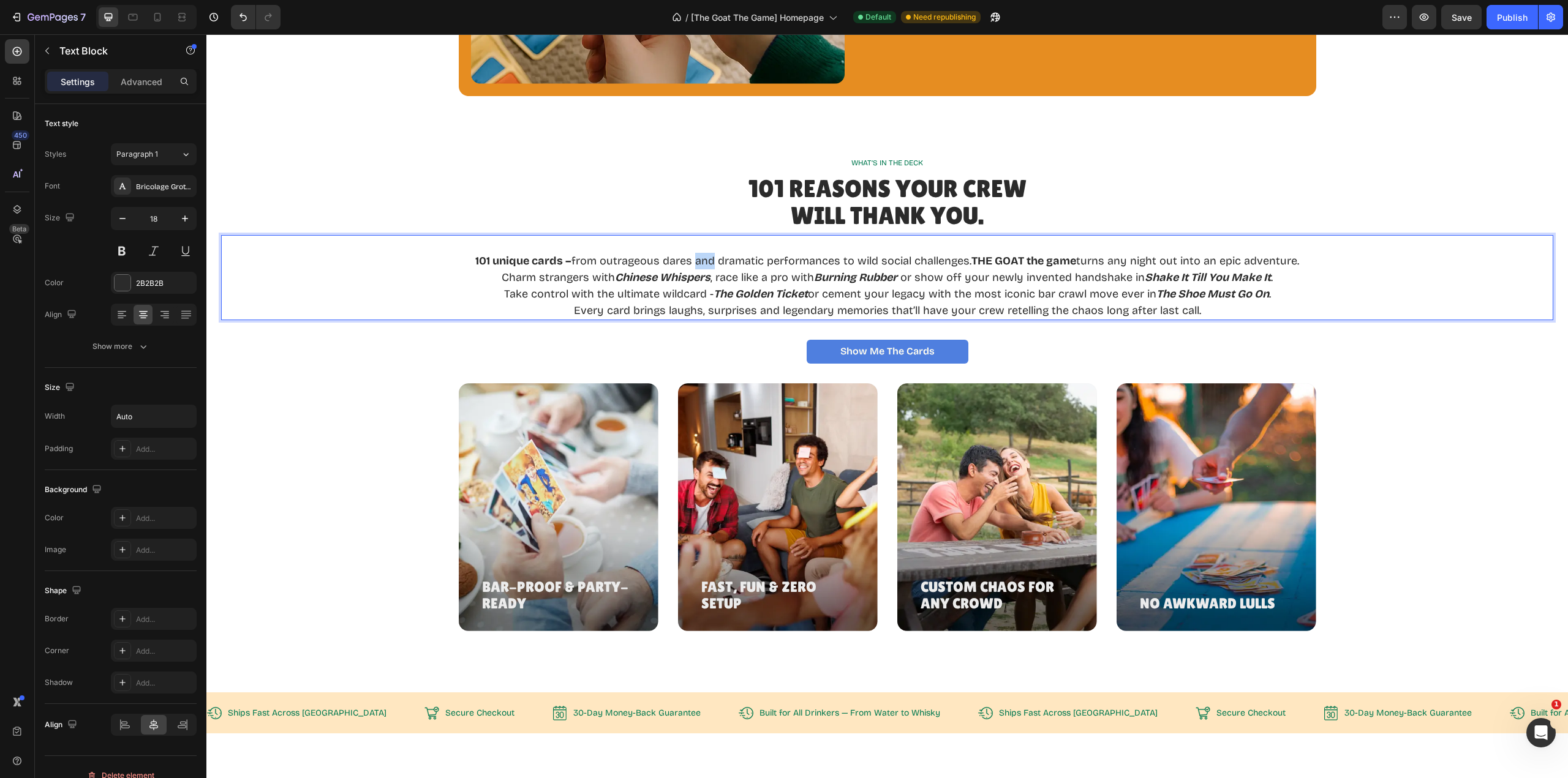
drag, startPoint x: 710, startPoint y: 261, endPoint x: 692, endPoint y: 263, distance: 18.1
click at [692, 263] on p "101 unique cards – from outrageous dares and dramatic performances to wild soci…" at bounding box center [887, 261] width 824 height 17
click at [772, 312] on p "Every card brings laughs, surprises and legendary memories that’ll have your cr…" at bounding box center [887, 310] width 813 height 17
click at [1204, 313] on p "Every card brings laughs, surprises & legendary memories that’ll have your crew…" at bounding box center [887, 310] width 813 height 17
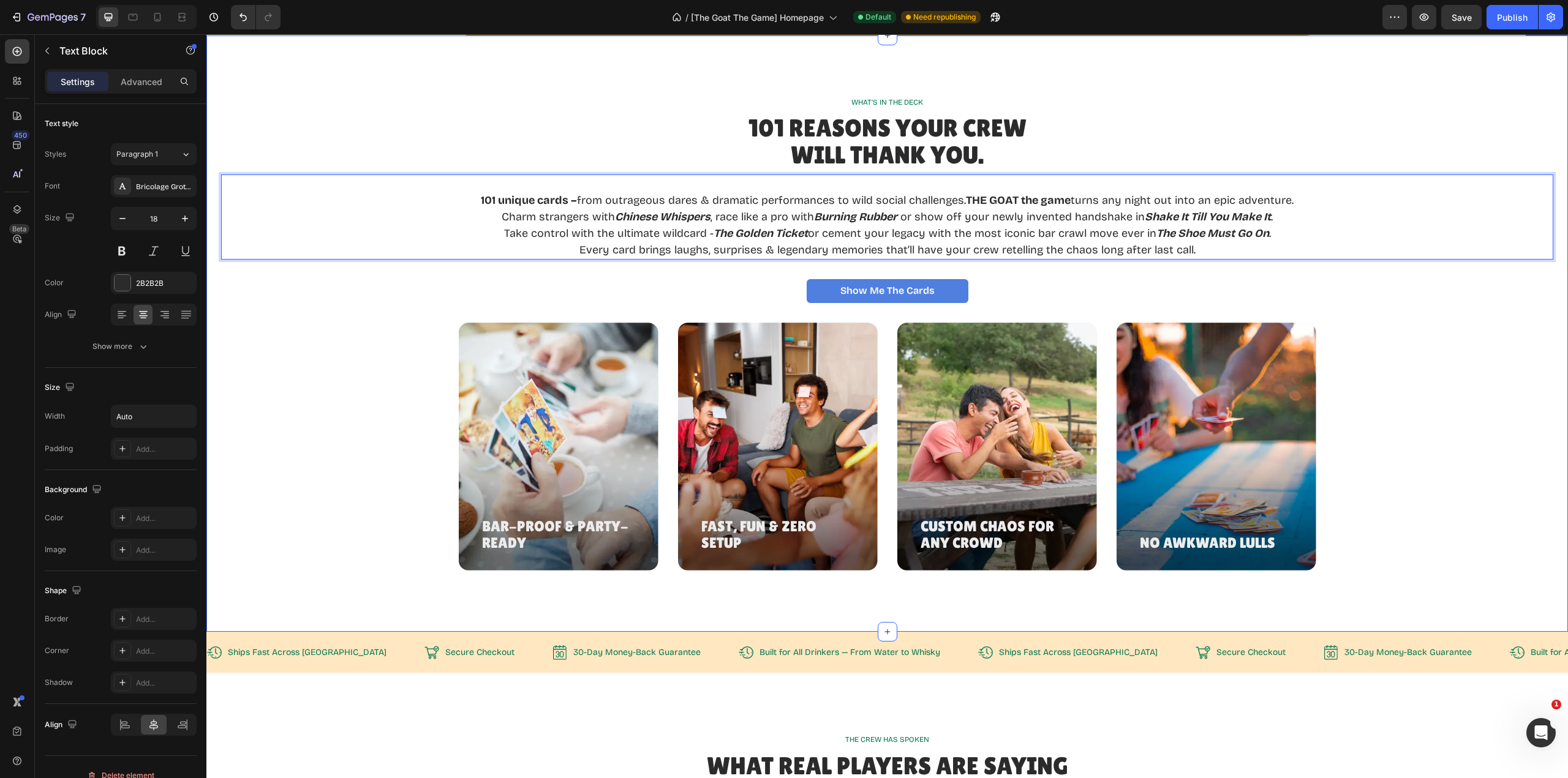
scroll to position [1530, 0]
click at [507, 540] on h3 "Bar-Proof & Party-Ready" at bounding box center [558, 534] width 156 height 35
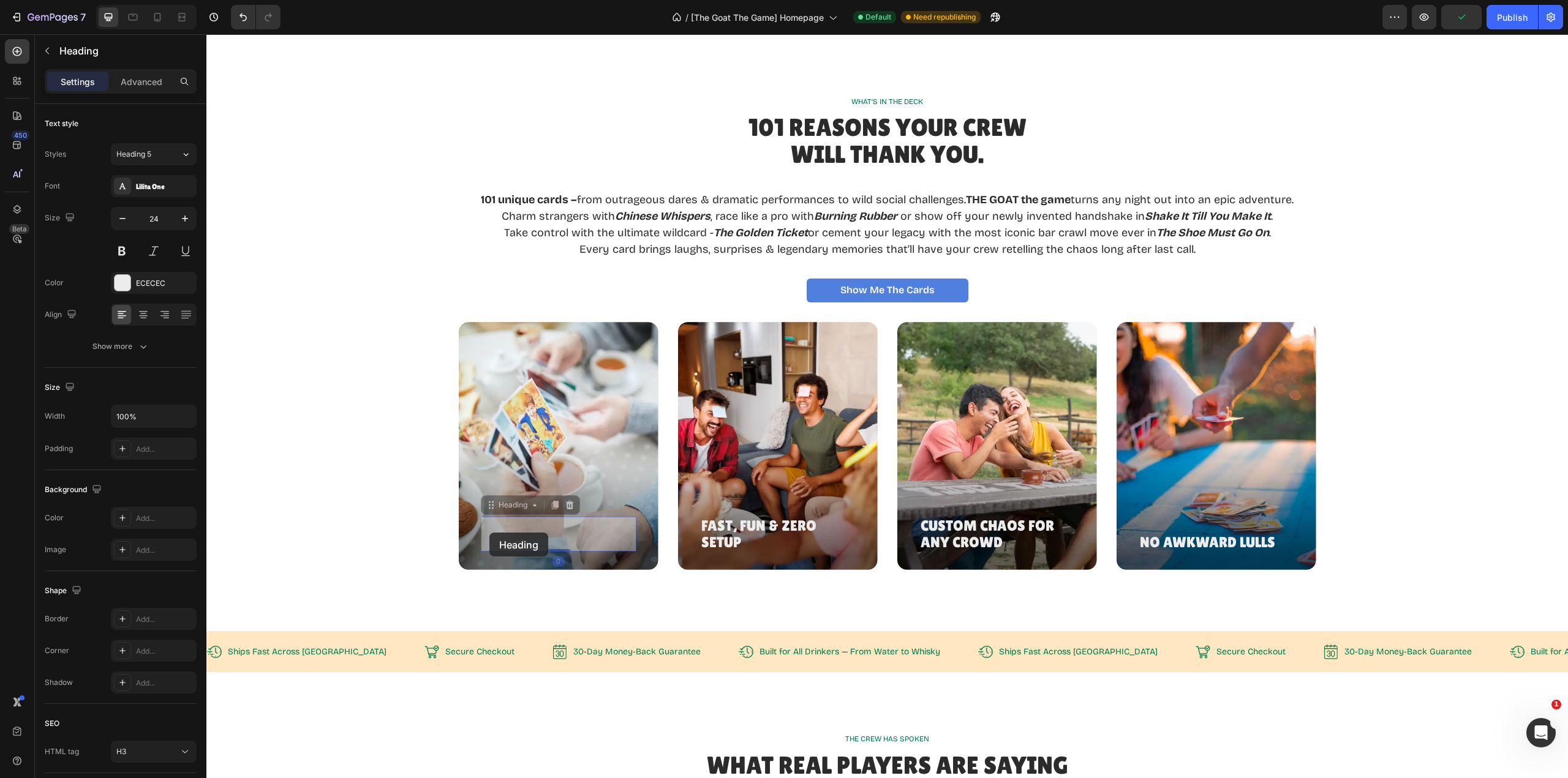
scroll to position [1496, 0]
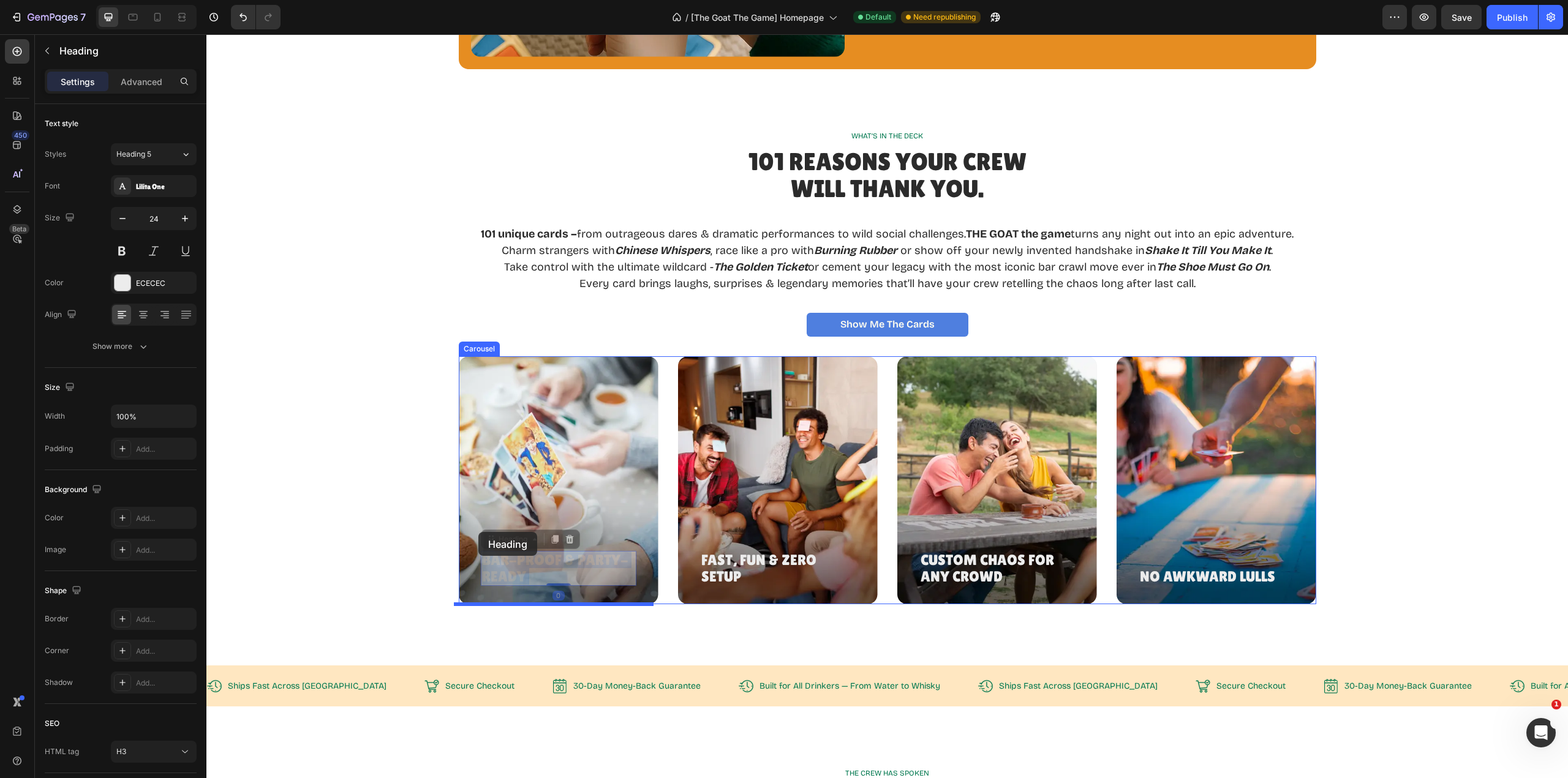
drag, startPoint x: 524, startPoint y: 542, endPoint x: 479, endPoint y: 532, distance: 46.1
click at [532, 572] on h3 "Bar-Proof & Party-Ready" at bounding box center [558, 568] width 156 height 35
click at [515, 570] on p "Bar-Proof & Party-Ready" at bounding box center [558, 568] width 153 height 33
click at [515, 570] on p "Bar-Proof & Party-Ready" at bounding box center [558, 568] width 153 height 33
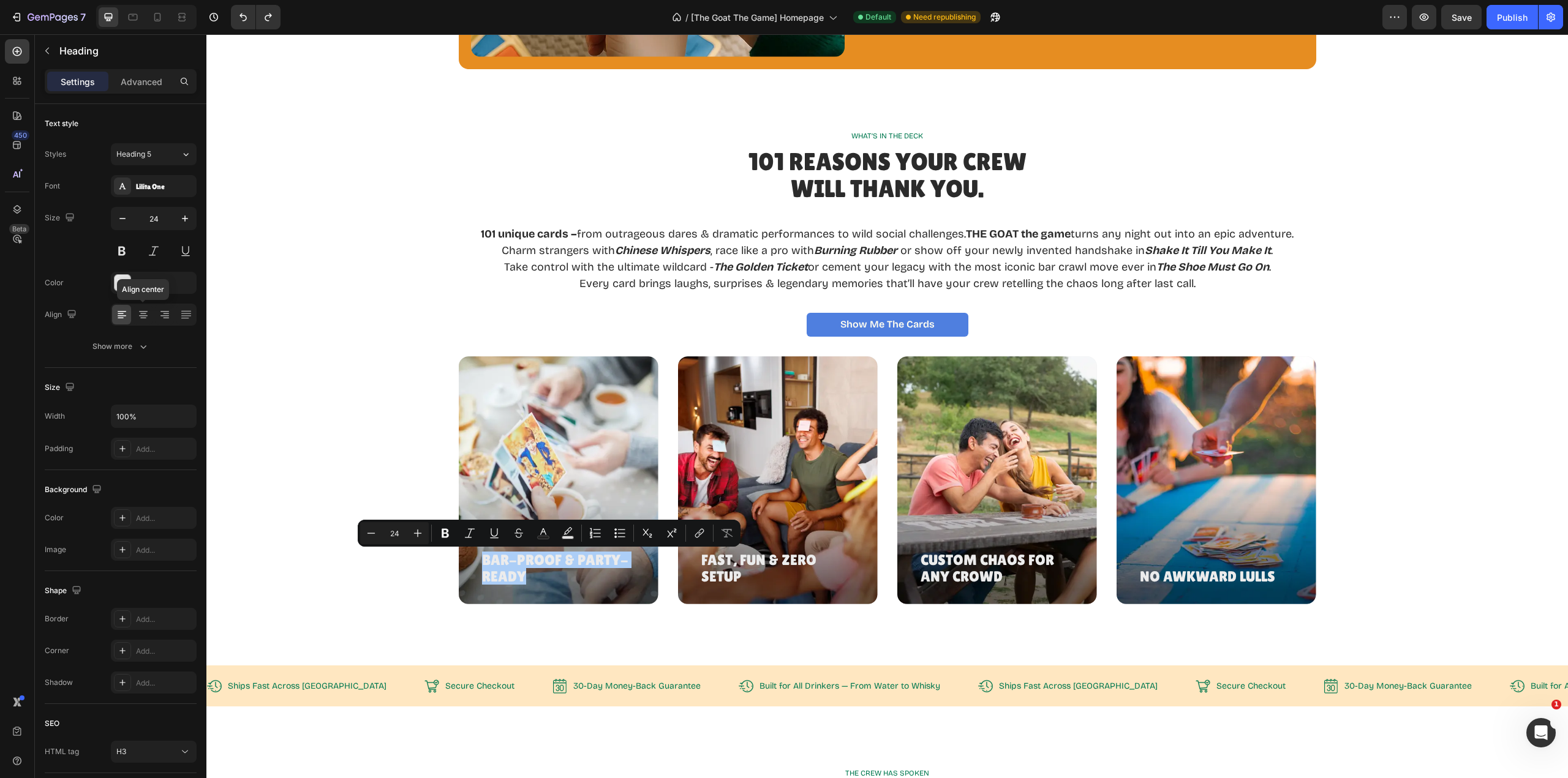
click at [144, 316] on icon at bounding box center [143, 315] width 12 height 12
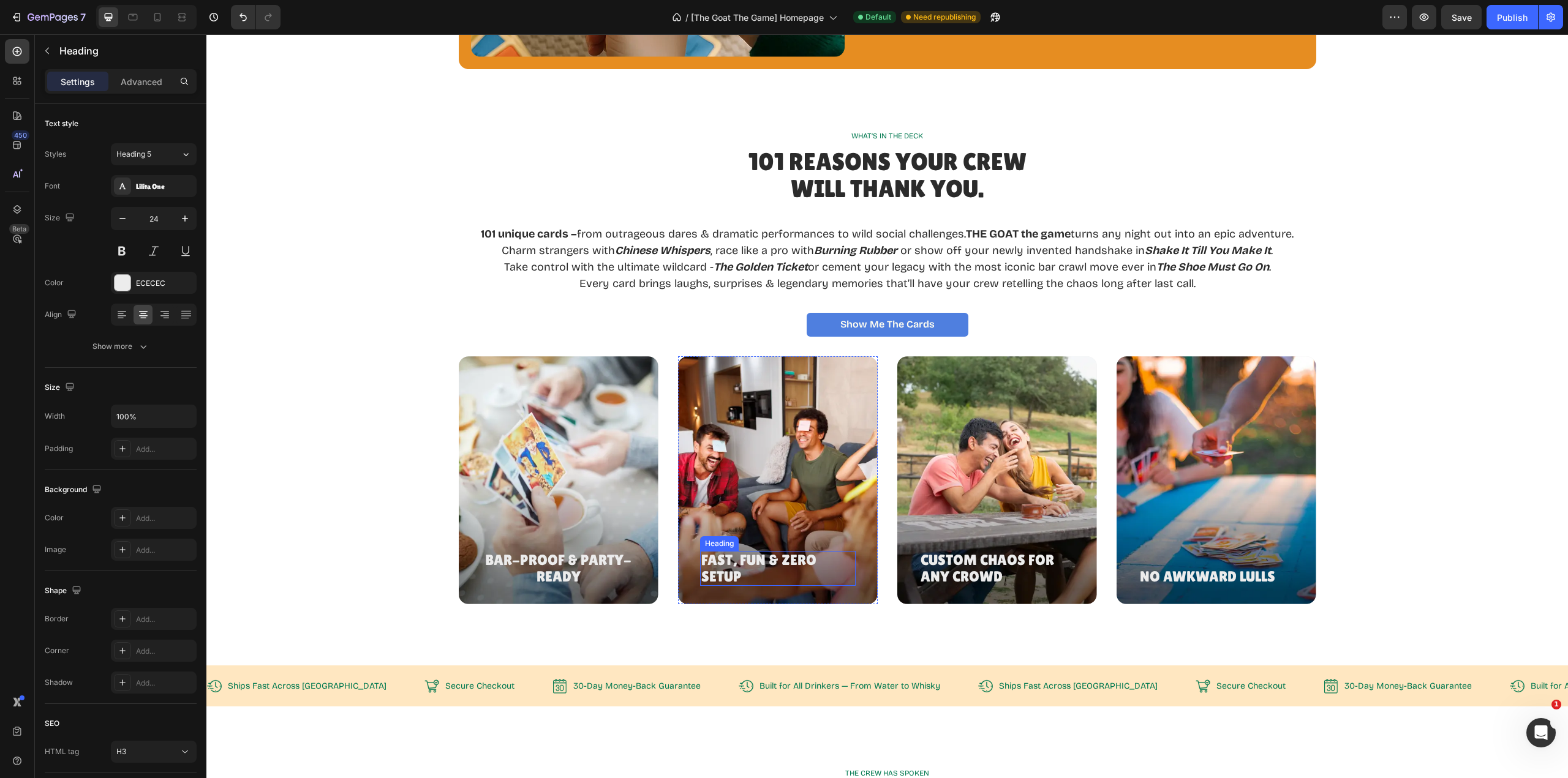
click at [740, 569] on h3 "Fast, Fun & Zero Setup" at bounding box center [778, 568] width 156 height 35
click at [740, 568] on h3 "Fast, Fun & Zero Setup" at bounding box center [778, 568] width 156 height 35
click at [740, 568] on p "Fast, Fun & Zero Setup" at bounding box center [778, 568] width 153 height 33
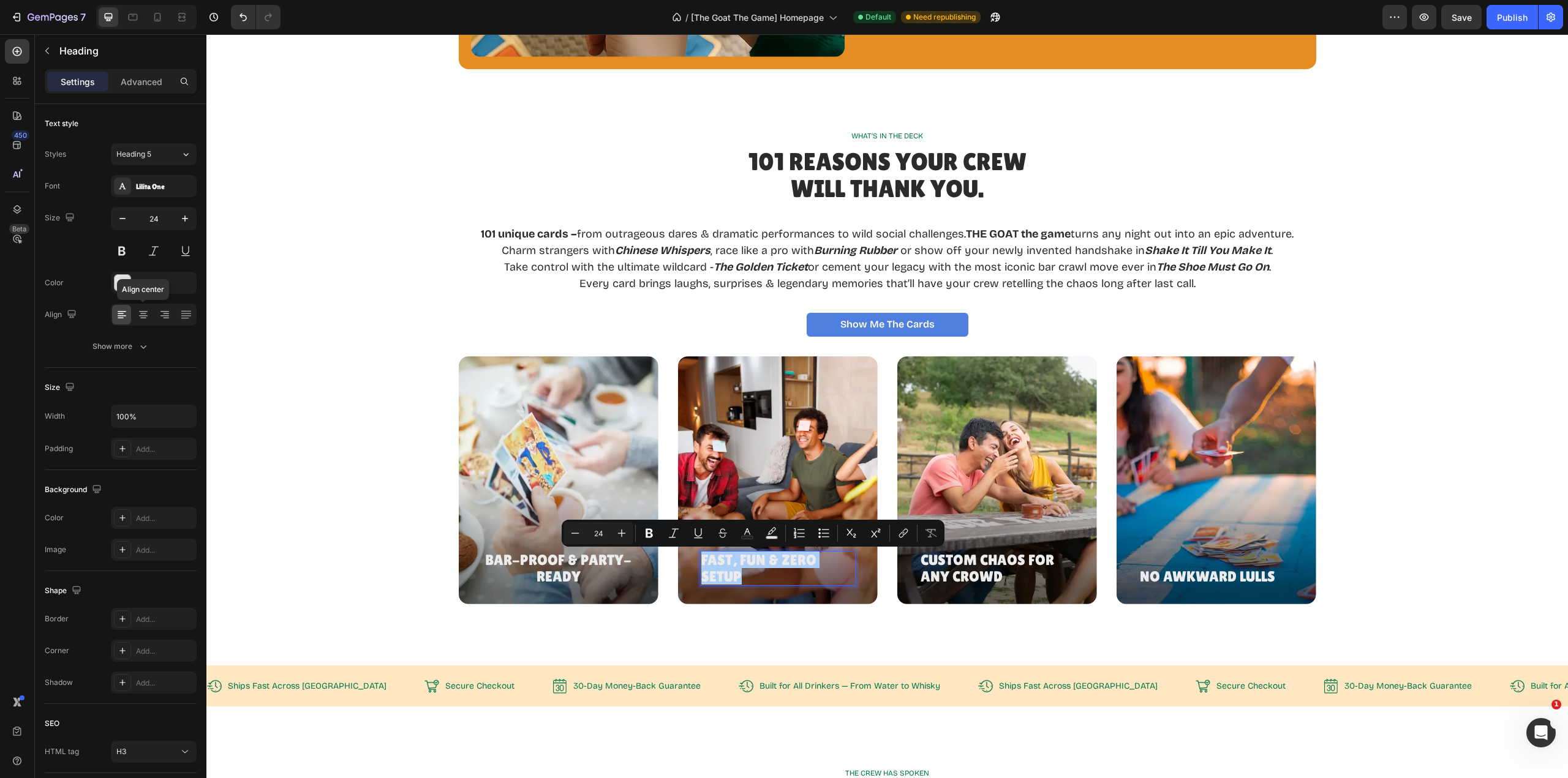
click at [149, 311] on div at bounding box center [143, 315] width 19 height 20
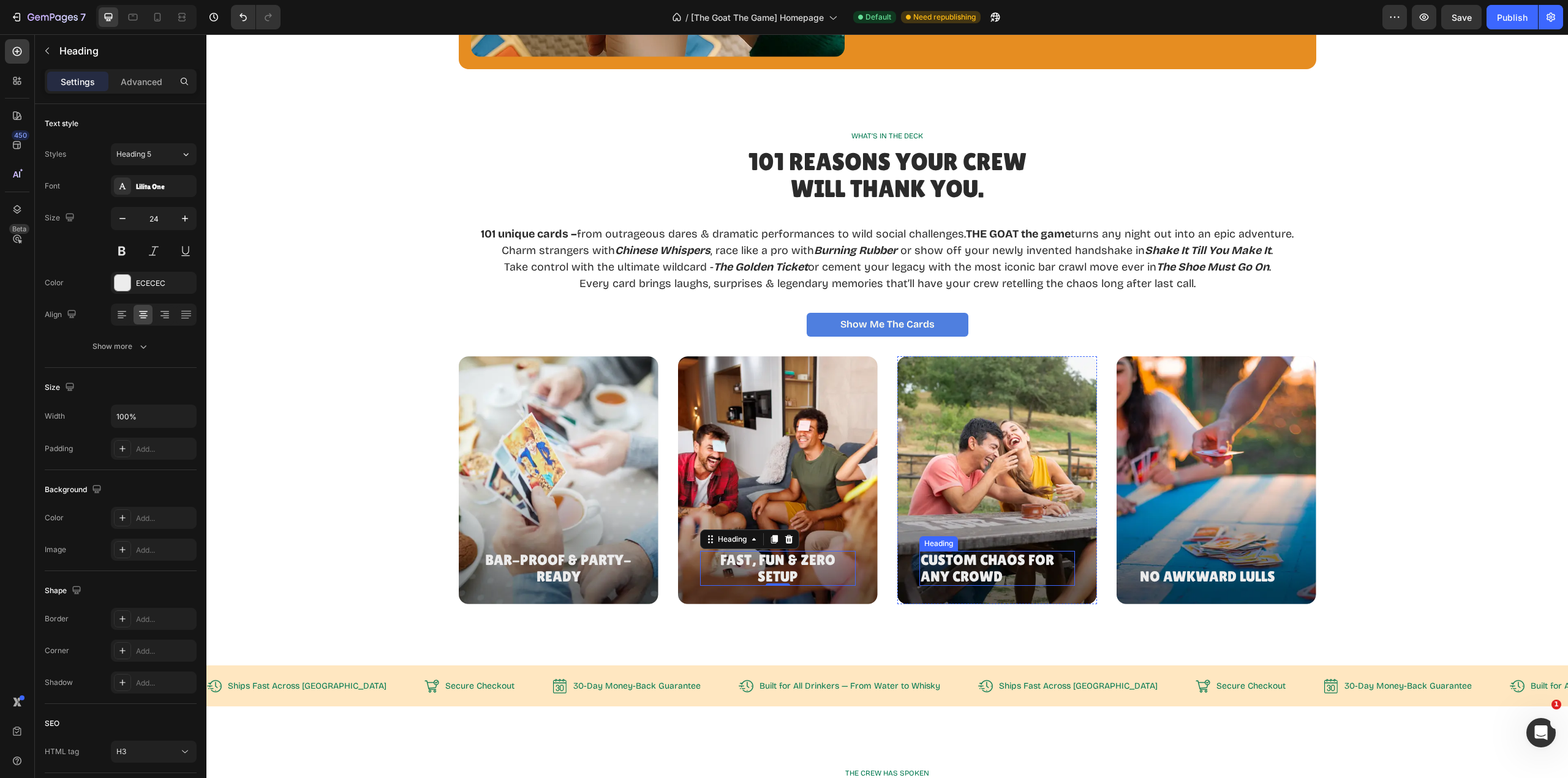
click at [994, 565] on h3 "Custom Chaos for Any Crowd" at bounding box center [997, 568] width 156 height 35
click at [994, 565] on p "Custom Chaos for Any Crowd" at bounding box center [997, 568] width 153 height 33
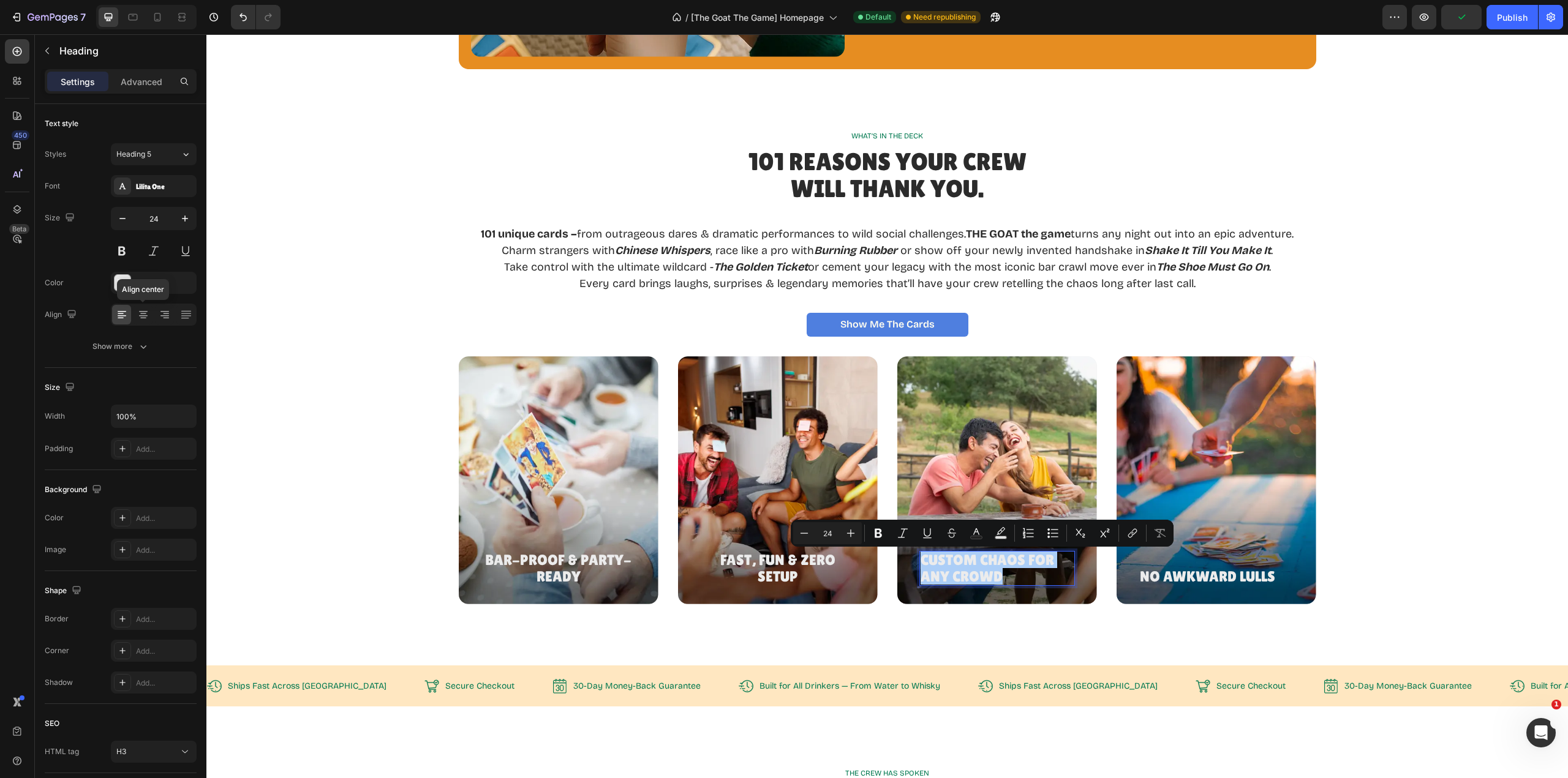
drag, startPoint x: 142, startPoint y: 320, endPoint x: 178, endPoint y: 337, distance: 39.8
click at [142, 319] on icon at bounding box center [143, 315] width 12 height 12
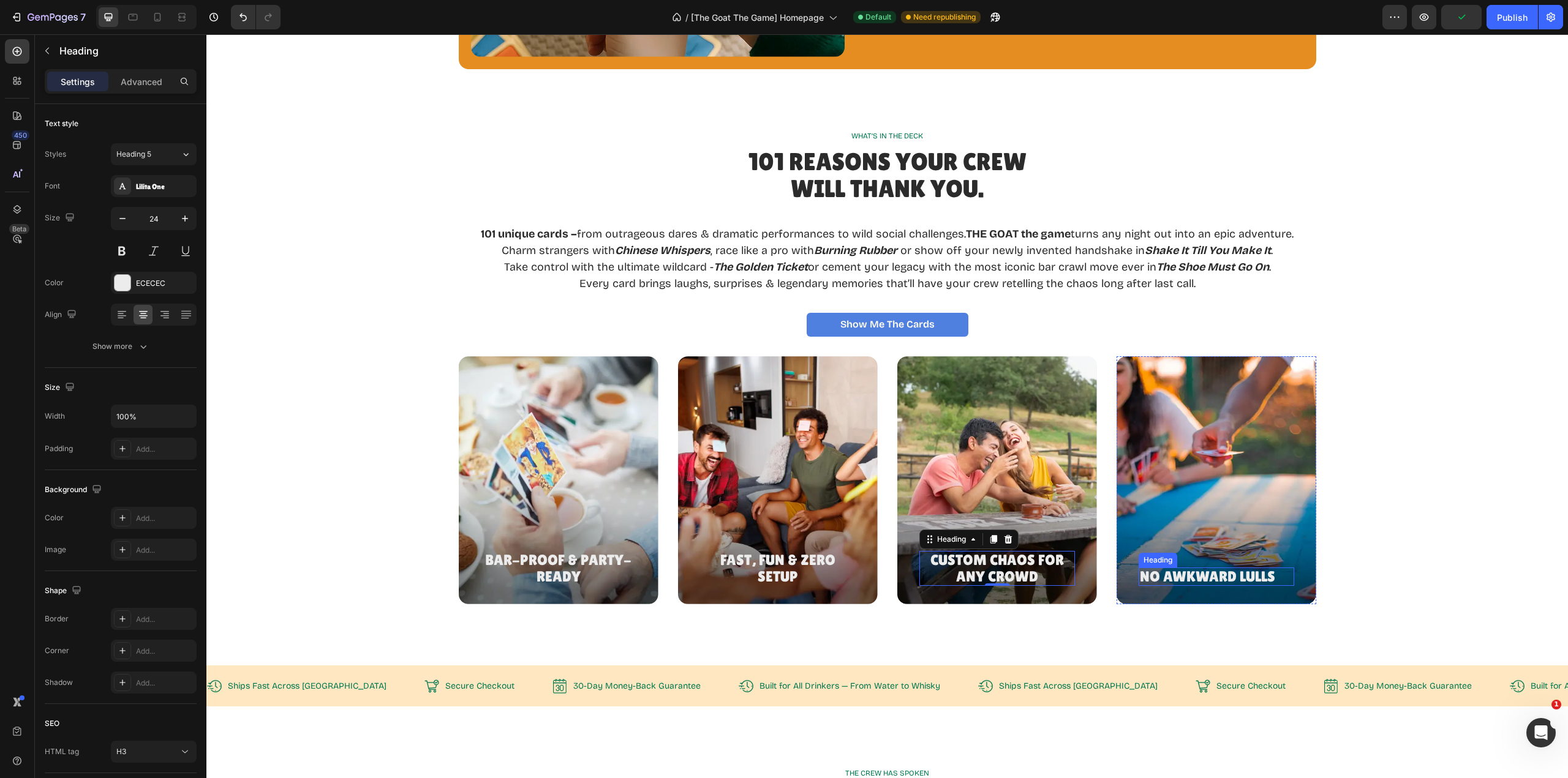
click at [1237, 574] on h3 "No Awkward Lulls" at bounding box center [1216, 576] width 156 height 18
click at [1237, 574] on p "No Awkward Lulls" at bounding box center [1216, 576] width 153 height 16
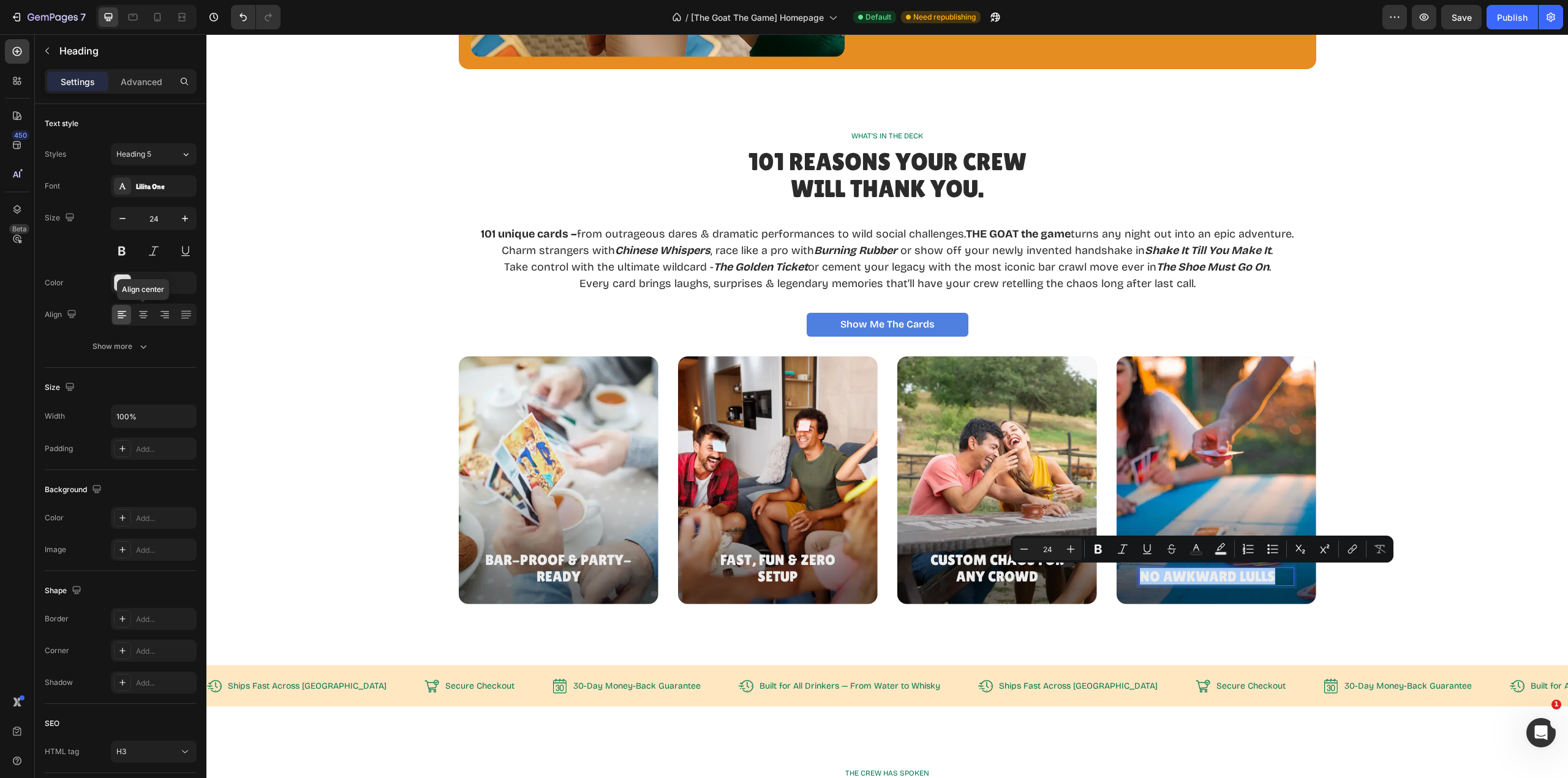
click at [141, 316] on icon at bounding box center [143, 316] width 9 height 1
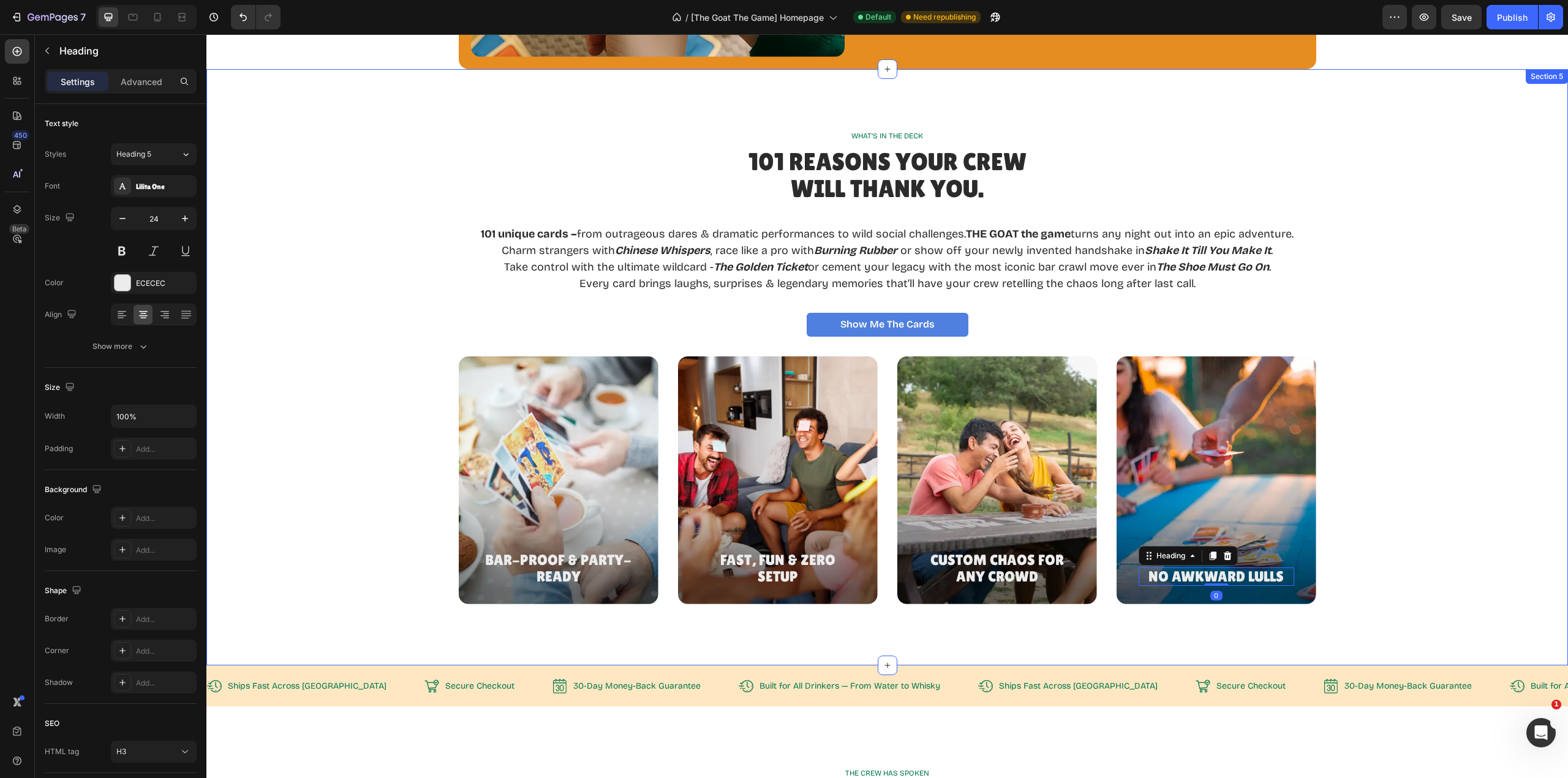
click at [1434, 415] on div "Bar-Proof & Party-Ready Heading Hero Banner Fast, Fun & Zero Setup Heading Hero…" at bounding box center [887, 480] width 1332 height 248
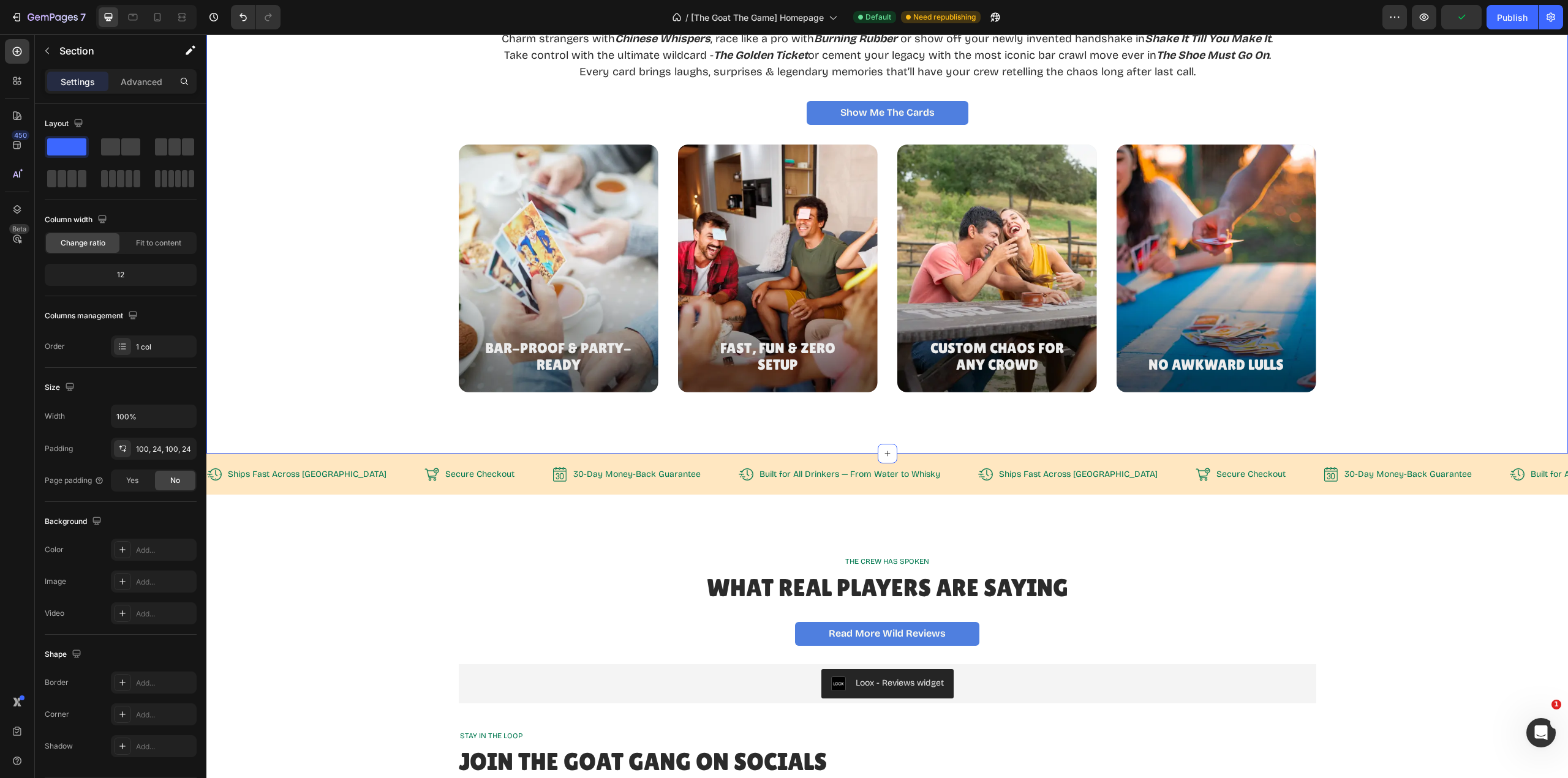
scroll to position [1680, 0]
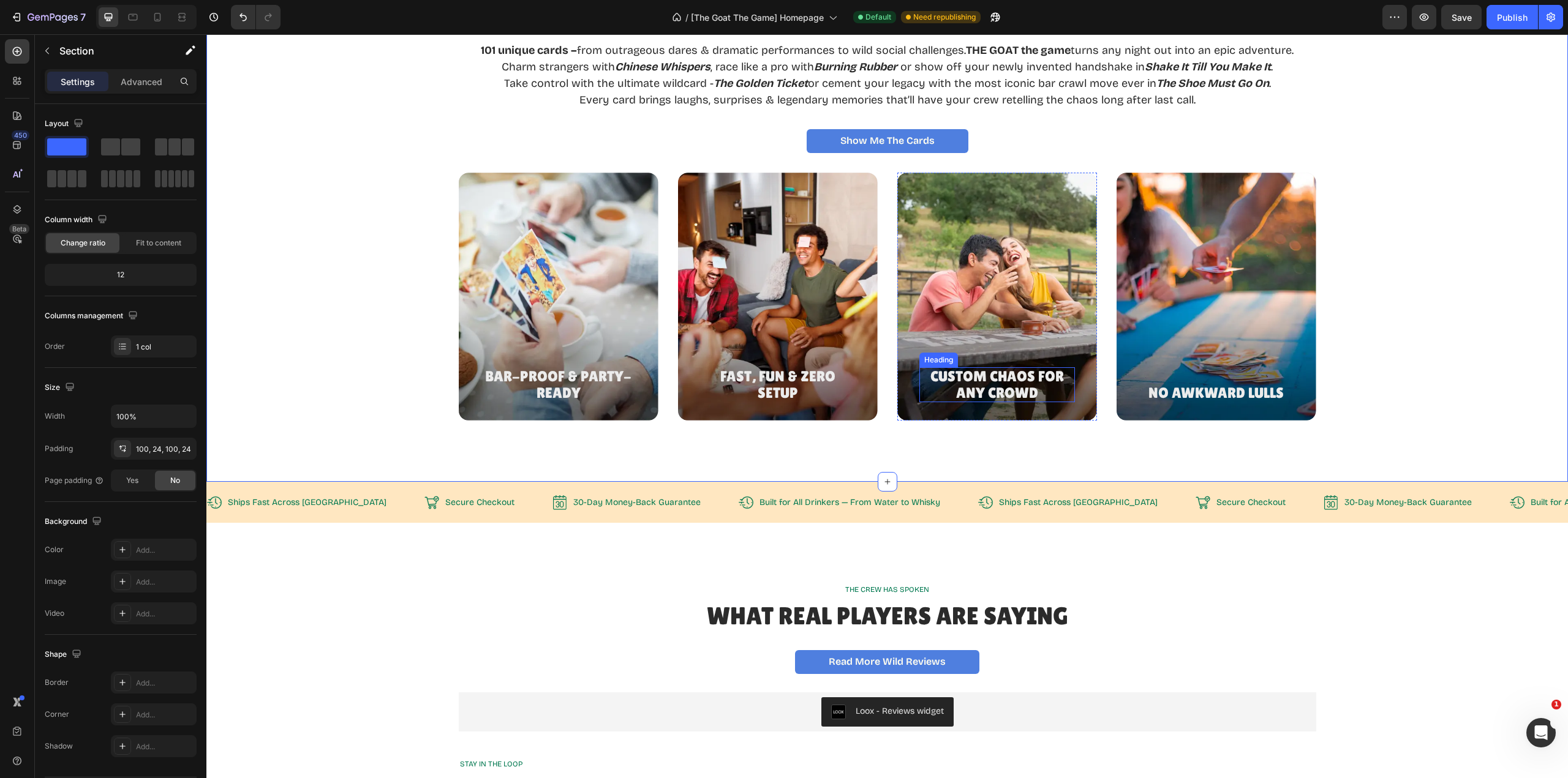
click at [1032, 393] on p "Custom Chaos for Any Crowd" at bounding box center [997, 385] width 153 height 33
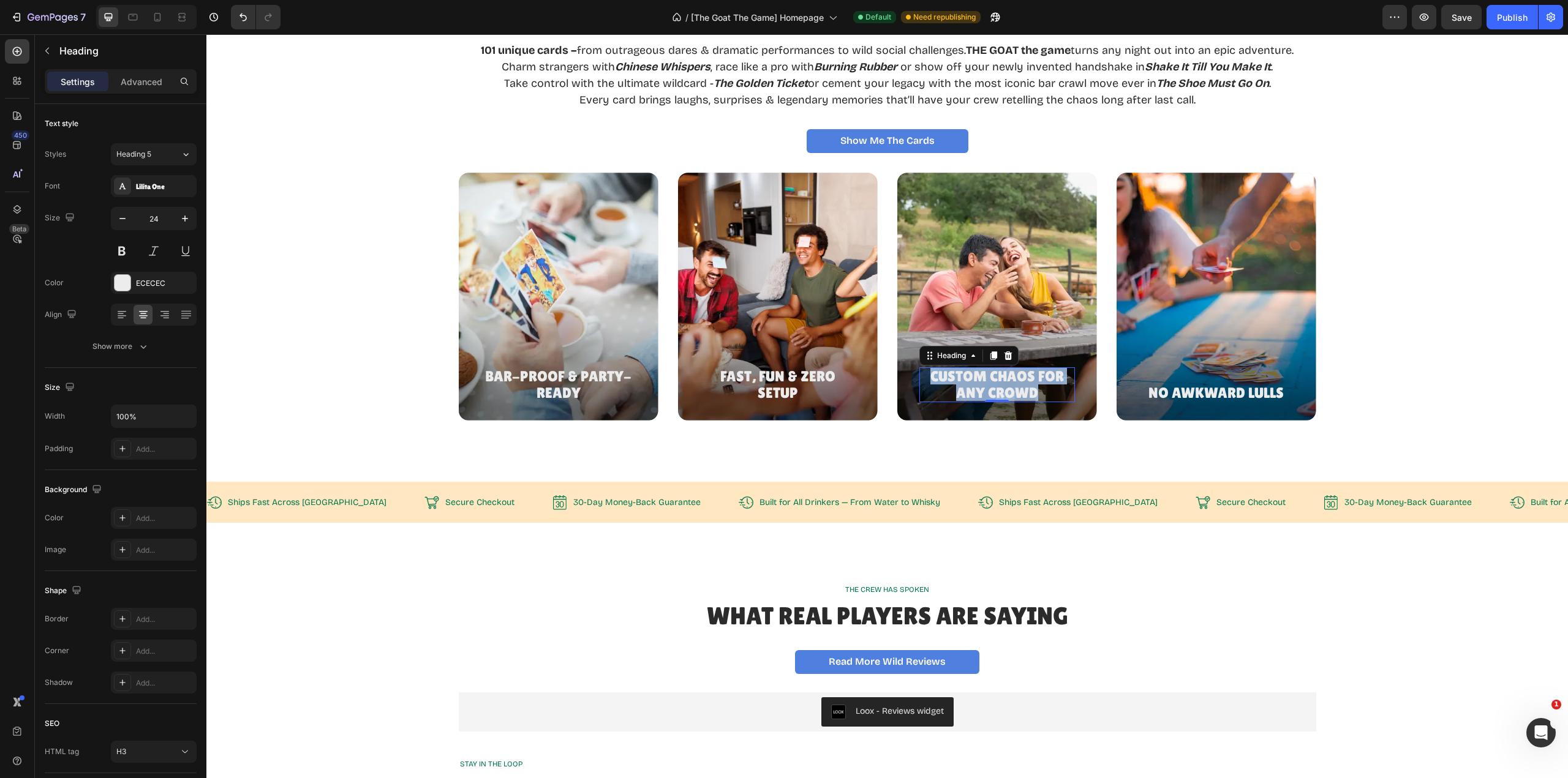
click at [1032, 393] on p "Custom Chaos for Any Crowd" at bounding box center [997, 385] width 153 height 33
click at [1040, 388] on p "Custom Chaos for Any Crowd" at bounding box center [997, 385] width 153 height 33
click at [1410, 316] on div "Bar-Proof & Party-Ready Heading Hero Banner Fast, Fun & Zero Setup Heading Hero…" at bounding box center [887, 296] width 1332 height 248
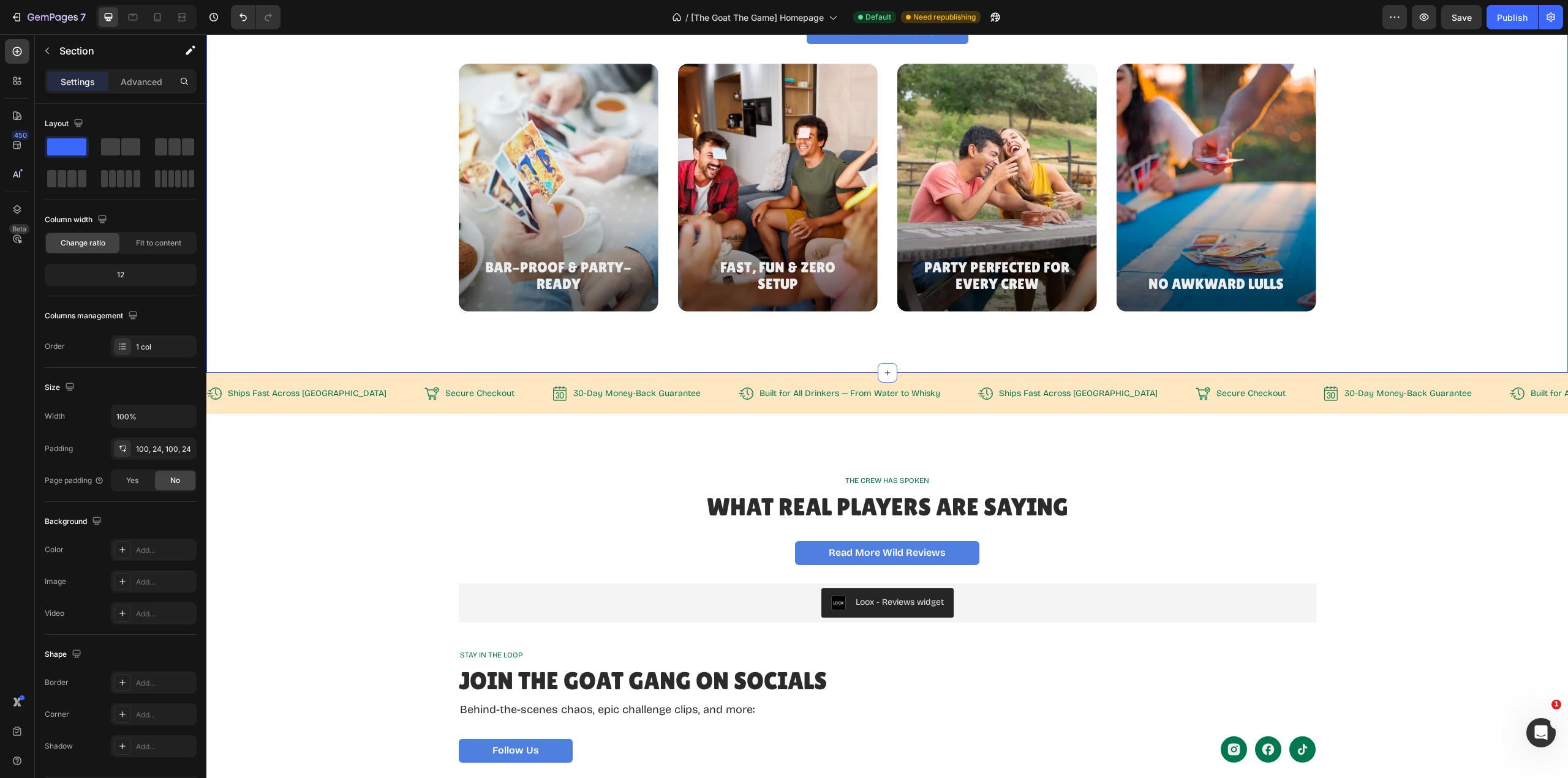
scroll to position [1863, 0]
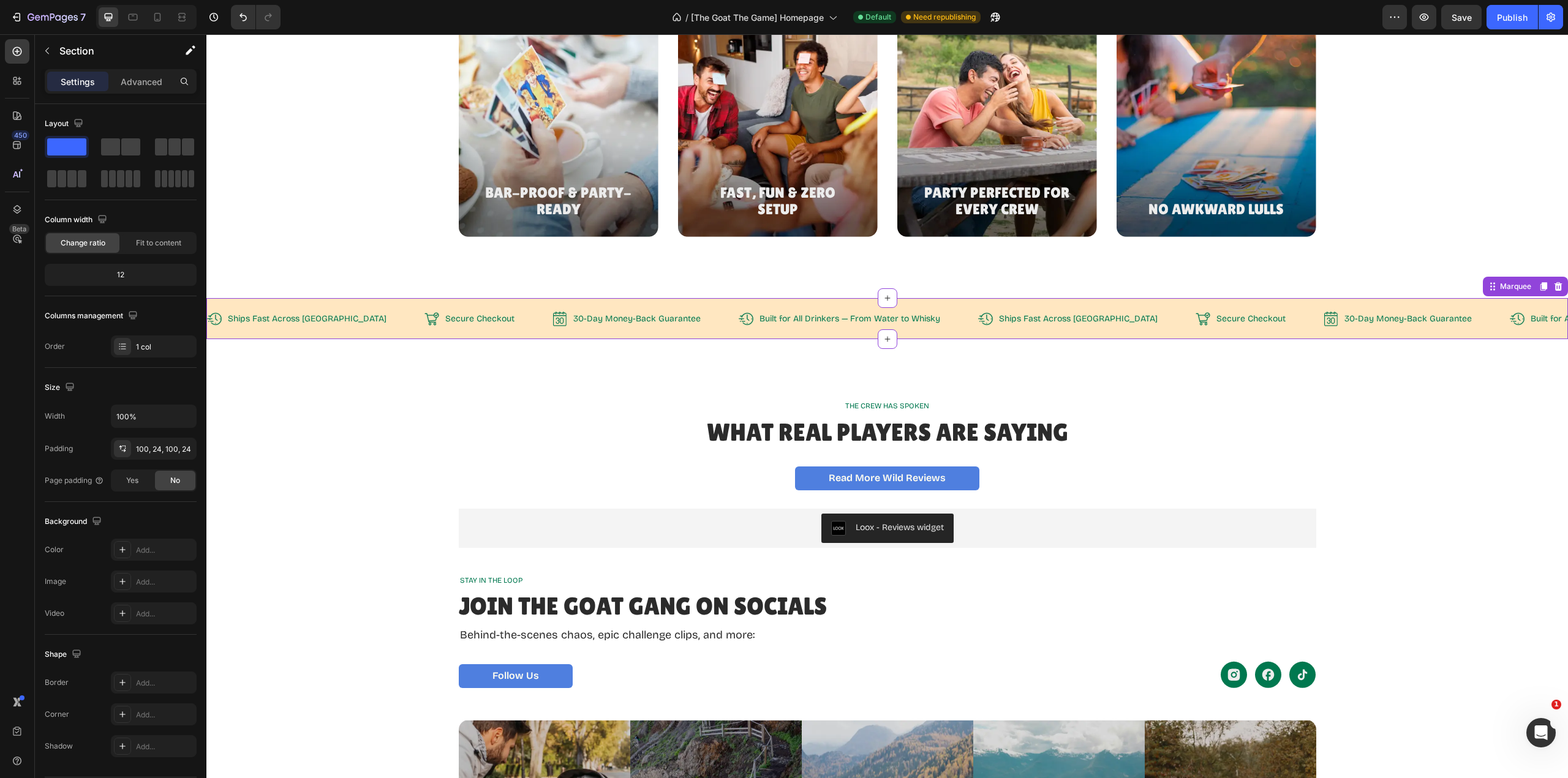
click at [857, 319] on p "Built for All Drinkers — From Water to Whisky" at bounding box center [850, 319] width 181 height 11
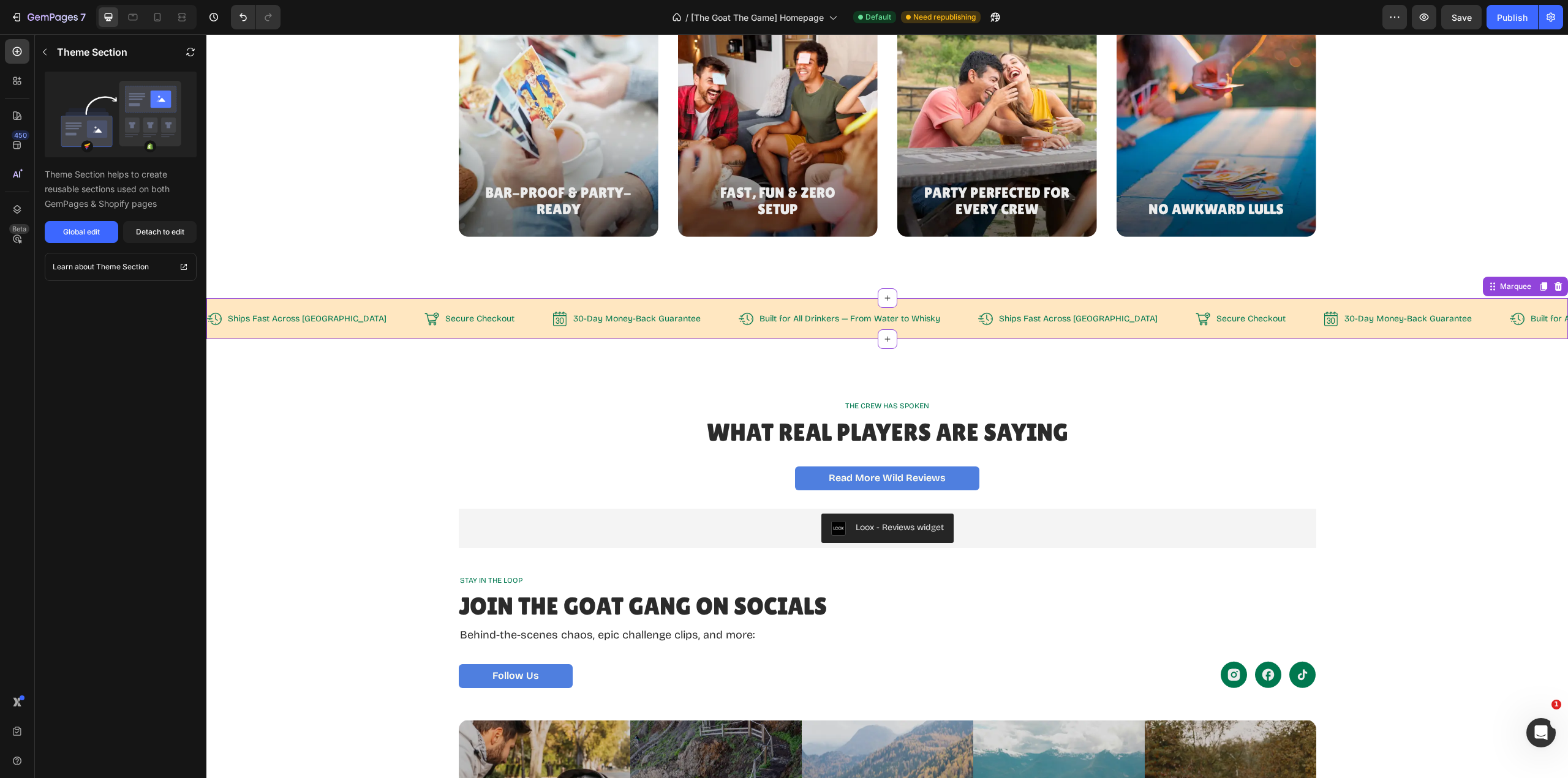
click at [857, 319] on p "Built for All Drinkers — From Water to Whisky" at bounding box center [850, 319] width 181 height 11
click at [817, 321] on p "Built for All Drinkers — From Water to Whisky" at bounding box center [850, 319] width 181 height 11
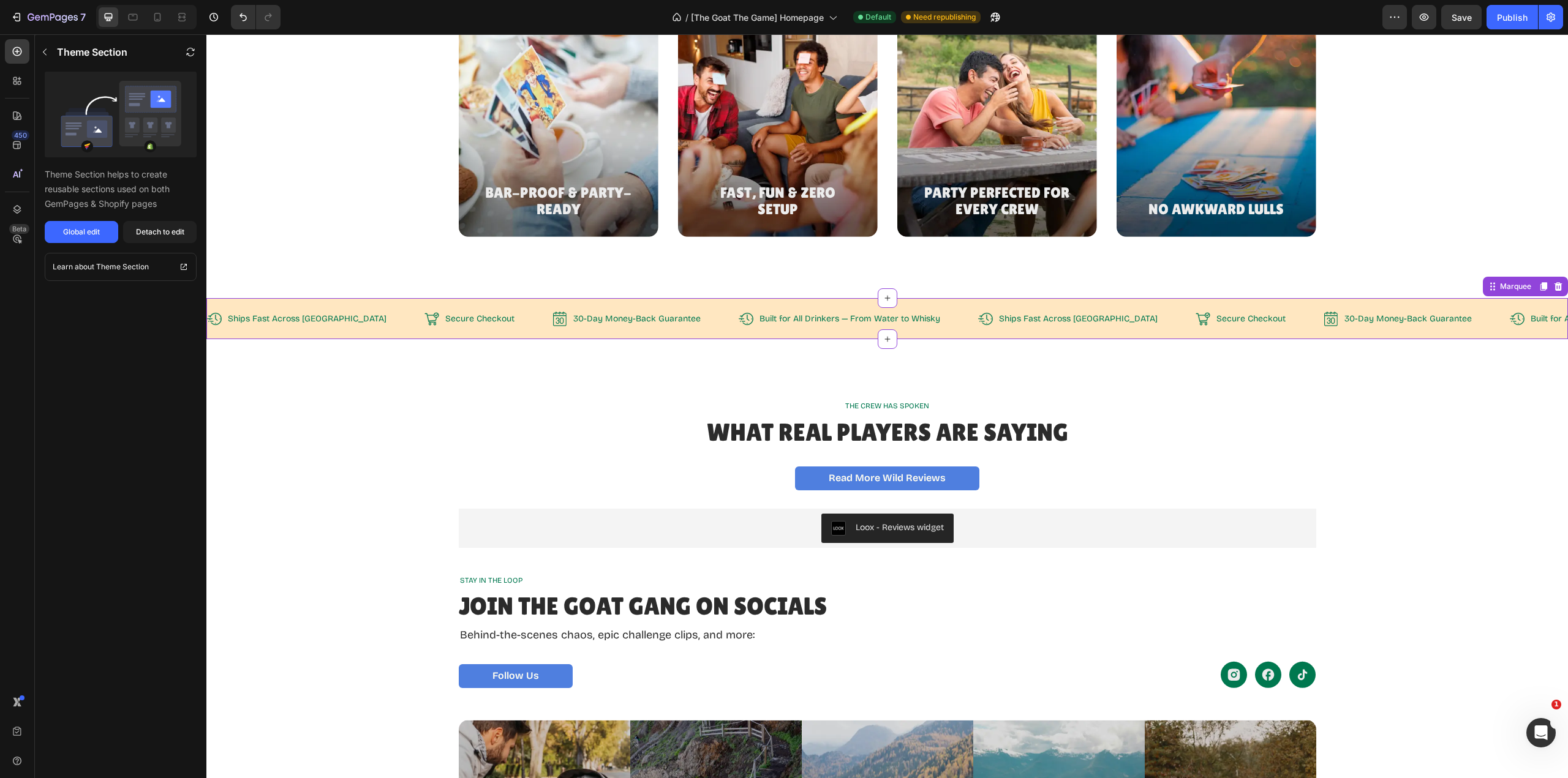
click at [817, 321] on p "Built for All Drinkers — From Water to Whisky" at bounding box center [850, 319] width 181 height 11
click at [77, 235] on div "Global edit" at bounding box center [82, 232] width 37 height 11
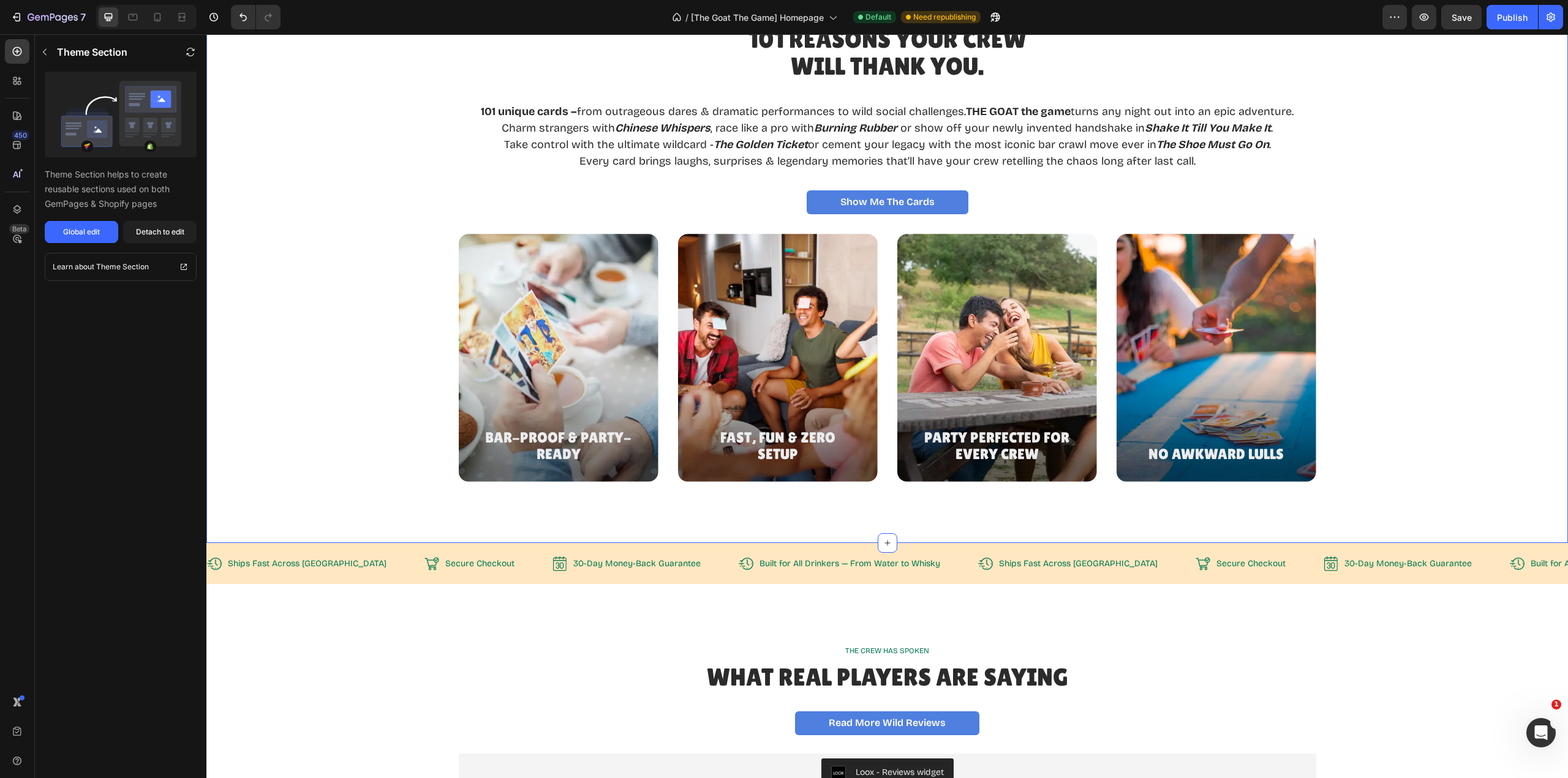
scroll to position [1435, 0]
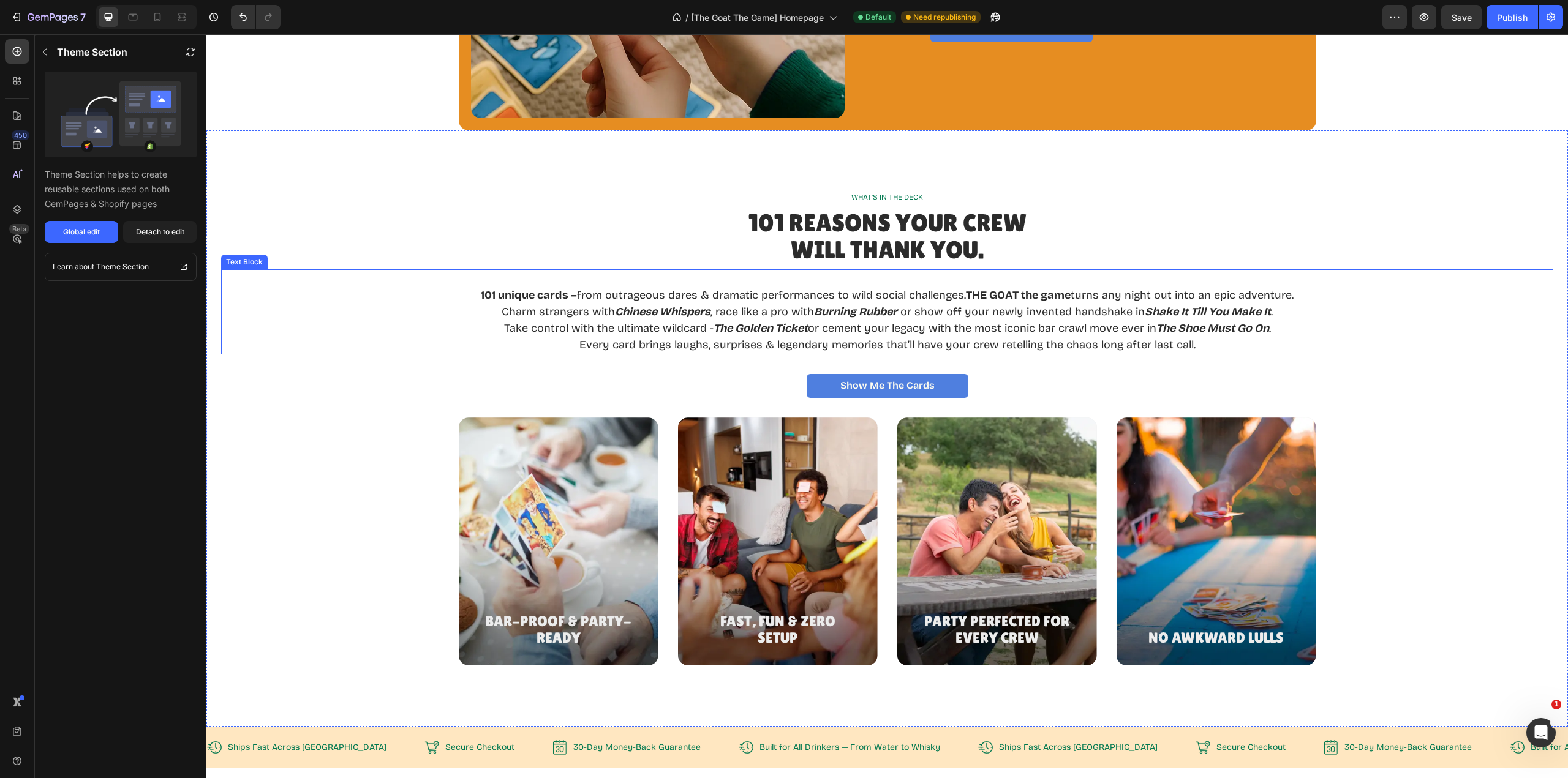
click at [830, 297] on p "101 unique cards – from outrageous dares & dramatic performances to wild social…" at bounding box center [887, 295] width 813 height 17
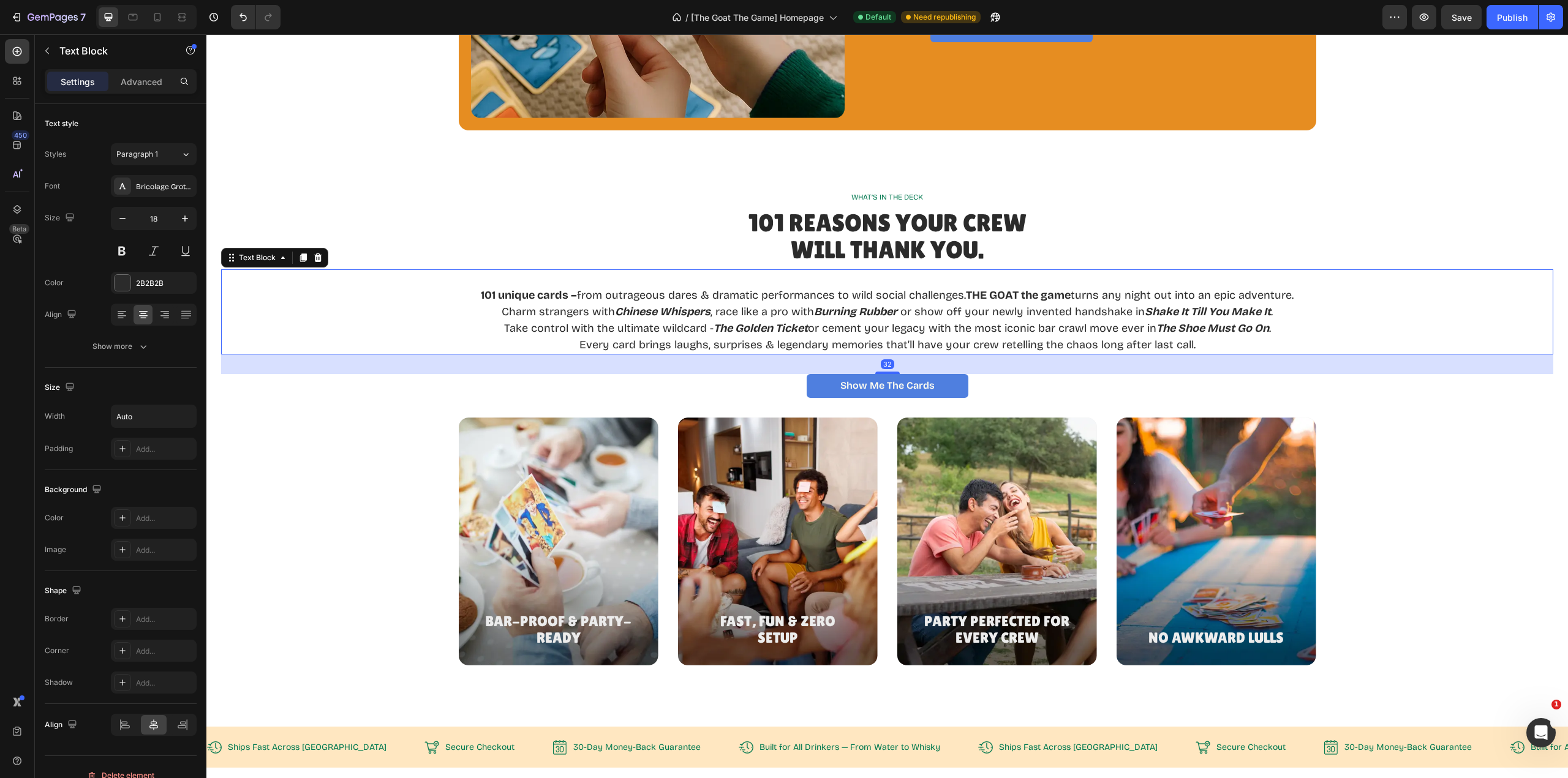
click at [830, 296] on p "101 unique cards – from outrageous dares & dramatic performances to wild social…" at bounding box center [887, 295] width 813 height 17
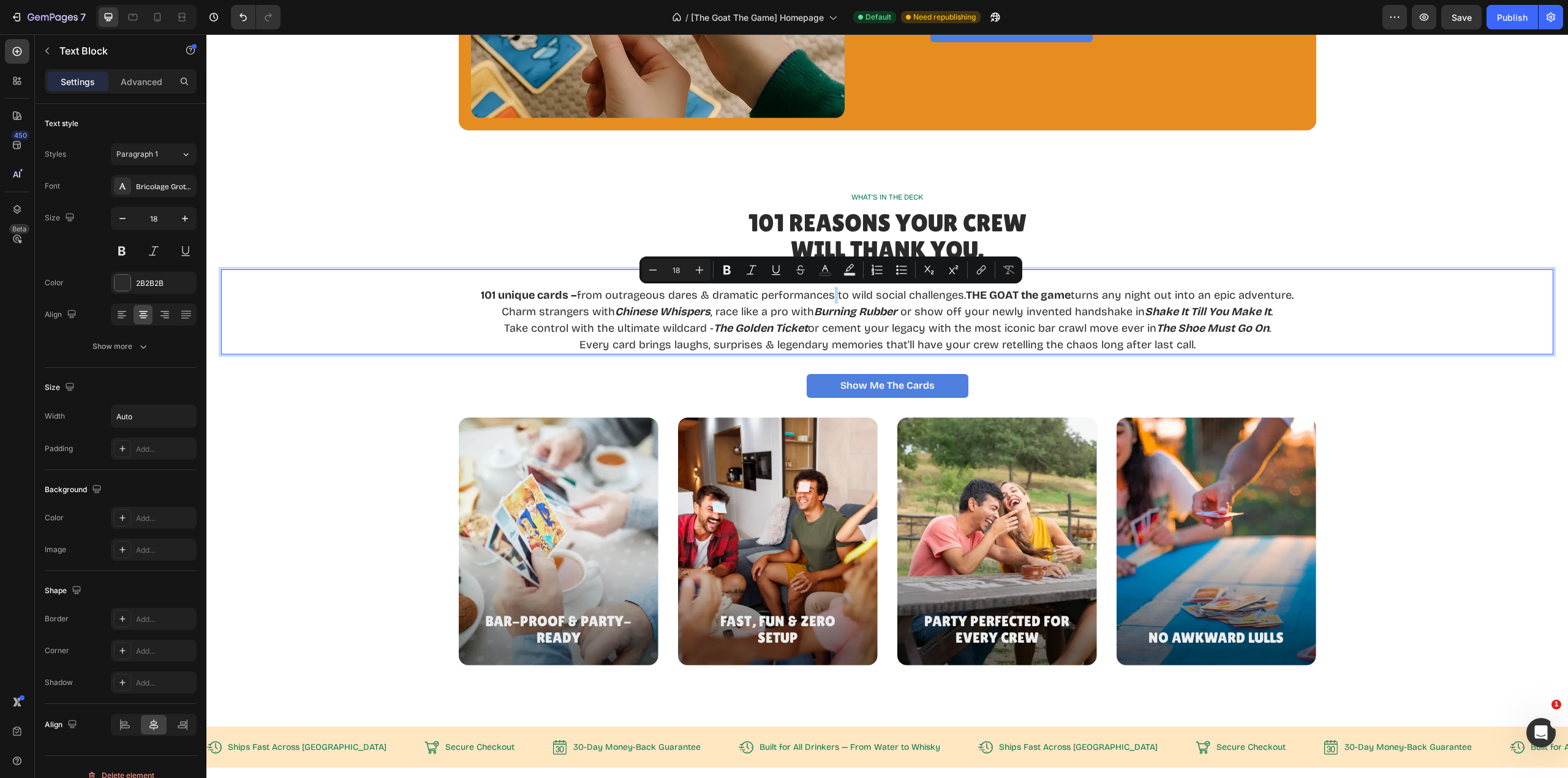
click at [830, 295] on p "101 unique cards – from outrageous dares & dramatic performances to wild social…" at bounding box center [887, 295] width 813 height 17
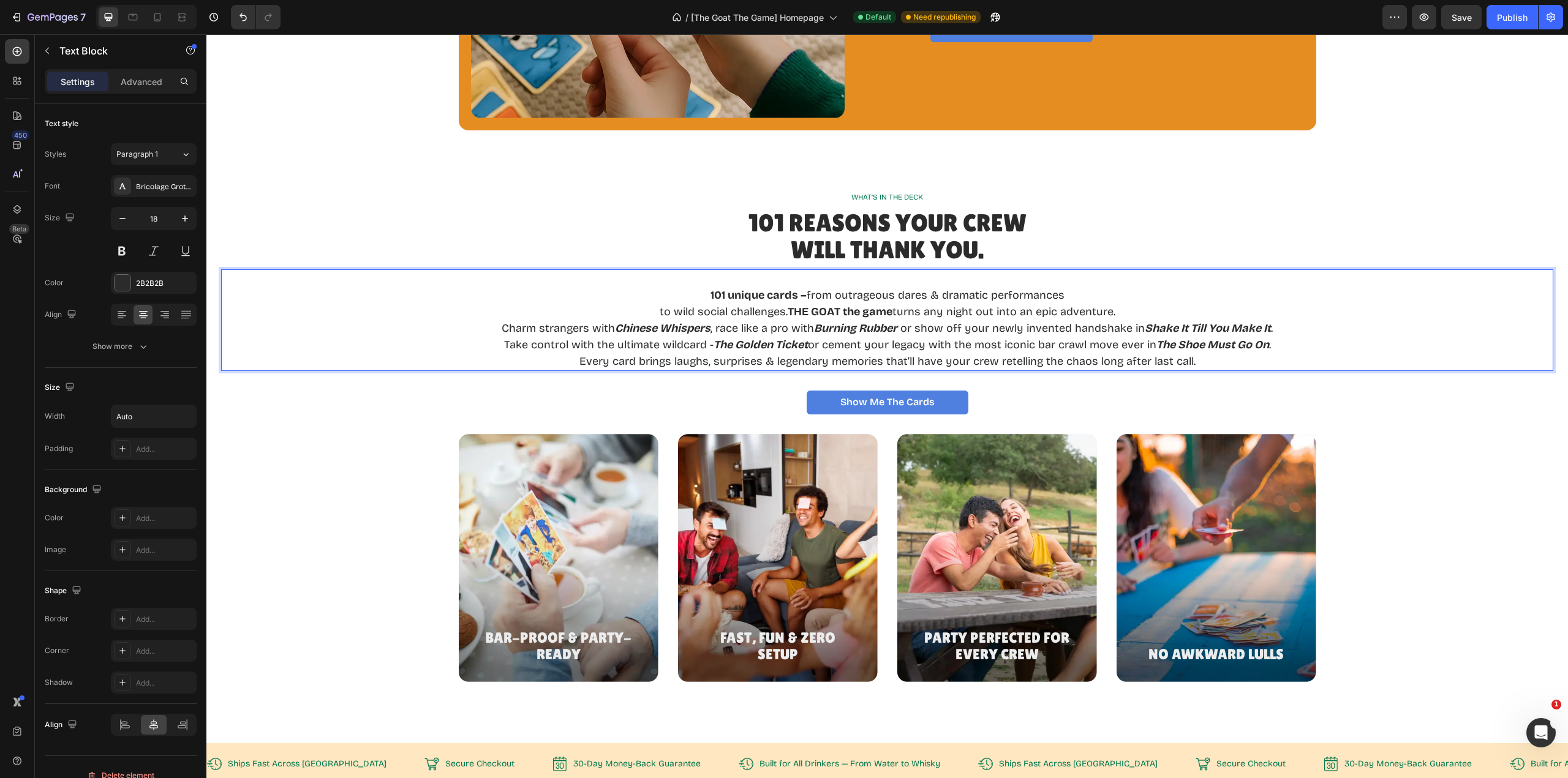
click at [960, 329] on p "Charm strangers with Chinese Whispers , race like a pro with Burning Rubber or …" at bounding box center [887, 328] width 771 height 17
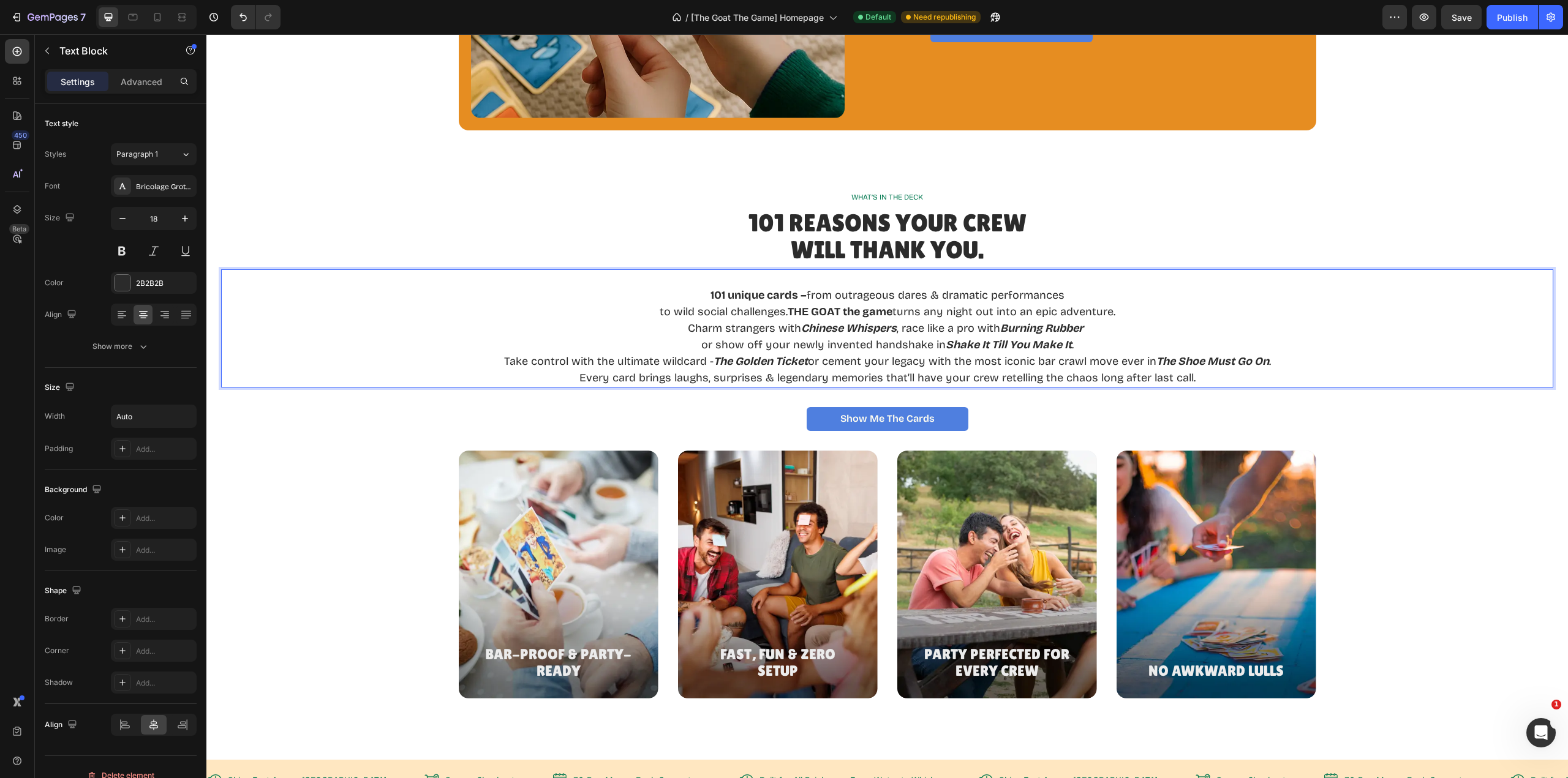
click at [821, 362] on p "Take control with the ultimate wildcard - The Golden Ticket or cement your lega…" at bounding box center [887, 361] width 767 height 17
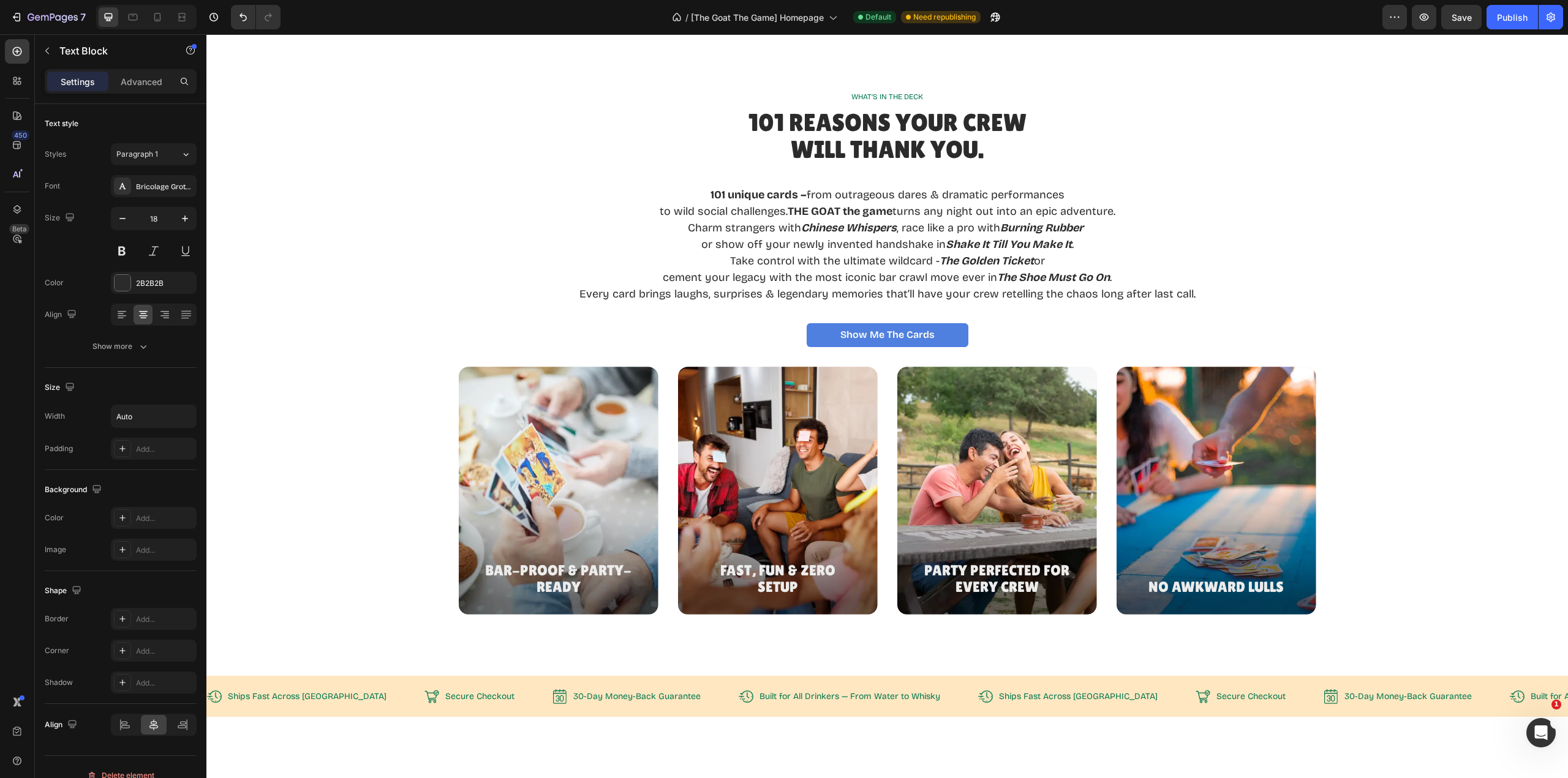
scroll to position [1557, 0]
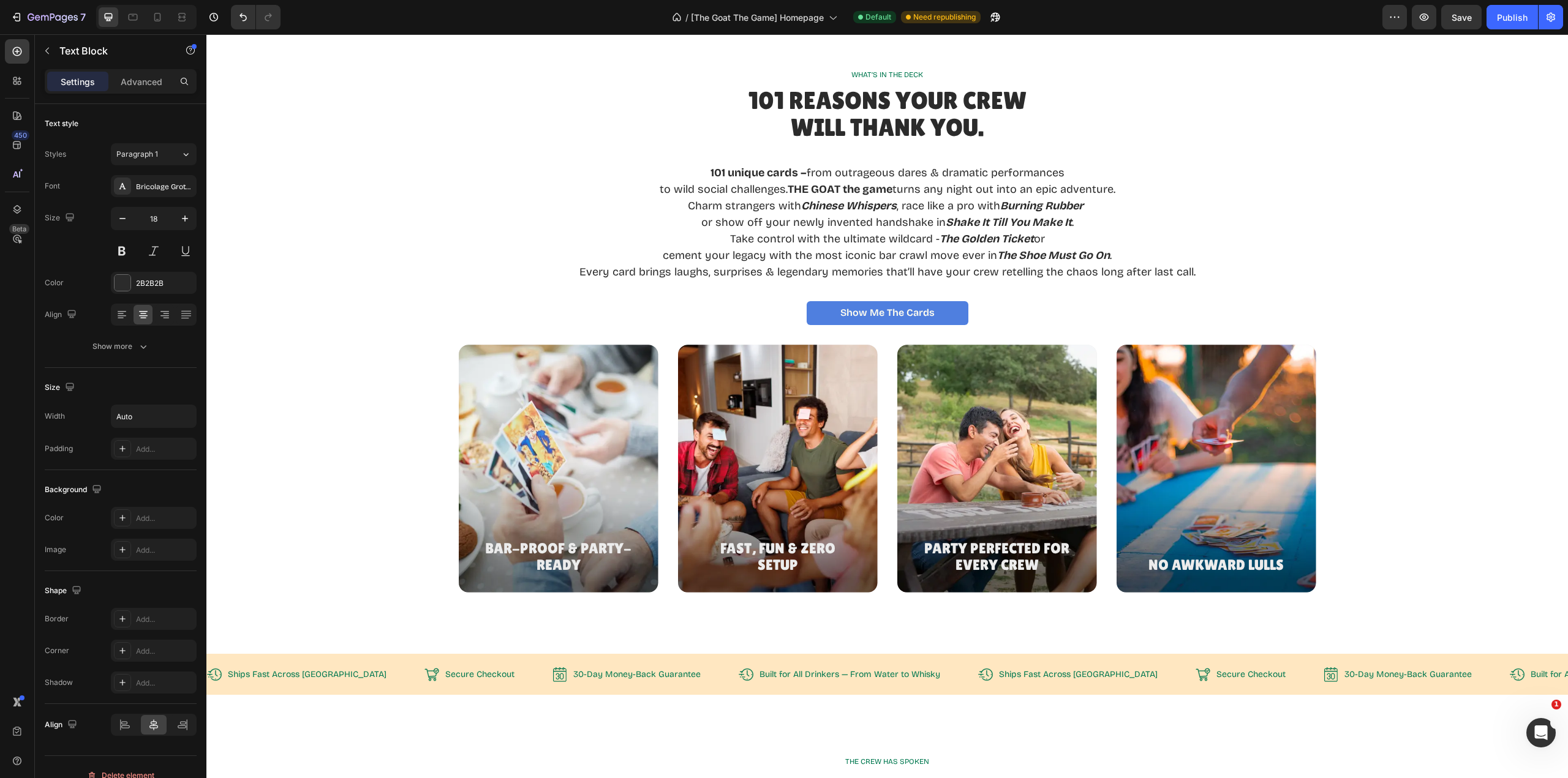
click at [984, 175] on p "101 unique cards – from outrageous dares & dramatic performances" at bounding box center [887, 173] width 616 height 17
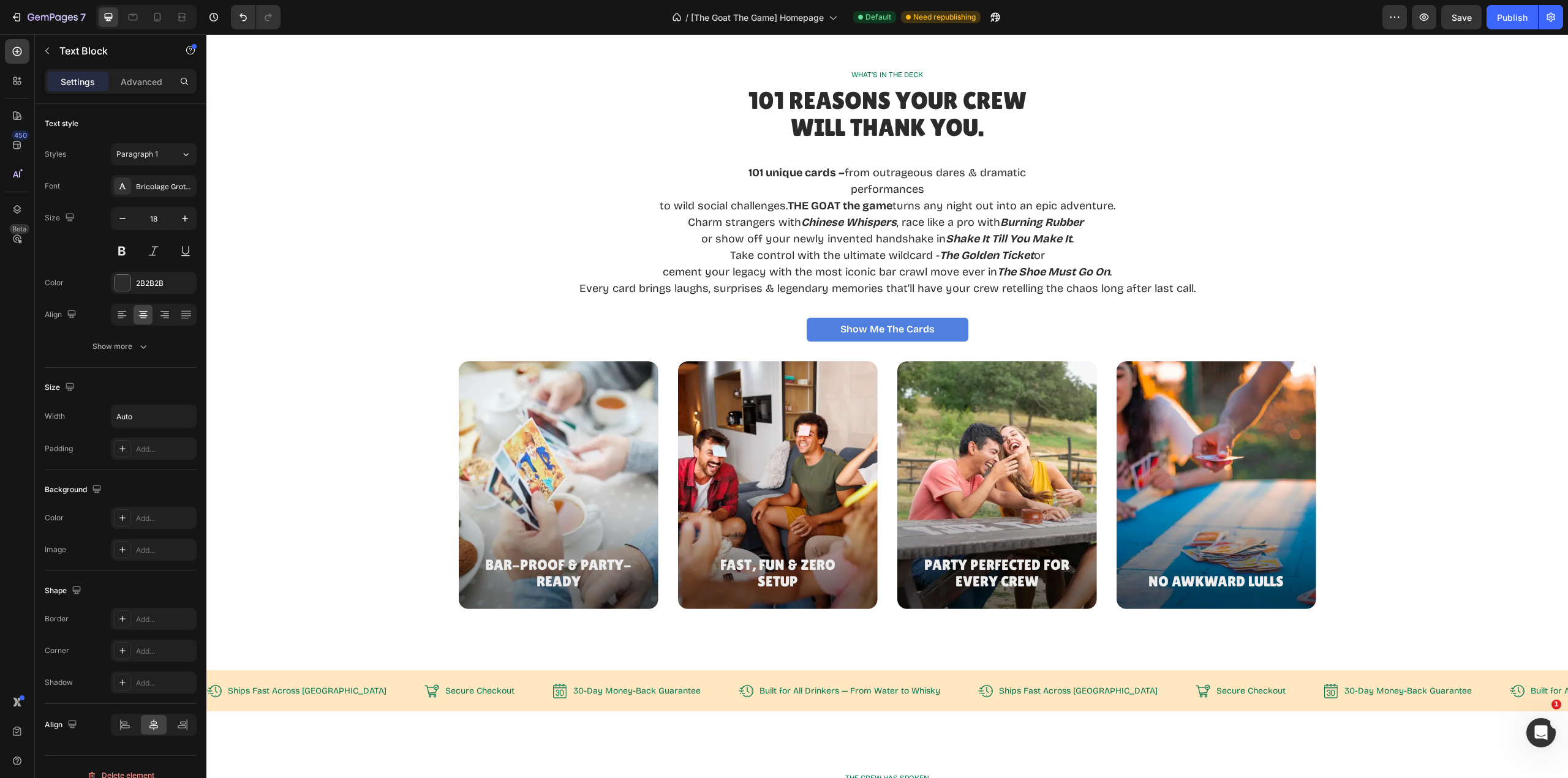
click at [654, 206] on p "to wild social challenges. THE GOAT the game turns any night out into an epic a…" at bounding box center [887, 206] width 616 height 17
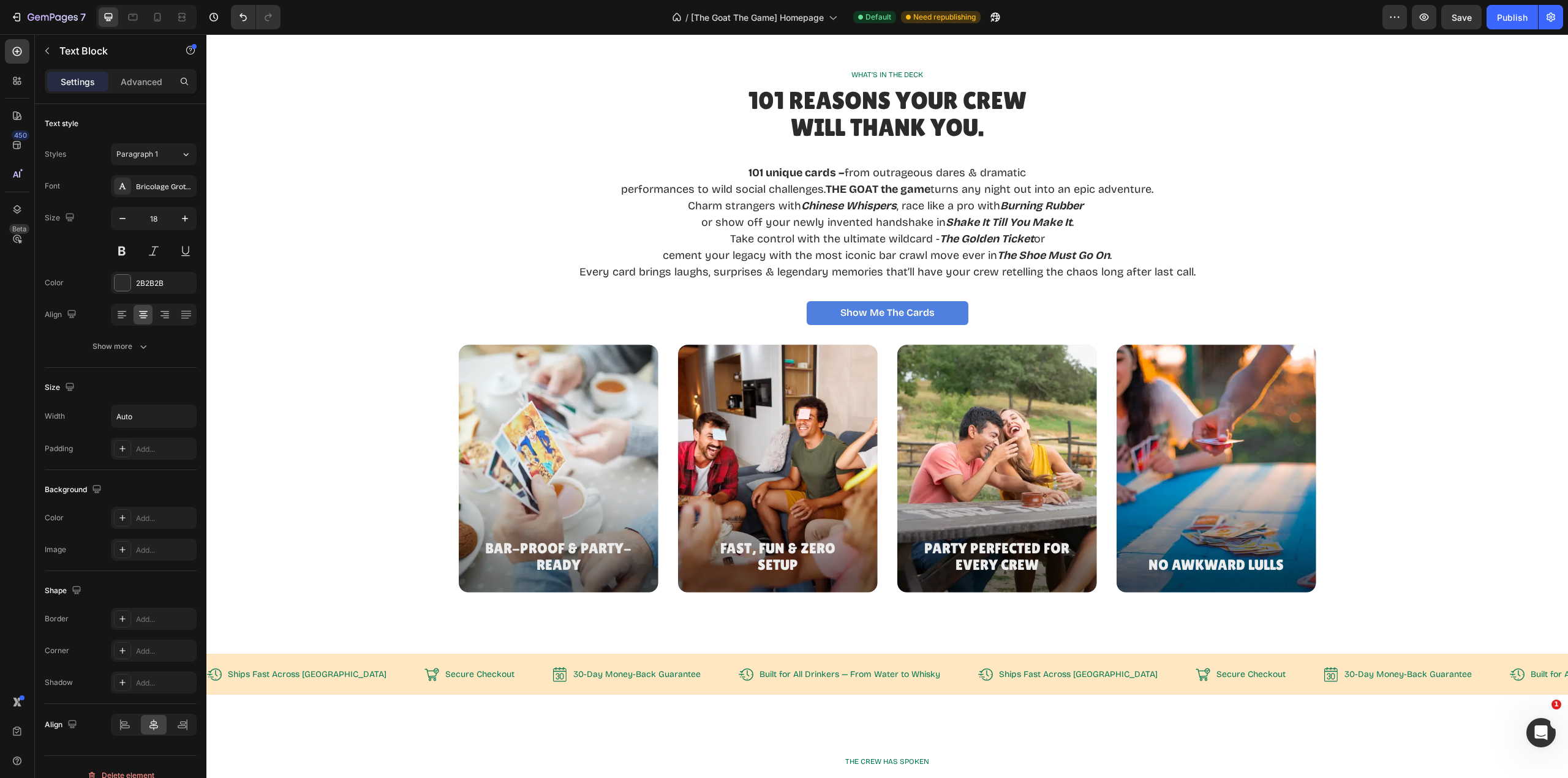
click at [1033, 188] on p "performances to wild social challenges. THE GOAT the game turns any night out i…" at bounding box center [887, 189] width 616 height 17
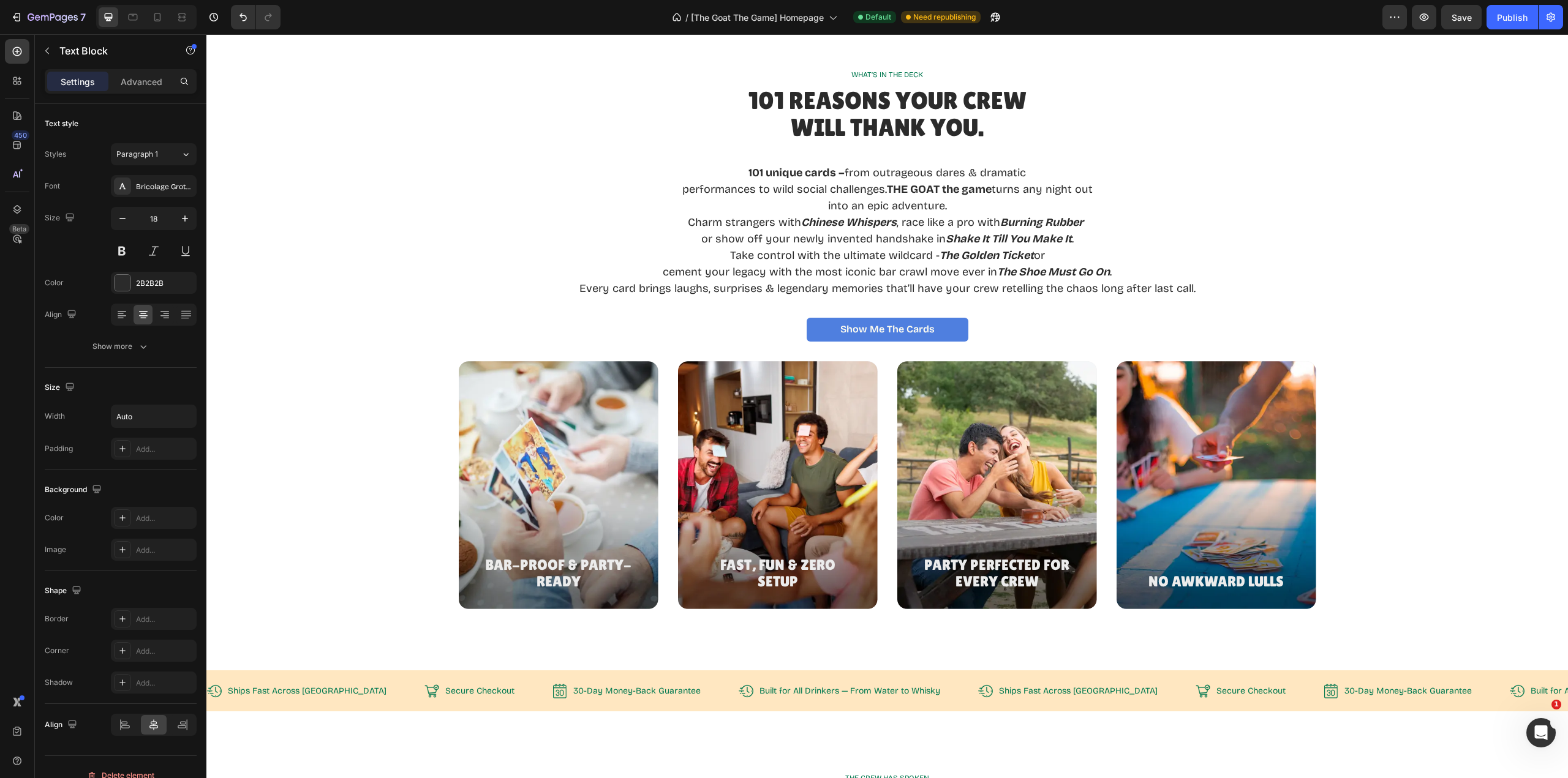
click at [1042, 193] on p "performances to wild social challenges. THE GOAT the game turns any night out" at bounding box center [887, 189] width 616 height 17
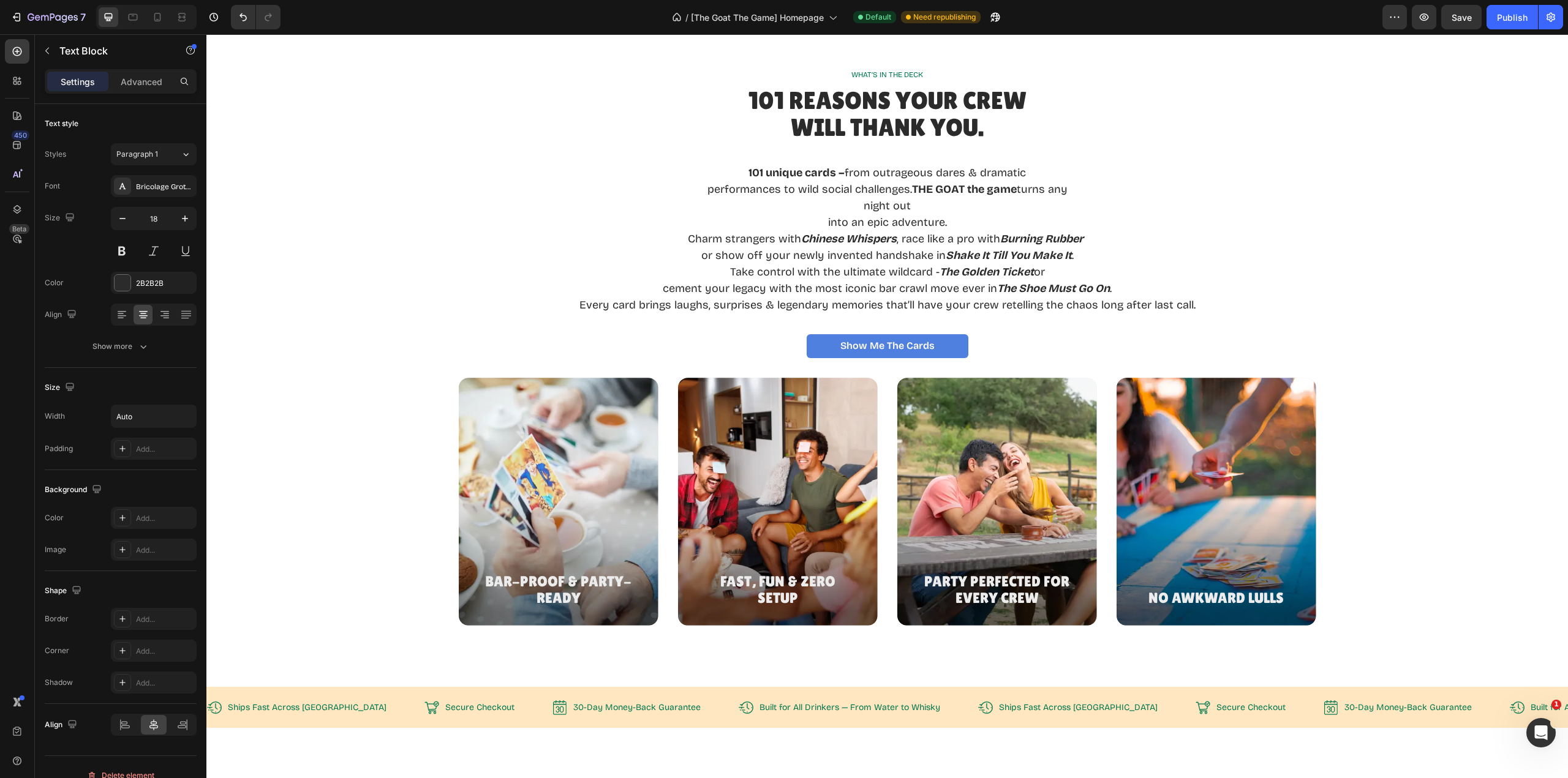
click at [823, 223] on p "into an epic adventure." at bounding box center [887, 222] width 616 height 17
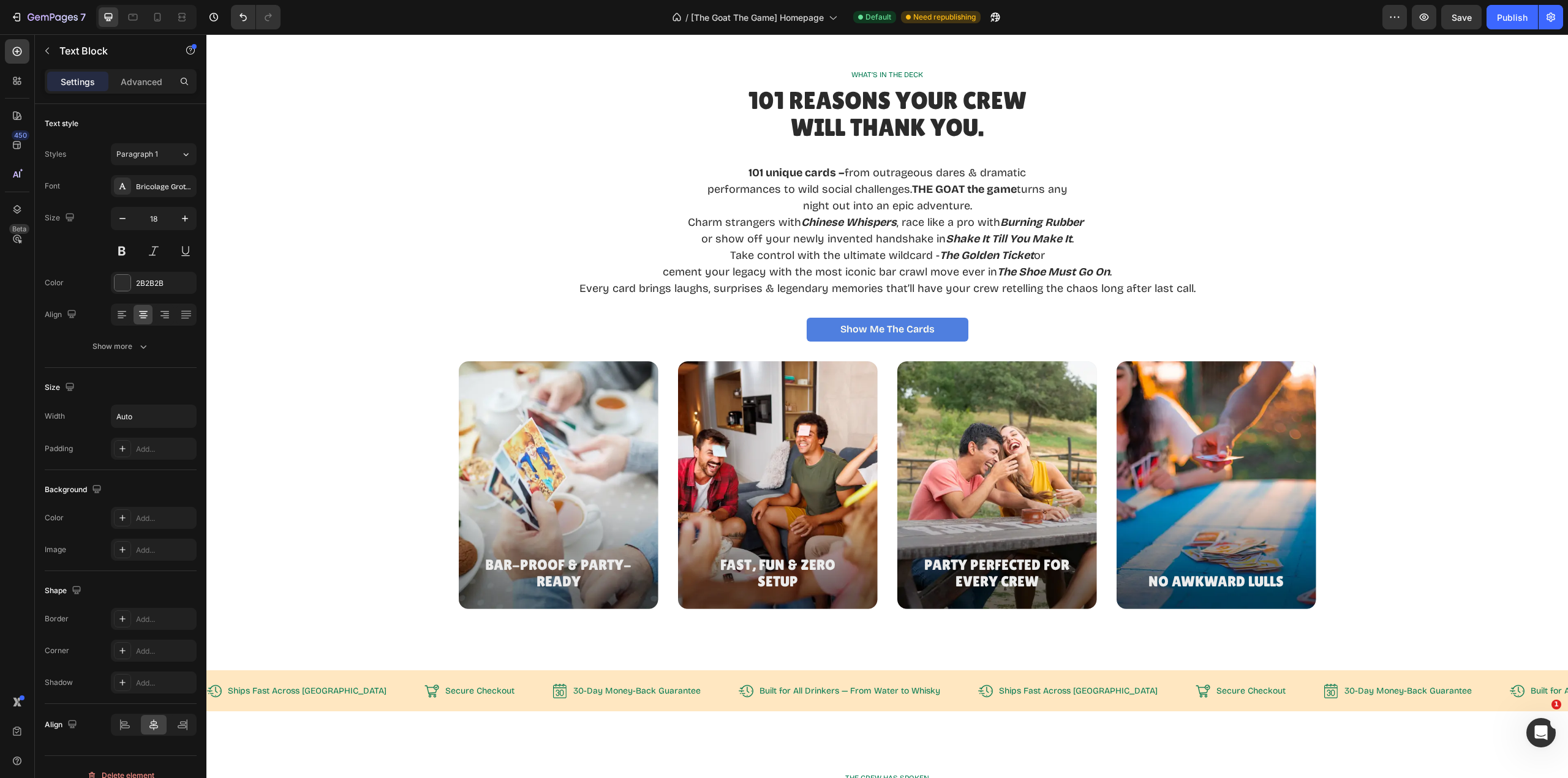
click at [682, 223] on p "Charm strangers with Chinese Whispers , race like a pro with Burning Rubber" at bounding box center [887, 222] width 616 height 17
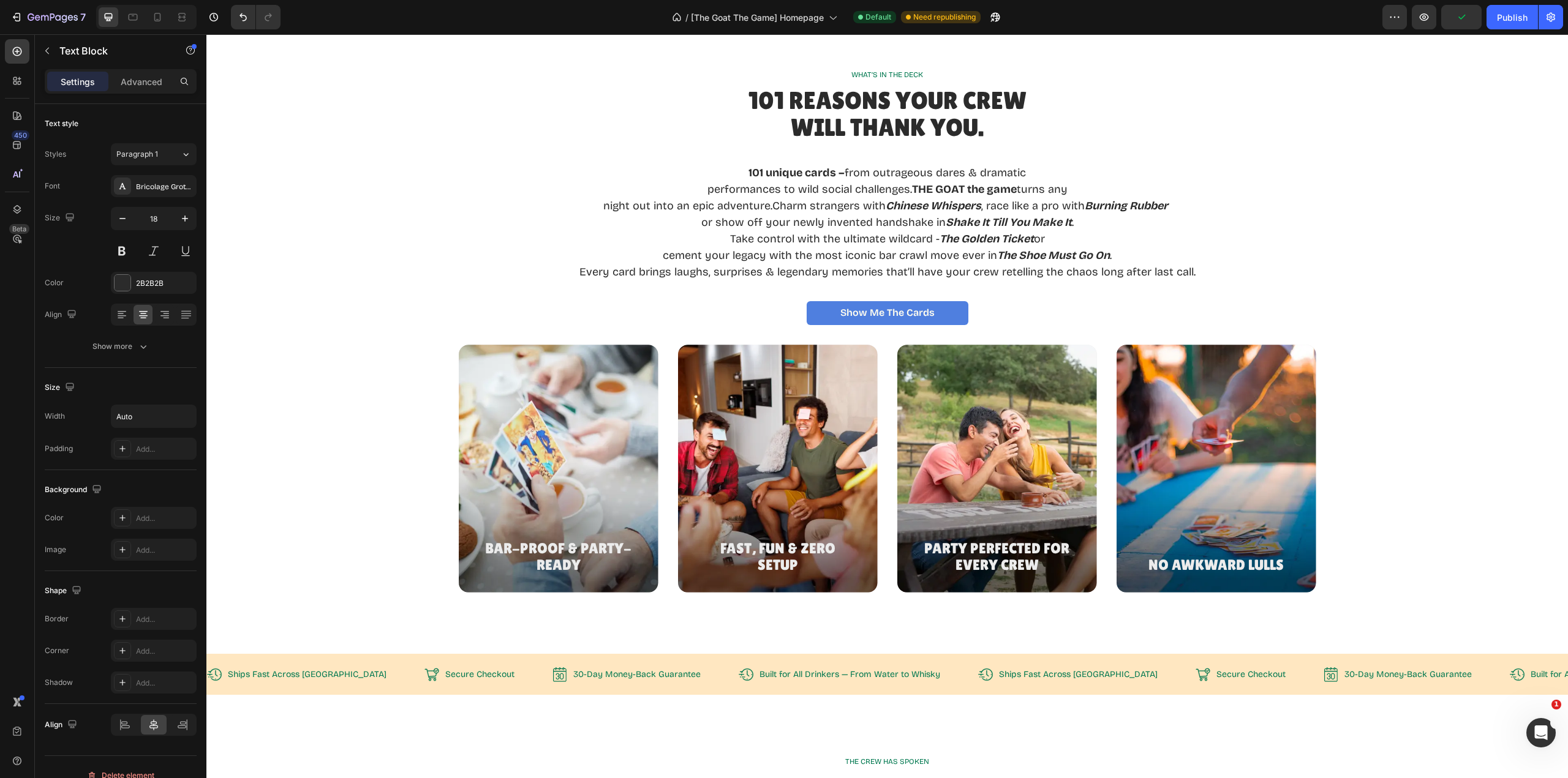
click at [885, 204] on strong "Chinese Whispers" at bounding box center [933, 206] width 95 height 14
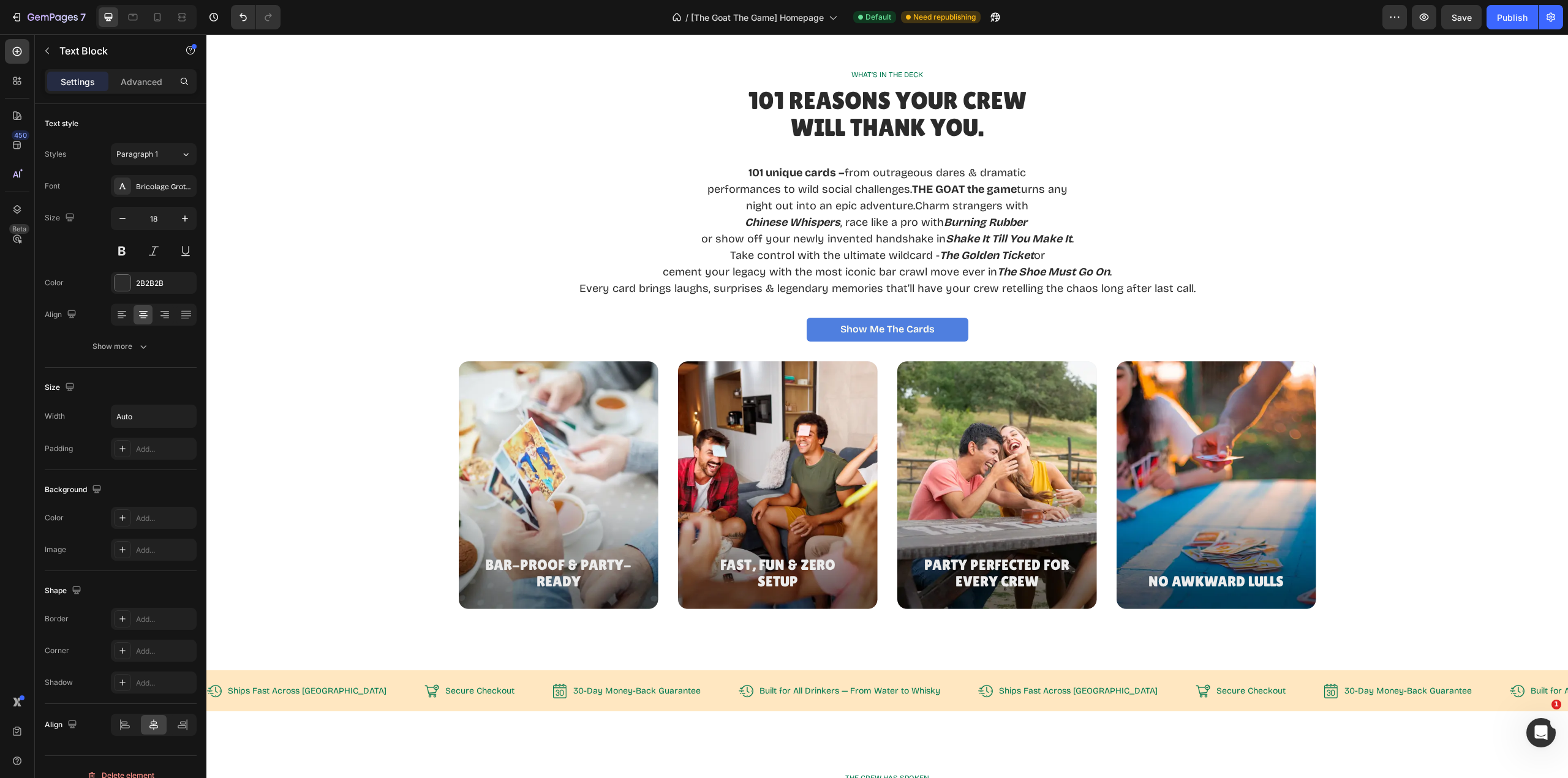
click at [909, 208] on p "night out into an epic adventure.Charm strangers with" at bounding box center [887, 206] width 616 height 17
click at [925, 273] on p "cement your legacy with the most iconic bar crawl move ever in The Shoe Must Go…" at bounding box center [887, 272] width 616 height 17
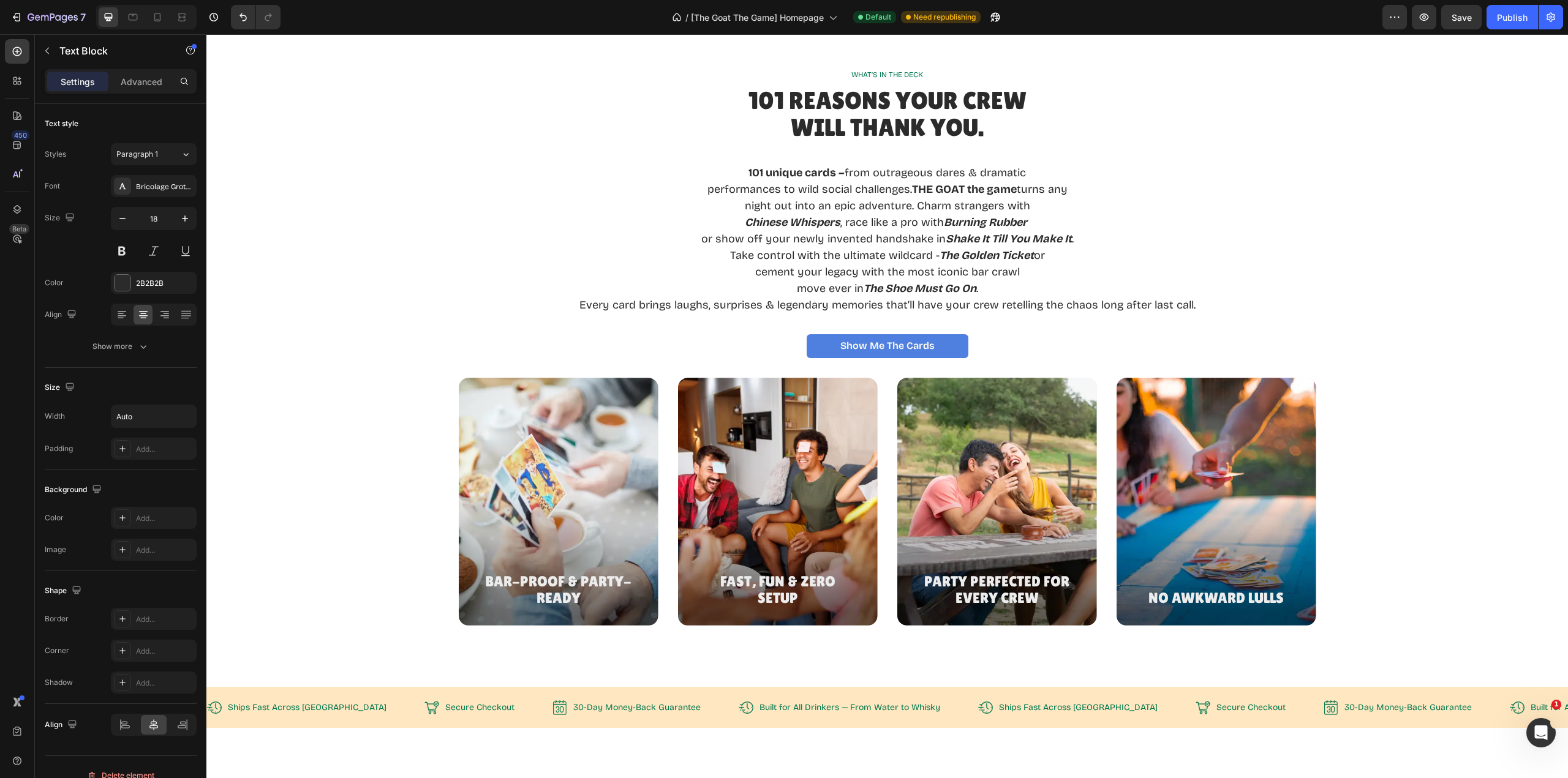
click at [938, 306] on p "Every card brings laughs, surprises & legendary memories that’ll have your crew…" at bounding box center [887, 305] width 616 height 17
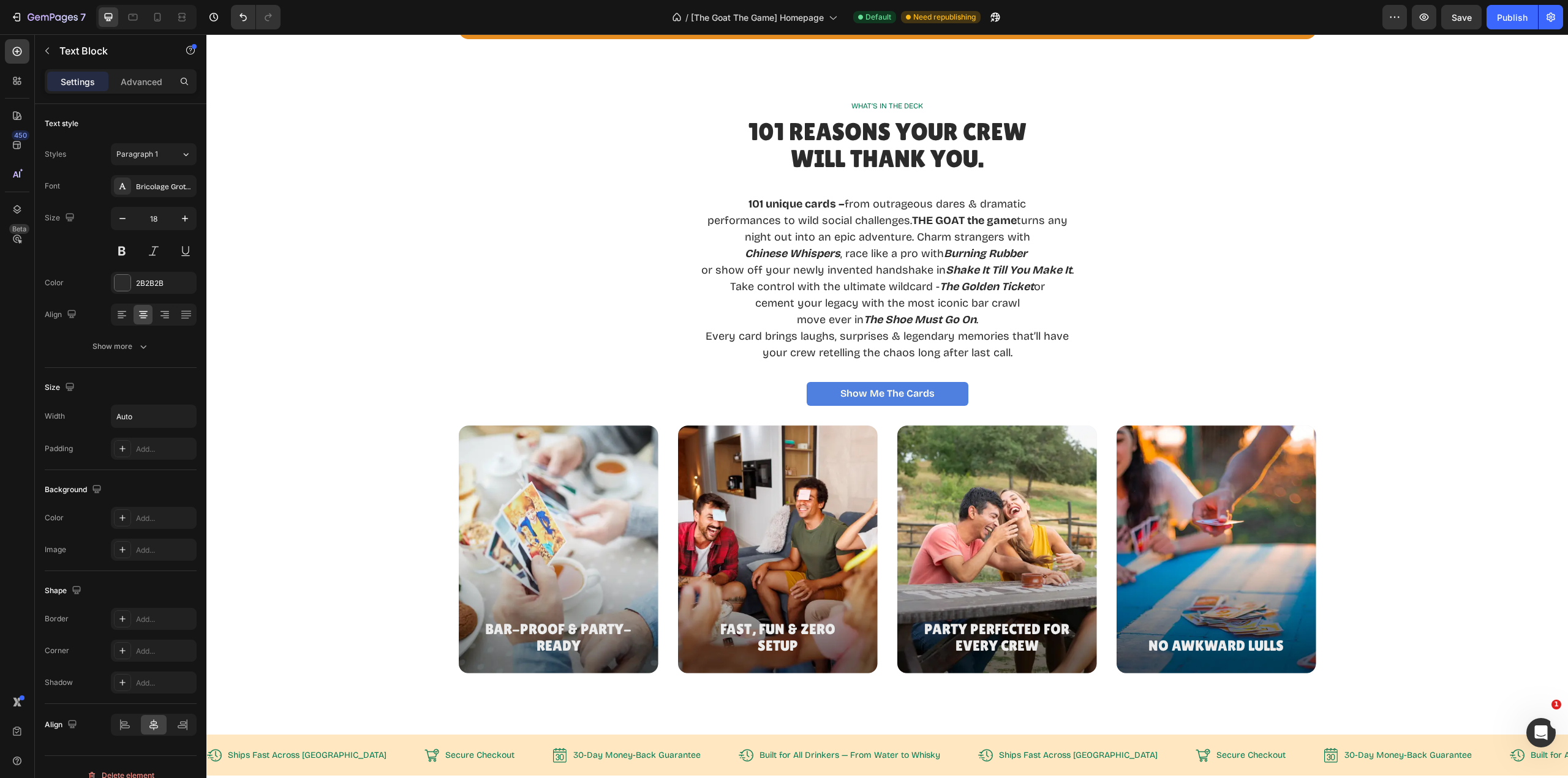
scroll to position [1496, 0]
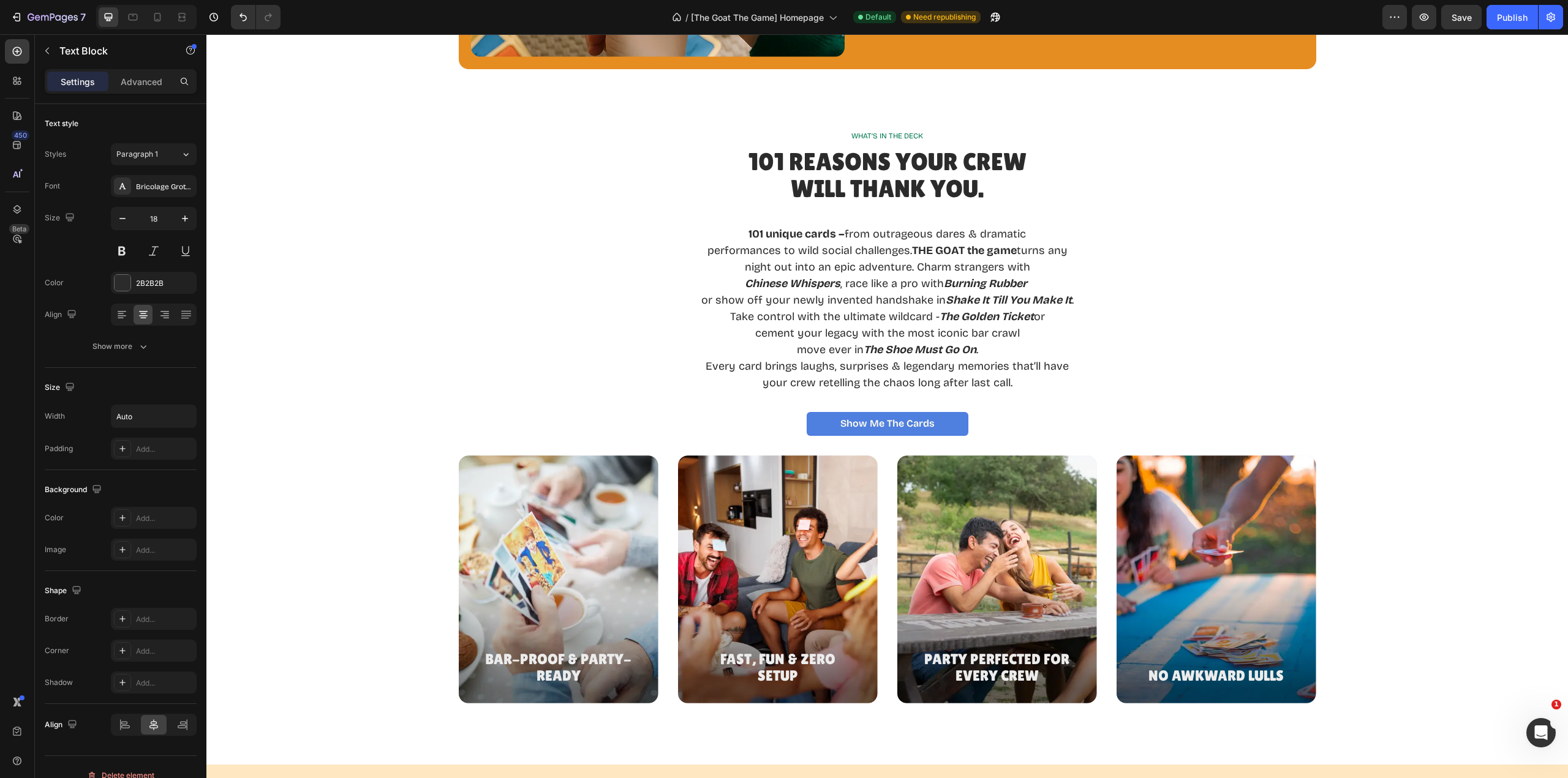
click at [912, 247] on strong "THE GOAT the game" at bounding box center [964, 250] width 105 height 14
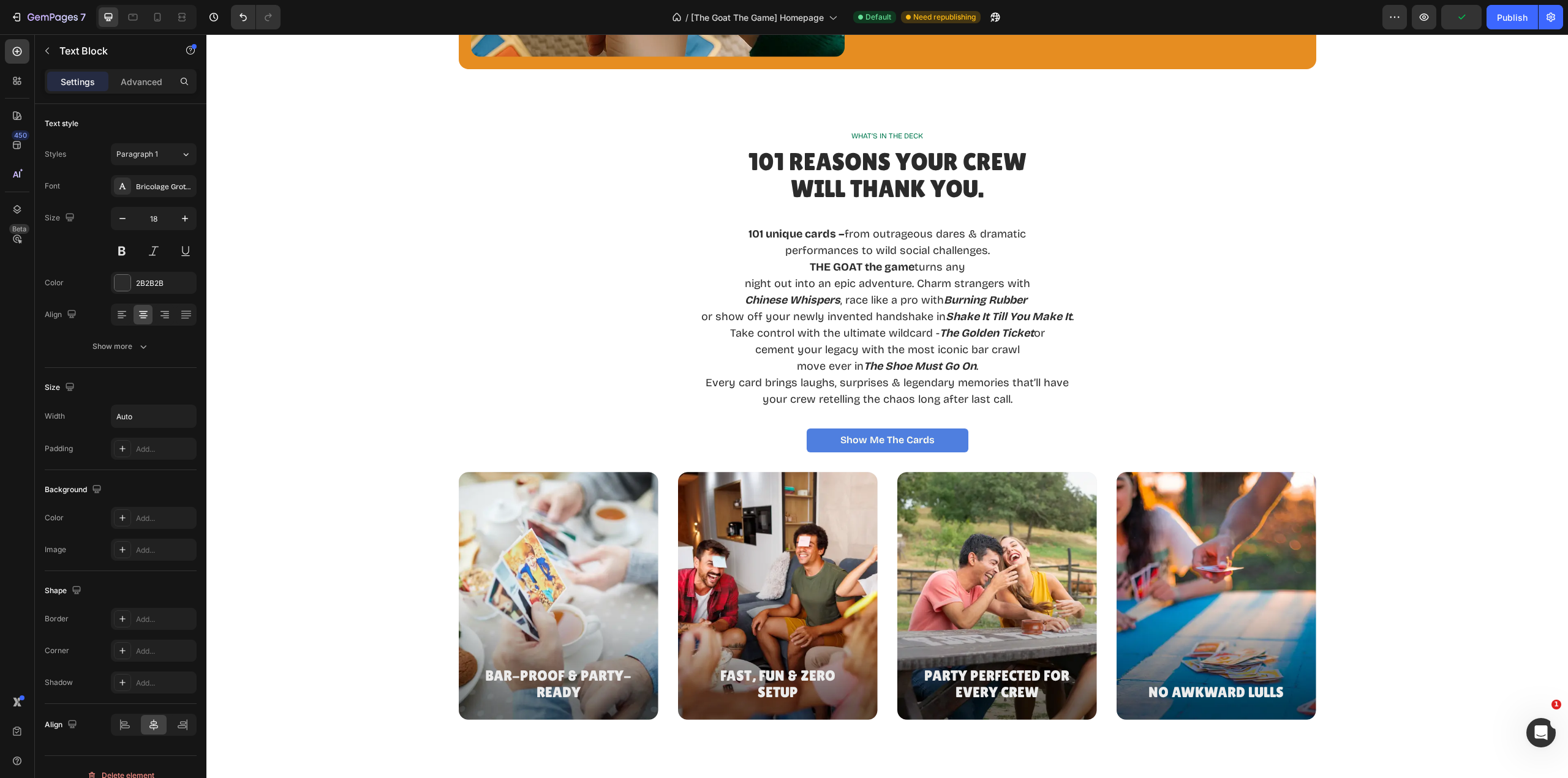
drag, startPoint x: 742, startPoint y: 285, endPoint x: 752, endPoint y: 283, distance: 10.2
click at [741, 285] on p "night out into an epic adventure. Charm strangers with" at bounding box center [888, 283] width 373 height 17
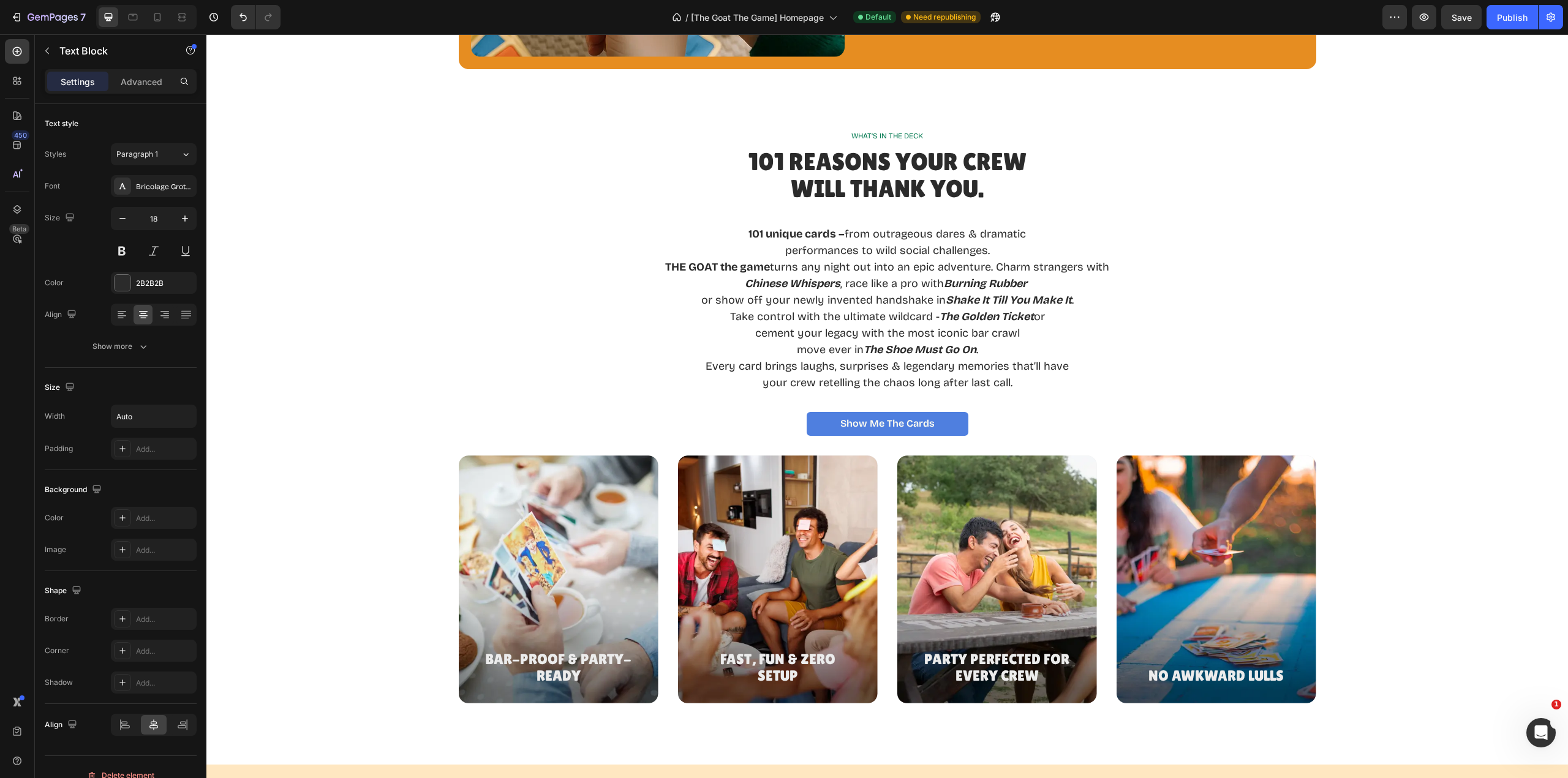
click at [908, 268] on p "THE GOAT the game turns any night out into an epic adventure. Charm strangers w…" at bounding box center [887, 267] width 444 height 17
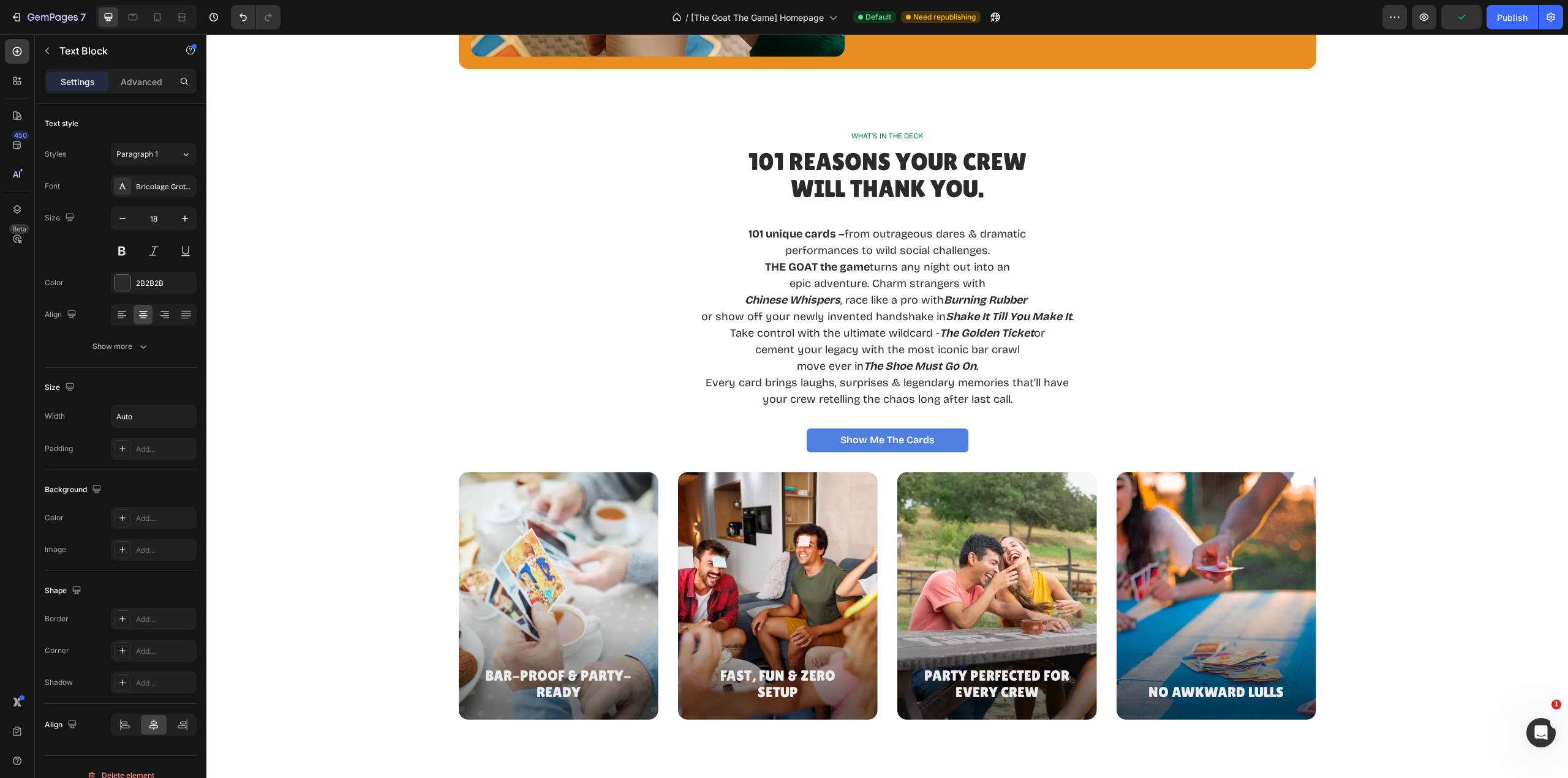
click at [866, 283] on p "epic adventure. Charm strangers with" at bounding box center [888, 283] width 373 height 17
click at [1023, 234] on p "101 unique cards – from outrageous dares & dramatic" at bounding box center [887, 234] width 399 height 17
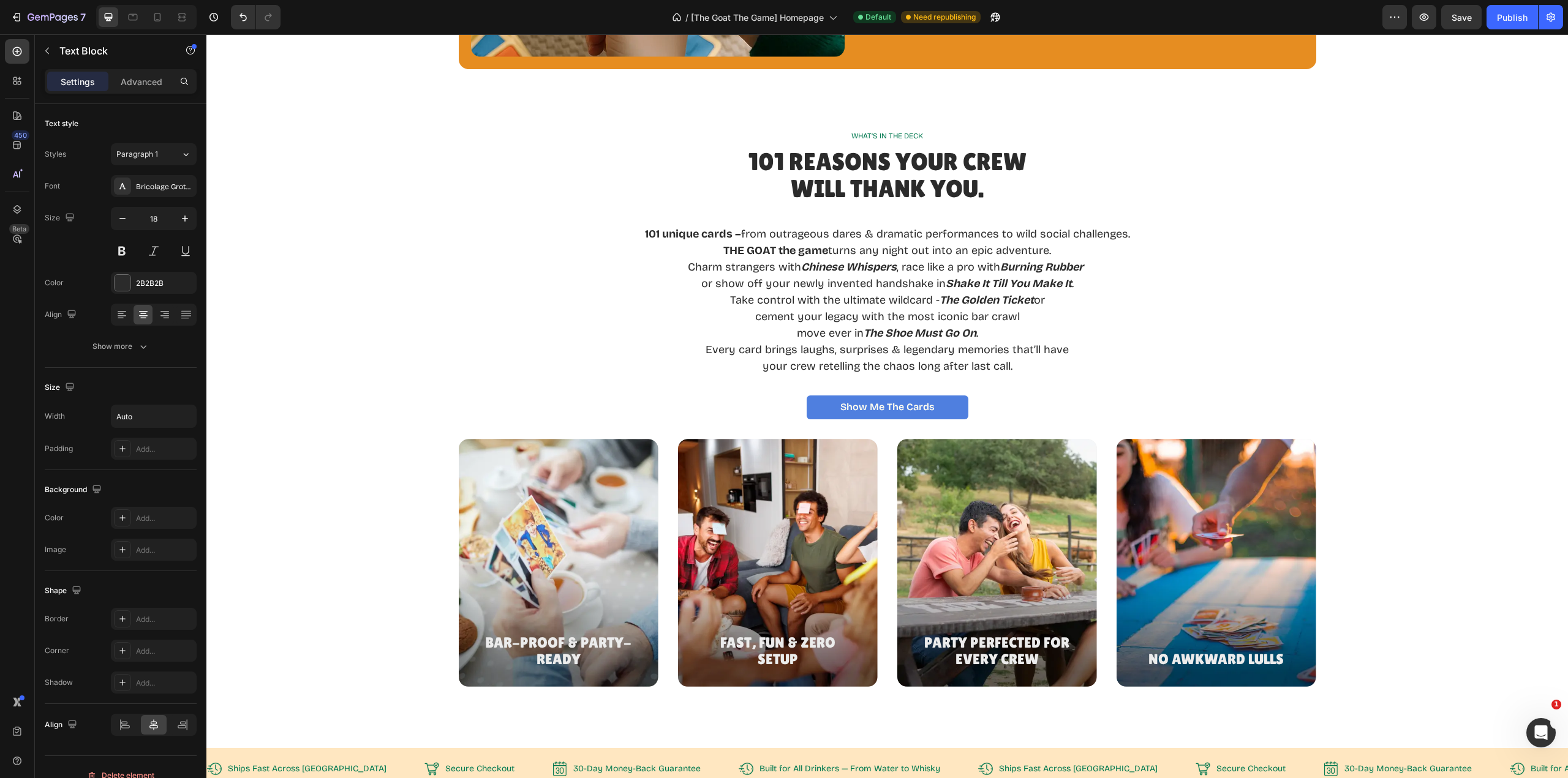
click at [750, 319] on p "cement your legacy with the most iconic bar crawl" at bounding box center [887, 316] width 485 height 17
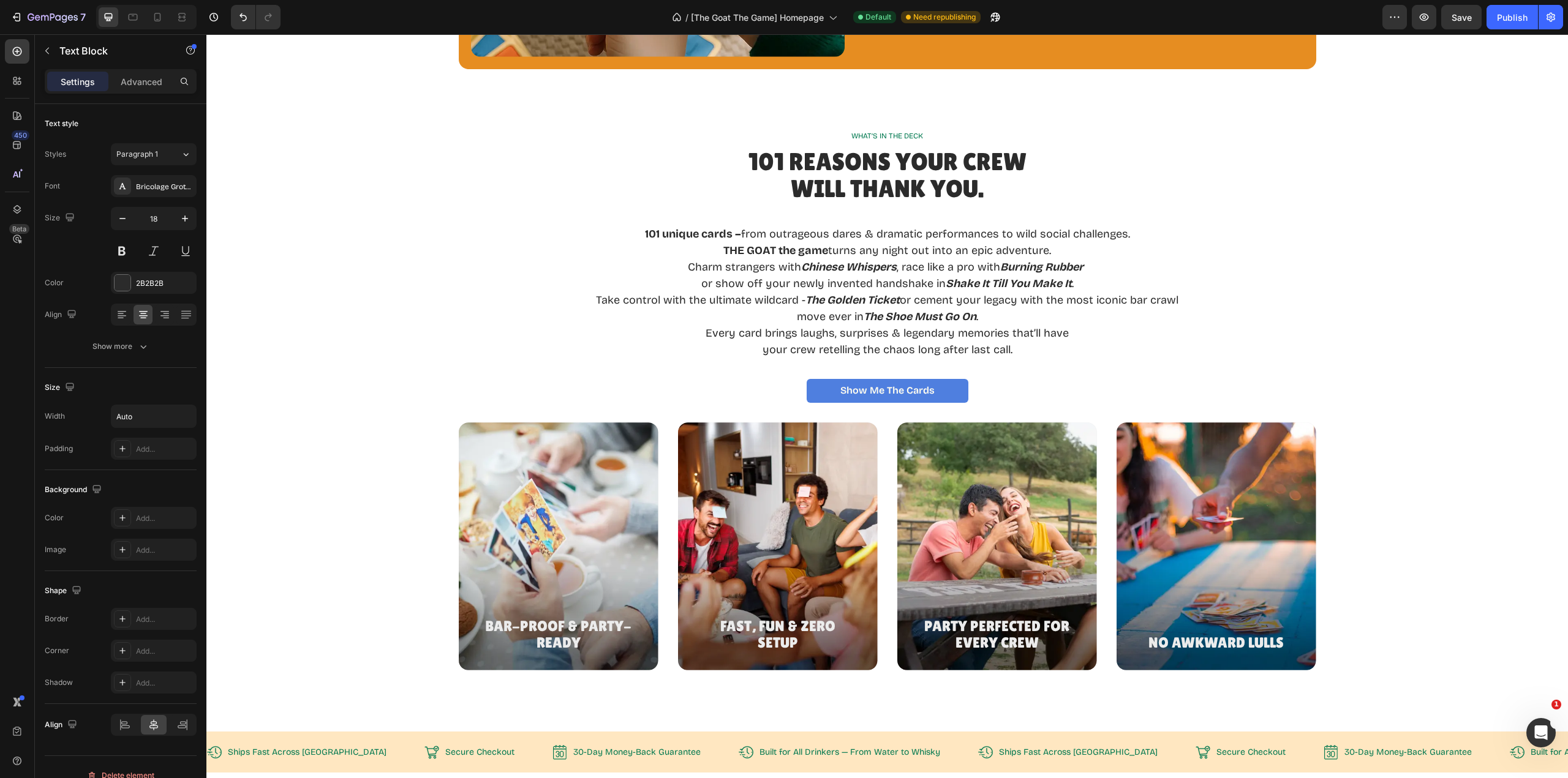
click at [1125, 302] on p "Take control with the ultimate wildcard - The Golden Ticket or cement your lega…" at bounding box center [887, 300] width 582 height 17
click at [761, 354] on p "your crew retelling the chaos long after last call." at bounding box center [887, 350] width 531 height 17
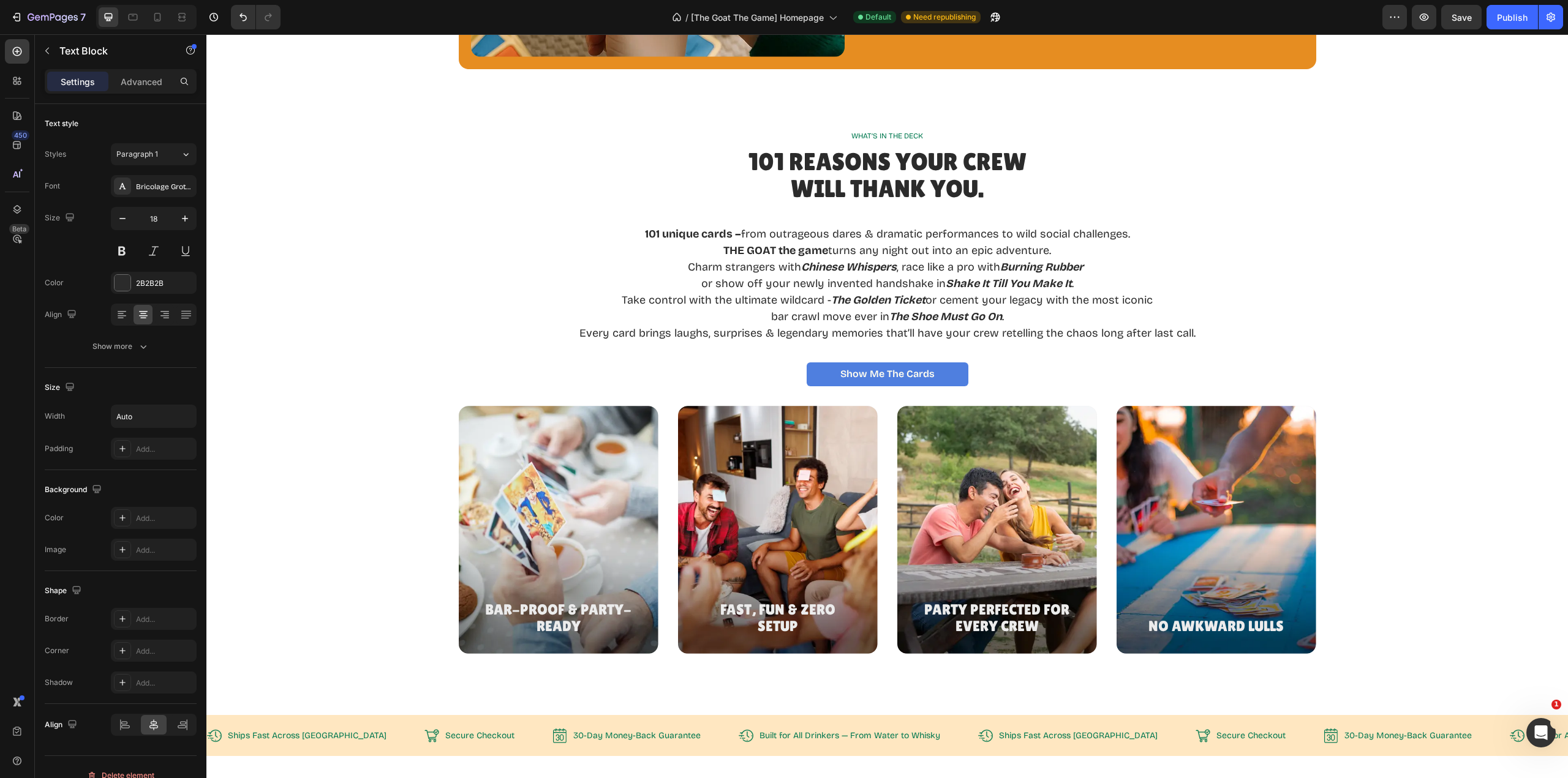
click at [766, 318] on p "bar crawl move ever in The Shoe Must Go On ." at bounding box center [887, 316] width 616 height 17
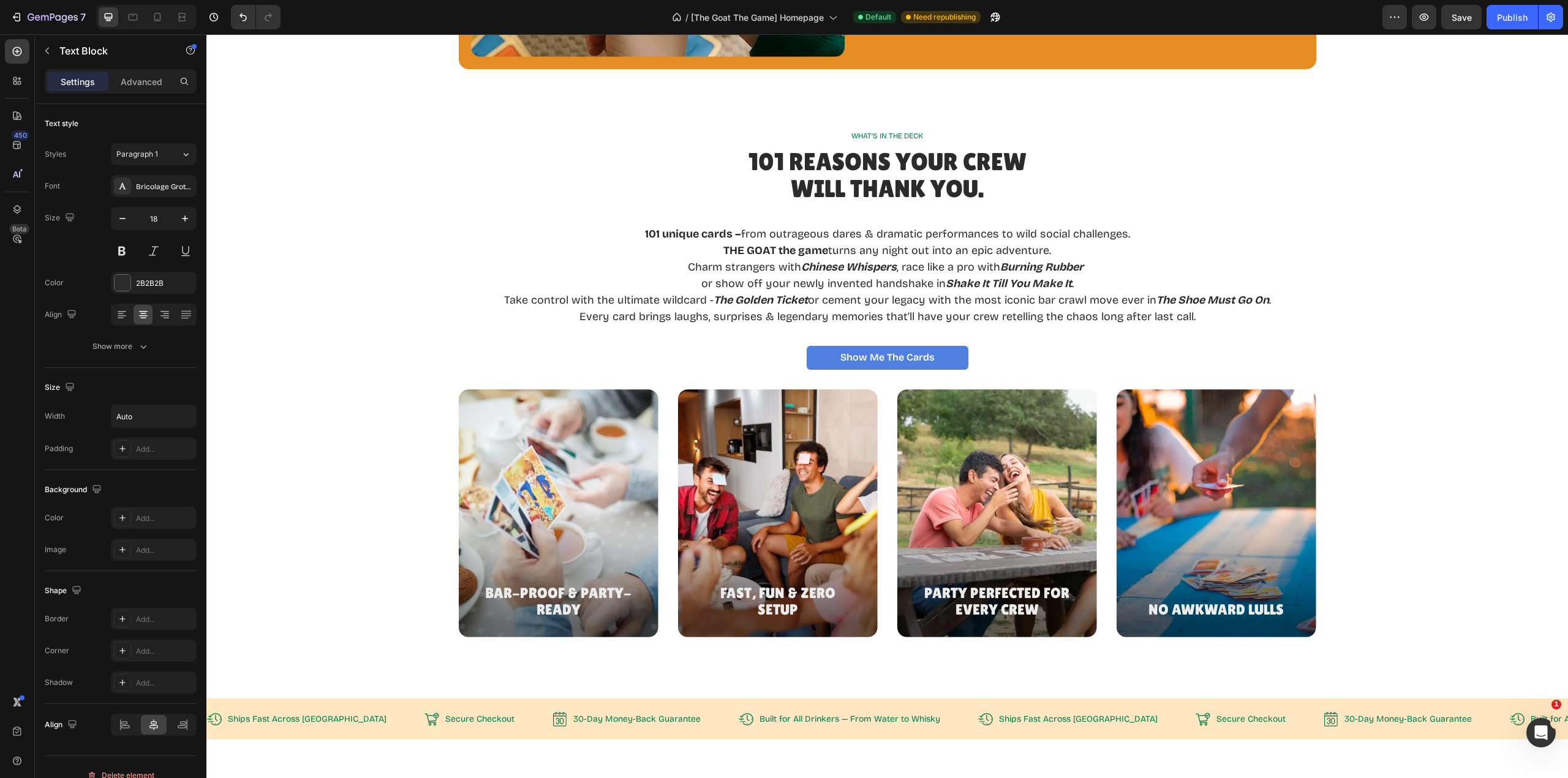
click at [698, 283] on p "or show off your newly invented handshake in Shake It Till You Make It ." at bounding box center [887, 283] width 767 height 17
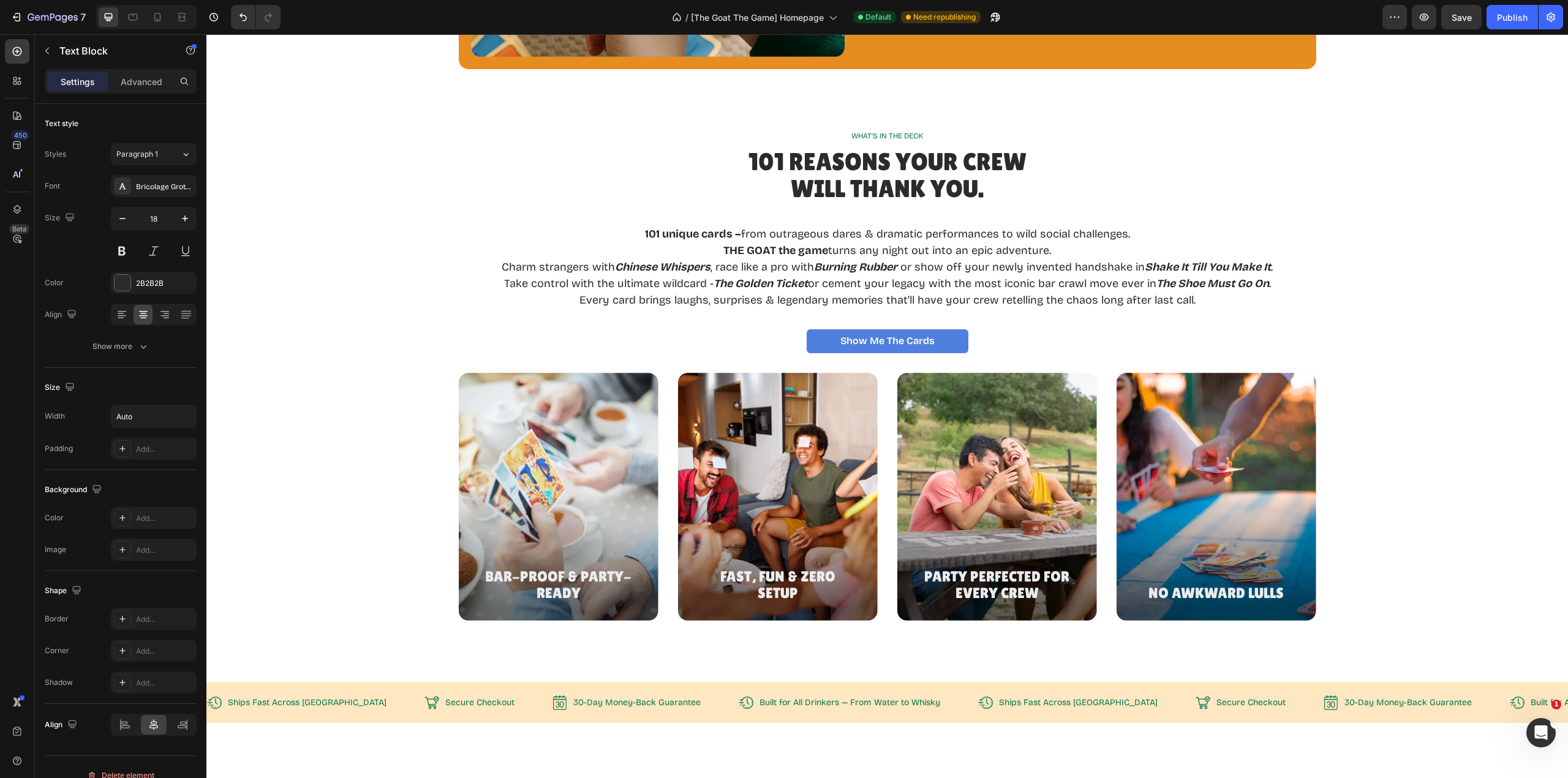
click at [1210, 224] on p "Rich Text Editor. Editing area: main" at bounding box center [887, 218] width 771 height 17
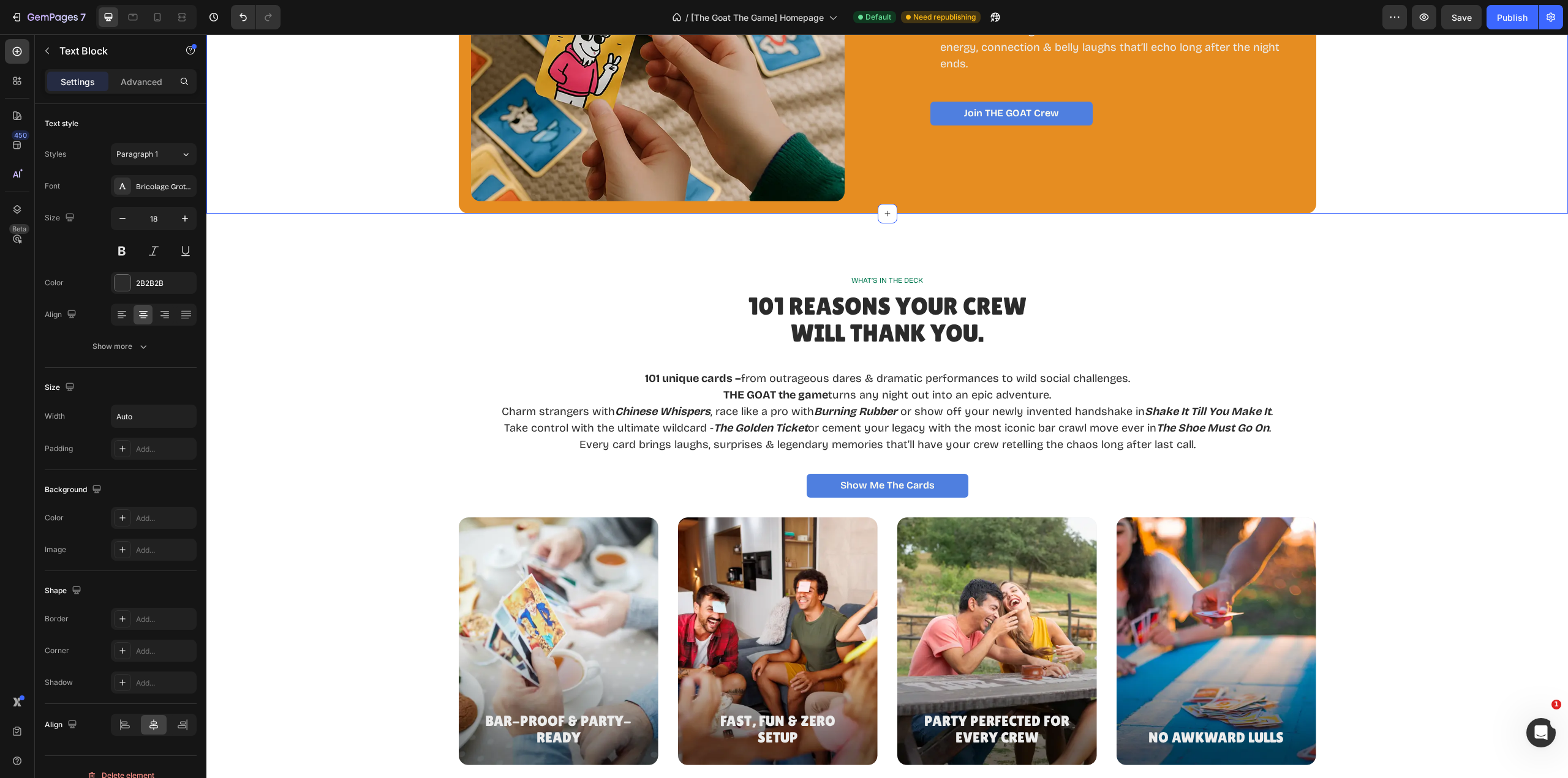
scroll to position [1373, 0]
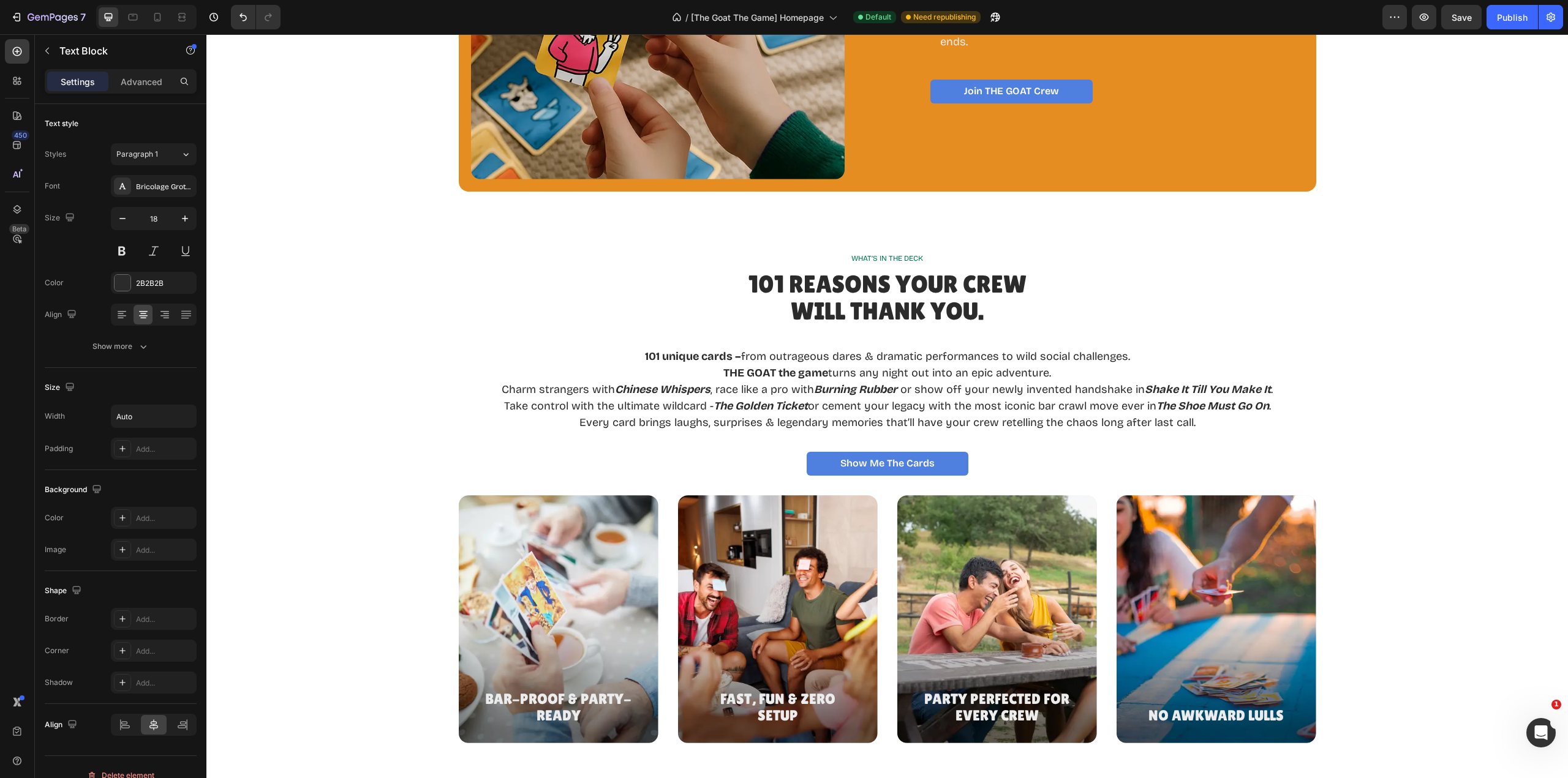
click at [1202, 426] on p "Every card brings laughs, surprises & legendary memories that’ll have your crew…" at bounding box center [887, 422] width 771 height 17
click at [1197, 425] on p "Every card brings laughs, surprises & legendary memories that’ll have your crew…" at bounding box center [887, 422] width 771 height 17
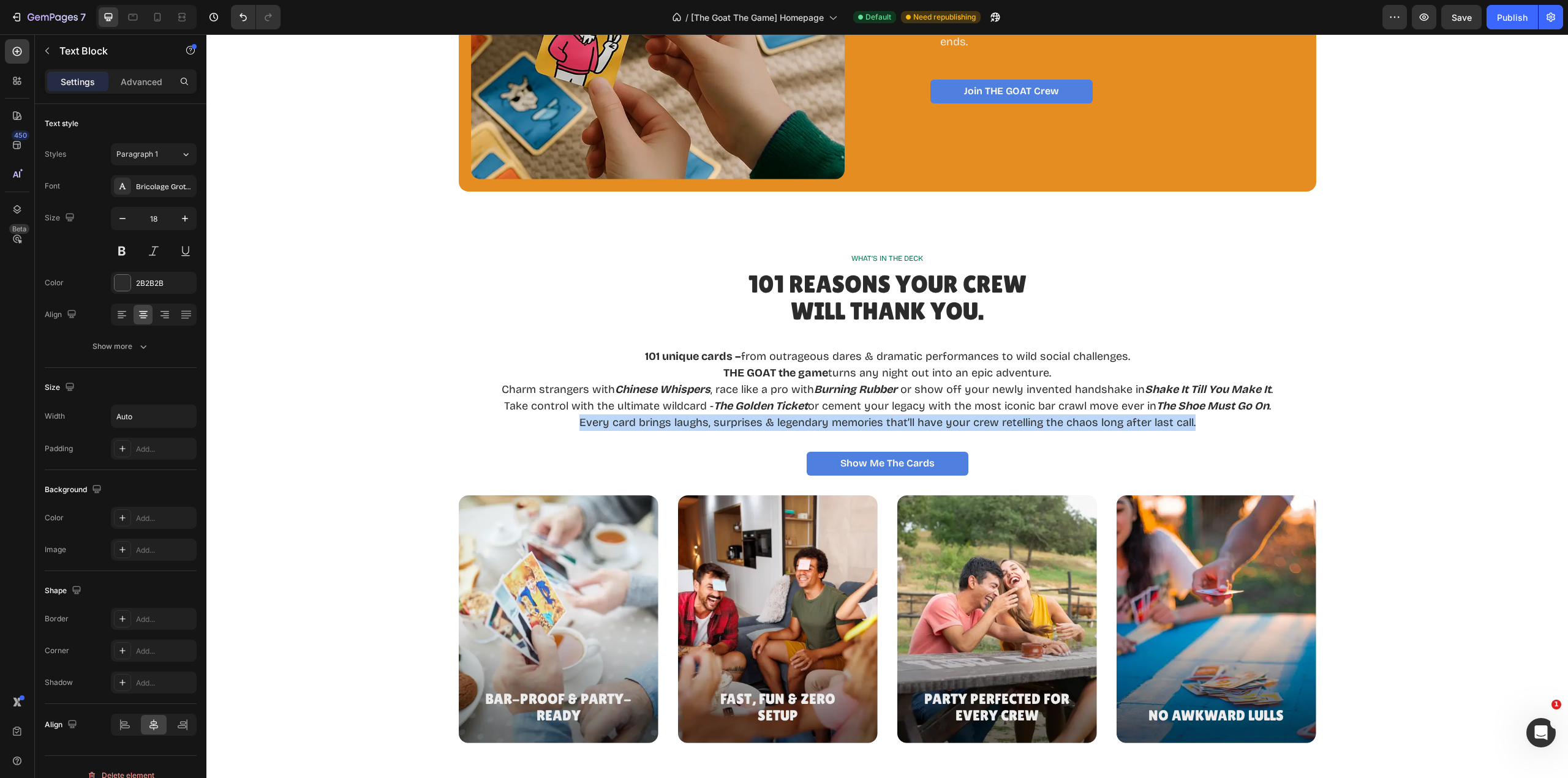
click at [1197, 425] on p "Every card brings laughs, surprises & legendary memories that’ll have your crew…" at bounding box center [887, 422] width 771 height 17
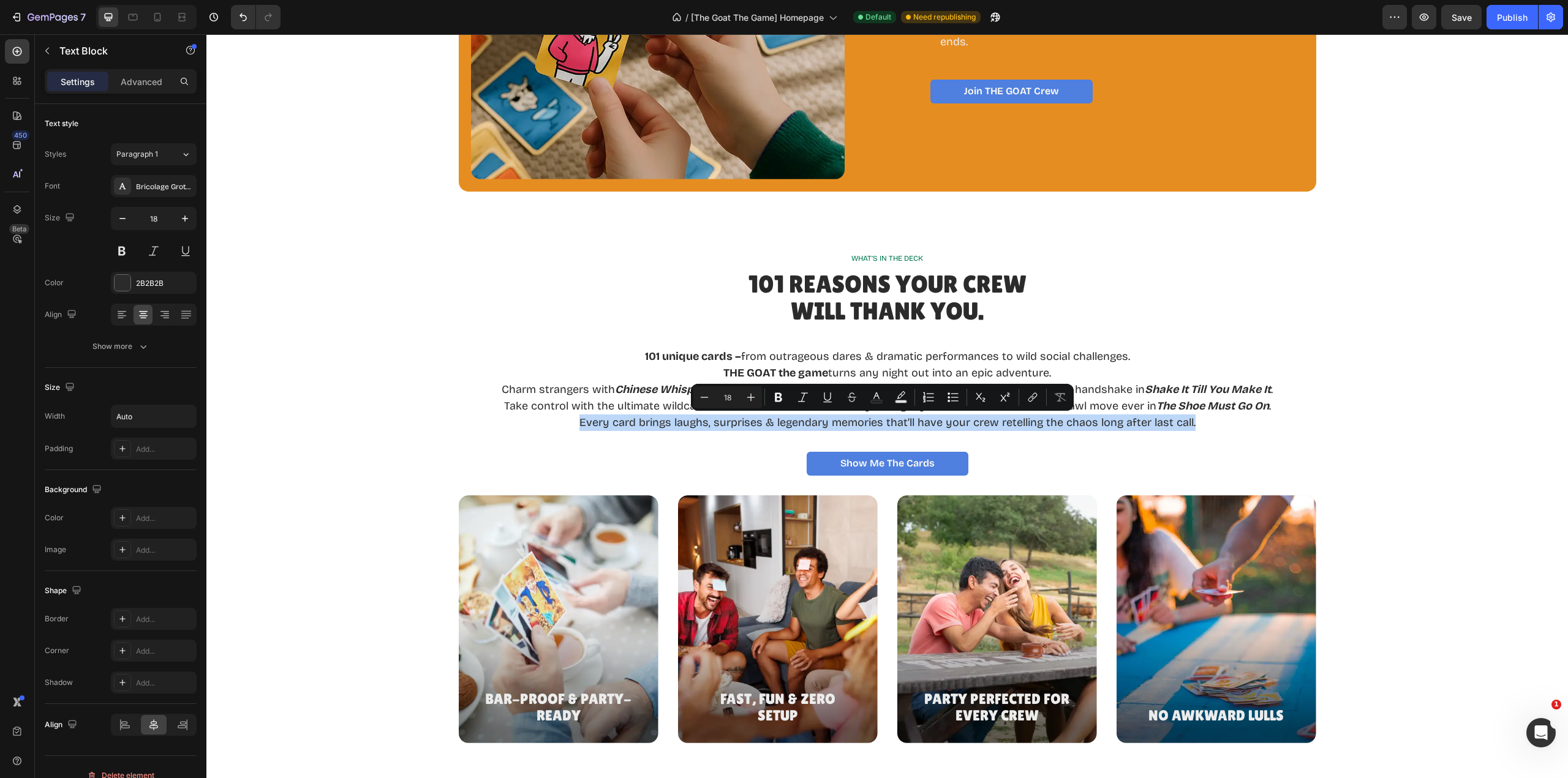
click at [1197, 425] on p "Every card brings laughs, surprises & legendary memories that’ll have your crew…" at bounding box center [887, 422] width 771 height 17
click at [1197, 422] on p "Every card brings laughs, surprises & legendary memories that’ll have your crew…" at bounding box center [887, 422] width 771 height 17
click at [1205, 422] on p "Every card brings laughs, surprises & legendary memories that’ll have your crew…" at bounding box center [887, 422] width 771 height 17
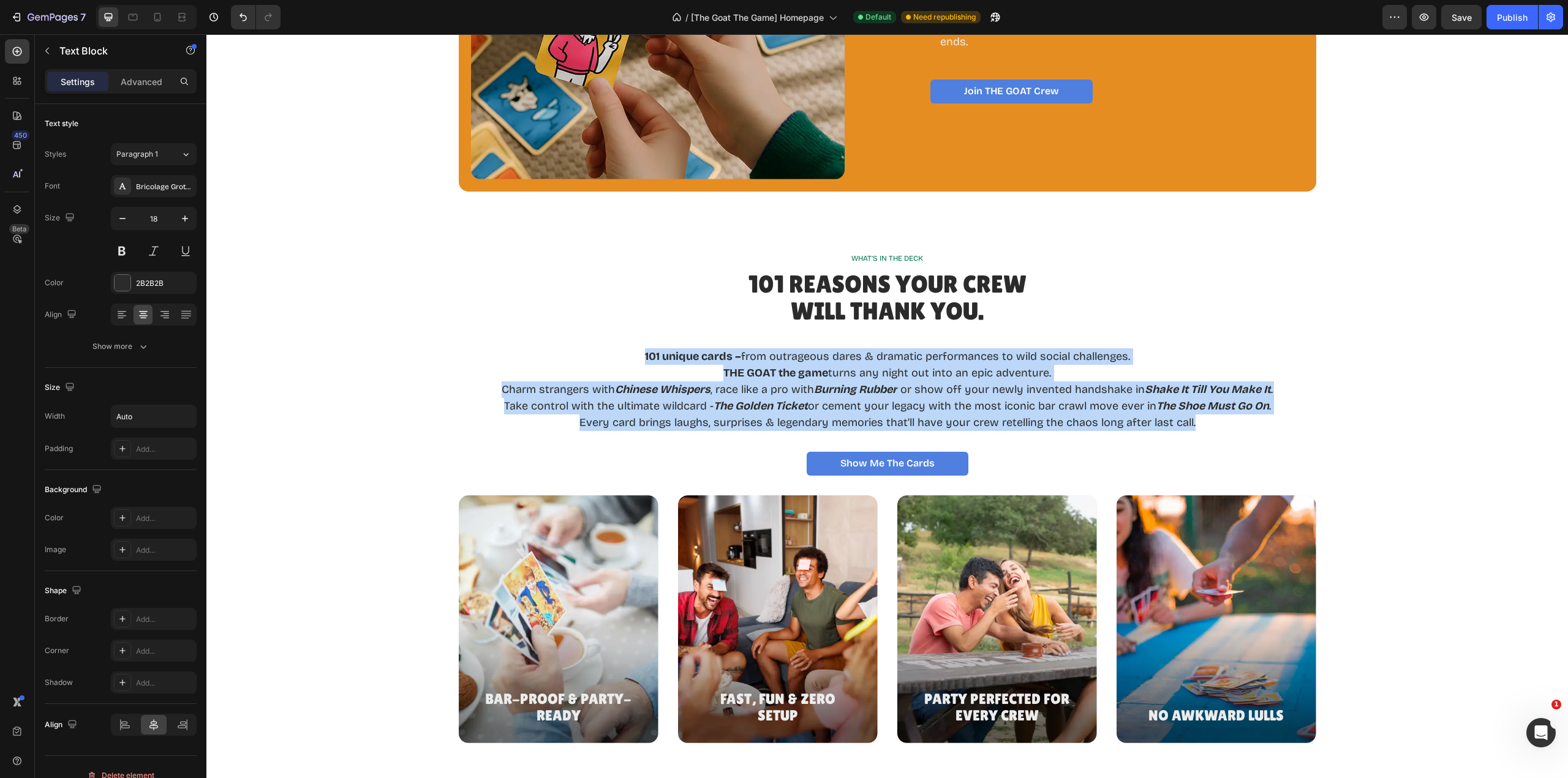
drag, startPoint x: 1206, startPoint y: 422, endPoint x: 637, endPoint y: 355, distance: 572.9
click at [637, 355] on div "101 unique cards – from outrageous dares & dramatic performances to wild social…" at bounding box center [887, 381] width 774 height 101
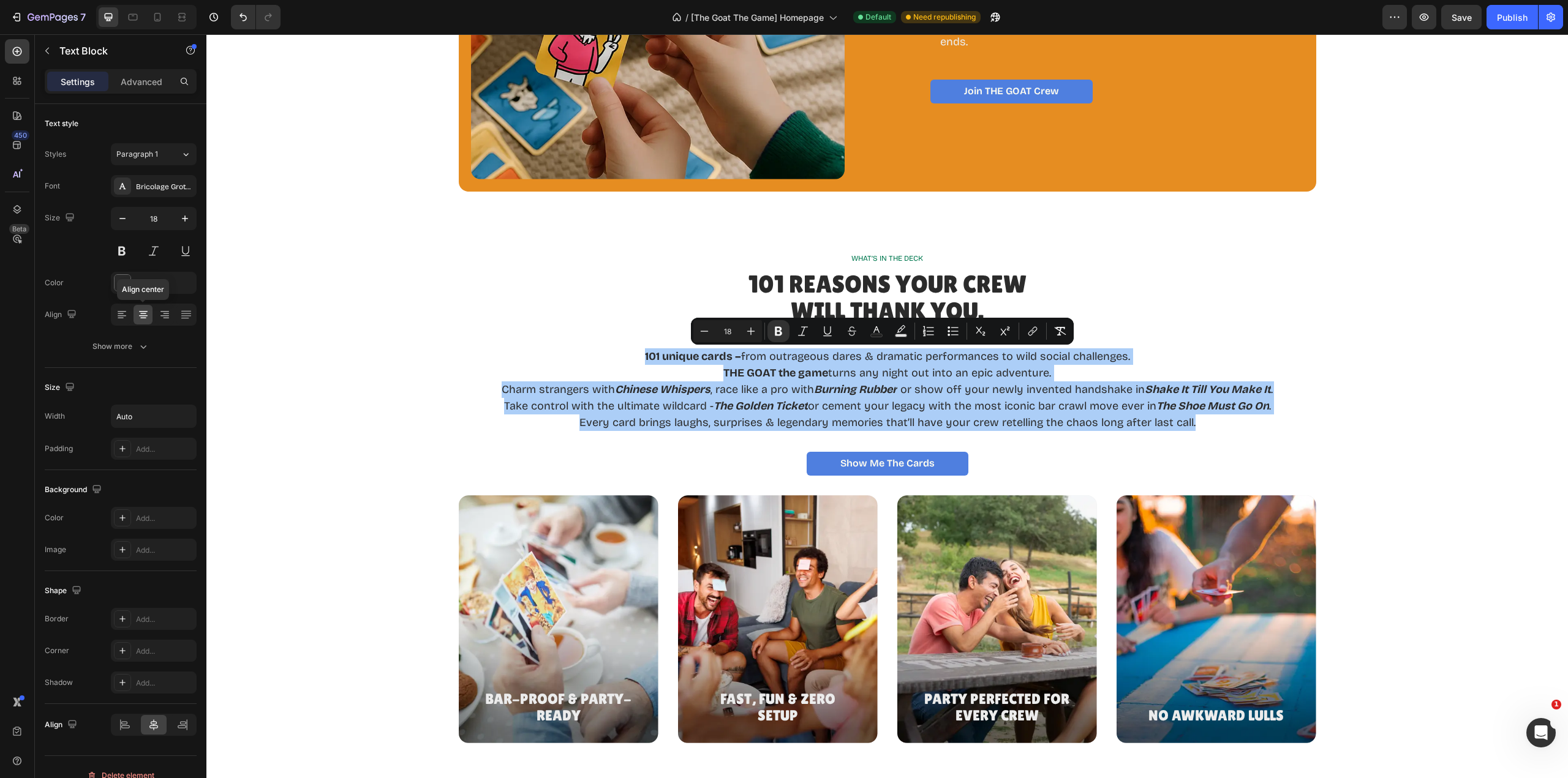
click at [138, 317] on icon at bounding box center [143, 315] width 12 height 12
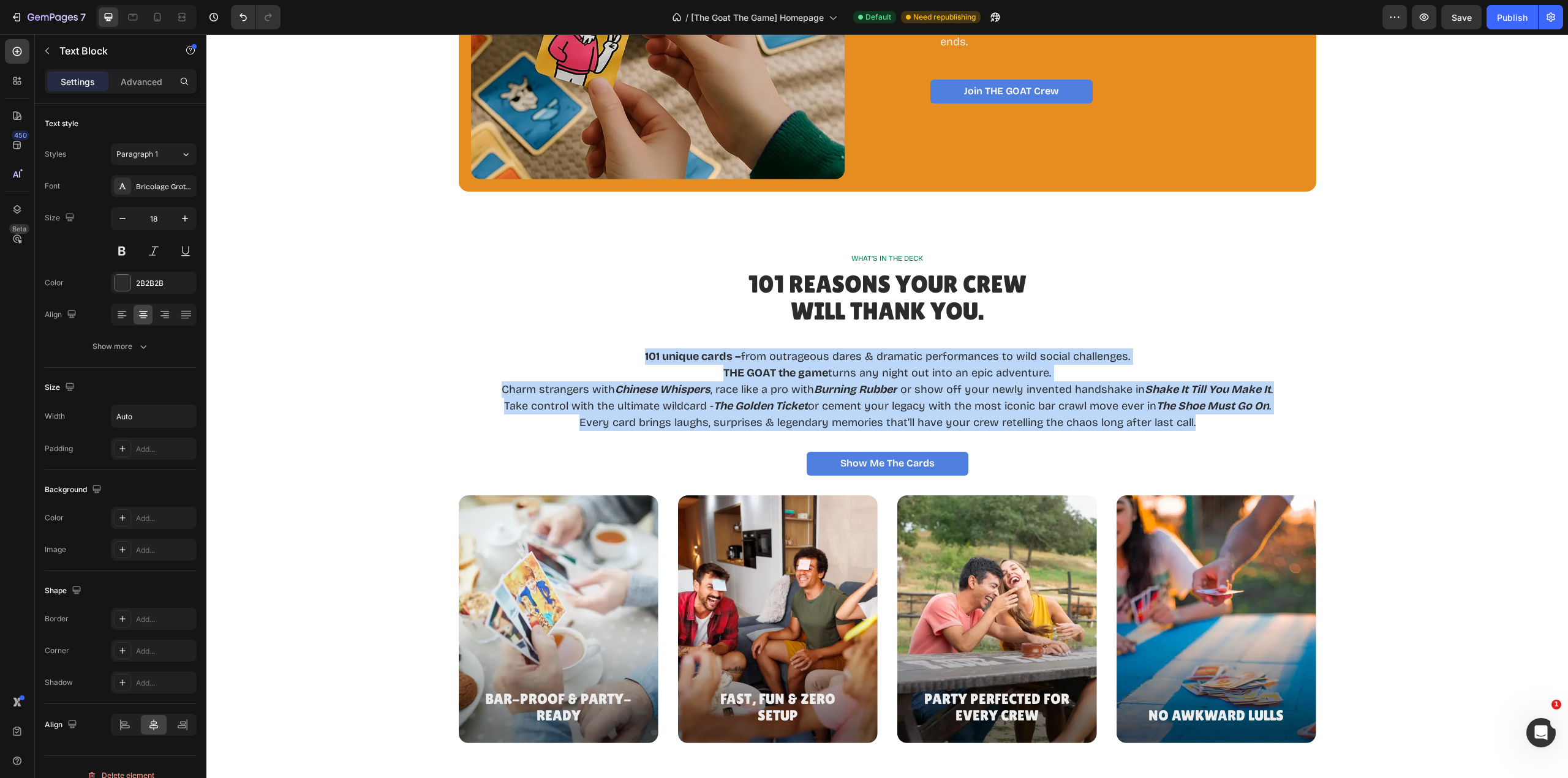
click at [1345, 397] on div "101 unique cards – from outrageous dares & dramatic performances to wild social…" at bounding box center [887, 381] width 1332 height 101
click at [1344, 398] on div "101 unique cards – from outrageous dares & dramatic performances to wild social…" at bounding box center [887, 381] width 1332 height 101
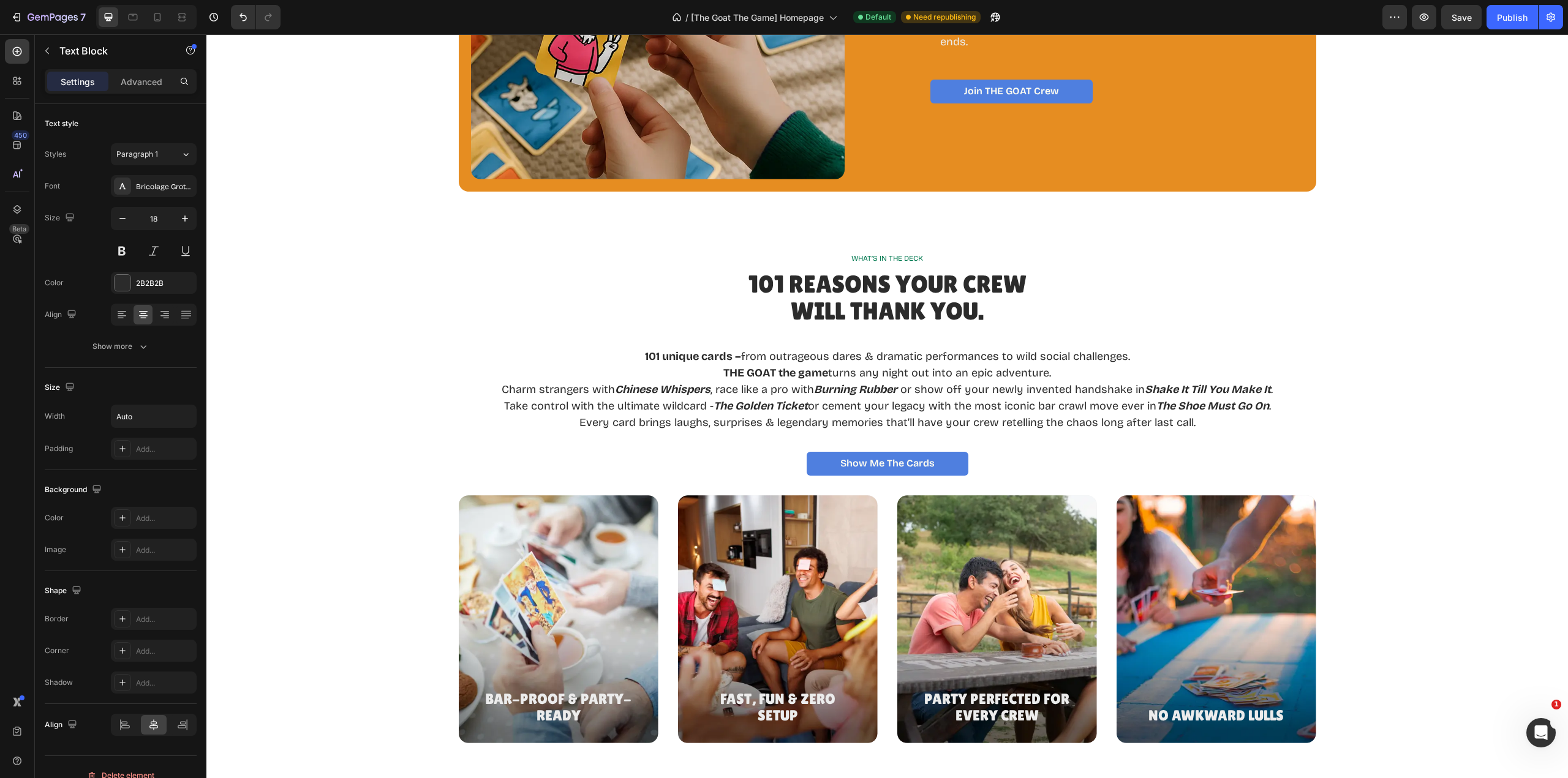
click at [1217, 345] on p "Rich Text Editor. Editing area: main" at bounding box center [887, 340] width 771 height 17
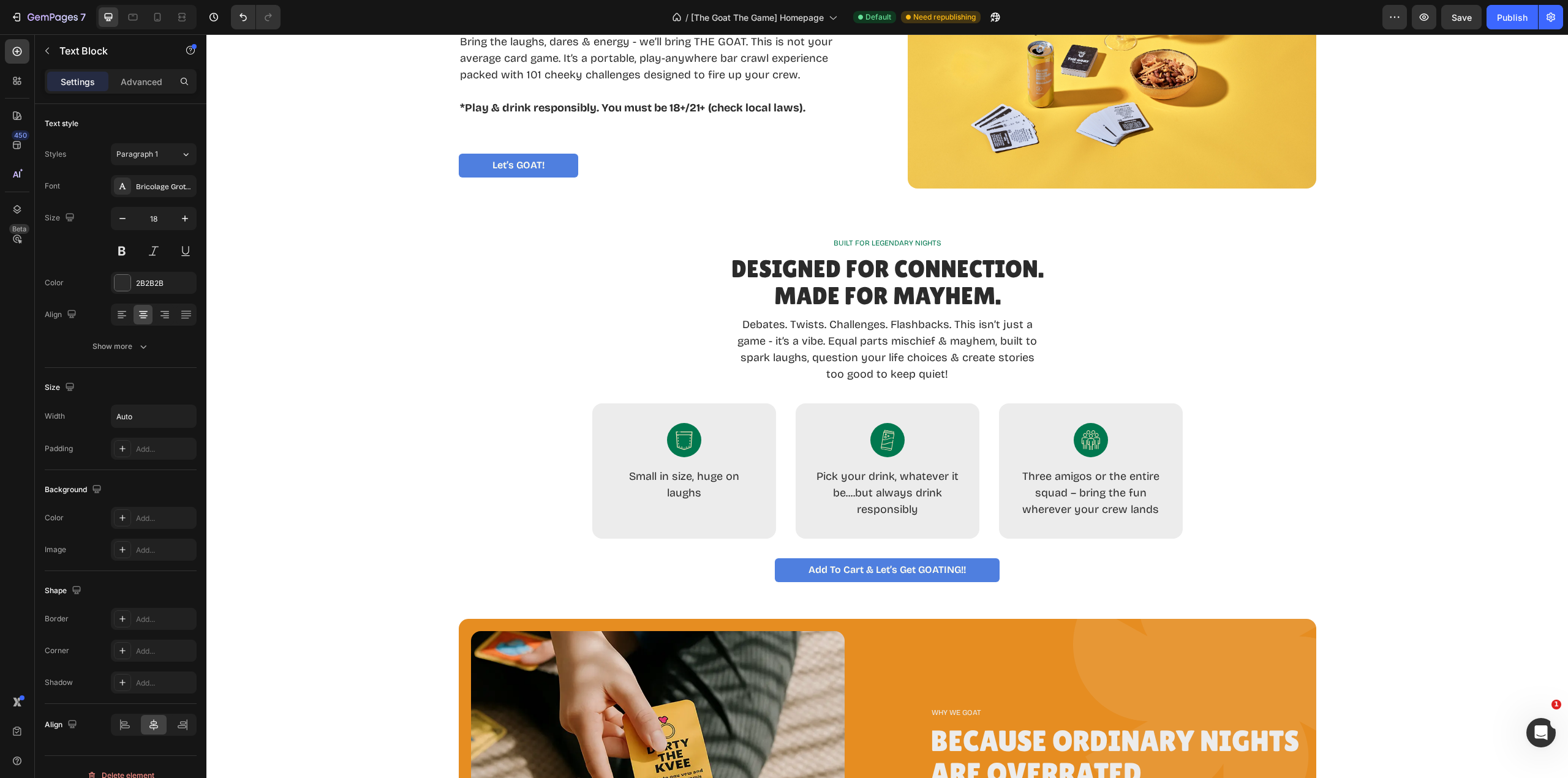
scroll to position [517, 0]
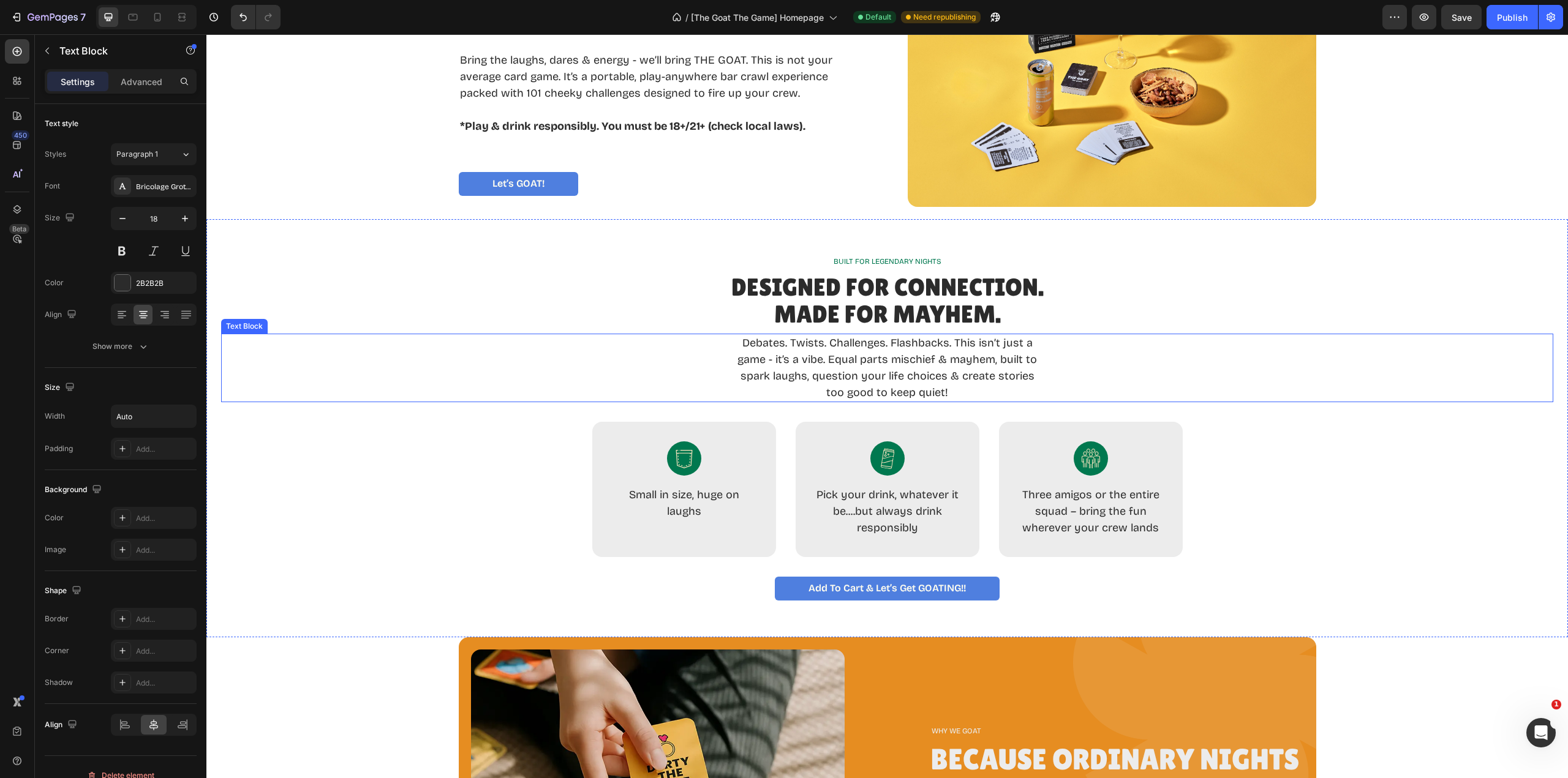
click at [742, 342] on p "Debates. Twists. Challenges. Flashbacks. This isn’t just a game - it’s a vibe. …" at bounding box center [887, 368] width 309 height 66
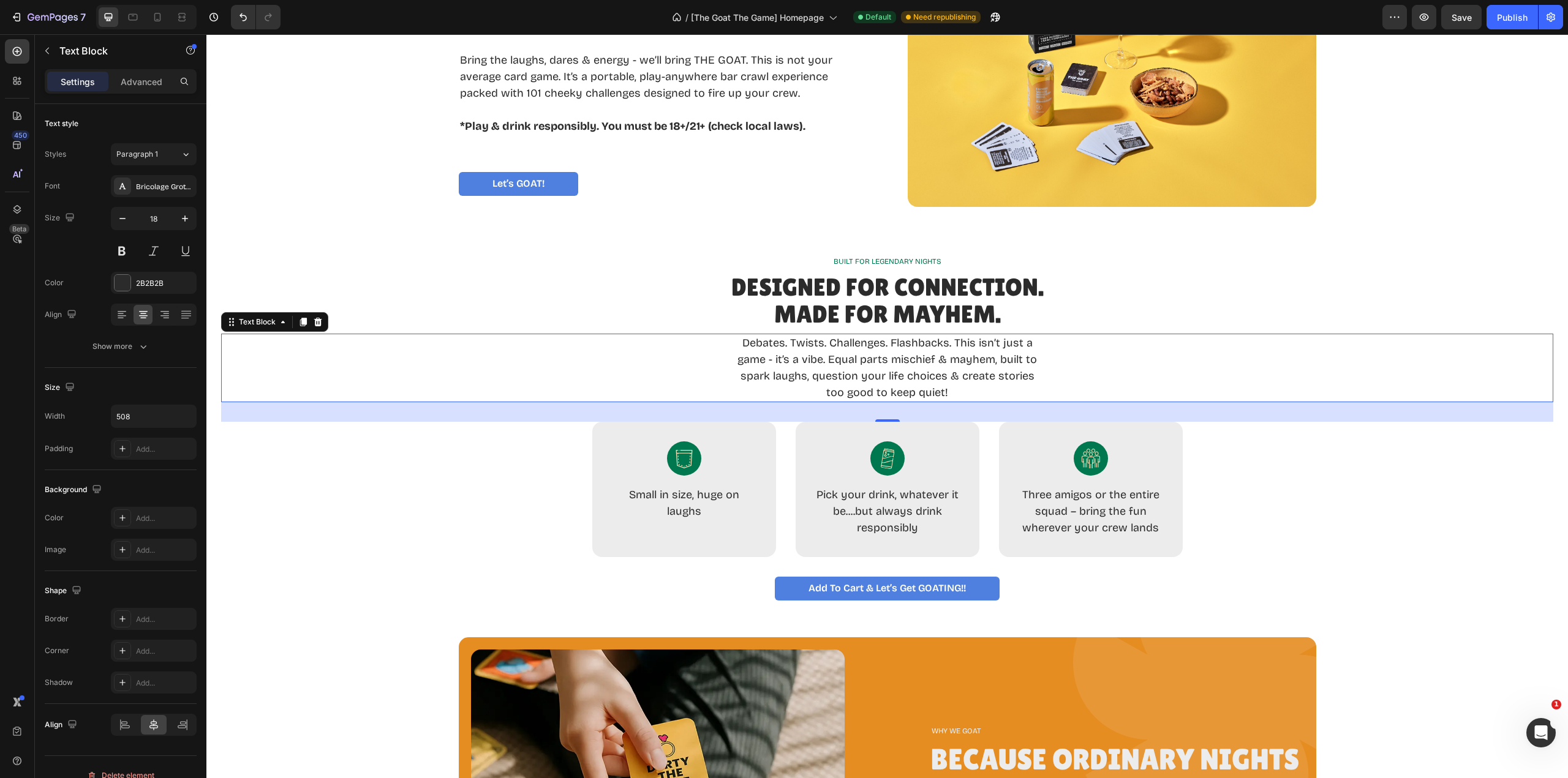
click at [884, 344] on p "Debates. Twists. Challenges. Flashbacks. This isn’t just a game - it’s a vibe. …" at bounding box center [887, 368] width 309 height 66
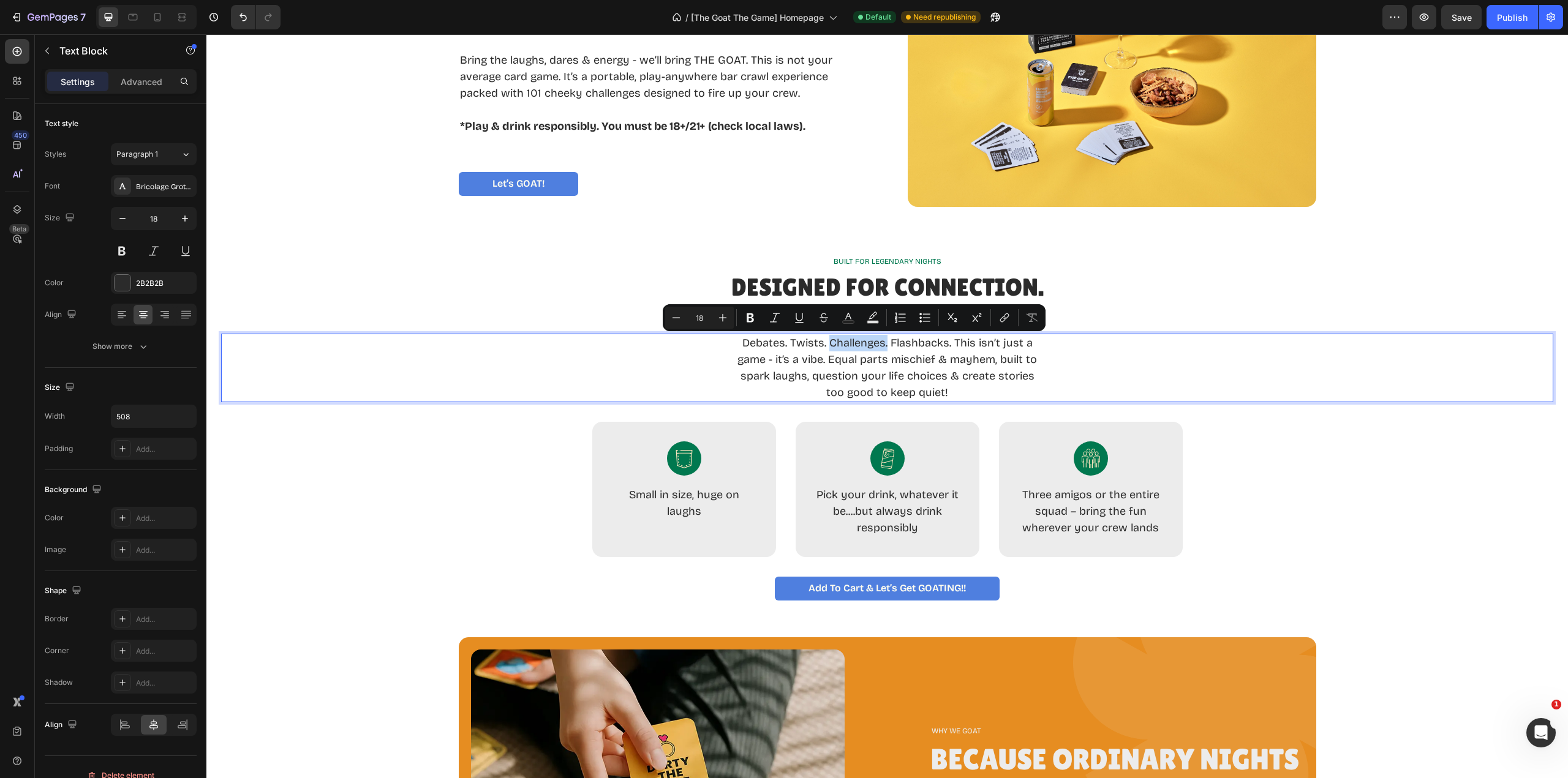
drag, startPoint x: 884, startPoint y: 344, endPoint x: 828, endPoint y: 345, distance: 56.0
click at [828, 345] on p "Debates. Twists. Challenges. Flashbacks. This isn’t just a game - it’s a vibe. …" at bounding box center [887, 368] width 309 height 66
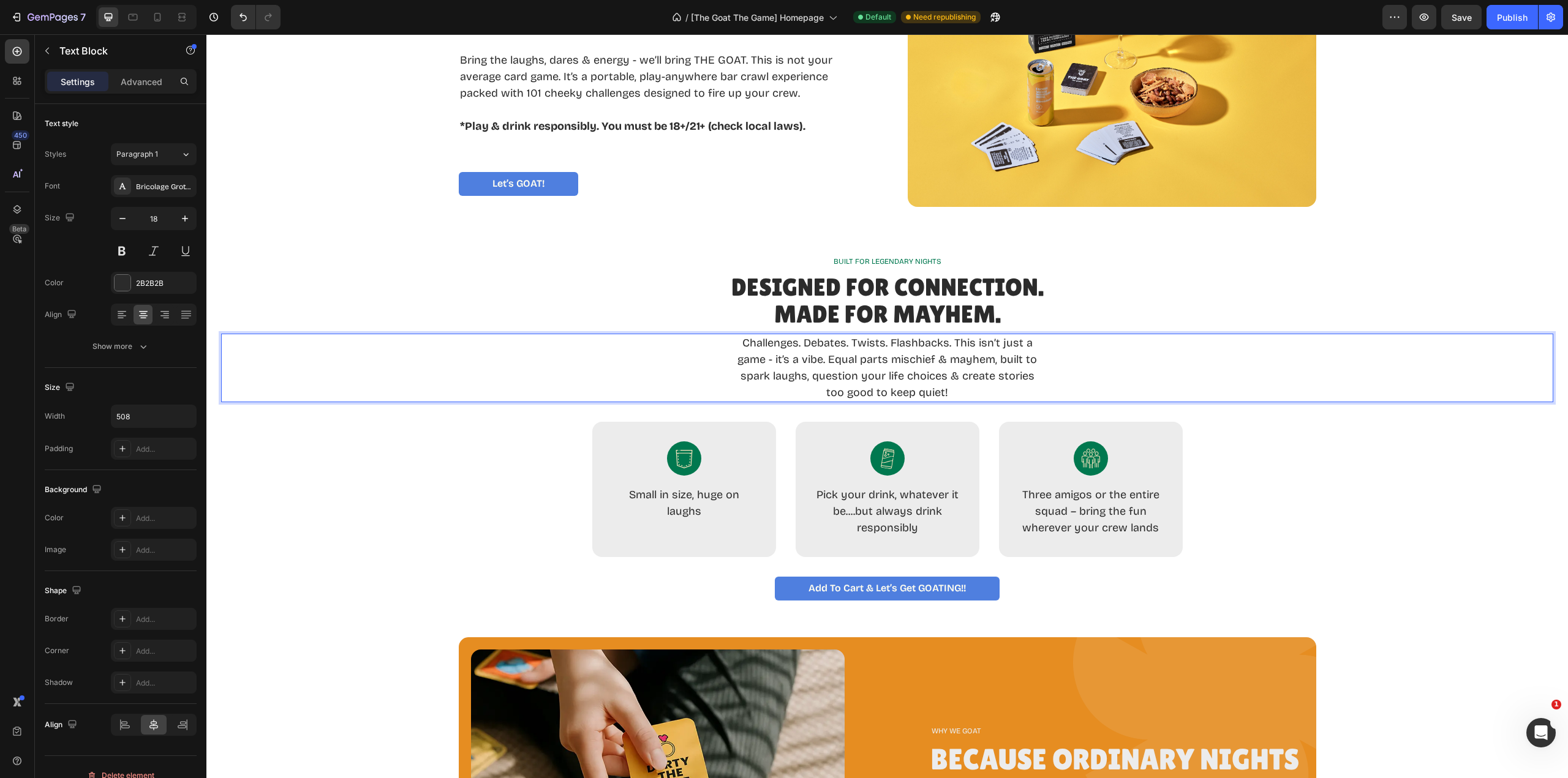
click at [833, 344] on p "Challenges. Debates. Twists. Flashbacks. This isn’t just a game - it’s a vibe. …" at bounding box center [887, 368] width 309 height 66
click at [1153, 358] on div "Challenges. Twists. Debates. Flashbacks. This isn’t just a game - it’s a vibe. …" at bounding box center [887, 368] width 1332 height 69
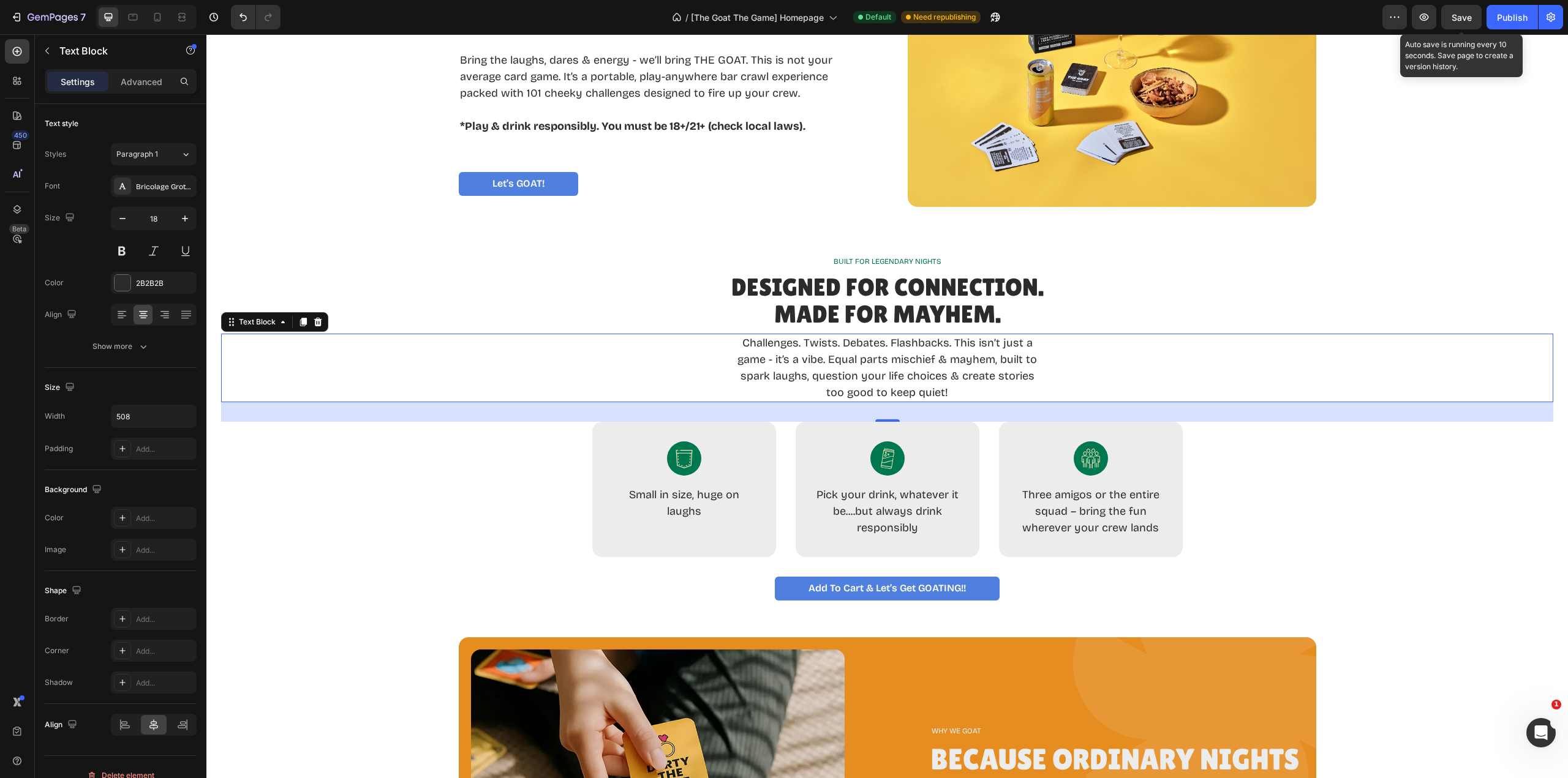
click at [1463, 14] on span "Save" at bounding box center [1462, 17] width 20 height 10
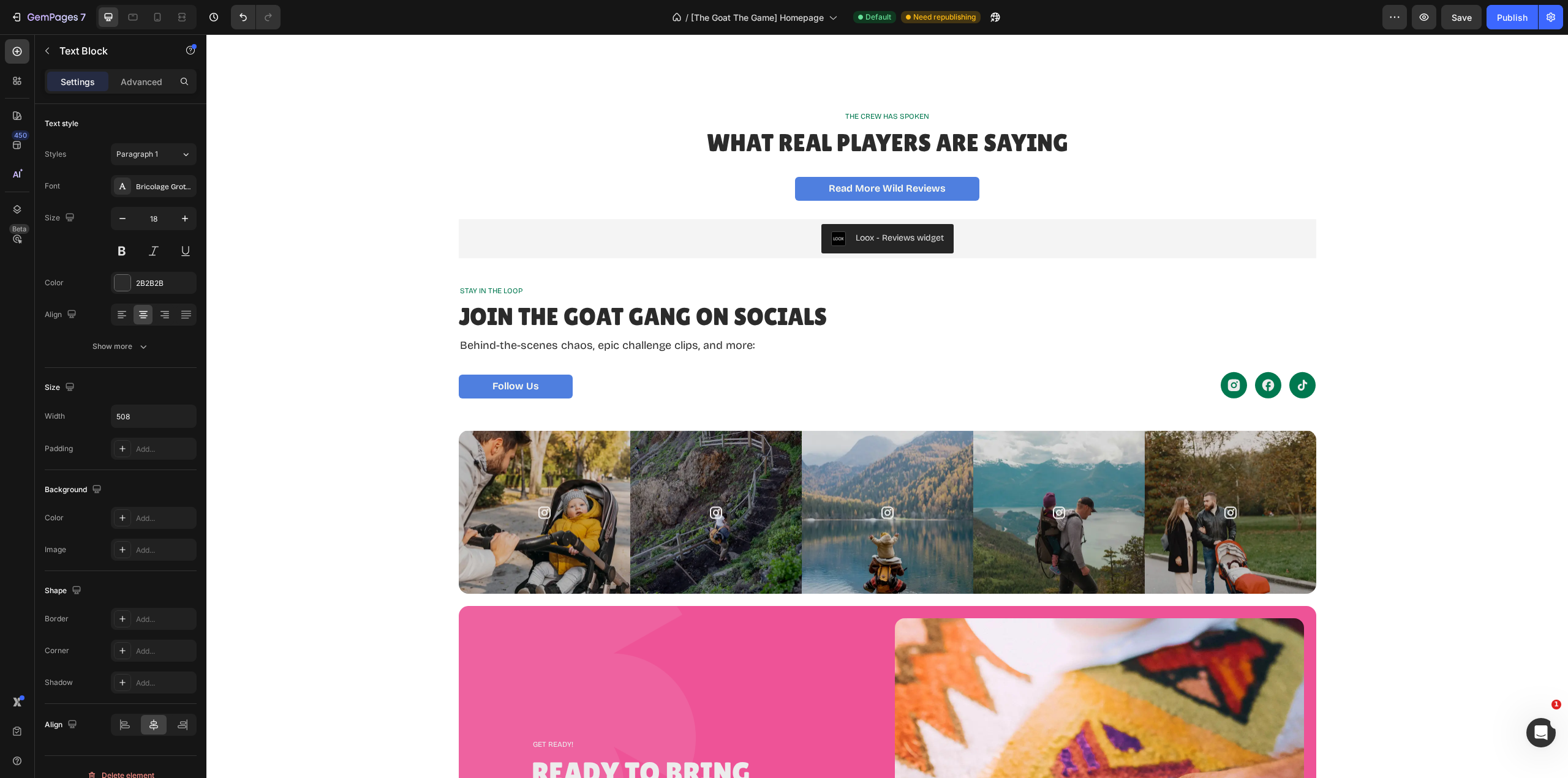
scroll to position [2231, 0]
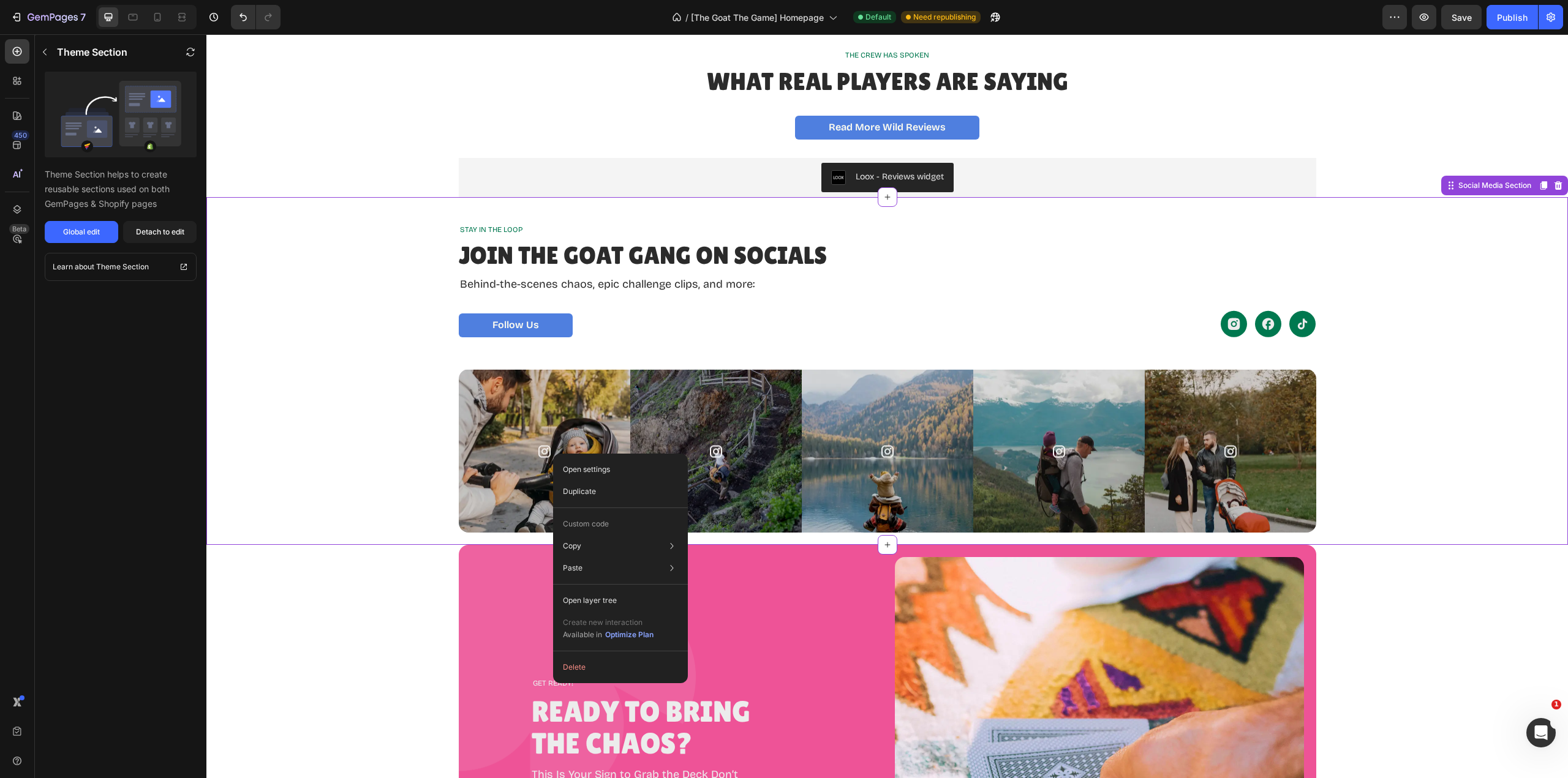
click at [556, 431] on img at bounding box center [544, 451] width 172 height 163
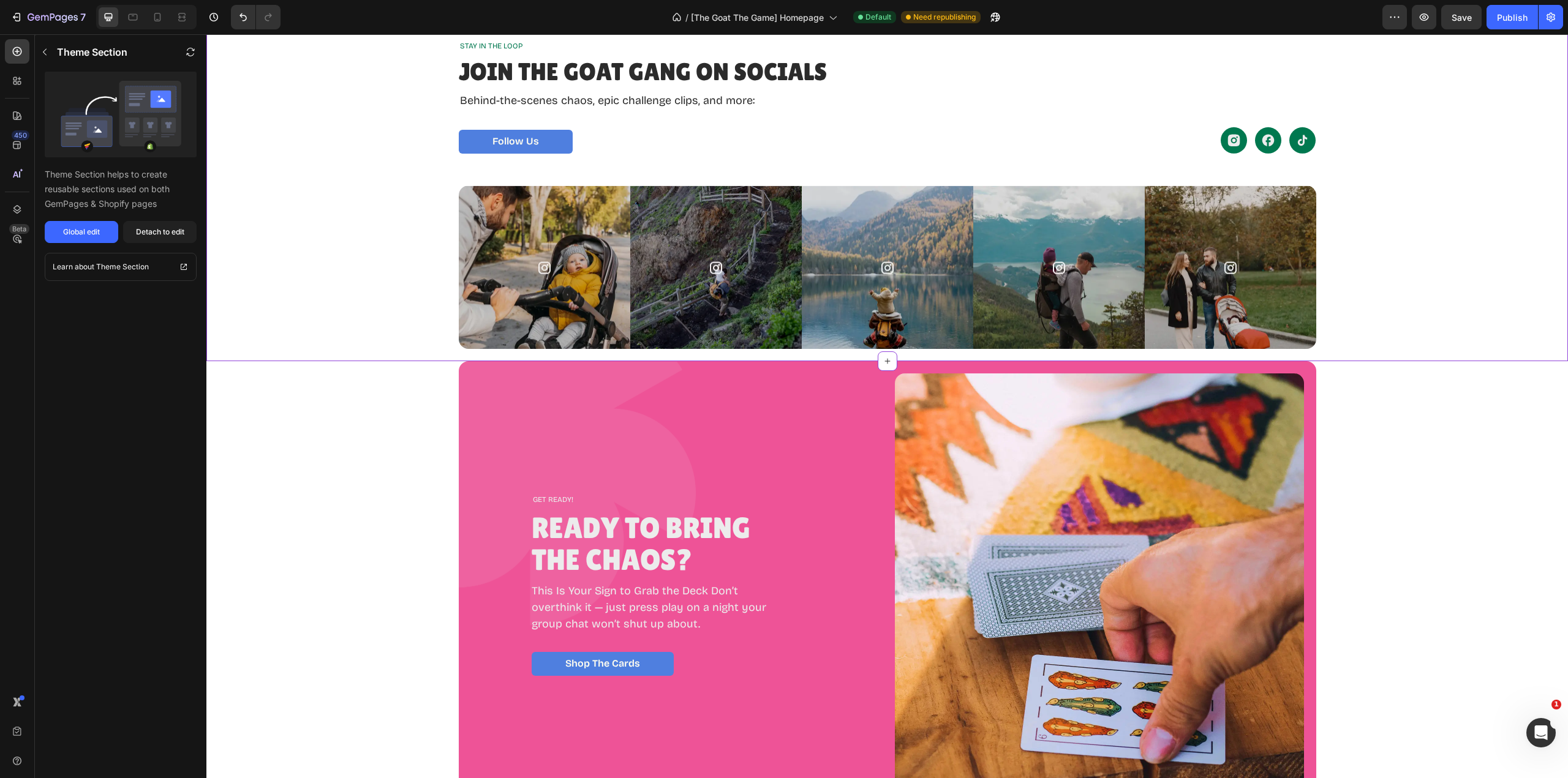
scroll to position [2353, 0]
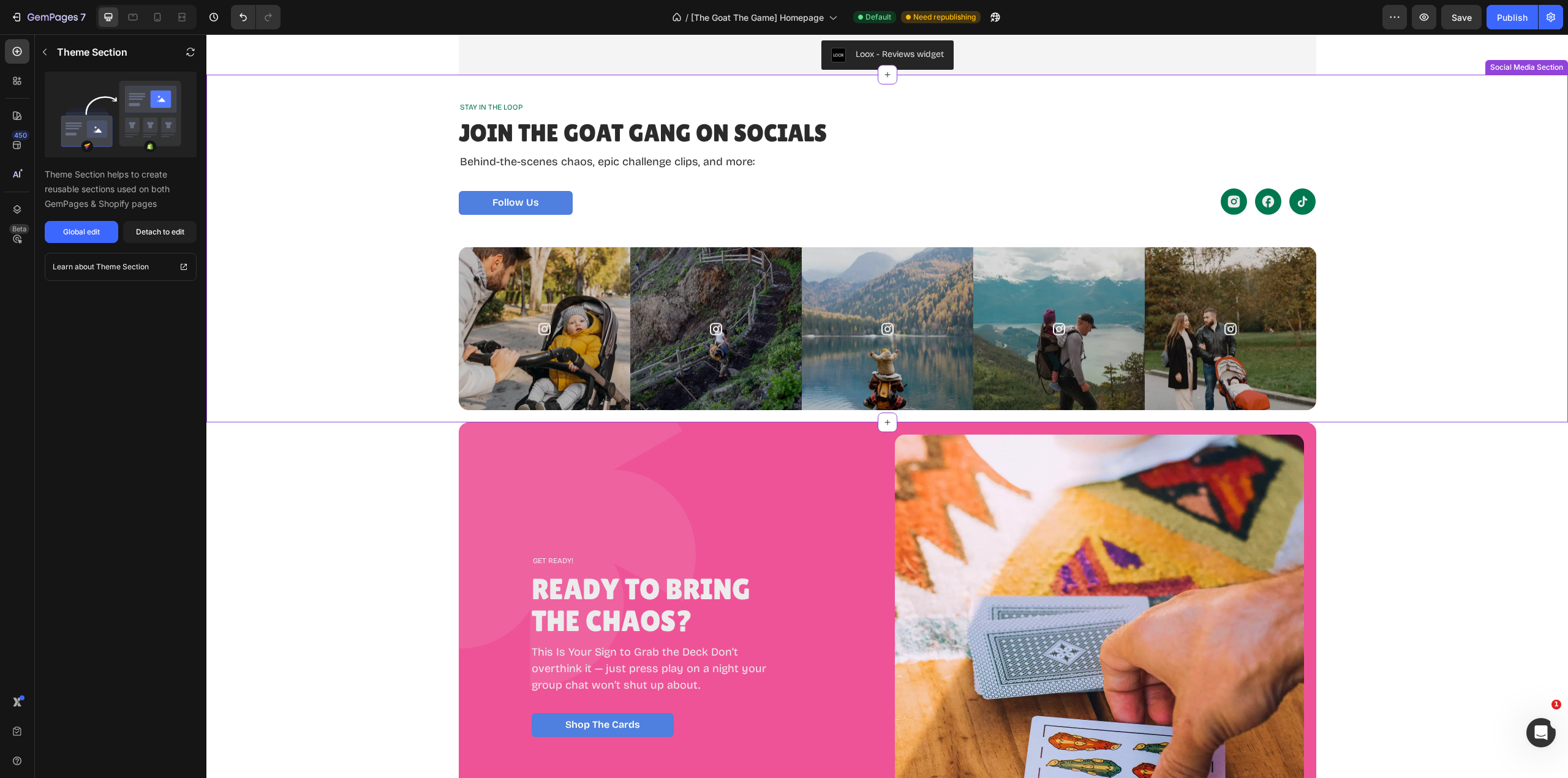
click at [570, 312] on img at bounding box center [544, 328] width 172 height 163
click at [561, 328] on img at bounding box center [544, 328] width 172 height 163
click at [561, 328] on img at bounding box center [544, 328] width 172 height 163
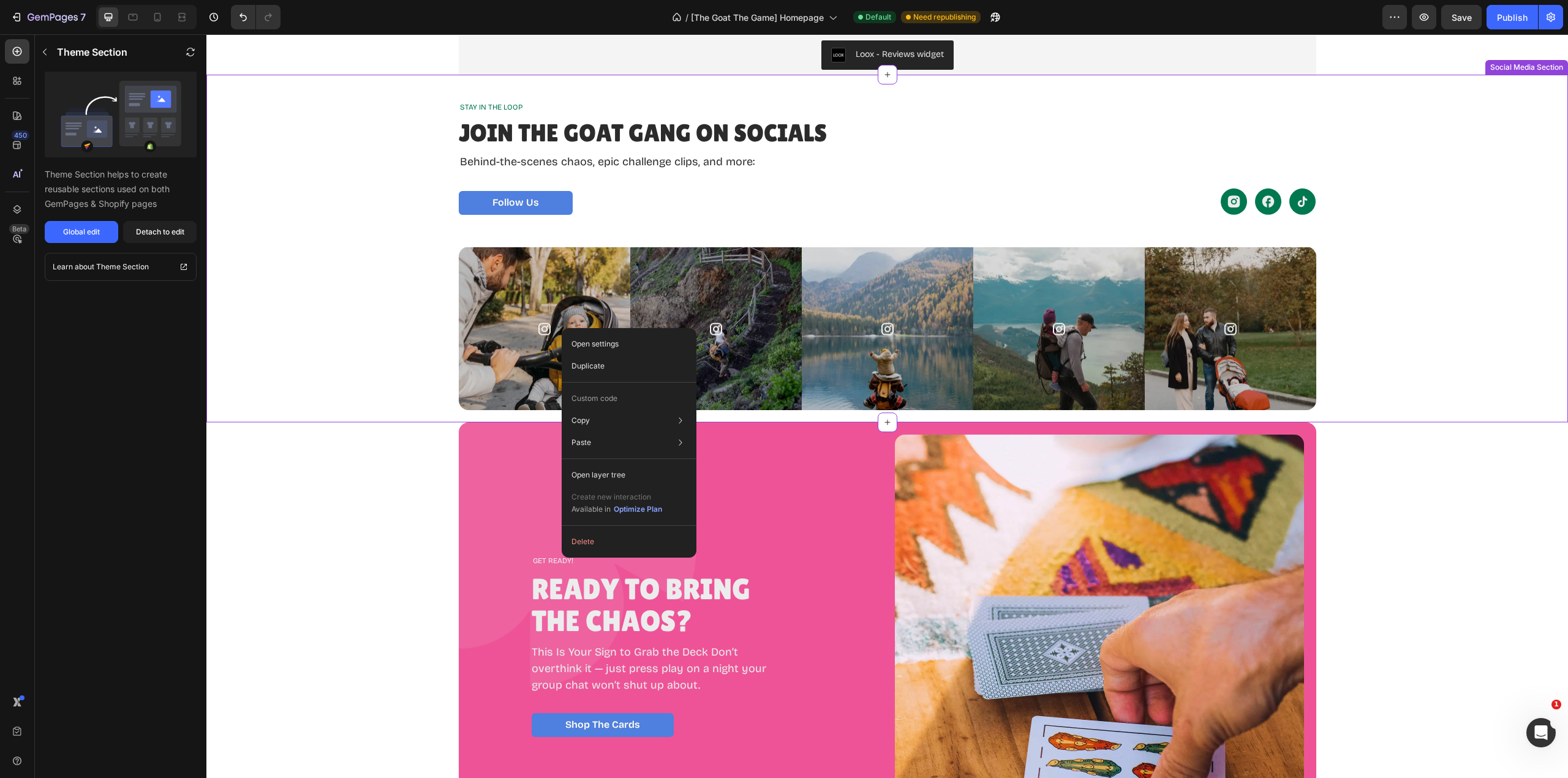
click at [573, 306] on img at bounding box center [544, 328] width 172 height 163
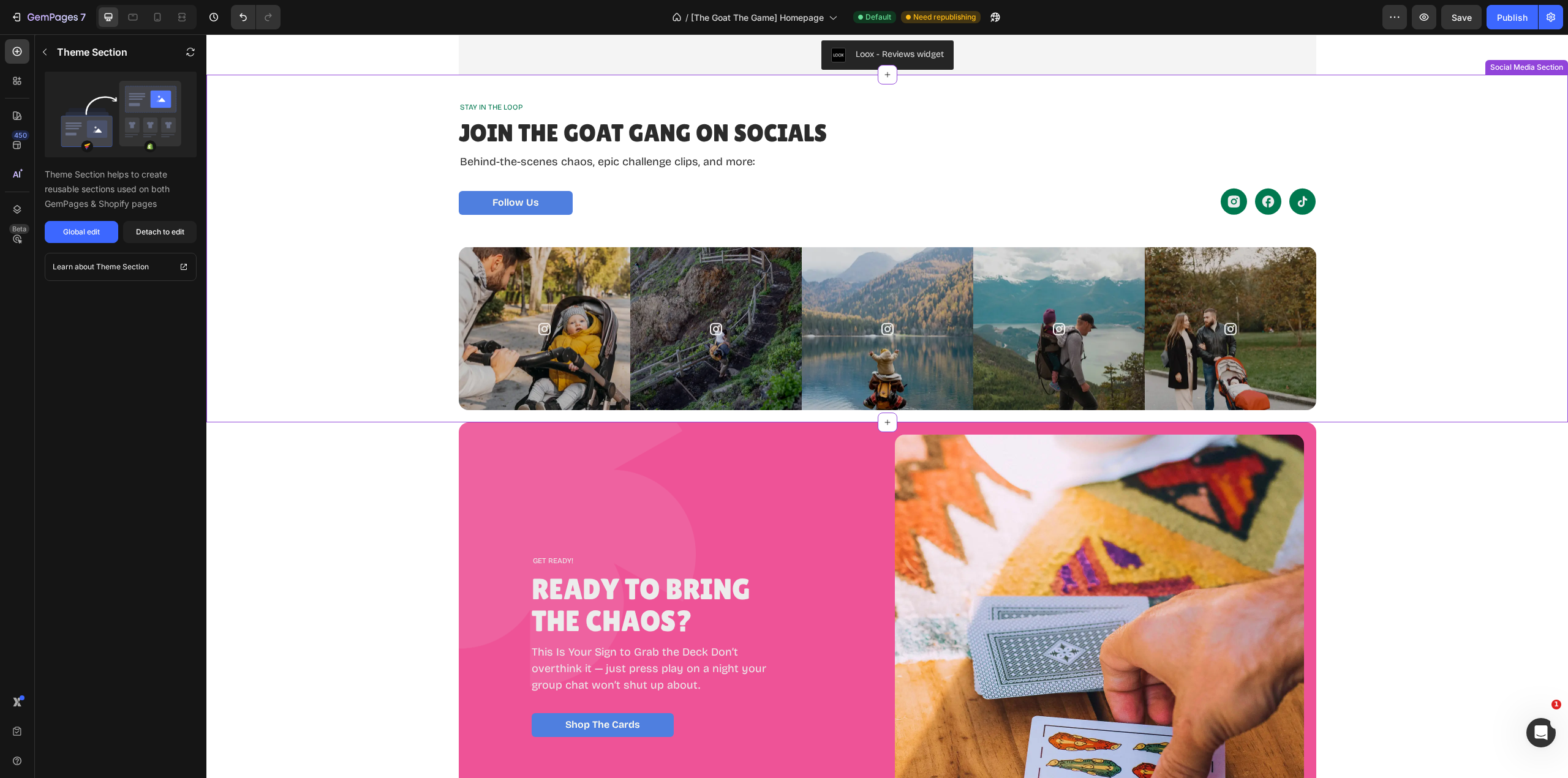
click at [572, 306] on img at bounding box center [544, 328] width 172 height 163
click at [93, 228] on div "Global edit" at bounding box center [82, 232] width 37 height 11
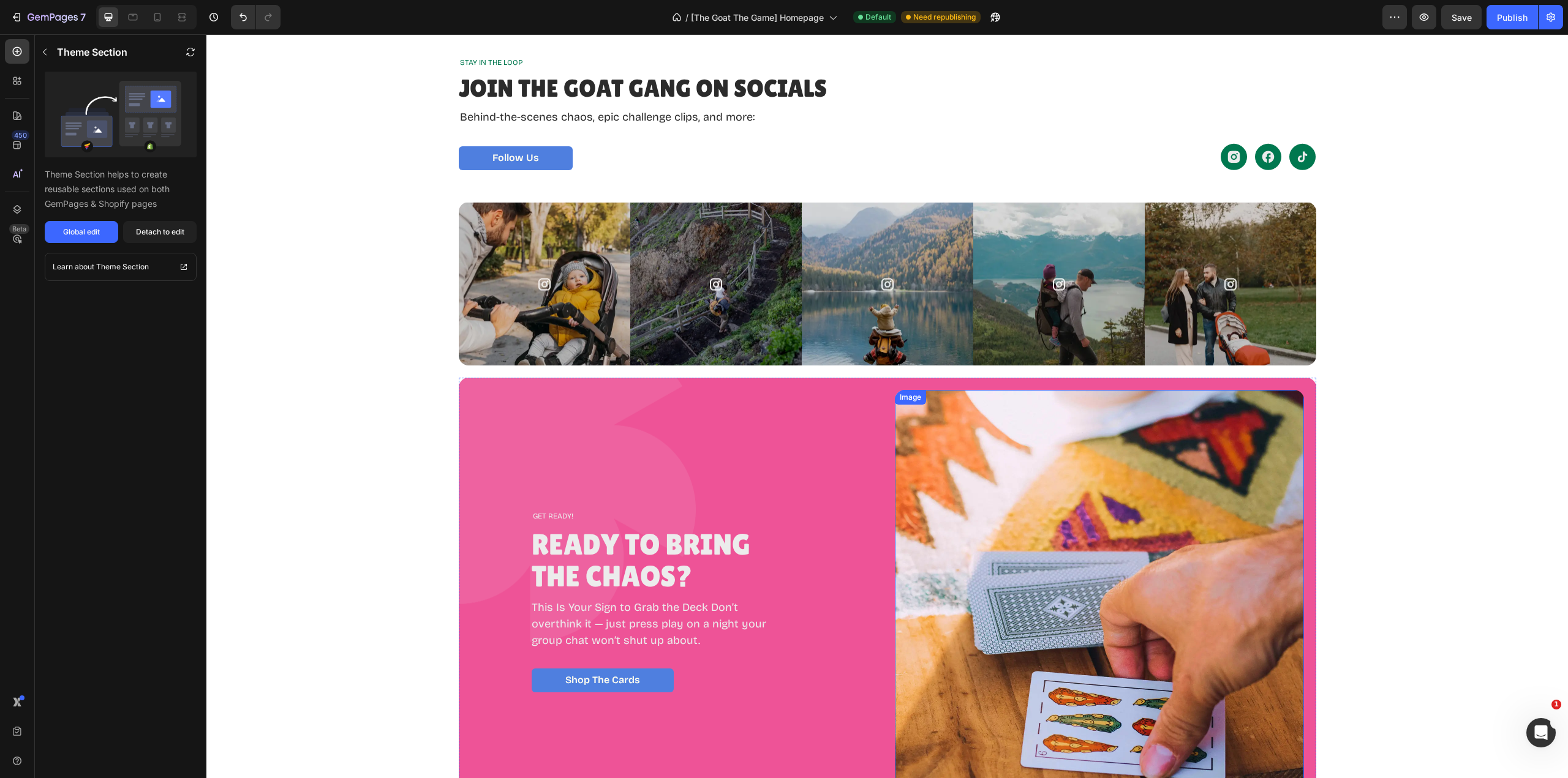
scroll to position [2598, 0]
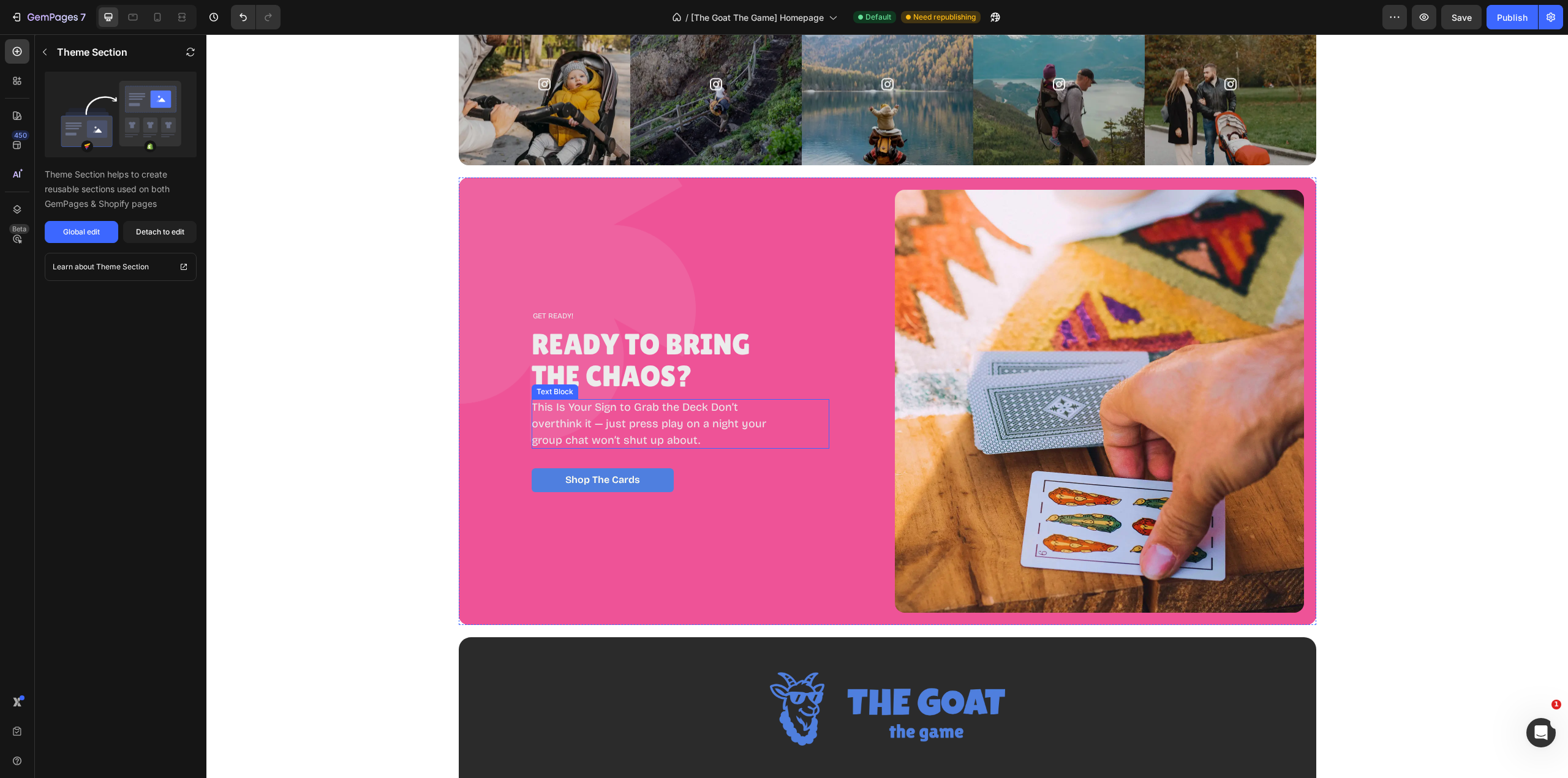
click at [543, 423] on p "This Is Your Sign to Grab the Deck Don’t overthink it — just press play on a ni…" at bounding box center [660, 423] width 257 height 50
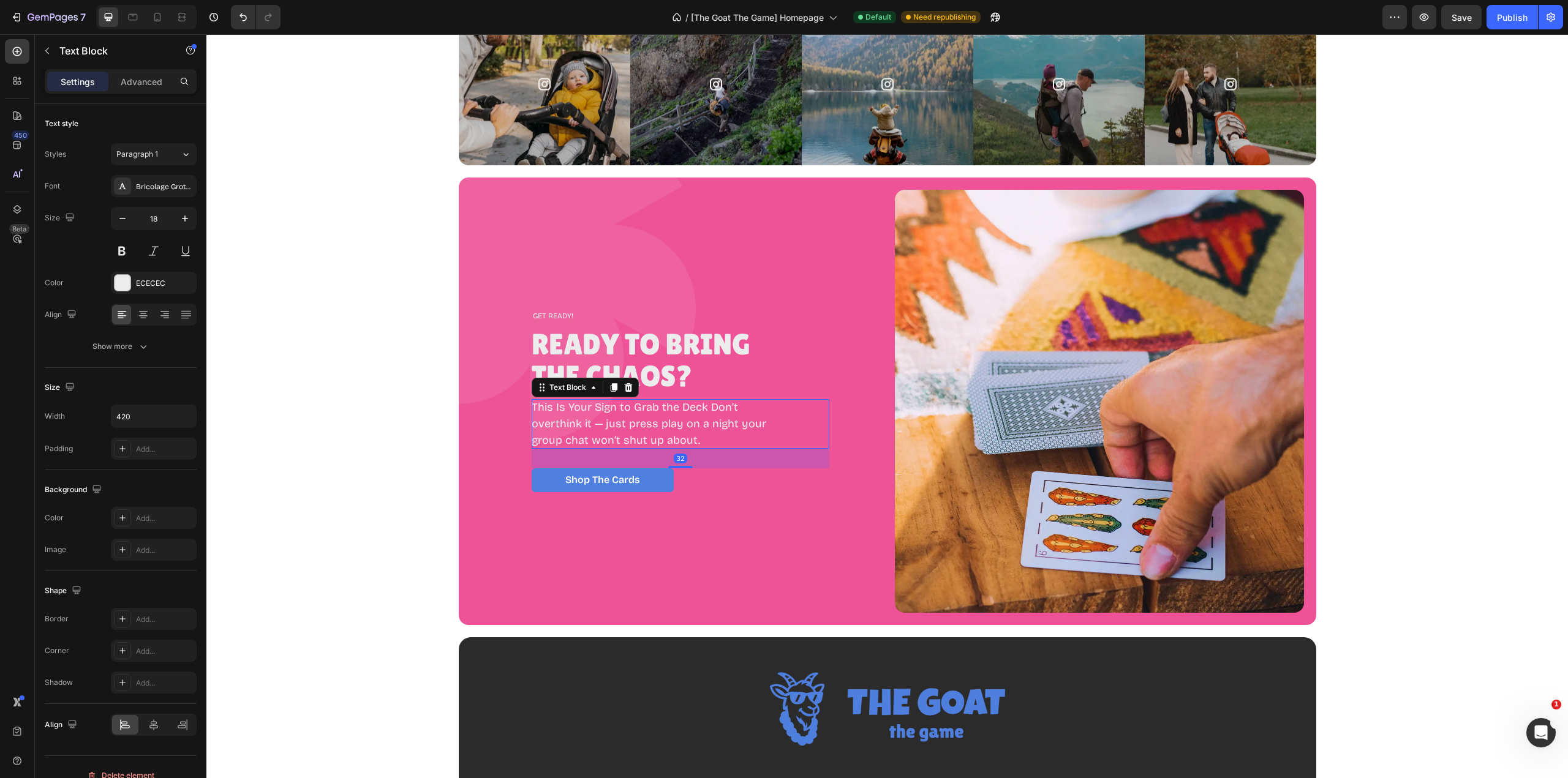
click at [544, 425] on p "This Is Your Sign to Grab the Deck Don’t overthink it — just press play on a ni…" at bounding box center [660, 423] width 257 height 50
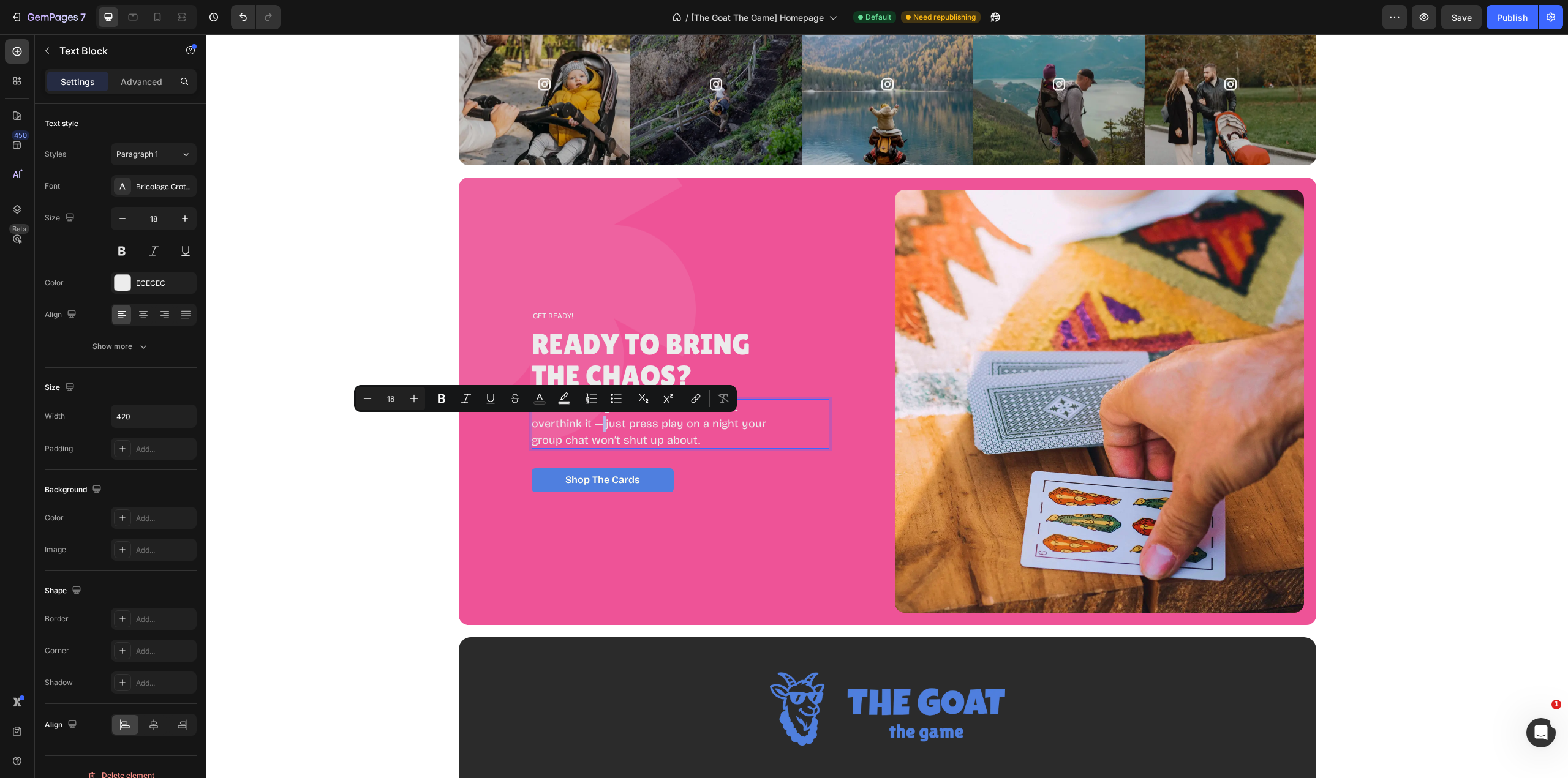
click at [544, 423] on p "This Is Your Sign to Grab the Deck Don’t overthink it — just press play on a ni…" at bounding box center [660, 423] width 257 height 50
click at [542, 425] on p "This Is Your Sign to Grab the Deck Don’t overthink it — just press play on a ni…" at bounding box center [660, 423] width 257 height 50
click at [550, 426] on p "This Is Your Sign to Grab the Deck Don’t overthink it — just press play on a ni…" at bounding box center [660, 423] width 257 height 50
click at [550, 426] on p "This Is Your Sign to Grab the Deck Don’t overthink it — just press play on a ni…" at bounding box center [660, 423] width 257 height 50
click at [545, 426] on p "This Is Your Sign to Grab the Deck Don’t overthink it — just press play on a ni…" at bounding box center [660, 423] width 257 height 50
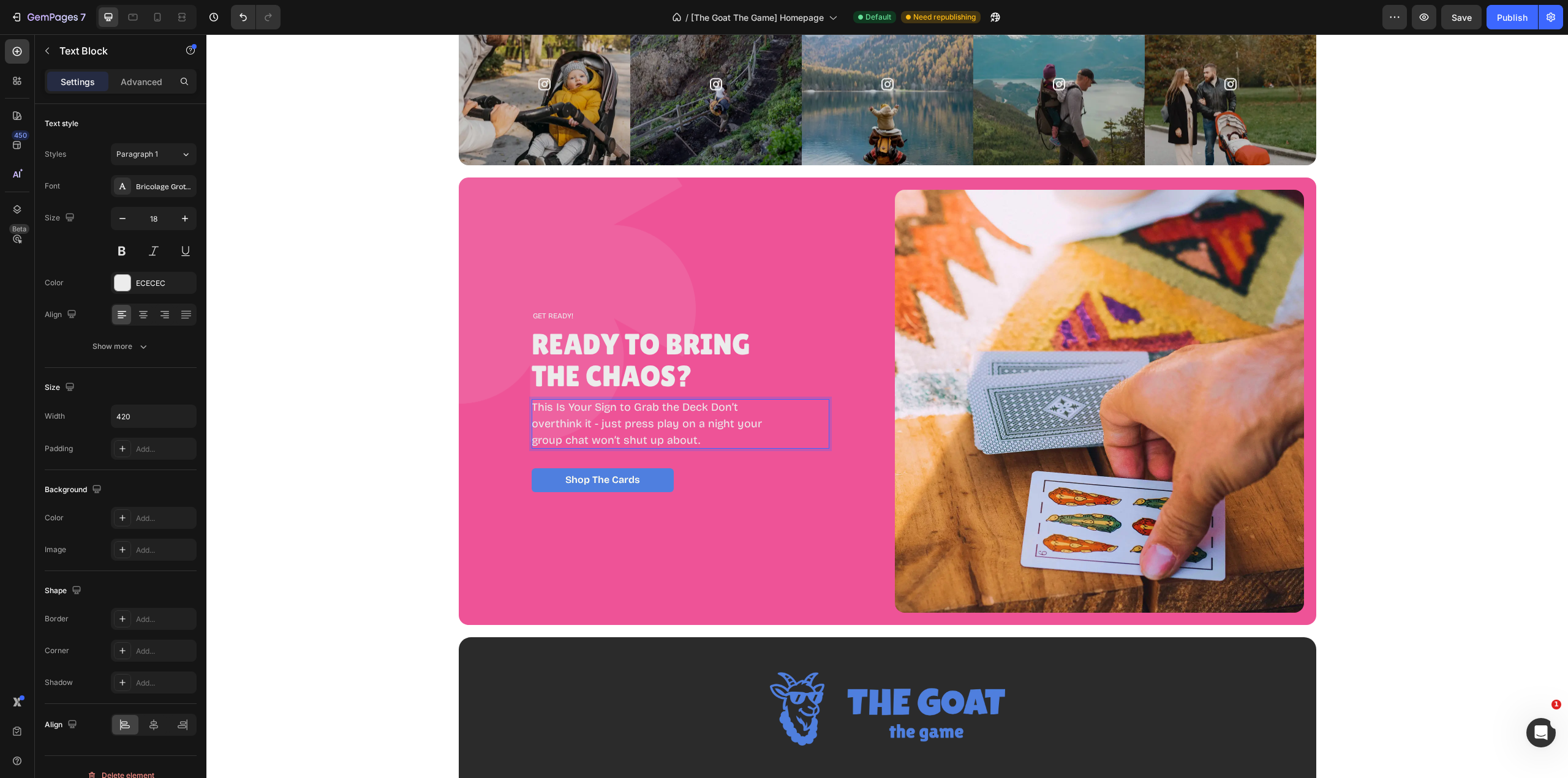
click at [660, 409] on p "This Is Your Sign to Grab the Deck Don’t overthink it - just press play on a ni…" at bounding box center [660, 423] width 257 height 50
click at [591, 423] on p "This is your sign to grab the deck....don’t overthink it - just press play on a…" at bounding box center [660, 423] width 257 height 50
click at [825, 565] on div "Image GET READY! Text Block READY TO BRING THE CHAOS? Heading This is your sign…" at bounding box center [887, 401] width 858 height 447
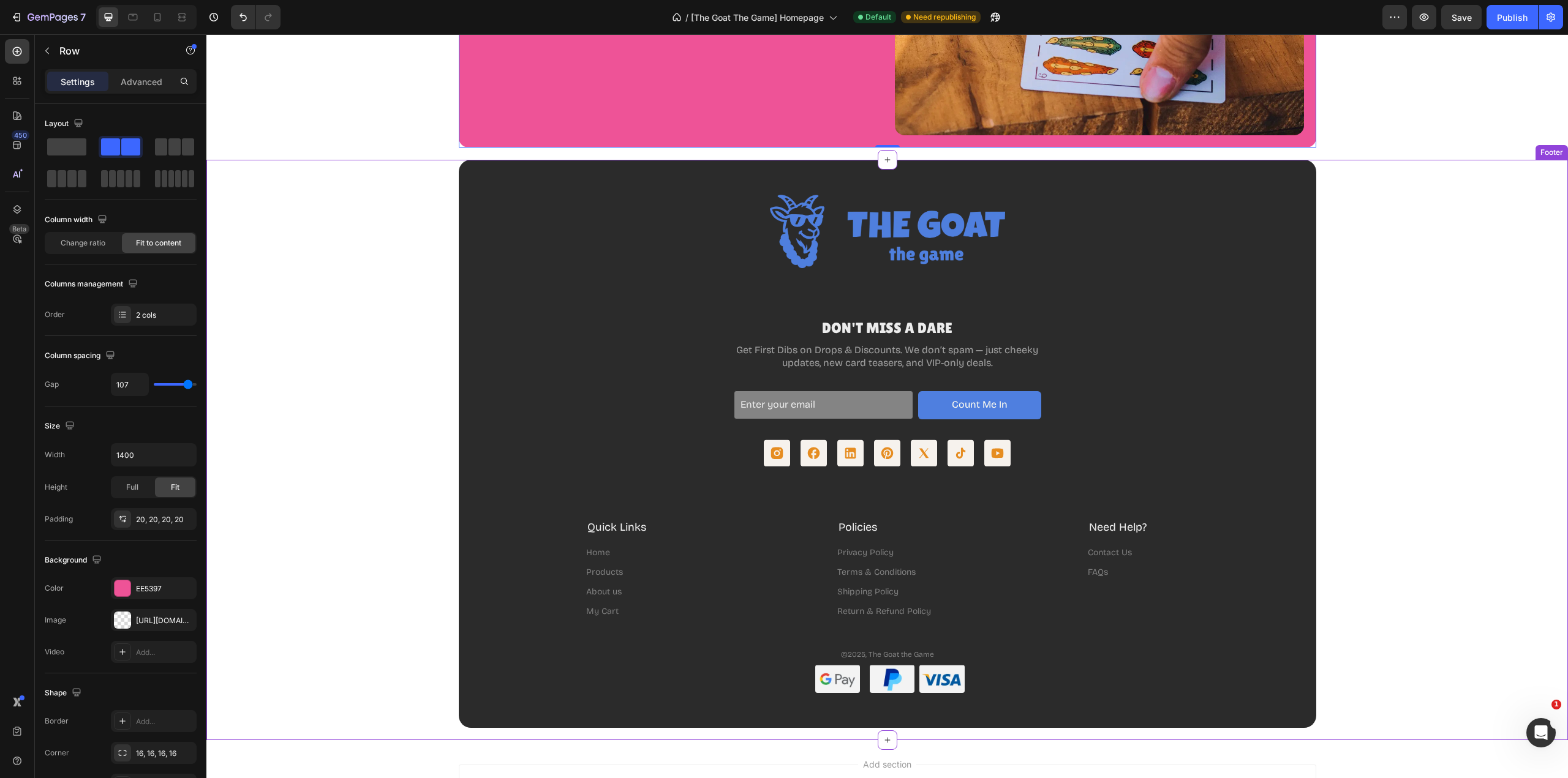
scroll to position [3088, 0]
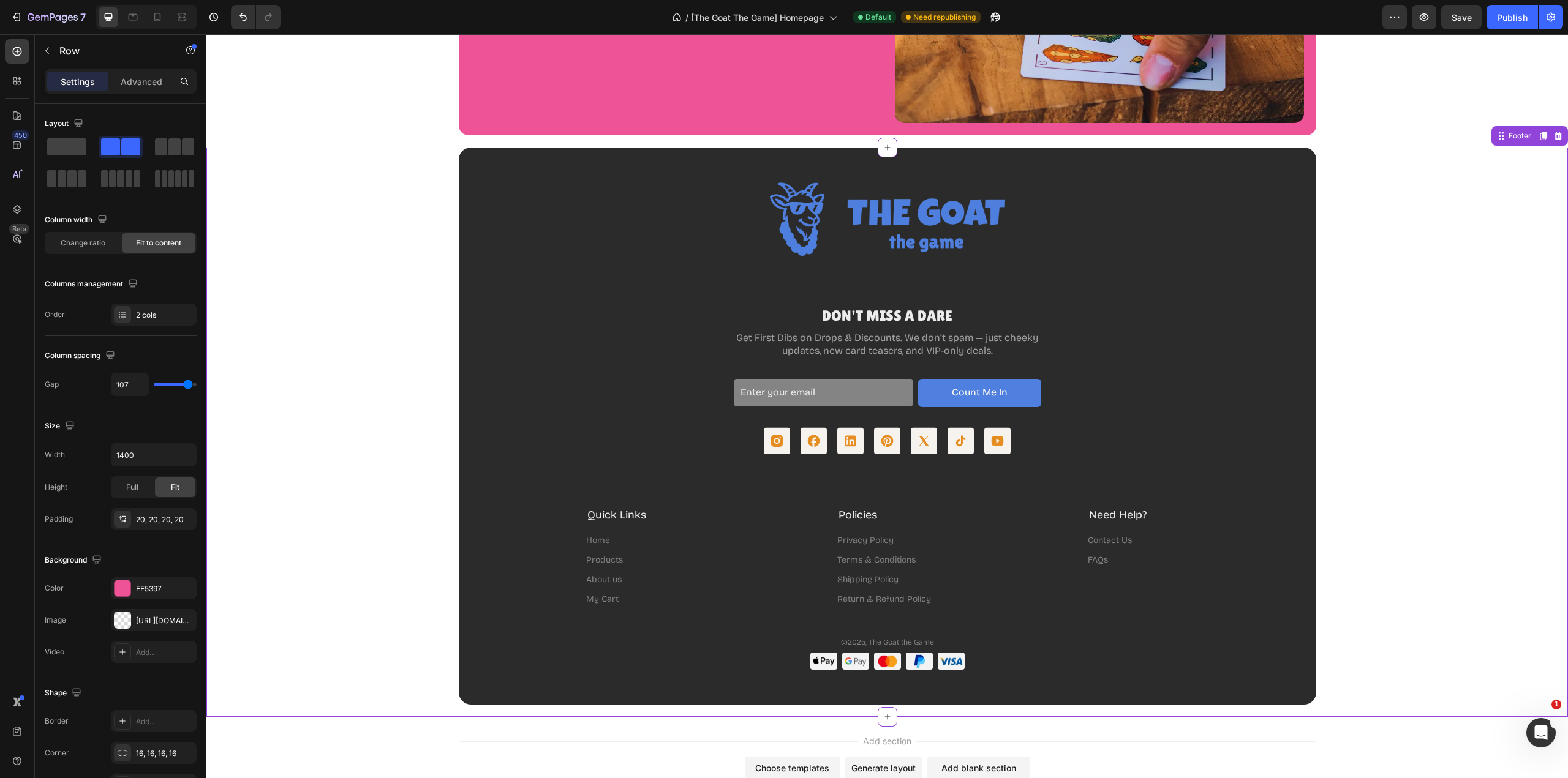
click at [896, 350] on p "Get First Dibs on Drops & Discounts. We don’t spam — just cheeky updates, new c…" at bounding box center [887, 345] width 305 height 26
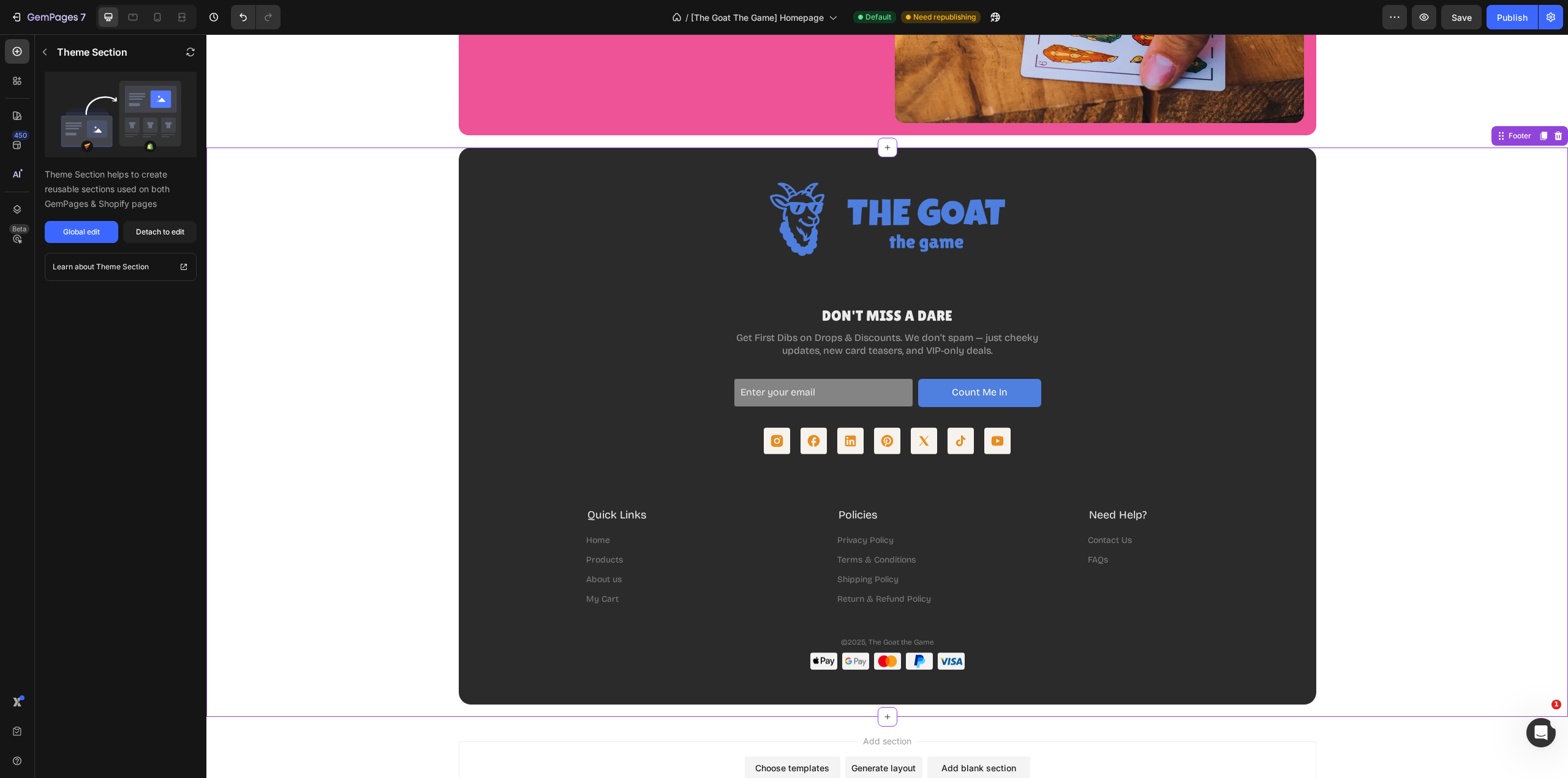
click at [901, 355] on p "Get First Dibs on Drops & Discounts. We don’t spam — just cheeky updates, new c…" at bounding box center [887, 345] width 305 height 26
click at [899, 352] on p "Get First Dibs on Drops & Discounts. We don’t spam — just cheeky updates, new c…" at bounding box center [887, 345] width 305 height 26
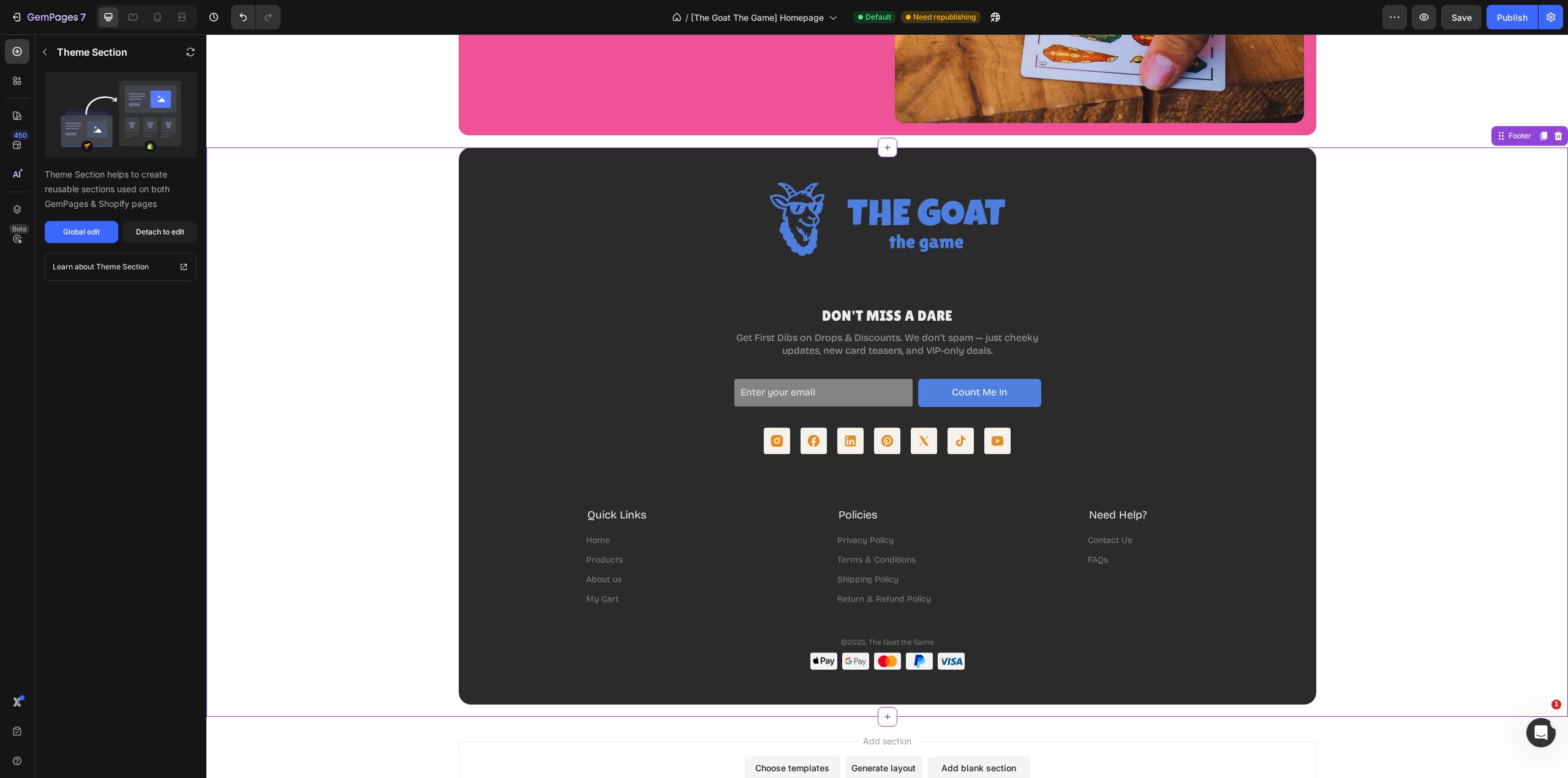
click at [899, 352] on p "Get First Dibs on Drops & Discounts. We don’t spam — just cheeky updates, new c…" at bounding box center [887, 345] width 305 height 26
click at [84, 229] on div "Global edit" at bounding box center [82, 232] width 37 height 11
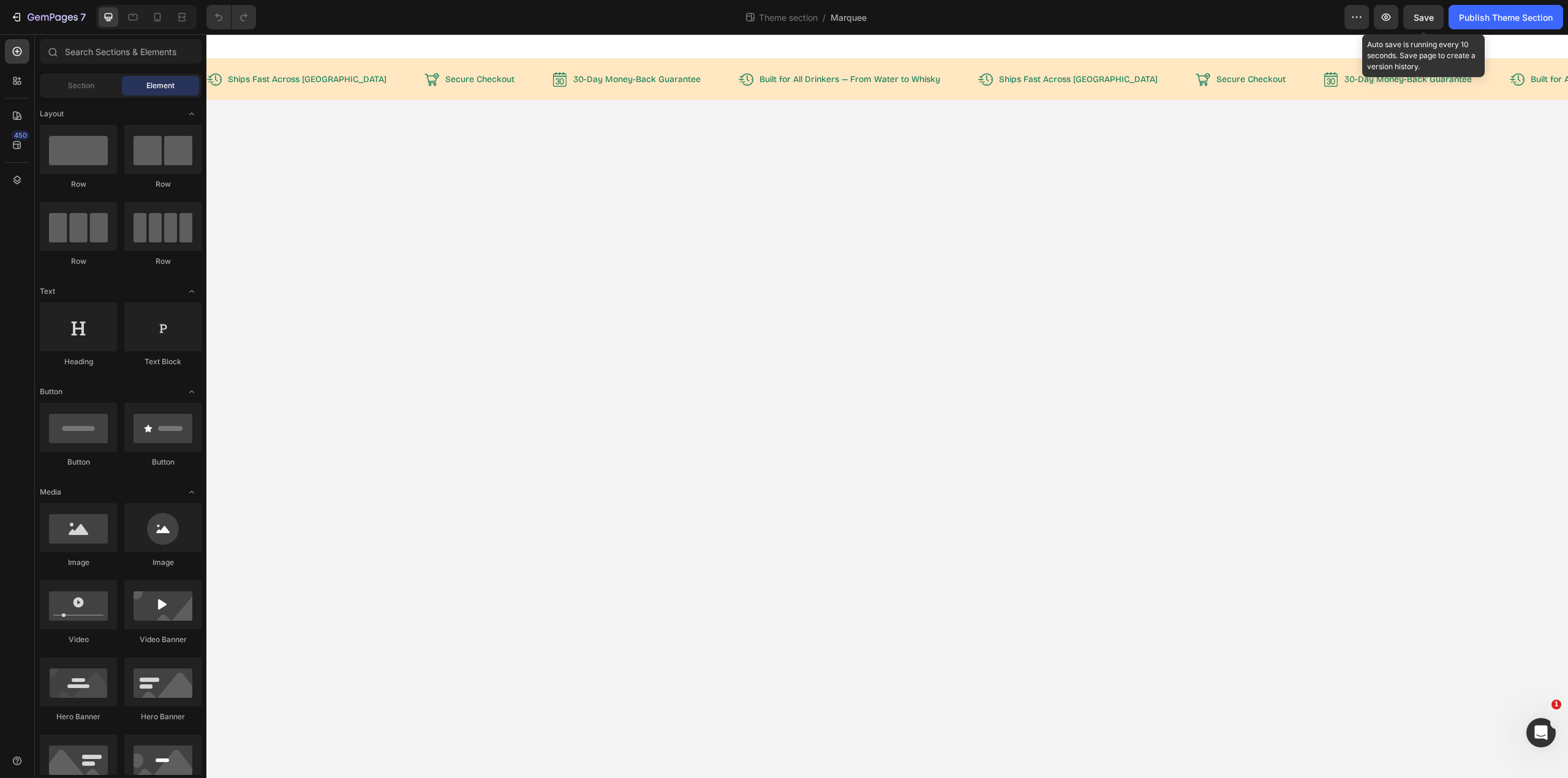
click at [1423, 18] on span "Save" at bounding box center [1423, 17] width 20 height 10
click at [766, 85] on div "Built for All Drinkers — From Water to Whisky" at bounding box center [850, 80] width 183 height 14
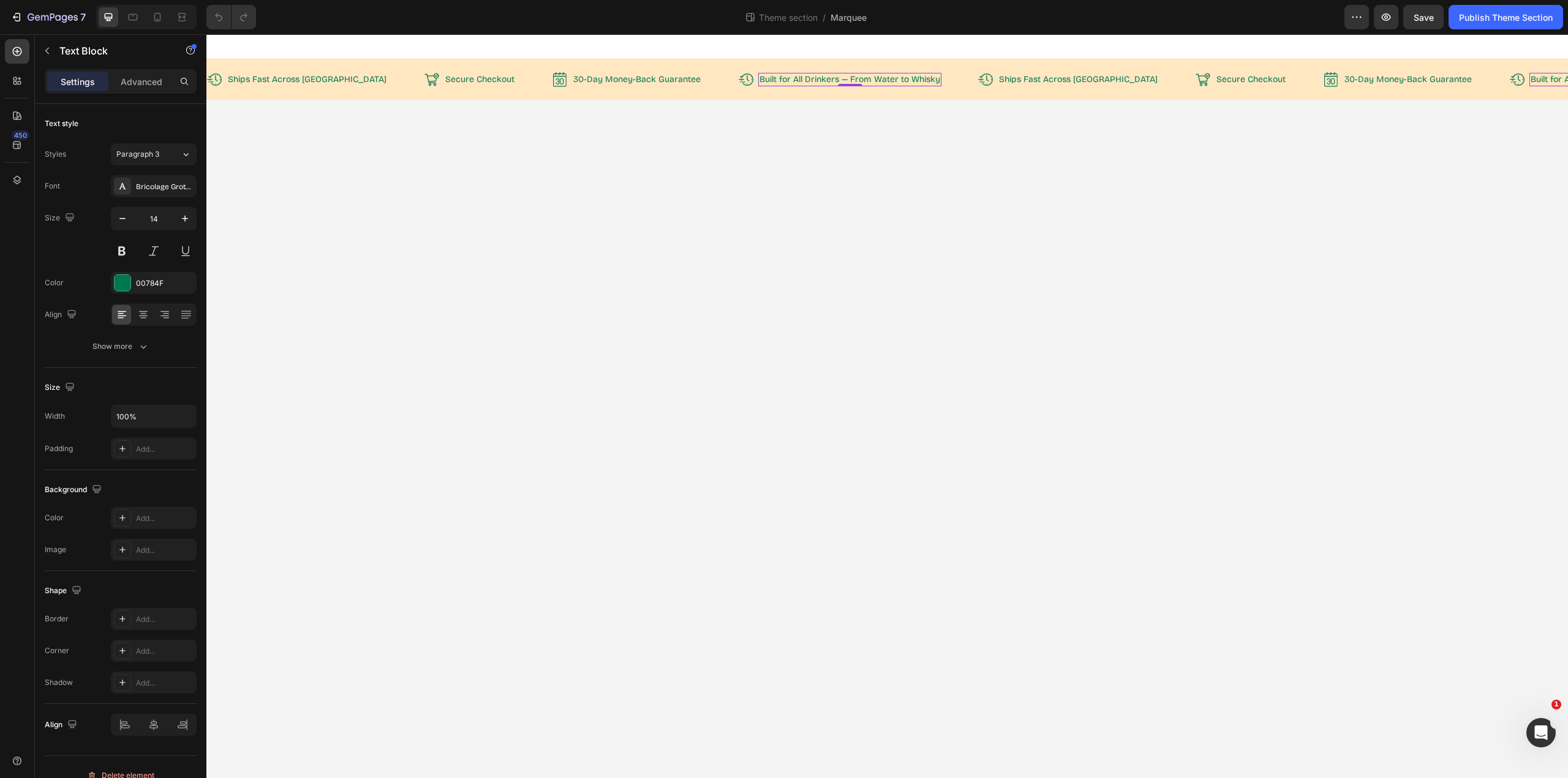
click at [904, 115] on body "Icon Ships Fast Across Australia Text Block Row Icon Secure Checkout Text Block…" at bounding box center [887, 406] width 1361 height 744
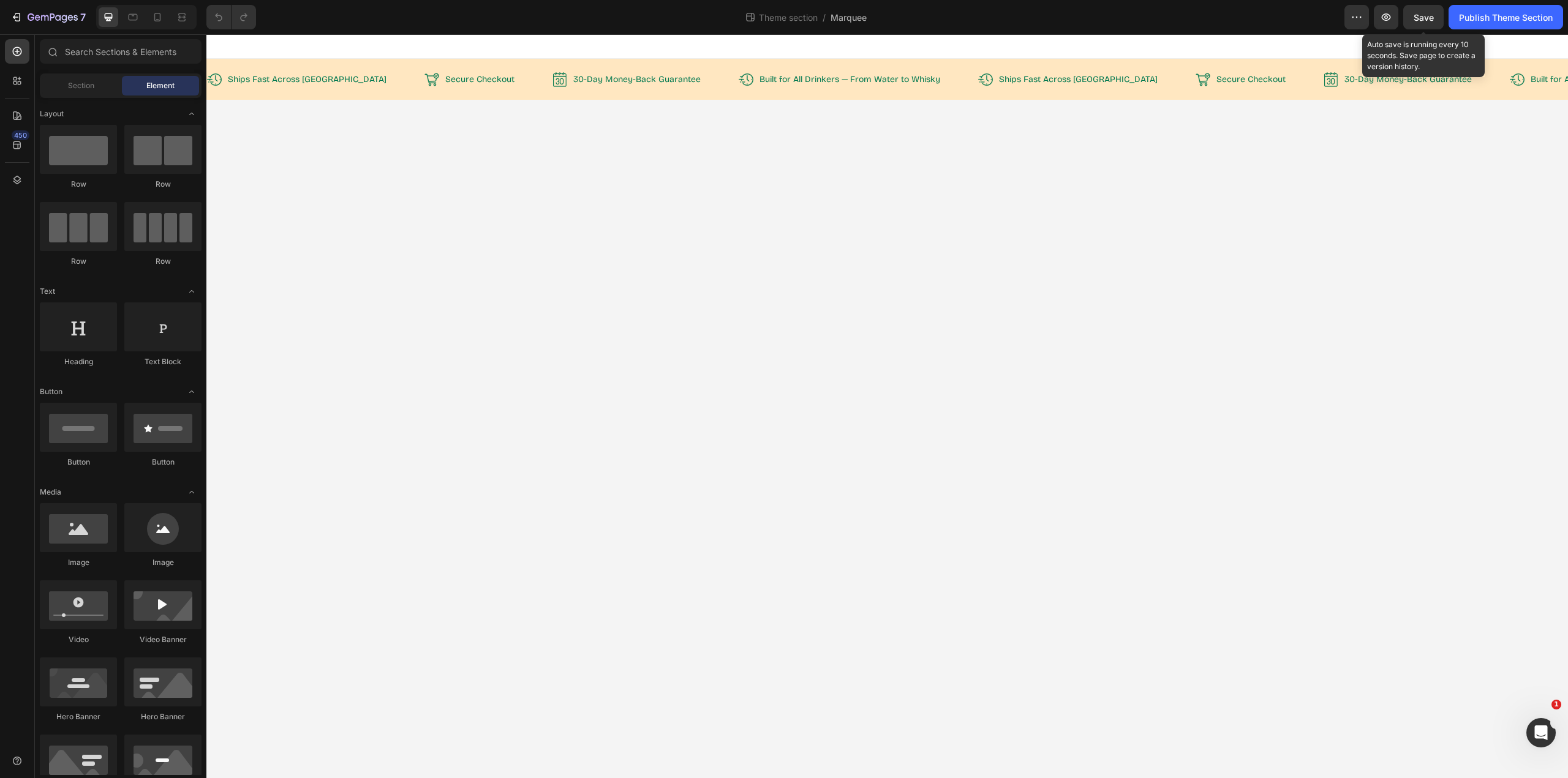
click at [1433, 19] on button "Save" at bounding box center [1423, 17] width 41 height 25
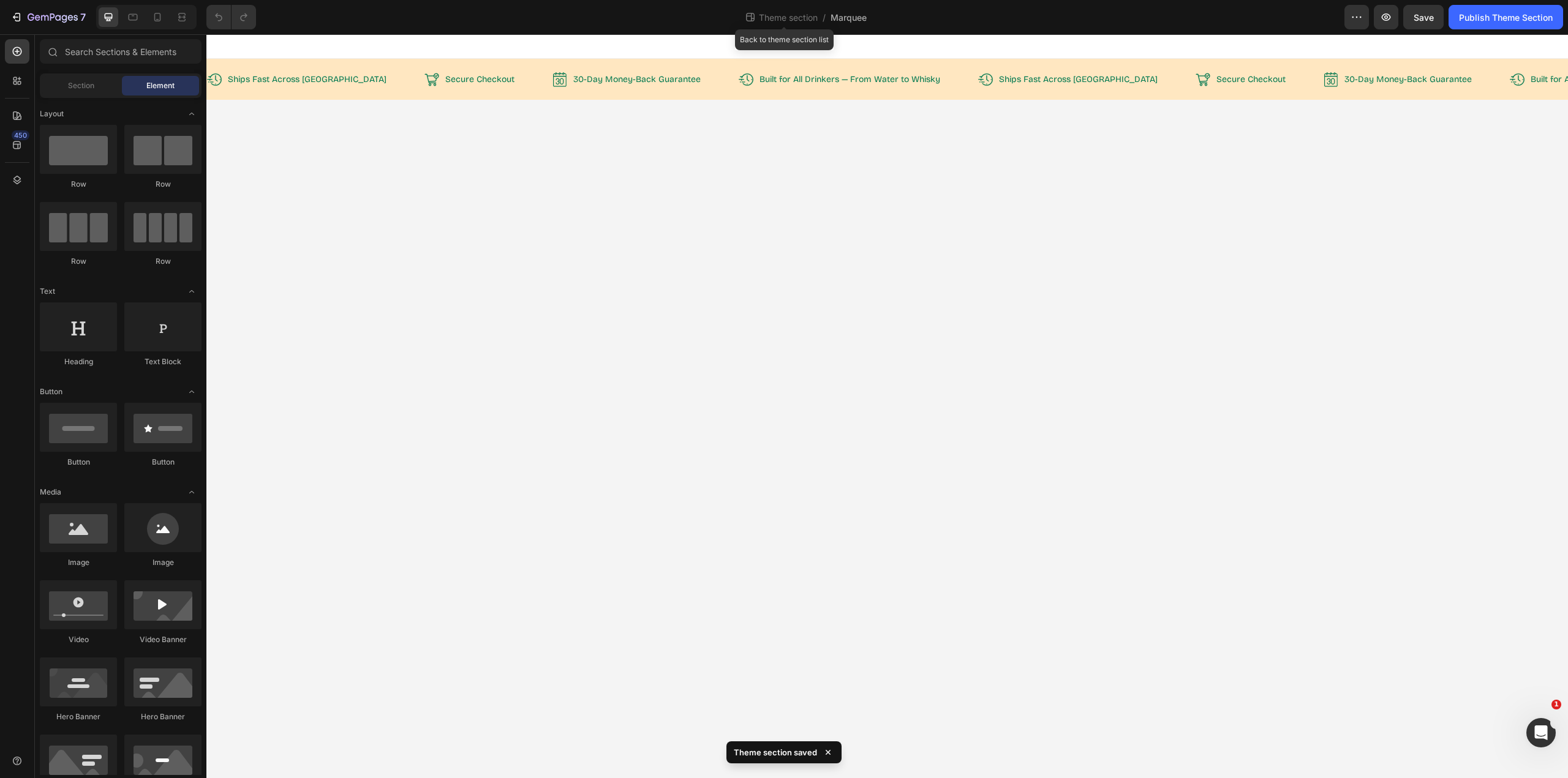
click at [802, 17] on span "Theme section" at bounding box center [788, 17] width 64 height 13
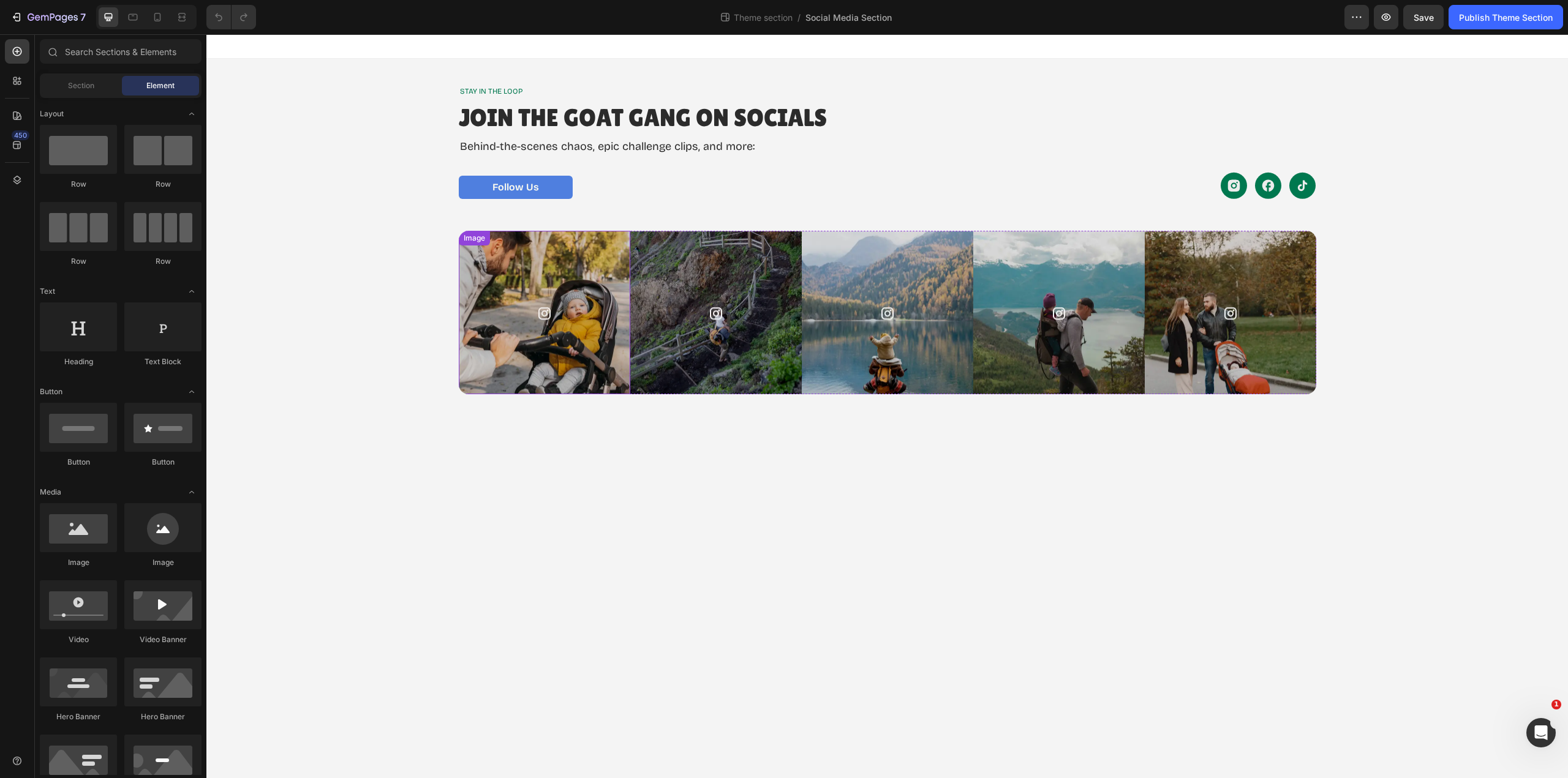
click at [590, 280] on img at bounding box center [544, 313] width 172 height 163
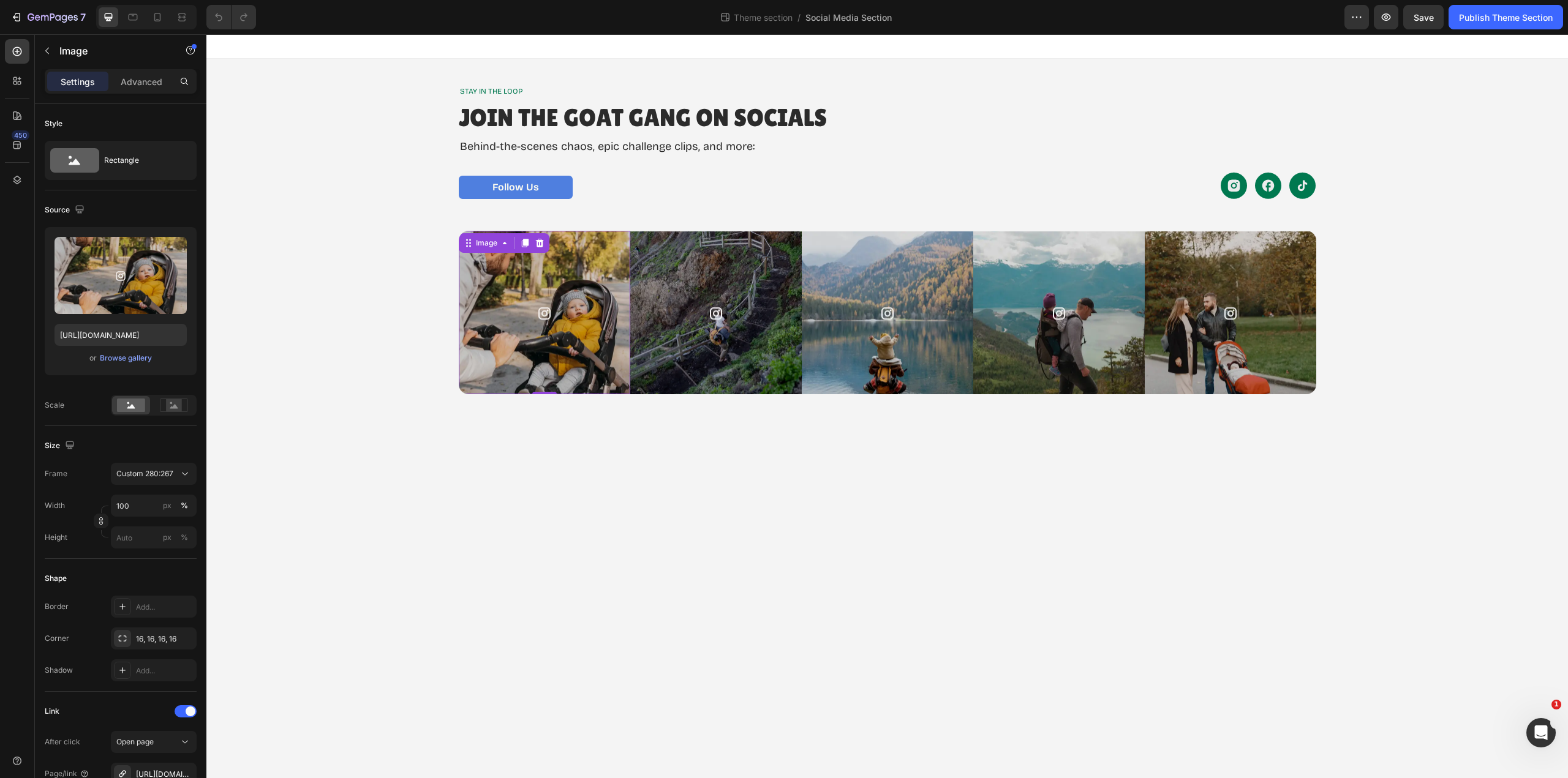
click at [121, 358] on div "Browse gallery" at bounding box center [125, 358] width 52 height 11
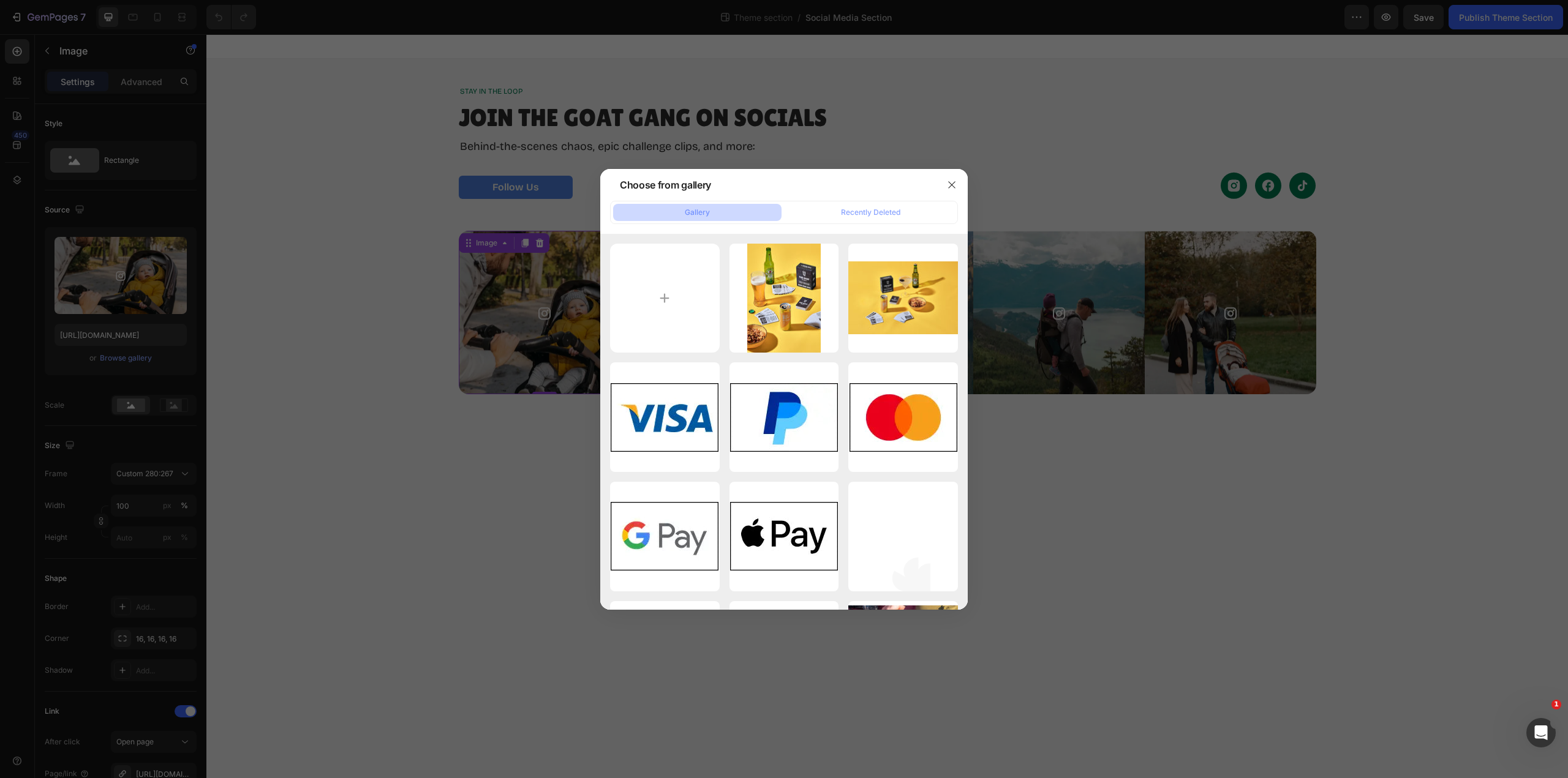
click at [952, 187] on icon "button" at bounding box center [952, 185] width 10 height 10
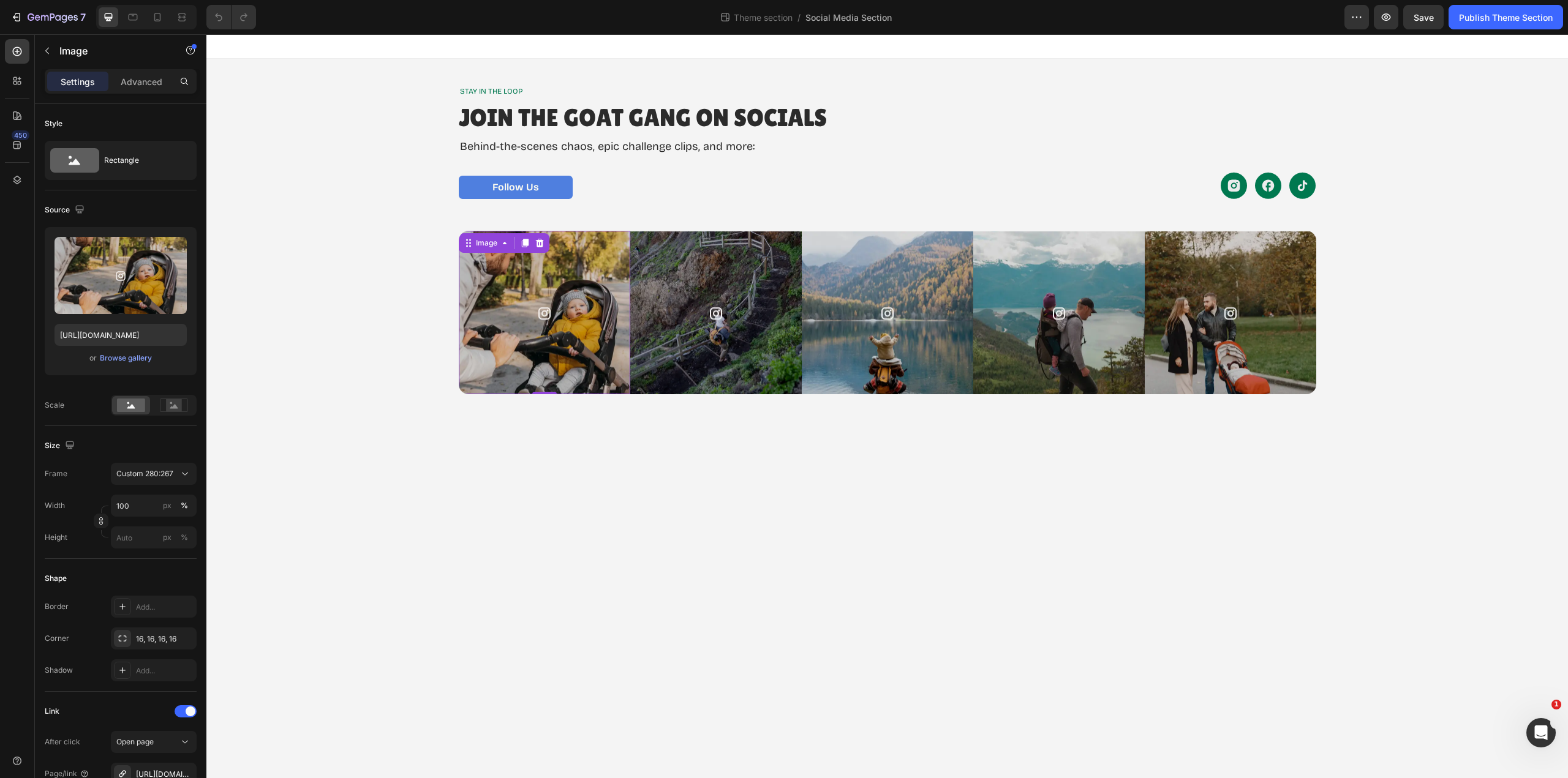
click at [125, 292] on input "file" at bounding box center [121, 296] width 84 height 21
click at [1414, 18] on span "Save" at bounding box center [1423, 17] width 20 height 10
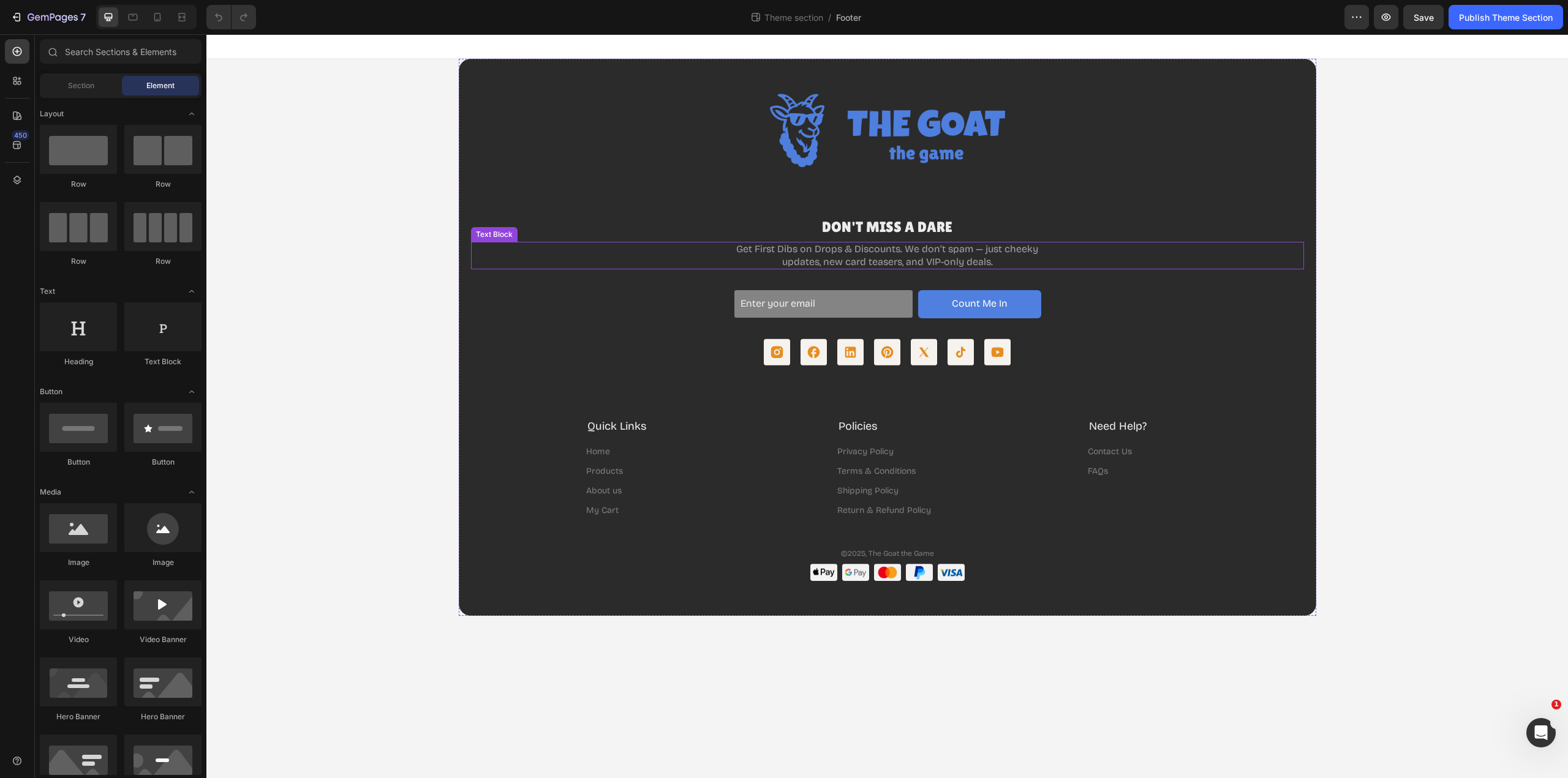
click at [759, 247] on p "Get First Dibs on Drops & Discounts. We don’t spam — just cheeky updates, new c…" at bounding box center [887, 256] width 305 height 26
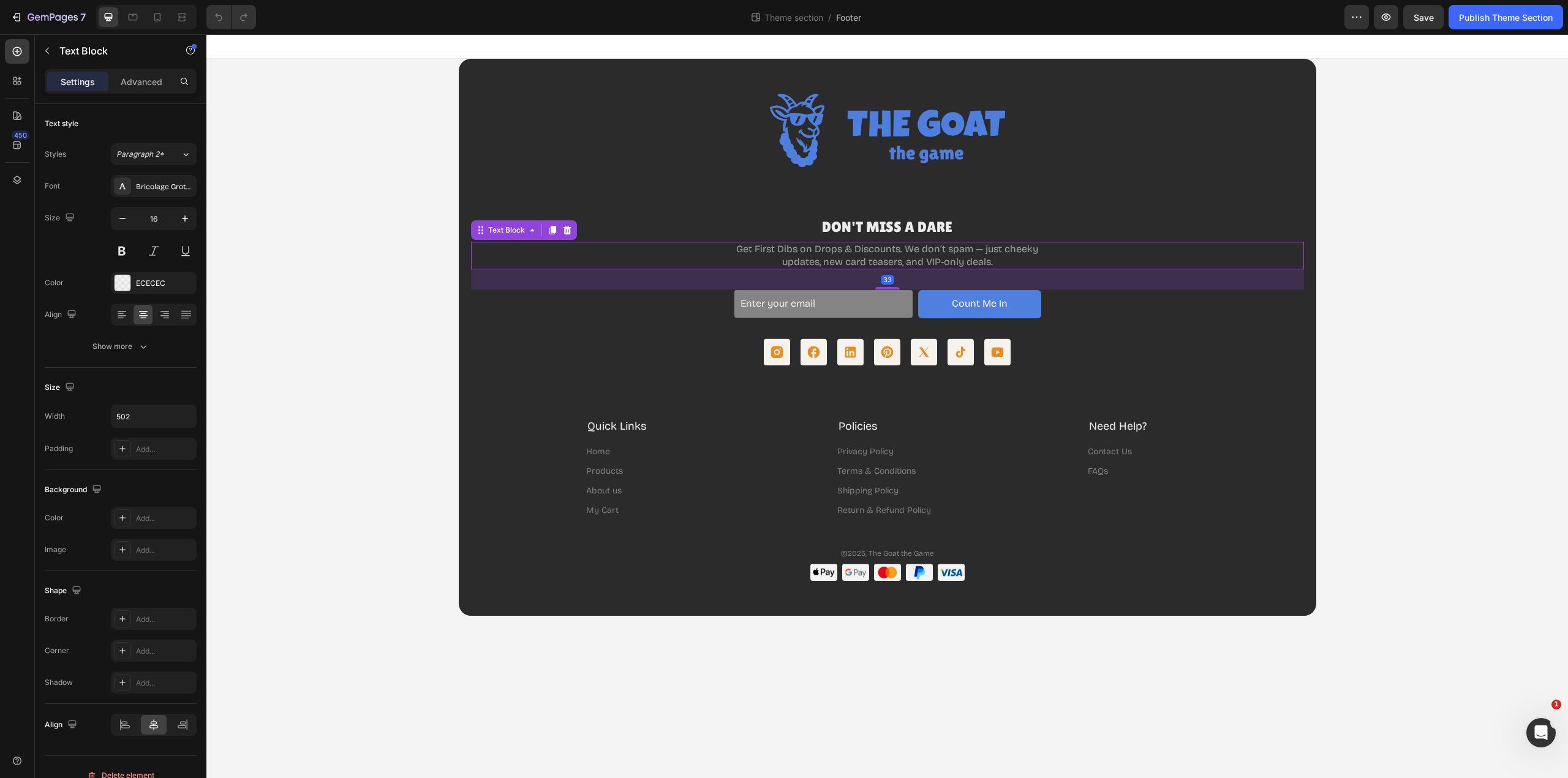
click at [760, 246] on p "Get First Dibs on Drops & Discounts. We don’t spam — just cheeky updates, new c…" at bounding box center [887, 256] width 305 height 26
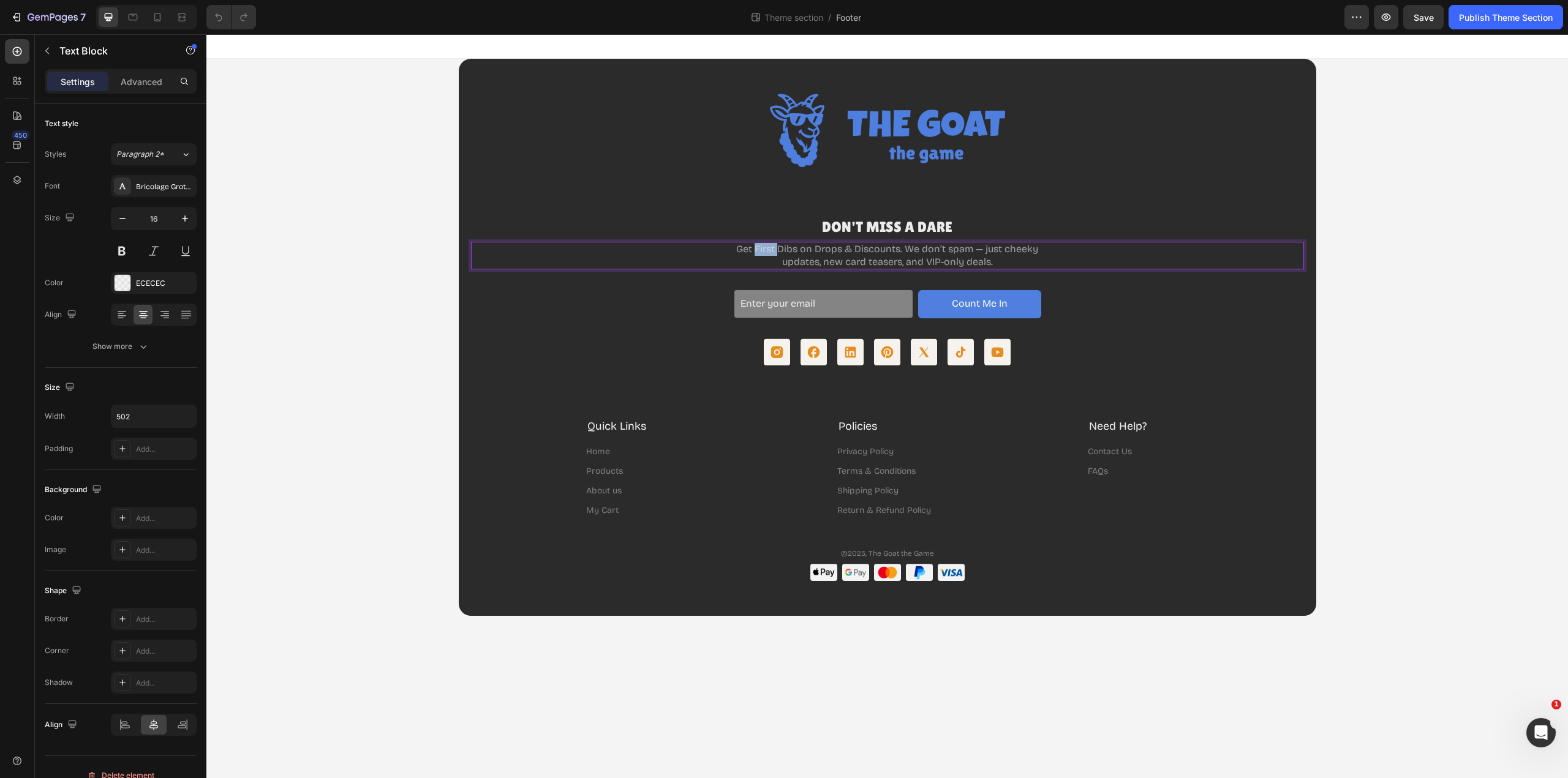
click at [759, 246] on p "Get First Dibs on Drops & Discounts. We don’t spam — just cheeky updates, new c…" at bounding box center [887, 256] width 305 height 26
click at [760, 245] on p "Get First Dibs on Drops & Discounts. We don’t spam — just cheeky updates, new c…" at bounding box center [887, 256] width 305 height 26
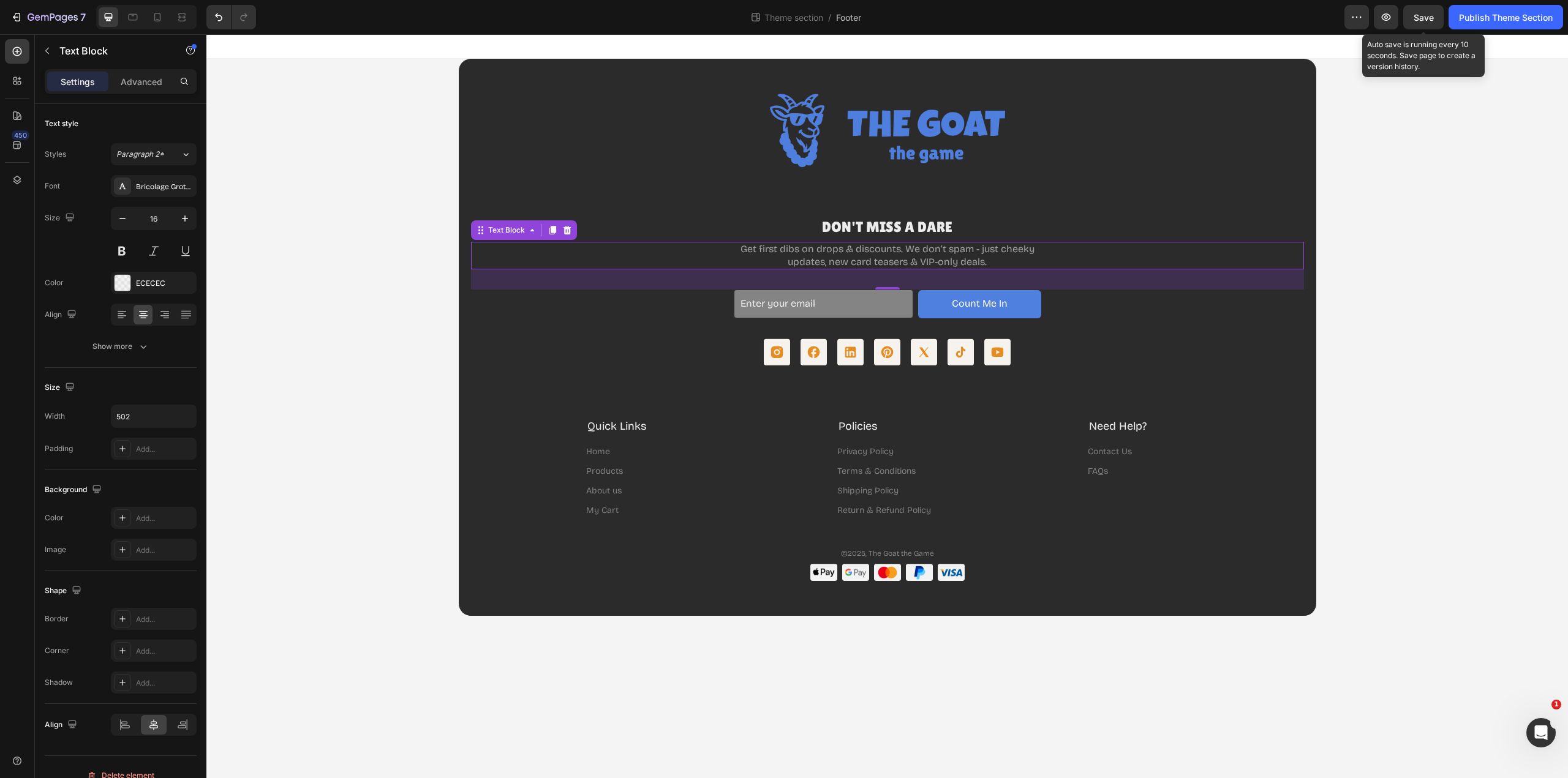
click at [1419, 25] on button "Save" at bounding box center [1423, 17] width 41 height 25
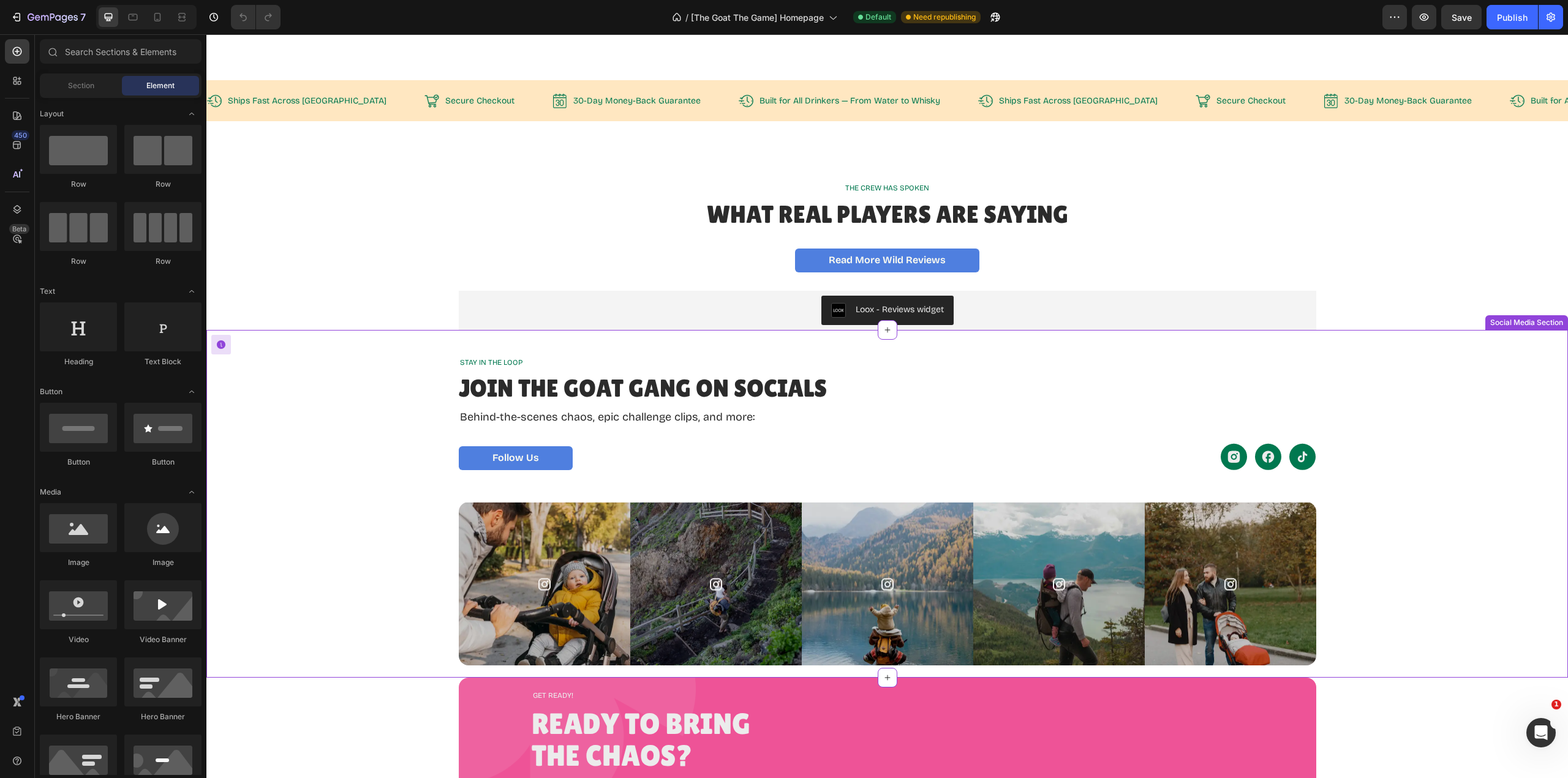
scroll to position [2072, 0]
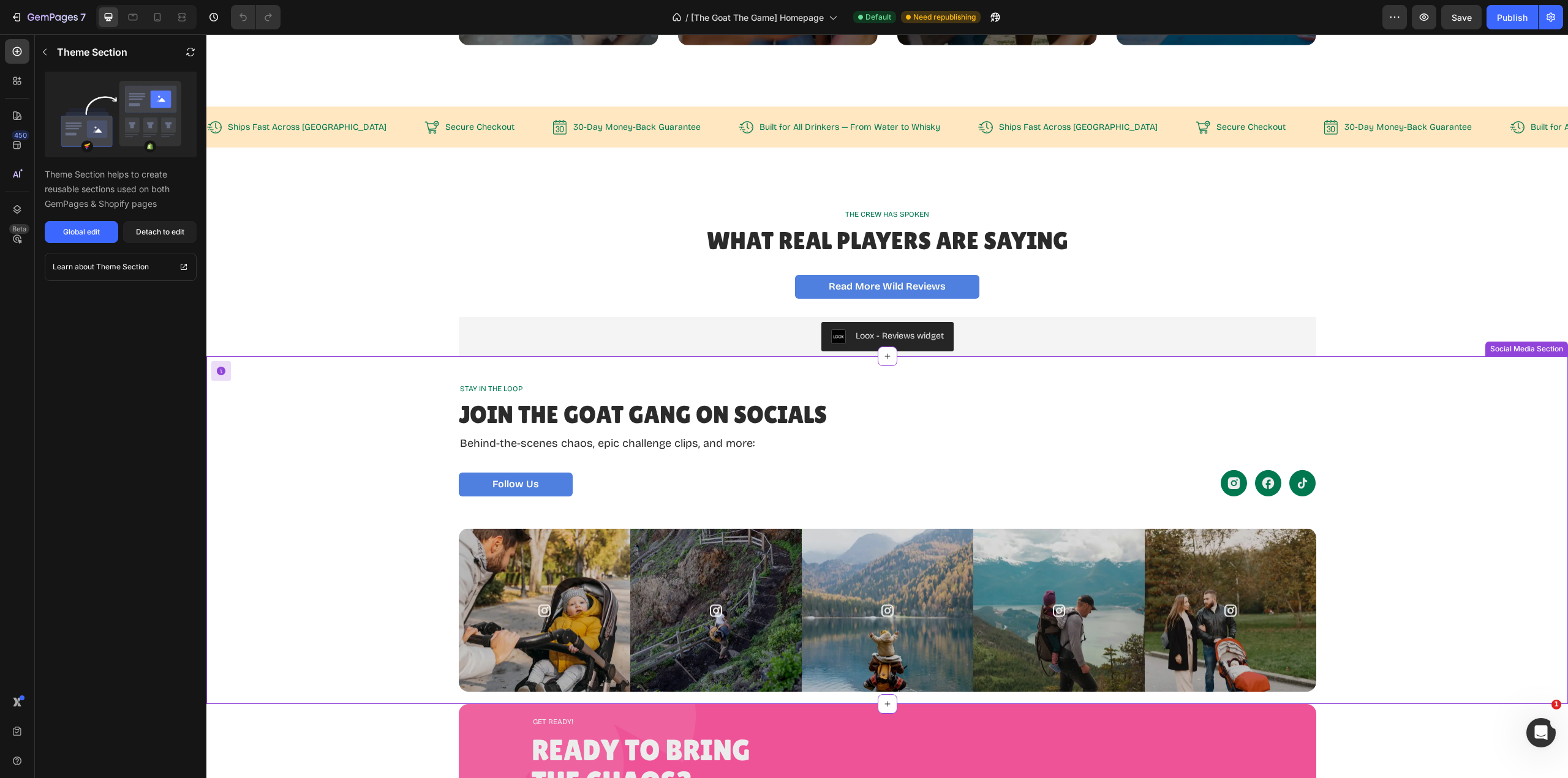
click at [689, 442] on p "Behind-the-scenes chaos, epic challenge clips, and more:" at bounding box center [622, 443] width 325 height 17
click at [701, 444] on p "Behind-the-scenes chaos, epic challenge clips, and more:" at bounding box center [622, 443] width 325 height 17
click at [707, 444] on p "Behind-the-scenes chaos, epic challenge clips, and more:" at bounding box center [622, 443] width 325 height 17
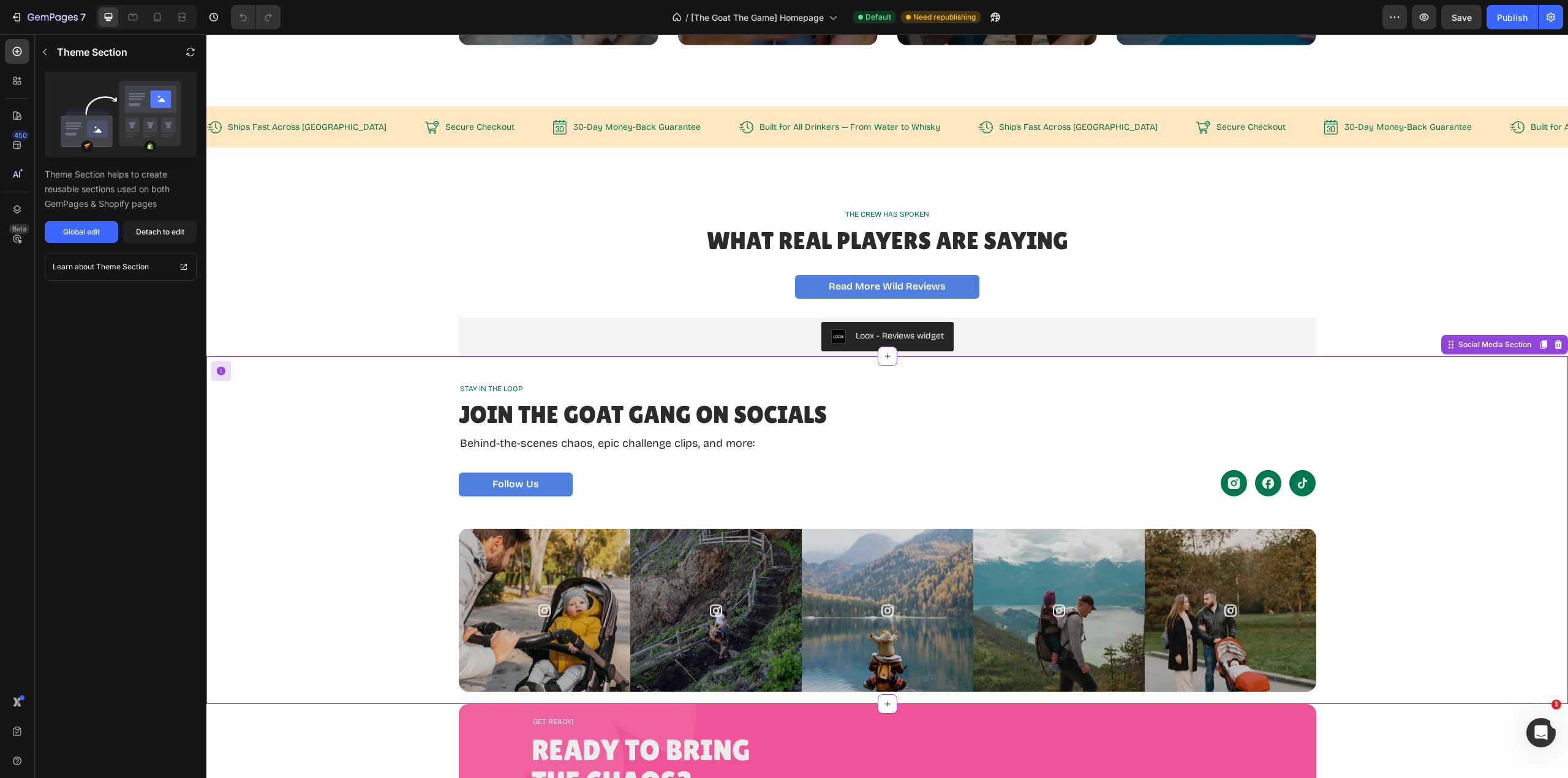
click at [707, 444] on p "Behind-the-scenes chaos, epic challenge clips, and more:" at bounding box center [622, 443] width 325 height 17
click at [98, 229] on div "Global edit" at bounding box center [82, 232] width 37 height 11
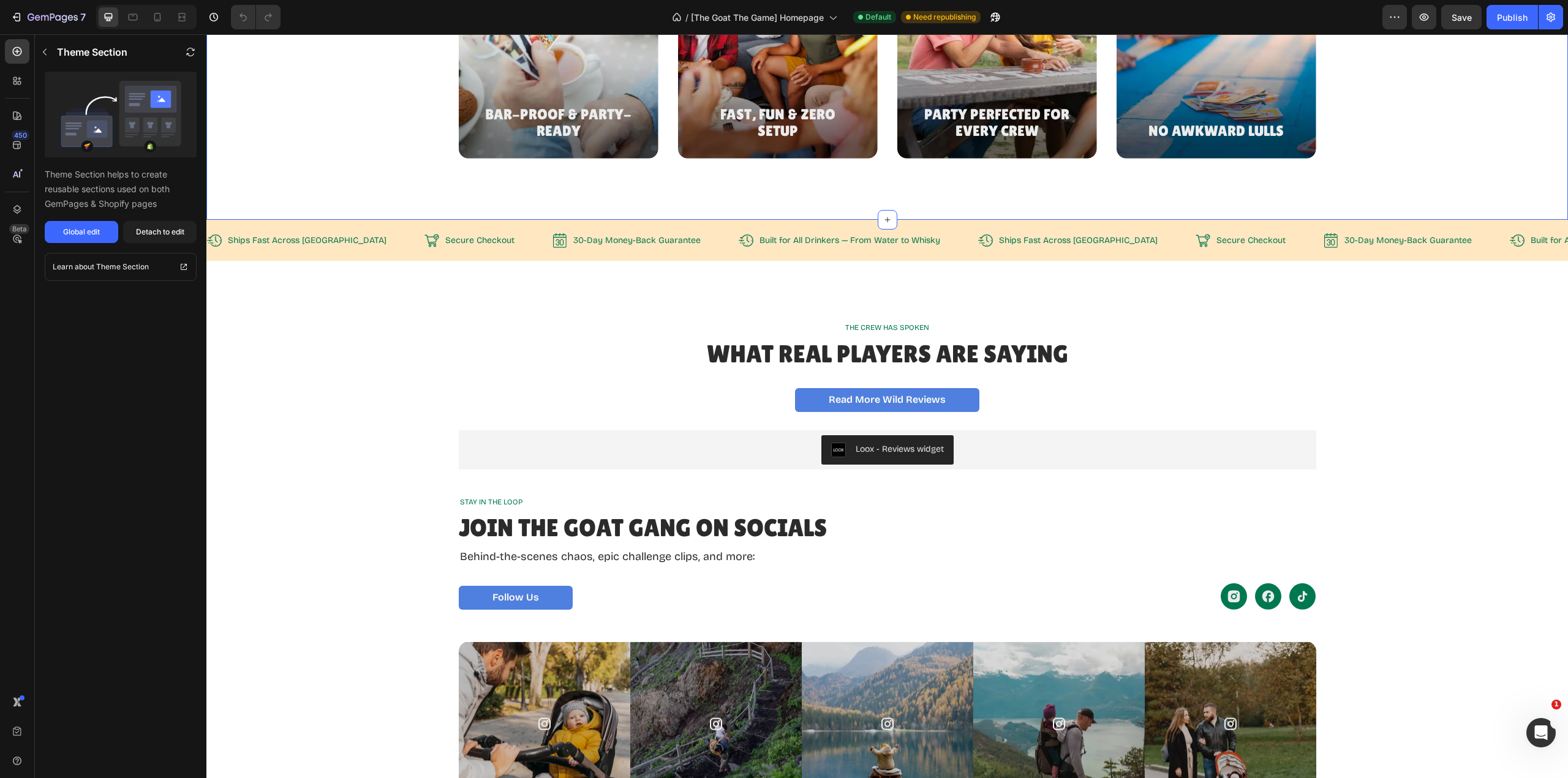
scroll to position [1959, 0]
click at [897, 454] on div "Loox - Reviews widget" at bounding box center [887, 449] width 113 height 15
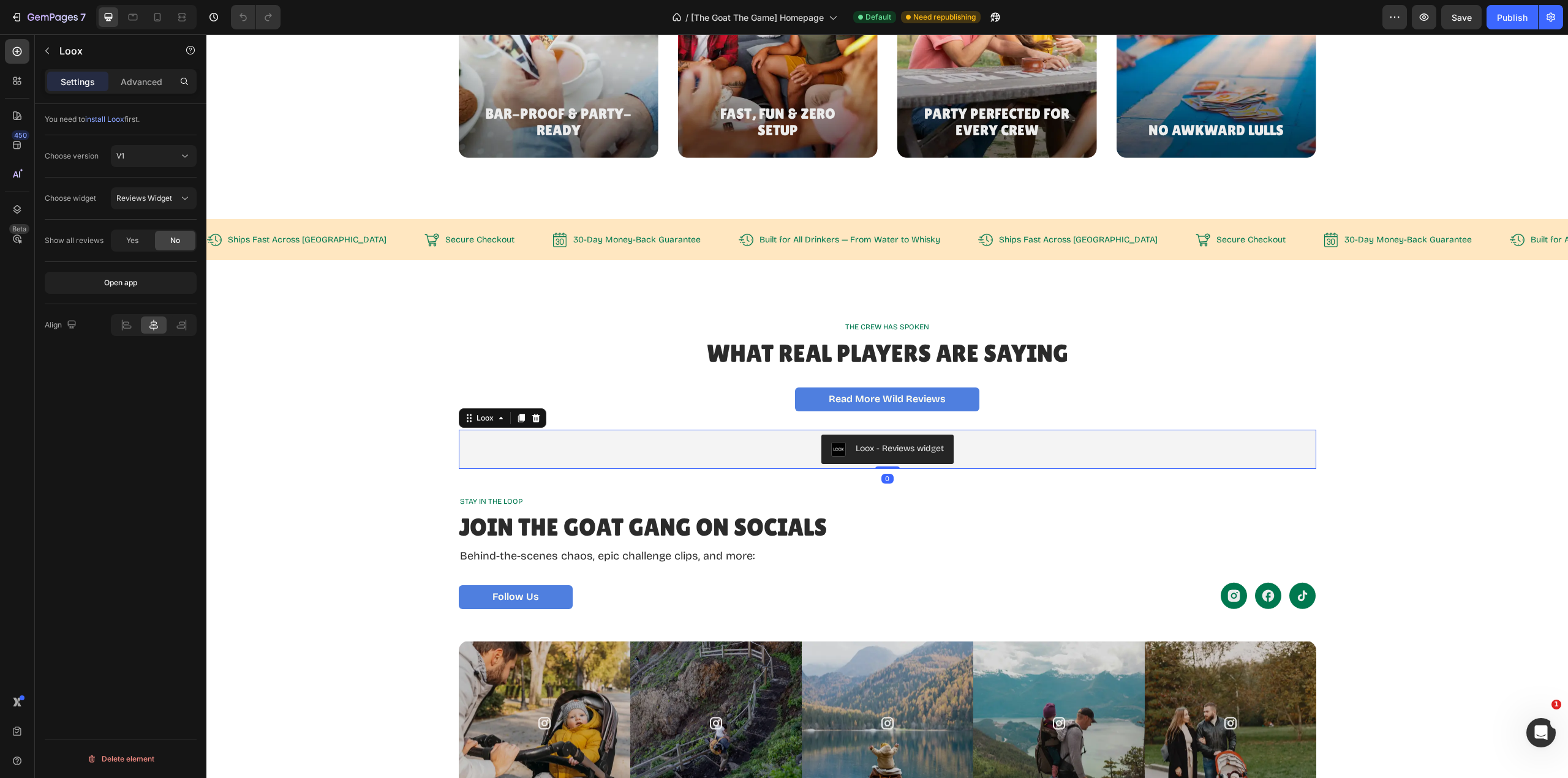
click at [897, 454] on div "Loox - Reviews widget" at bounding box center [900, 448] width 88 height 13
click at [109, 120] on span "install Loox" at bounding box center [105, 119] width 39 height 9
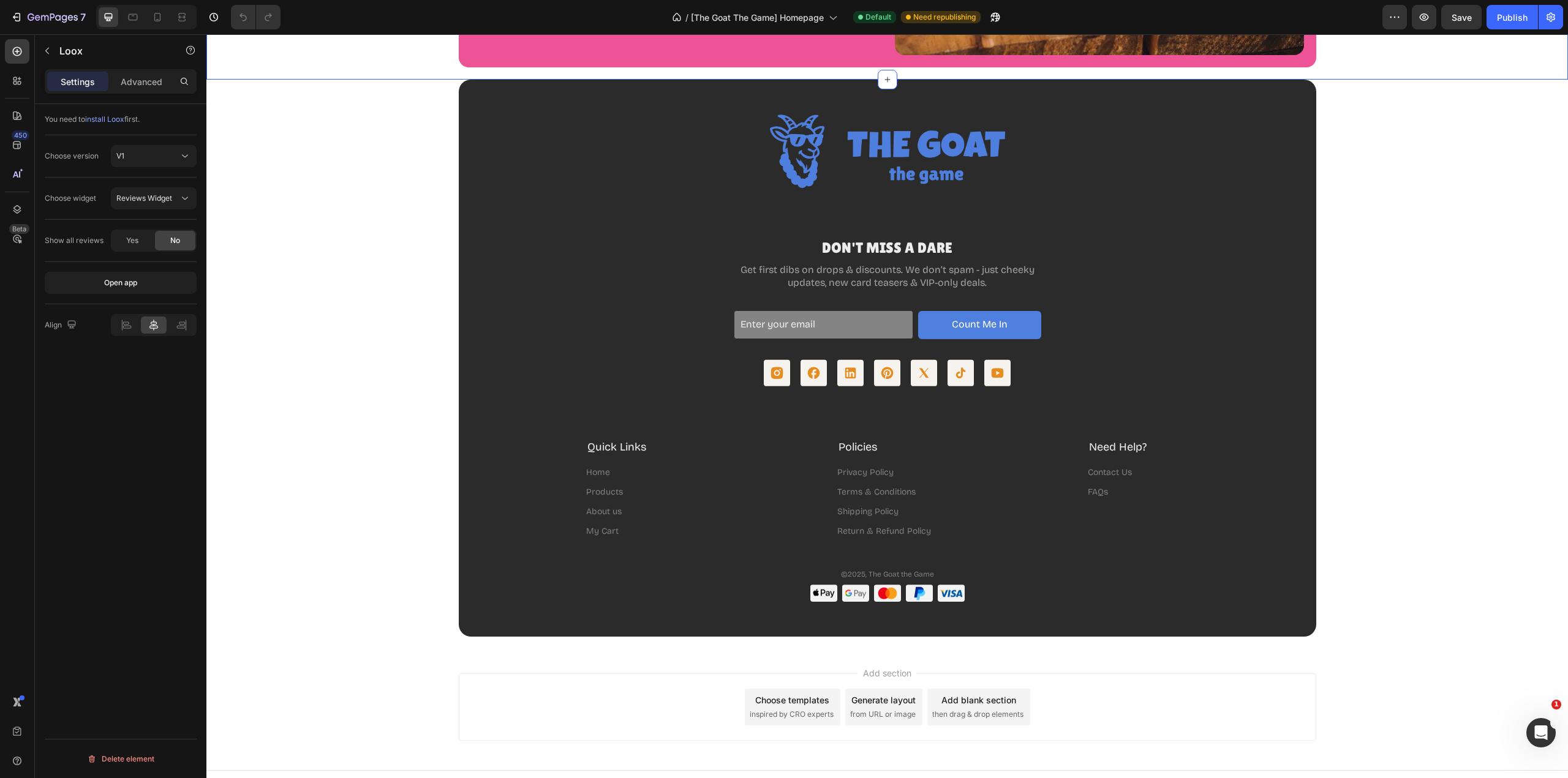
scroll to position [3173, 0]
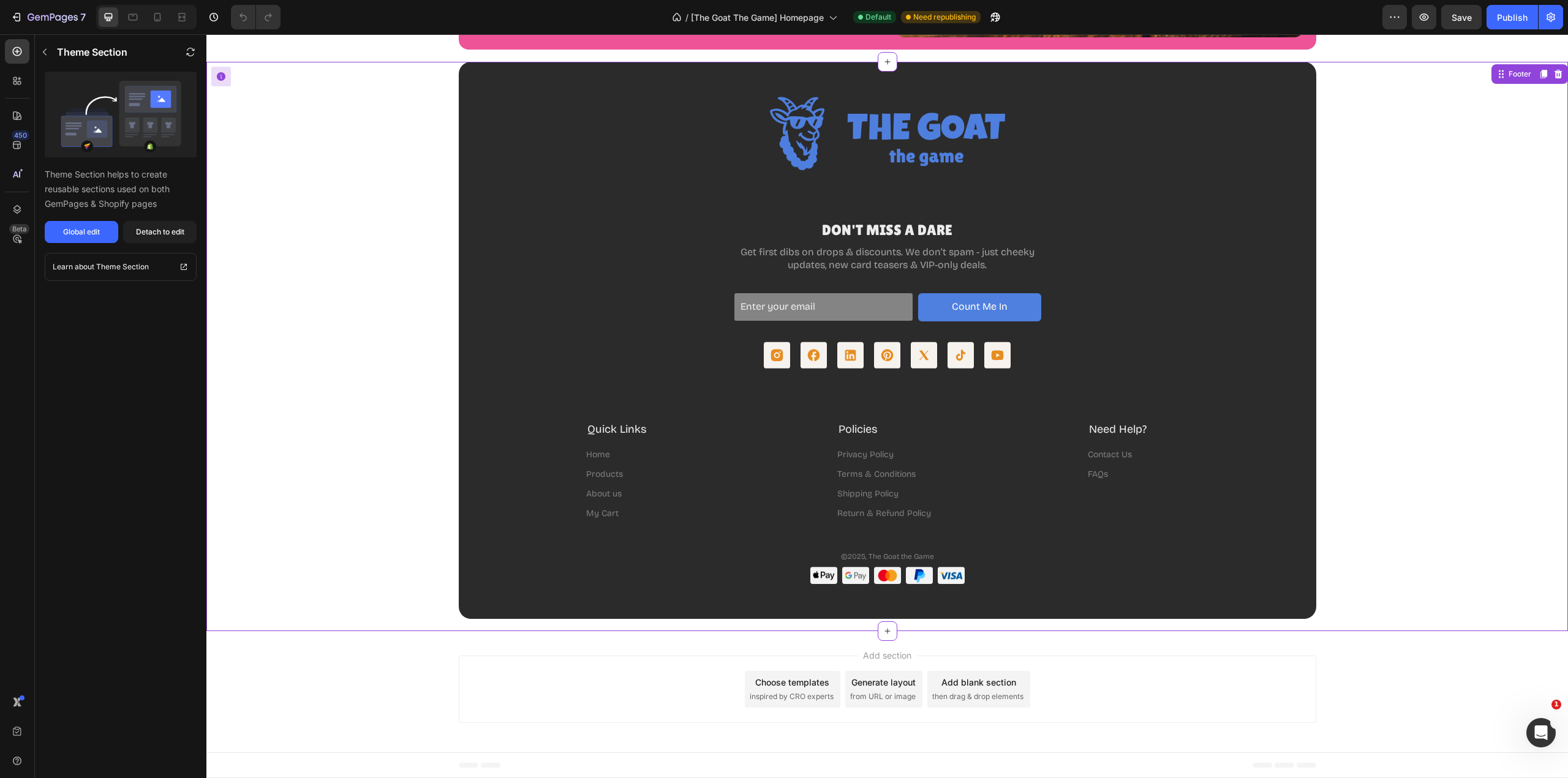
click at [845, 356] on rect at bounding box center [850, 355] width 26 height 26
click at [108, 233] on button "Global edit" at bounding box center [82, 232] width 74 height 22
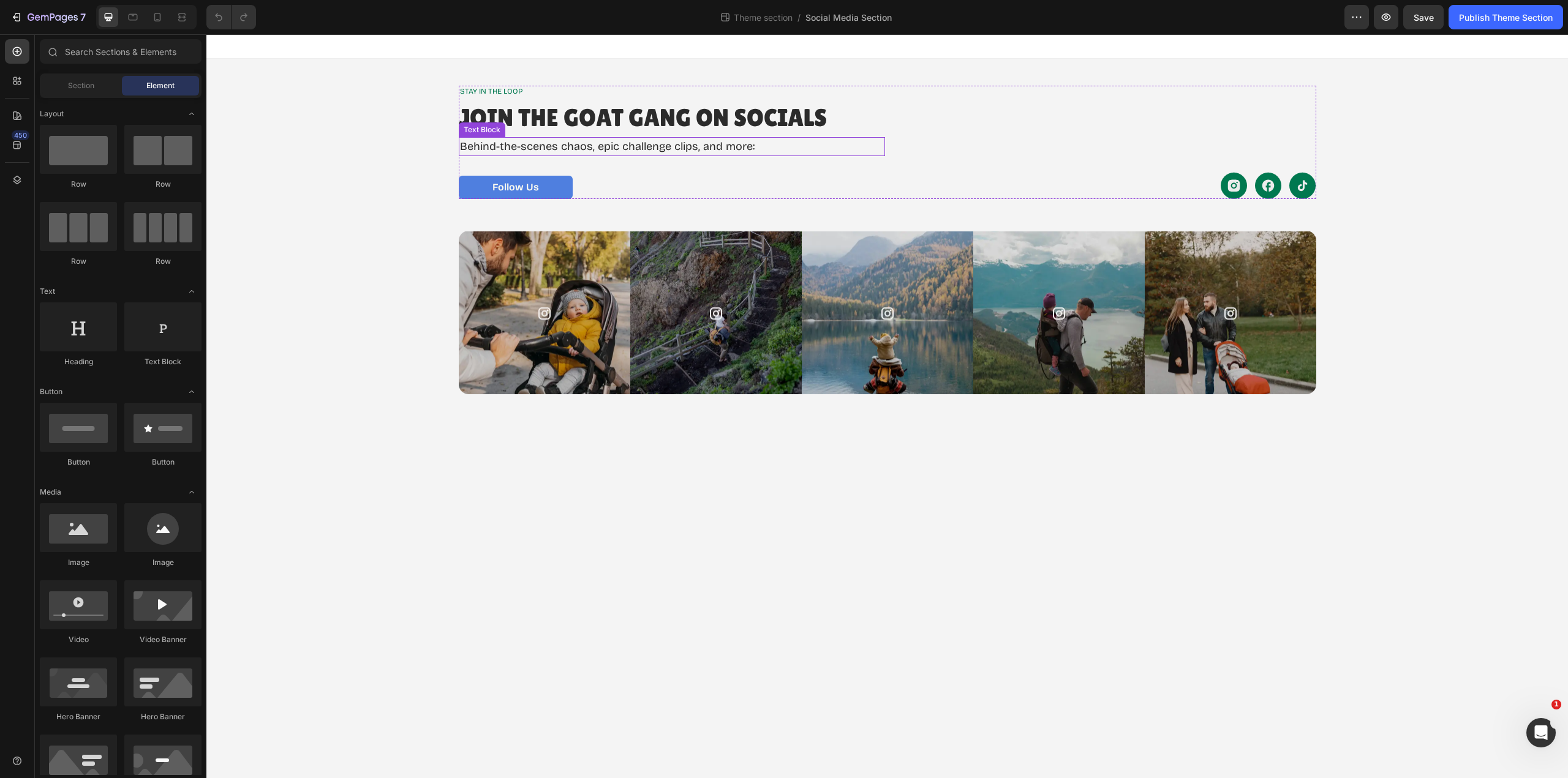
click at [699, 146] on p "Behind-the-scenes chaos, epic challenge clips, and more:" at bounding box center [622, 146] width 325 height 17
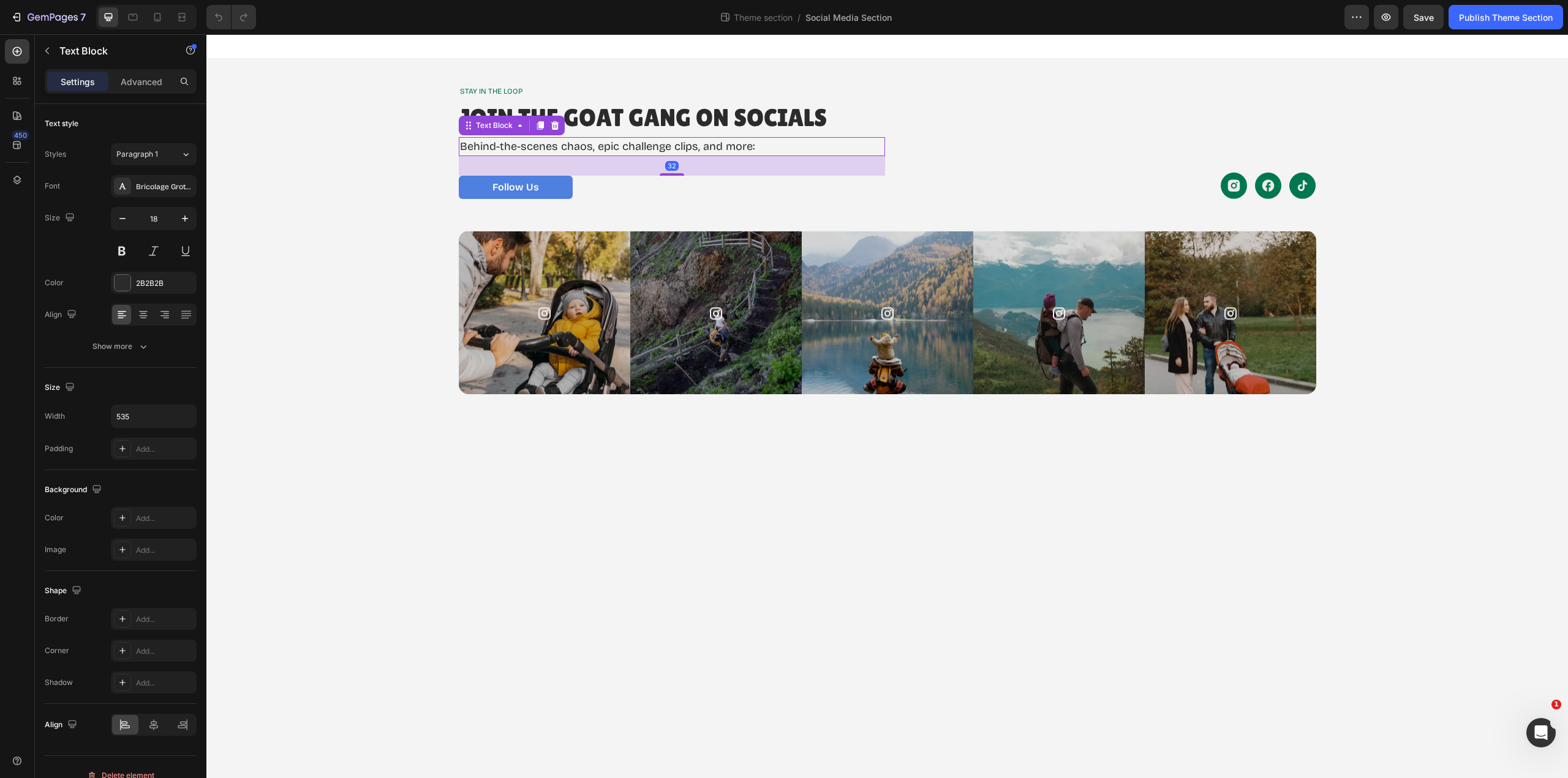
click at [715, 148] on p "Behind-the-scenes chaos, epic challenge clips, and more:" at bounding box center [622, 146] width 325 height 17
click at [719, 147] on p "Behind-the-scenes chaos, epic challenge clips, and more:" at bounding box center [622, 146] width 325 height 17
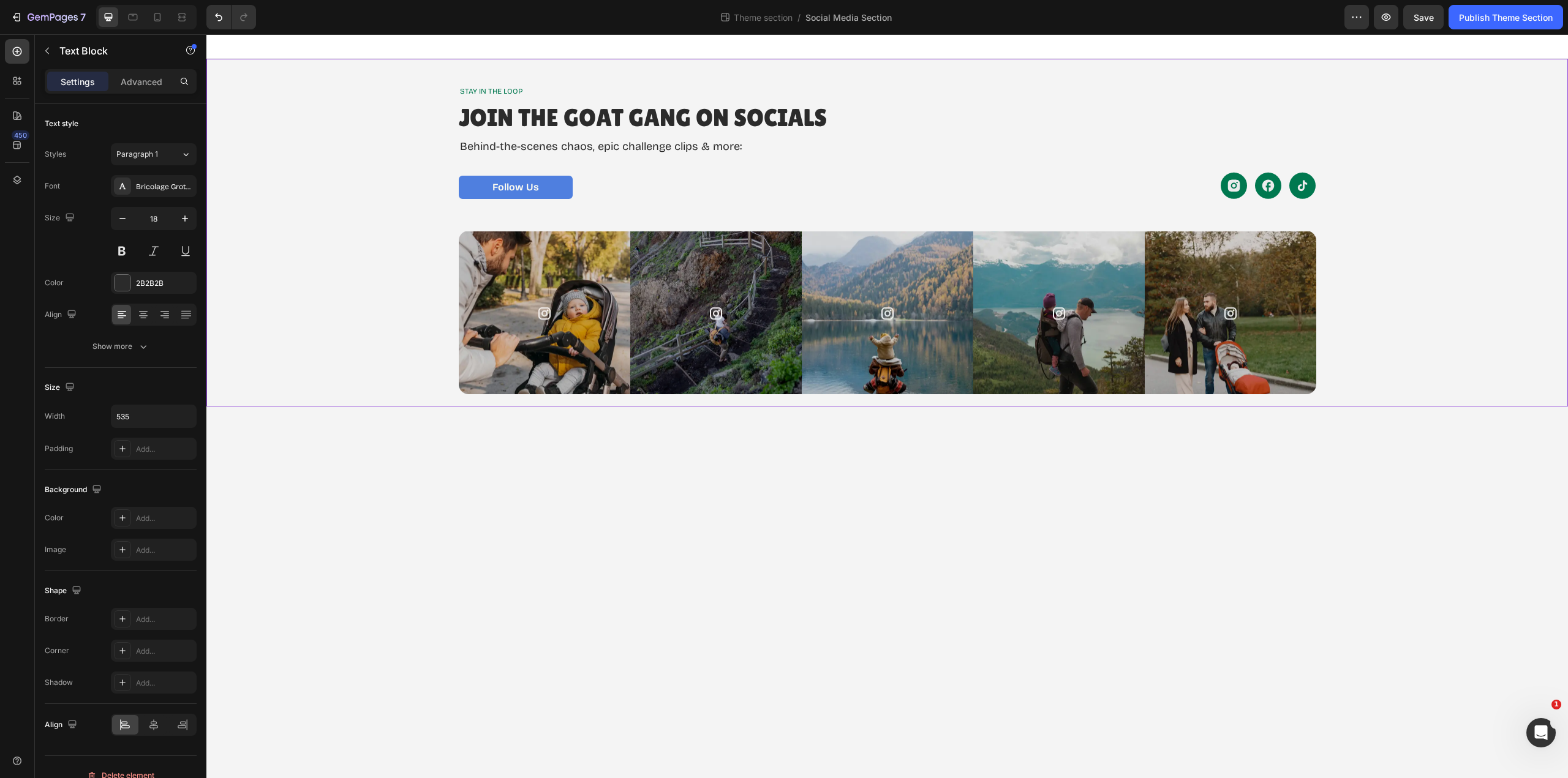
click at [333, 275] on div "Image Image Image Image Image Carousel" at bounding box center [887, 313] width 1332 height 163
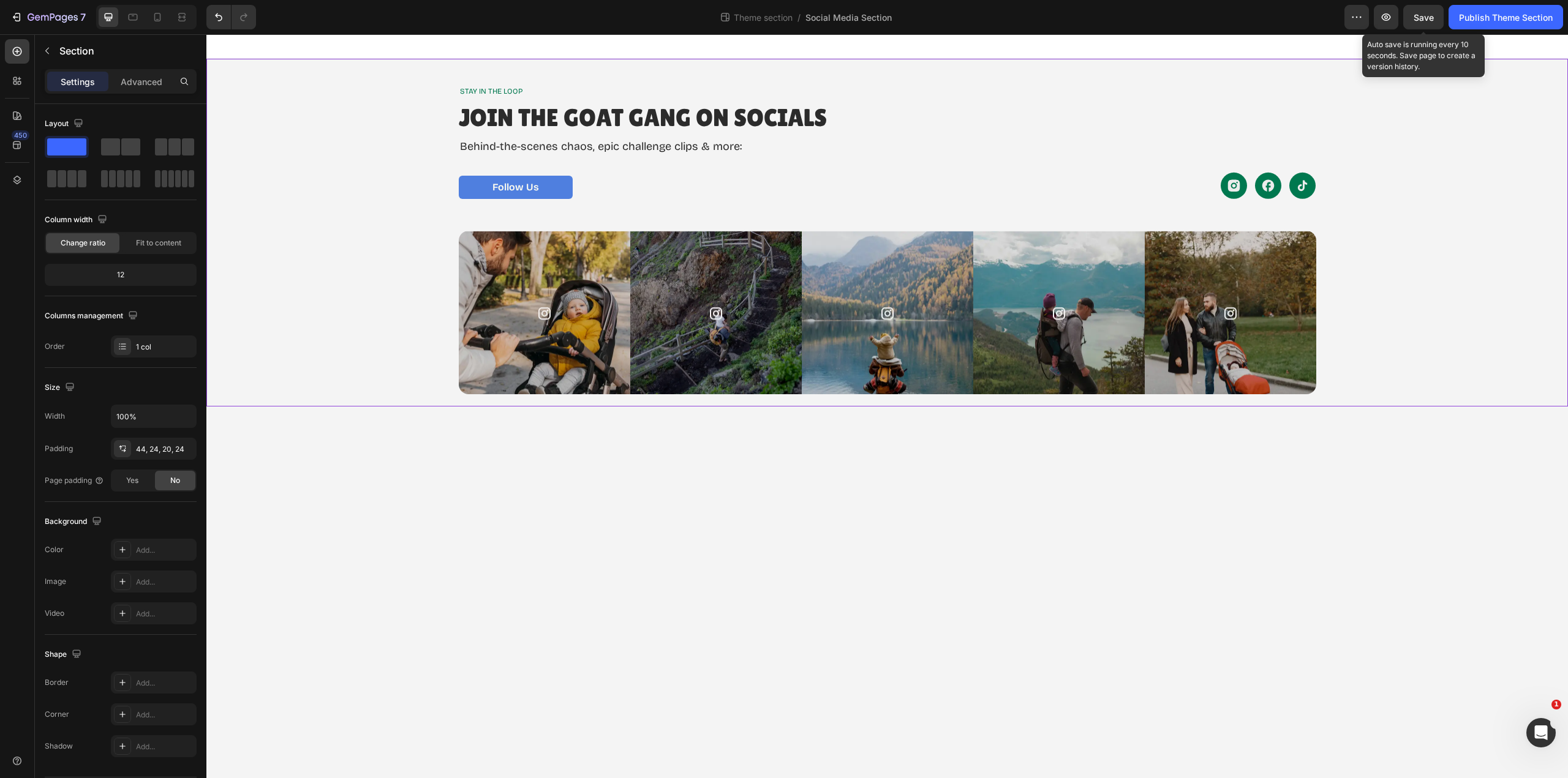
click at [1420, 17] on span "Save" at bounding box center [1423, 17] width 20 height 10
click at [1414, 17] on span "Save" at bounding box center [1423, 17] width 20 height 10
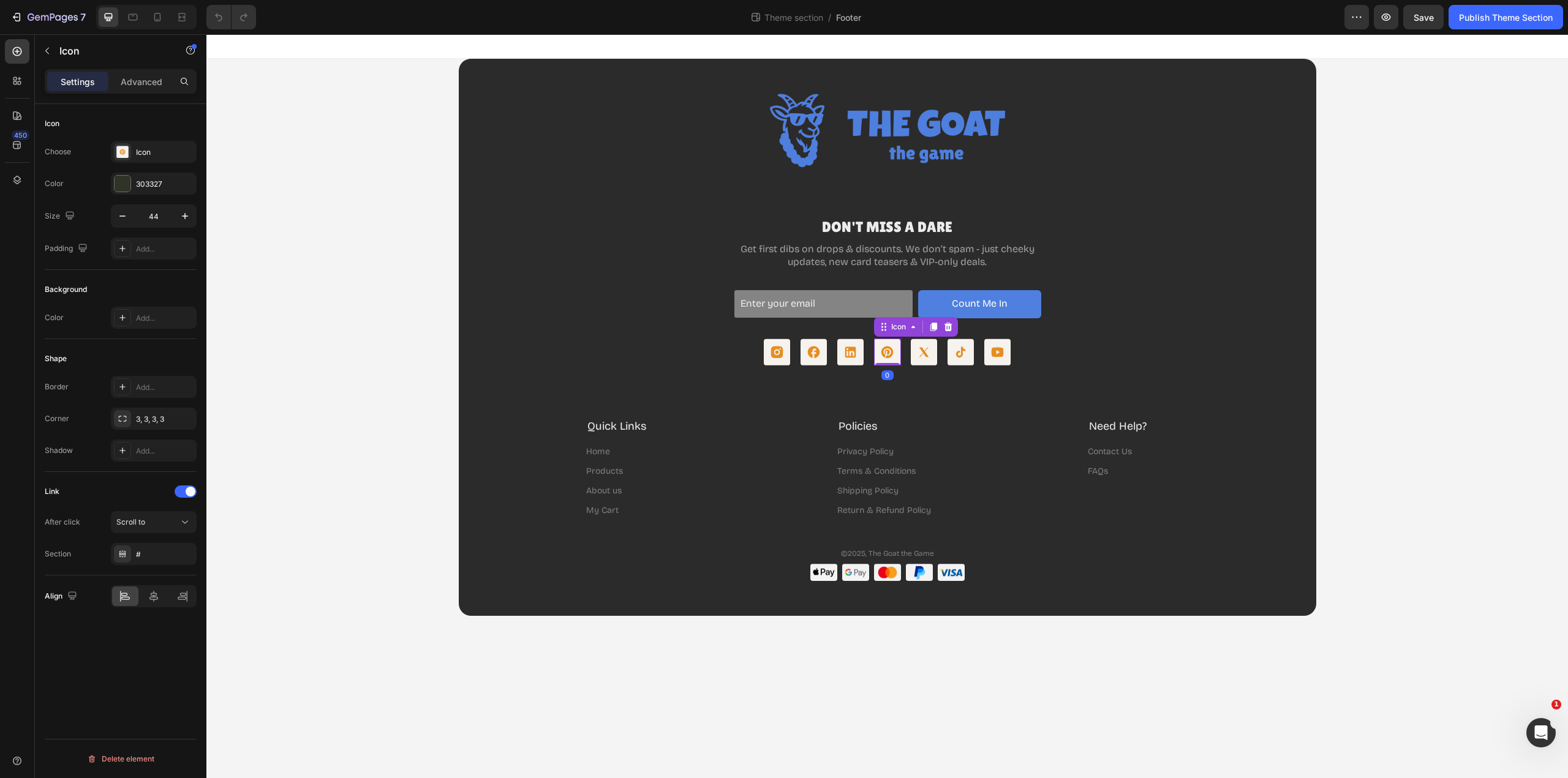
click at [886, 350] on rect at bounding box center [887, 352] width 26 height 26
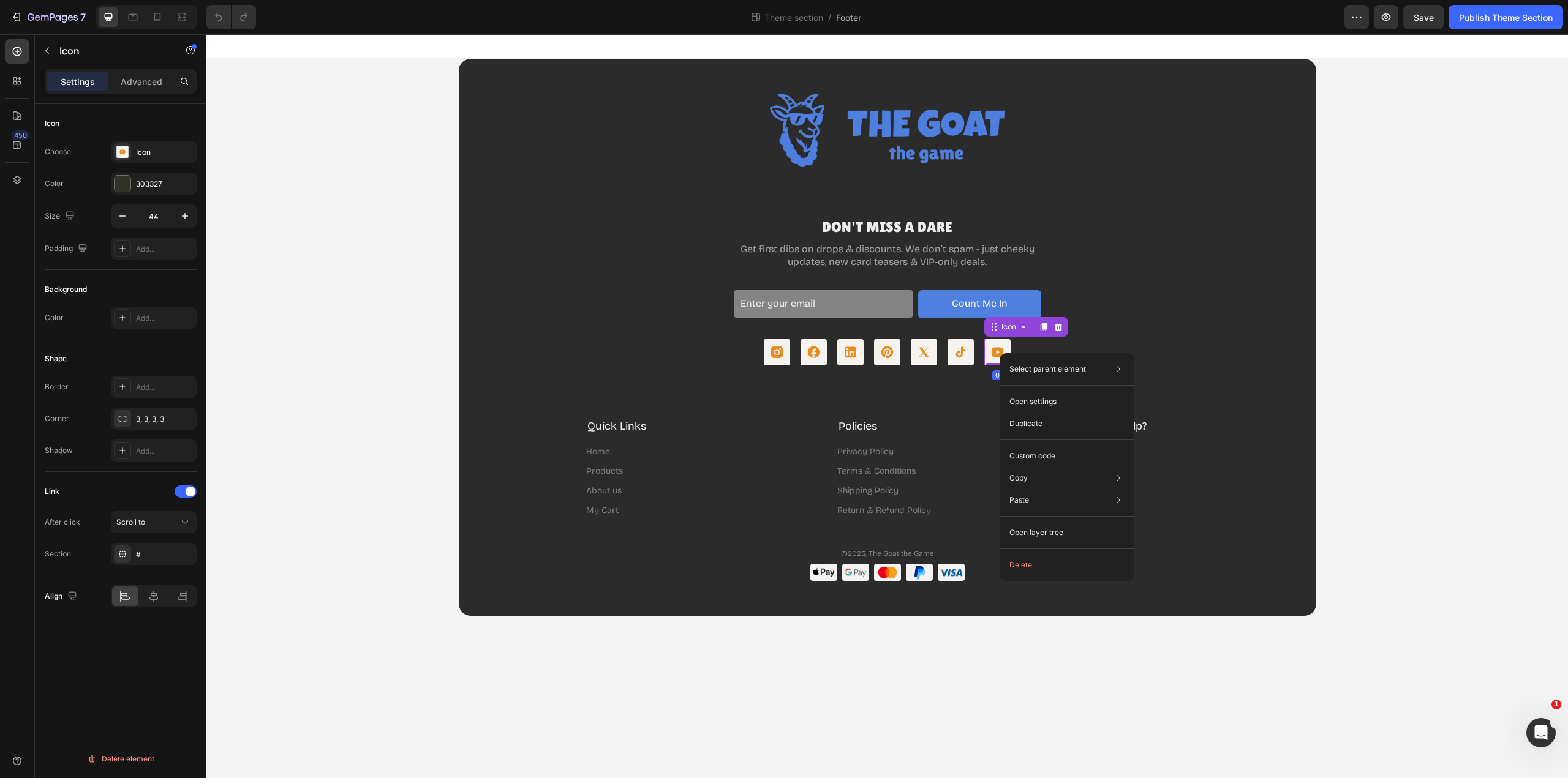
click at [1042, 564] on button "Delete" at bounding box center [1067, 565] width 125 height 22
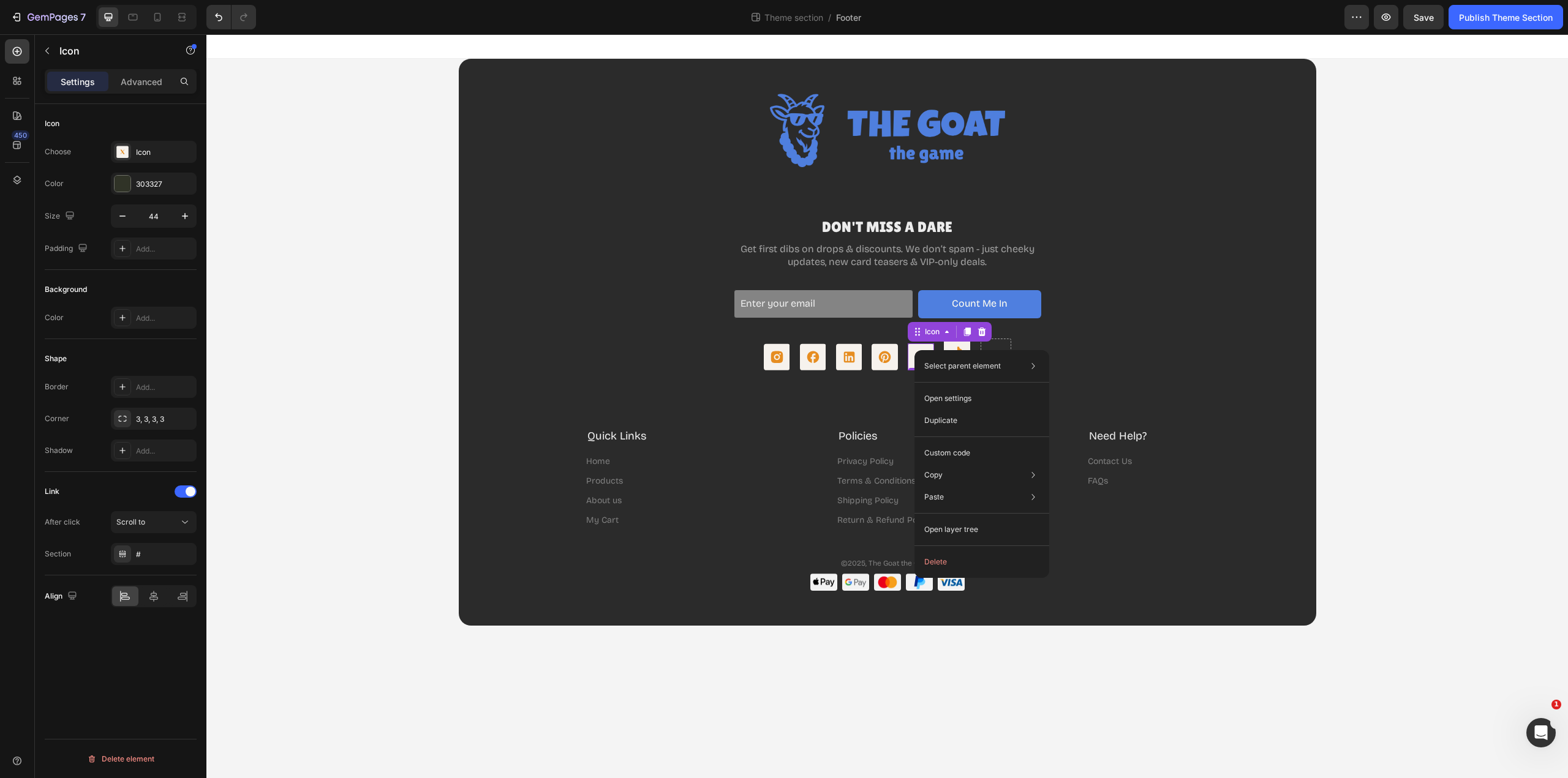
drag, startPoint x: 960, startPoint y: 560, endPoint x: 753, endPoint y: 527, distance: 209.6
click at [960, 560] on button "Delete" at bounding box center [981, 562] width 125 height 22
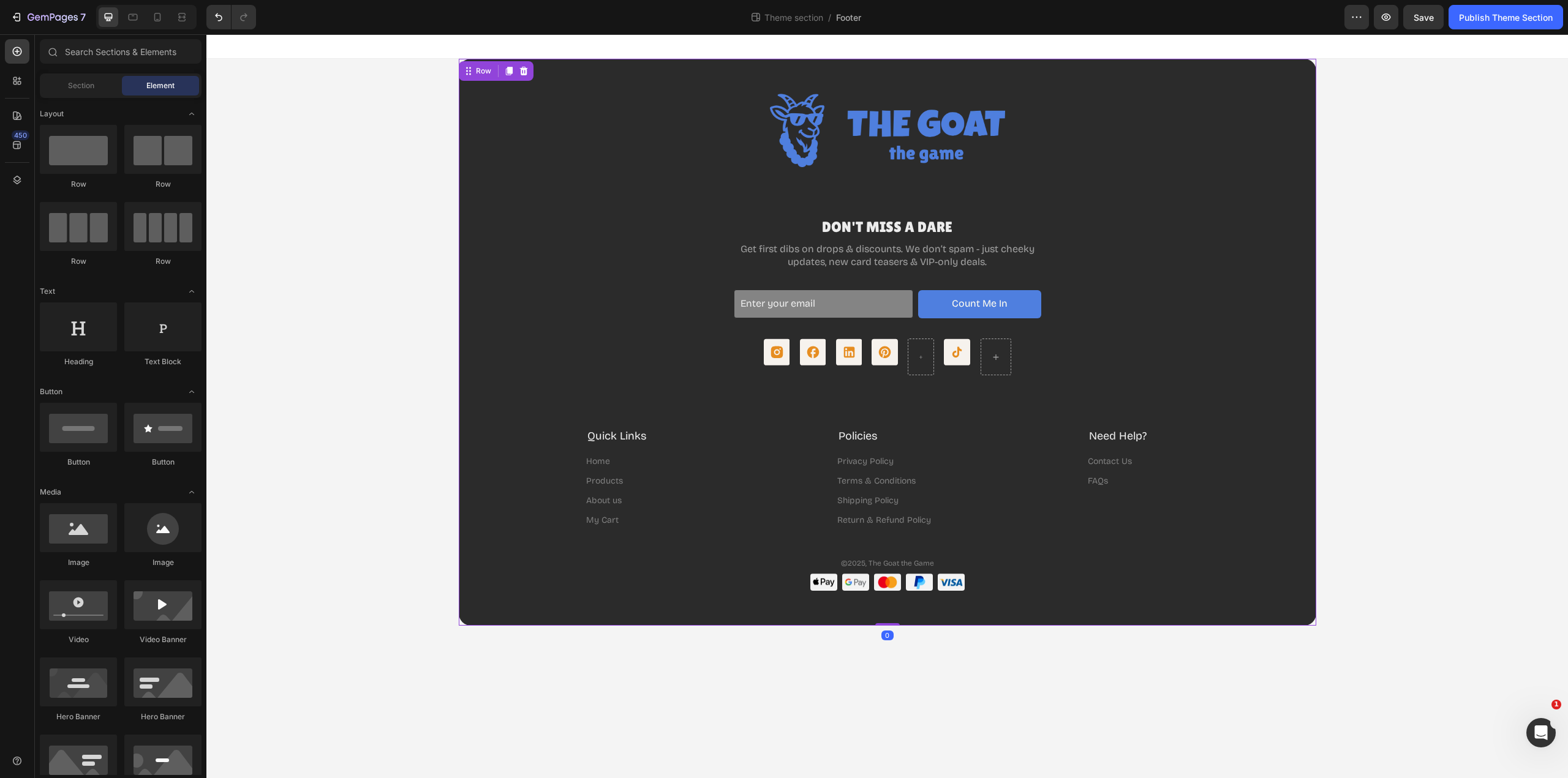
click at [1091, 340] on div "Image DON'T MISS A DARE Heading Get first dibs on drops & discounts. We don’t s…" at bounding box center [887, 342] width 833 height 497
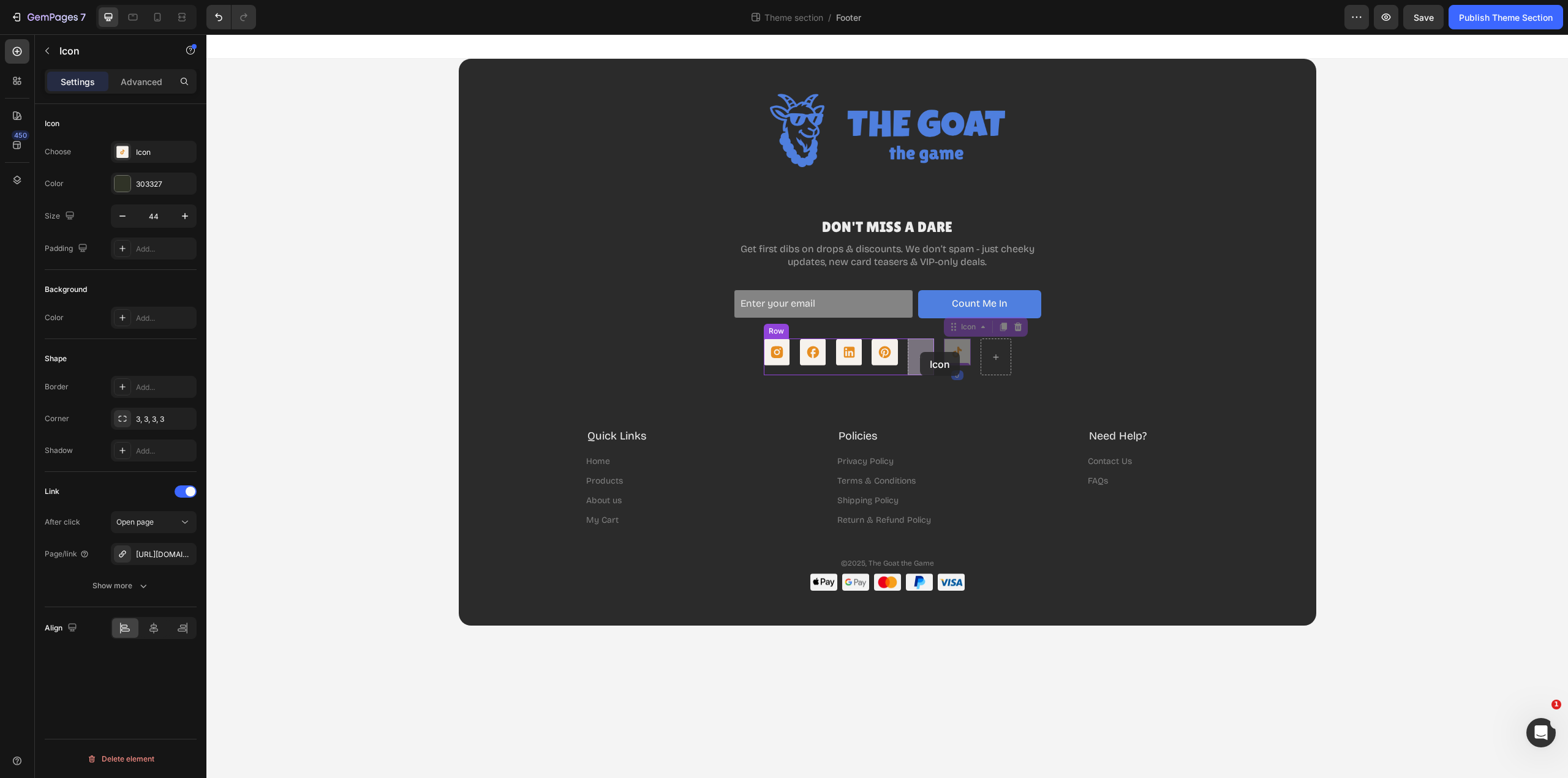
drag, startPoint x: 951, startPoint y: 352, endPoint x: 920, endPoint y: 352, distance: 31.0
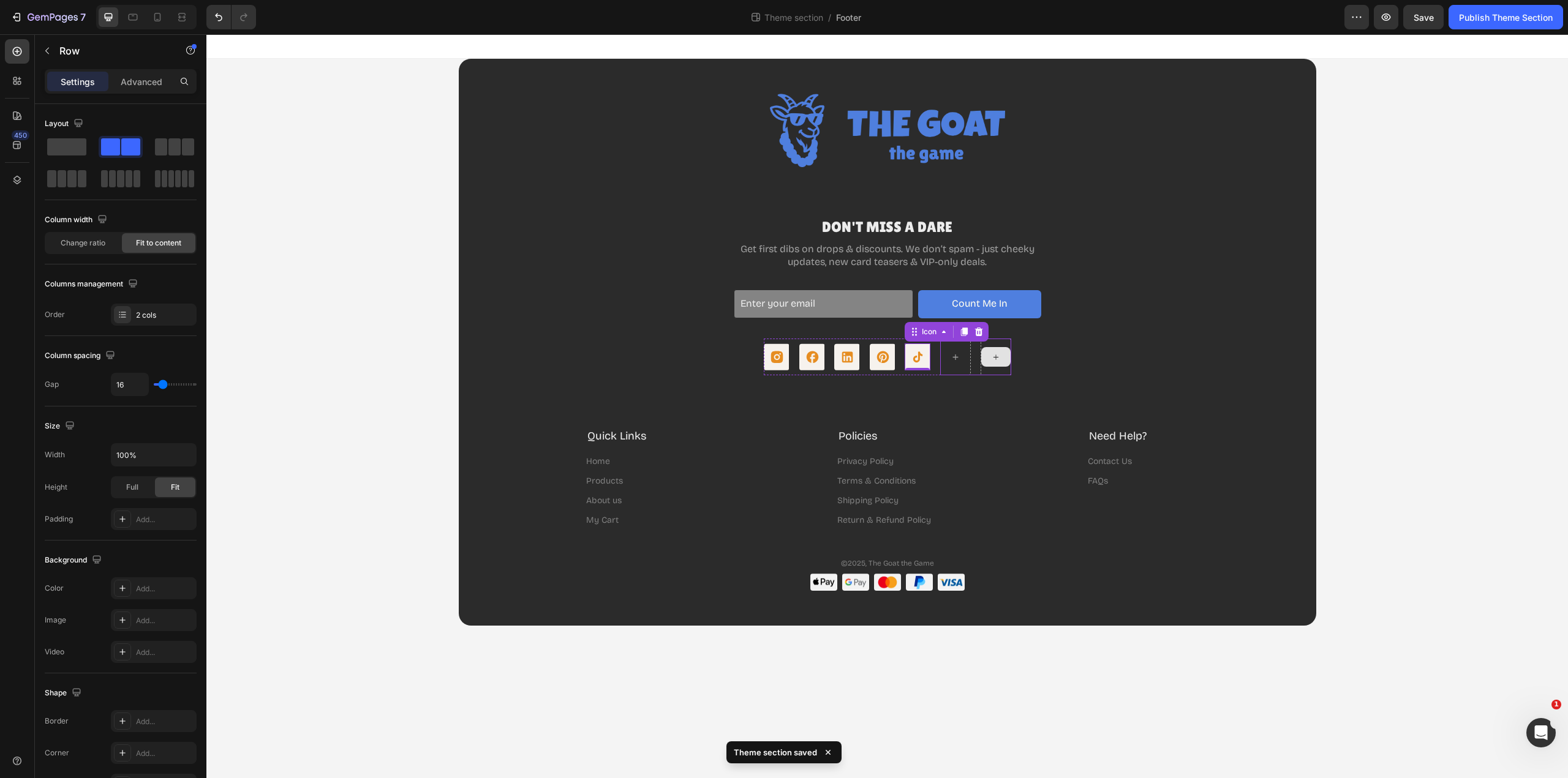
click at [1008, 344] on div at bounding box center [996, 357] width 31 height 37
click at [1019, 326] on icon at bounding box center [1015, 327] width 10 height 10
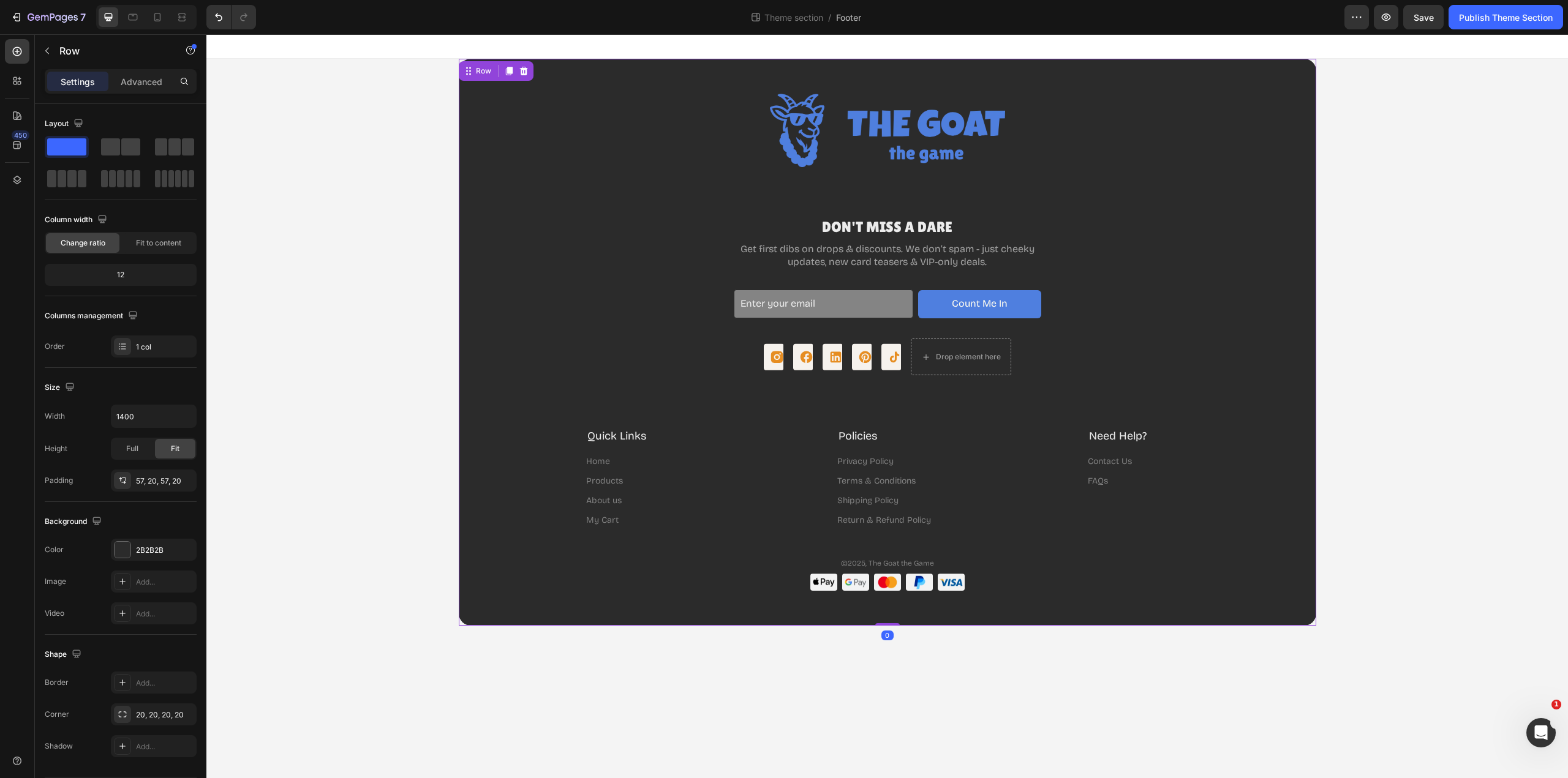
click at [952, 395] on div "Image DON'T MISS A DARE Heading Get first dibs on drops & discounts. We don’t s…" at bounding box center [887, 342] width 833 height 497
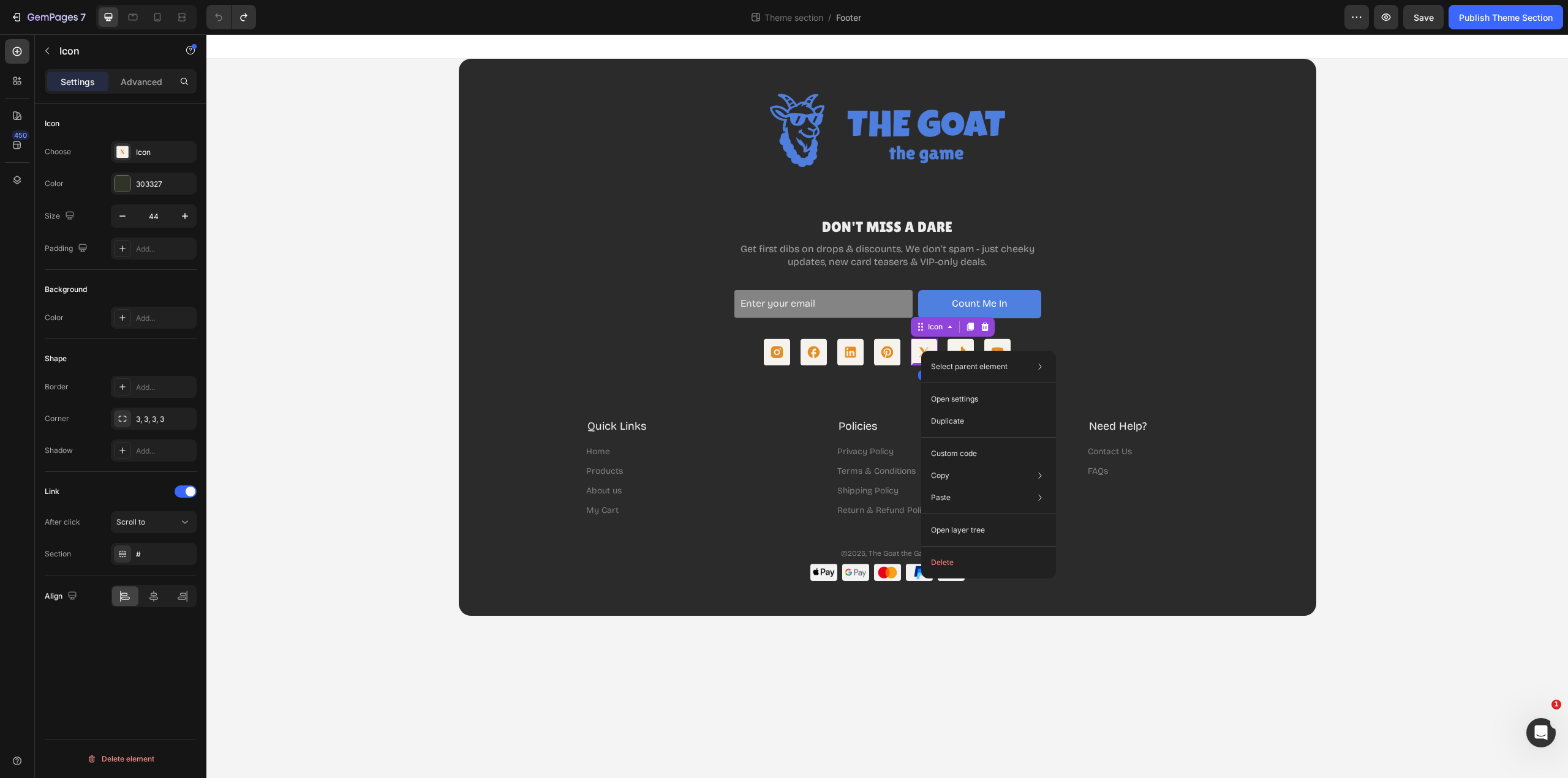
drag, startPoint x: 970, startPoint y: 558, endPoint x: 779, endPoint y: 440, distance: 224.5
click at [970, 558] on button "Delete" at bounding box center [988, 563] width 125 height 22
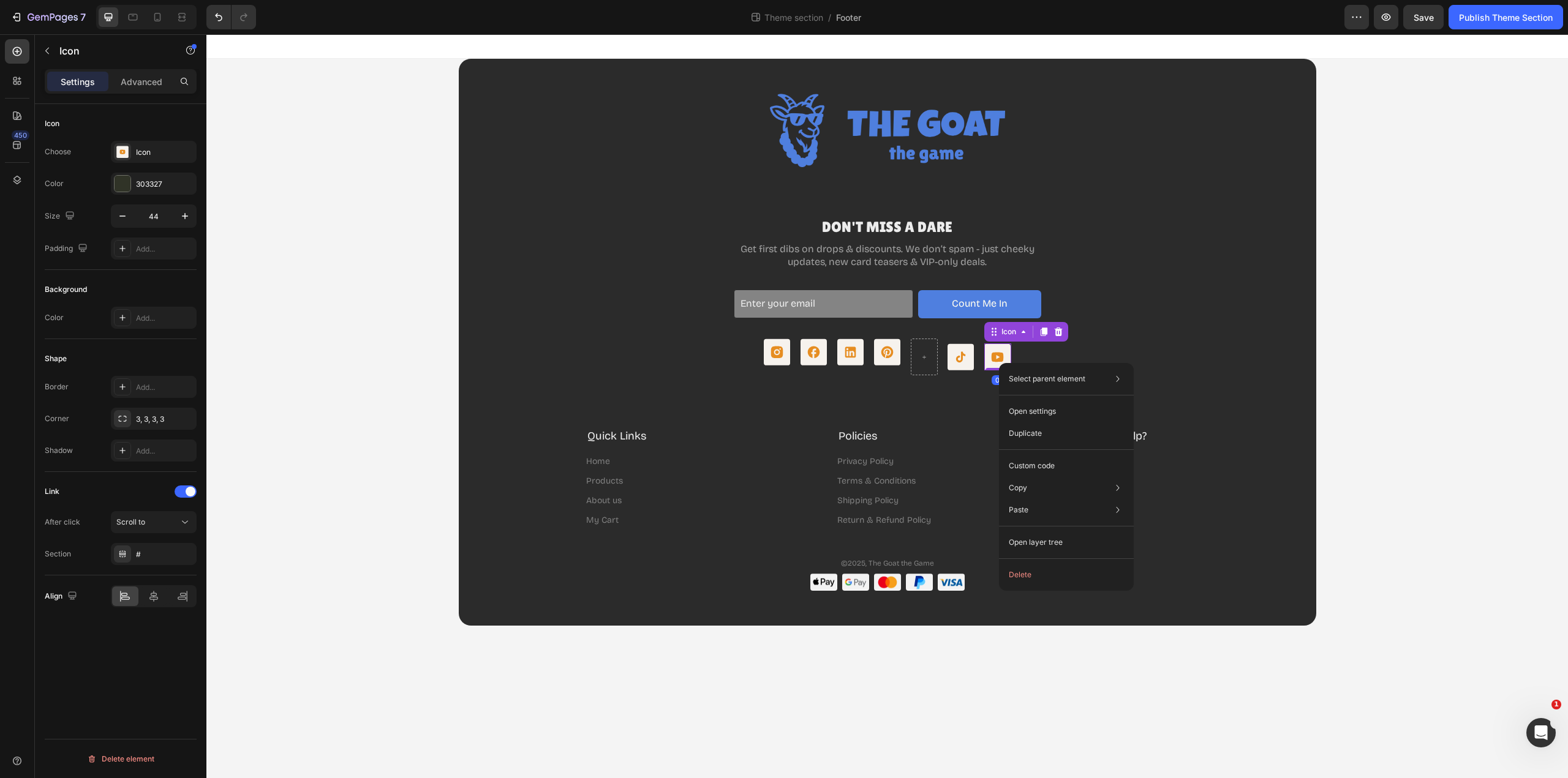
click at [1023, 573] on button "Delete" at bounding box center [1066, 575] width 125 height 22
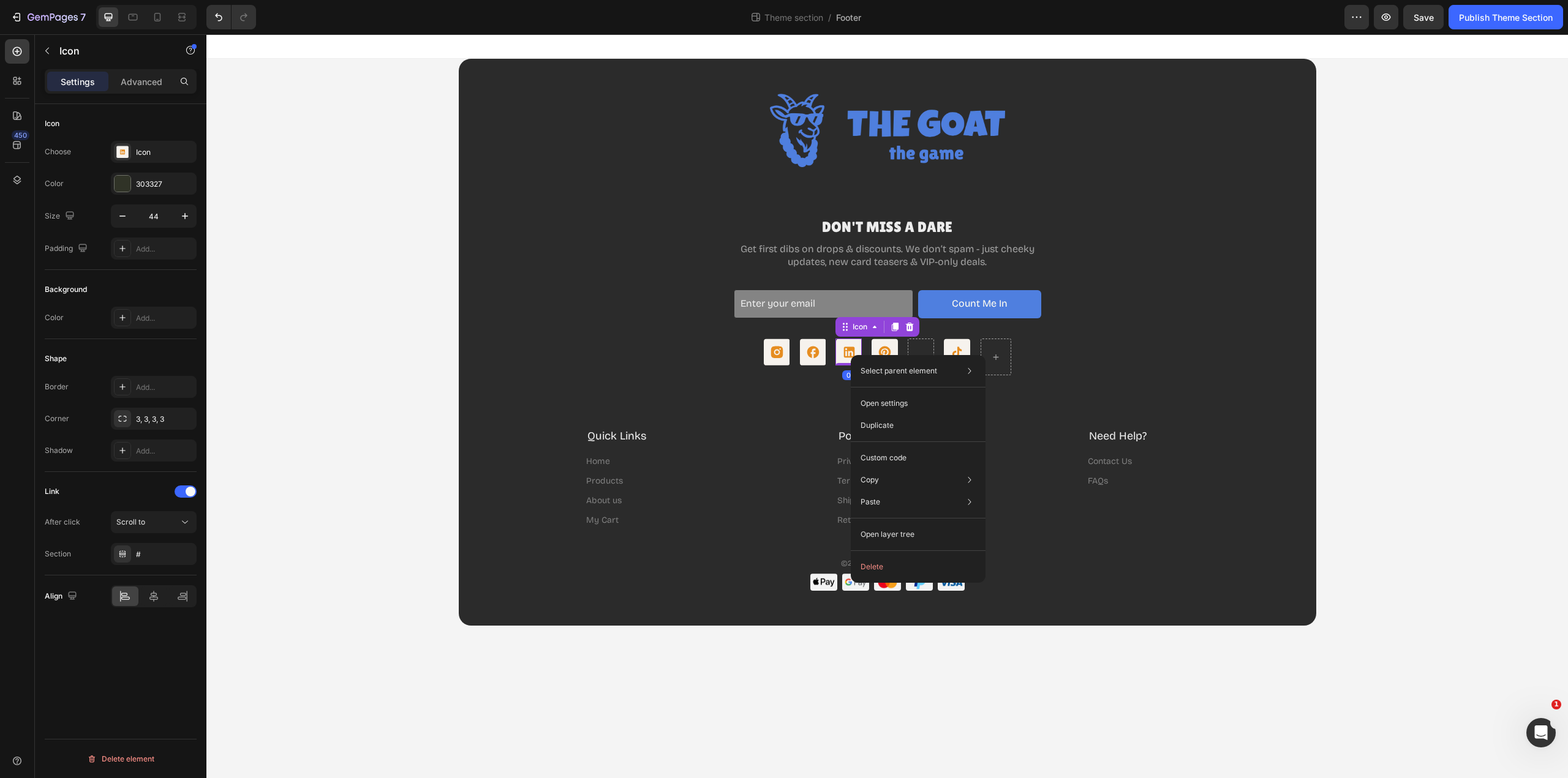
drag, startPoint x: 911, startPoint y: 568, endPoint x: 705, endPoint y: 532, distance: 209.1
click at [911, 568] on button "Delete" at bounding box center [918, 567] width 125 height 22
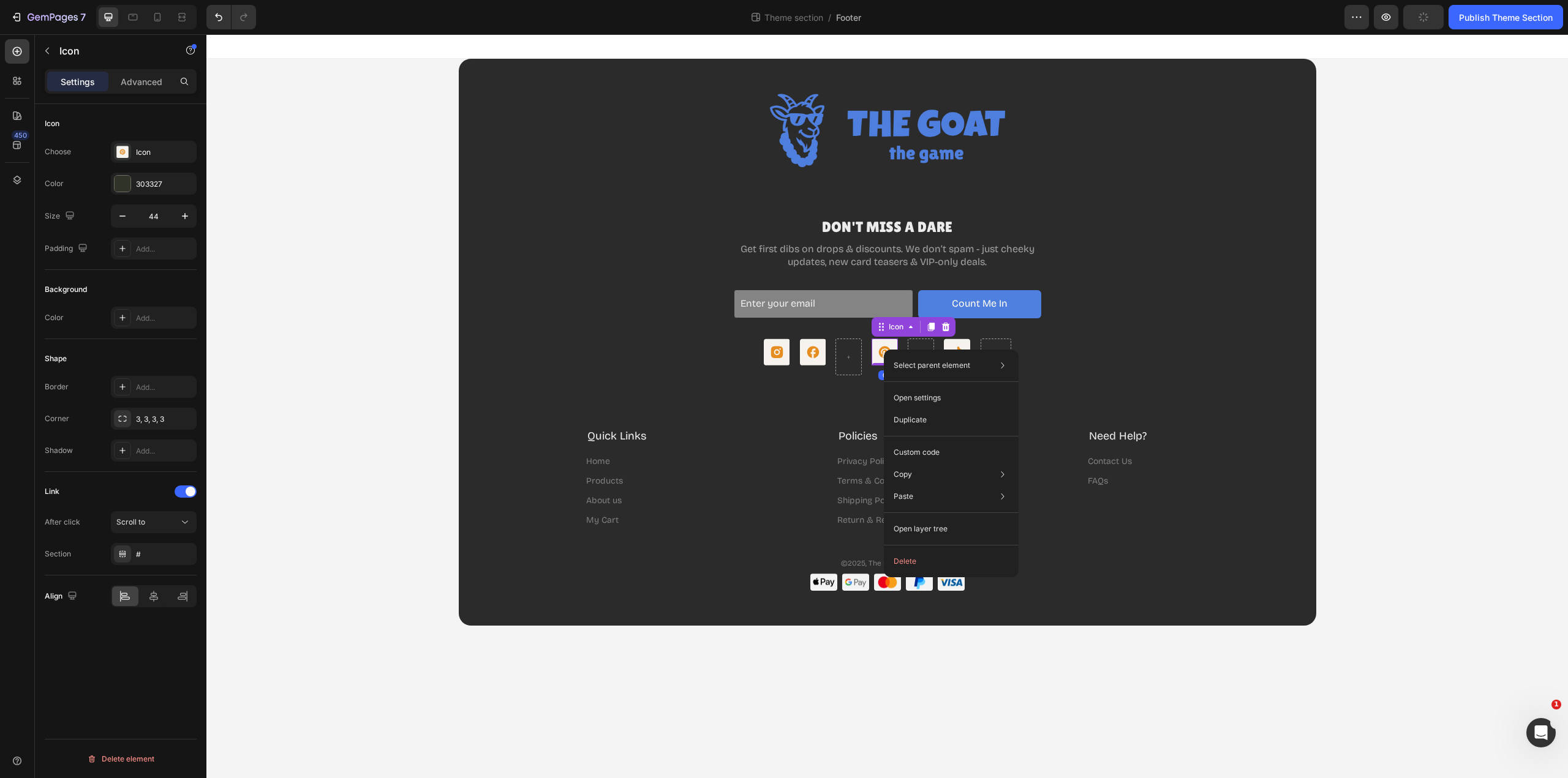
click at [907, 558] on button "Delete" at bounding box center [951, 562] width 125 height 22
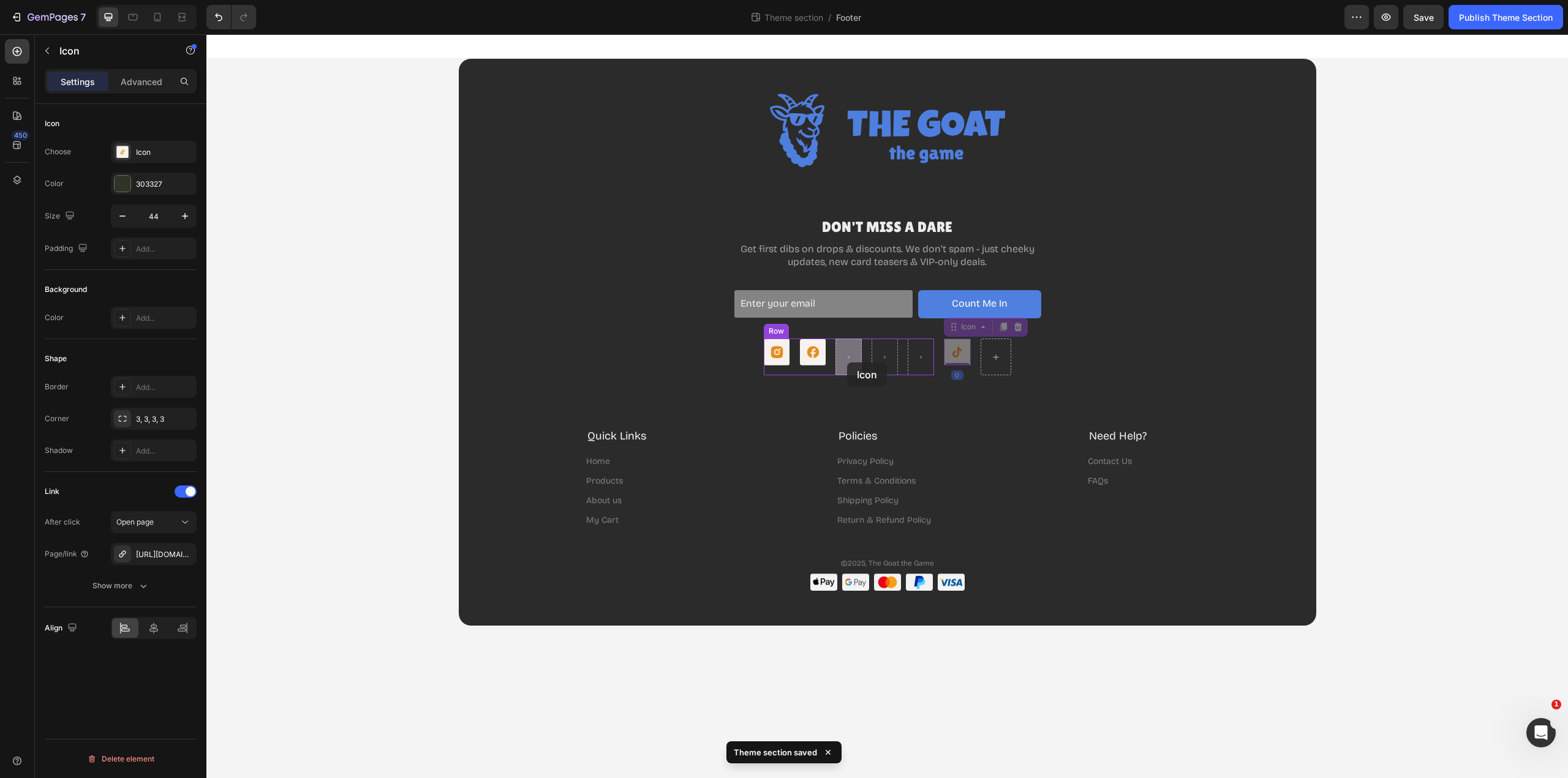
drag, startPoint x: 956, startPoint y: 355, endPoint x: 847, endPoint y: 363, distance: 109.3
drag, startPoint x: 848, startPoint y: 349, endPoint x: 915, endPoint y: 352, distance: 67.1
drag, startPoint x: 818, startPoint y: 354, endPoint x: 849, endPoint y: 355, distance: 31.0
drag, startPoint x: 921, startPoint y: 356, endPoint x: 958, endPoint y: 356, distance: 37.0
drag, startPoint x: 854, startPoint y: 356, endPoint x: 882, endPoint y: 356, distance: 28.0
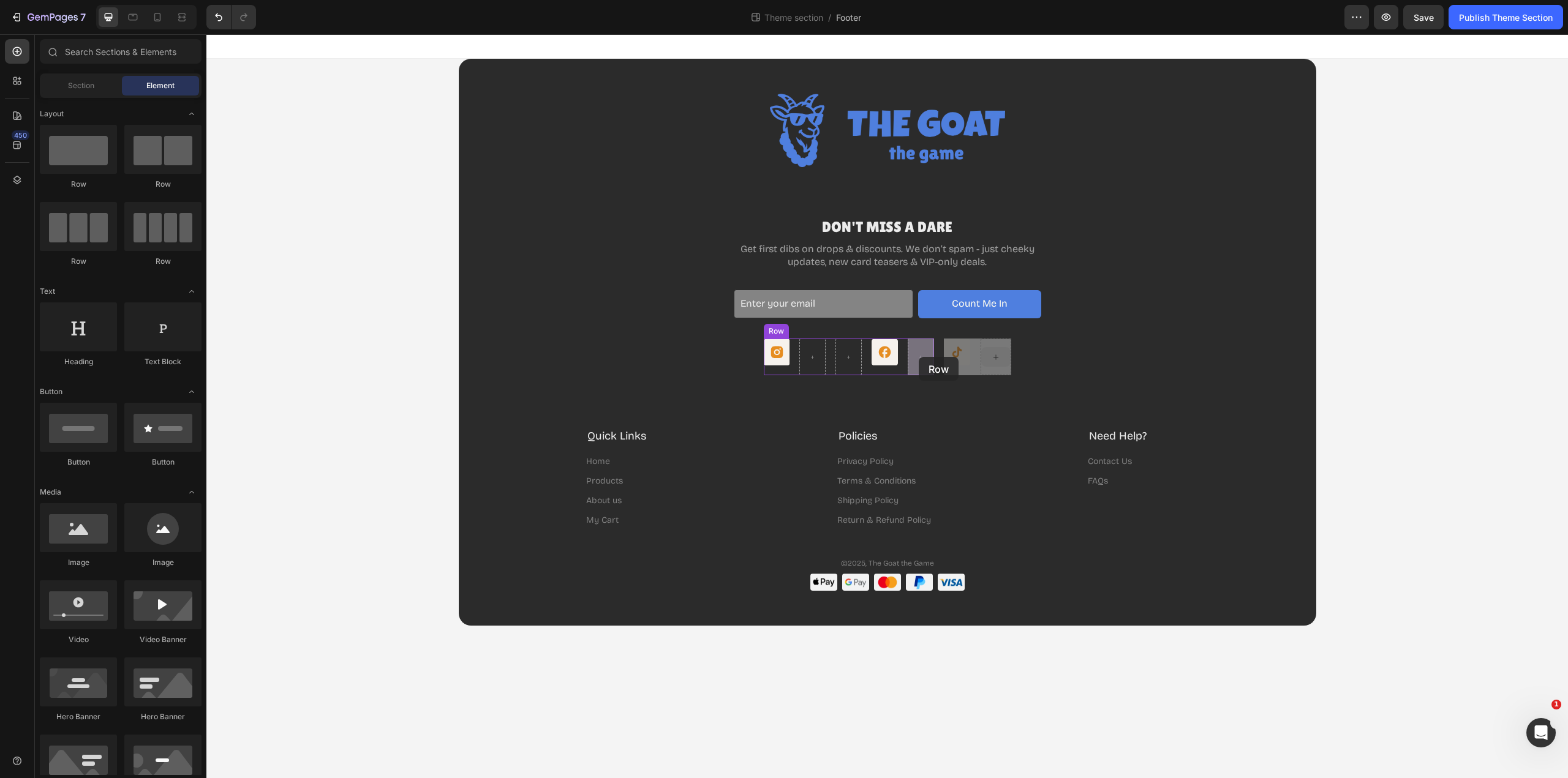
drag, startPoint x: 990, startPoint y: 352, endPoint x: 919, endPoint y: 356, distance: 71.1
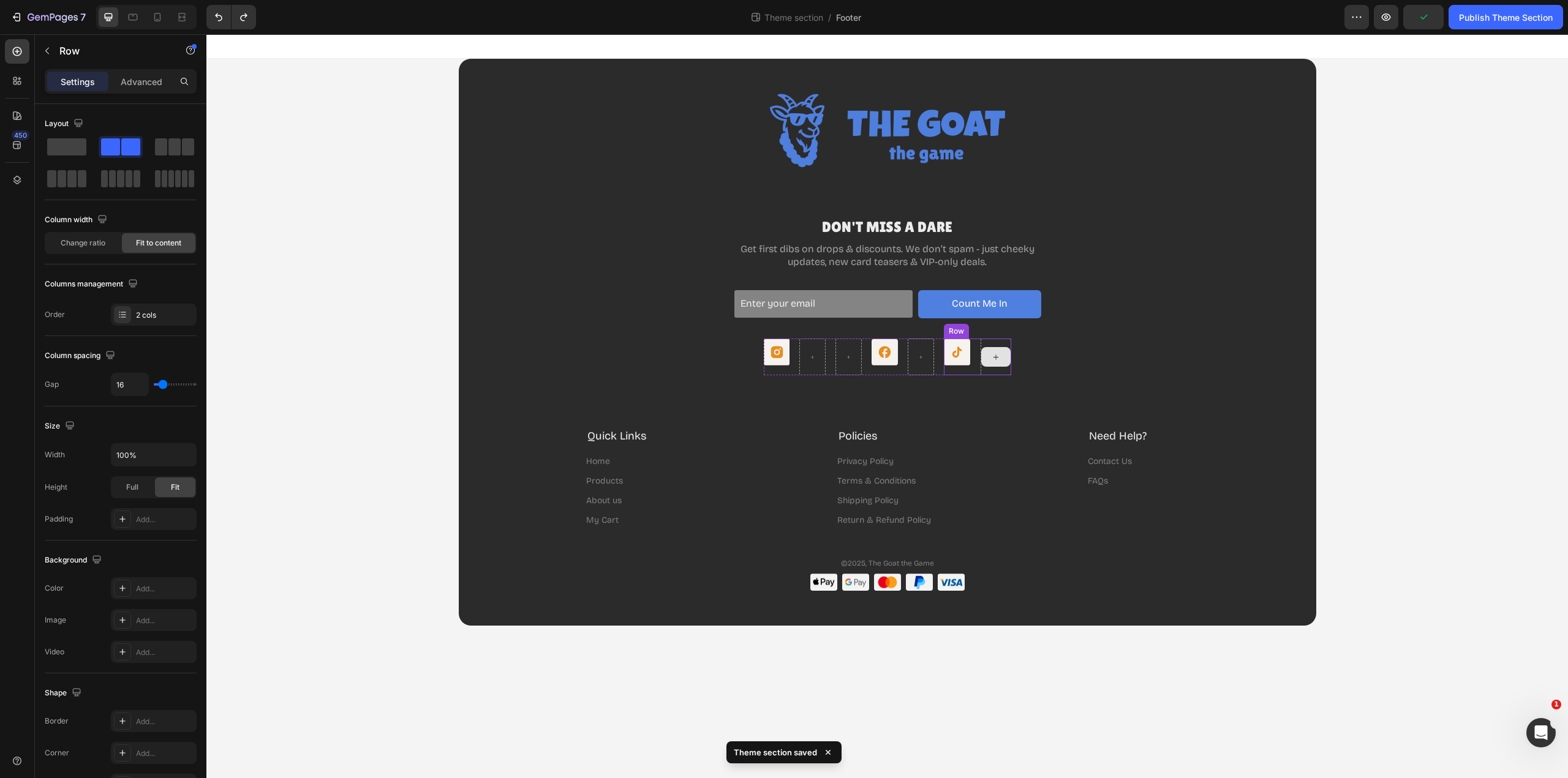
click at [1002, 340] on div at bounding box center [996, 357] width 31 height 37
click at [1017, 329] on icon at bounding box center [1019, 327] width 10 height 10
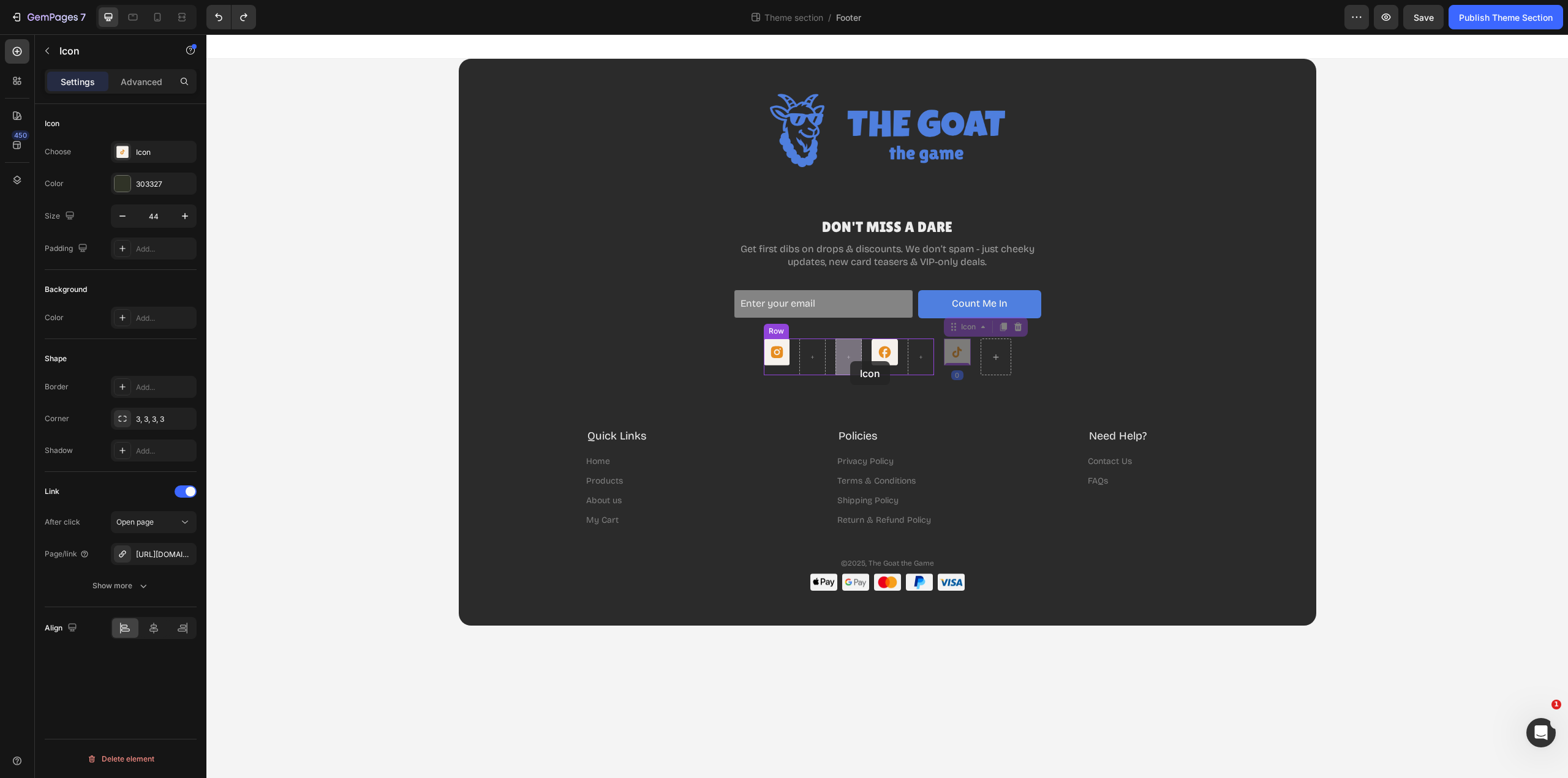
drag, startPoint x: 962, startPoint y: 357, endPoint x: 850, endPoint y: 361, distance: 112.1
drag, startPoint x: 785, startPoint y: 359, endPoint x: 809, endPoint y: 358, distance: 24.0
drag, startPoint x: 884, startPoint y: 355, endPoint x: 913, endPoint y: 357, distance: 29.1
drag, startPoint x: 849, startPoint y: 355, endPoint x: 877, endPoint y: 355, distance: 28.0
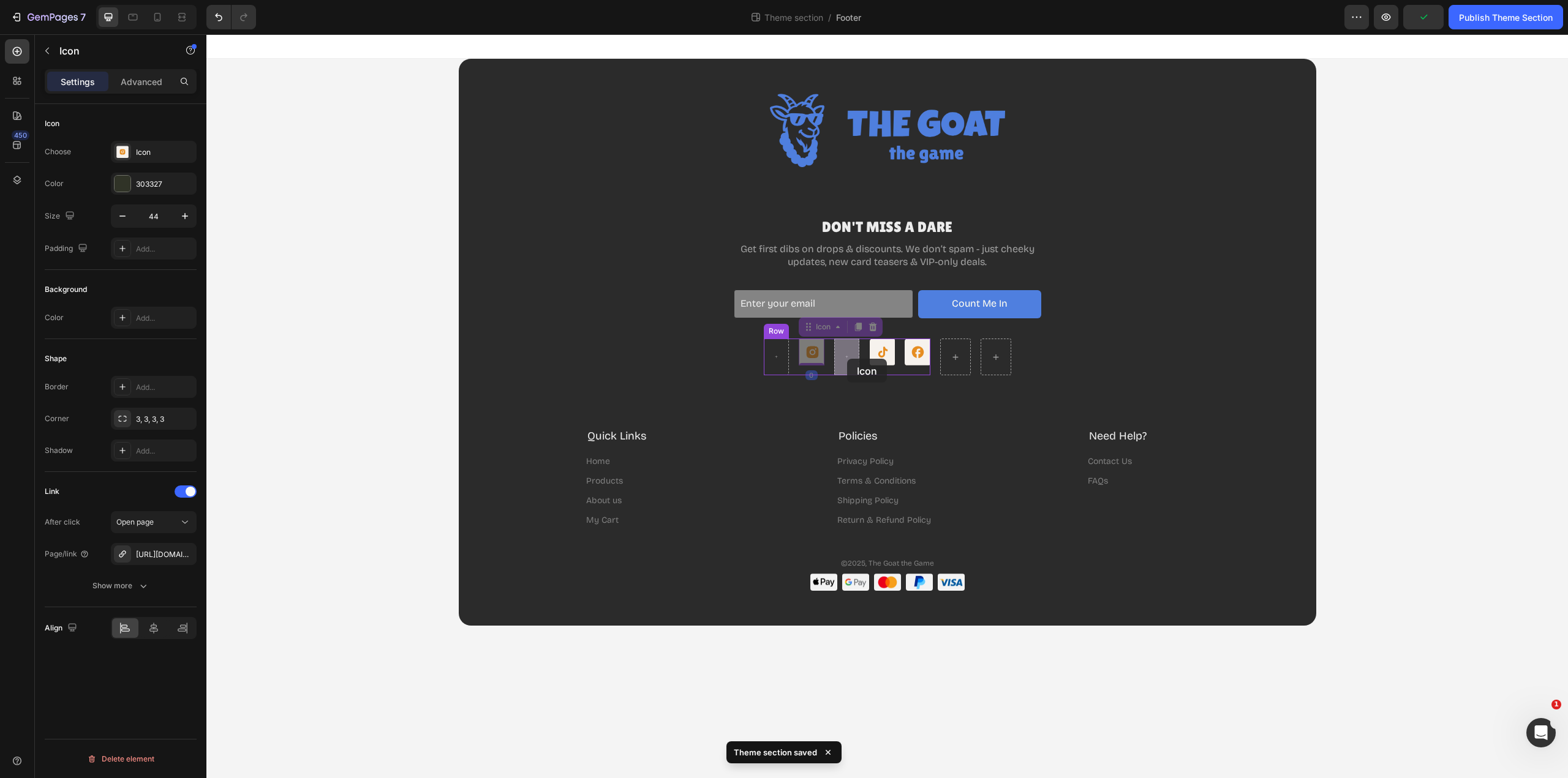
drag, startPoint x: 818, startPoint y: 358, endPoint x: 847, endPoint y: 359, distance: 29.0
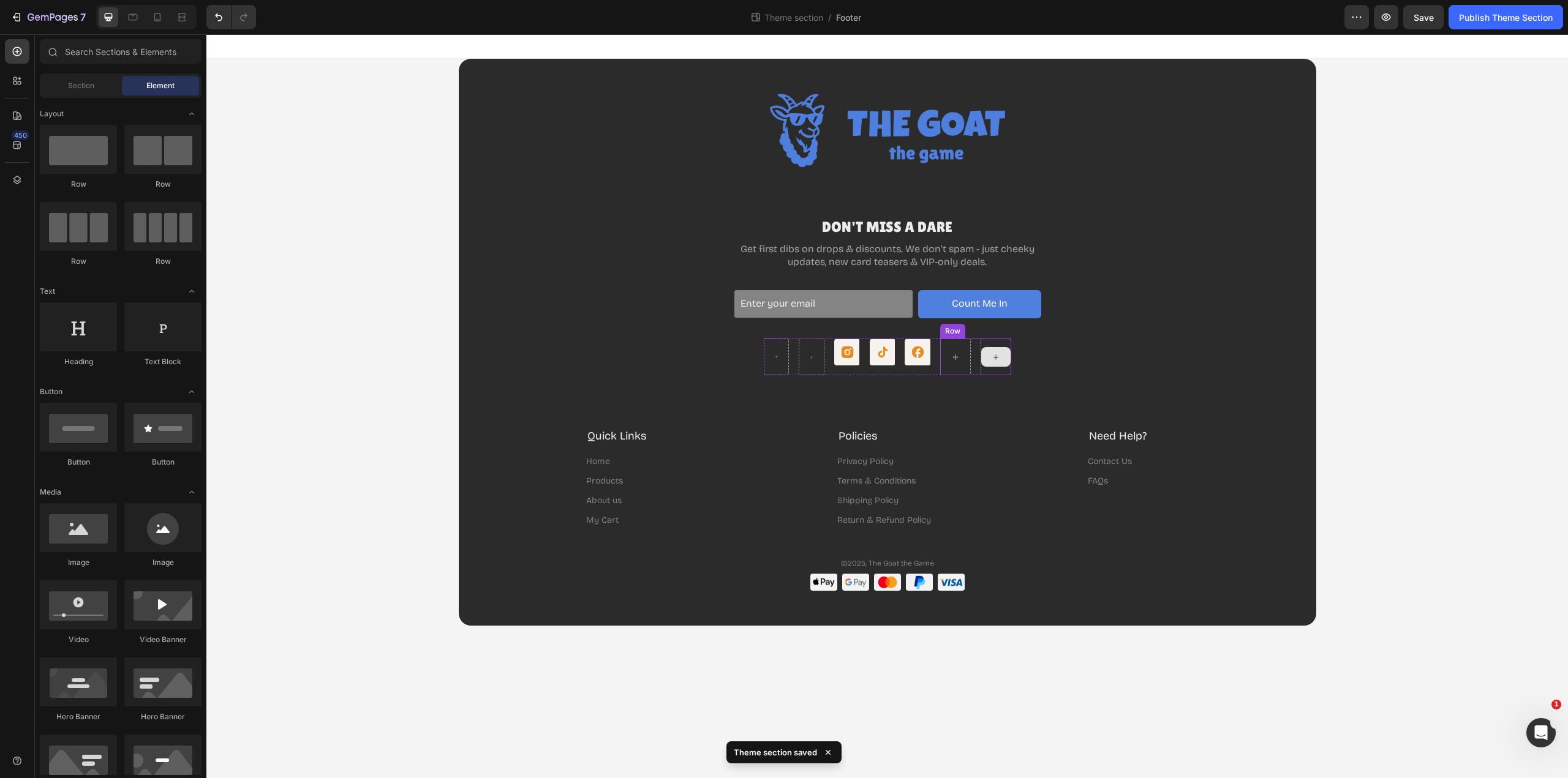
click at [1004, 357] on div at bounding box center [996, 357] width 30 height 20
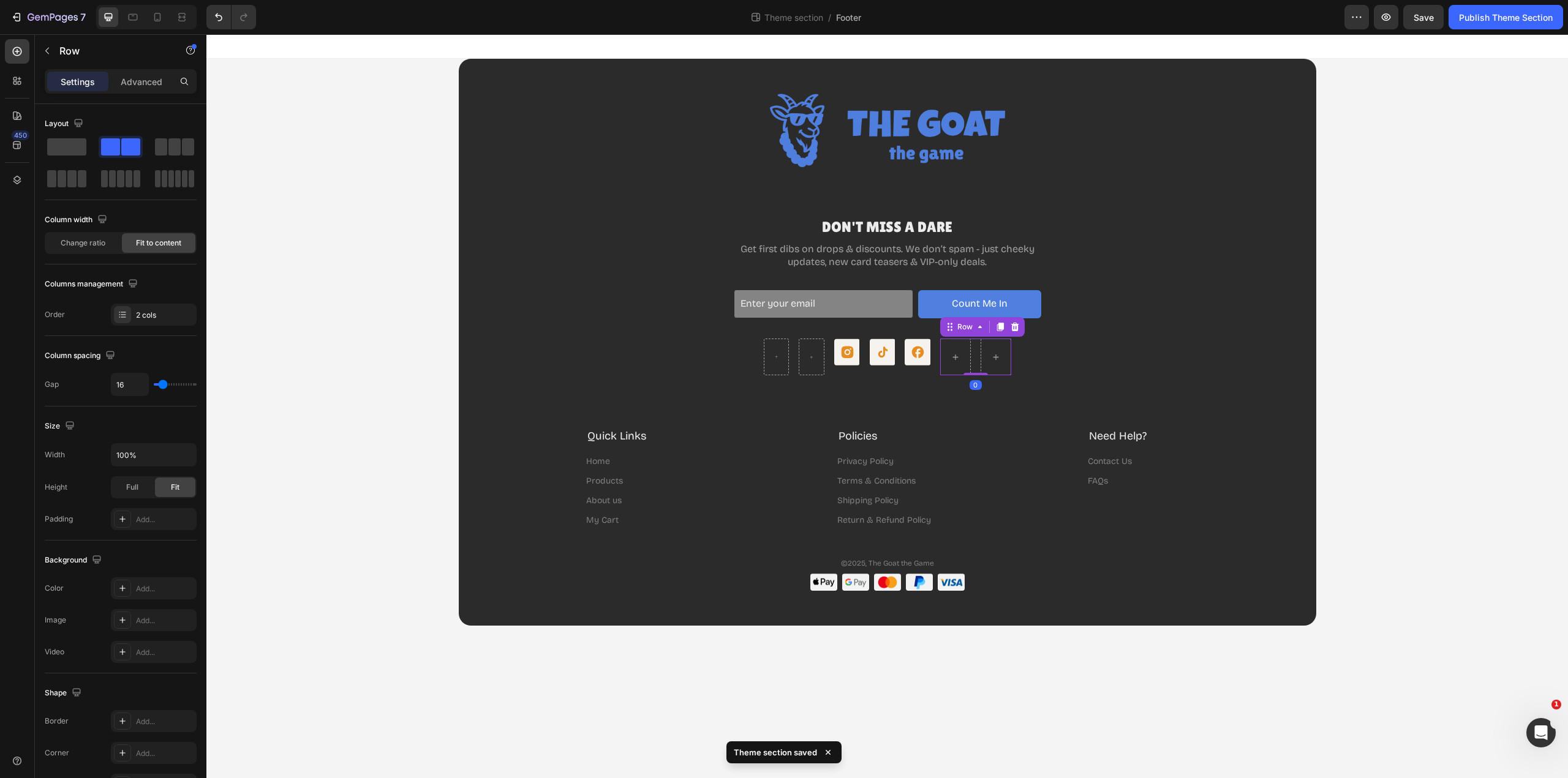
click at [1015, 325] on icon at bounding box center [1015, 327] width 8 height 9
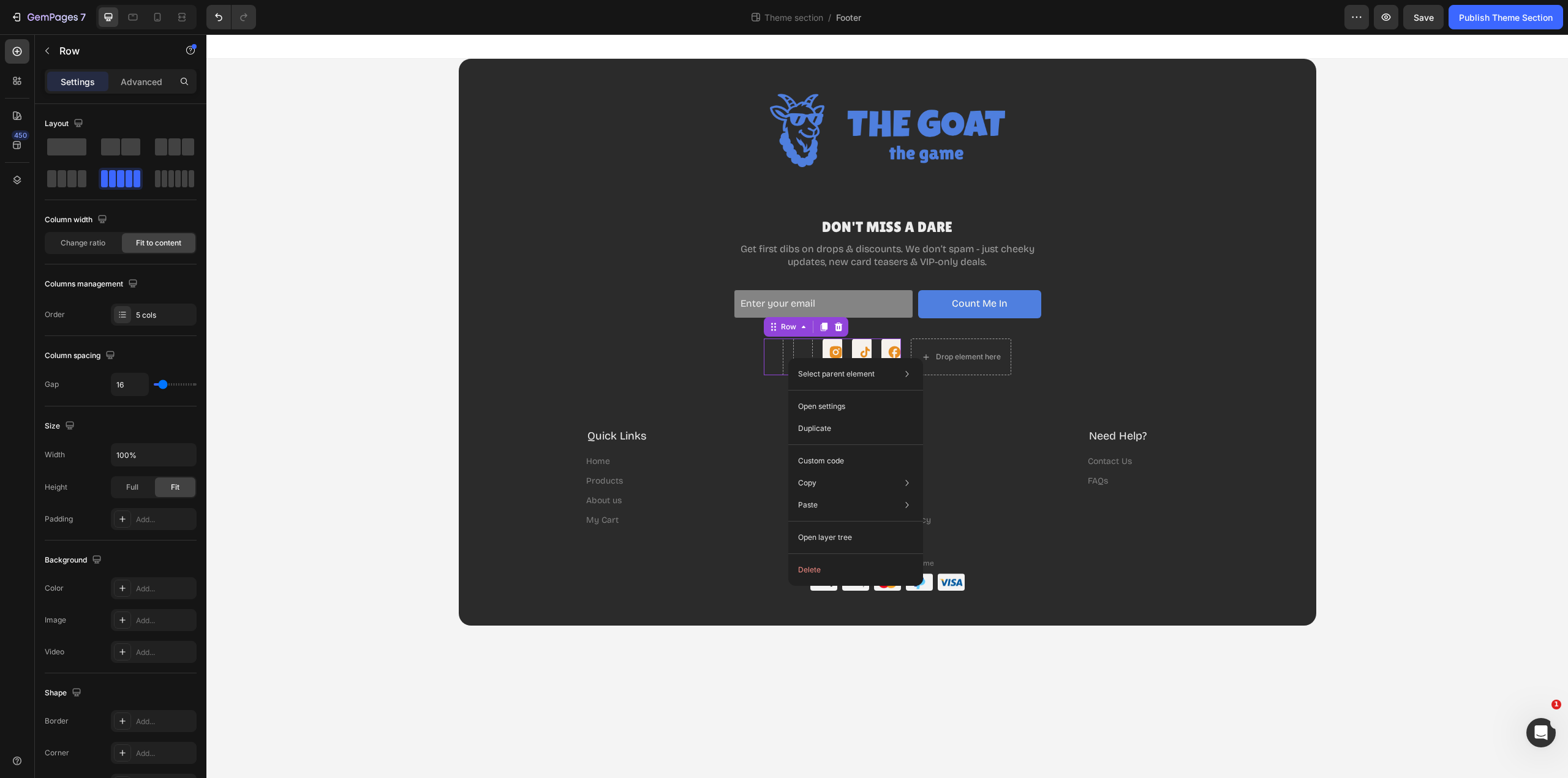
click at [786, 353] on div "Icon Icon Icon Row 0" at bounding box center [832, 357] width 137 height 37
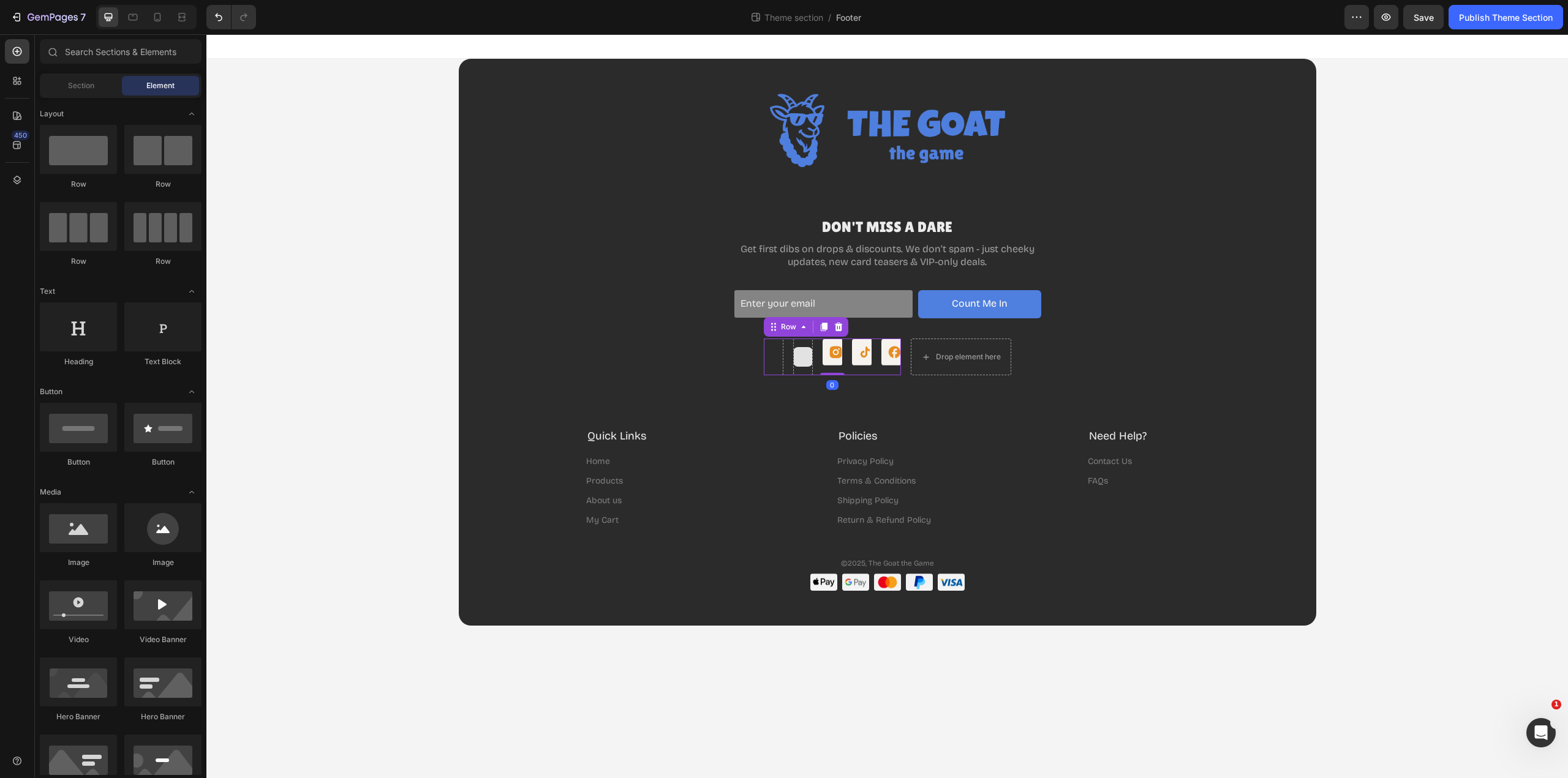
click at [799, 350] on div at bounding box center [803, 357] width 20 height 20
click at [780, 359] on div at bounding box center [774, 357] width 20 height 20
click at [794, 355] on div at bounding box center [803, 357] width 20 height 20
click at [771, 363] on div at bounding box center [774, 357] width 20 height 20
click at [969, 409] on div "Image DON'T MISS A DARE Heading Get first dibs on drops & discounts. We don’t s…" at bounding box center [887, 342] width 833 height 497
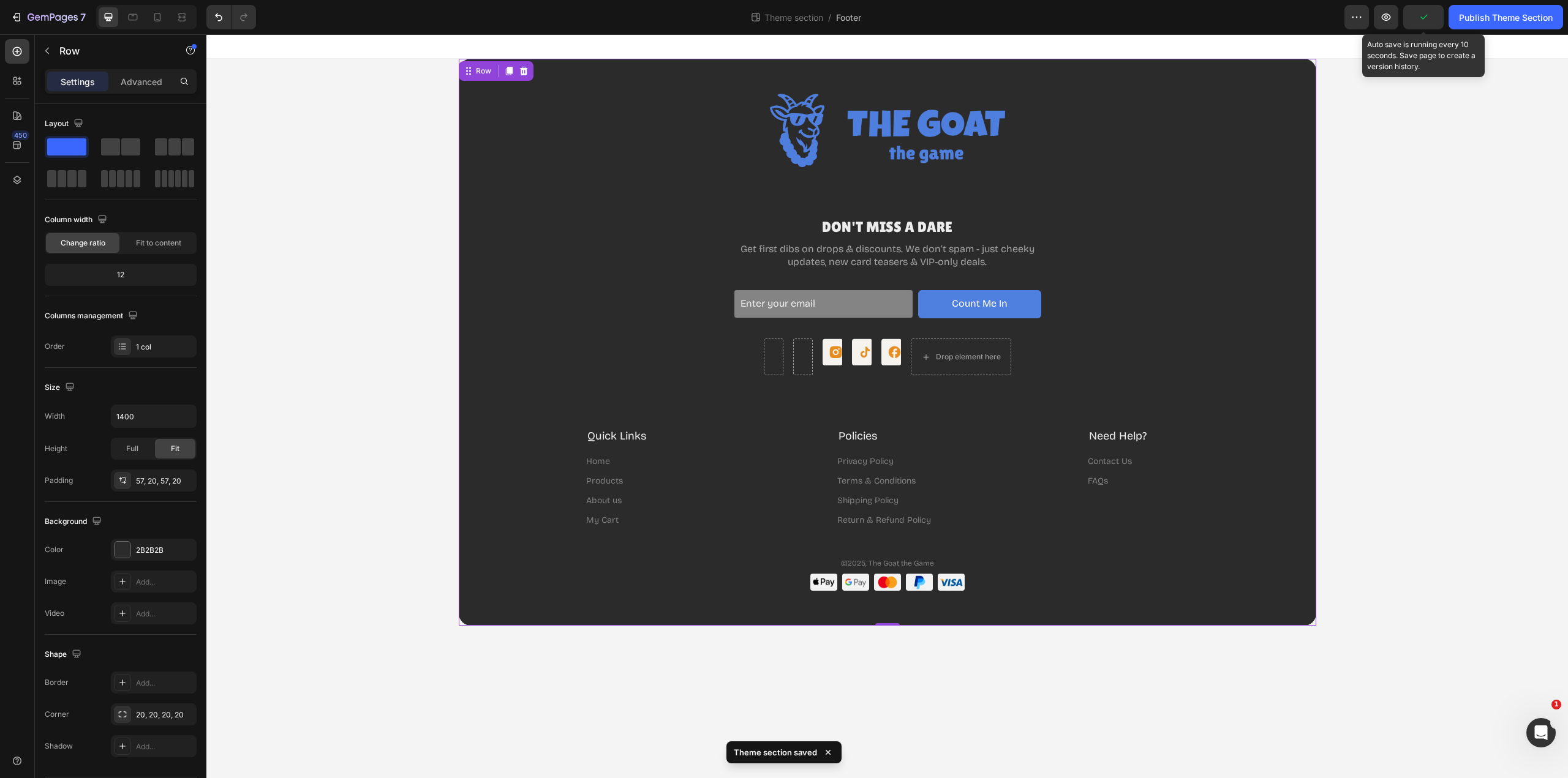
click at [1428, 20] on icon "button" at bounding box center [1423, 17] width 12 height 12
click at [1153, 332] on div "Image DON'T MISS A DARE Heading Get first dibs on drops & discounts. We don’t s…" at bounding box center [887, 342] width 833 height 497
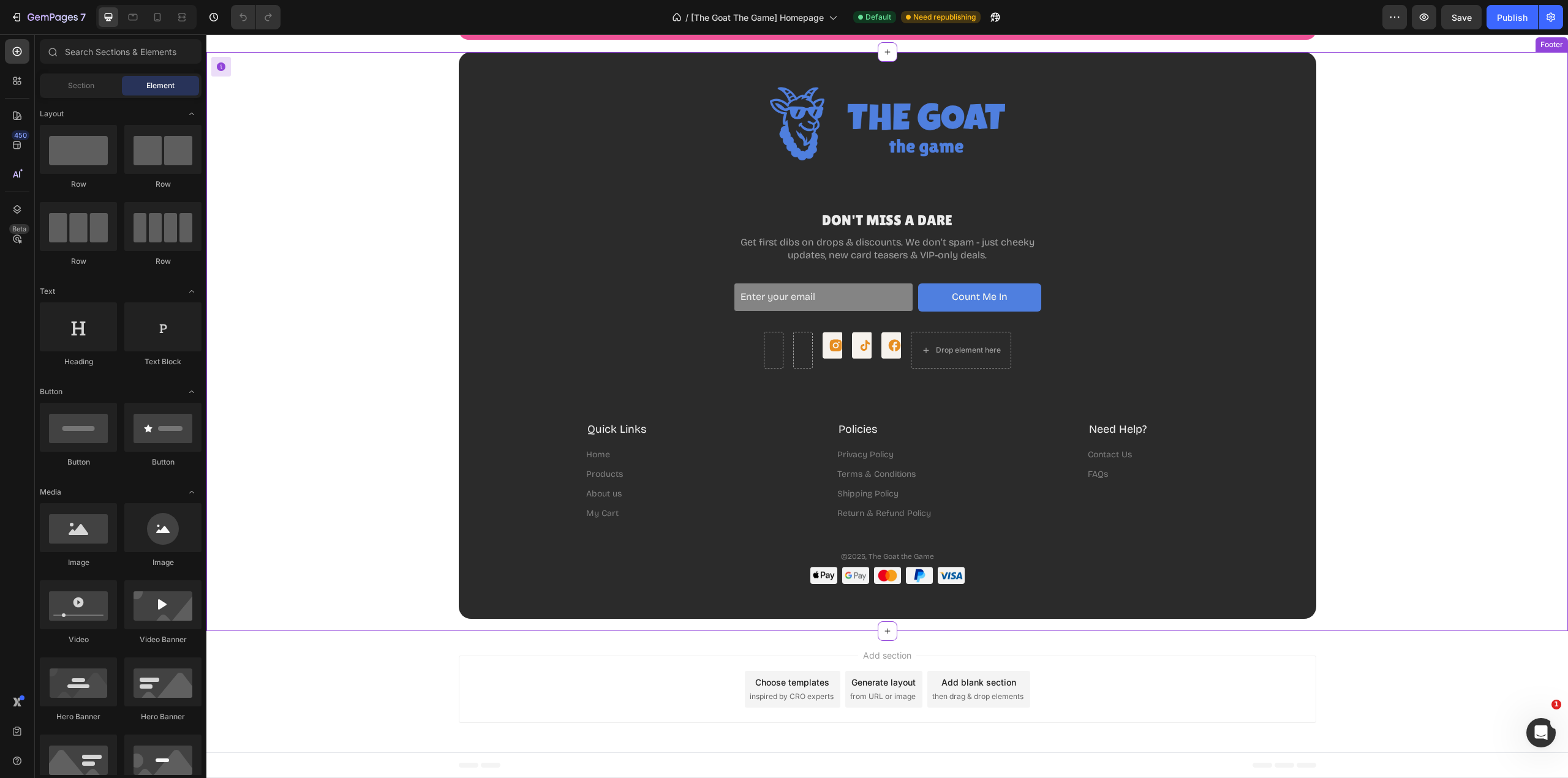
scroll to position [3183, 0]
click at [892, 353] on rect at bounding box center [894, 345] width 26 height 26
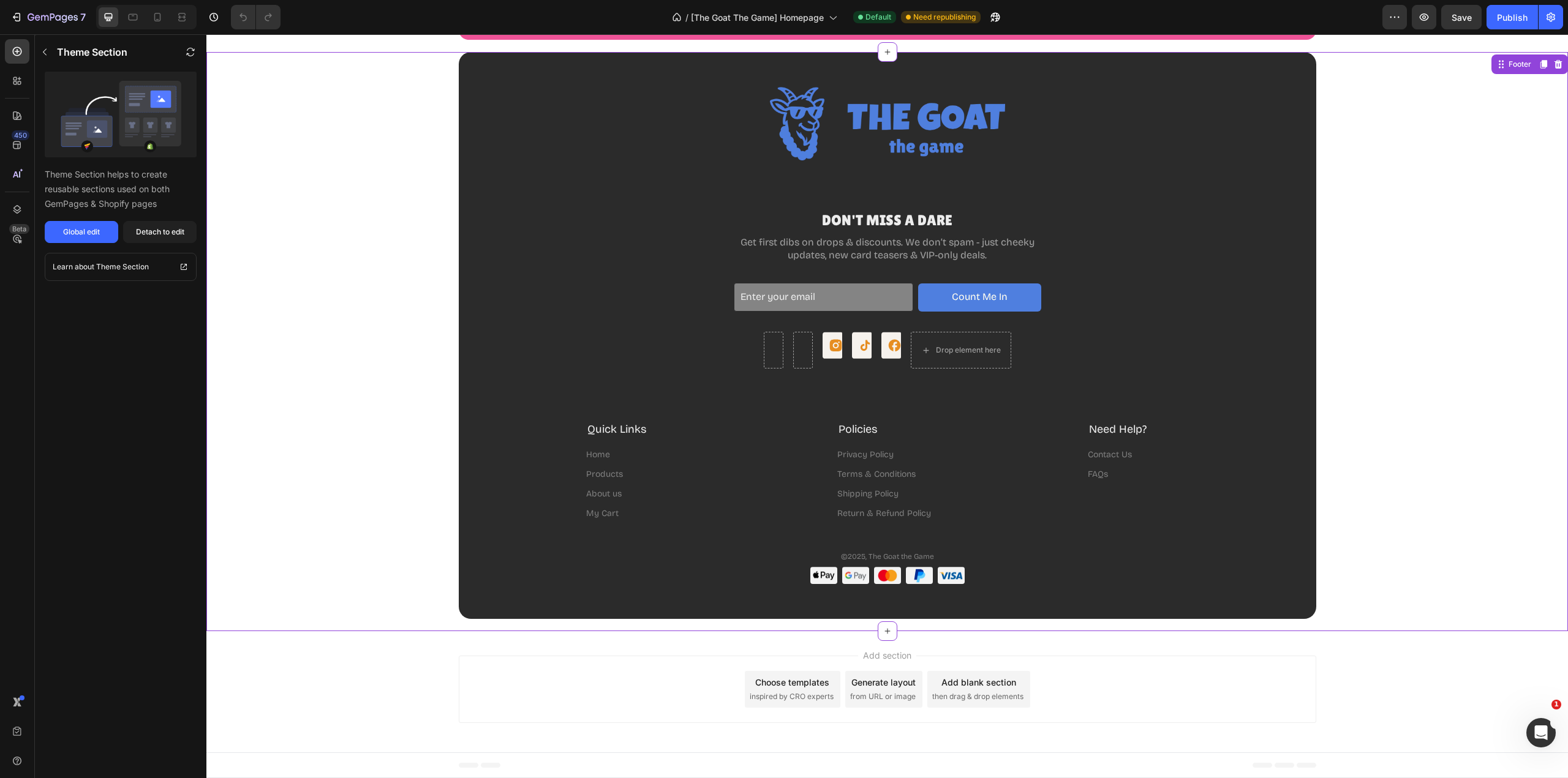
click at [84, 234] on div "Global edit" at bounding box center [82, 232] width 37 height 11
click at [1166, 339] on div "Image DON'T MISS A DARE Heading Get first dibs on drops & discounts. We don’t s…" at bounding box center [887, 335] width 833 height 497
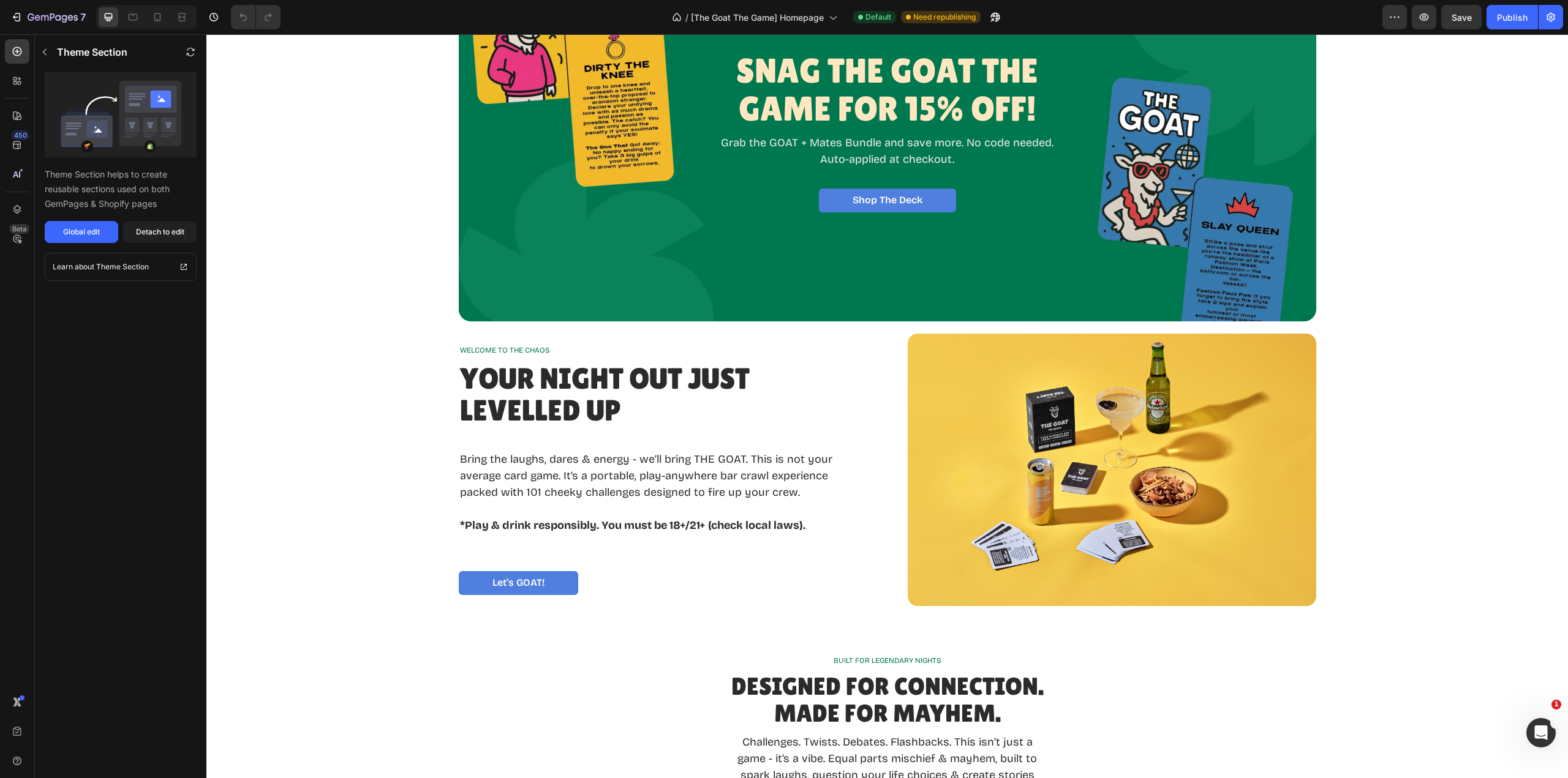
scroll to position [0, 0]
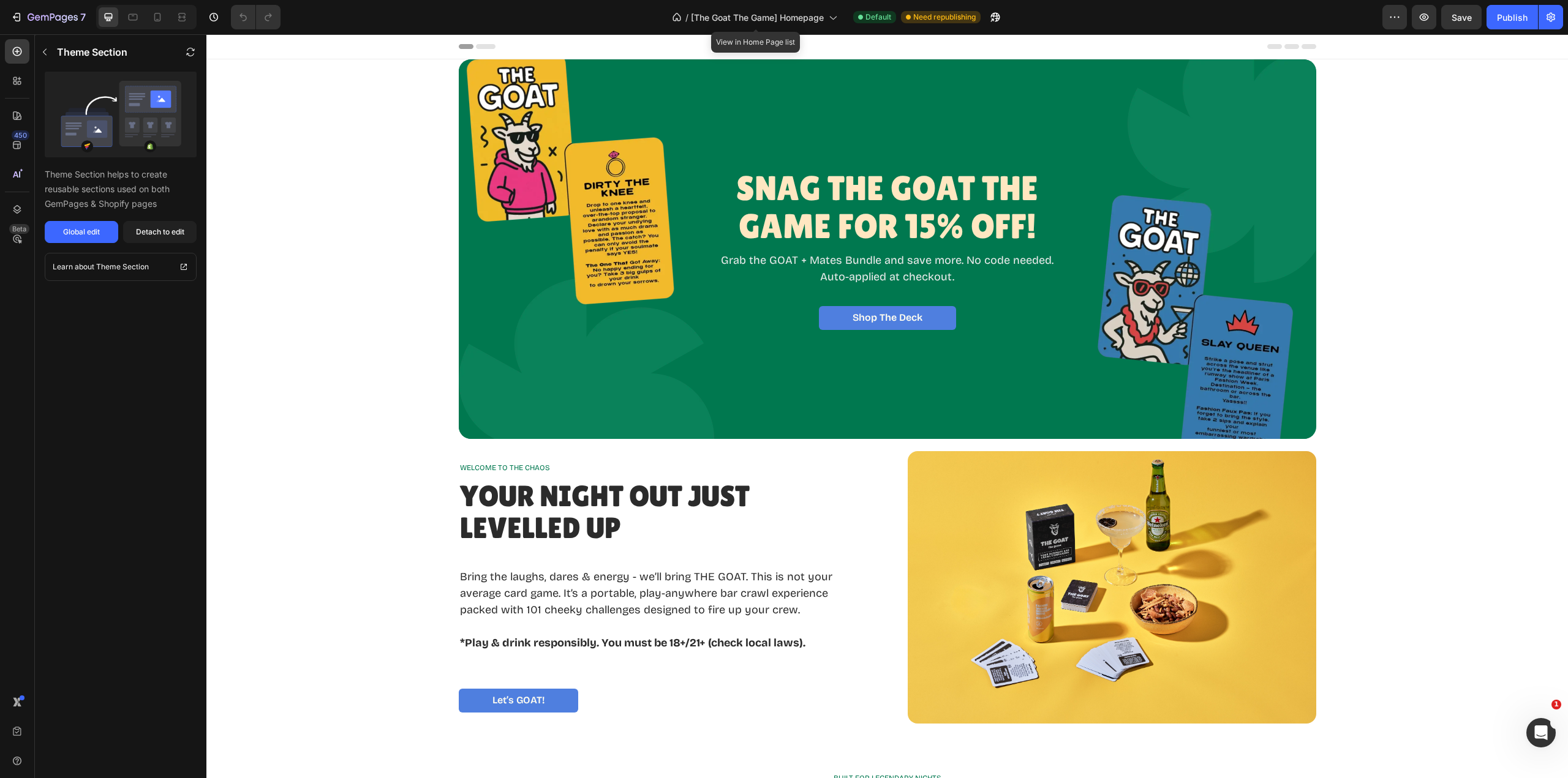
click at [830, 16] on icon at bounding box center [833, 17] width 12 height 12
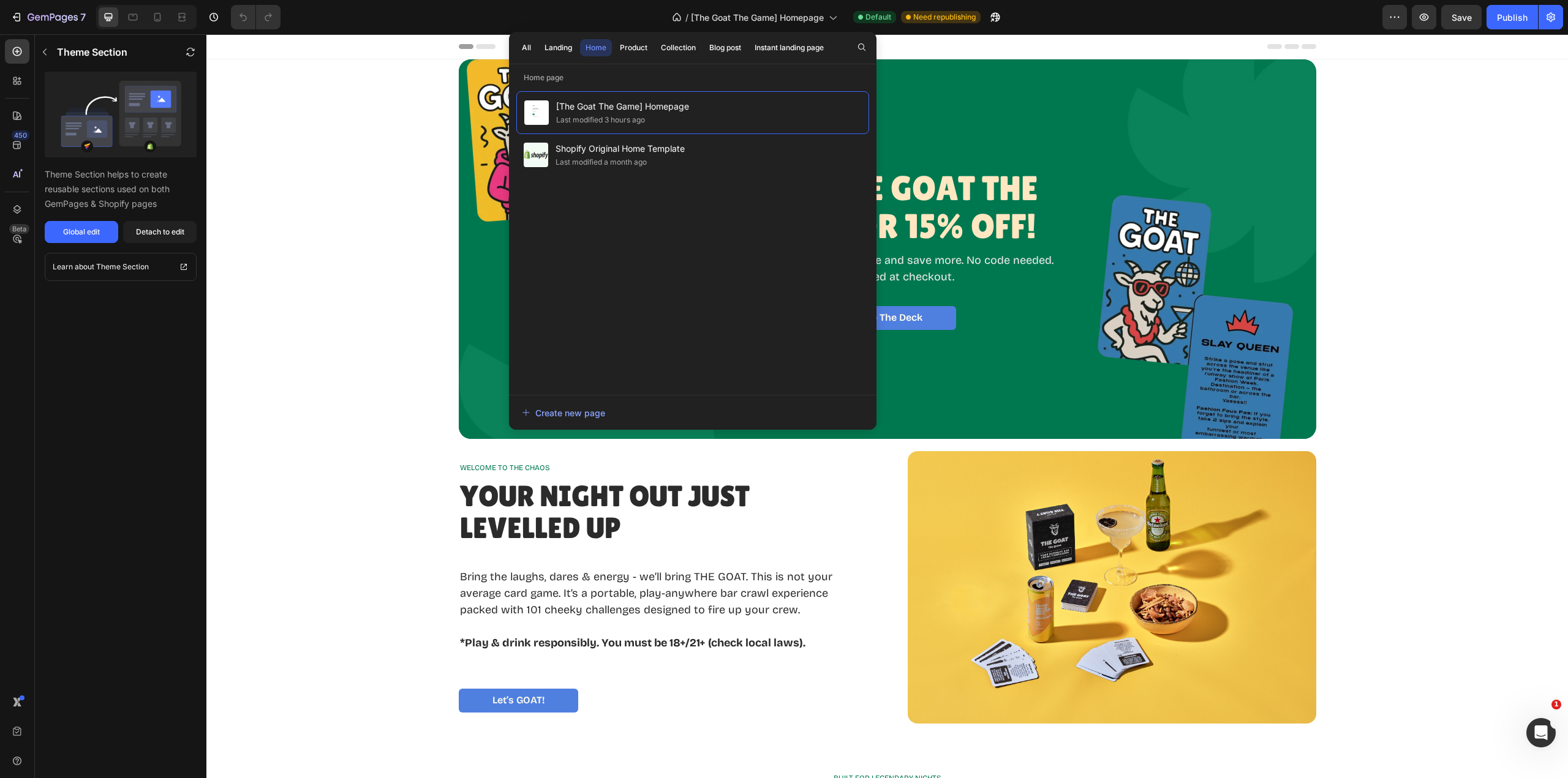
click at [564, 49] on div "Landing" at bounding box center [558, 48] width 28 height 11
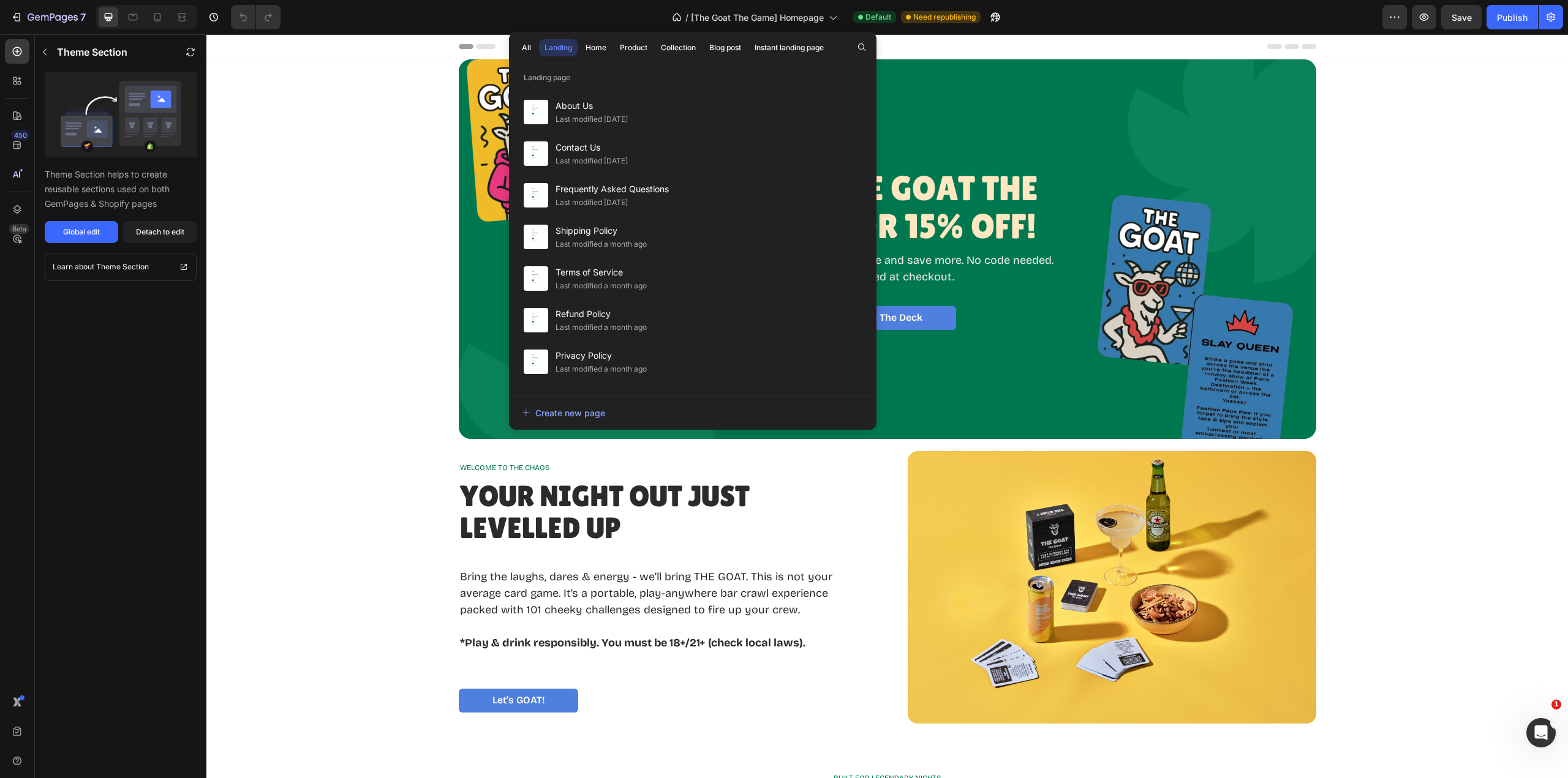
click at [580, 105] on span "About Us" at bounding box center [592, 106] width 73 height 15
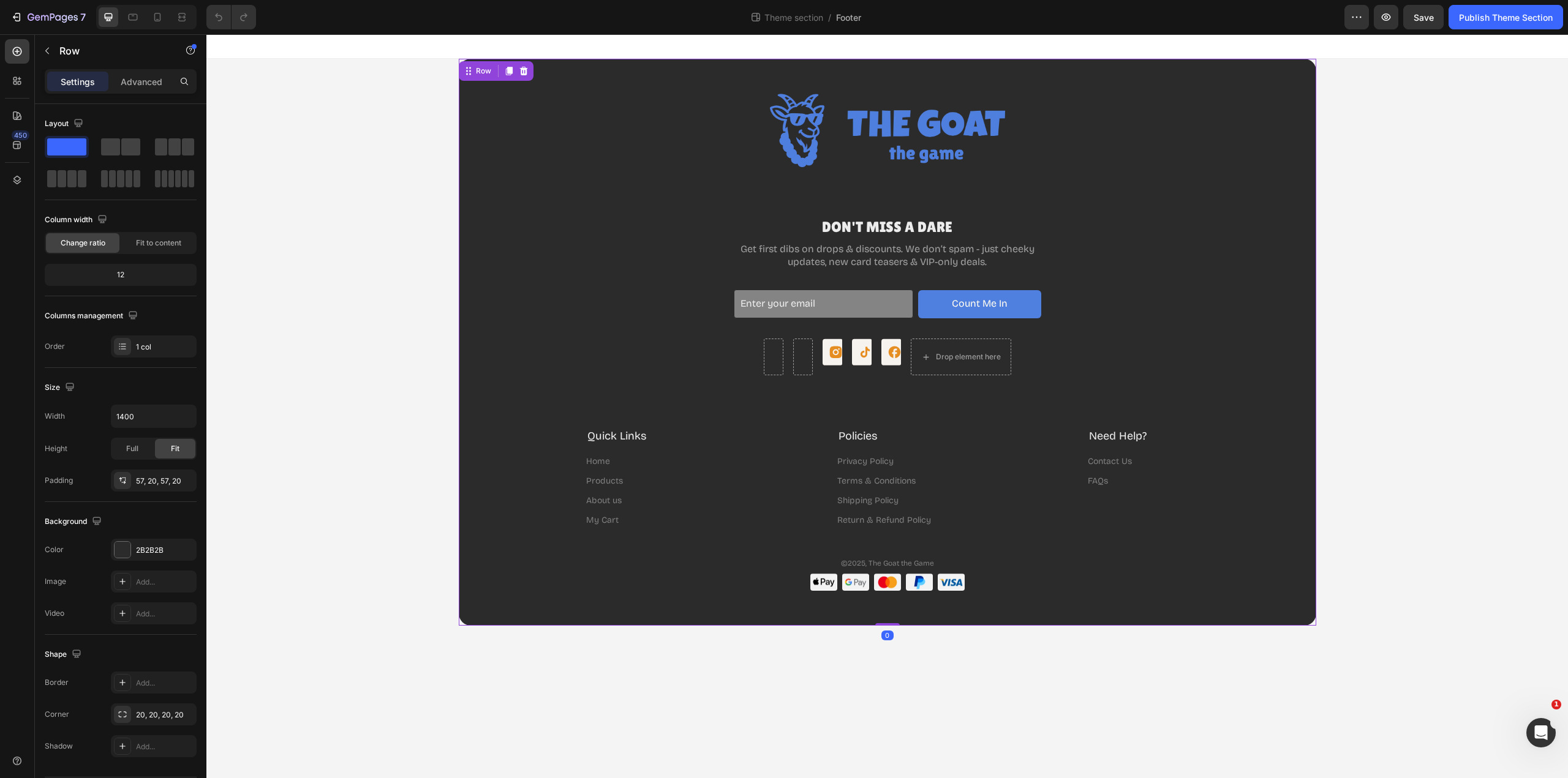
drag, startPoint x: 1105, startPoint y: 372, endPoint x: 1099, endPoint y: 372, distance: 6.0
click at [1105, 372] on div "Image DON'T MISS A DARE Heading Get first dibs on drops & discounts. We don’t s…" at bounding box center [887, 342] width 833 height 497
click at [1099, 371] on div "Image DON'T MISS A DARE Heading Get first dibs on drops & discounts. We don’t s…" at bounding box center [887, 342] width 833 height 497
click at [1414, 20] on span "Save" at bounding box center [1423, 17] width 20 height 10
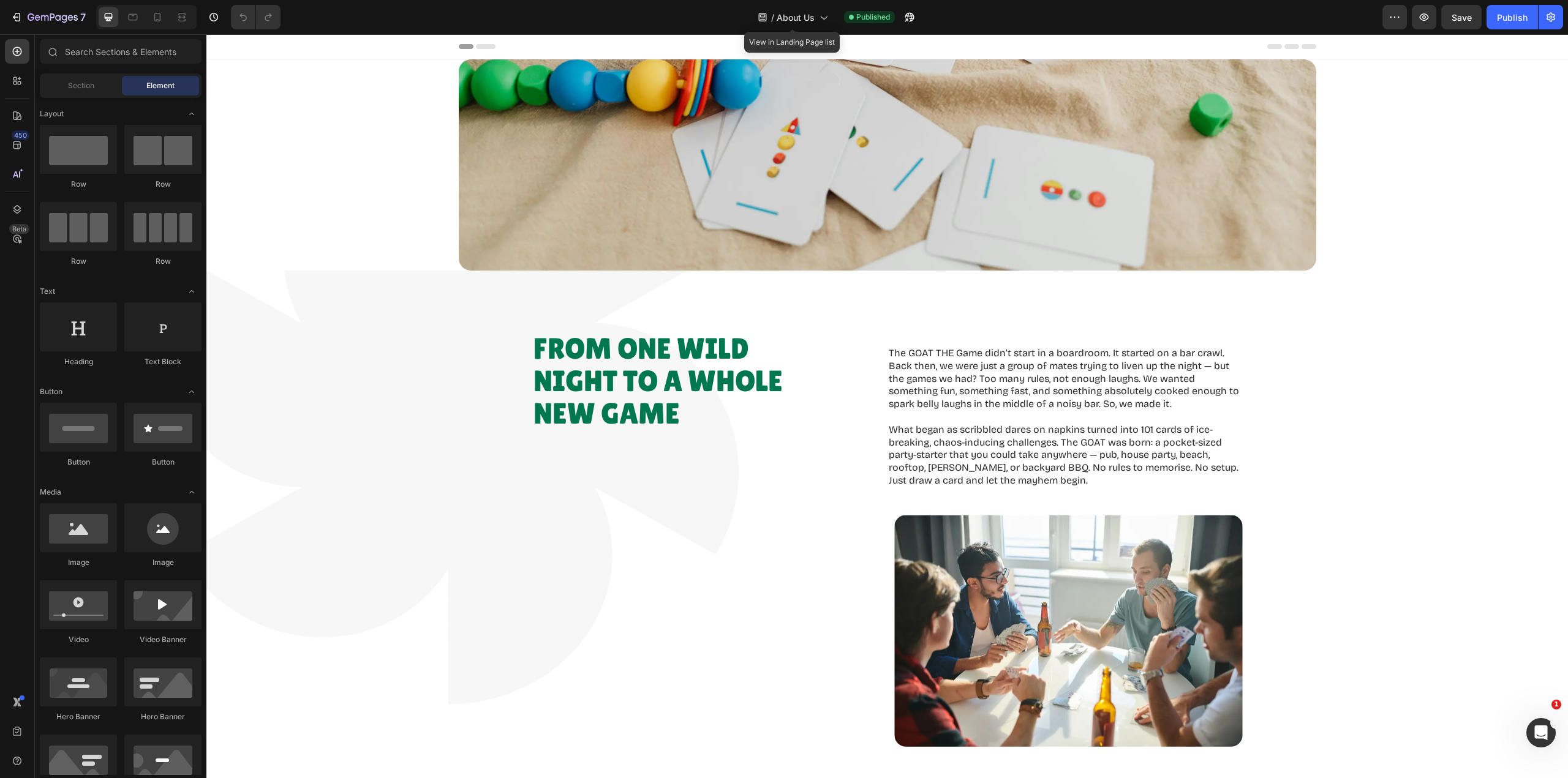
click at [821, 17] on icon at bounding box center [823, 18] width 7 height 4
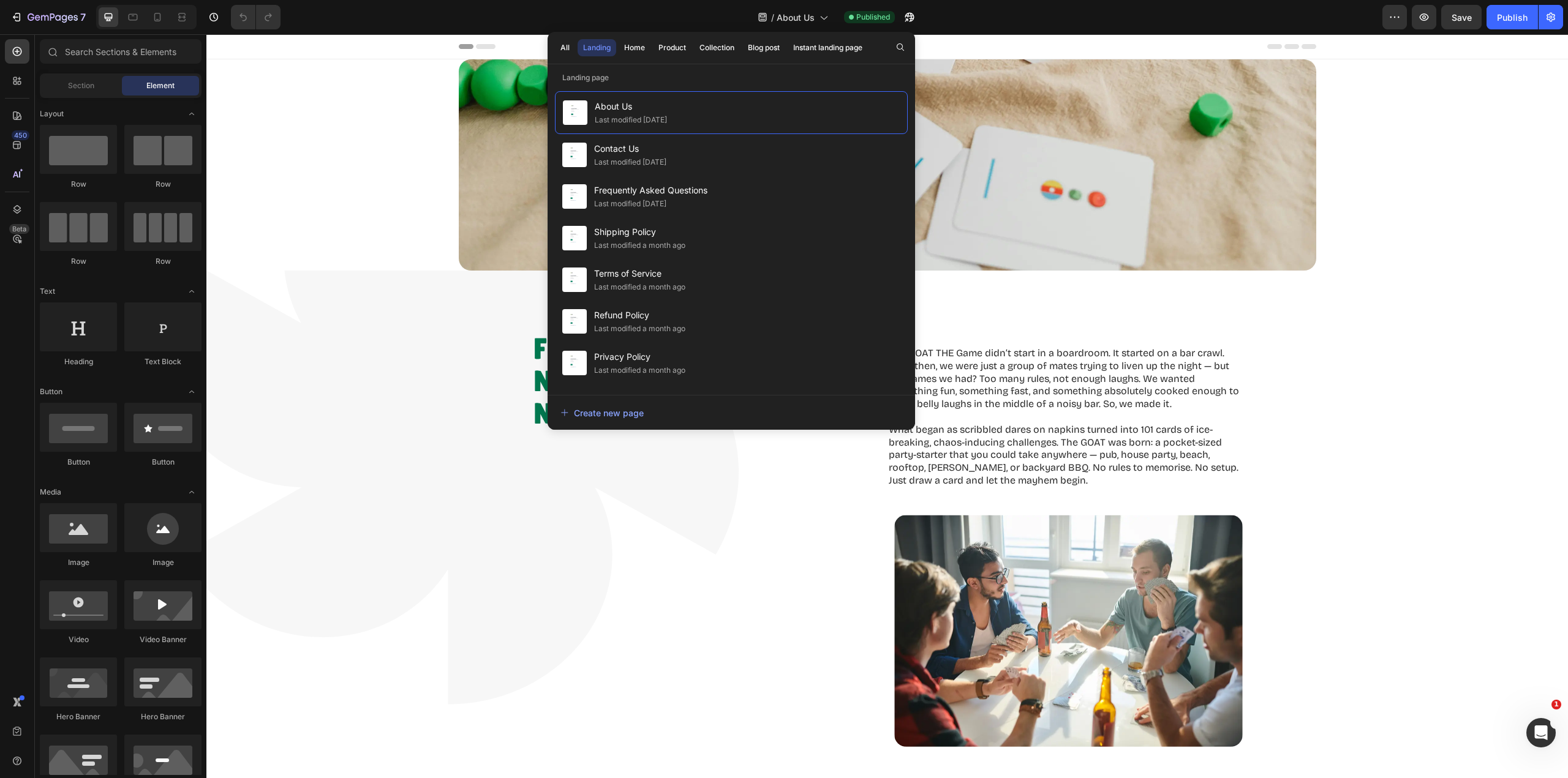
click at [634, 45] on div "Home" at bounding box center [635, 48] width 21 height 11
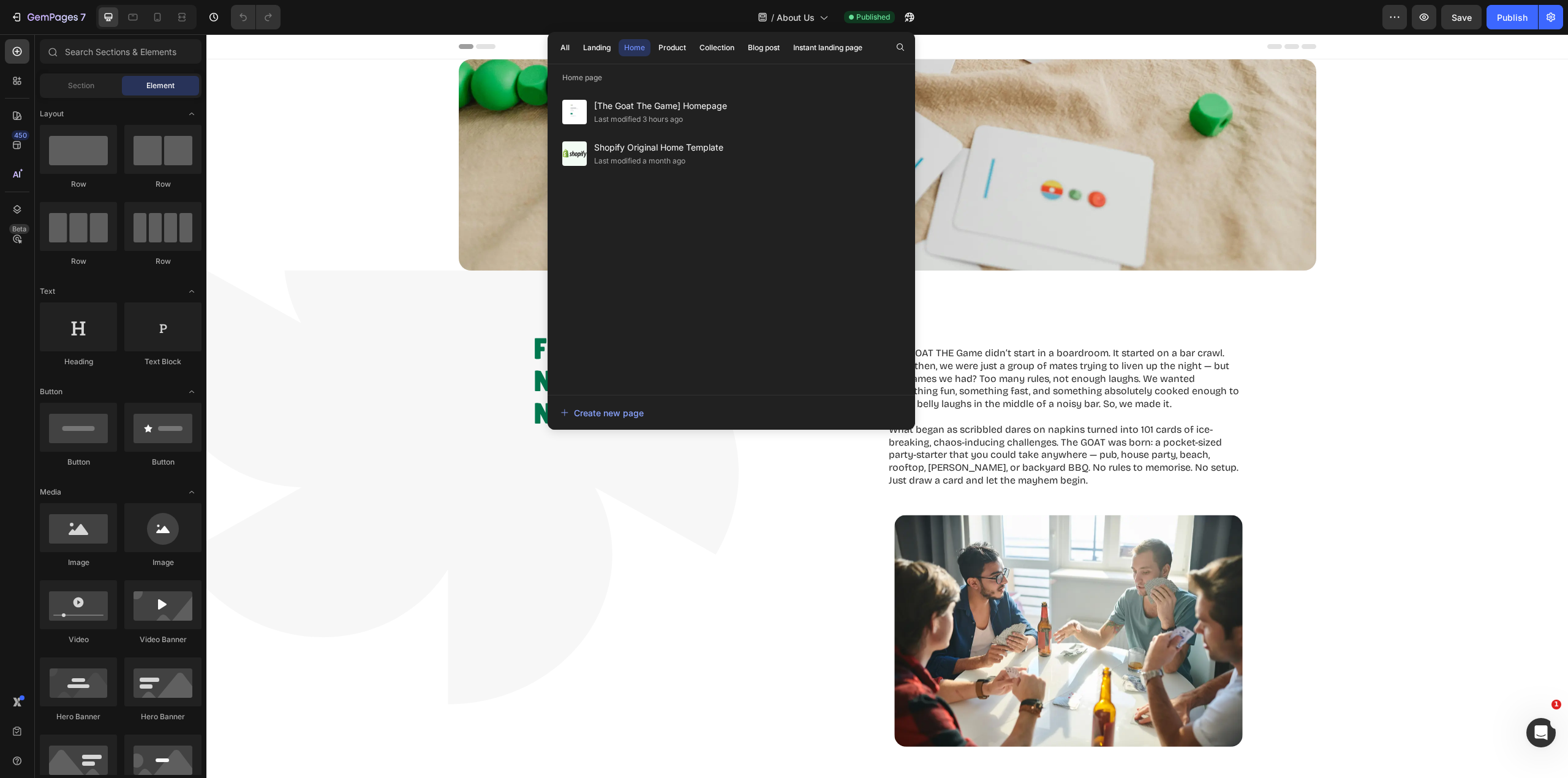
click at [643, 105] on span "[The Goat The Game] Homepage" at bounding box center [660, 106] width 133 height 15
